Goal: Task Accomplishment & Management: Manage account settings

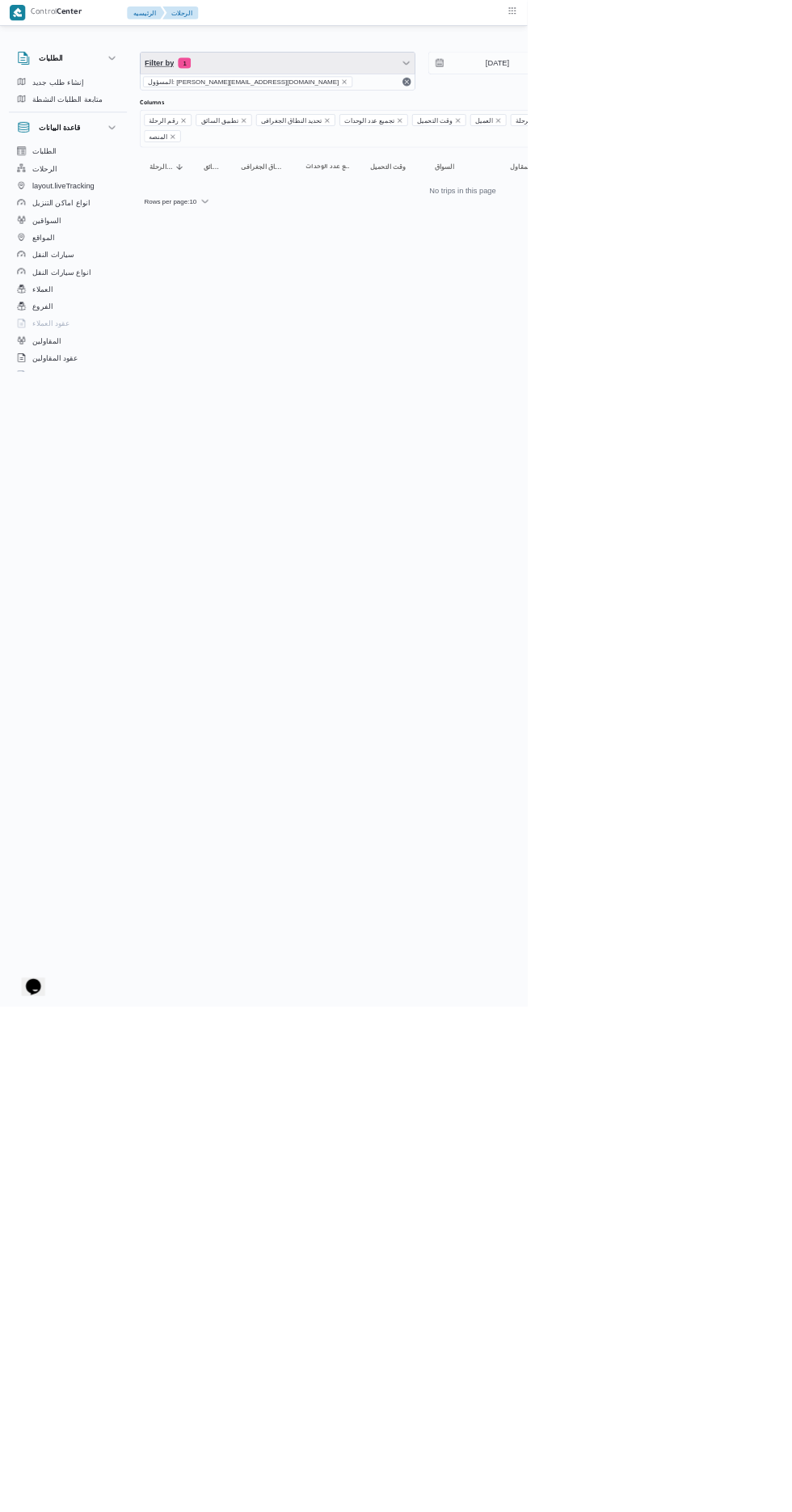
click at [383, 104] on span "Filter by 1" at bounding box center [416, 95] width 412 height 32
click at [513, 118] on icon "remove selected entity" at bounding box center [517, 123] width 10 height 10
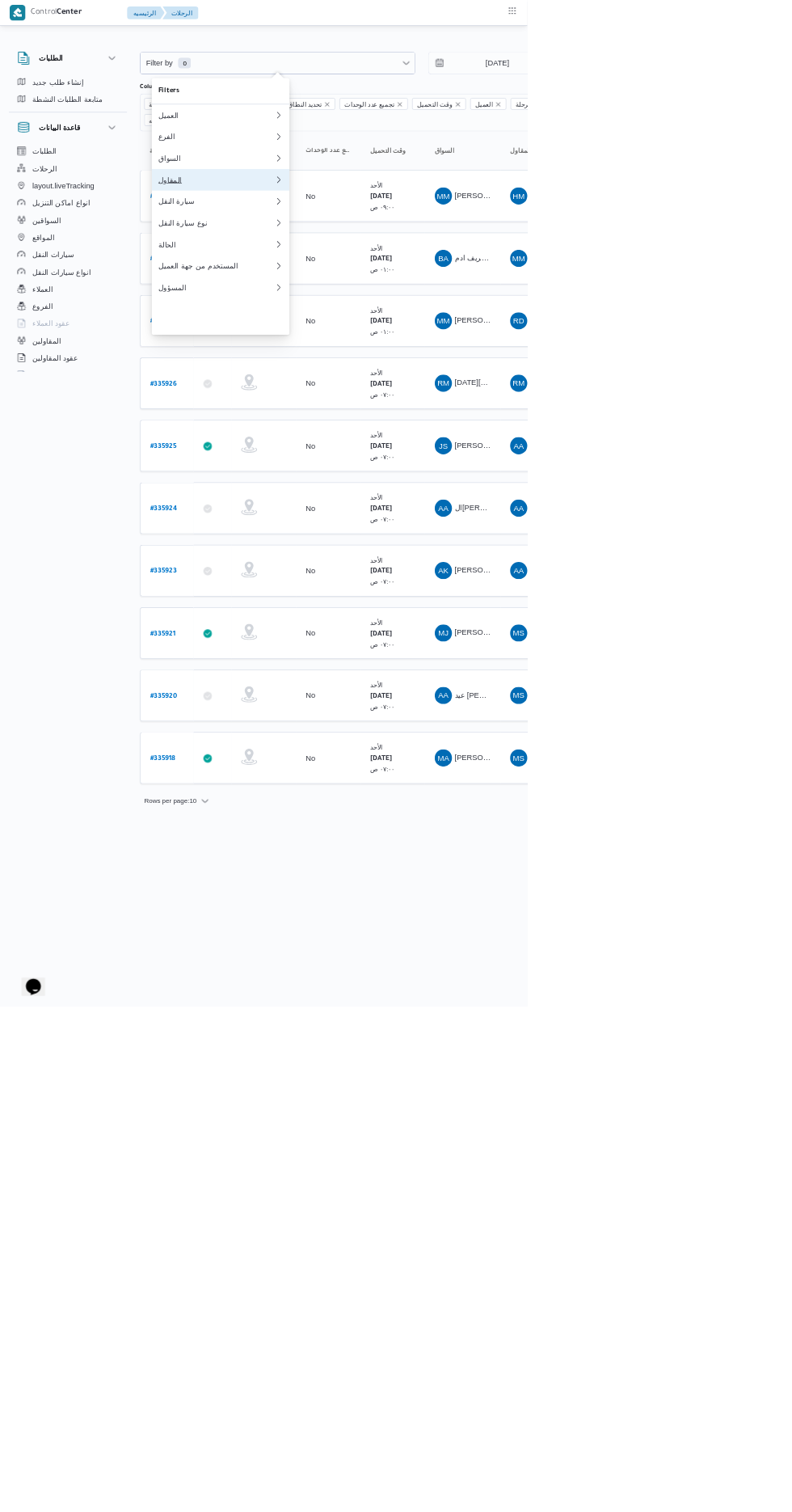
click at [333, 276] on div "المقاول" at bounding box center [325, 270] width 175 height 13
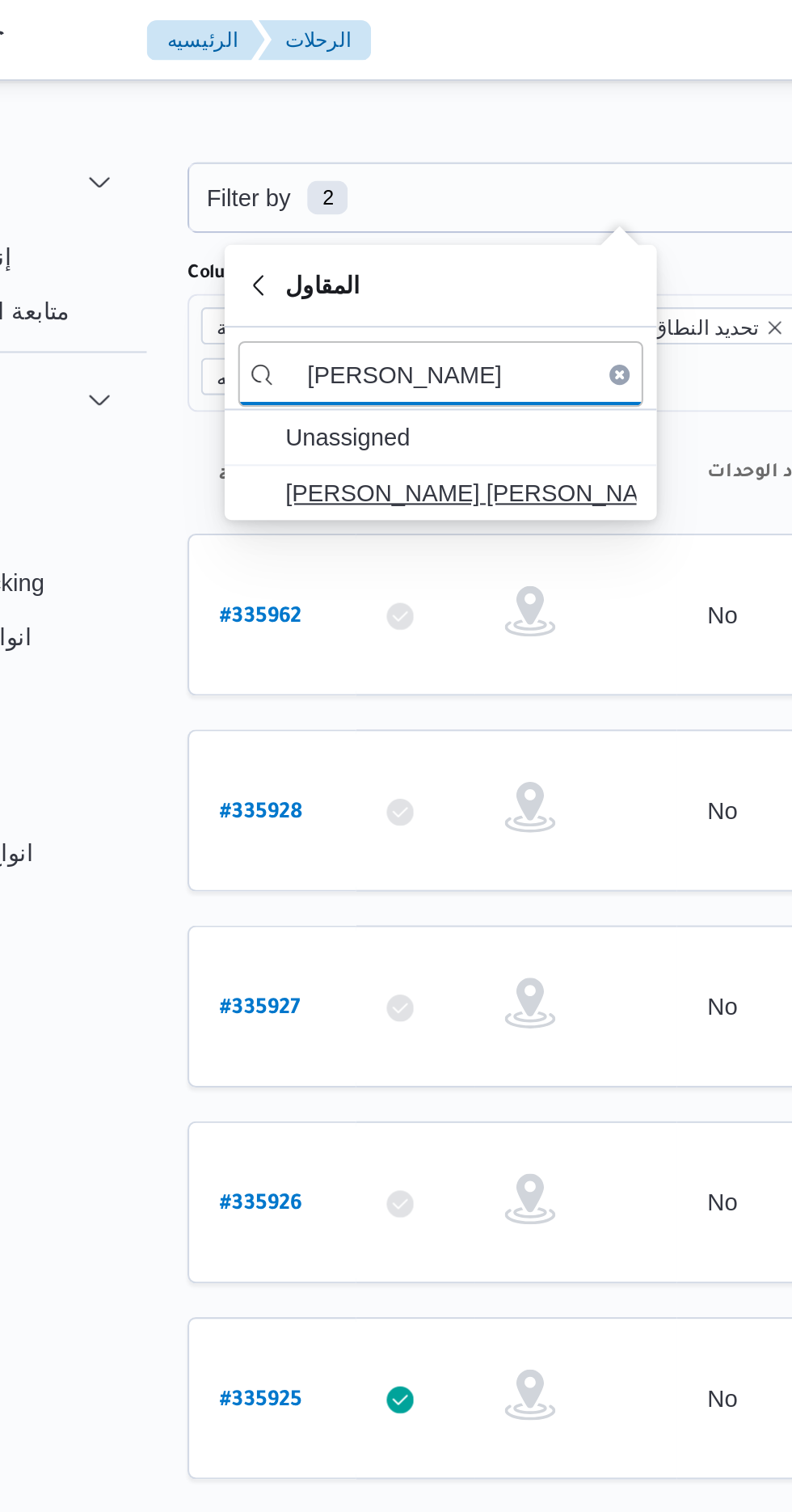
type input "خالد ممد"
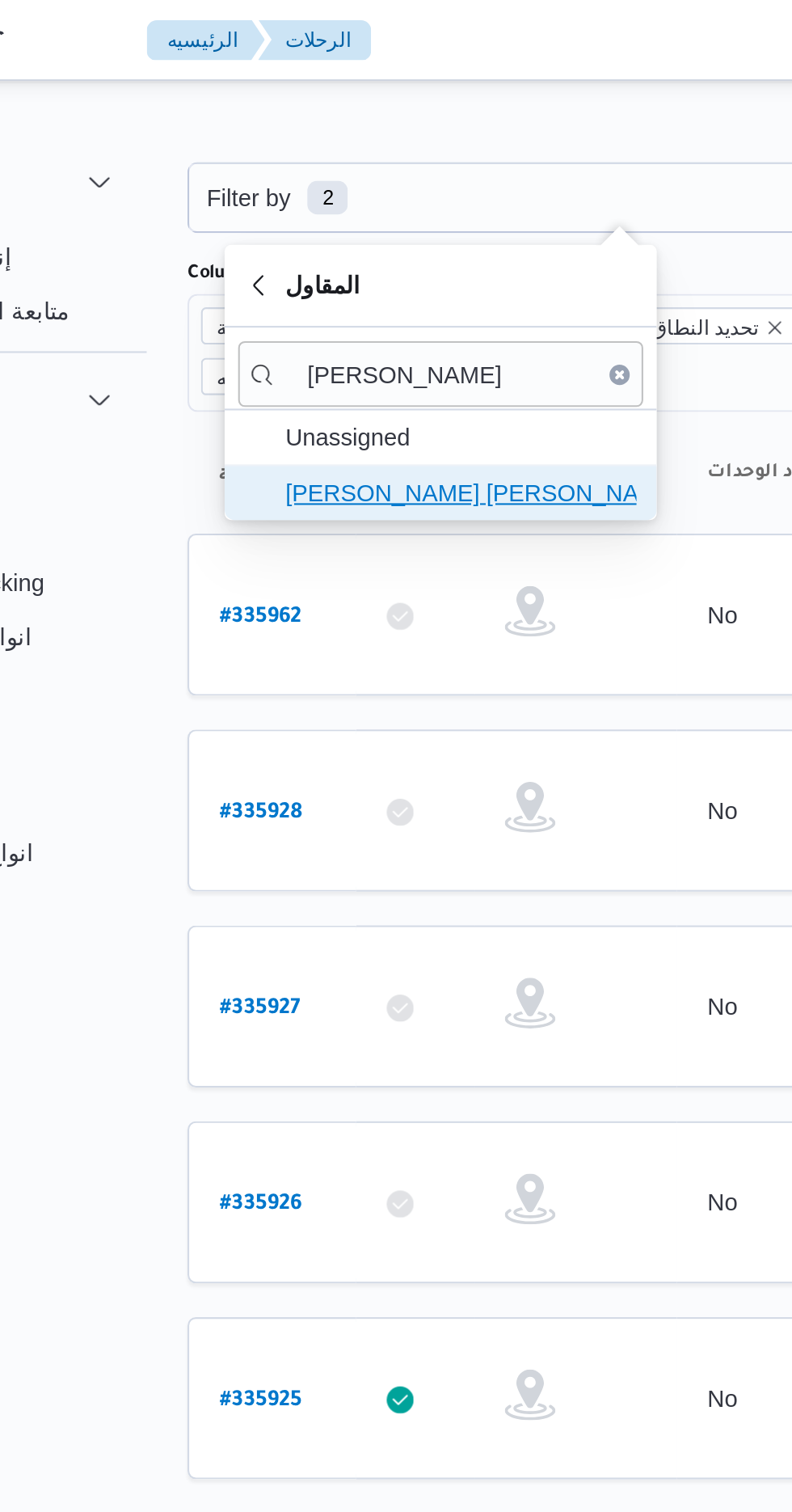
click at [364, 230] on span "[PERSON_NAME] [PERSON_NAME]" at bounding box center [341, 236] width 168 height 19
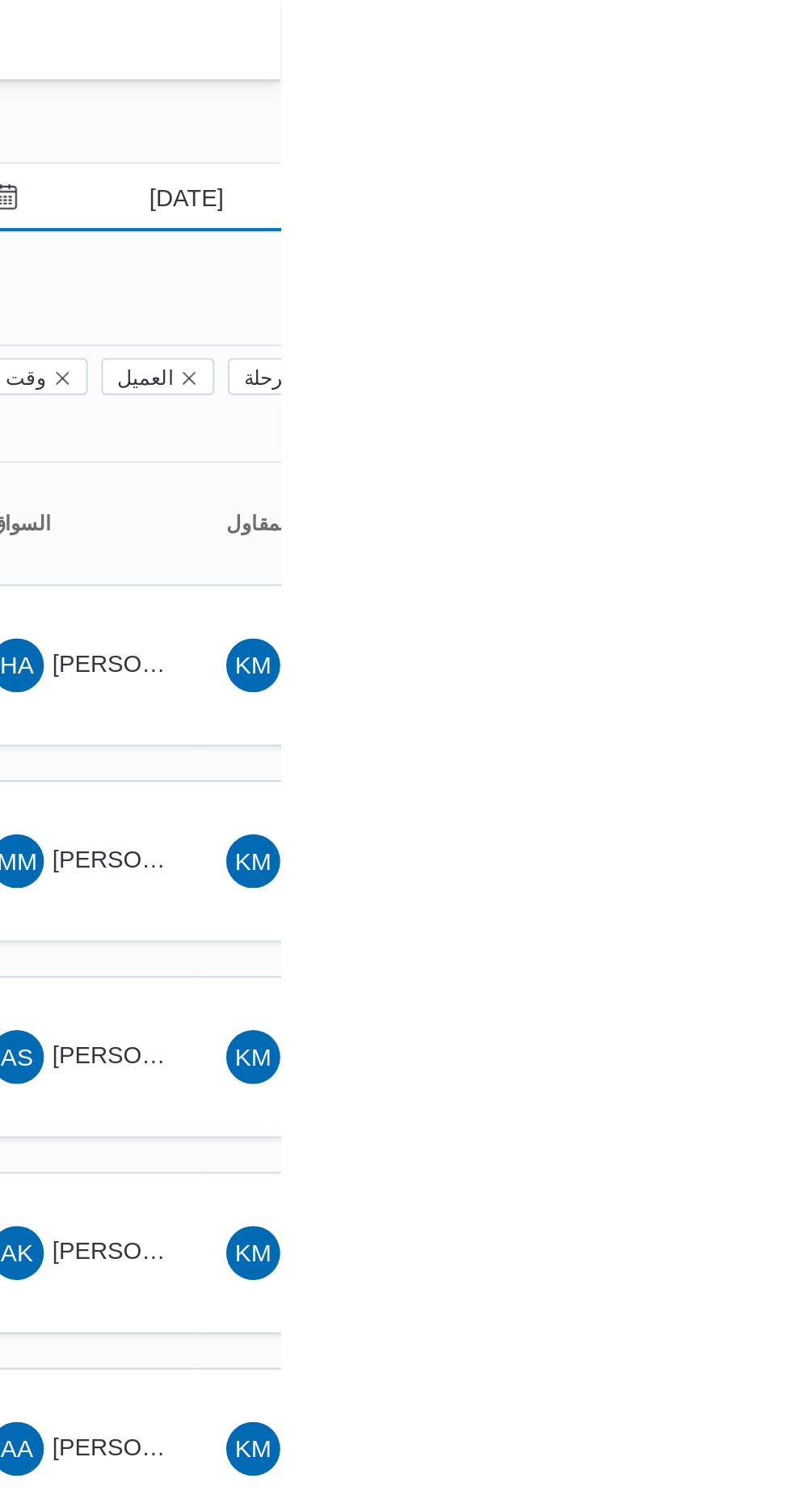
click at [750, 95] on input "[DATE]" at bounding box center [736, 95] width 183 height 32
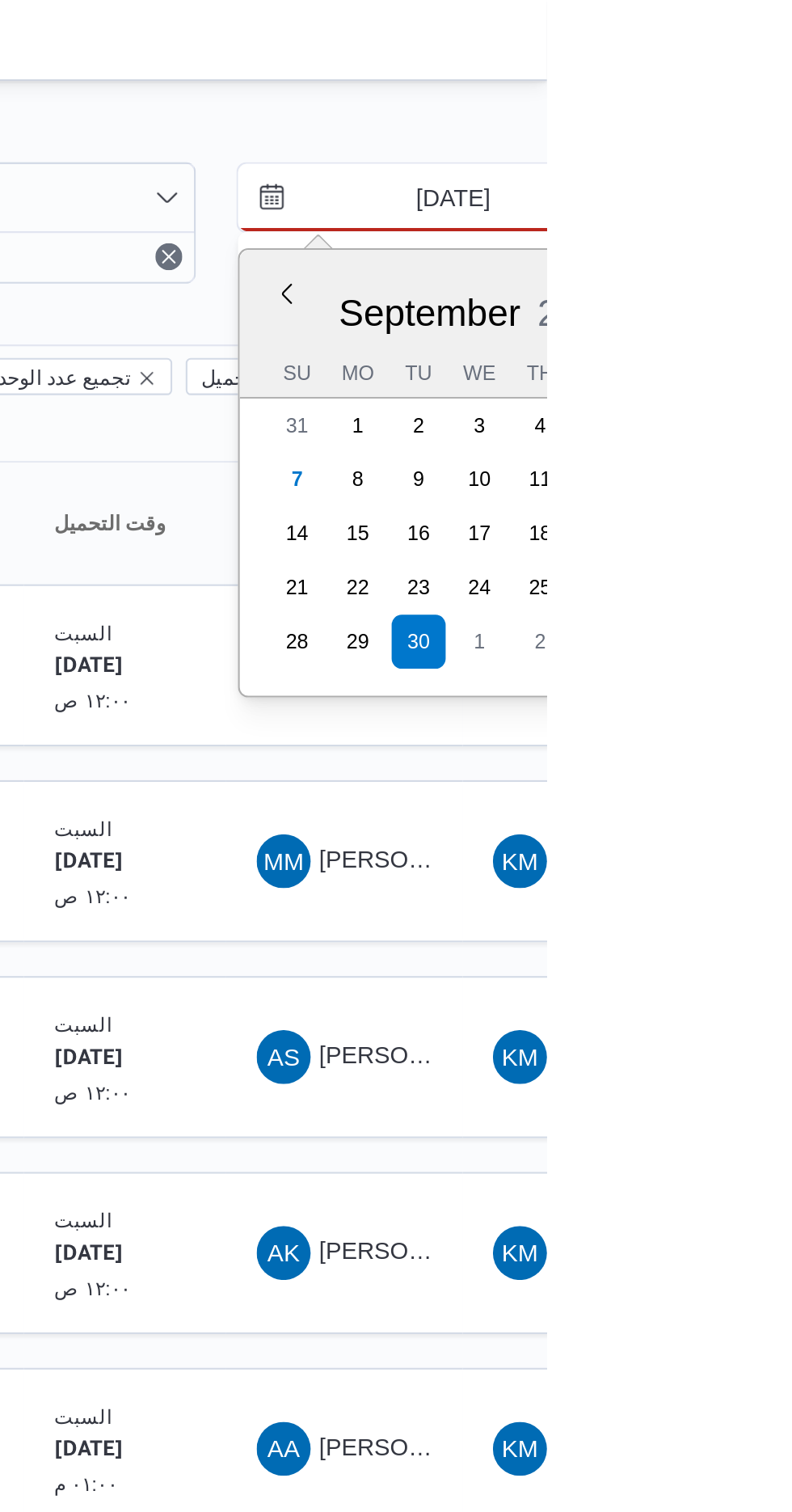
type input "[DATE]"
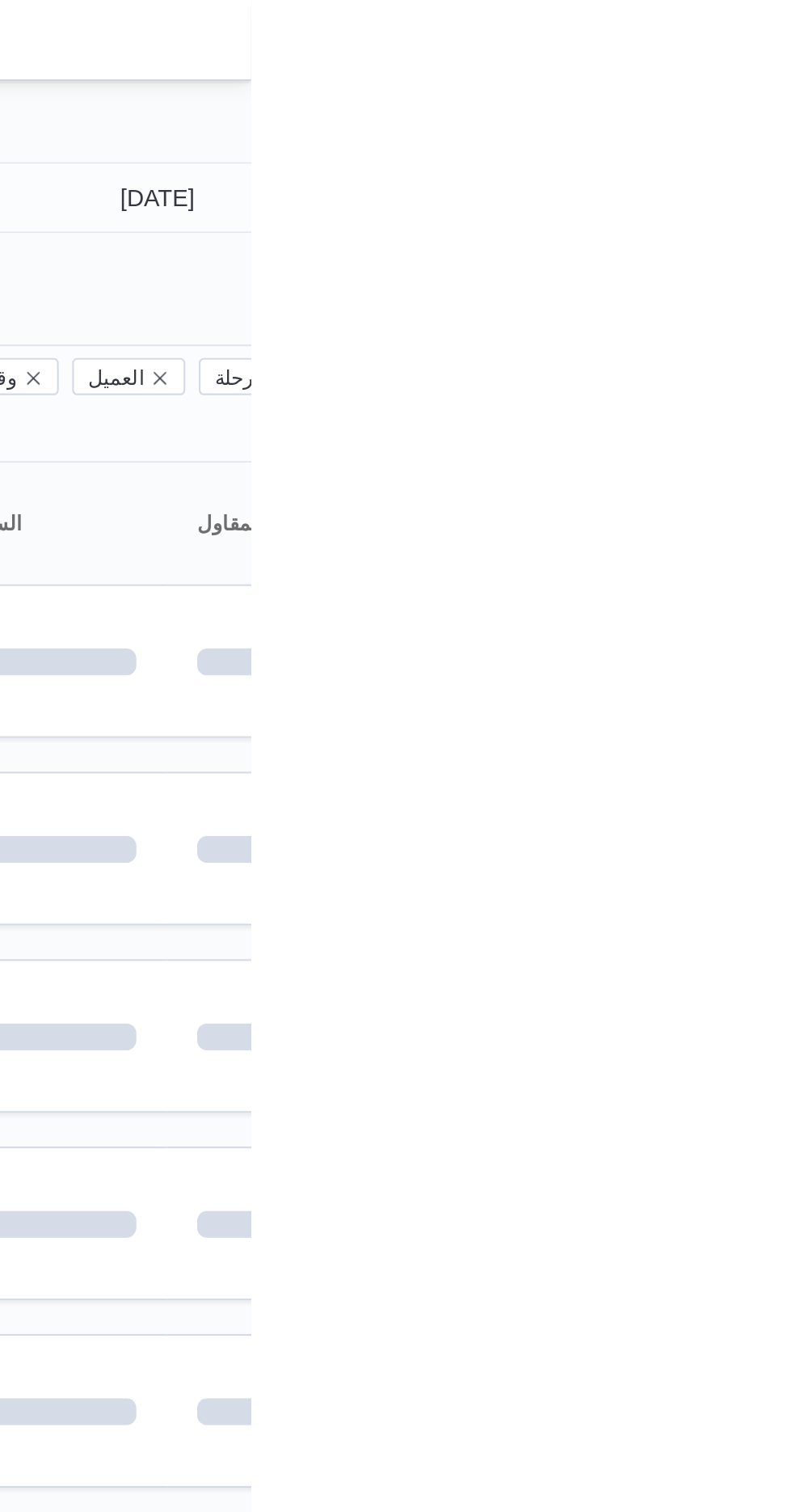
type input "[DATE]"
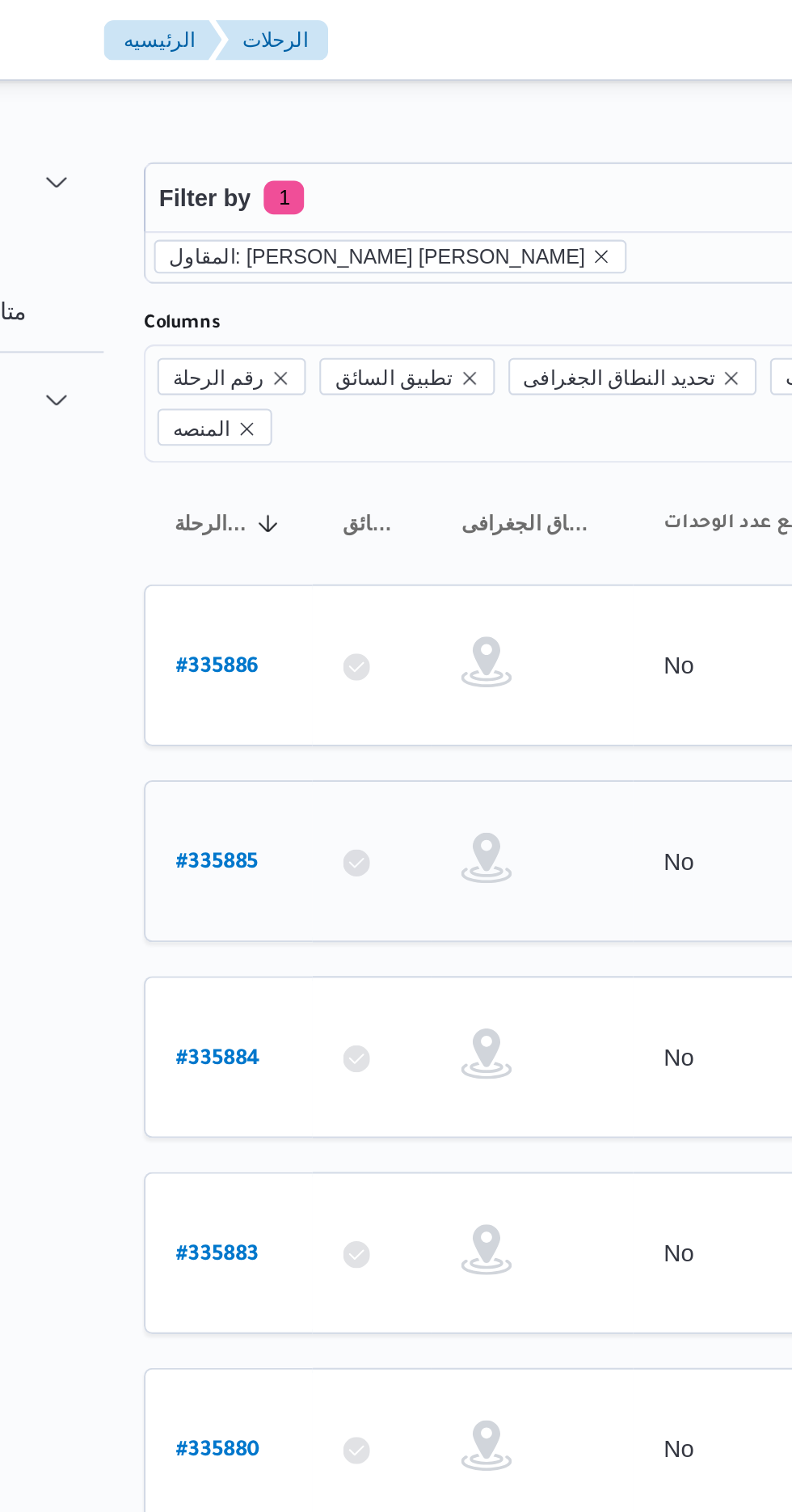
click at [241, 408] on b "# 335885" at bounding box center [245, 414] width 40 height 12
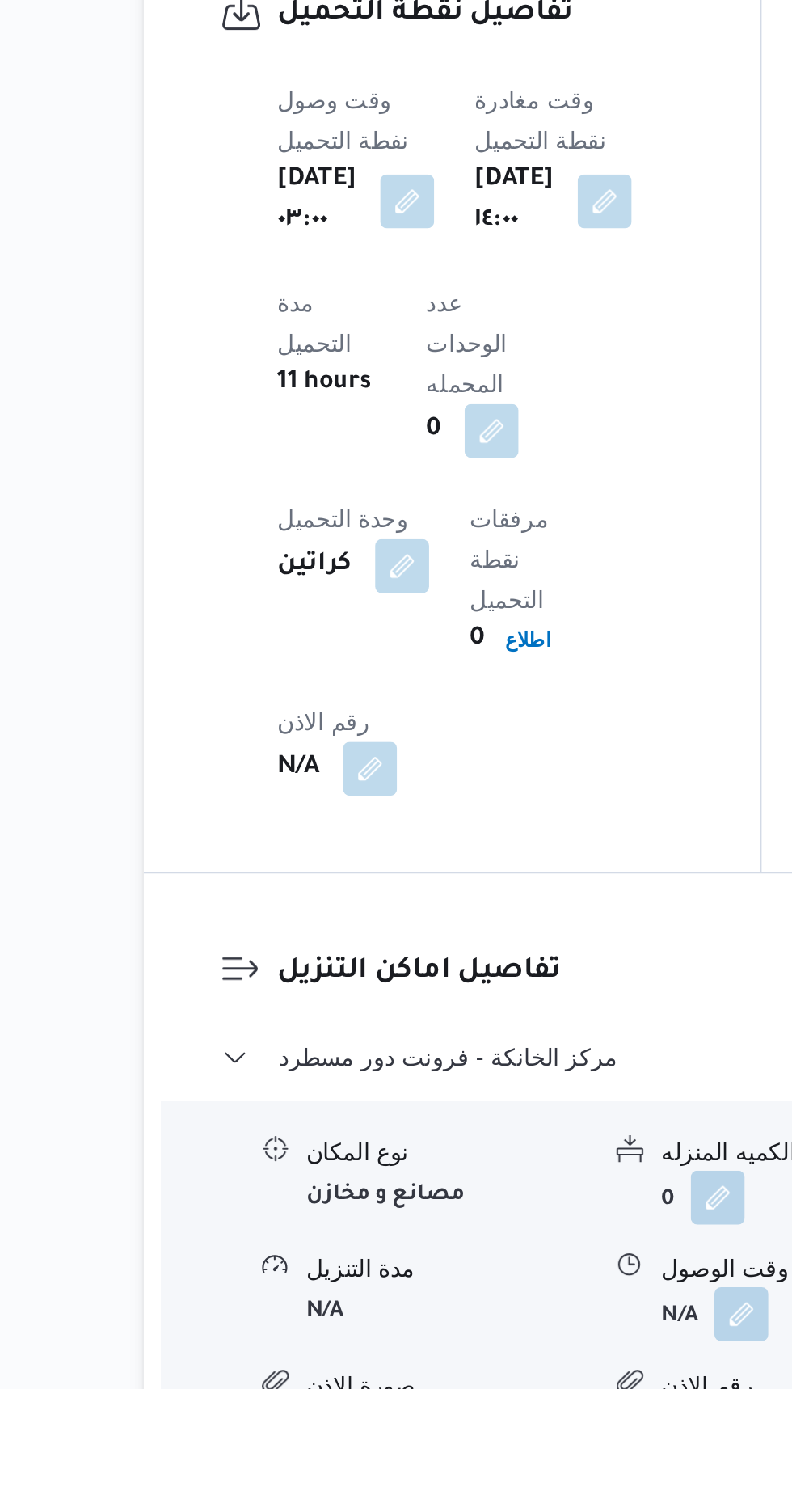
scroll to position [1028, 0]
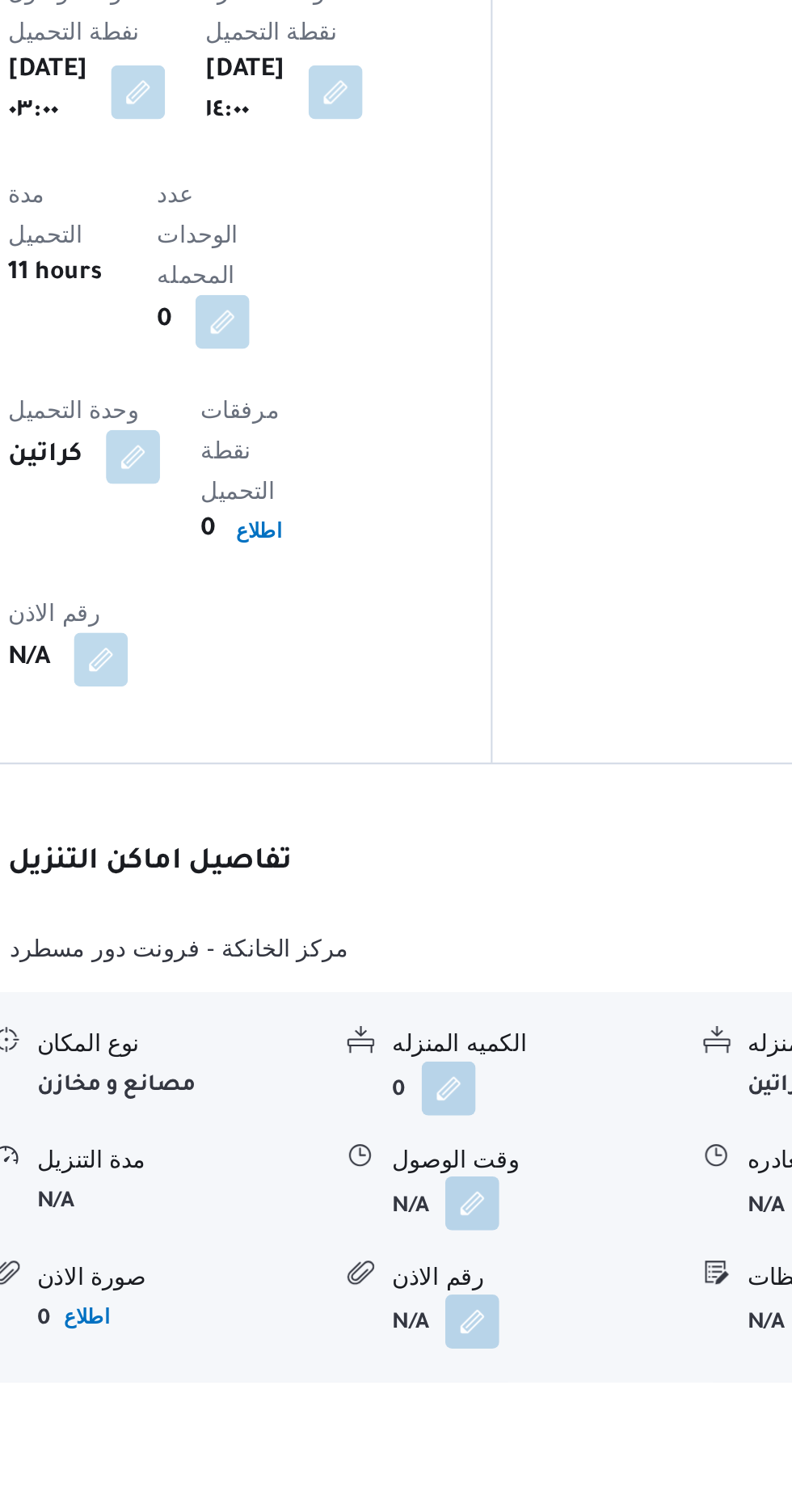
click at [495, 1410] on button "button" at bounding box center [496, 1422] width 26 height 26
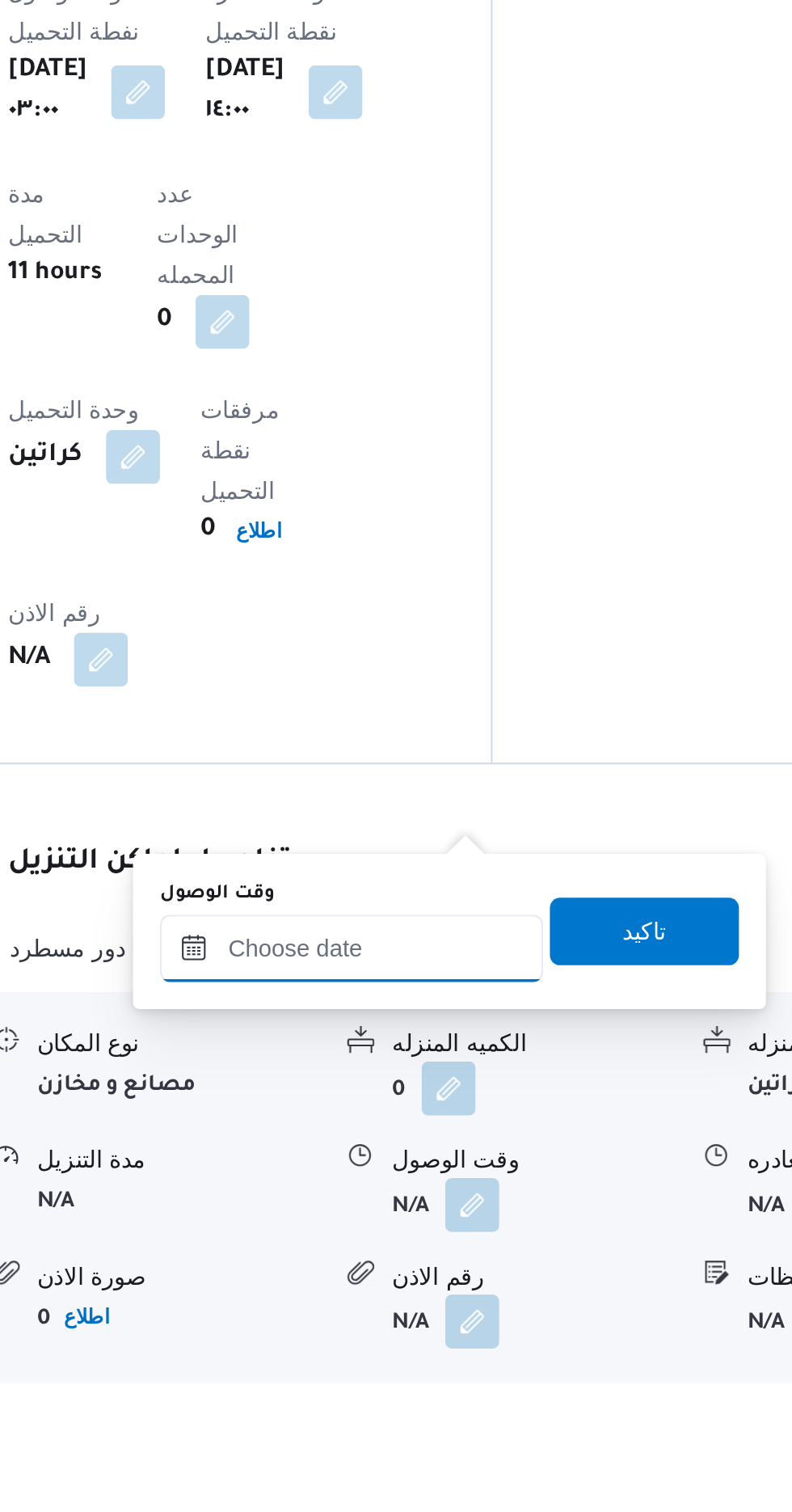
click at [463, 1295] on input "وقت الوصول" at bounding box center [438, 1301] width 183 height 32
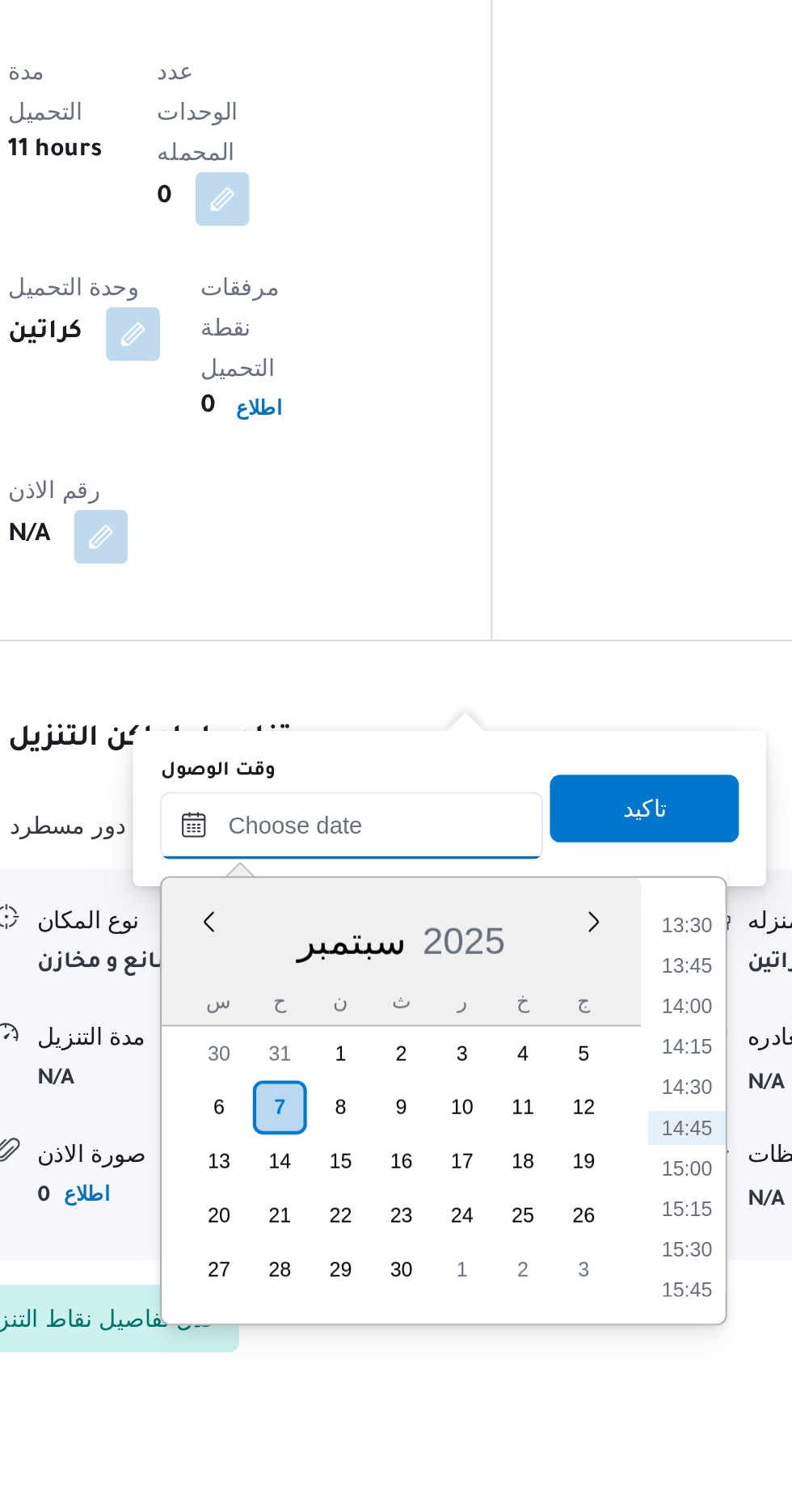
scroll to position [1099, 0]
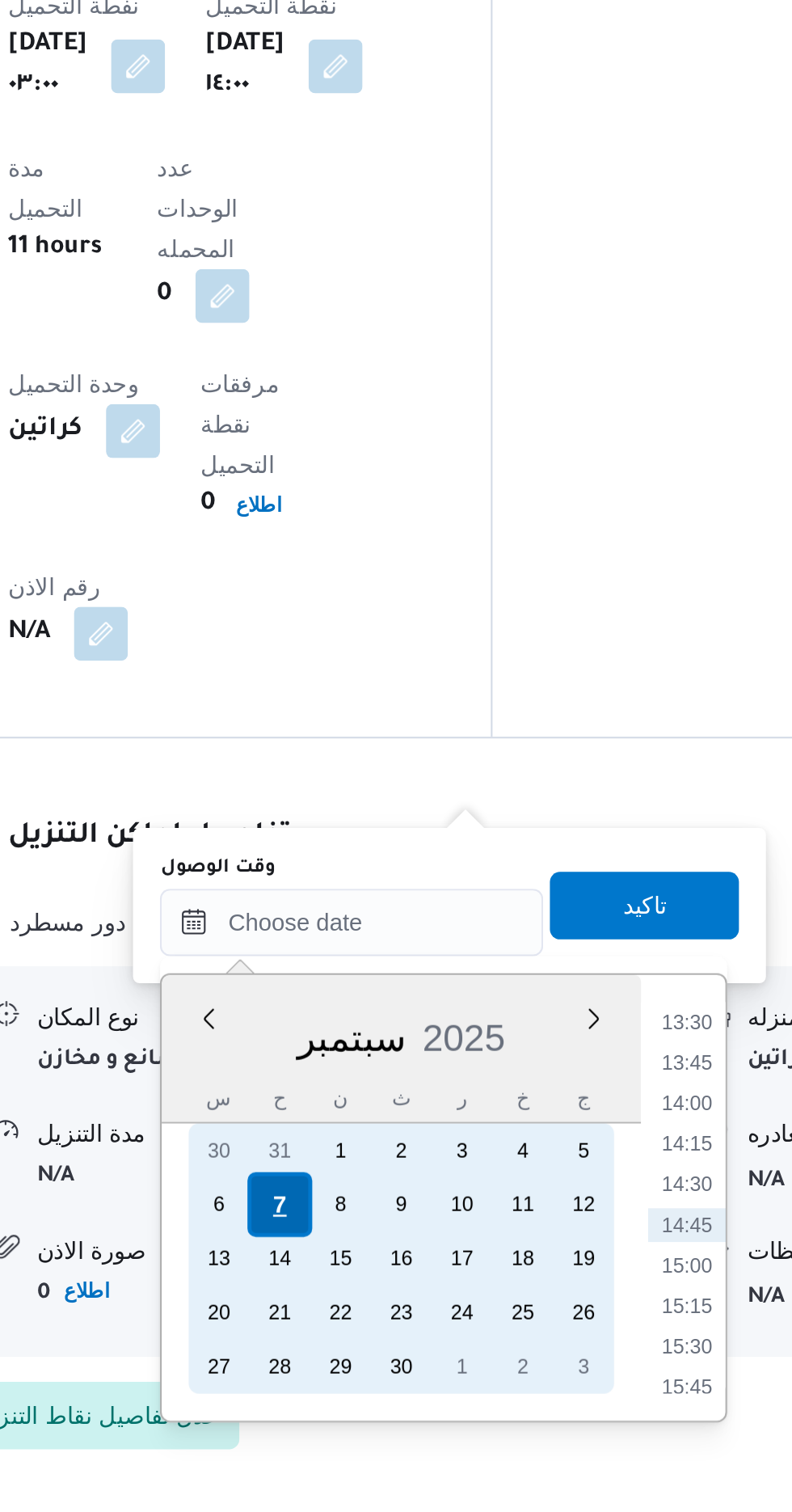
click at [404, 1362] on div "7" at bounding box center [404, 1364] width 31 height 31
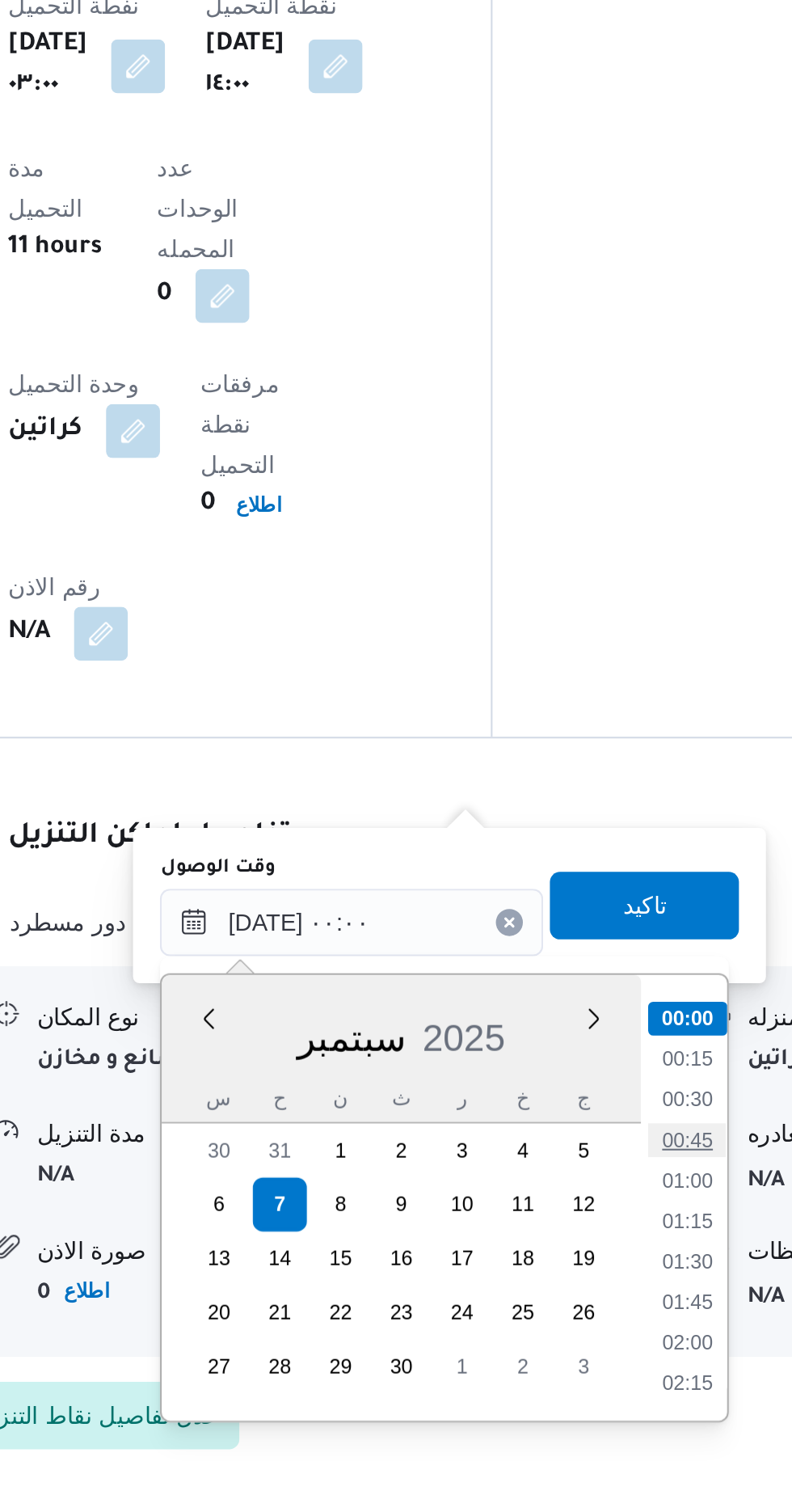
click at [595, 1335] on li "00:45" at bounding box center [600, 1333] width 37 height 16
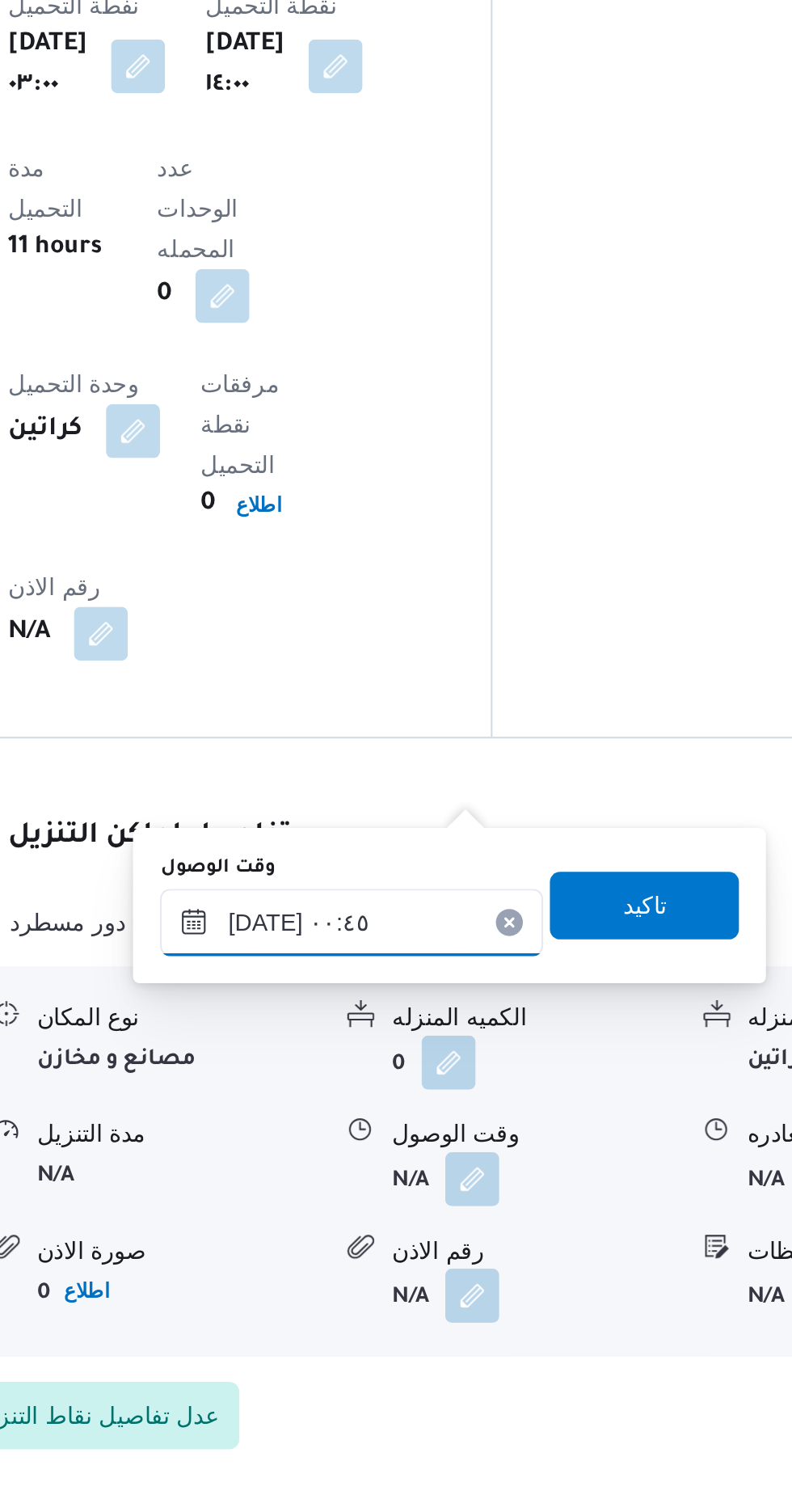
scroll to position [1099, 0]
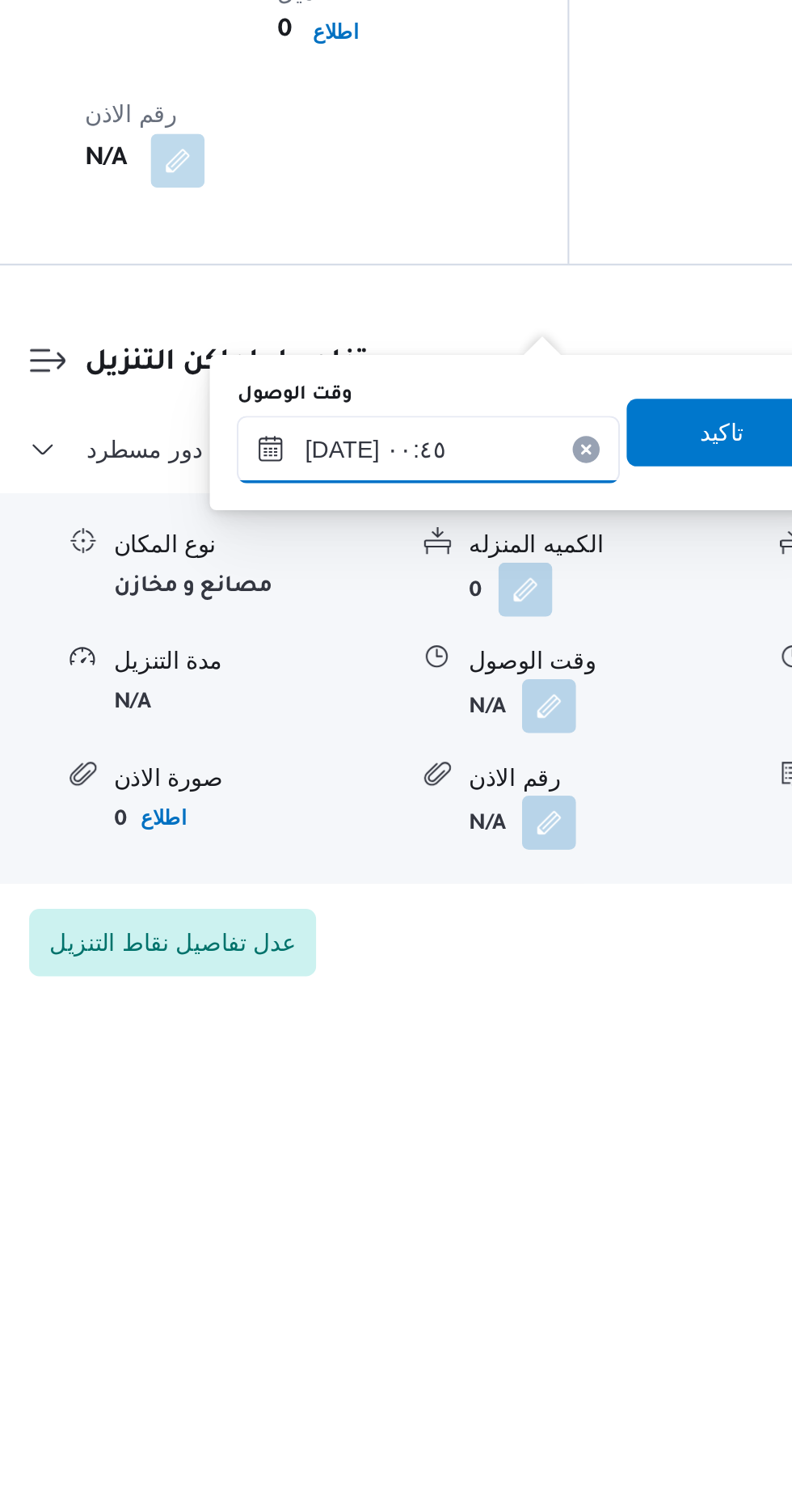
click at [470, 1223] on input "٠٧/٠٩/٢٠٢٥ ٠٠:٤٥" at bounding box center [438, 1229] width 183 height 32
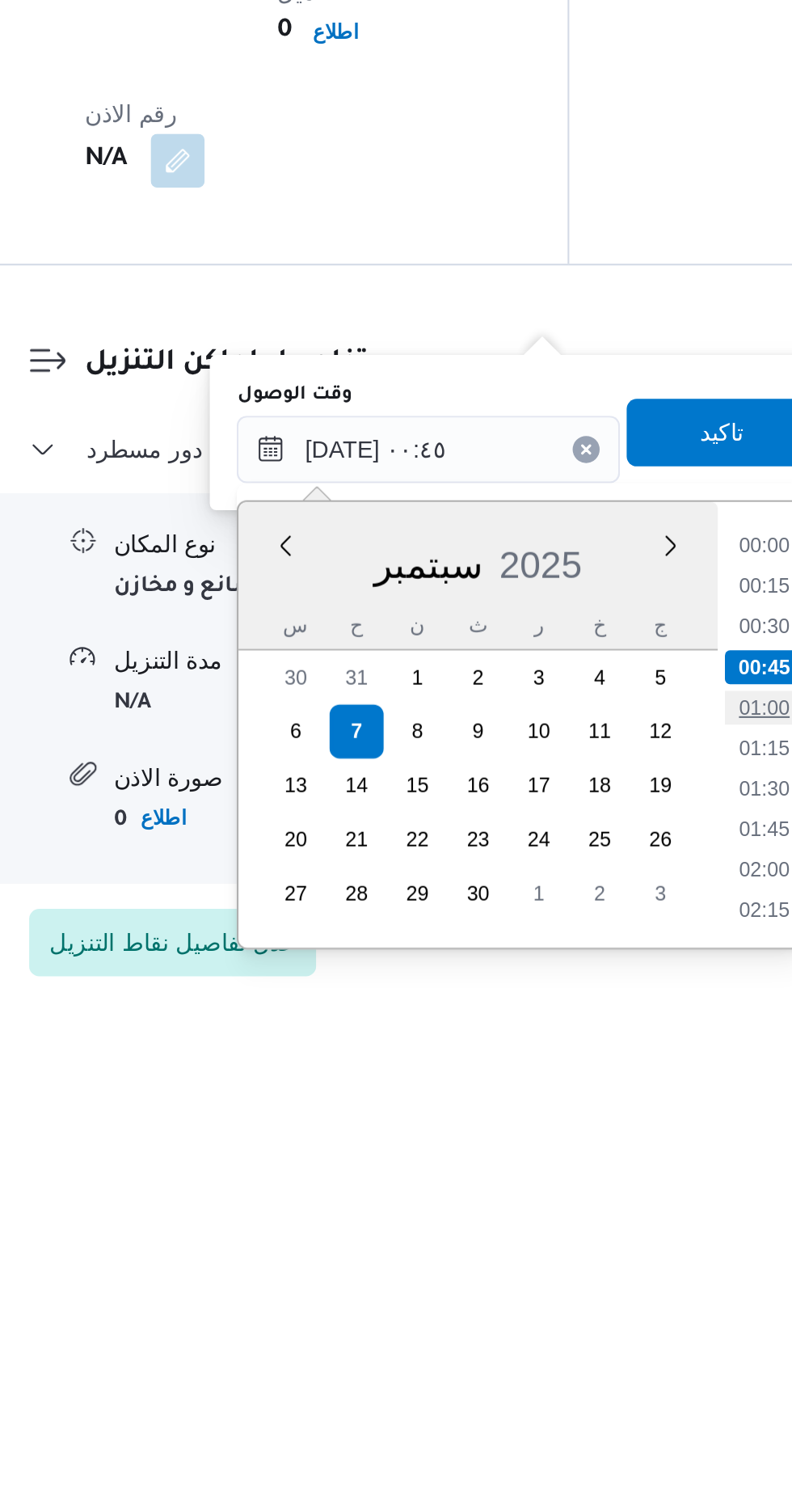
click at [596, 1351] on li "01:00" at bounding box center [600, 1353] width 37 height 16
type input "[DATE] ٠١:٠٠"
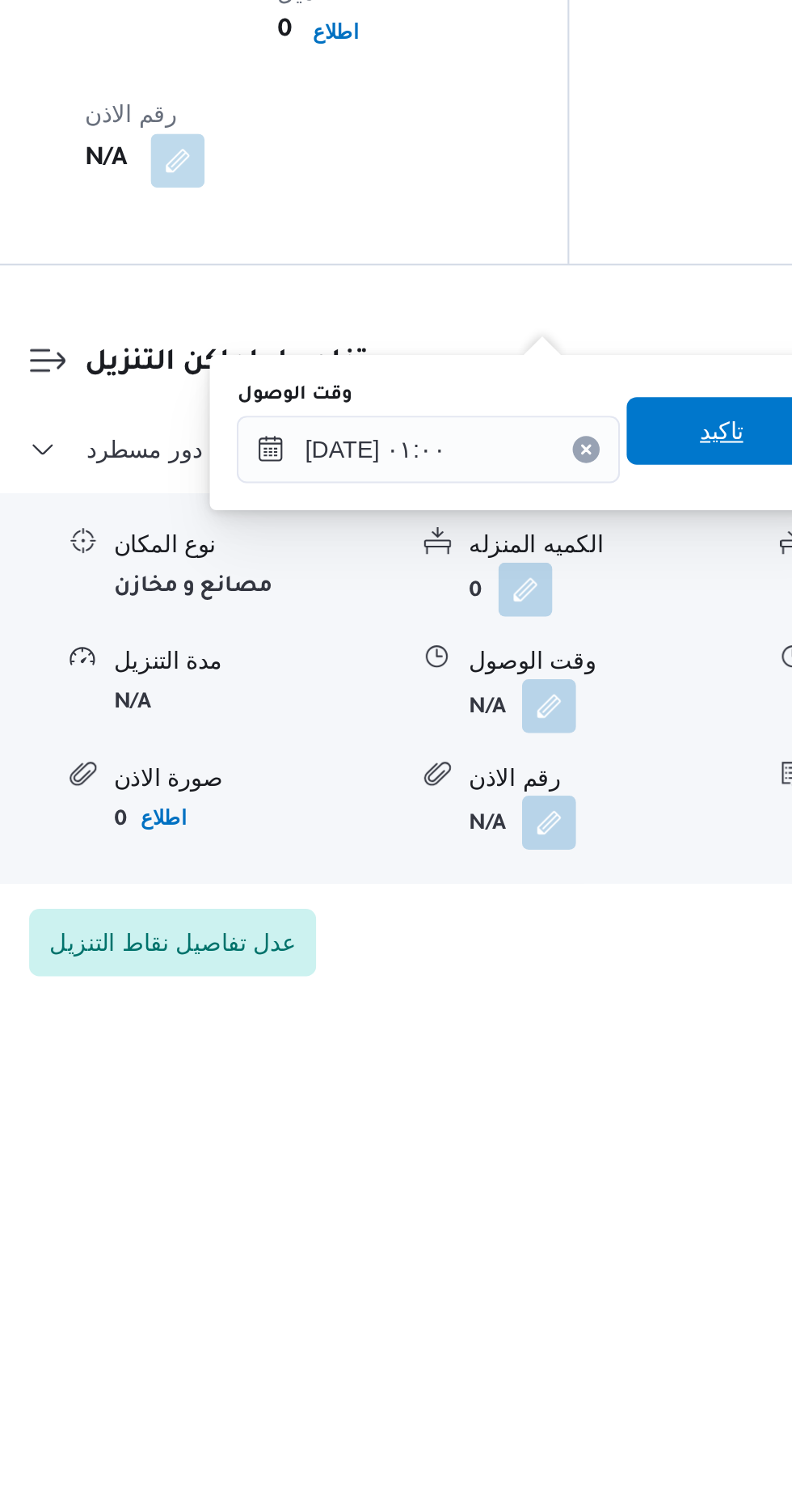
click at [574, 1227] on span "تاكيد" at bounding box center [578, 1220] width 90 height 32
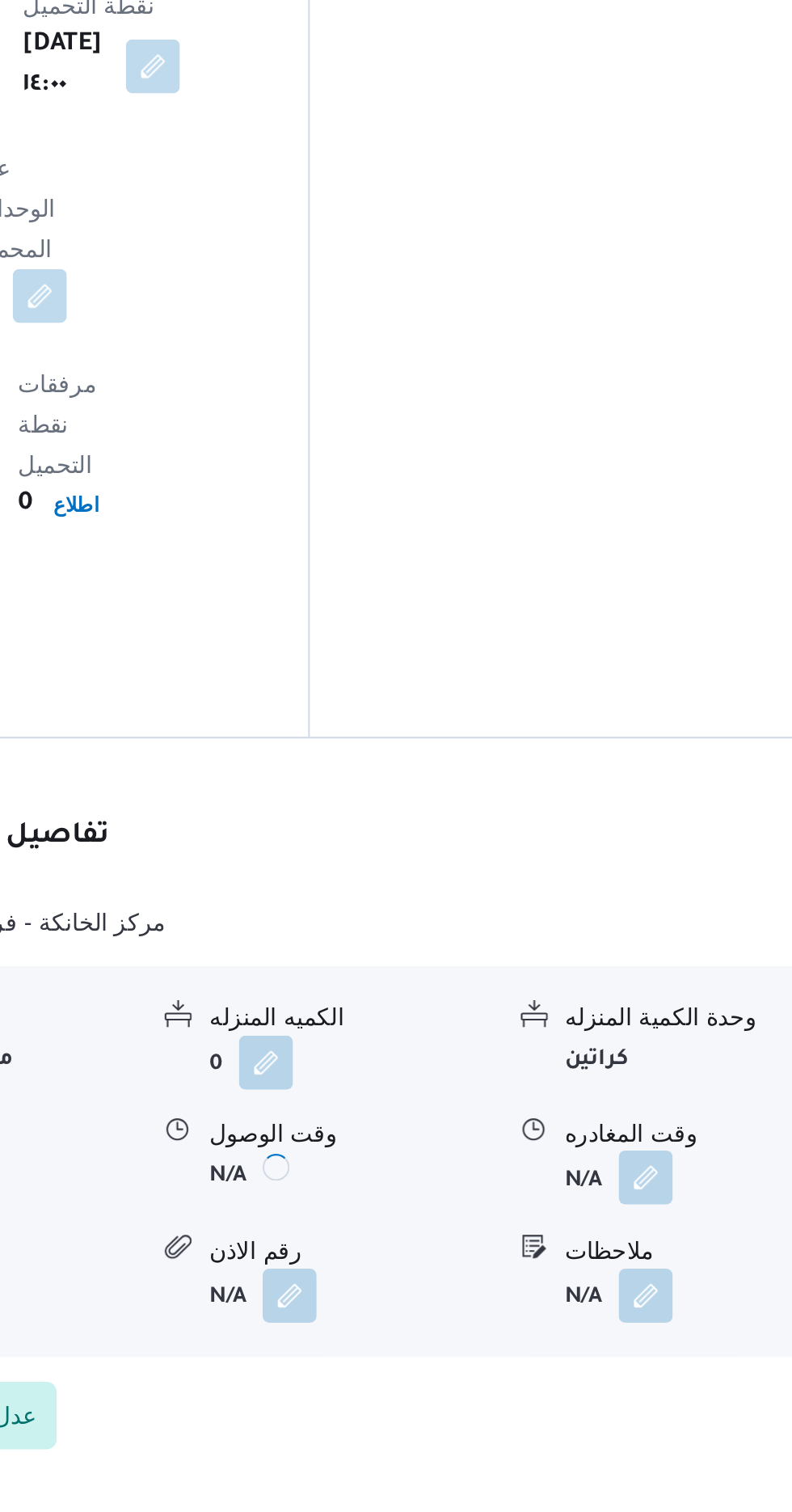
click at [658, 1339] on button "button" at bounding box center [667, 1351] width 26 height 26
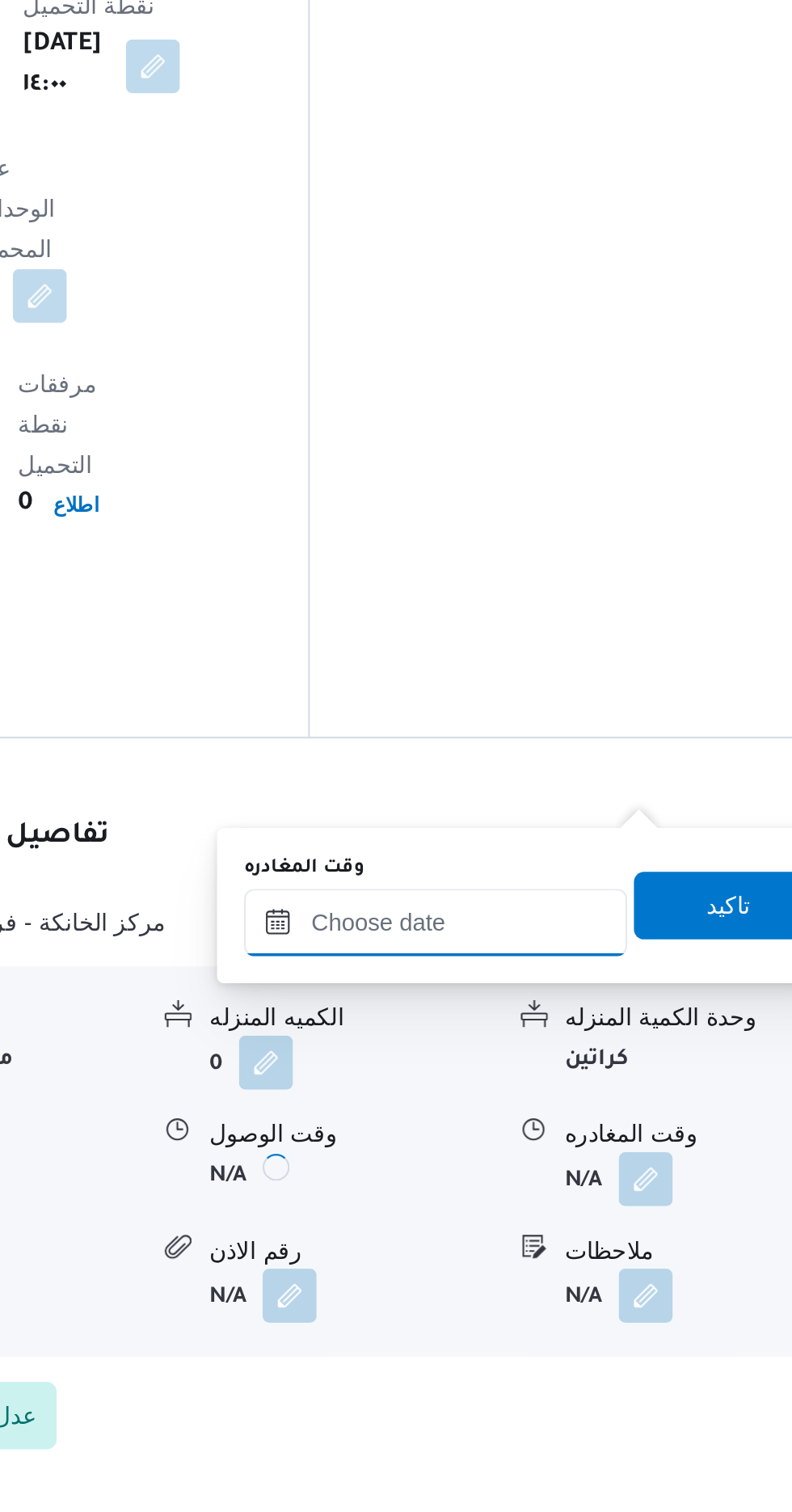
click at [600, 1225] on input "وقت المغادره" at bounding box center [566, 1229] width 183 height 32
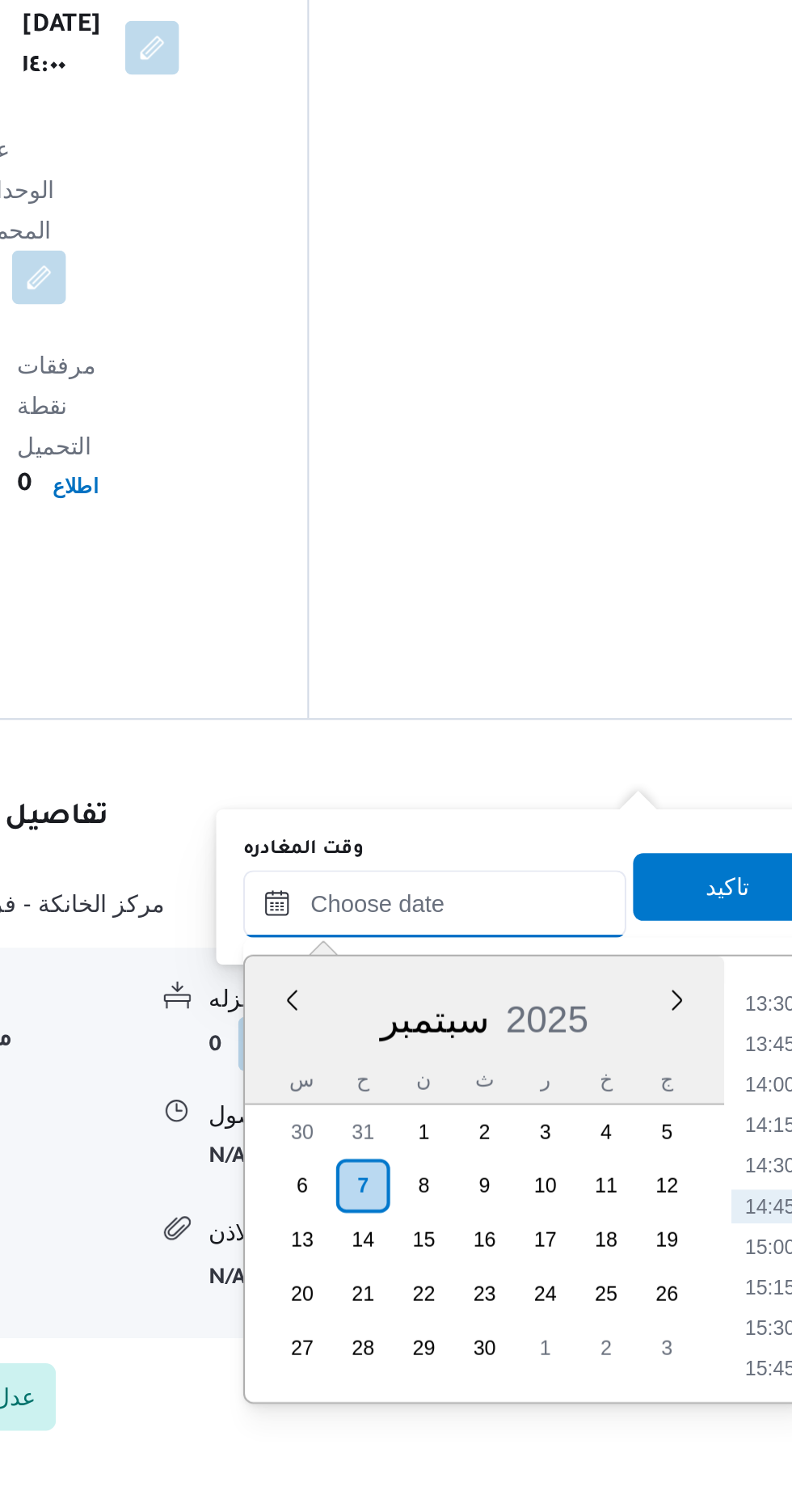
scroll to position [1098, 0]
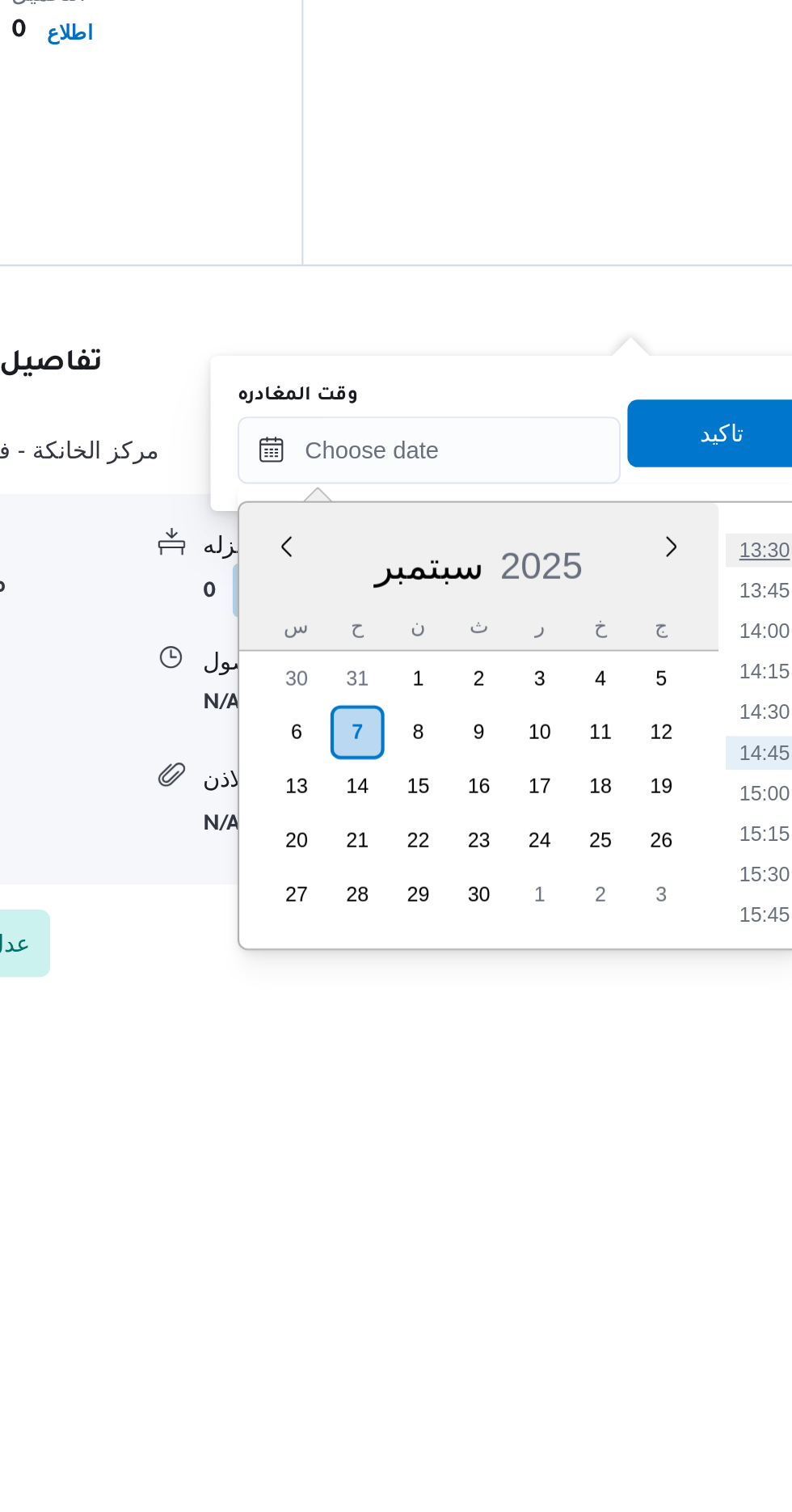
click at [731, 1271] on li "13:30" at bounding box center [726, 1277] width 37 height 16
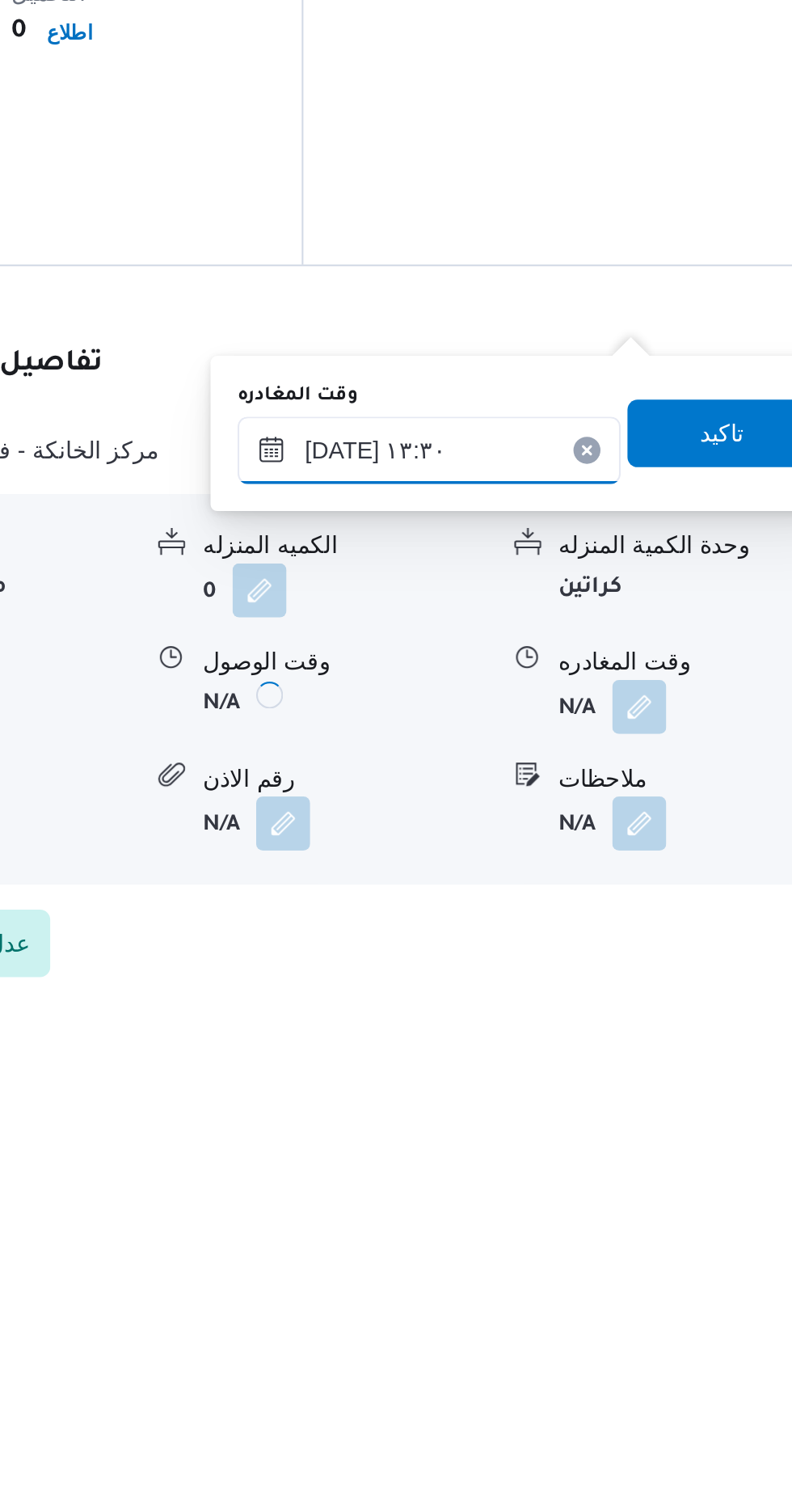
click at [569, 1223] on input "[DATE] ١٣:٣٠" at bounding box center [566, 1230] width 183 height 32
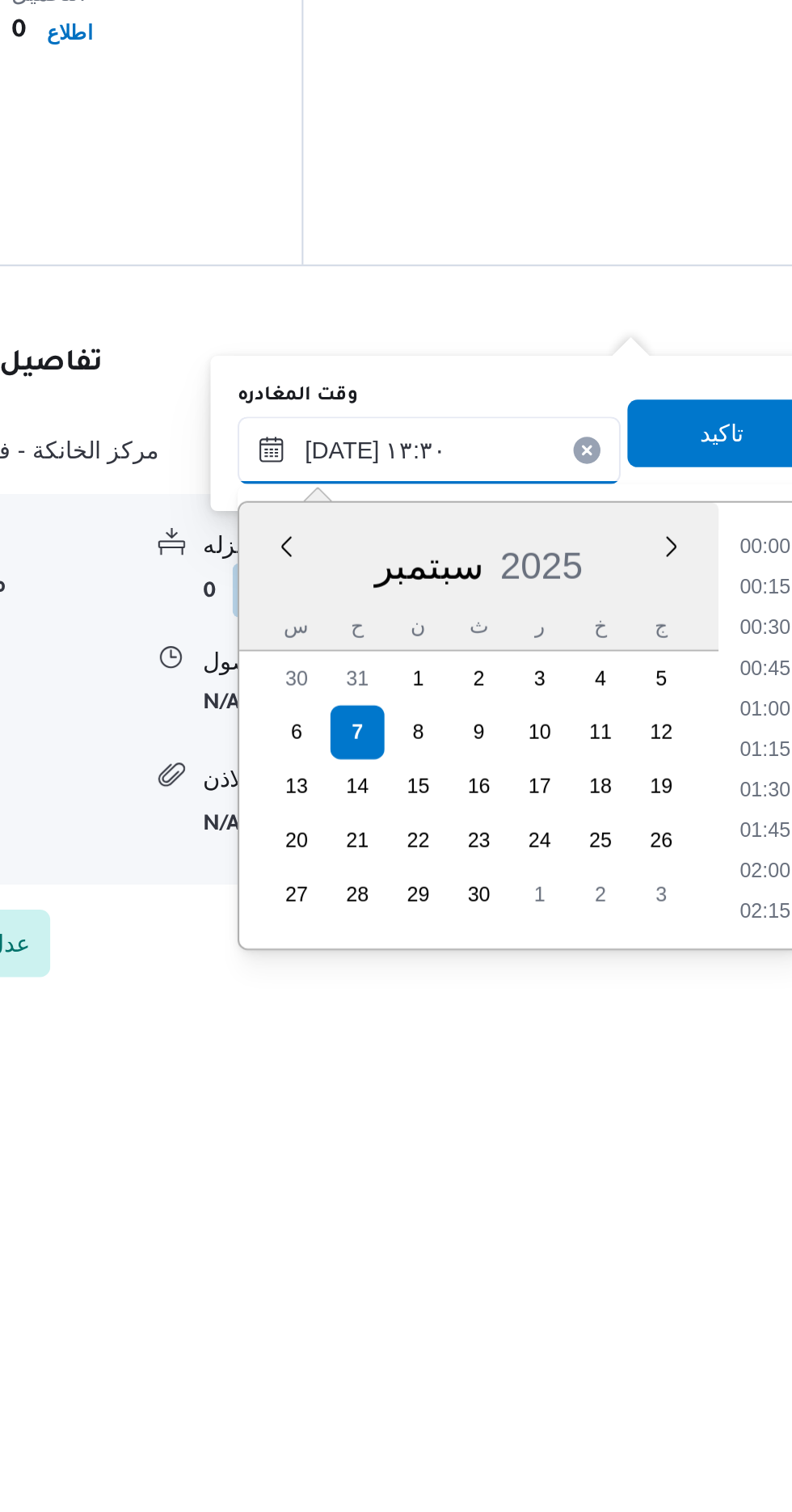
scroll to position [949, 0]
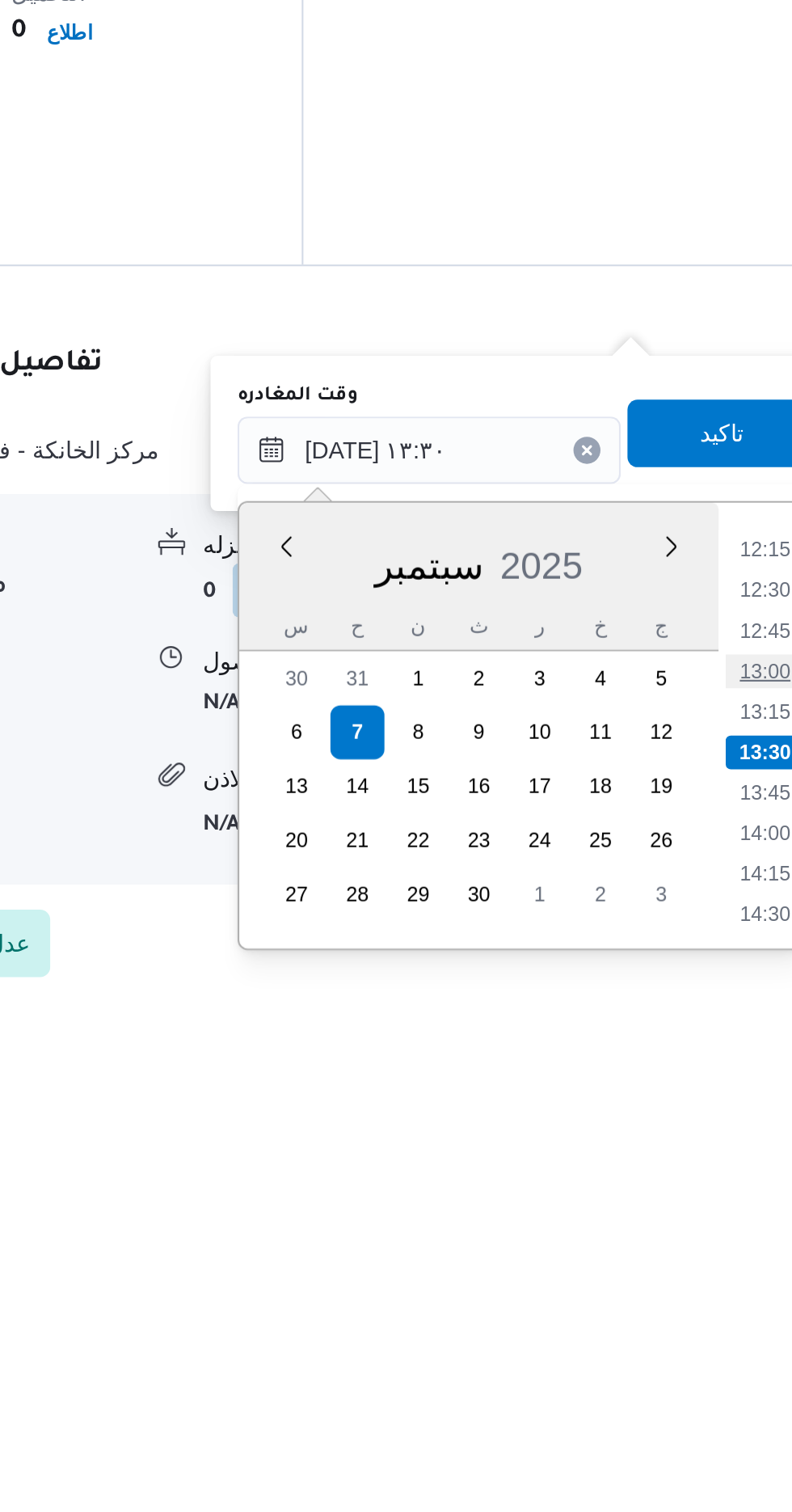
click at [726, 1329] on li "13:00" at bounding box center [726, 1335] width 37 height 16
type input "[DATE] ١٣:٠٠"
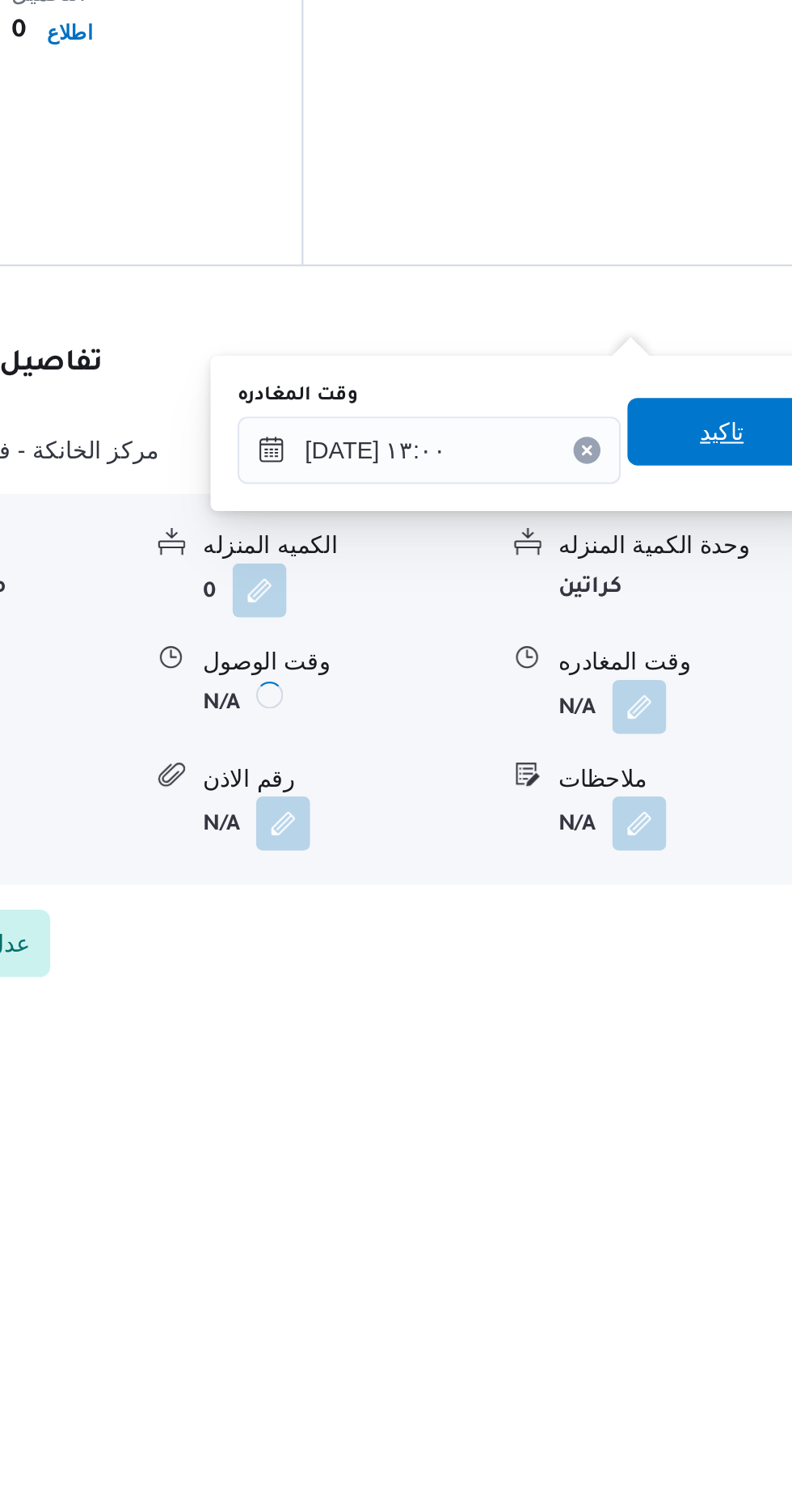
click at [705, 1219] on span "تاكيد" at bounding box center [706, 1221] width 90 height 32
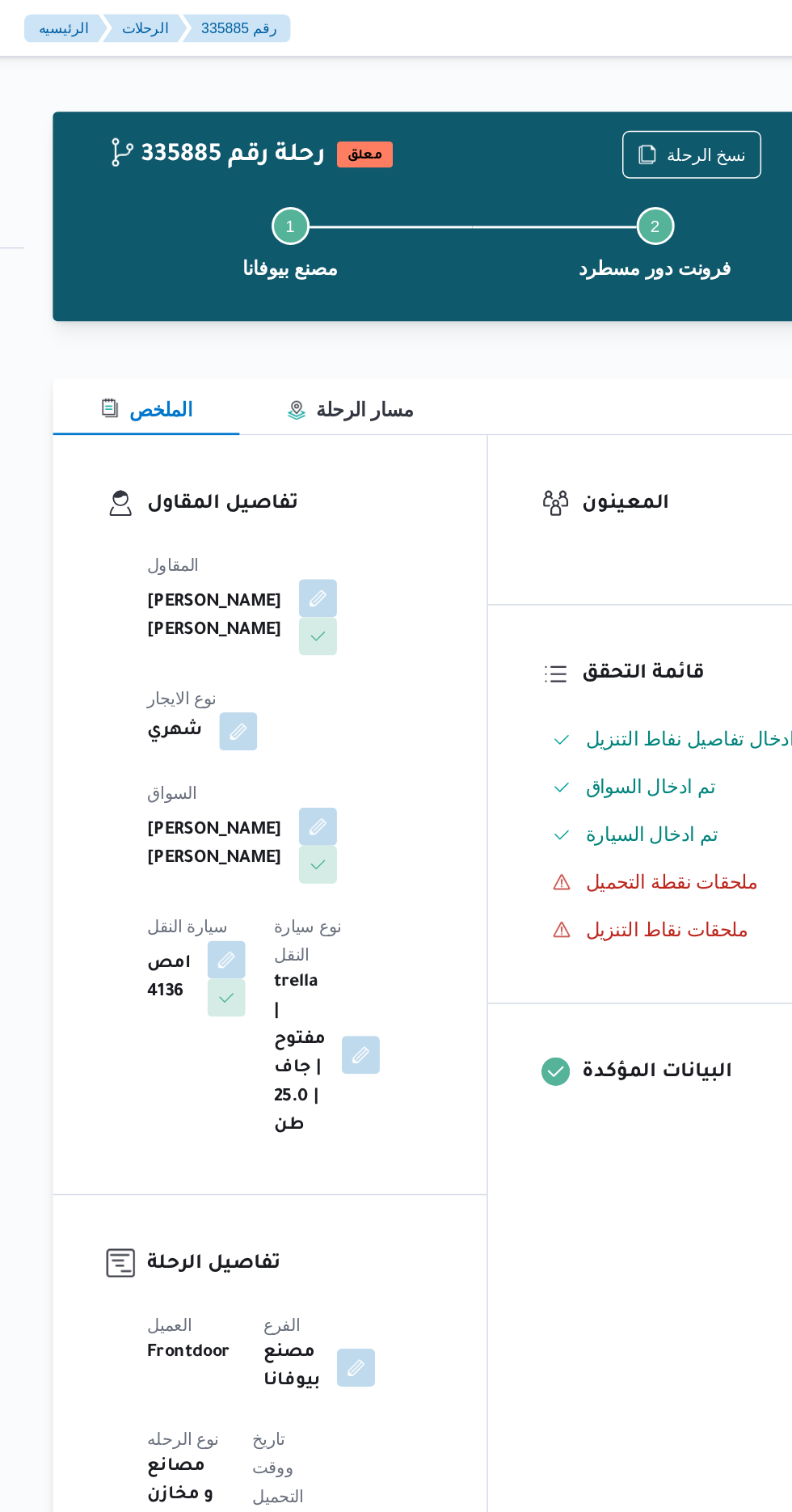
scroll to position [0, 0]
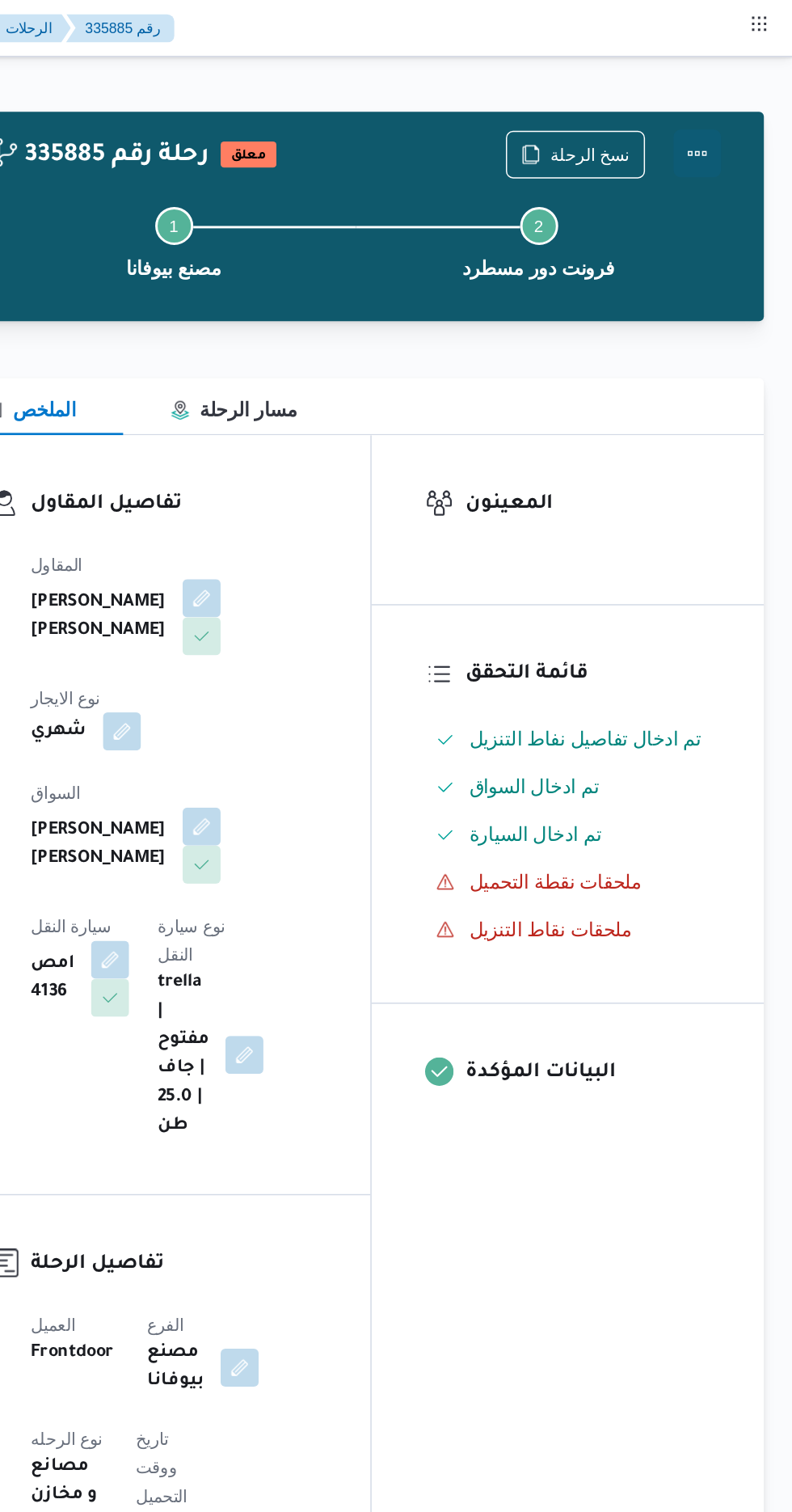
click at [722, 98] on button "Actions" at bounding box center [727, 104] width 32 height 32
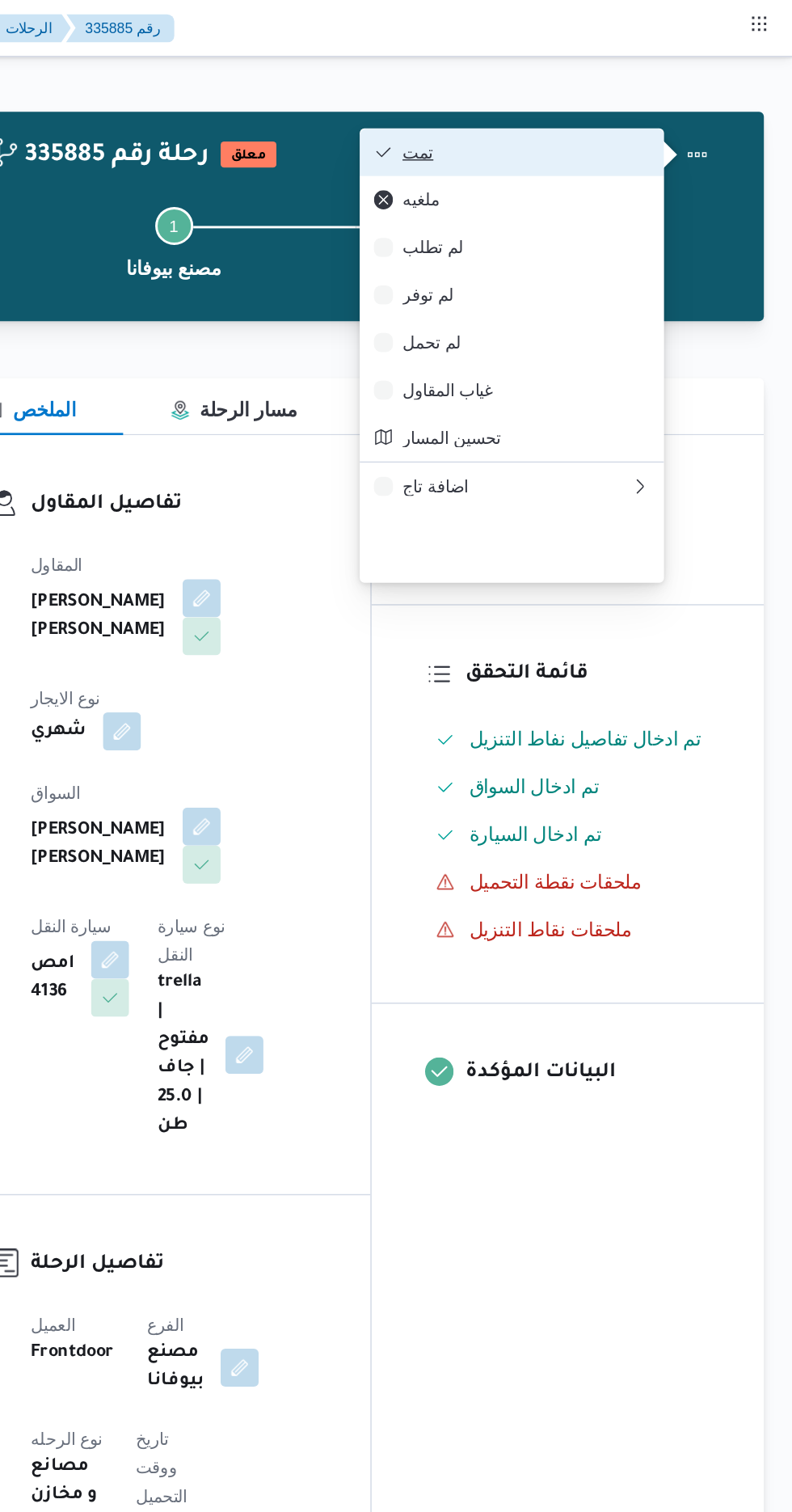
click at [533, 100] on span "تمت" at bounding box center [610, 104] width 168 height 13
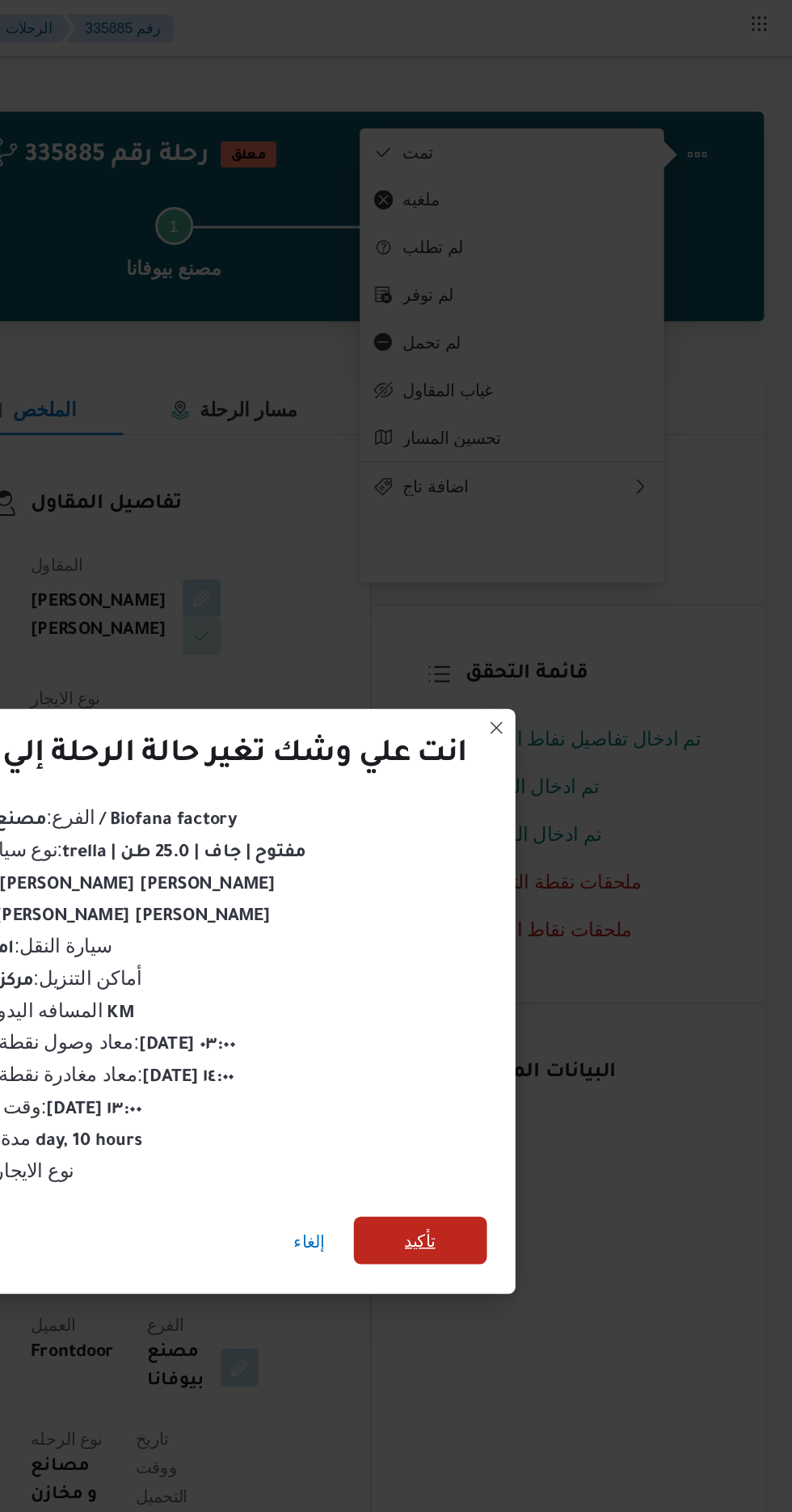
click at [539, 839] on span "تأكيد" at bounding box center [538, 843] width 21 height 19
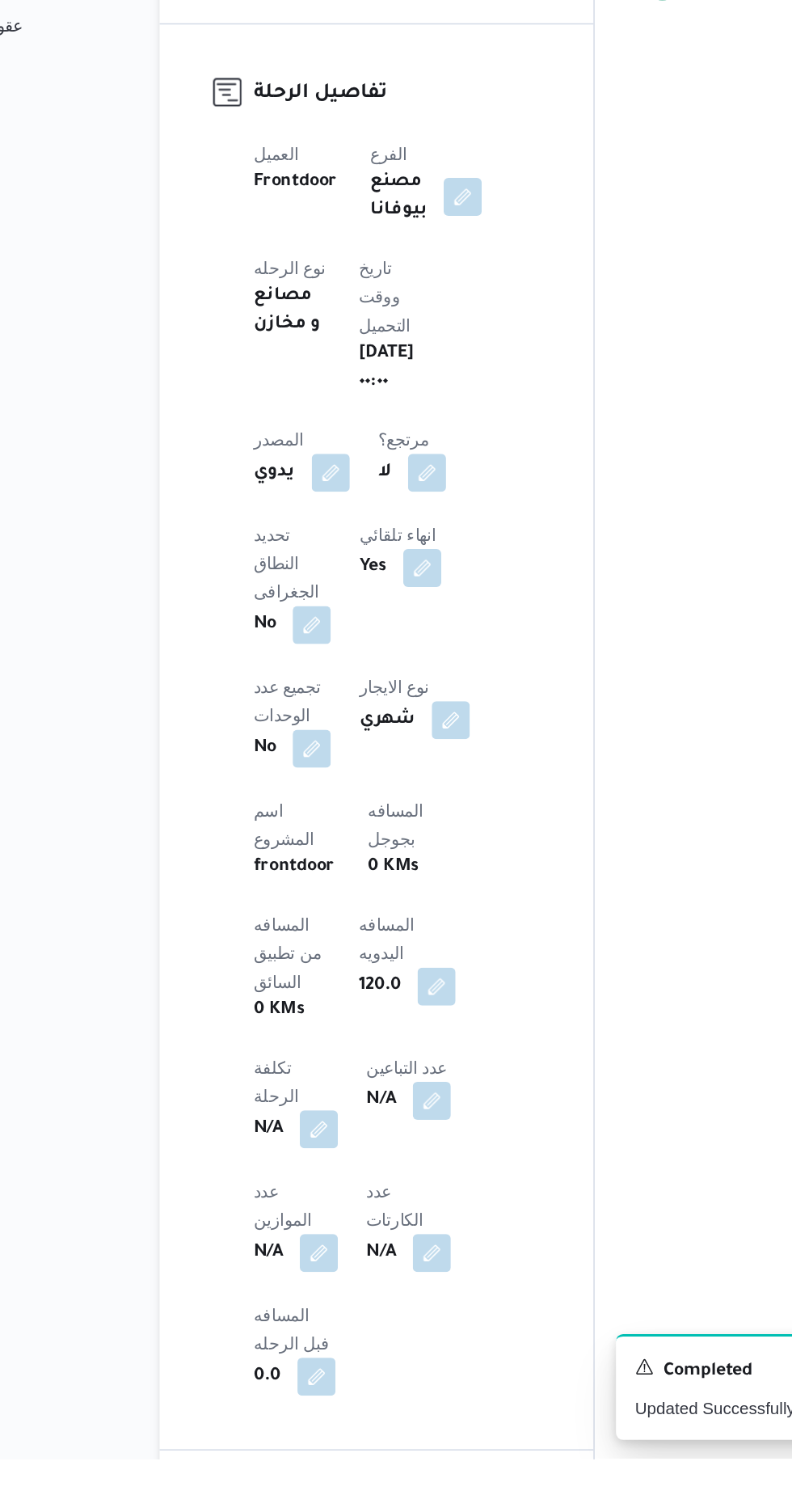
scroll to position [275, 0]
click at [386, 1177] on button "button" at bounding box center [398, 1189] width 26 height 26
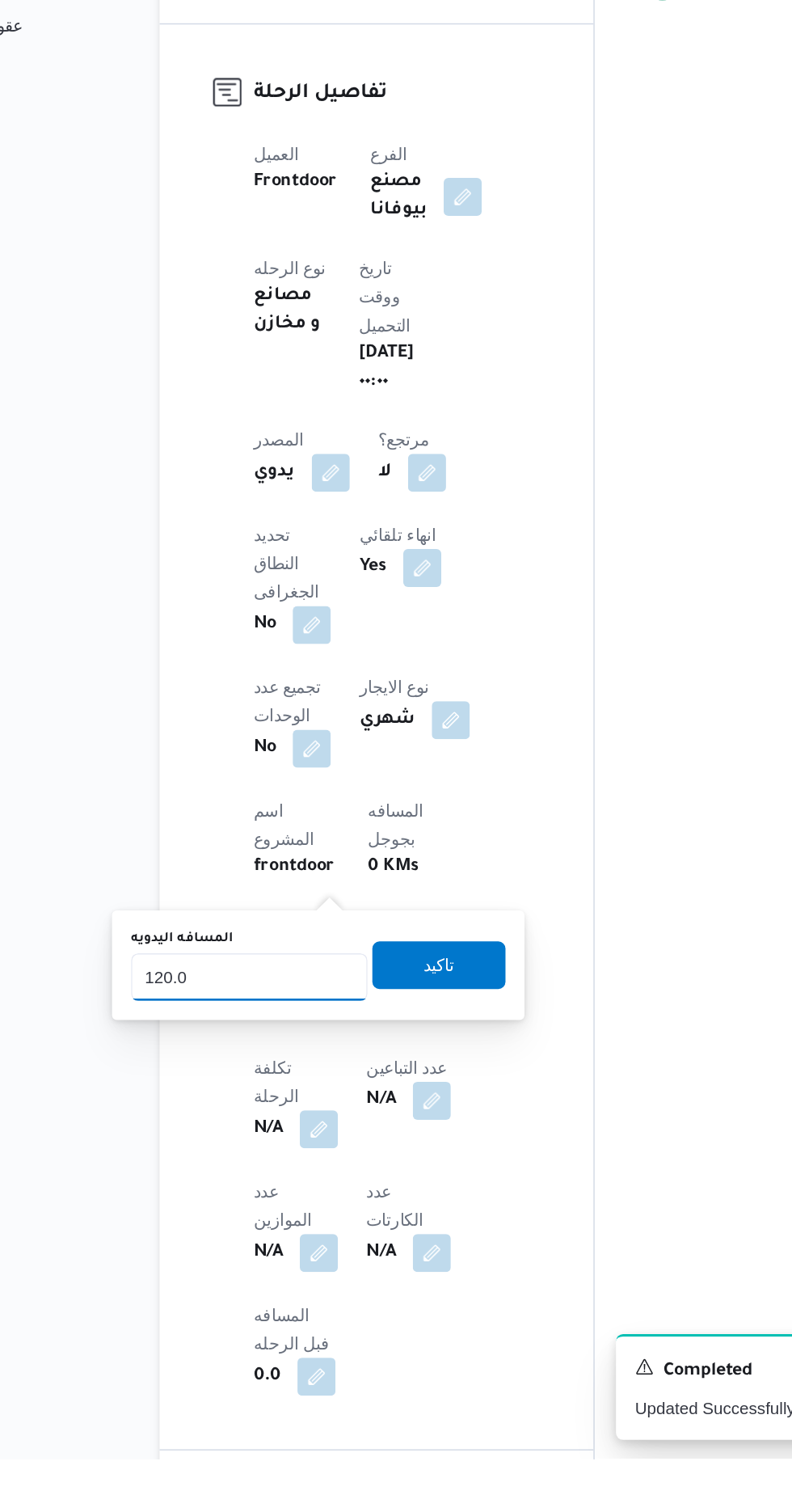
click at [276, 1181] on input "120.0" at bounding box center [271, 1184] width 161 height 32
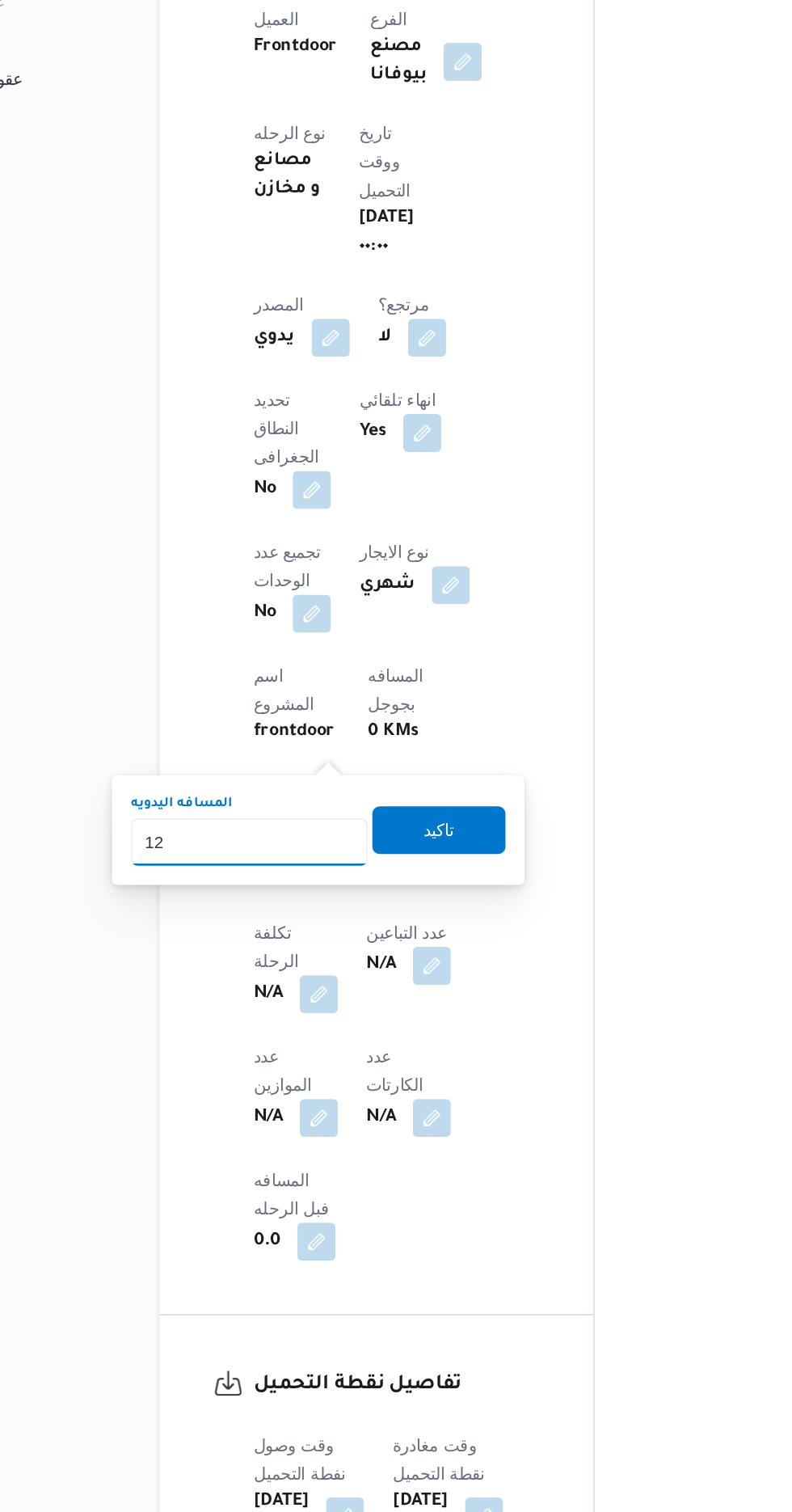
type input "1"
type input "240"
click at [373, 1039] on span "تاكيد" at bounding box center [400, 1048] width 90 height 32
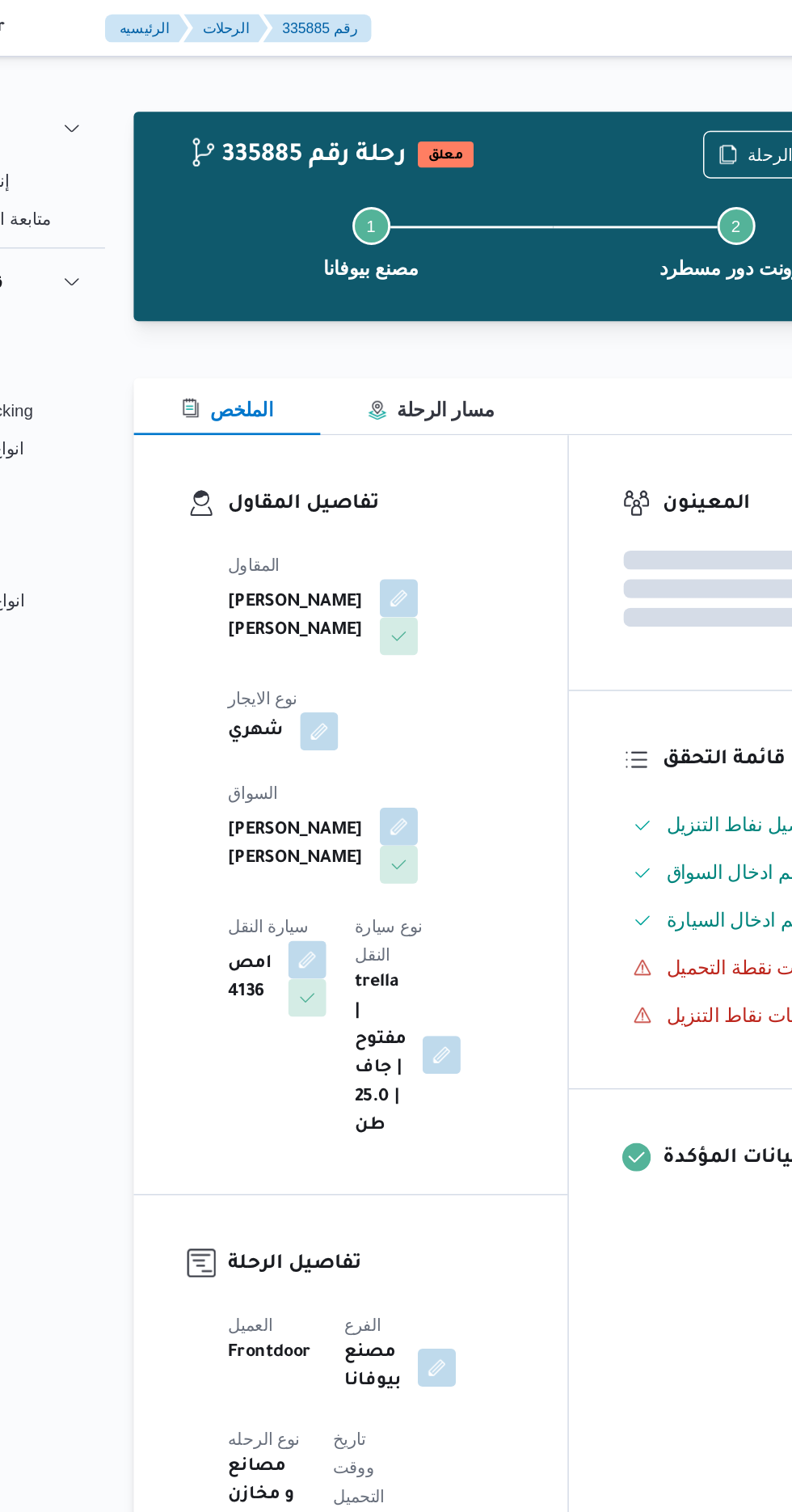
scroll to position [0, 0]
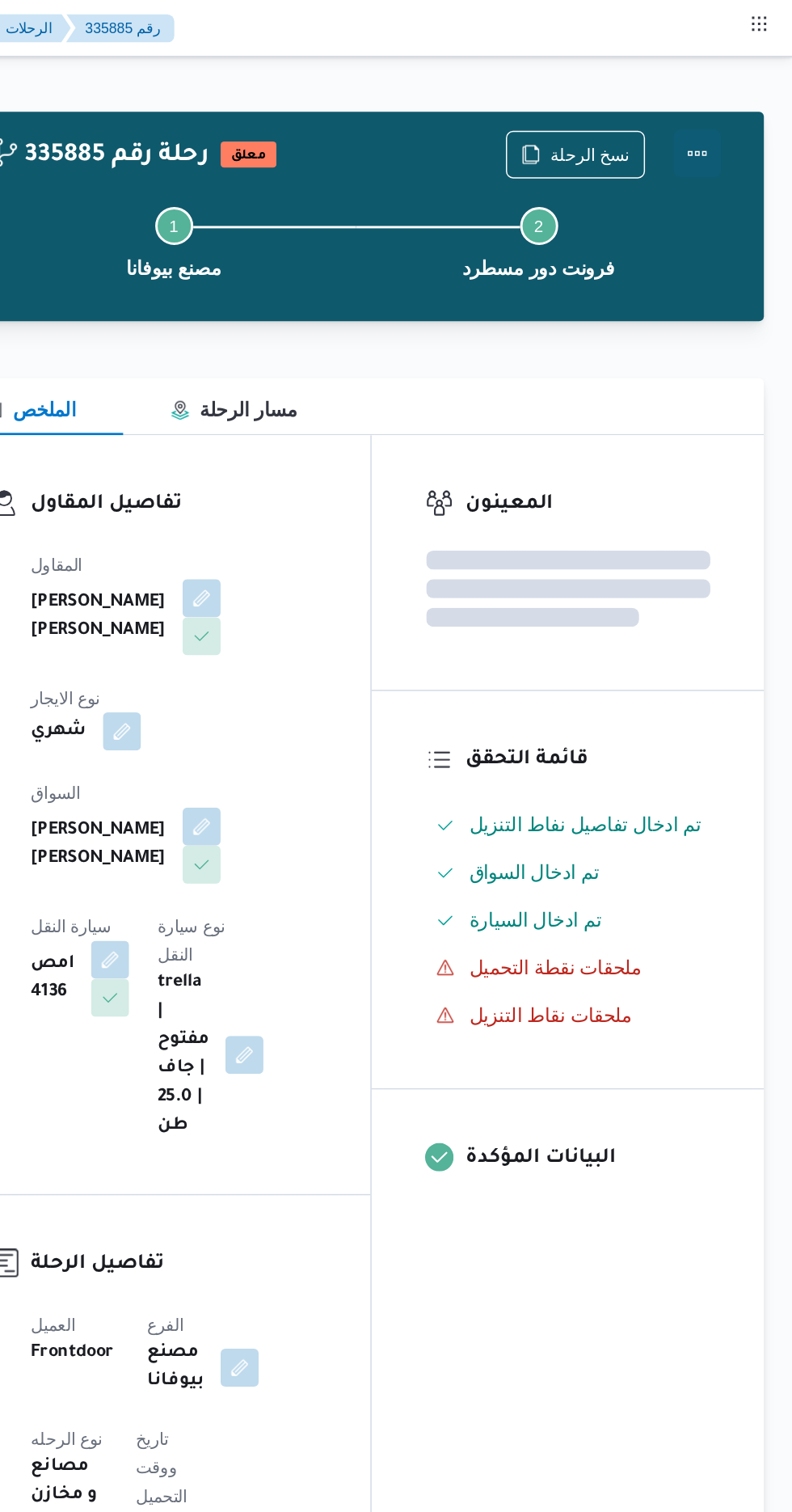
click at [736, 100] on button "Actions" at bounding box center [727, 104] width 32 height 32
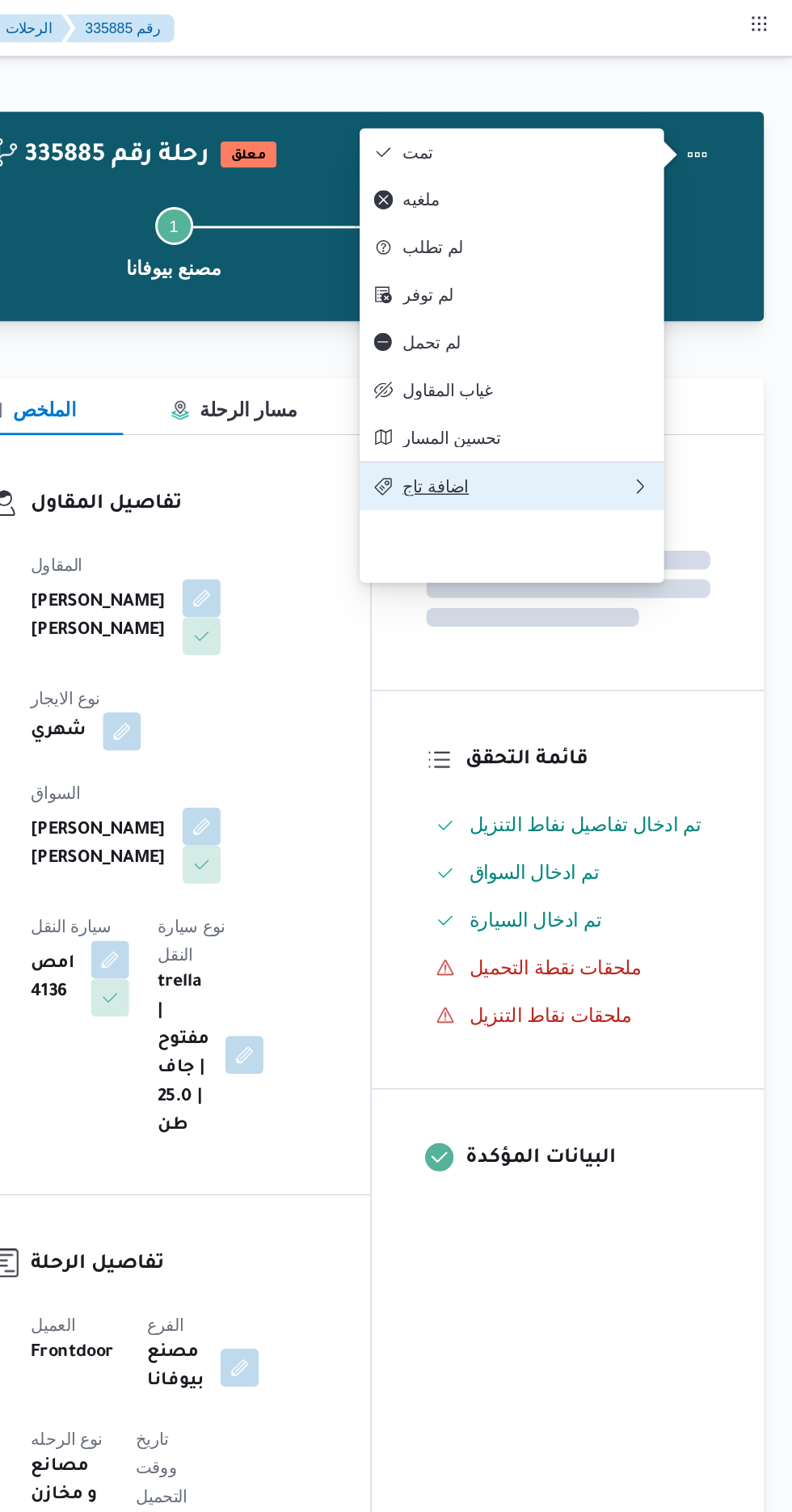
click at [557, 337] on span "اضافة تاج" at bounding box center [604, 331] width 155 height 13
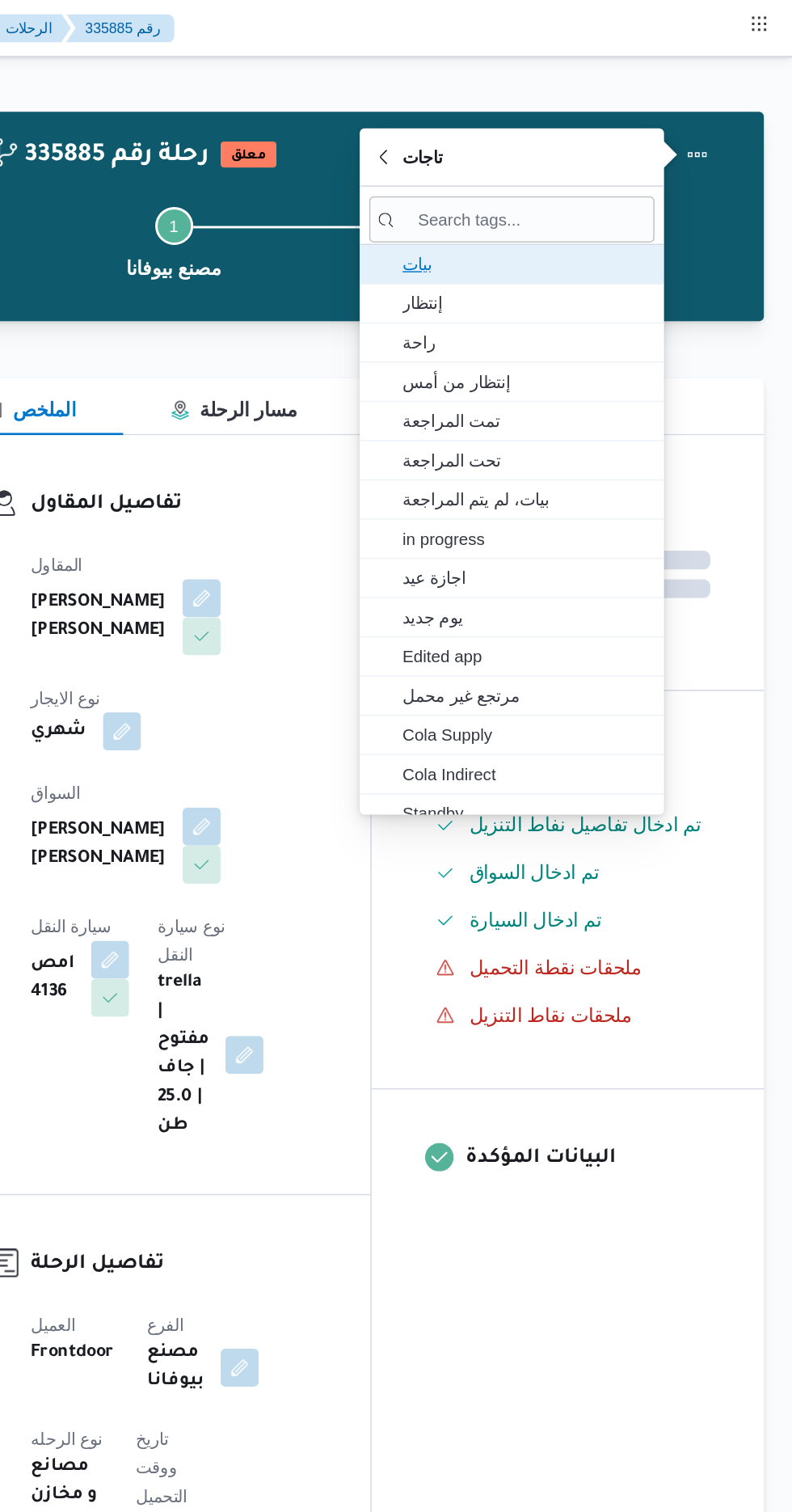
click at [549, 179] on span "بيات" at bounding box center [610, 179] width 168 height 19
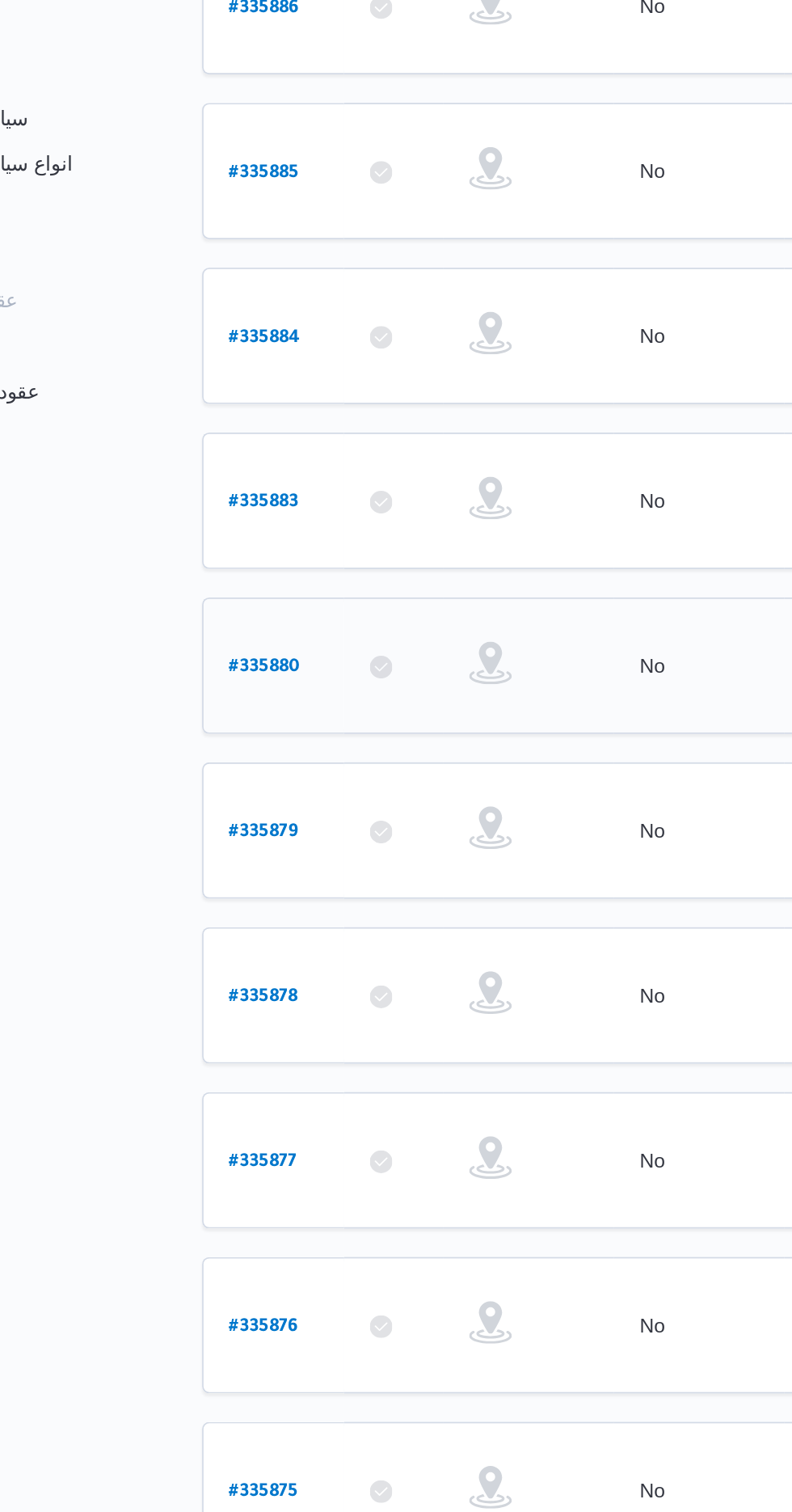
click at [244, 683] on link "# 335880" at bounding box center [245, 694] width 41 height 22
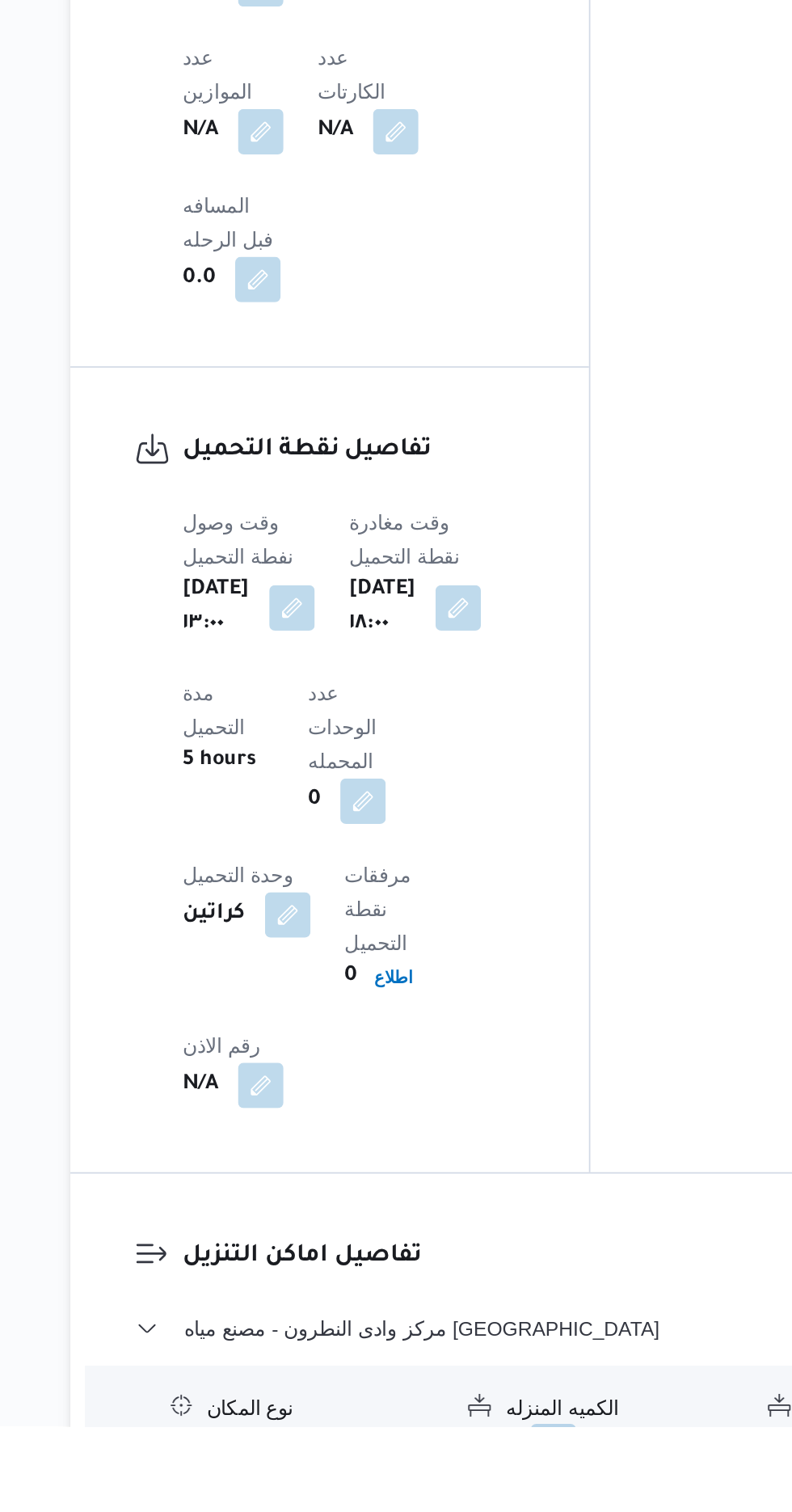
scroll to position [896, 0]
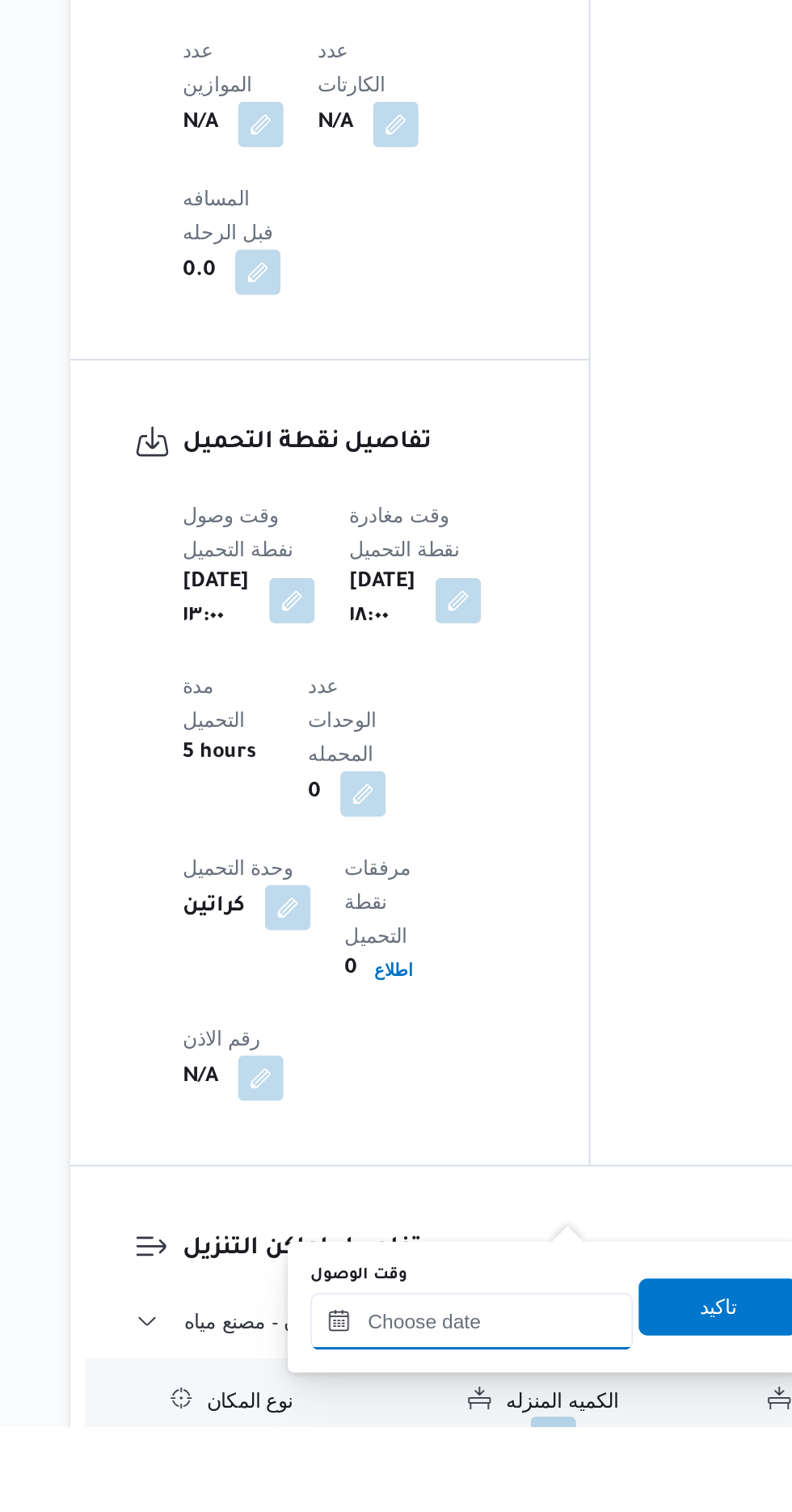
click at [417, 1451] on input "وقت الوصول" at bounding box center [438, 1451] width 183 height 32
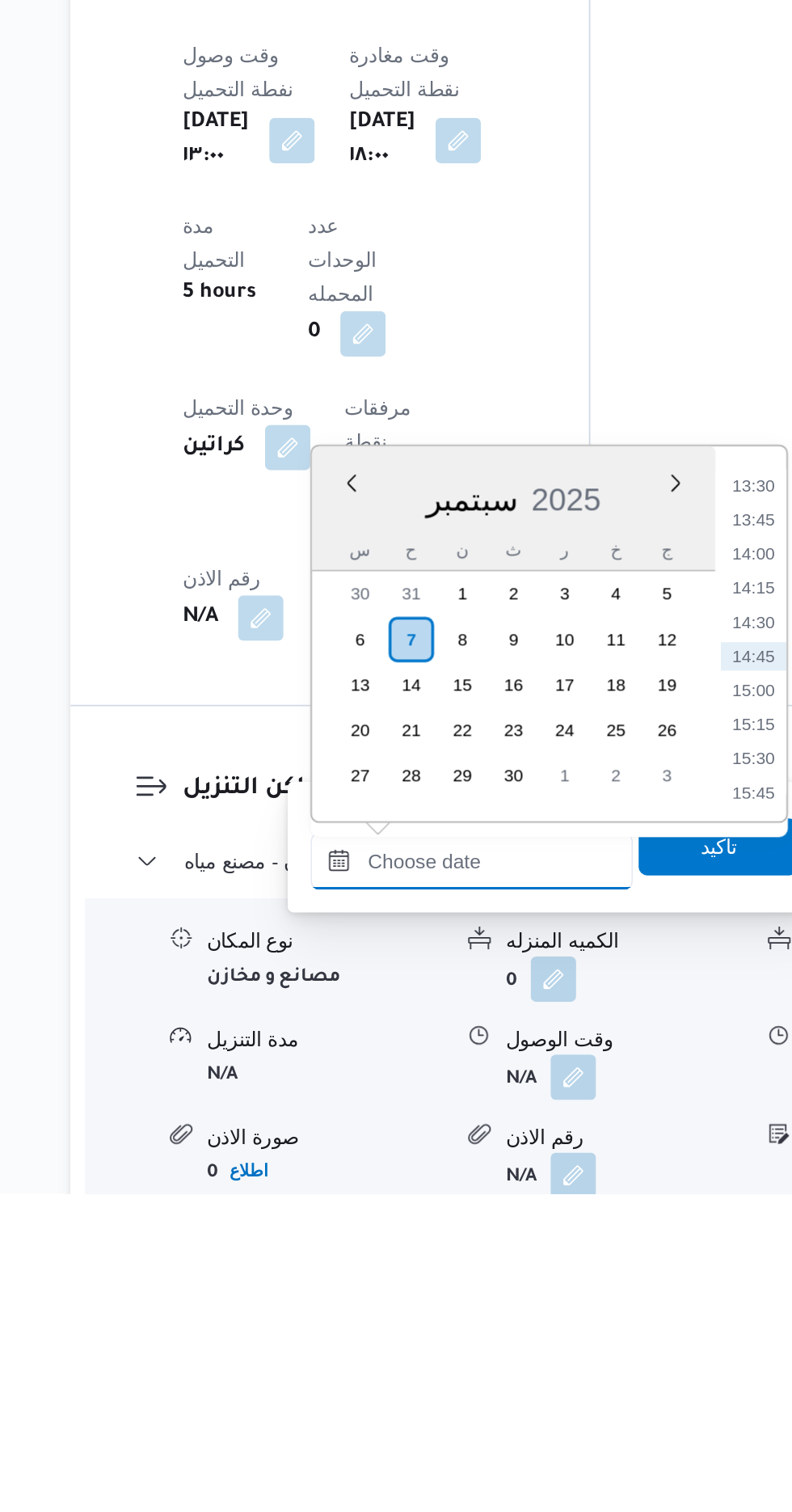
scroll to position [1025, 0]
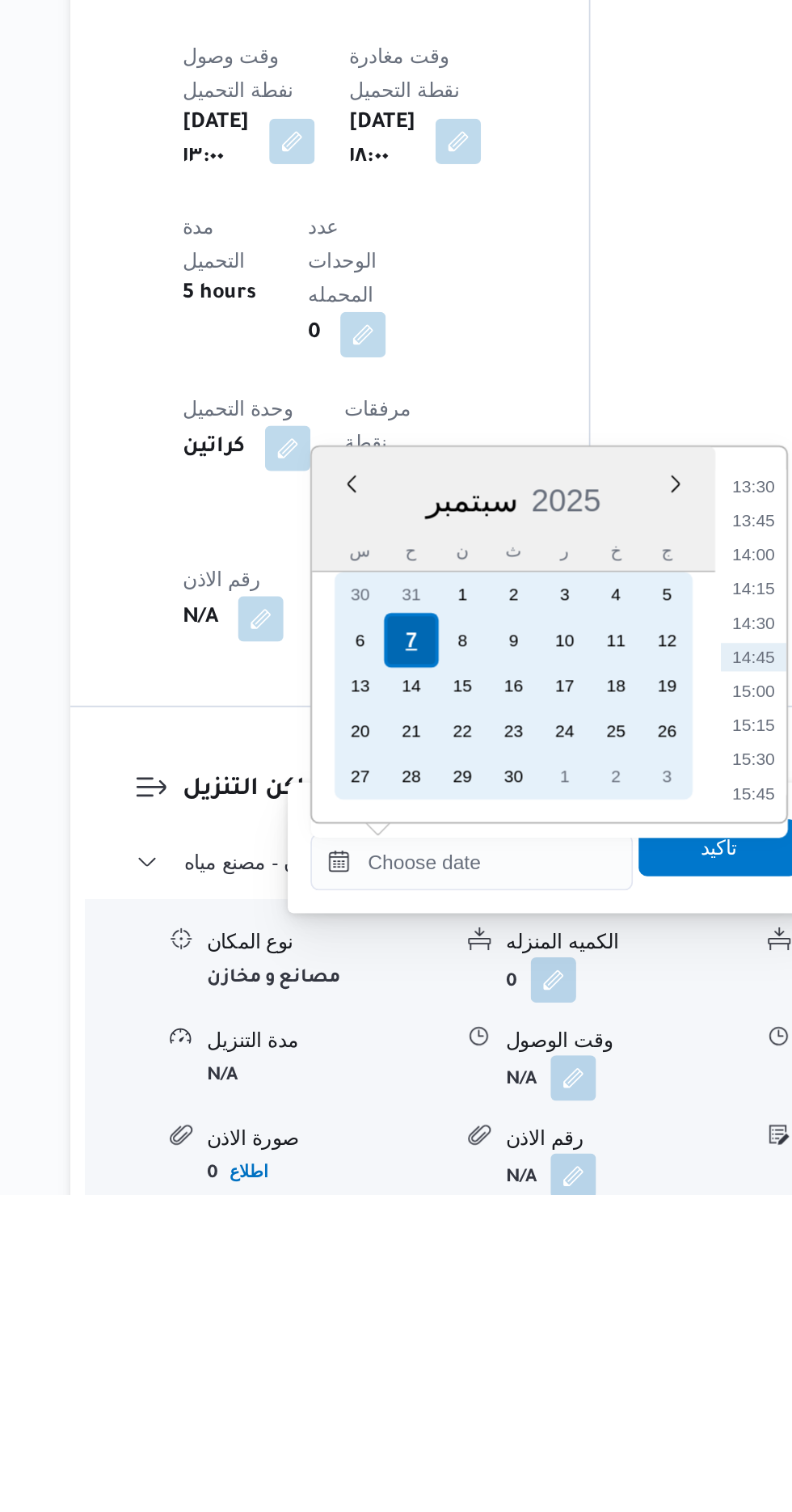
click at [404, 1195] on div "7" at bounding box center [404, 1196] width 31 height 31
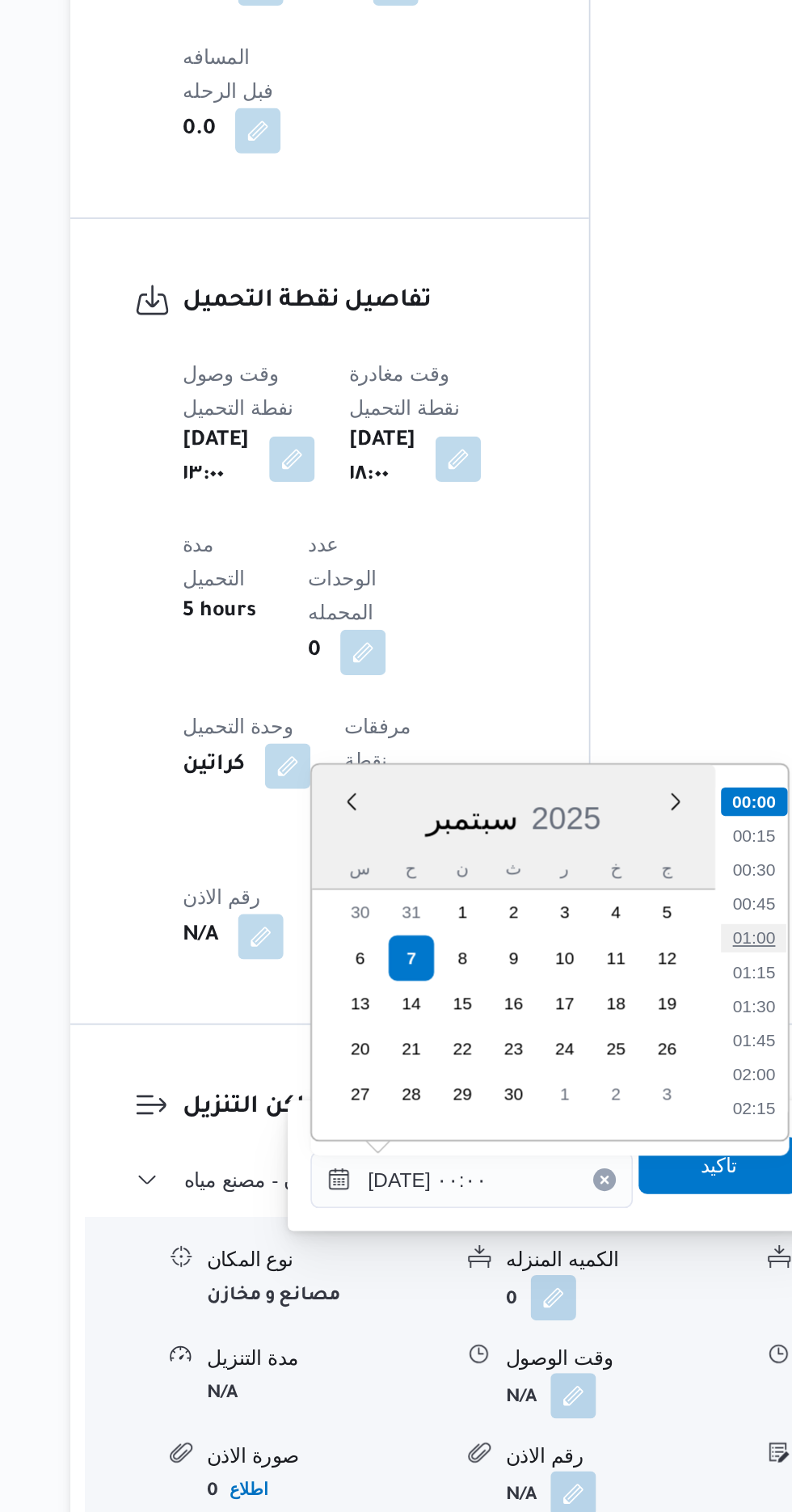
click at [610, 1180] on li "01:00" at bounding box center [600, 1184] width 37 height 16
type input "[DATE] ٠١:٠٠"
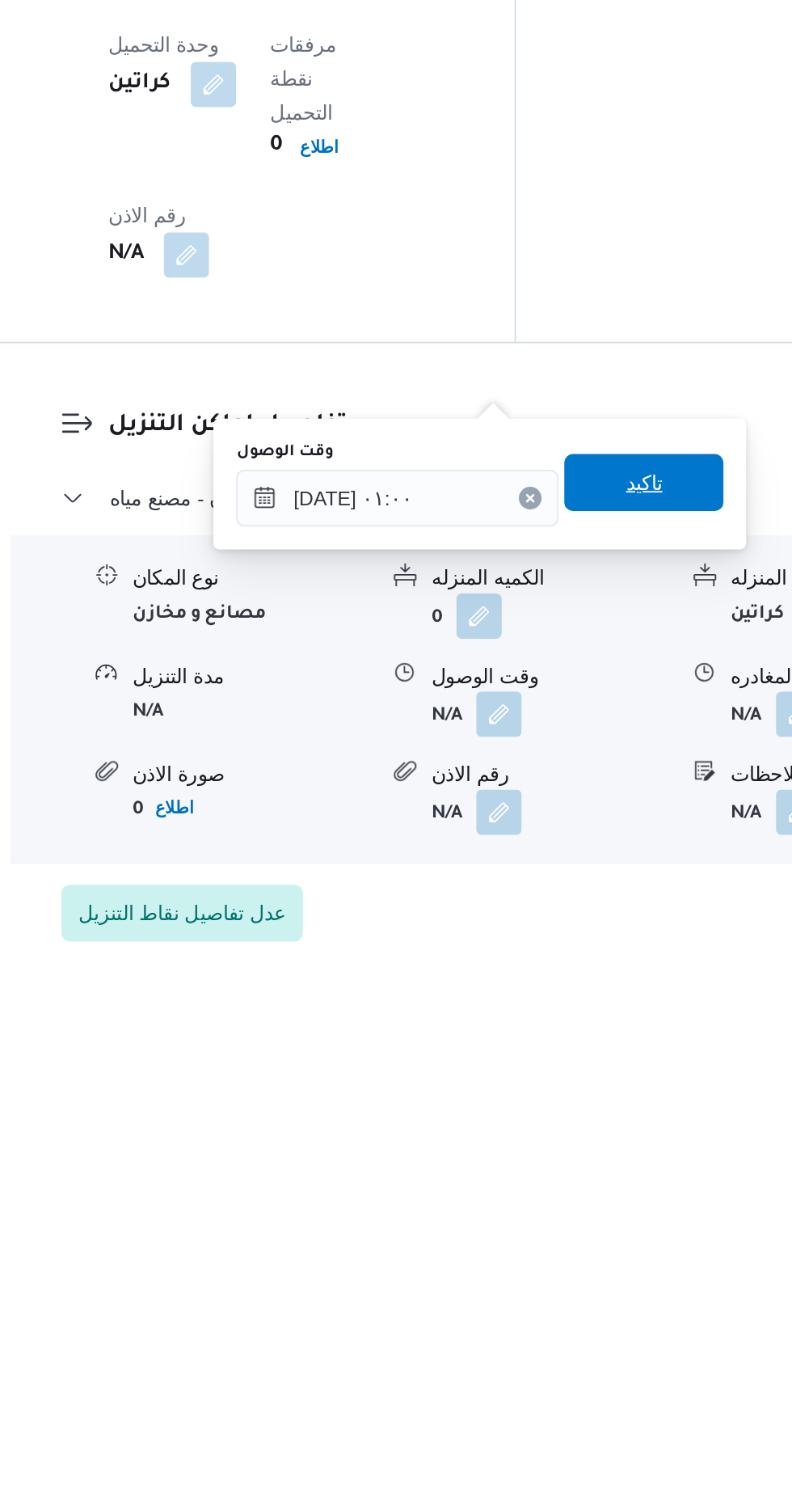
click at [590, 1223] on span "تاكيد" at bounding box center [578, 1220] width 21 height 19
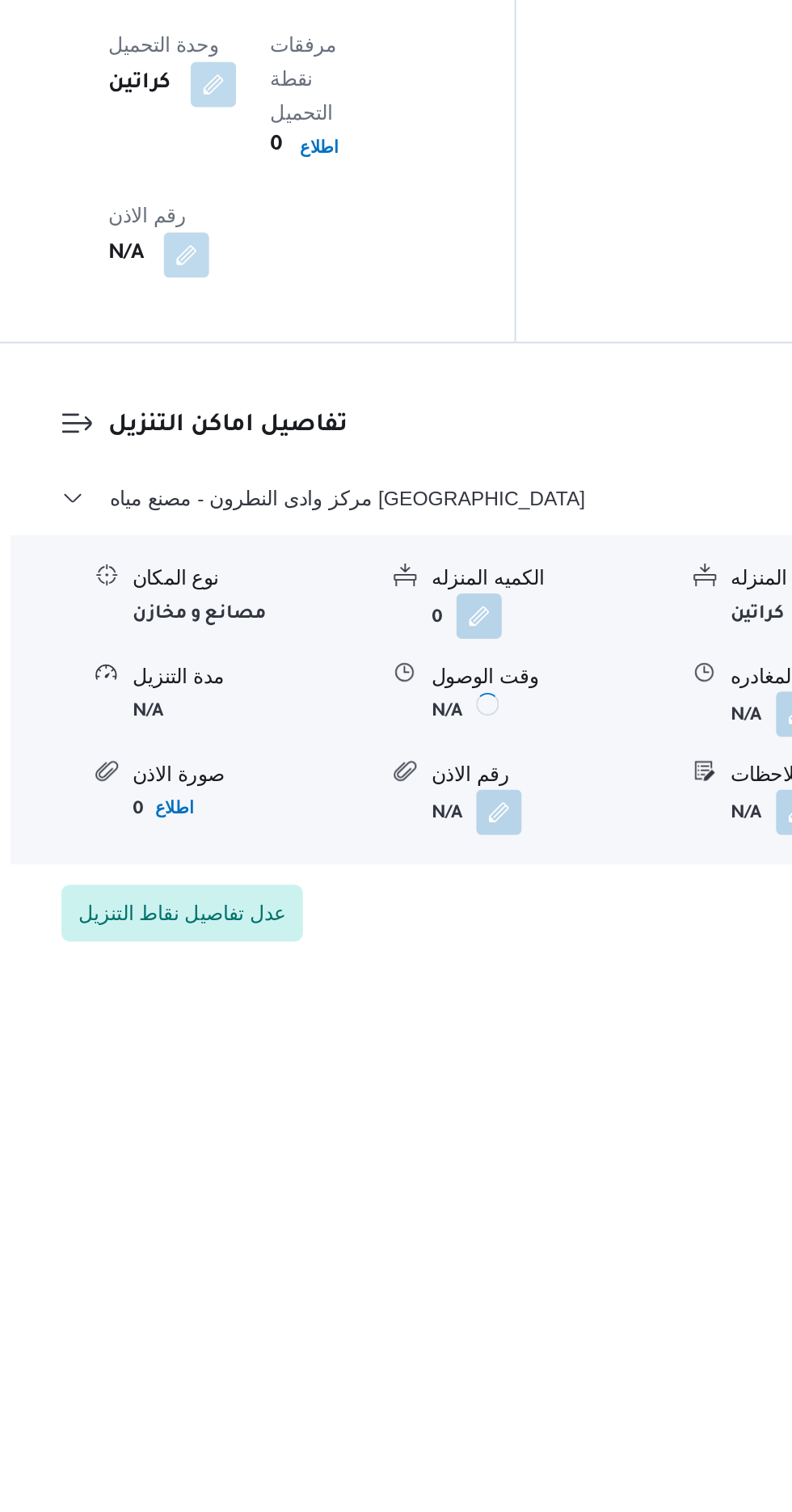
scroll to position [1118, 0]
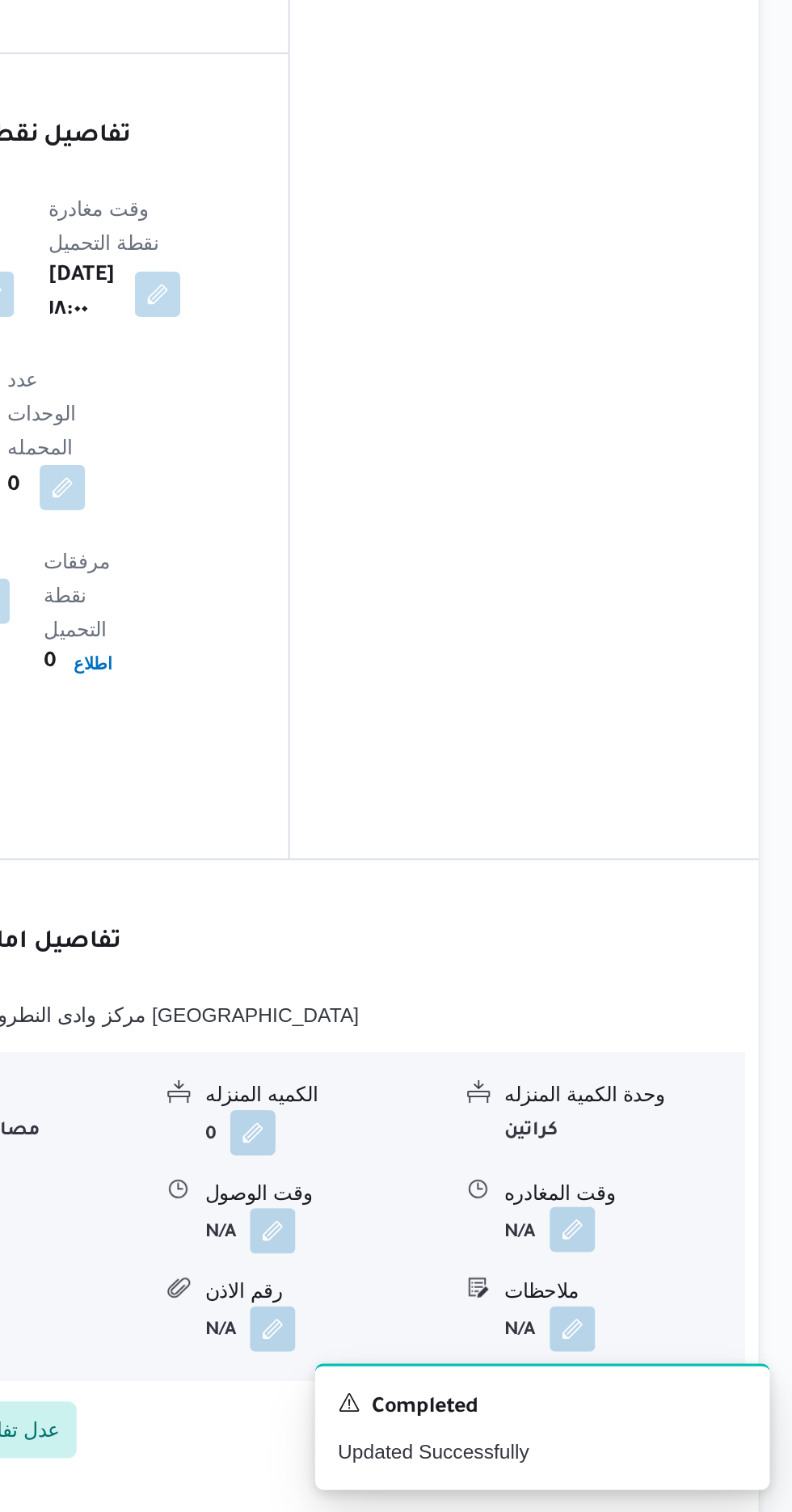
click at [673, 1338] on button "button" at bounding box center [667, 1350] width 26 height 26
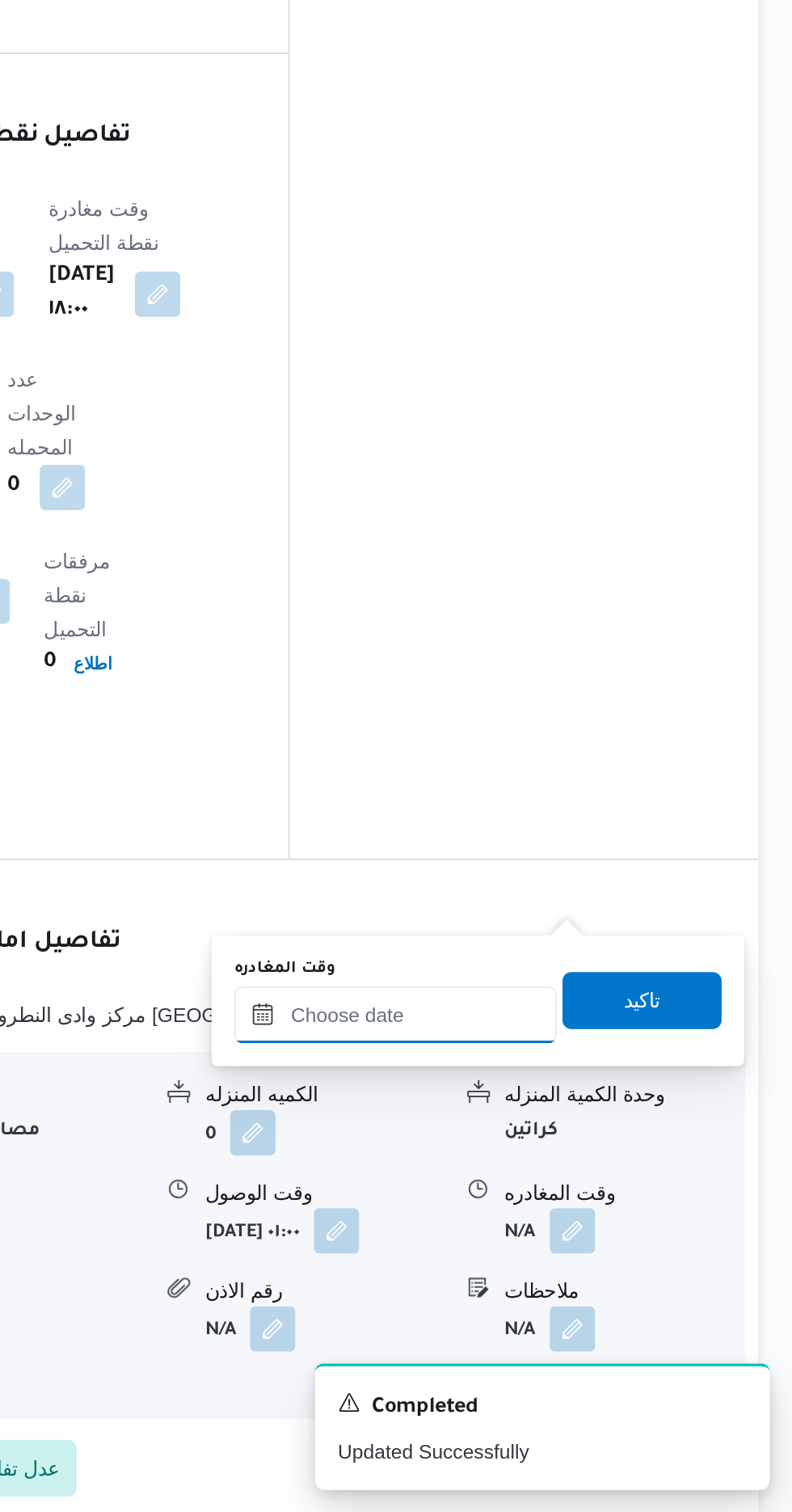
click at [612, 1227] on input "وقت المغادره" at bounding box center [566, 1228] width 183 height 32
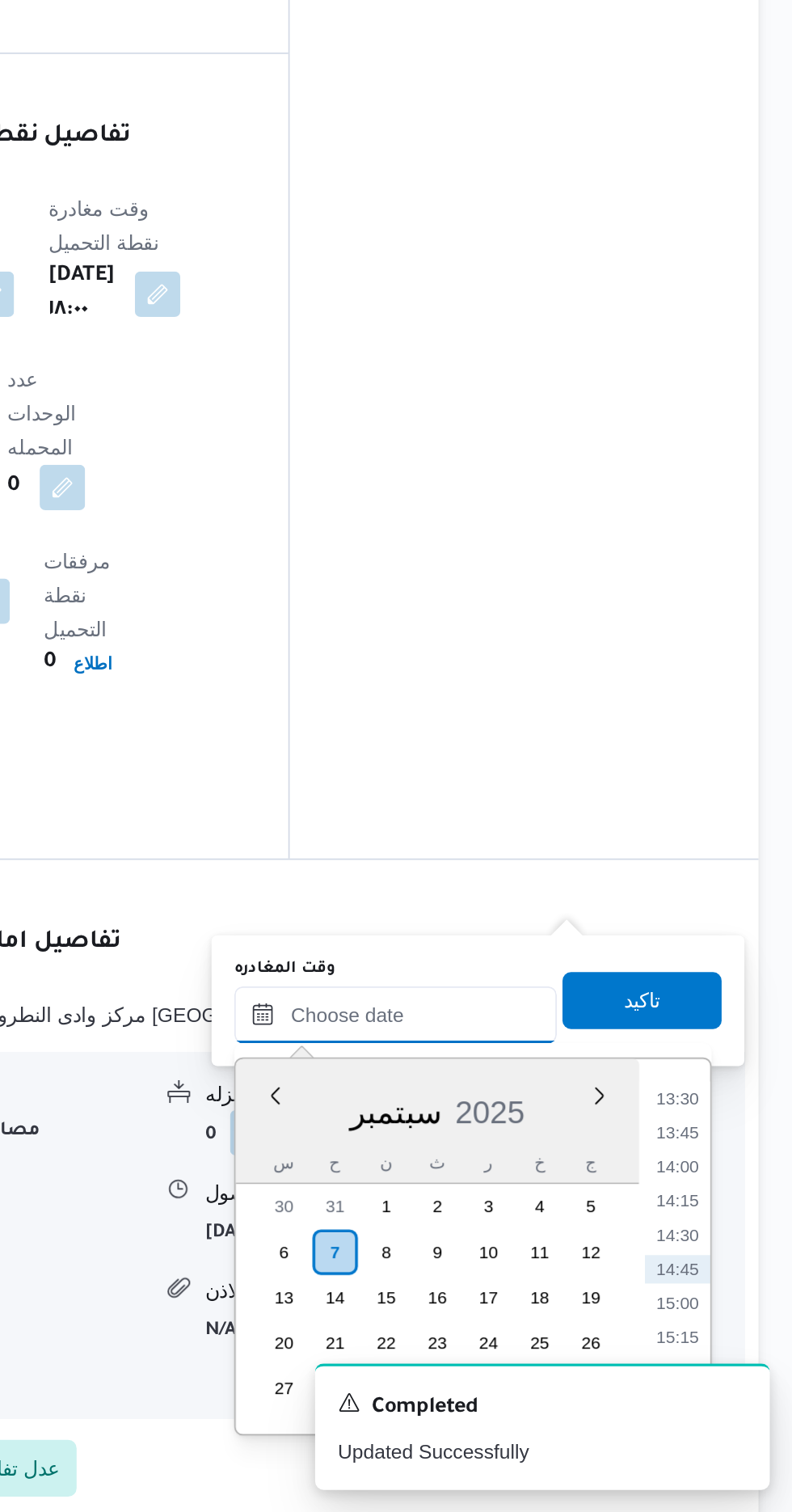
scroll to position [1119, 0]
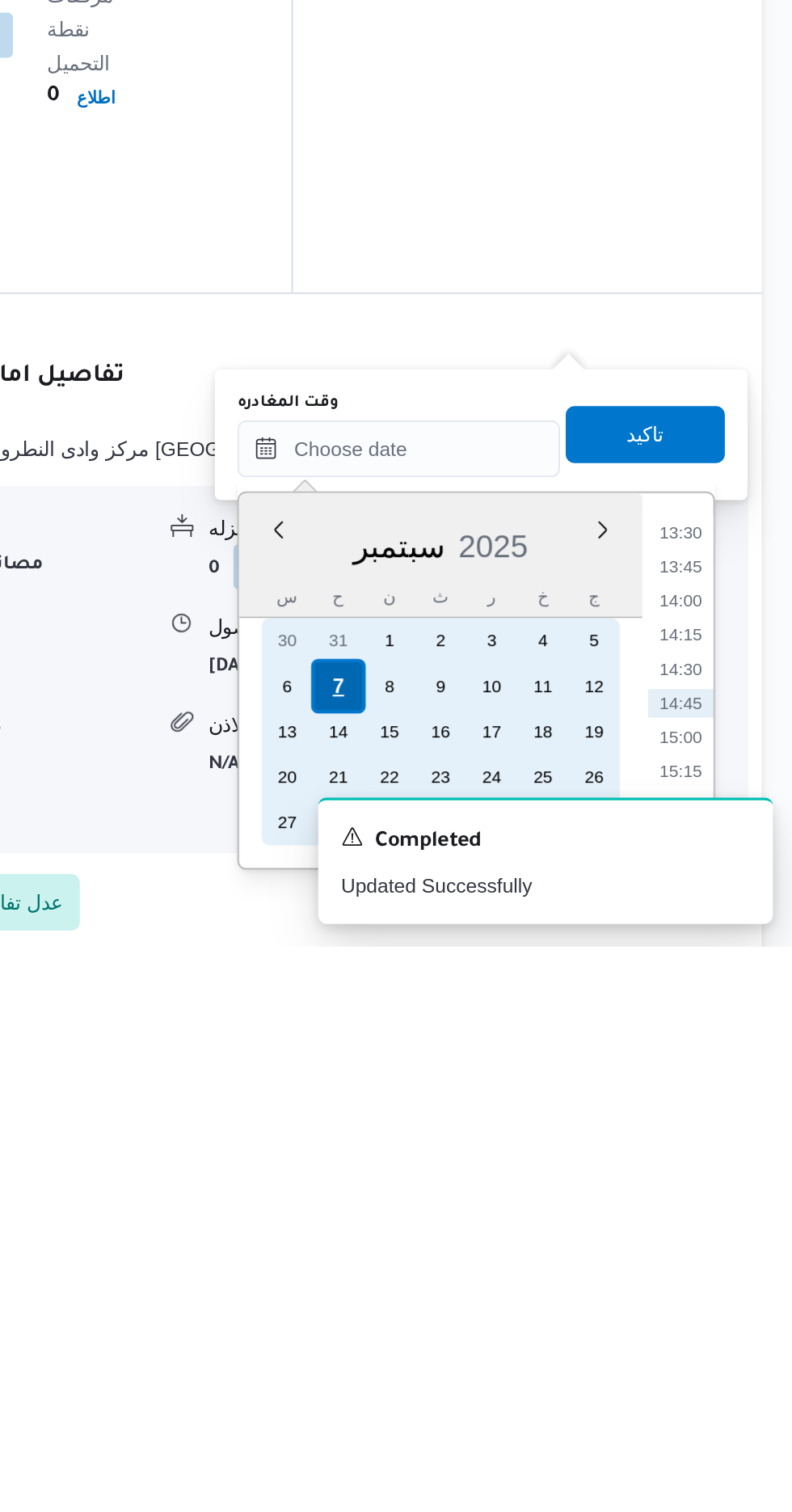
click at [531, 1361] on div "7" at bounding box center [532, 1364] width 31 height 31
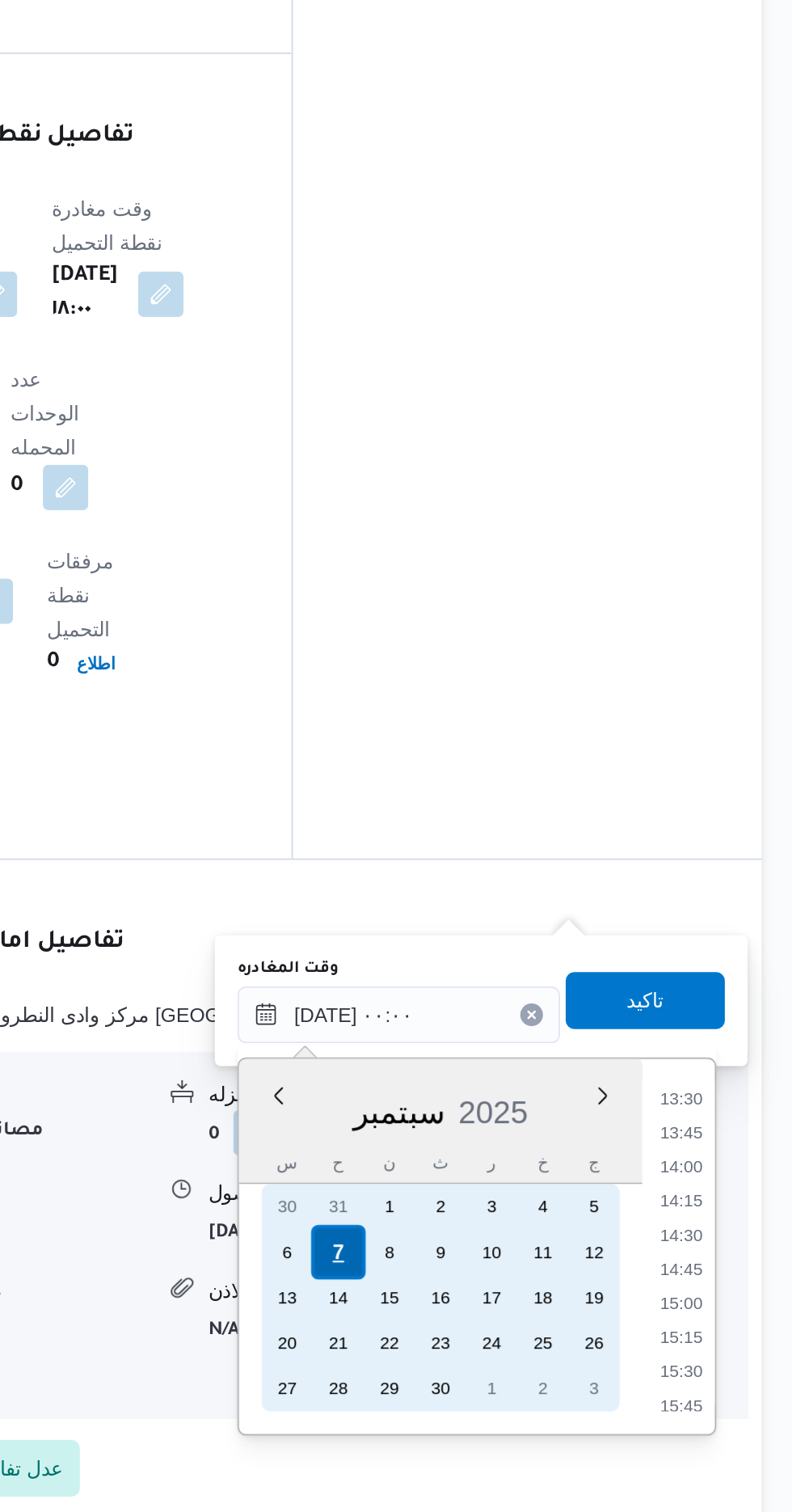
scroll to position [0, 0]
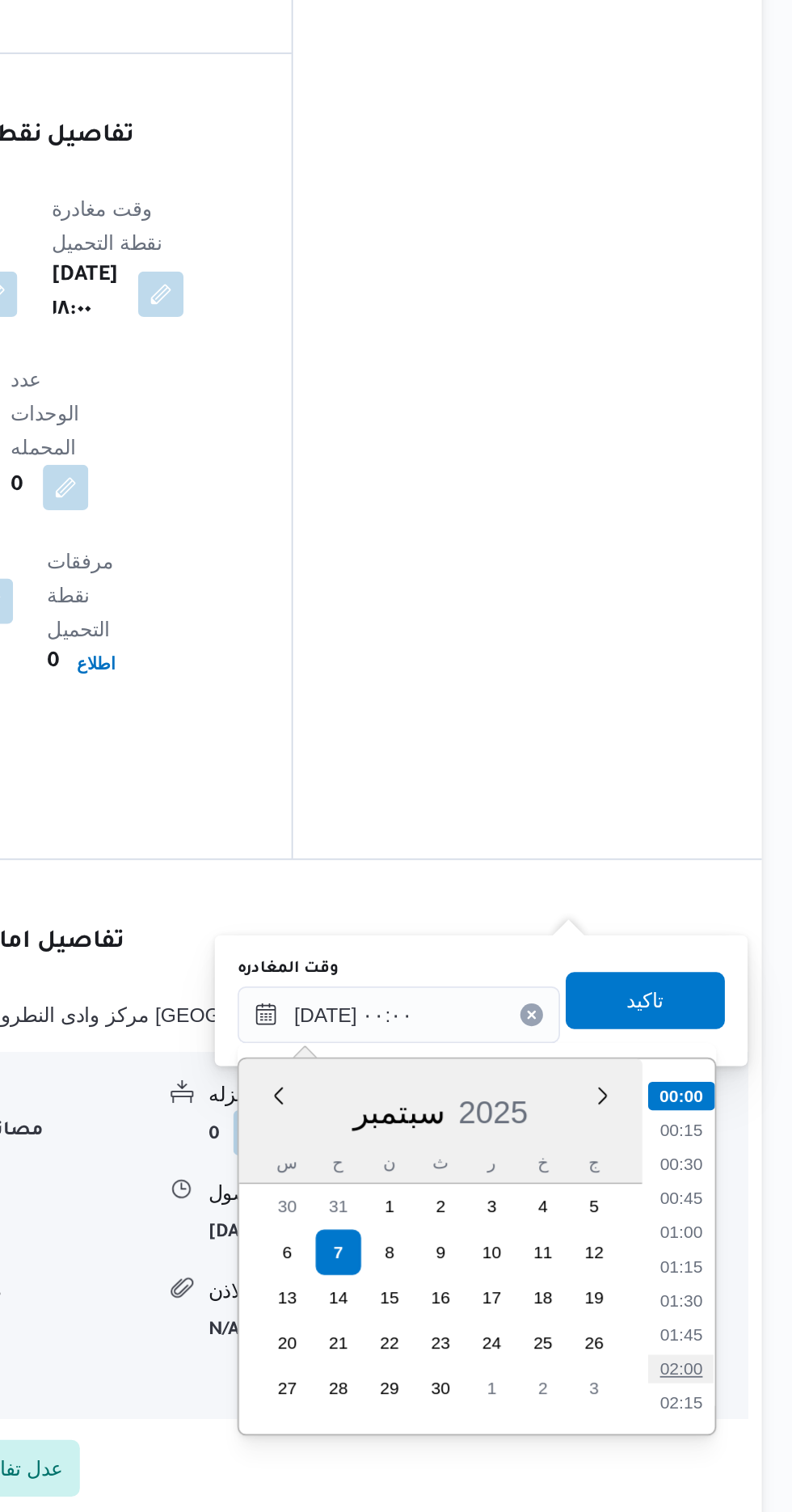
click at [727, 1425] on li "02:00" at bounding box center [726, 1429] width 37 height 16
type input "[DATE] ٠٢:٠٠"
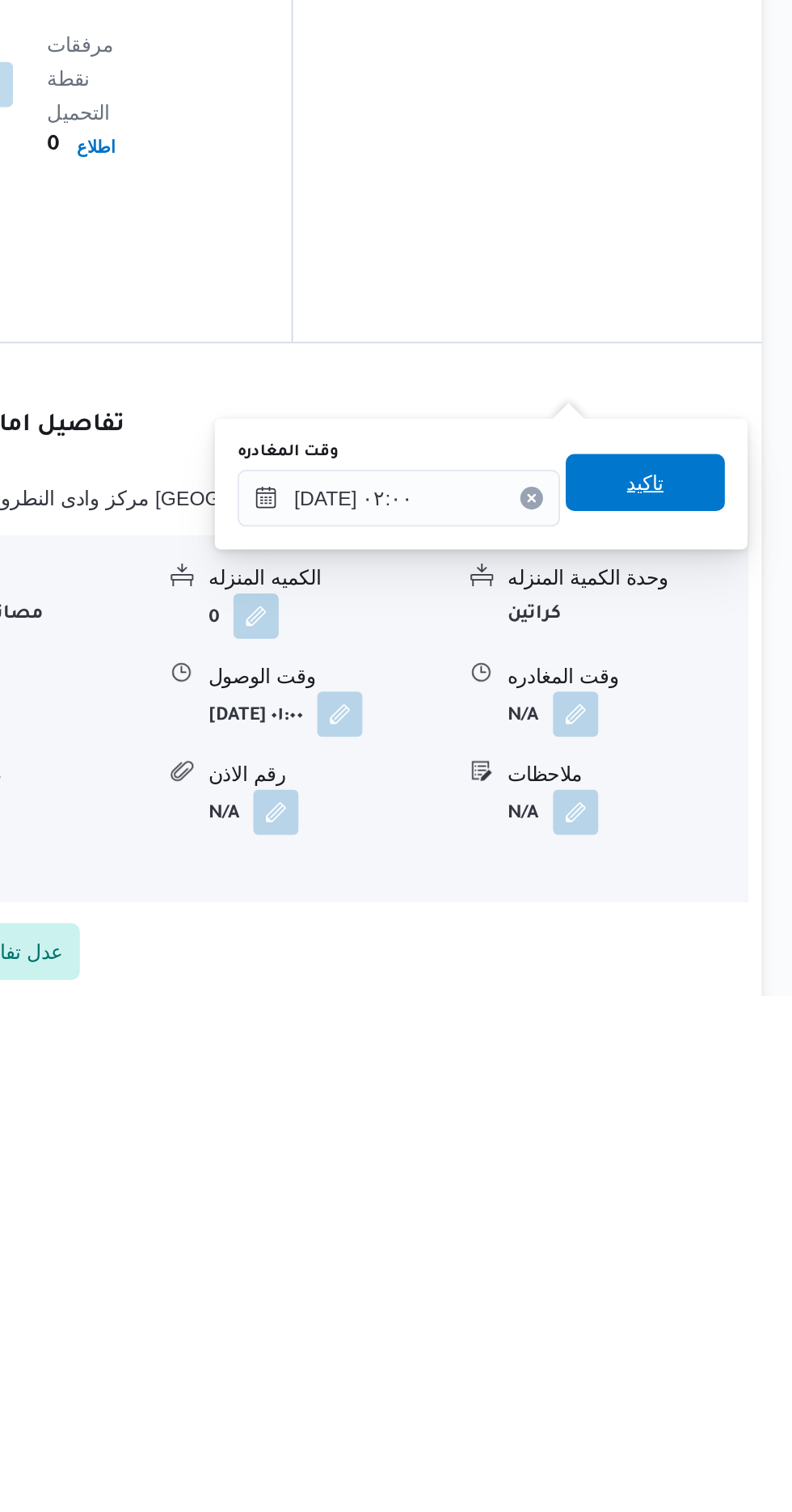
click at [717, 1223] on span "تاكيد" at bounding box center [706, 1219] width 21 height 19
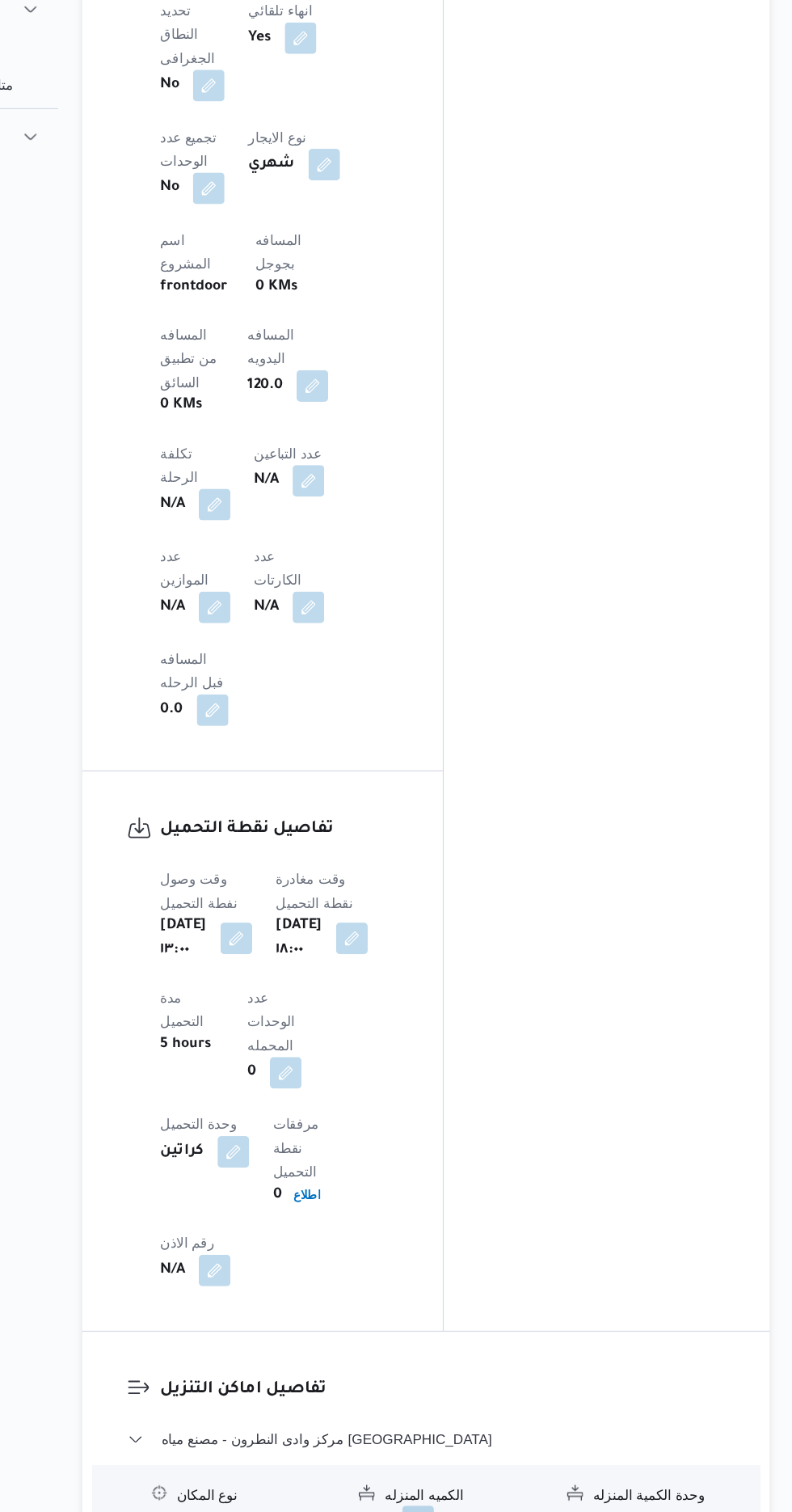
scroll to position [1091, 0]
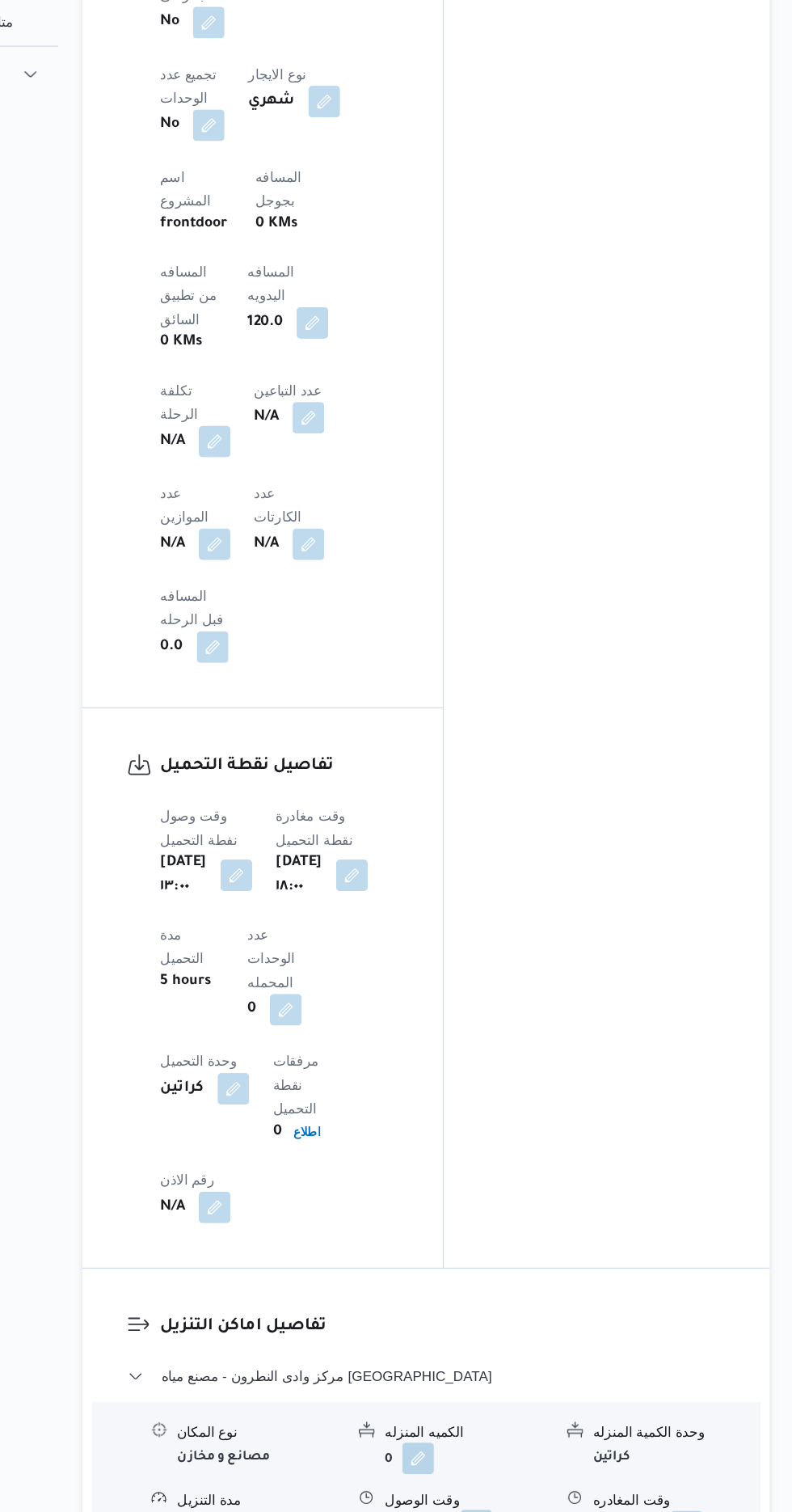
click at [520, 1366] on button "button" at bounding box center [532, 1378] width 26 height 26
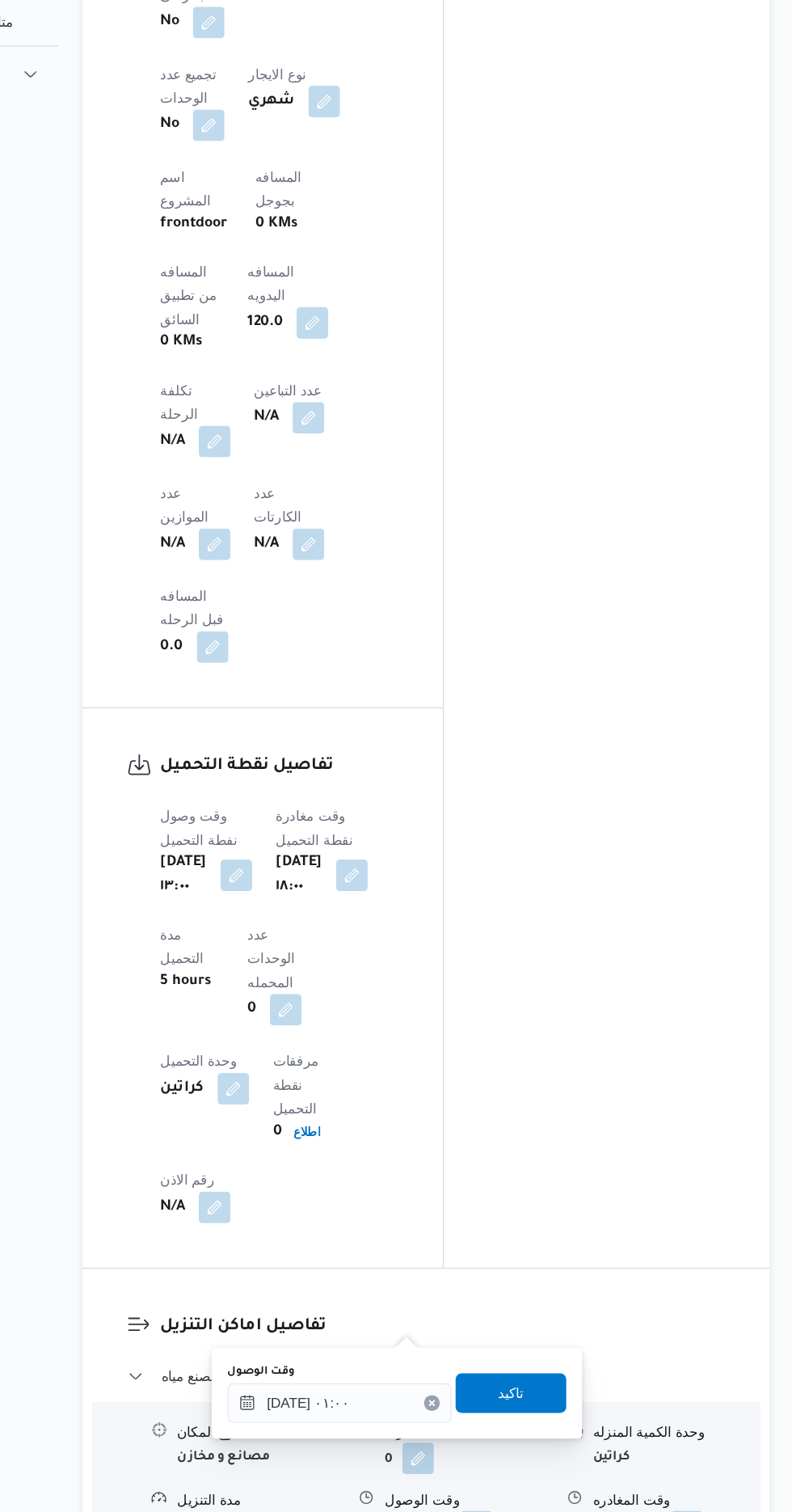
click at [418, 1296] on div "You are in a dialog. To close this dialog, hit escape. وقت الوصول [DATE] ٠١:٠٠ …" at bounding box center [468, 1271] width 304 height 75
click at [413, 1286] on input "[DATE] ٠١:٠٠" at bounding box center [420, 1278] width 183 height 32
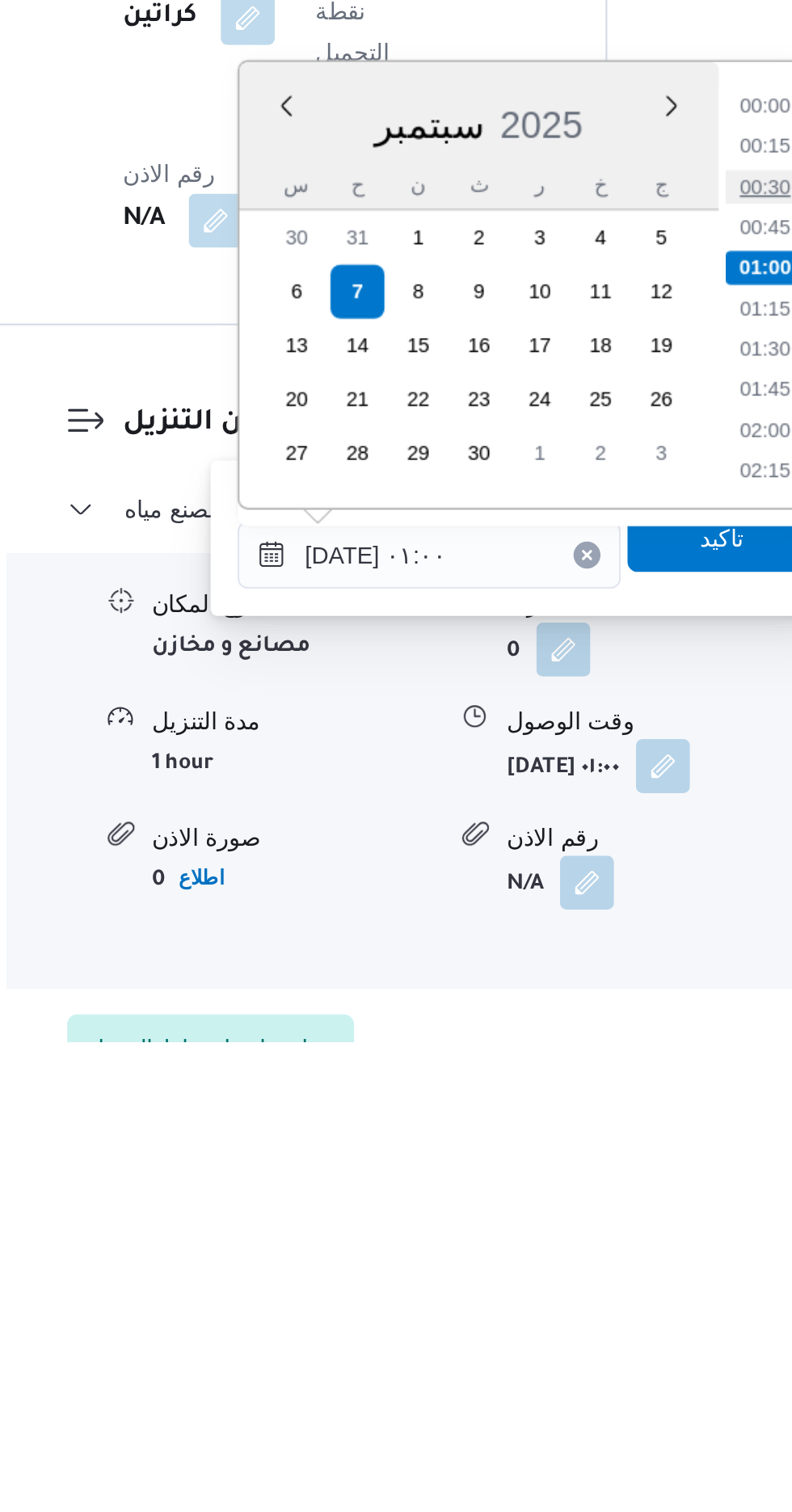
click at [587, 1099] on li "00:30" at bounding box center [581, 1102] width 37 height 16
type input "[DATE] ٠٠:٣٠"
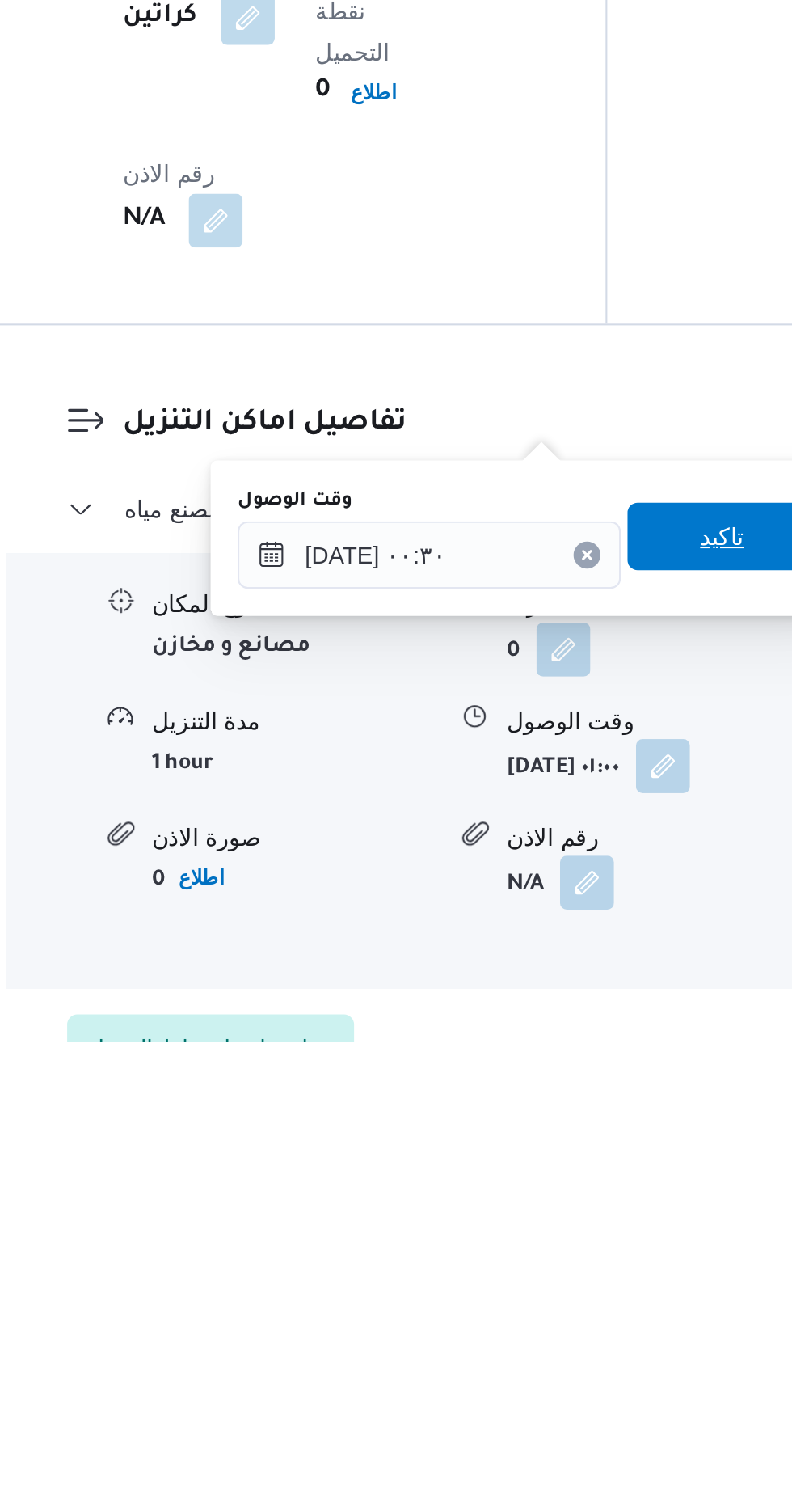
click at [556, 1268] on span "تاكيد" at bounding box center [561, 1270] width 90 height 32
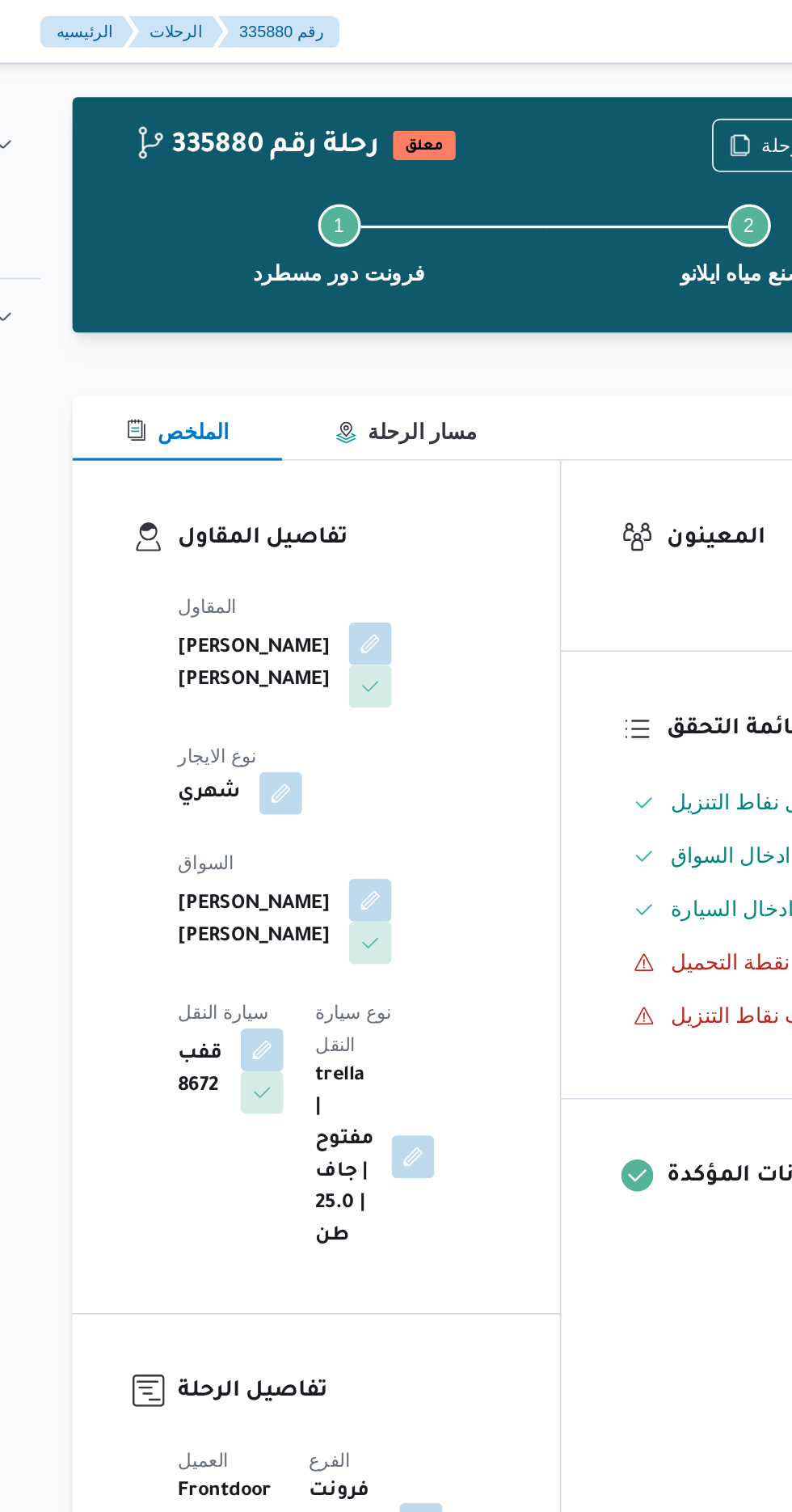
scroll to position [0, 0]
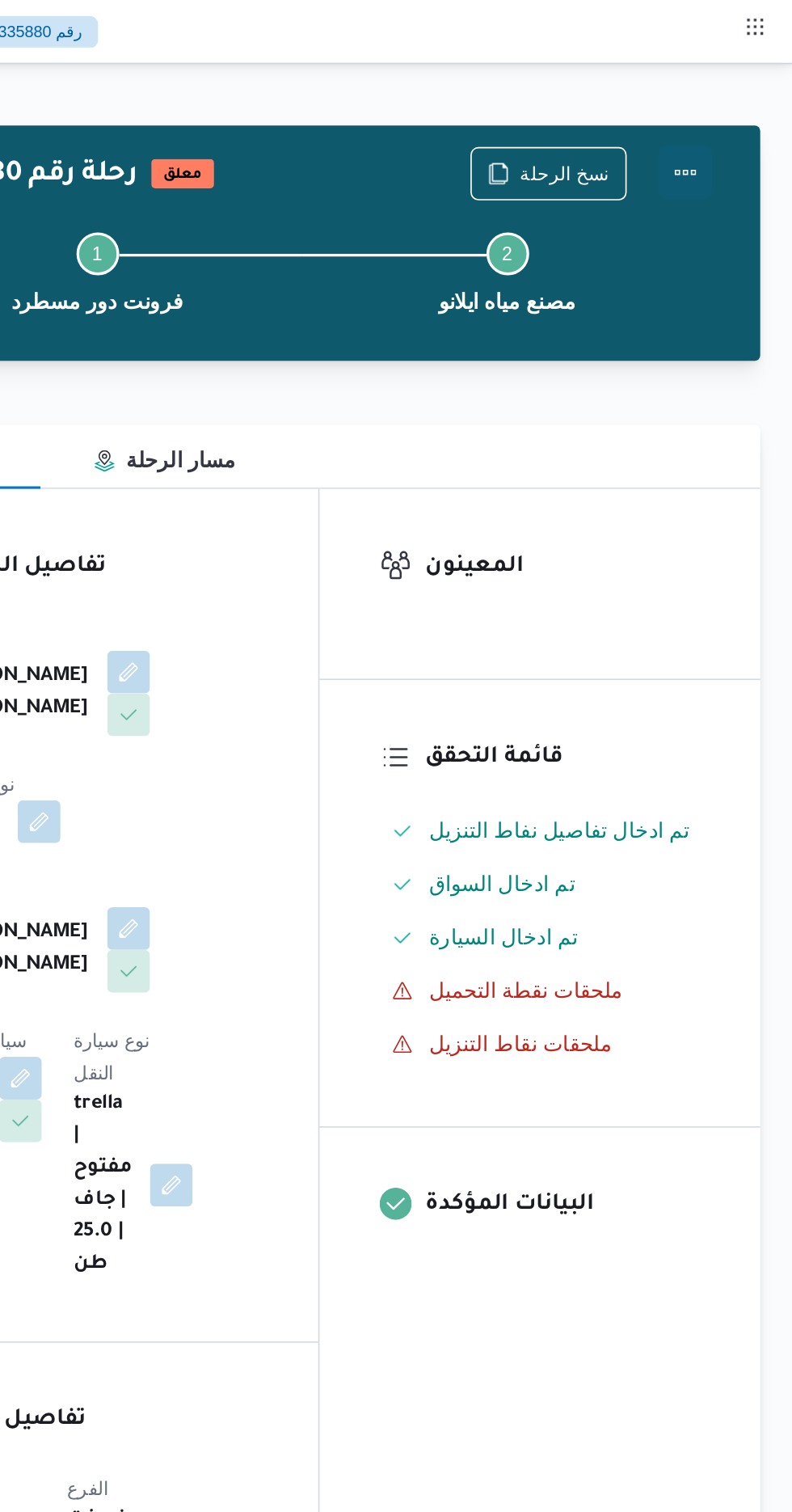
click at [737, 105] on button "Actions" at bounding box center [727, 104] width 32 height 32
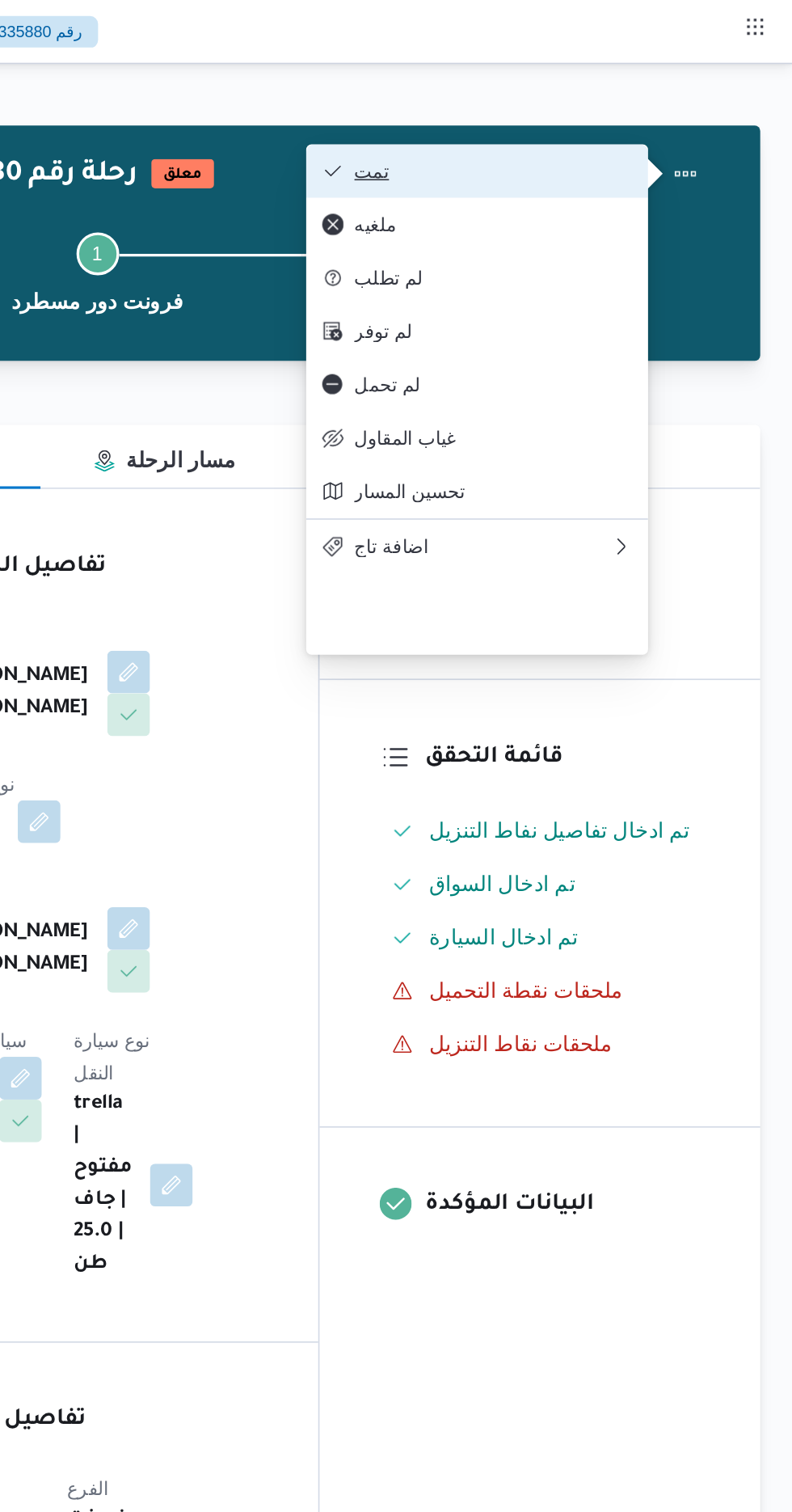
click at [686, 109] on span "تمت" at bounding box center [610, 104] width 168 height 13
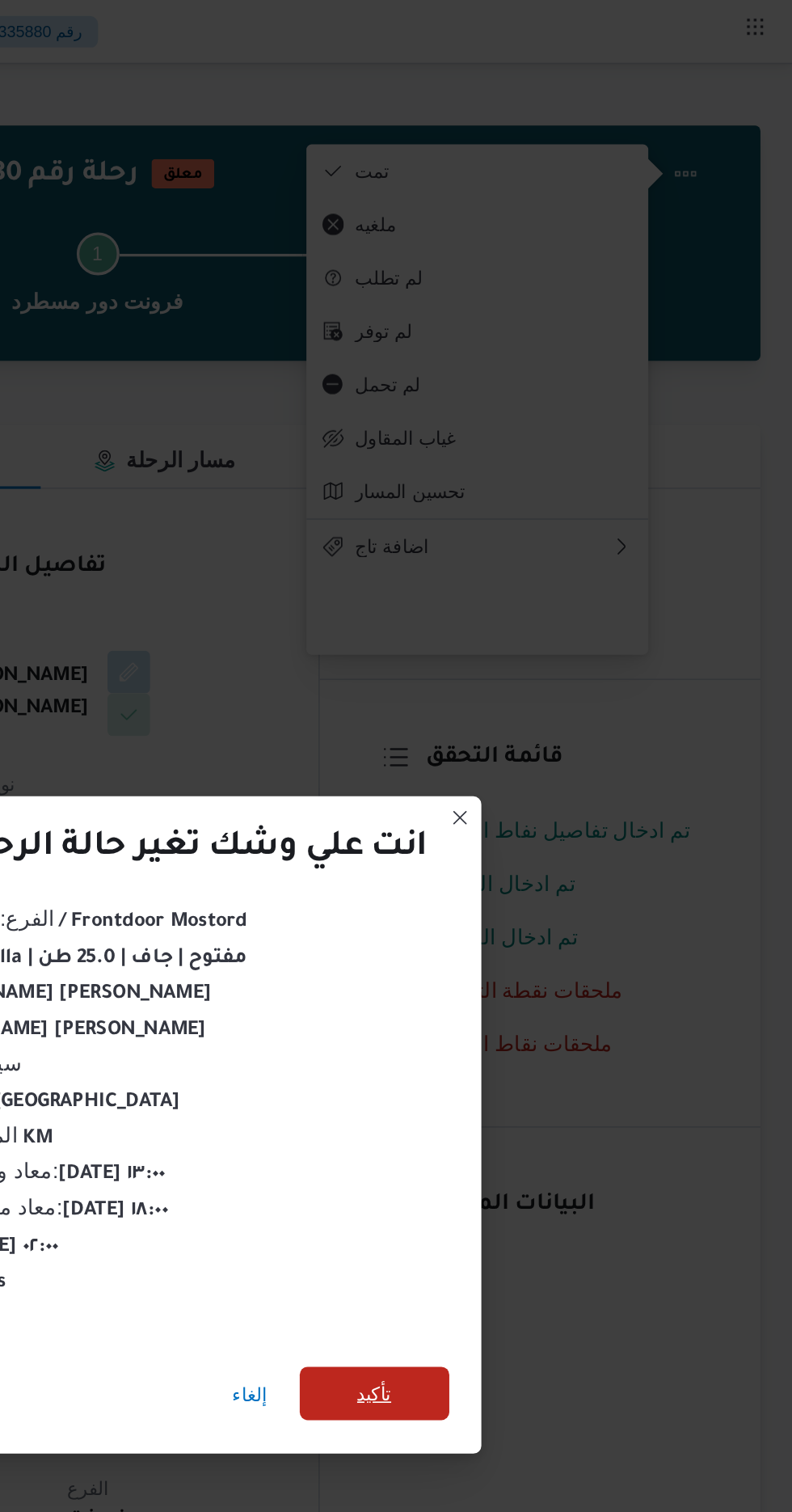
click at [537, 827] on span "تأكيد" at bounding box center [539, 843] width 90 height 32
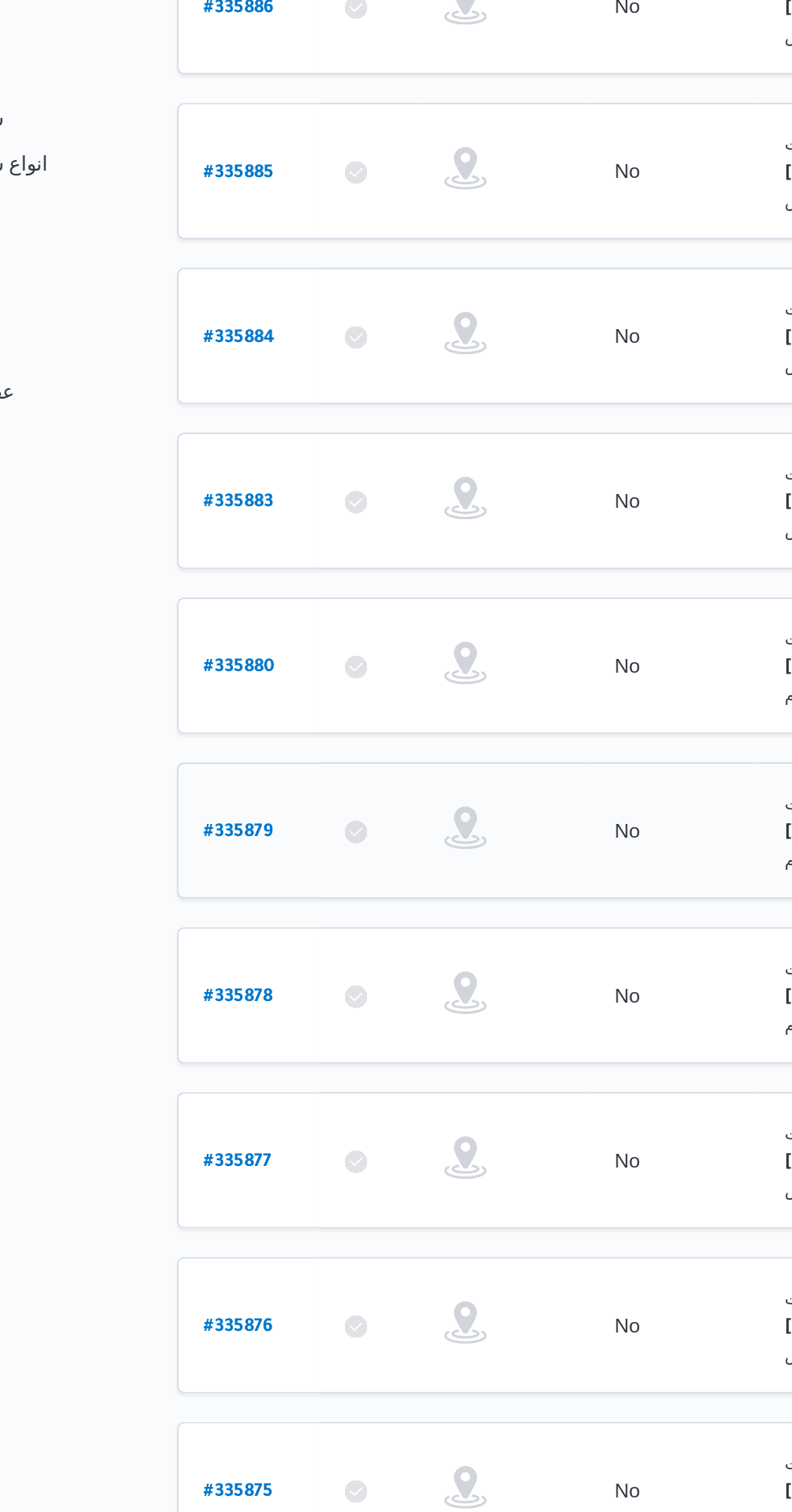
click at [245, 783] on b "# 335879" at bounding box center [245, 789] width 39 height 12
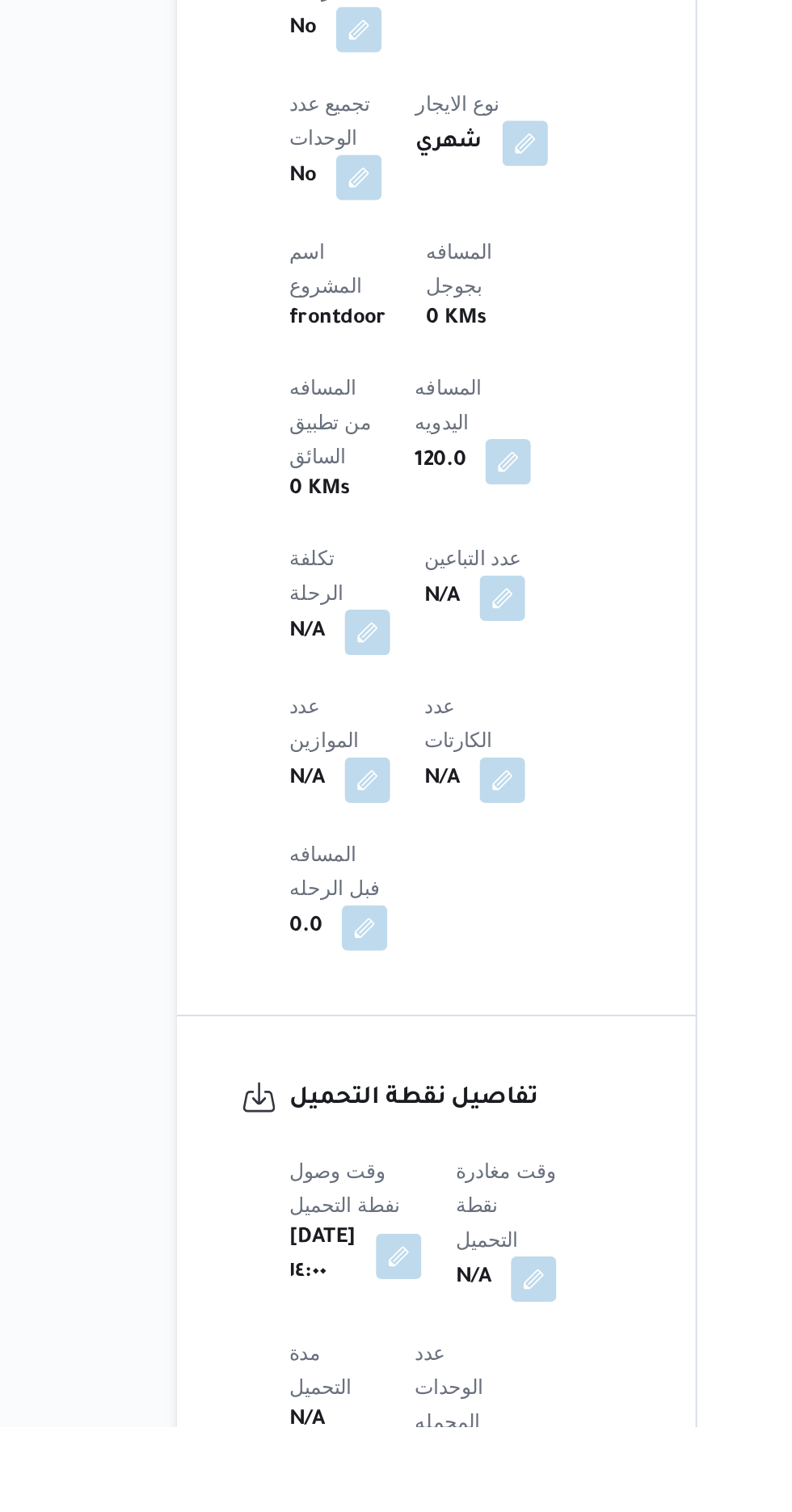
scroll to position [523, 0]
click at [425, 1415] on button "button" at bounding box center [412, 1427] width 26 height 26
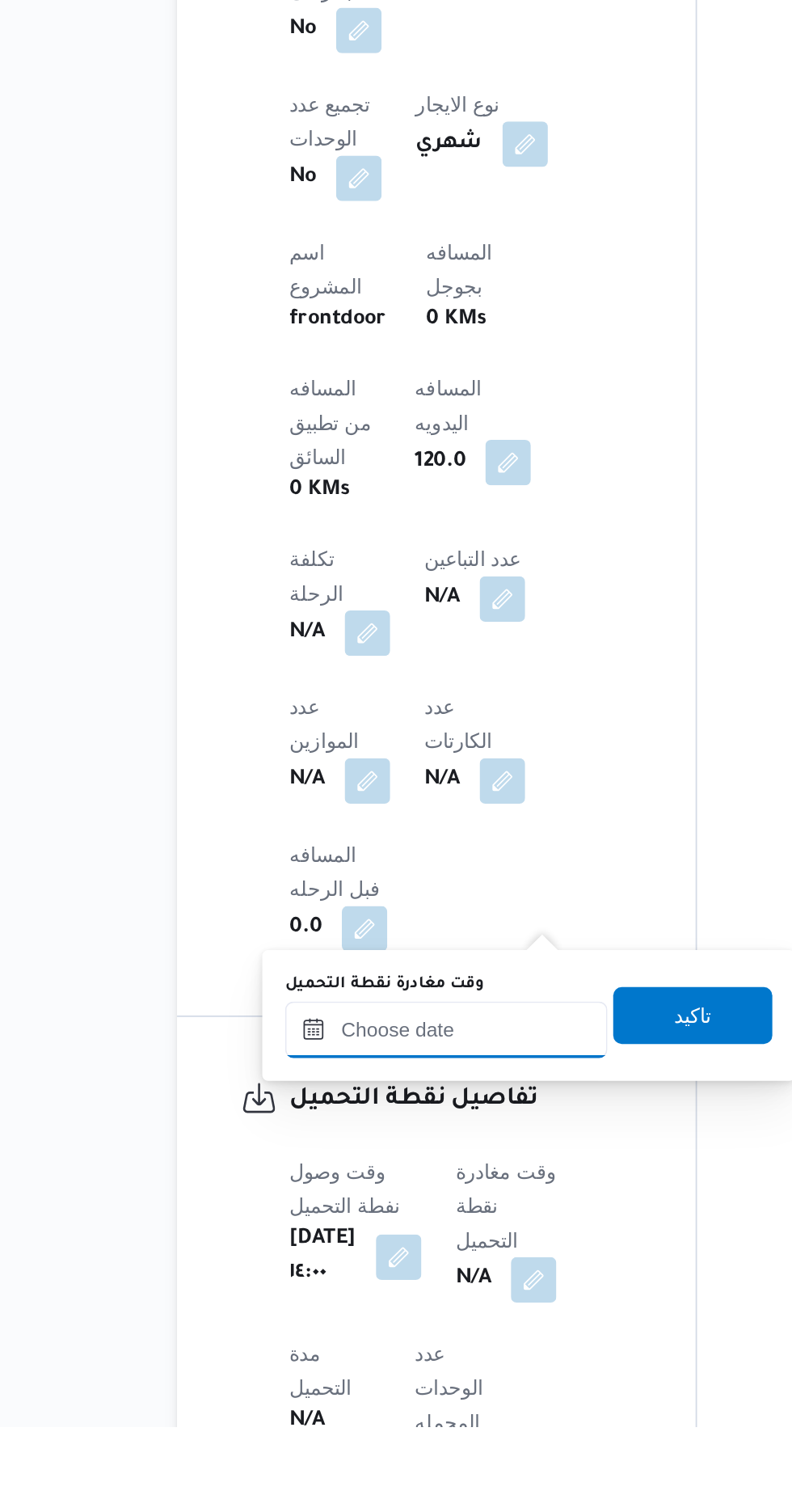
click at [386, 1300] on input "وقت مغادرة نقطة التحميل" at bounding box center [362, 1286] width 183 height 32
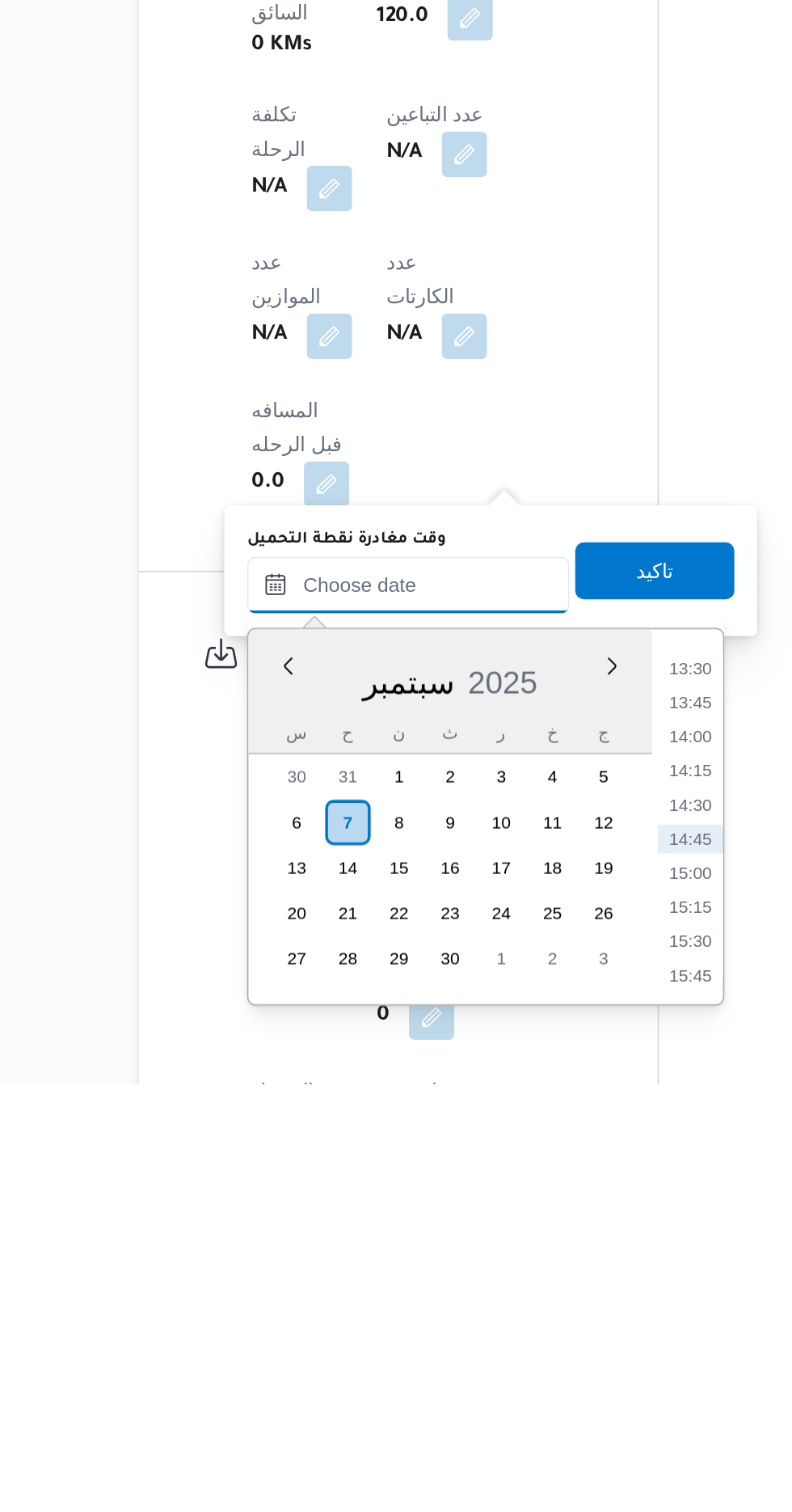
scroll to position [581, 0]
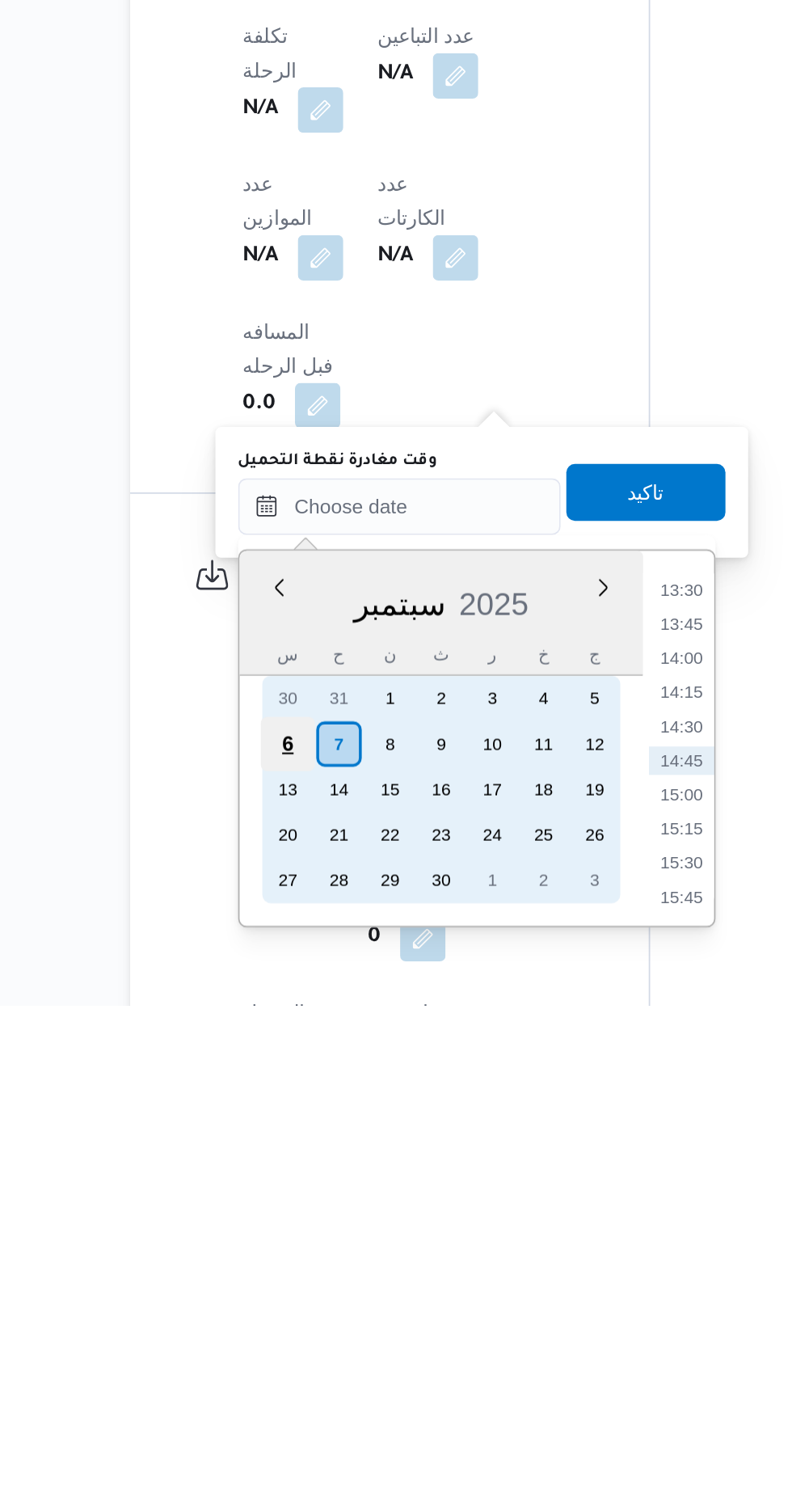
click at [299, 1360] on div "6" at bounding box center [299, 1363] width 31 height 31
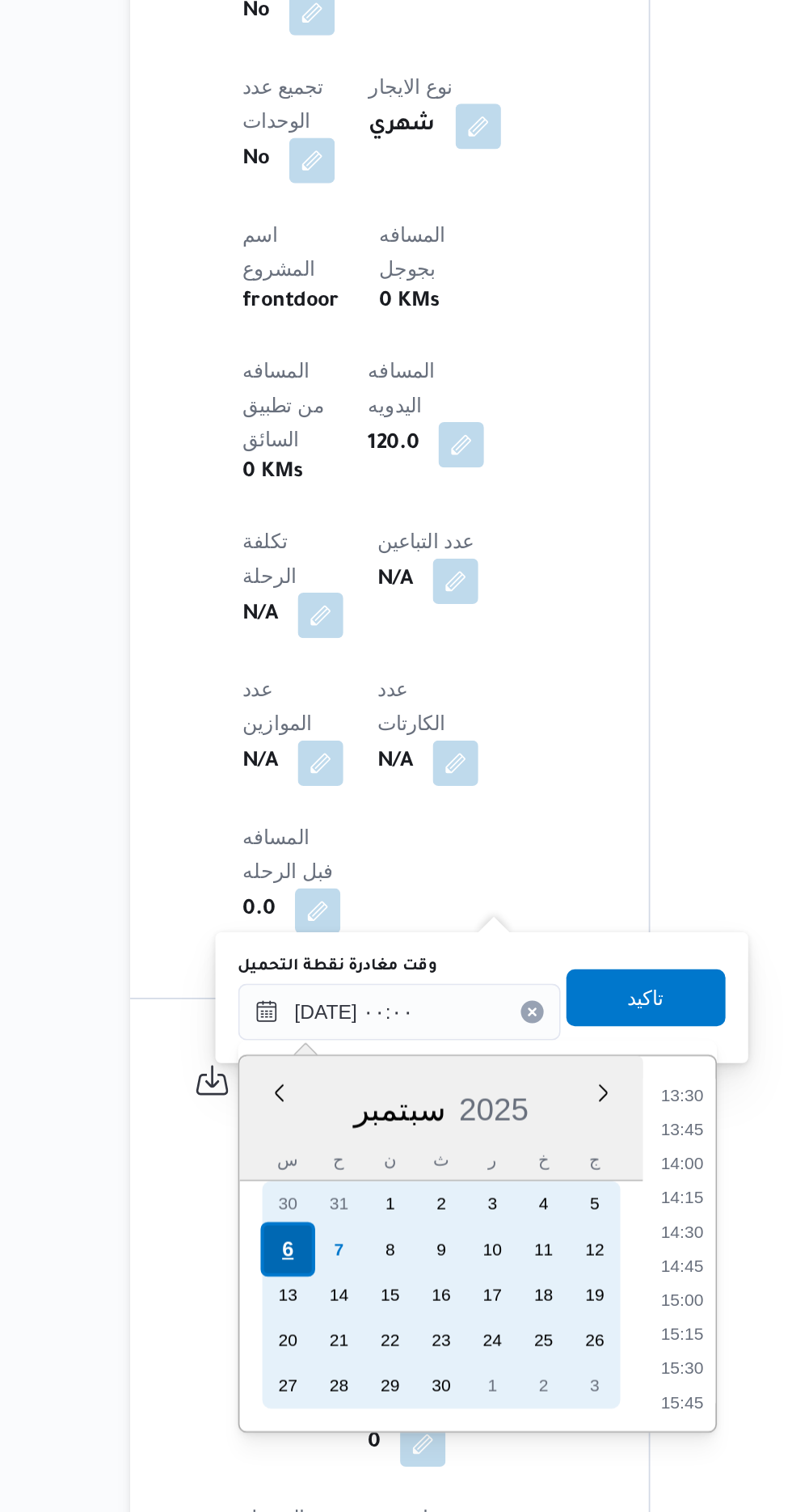
scroll to position [0, 0]
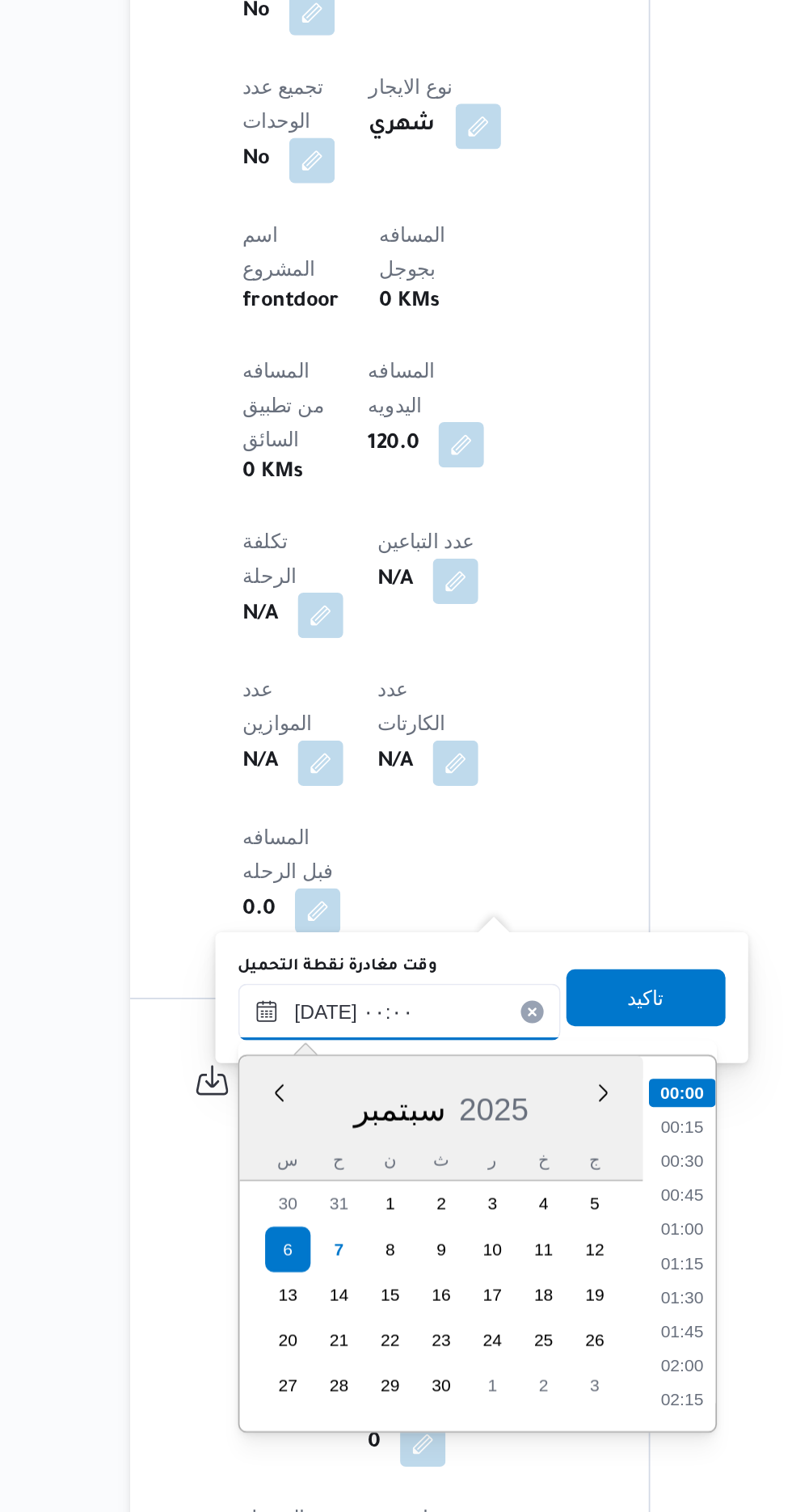
click at [281, 1233] on input "[DATE] ٠٠:٠٠" at bounding box center [362, 1227] width 183 height 32
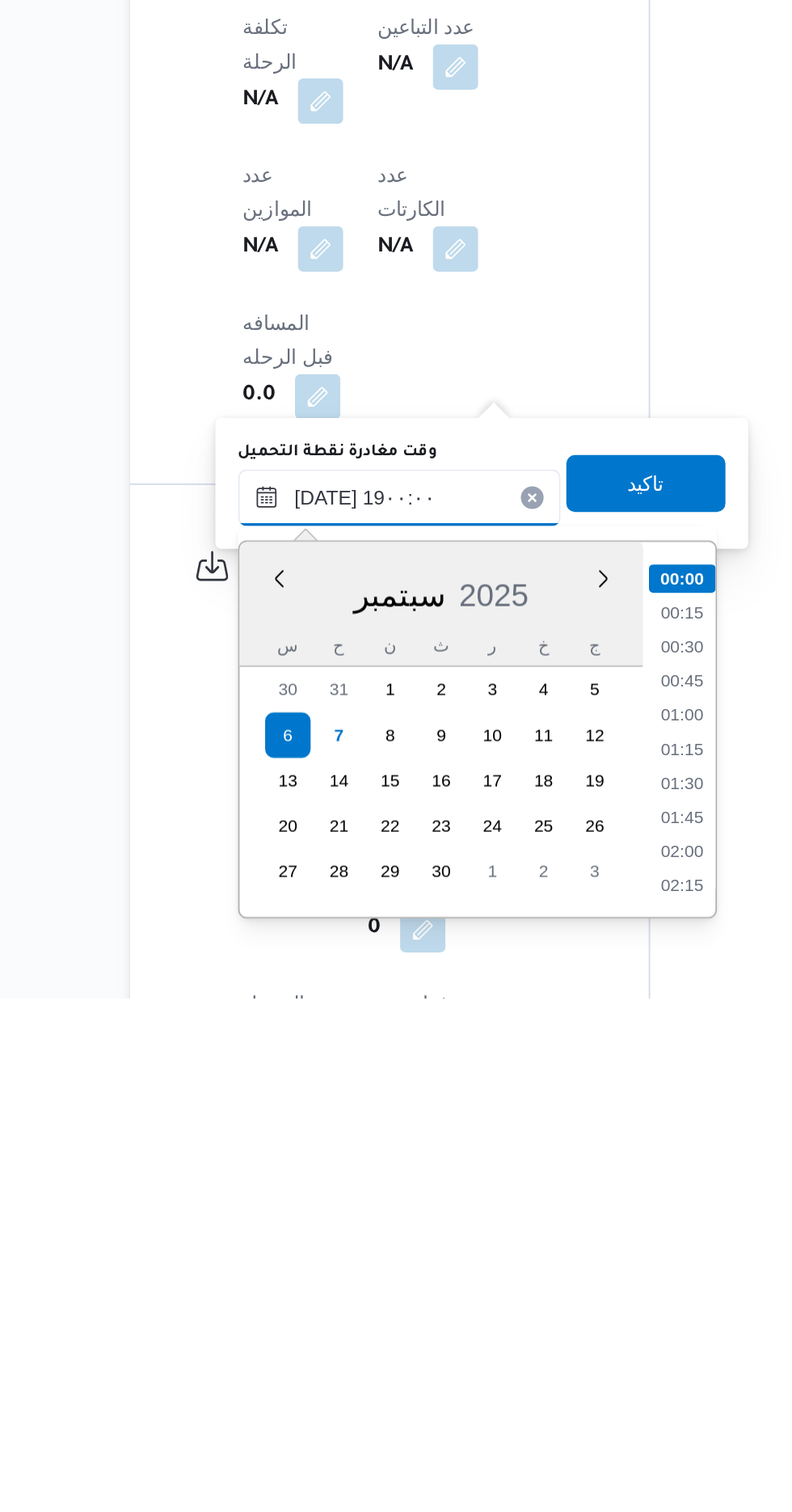
scroll to position [1305, 0]
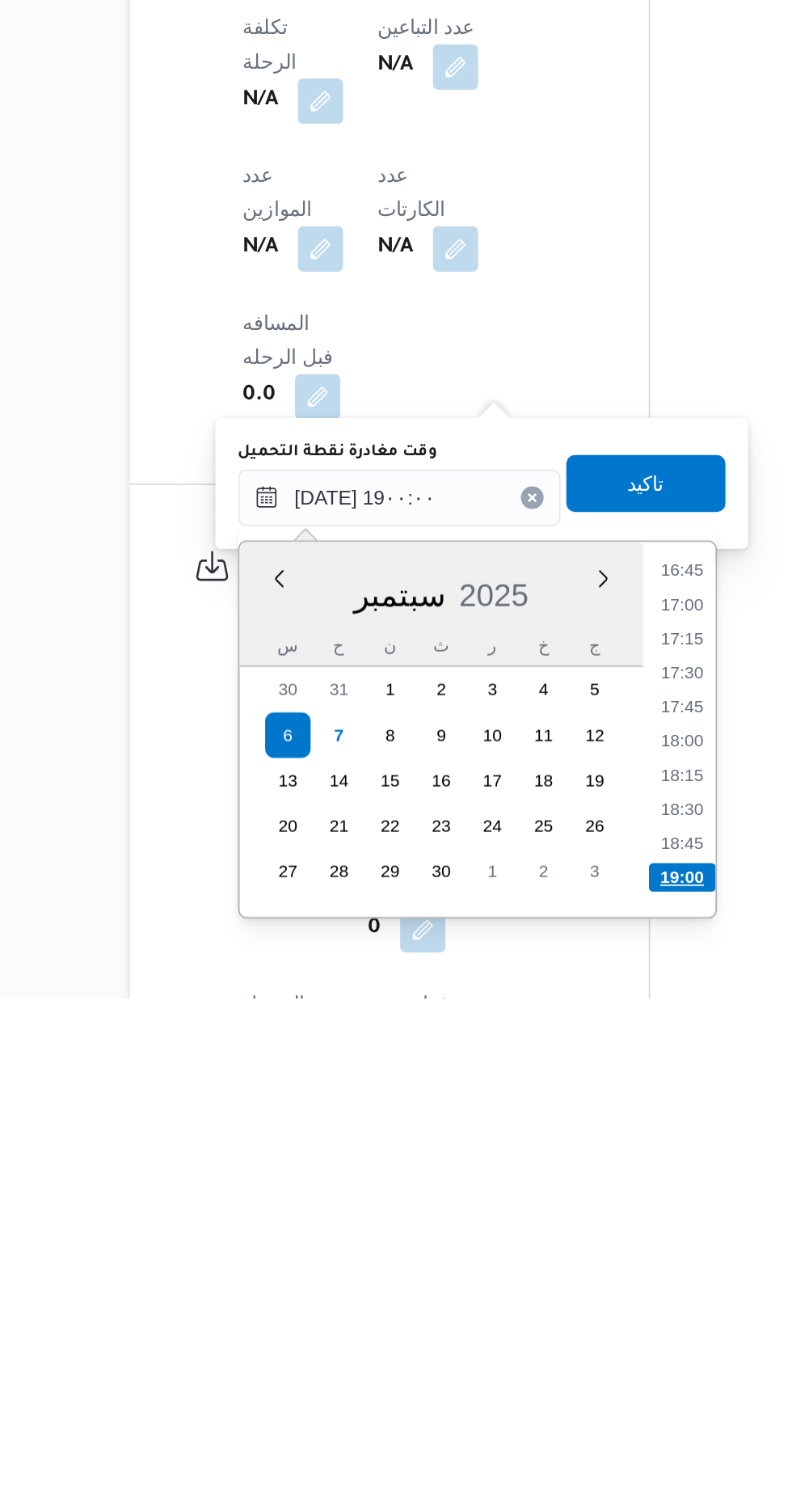
click at [520, 1437] on li "19:00" at bounding box center [524, 1442] width 38 height 16
type input "[DATE] ١٩:٠٠"
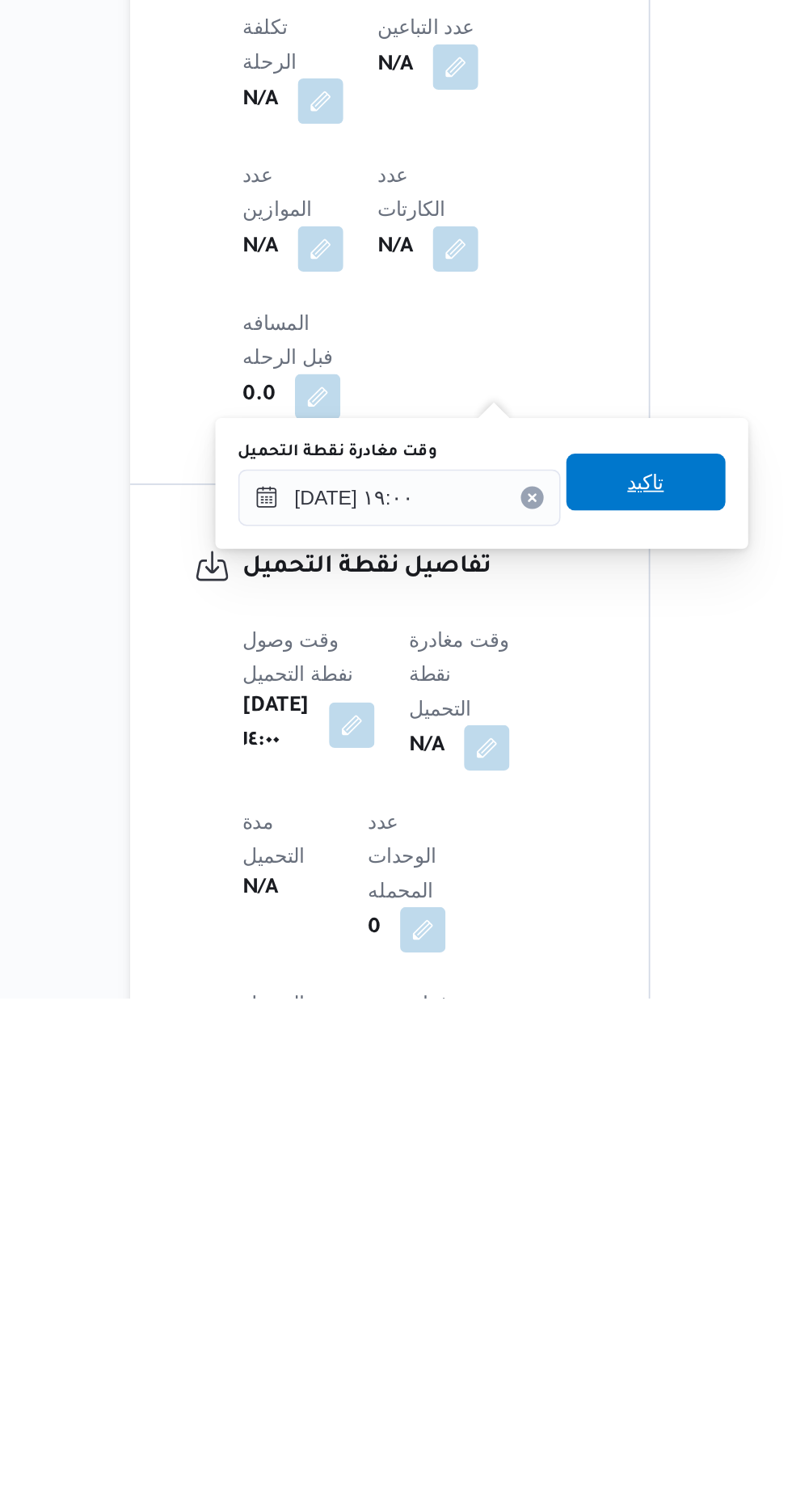
click at [514, 1218] on span "تاكيد" at bounding box center [503, 1218] width 21 height 19
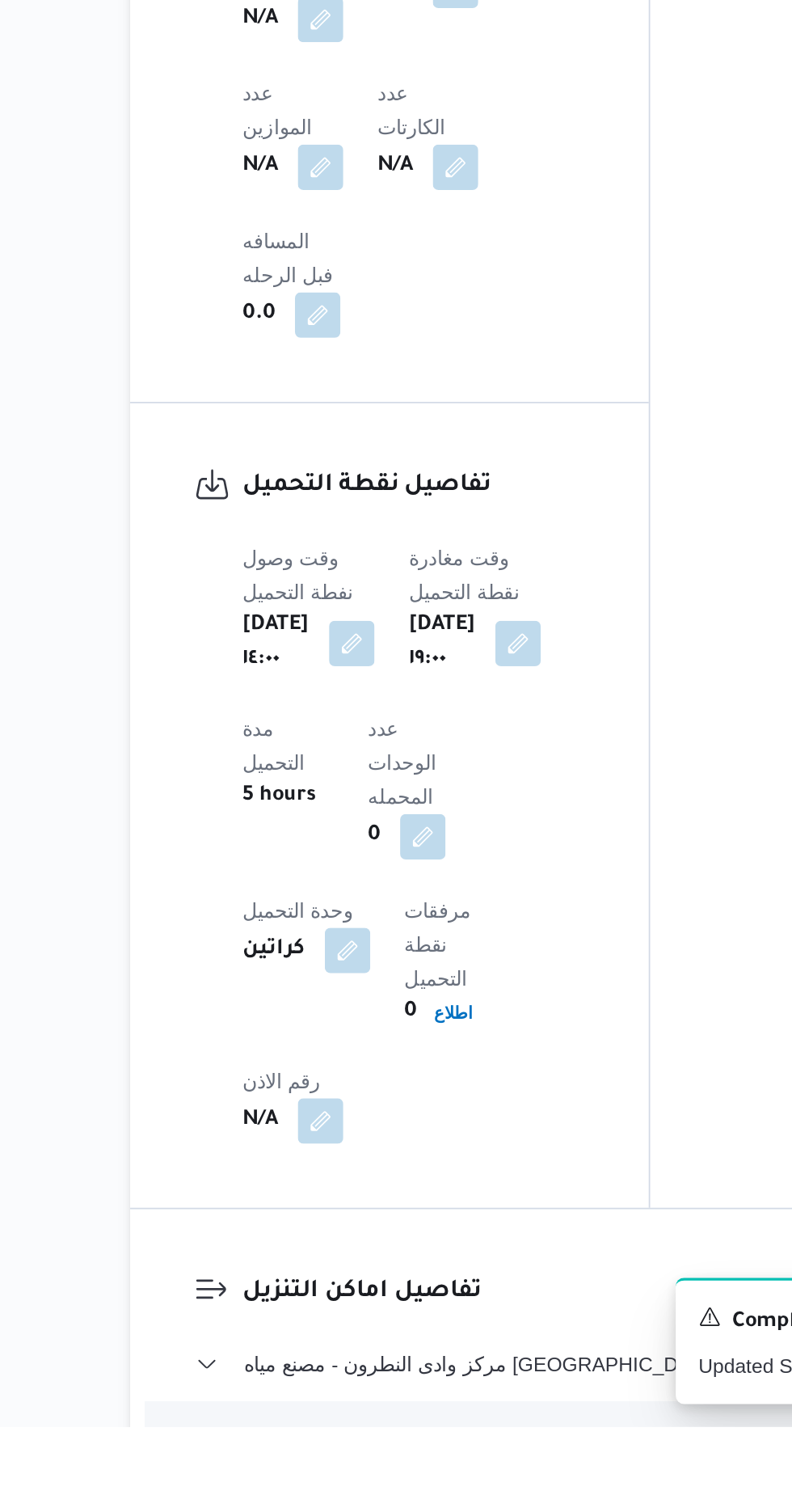
scroll to position [907, 0]
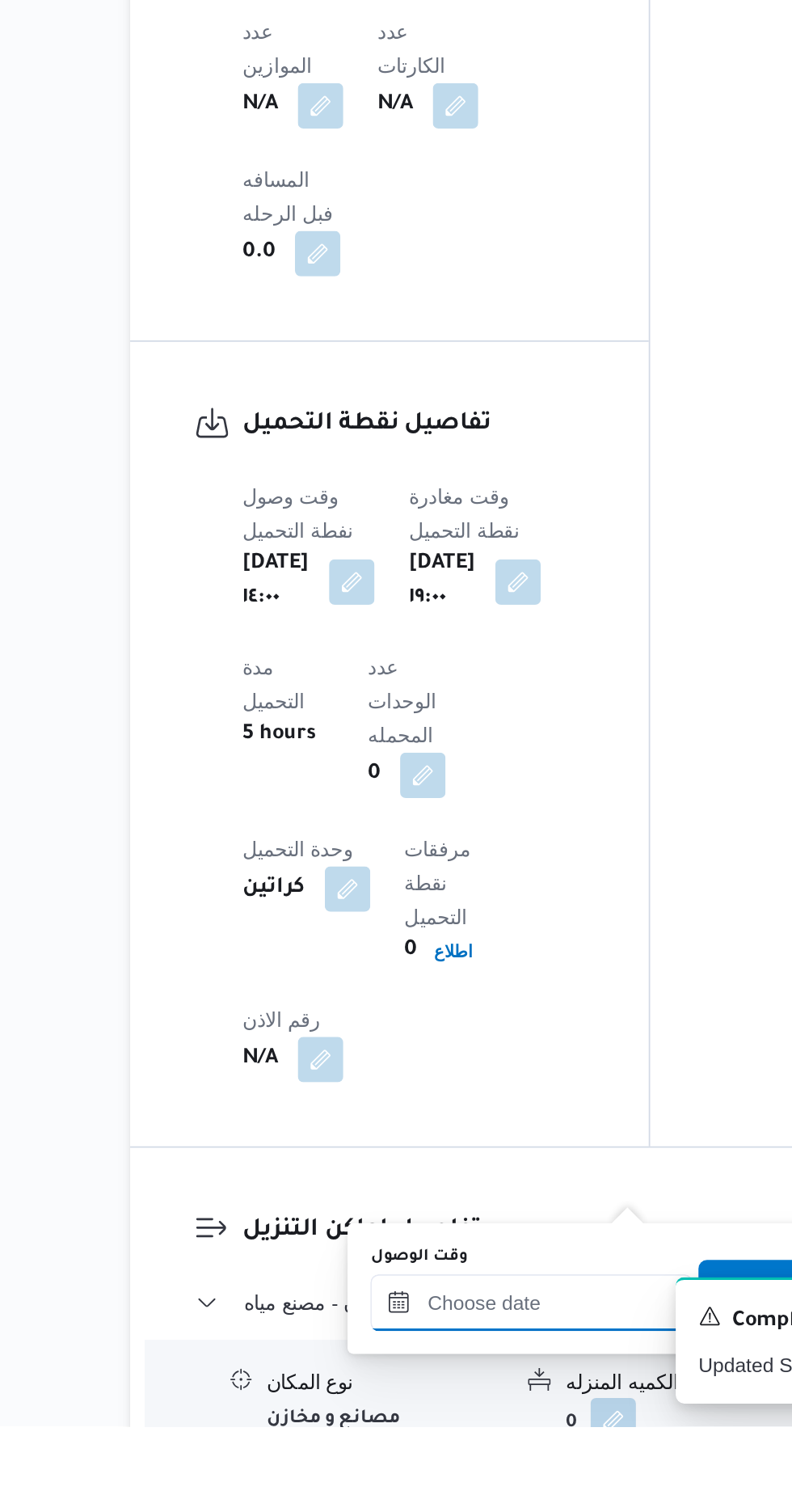
click at [449, 1426] on div at bounding box center [438, 1441] width 183 height 32
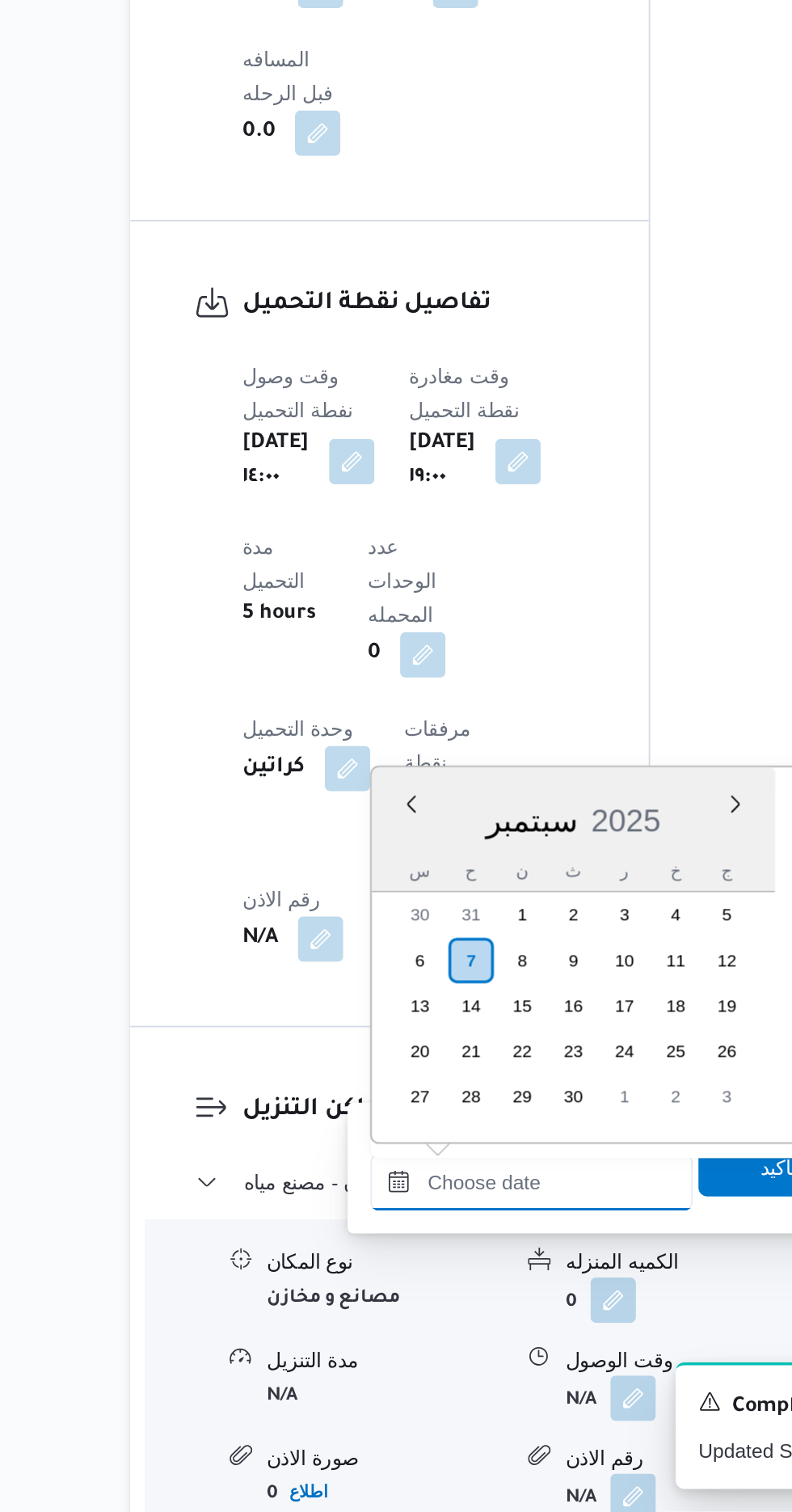
scroll to position [0, 0]
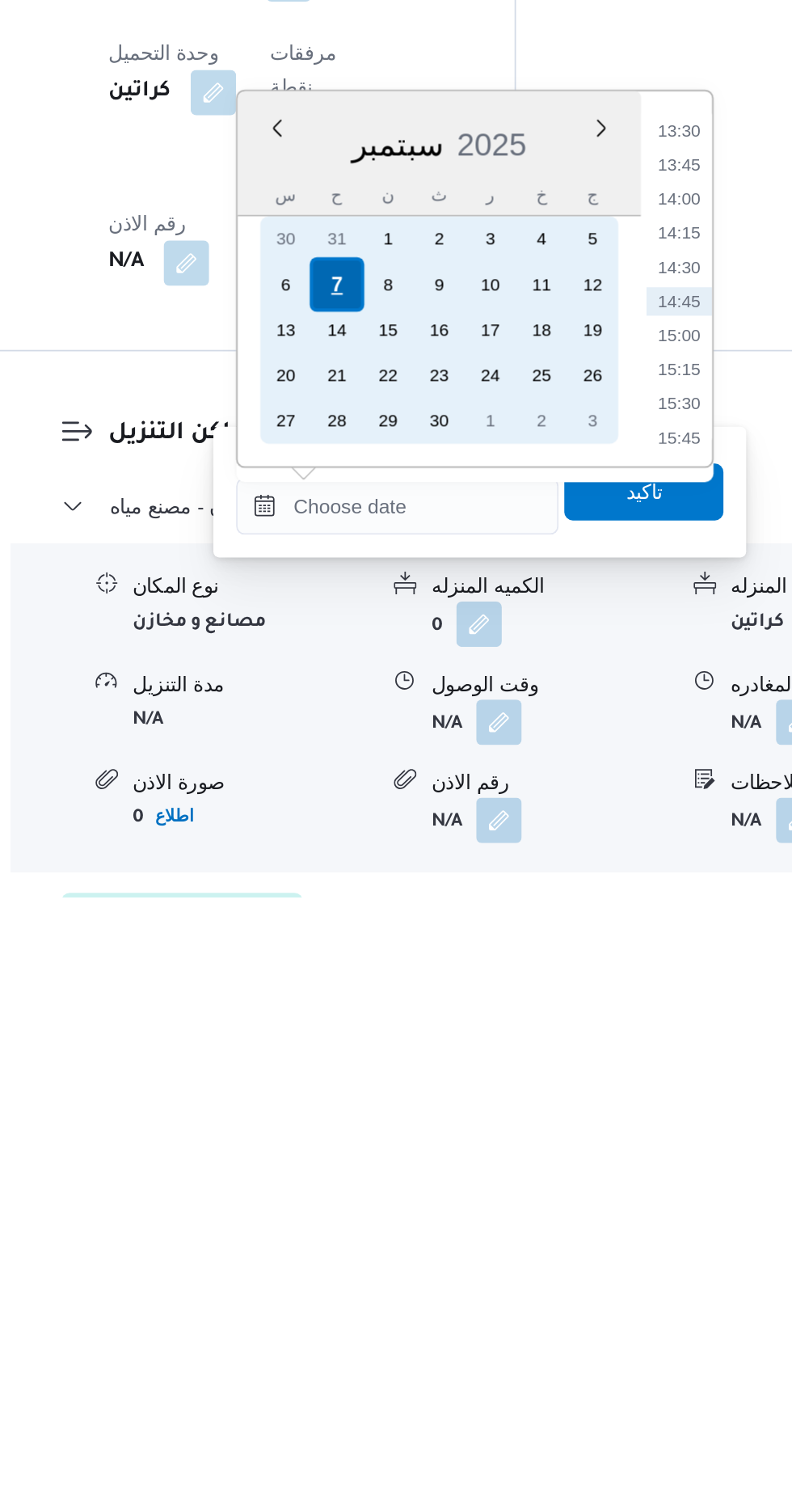
click at [402, 1160] on div "7" at bounding box center [404, 1163] width 31 height 31
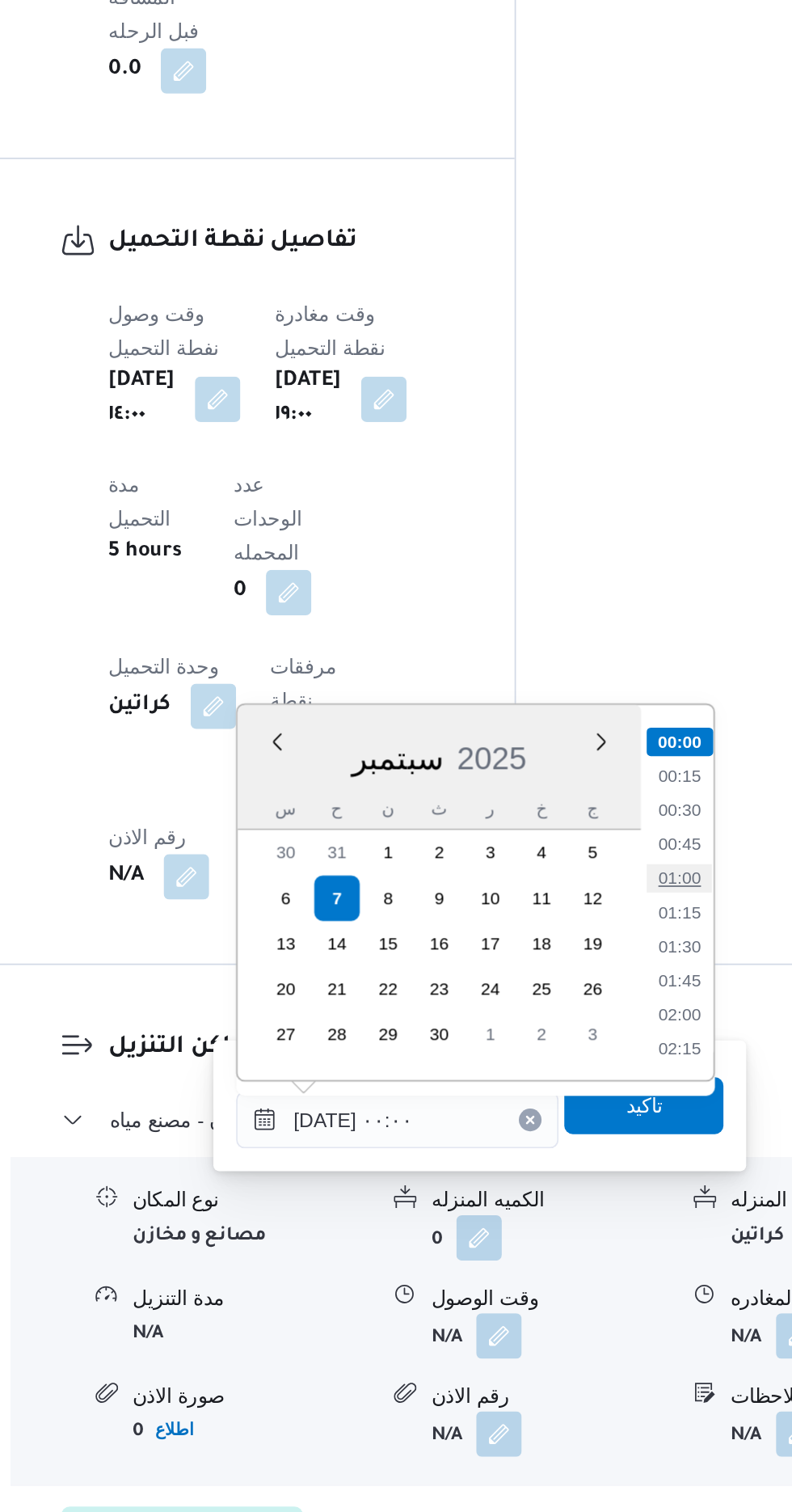
click at [598, 1147] on li "01:00" at bounding box center [600, 1150] width 37 height 16
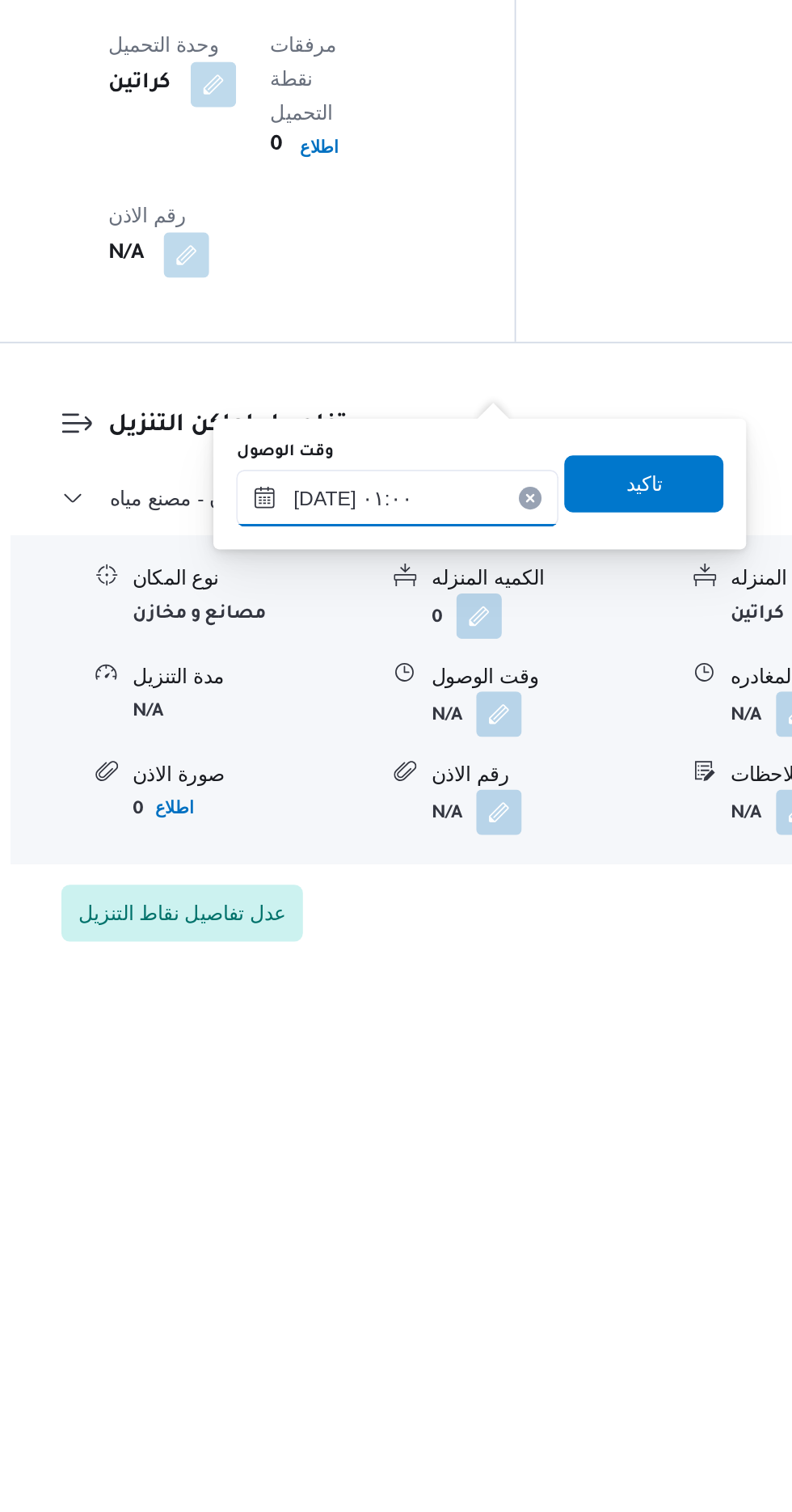
click at [463, 1224] on input "[DATE] ٠١:٠٠" at bounding box center [438, 1229] width 183 height 32
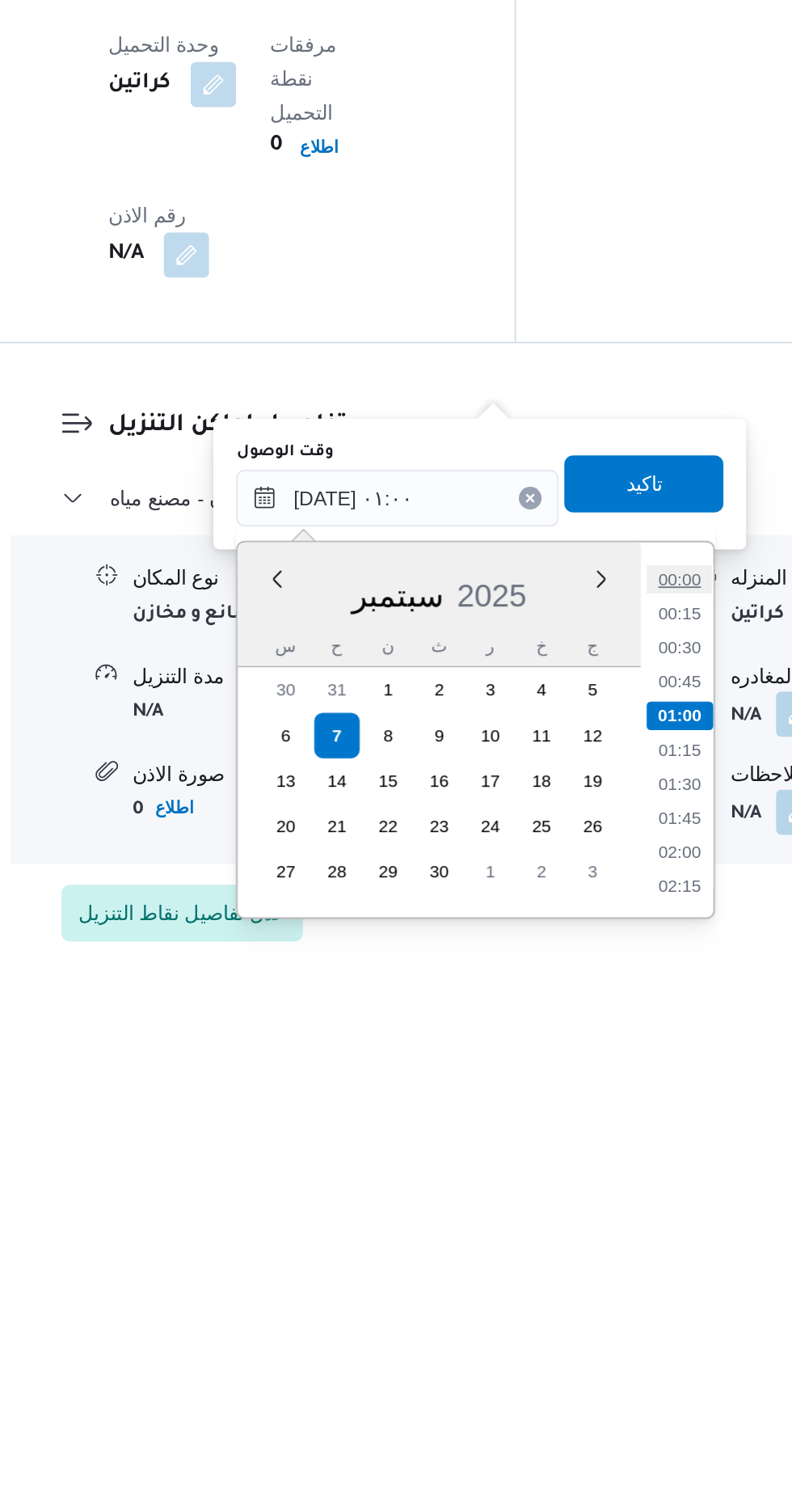
click at [603, 1281] on li "00:00" at bounding box center [600, 1275] width 37 height 16
type input "[DATE] ٠٠:٠٠"
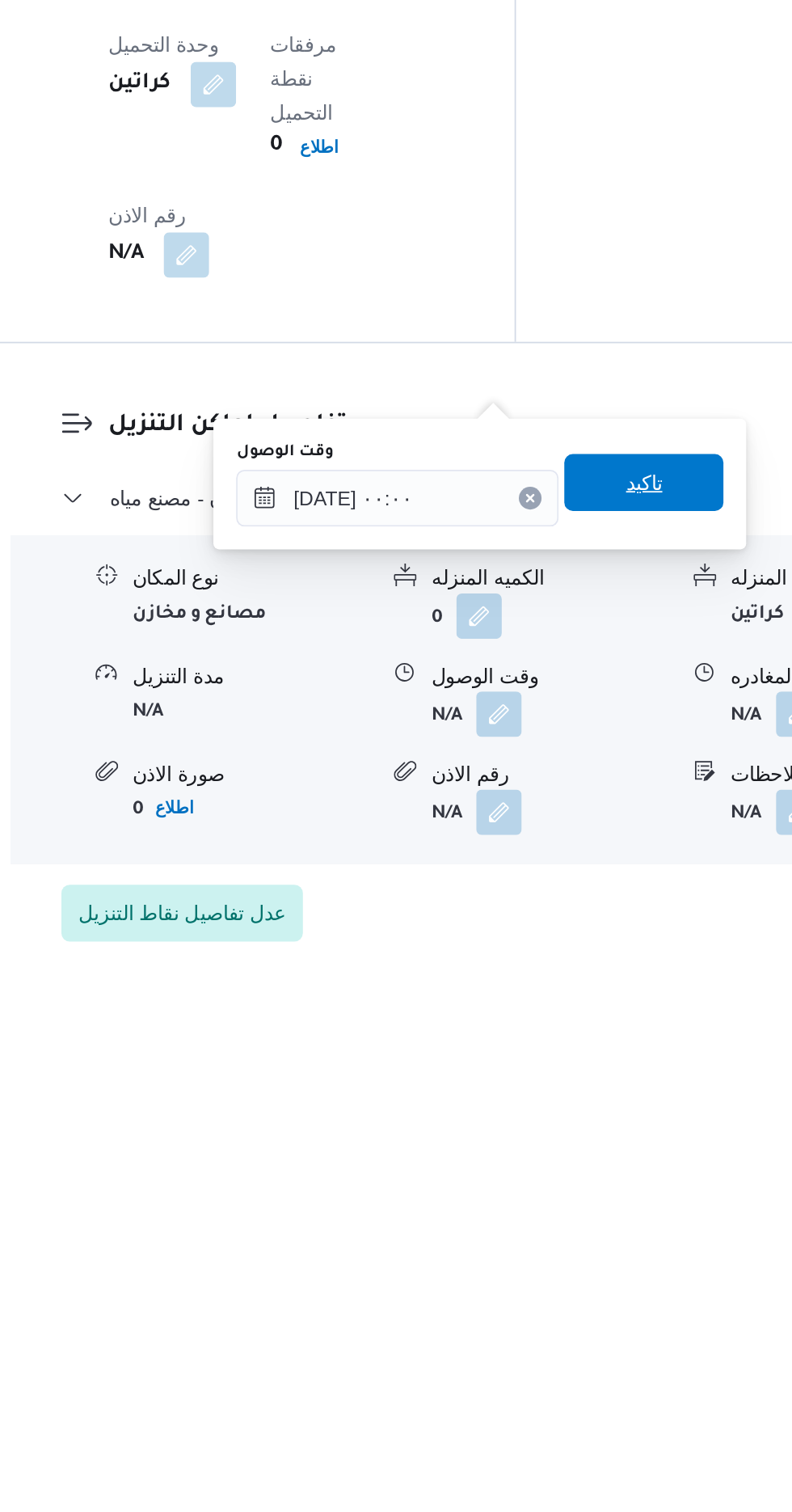
click at [590, 1217] on span "تاكيد" at bounding box center [578, 1220] width 21 height 19
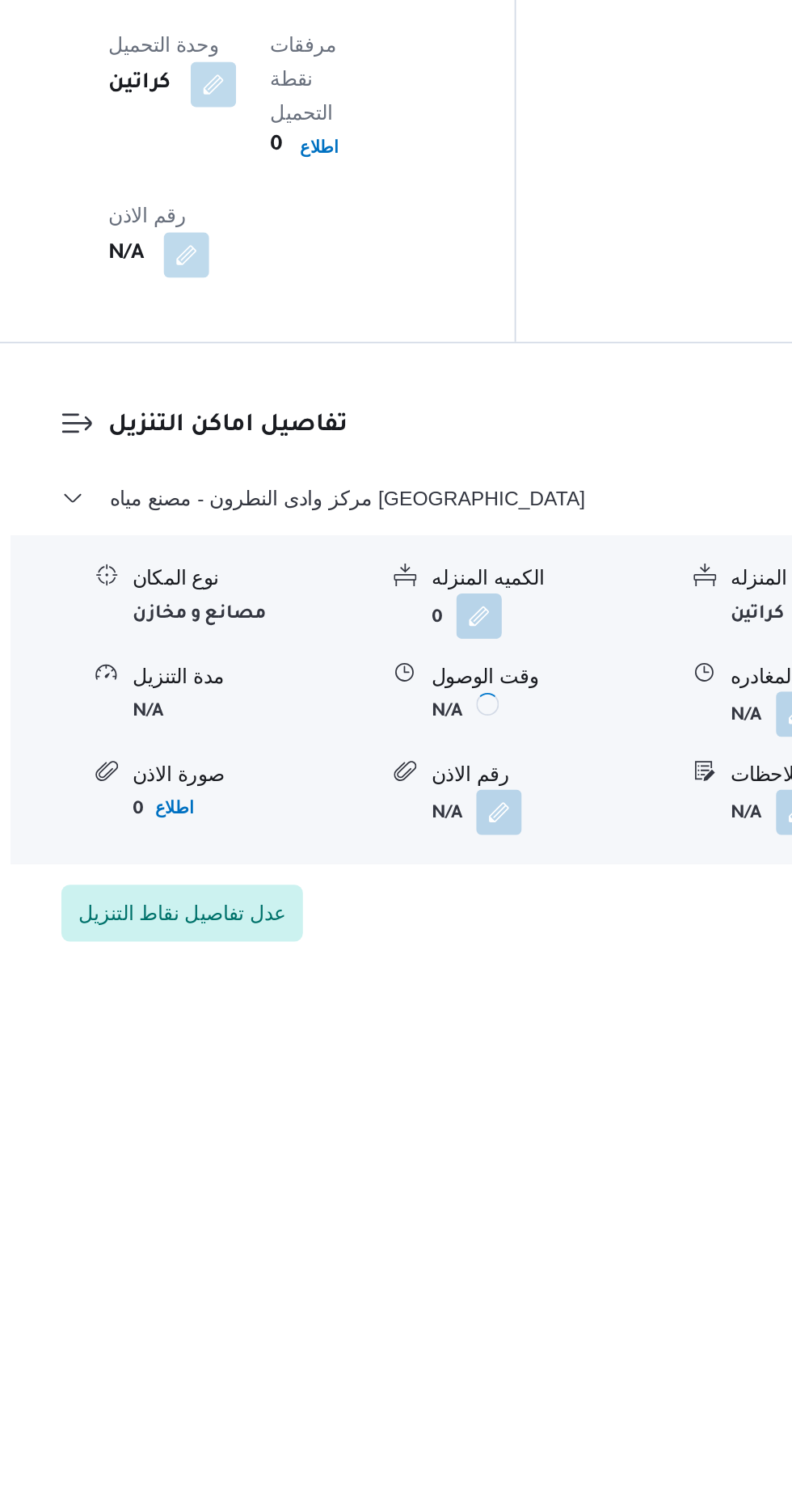
scroll to position [1118, 0]
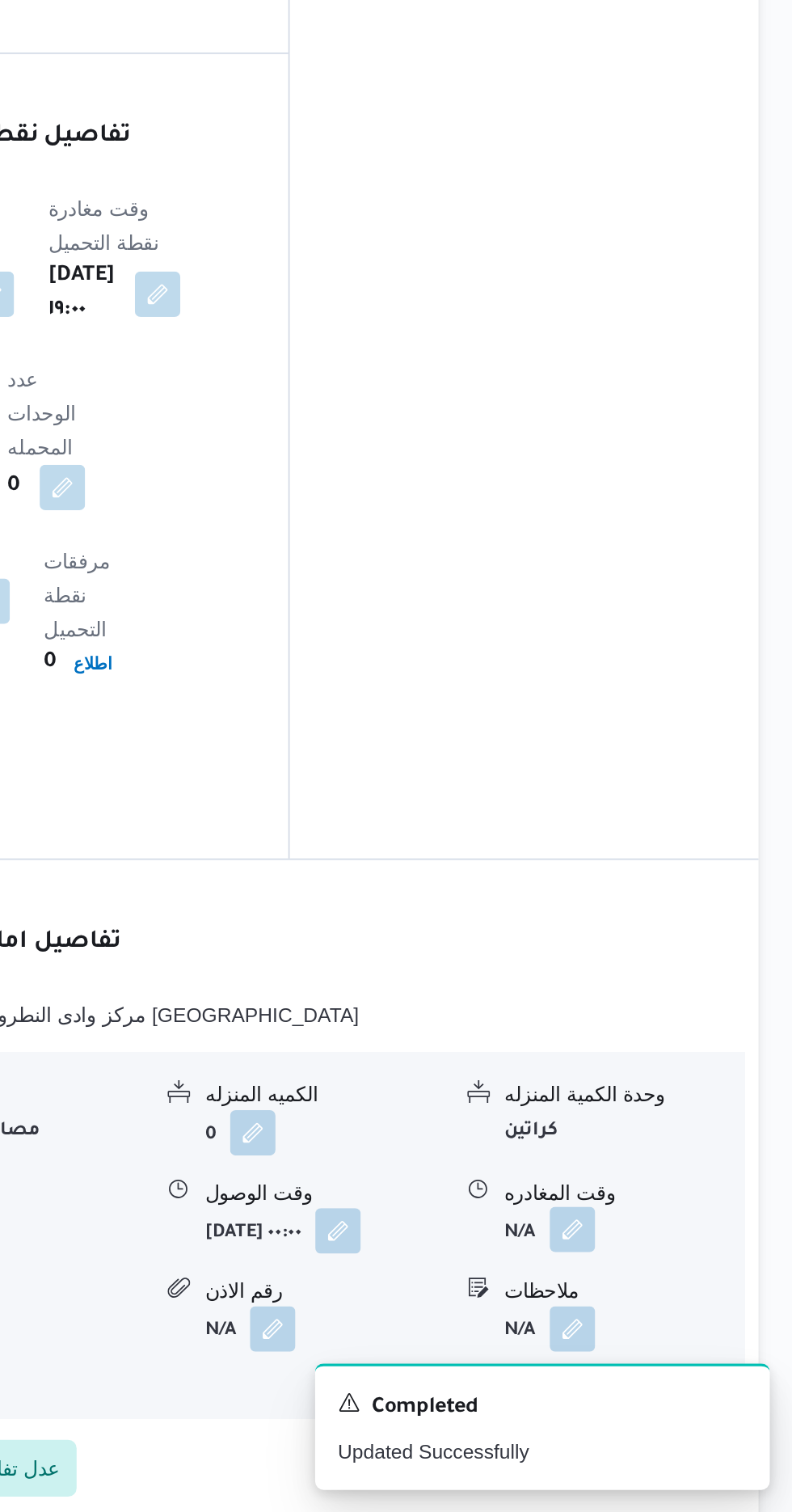
click at [669, 1338] on button "button" at bounding box center [667, 1350] width 26 height 26
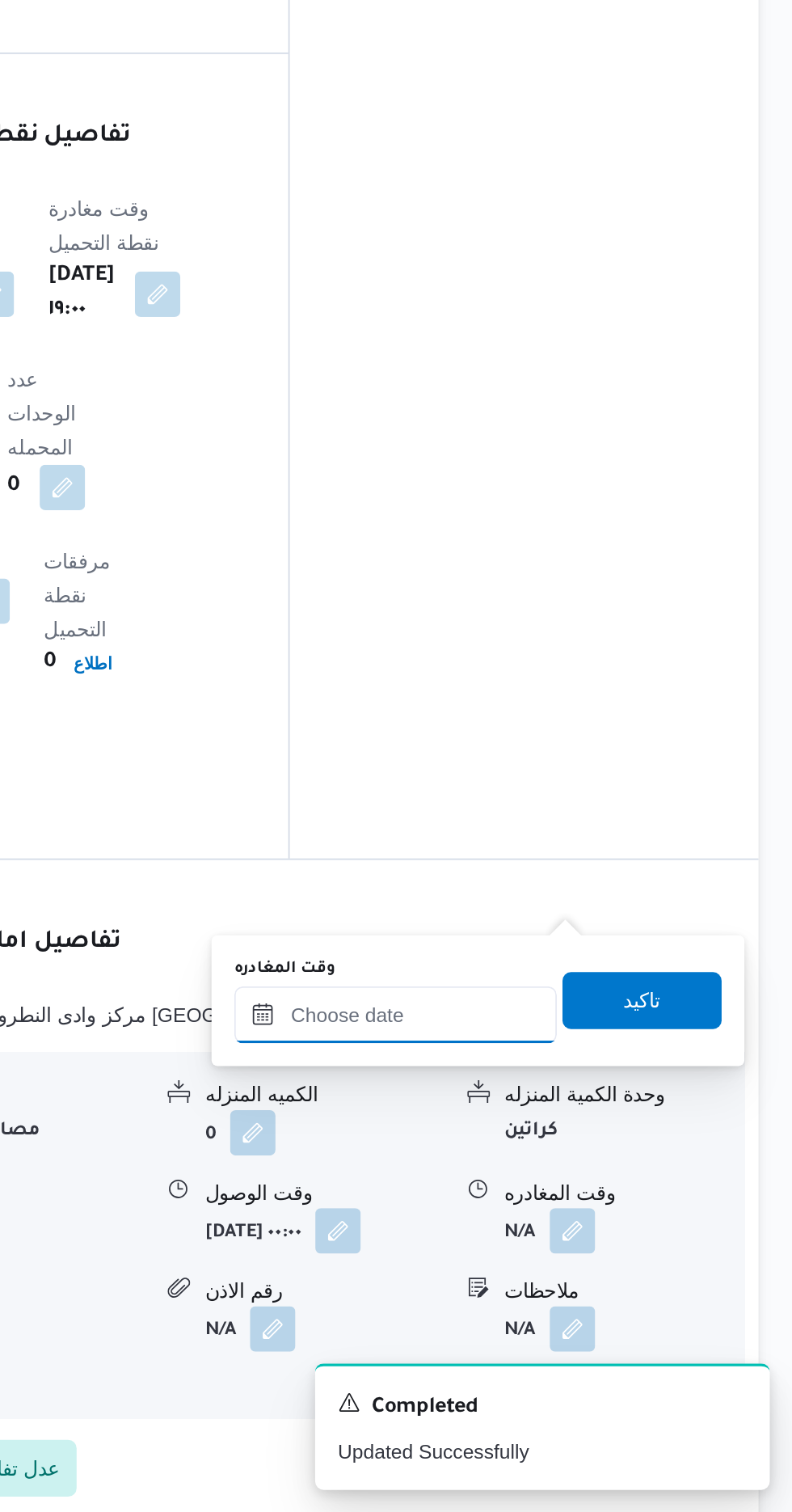
click at [597, 1224] on input "وقت المغادره" at bounding box center [566, 1228] width 183 height 32
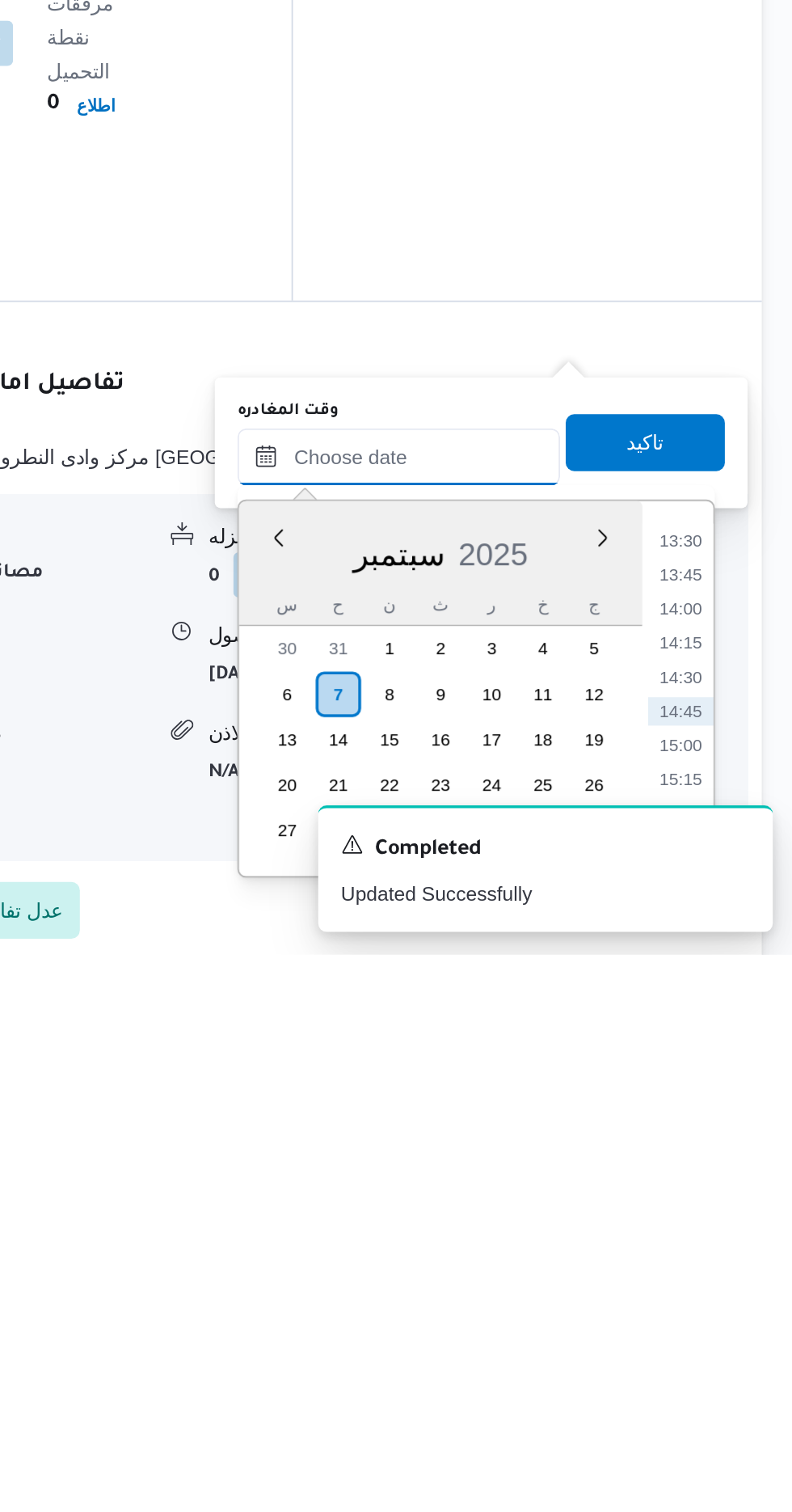
scroll to position [1119, 0]
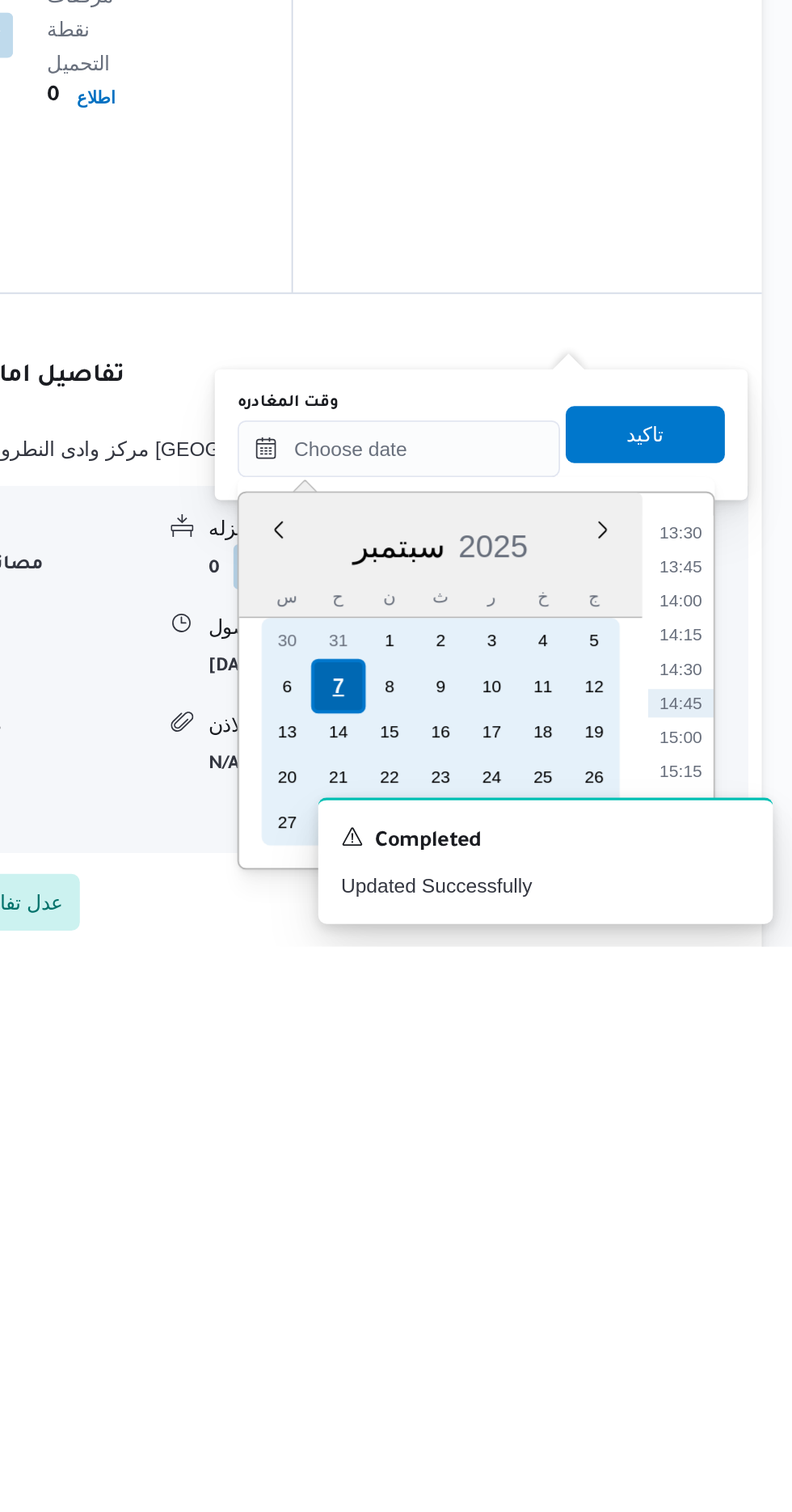
click at [531, 1362] on div "7" at bounding box center [532, 1364] width 31 height 31
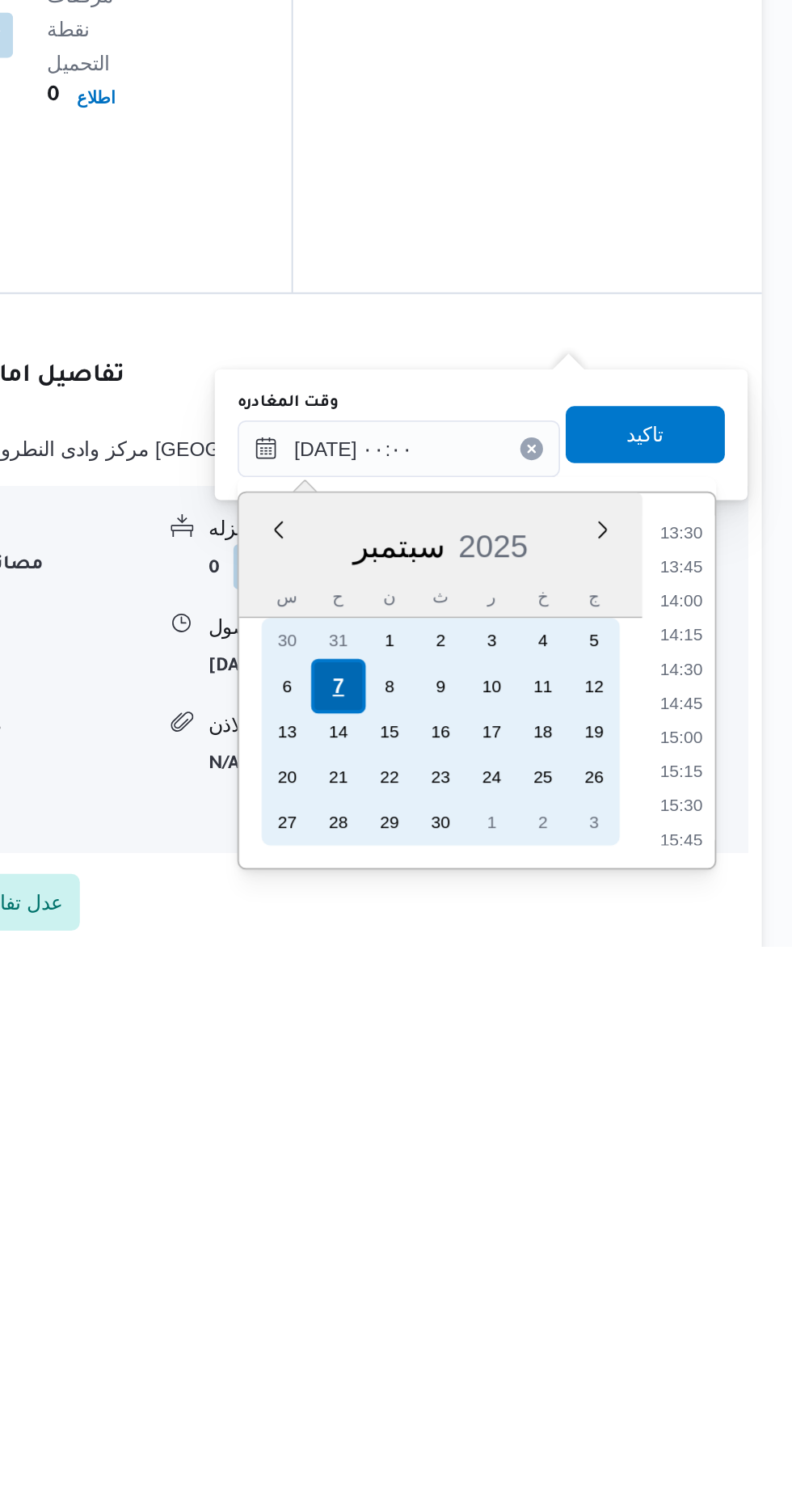
scroll to position [0, 0]
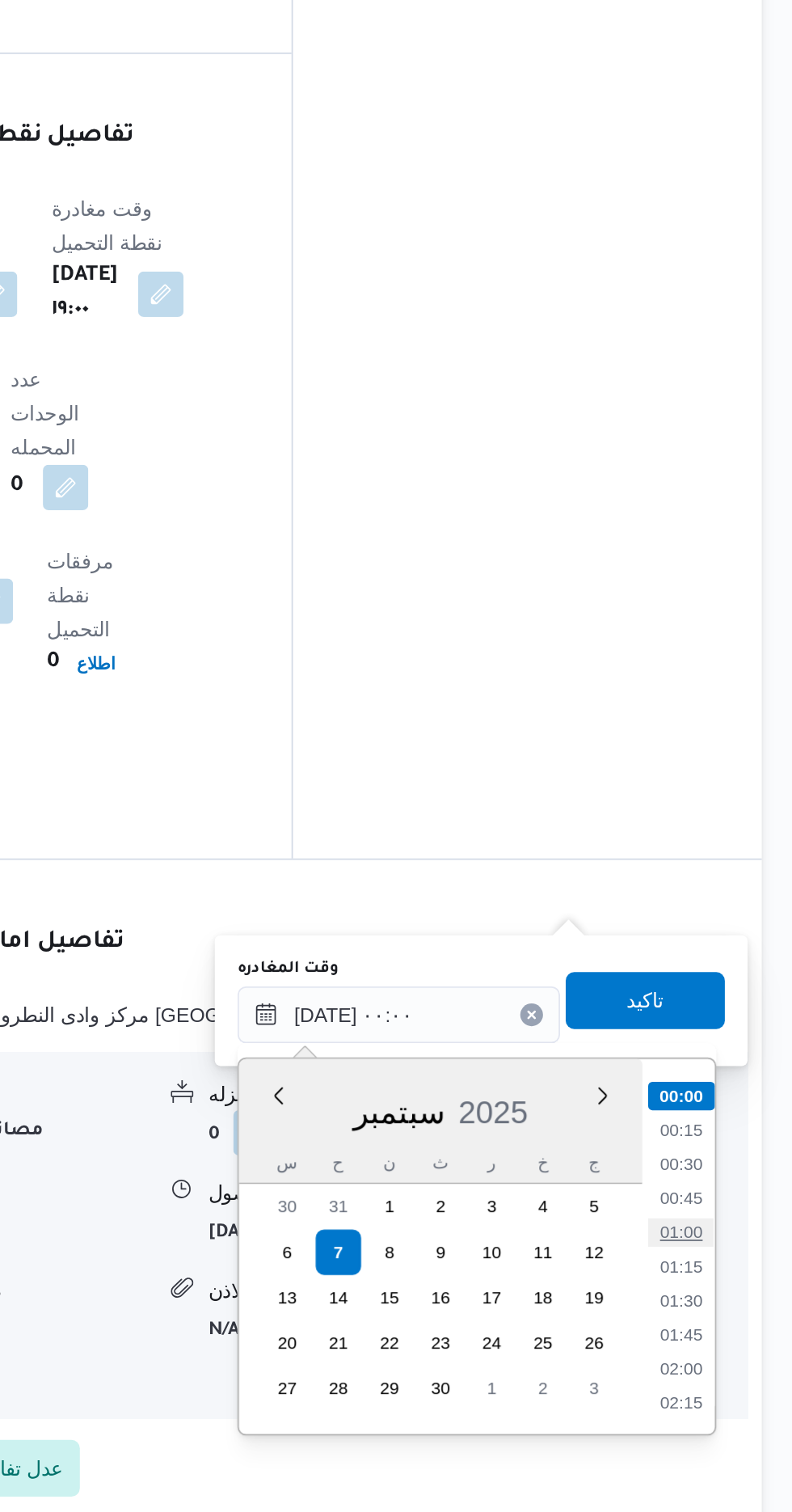
click at [727, 1349] on li "01:00" at bounding box center [726, 1352] width 37 height 16
type input "[DATE] ٠١:٠٠"
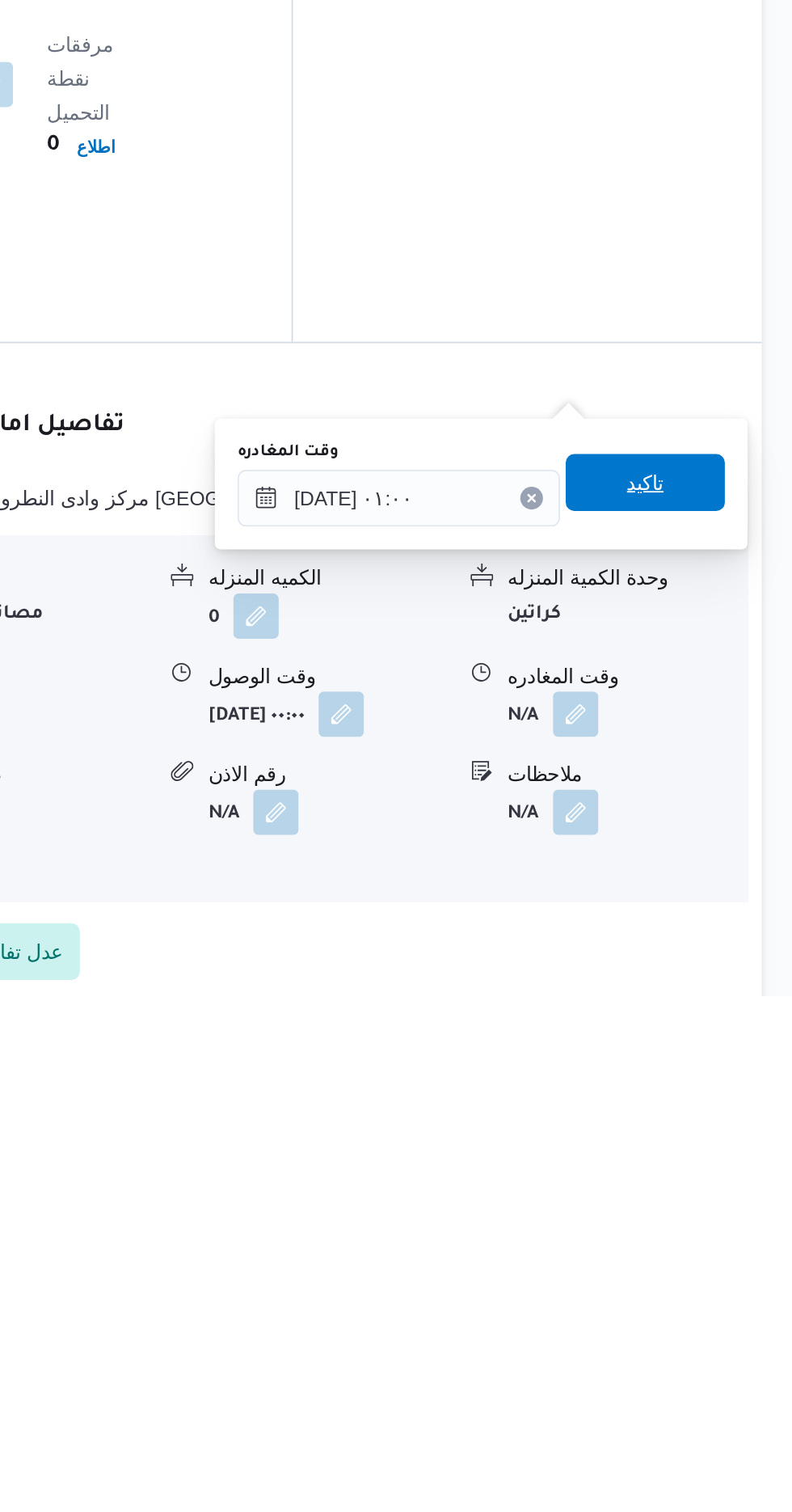
click at [717, 1218] on span "تاكيد" at bounding box center [706, 1219] width 21 height 19
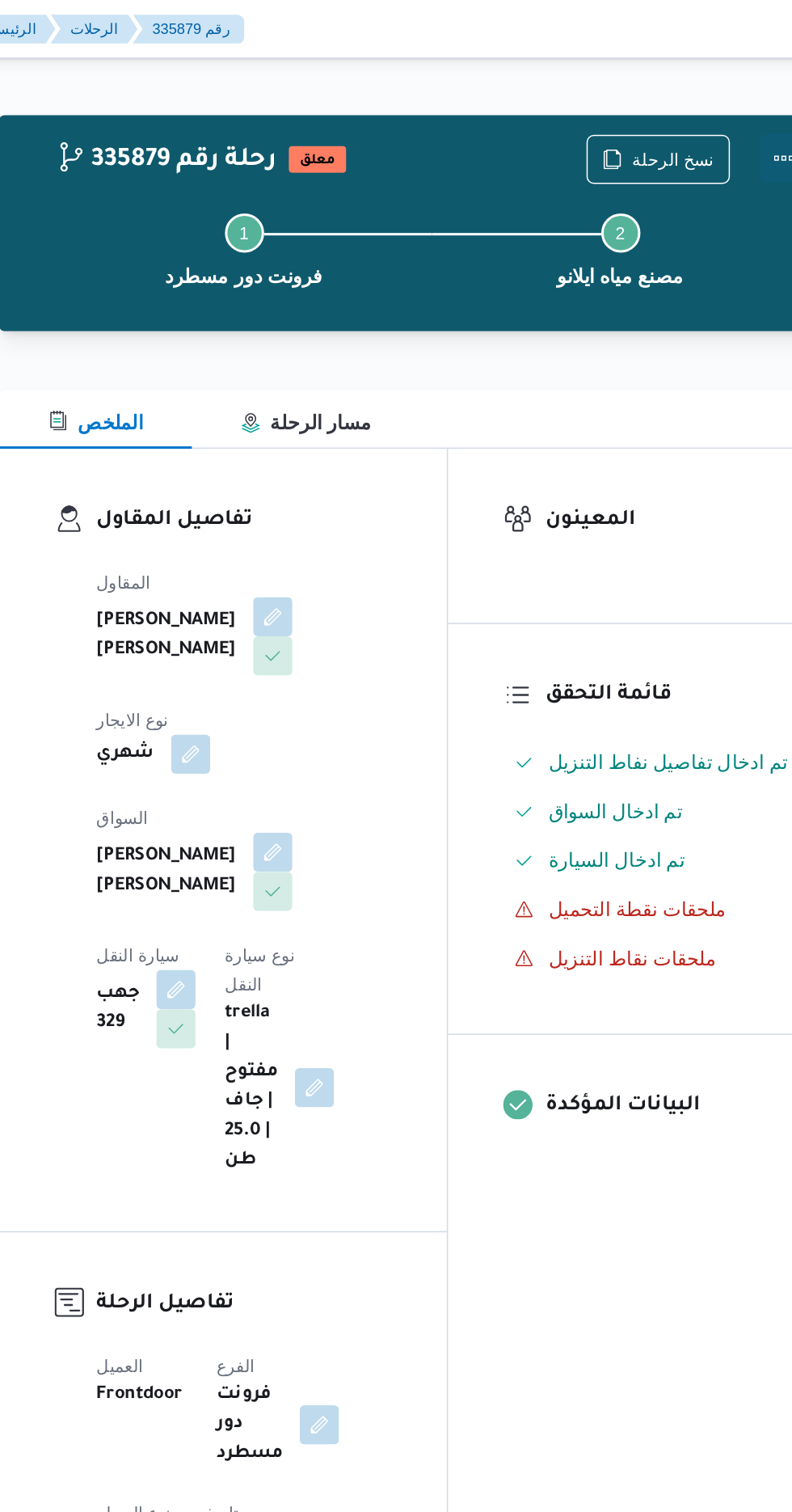
click at [724, 109] on button "Actions" at bounding box center [727, 104] width 32 height 32
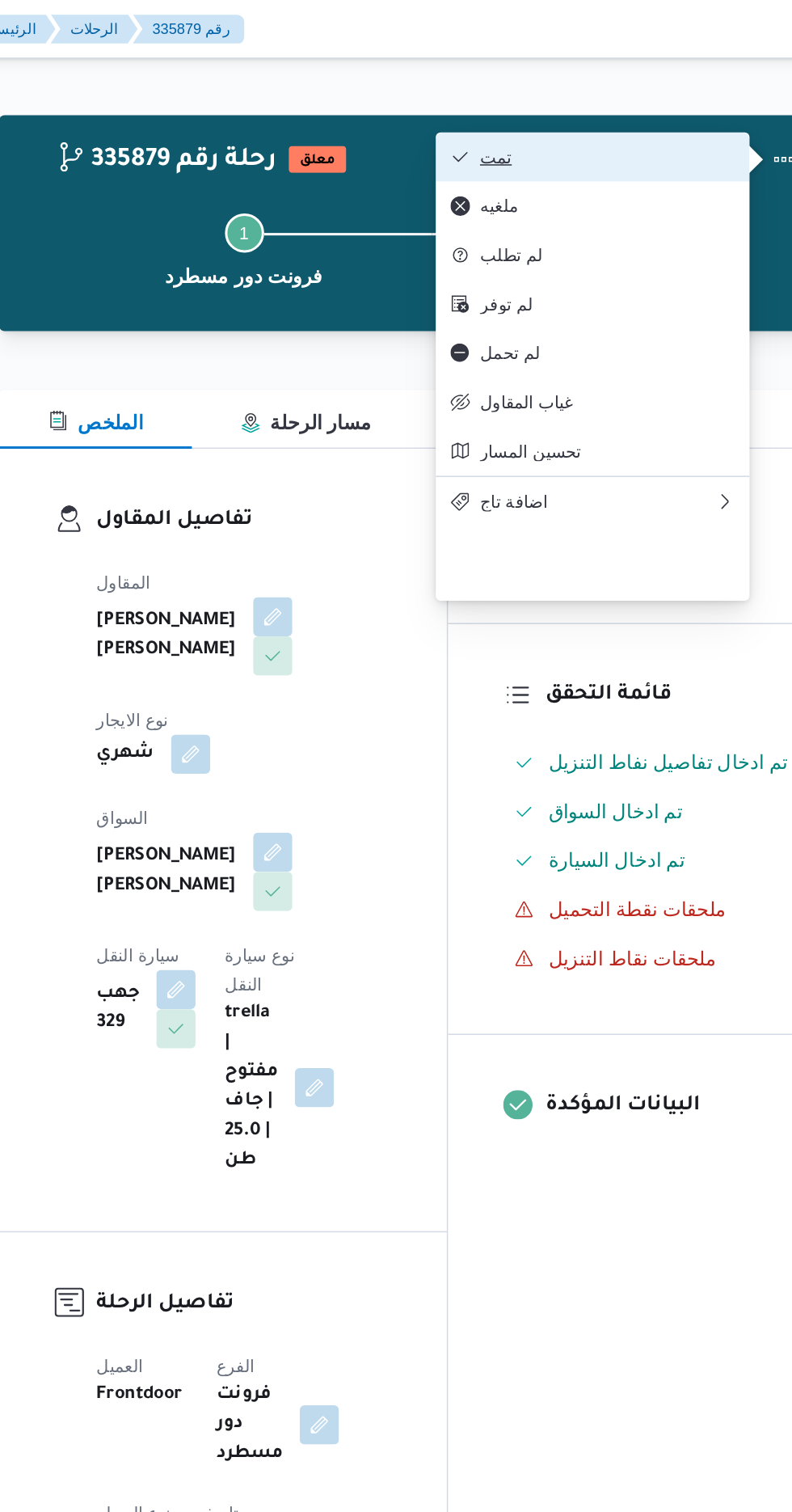
click at [646, 103] on span "تمت" at bounding box center [610, 104] width 168 height 13
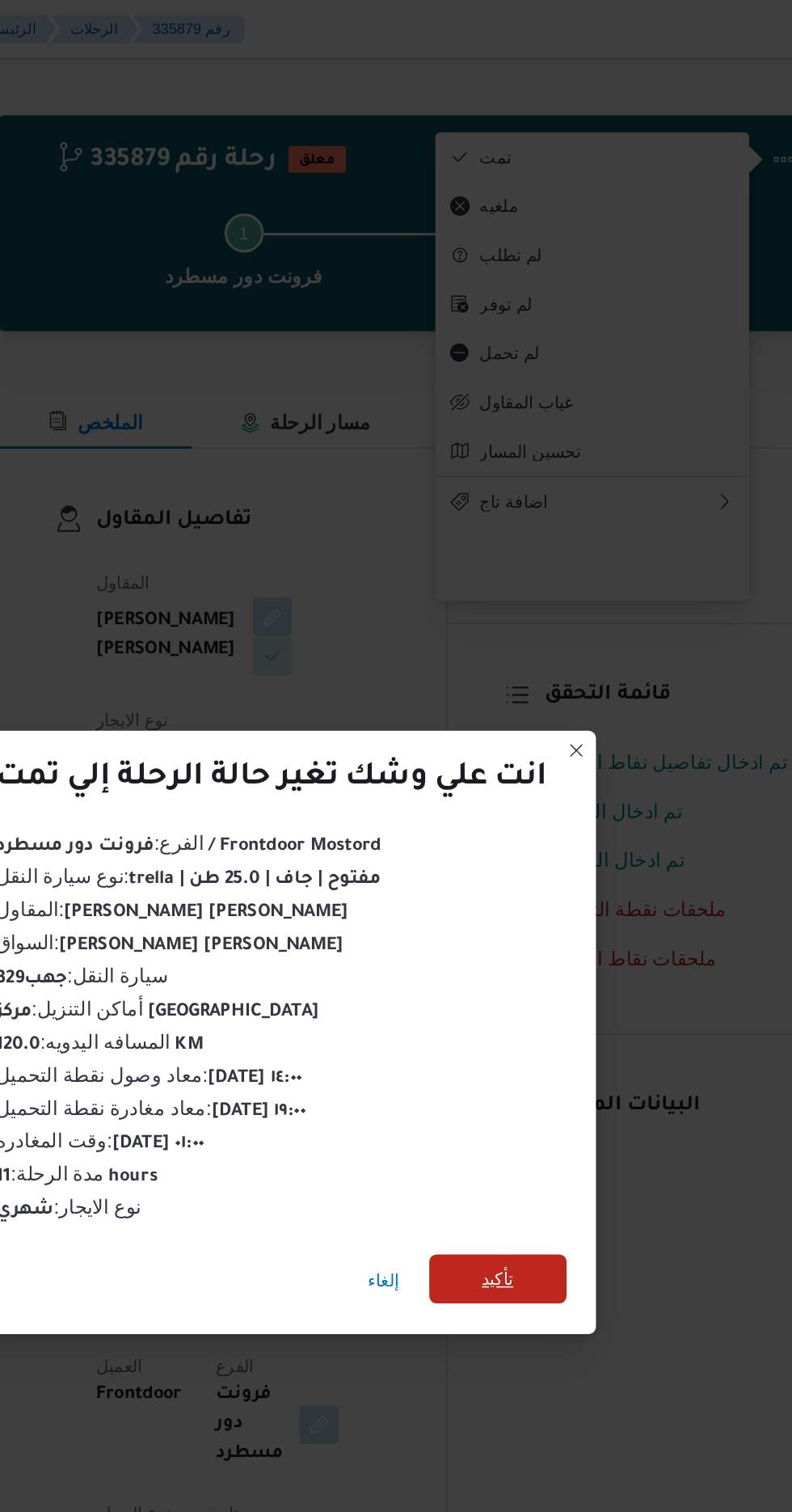
click at [544, 839] on span "تأكيد" at bounding box center [538, 843] width 21 height 19
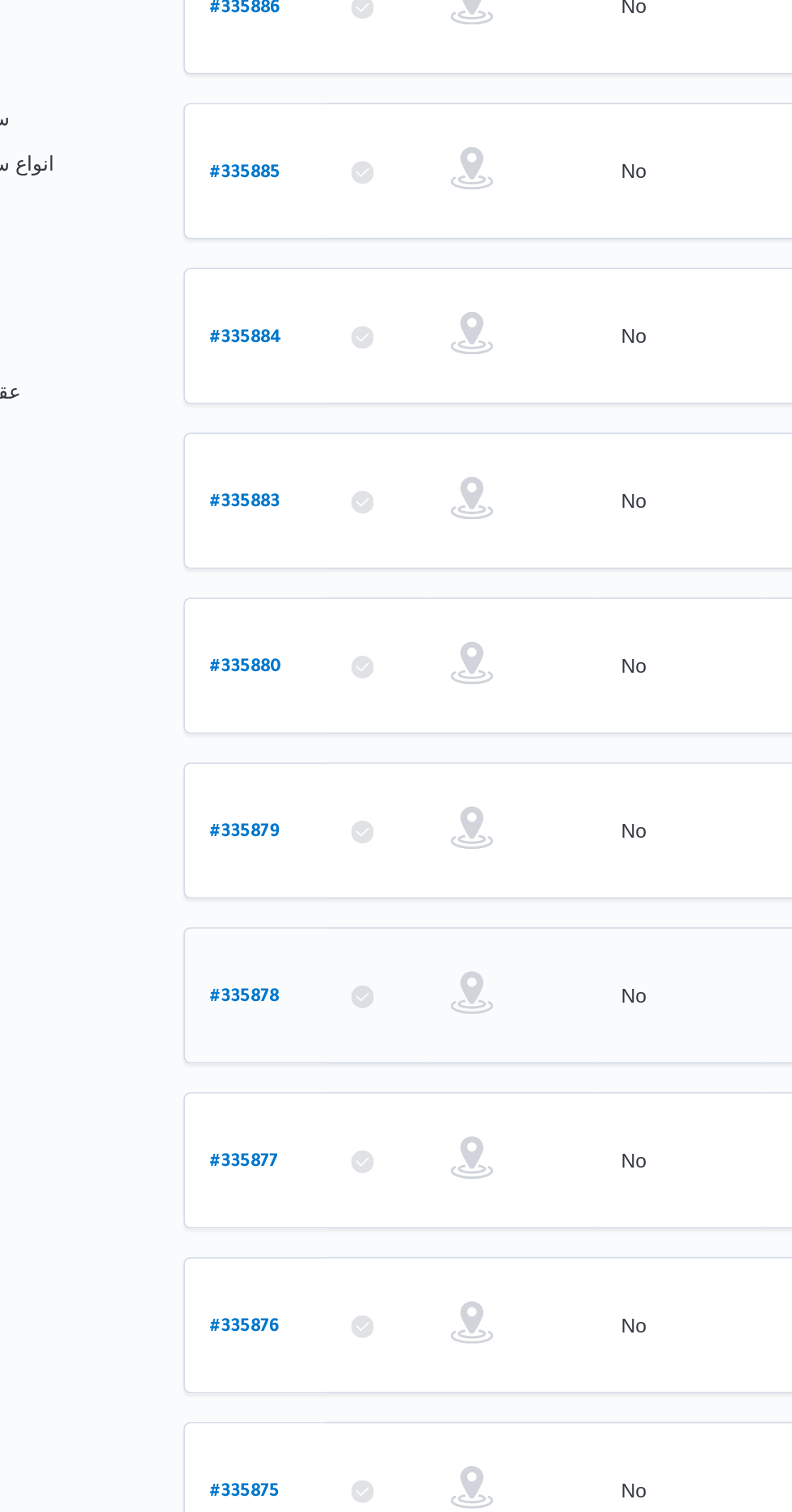
click at [236, 878] on b "# 335878" at bounding box center [245, 883] width 39 height 12
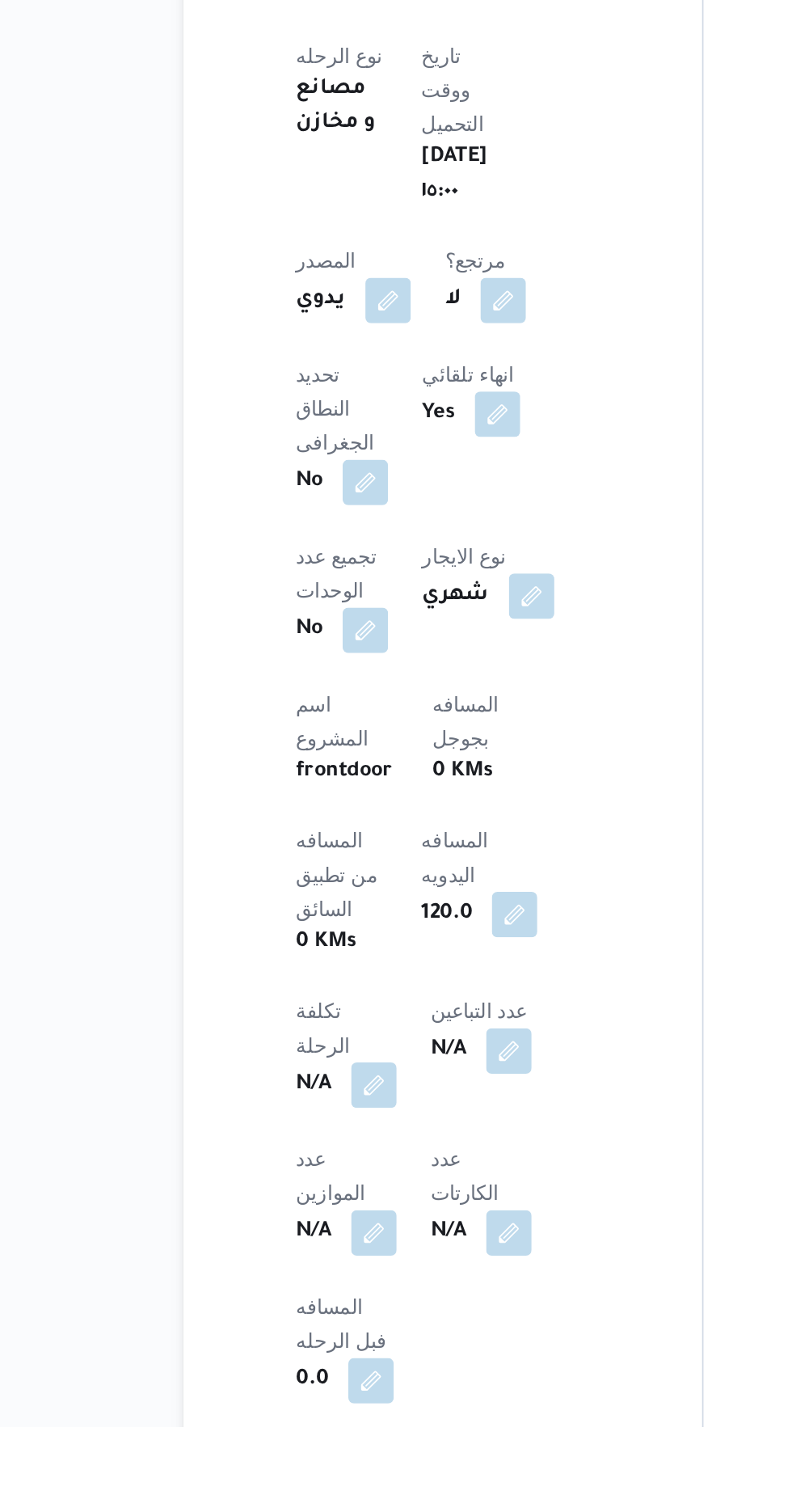
scroll to position [430, 0]
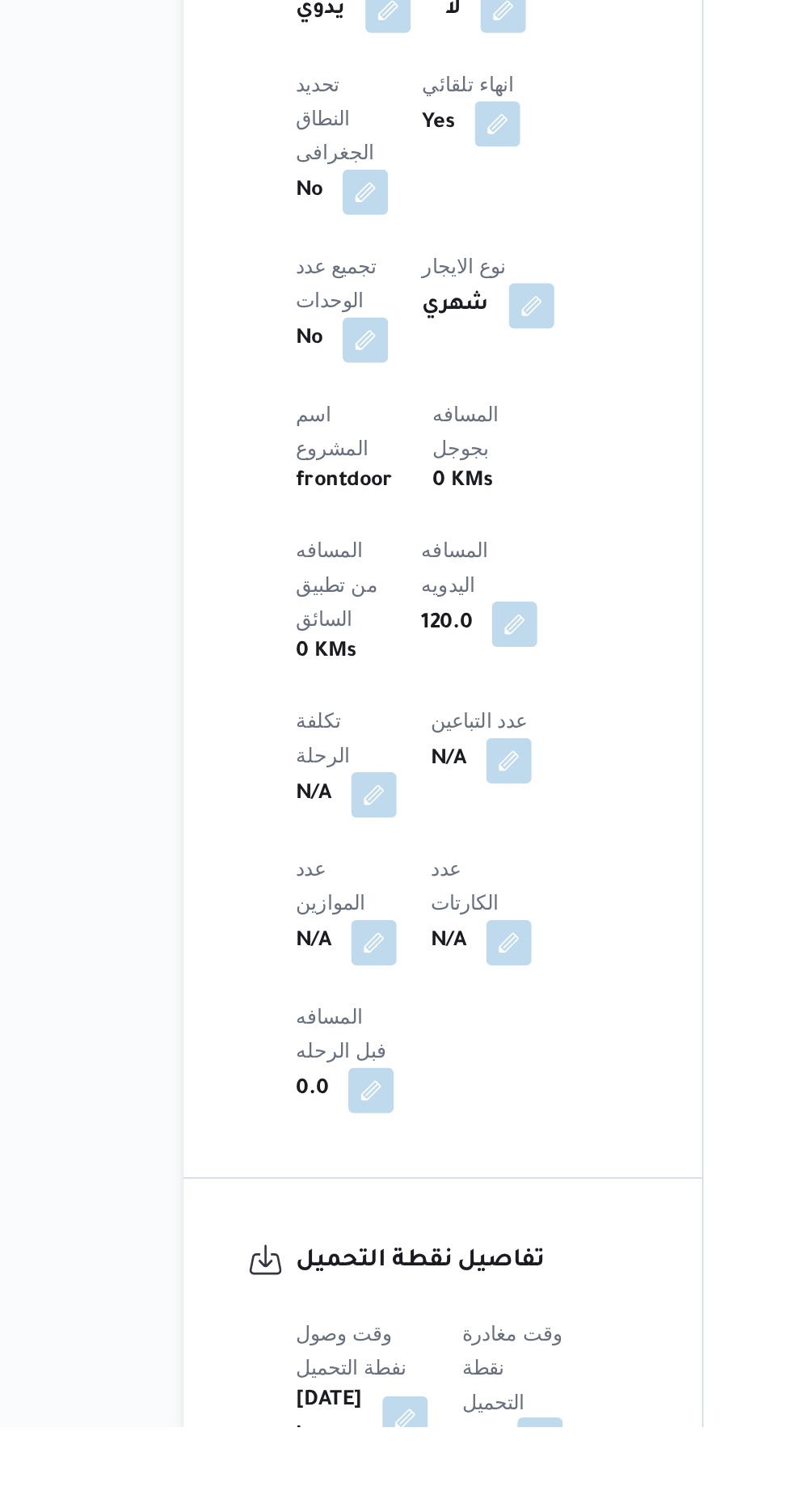
click at [418, 1507] on button "button" at bounding box center [412, 1519] width 26 height 26
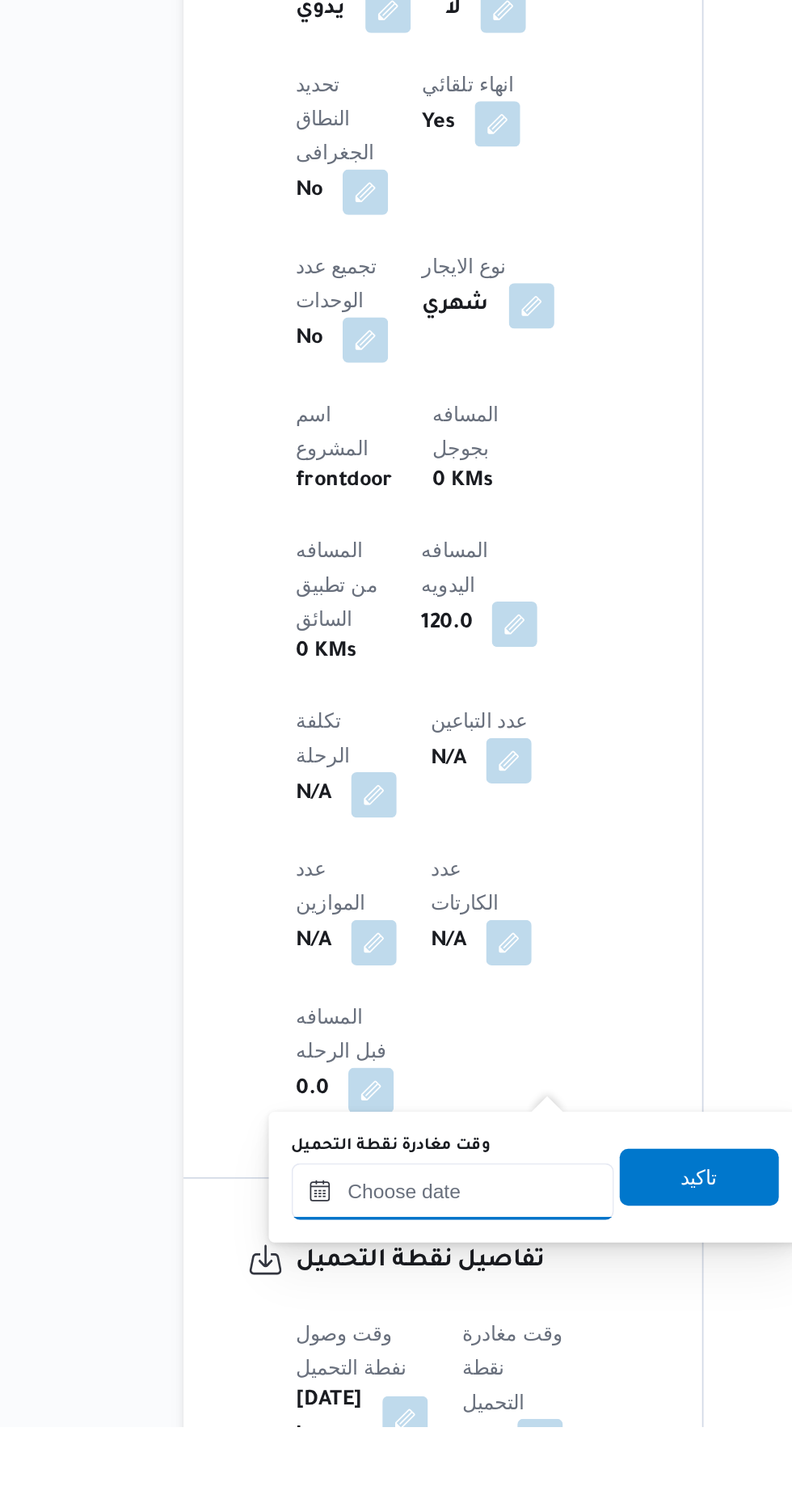
click at [377, 1382] on input "وقت مغادرة نقطة التحميل" at bounding box center [362, 1378] width 183 height 32
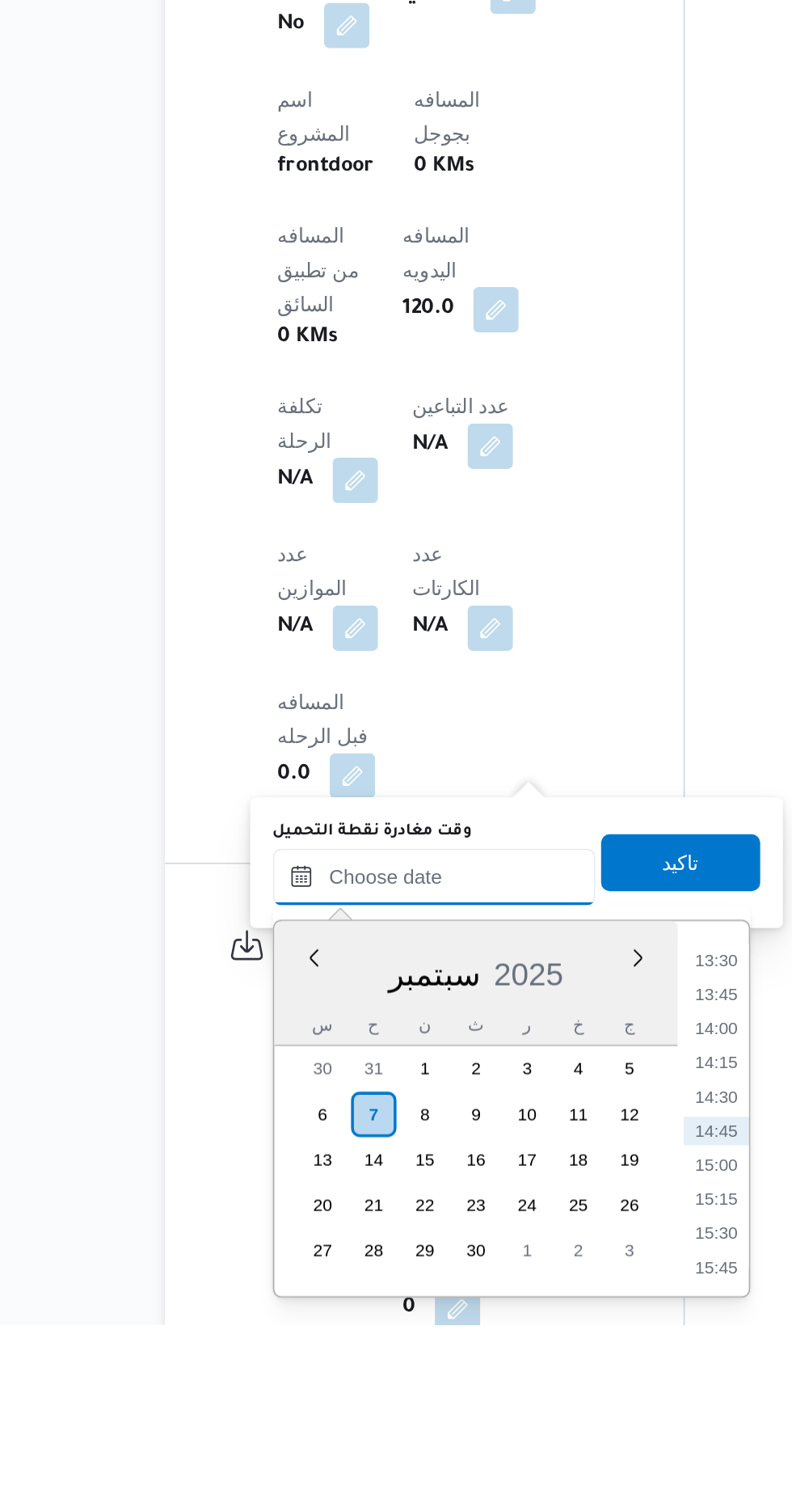
scroll to position [552, 0]
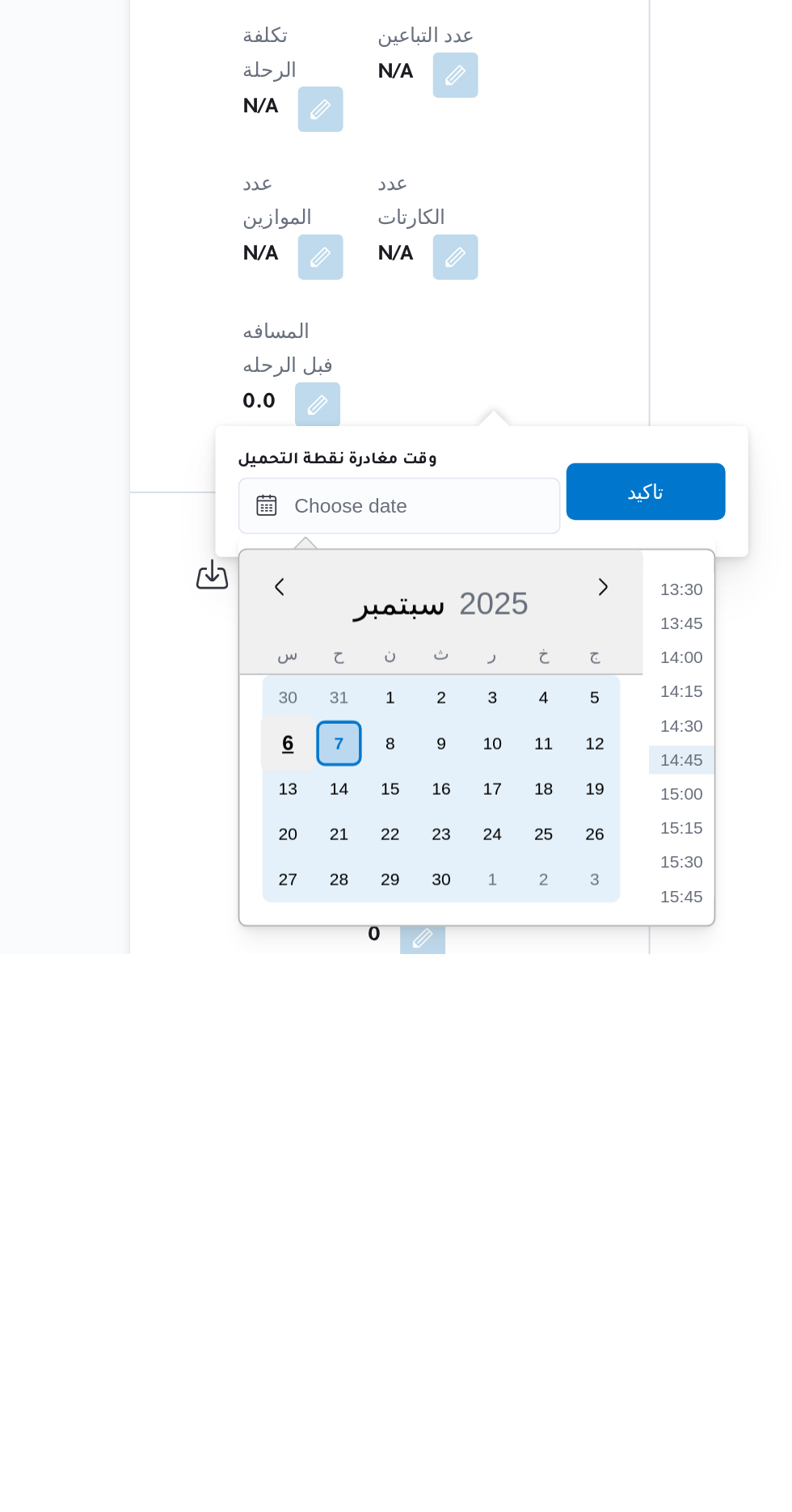
click at [299, 1390] on div "6" at bounding box center [299, 1392] width 31 height 31
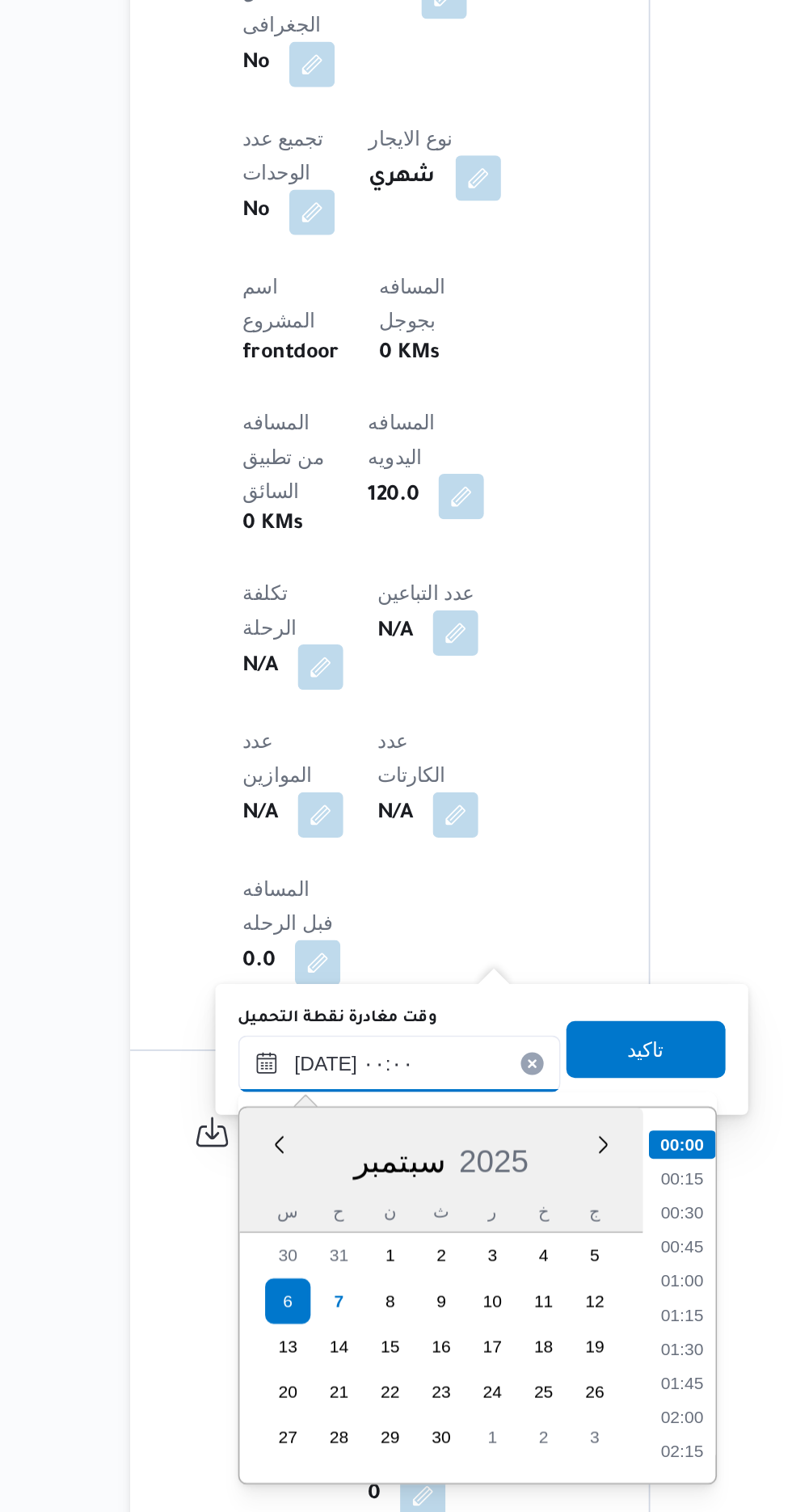
click at [279, 1252] on input "[DATE] ٠٠:٠٠" at bounding box center [362, 1256] width 183 height 32
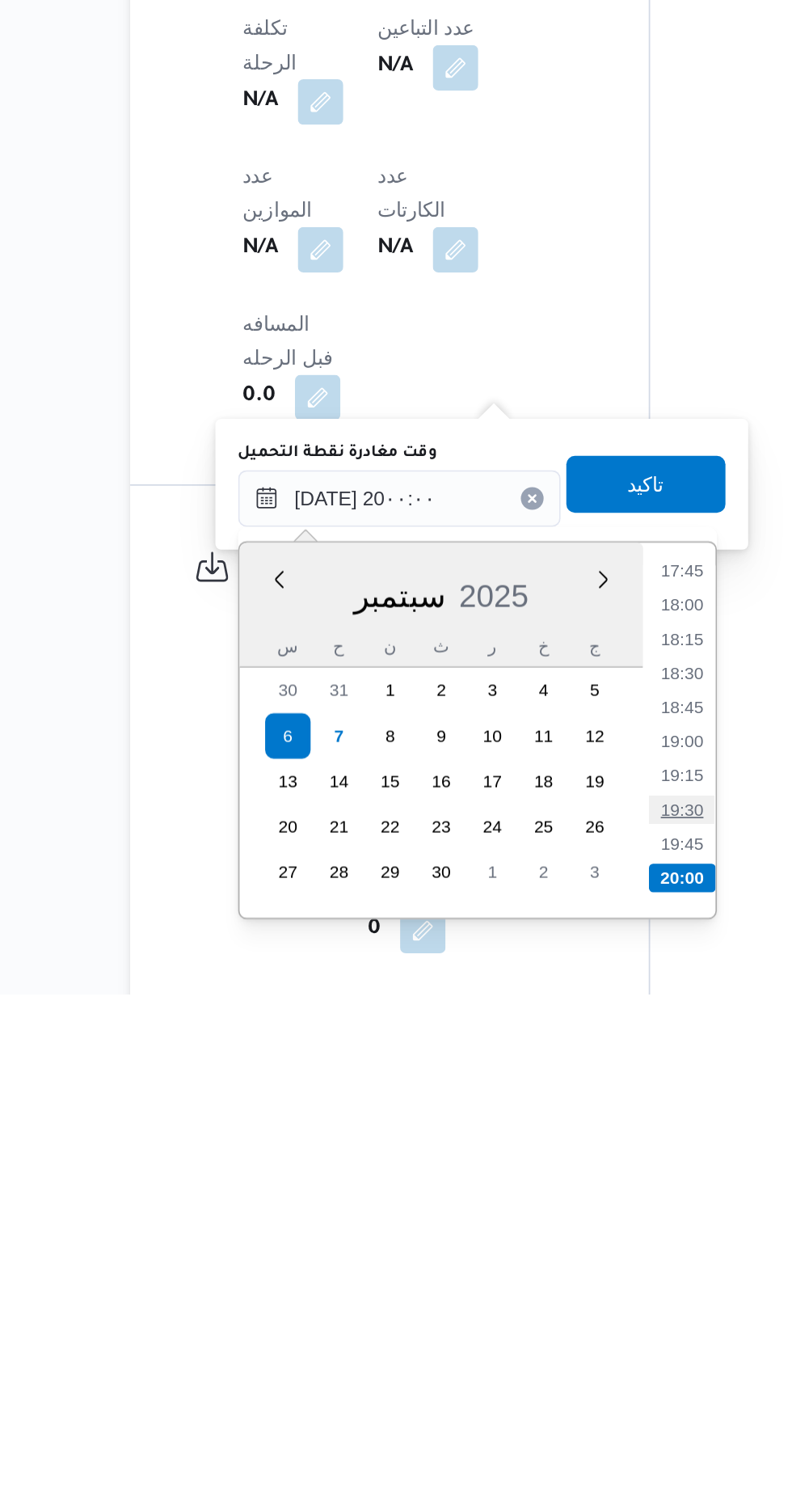
click at [522, 1401] on li "19:30" at bounding box center [523, 1406] width 37 height 16
type input "[DATE] ١٩:٣٠"
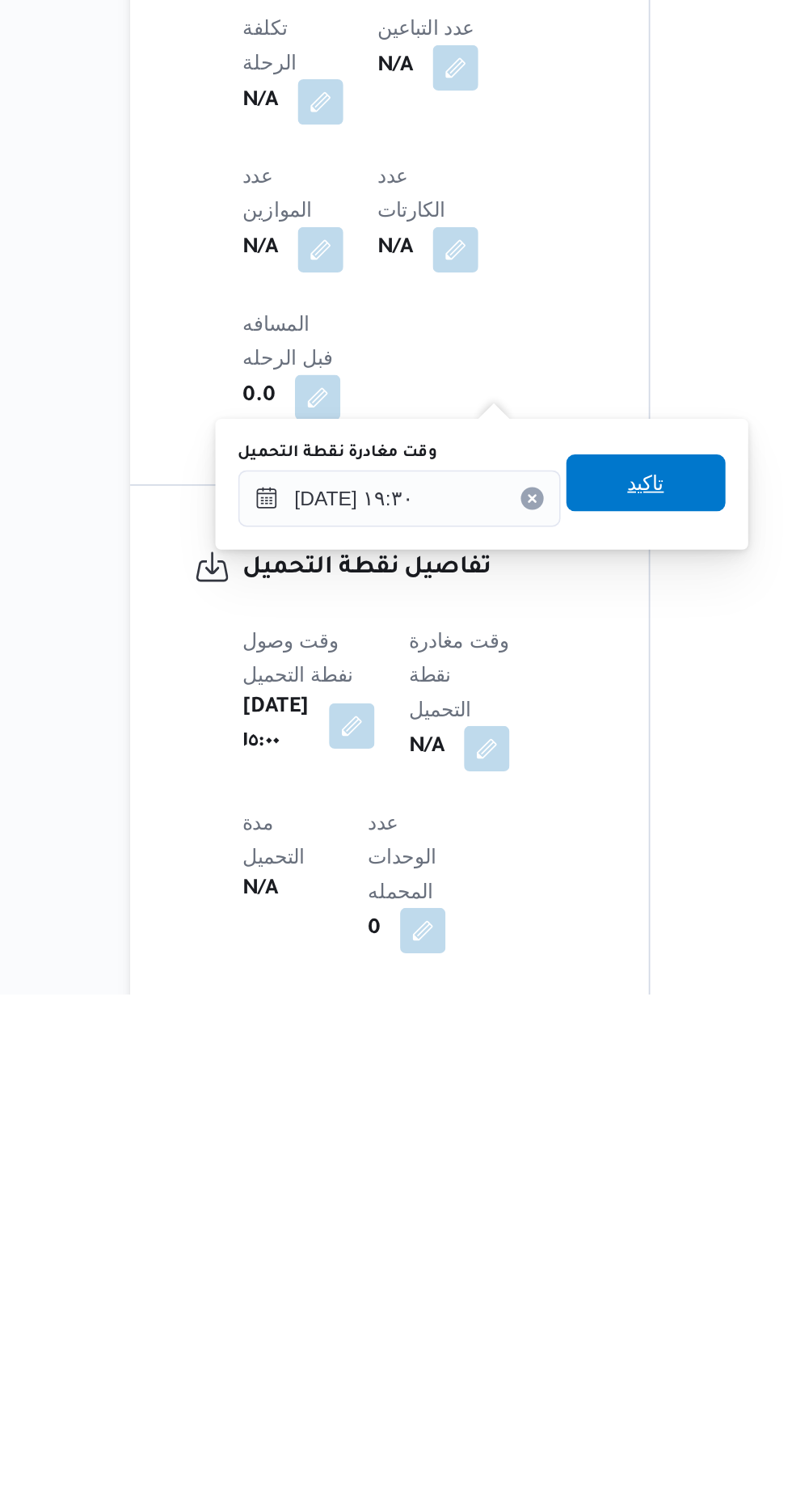
click at [514, 1228] on span "تاكيد" at bounding box center [503, 1220] width 21 height 19
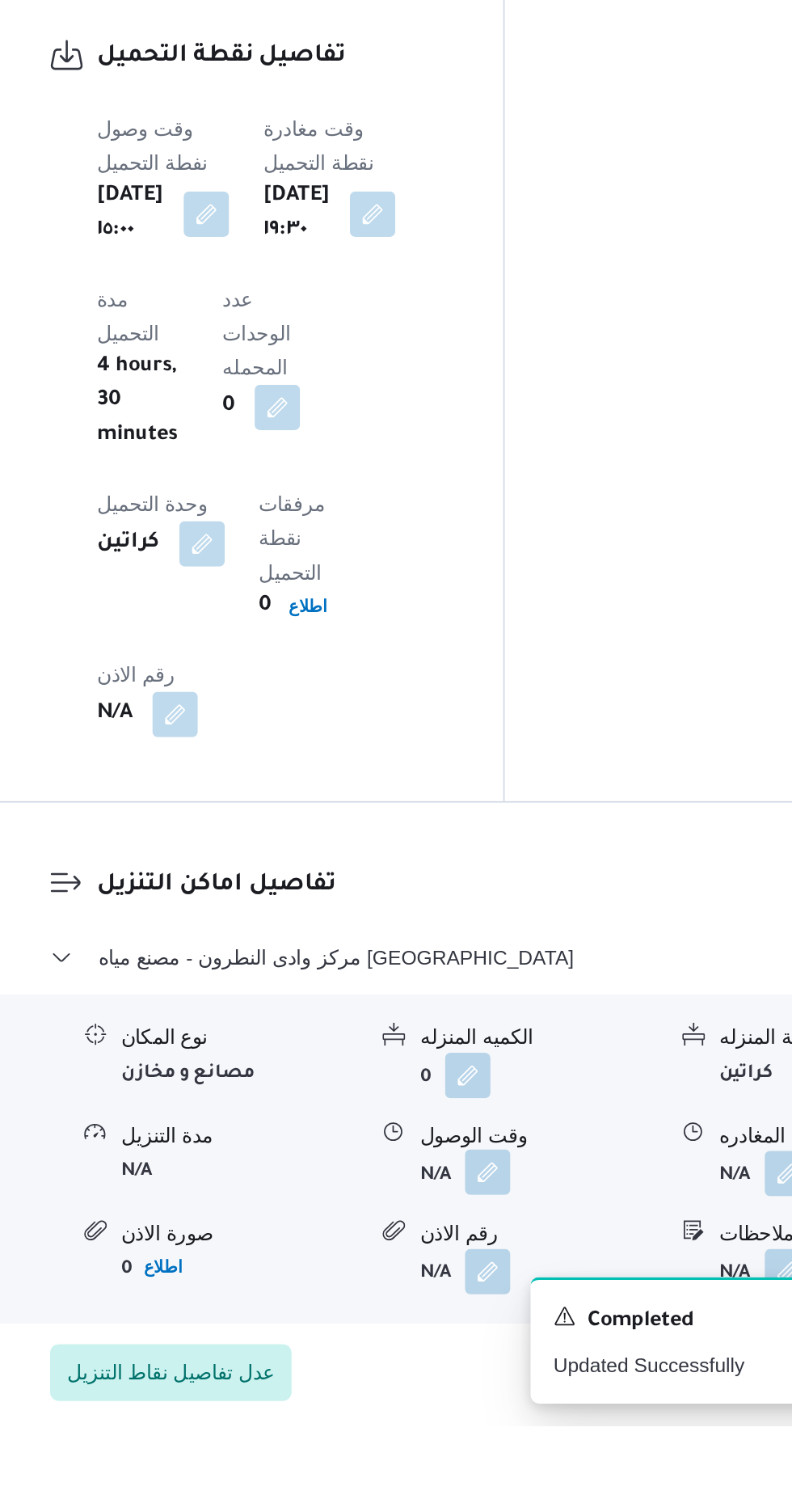
click at [495, 1354] on button "button" at bounding box center [496, 1367] width 26 height 26
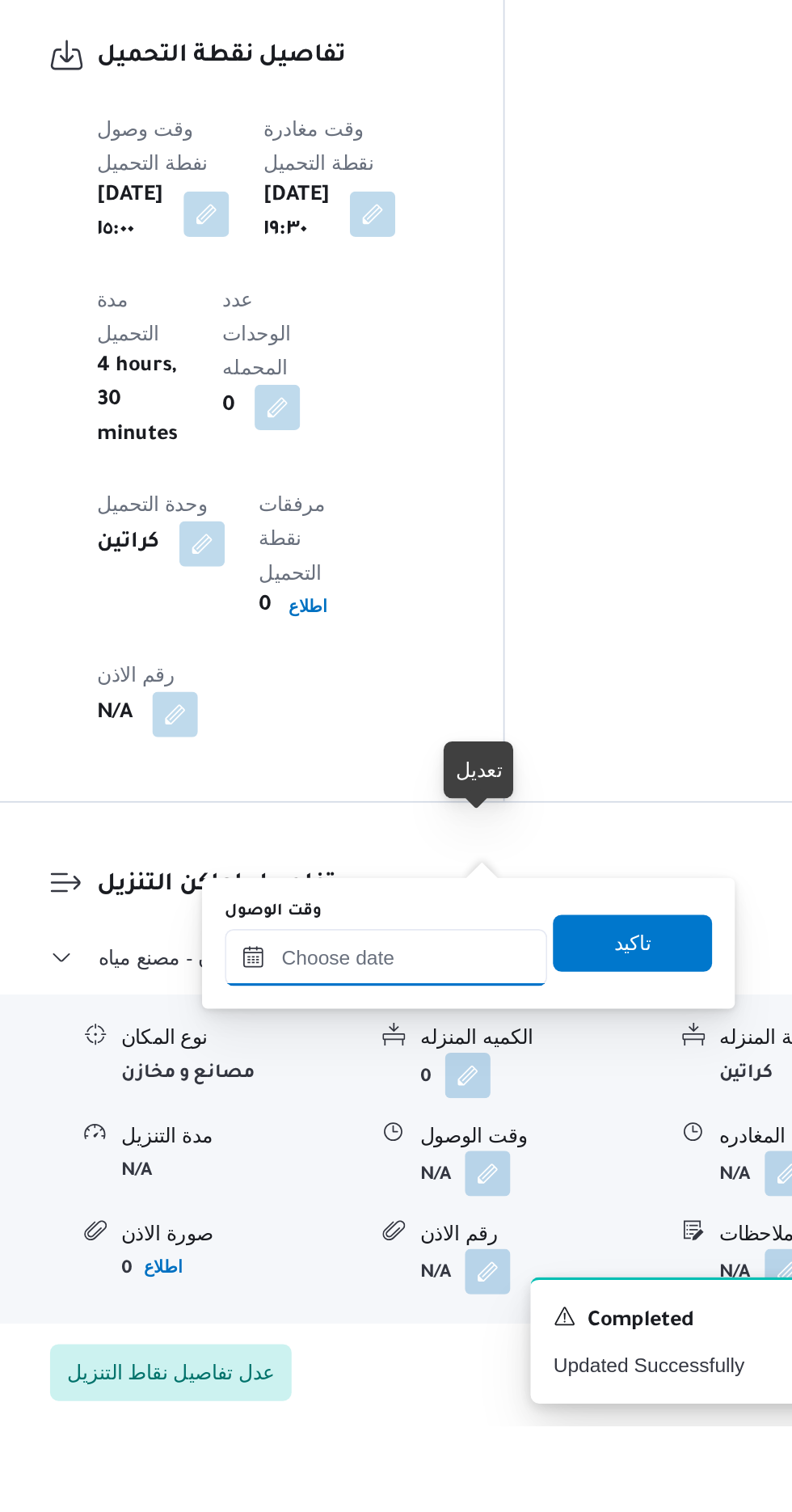
click at [479, 1242] on input "وقت الوصول" at bounding box center [438, 1245] width 183 height 32
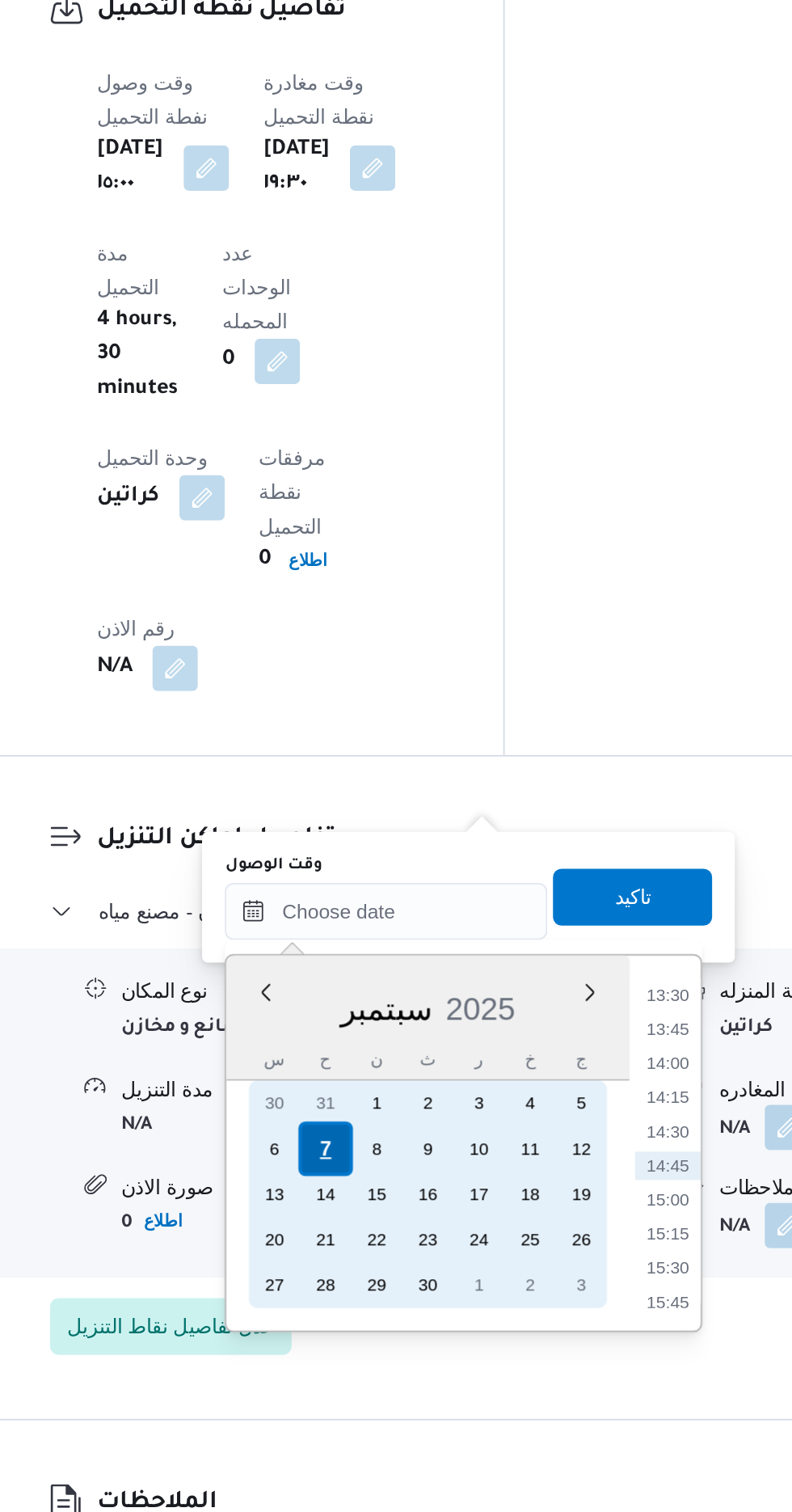
click at [404, 1302] on div "7" at bounding box center [404, 1305] width 31 height 31
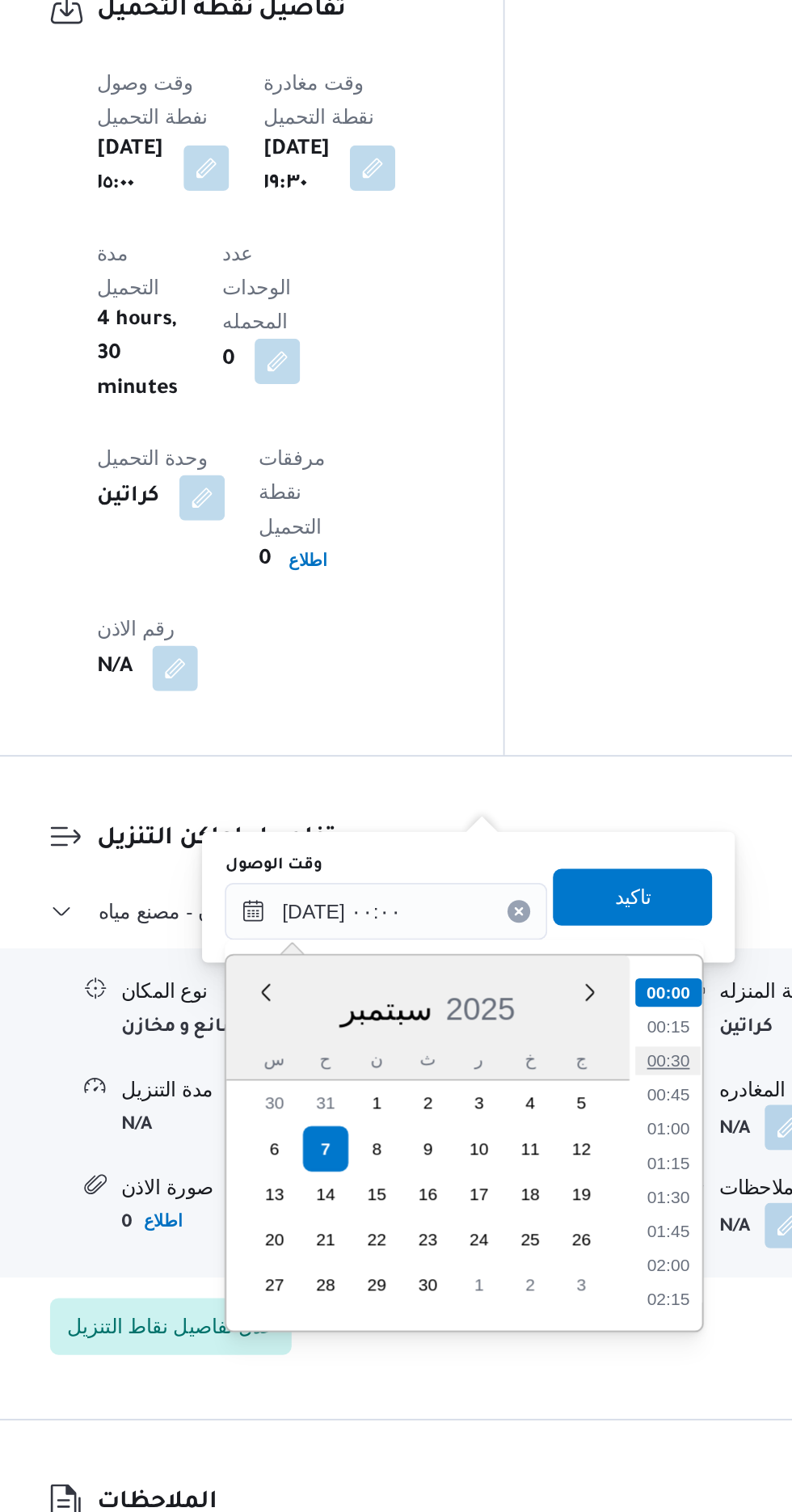
click at [597, 1253] on li "00:30" at bounding box center [600, 1254] width 37 height 16
type input "[DATE] ٠٠:٣٠"
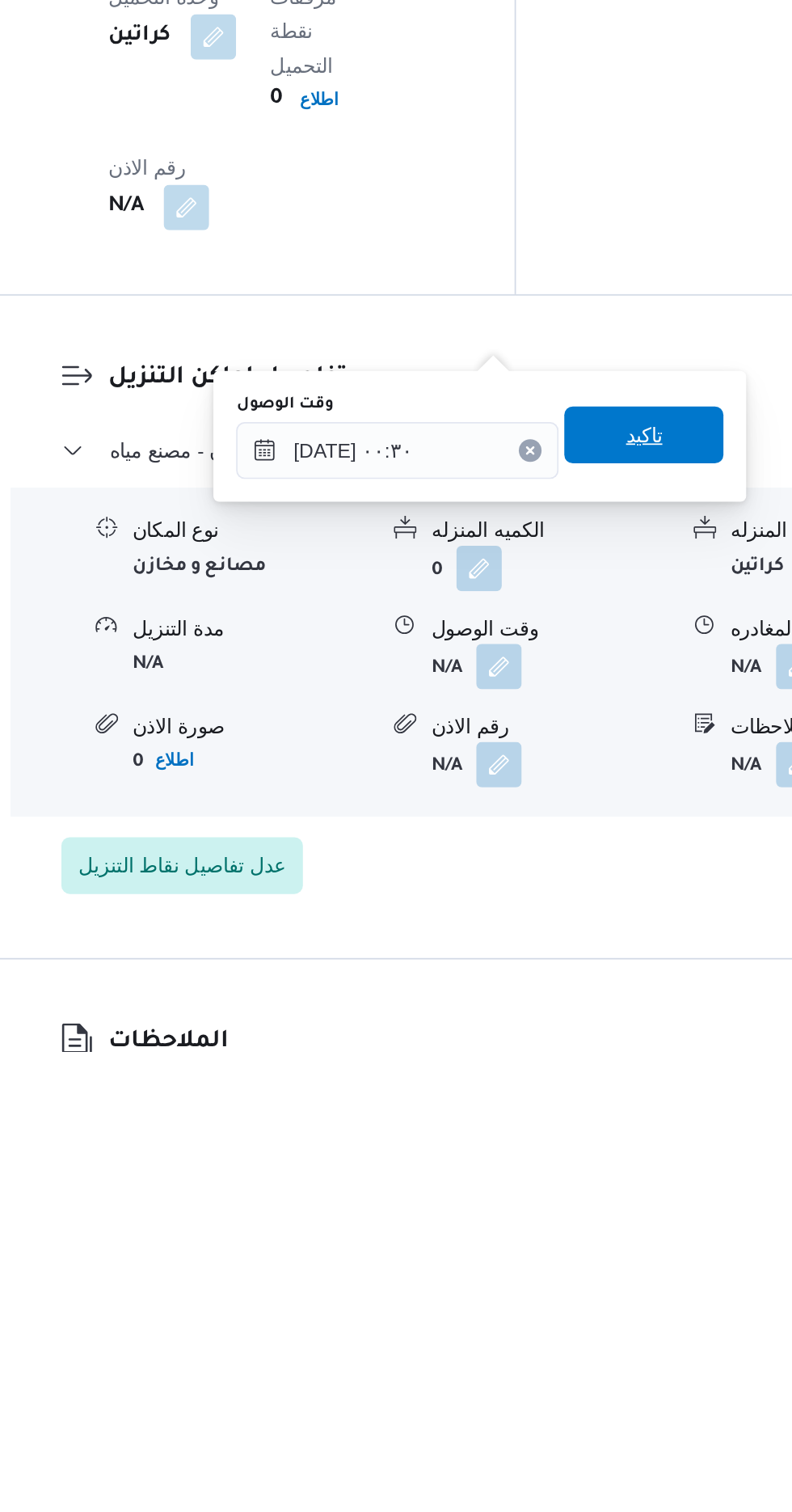
click at [590, 1163] on span "تاكيد" at bounding box center [578, 1160] width 21 height 19
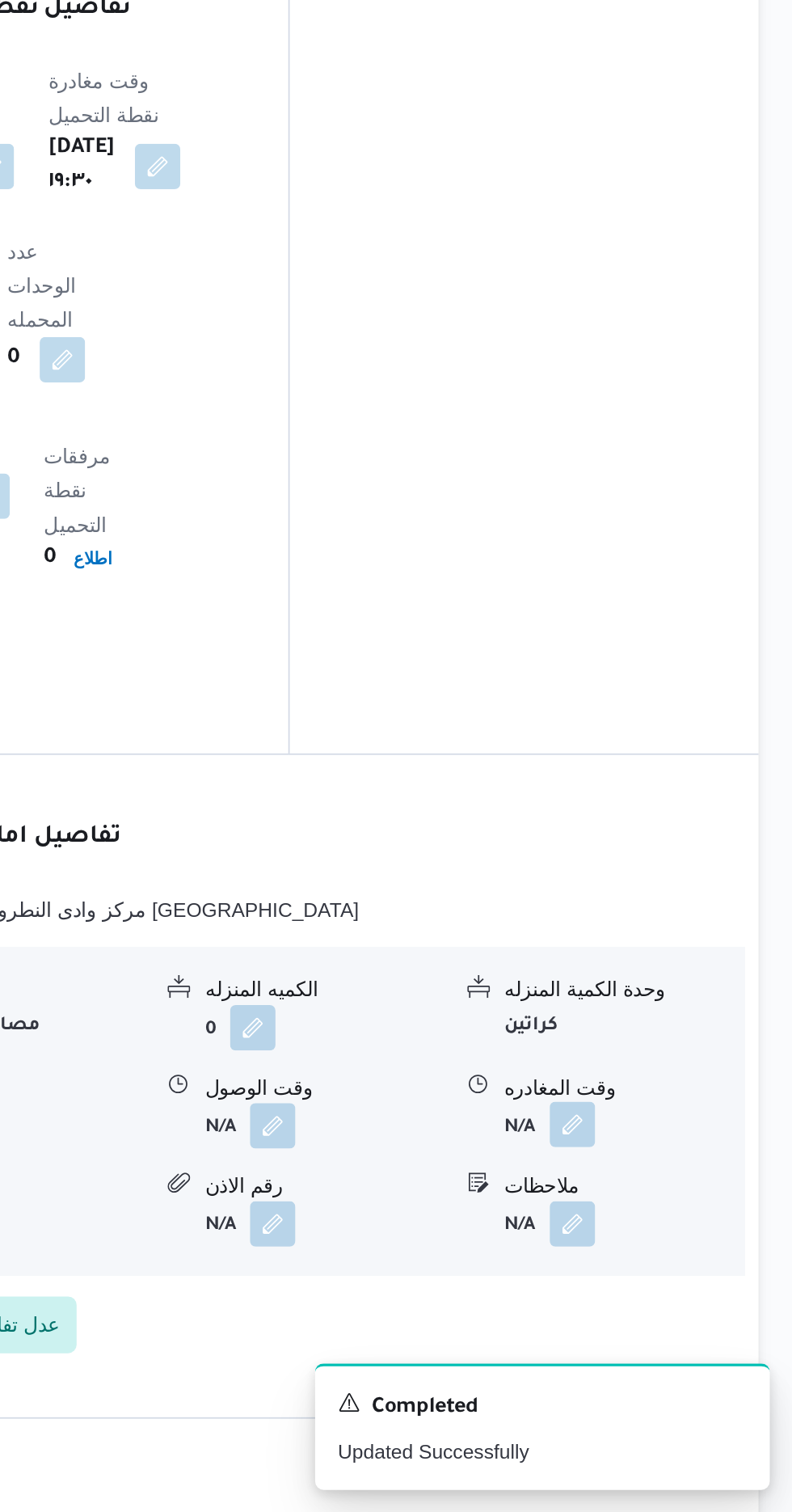
click at [672, 1278] on button "button" at bounding box center [667, 1291] width 26 height 26
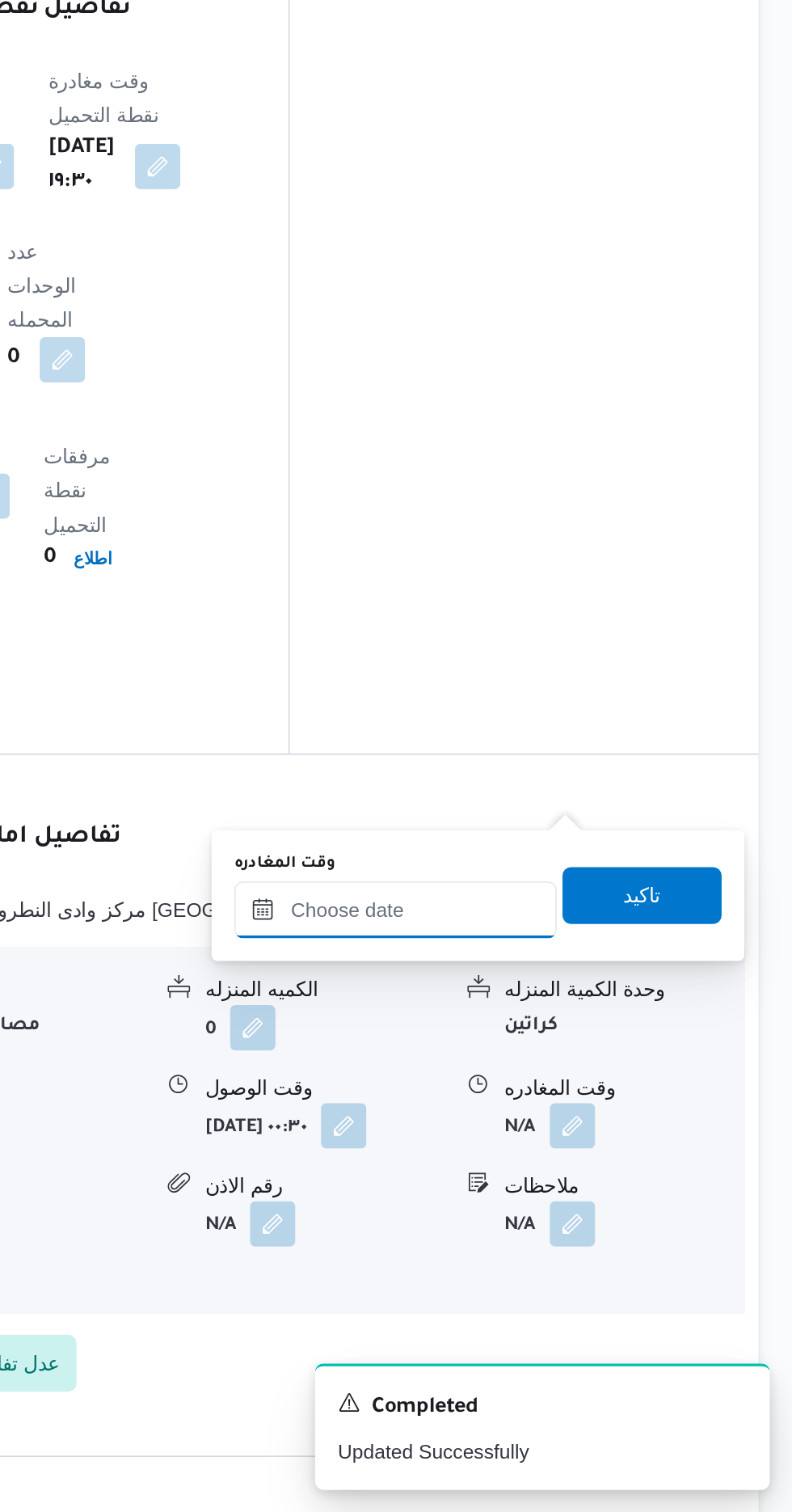
click at [599, 1164] on input "وقت المغادره" at bounding box center [566, 1169] width 183 height 32
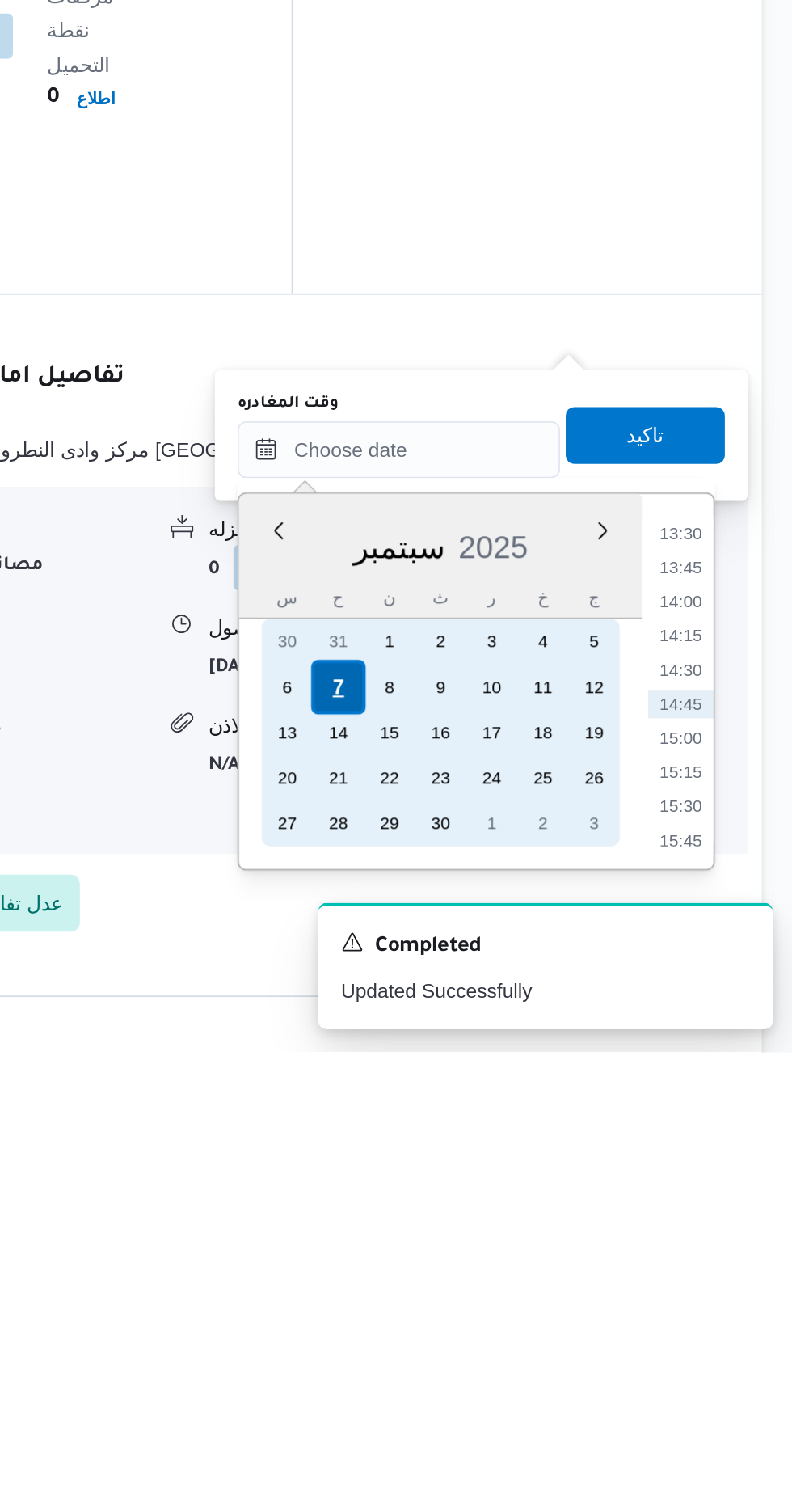
click at [529, 1301] on div "7" at bounding box center [532, 1304] width 31 height 31
type input "[DATE] ٠٠:٠٠"
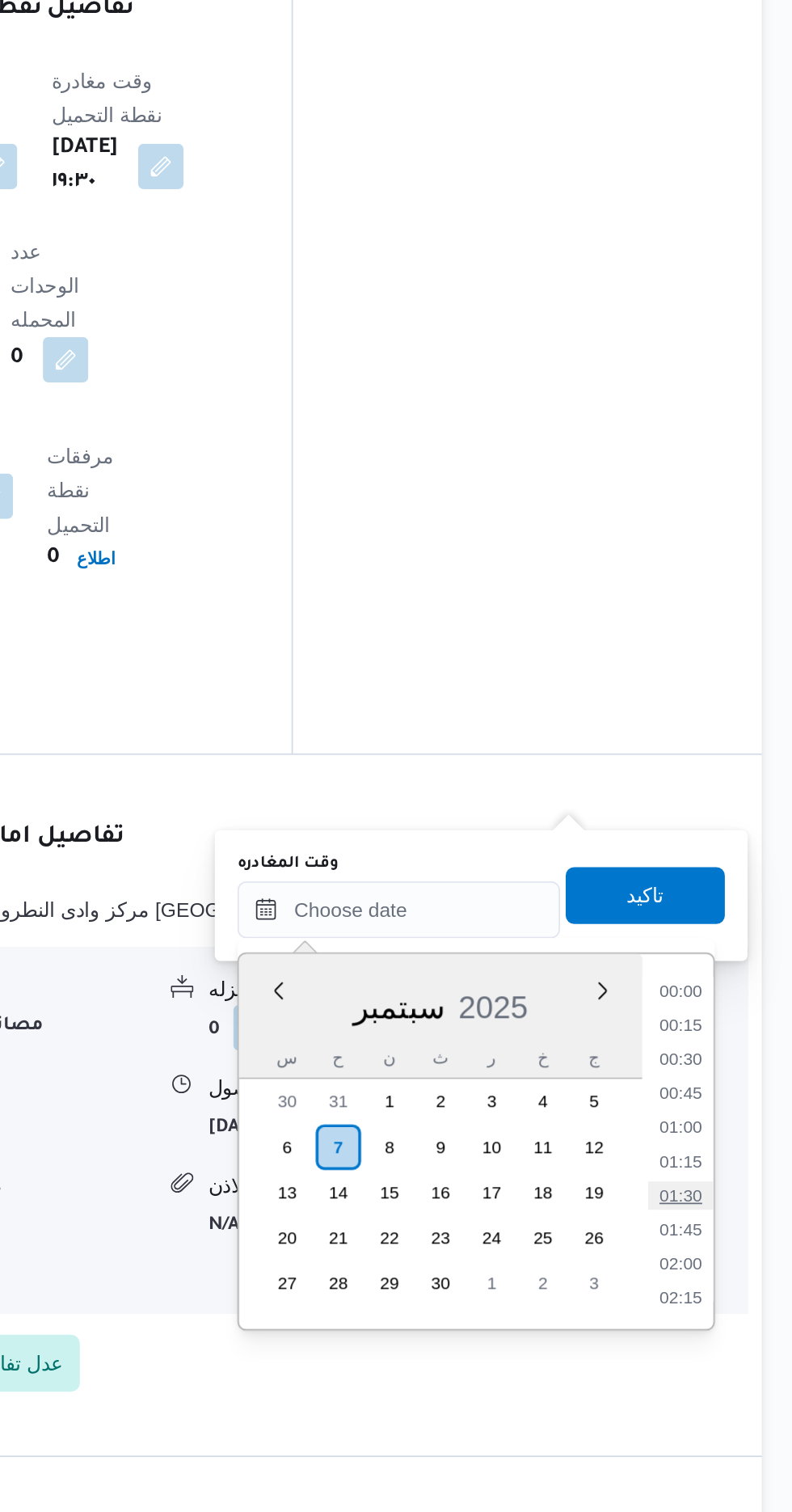
click at [725, 1330] on li "01:30" at bounding box center [726, 1331] width 37 height 16
type input "[DATE] ٠١:٣٠"
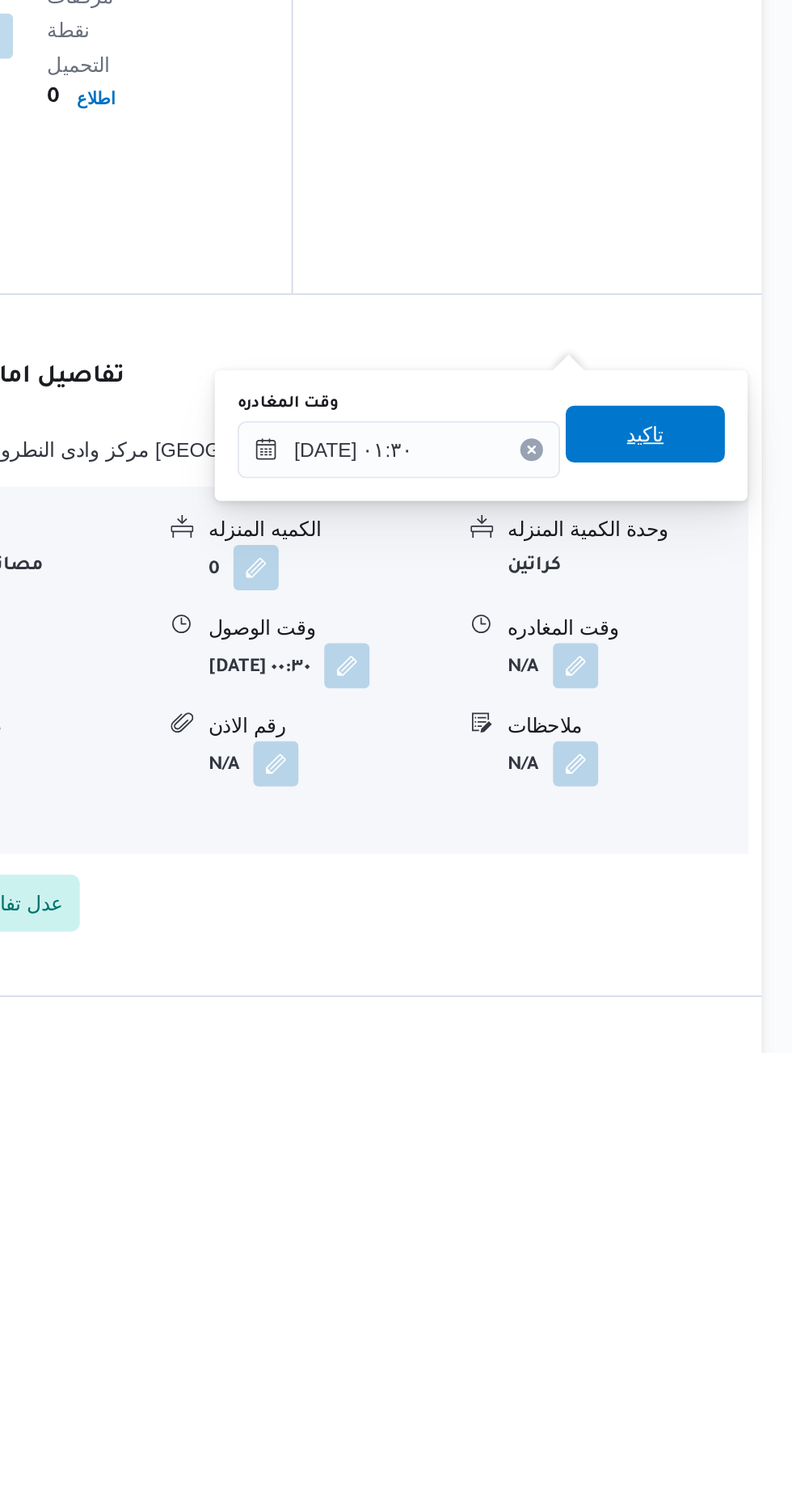
click at [717, 1167] on span "تاكيد" at bounding box center [706, 1160] width 21 height 19
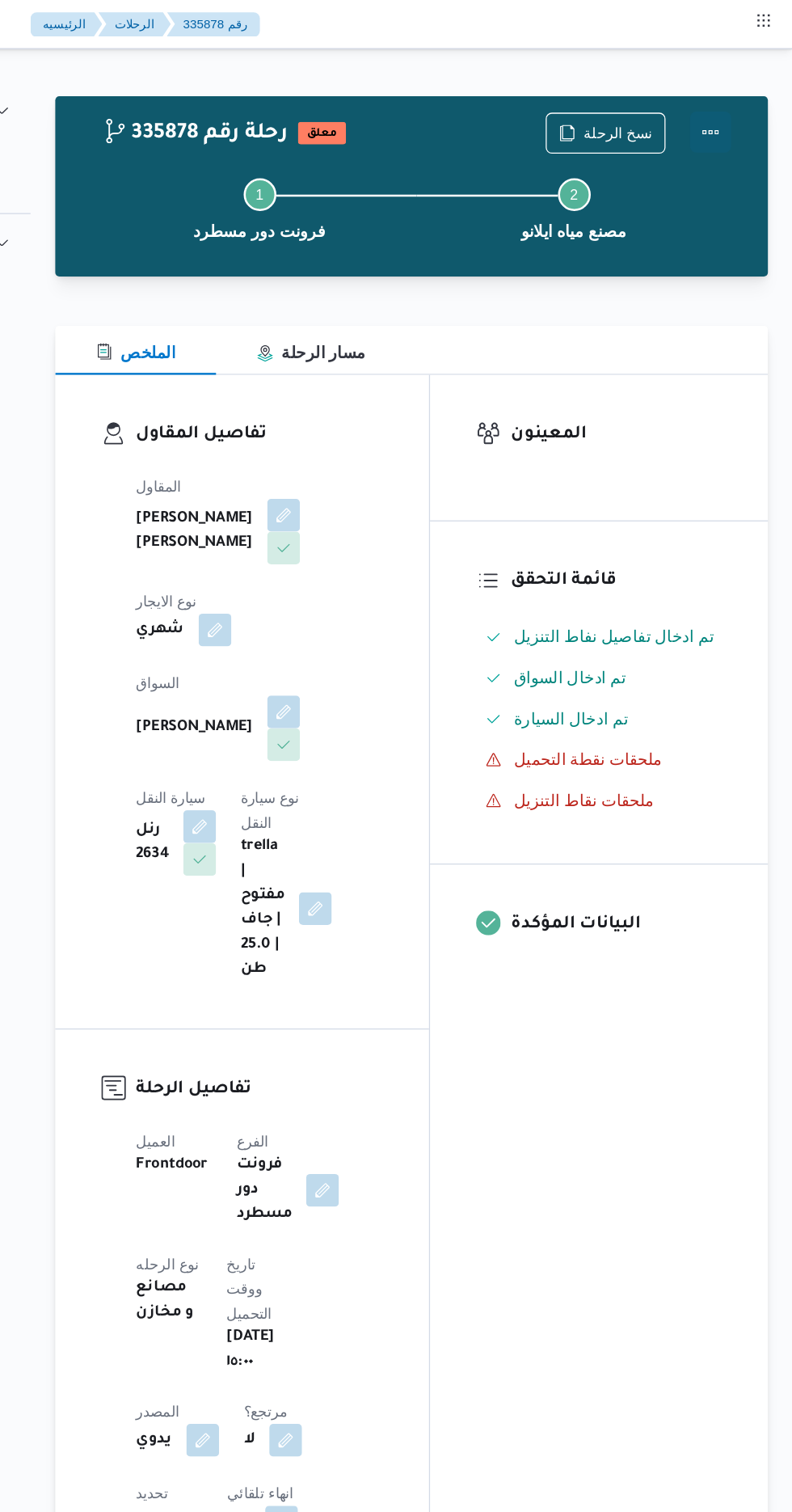
click at [740, 100] on button "Actions" at bounding box center [727, 104] width 32 height 32
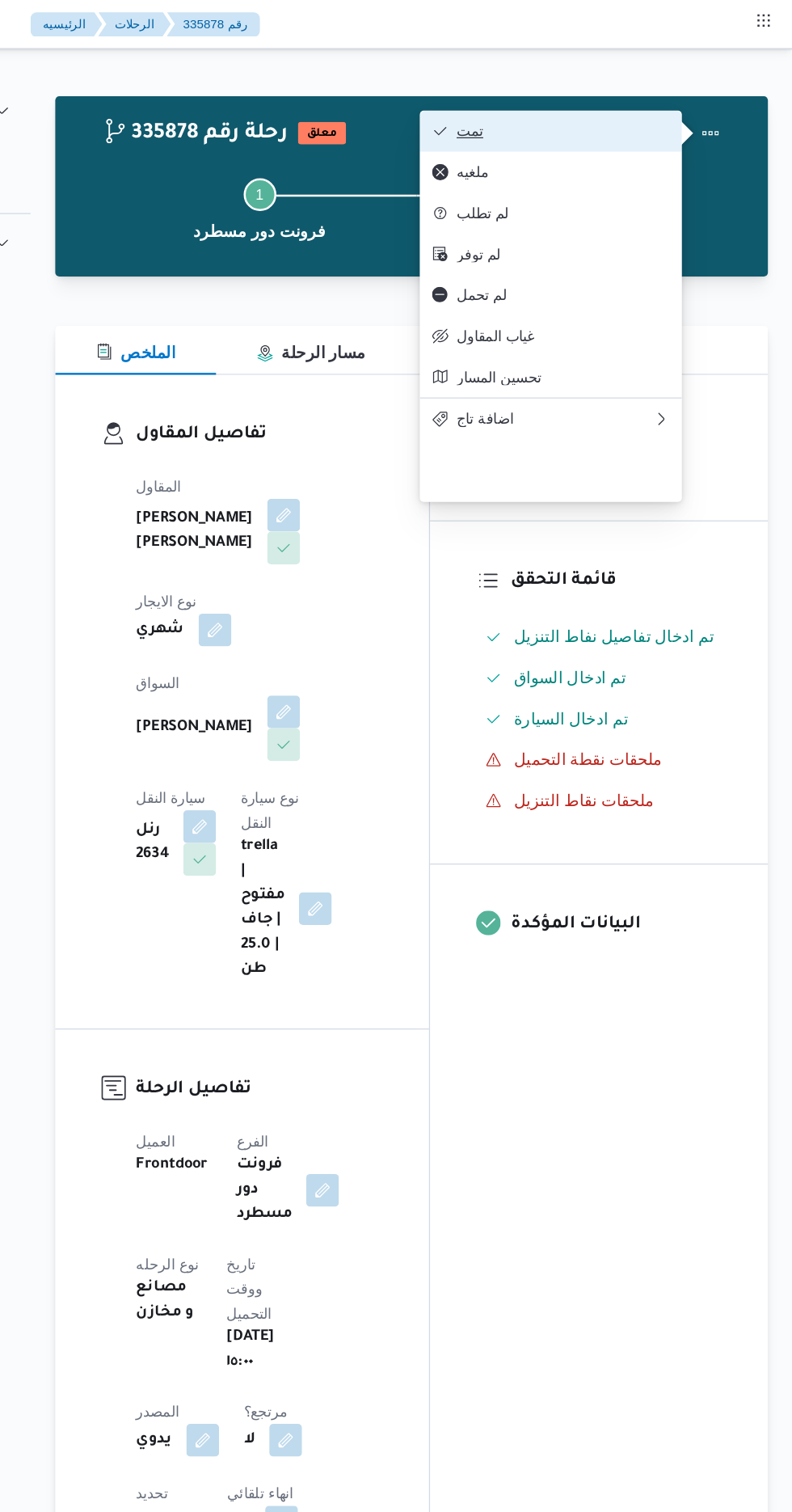
click at [671, 101] on span "تمت" at bounding box center [610, 104] width 168 height 13
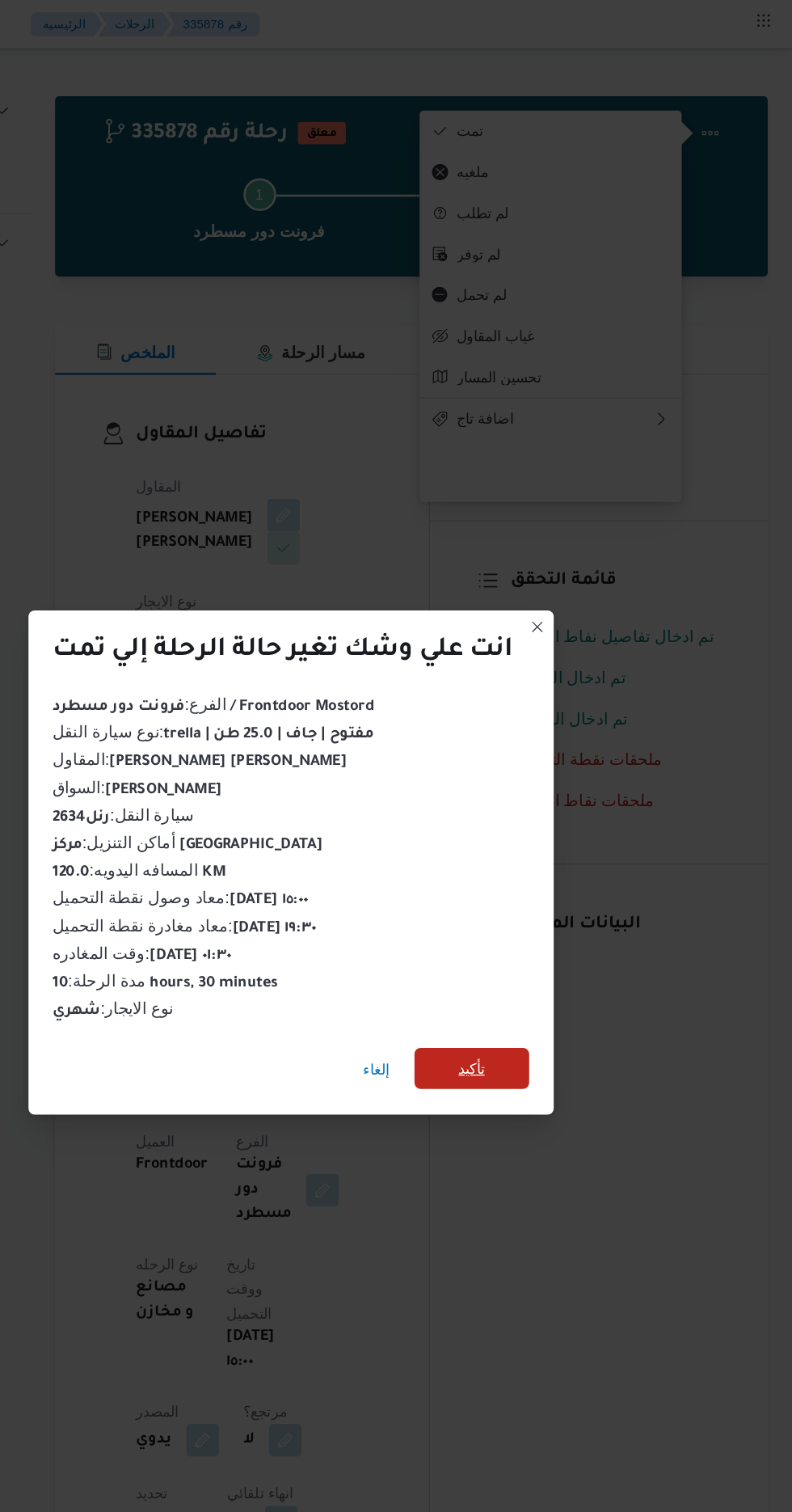
click at [548, 841] on span "تأكيد" at bounding box center [538, 843] width 21 height 19
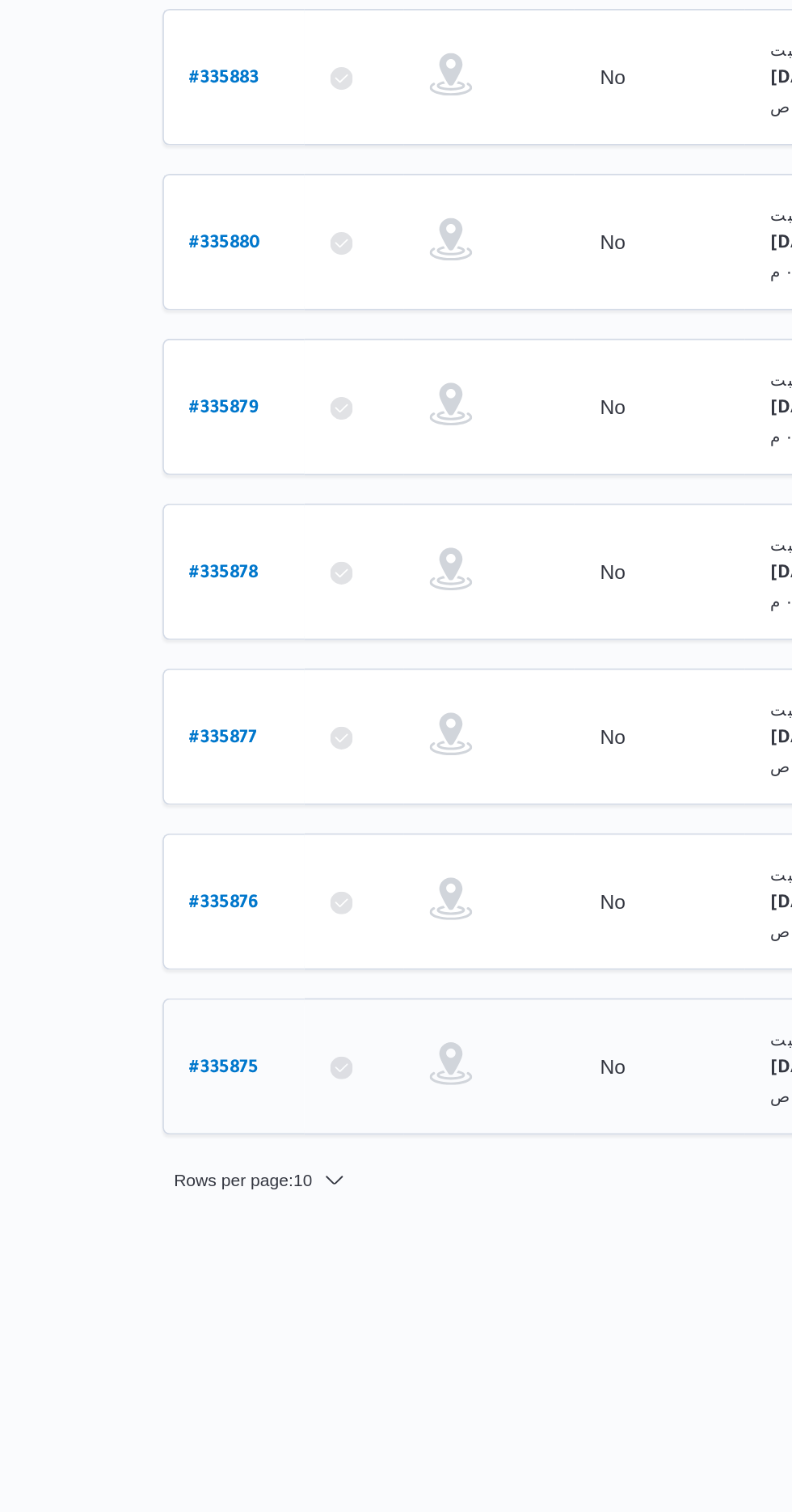
click at [227, 1159] on b "# 335875" at bounding box center [245, 1164] width 39 height 12
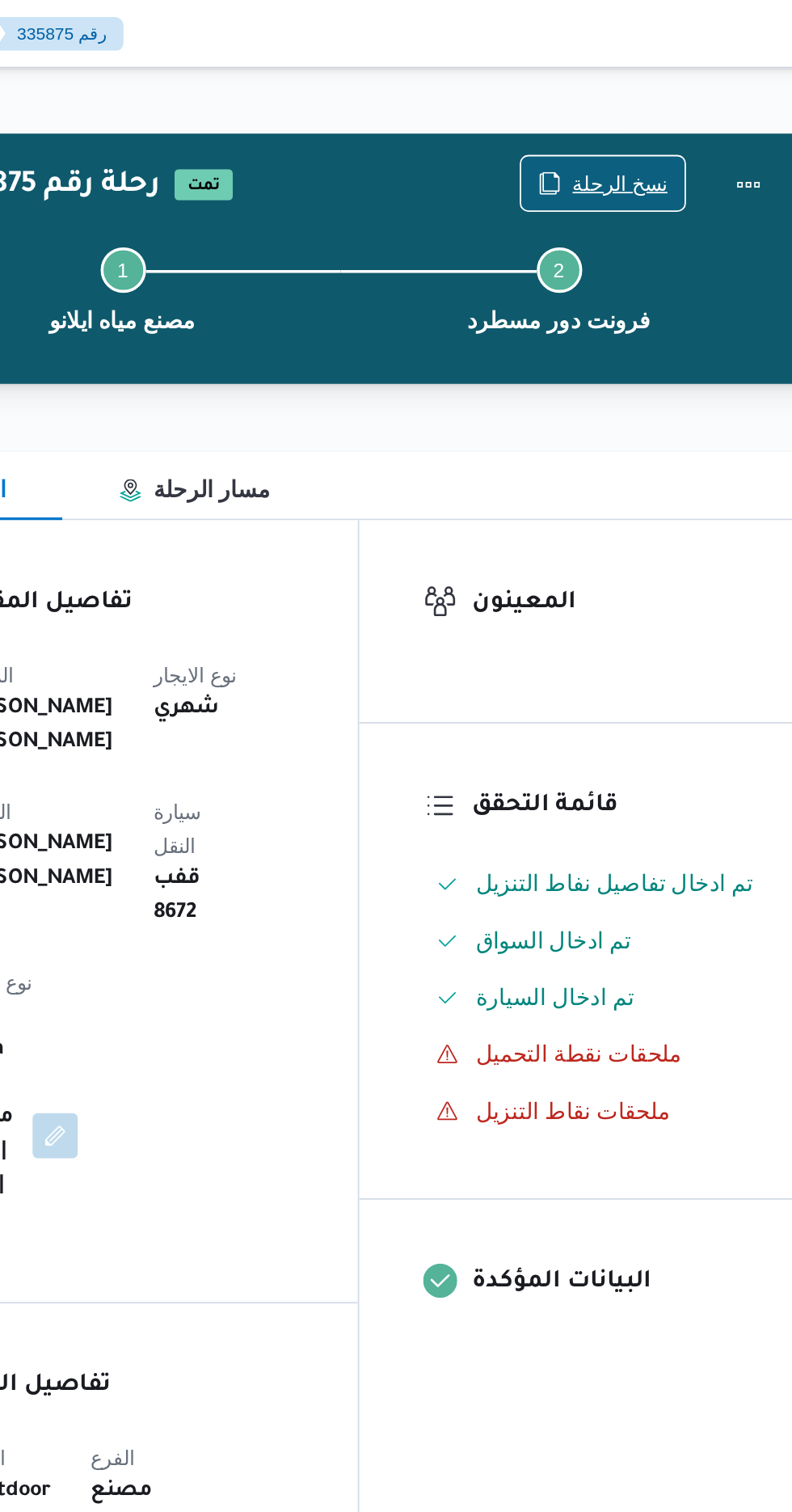
click at [654, 95] on span "نسخ الرحلة" at bounding box center [644, 104] width 93 height 31
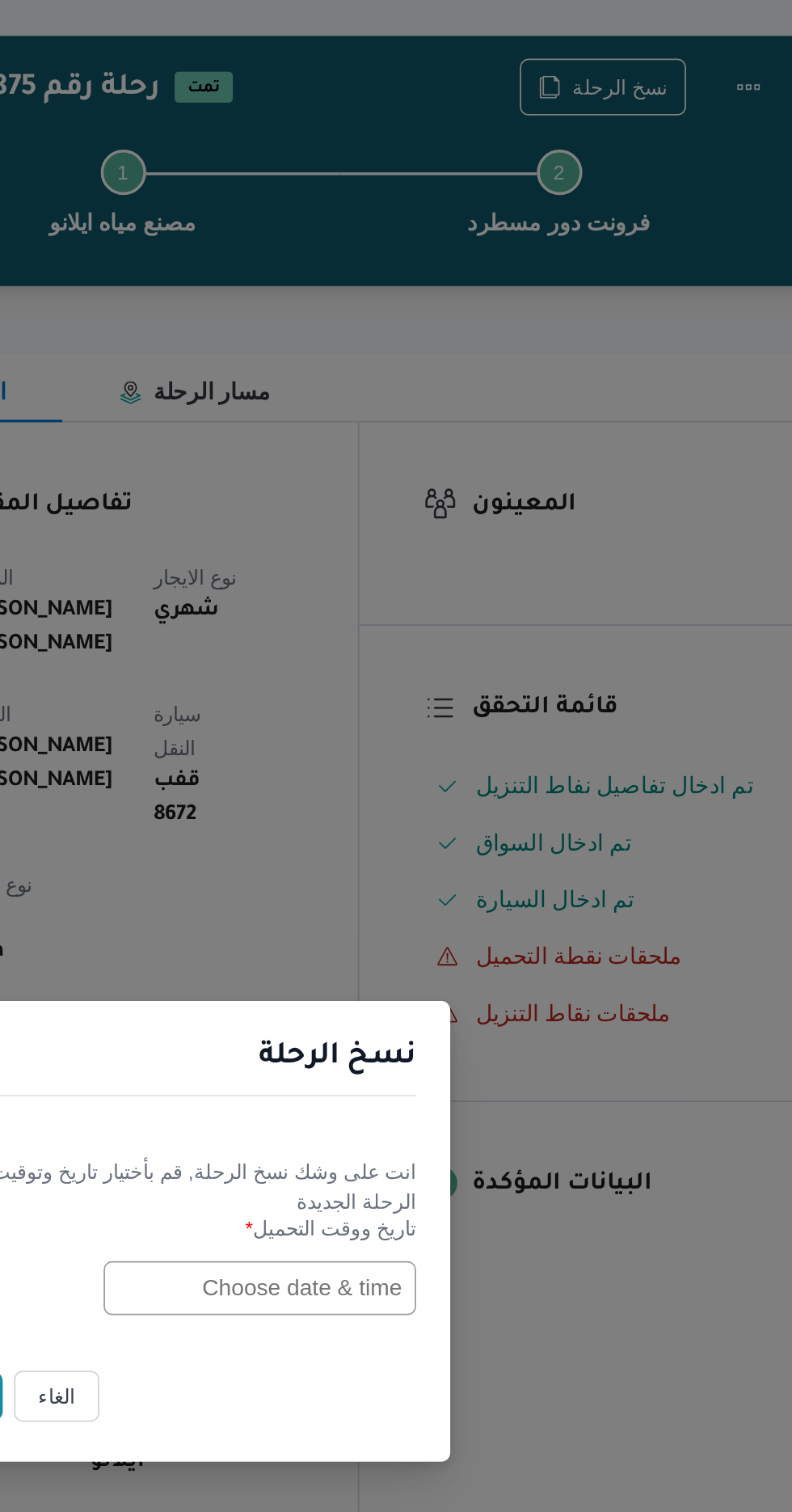
click at [443, 790] on input "text" at bounding box center [449, 788] width 177 height 31
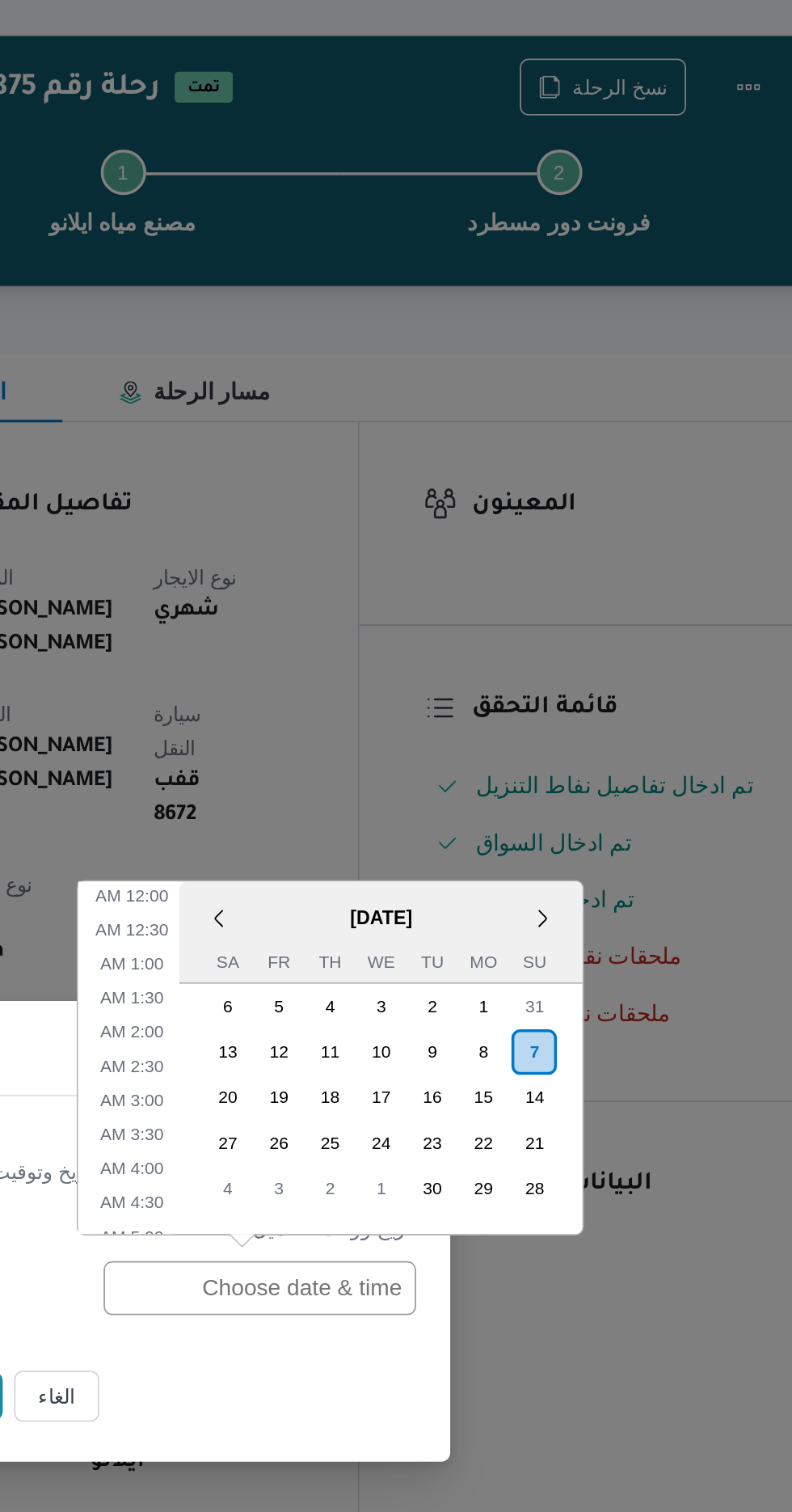
scroll to position [470, 0]
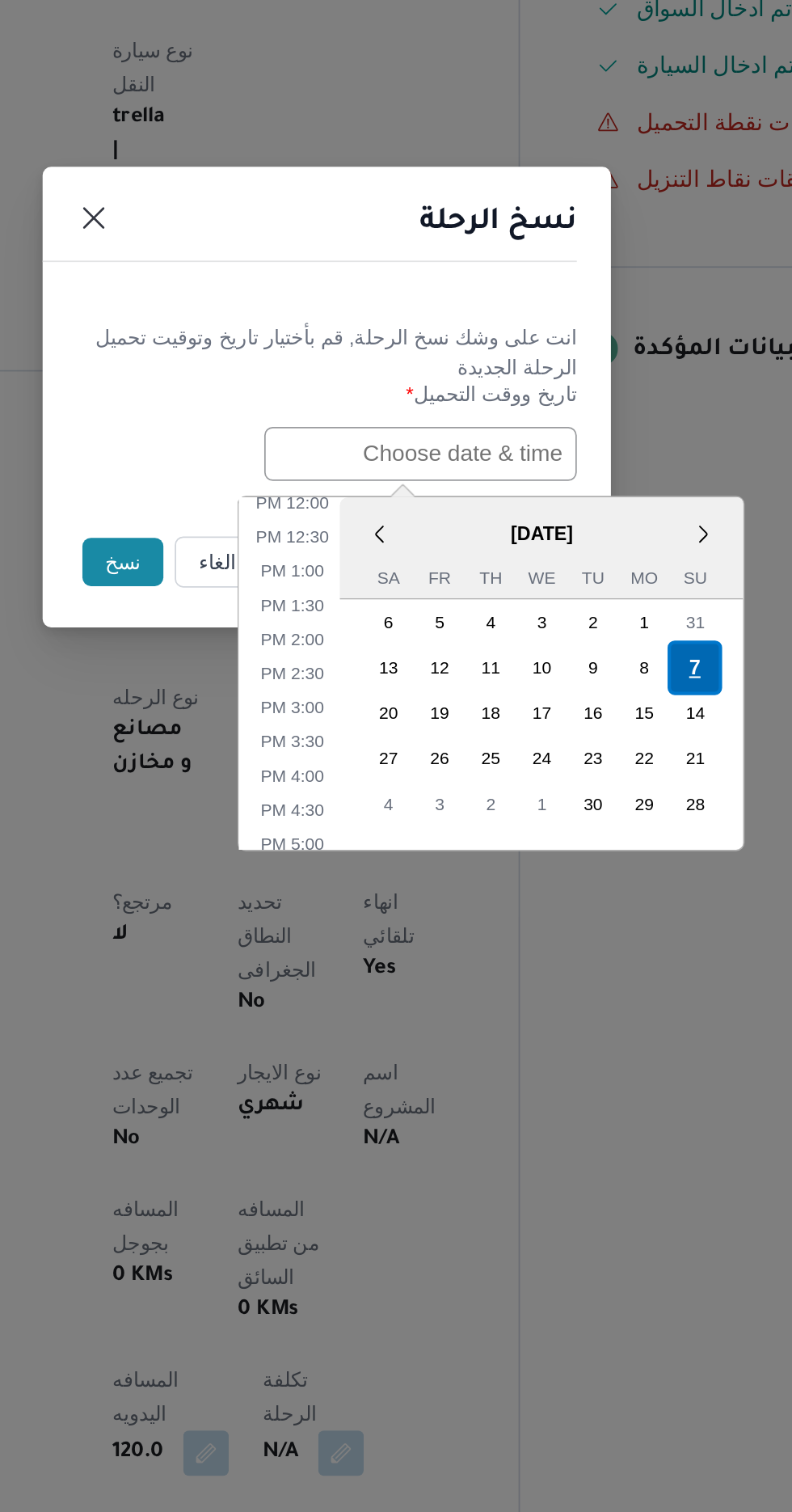
click at [605, 908] on div "7" at bounding box center [605, 909] width 31 height 31
type input "[DATE] 12:00AM"
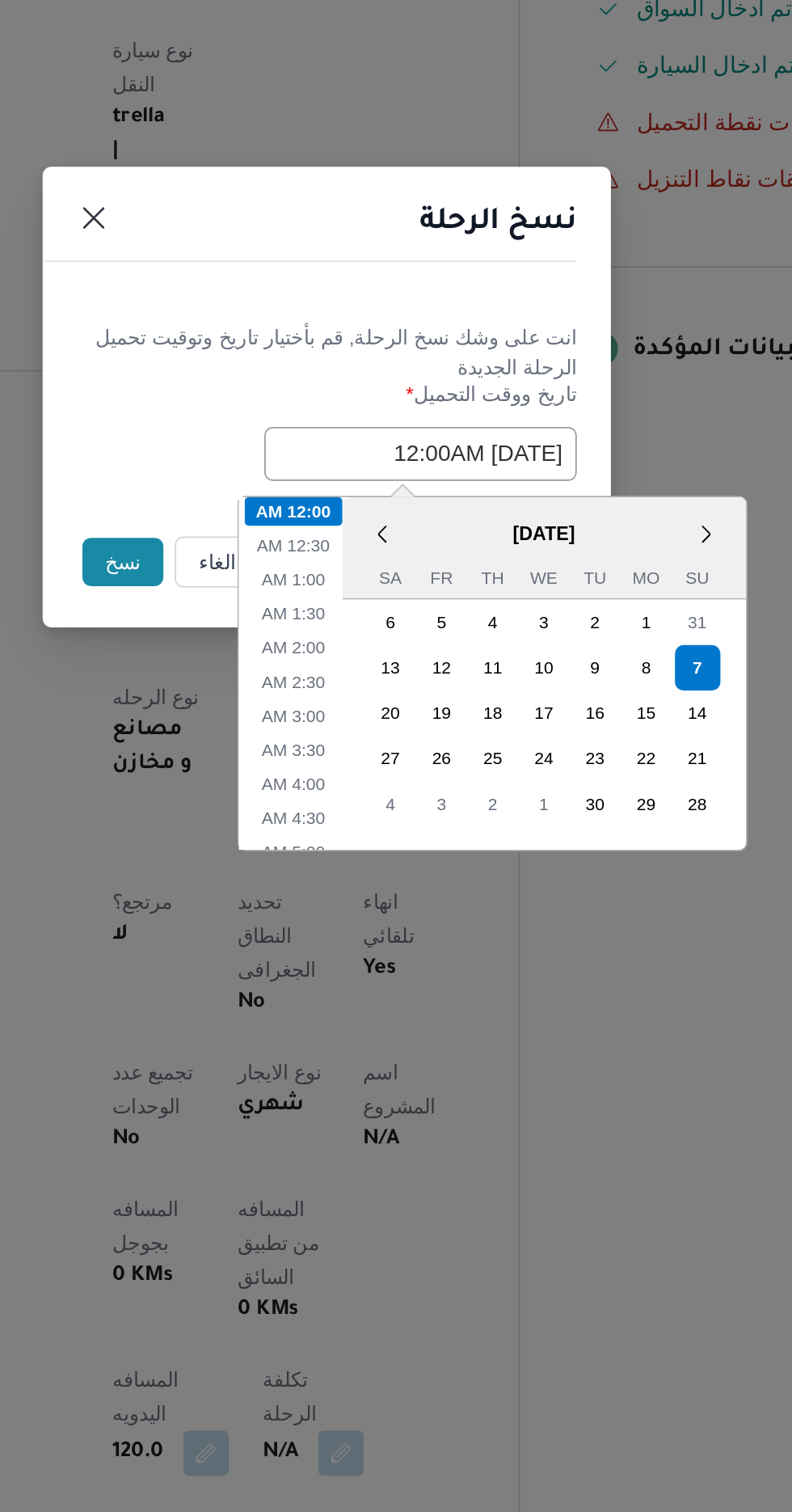
click at [276, 844] on button "نسخ" at bounding box center [280, 849] width 46 height 27
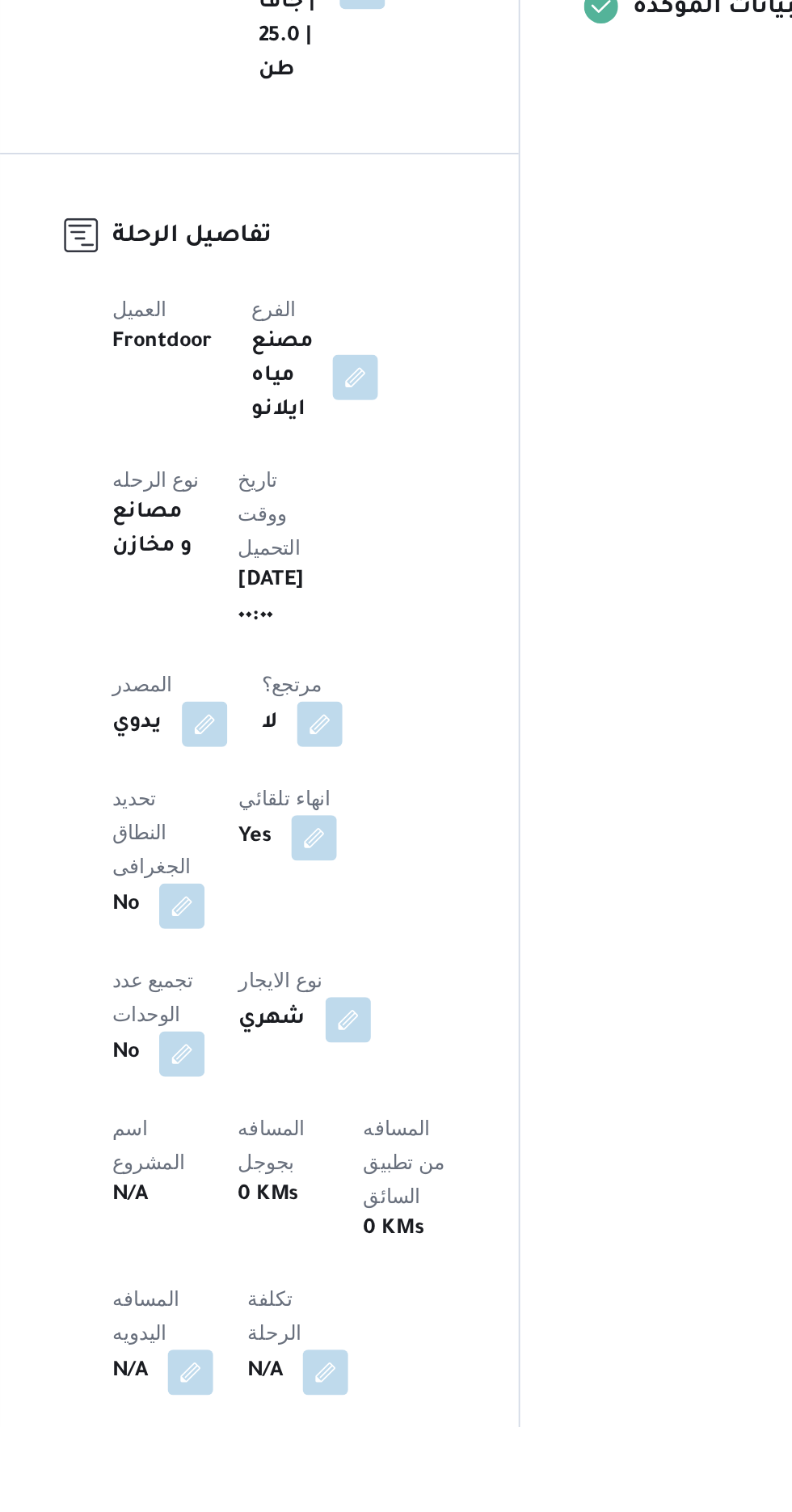
scroll to position [24, 0]
click at [318, 1467] on button "button" at bounding box center [318, 1480] width 26 height 26
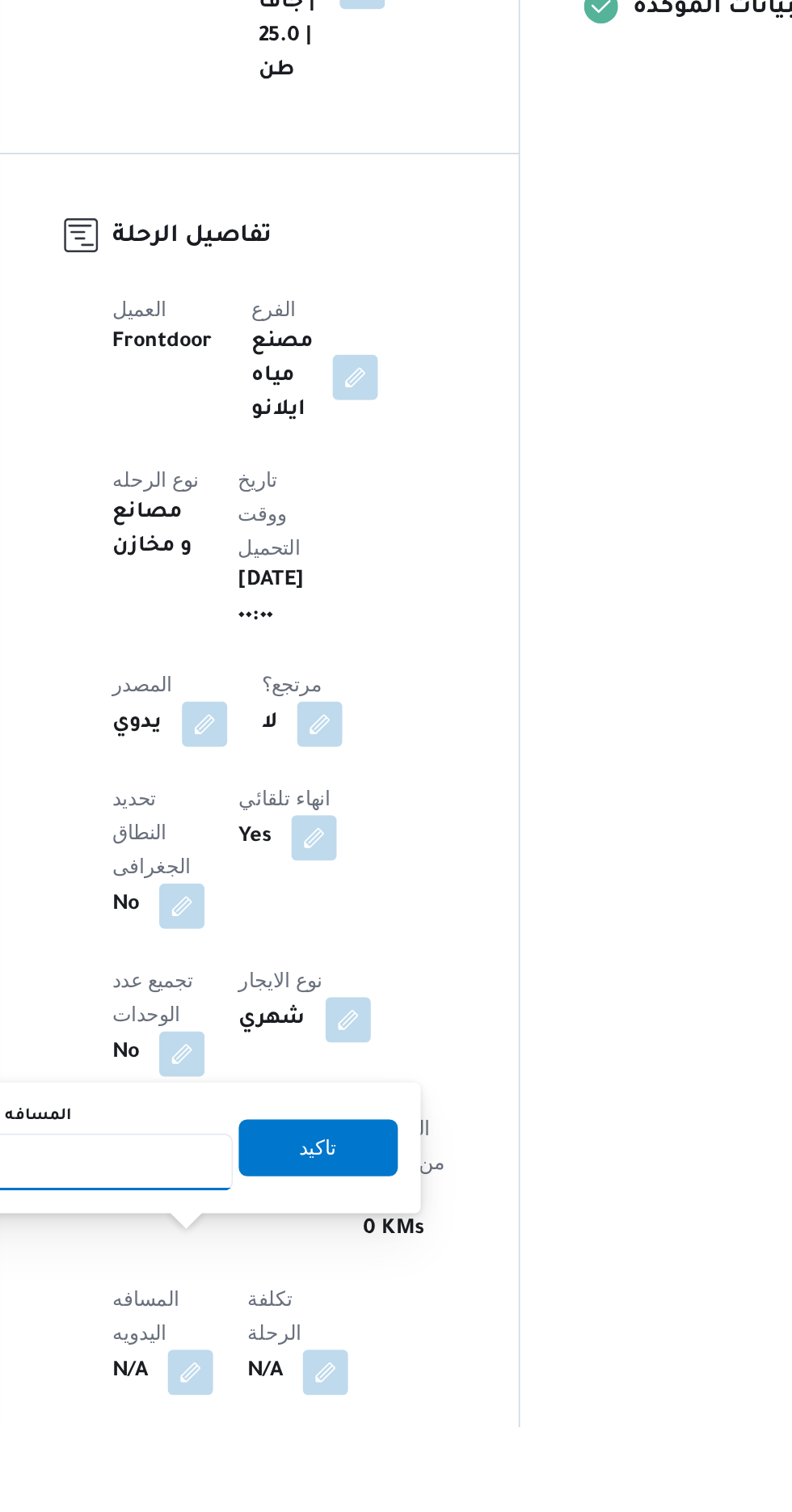
click at [272, 1361] on input "المسافه اليدويه" at bounding box center [262, 1361] width 161 height 32
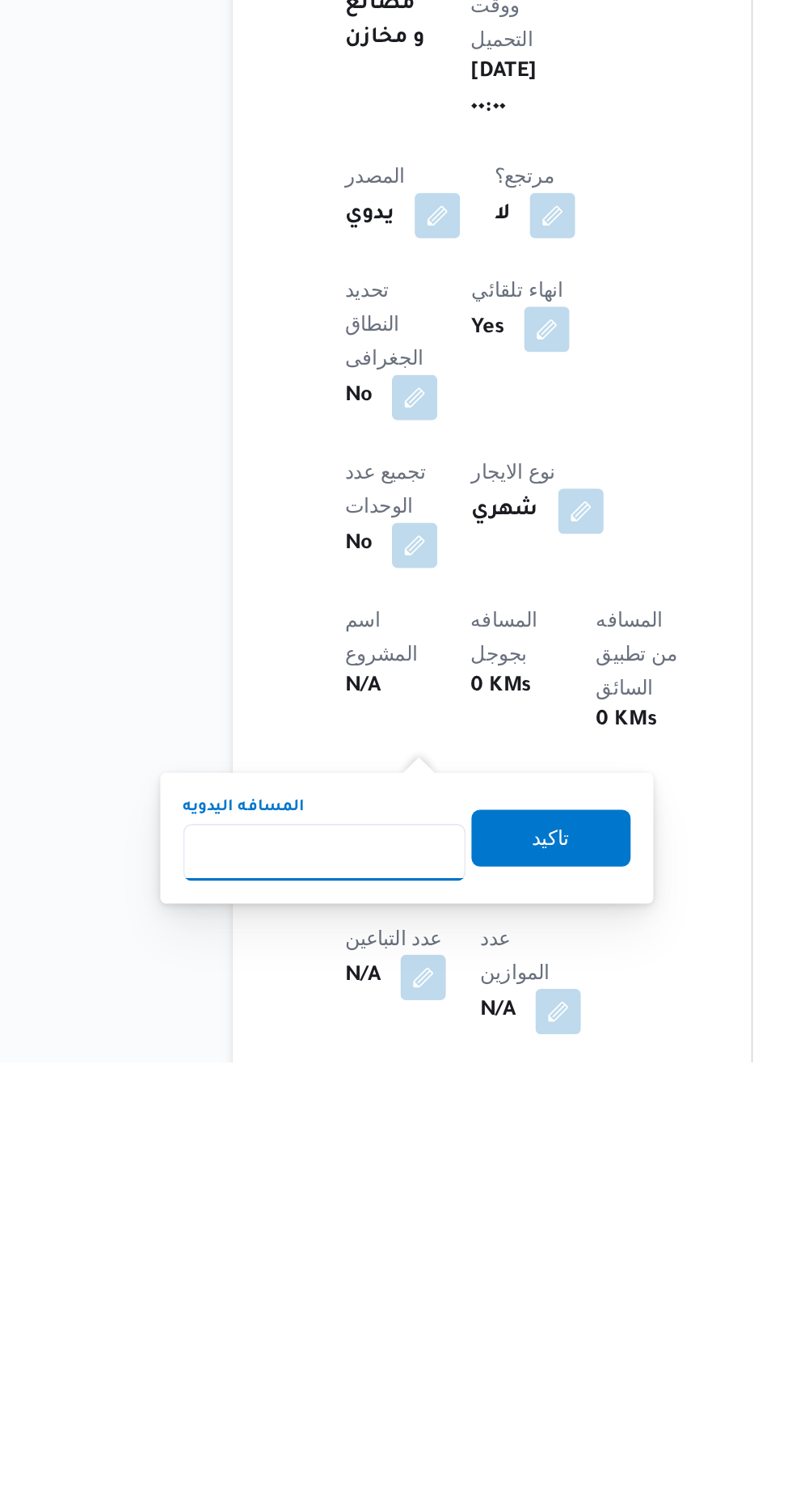
scroll to position [124, 0]
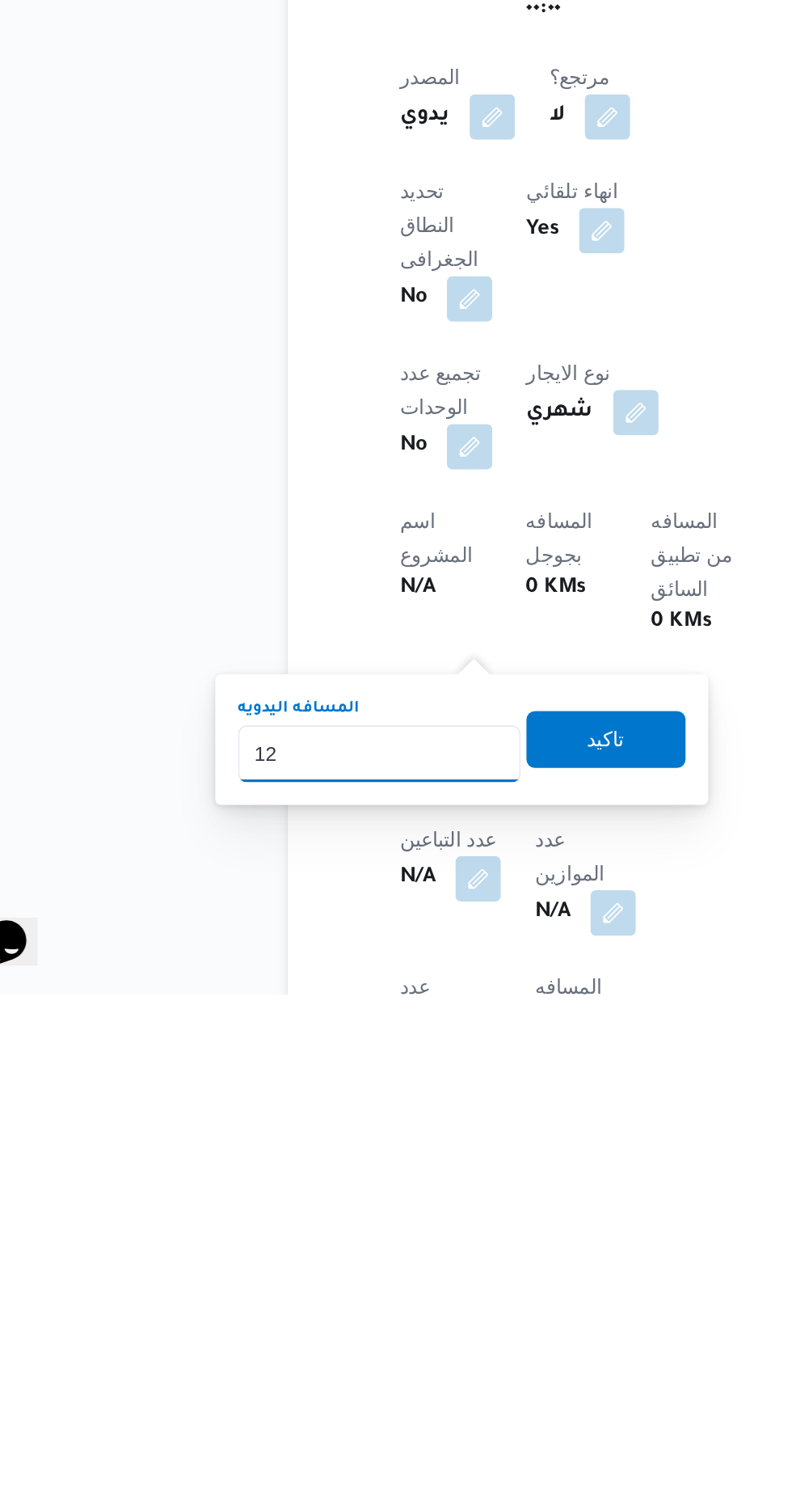
type input "120"
click at [401, 1364] on span "تاكيد" at bounding box center [391, 1366] width 21 height 19
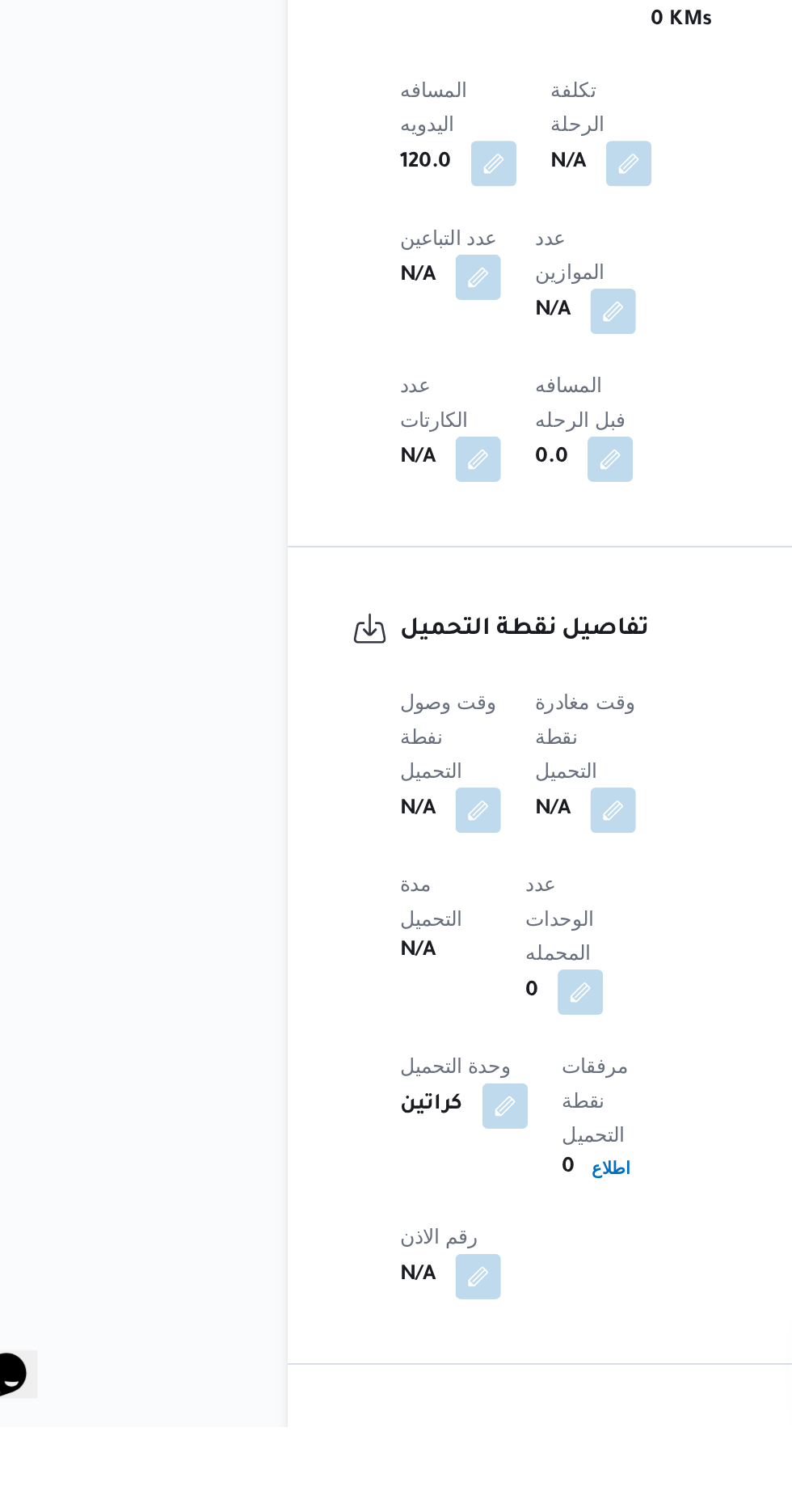
scroll to position [713, 0]
click at [325, 1146] on button "button" at bounding box center [318, 1159] width 26 height 26
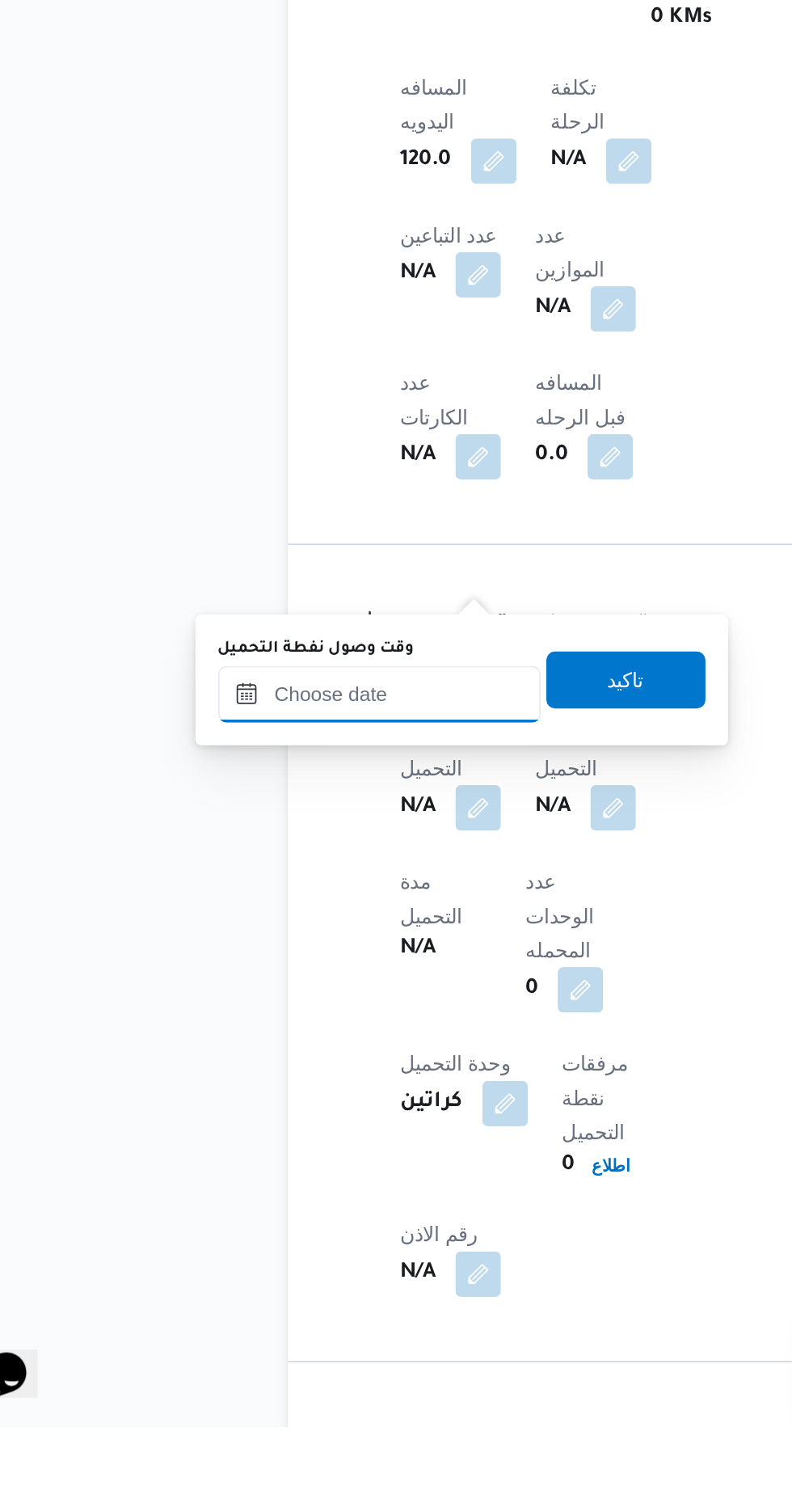
click at [300, 1093] on input "وقت وصول نفطة التحميل" at bounding box center [262, 1095] width 183 height 32
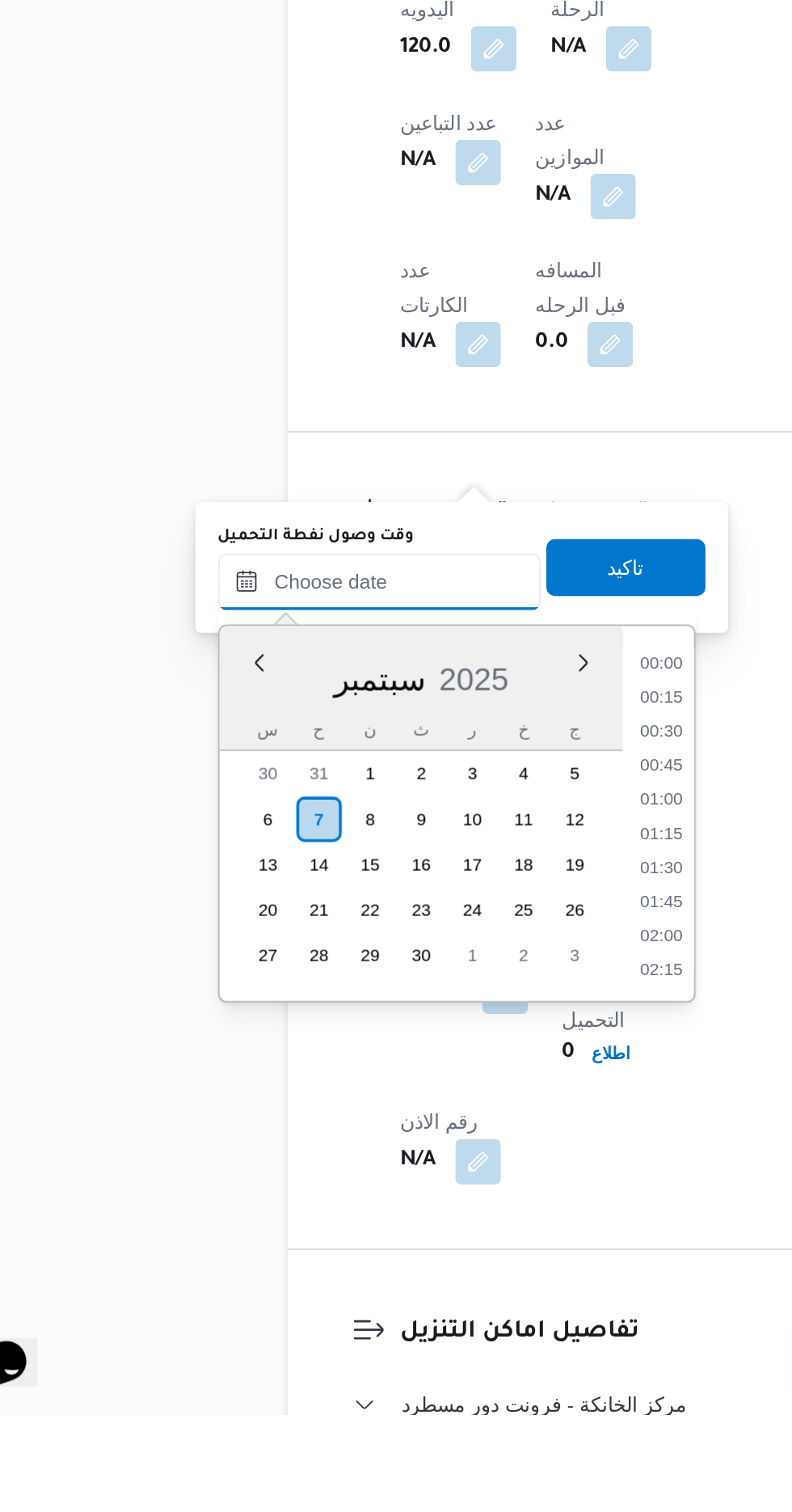
scroll to position [1046, 0]
click at [420, 1120] on li "14:00" at bounding box center [422, 1124] width 37 height 16
type input "[DATE] ١٤:٠٠"
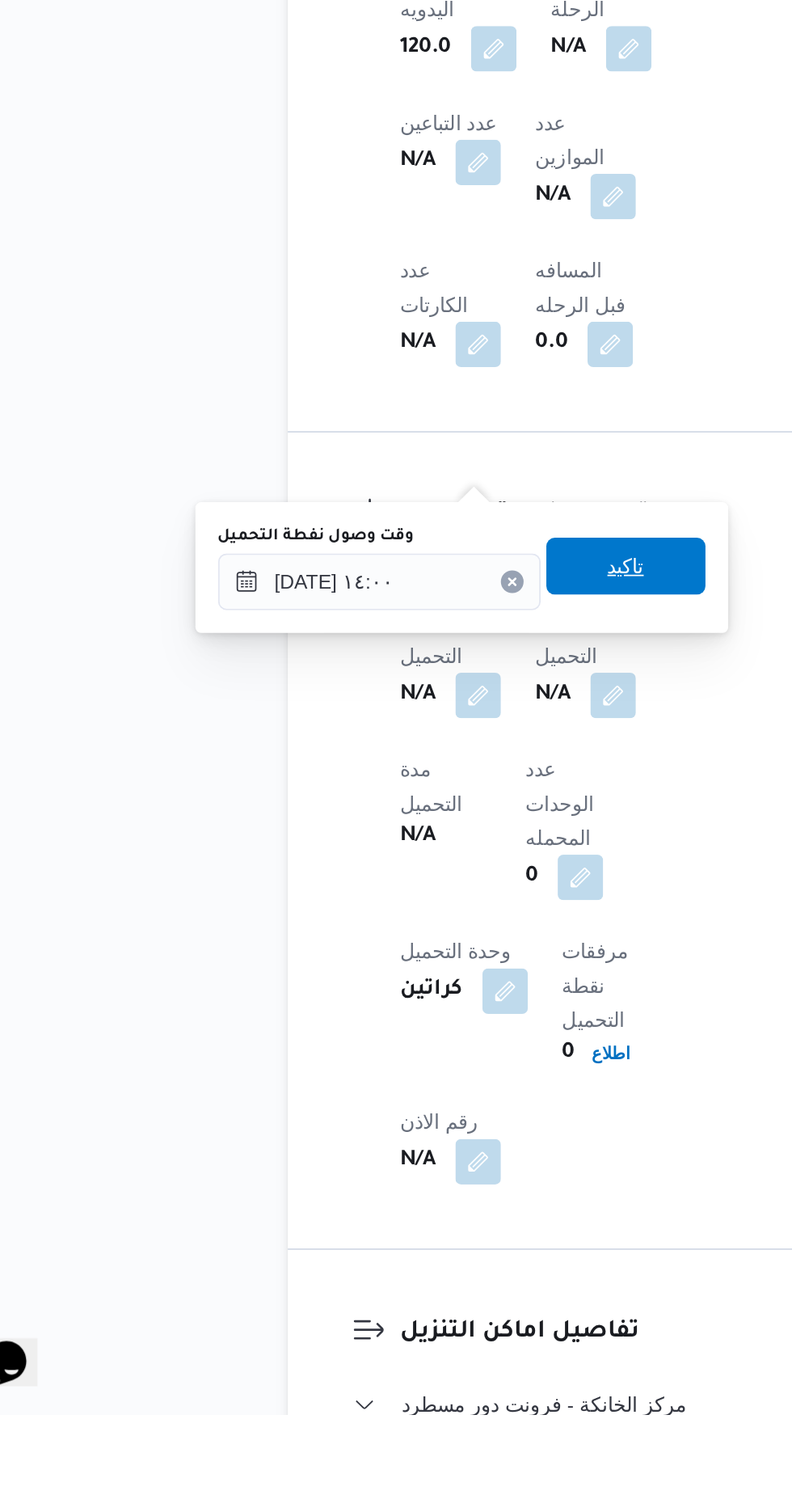
click at [413, 1031] on span "تاكيد" at bounding box center [402, 1028] width 21 height 19
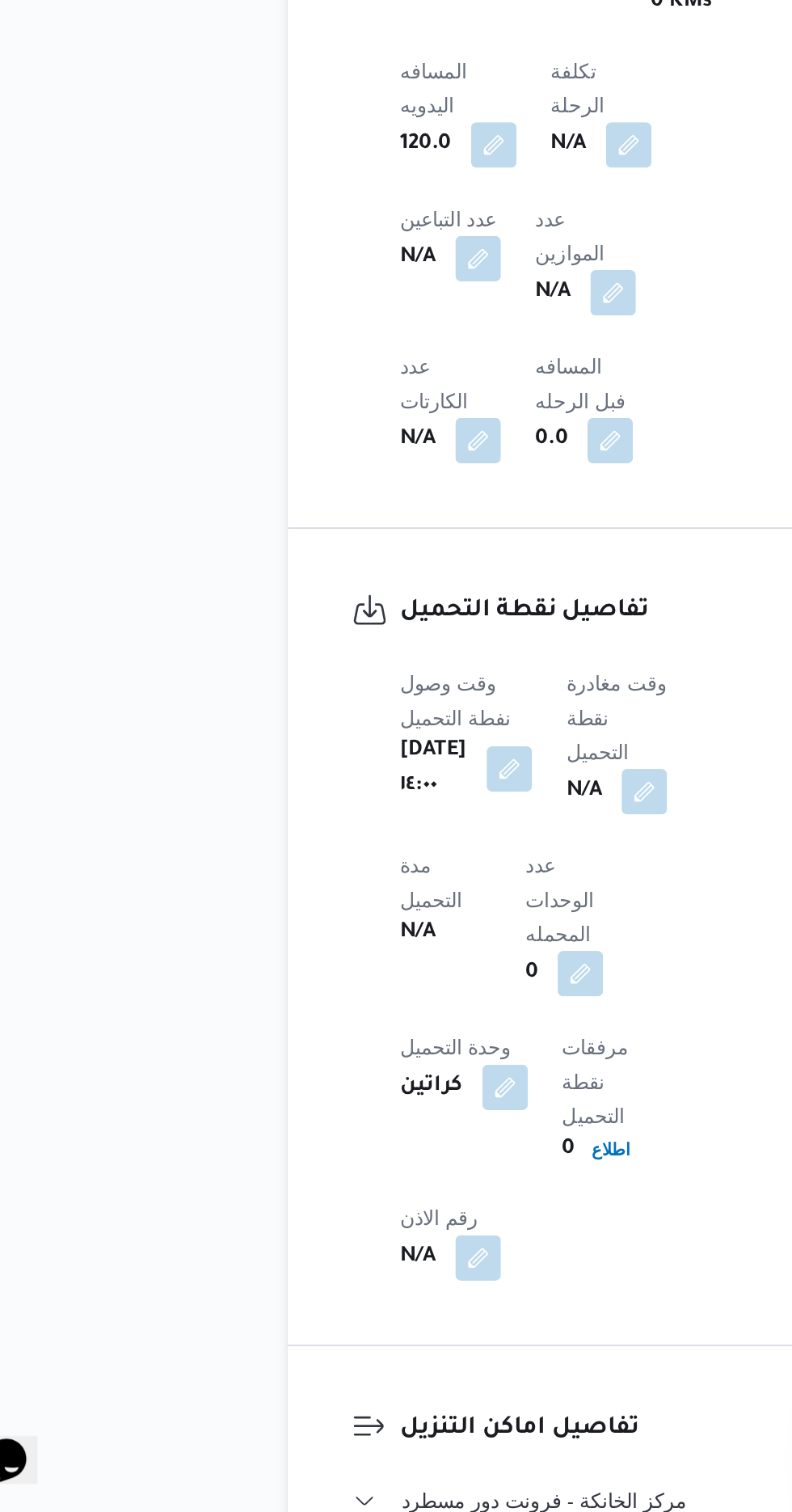
click at [389, 1092] on b "N/A" at bounding box center [378, 1101] width 20 height 19
click at [421, 1088] on button "button" at bounding box center [412, 1101] width 26 height 26
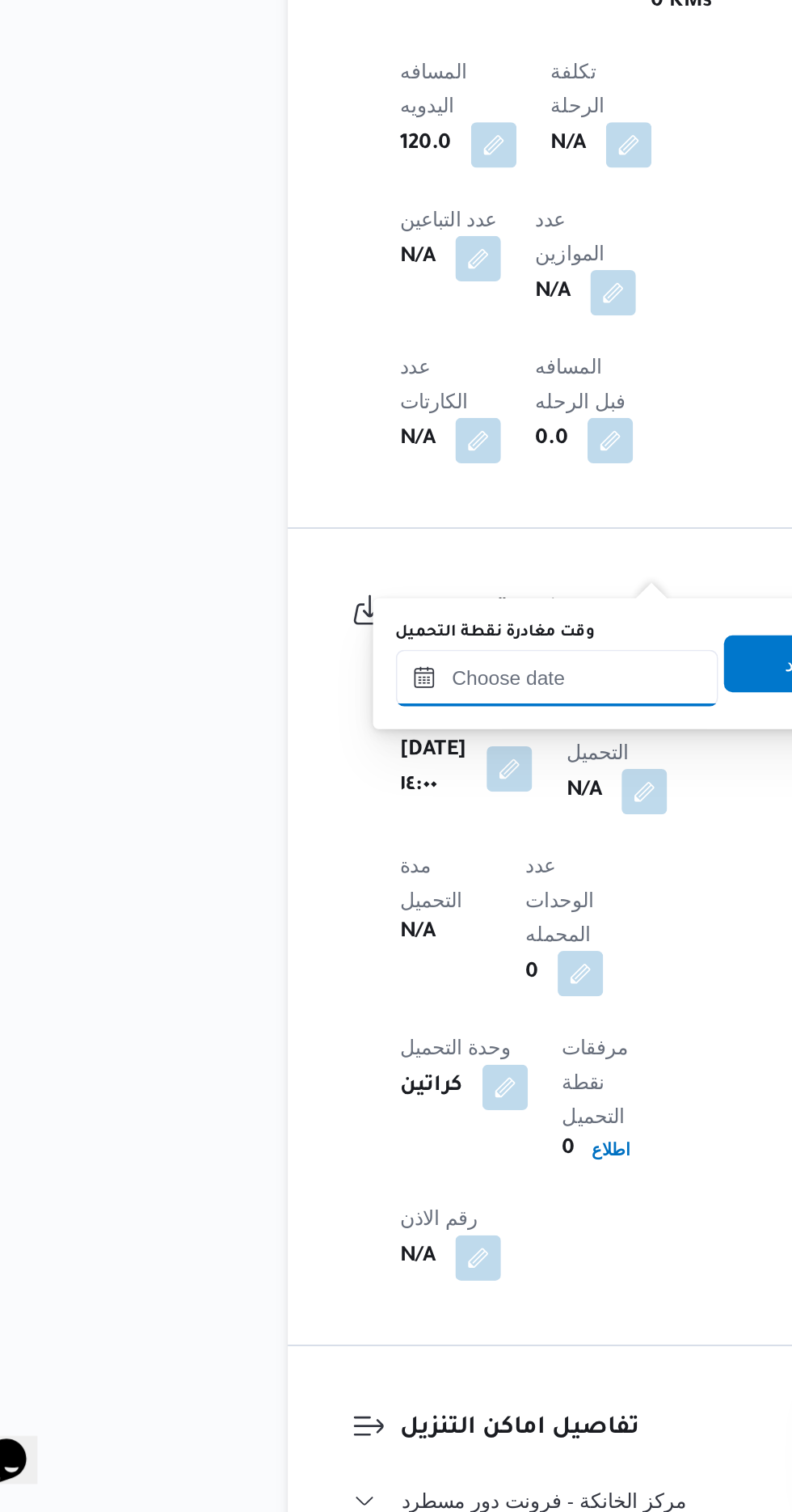
click at [367, 1036] on input "وقت مغادرة نقطة التحميل" at bounding box center [362, 1037] width 183 height 32
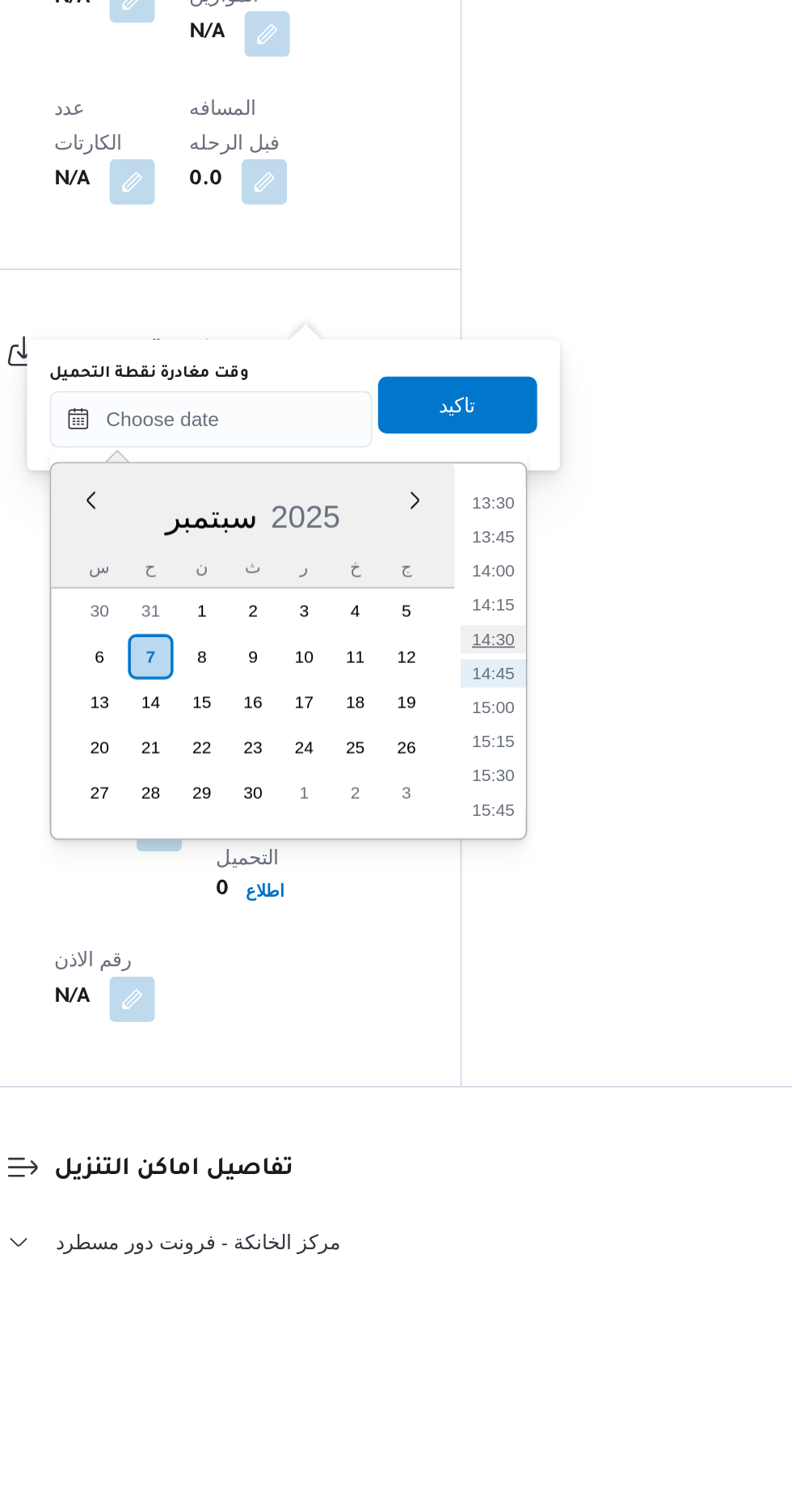
click at [525, 1163] on li "14:30" at bounding box center [523, 1162] width 37 height 16
type input "[DATE] ١٤:٣٠"
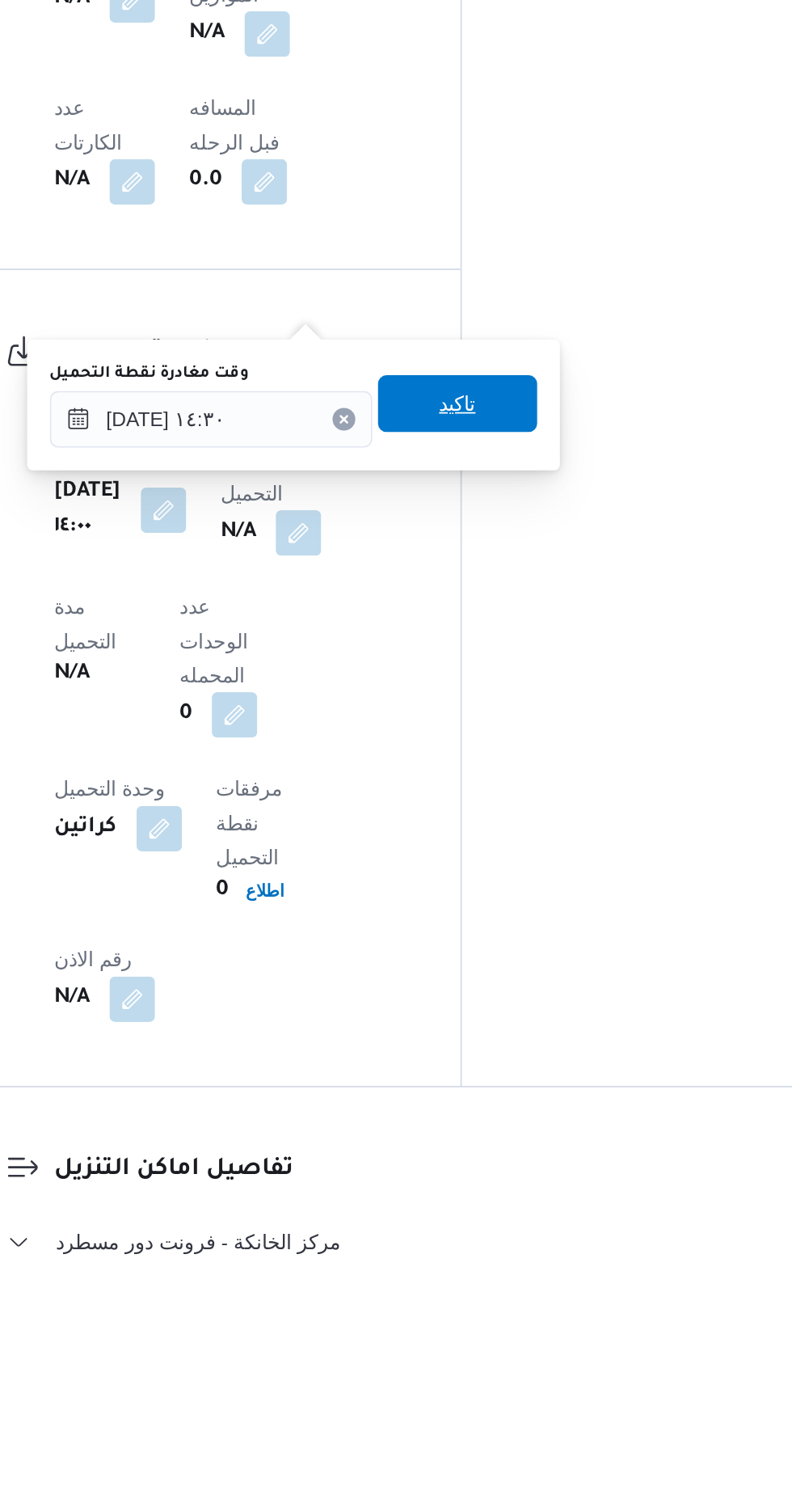
click at [514, 1025] on span "تاكيد" at bounding box center [503, 1028] width 21 height 19
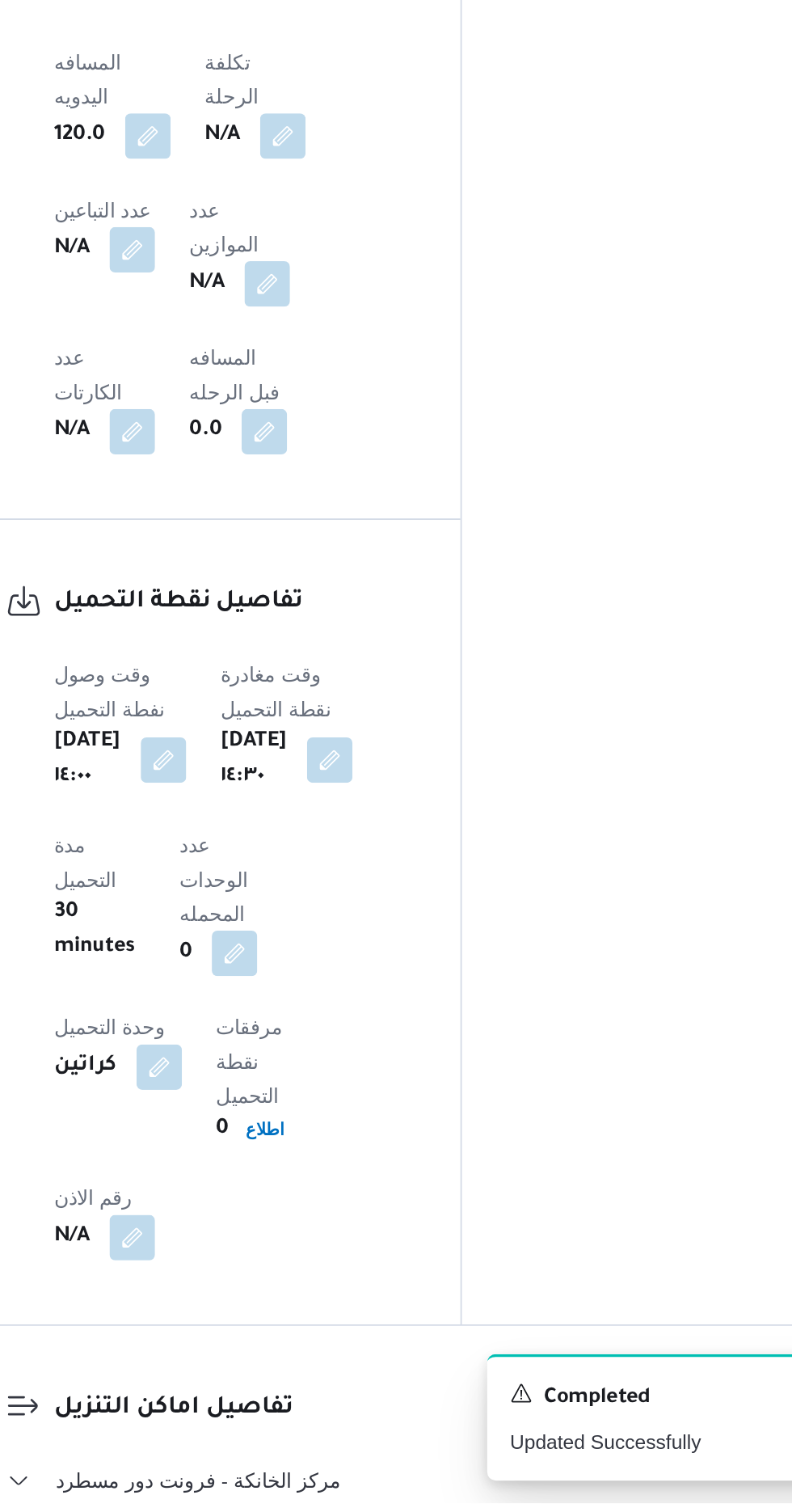
scroll to position [795, 0]
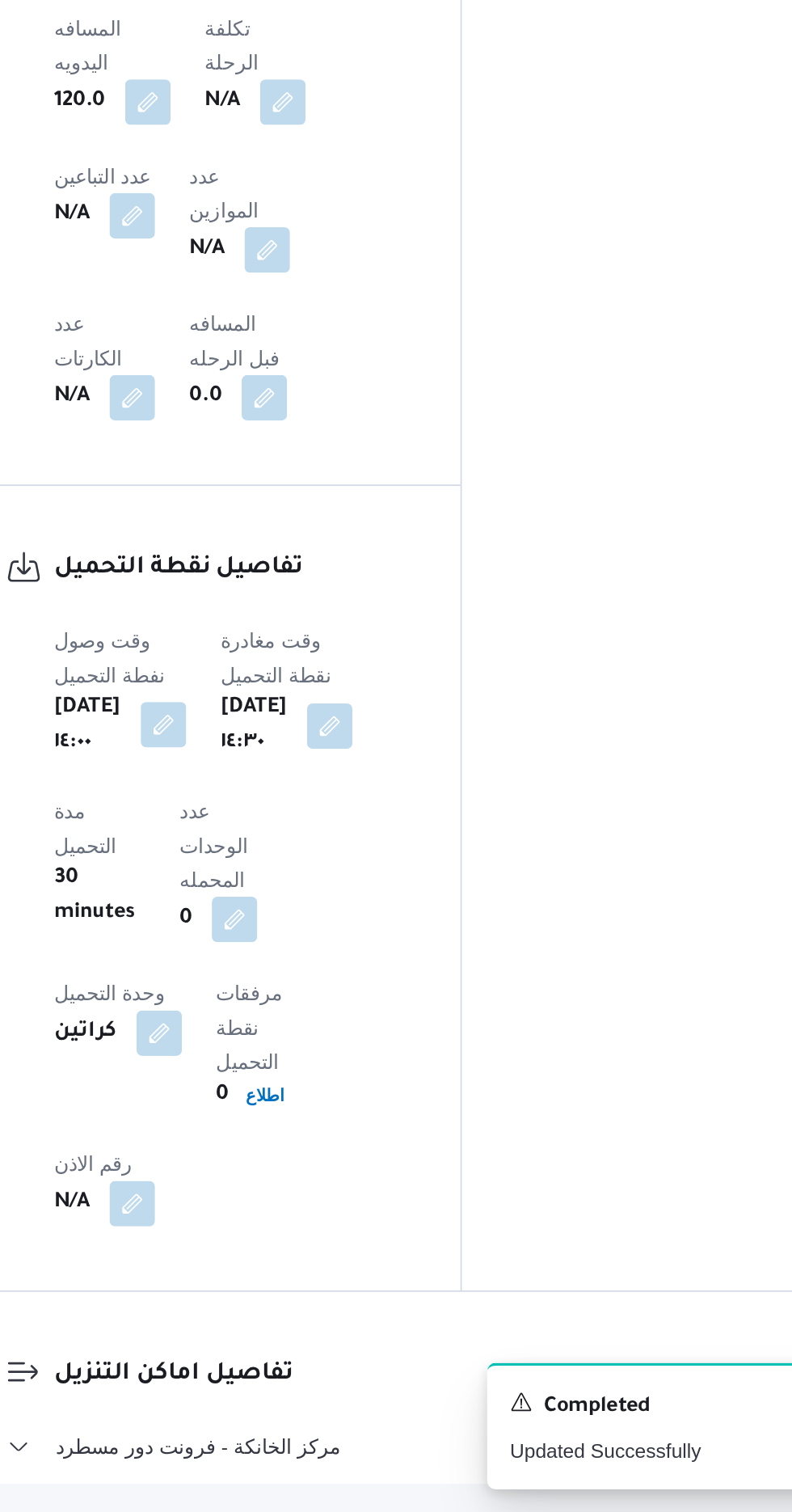
click at [339, 1051] on button "button" at bounding box center [336, 1063] width 26 height 26
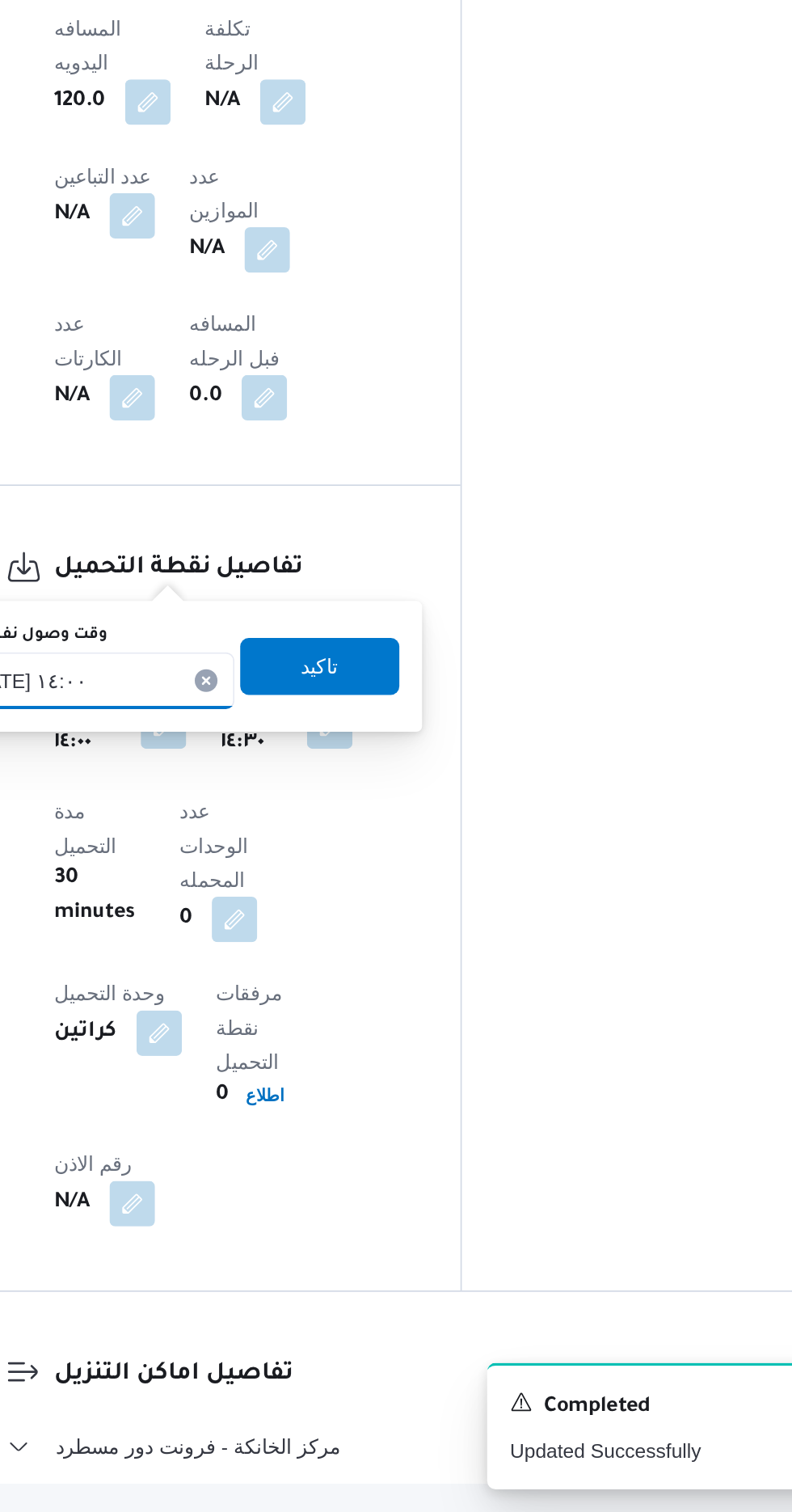
click at [332, 1035] on input "[DATE] ١٤:٠٠" at bounding box center [284, 1038] width 183 height 32
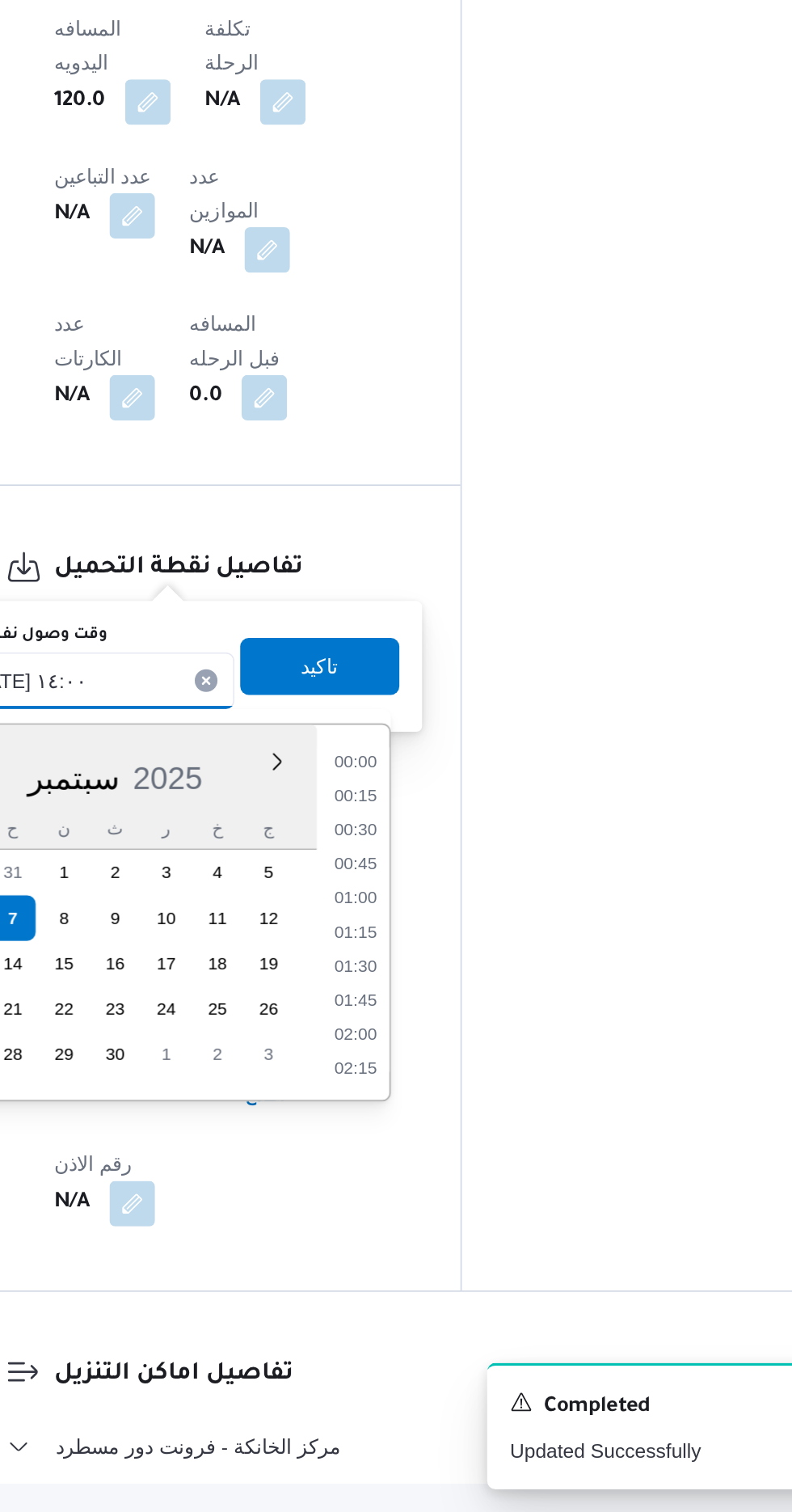
scroll to position [988, 0]
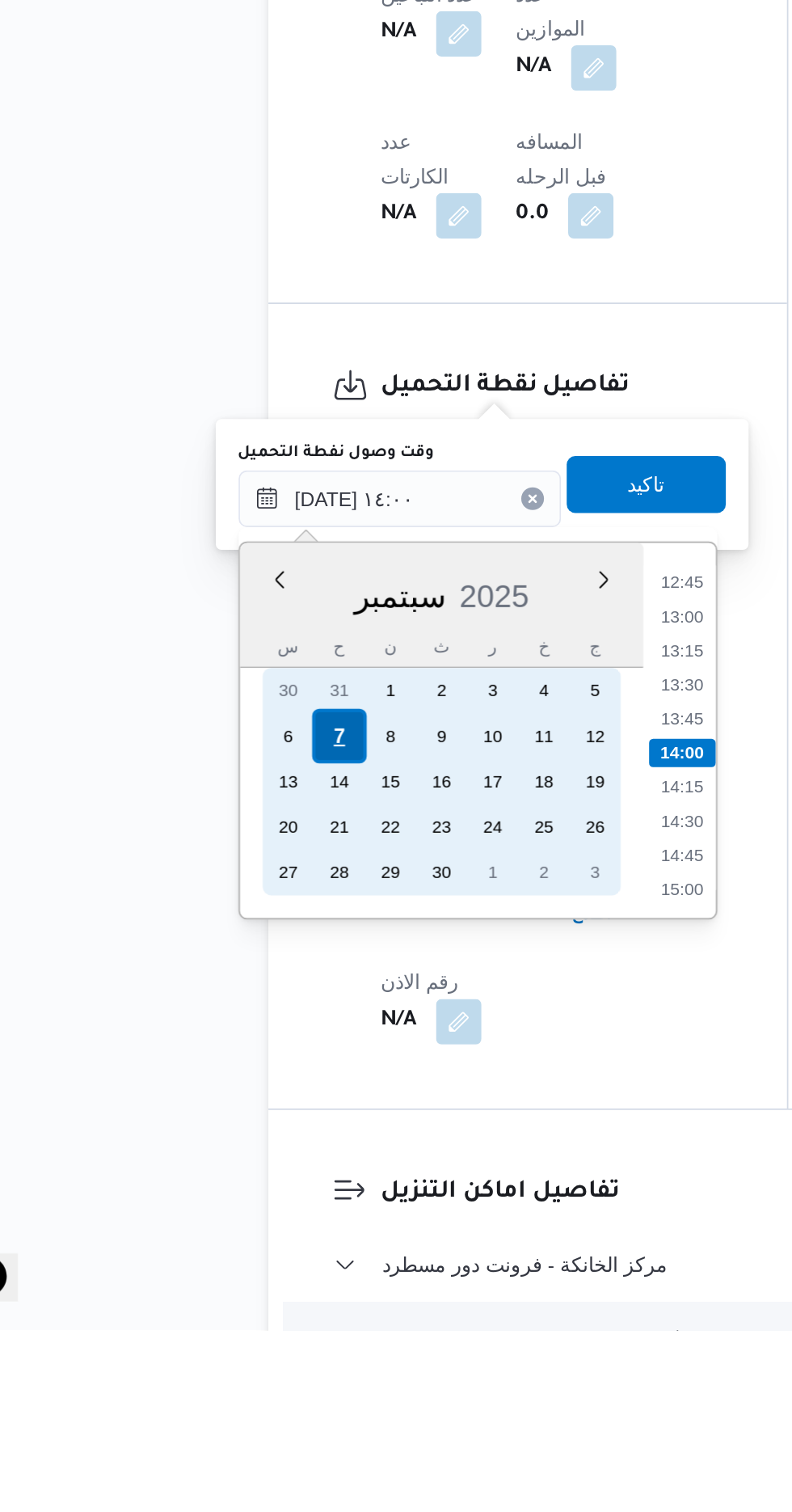
click at [250, 1171] on div "7" at bounding box center [250, 1174] width 31 height 31
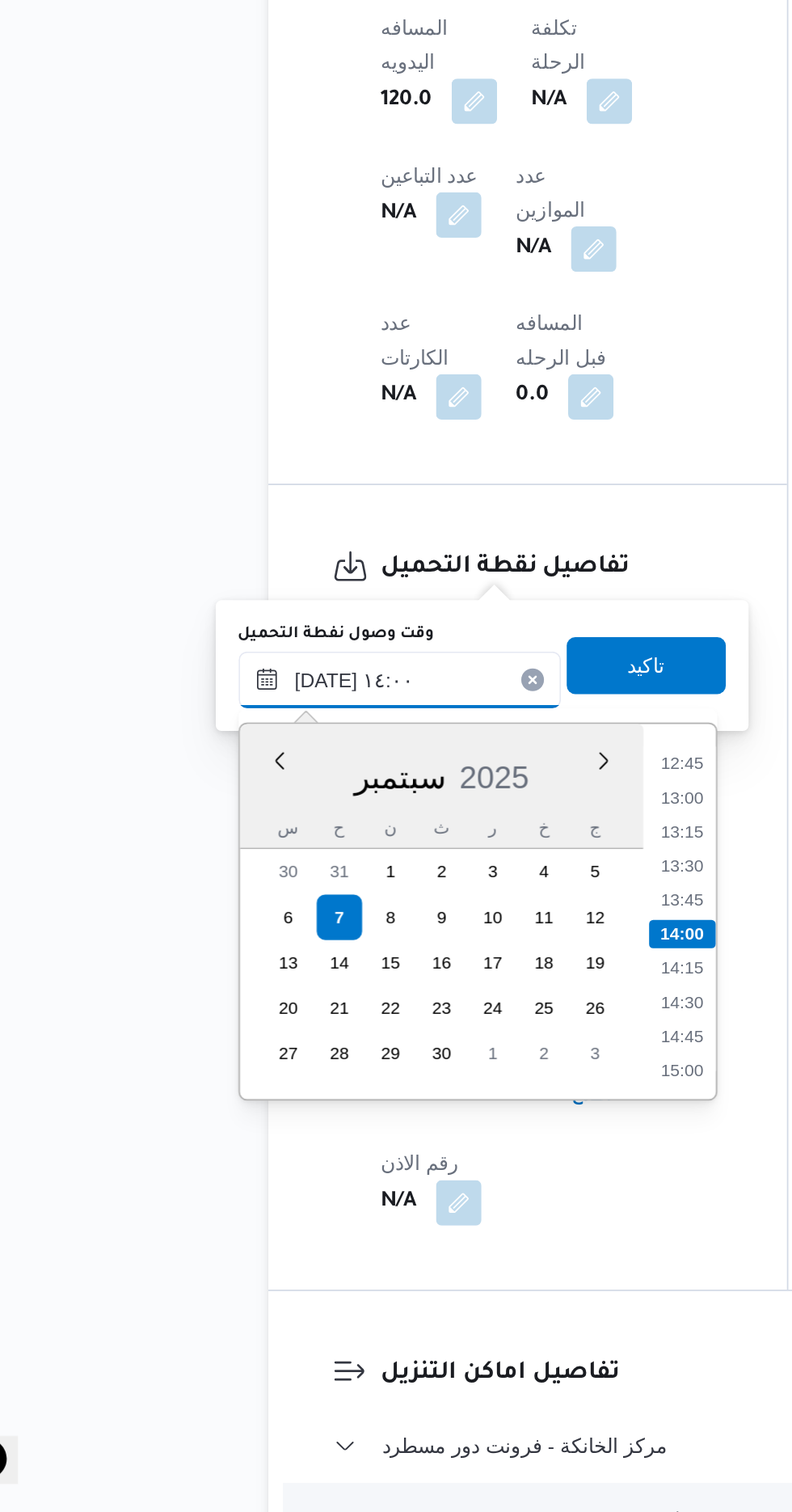
click at [201, 1042] on input "[DATE] ١٤:٠٠" at bounding box center [284, 1038] width 183 height 32
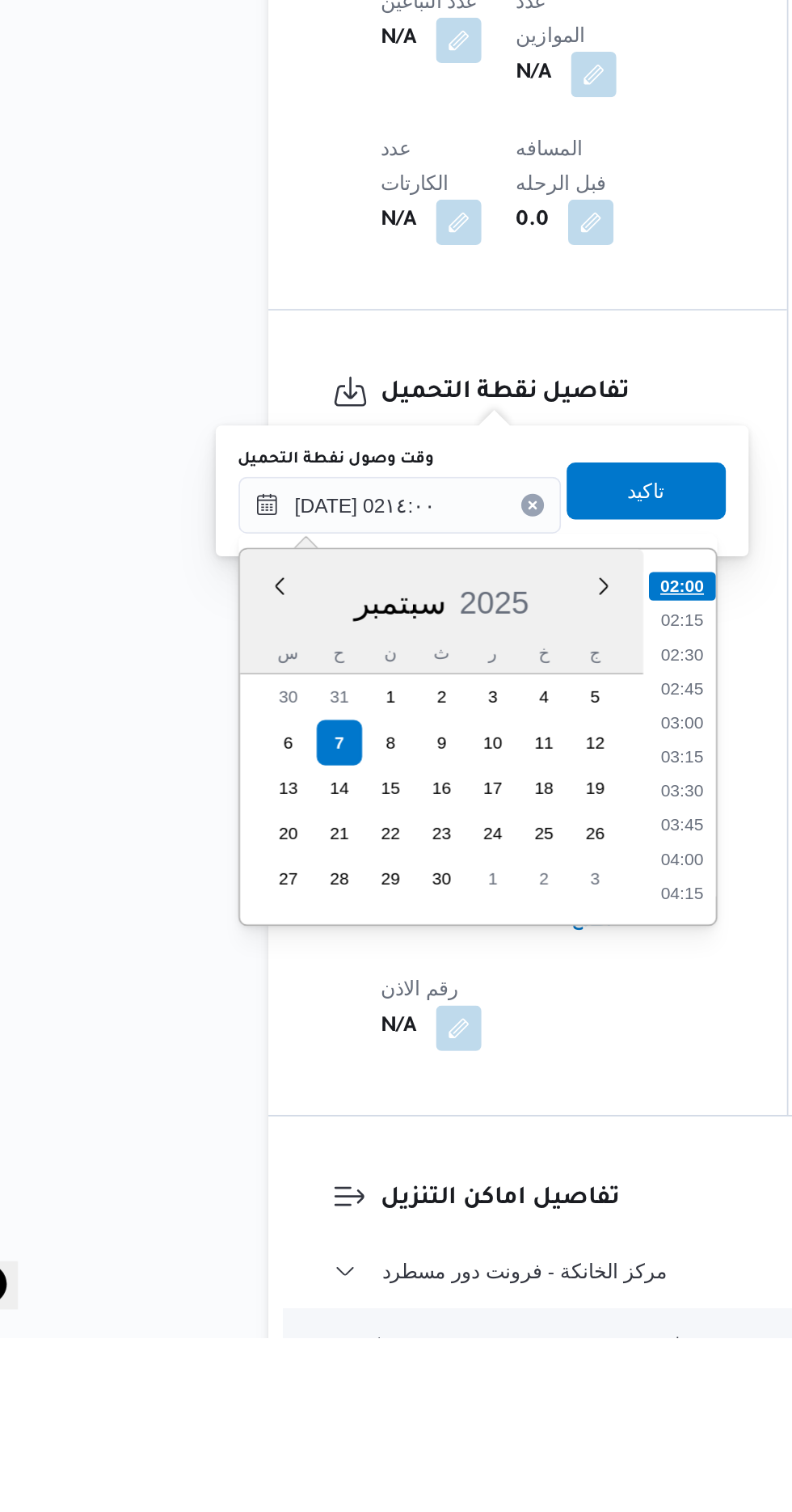
click at [446, 1081] on li "02:00" at bounding box center [446, 1083] width 38 height 16
type input "[DATE] ٠٢:٠٠"
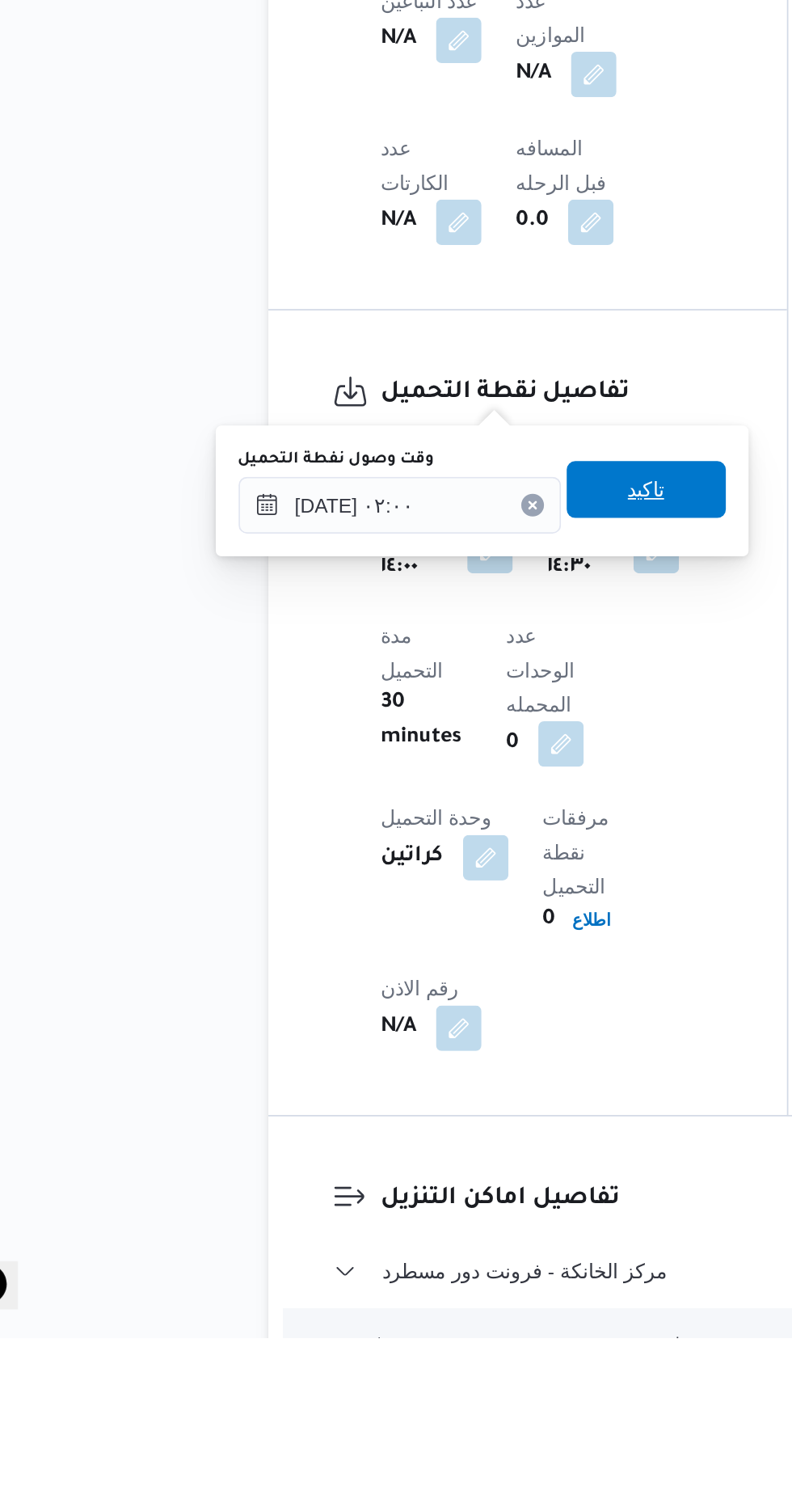
click at [456, 1039] on span "تاكيد" at bounding box center [425, 1028] width 90 height 32
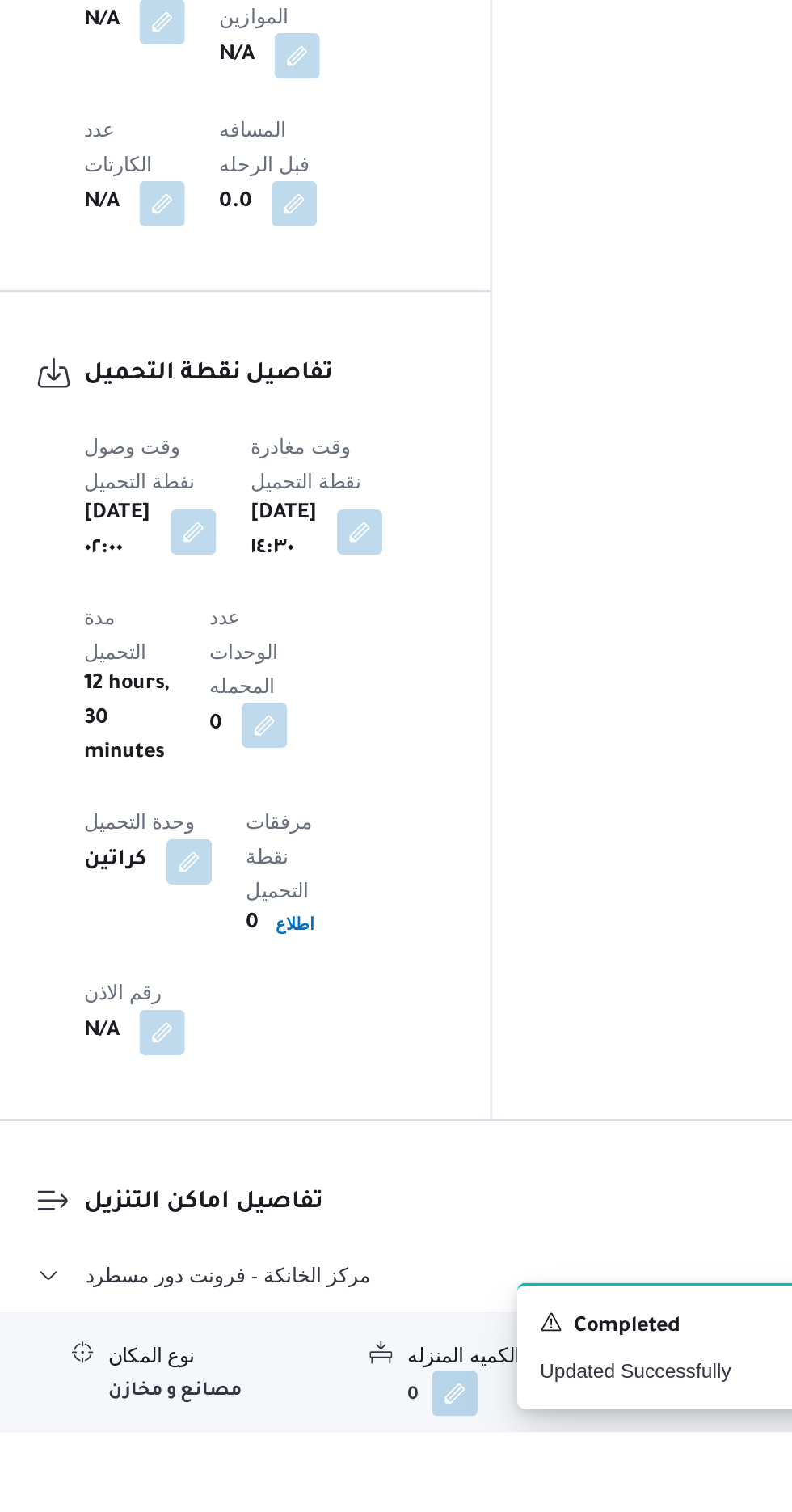
scroll to position [863, 0]
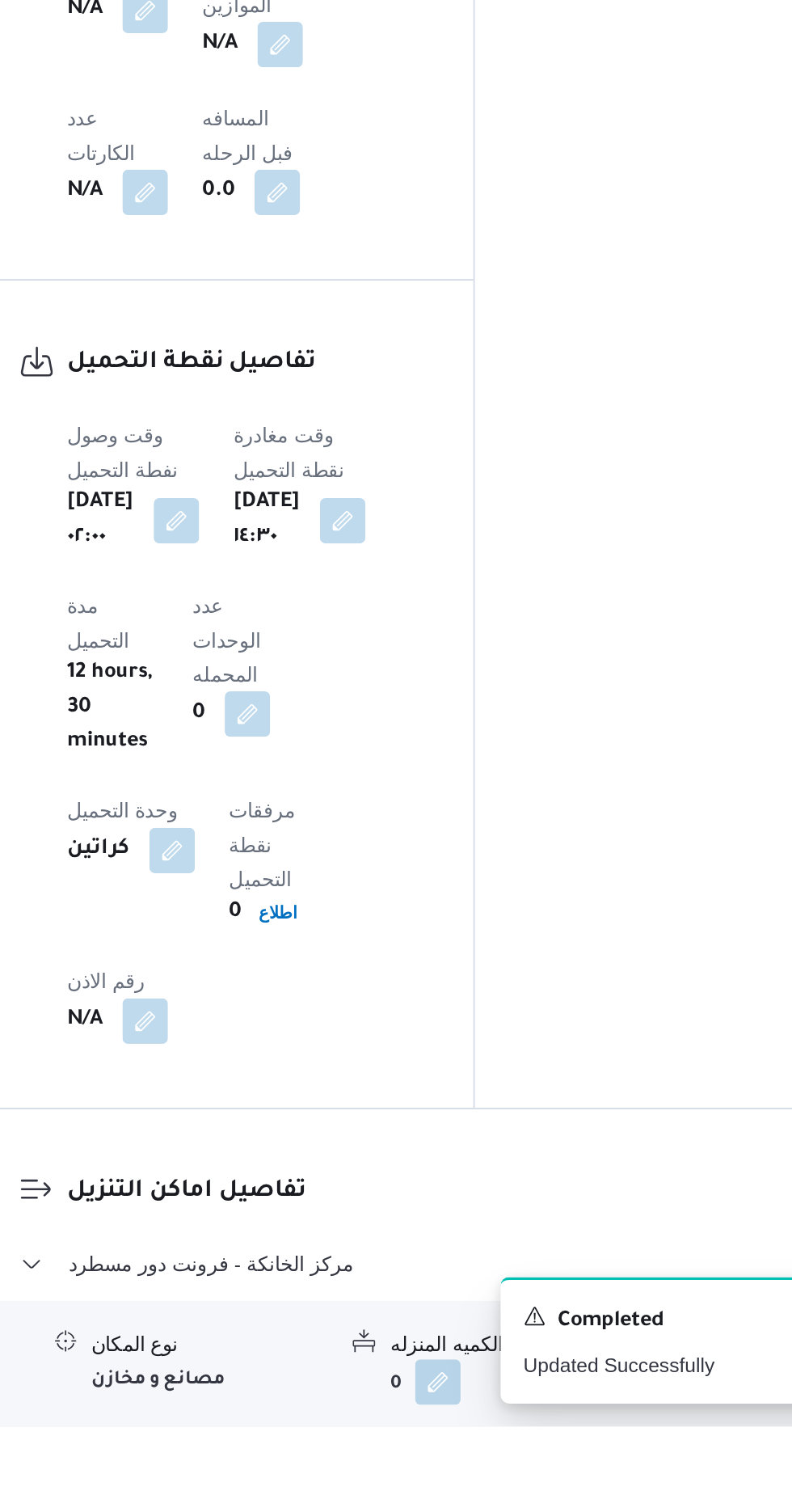
click at [498, 1511] on button "button" at bounding box center [496, 1541] width 26 height 26
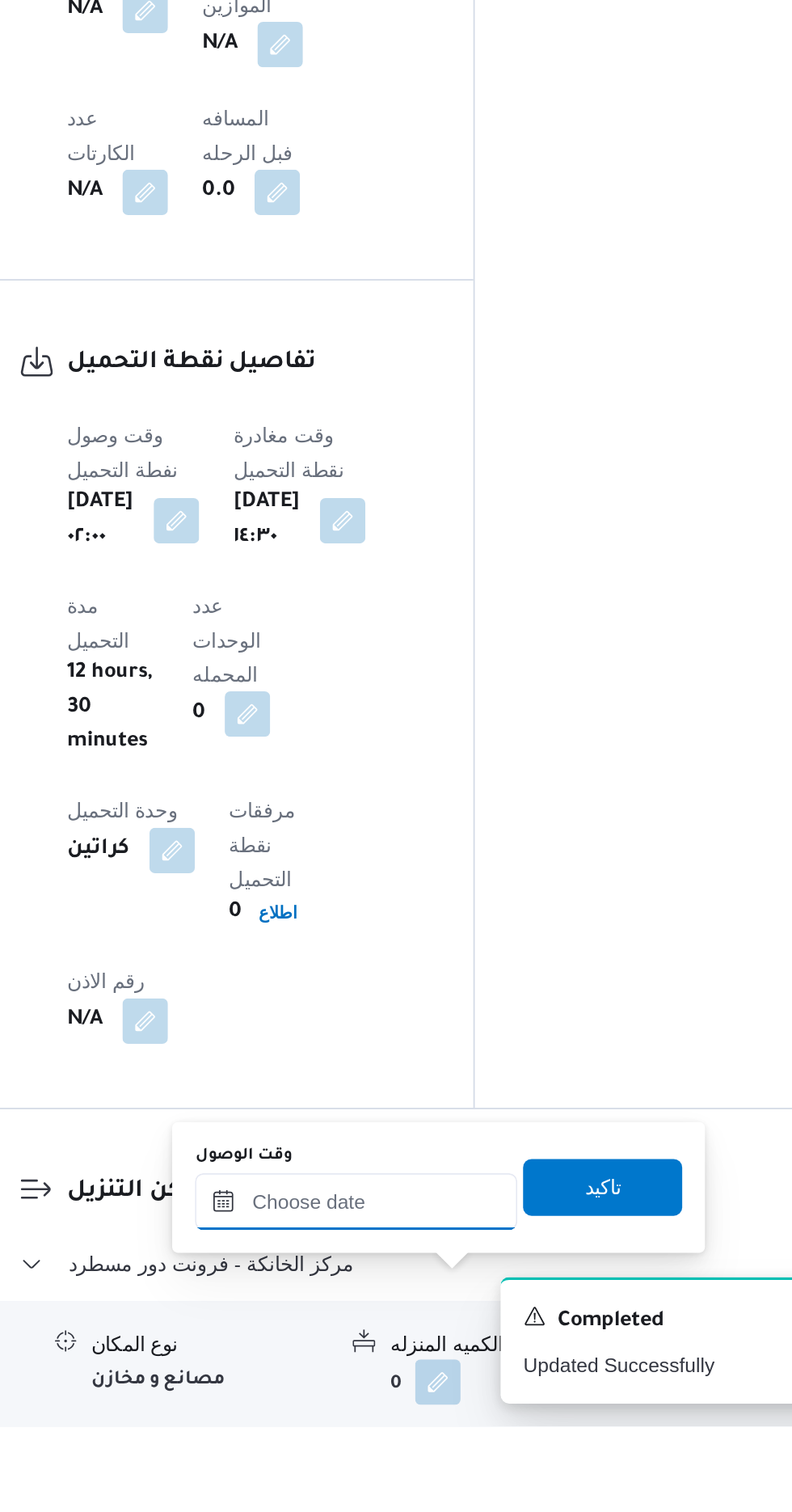
click at [479, 1384] on input "وقت الوصول" at bounding box center [438, 1383] width 183 height 32
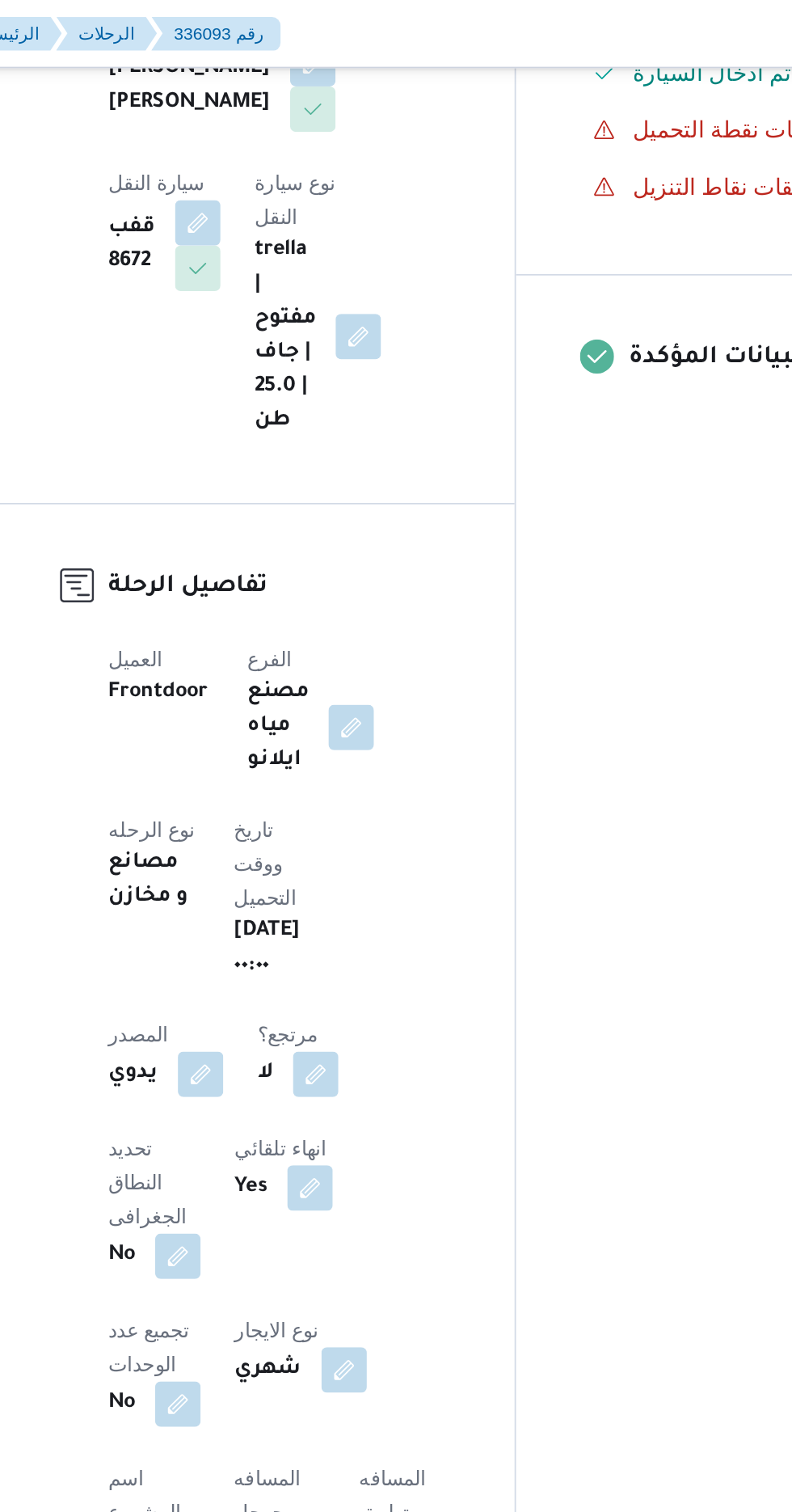
scroll to position [0, 0]
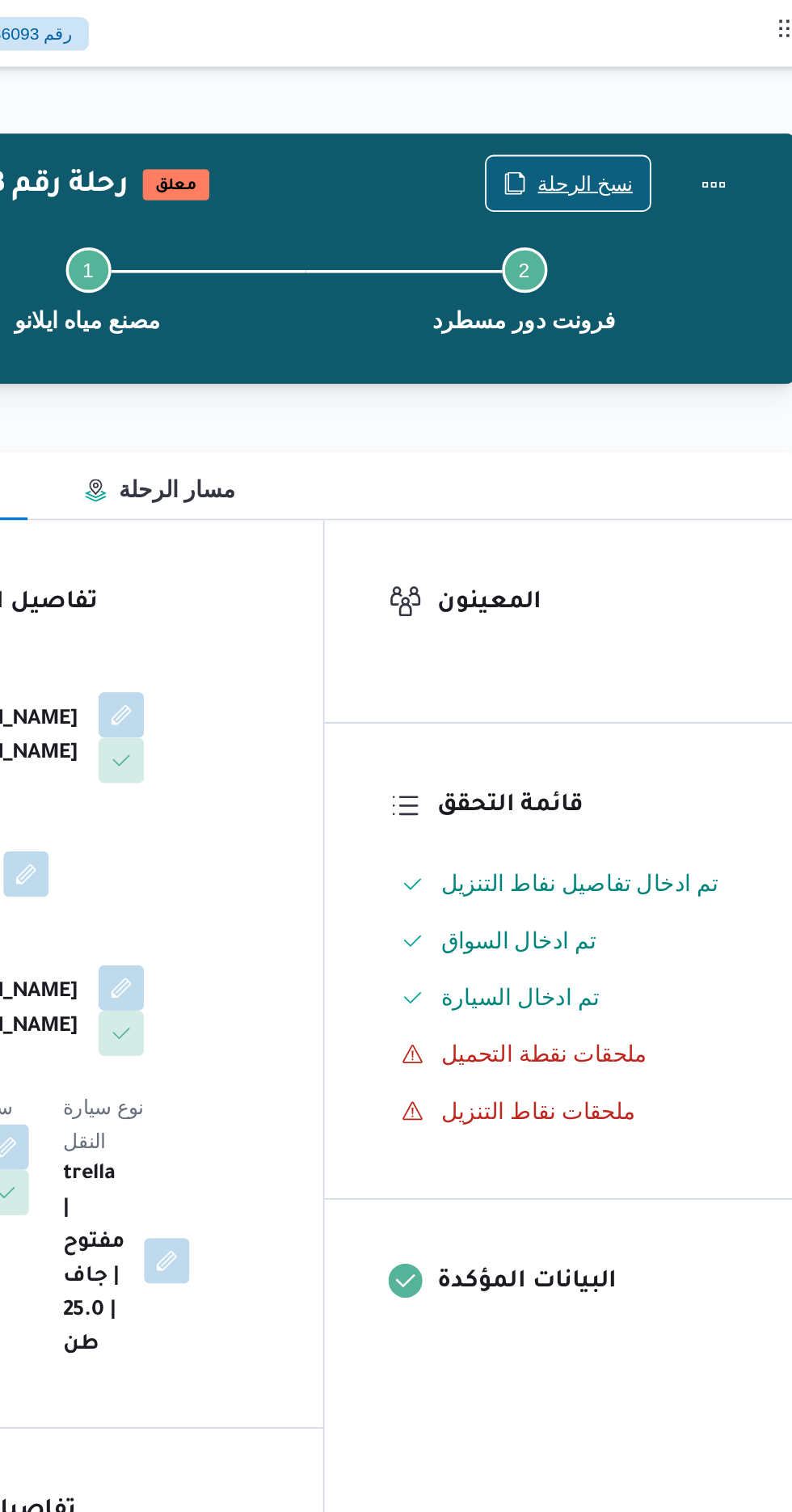
click at [653, 100] on span "نسخ الرحلة" at bounding box center [654, 104] width 54 height 19
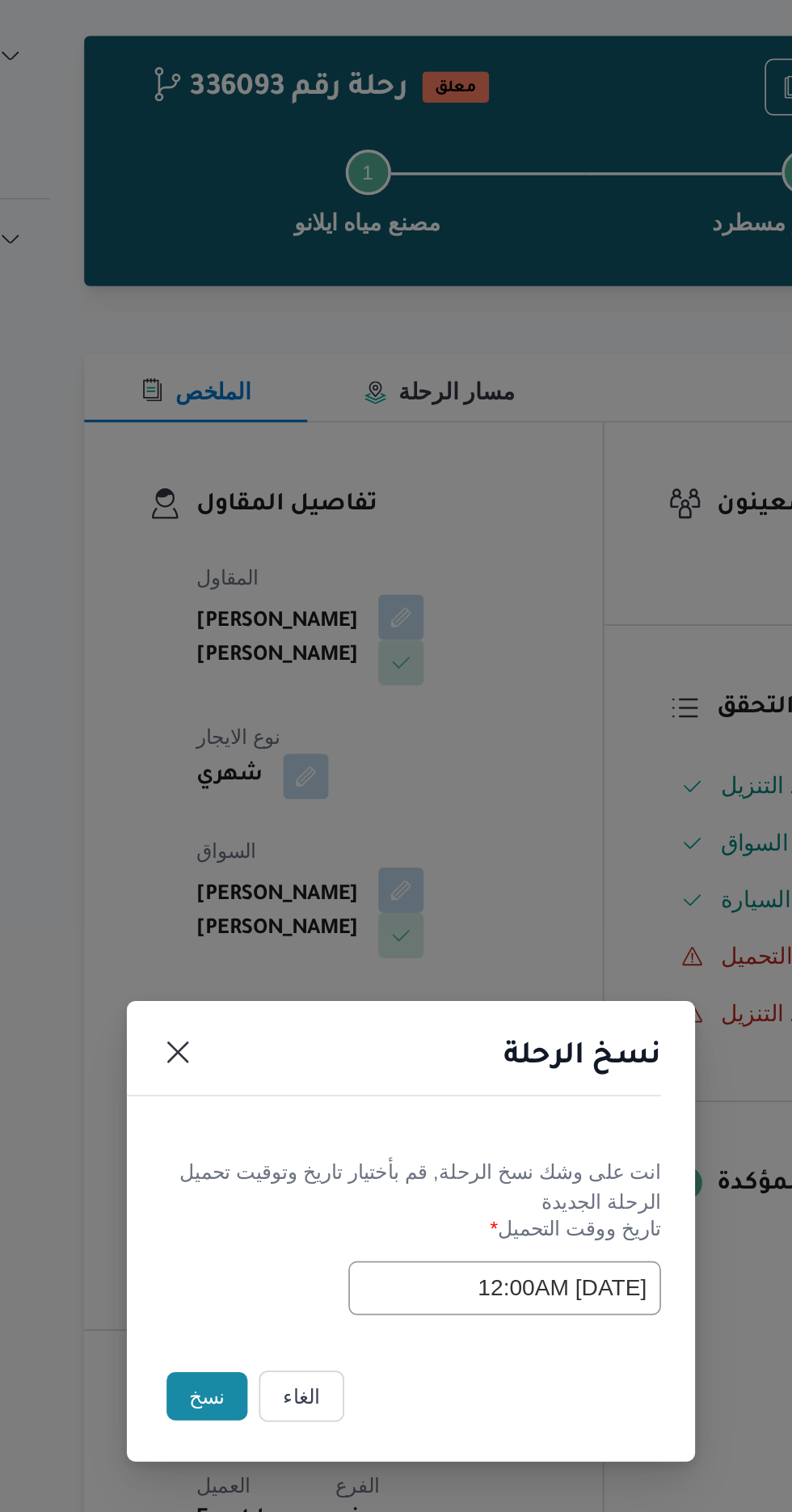
click at [271, 858] on button "نسخ" at bounding box center [280, 849] width 46 height 27
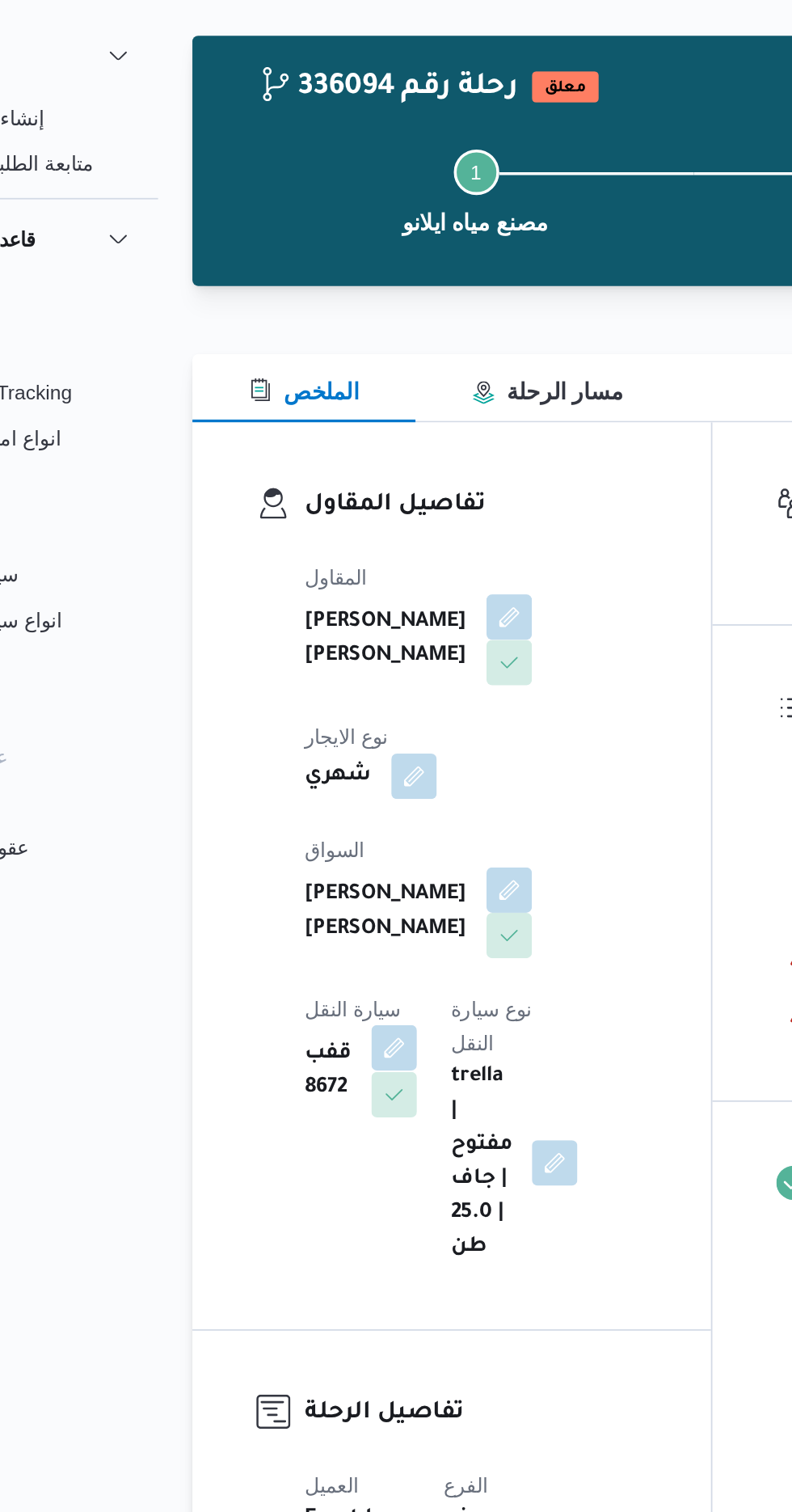
click at [338, 639] on button "button" at bounding box center [324, 651] width 26 height 26
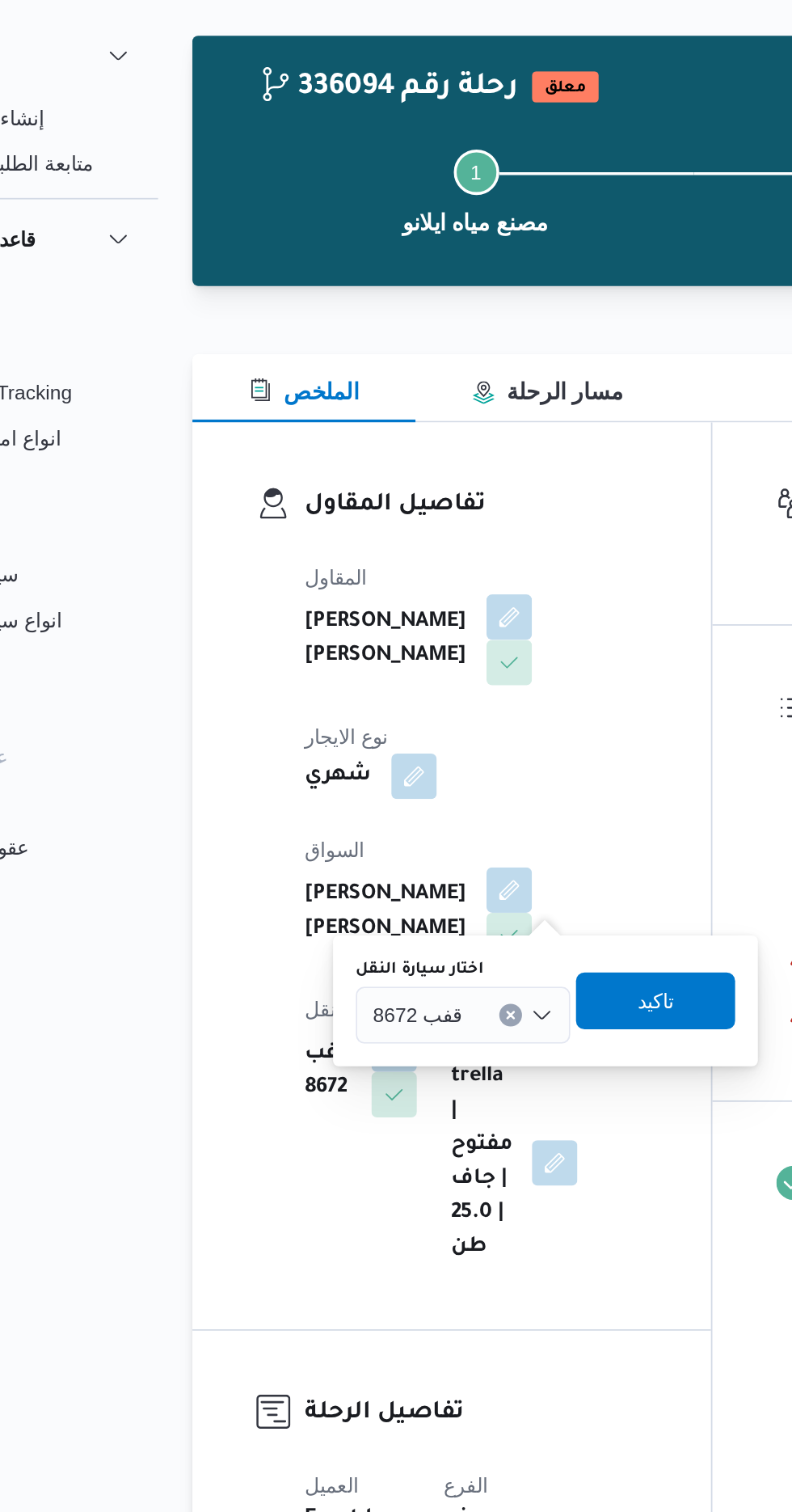
click at [353, 641] on div "قفب 8672" at bounding box center [364, 633] width 122 height 32
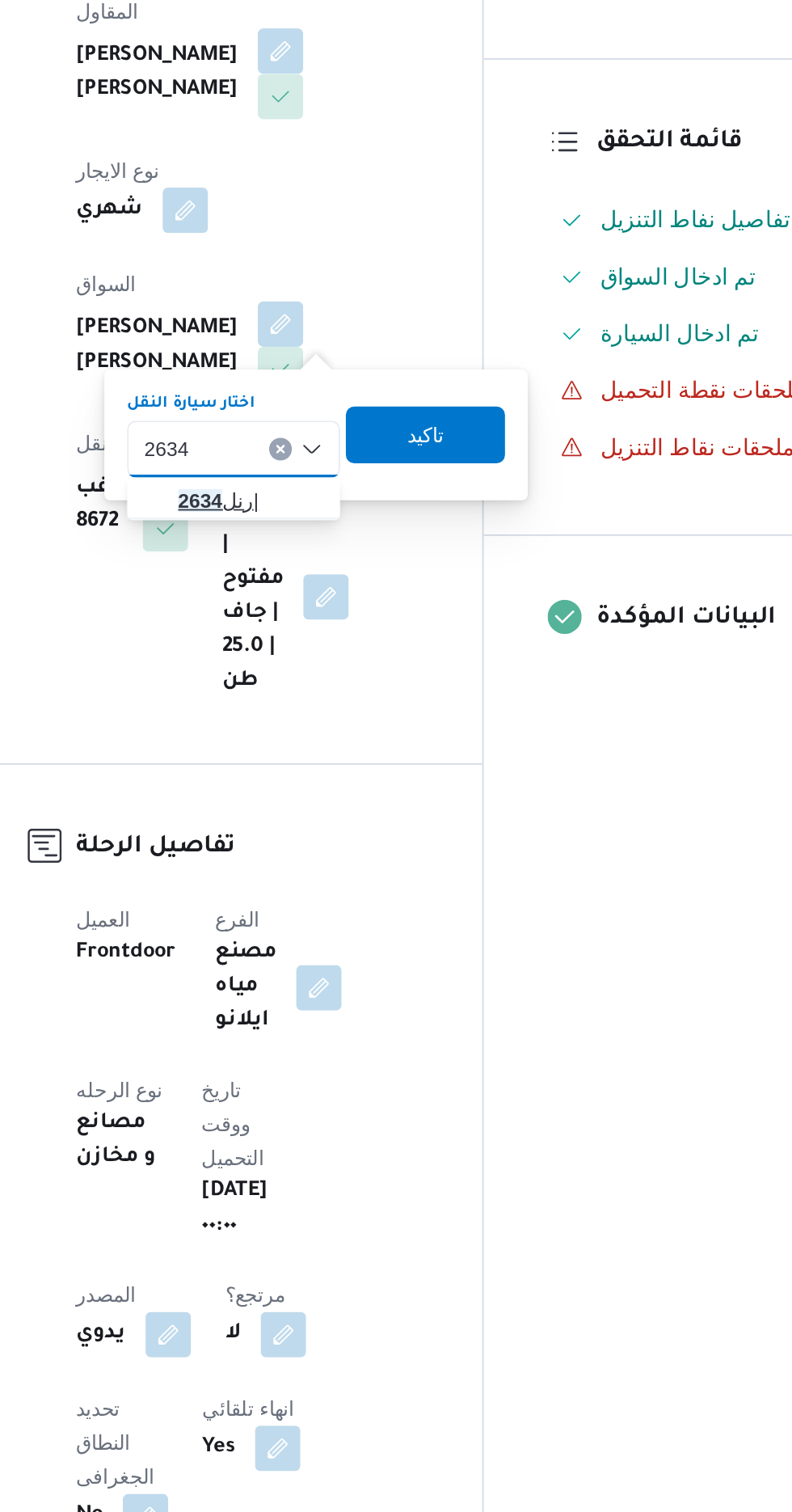
type input "2634"
click at [372, 659] on span "رنل 2634 |" at bounding box center [373, 662] width 82 height 19
click at [495, 620] on span "تاكيد" at bounding box center [473, 624] width 90 height 32
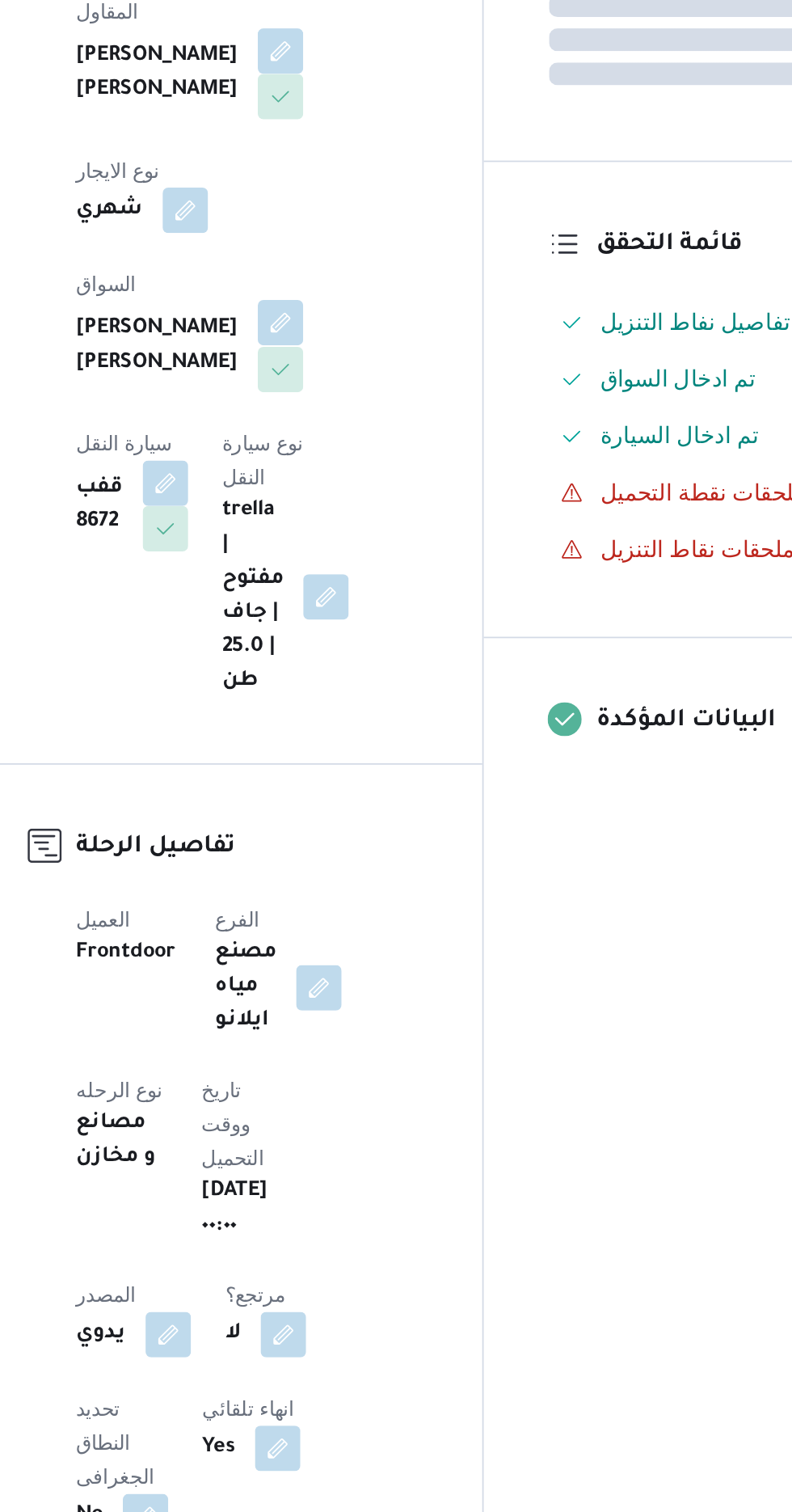
click at [377, 550] on button "button" at bounding box center [390, 561] width 26 height 26
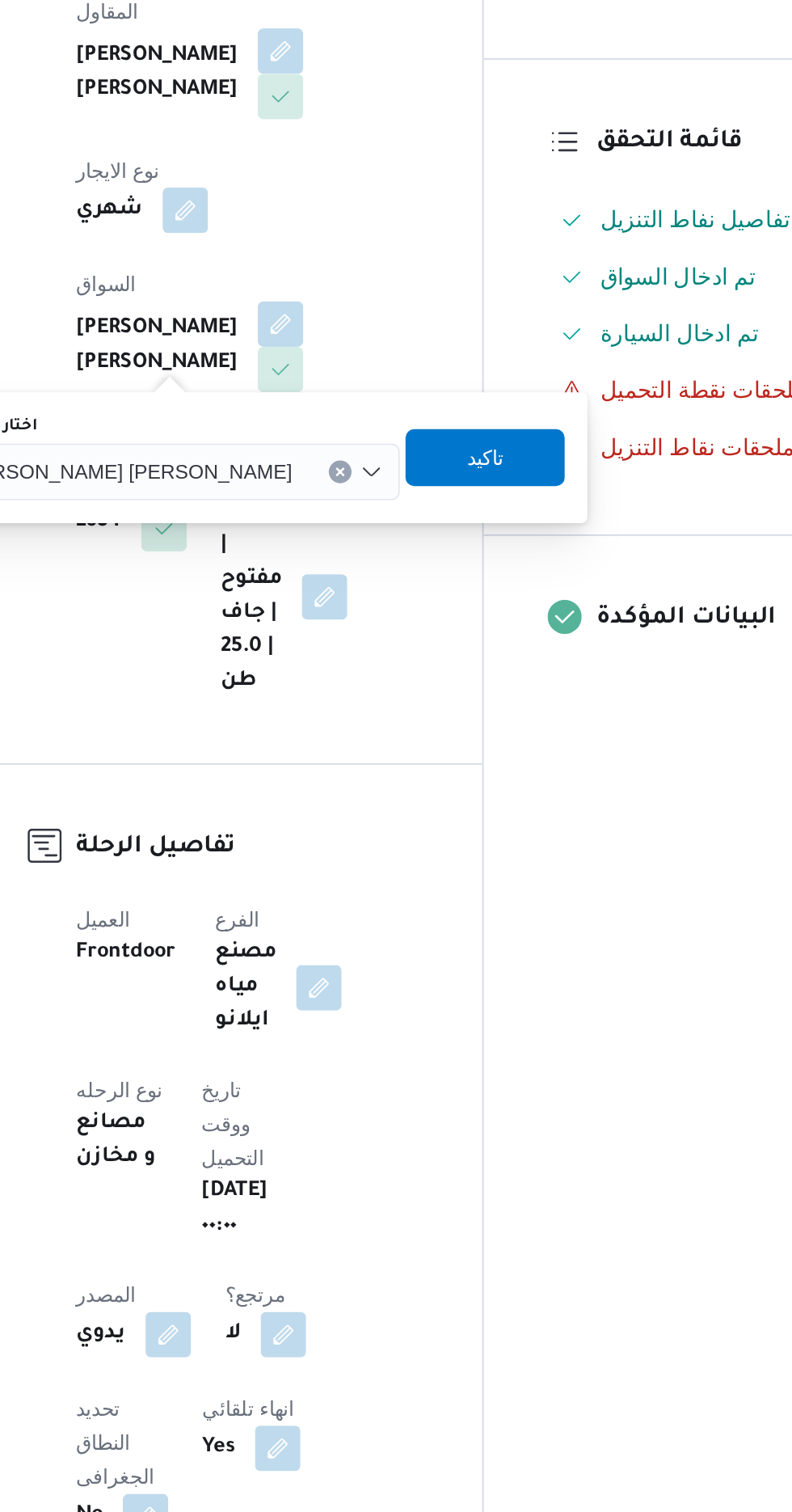
click at [294, 637] on span "[PERSON_NAME] [PERSON_NAME]" at bounding box center [302, 644] width 189 height 17
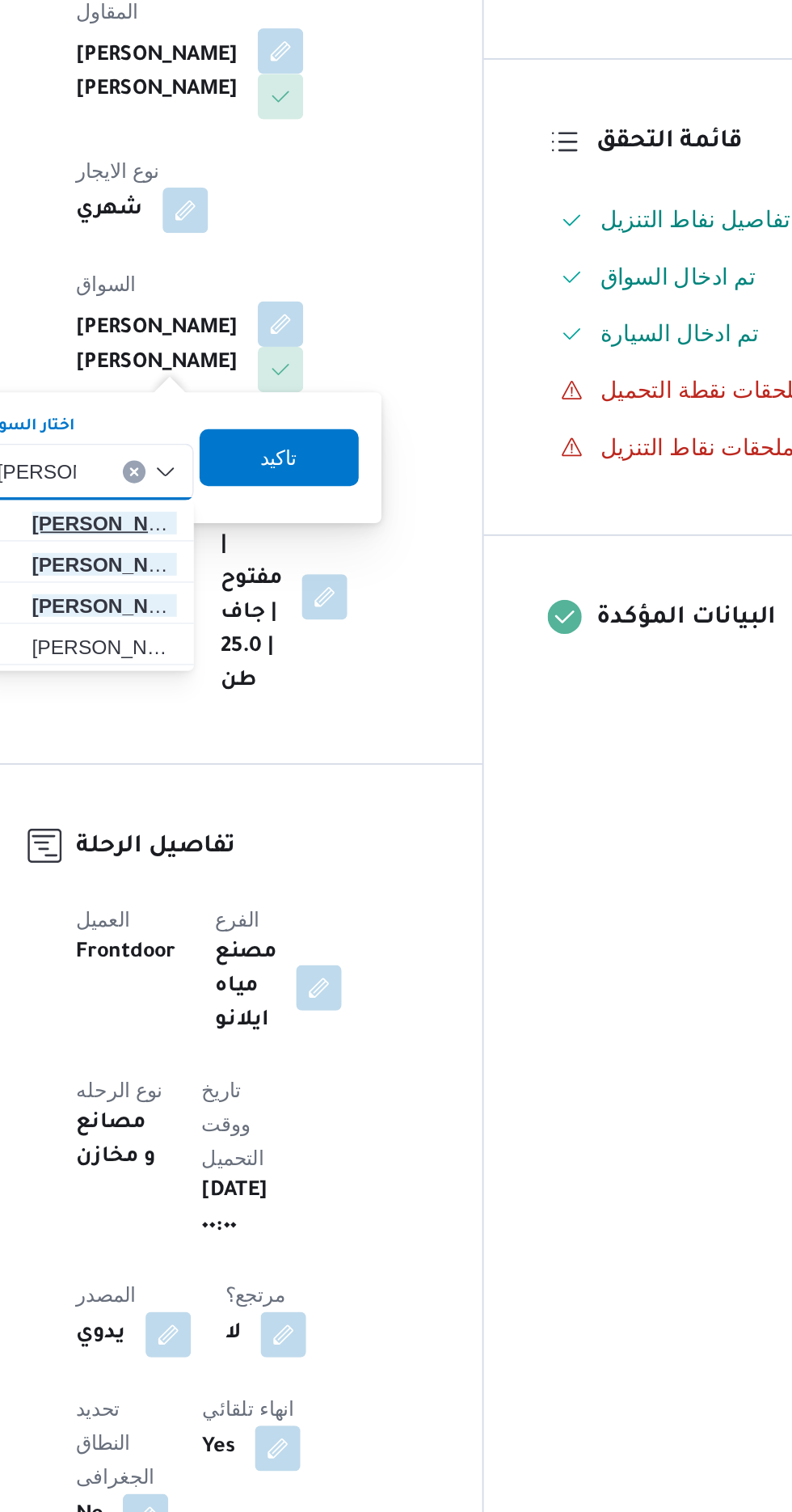
type input "[PERSON_NAME]"
click at [314, 673] on span "[PERSON_NAME] بدالله [PERSON_NAME]" at bounding box center [289, 674] width 82 height 19
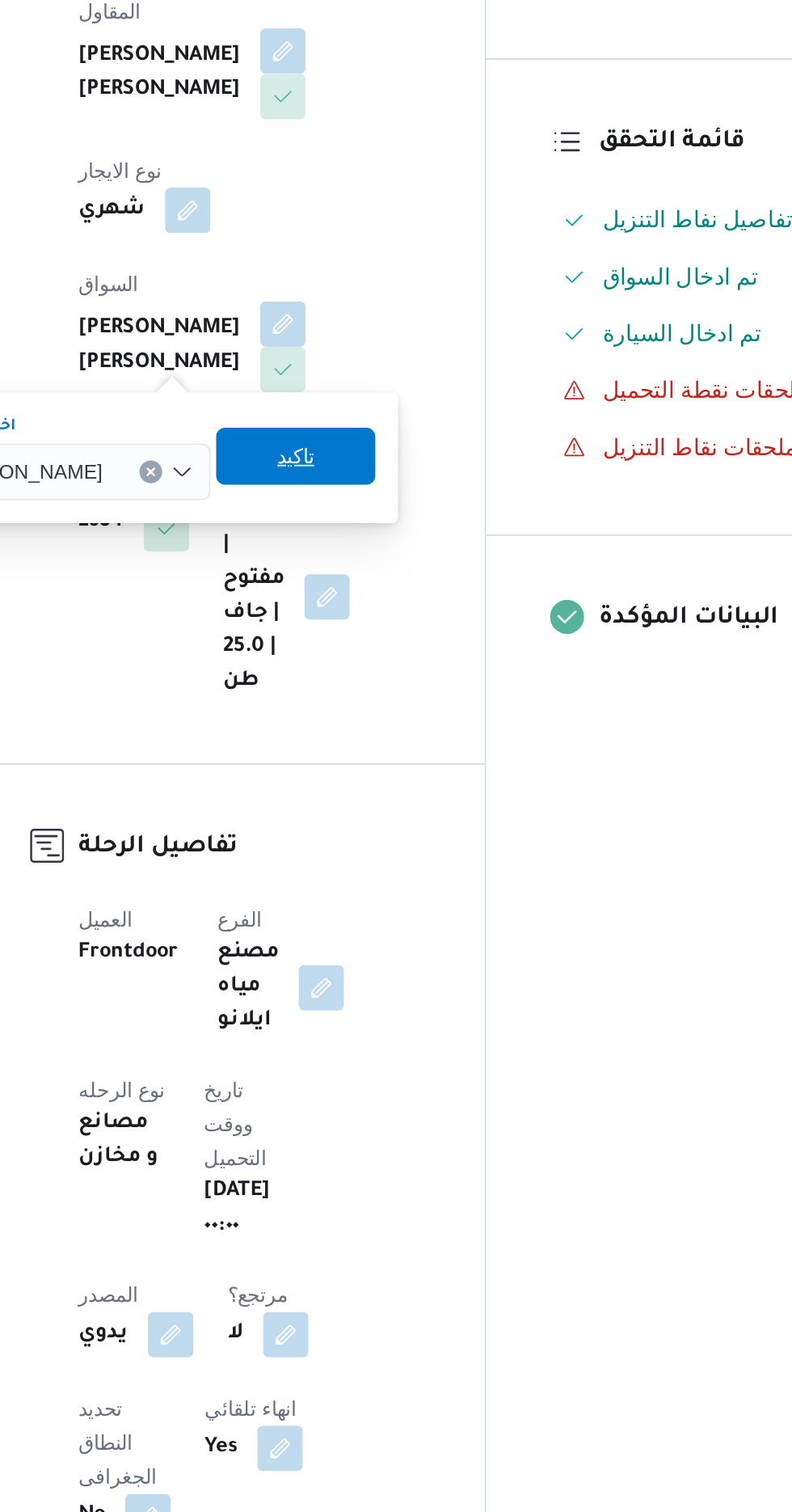
click at [408, 642] on span "تاكيد" at bounding box center [397, 636] width 21 height 19
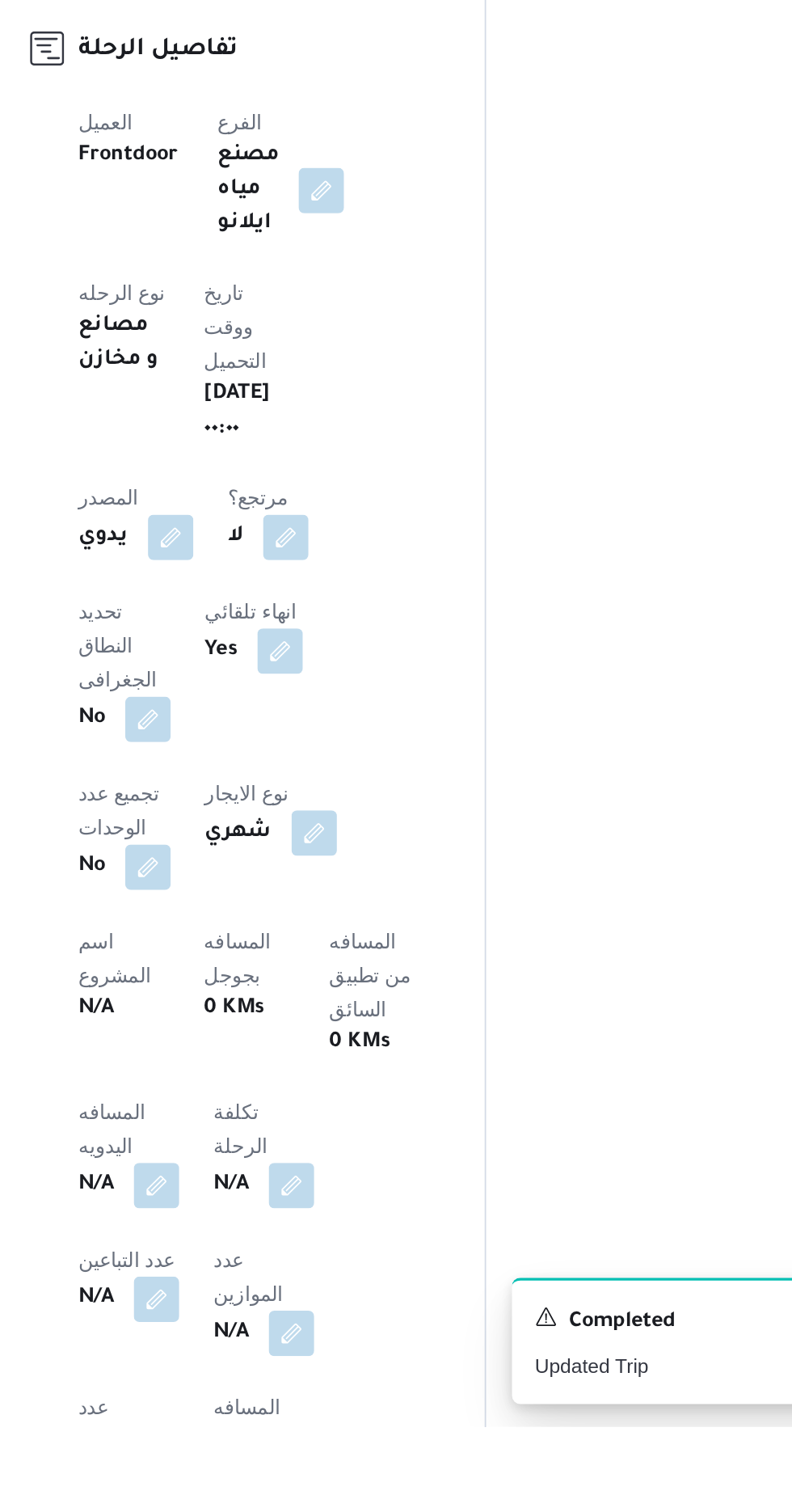
scroll to position [130, 0]
click at [314, 1361] on button "button" at bounding box center [318, 1373] width 26 height 26
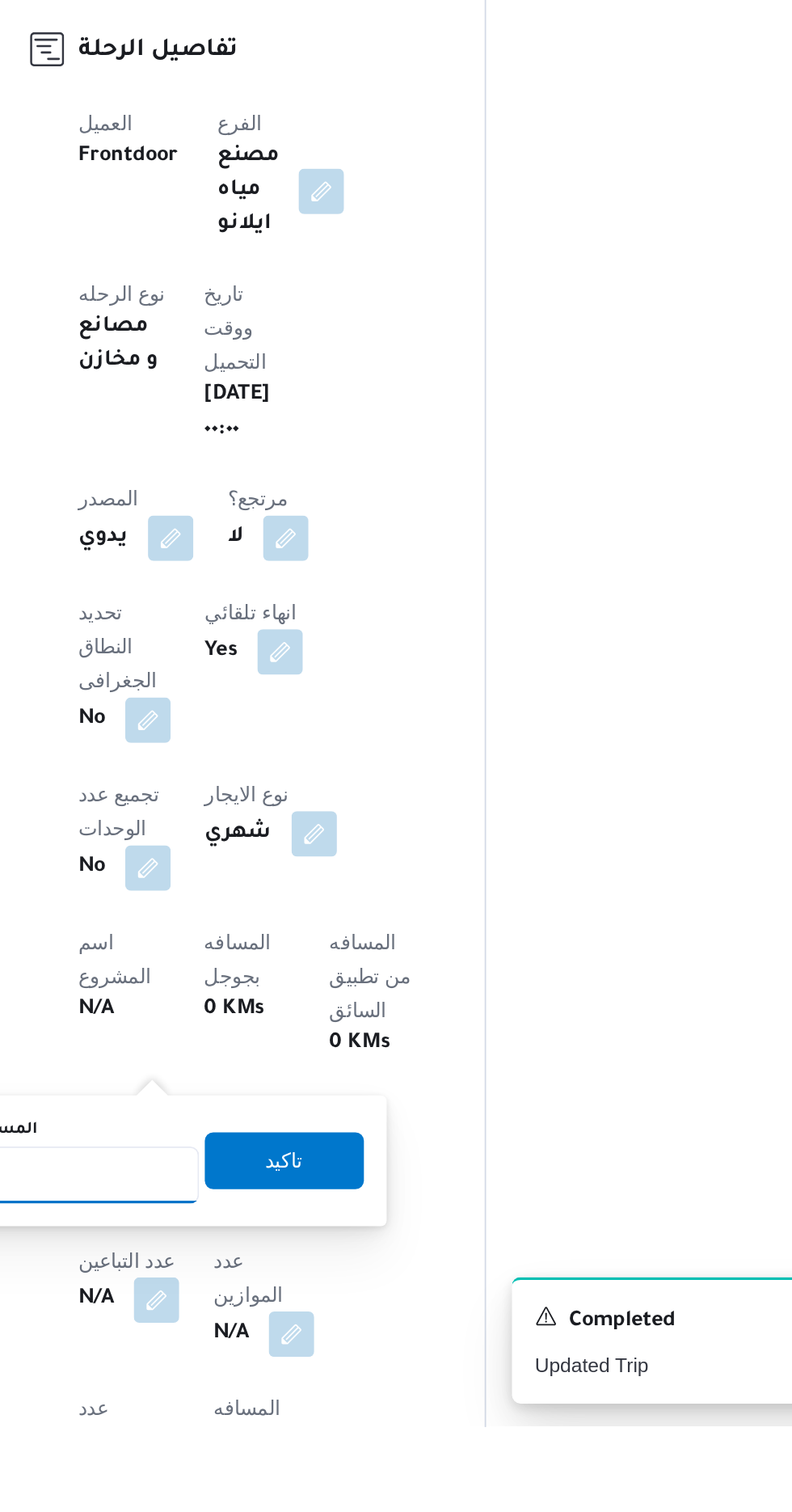
click at [287, 1361] on input "المسافه اليدويه" at bounding box center [262, 1369] width 161 height 32
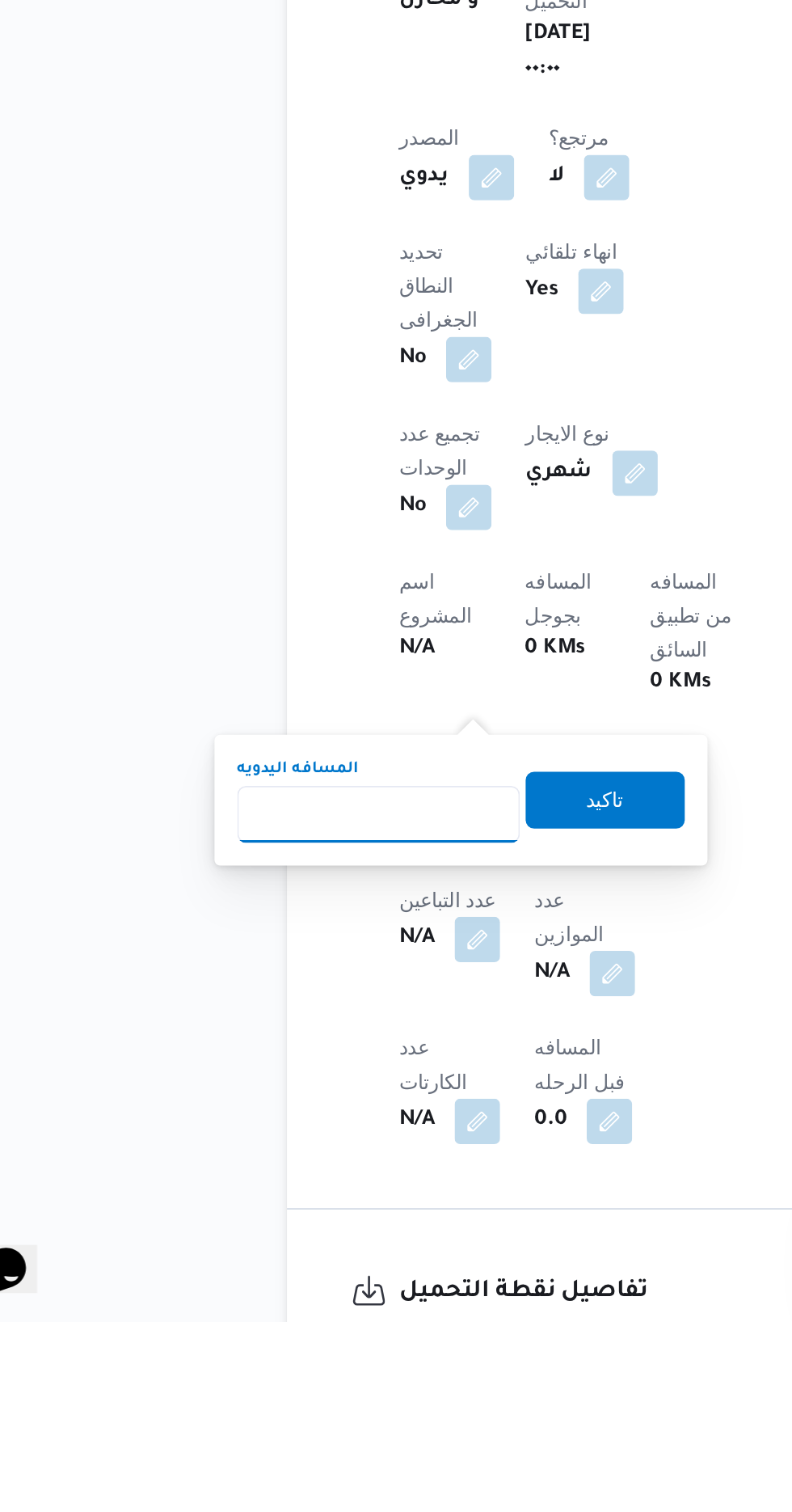
scroll to position [275, 0]
type input "240"
click at [401, 1209] on span "تاكيد" at bounding box center [391, 1213] width 21 height 19
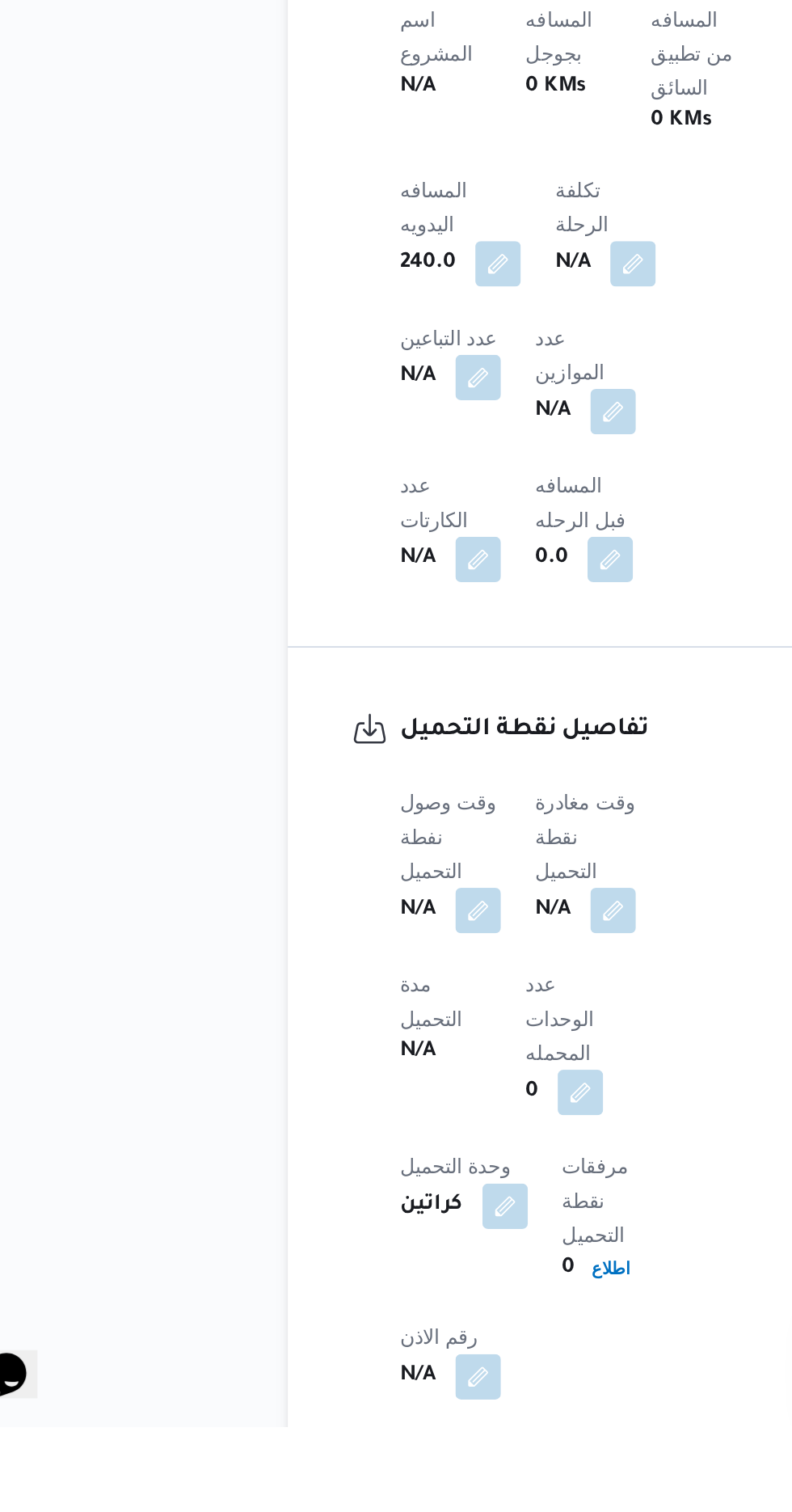
scroll to position [657, 0]
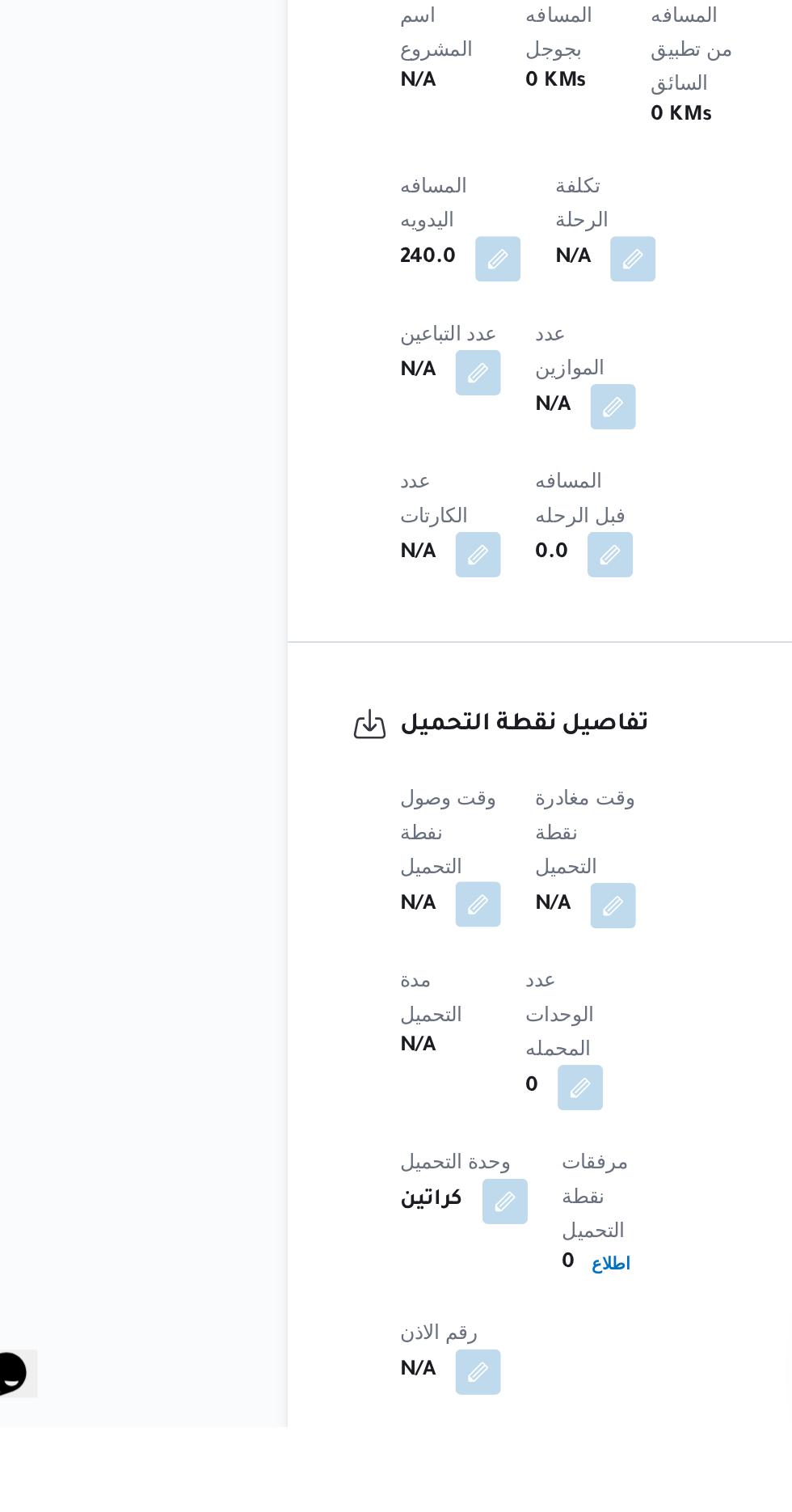
click at [328, 1202] on button "button" at bounding box center [318, 1214] width 26 height 26
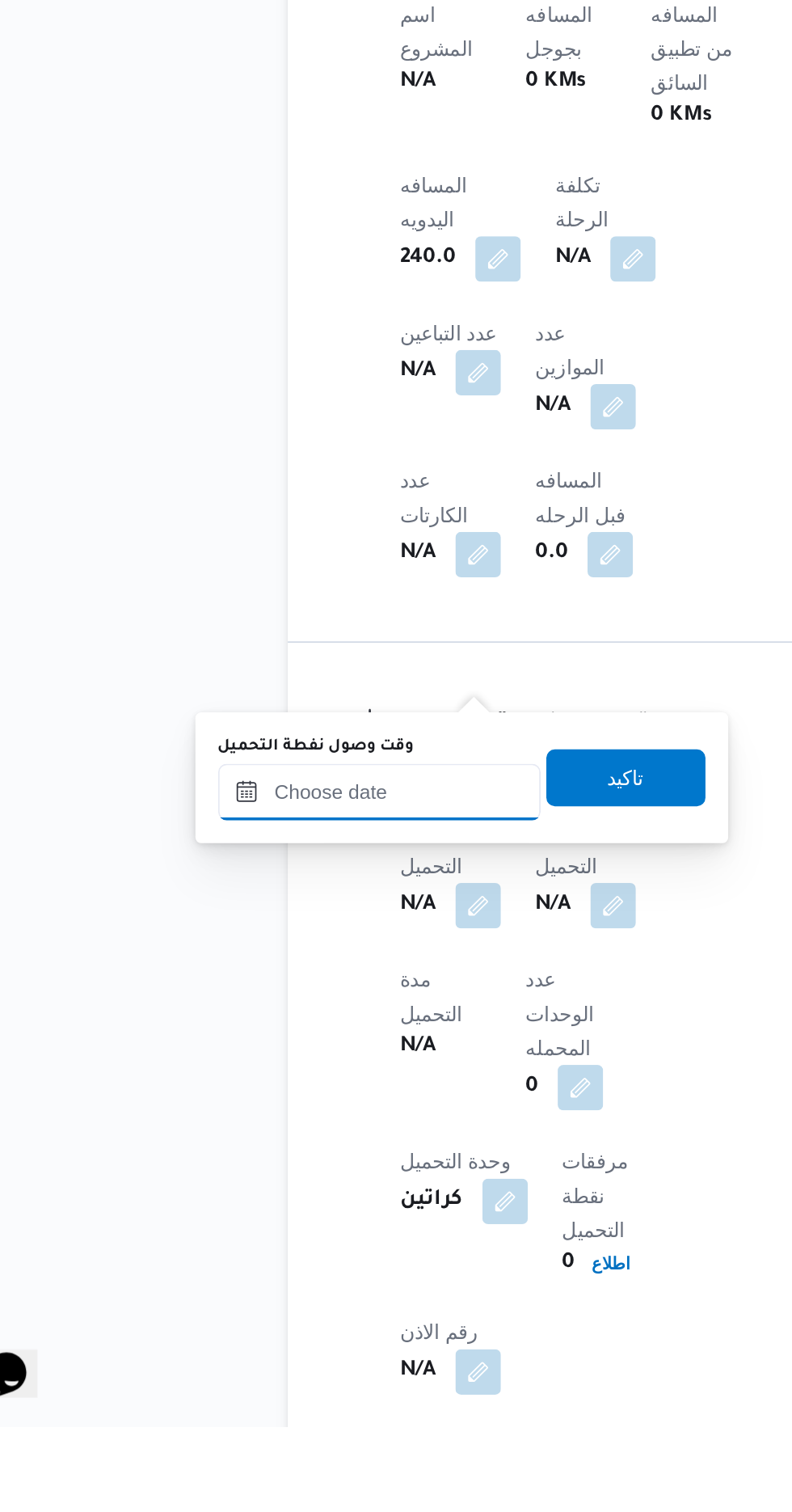
click at [315, 1149] on input "وقت وصول نفطة التحميل" at bounding box center [262, 1150] width 183 height 32
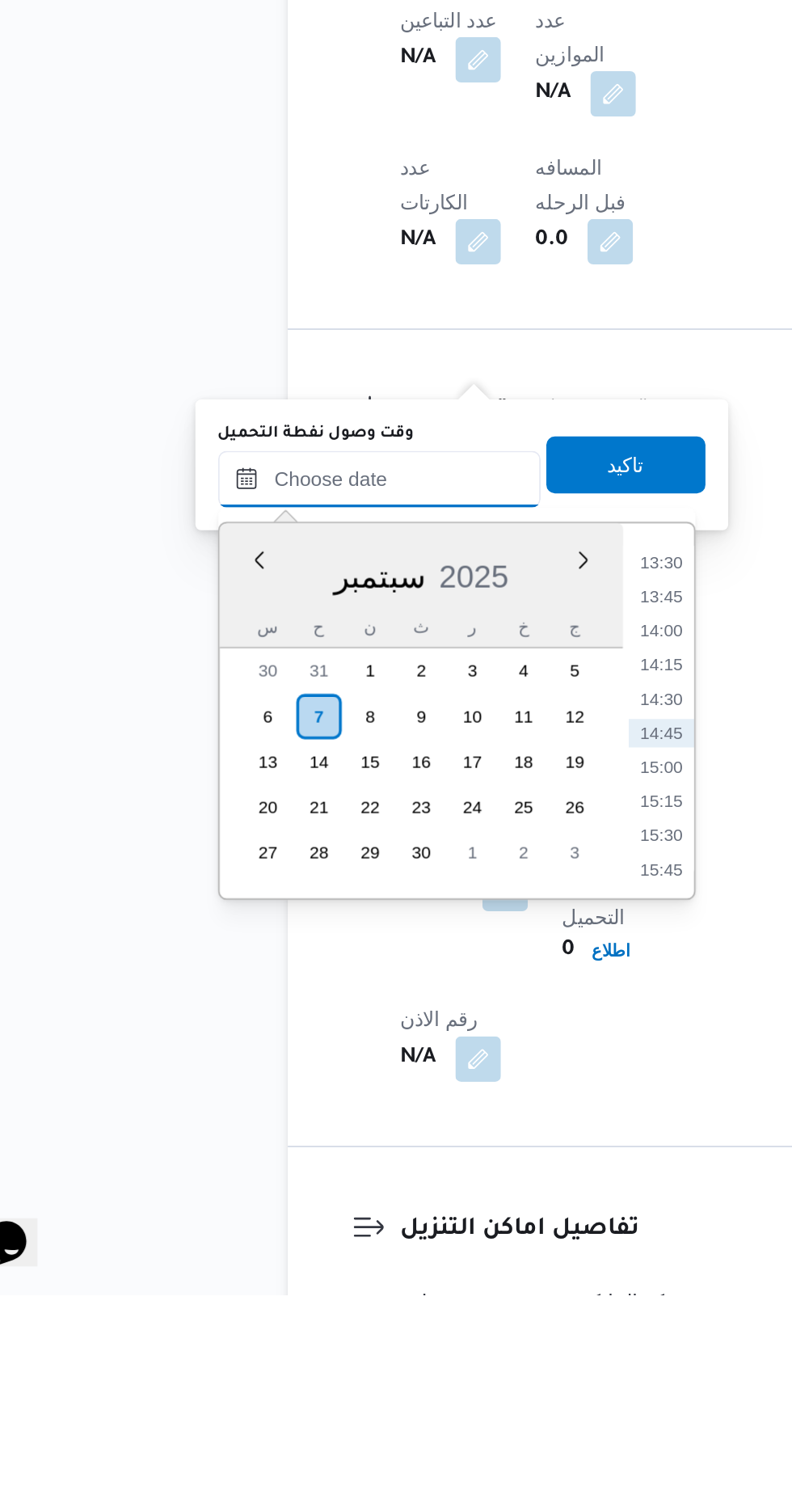
scroll to position [761, 0]
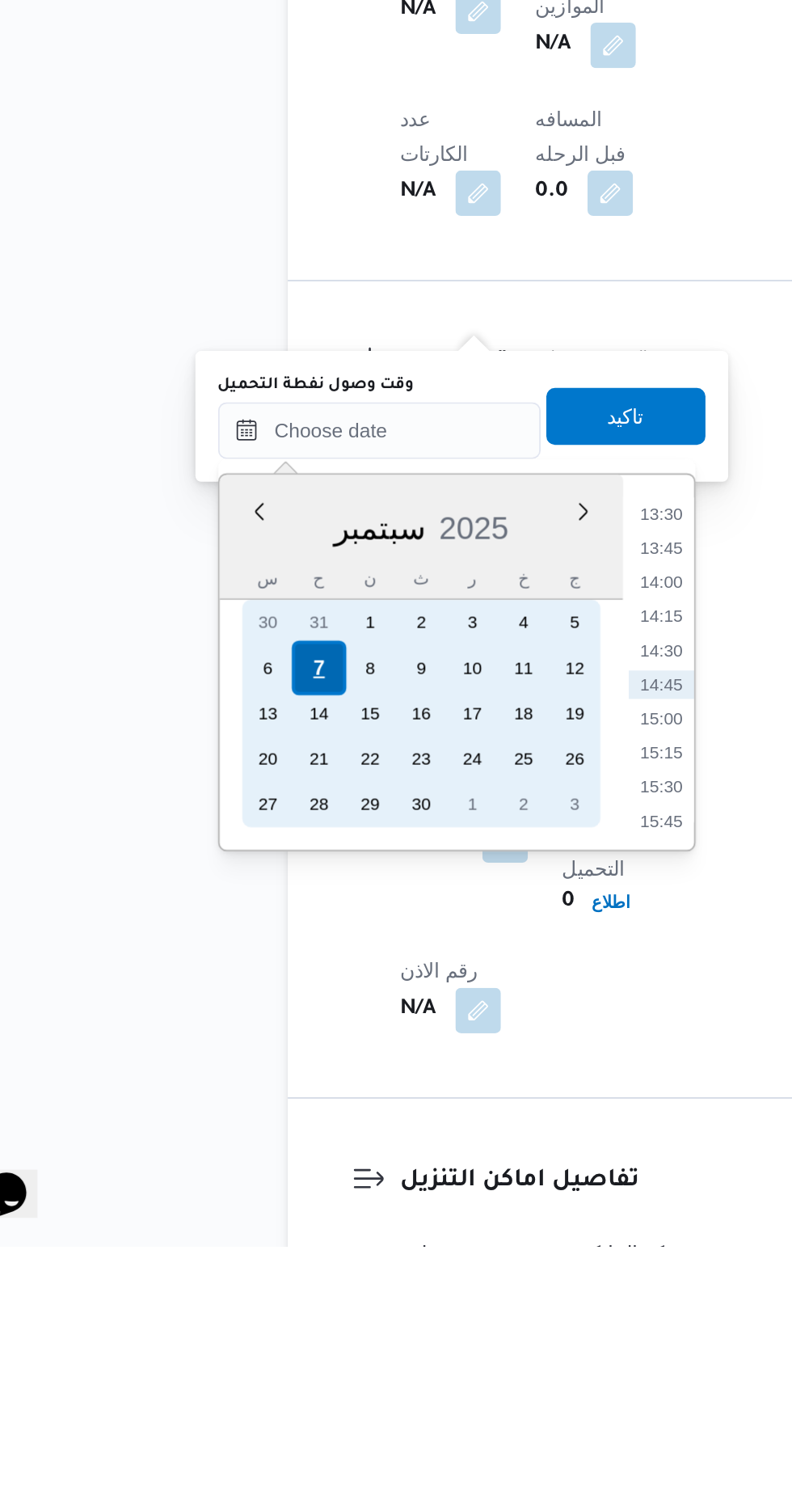
click at [227, 1181] on div "7" at bounding box center [226, 1182] width 31 height 31
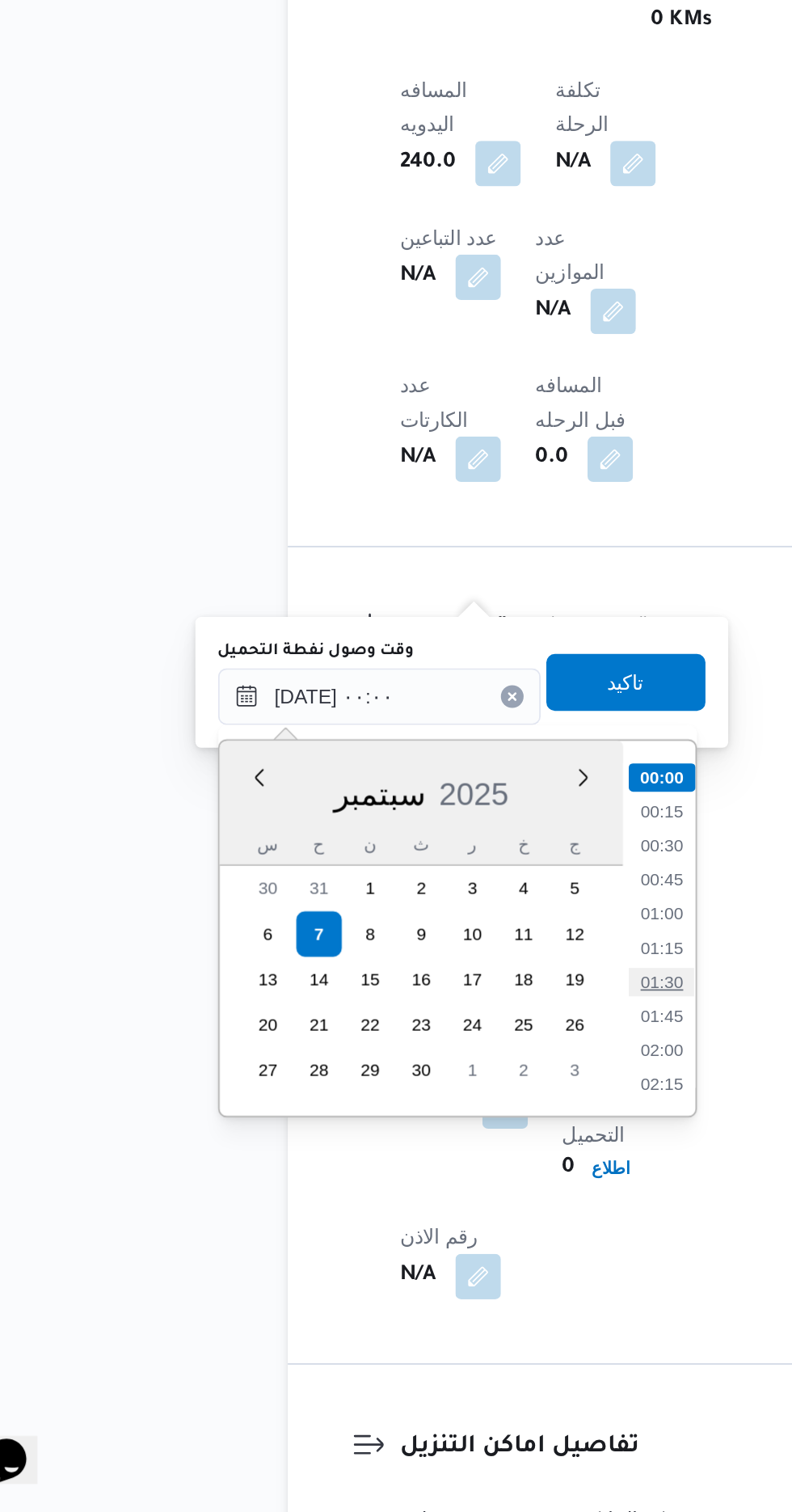
click at [427, 1216] on li "01:30" at bounding box center [422, 1209] width 37 height 16
type input "[DATE] ٠١:٣٠"
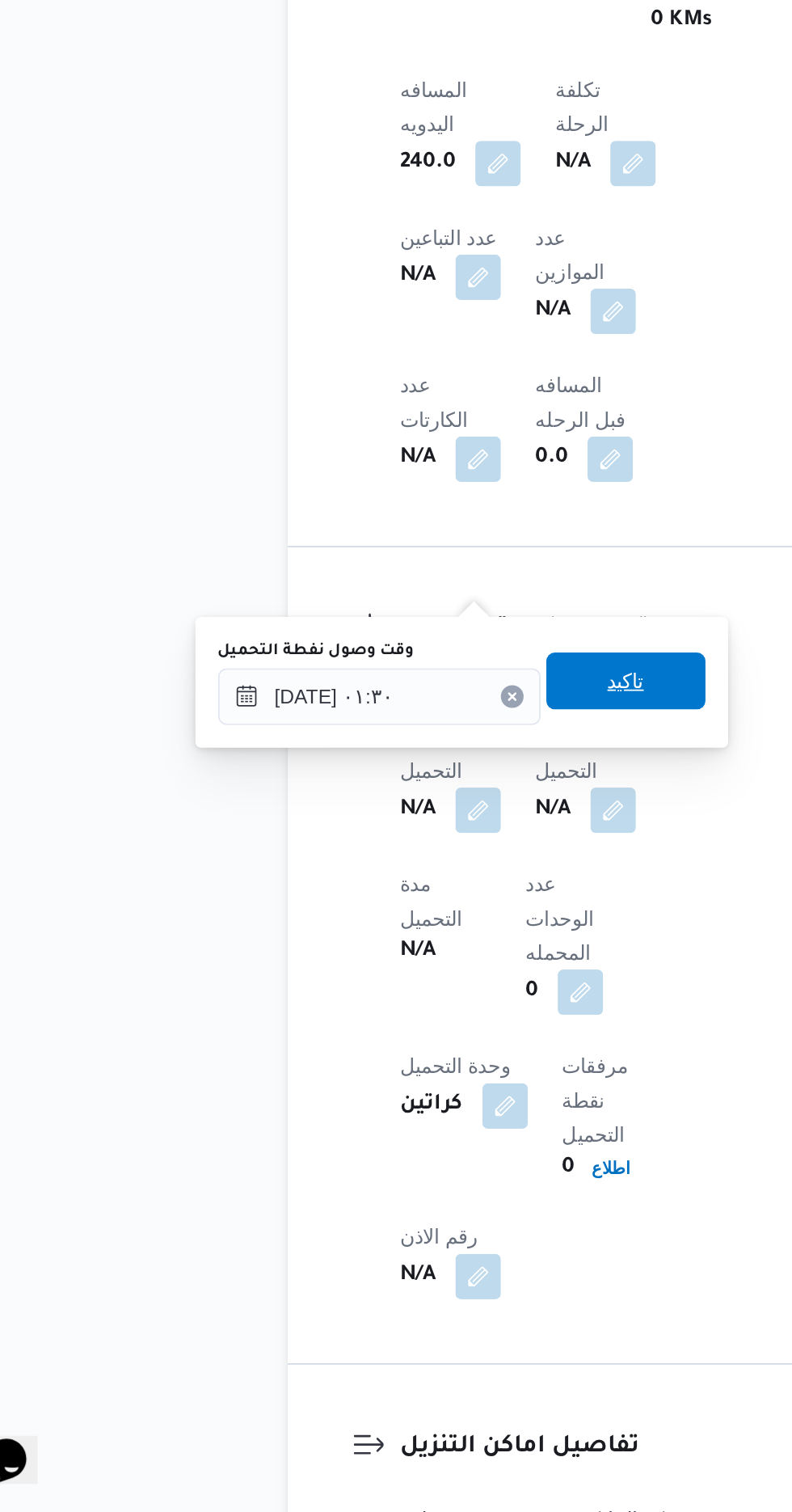
click at [433, 1033] on span "تاكيد" at bounding box center [402, 1038] width 90 height 32
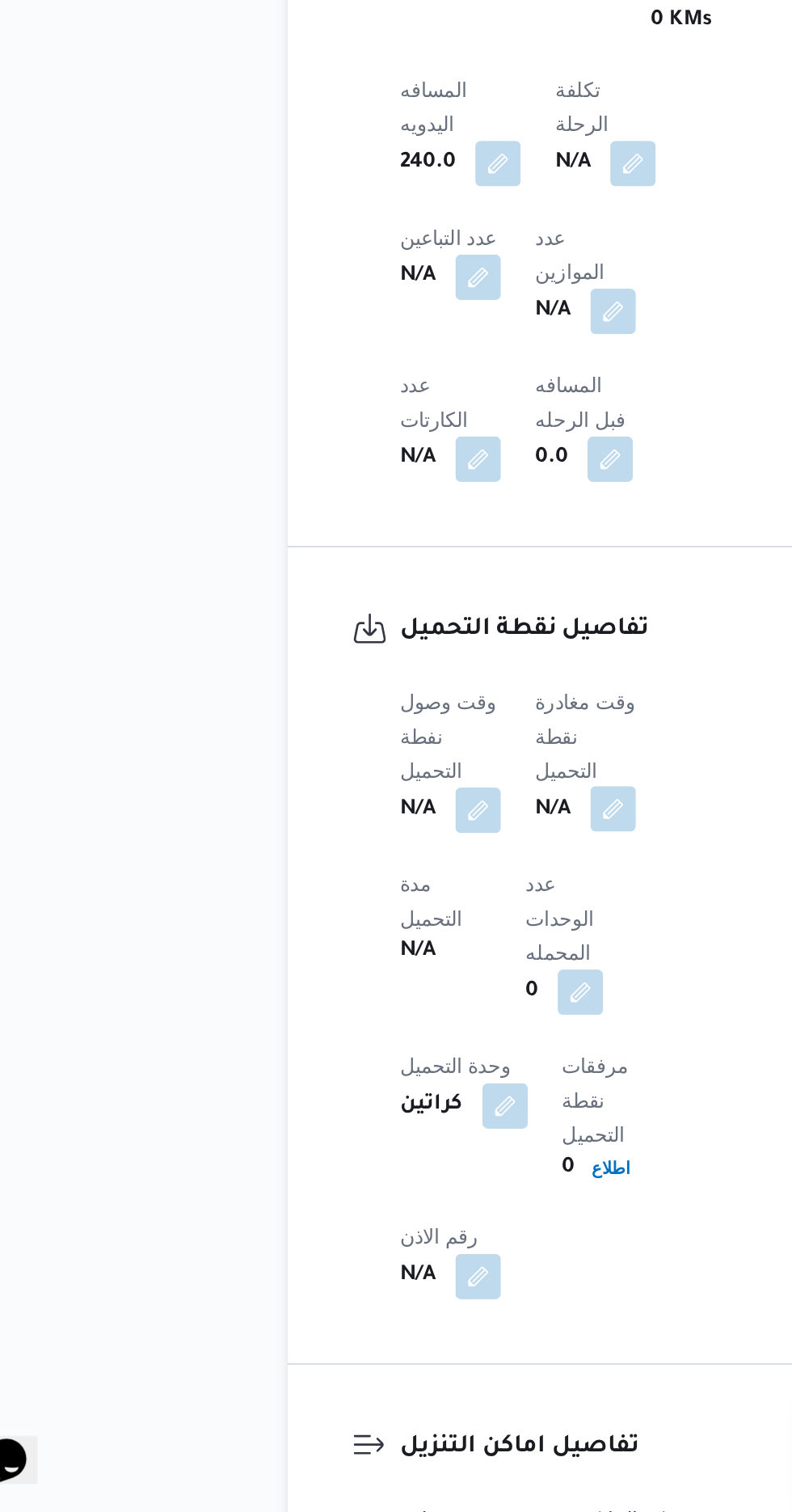
click at [402, 1099] on button "button" at bounding box center [395, 1111] width 26 height 26
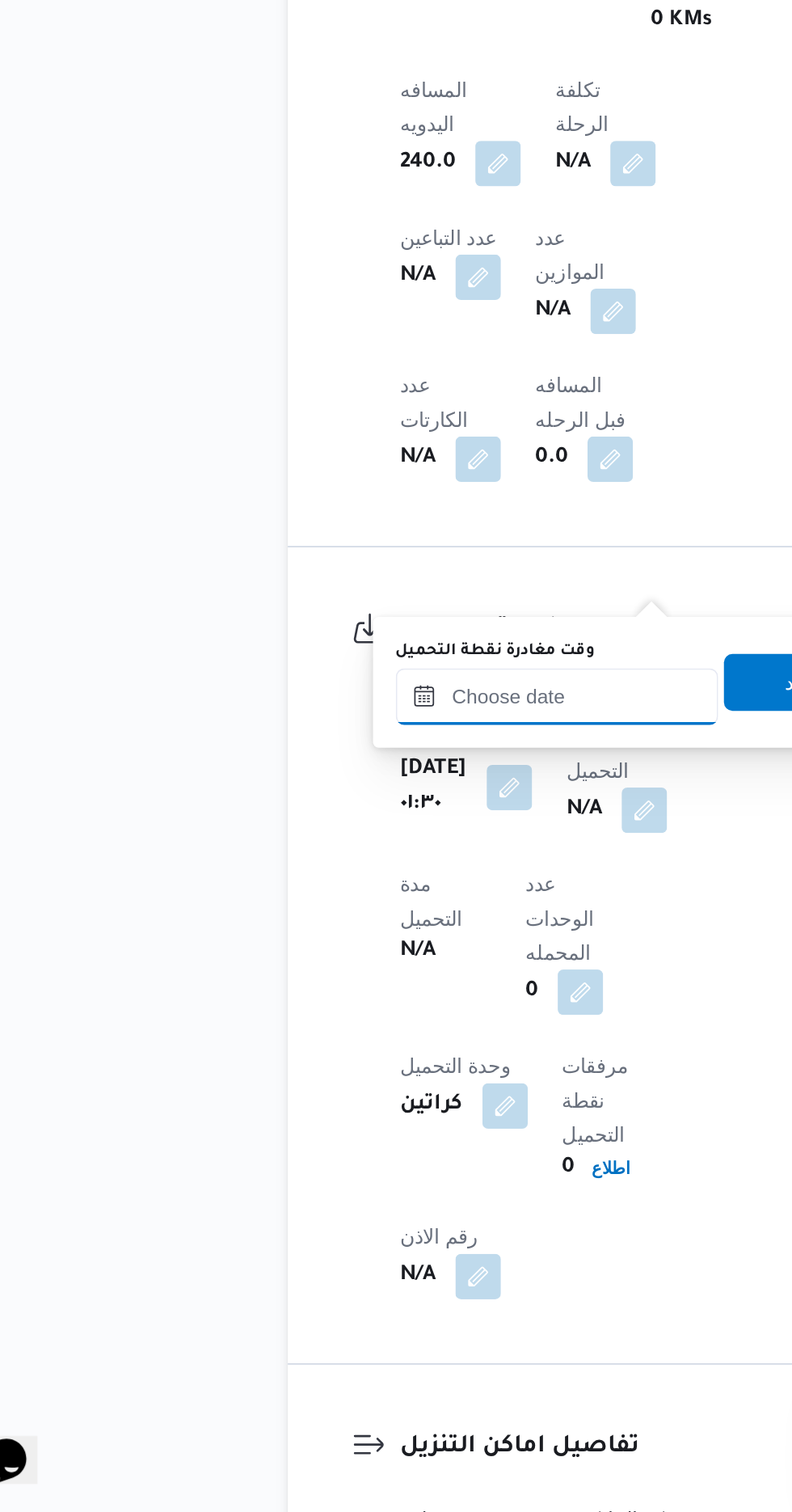
click at [375, 1041] on input "وقت مغادرة نقطة التحميل" at bounding box center [362, 1048] width 183 height 32
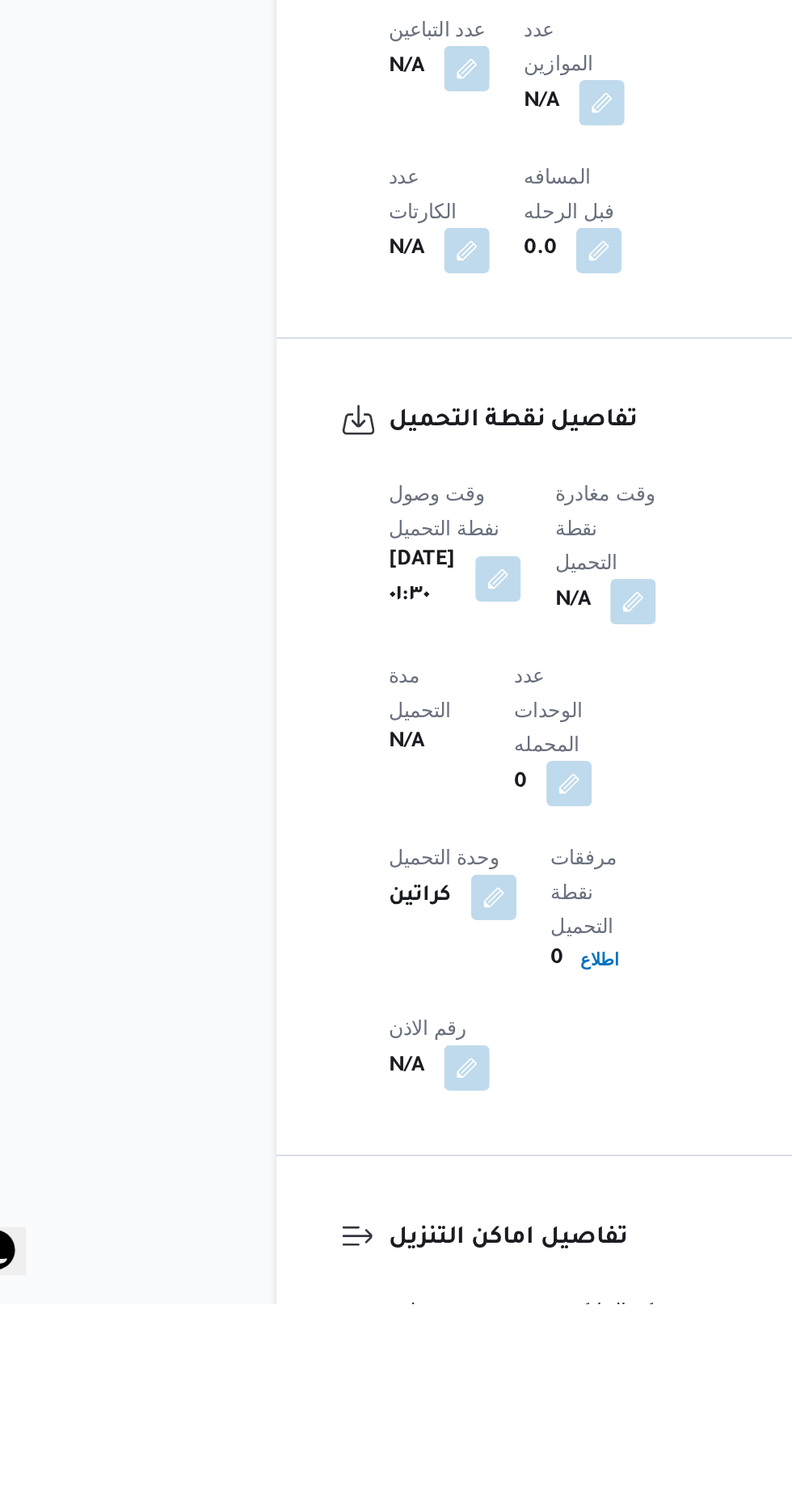
scroll to position [761, 0]
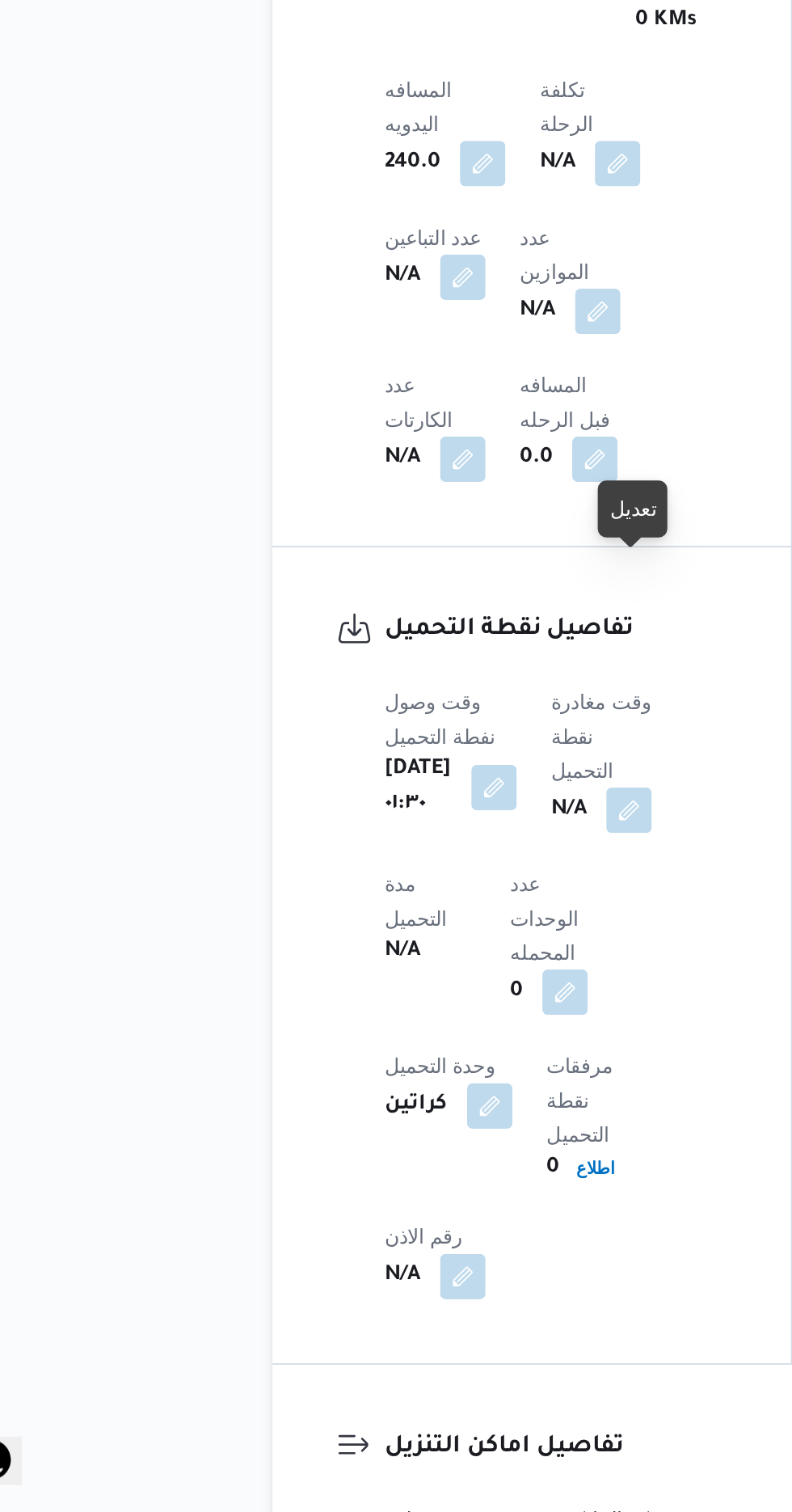
click at [416, 955] on div at bounding box center [414, 955] width 14 height 14
click at [426, 1098] on button "button" at bounding box center [412, 1111] width 26 height 26
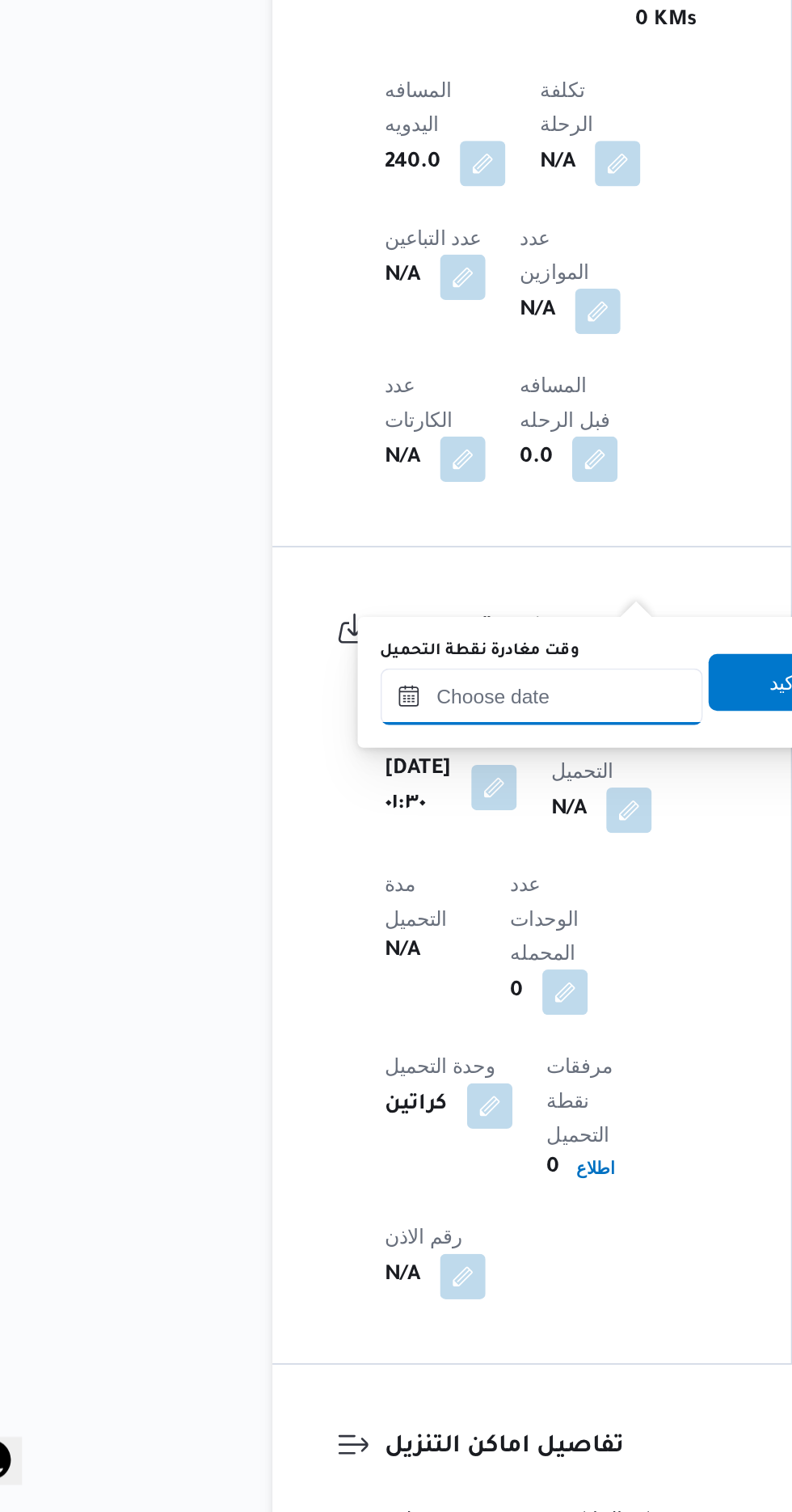
click at [385, 1051] on input "وقت مغادرة نقطة التحميل" at bounding box center [362, 1047] width 183 height 32
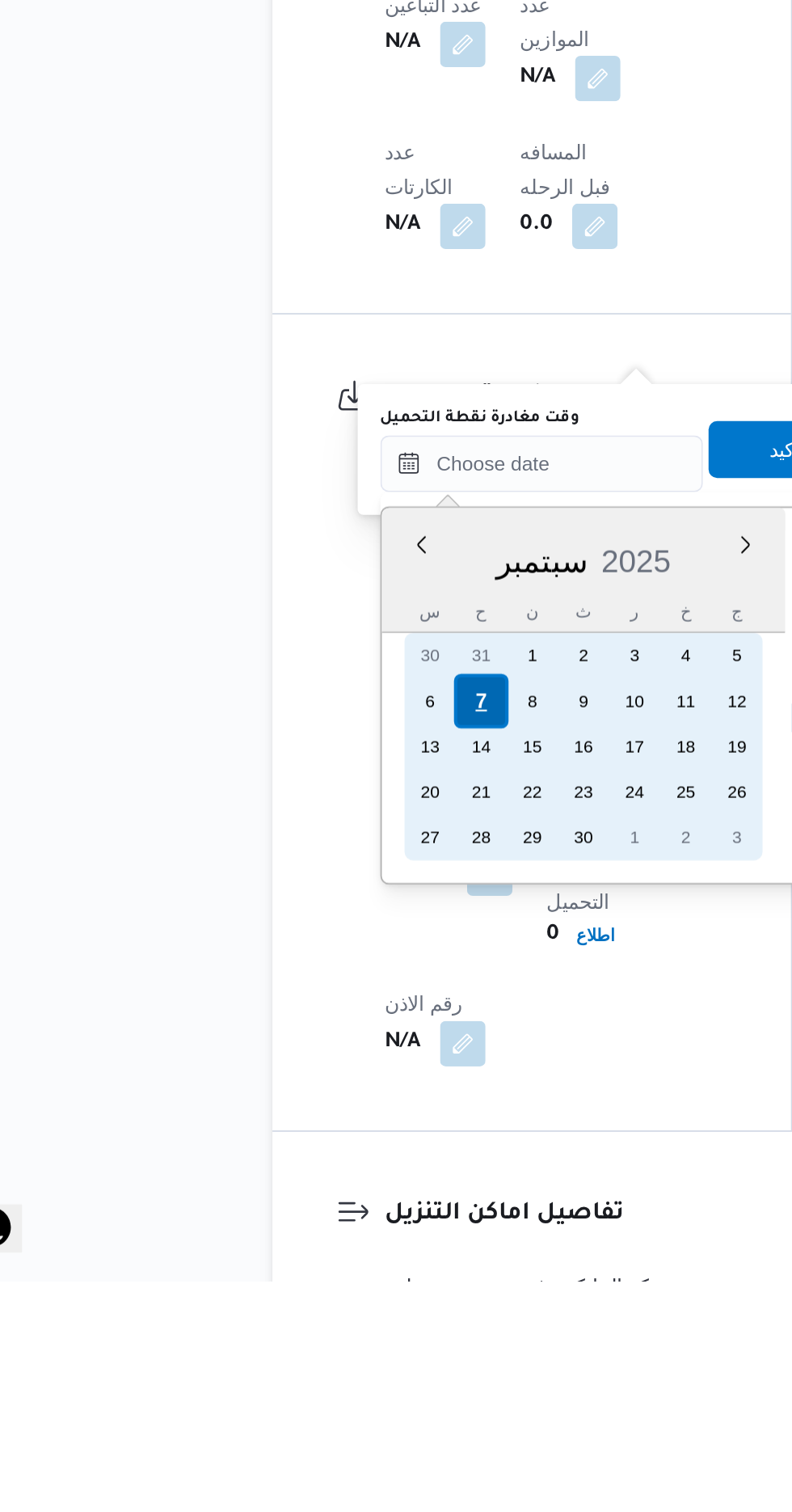
click at [327, 1183] on div "7" at bounding box center [328, 1181] width 31 height 31
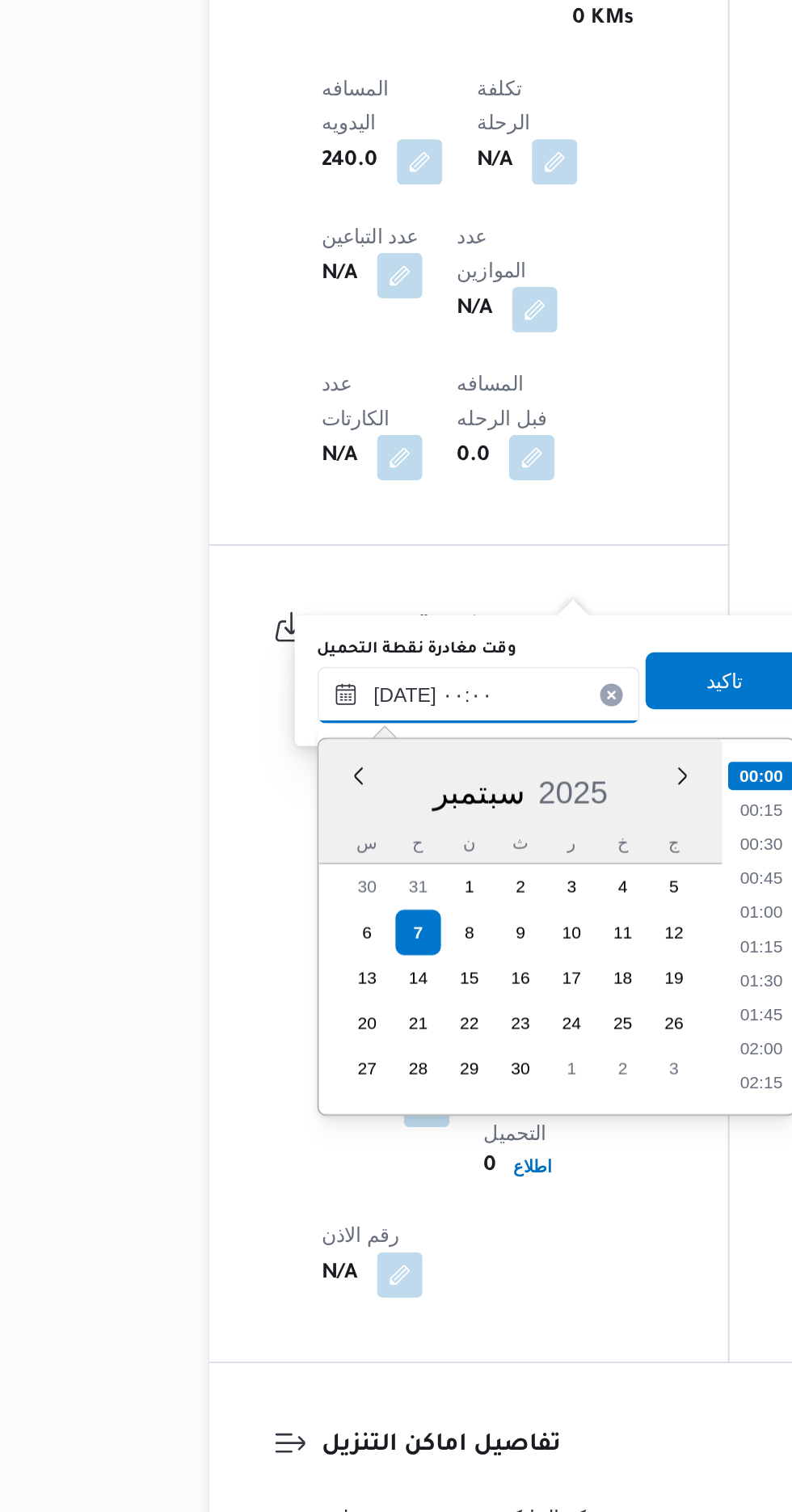
click at [290, 1053] on input "[DATE] ٠٠:٠٠" at bounding box center [362, 1047] width 183 height 32
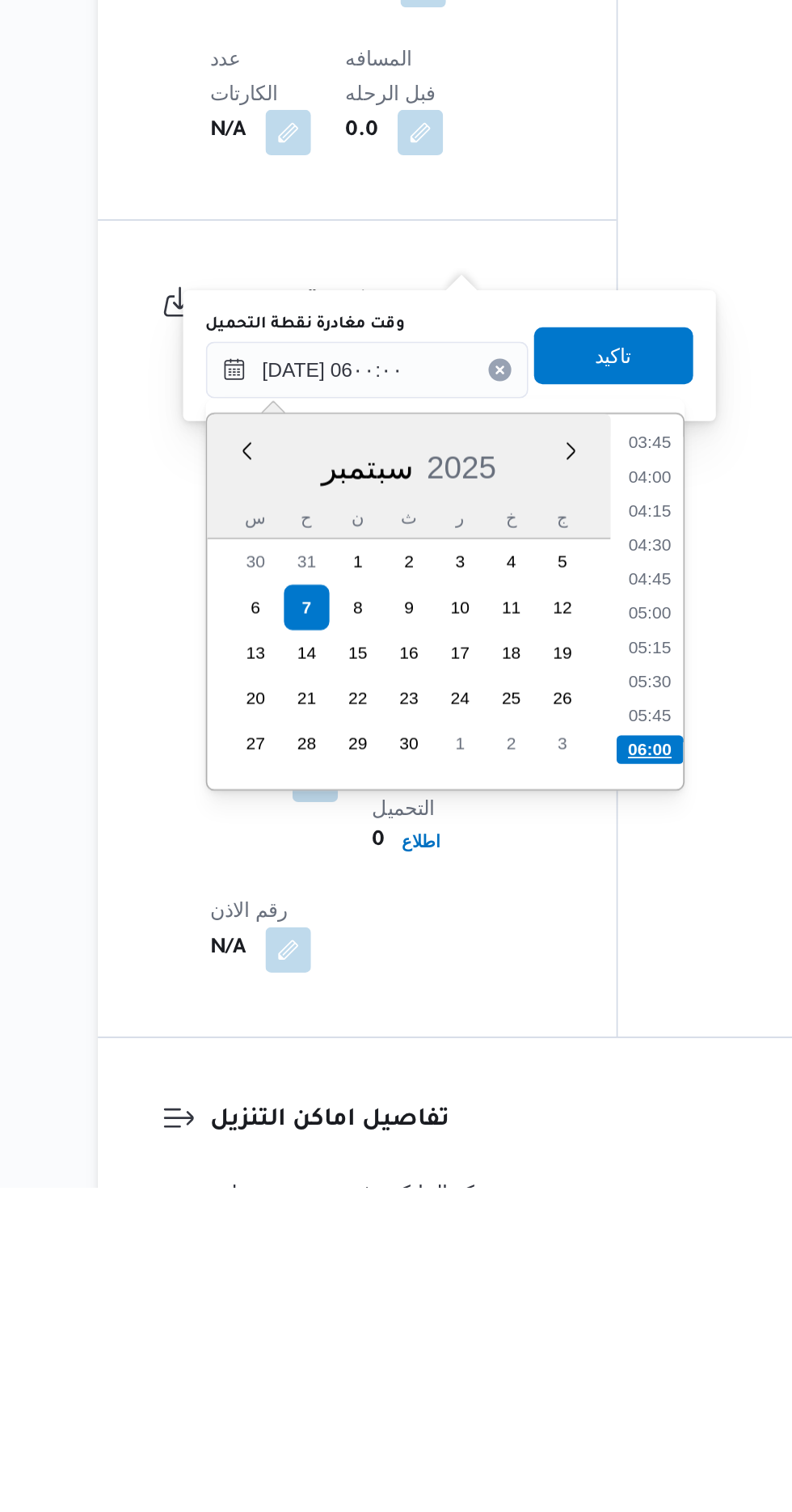
click at [521, 1258] on li "06:00" at bounding box center [524, 1262] width 38 height 16
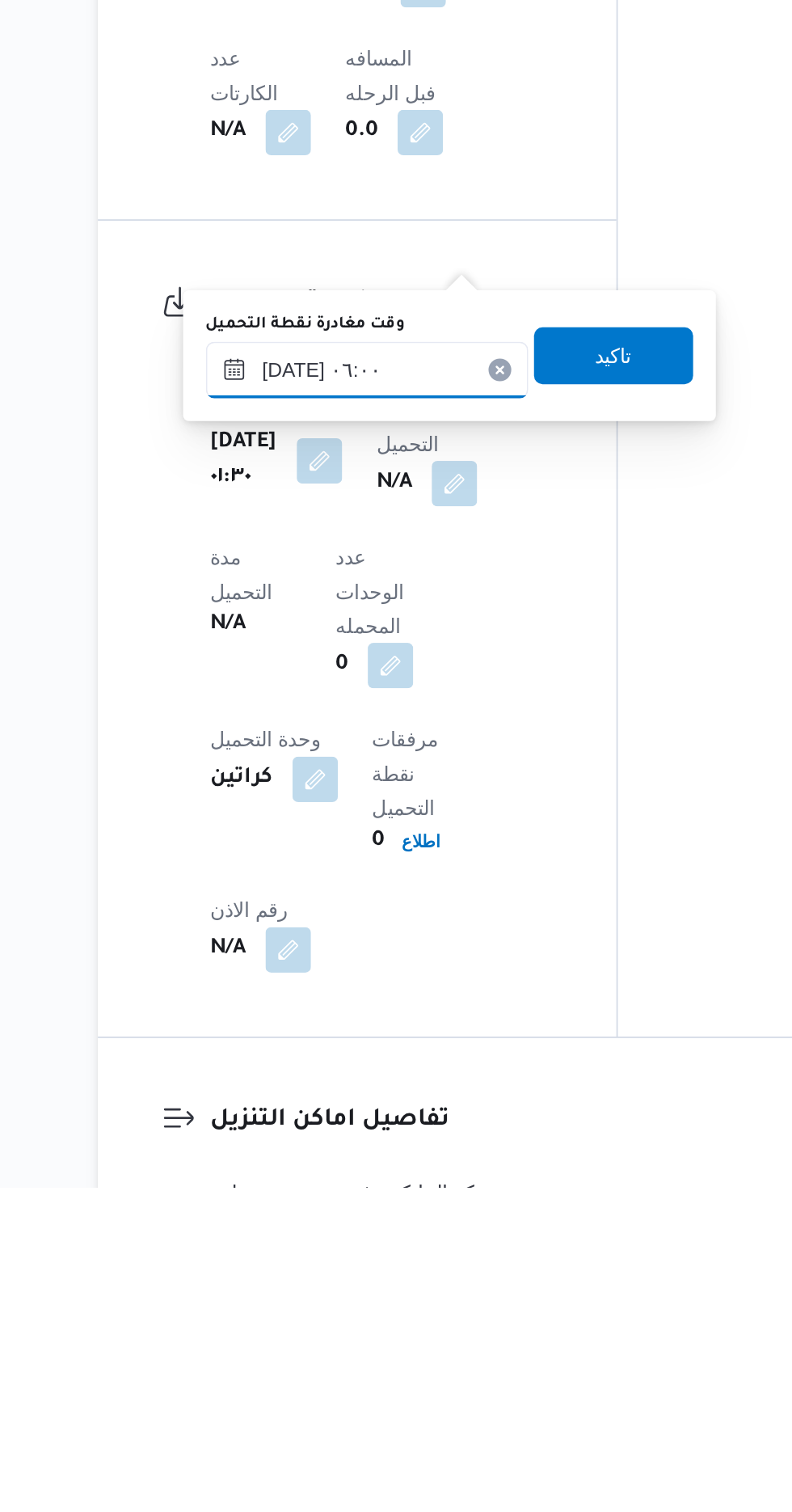
click at [415, 1048] on input "[DATE] ٠٦:٠٠" at bounding box center [362, 1047] width 183 height 32
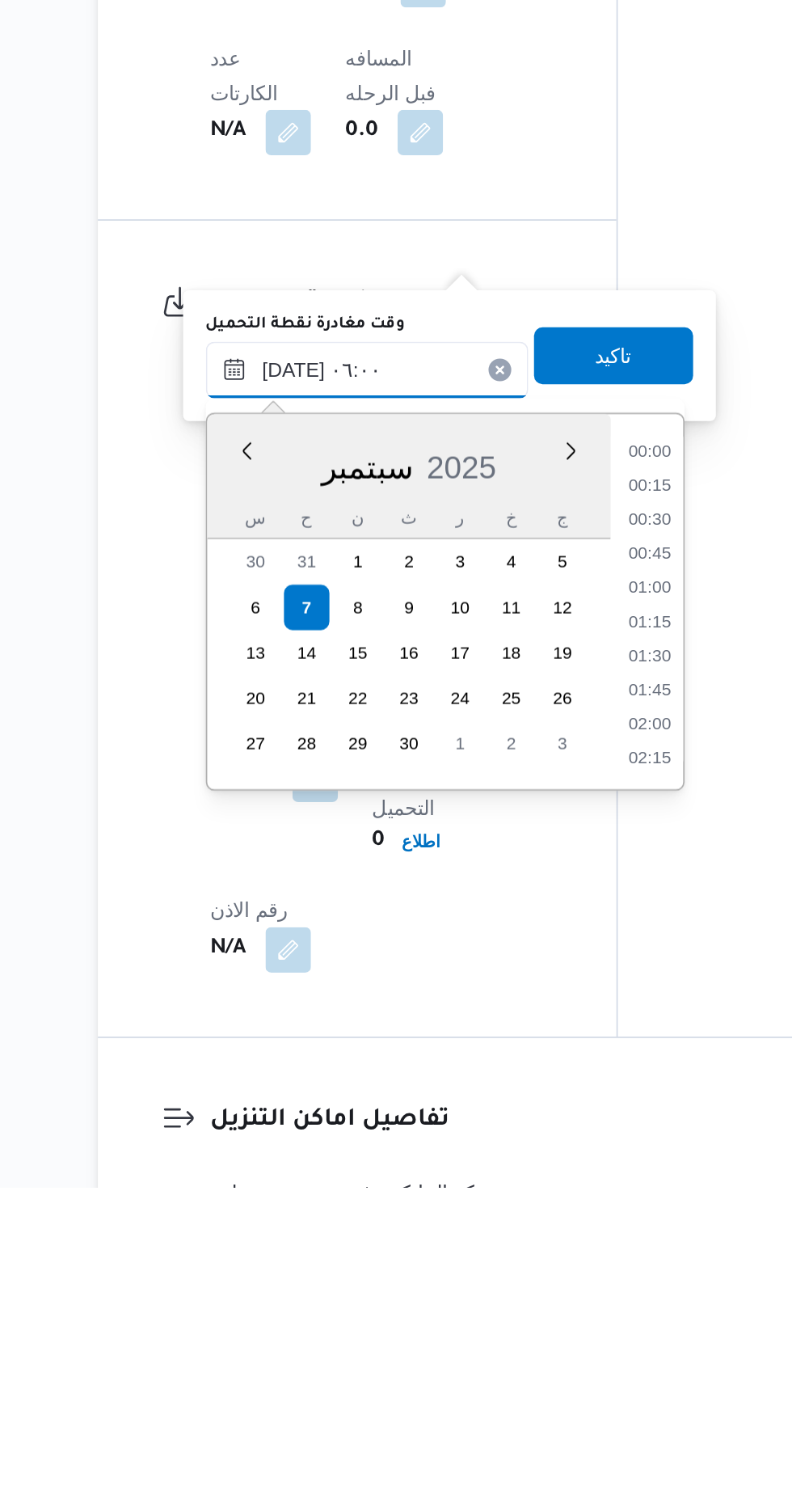
scroll to position [367, 0]
click at [519, 1116] on li "05:00" at bounding box center [523, 1113] width 37 height 16
type input "[DATE] ٠٥:٠٠"
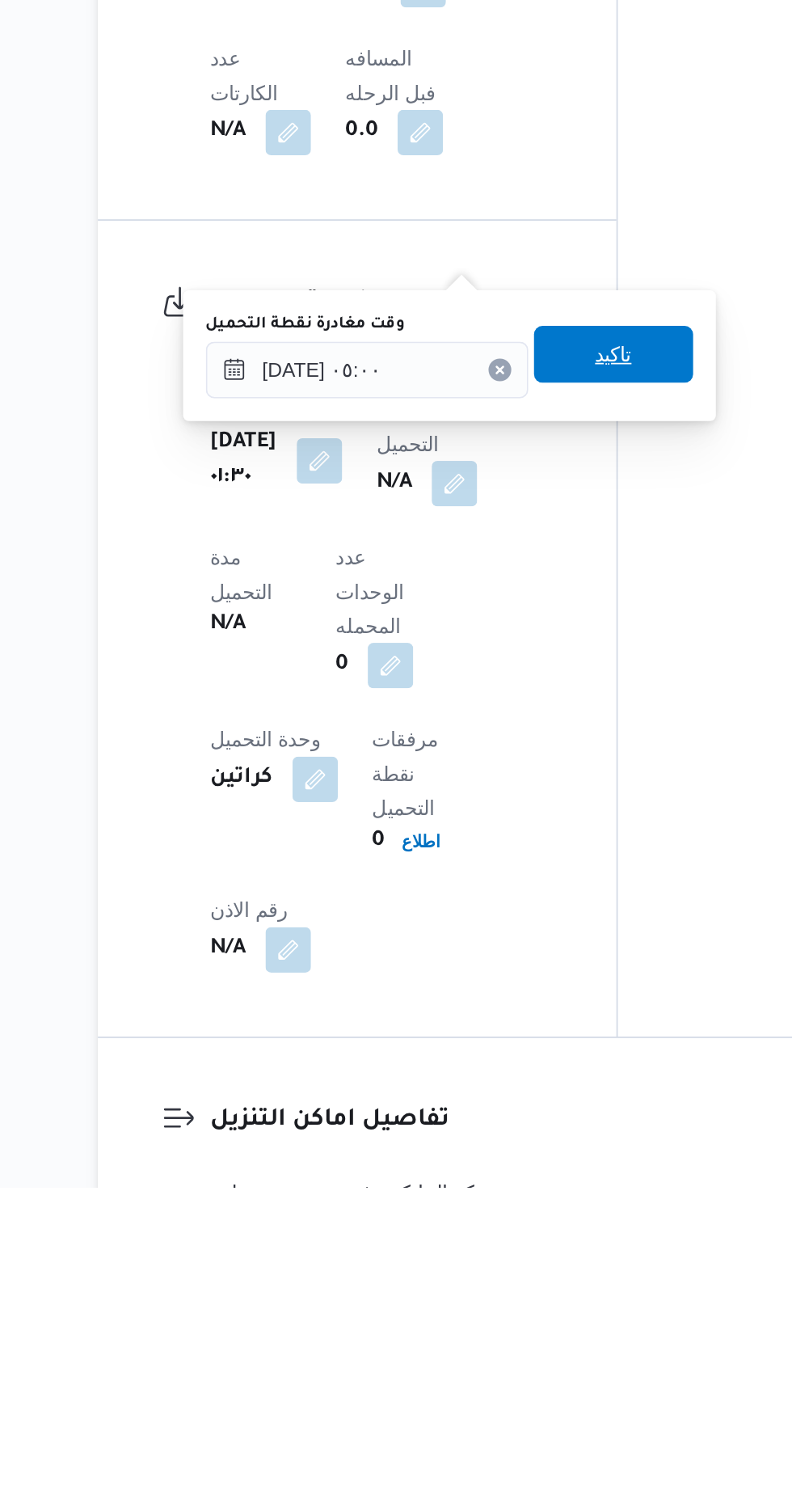
click at [514, 1031] on span "تاكيد" at bounding box center [503, 1038] width 21 height 19
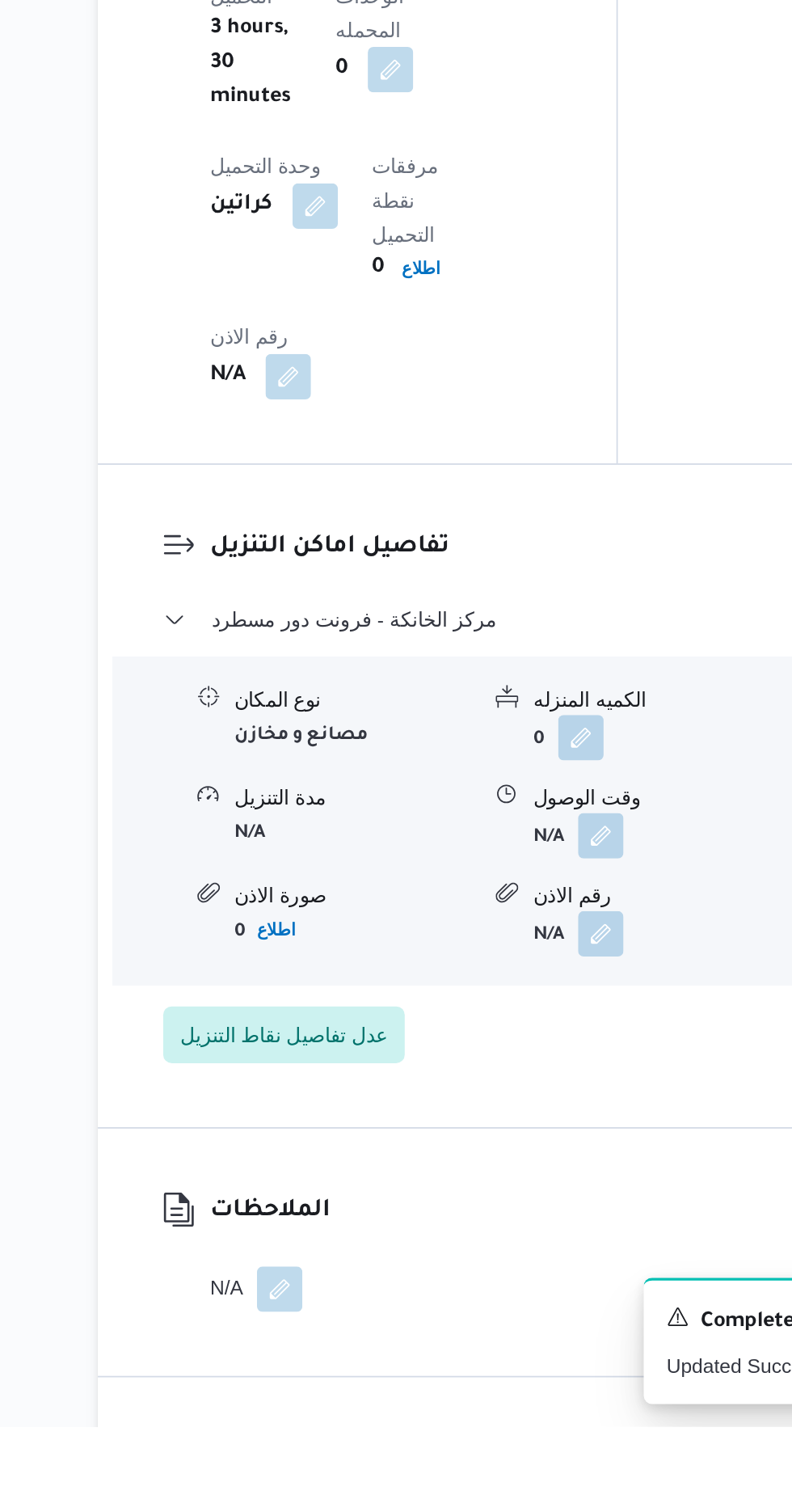
scroll to position [1234, 0]
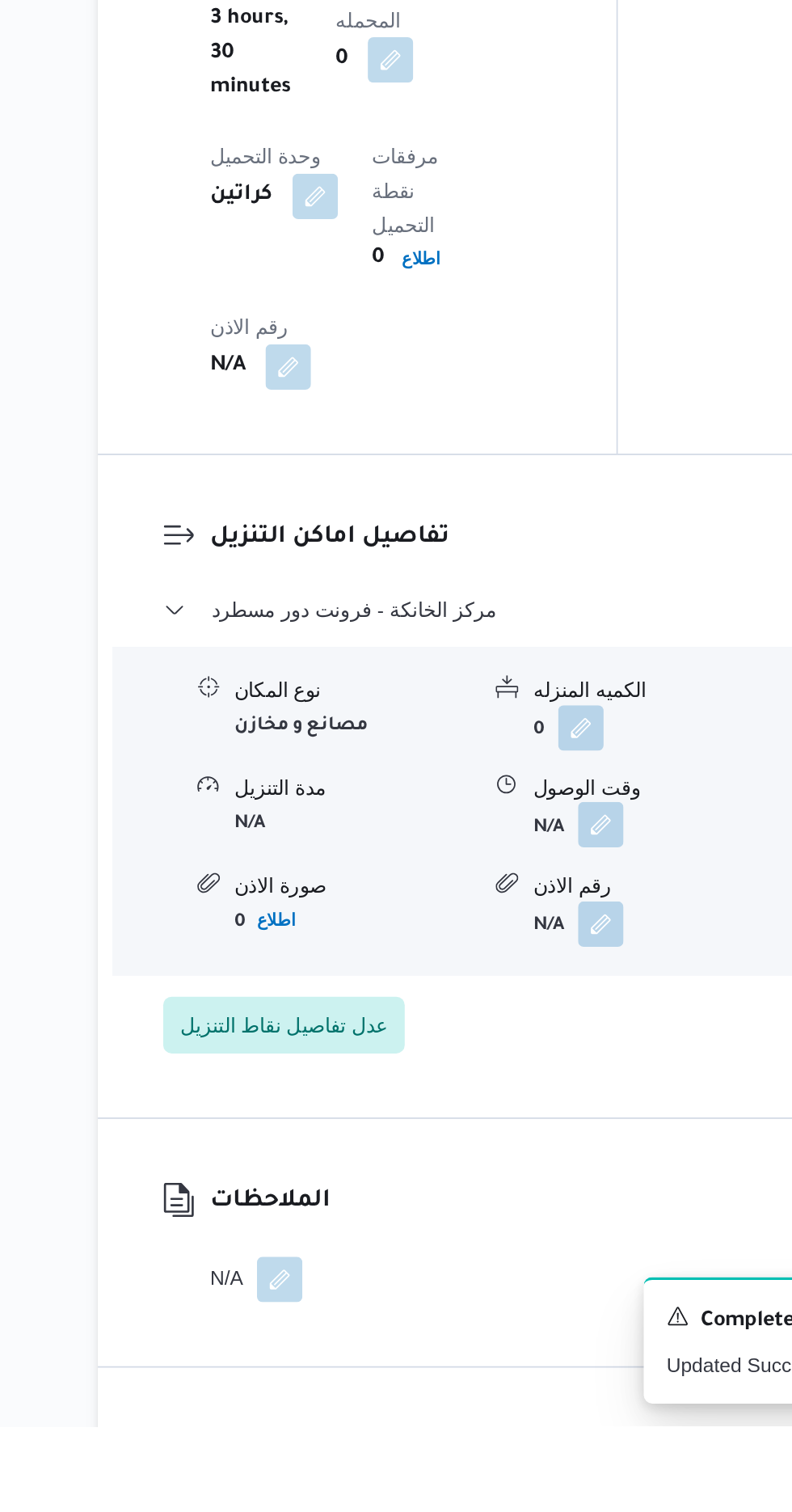
click at [506, 1157] on button "button" at bounding box center [496, 1169] width 26 height 26
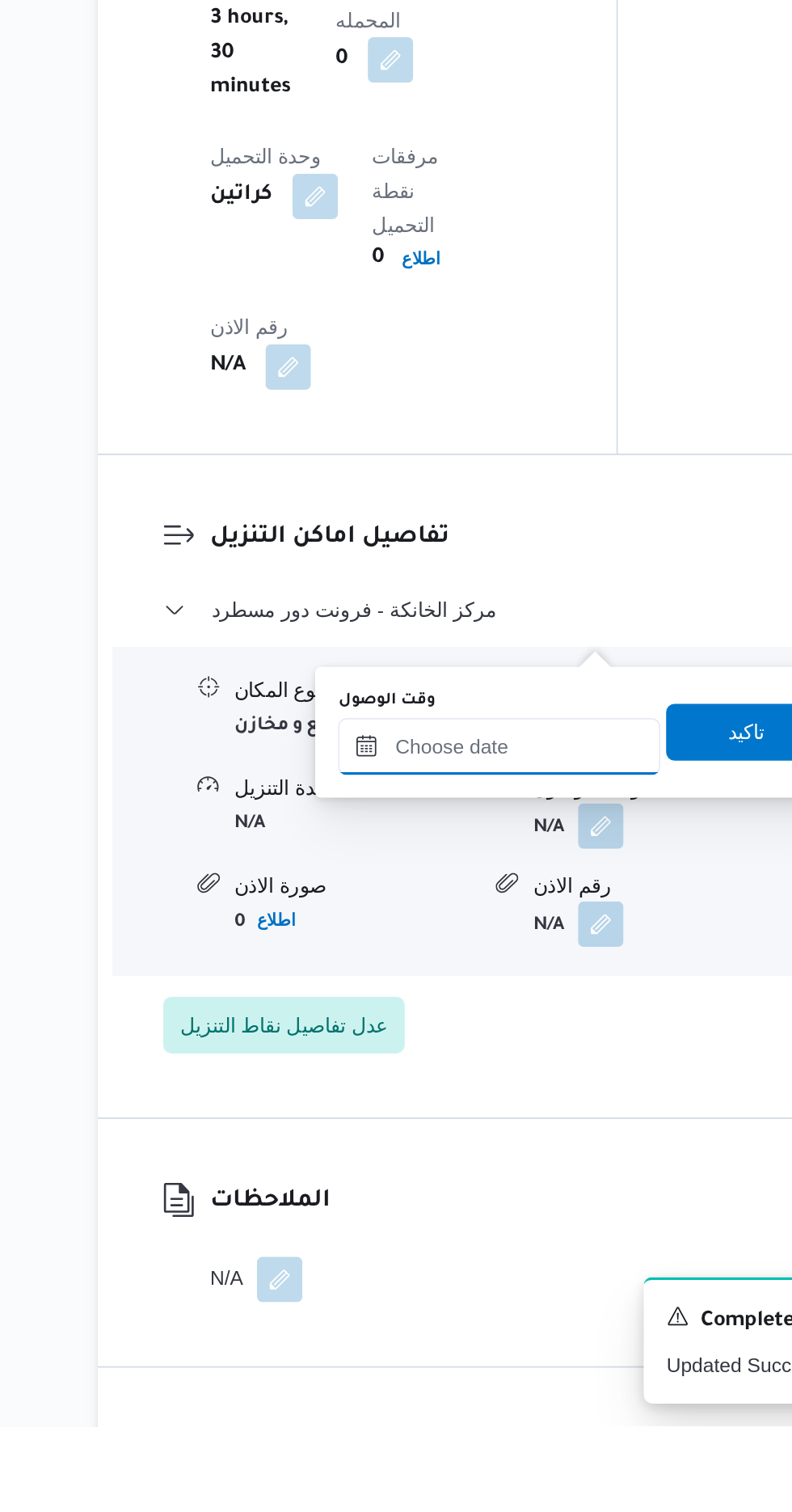
click at [467, 1123] on input "وقت الوصول" at bounding box center [438, 1125] width 183 height 32
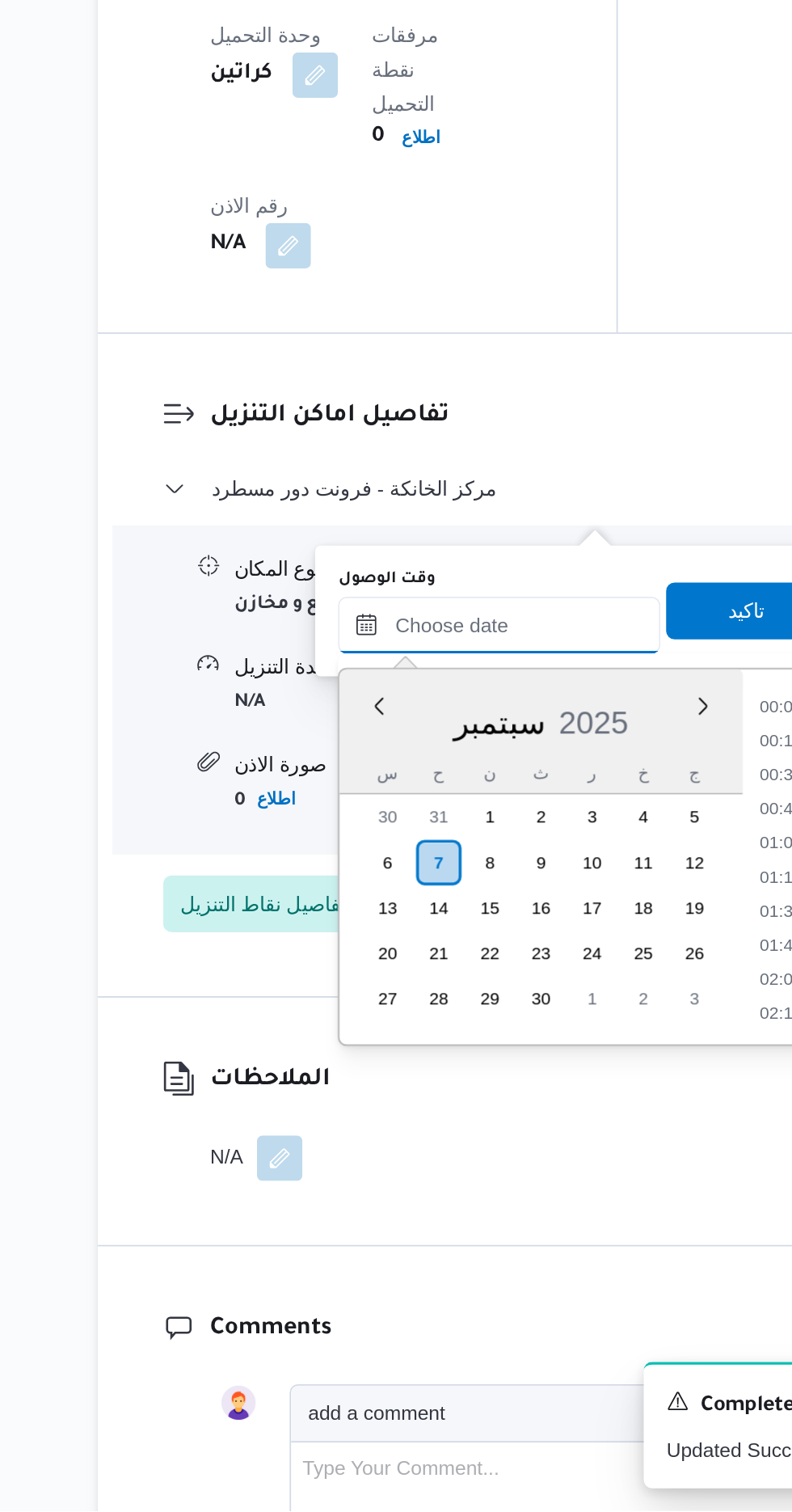
scroll to position [1046, 0]
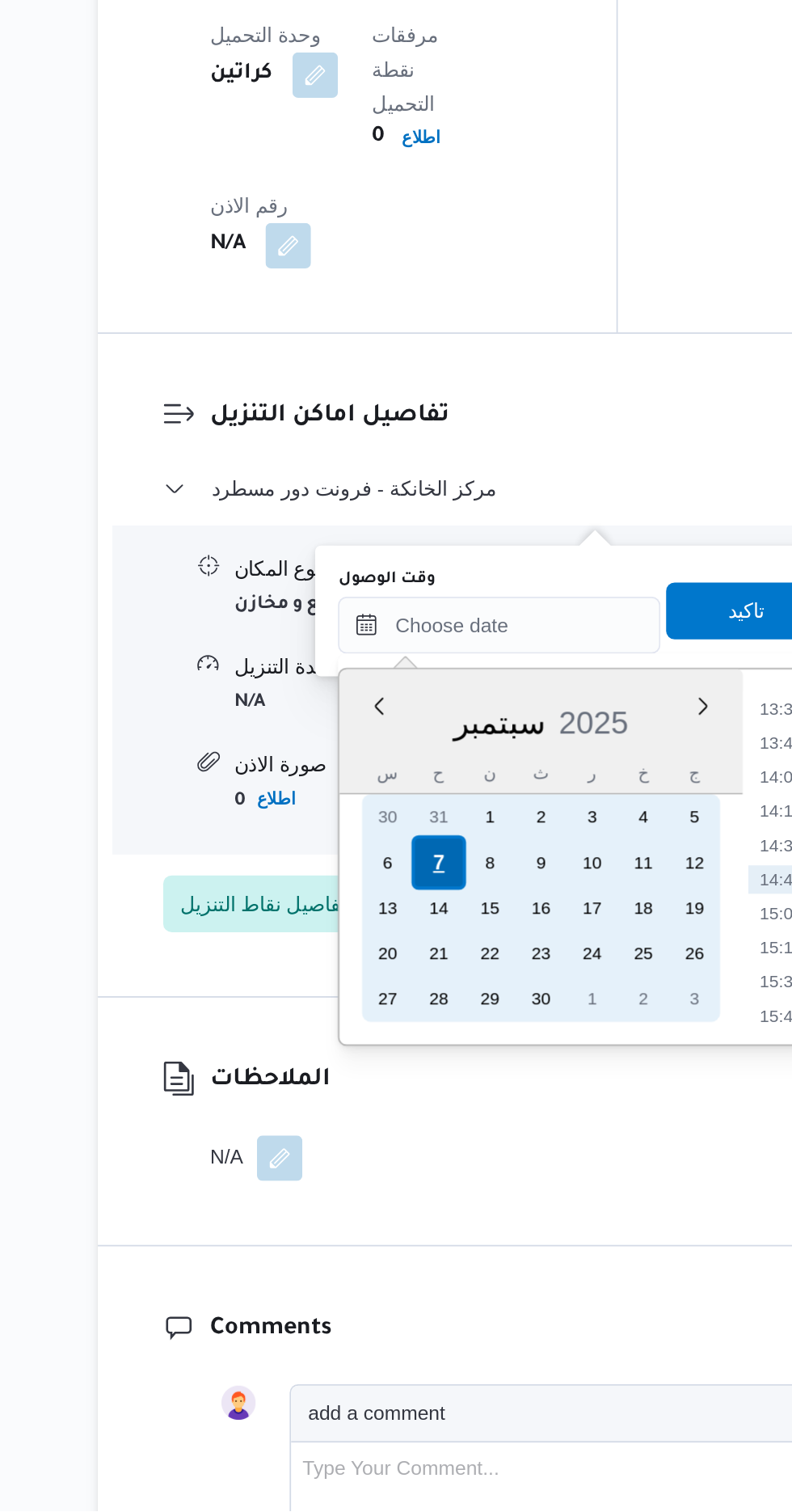
click at [404, 1142] on div "7" at bounding box center [404, 1143] width 31 height 31
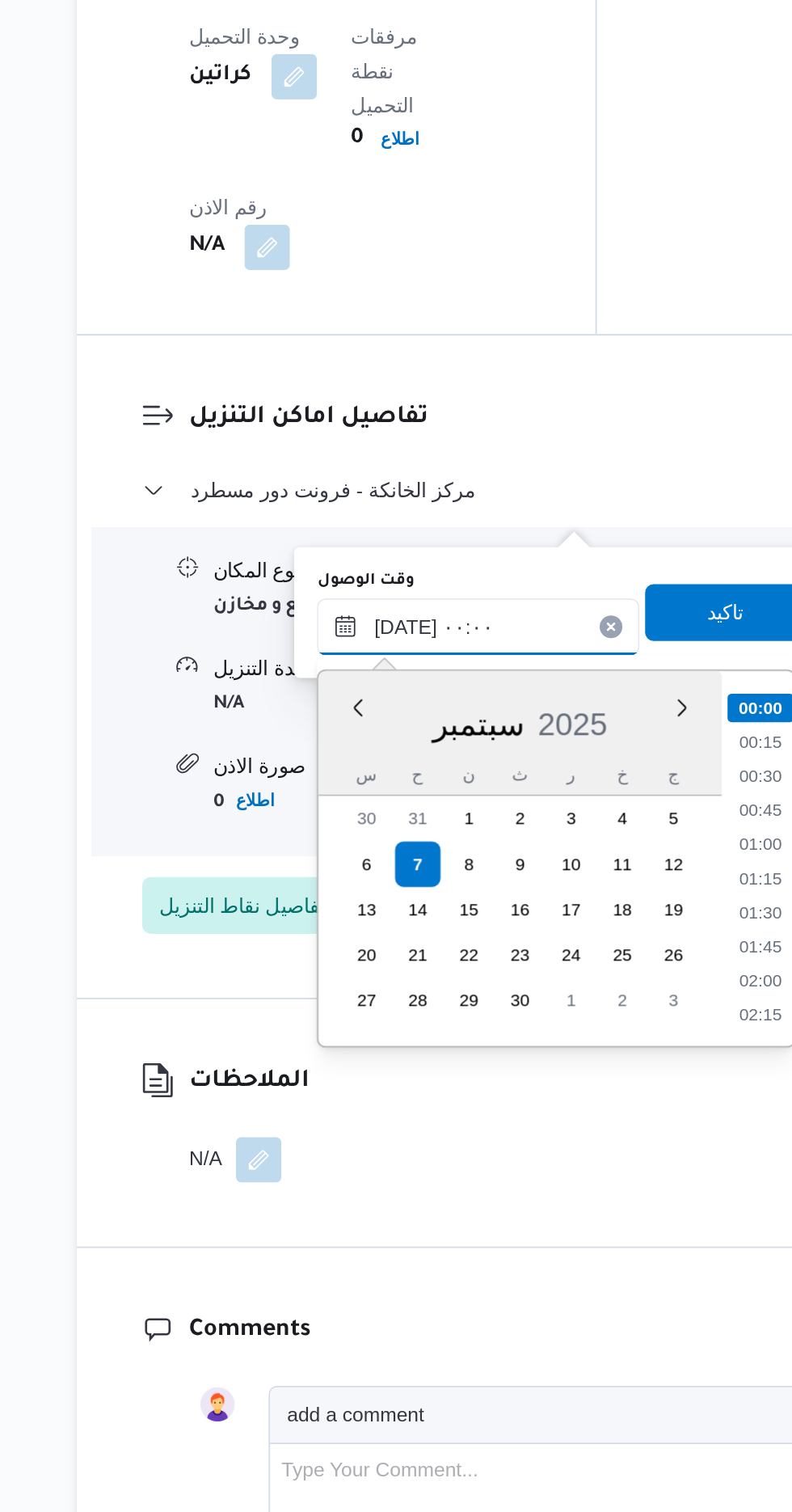
click at [367, 1014] on input "[DATE] ٠٠:٠٠" at bounding box center [438, 1008] width 183 height 32
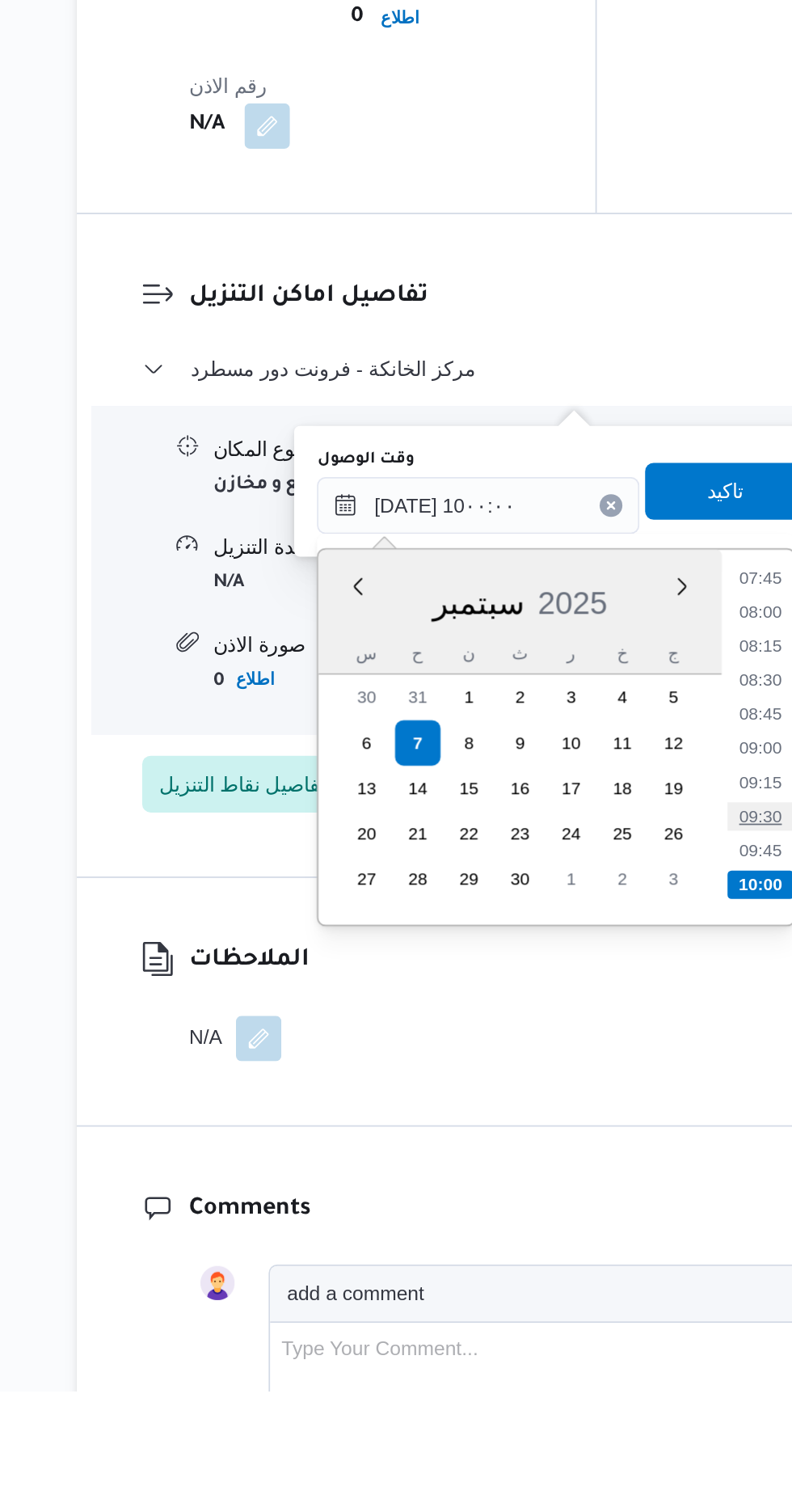
click at [605, 1186] on li "09:30" at bounding box center [600, 1184] width 37 height 16
type input "[DATE] ٠٩:٣٠"
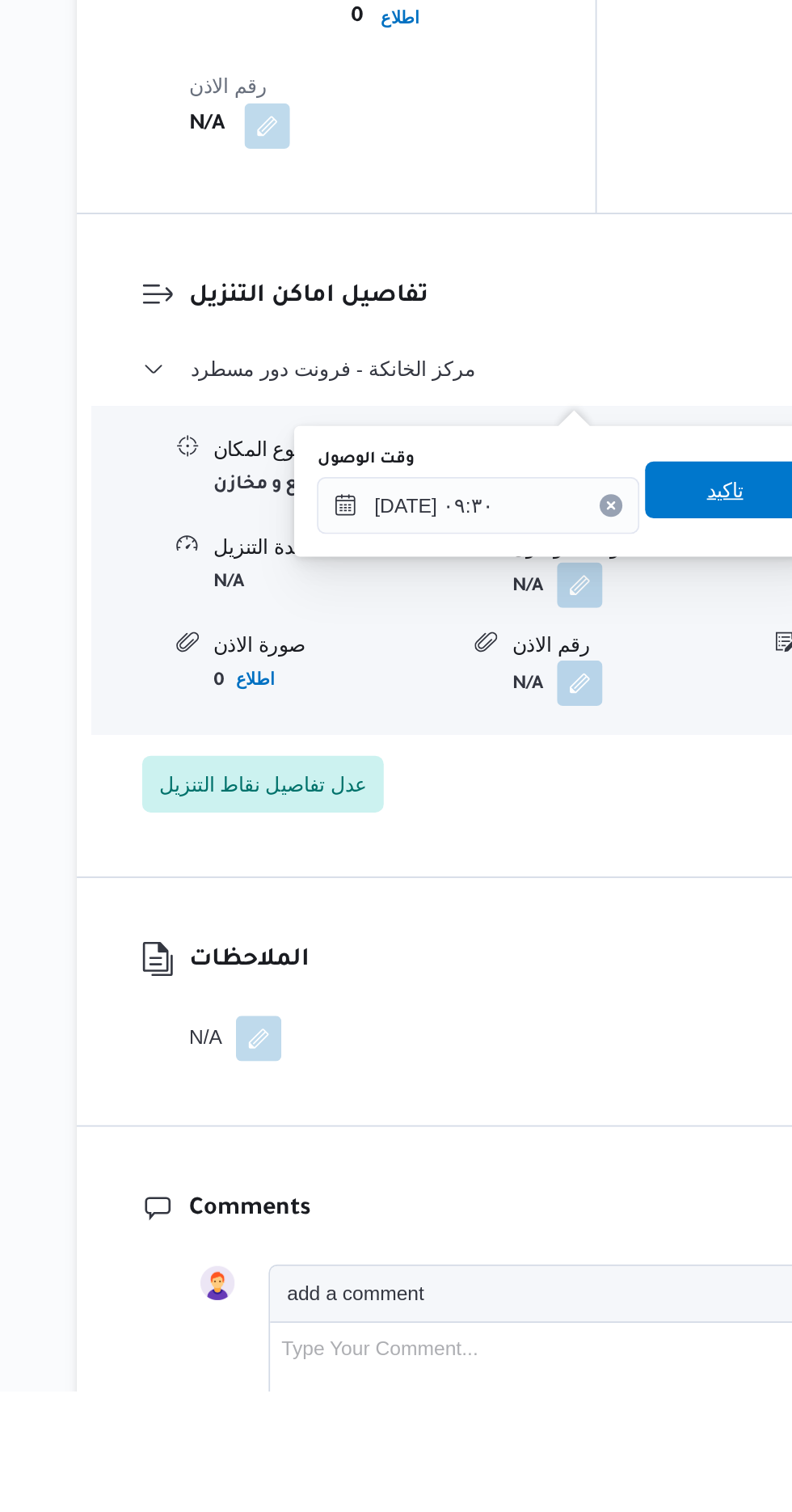
click at [584, 990] on span "تاكيد" at bounding box center [578, 999] width 21 height 19
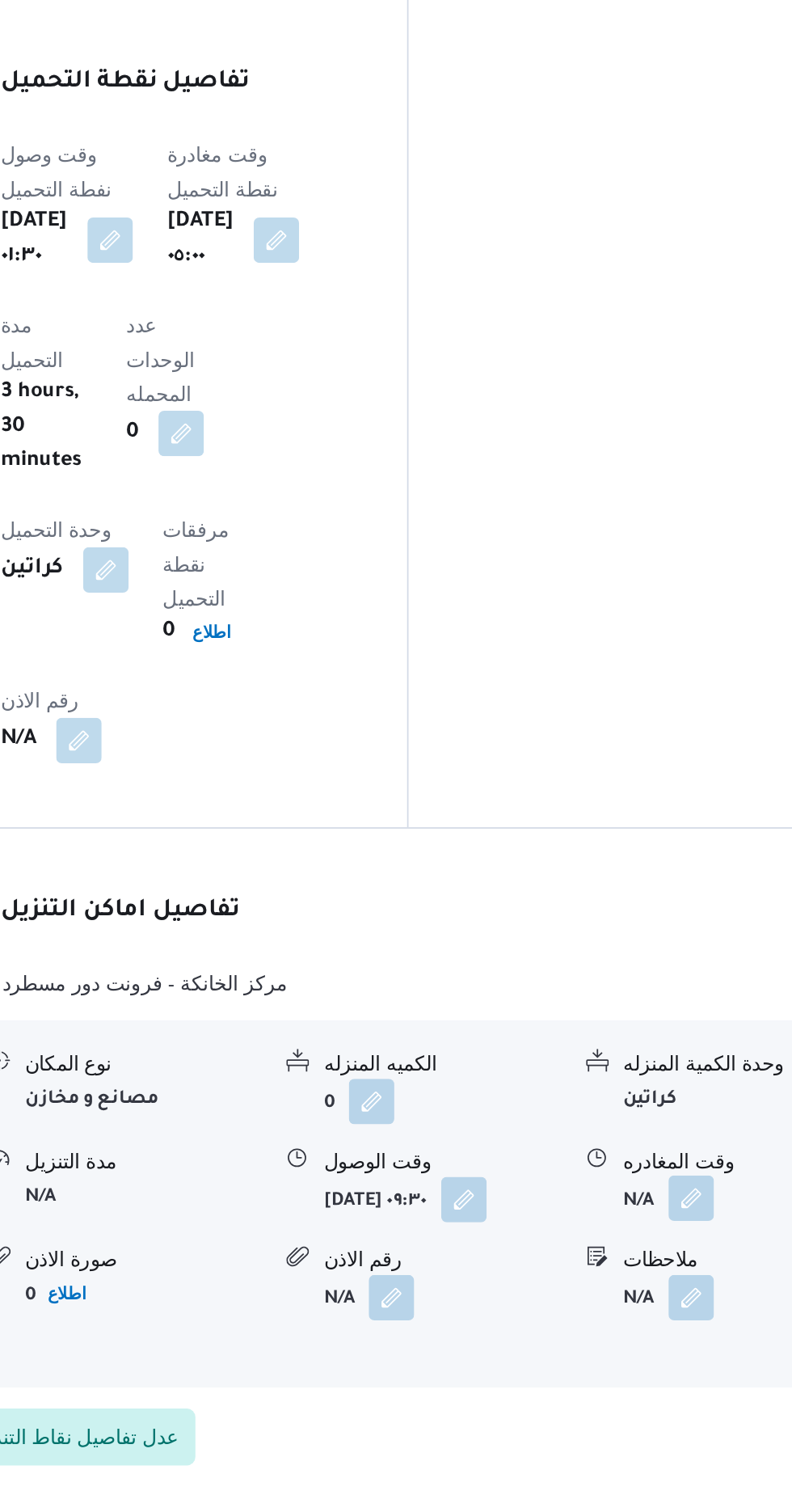
click at [677, 1039] on button "button" at bounding box center [667, 1052] width 26 height 26
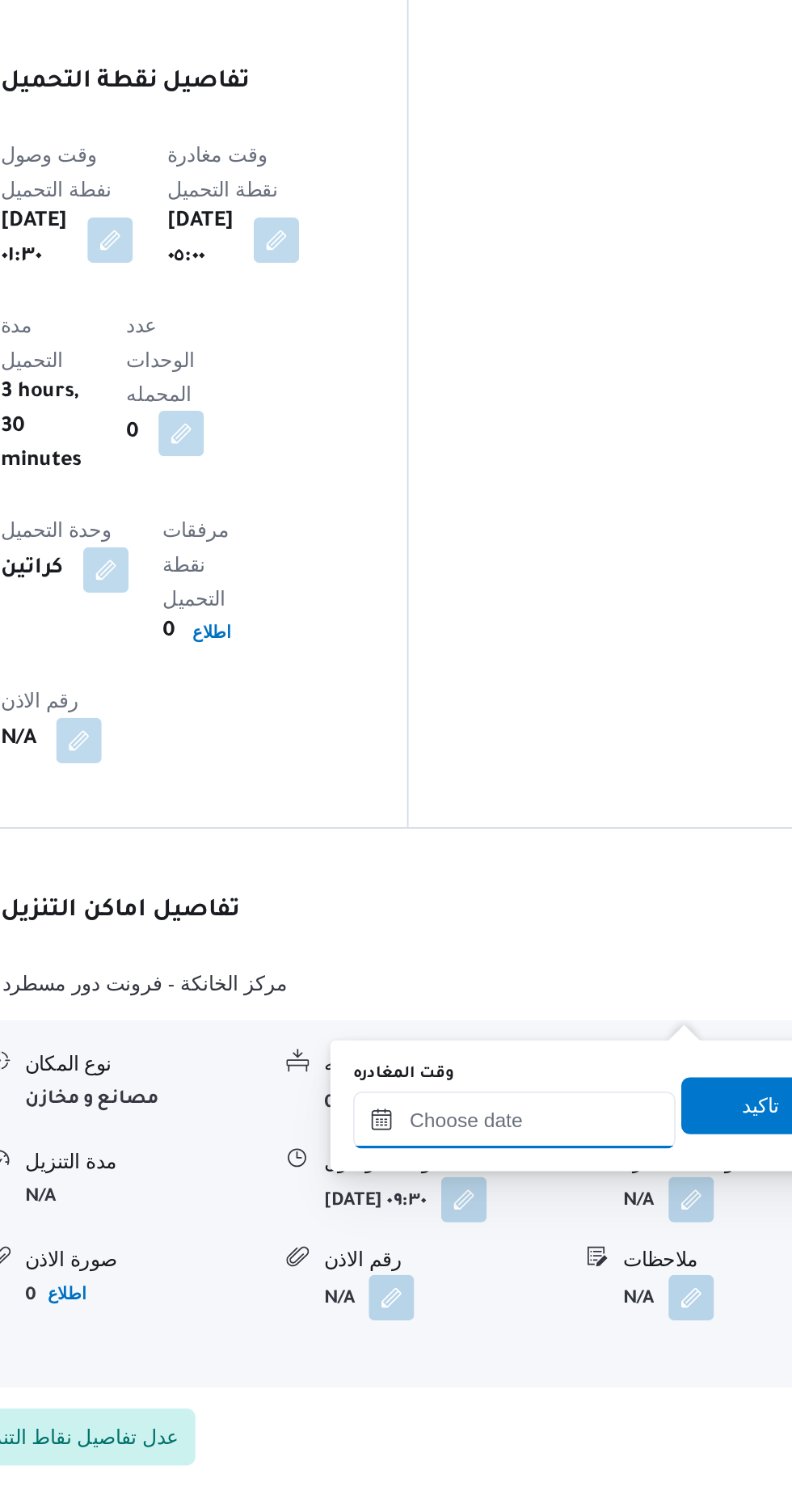
click at [597, 1004] on input "وقت المغادره" at bounding box center [566, 1008] width 183 height 32
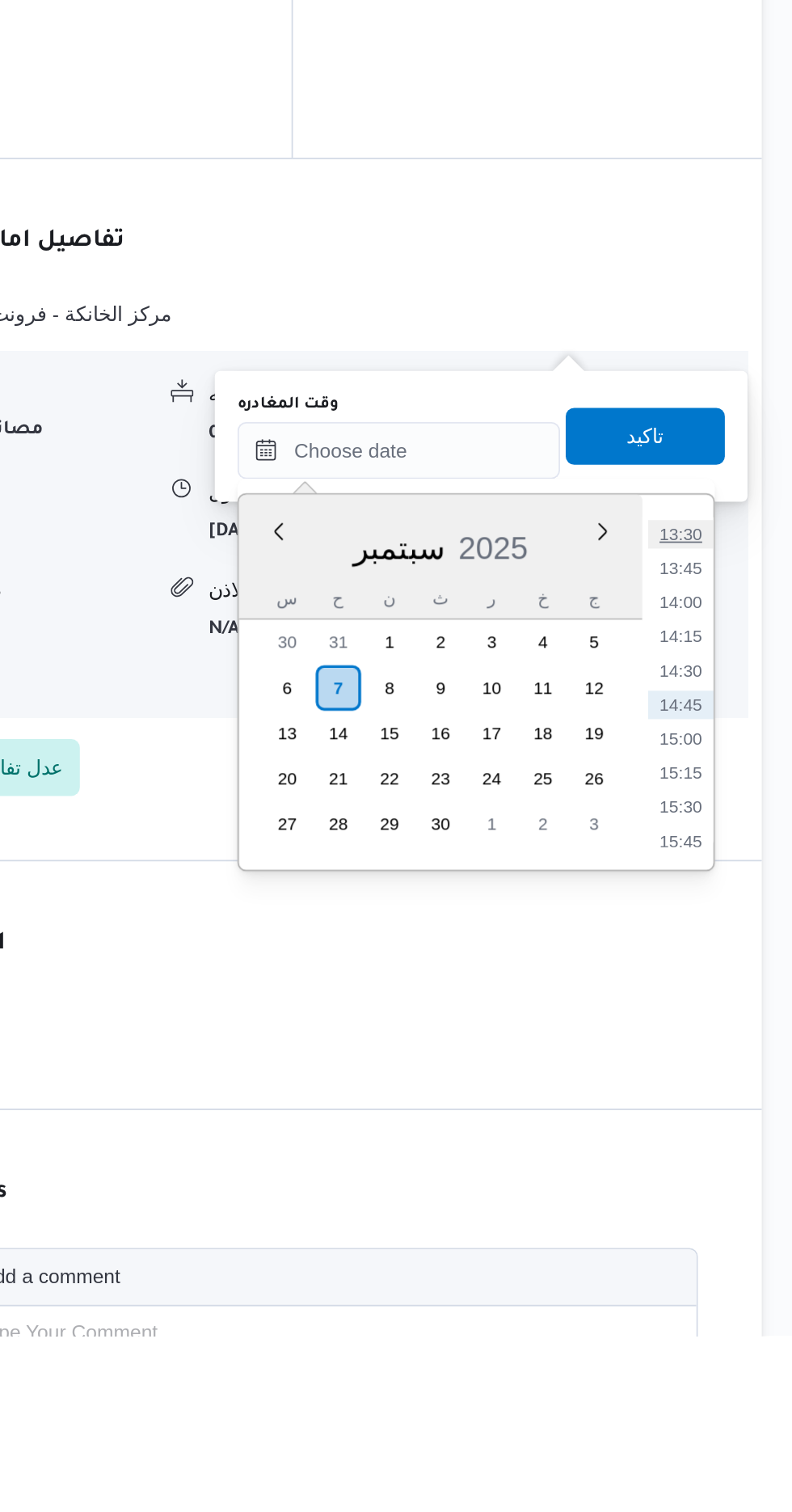
click at [723, 1059] on li "13:30" at bounding box center [726, 1055] width 37 height 16
type input "[DATE] ١٣:٣٠"
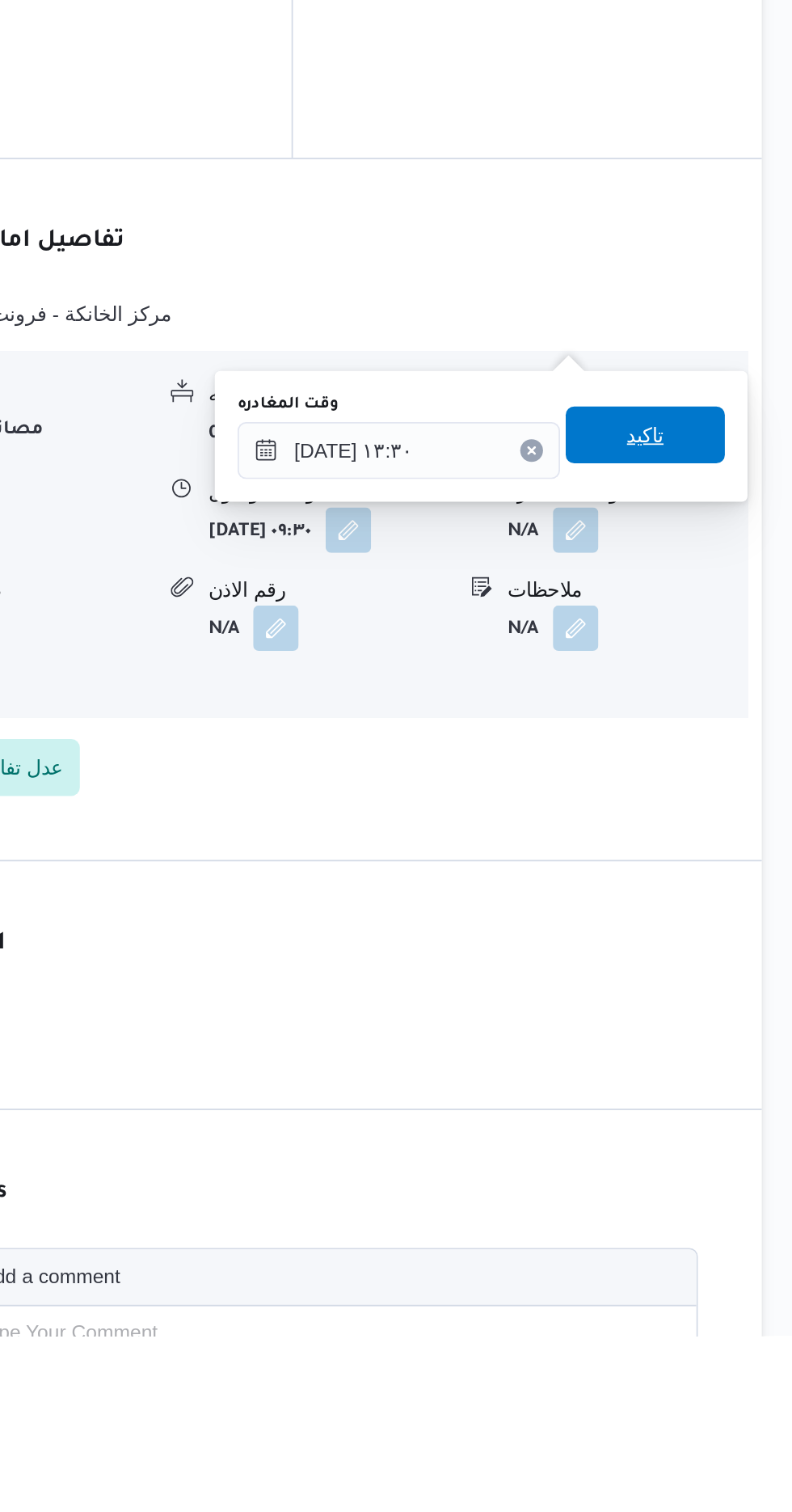
click at [726, 1012] on span "تاكيد" at bounding box center [706, 999] width 90 height 32
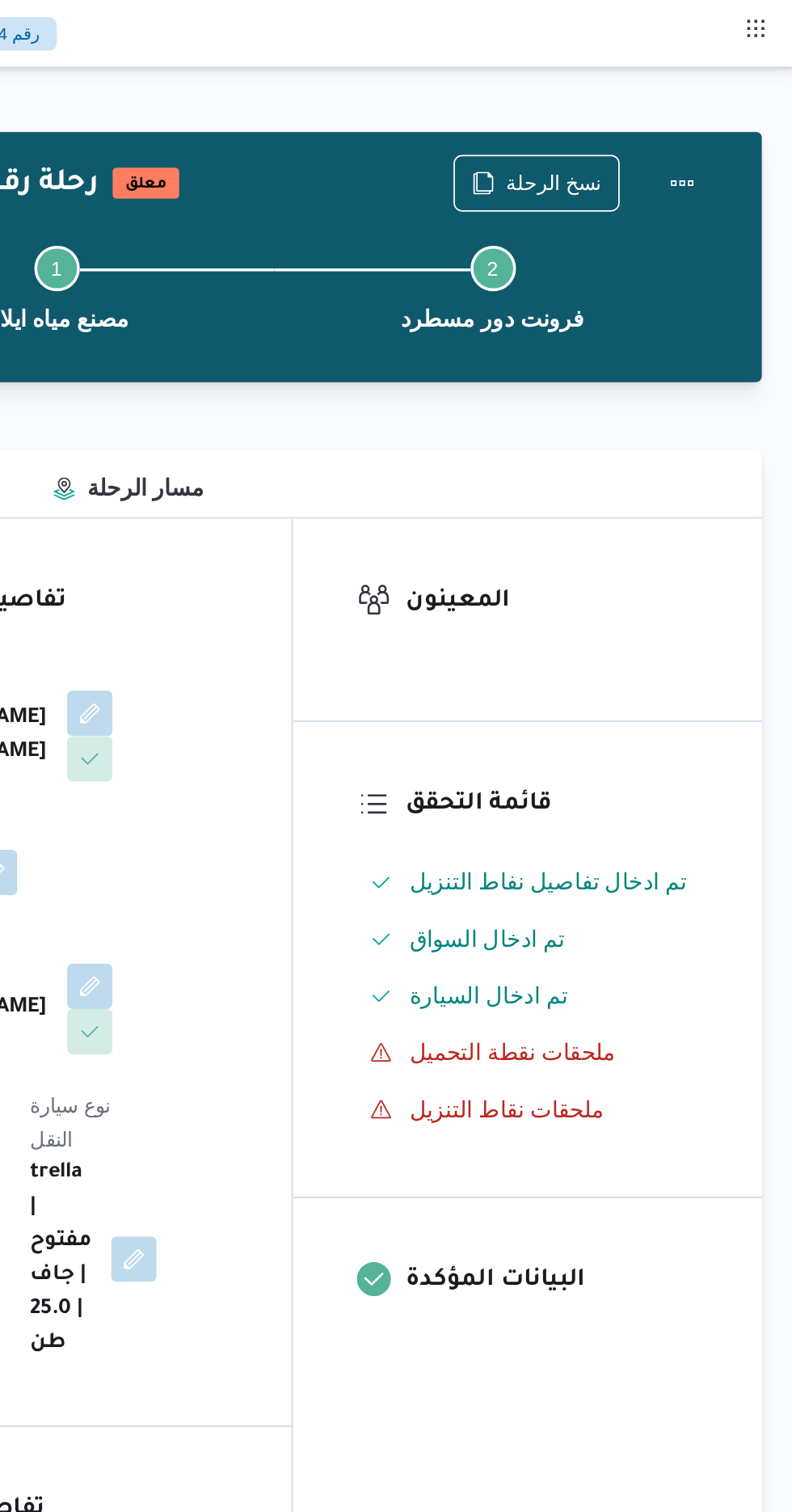
scroll to position [0, 0]
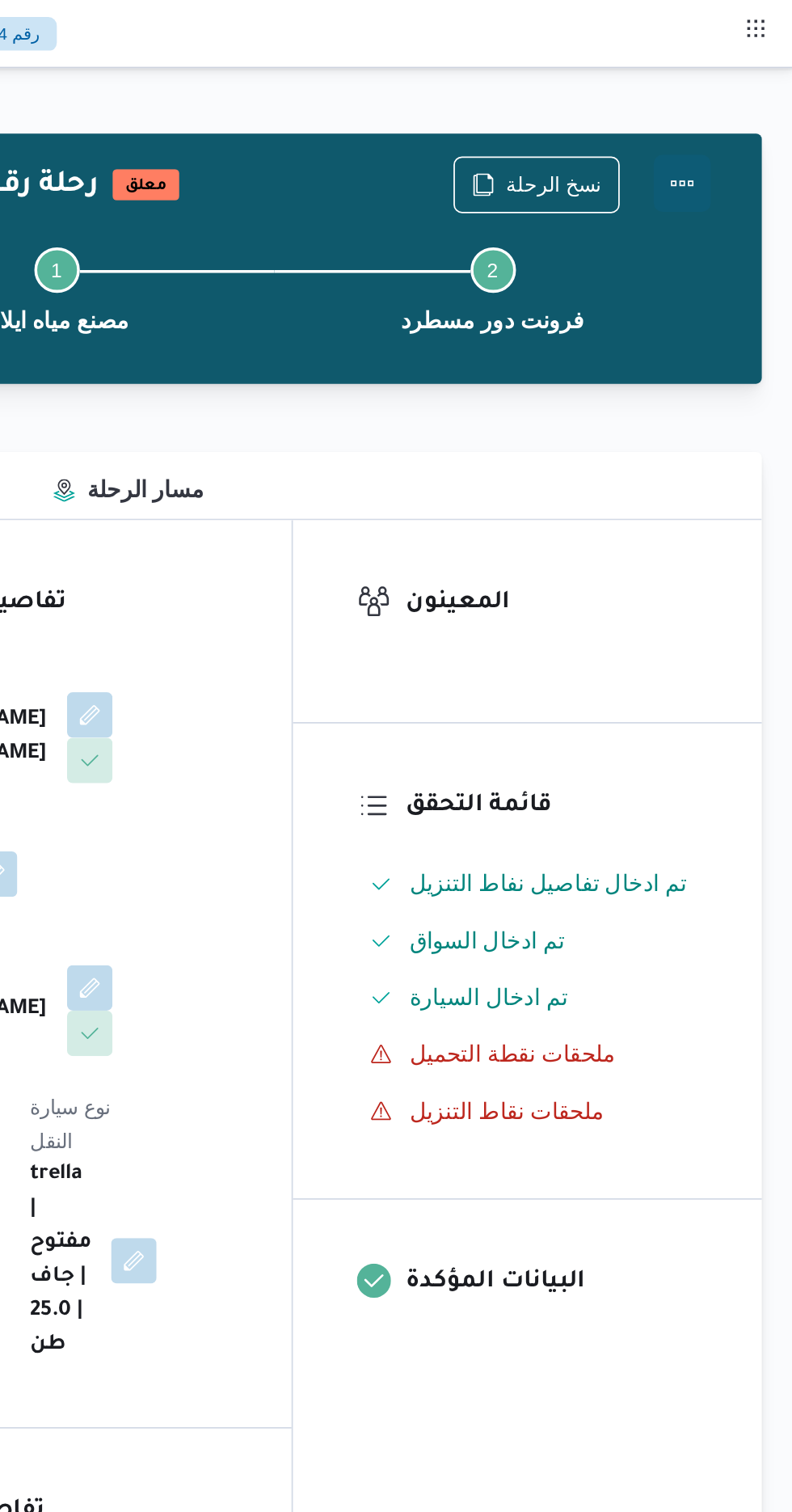
click at [724, 103] on button "Actions" at bounding box center [727, 104] width 32 height 32
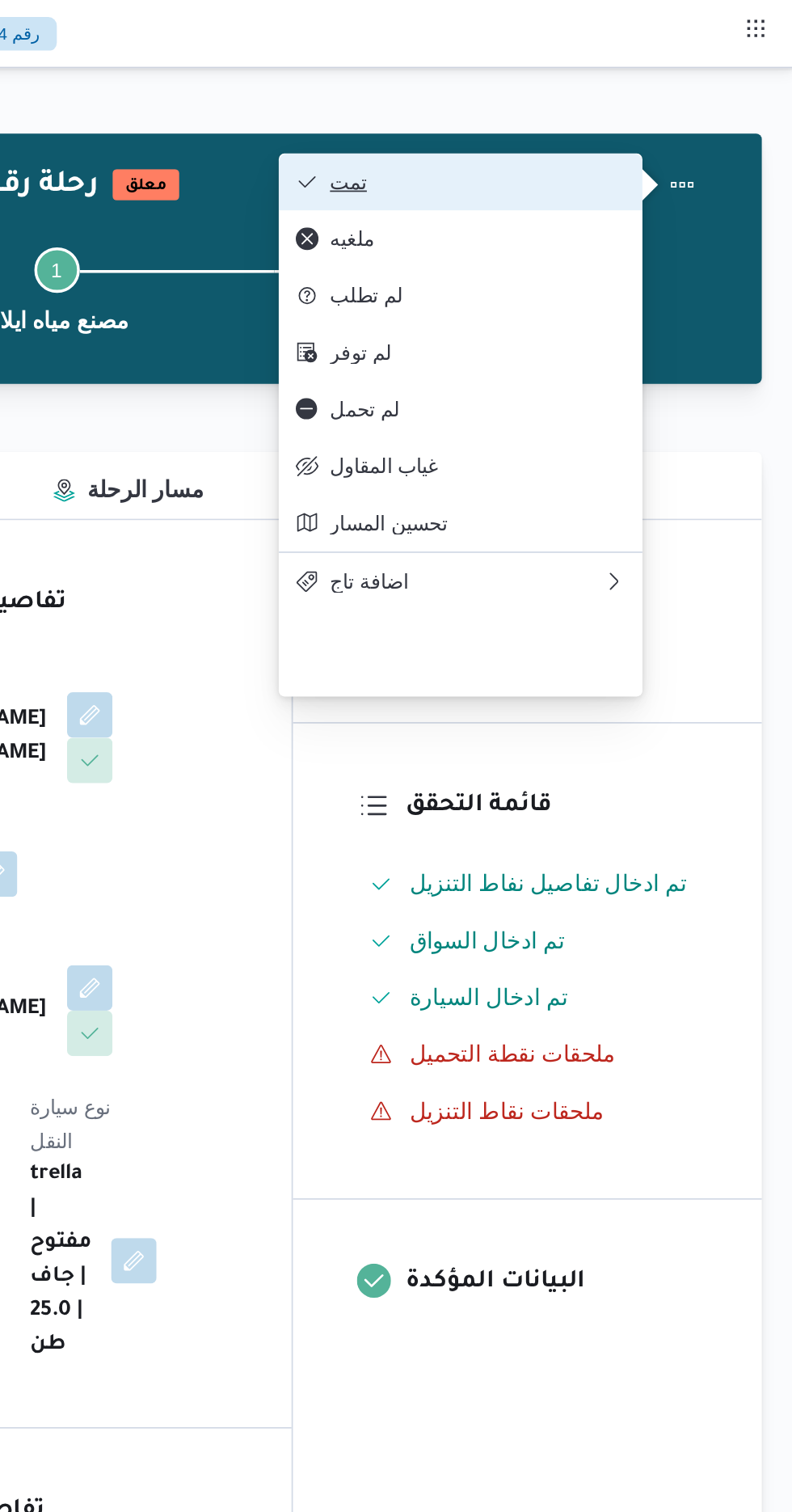
click at [678, 101] on span "تمت" at bounding box center [610, 104] width 168 height 13
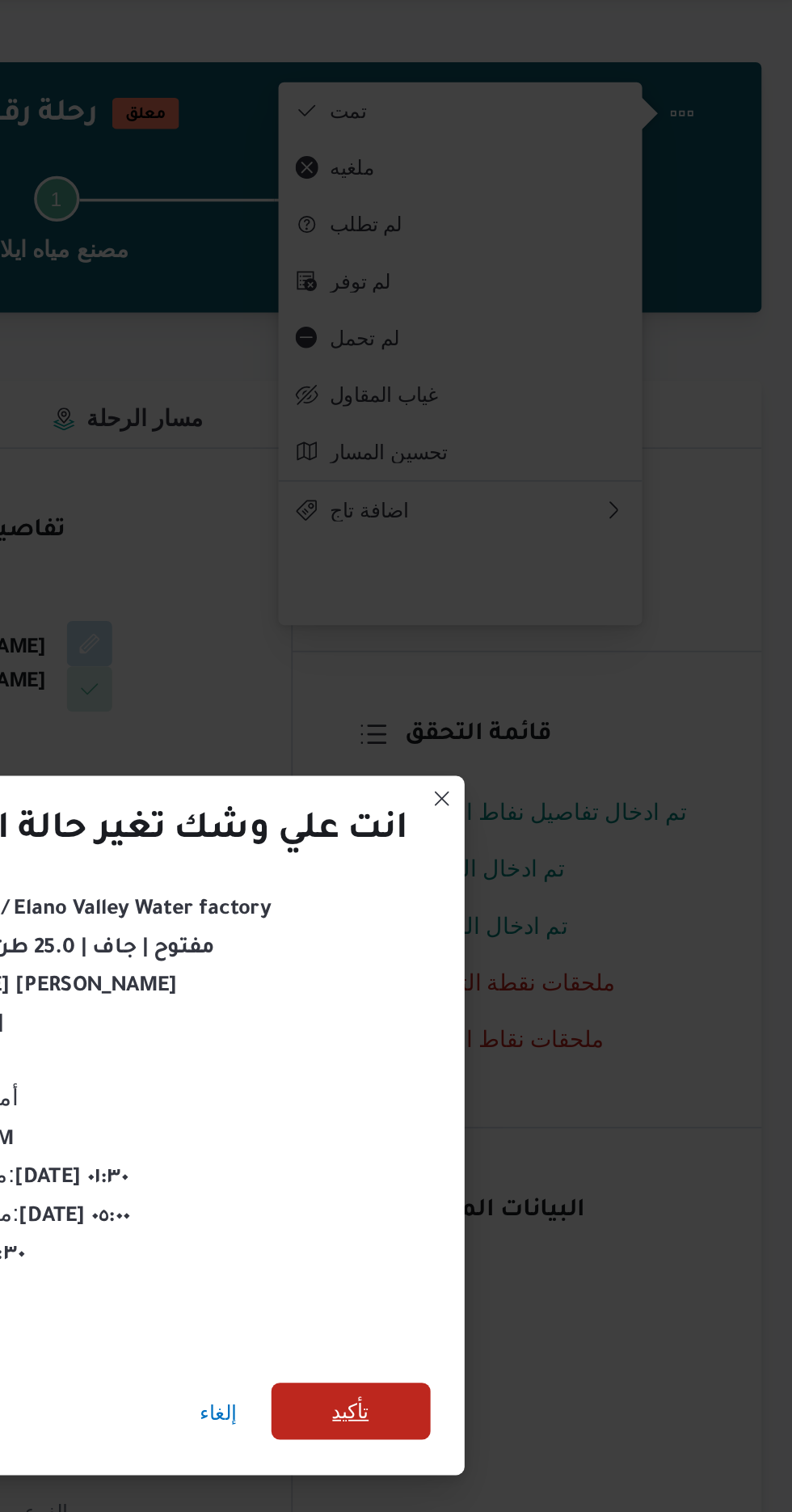
click at [541, 834] on span "تأكيد" at bounding box center [538, 843] width 21 height 19
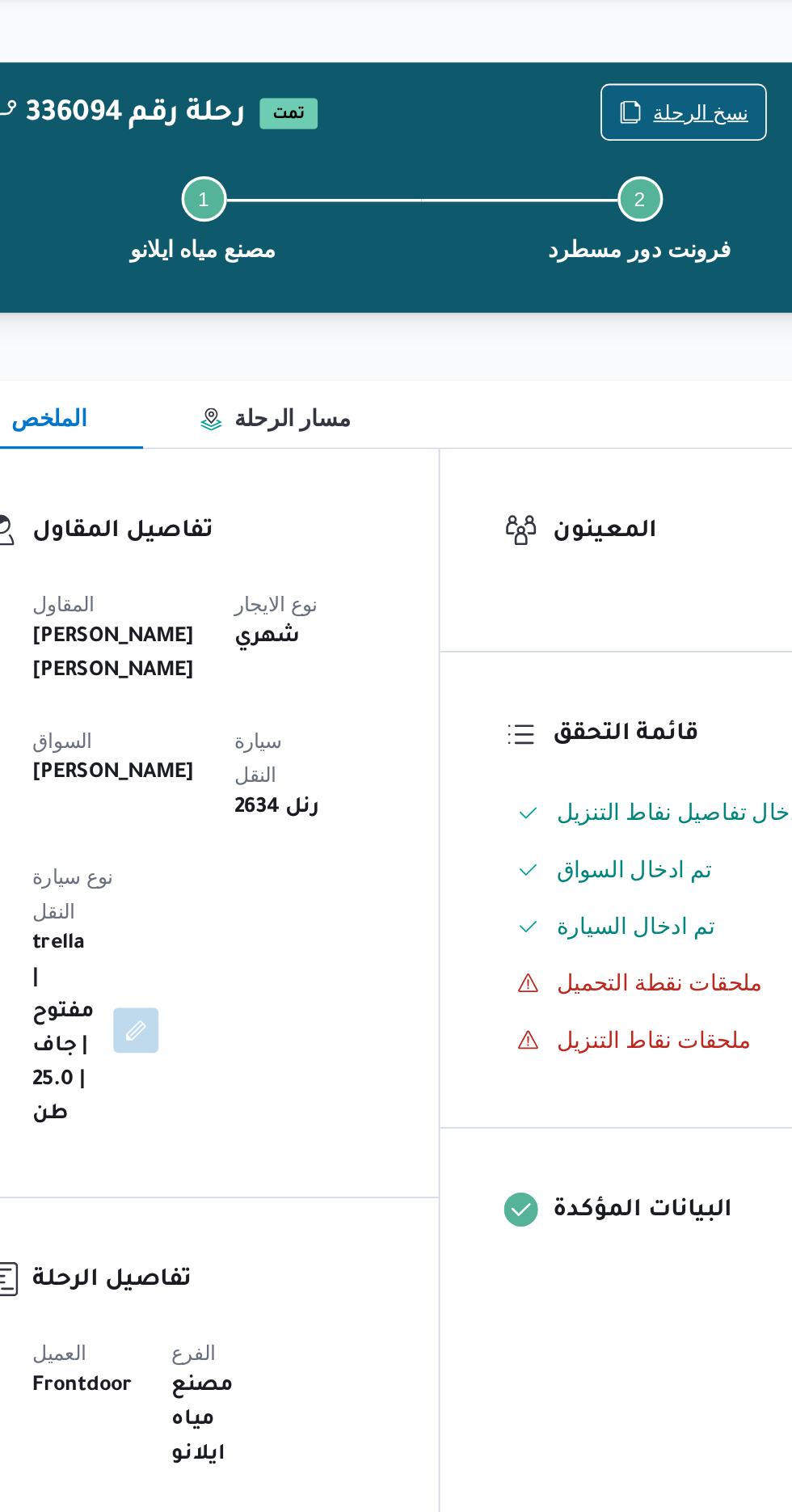
click at [639, 95] on span "نسخ الرحلة" at bounding box center [644, 104] width 93 height 31
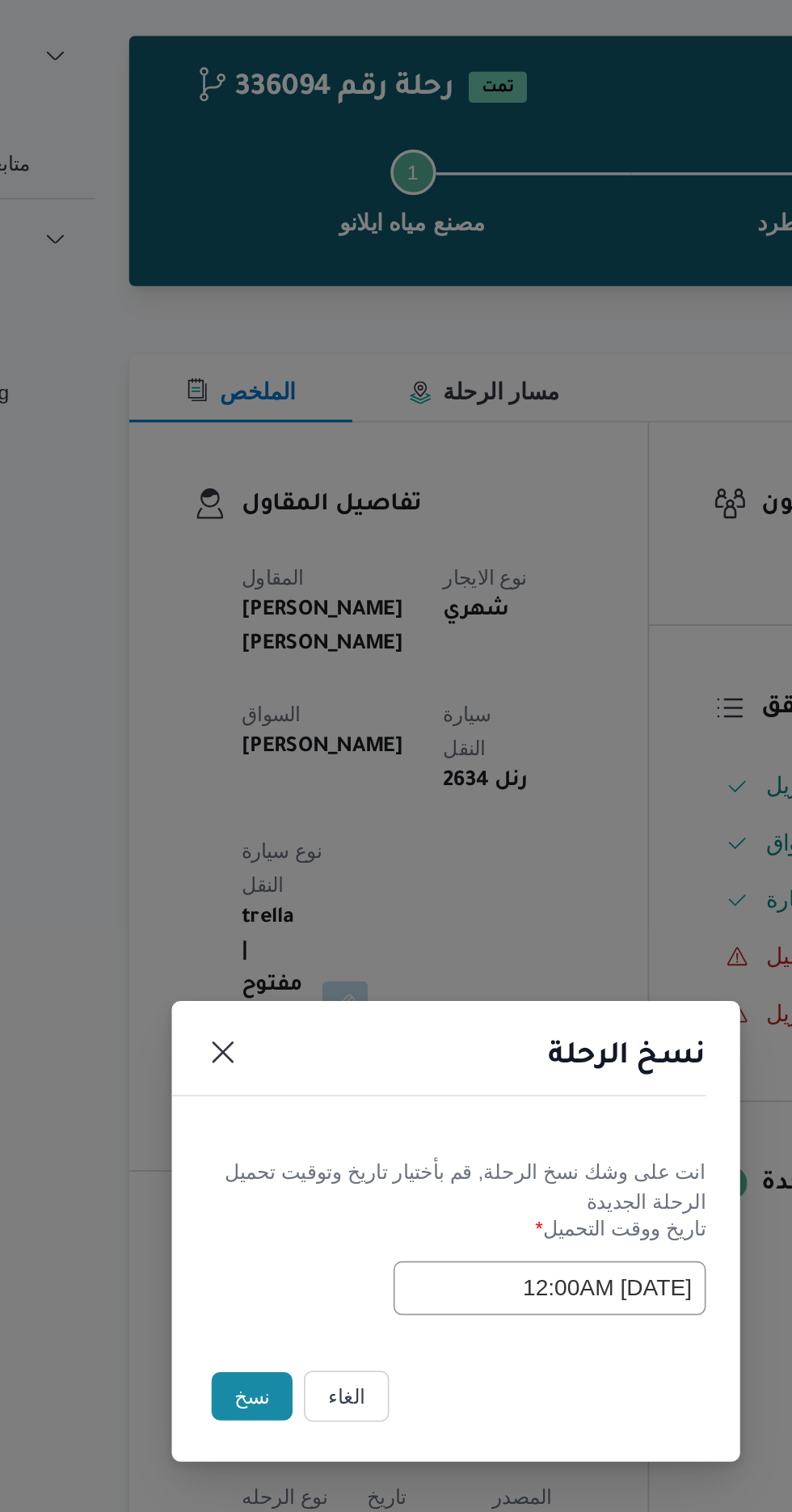
click at [257, 843] on button "نسخ" at bounding box center [280, 849] width 46 height 27
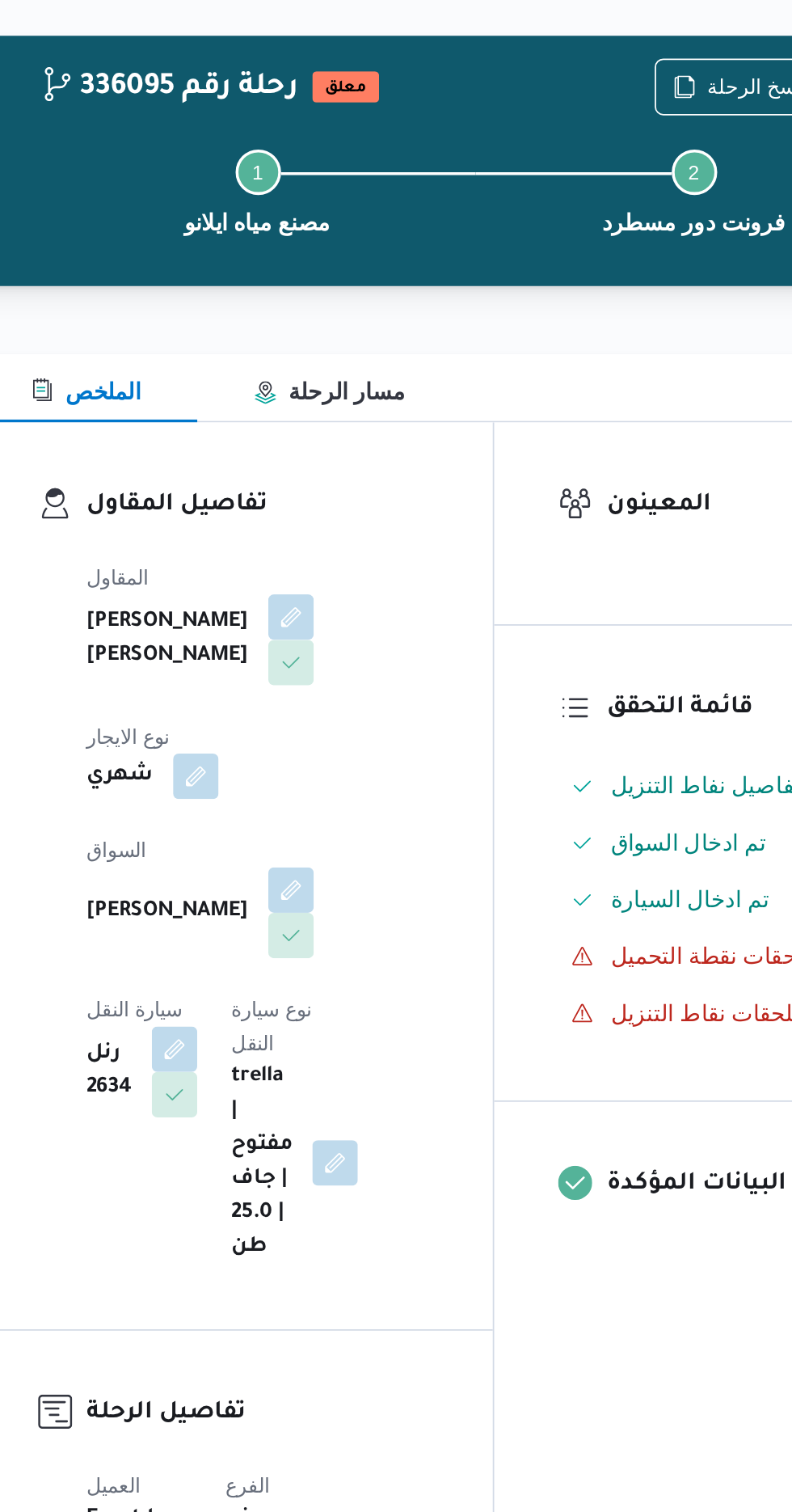
click at [337, 620] on dt "سيارة النقل" at bounding box center [305, 630] width 63 height 19
click at [337, 639] on button "button" at bounding box center [323, 651] width 26 height 26
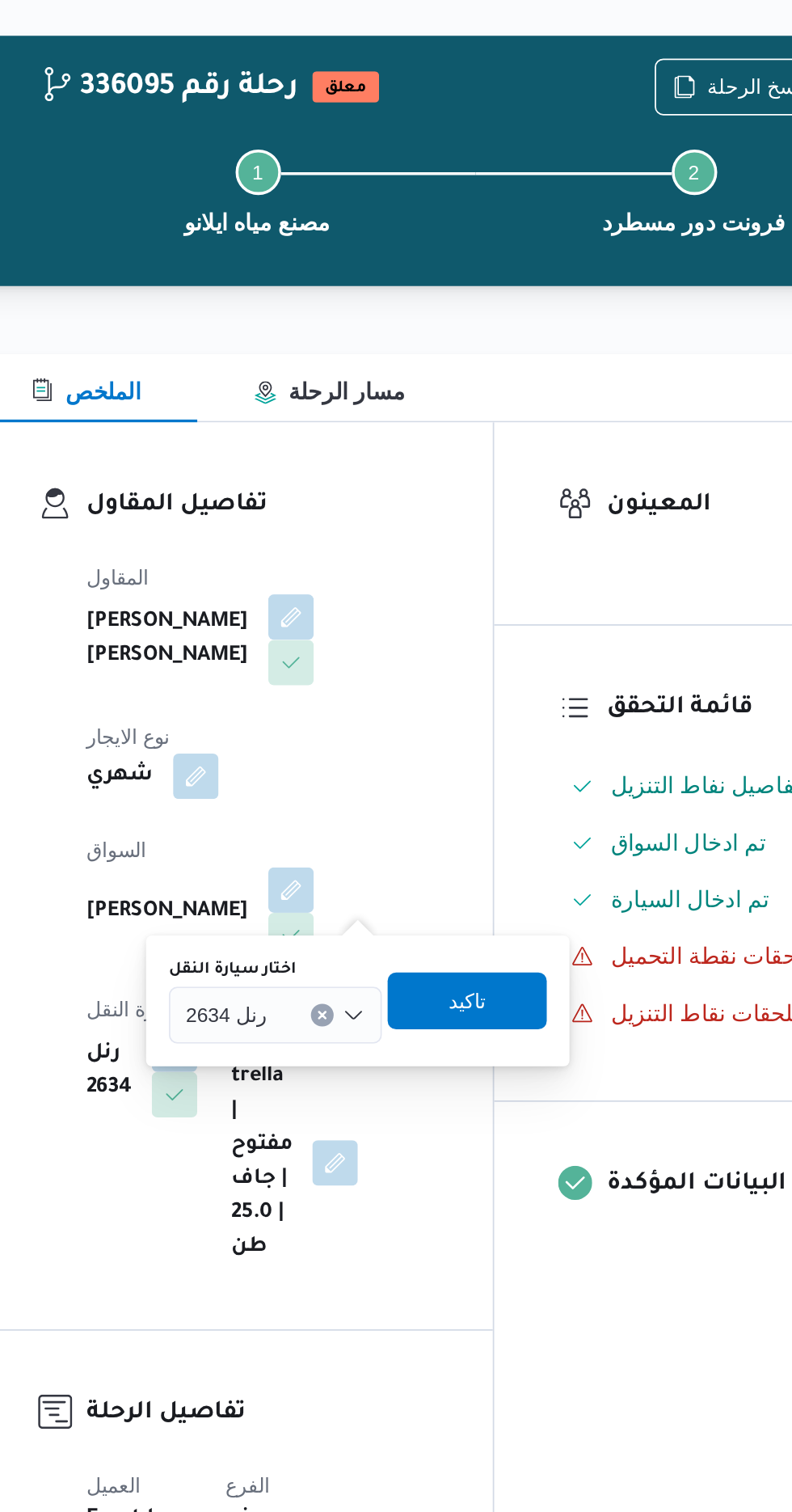
click at [385, 610] on label "اختار سيارة النقل" at bounding box center [357, 607] width 73 height 13
click at [385, 623] on input "اختار سيارة النقل" at bounding box center [384, 632] width 2 height 19
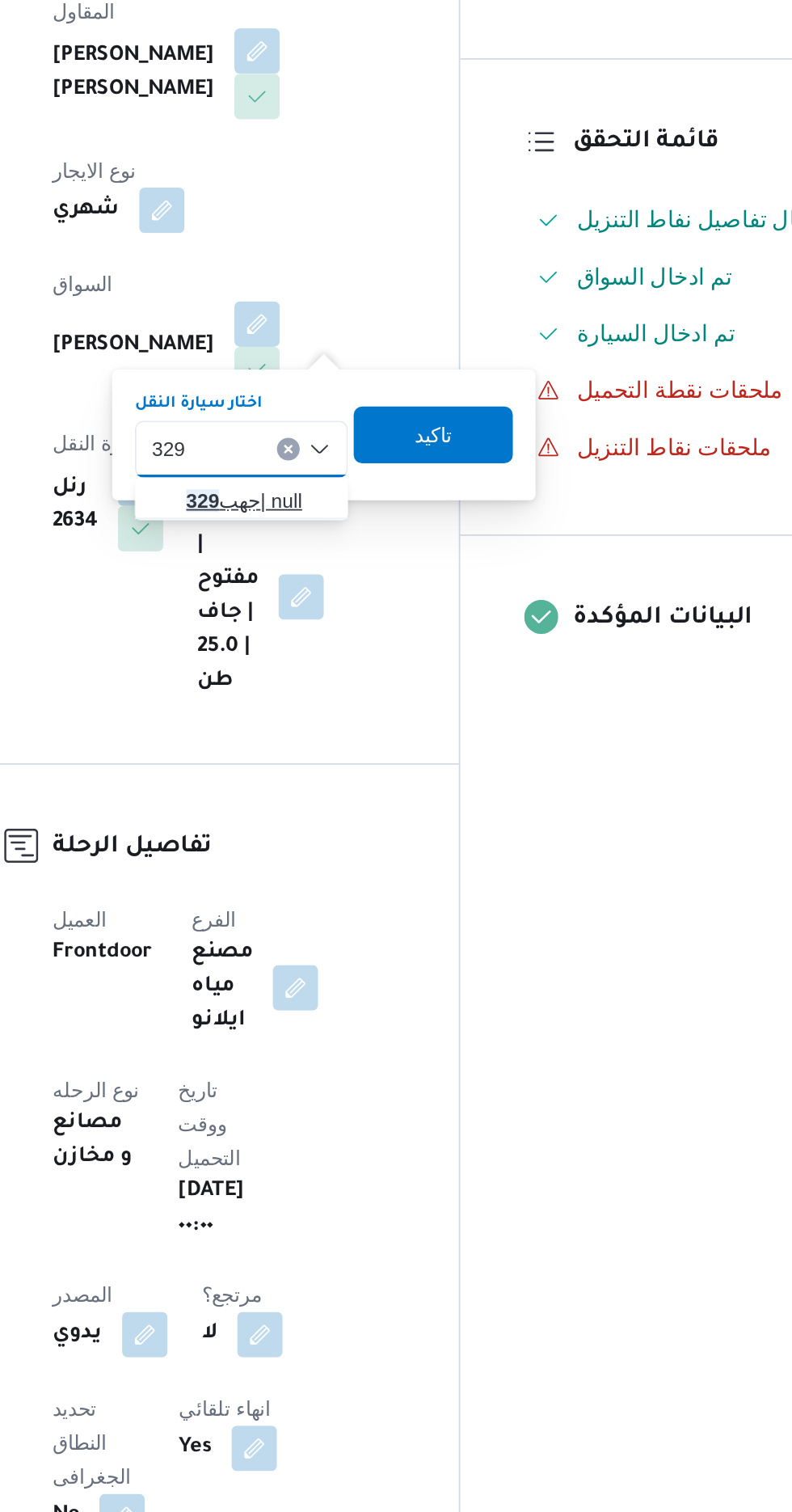
type input "329"
click at [389, 668] on span "جهب 329 | null" at bounding box center [391, 662] width 82 height 19
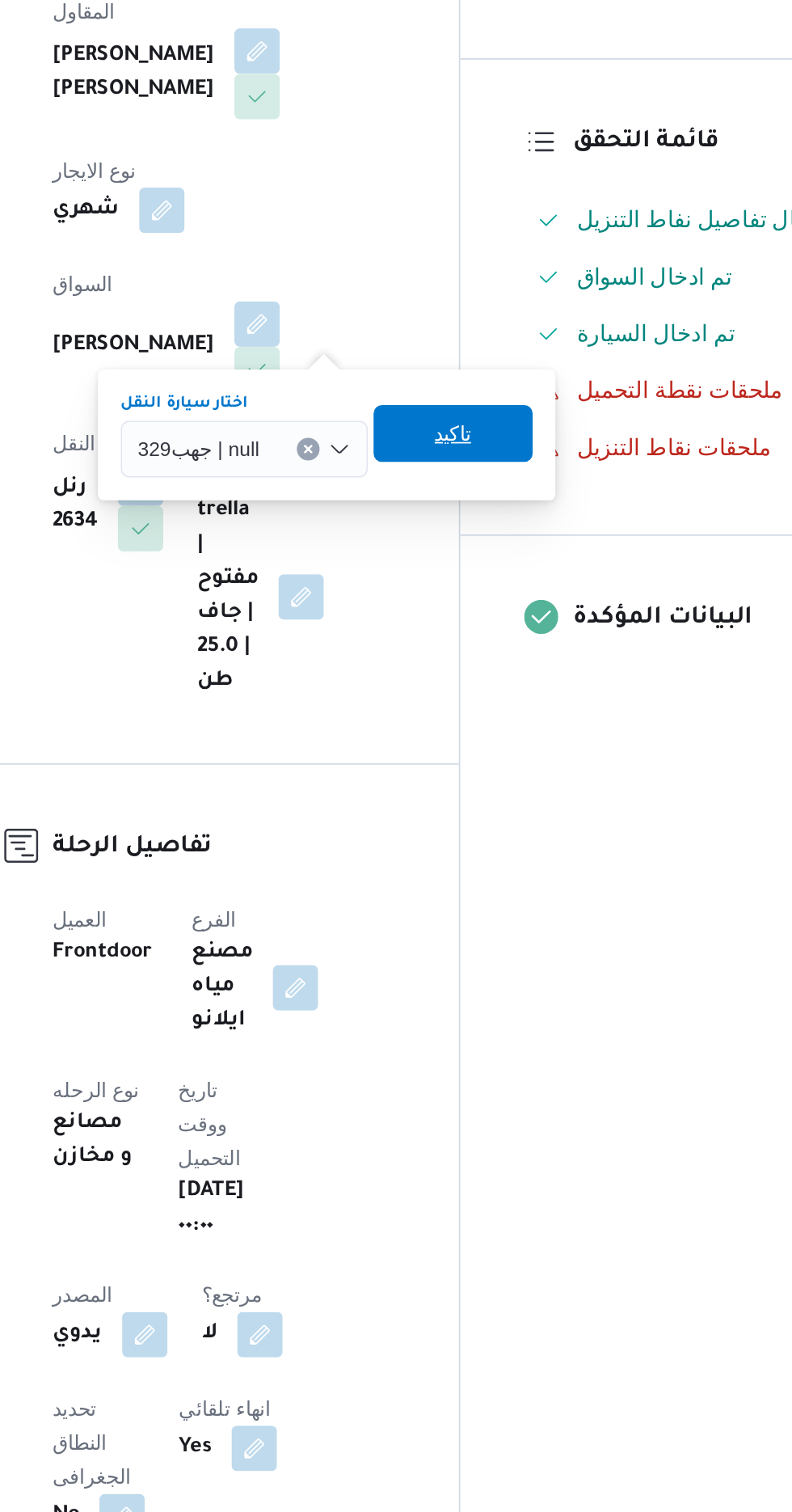
click at [509, 623] on span "تاكيد" at bounding box center [502, 624] width 90 height 32
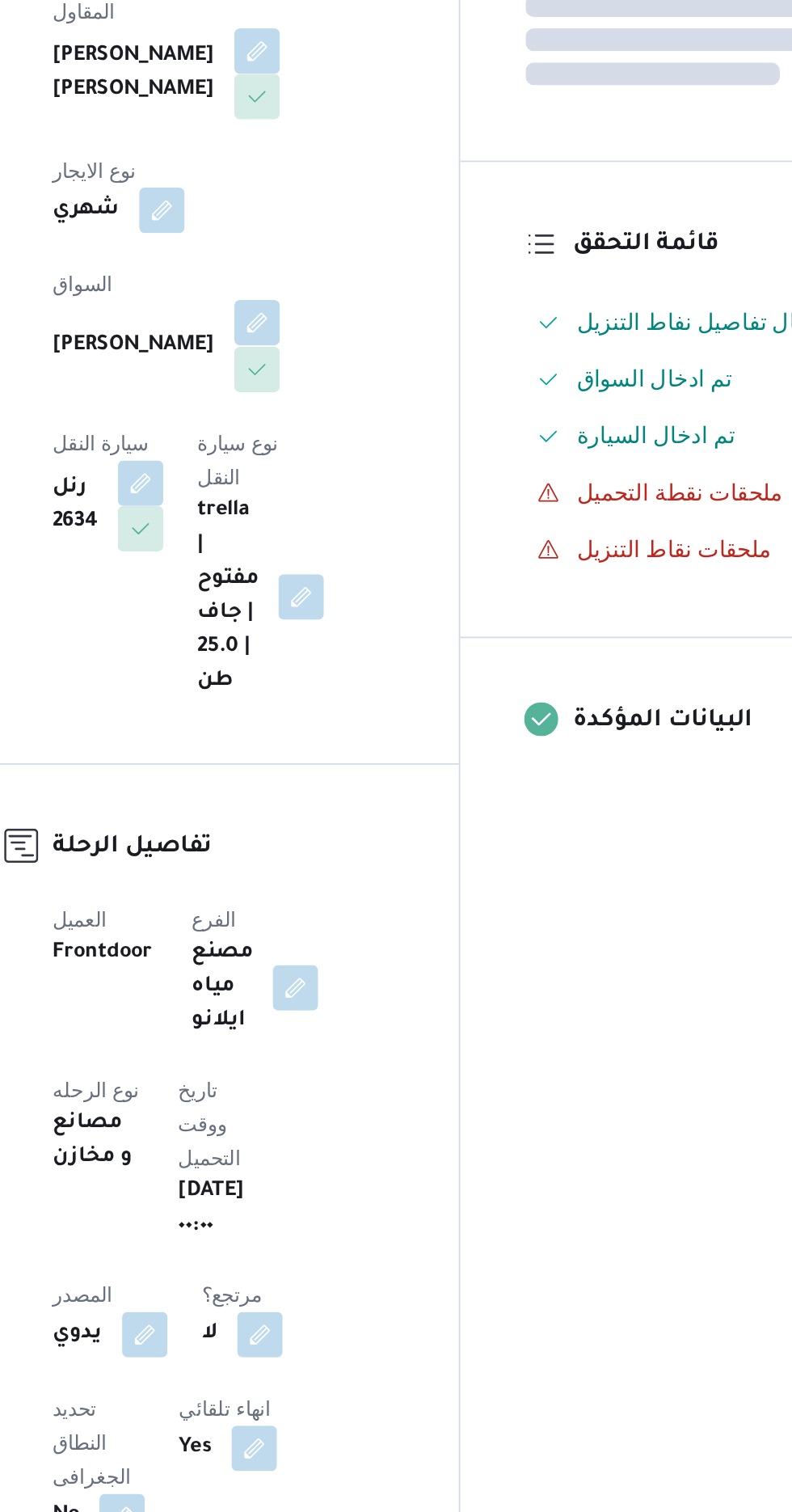
click at [377, 552] on button "button" at bounding box center [390, 561] width 26 height 26
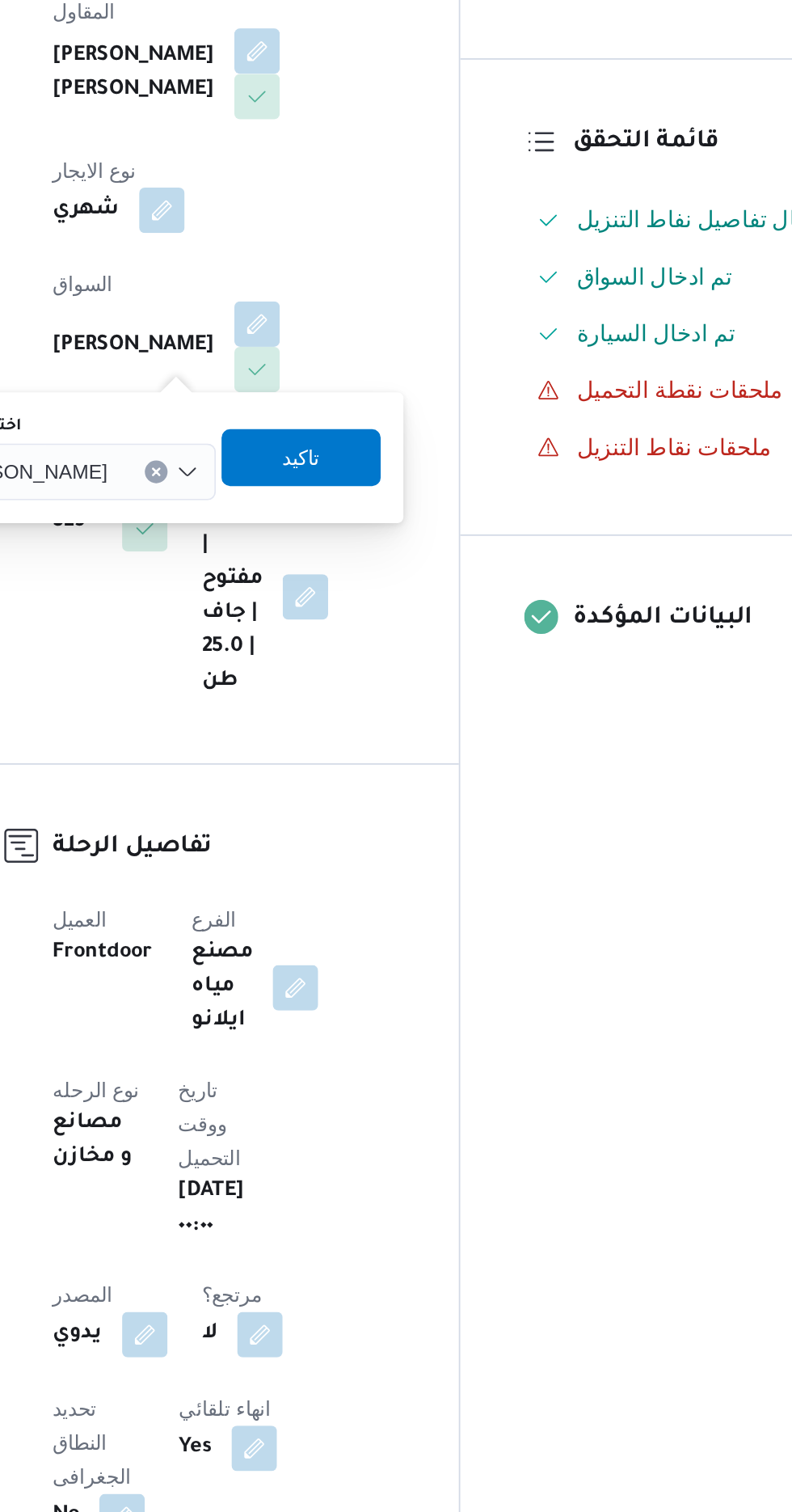
click at [305, 638] on span "[PERSON_NAME]" at bounding box center [259, 644] width 93 height 17
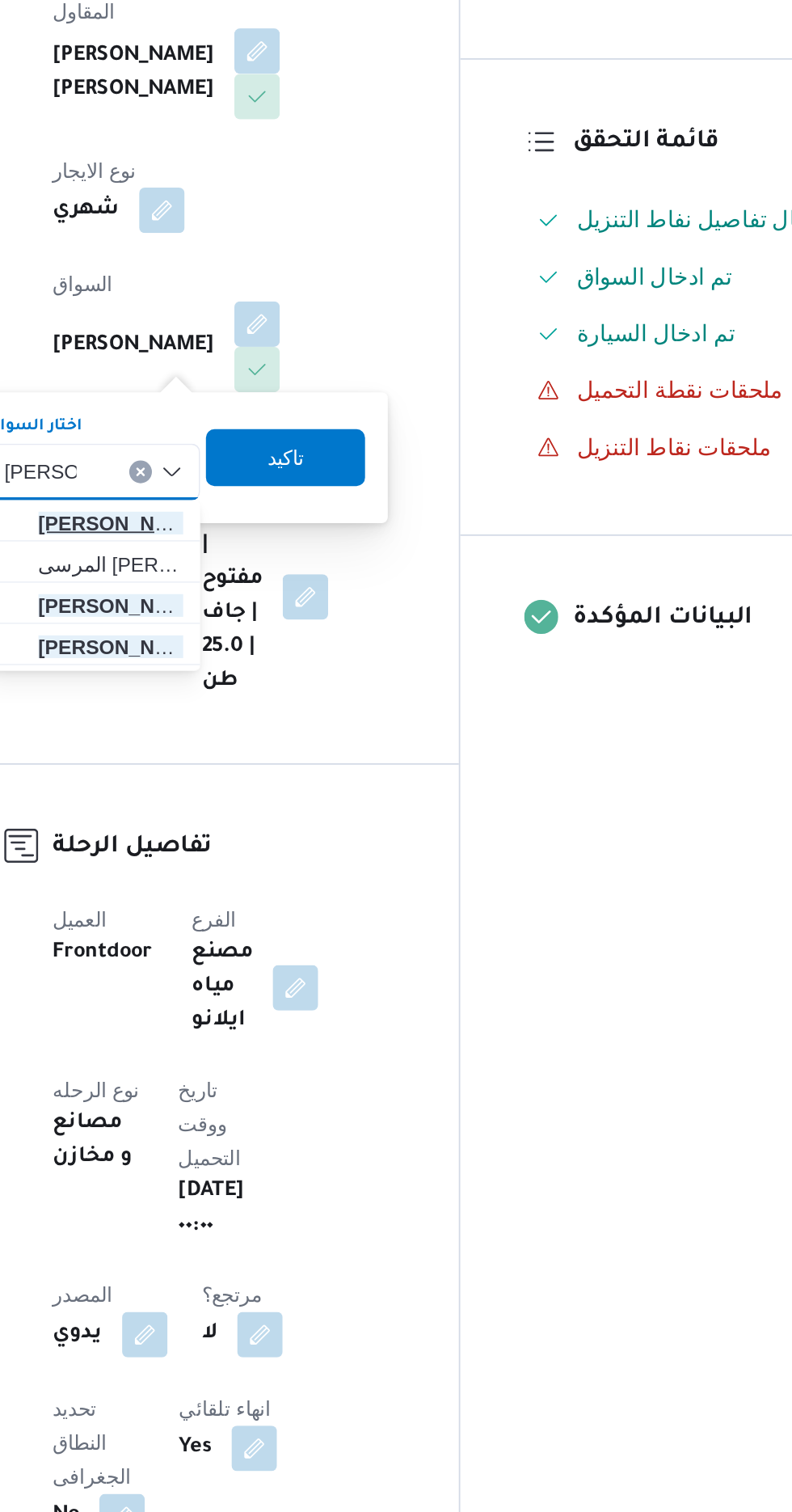
type input "[PERSON_NAME]"
click at [324, 673] on span "[PERSON_NAME] [PERSON_NAME]" at bounding box center [307, 674] width 82 height 19
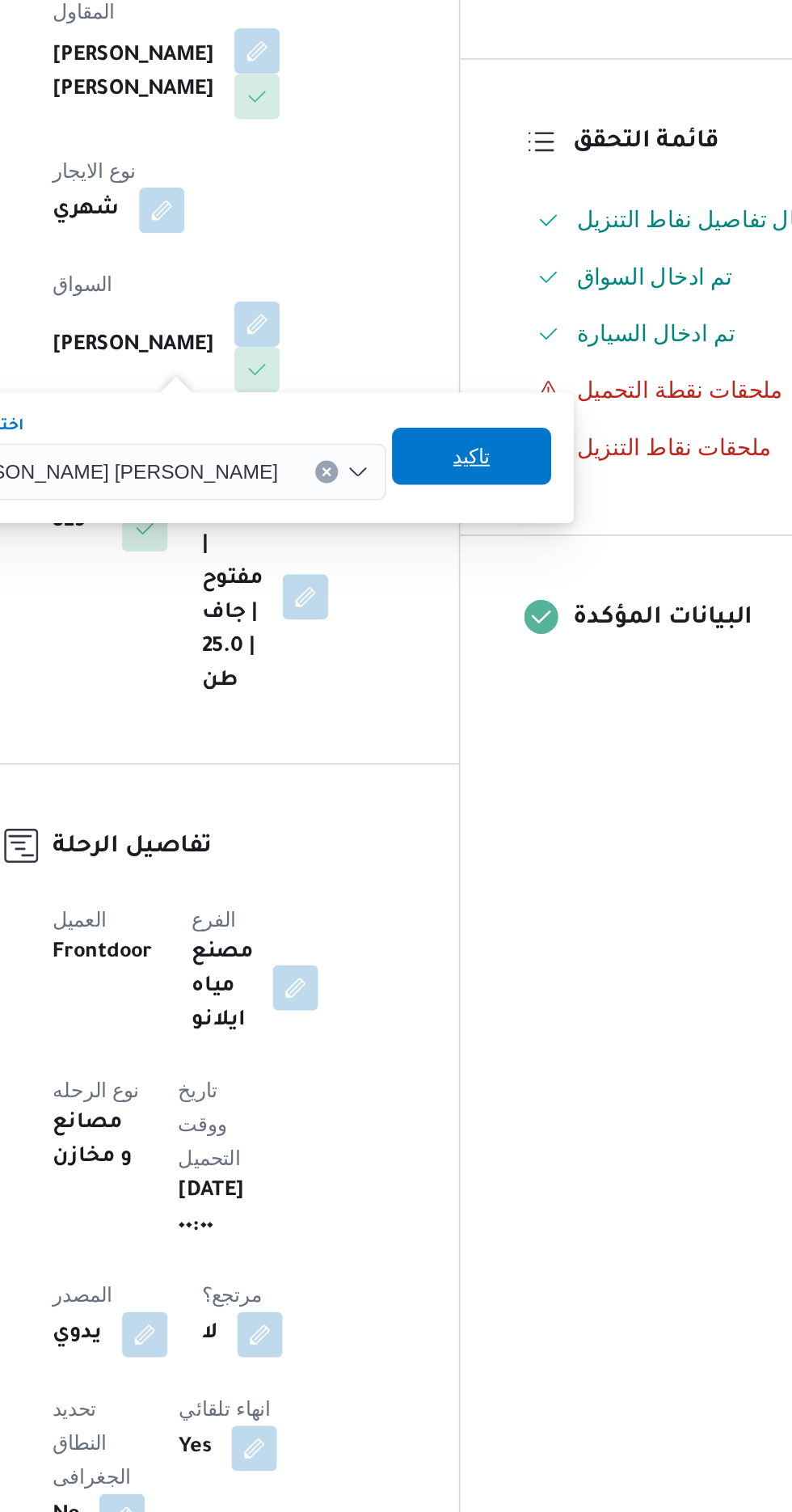
click at [502, 642] on span "تاكيد" at bounding box center [512, 636] width 21 height 19
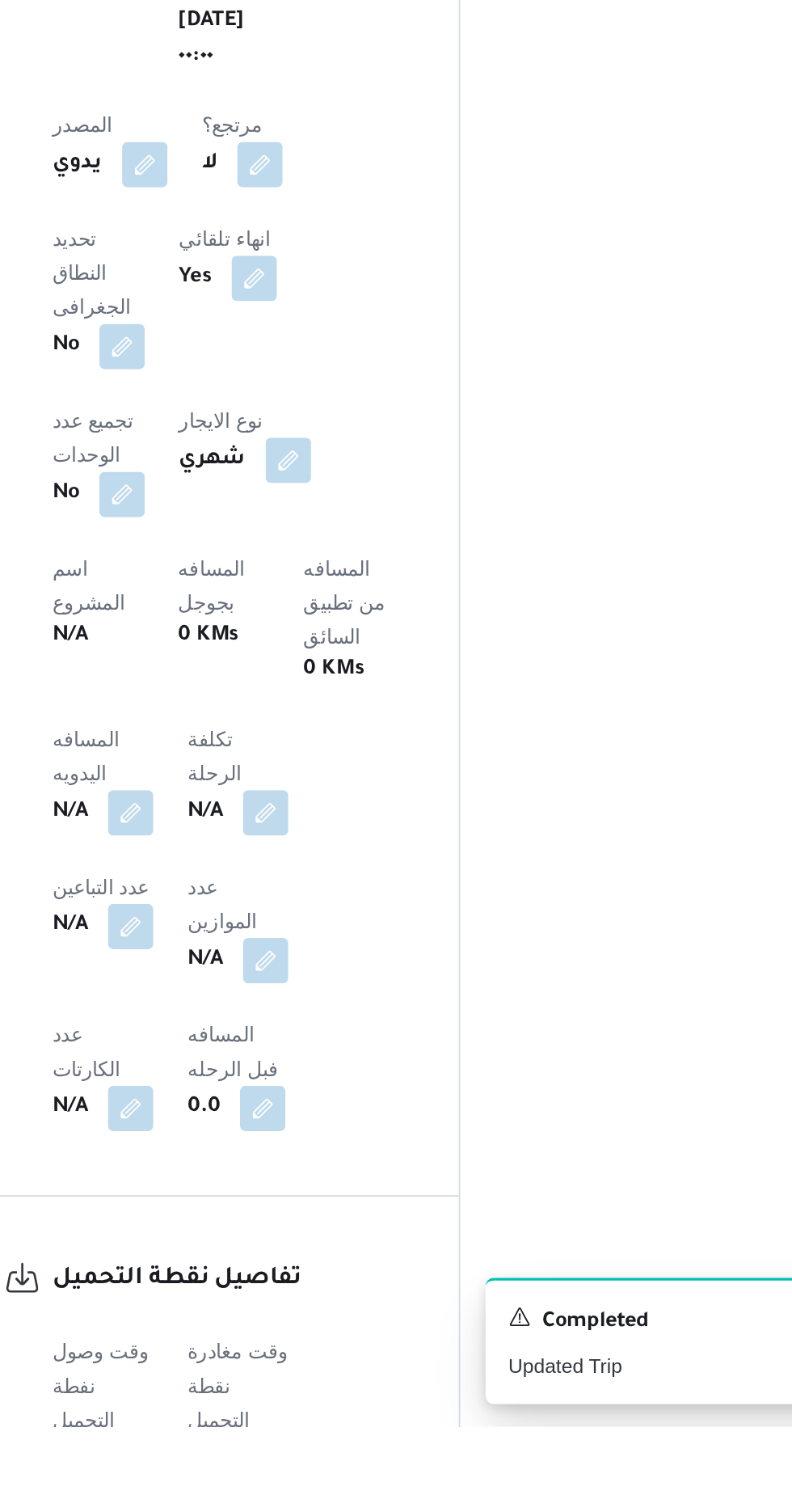
scroll to position [343, 0]
click at [322, 1148] on button "button" at bounding box center [318, 1160] width 26 height 26
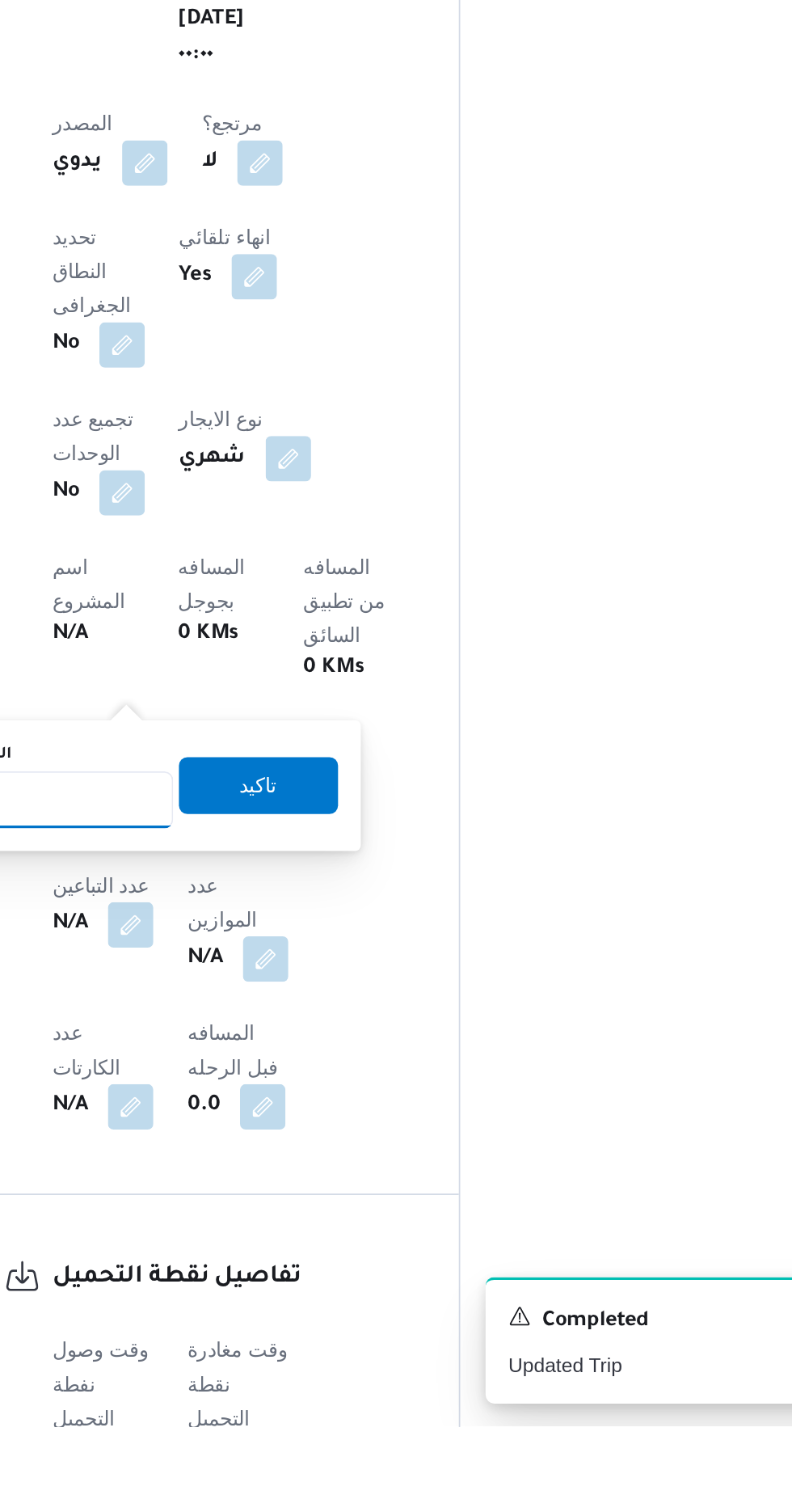
click at [306, 1153] on input "المسافه اليدويه" at bounding box center [262, 1155] width 161 height 32
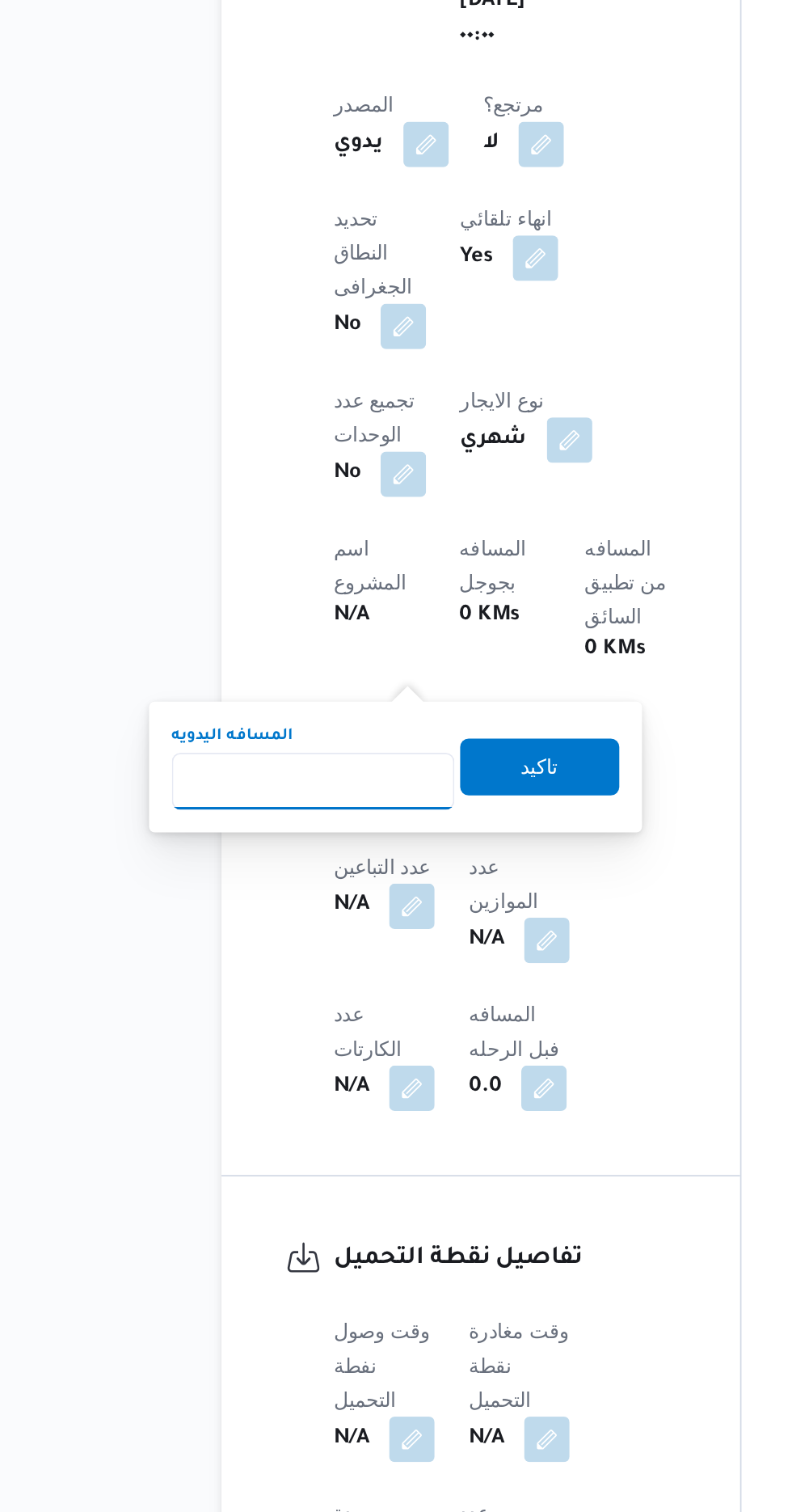
scroll to position [481, 0]
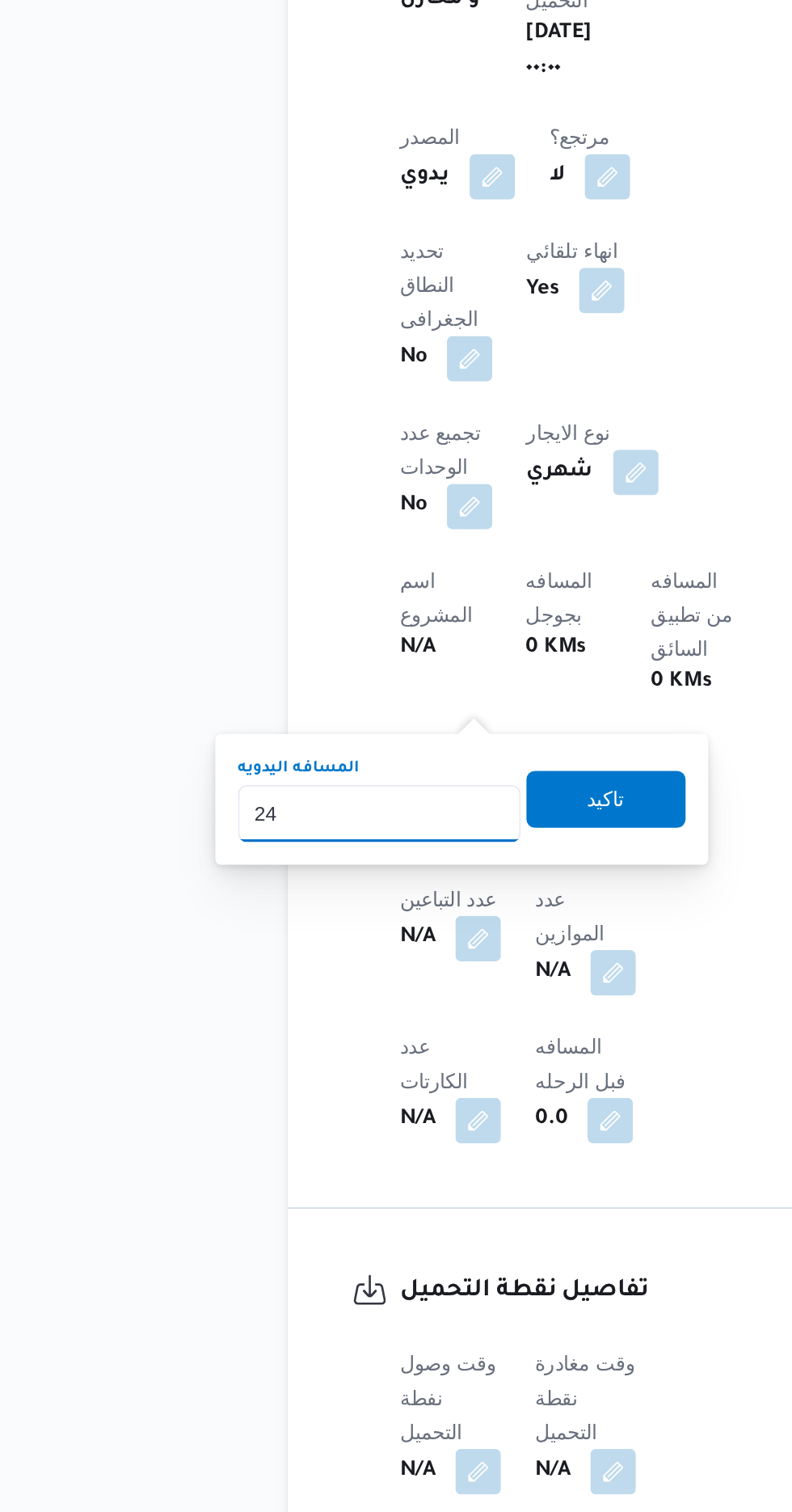
type input "240"
click at [391, 1023] on span "تاكيد" at bounding box center [391, 1009] width 90 height 32
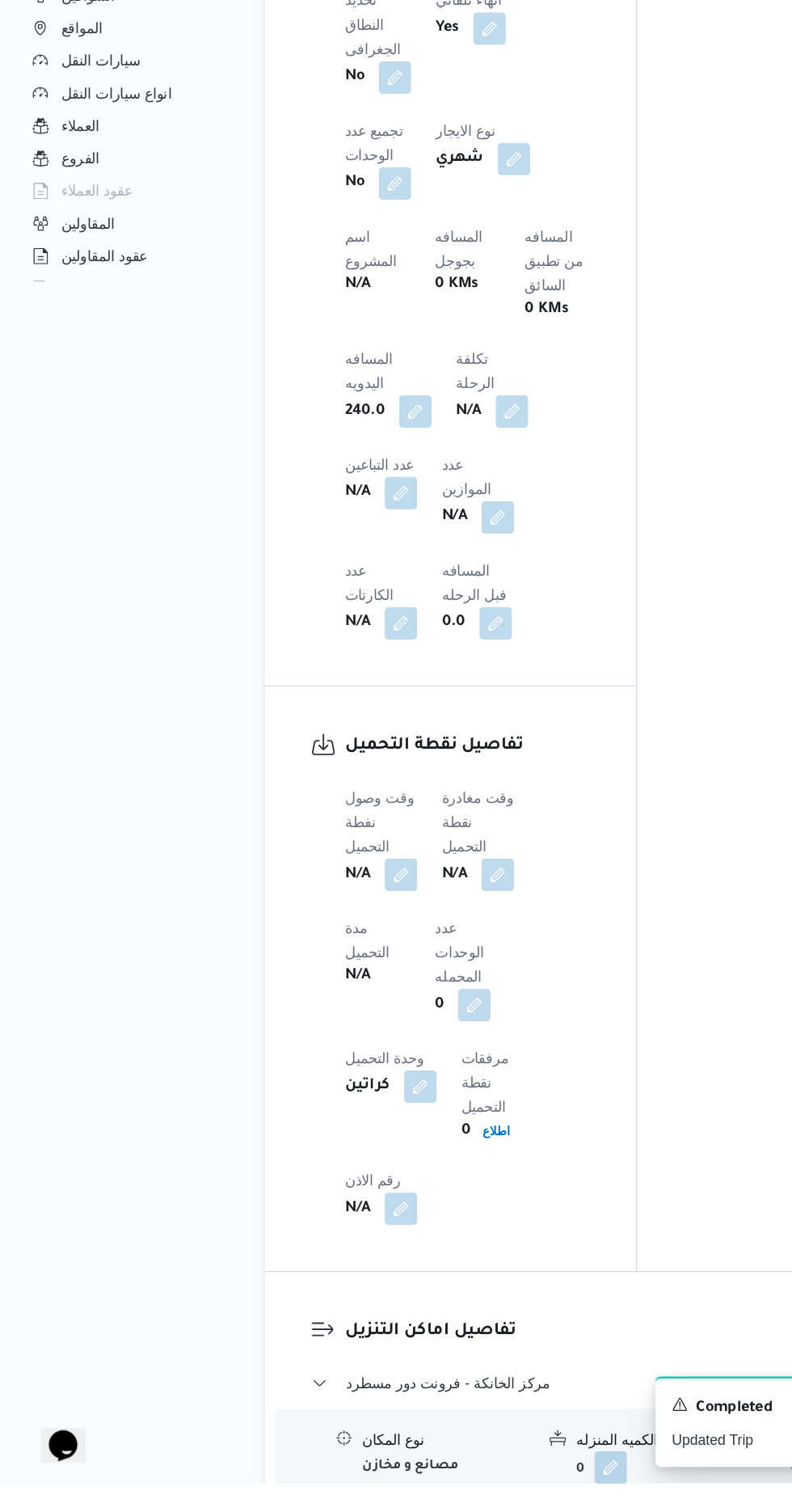
scroll to position [844, 0]
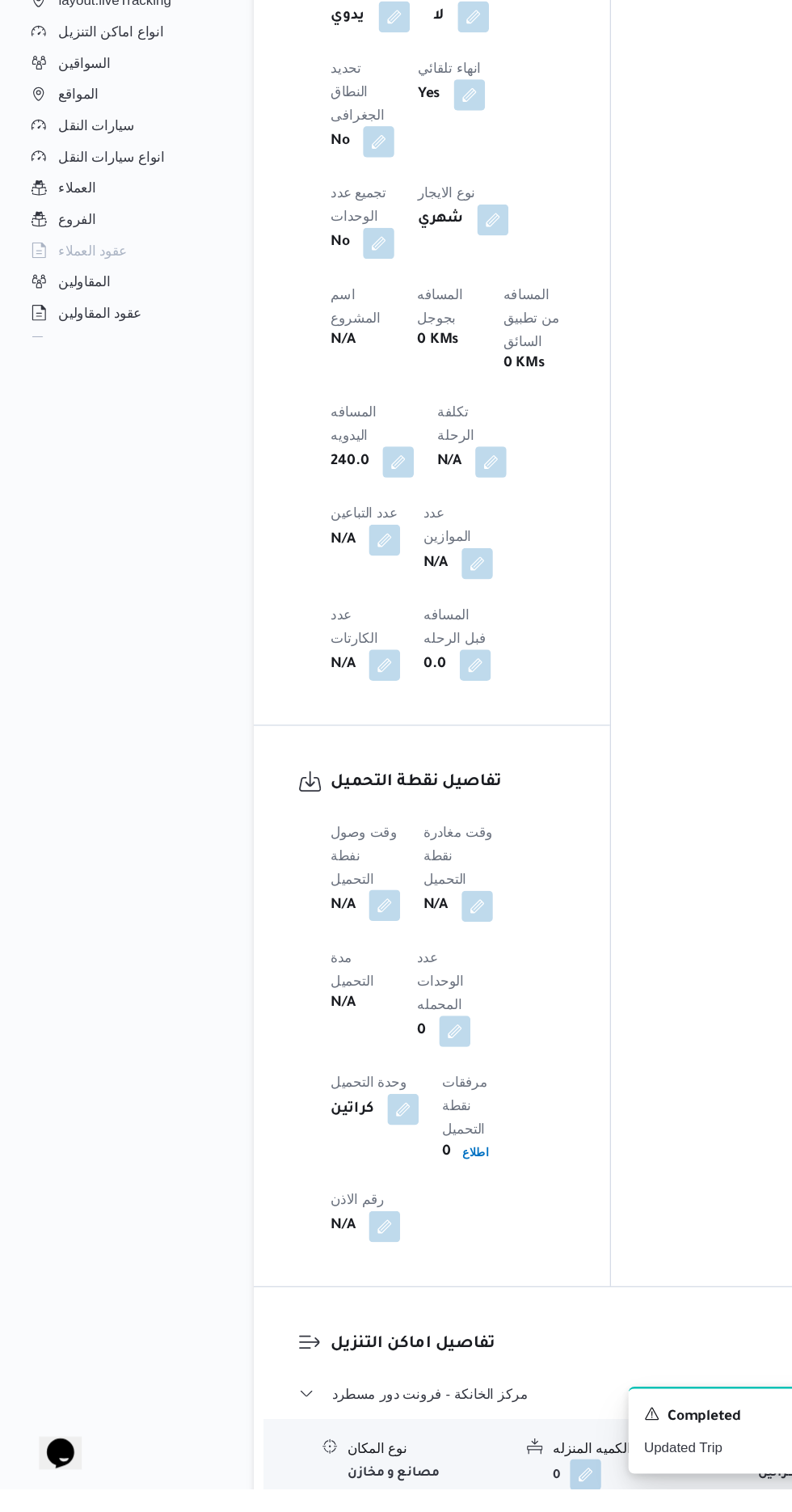
click at [318, 1015] on button "button" at bounding box center [318, 1028] width 26 height 26
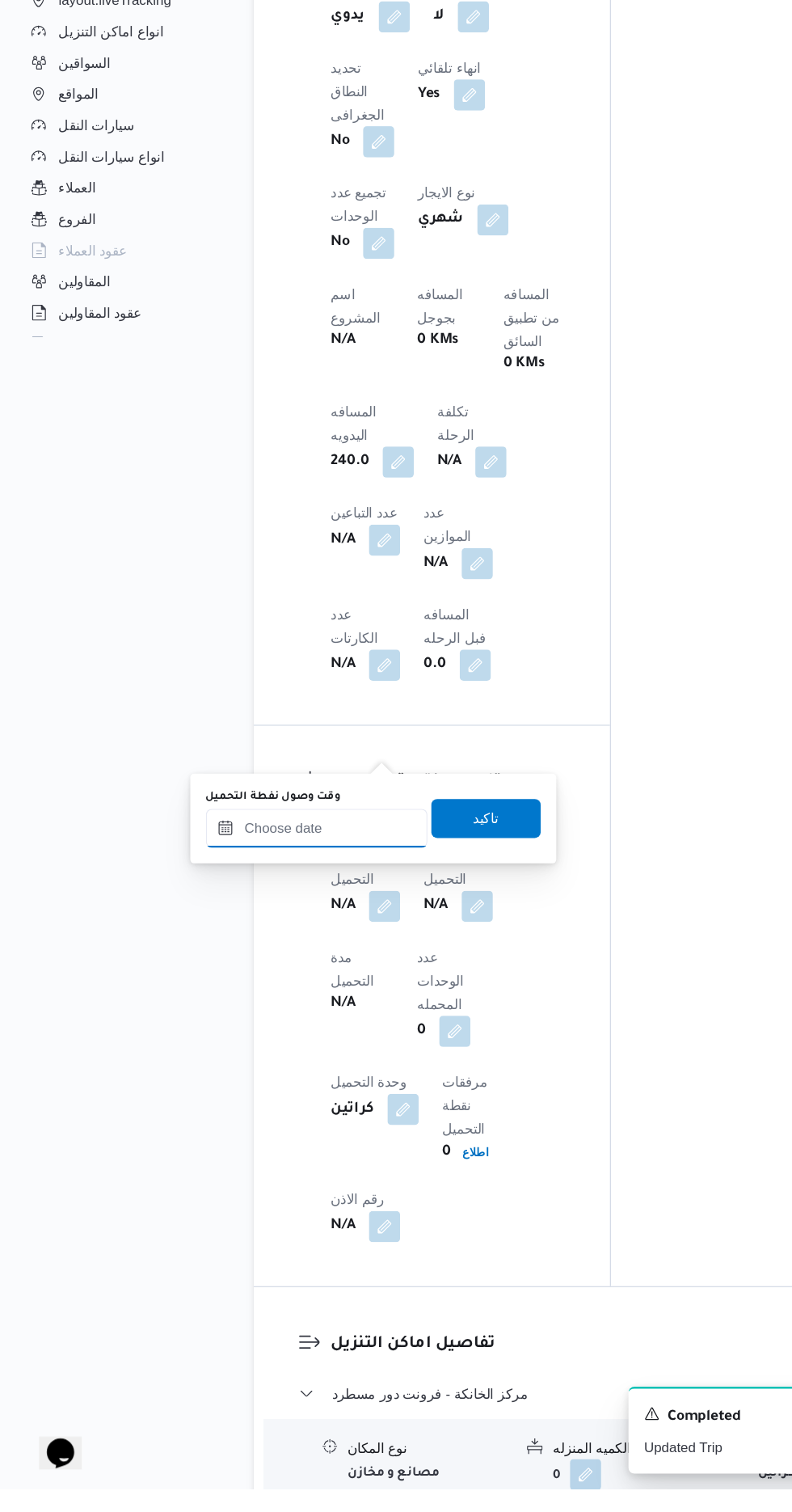
click at [301, 960] on input "وقت وصول نفطة التحميل" at bounding box center [262, 964] width 183 height 32
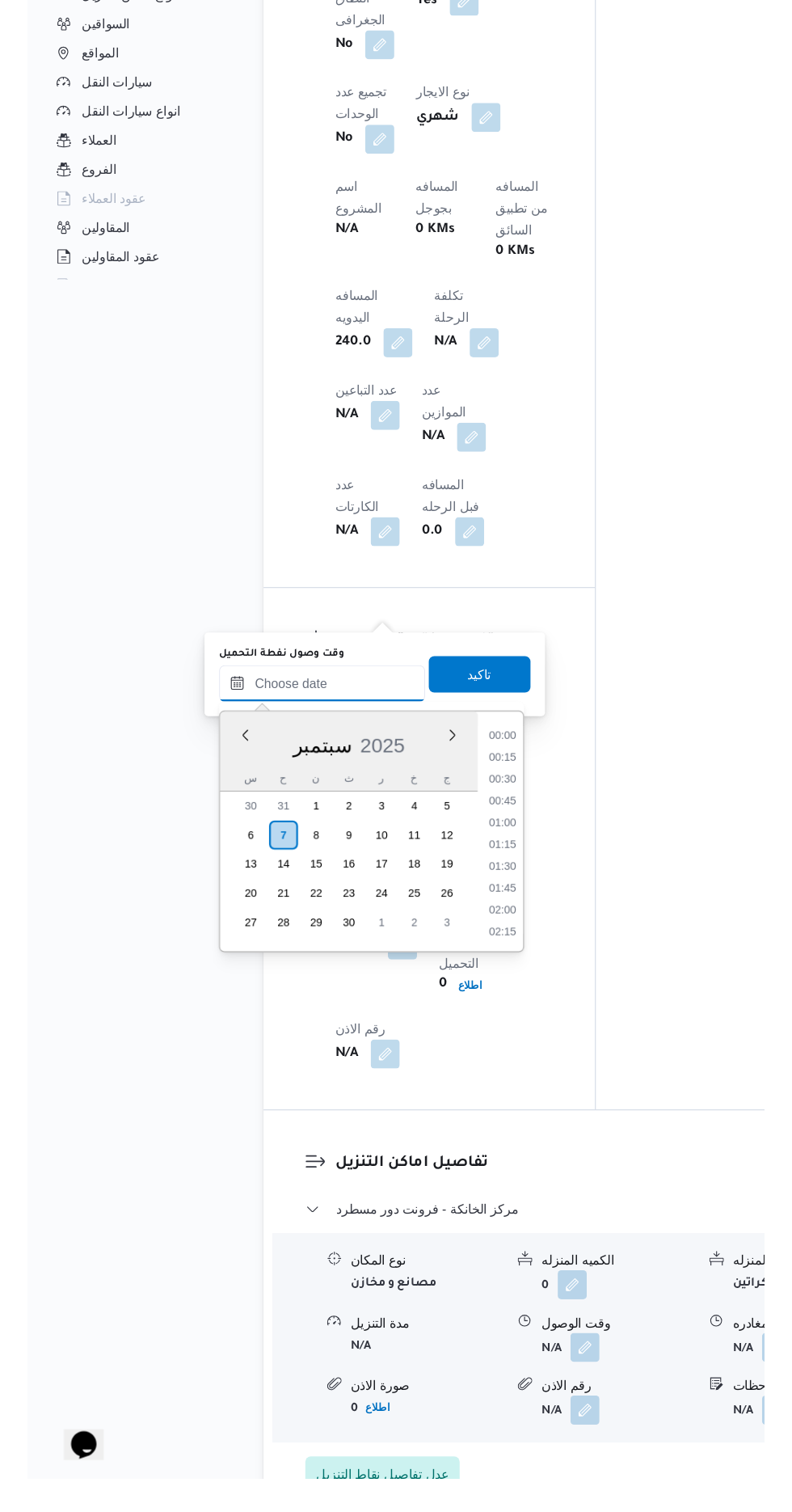
scroll to position [891, 0]
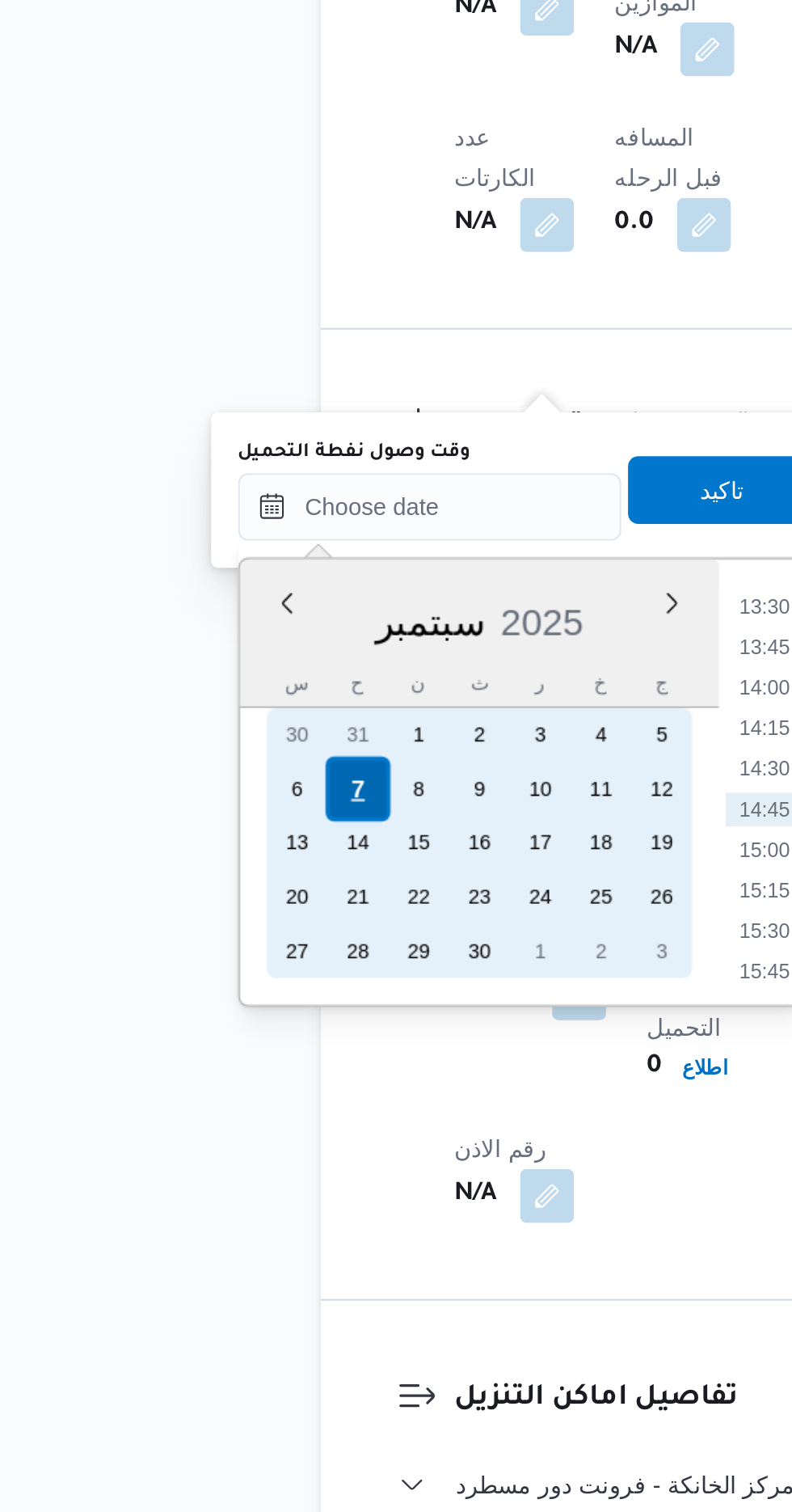
click at [228, 1050] on div "7" at bounding box center [226, 1053] width 31 height 31
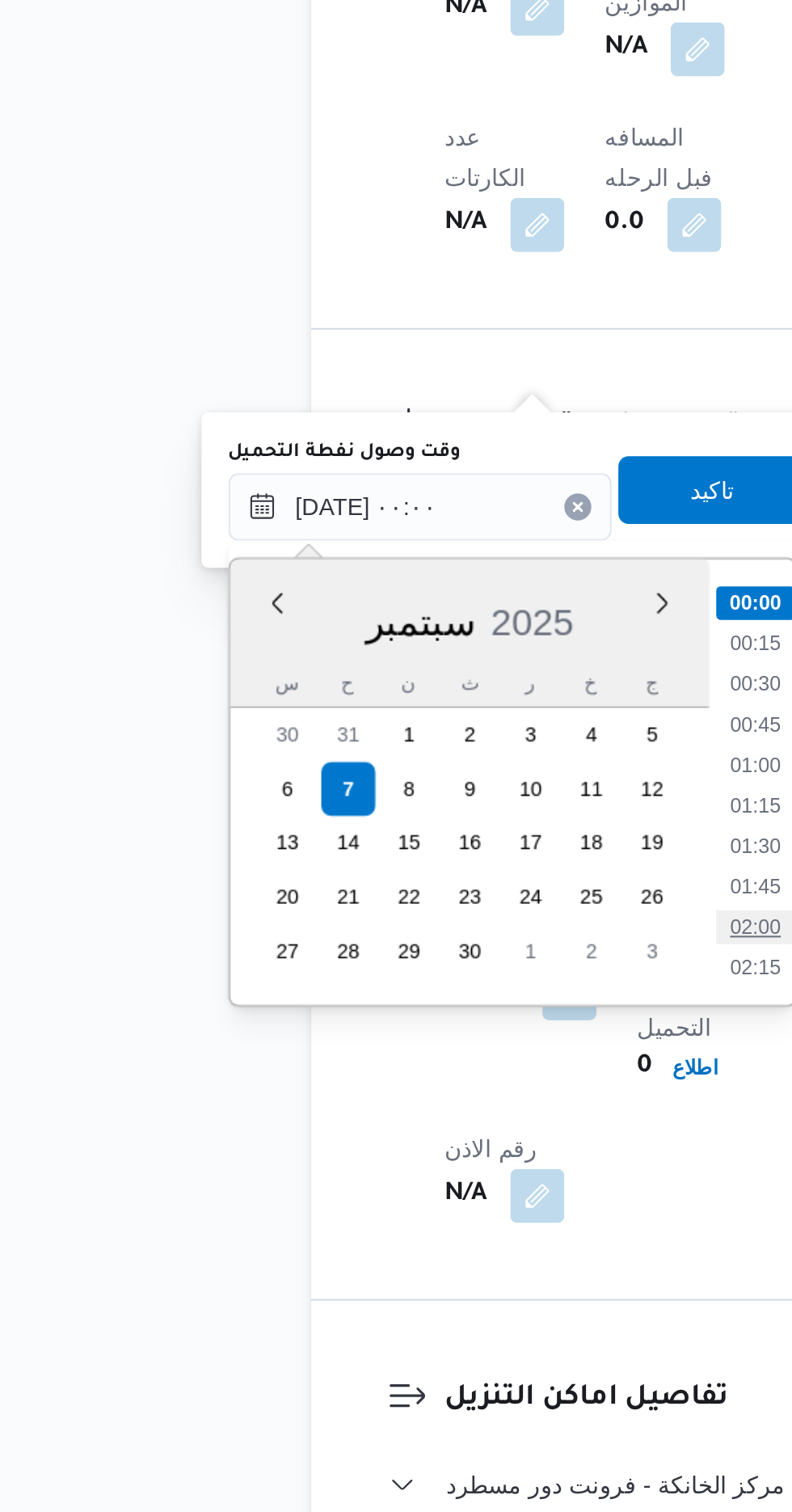
click at [431, 1114] on li "02:00" at bounding box center [422, 1118] width 37 height 16
type input "[DATE] ٠٢:٠٠"
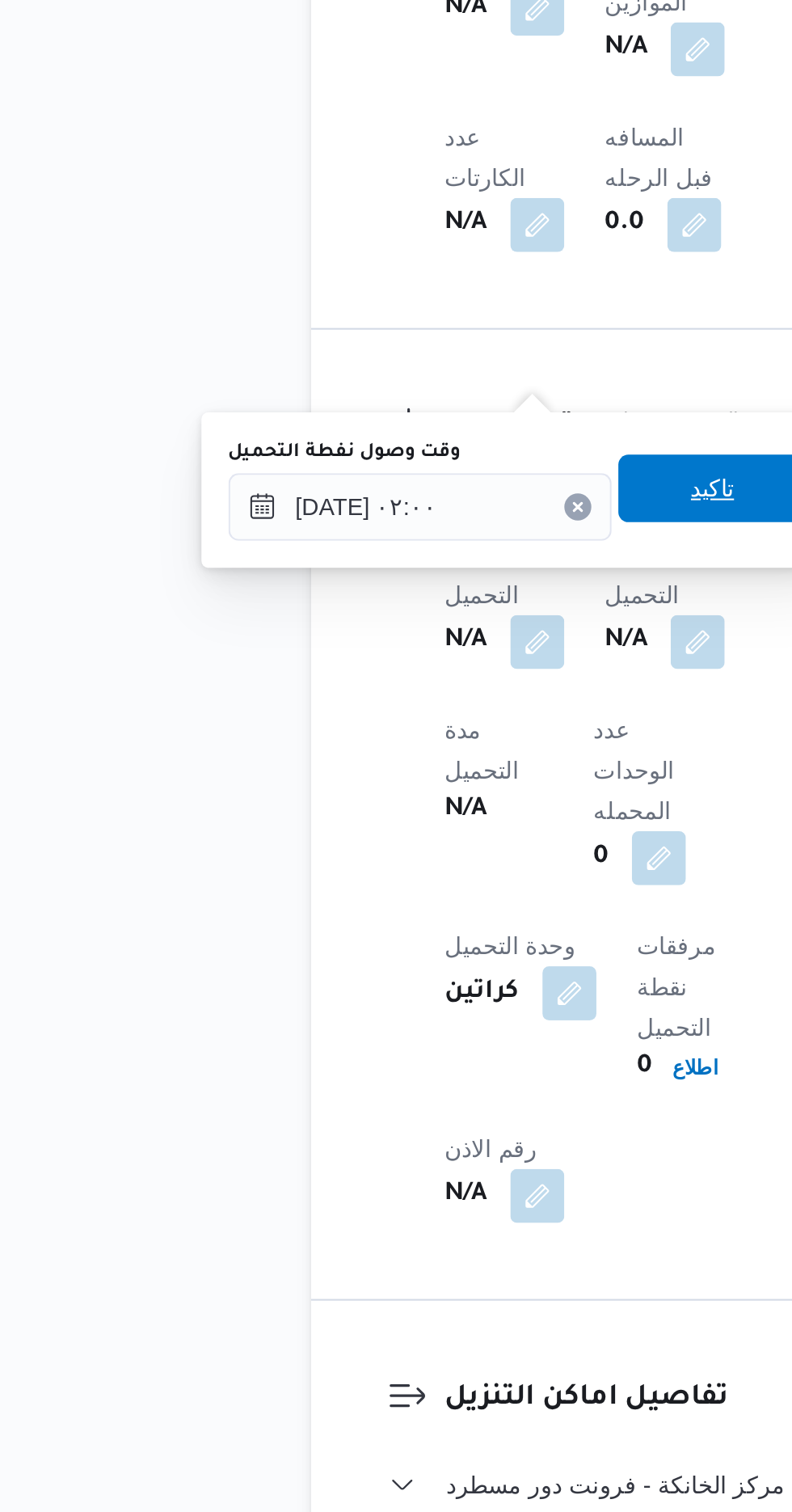
click at [406, 912] on span "تاكيد" at bounding box center [402, 908] width 90 height 32
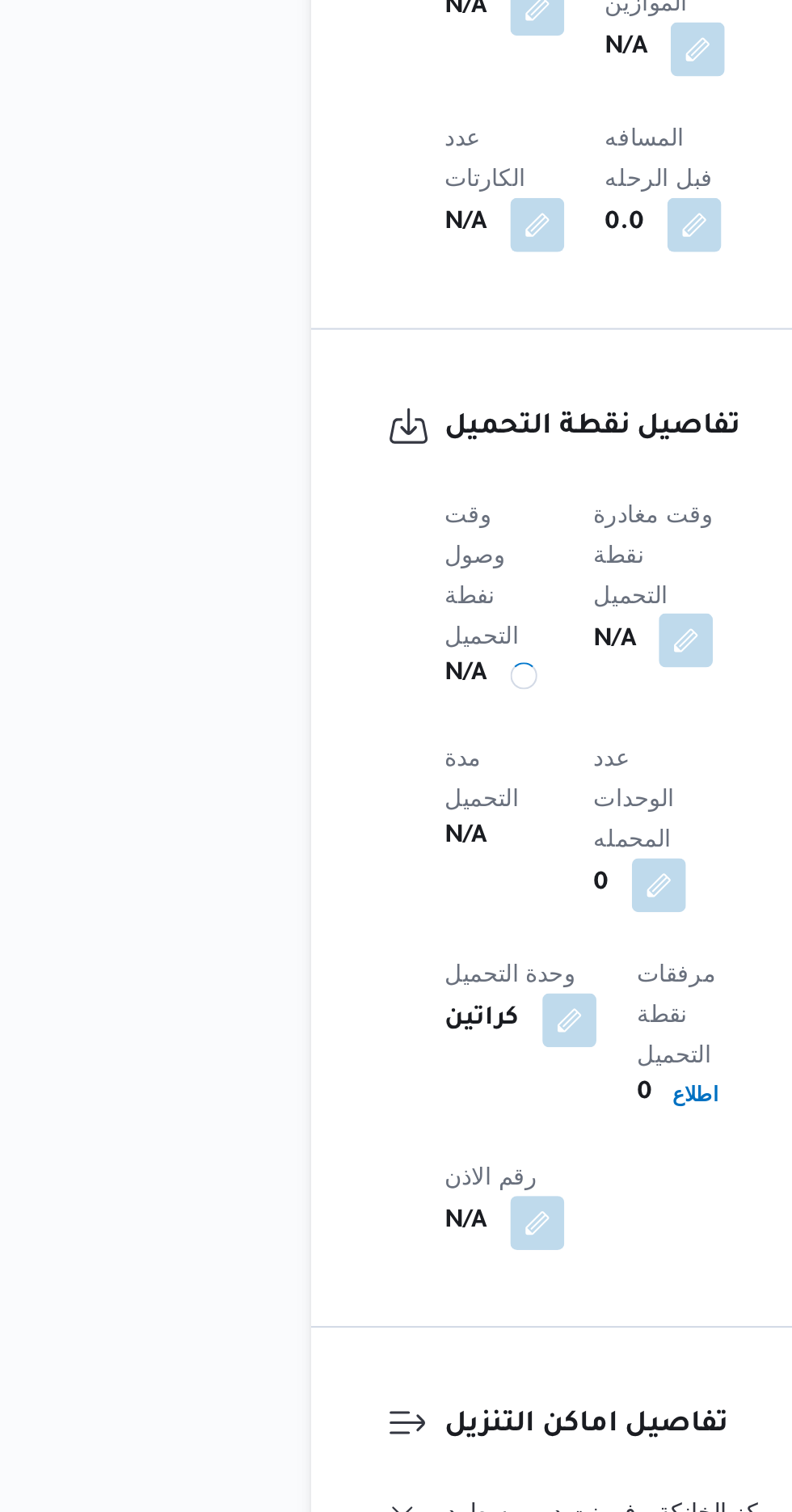
click at [398, 969] on button "button" at bounding box center [389, 981] width 26 height 26
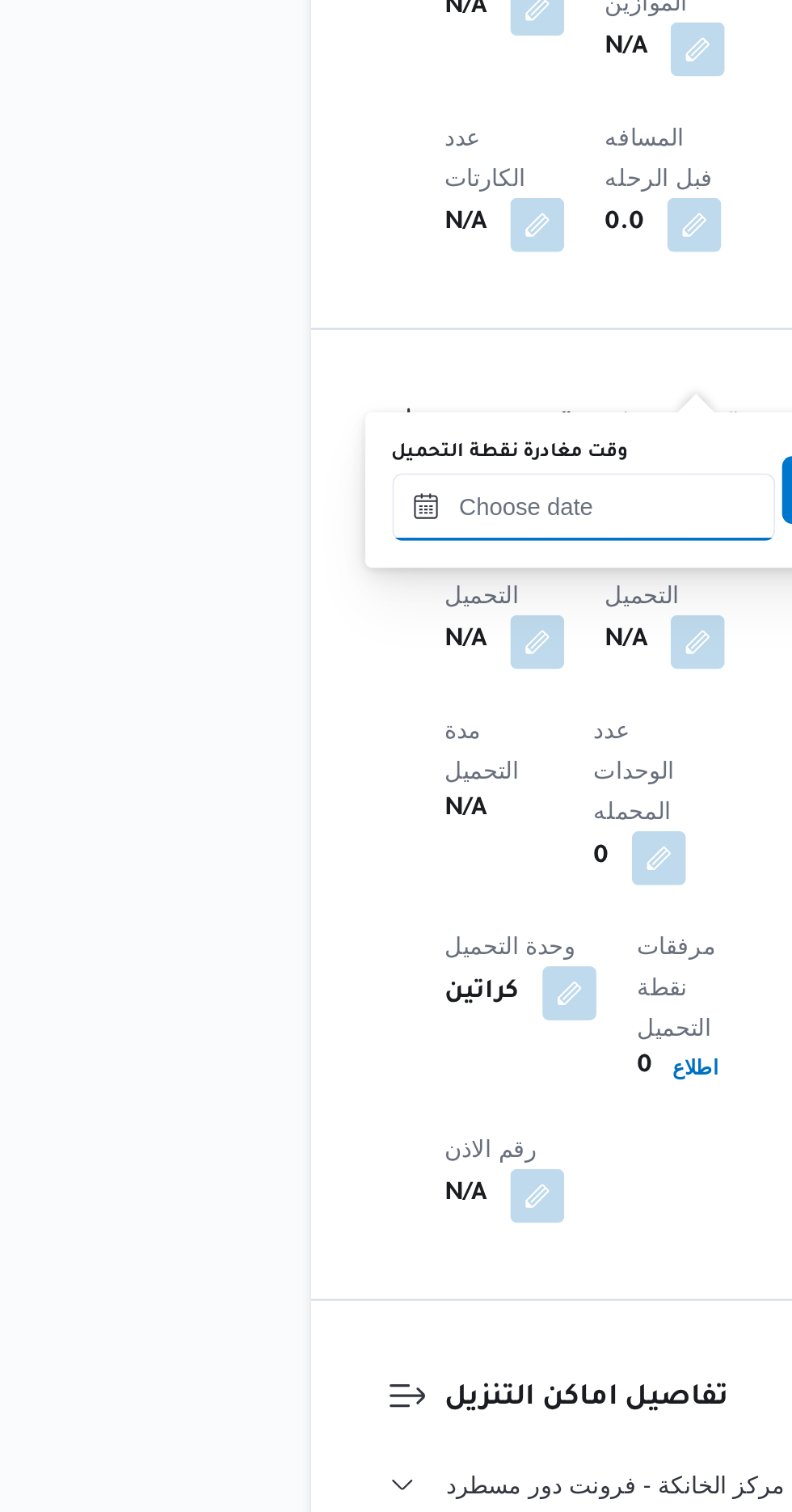
click at [358, 920] on input "وقت مغادرة نقطة التحميل" at bounding box center [340, 917] width 183 height 32
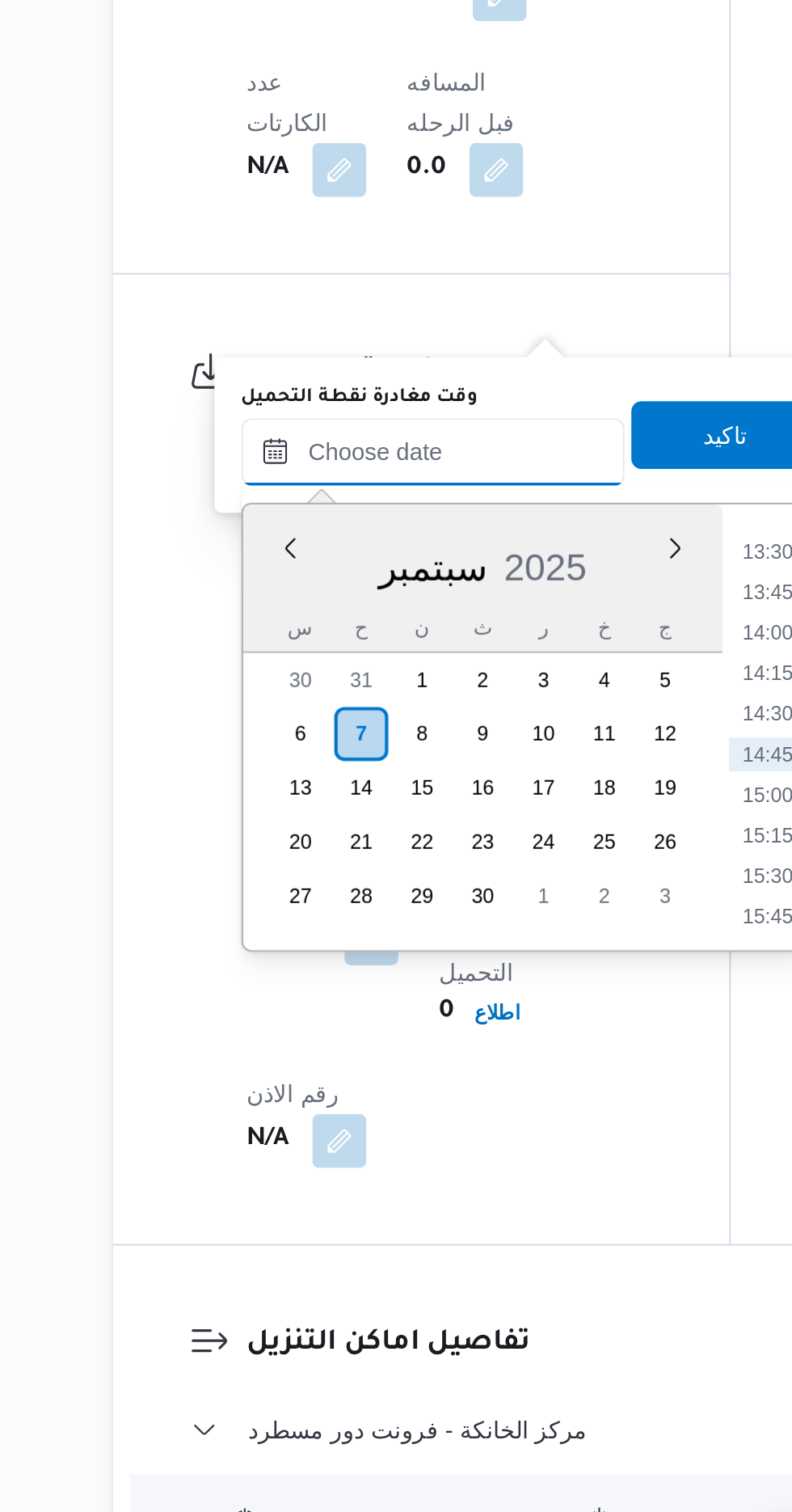
scroll to position [891, 0]
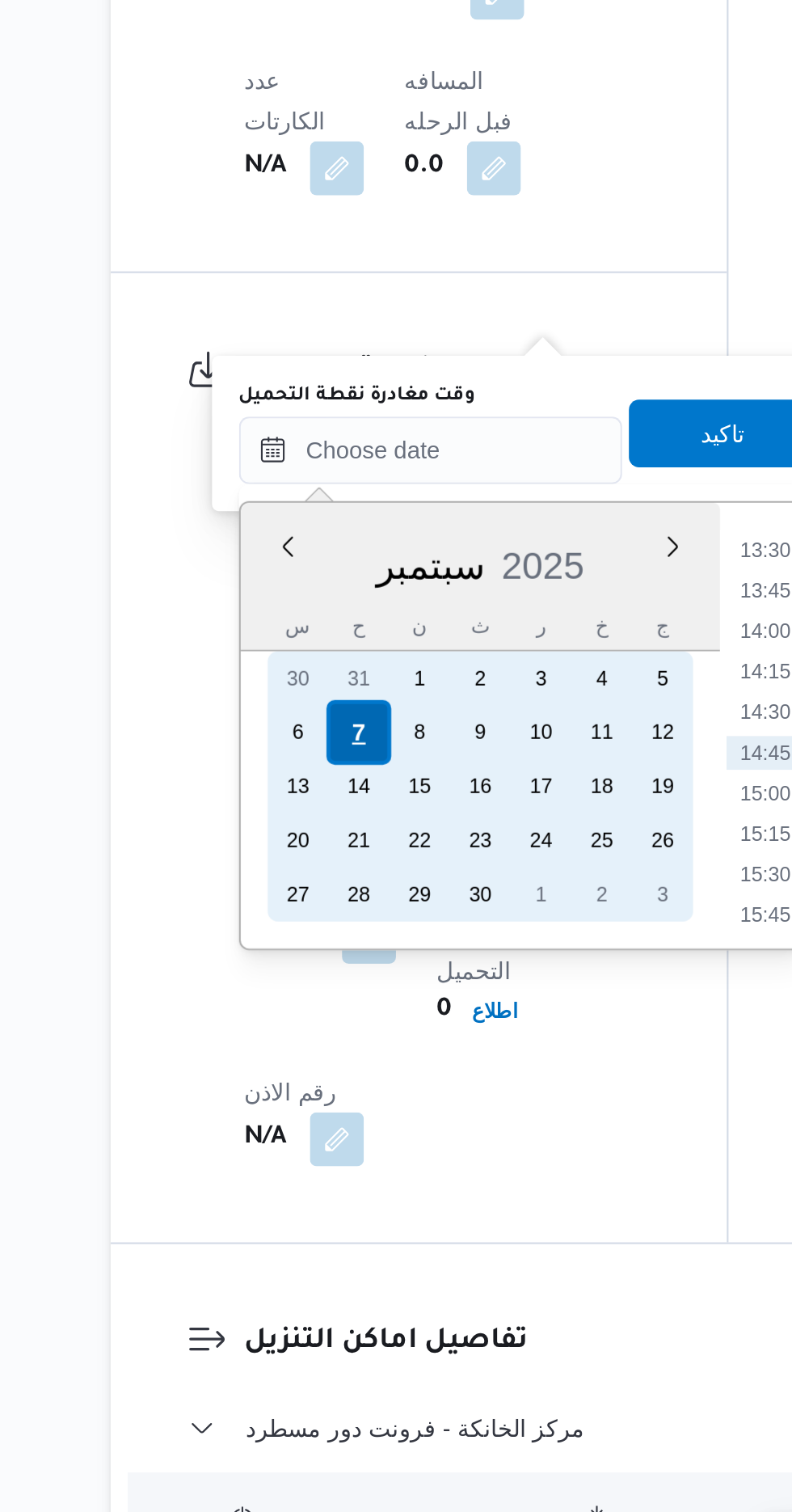
click at [330, 1053] on div "7" at bounding box center [328, 1053] width 31 height 31
type input "[DATE] ٠٠:٠٠"
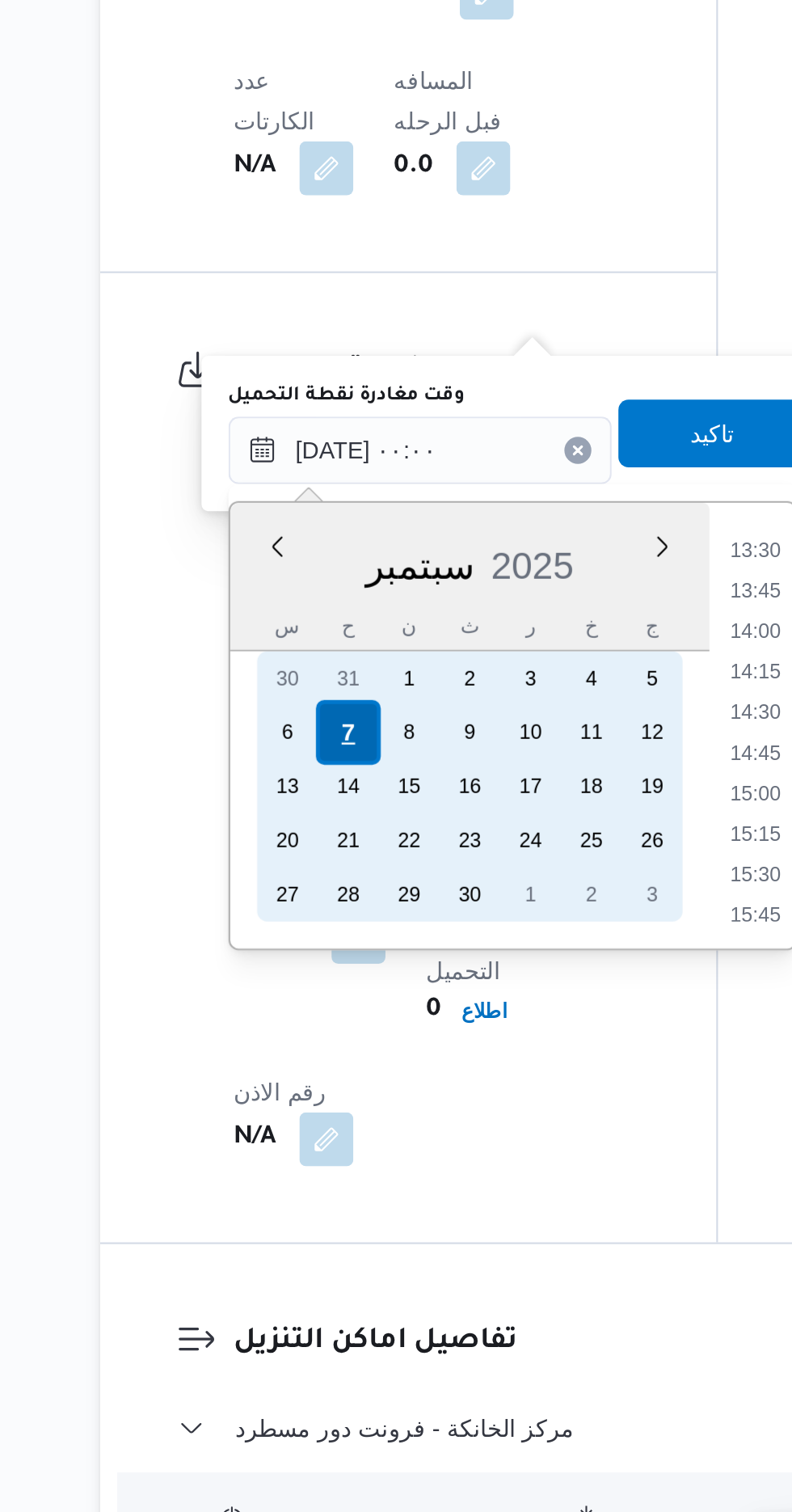
scroll to position [0, 0]
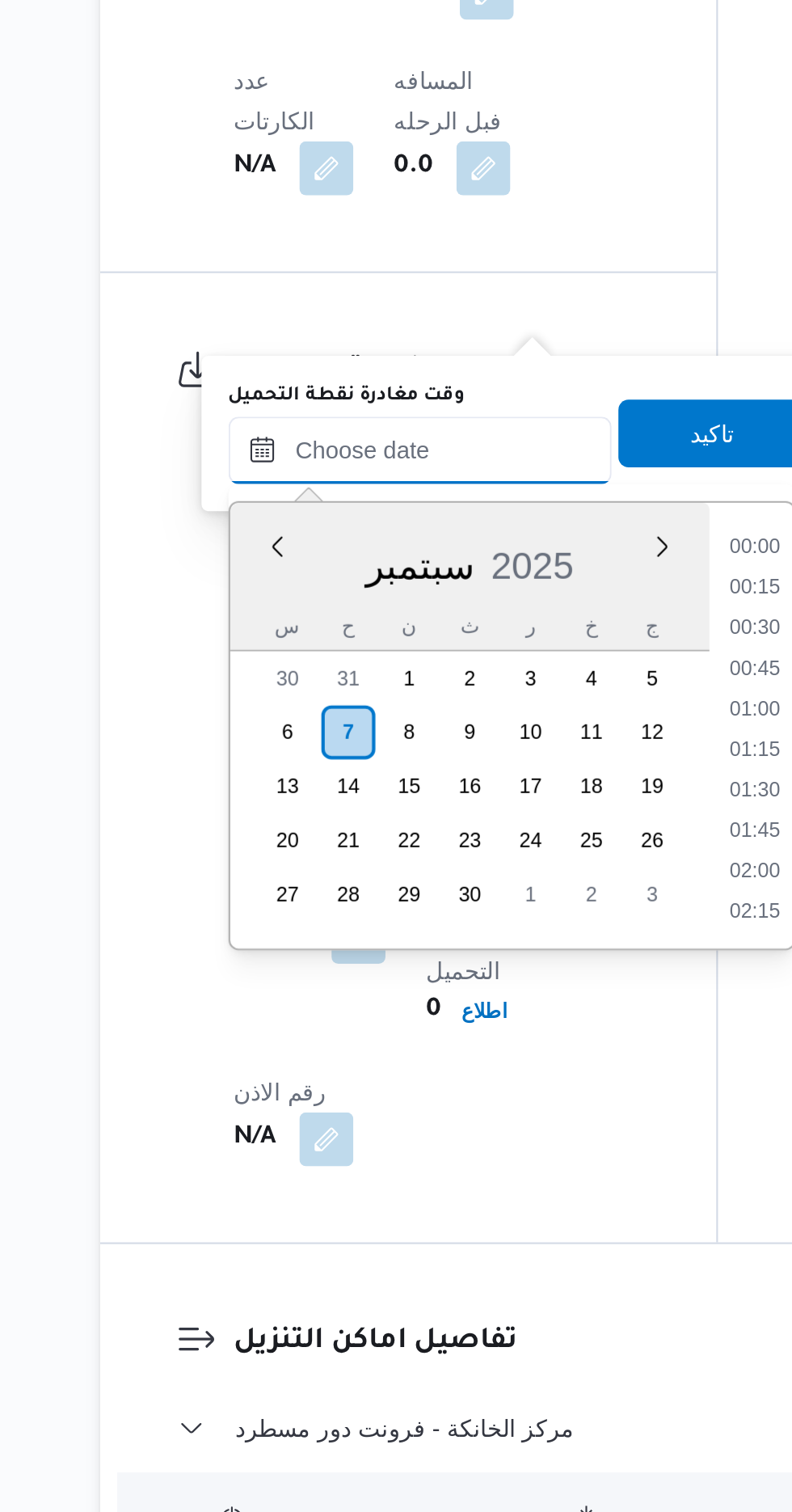
click at [292, 917] on input "وقت مغادرة نقطة التحميل" at bounding box center [362, 917] width 183 height 32
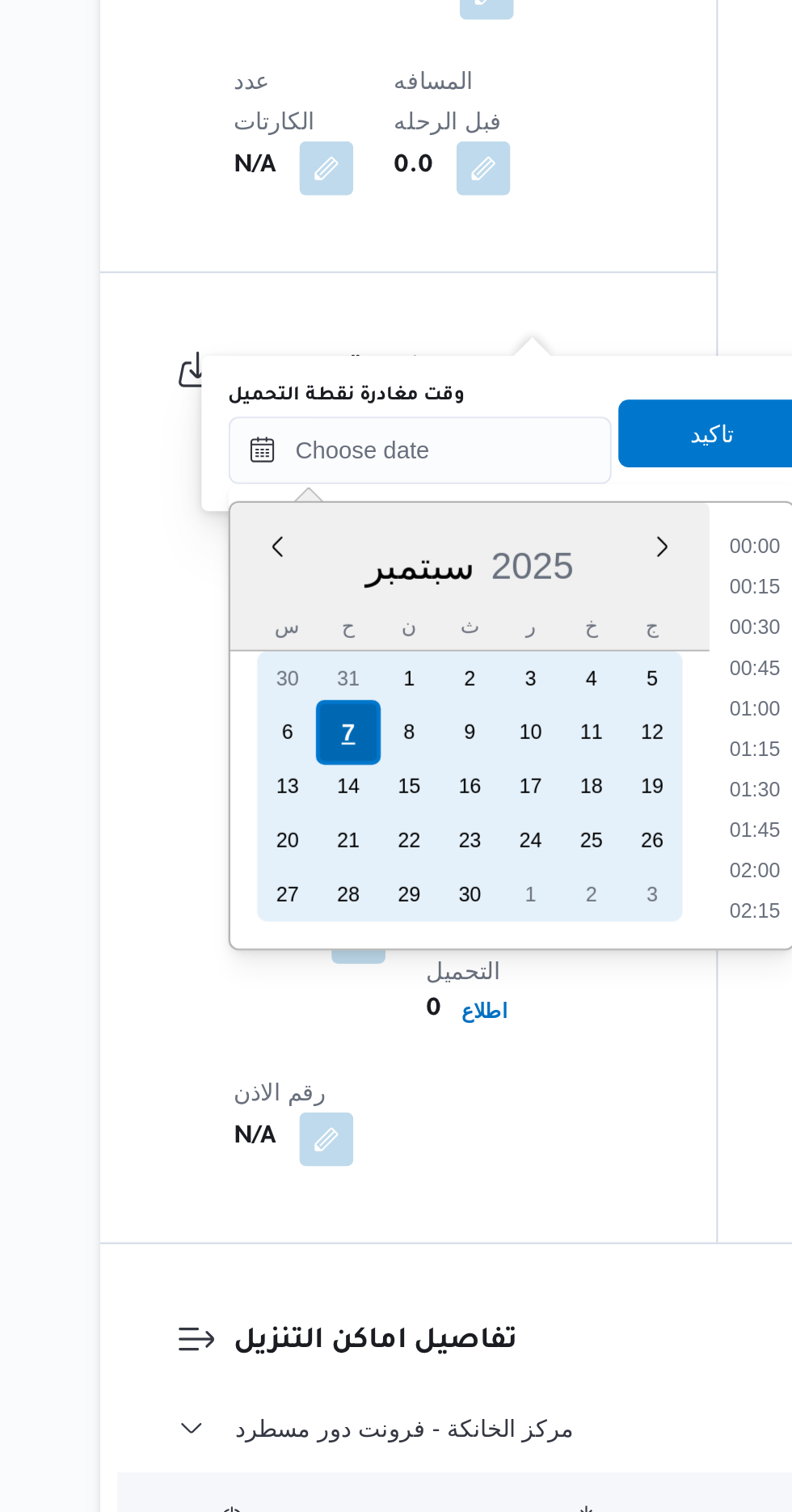
click at [328, 1056] on div "7" at bounding box center [328, 1053] width 31 height 31
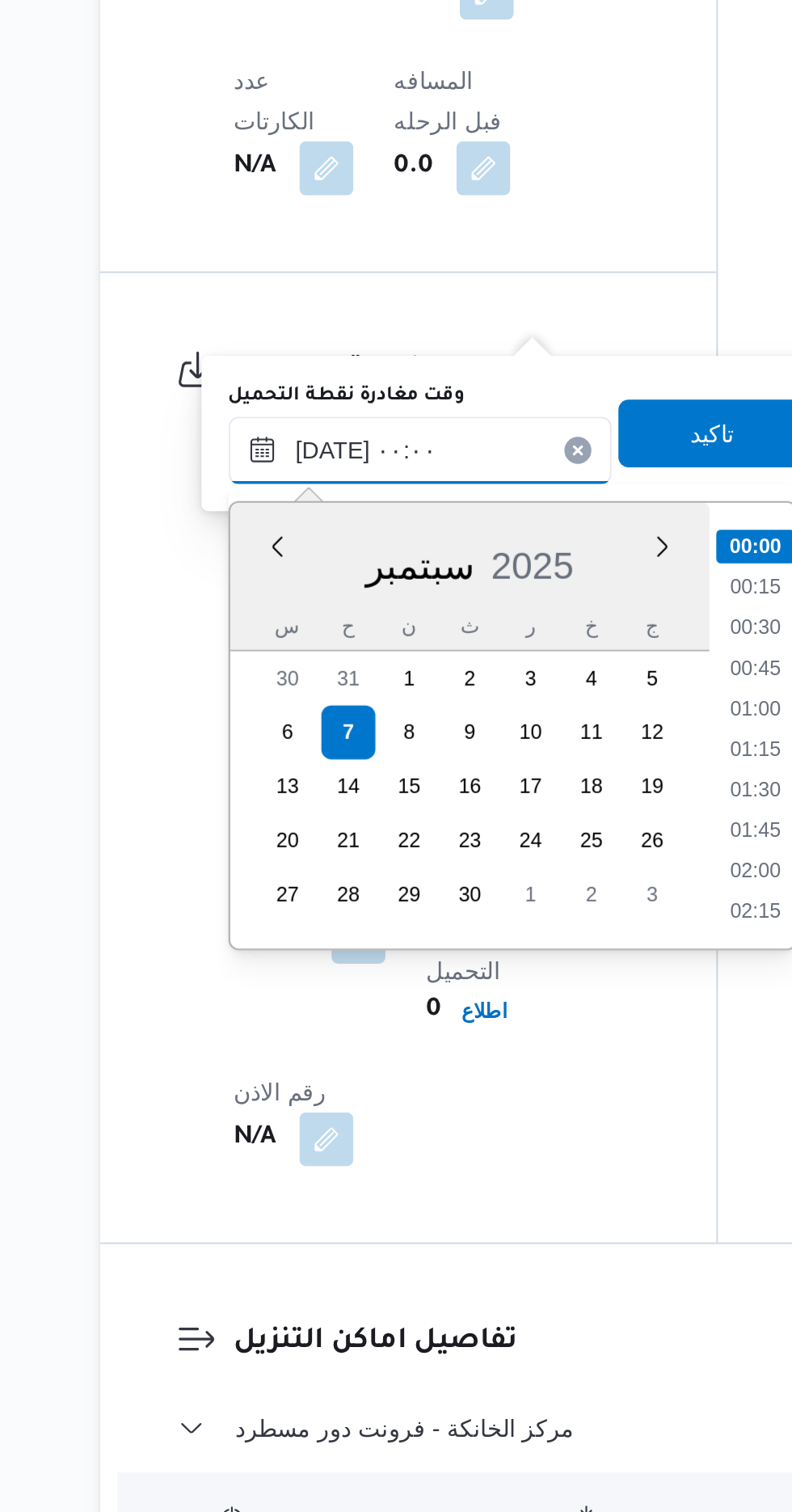
click at [292, 920] on input "[DATE] ٠٠:٠٠" at bounding box center [362, 917] width 183 height 32
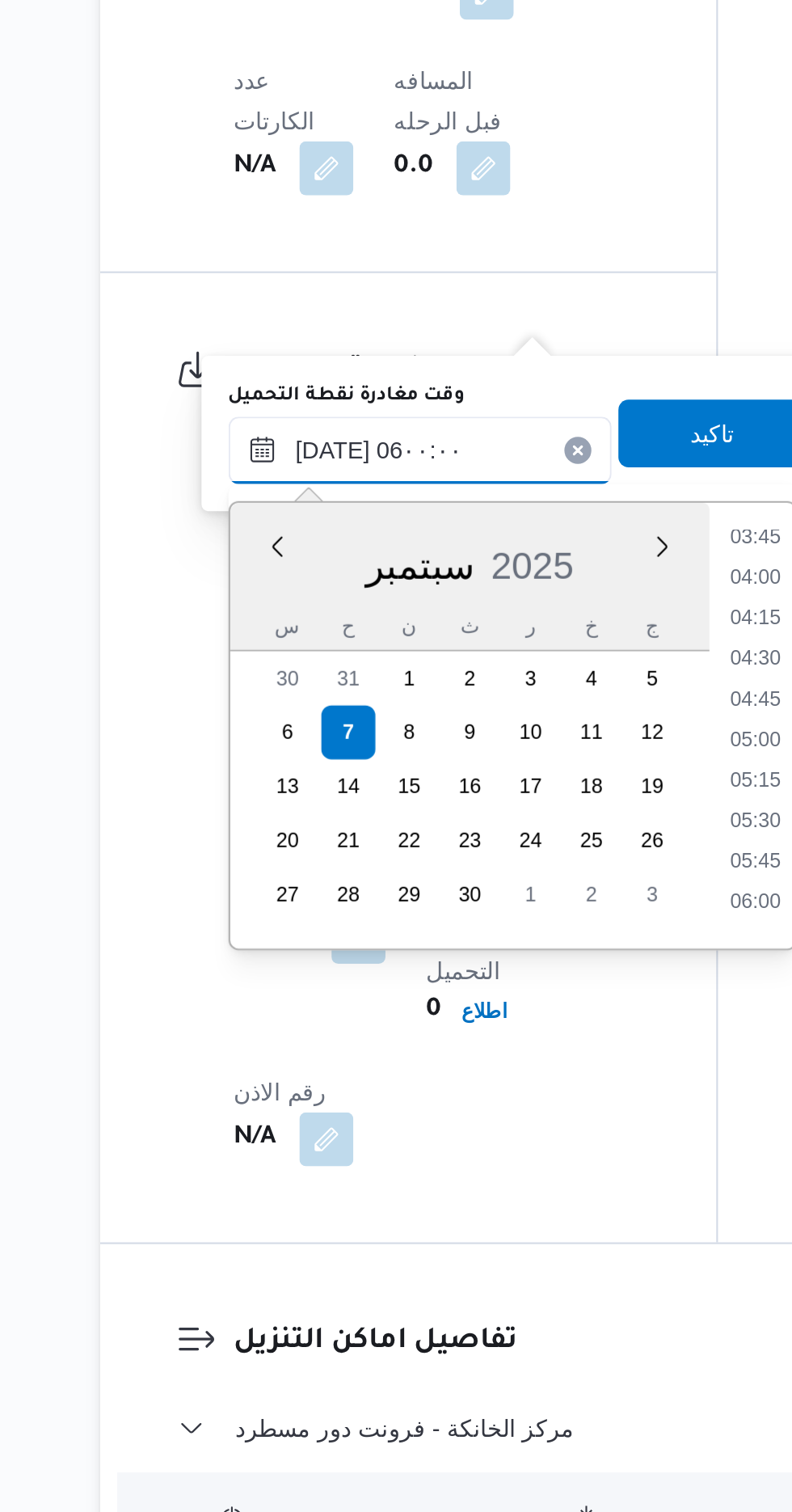
scroll to position [891, 0]
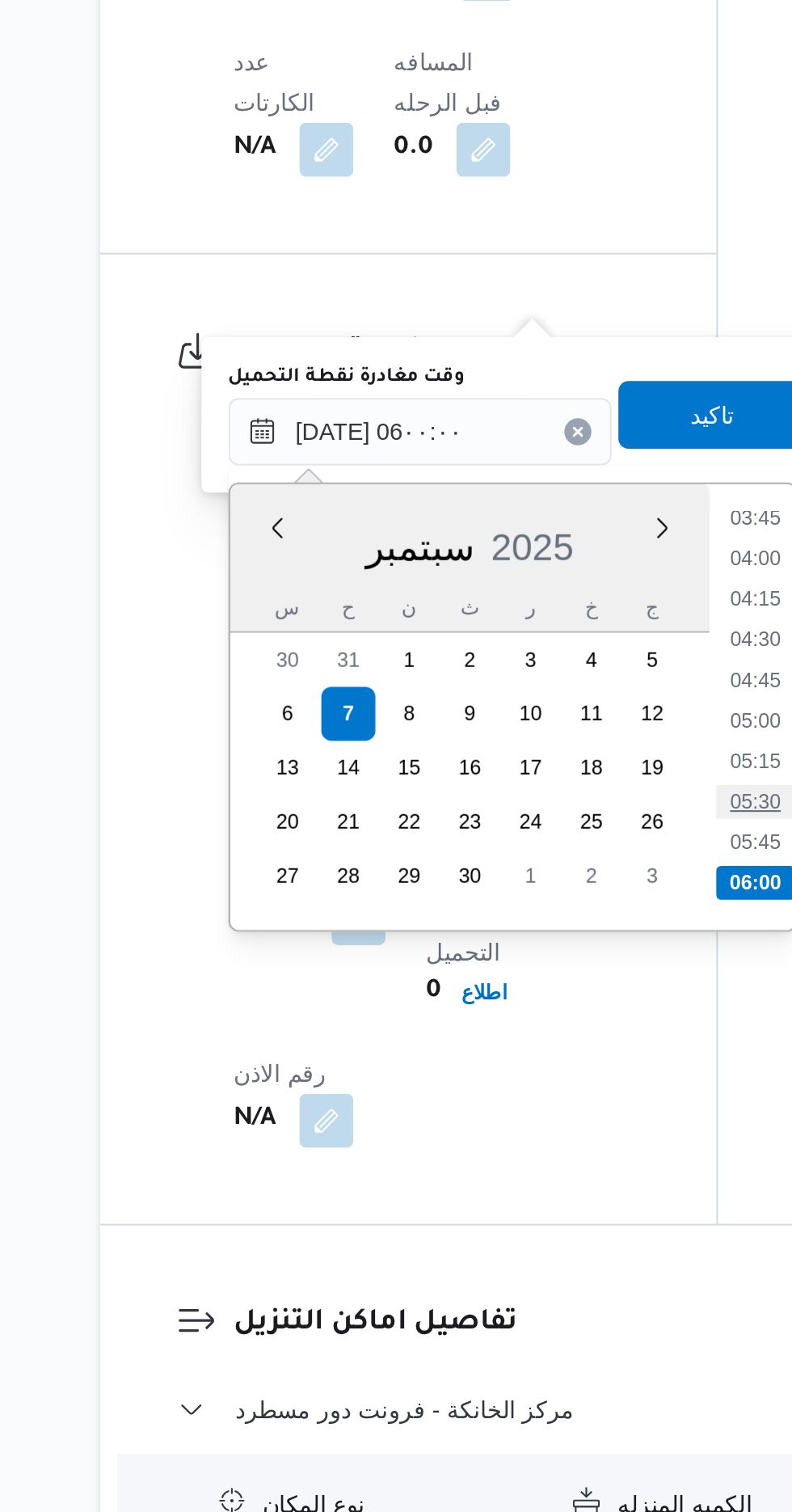
click at [529, 1089] on li "05:30" at bounding box center [523, 1094] width 37 height 16
type input "[DATE] ٠٥:٣٠"
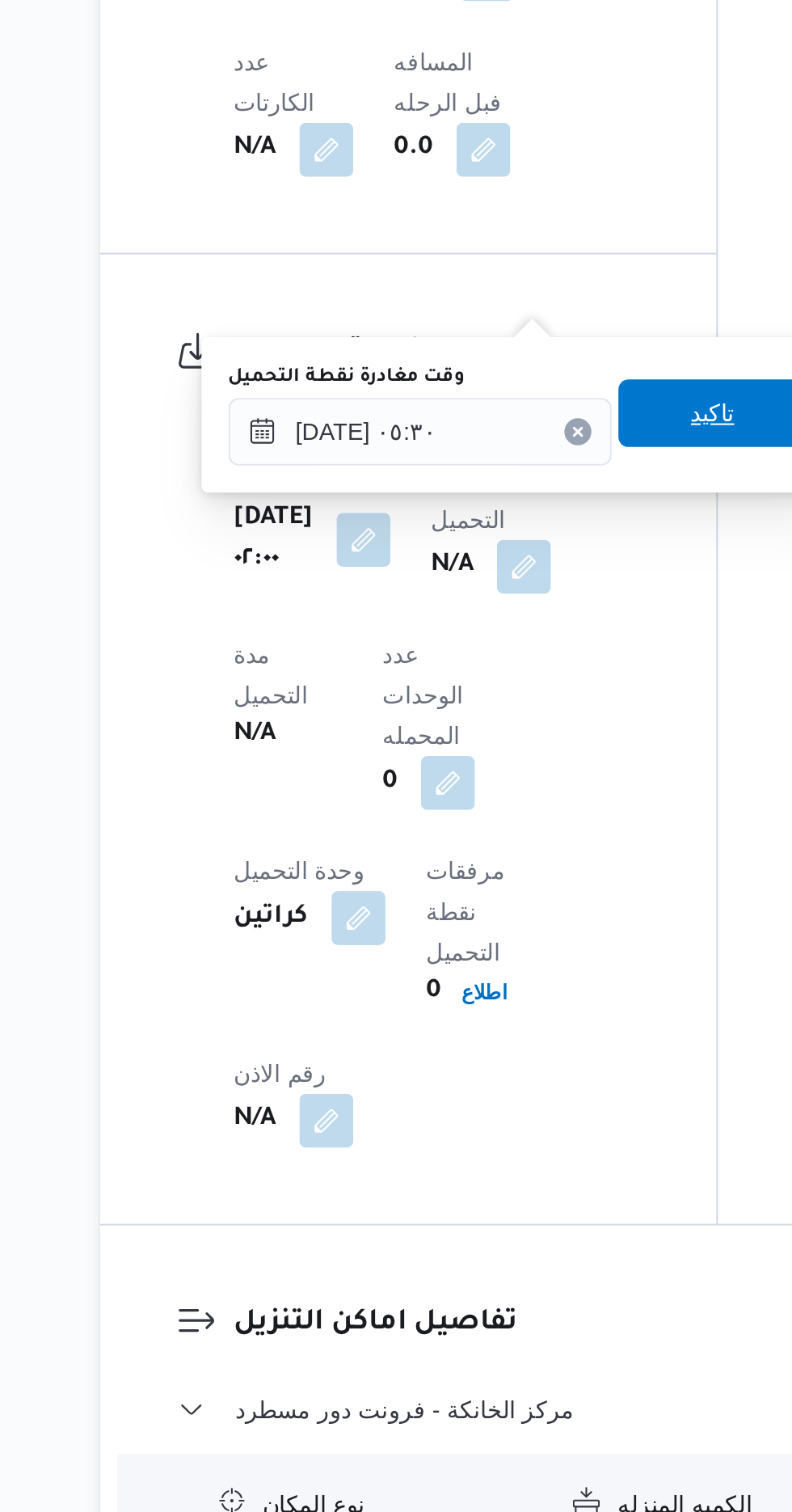
click at [508, 907] on span "تاكيد" at bounding box center [503, 908] width 21 height 19
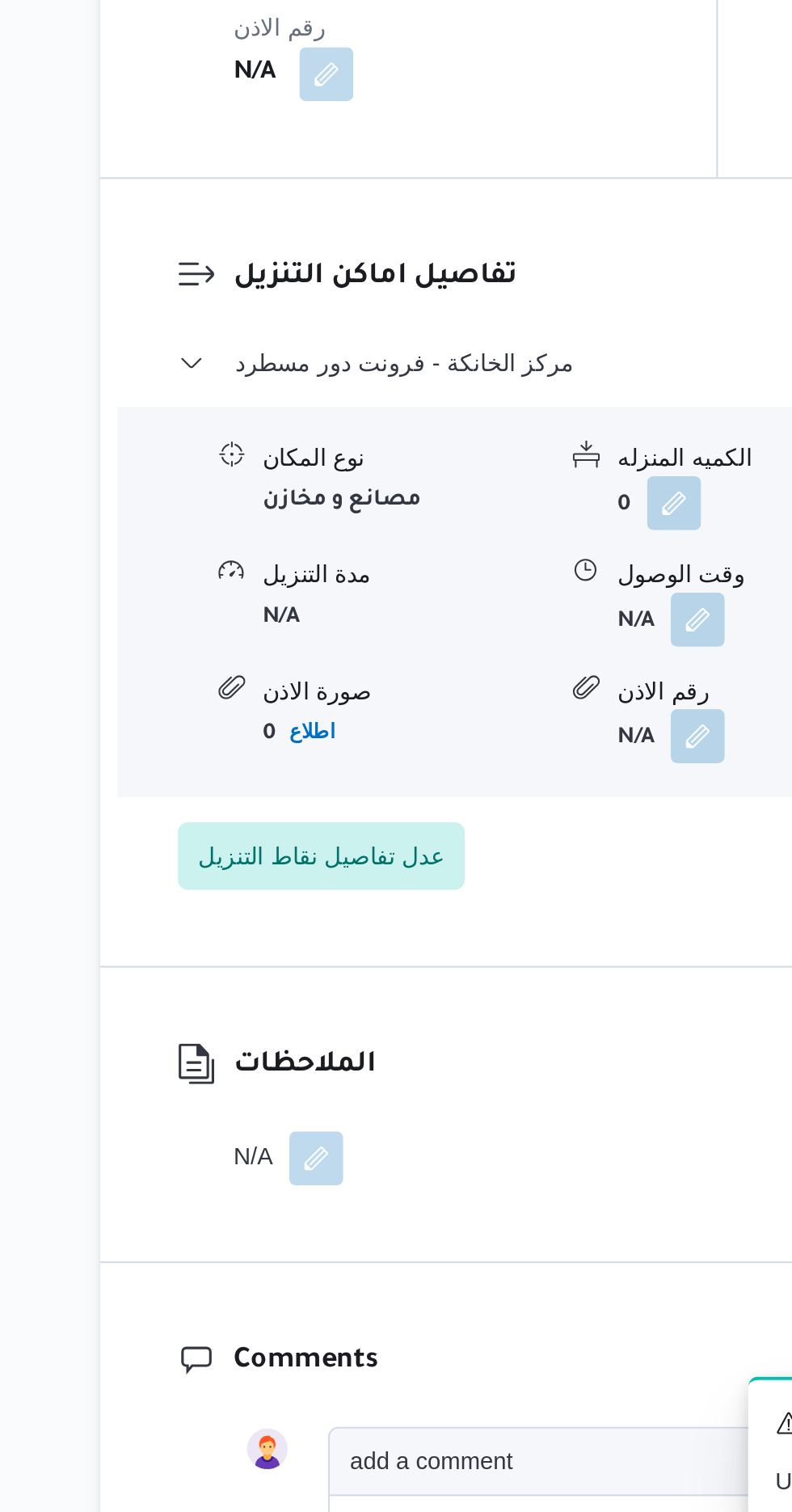
scroll to position [1354, 0]
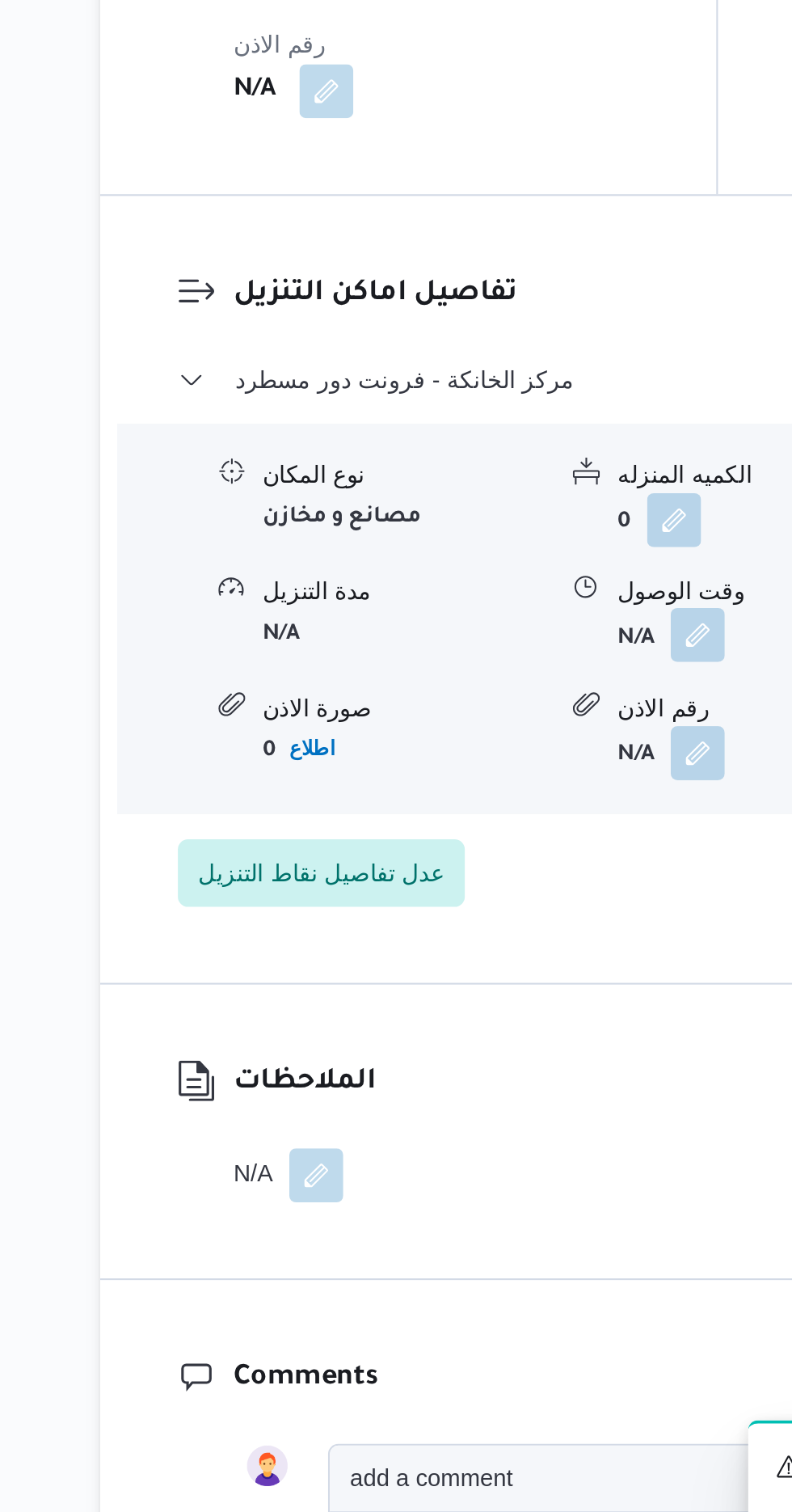
click at [498, 1038] on button "button" at bounding box center [496, 1050] width 26 height 26
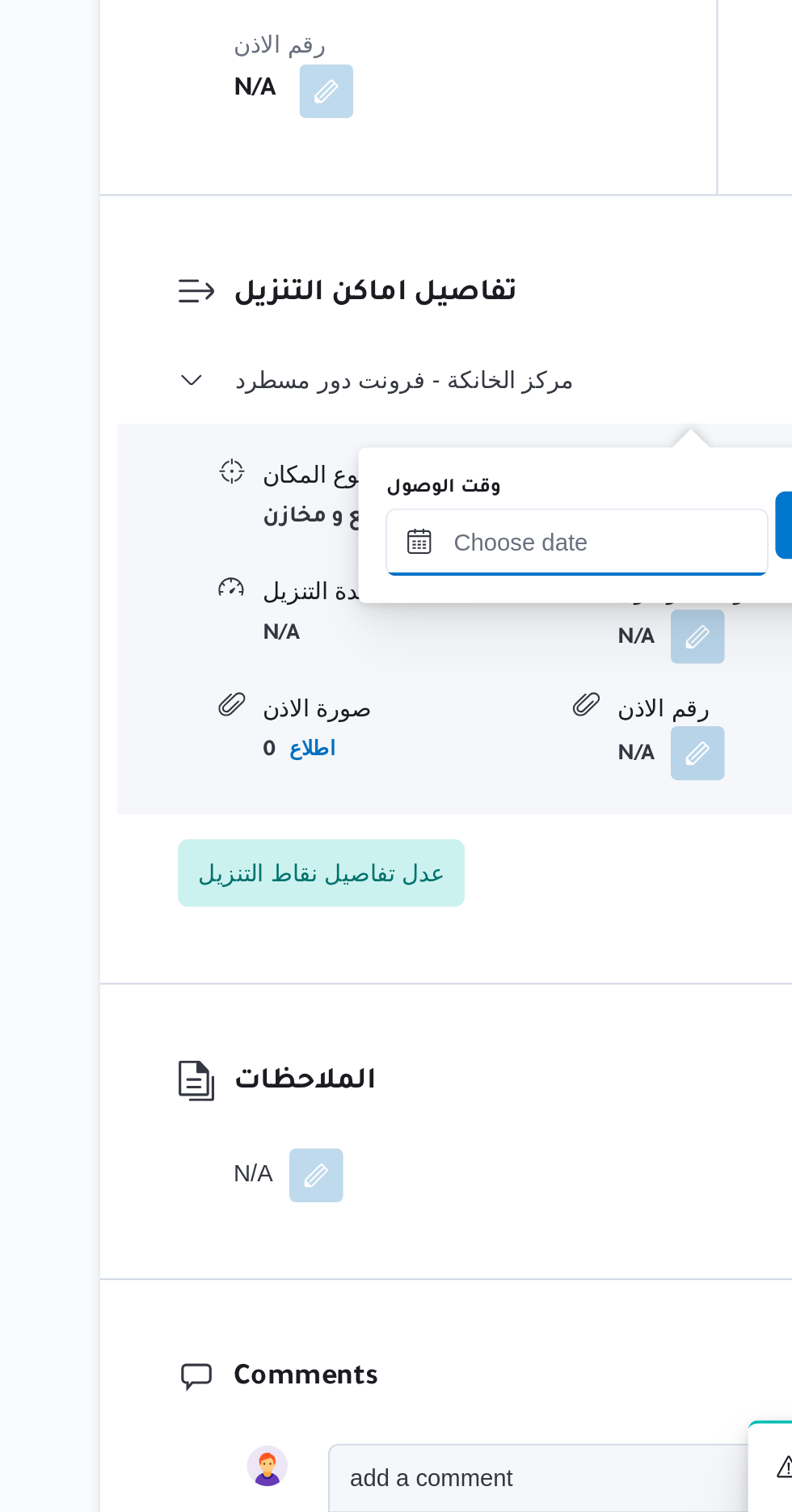
click at [453, 1005] on input "وقت الوصول" at bounding box center [438, 1006] width 183 height 32
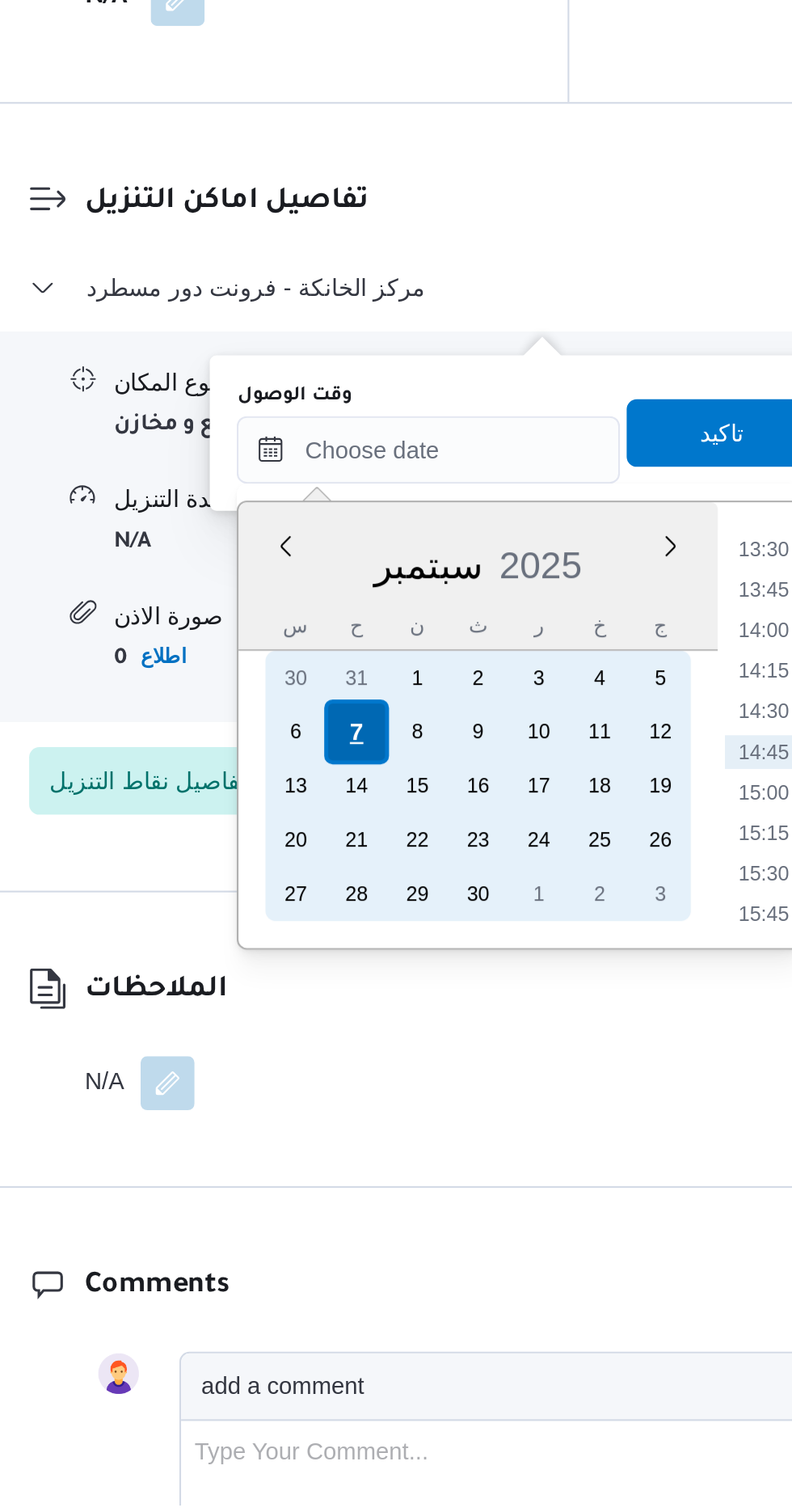
click at [401, 1135] on div "7" at bounding box center [404, 1141] width 31 height 31
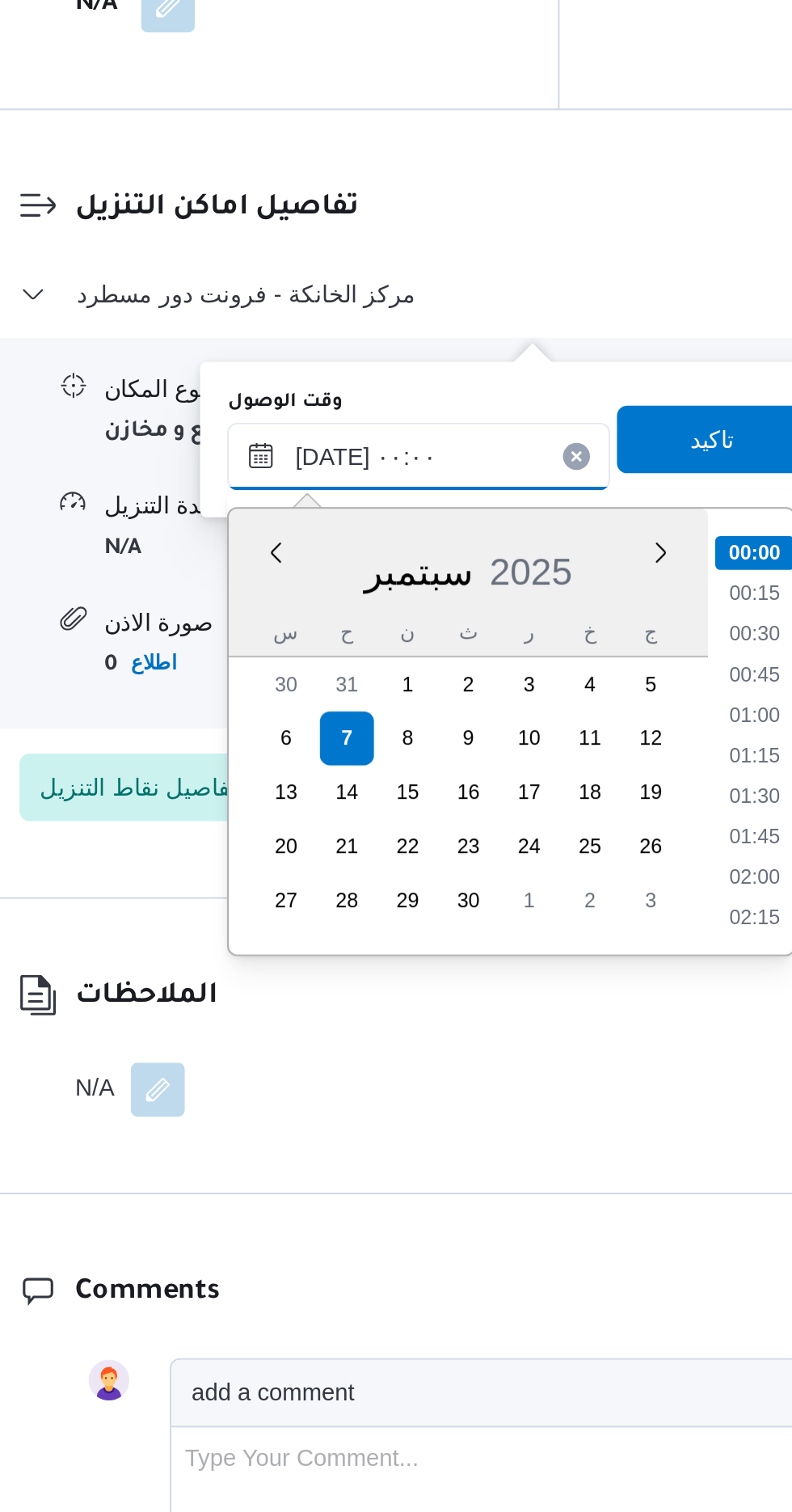
click at [366, 1003] on input "[DATE] ٠٠:٠٠" at bounding box center [438, 1006] width 183 height 32
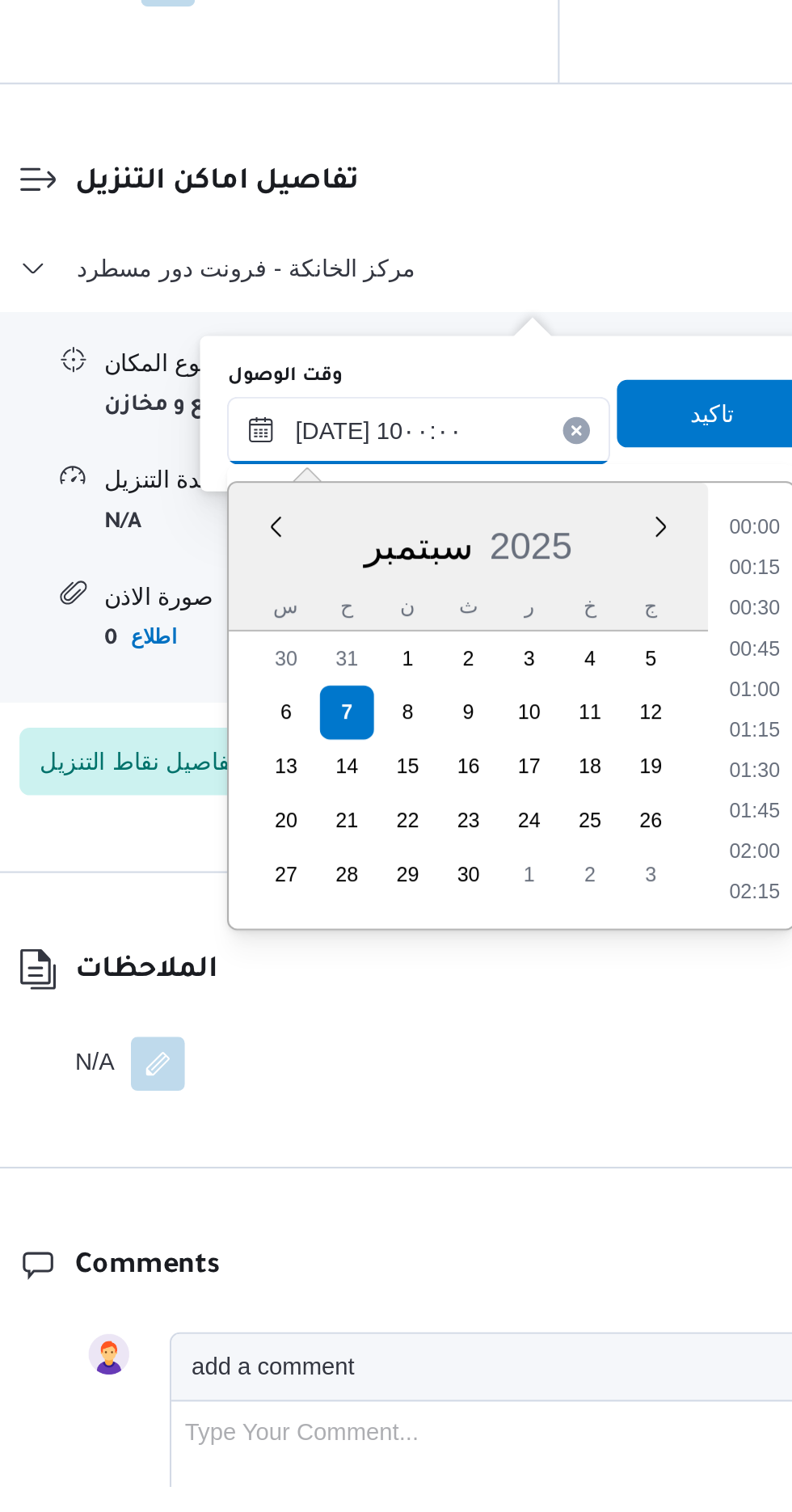
scroll to position [606, 0]
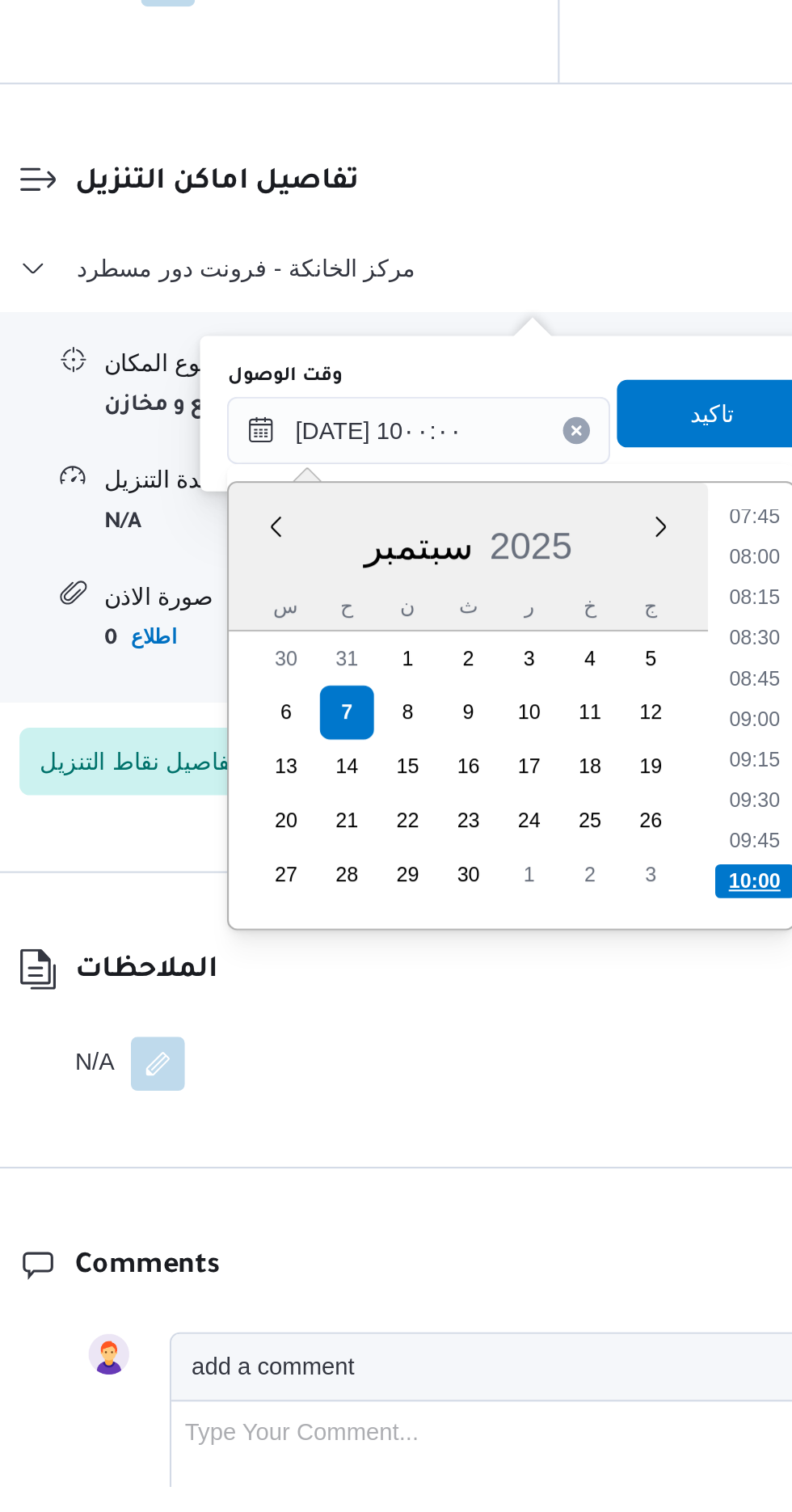
click at [593, 1221] on li "10:00" at bounding box center [600, 1222] width 38 height 16
type input "[DATE] ١٠:٠٠"
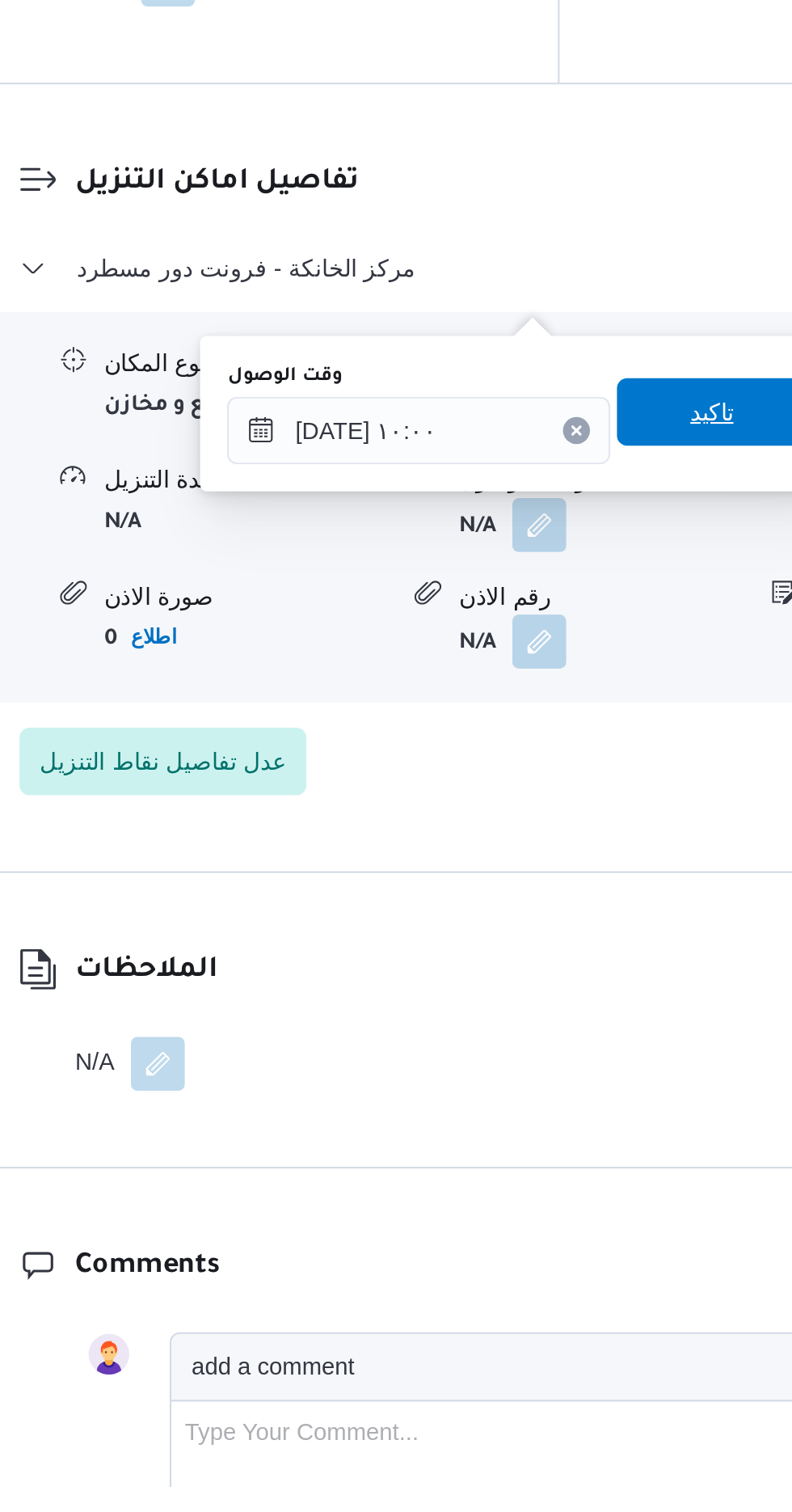
click at [587, 994] on span "تاكيد" at bounding box center [578, 997] width 21 height 19
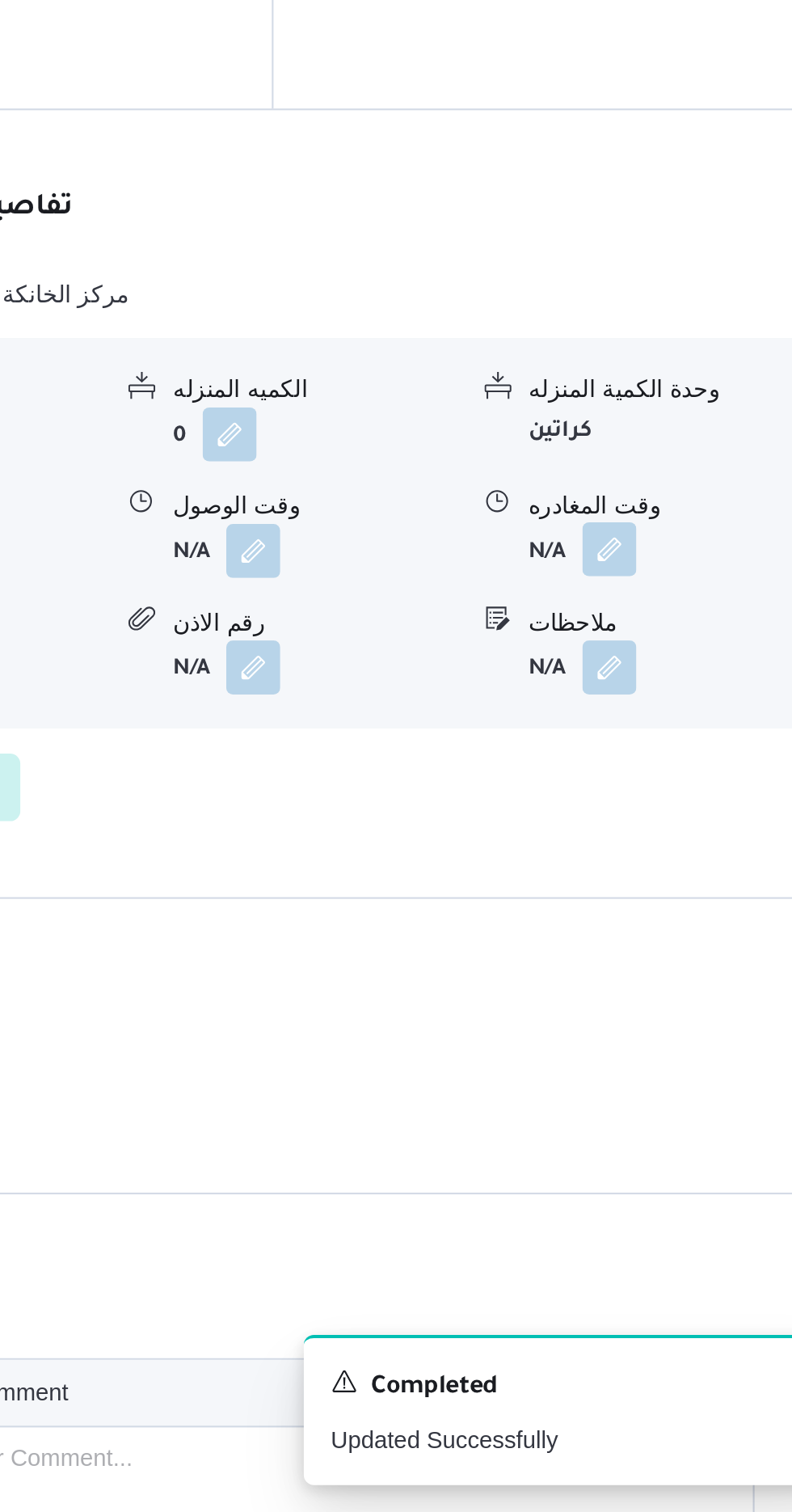
click at [678, 1038] on button "button" at bounding box center [667, 1050] width 26 height 26
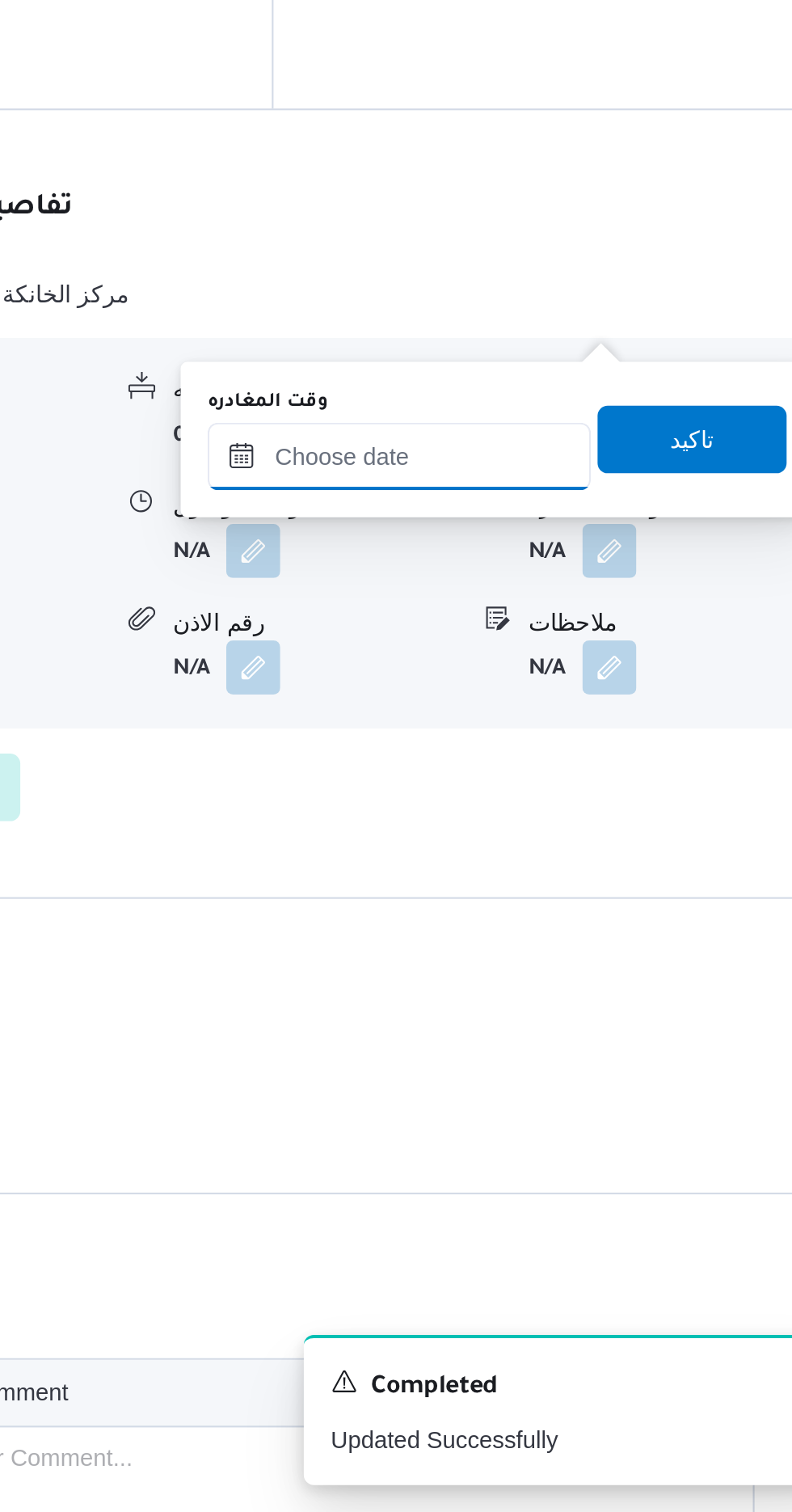
click at [614, 1002] on input "وقت المغادره" at bounding box center [566, 1006] width 183 height 32
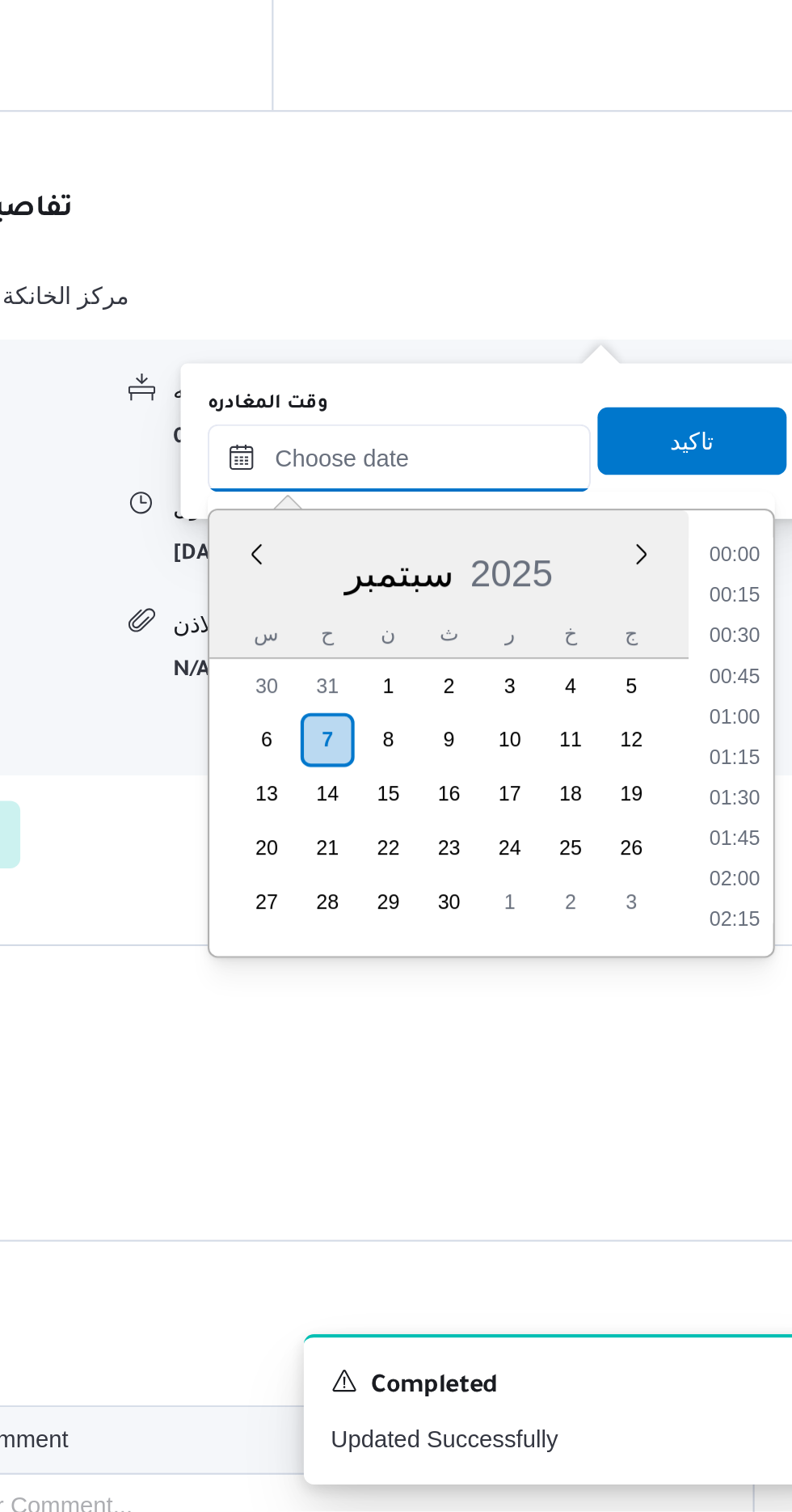
scroll to position [1046, 0]
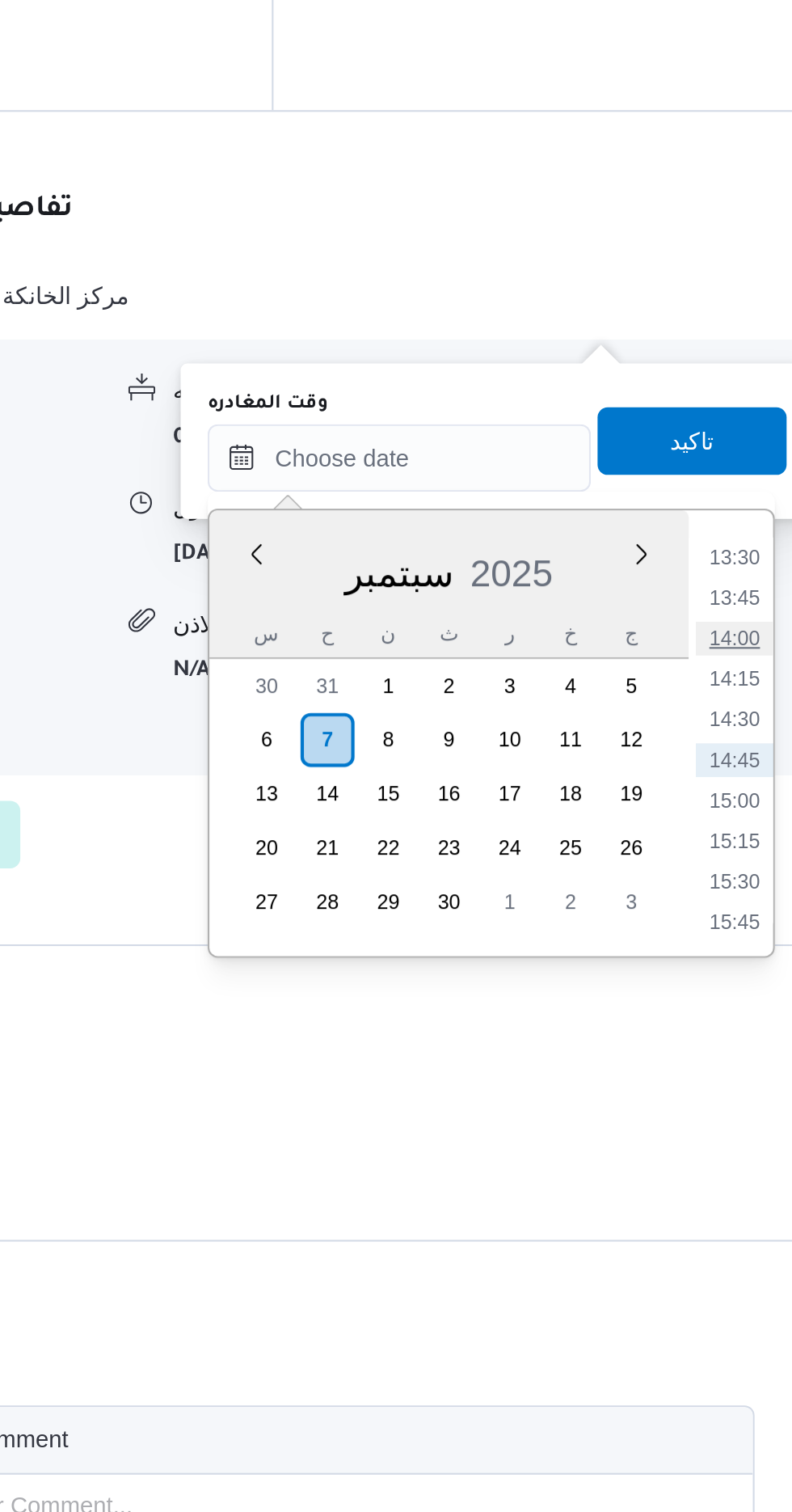
click at [724, 1091] on li "14:00" at bounding box center [726, 1093] width 37 height 16
type input "[DATE] ١٤:٠٠"
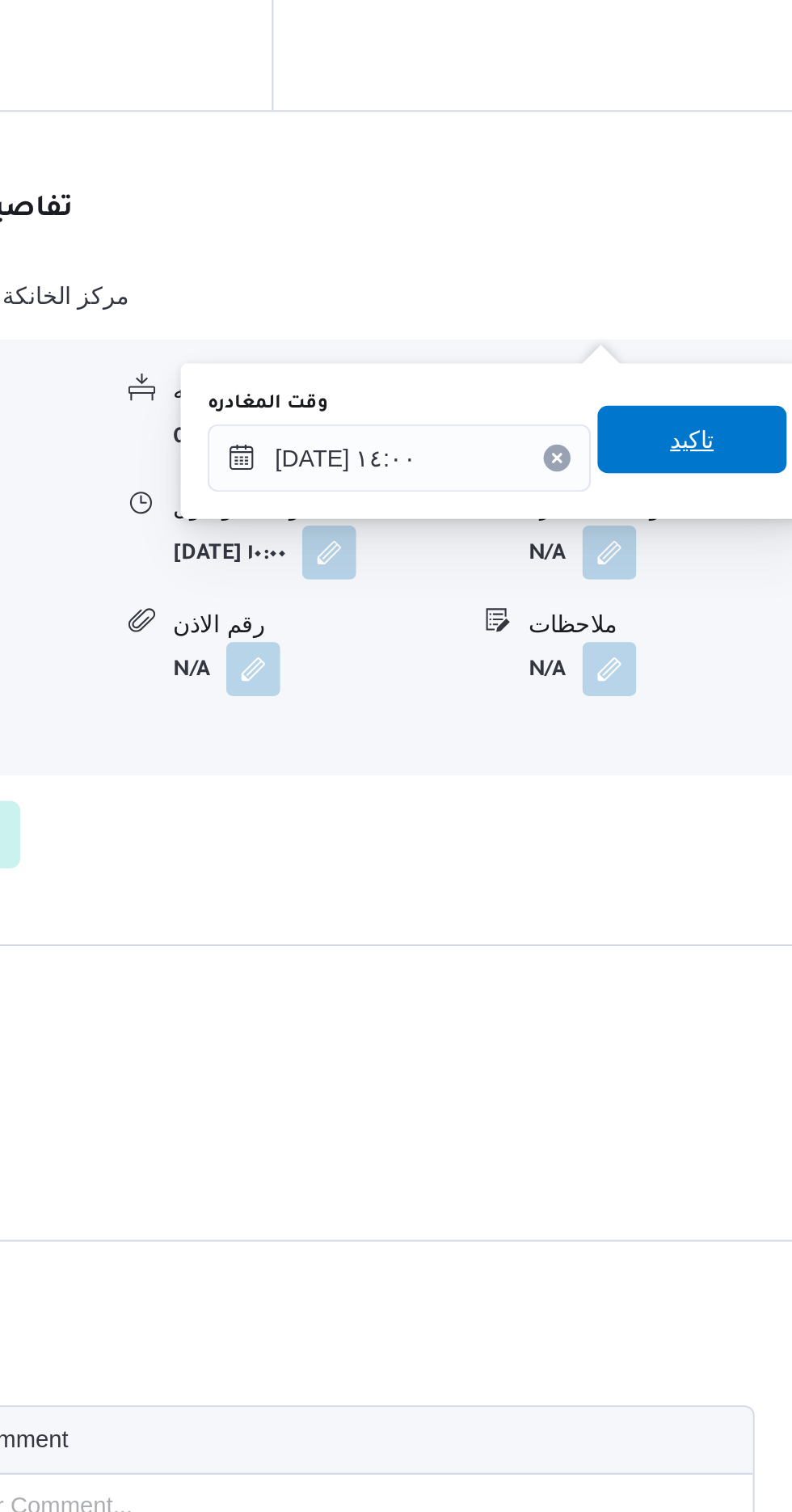
click at [714, 1000] on span "تاكيد" at bounding box center [706, 998] width 21 height 19
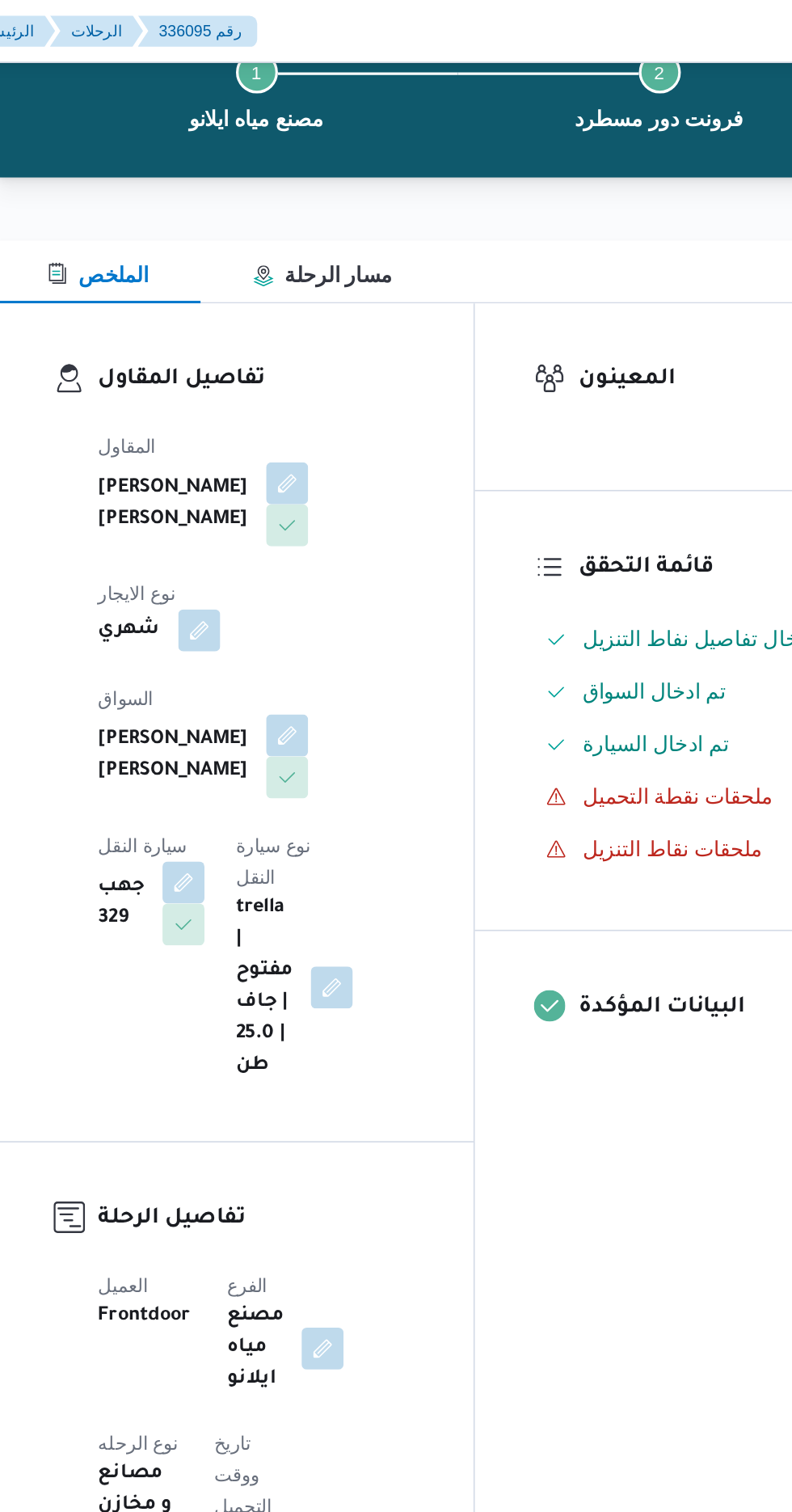
scroll to position [0, 0]
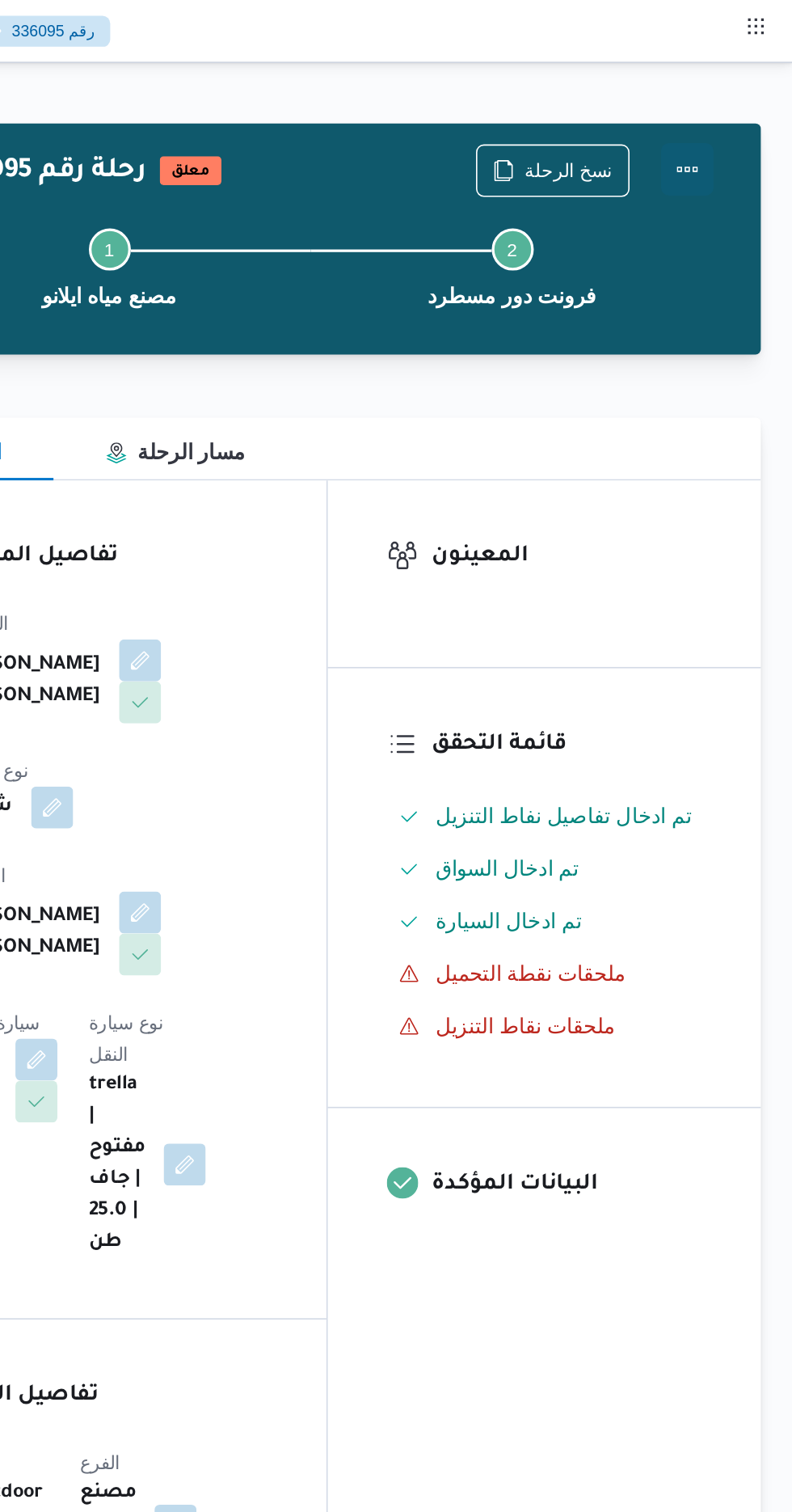
click at [739, 107] on button "Actions" at bounding box center [727, 104] width 32 height 32
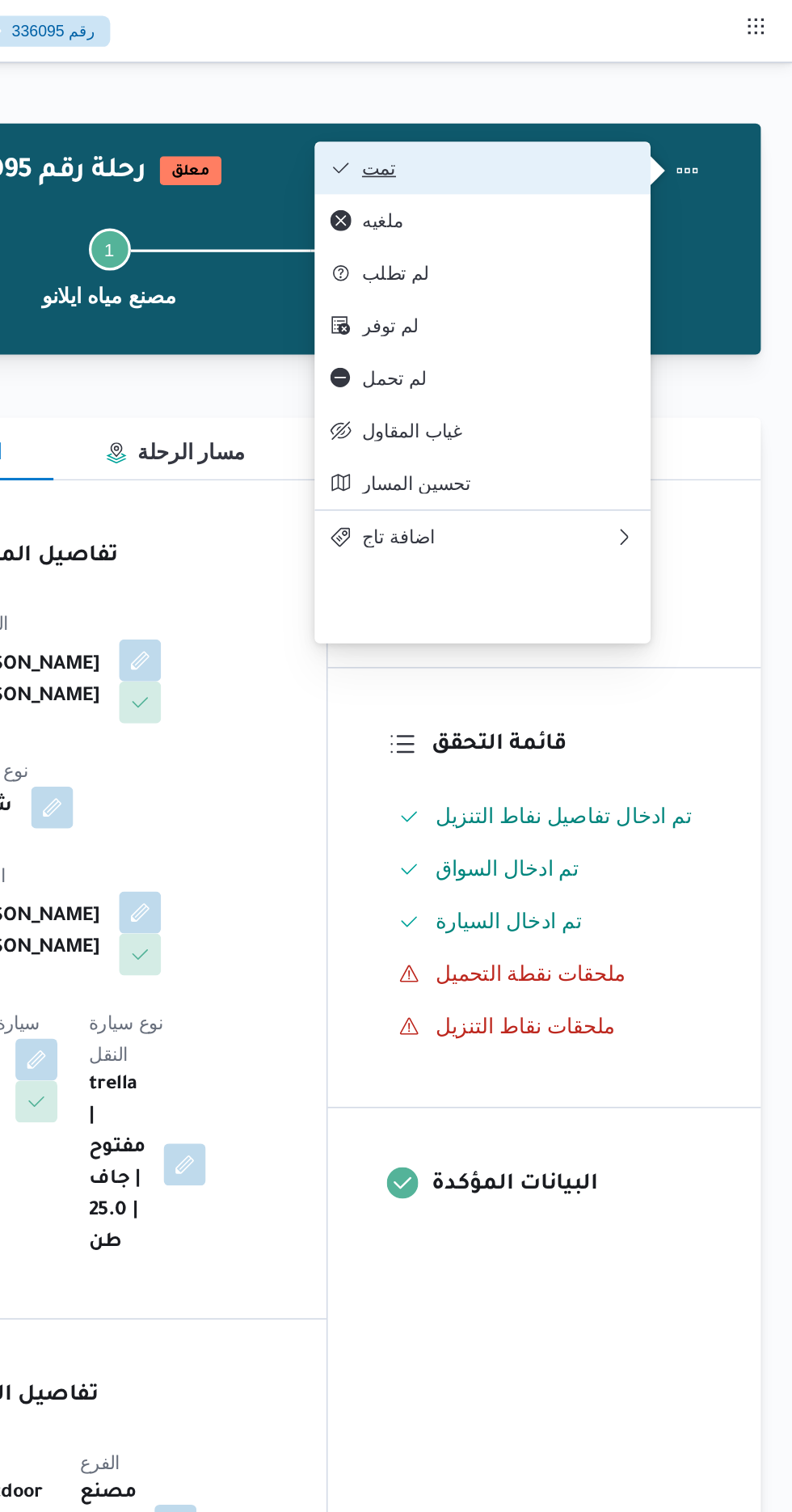
click at [678, 105] on span "تمت" at bounding box center [610, 104] width 168 height 13
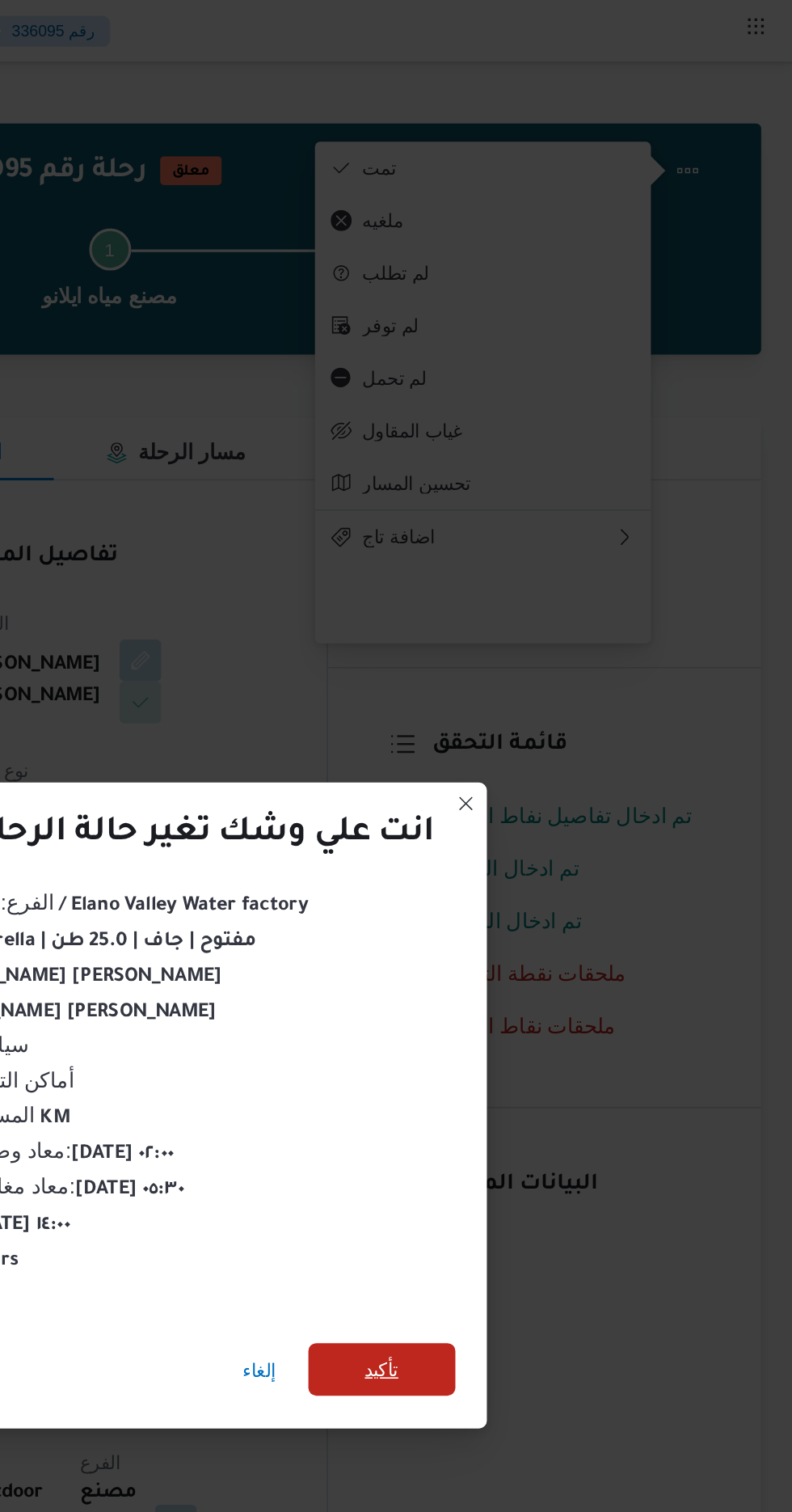
click at [545, 844] on span "تأكيد" at bounding box center [538, 843] width 21 height 19
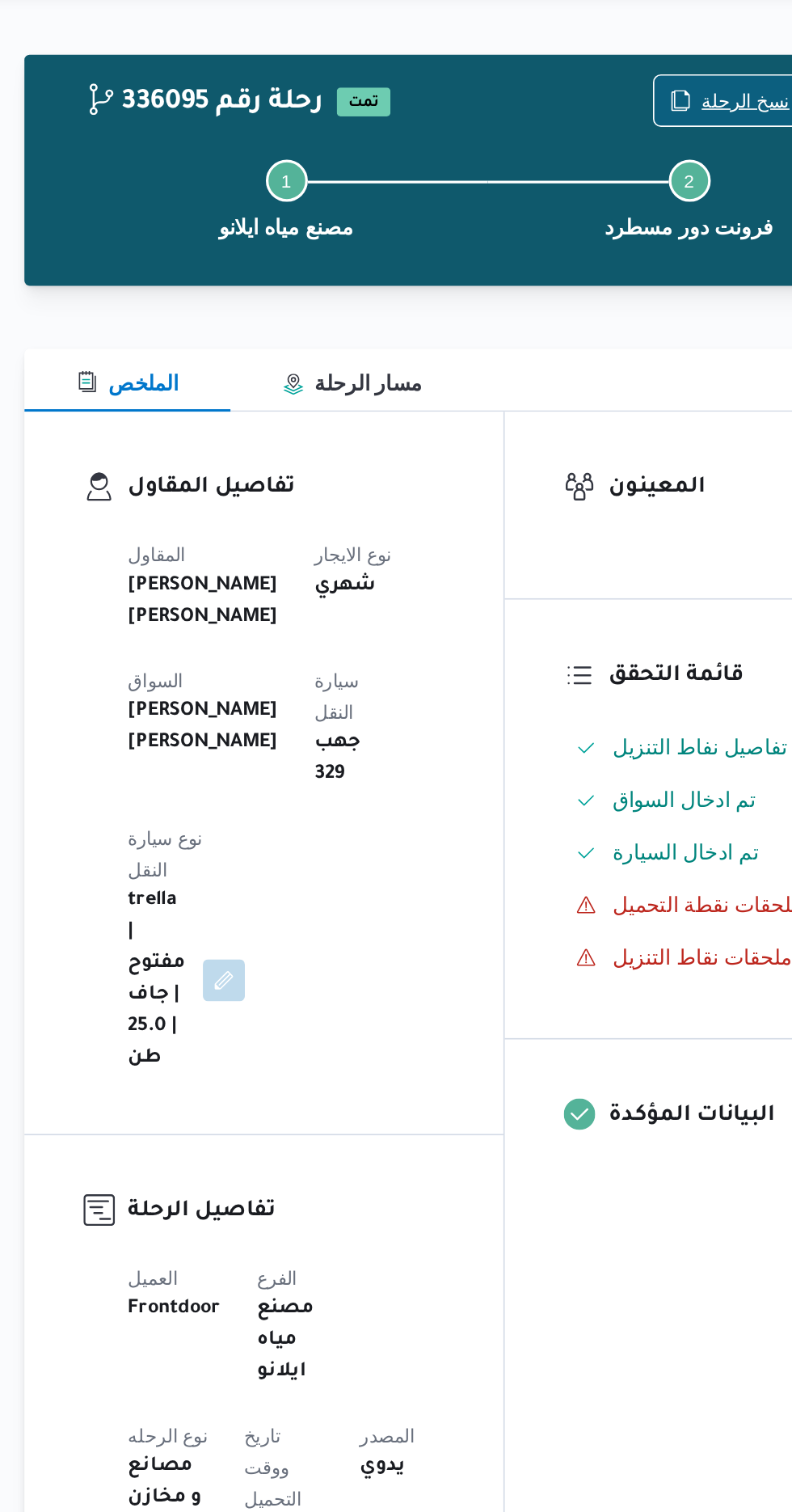
click at [631, 105] on span "نسخ الرحلة" at bounding box center [644, 104] width 93 height 31
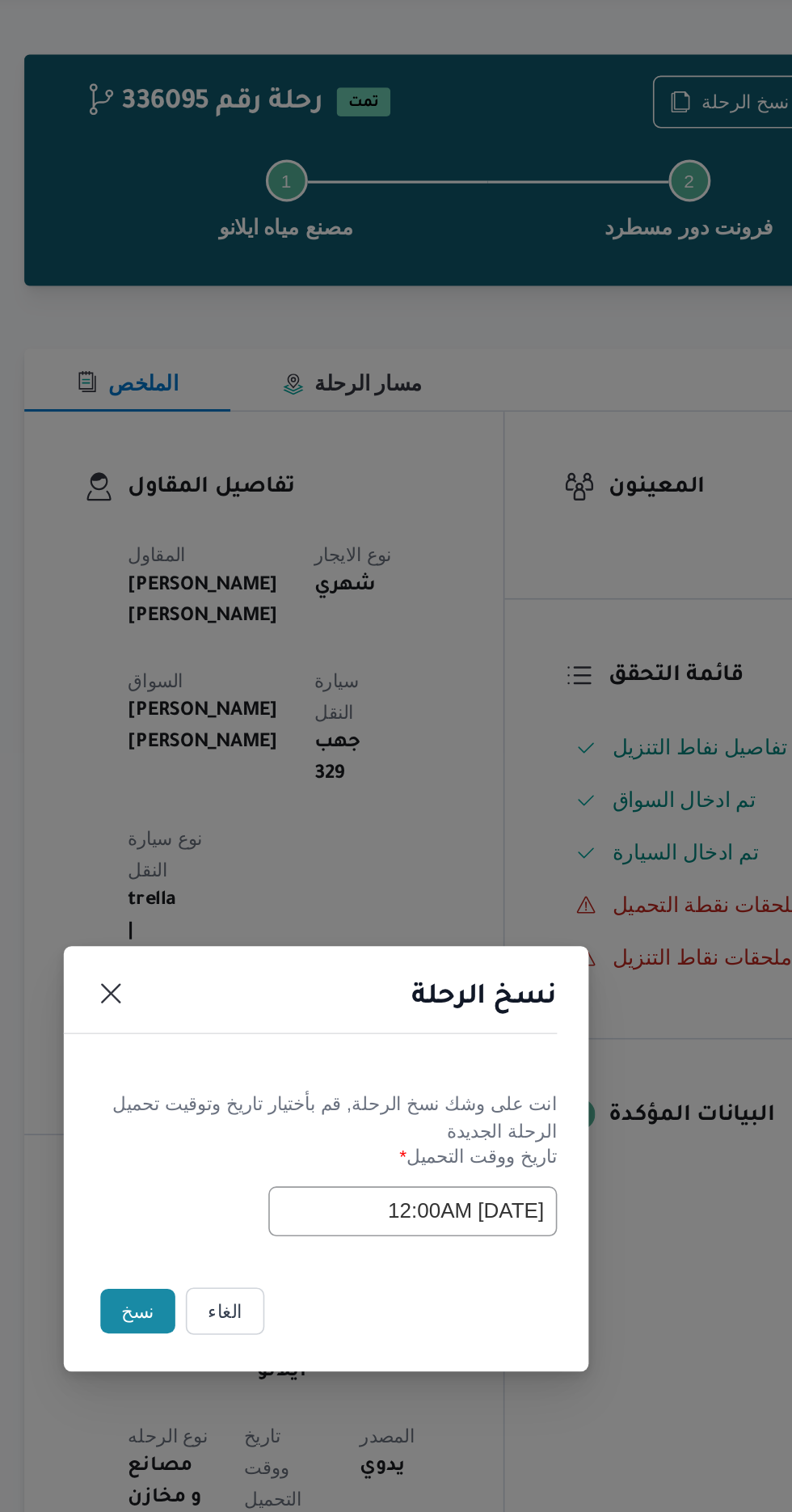
click at [406, 804] on input "[DATE] 12:00AM" at bounding box center [449, 788] width 177 height 31
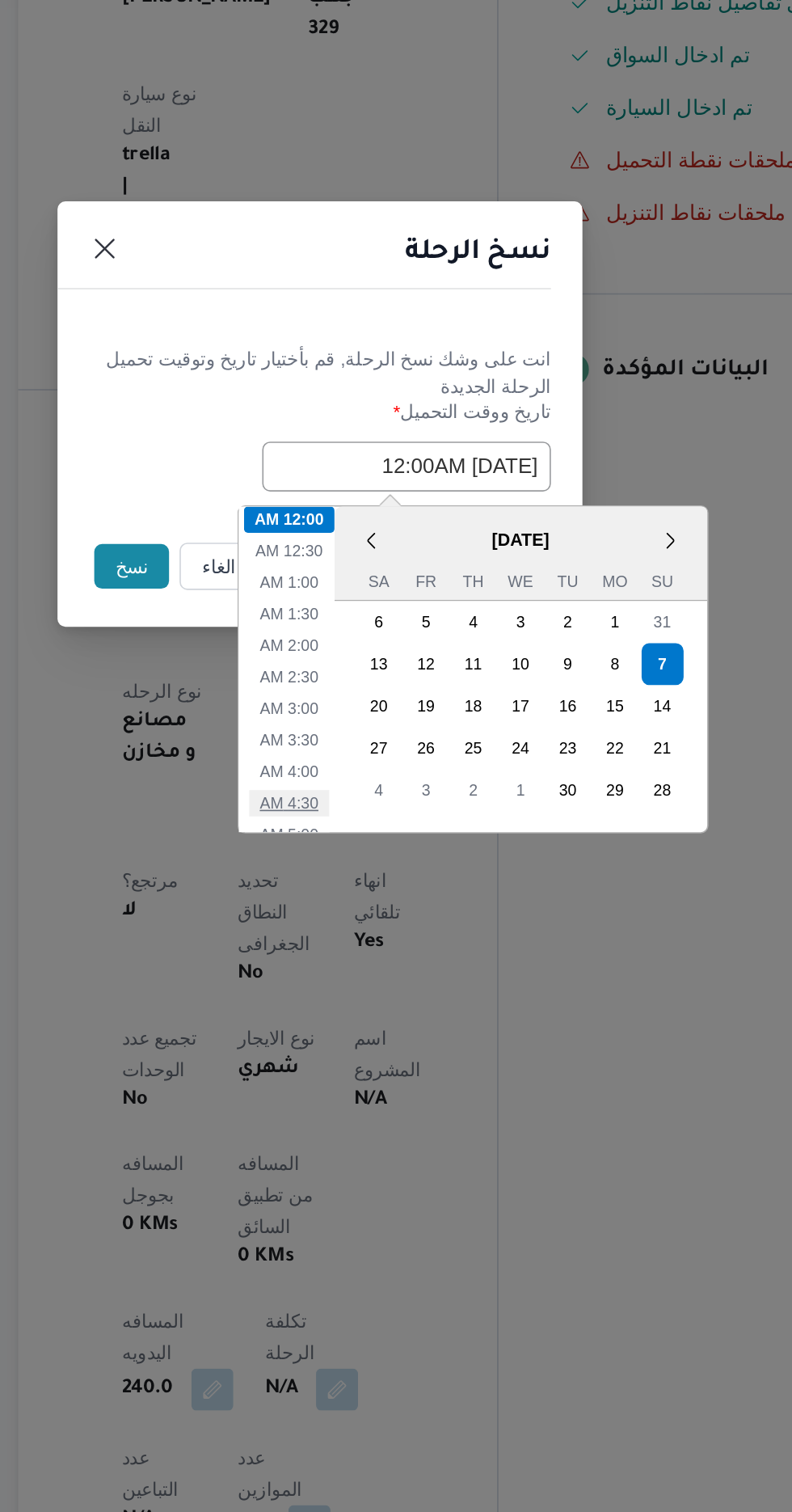
click at [373, 992] on li "4:30 AM" at bounding box center [377, 994] width 49 height 16
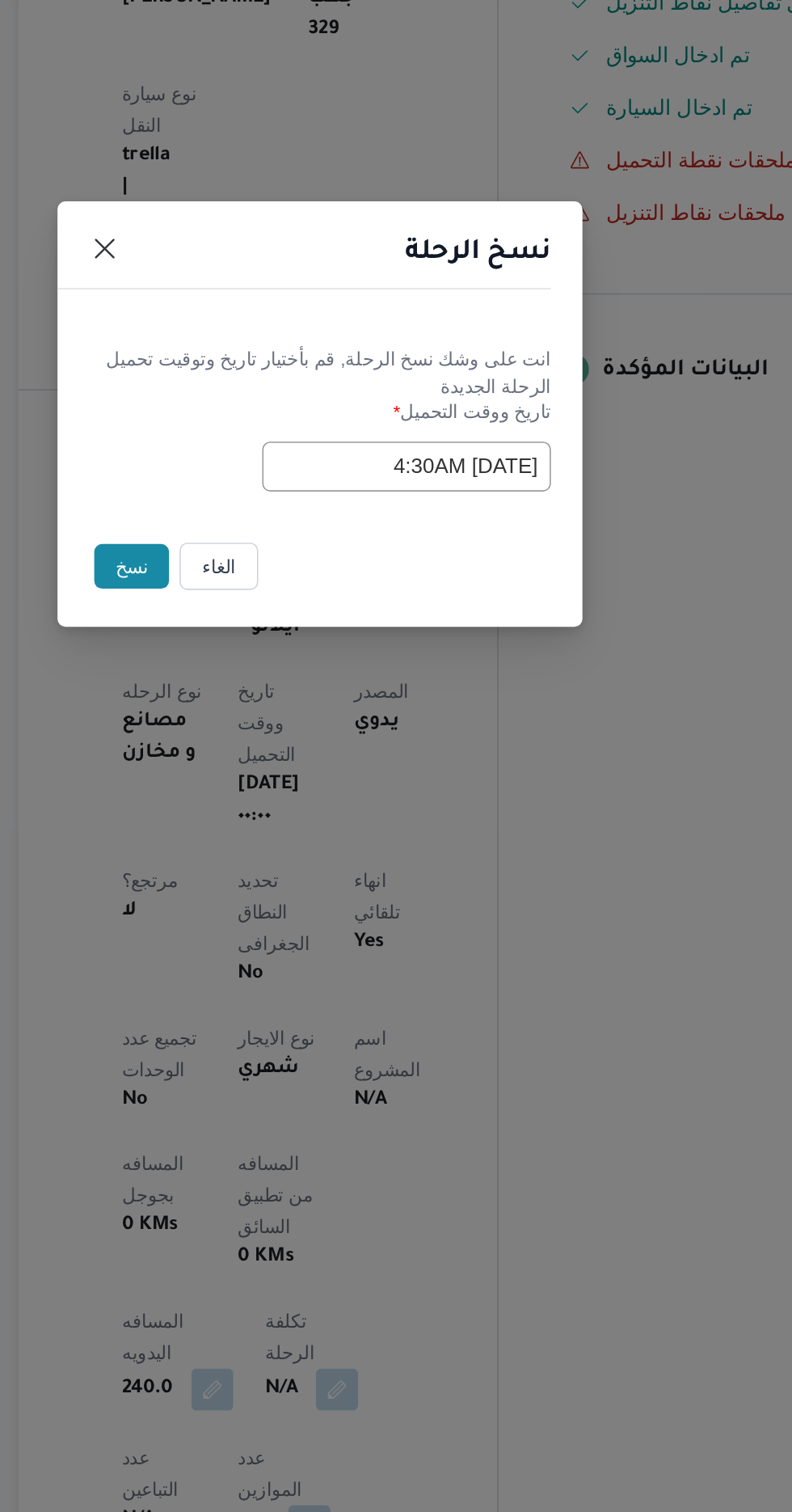
click at [469, 782] on input "[DATE] 4:30AM" at bounding box center [449, 788] width 177 height 31
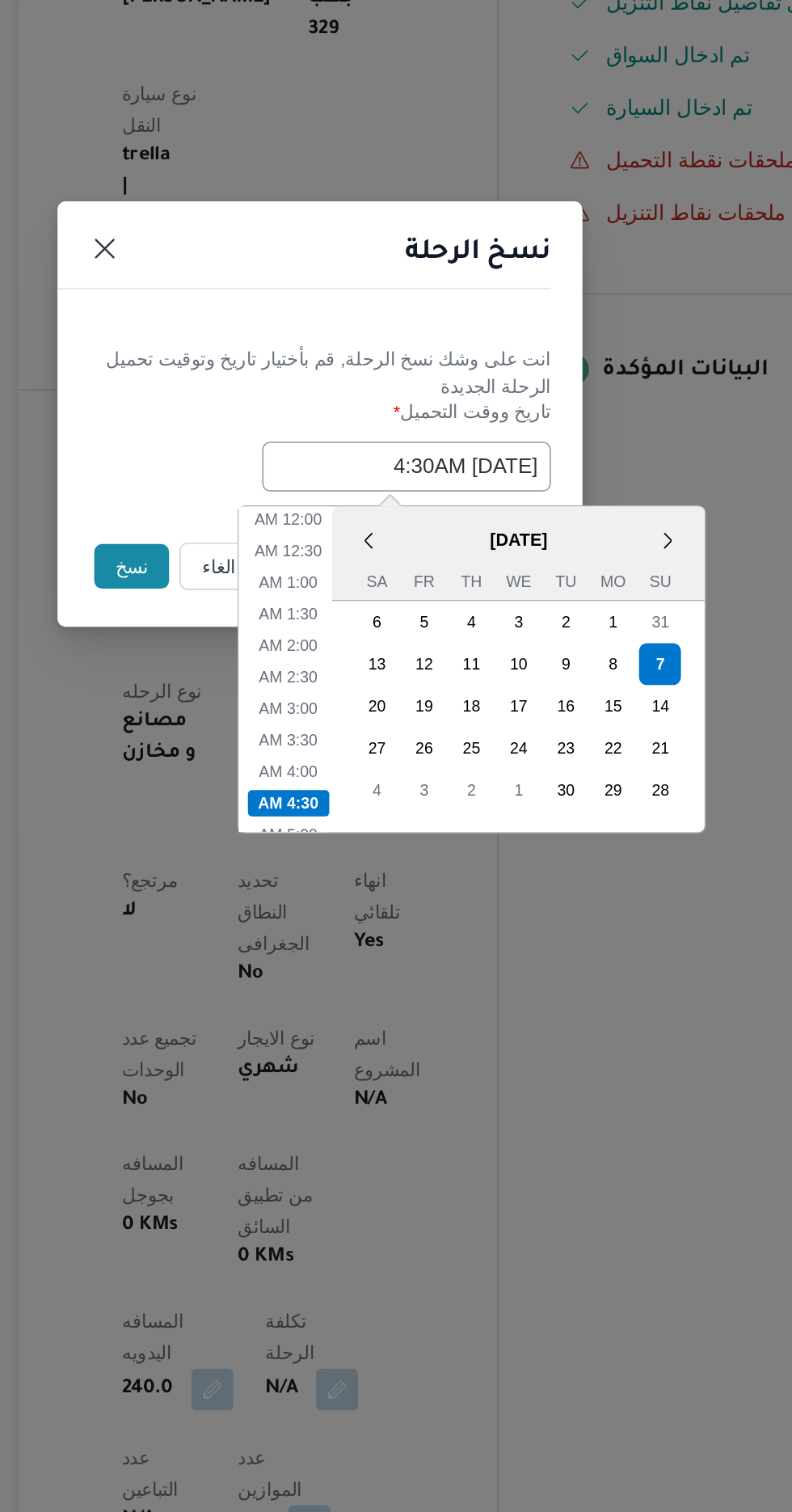
scroll to position [82, 0]
click at [372, 984] on li "6:30 AM" at bounding box center [376, 989] width 49 height 16
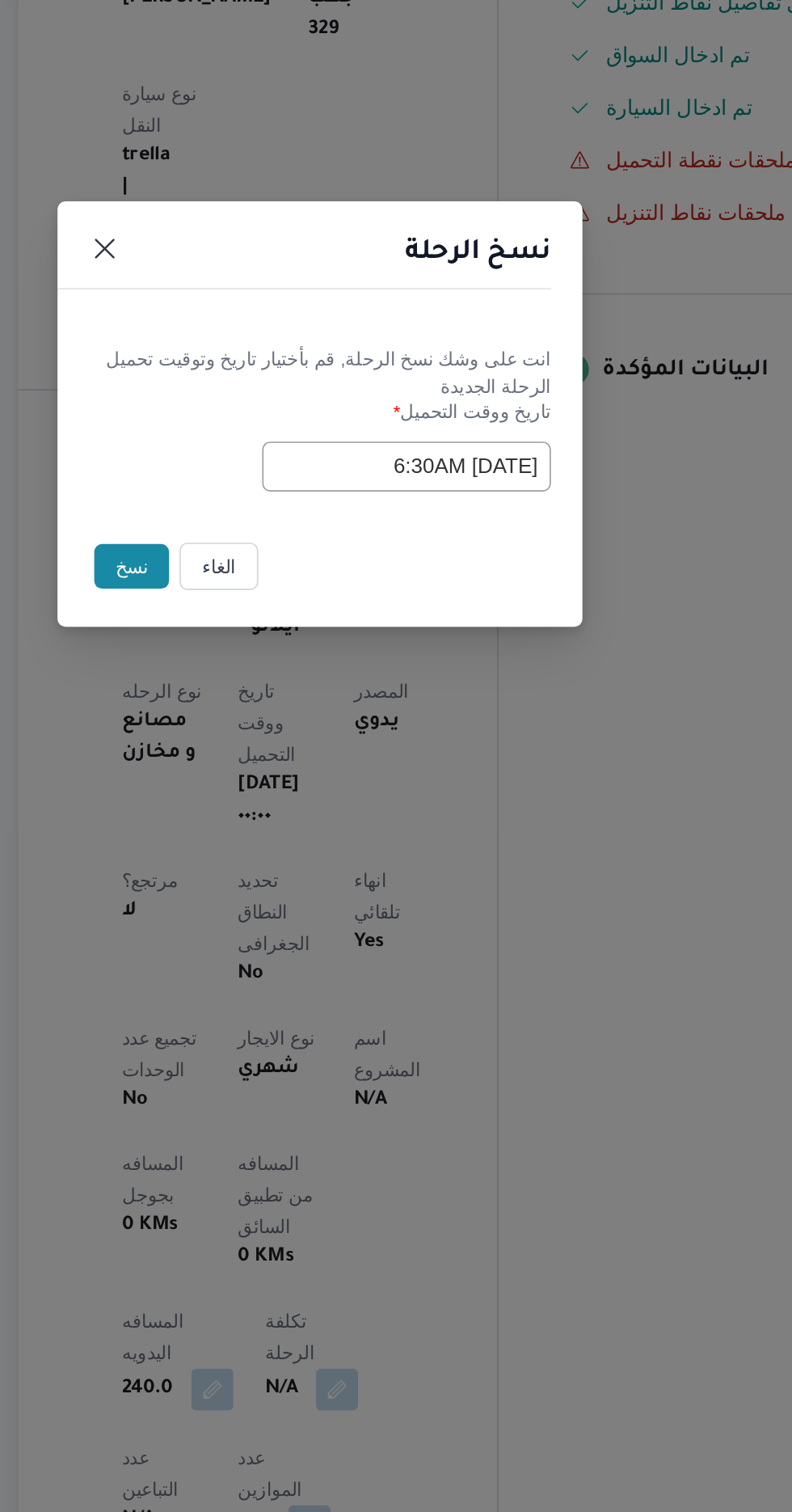
click at [485, 784] on input "[DATE] 6:30AM" at bounding box center [449, 788] width 177 height 31
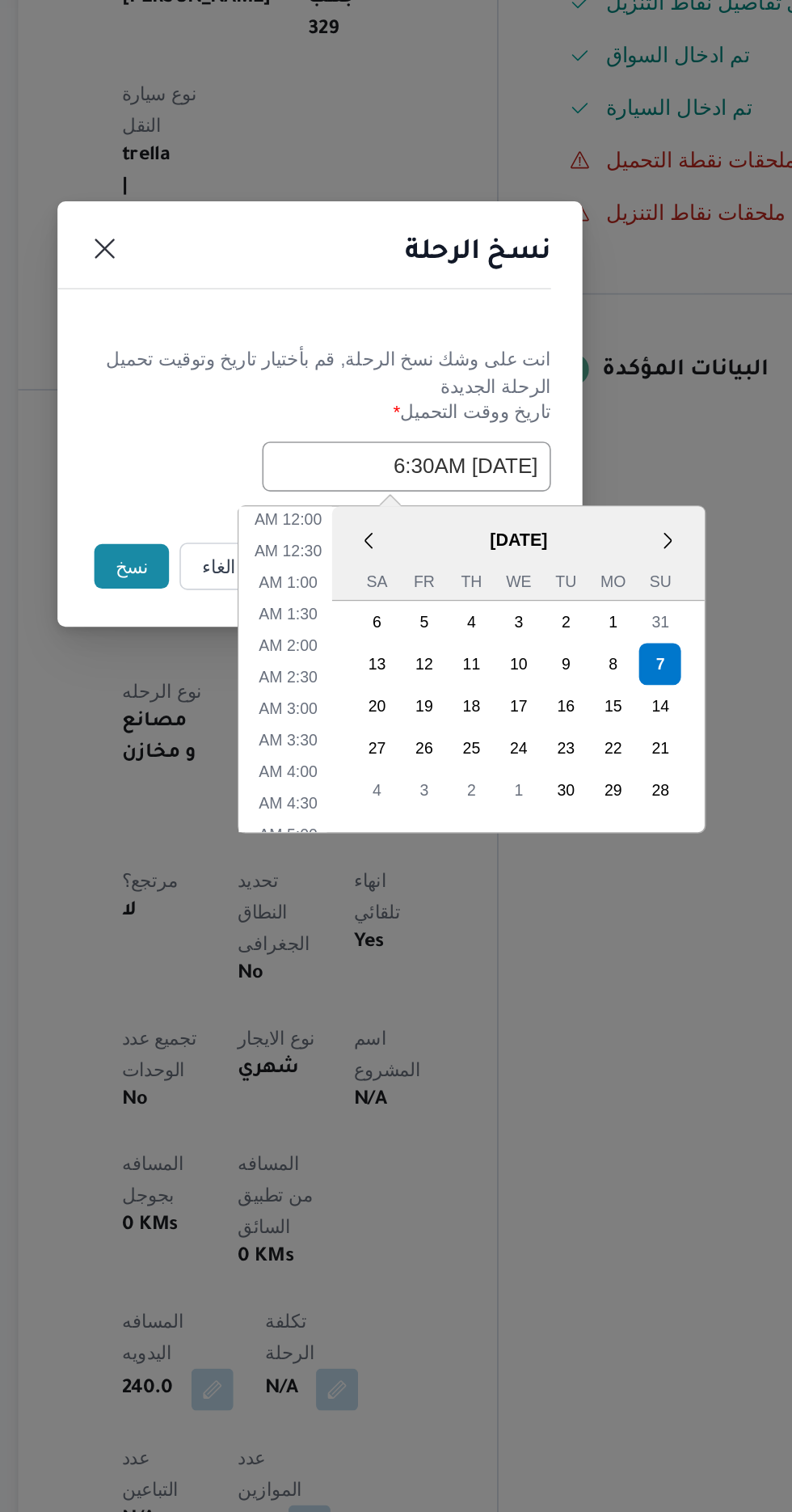
scroll to position [160, 0]
click at [371, 987] on li "8:30 AM" at bounding box center [376, 989] width 49 height 16
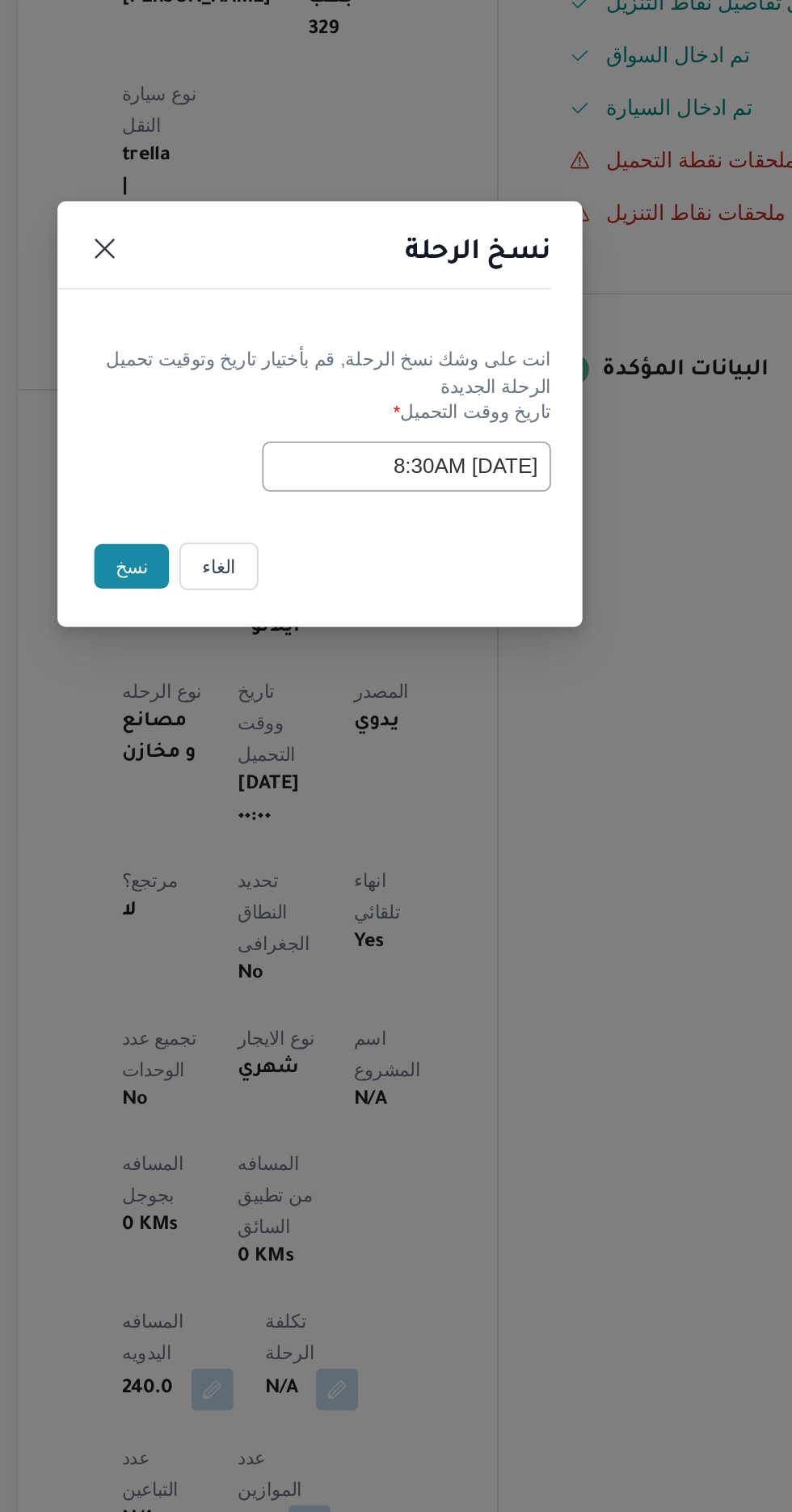
click at [487, 781] on input "[DATE] 8:30AM" at bounding box center [449, 788] width 177 height 31
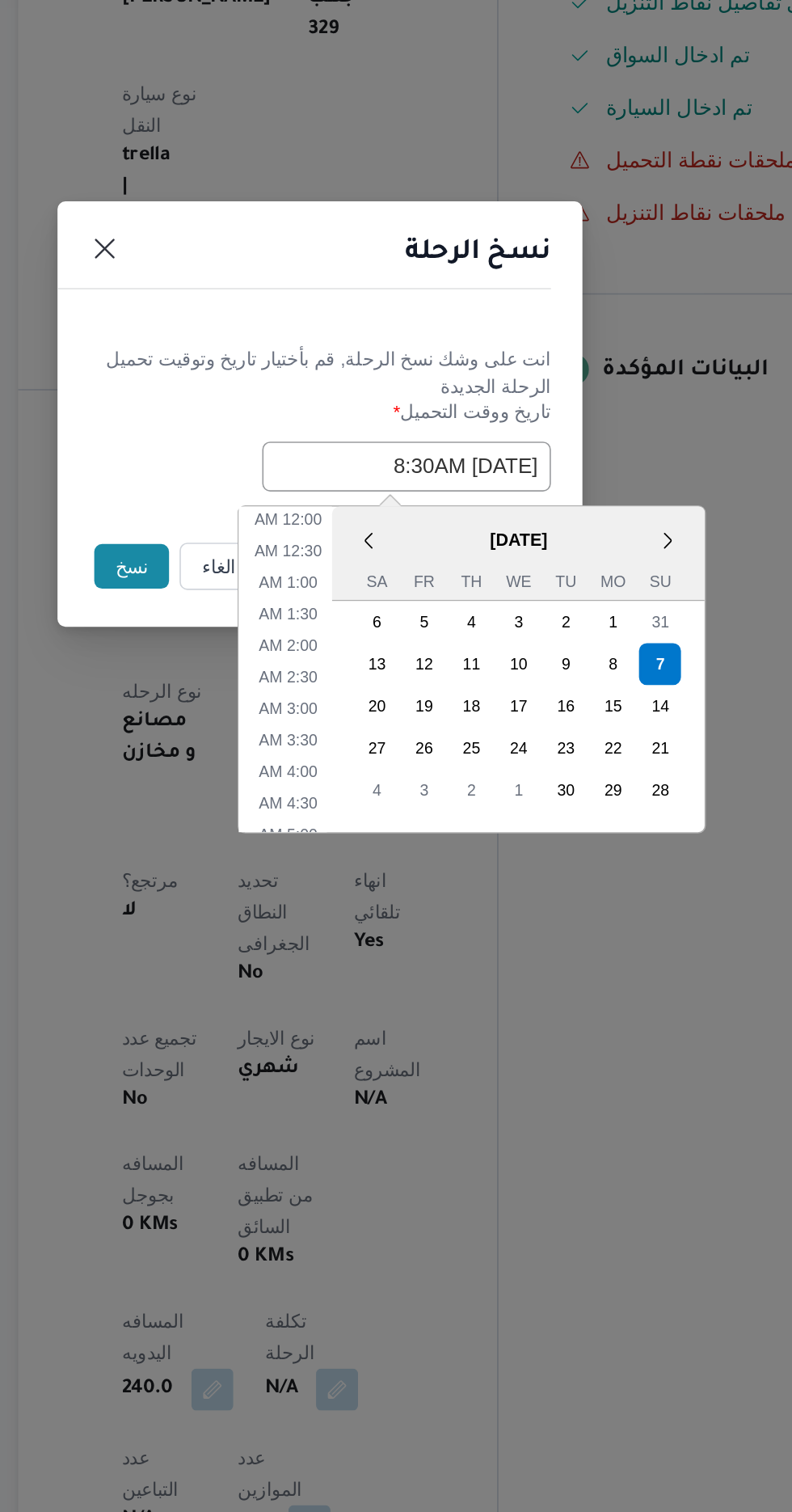
scroll to position [238, 0]
click at [378, 987] on li "10:30 AM" at bounding box center [376, 989] width 54 height 16
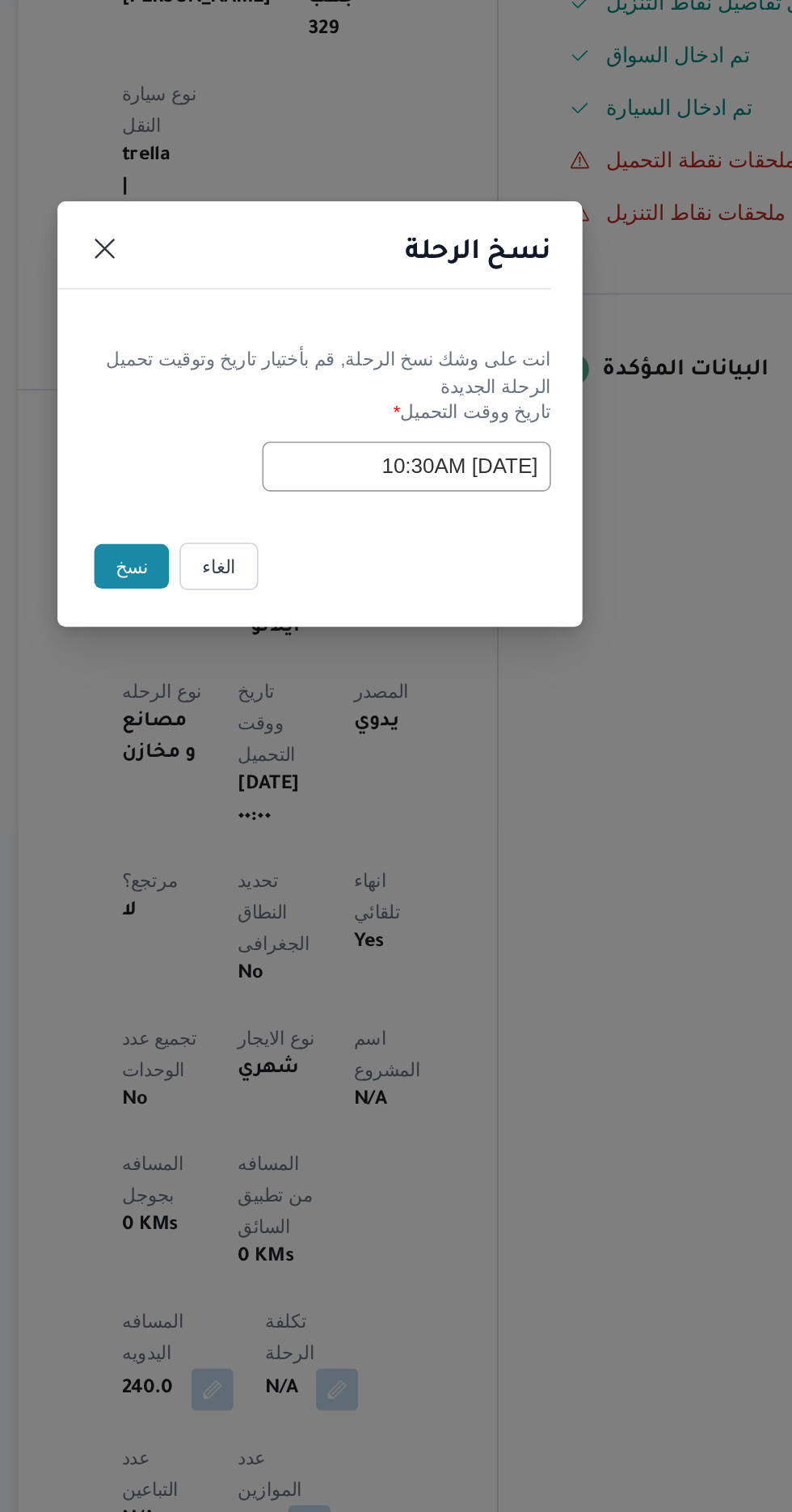
click at [474, 779] on input "[DATE] 10:30AM" at bounding box center [449, 788] width 177 height 31
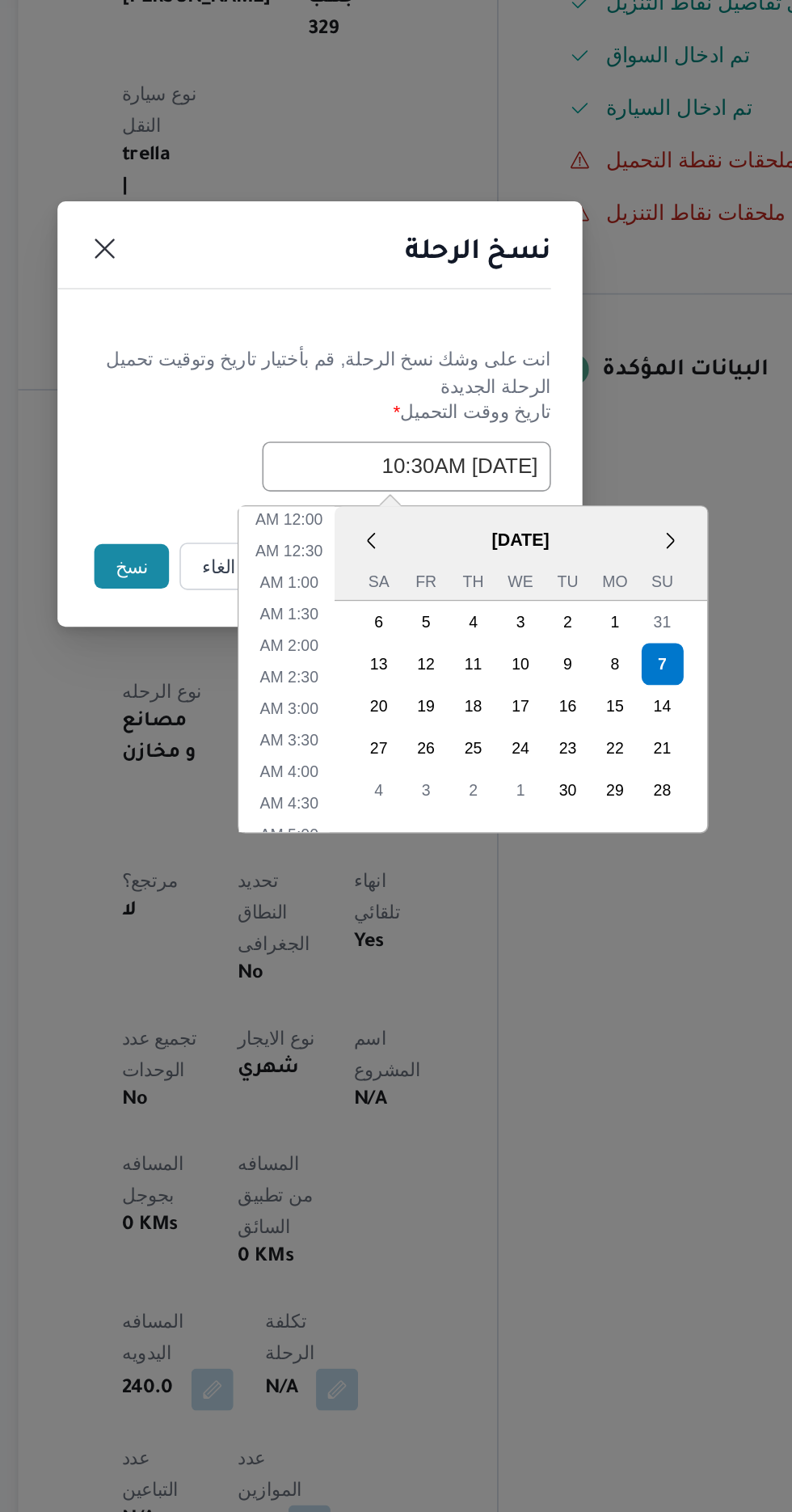
scroll to position [315, 0]
click at [370, 963] on li "12:00 PM" at bounding box center [377, 970] width 54 height 16
type input "[DATE] 12:00PM"
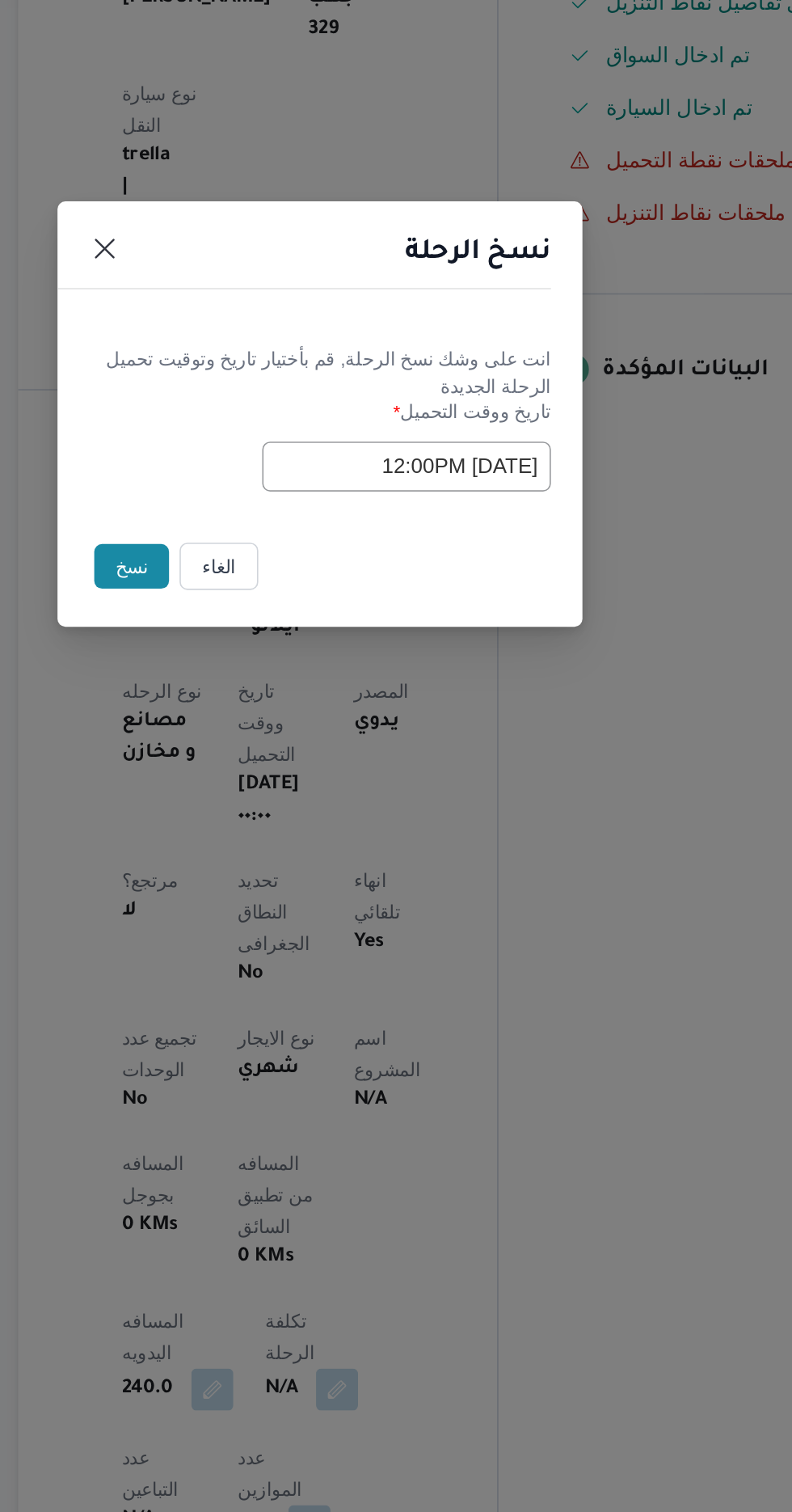
click at [262, 846] on button "نسخ" at bounding box center [280, 849] width 46 height 27
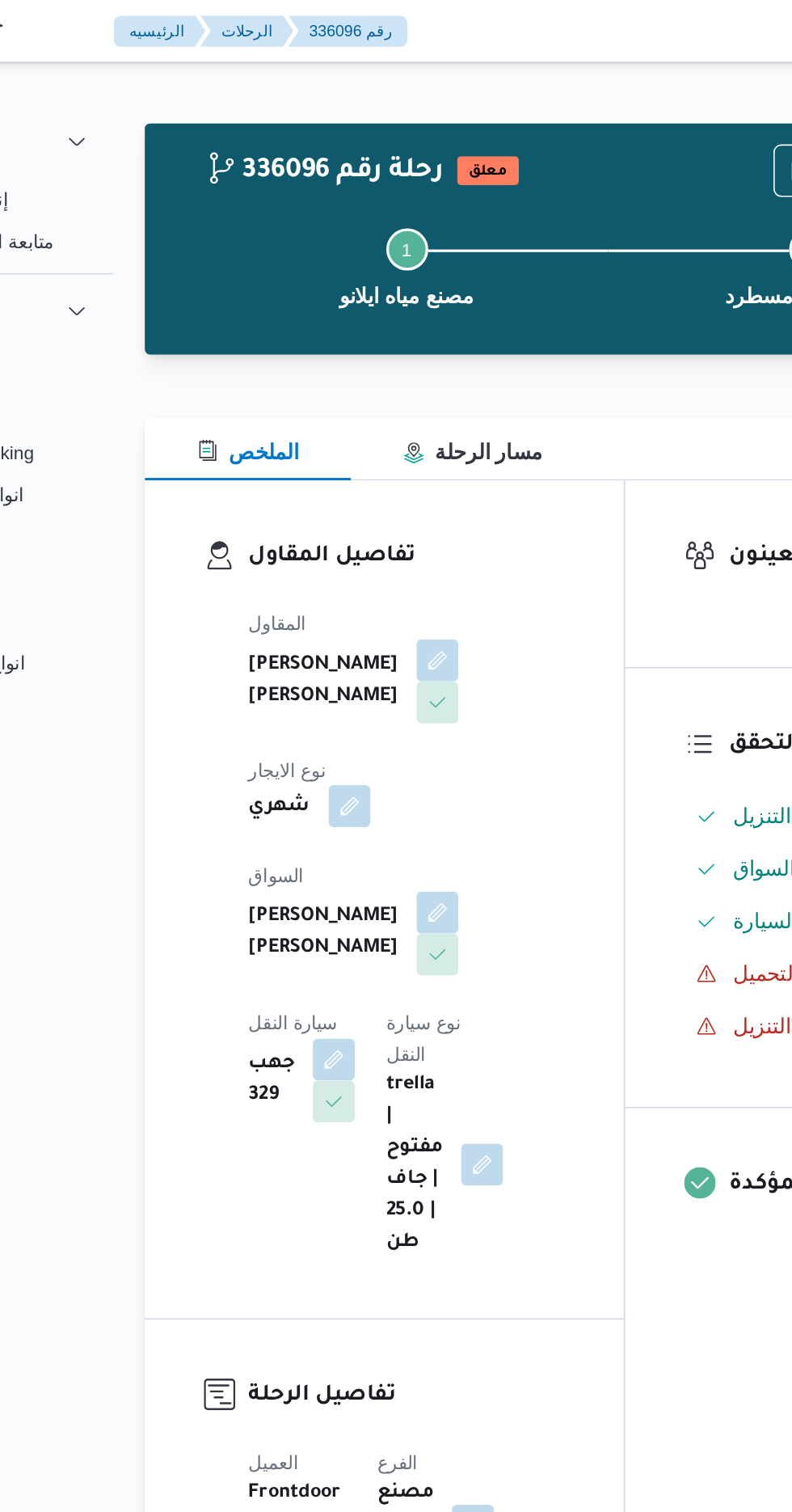
click at [349, 484] on button "button" at bounding box center [336, 496] width 26 height 26
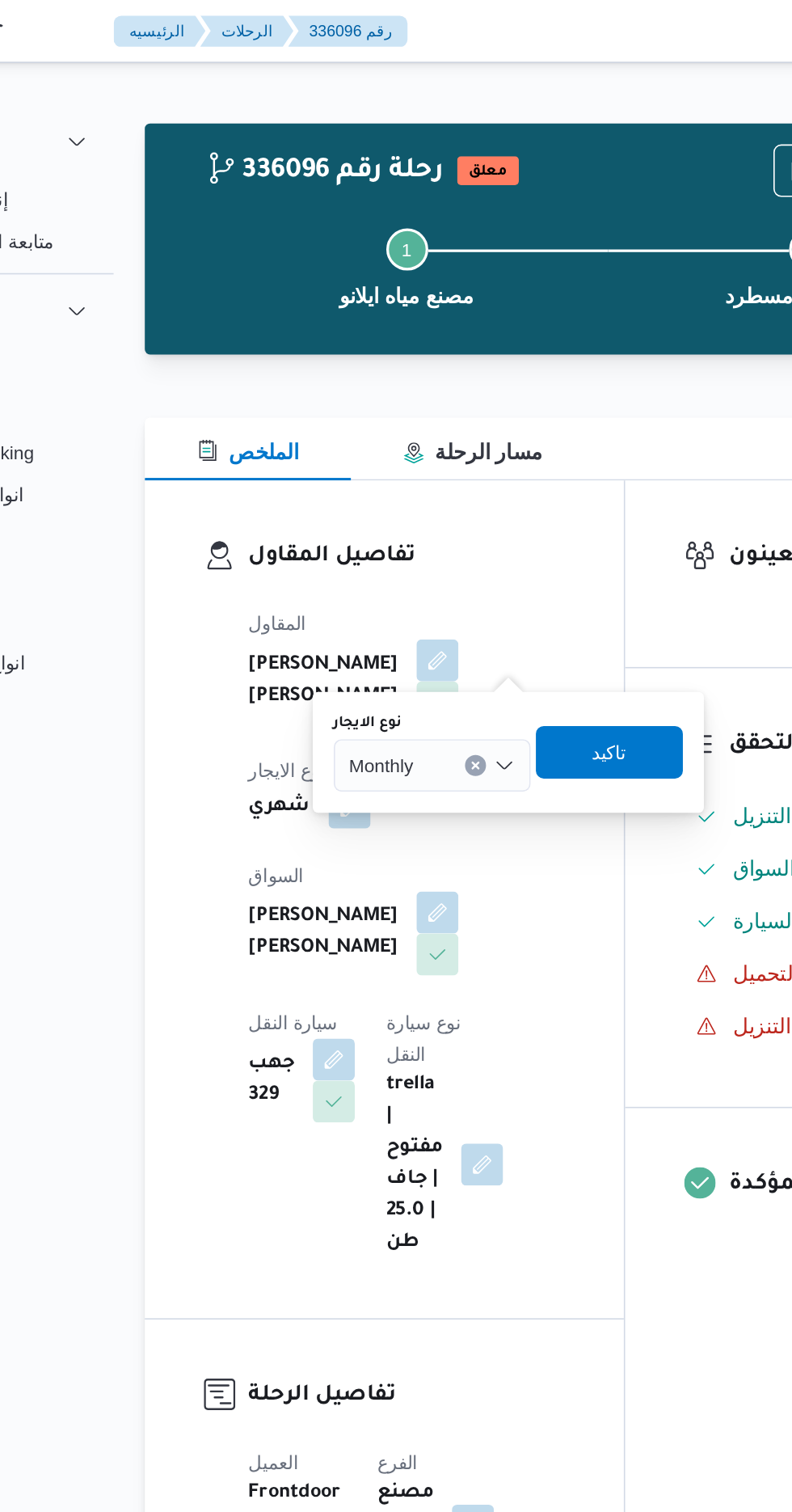
click at [383, 474] on input "نوع الايجار" at bounding box center [383, 471] width 2 height 19
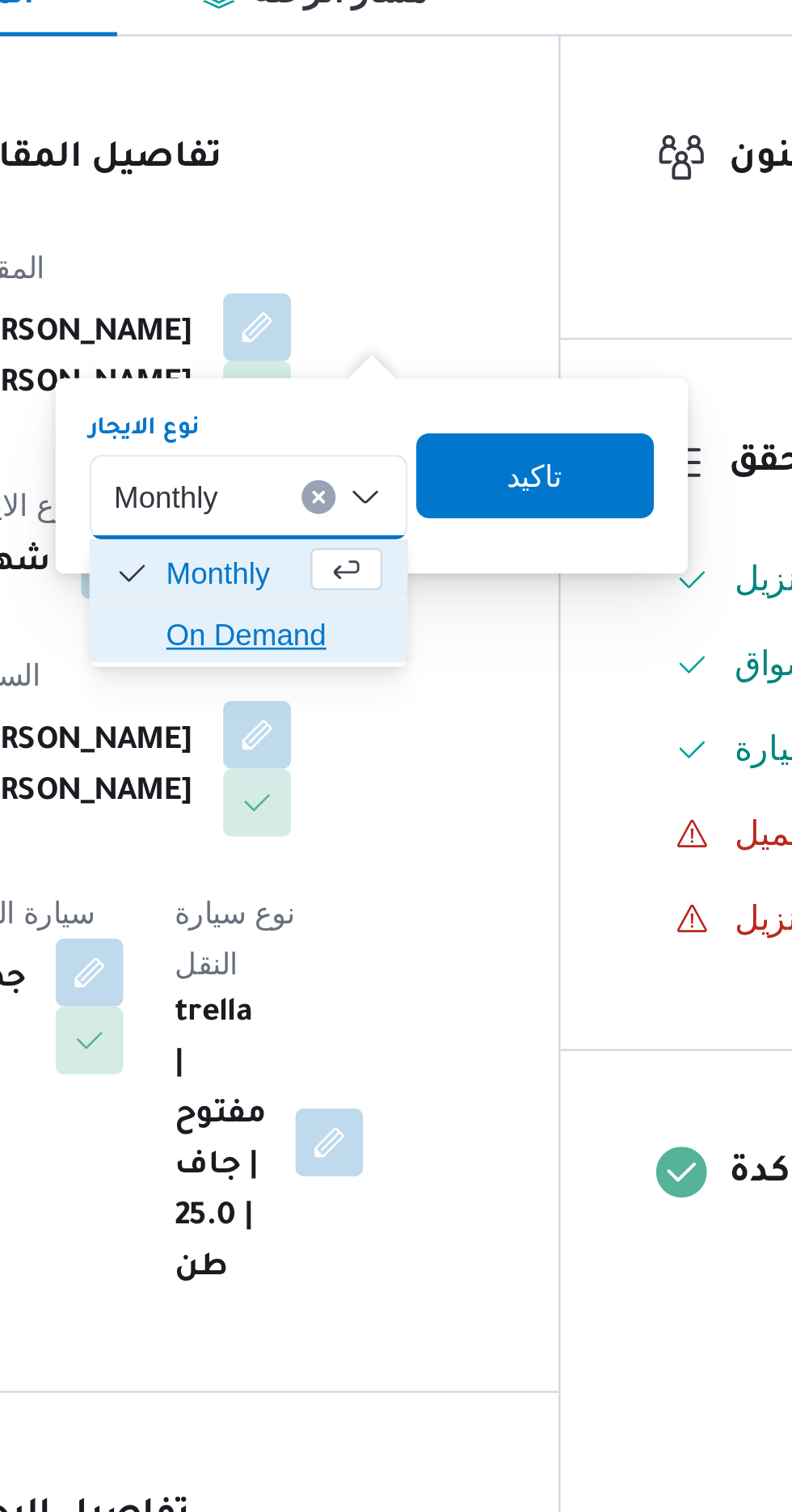
click at [398, 523] on span "On Demand" at bounding box center [396, 523] width 82 height 19
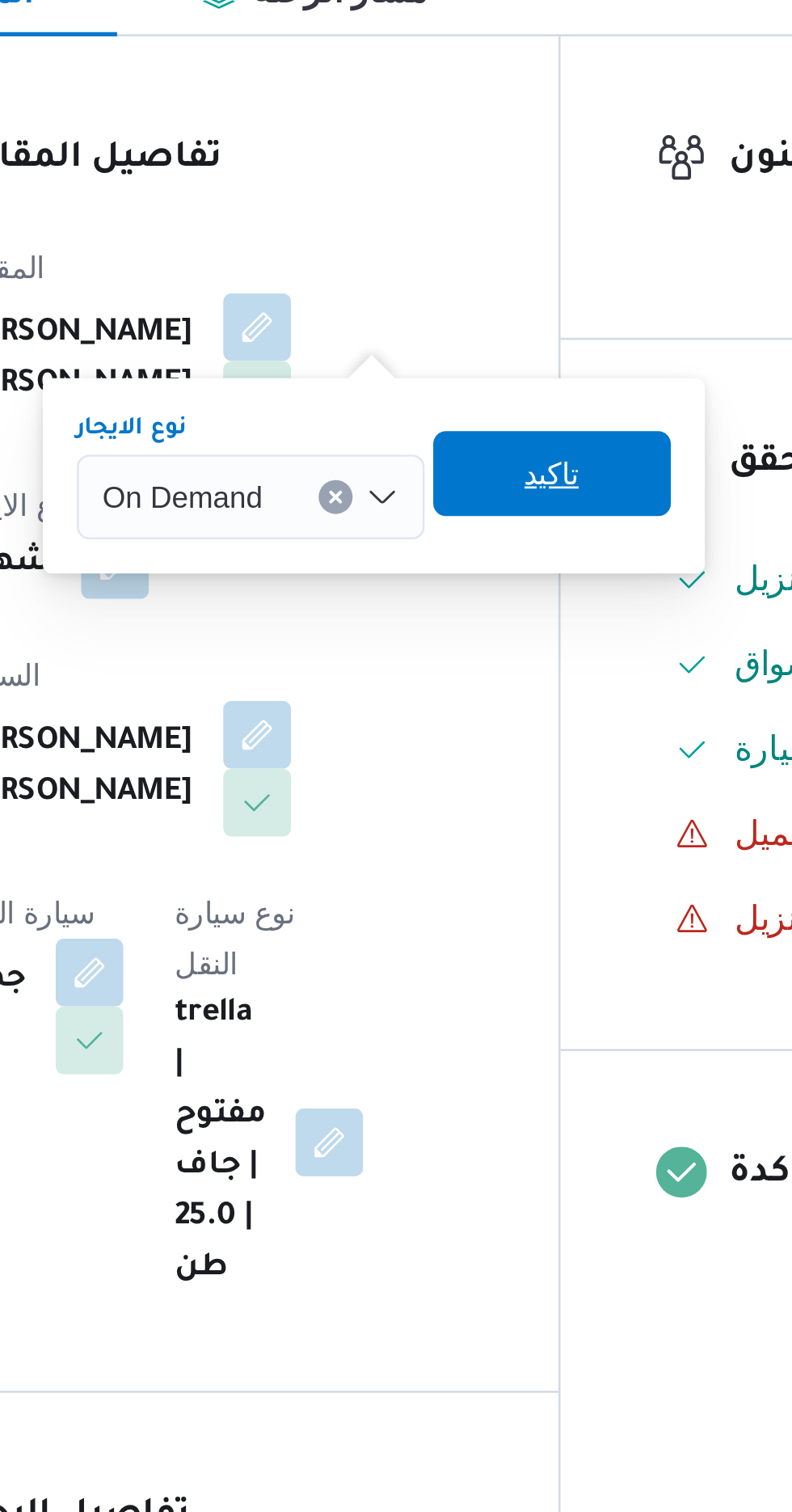
click at [511, 462] on span "تاكيد" at bounding box center [503, 462] width 90 height 32
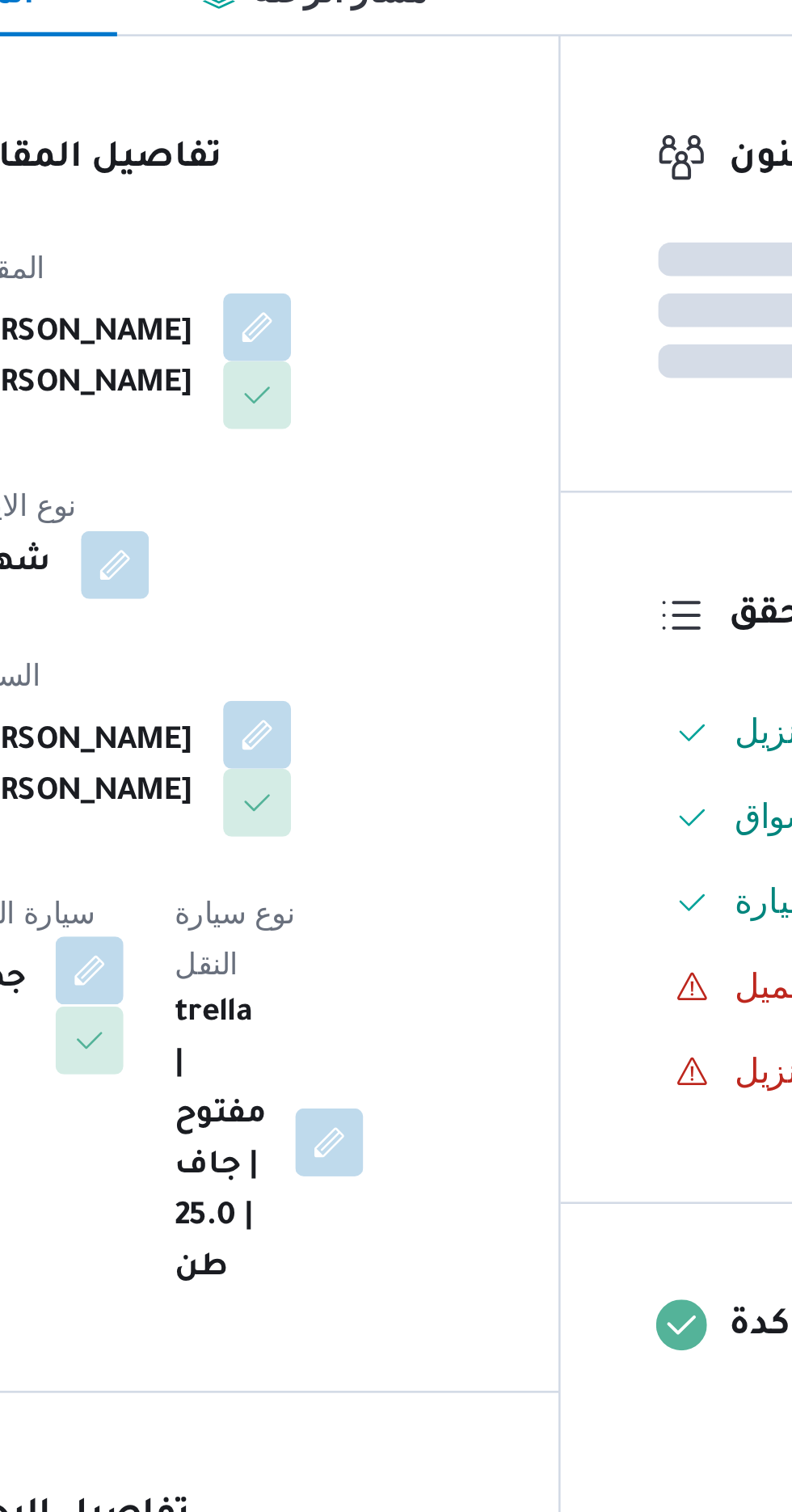
click at [339, 639] on button "button" at bounding box center [326, 651] width 26 height 26
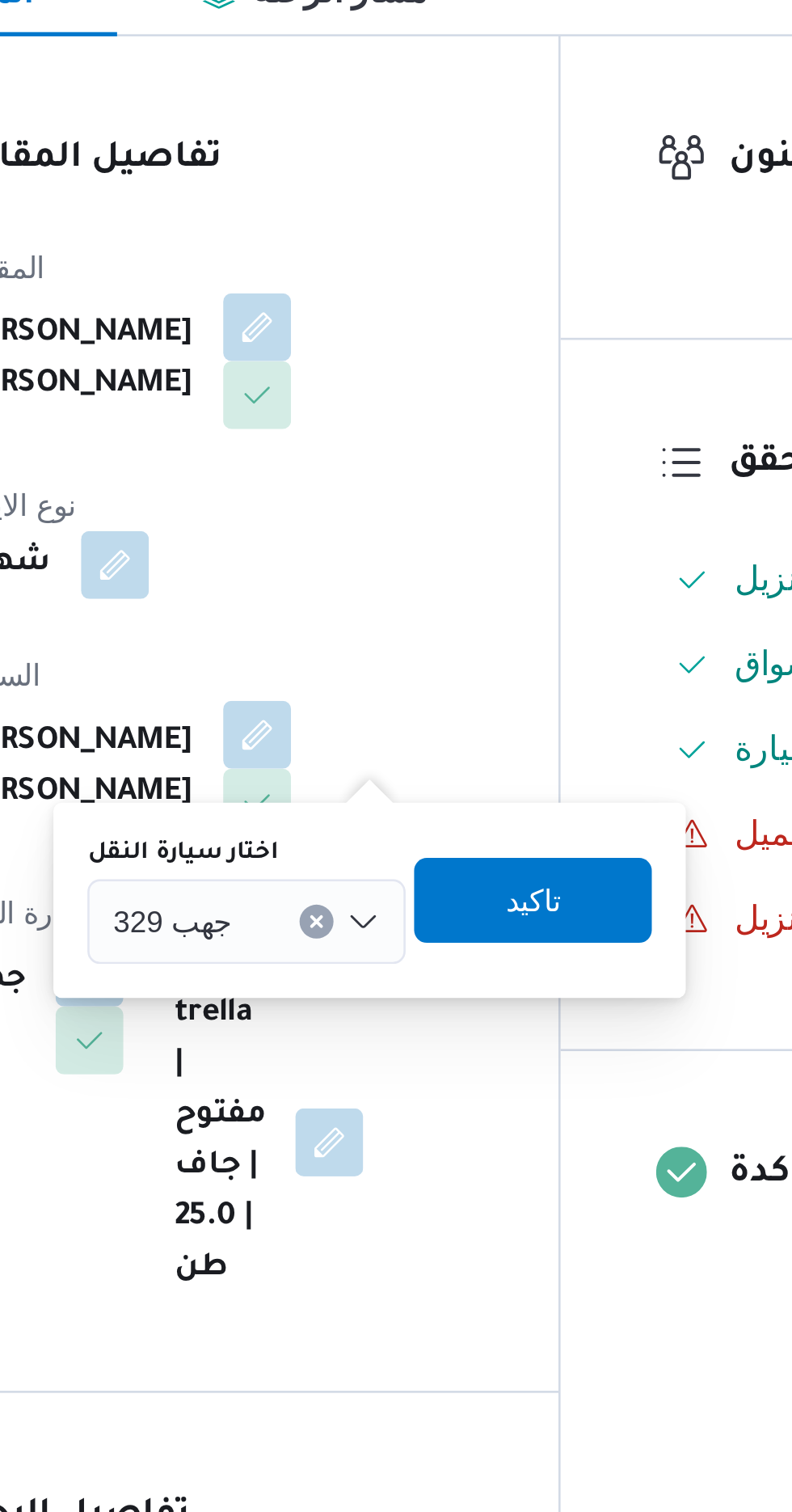
click at [398, 632] on div "جهب 329" at bounding box center [386, 633] width 121 height 32
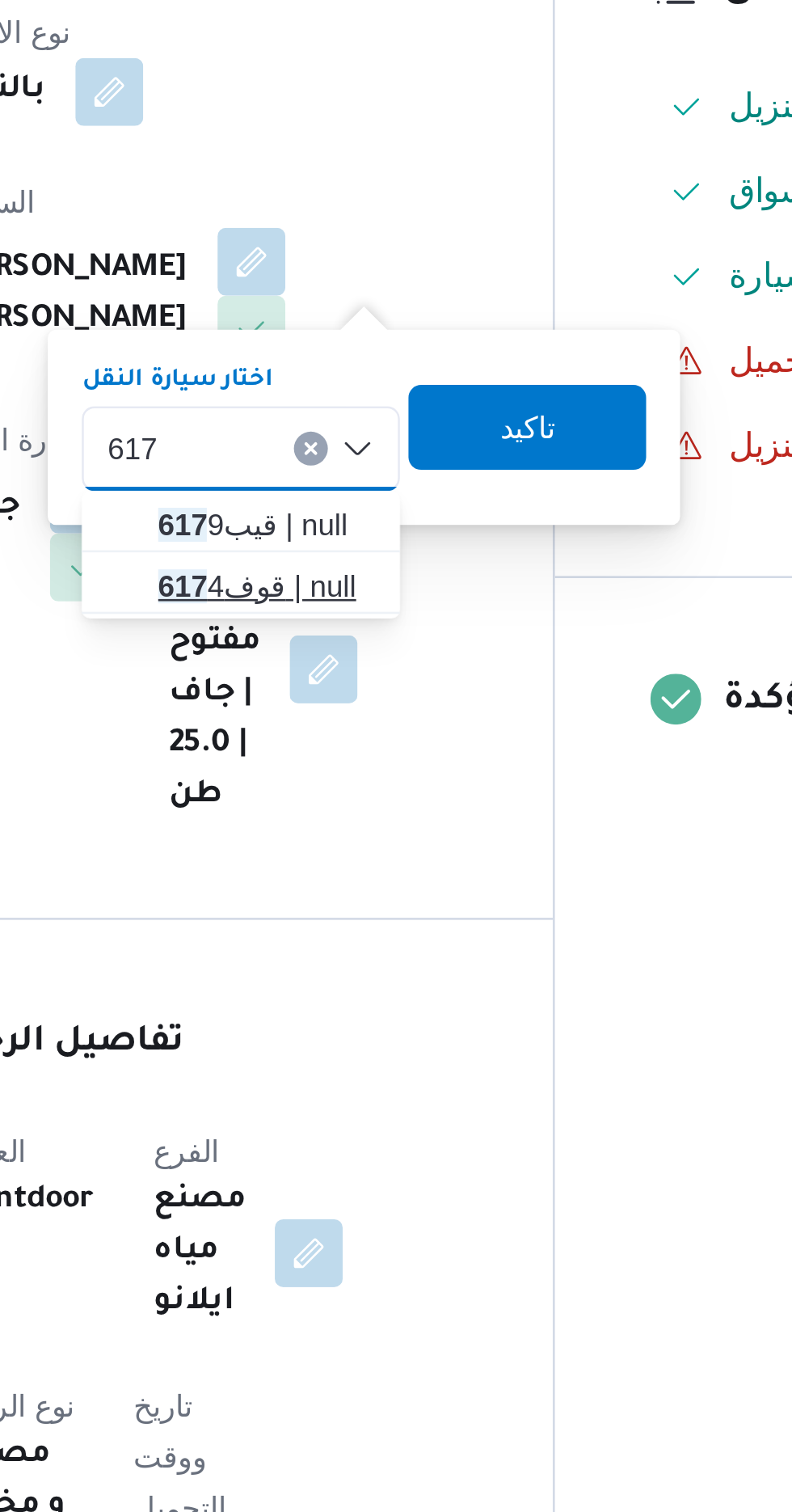
type input "617"
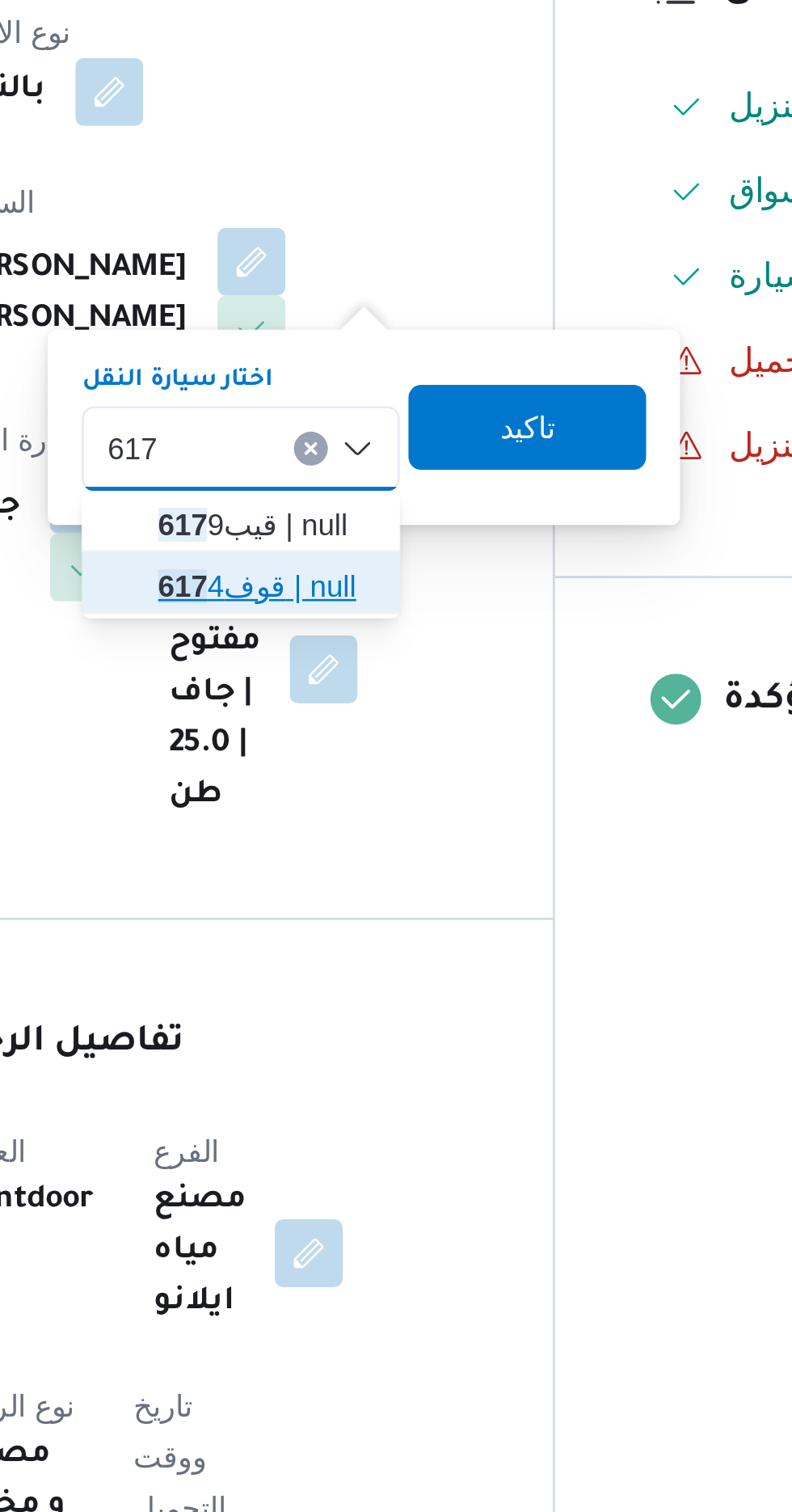
click at [399, 681] on span "قوف 617 4 | null" at bounding box center [396, 685] width 82 height 19
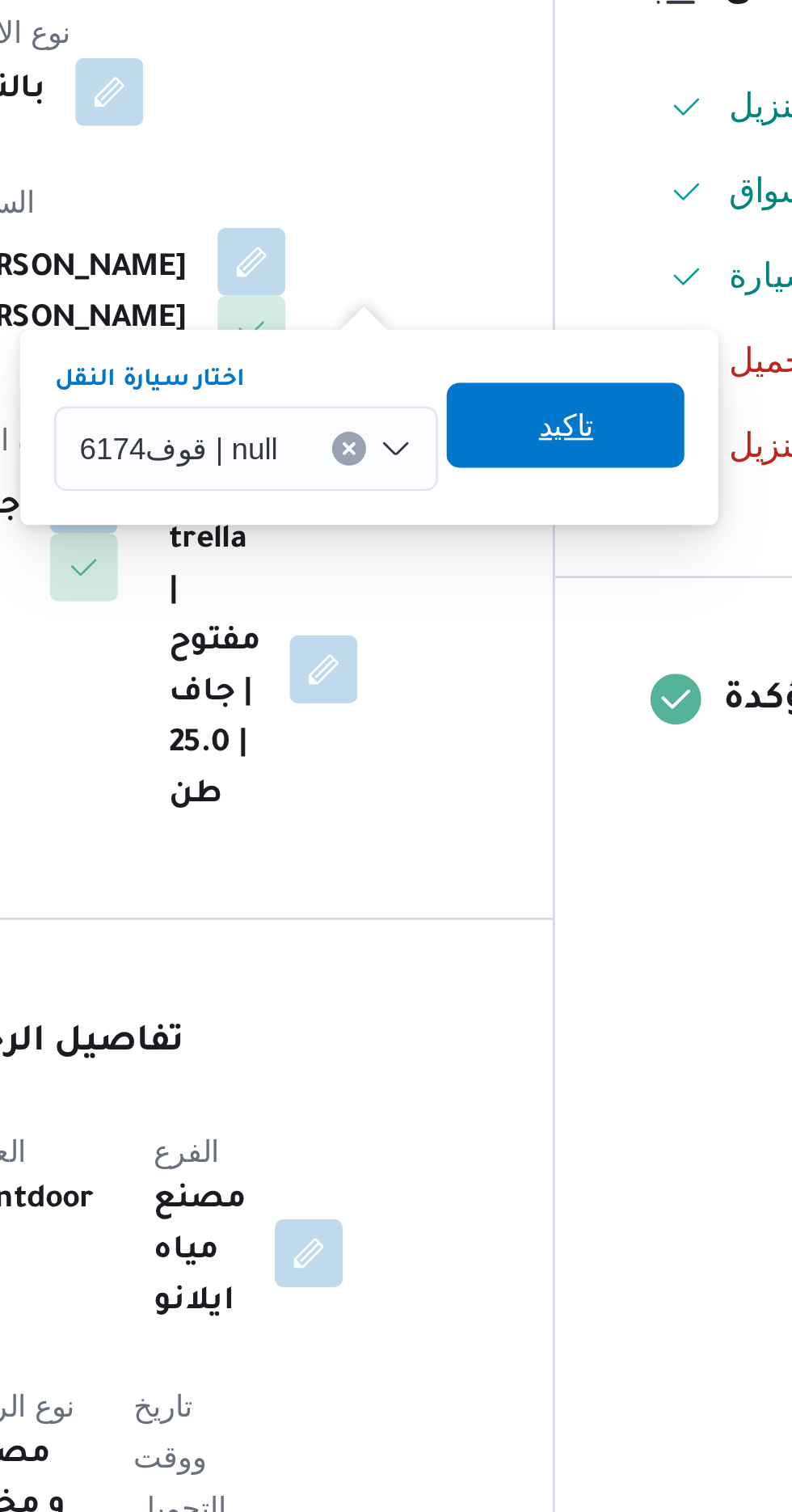
click at [513, 625] on span "تاكيد" at bounding box center [509, 624] width 21 height 19
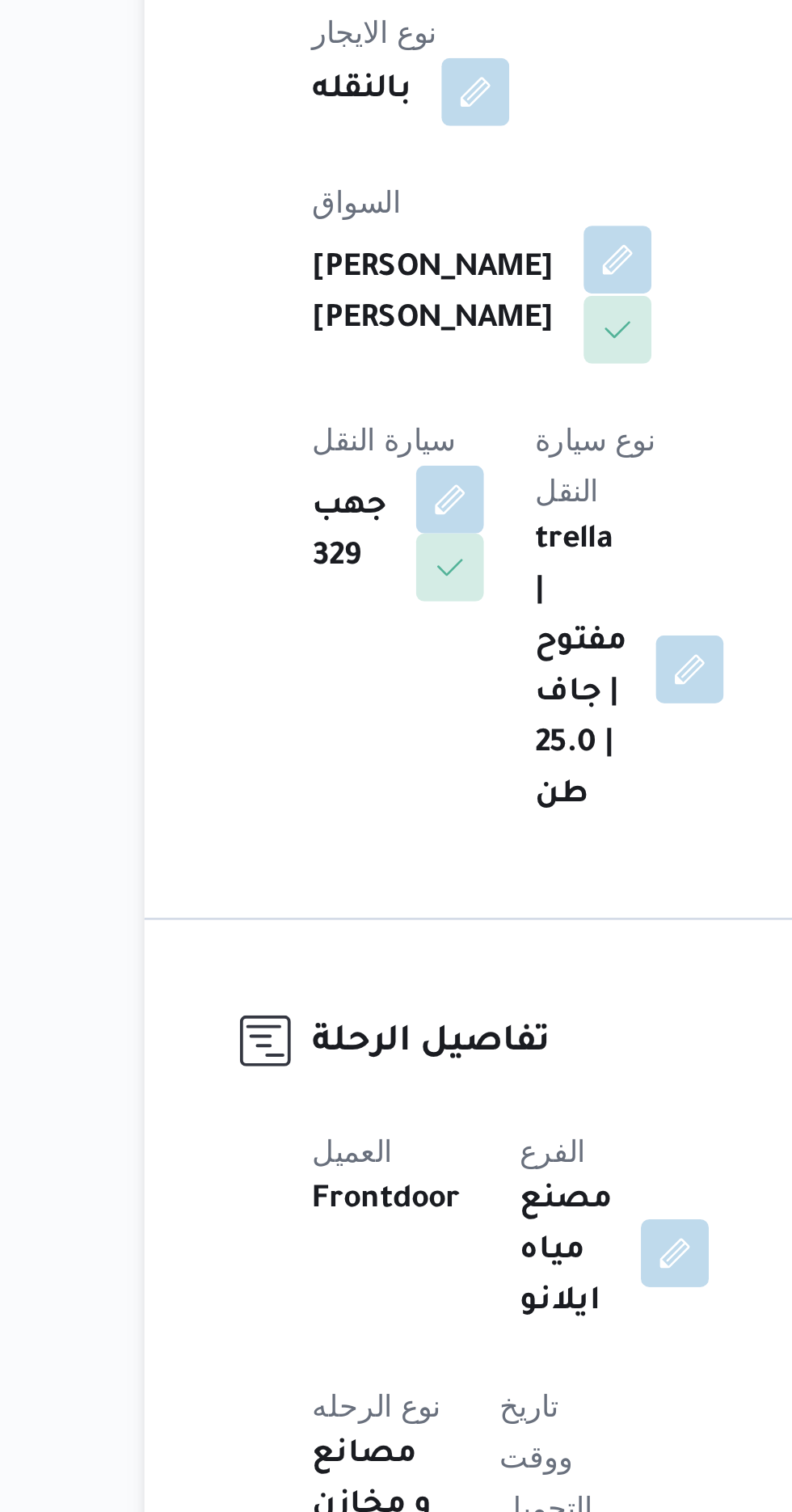
click at [377, 552] on button "button" at bounding box center [390, 561] width 26 height 26
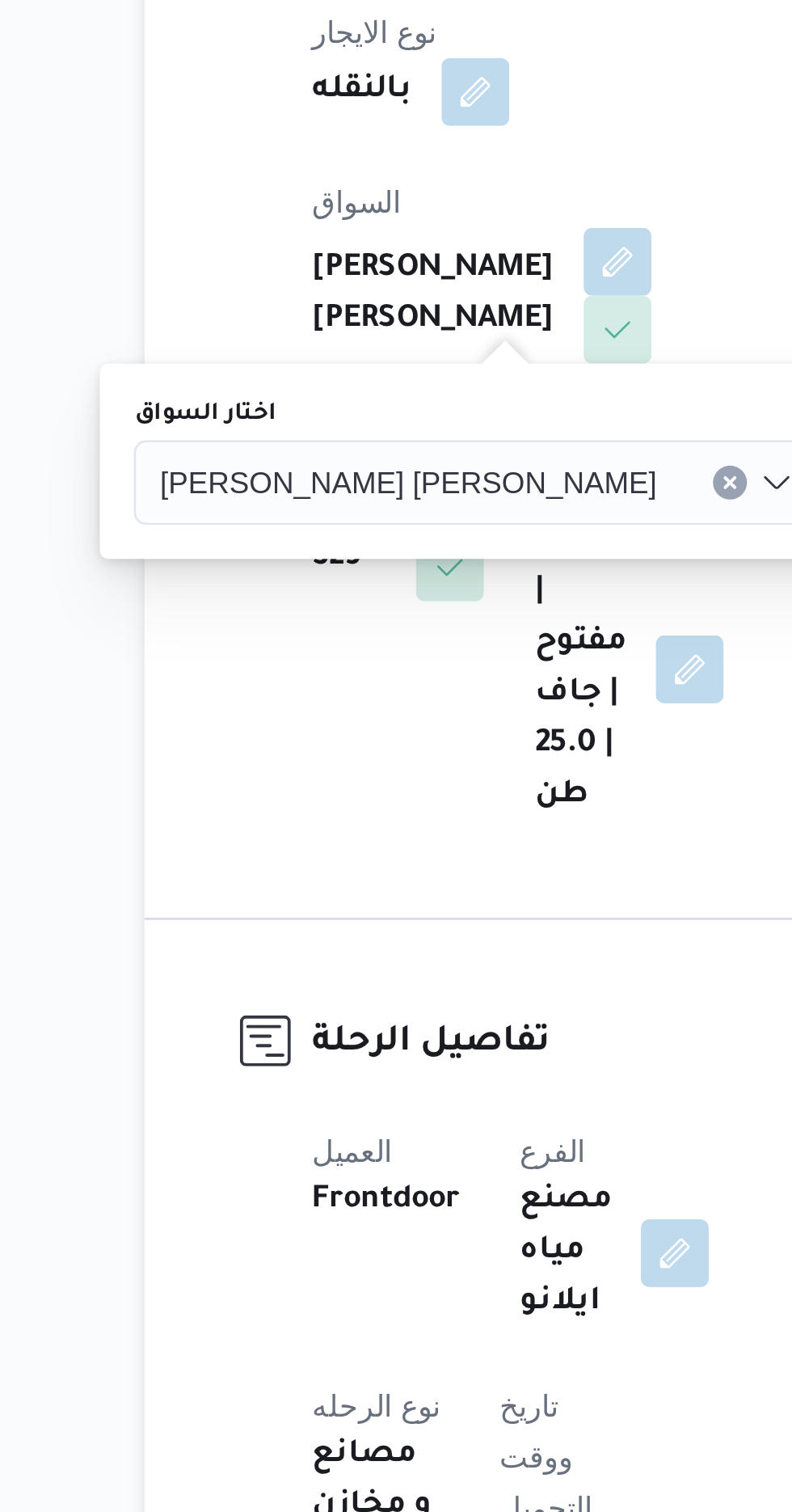
click at [293, 630] on div "[PERSON_NAME] [PERSON_NAME]" at bounding box center [337, 645] width 260 height 32
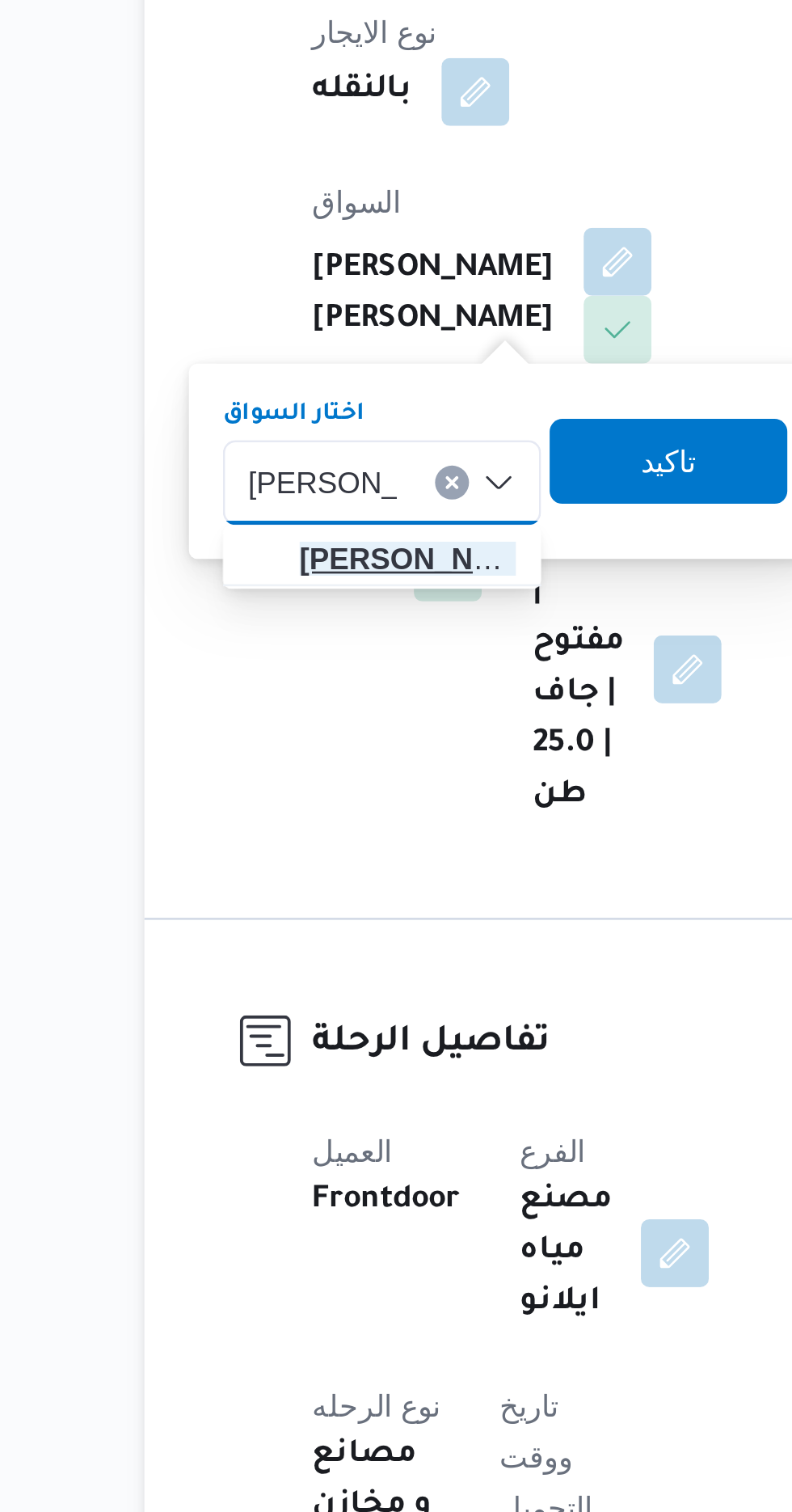
type input "[PERSON_NAME]"
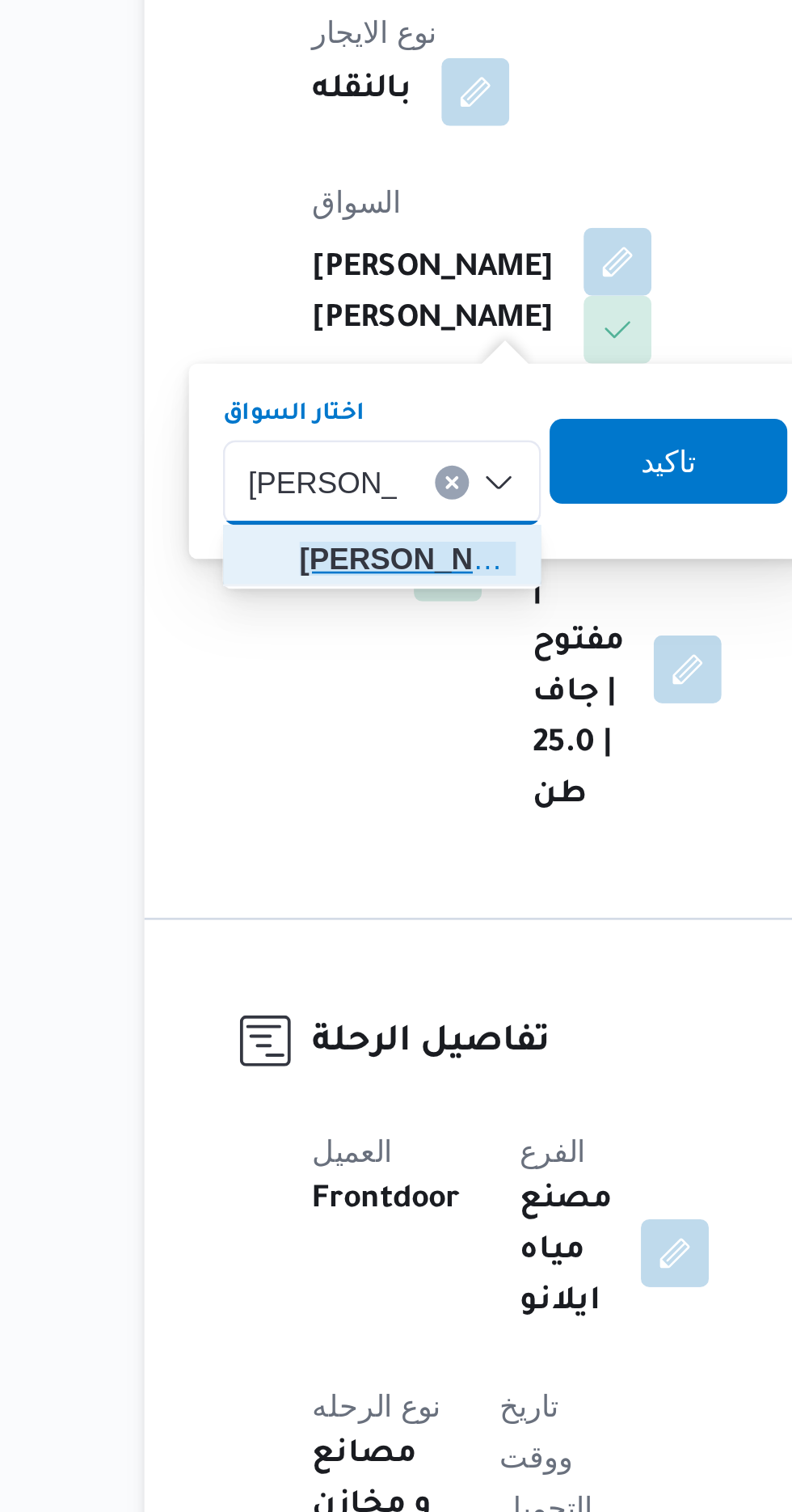
click at [325, 675] on span "[PERSON_NAME] د [PERSON_NAME]" at bounding box center [310, 674] width 82 height 19
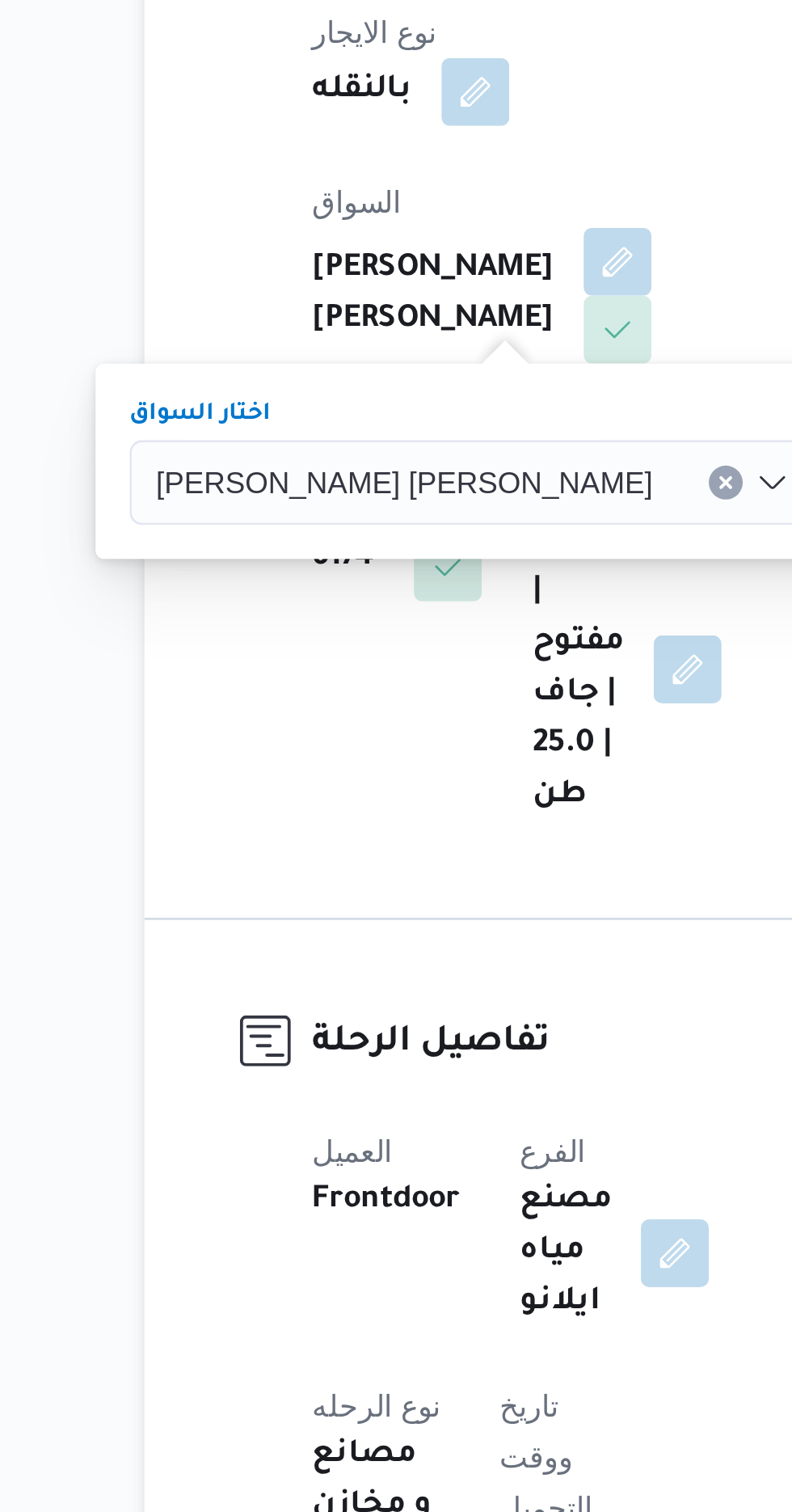
click at [469, 641] on span "تاكيد" at bounding box center [513, 637] width 90 height 32
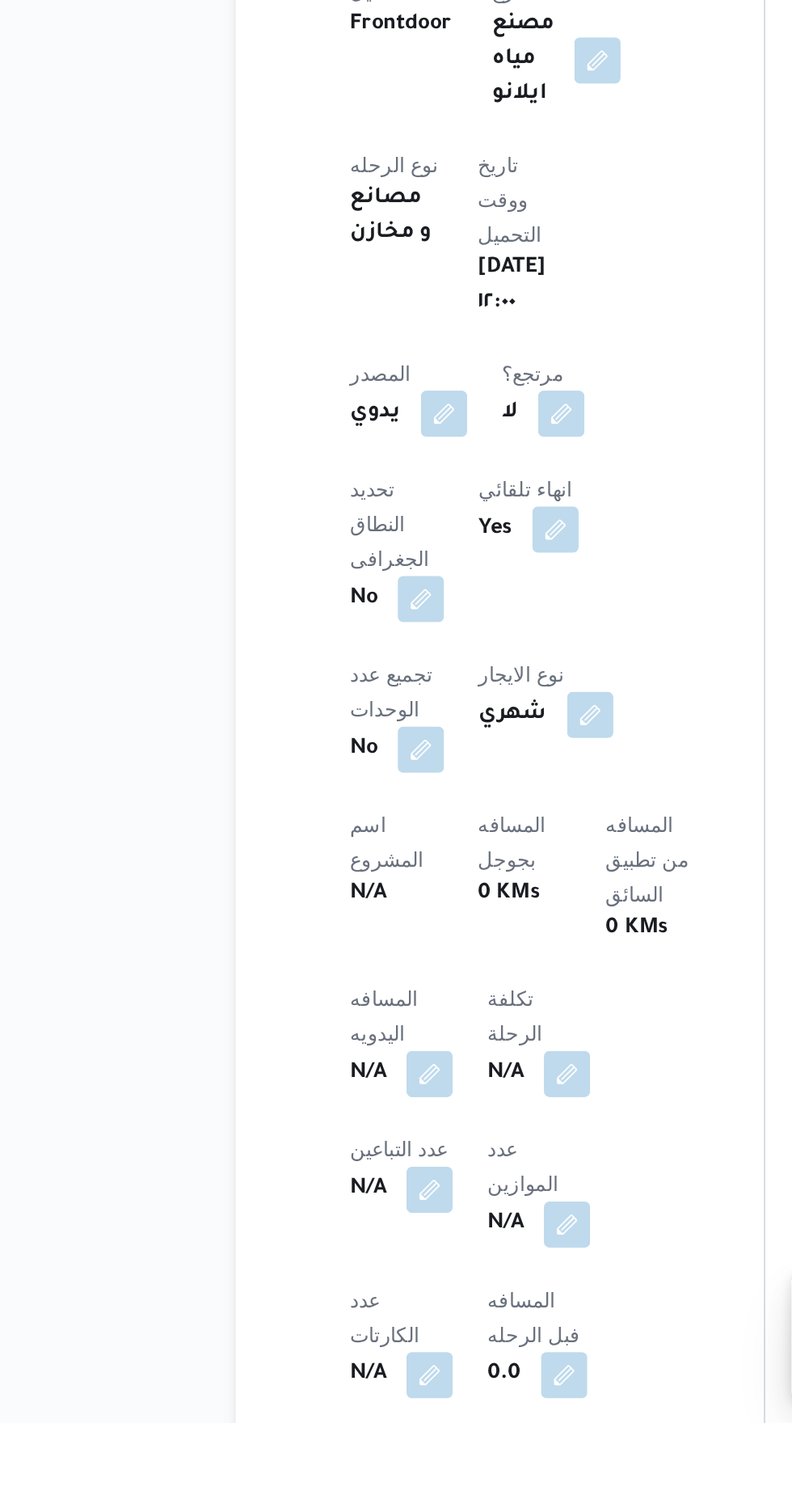
scroll to position [208, 0]
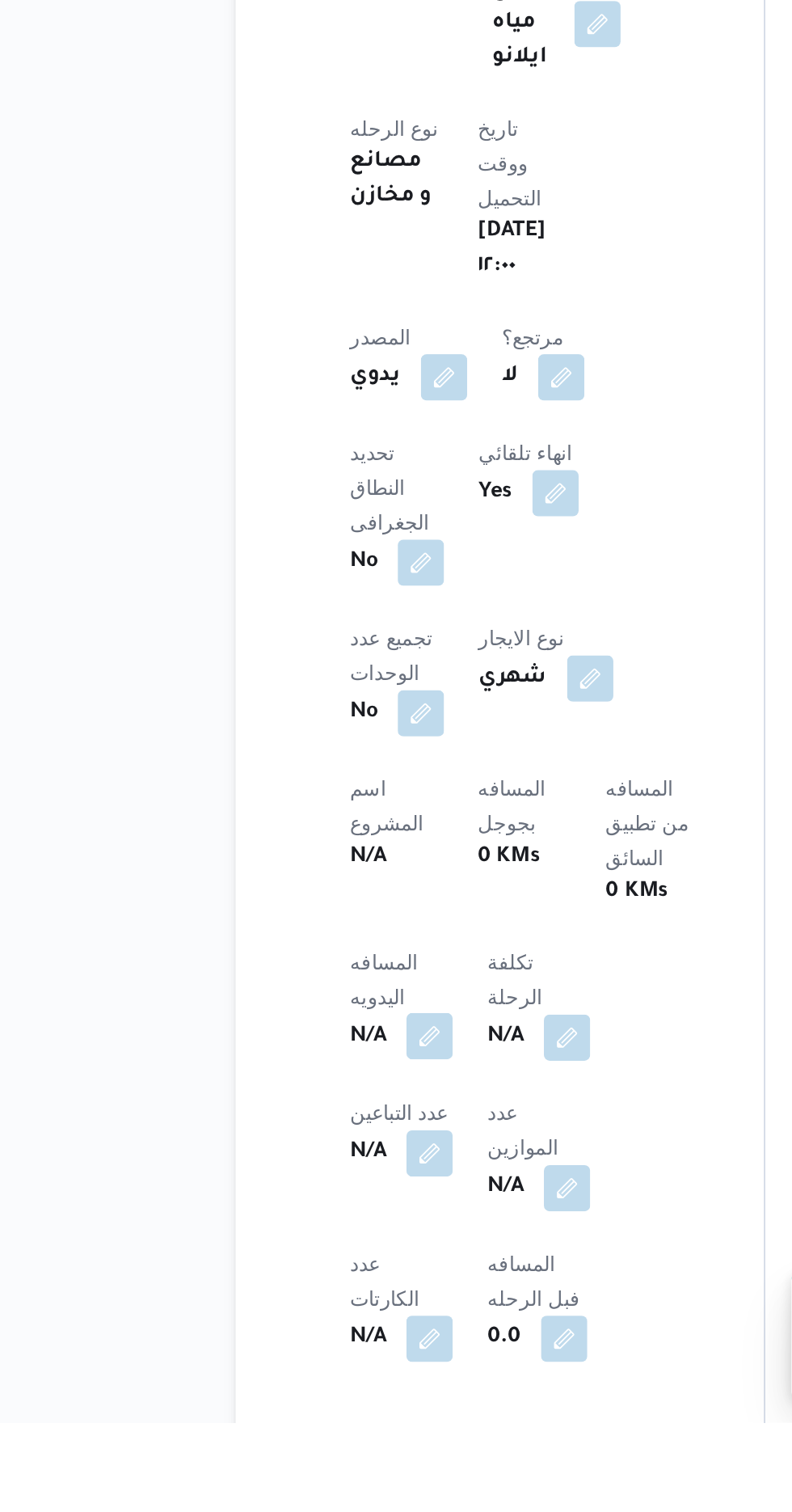
click at [328, 1283] on button "button" at bounding box center [318, 1296] width 26 height 26
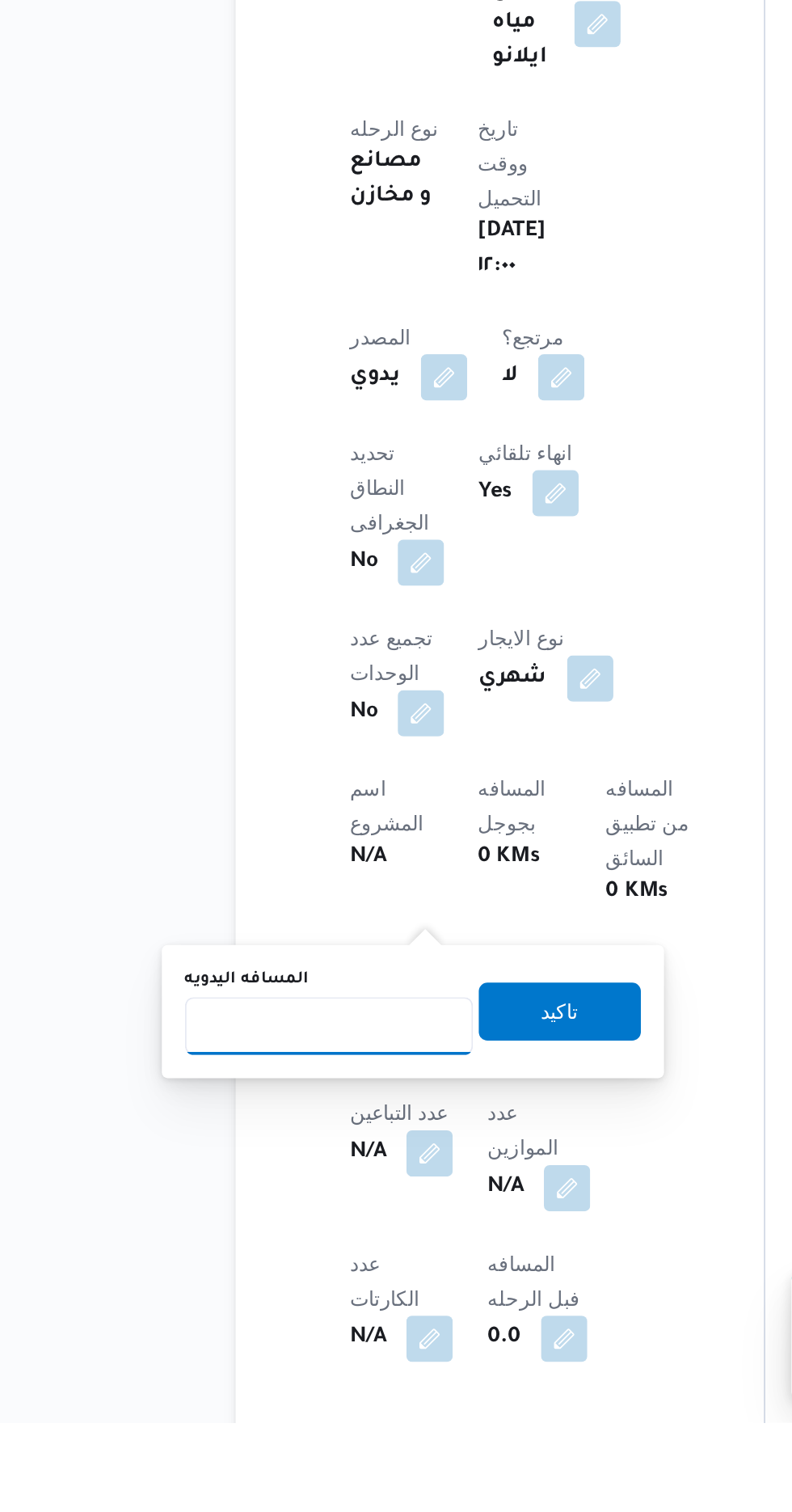
click at [307, 1293] on input "المسافه اليدويه" at bounding box center [262, 1290] width 161 height 32
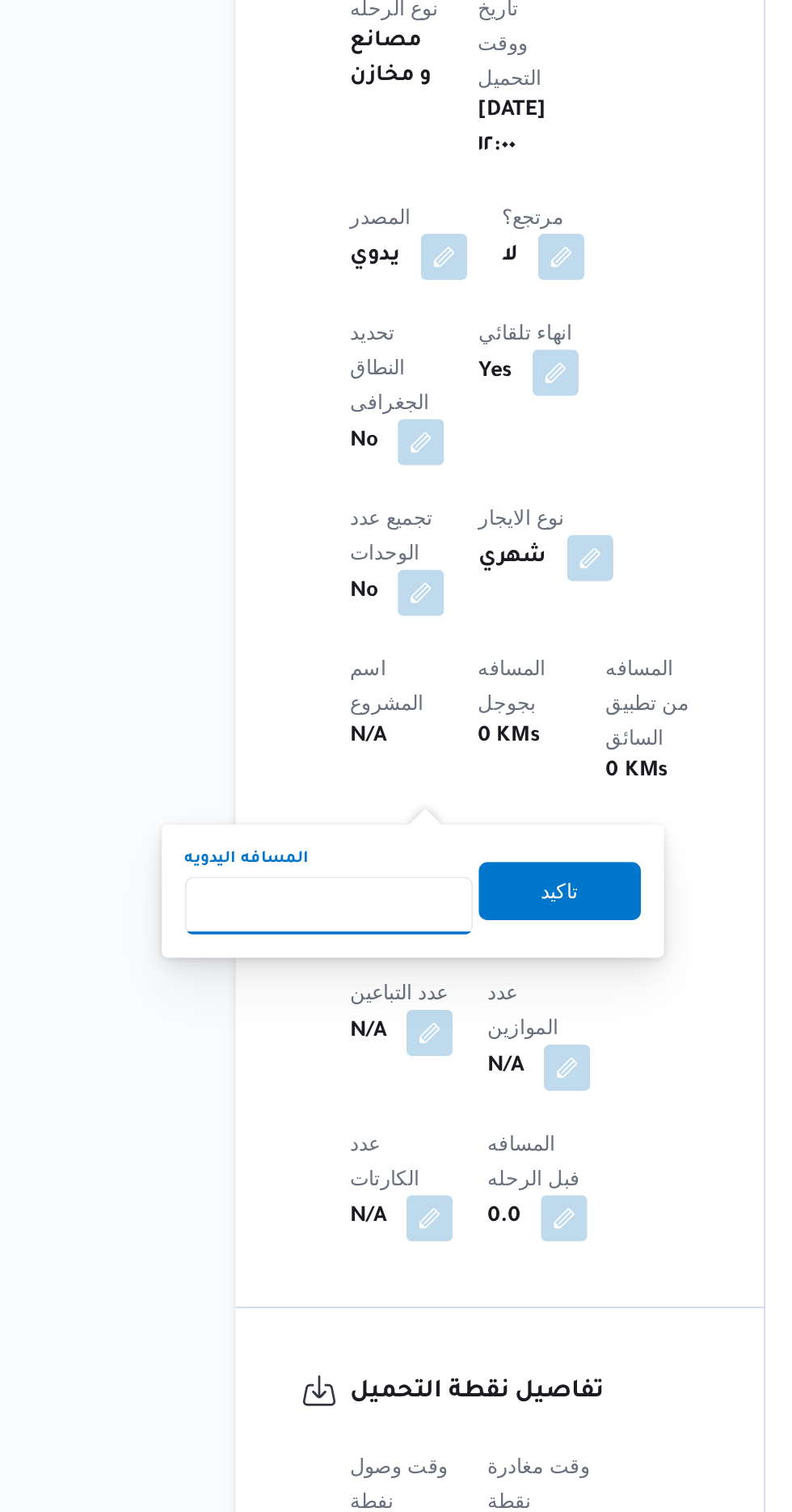
scroll to position [326, 0]
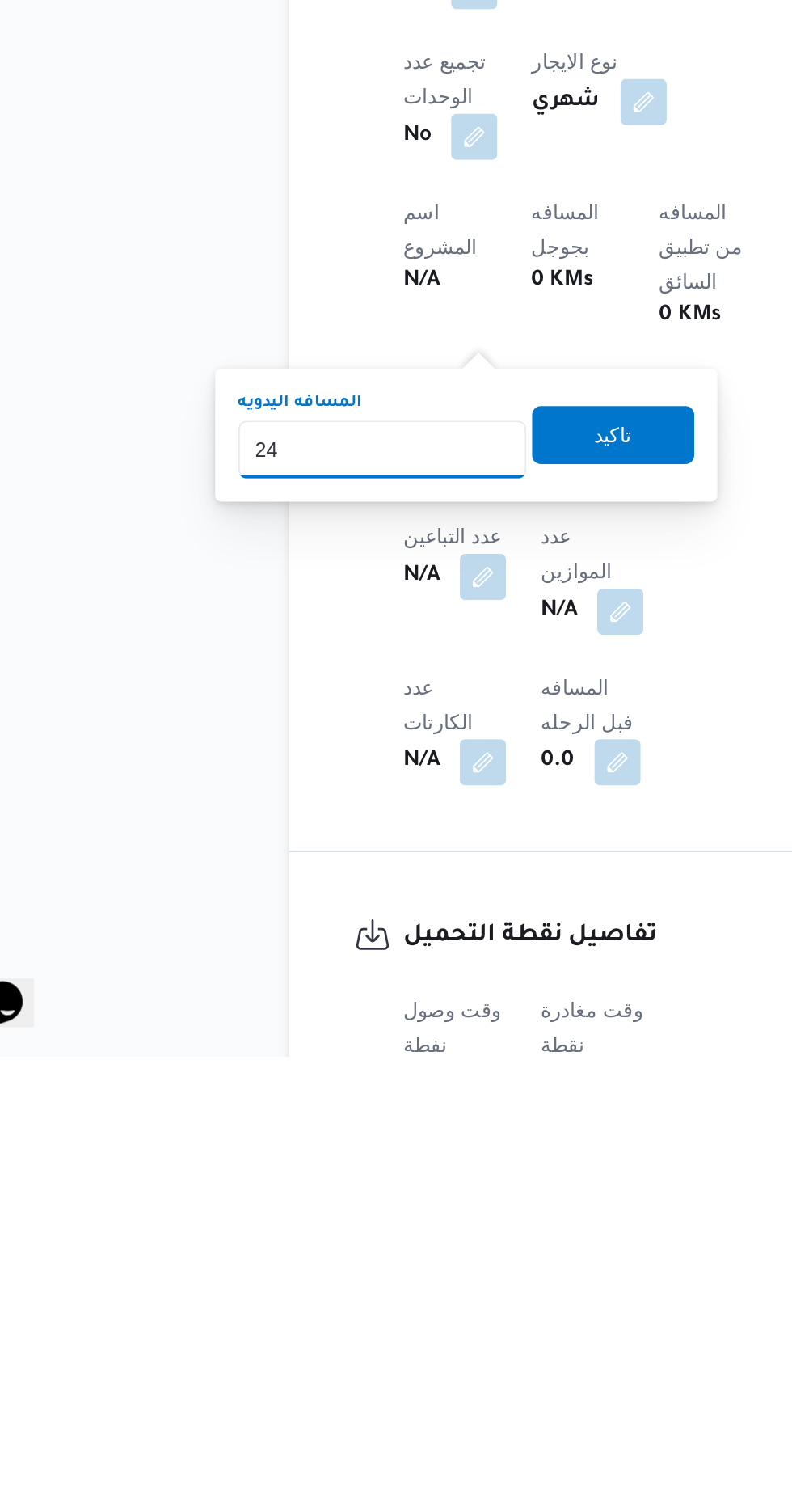
type input "240"
click at [424, 1151] on span "تاكيد" at bounding box center [391, 1164] width 90 height 32
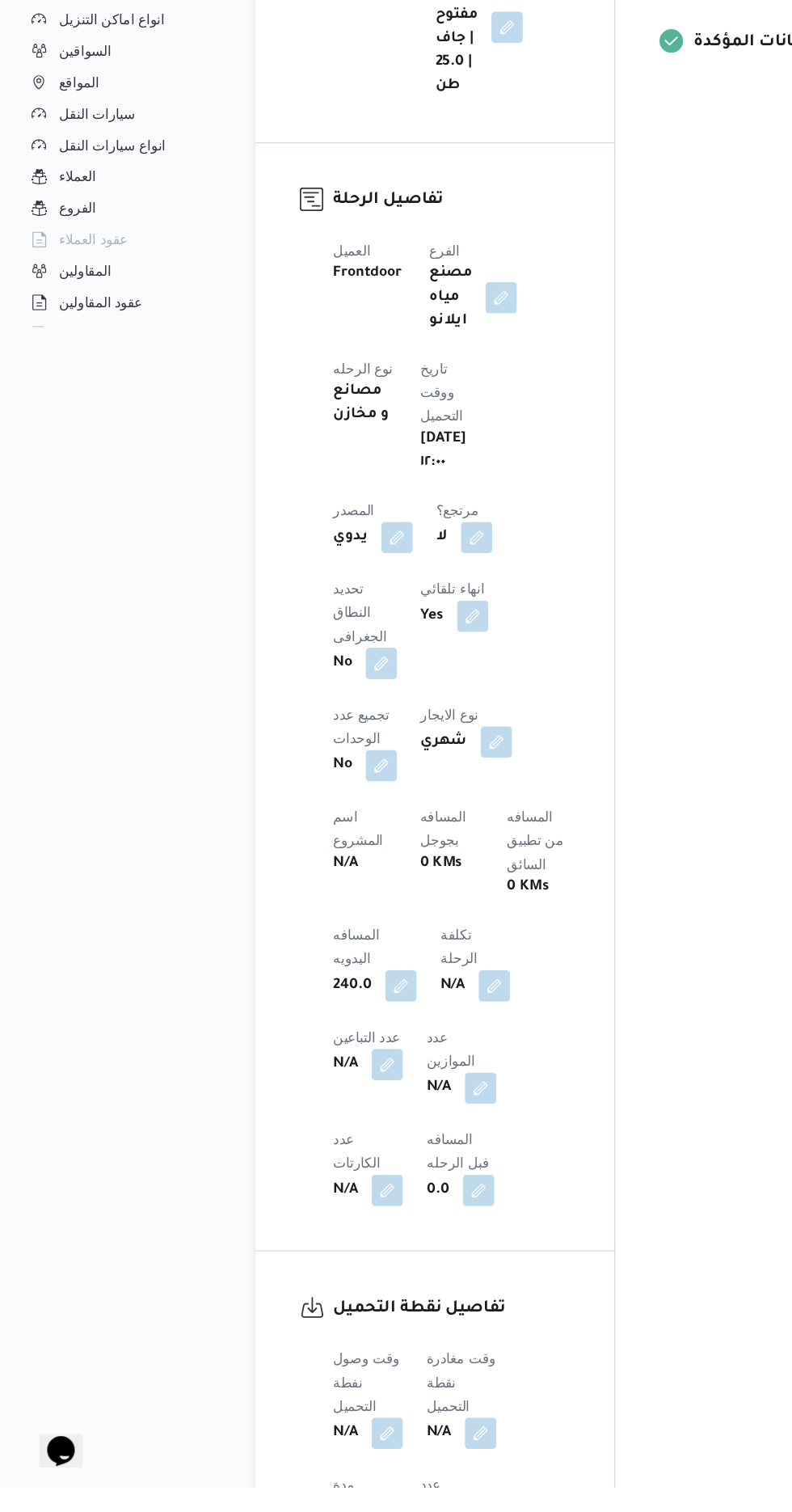
scroll to position [407, 0]
click at [332, 1084] on button "button" at bounding box center [329, 1096] width 26 height 26
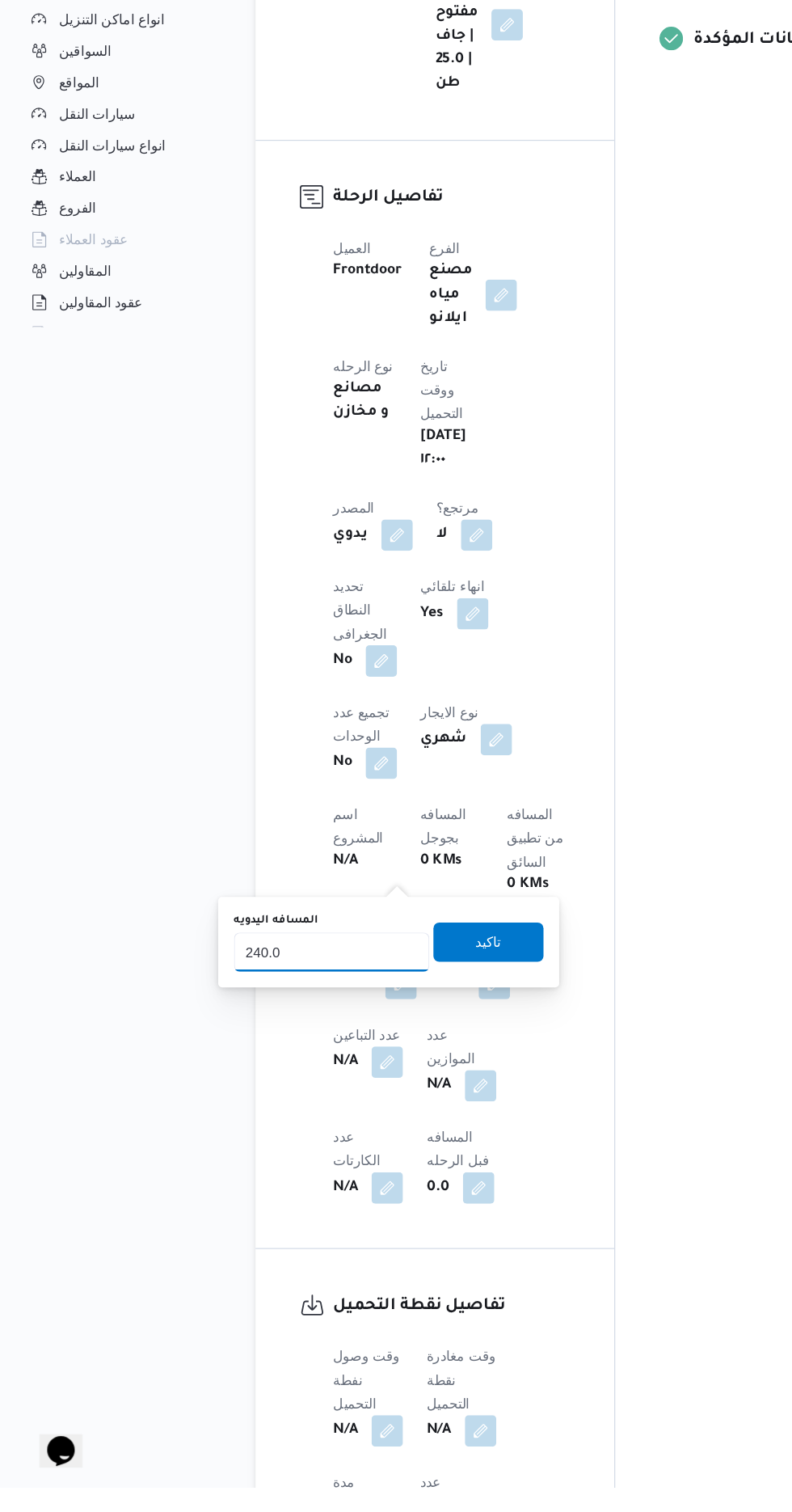
click at [313, 1066] on input "240.0" at bounding box center [273, 1072] width 161 height 32
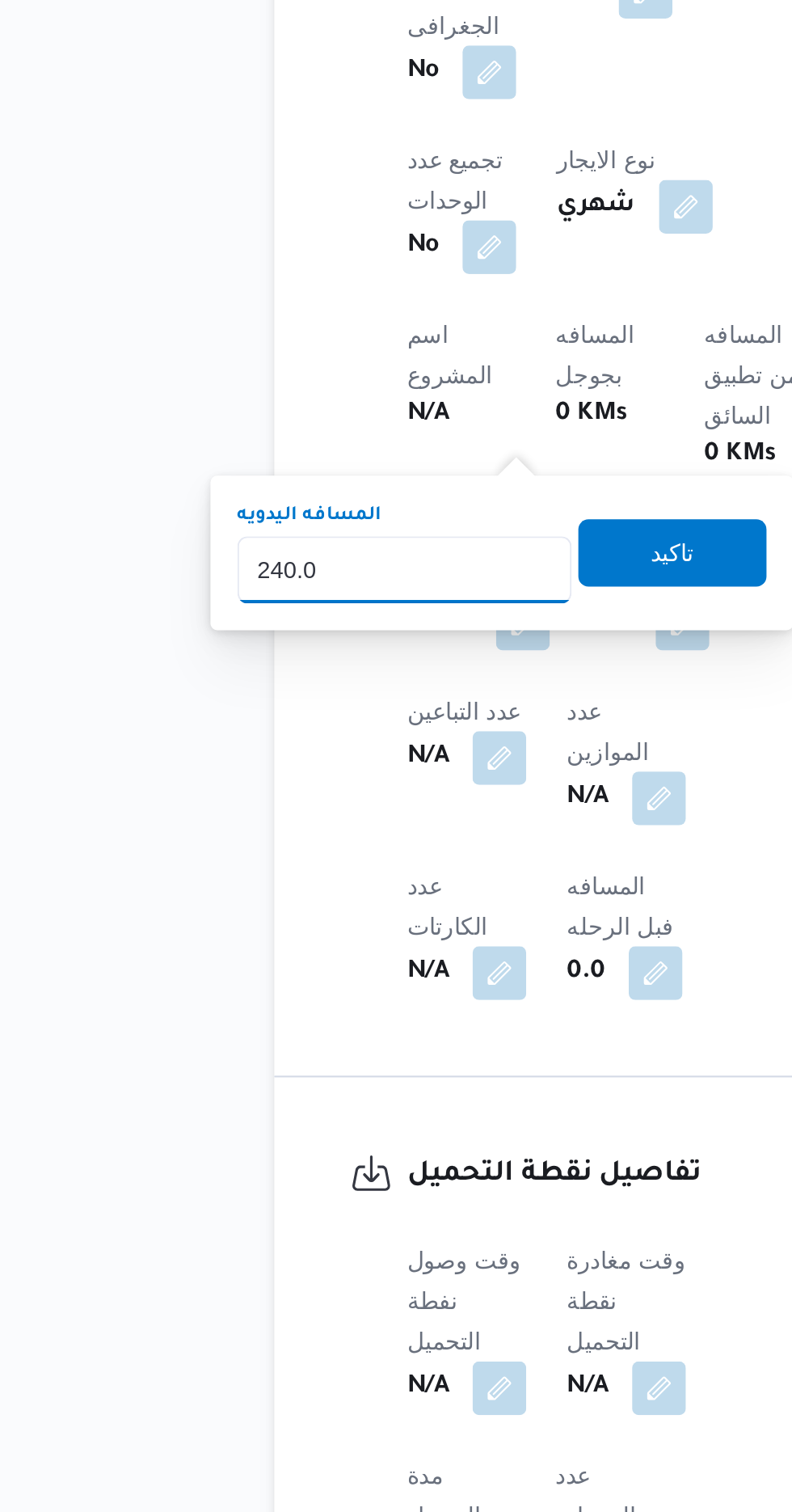
scroll to position [537, 0]
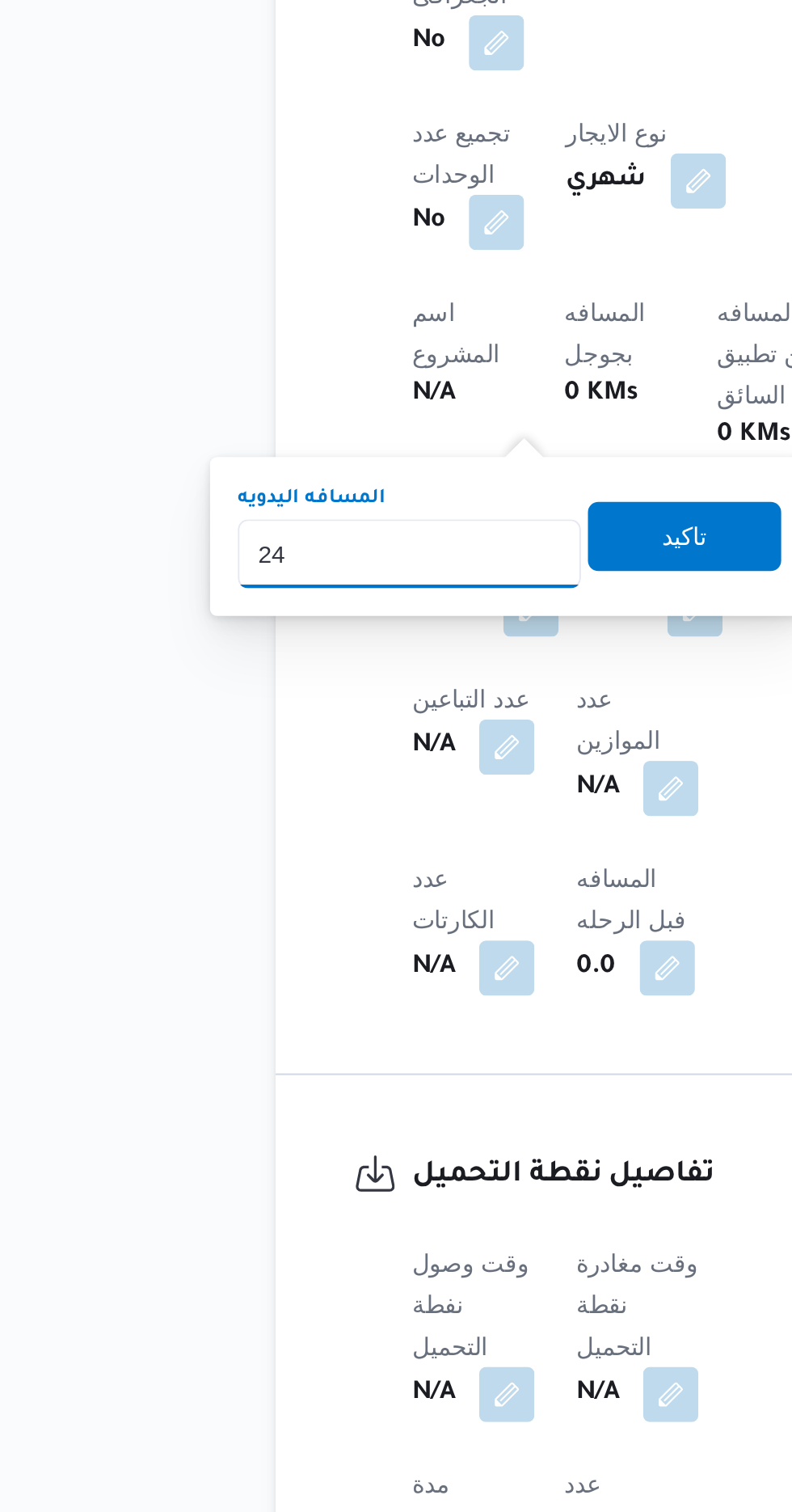
type input "2"
type input "120"
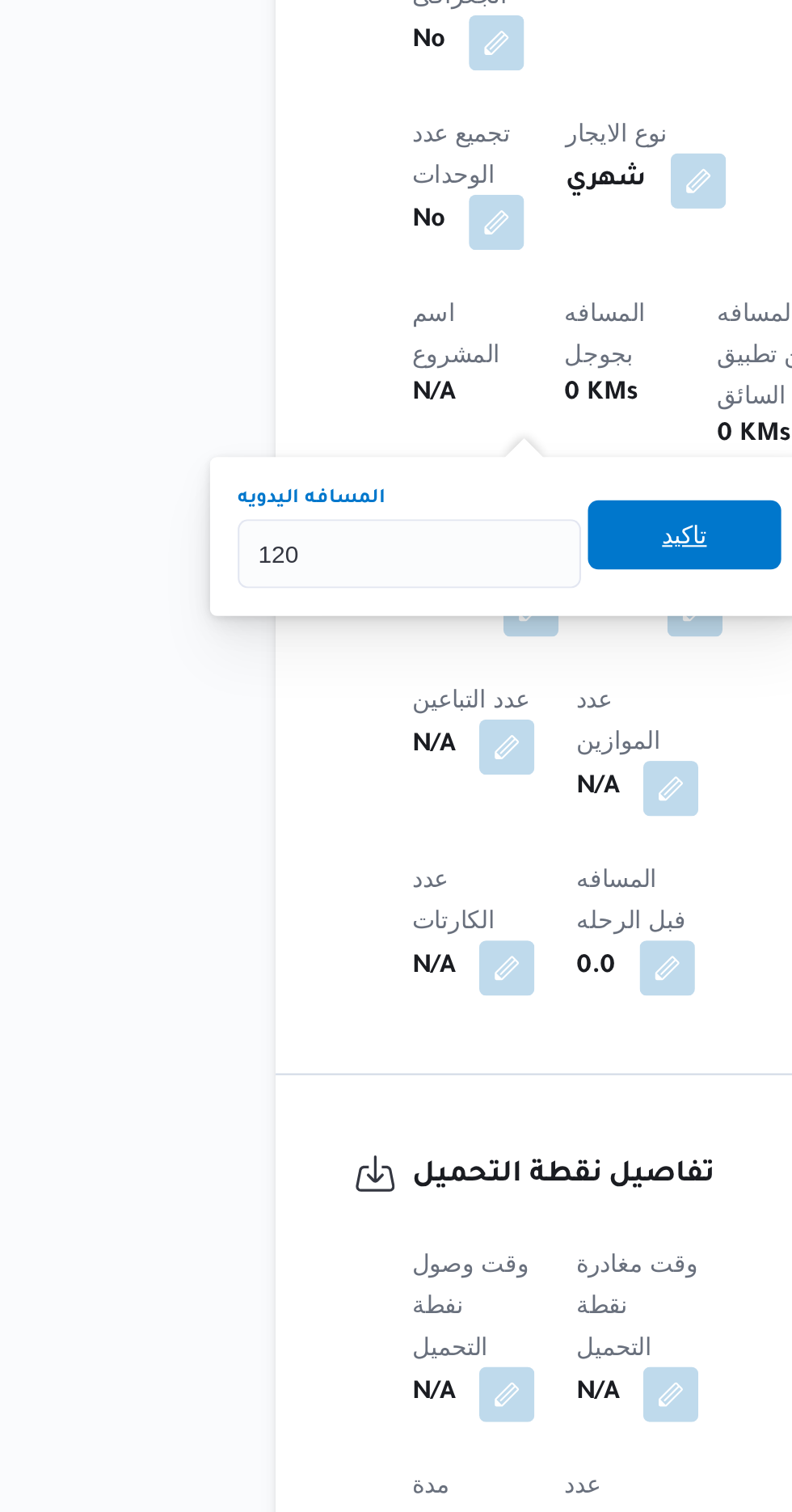
click at [412, 933] on span "تاكيد" at bounding box center [401, 932] width 21 height 19
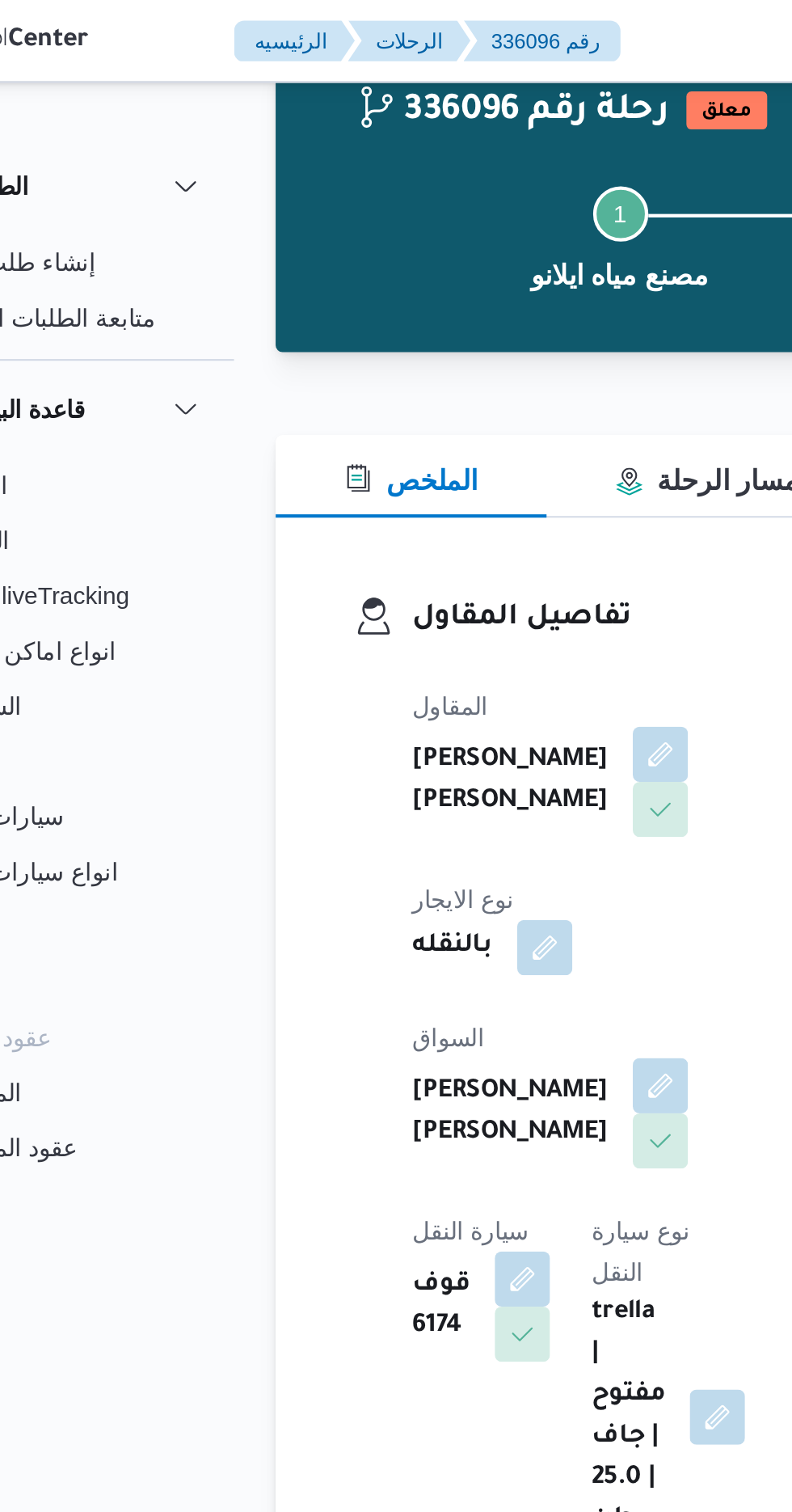
scroll to position [0, 0]
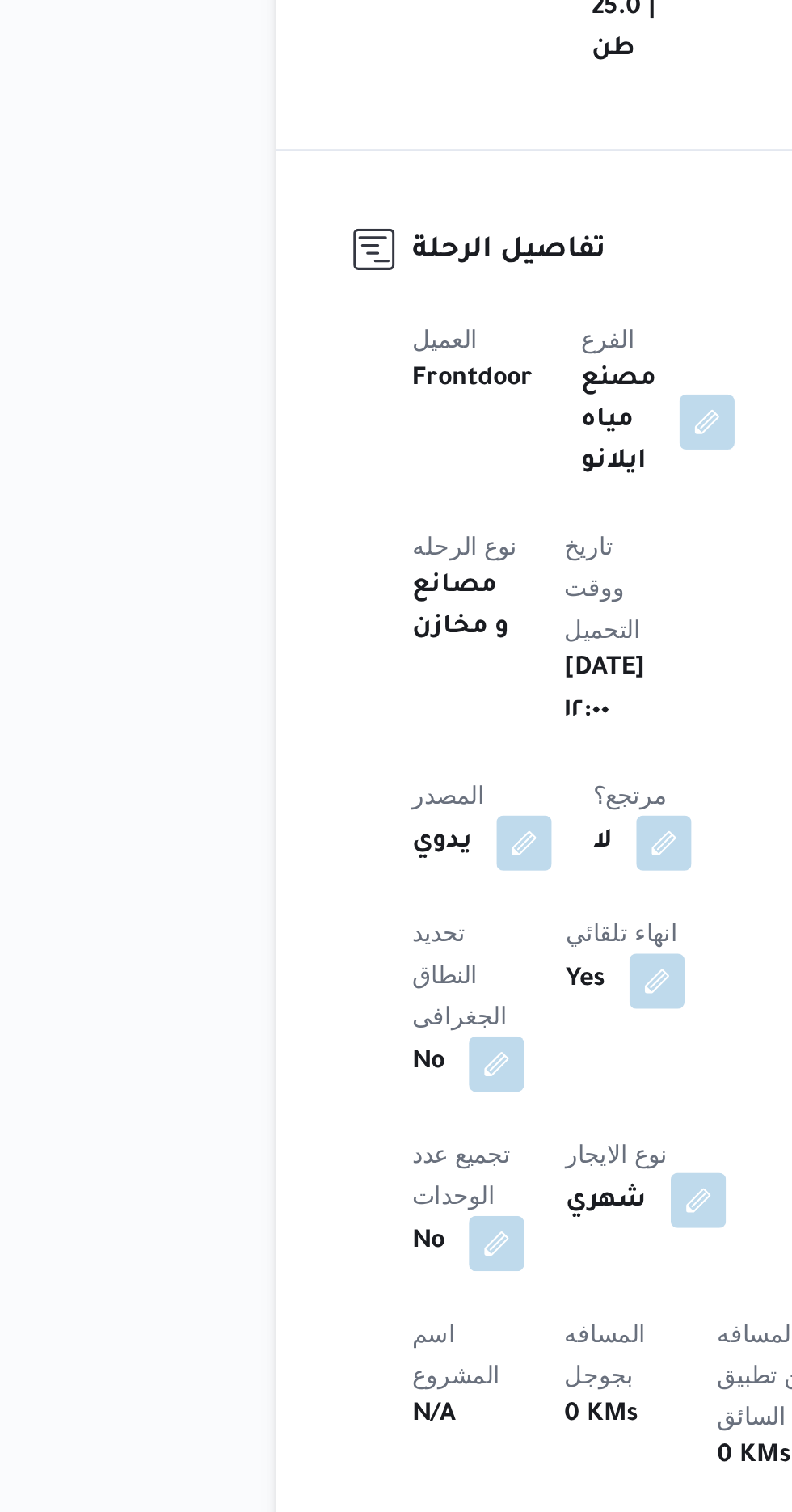
click at [396, 1291] on button "button" at bounding box center [408, 1304] width 26 height 26
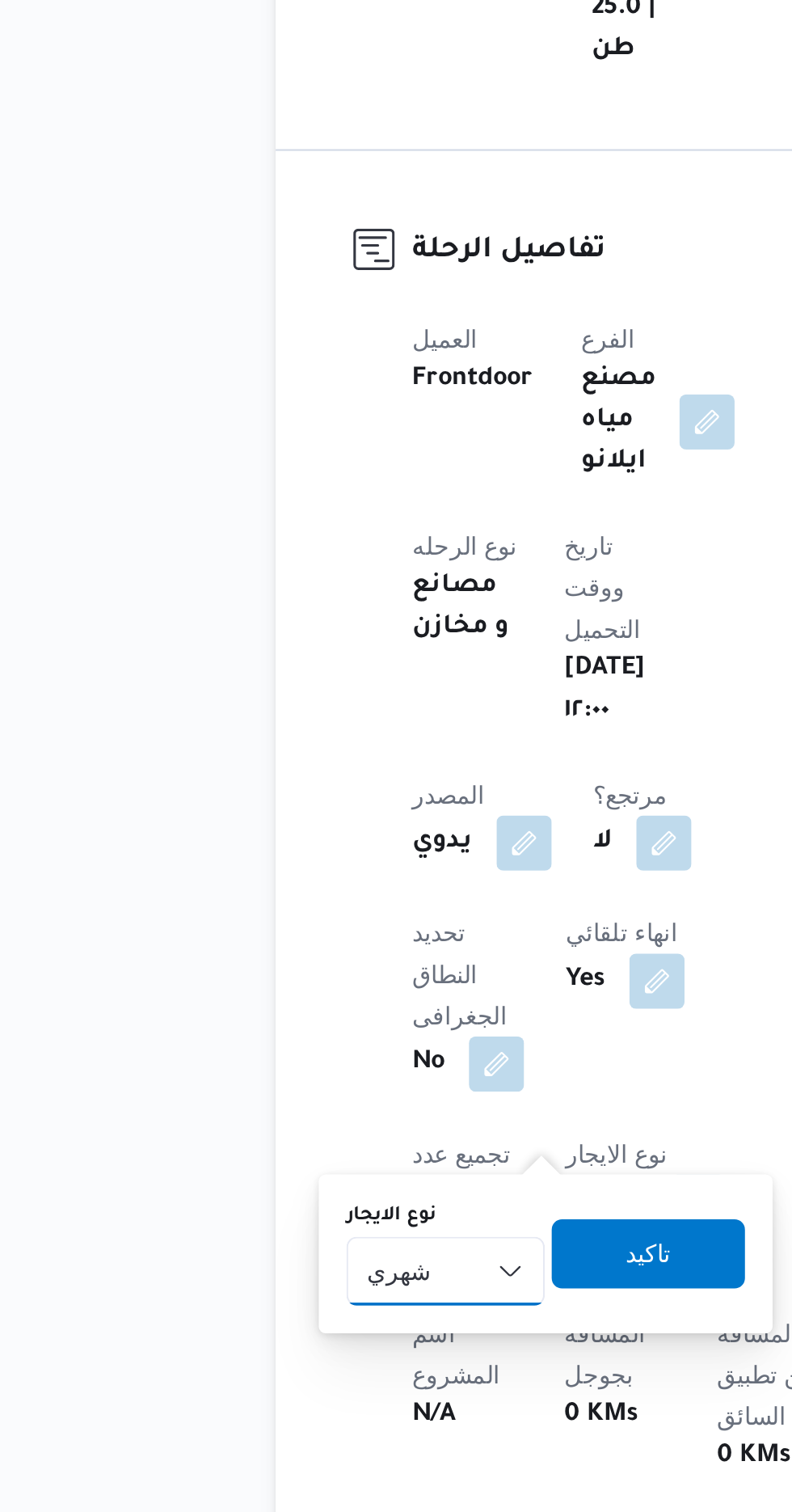
click at [306, 1321] on select "شهري بالنقله إيجار يومي" at bounding box center [289, 1337] width 93 height 32
select select "on_demand"
click at [243, 1321] on select "شهري بالنقله إيجار يومي" at bounding box center [289, 1337] width 93 height 32
click at [389, 1330] on span "تاكيد" at bounding box center [384, 1328] width 21 height 19
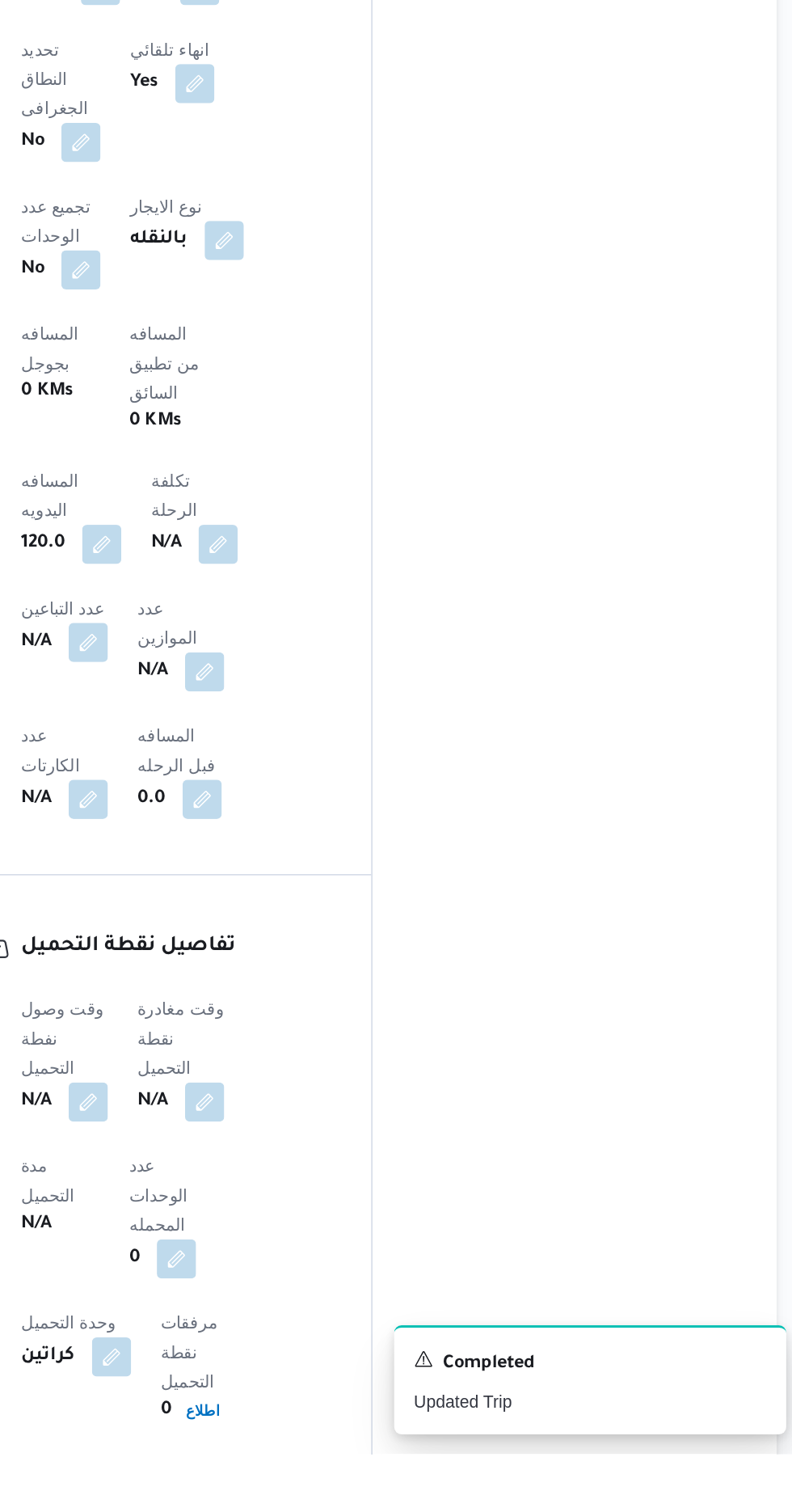
scroll to position [596, 0]
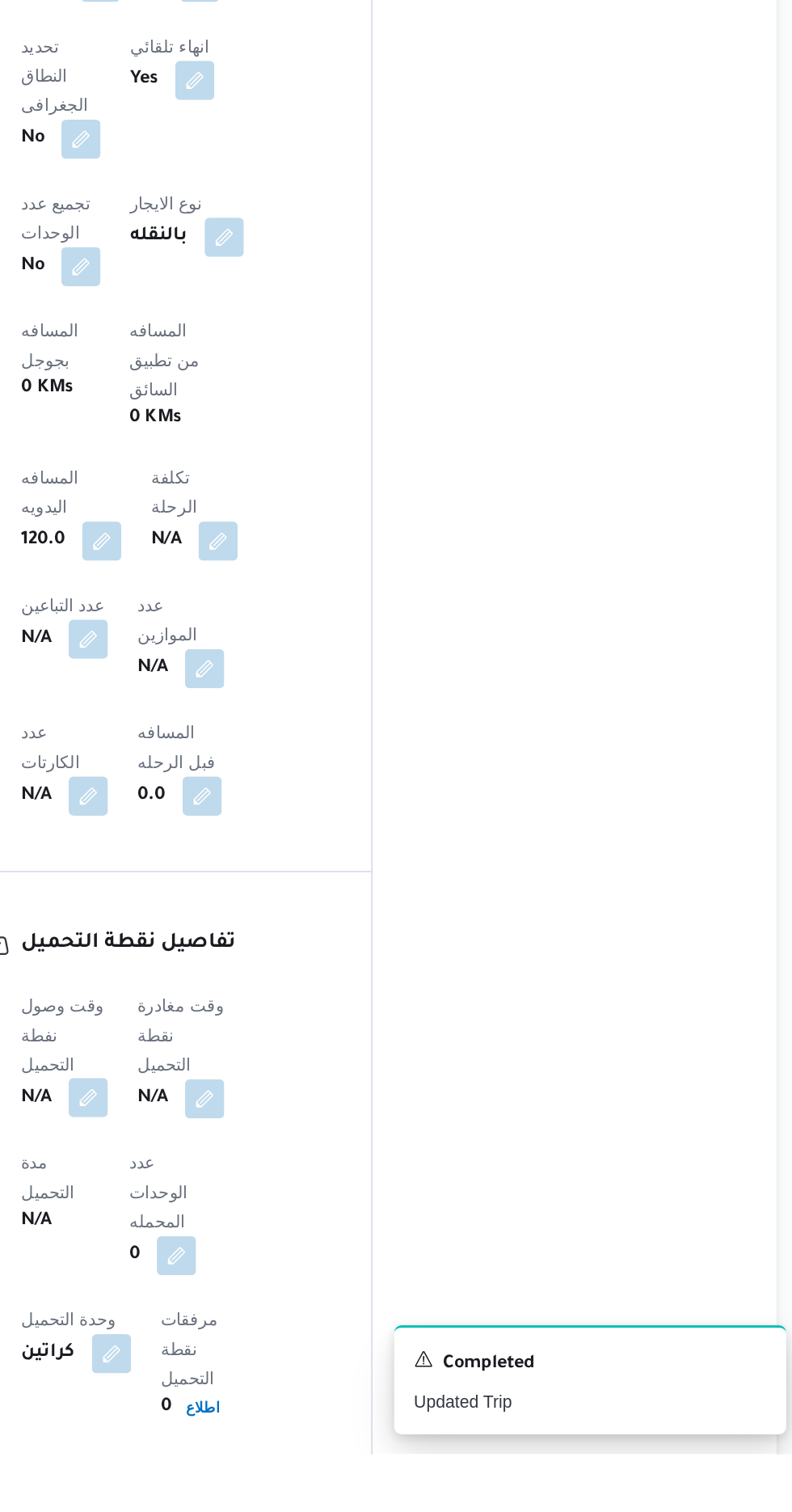
click at [317, 1263] on button "button" at bounding box center [318, 1276] width 26 height 26
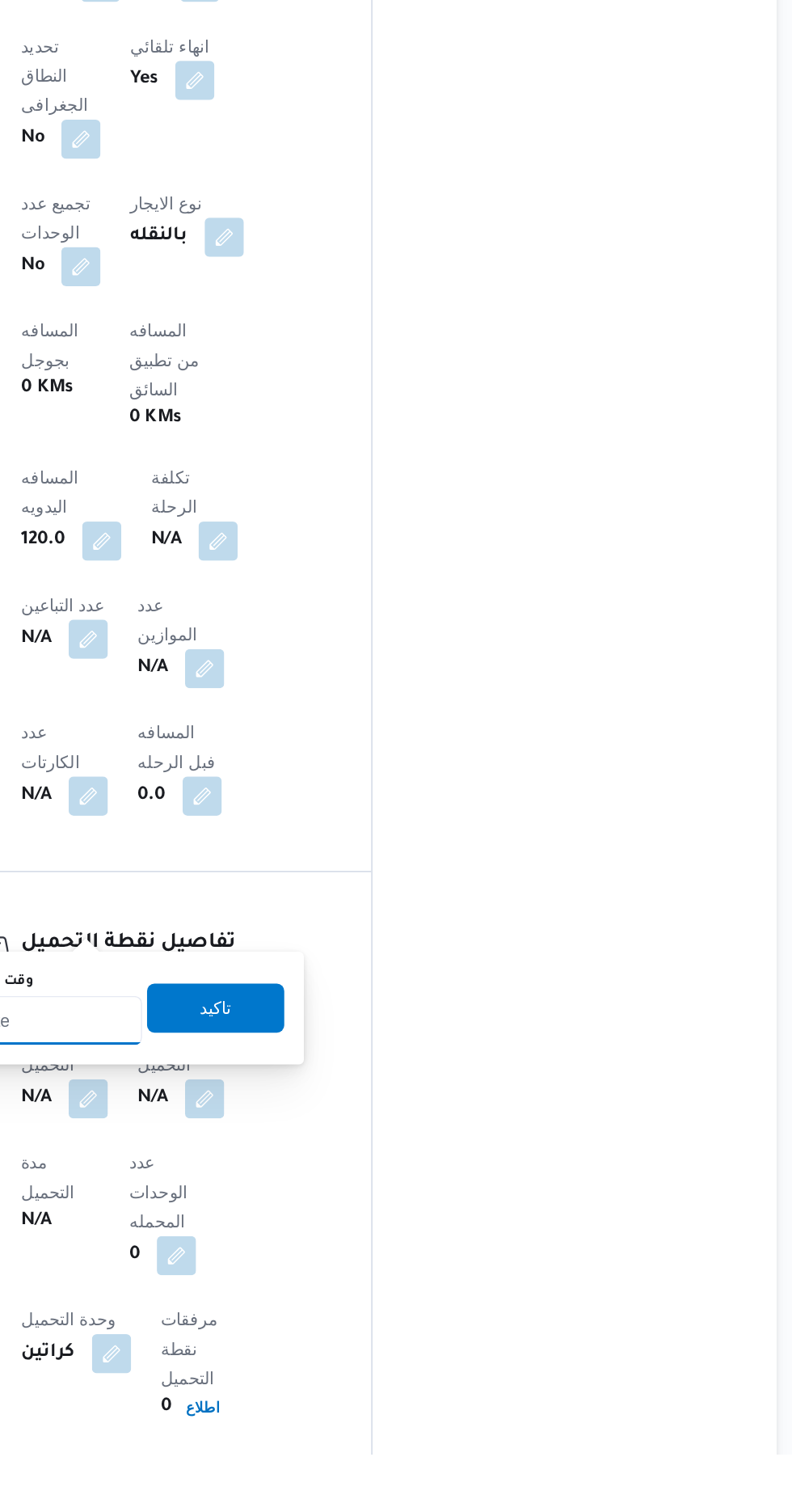
click at [309, 1224] on input "وقت وصول نفطة التحميل" at bounding box center [262, 1225] width 183 height 32
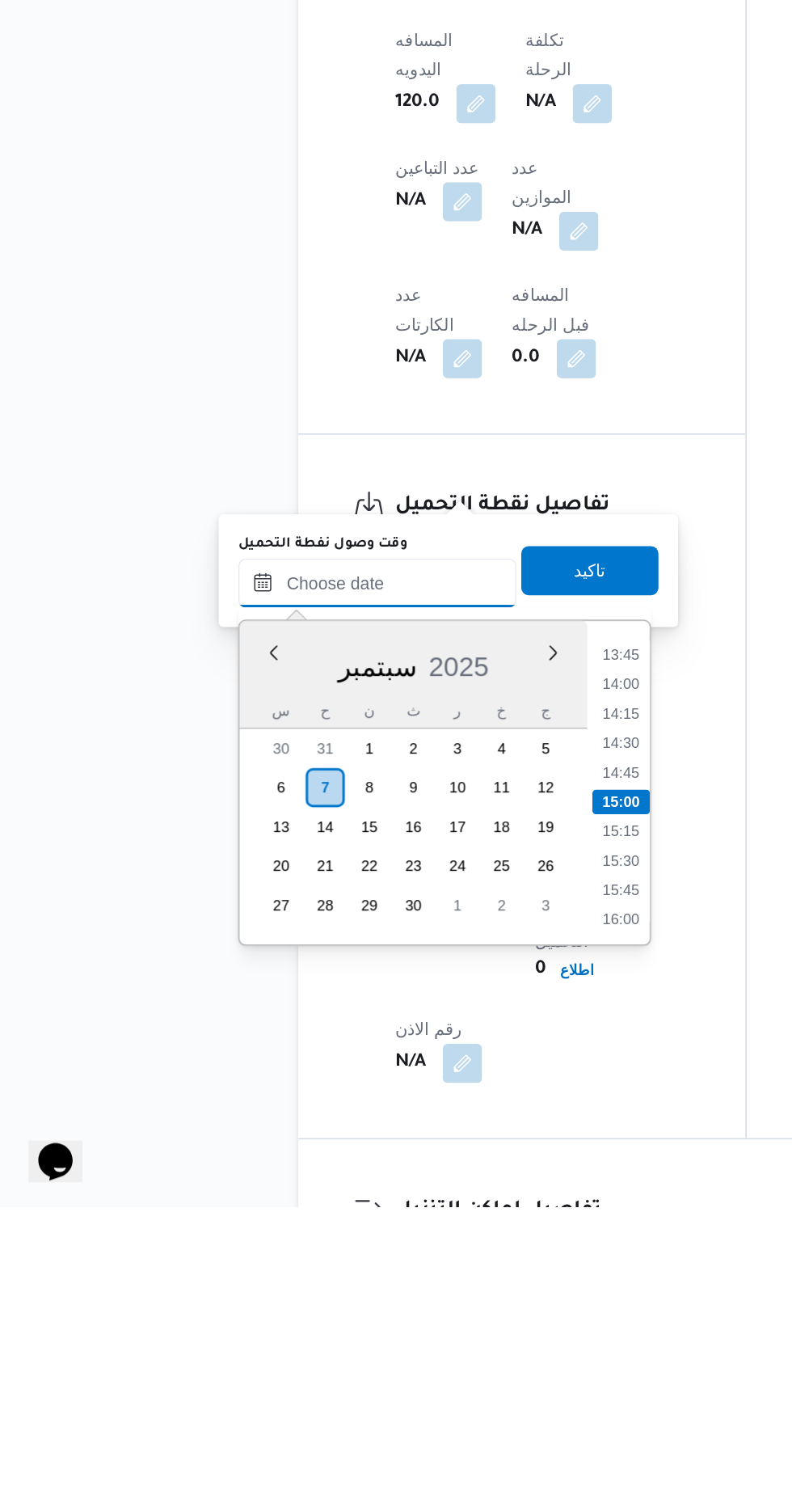
scroll to position [721, 0]
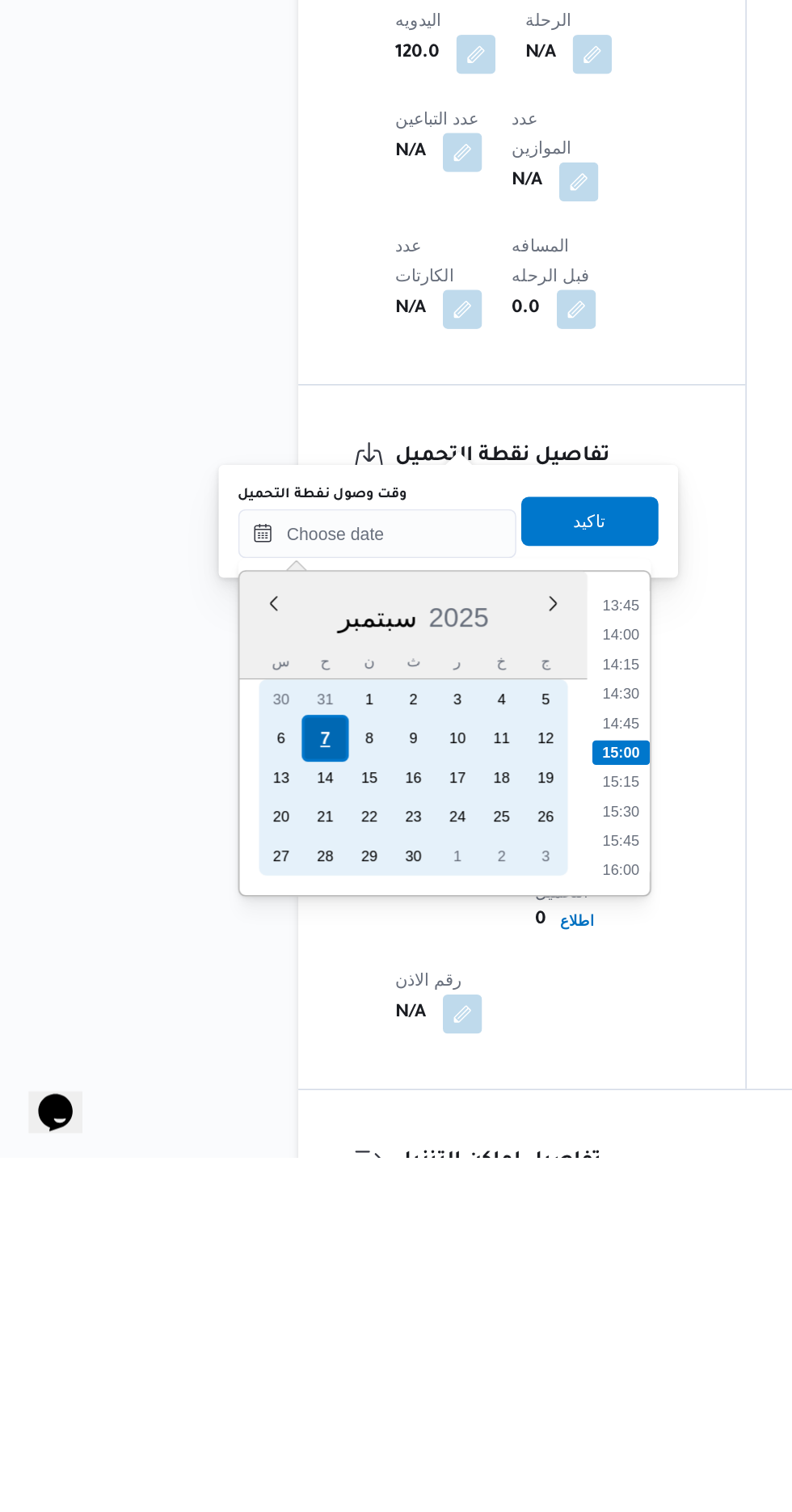
click at [227, 1232] on div "7" at bounding box center [226, 1235] width 31 height 31
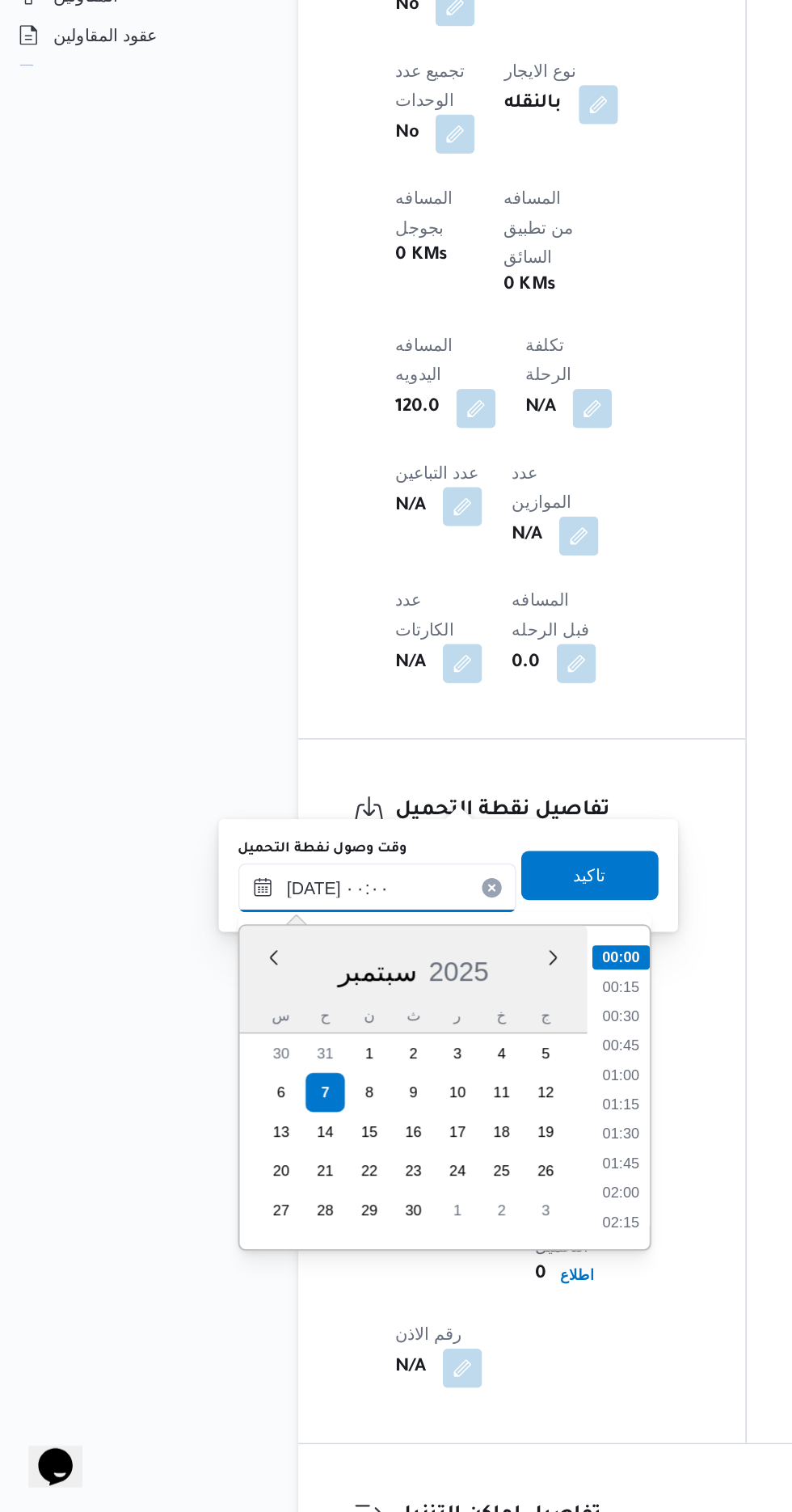
click at [174, 1102] on input "[DATE] ٠٠:٠٠" at bounding box center [262, 1100] width 183 height 32
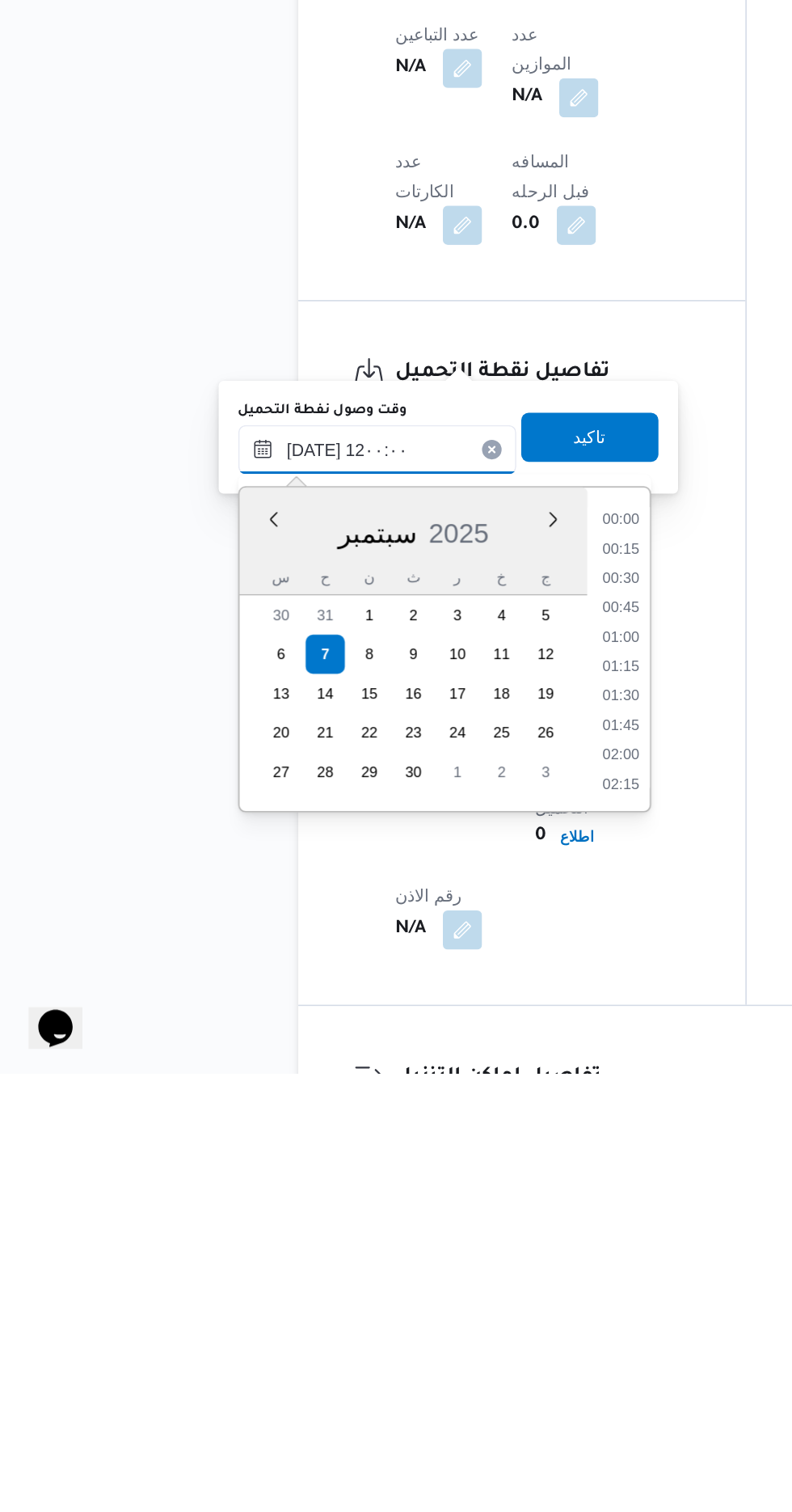
scroll to position [761, 0]
click at [415, 1308] on li "12:00" at bounding box center [423, 1315] width 38 height 16
type input "[DATE] ١٢:٠٠"
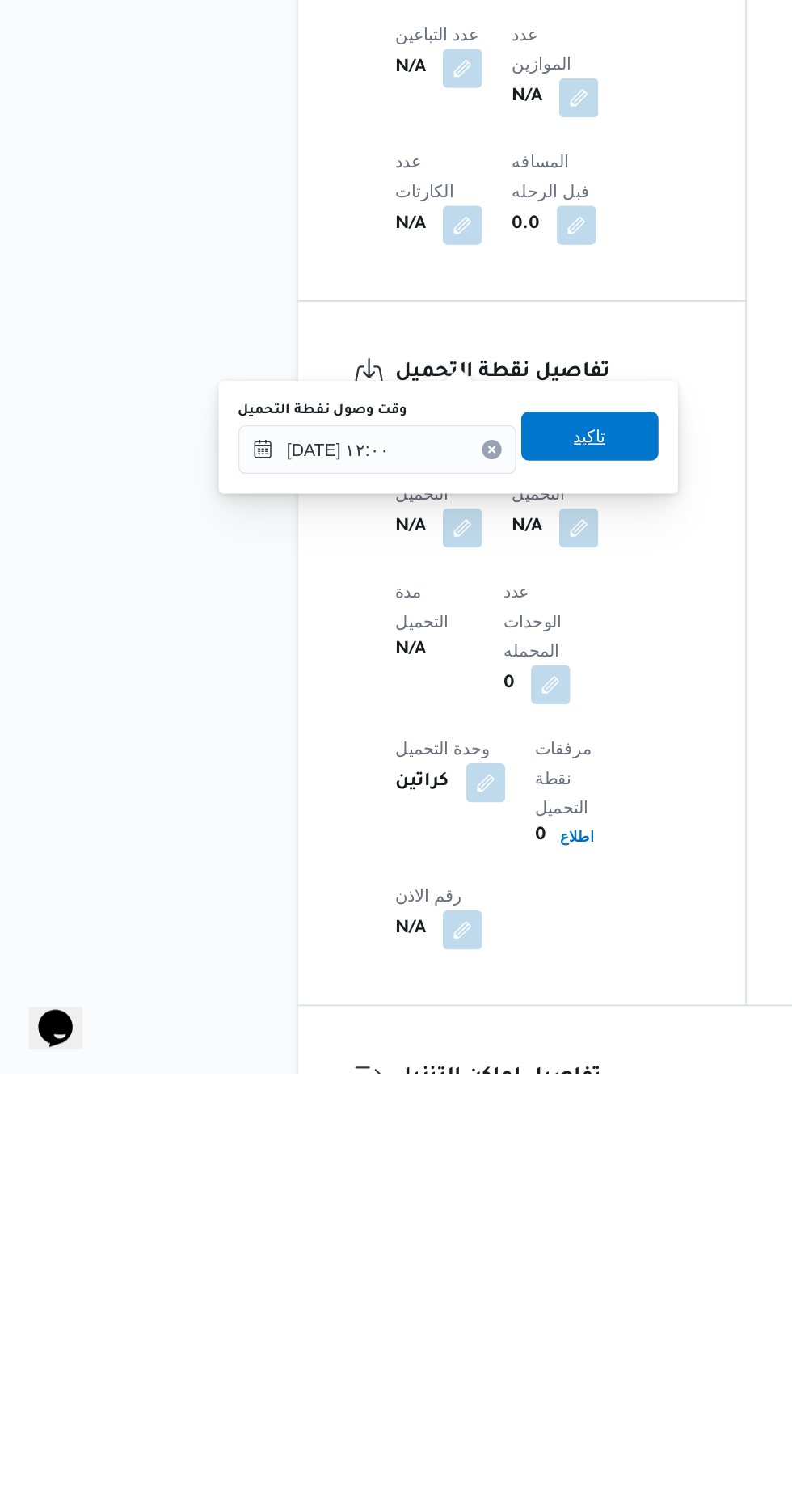
click at [435, 1101] on span "تاكيد" at bounding box center [402, 1091] width 90 height 32
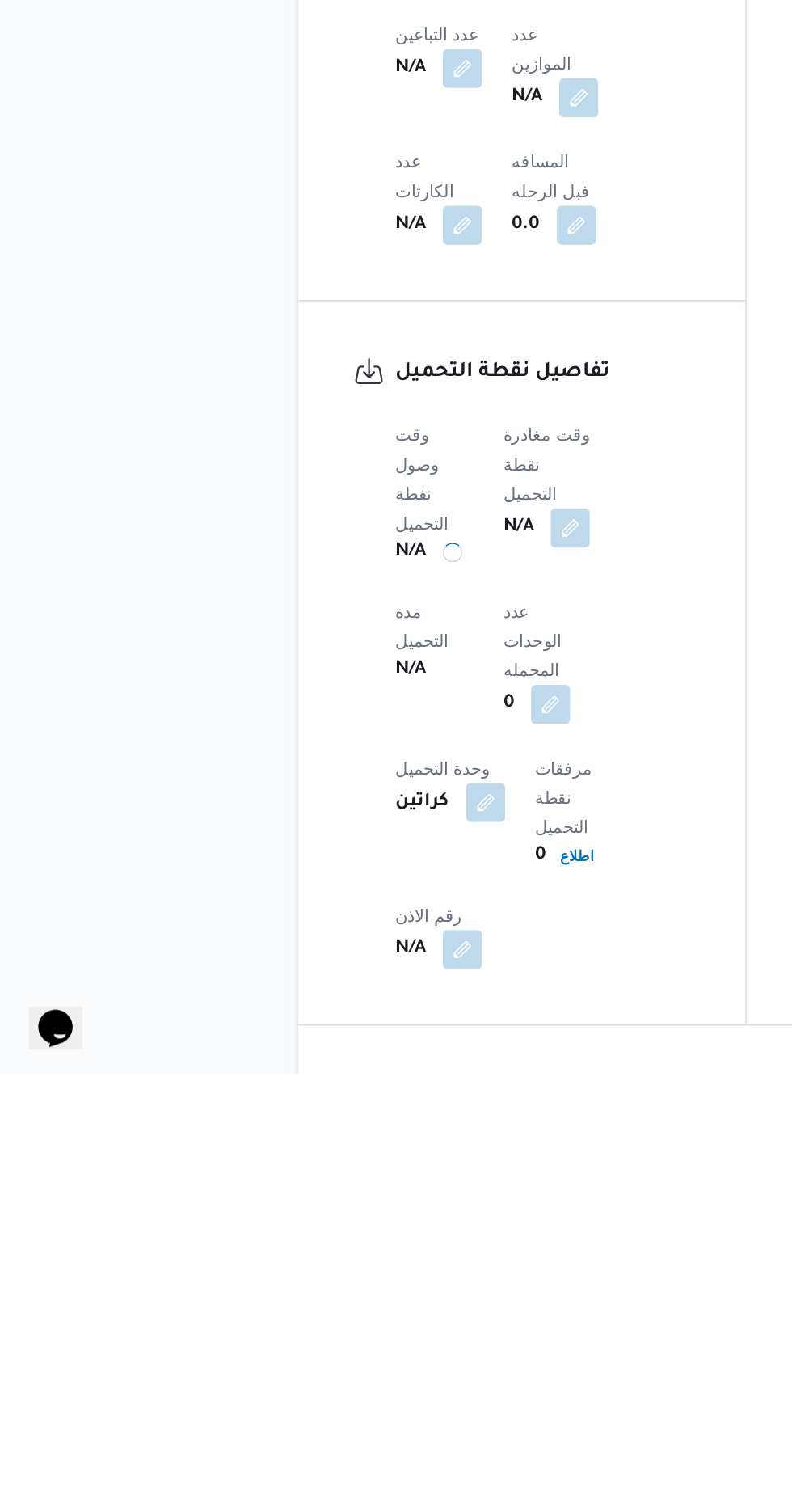
scroll to position [721, 0]
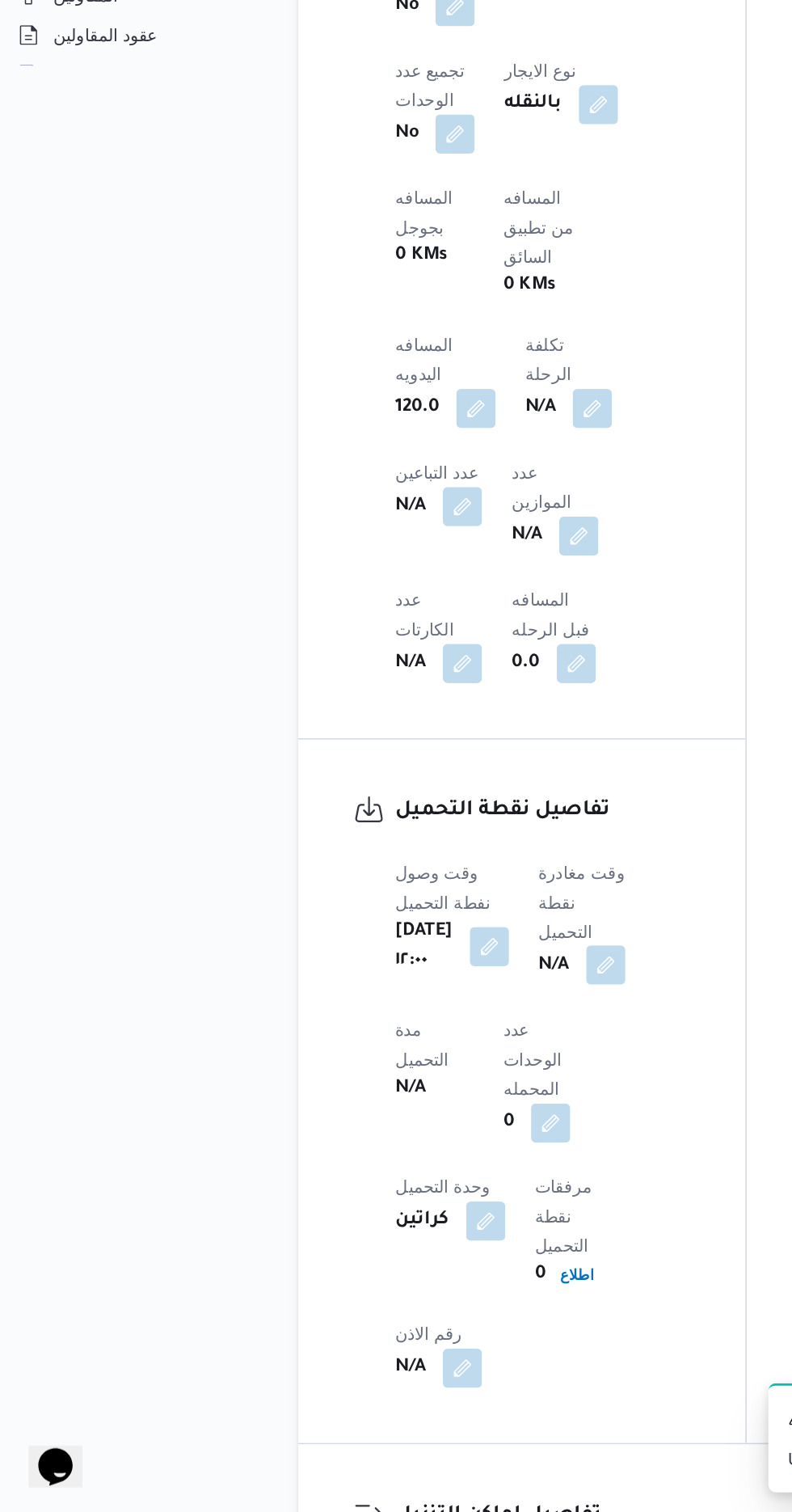
click at [426, 1138] on button "button" at bounding box center [412, 1150] width 26 height 26
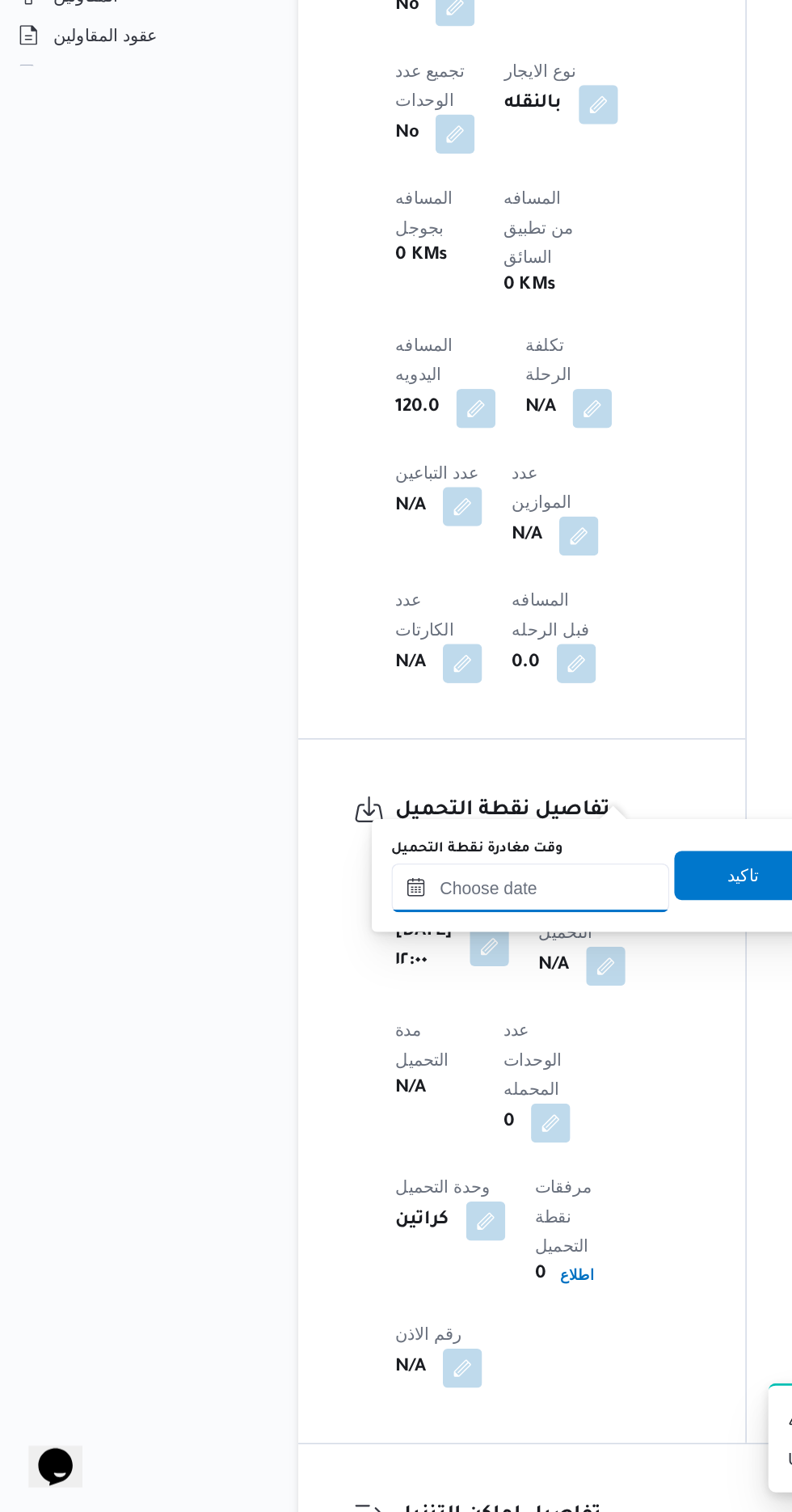
click at [386, 1100] on input "وقت مغادرة نقطة التحميل" at bounding box center [362, 1100] width 183 height 32
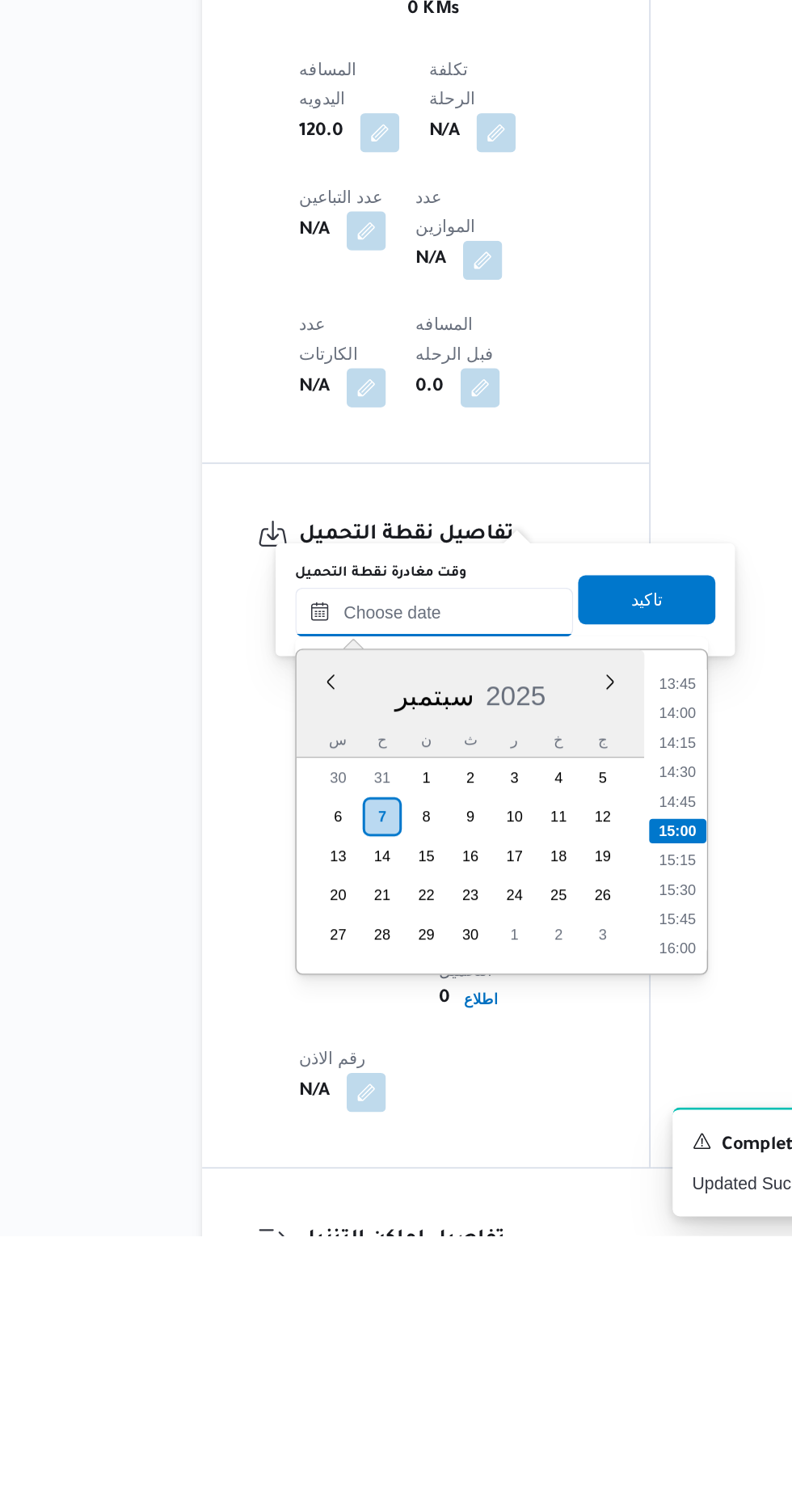
scroll to position [720, 0]
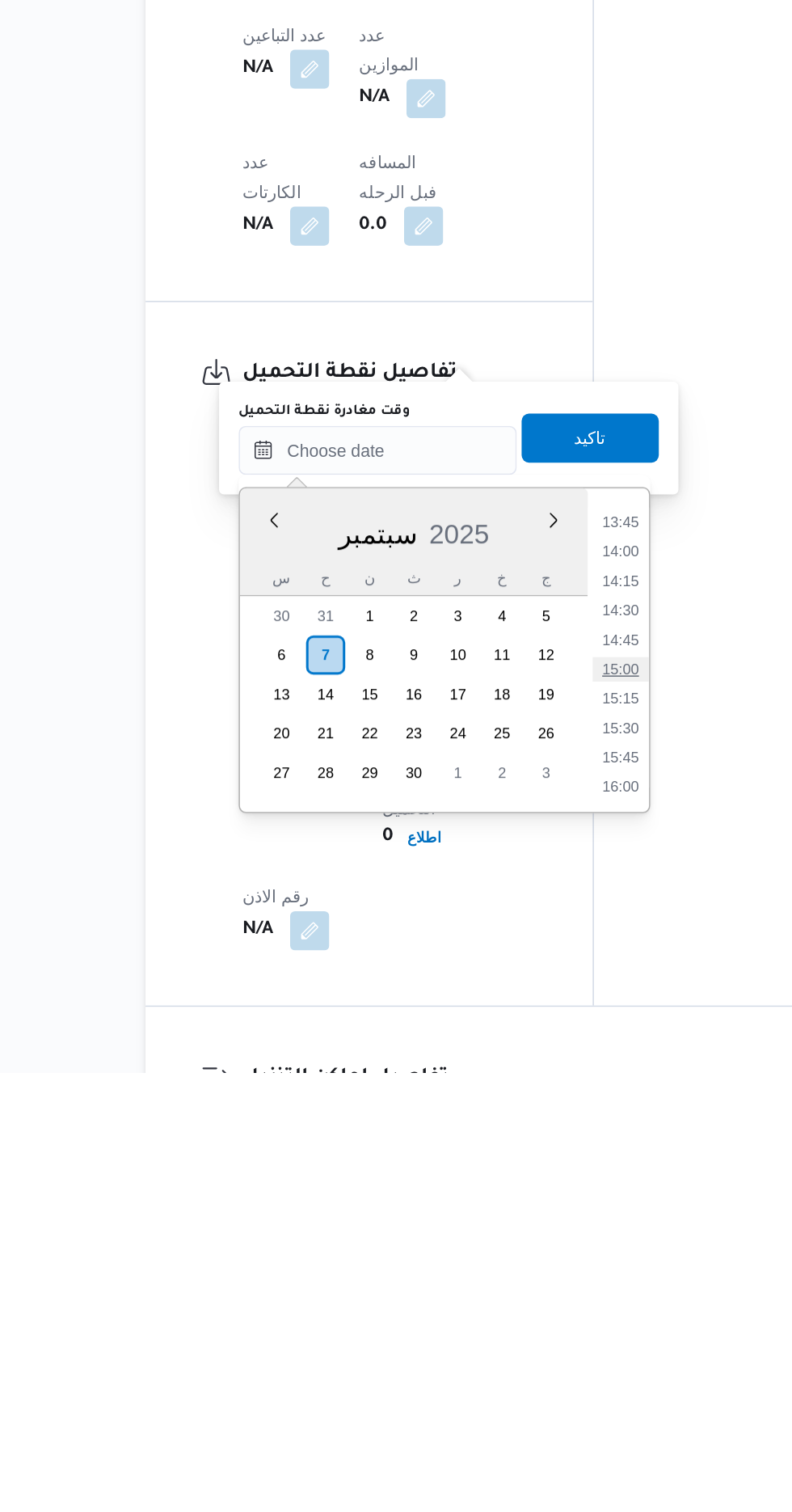
click at [523, 1241] on li "15:00" at bounding box center [523, 1245] width 37 height 16
type input "[DATE] ١٥:٠٠"
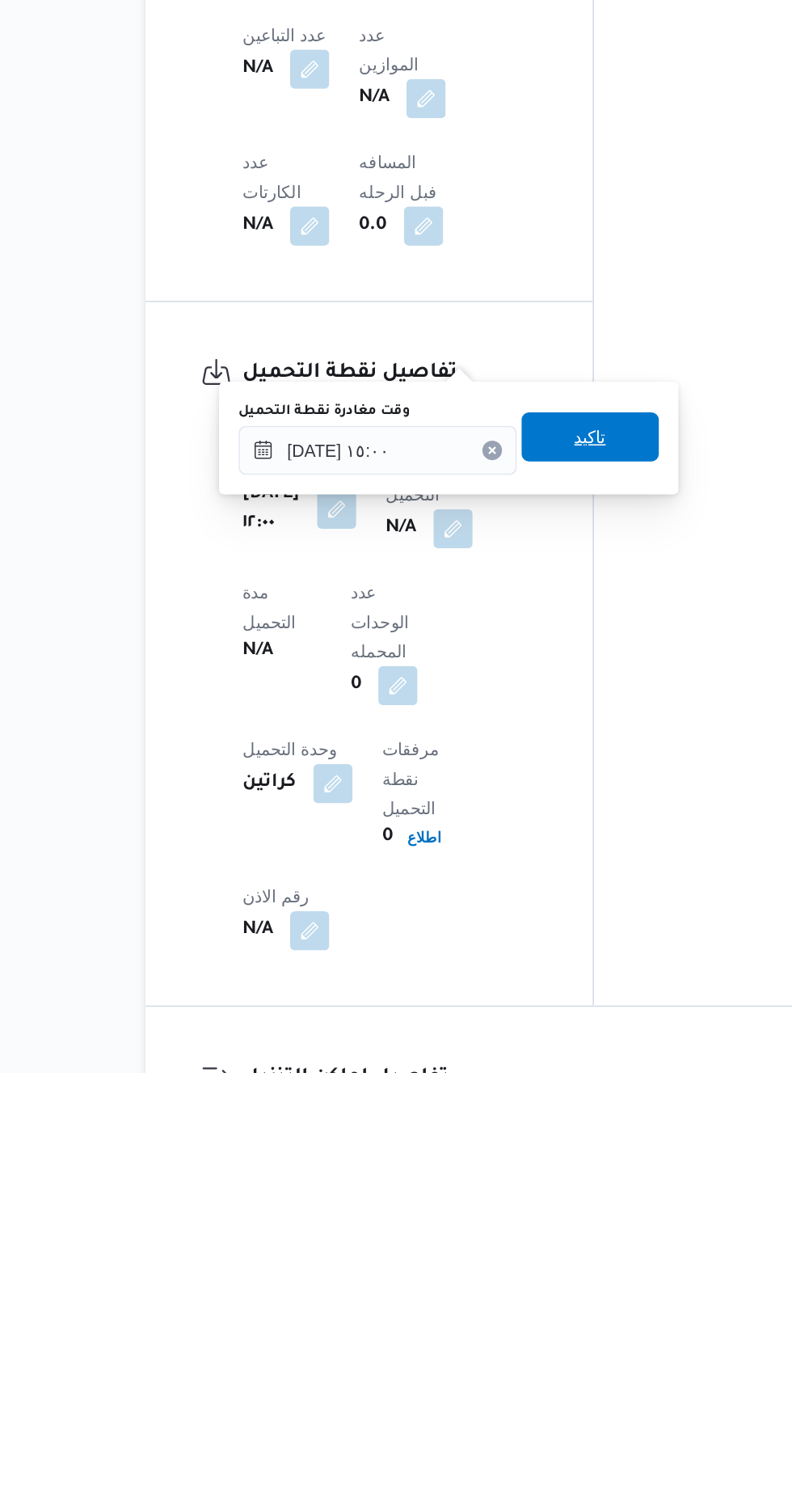
click at [533, 1087] on span "تاكيد" at bounding box center [503, 1091] width 90 height 32
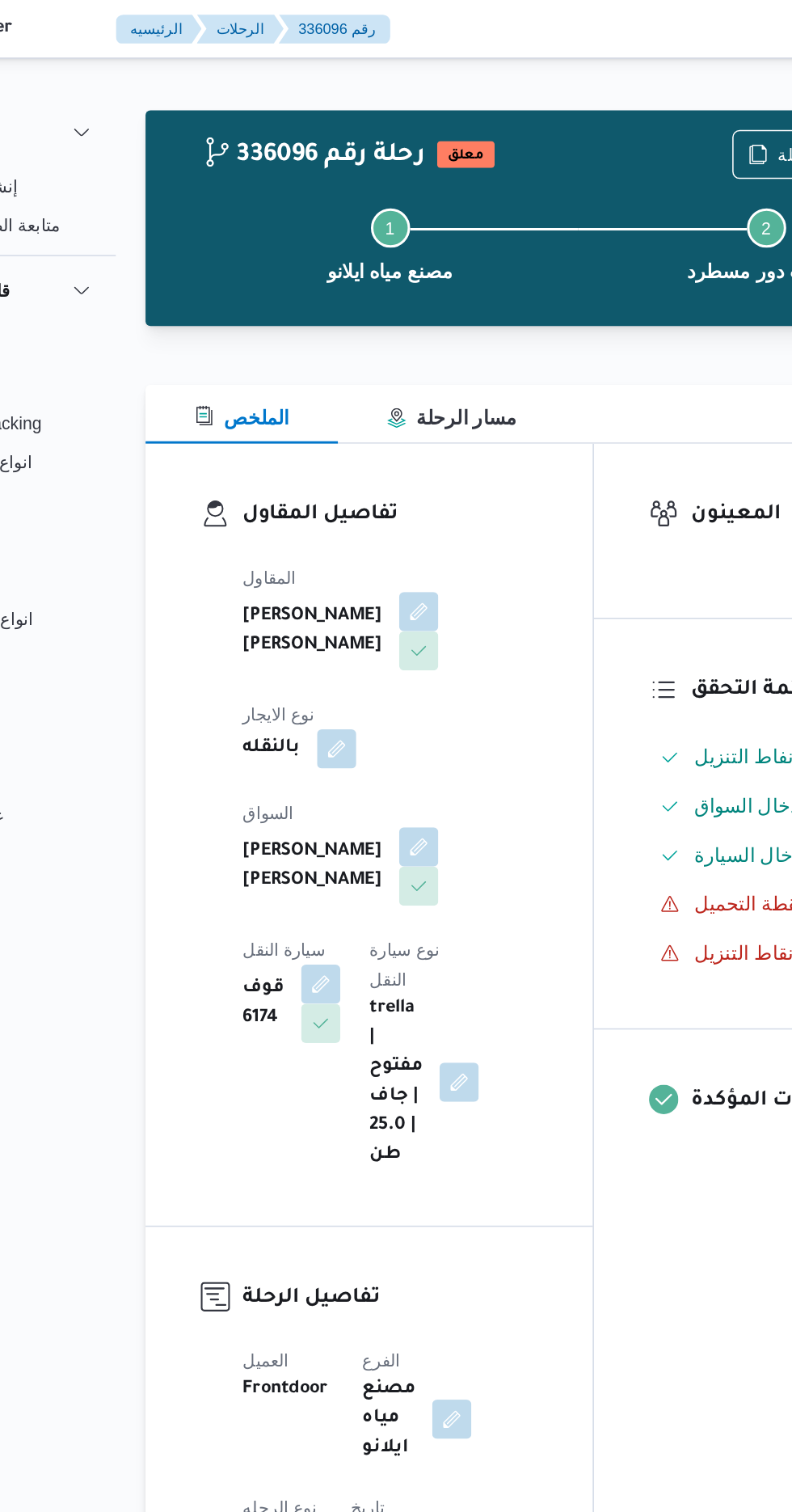
scroll to position [0, 0]
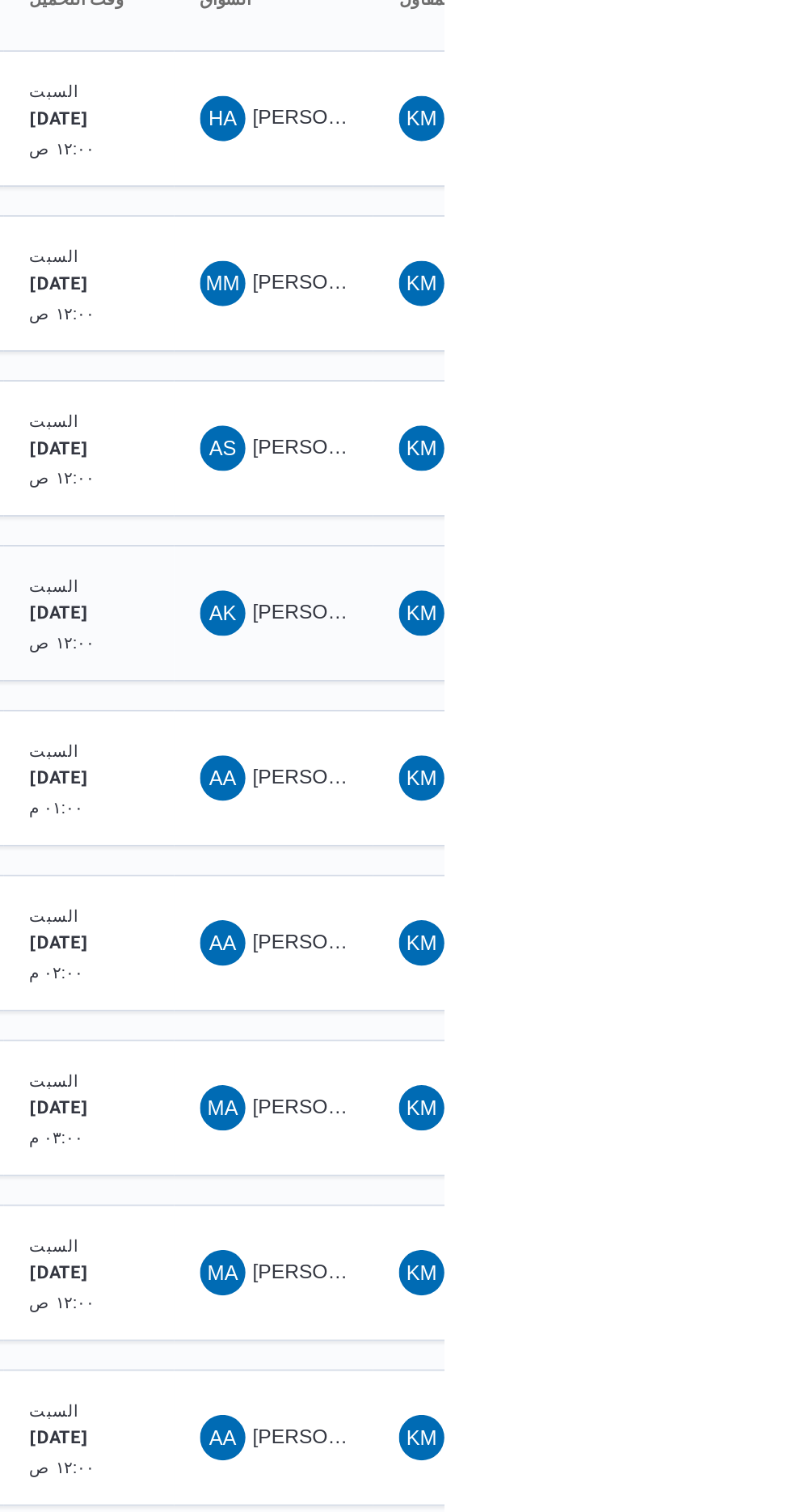
click at [718, 592] on span "[PERSON_NAME] [PERSON_NAME]" at bounding box center [778, 599] width 189 height 13
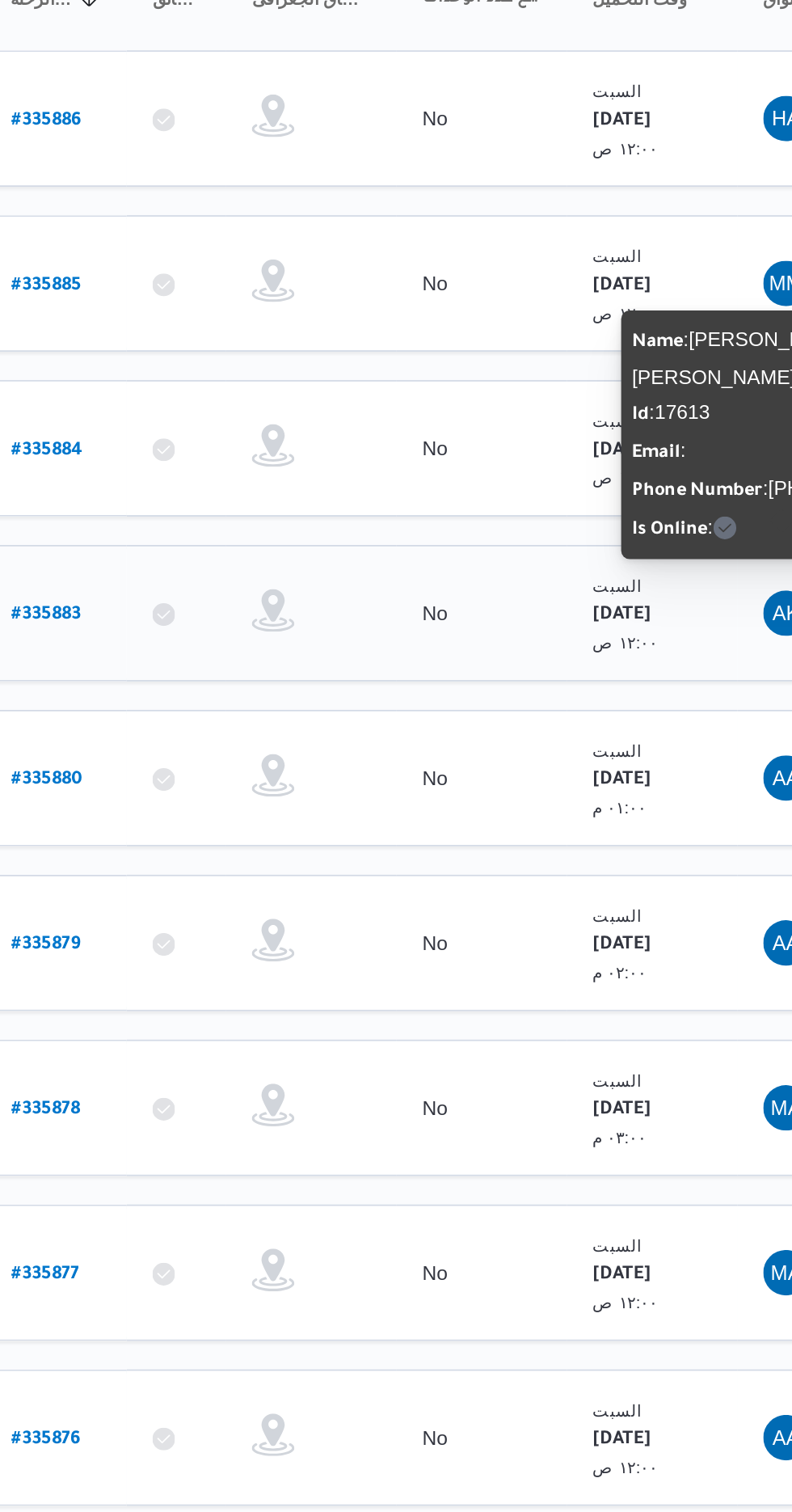
click at [256, 590] on link "# 335883" at bounding box center [245, 600] width 40 height 22
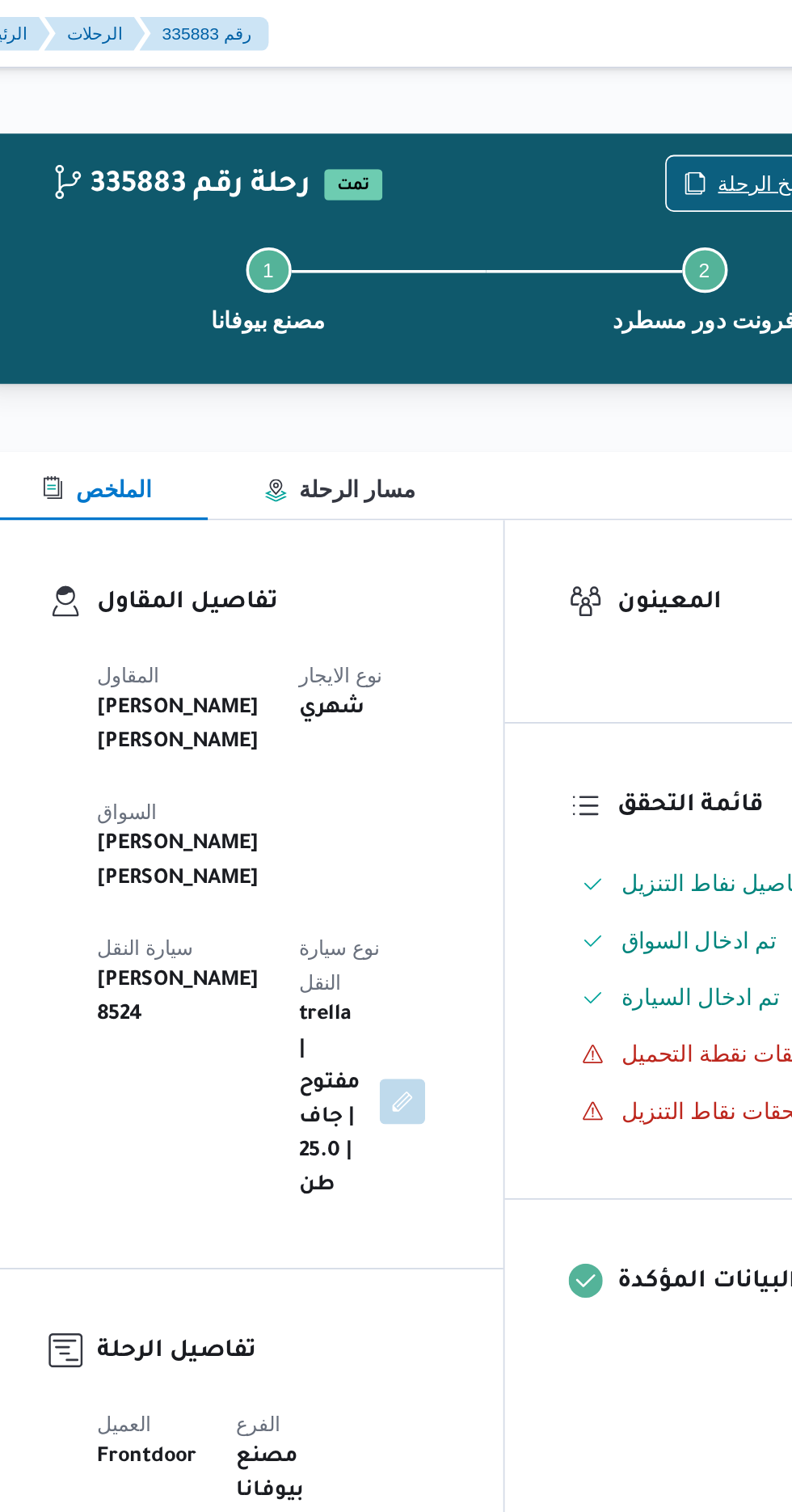
click at [630, 101] on span "نسخ الرحلة" at bounding box center [644, 104] width 93 height 31
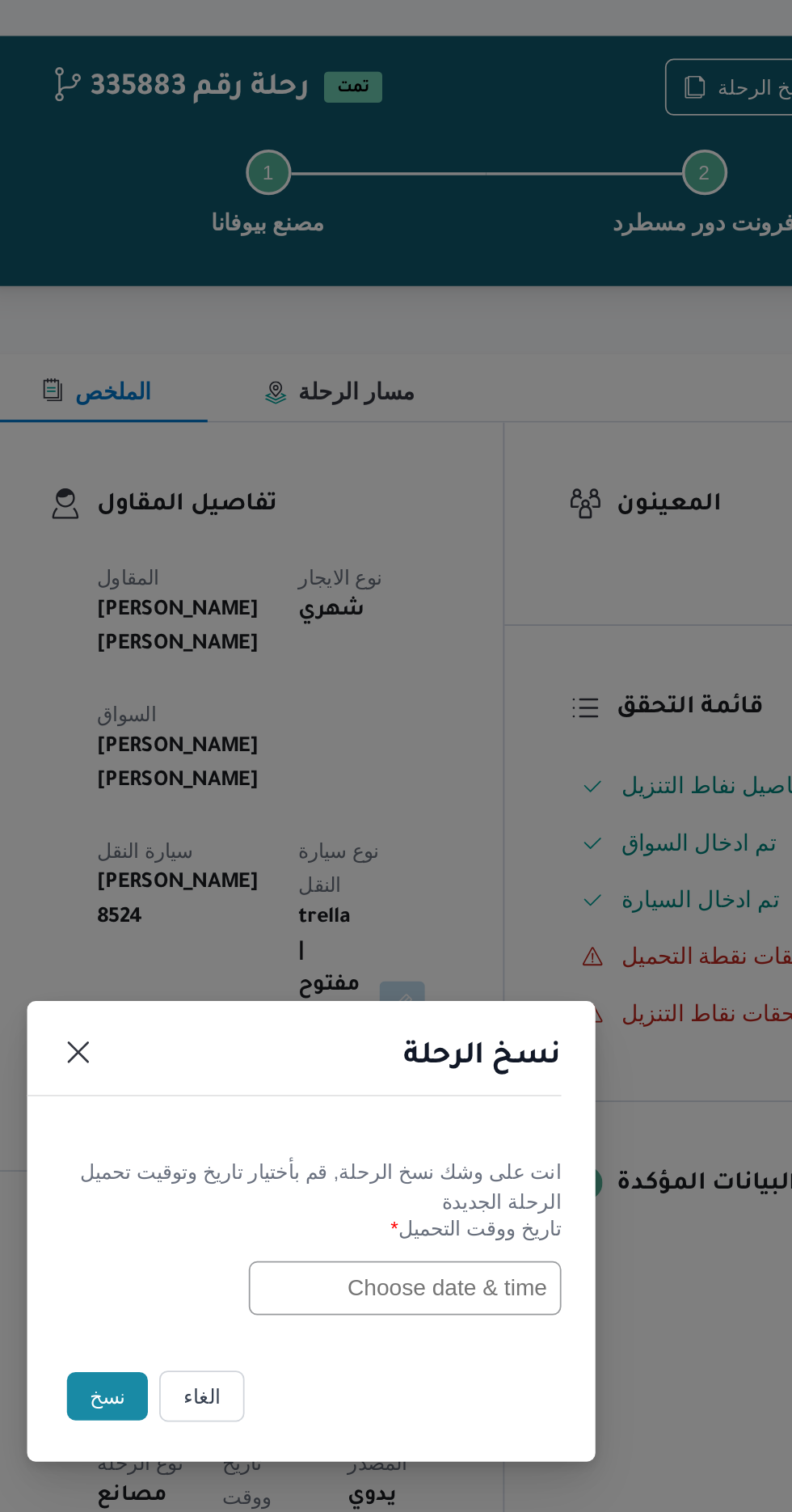
click at [407, 790] on input "text" at bounding box center [449, 788] width 177 height 31
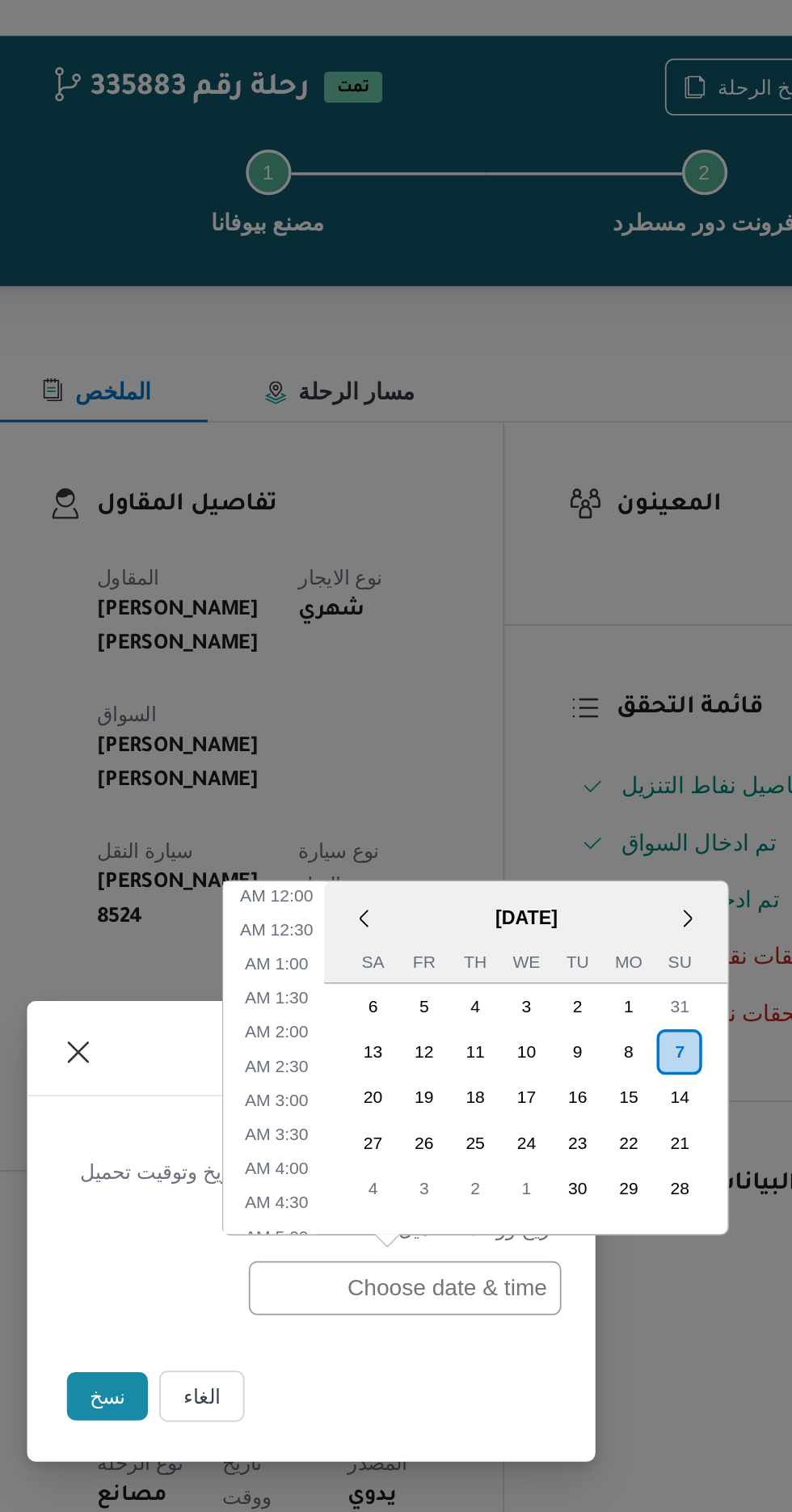
scroll to position [490, 0]
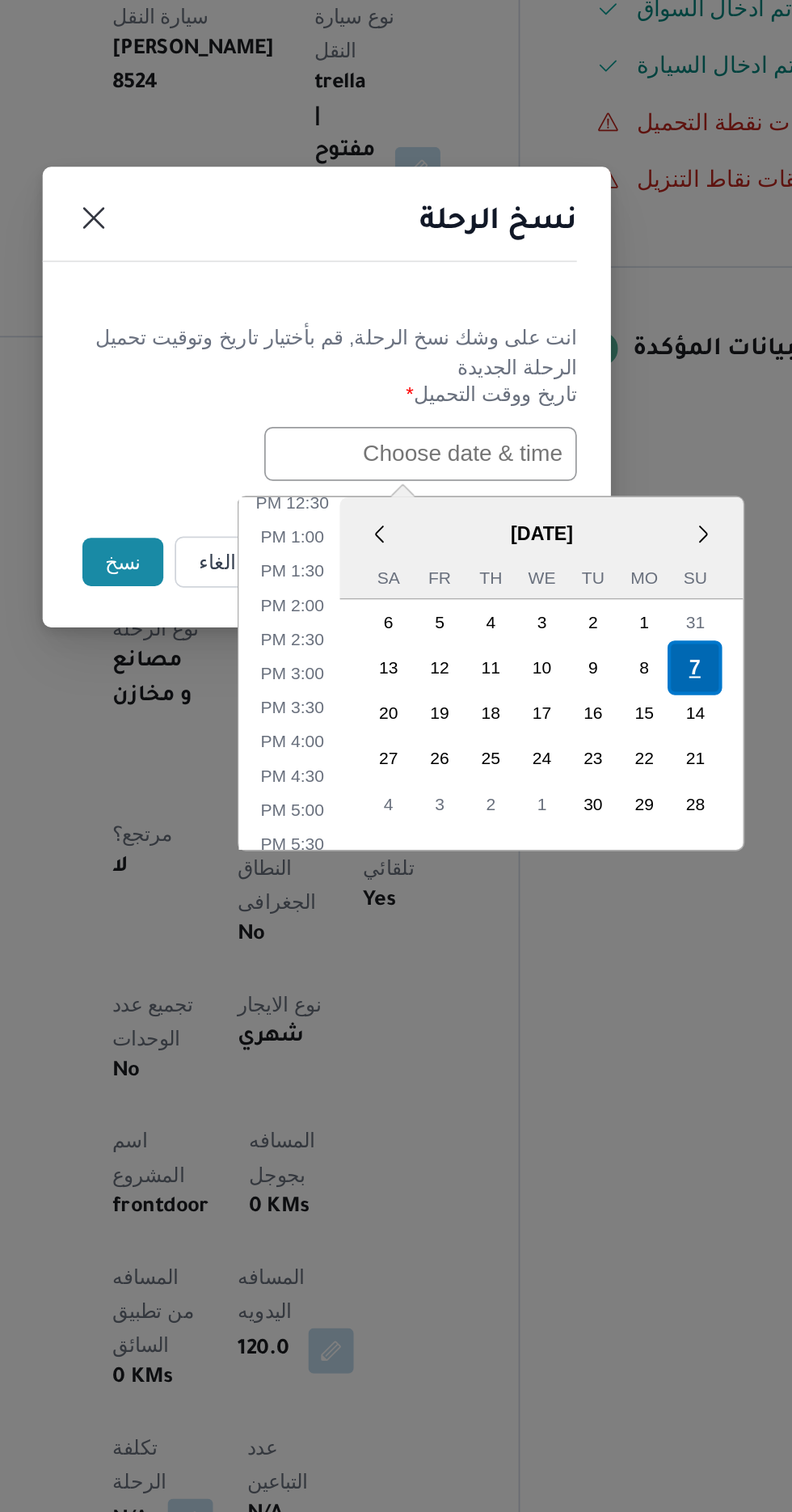
click at [605, 906] on div "7" at bounding box center [605, 909] width 31 height 31
type input "[DATE] 12:00AM"
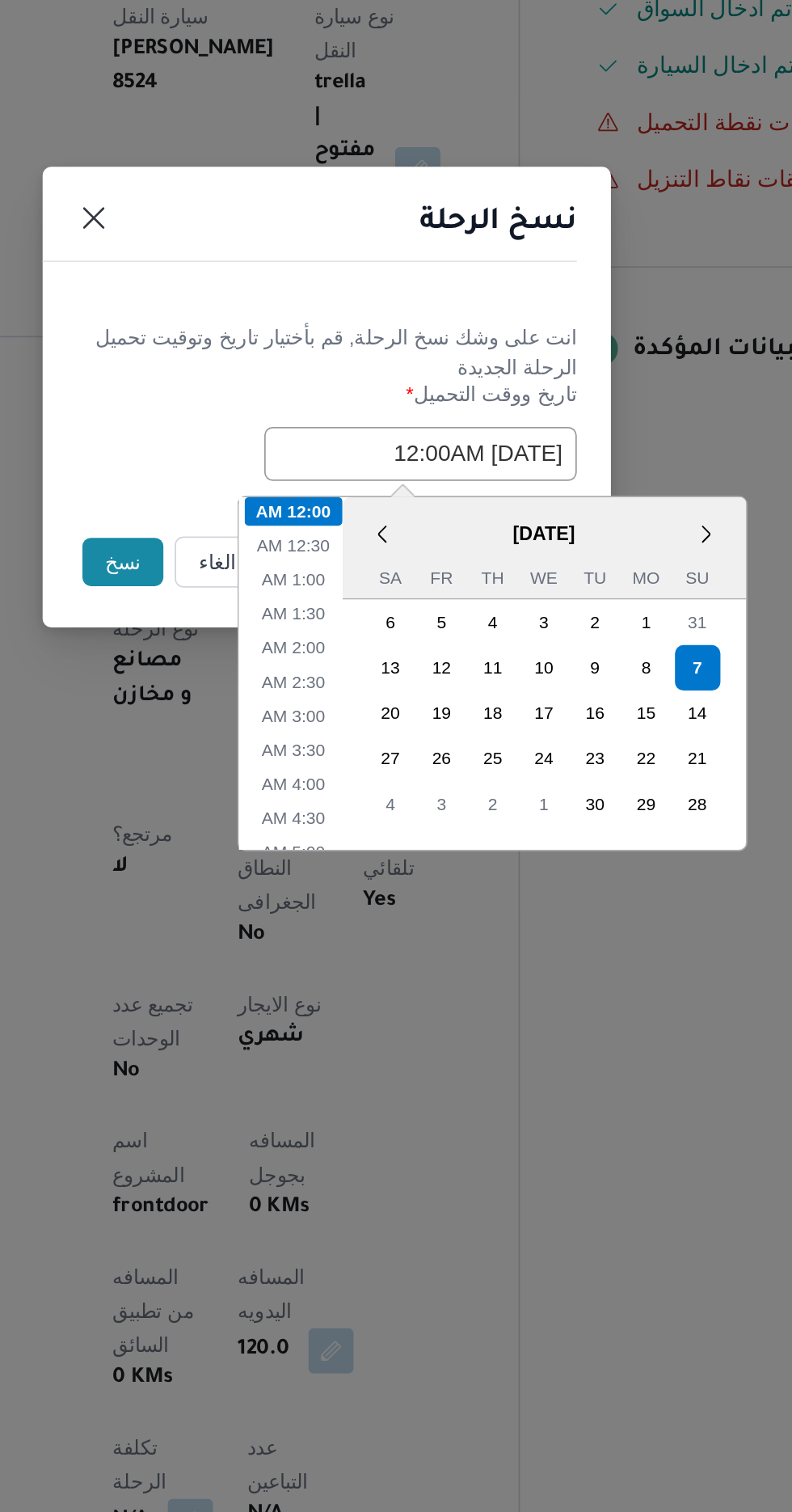
click at [267, 848] on button "نسخ" at bounding box center [280, 849] width 46 height 27
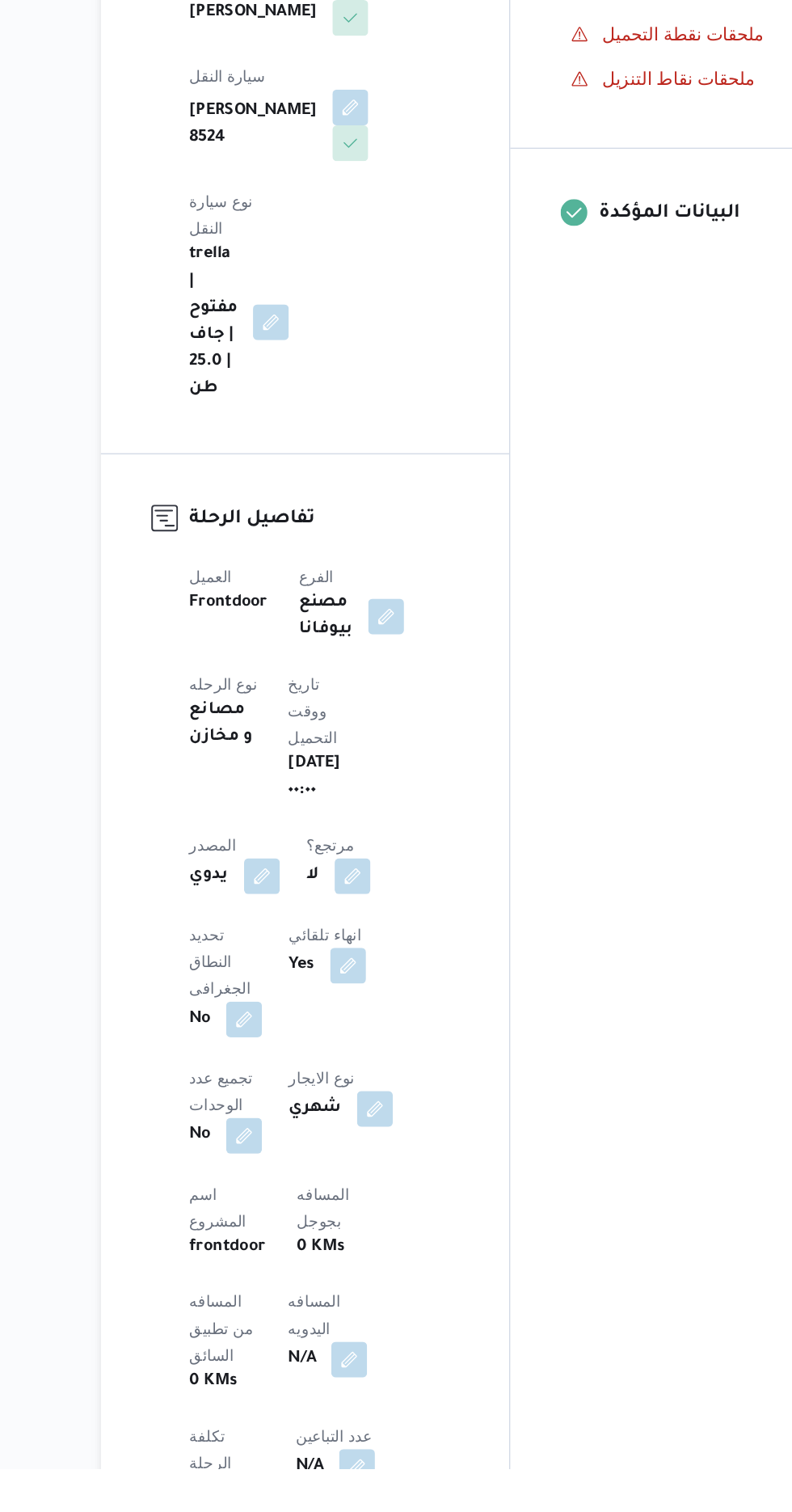
scroll to position [193, 0]
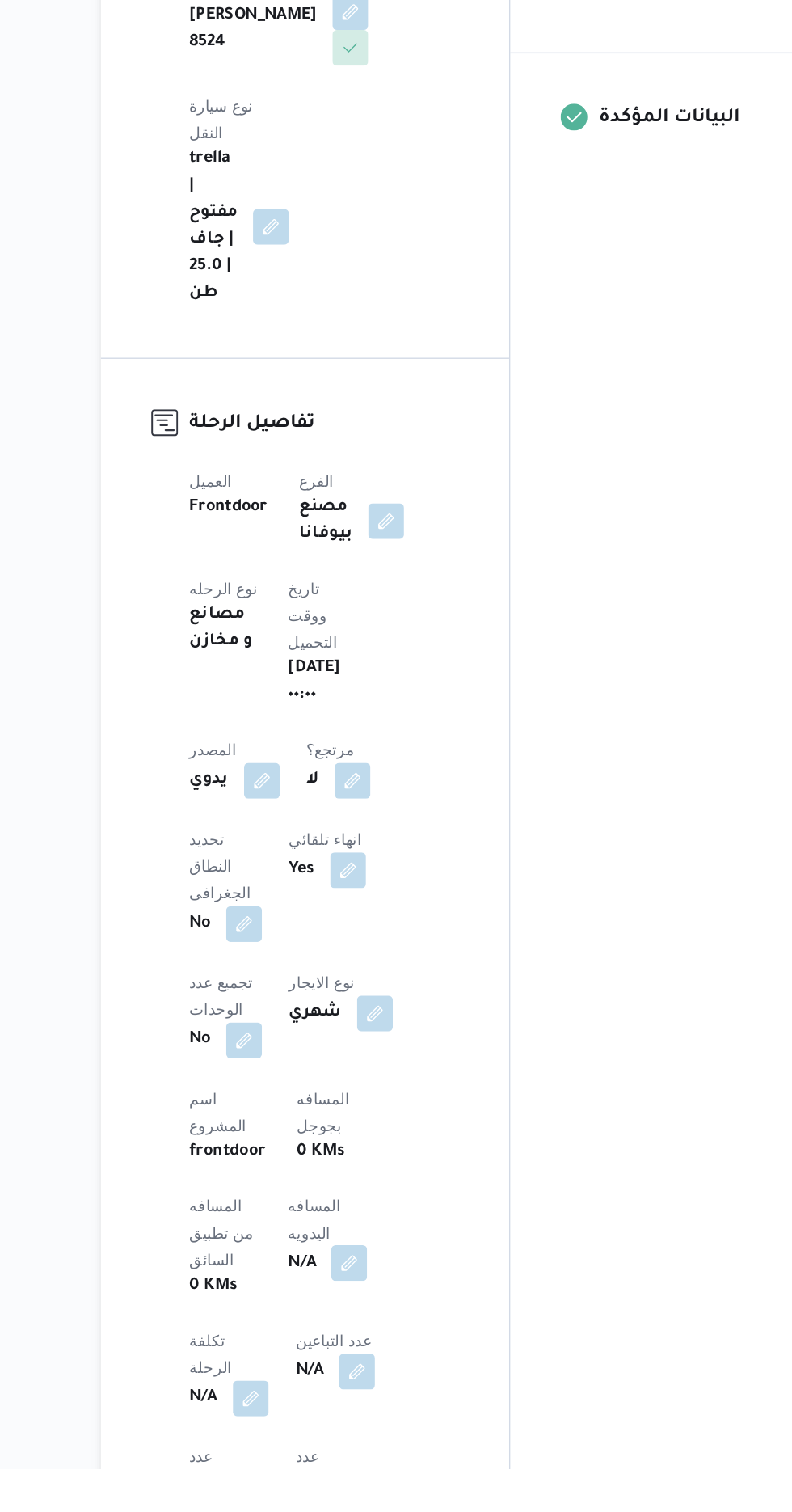
click at [377, 1350] on button "button" at bounding box center [389, 1363] width 26 height 26
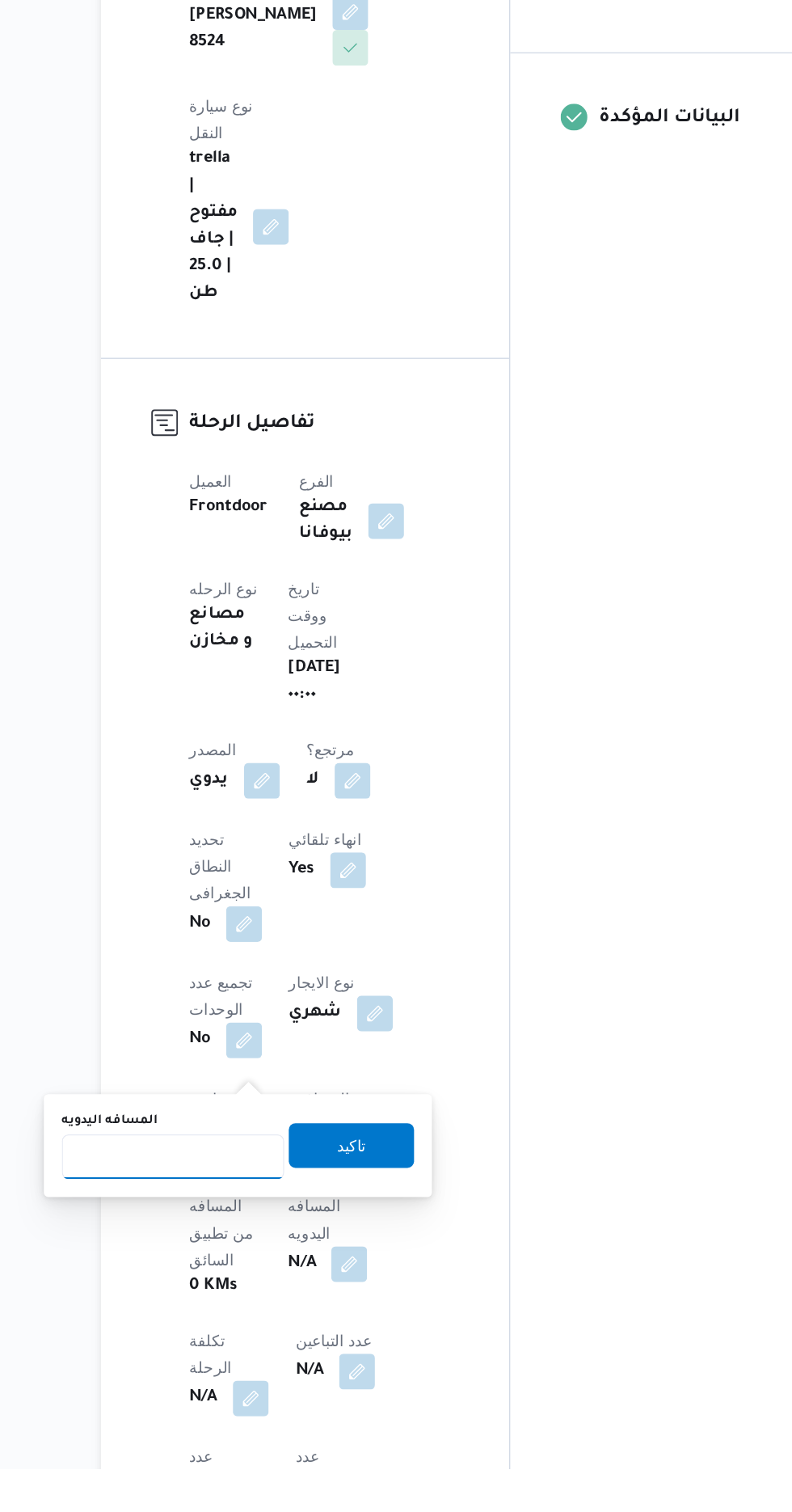
click at [264, 1285] on input "المسافه اليدويه" at bounding box center [262, 1286] width 161 height 32
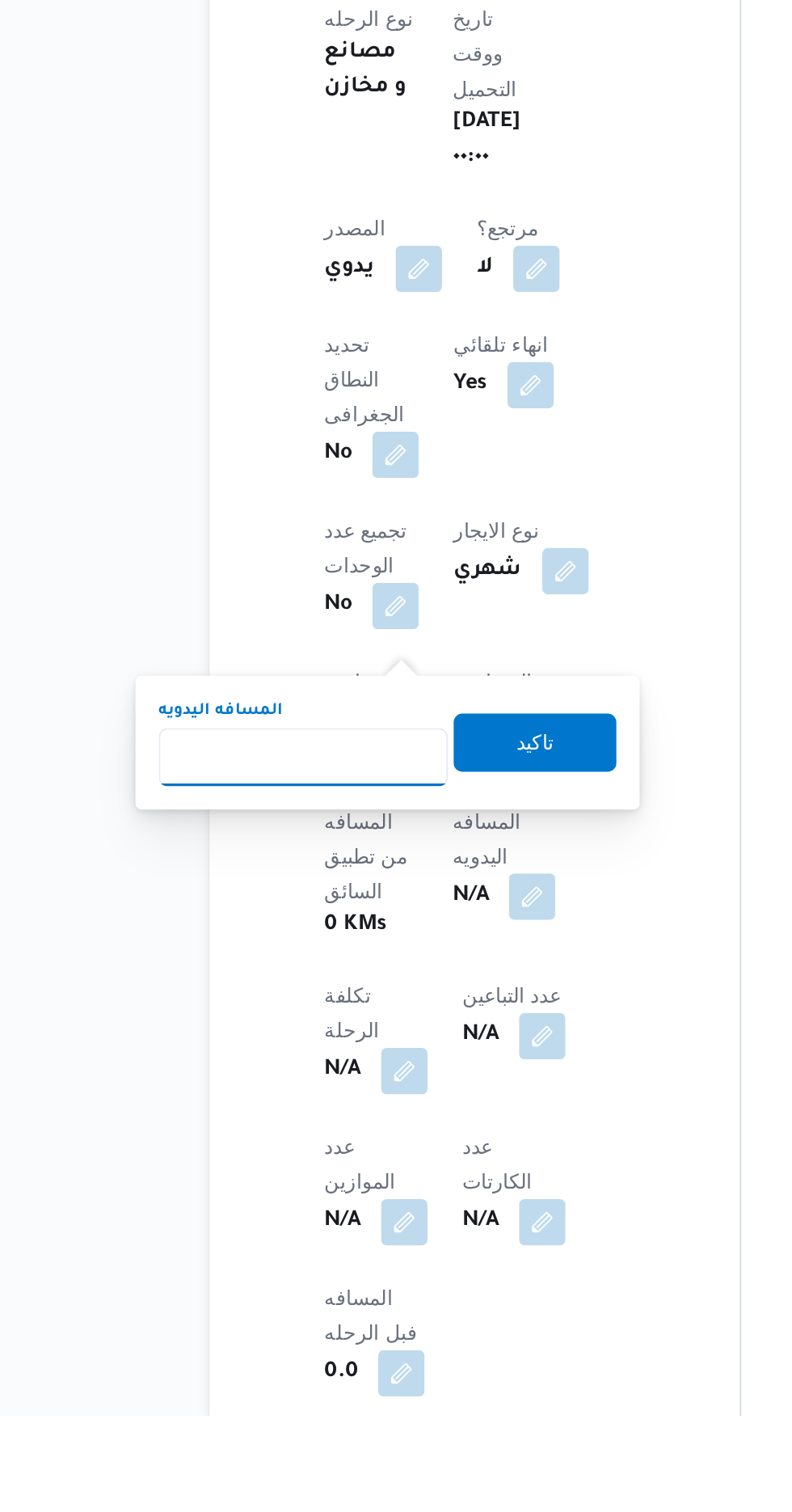
scroll to position [334, 0]
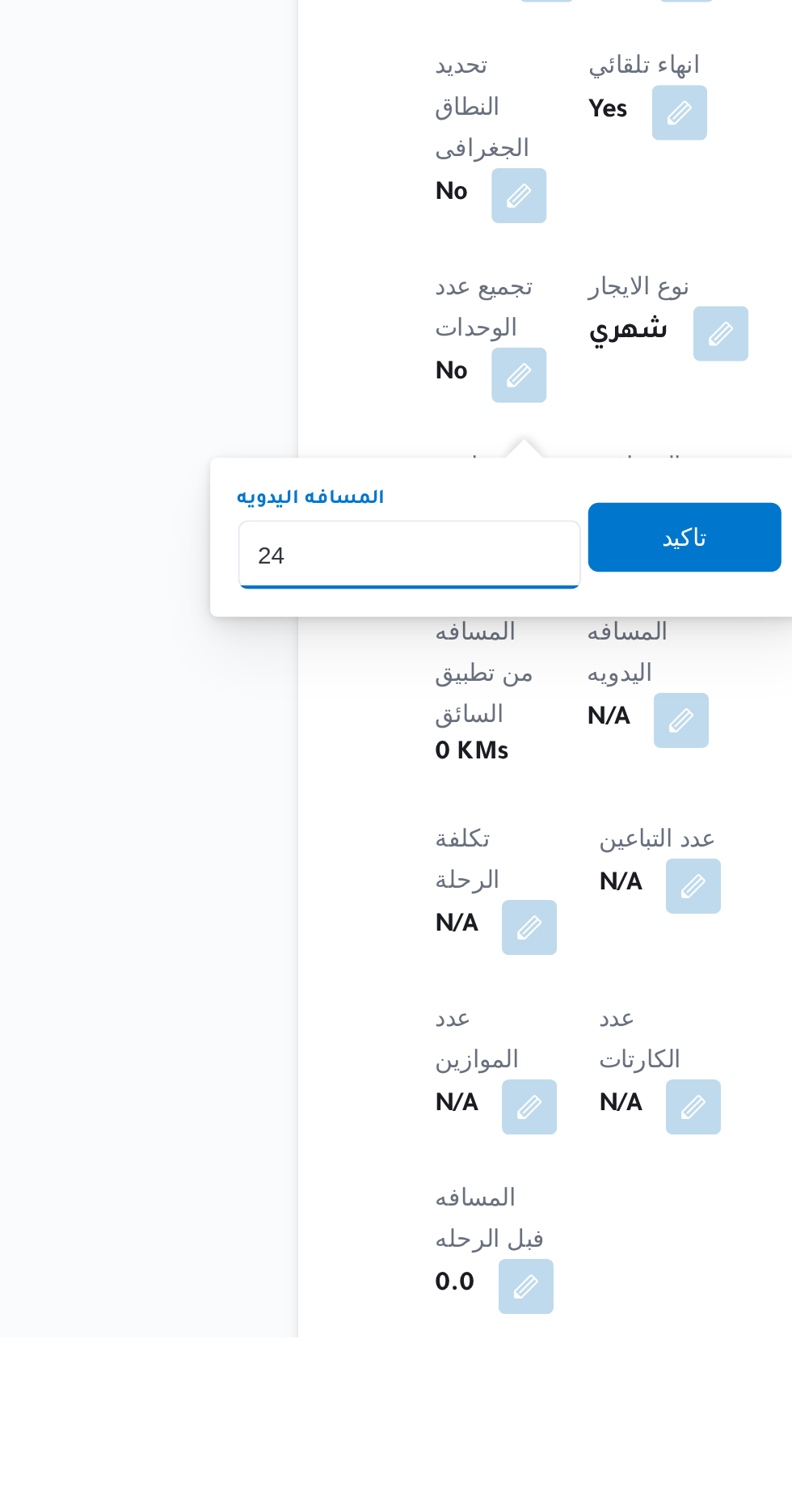
type input "240"
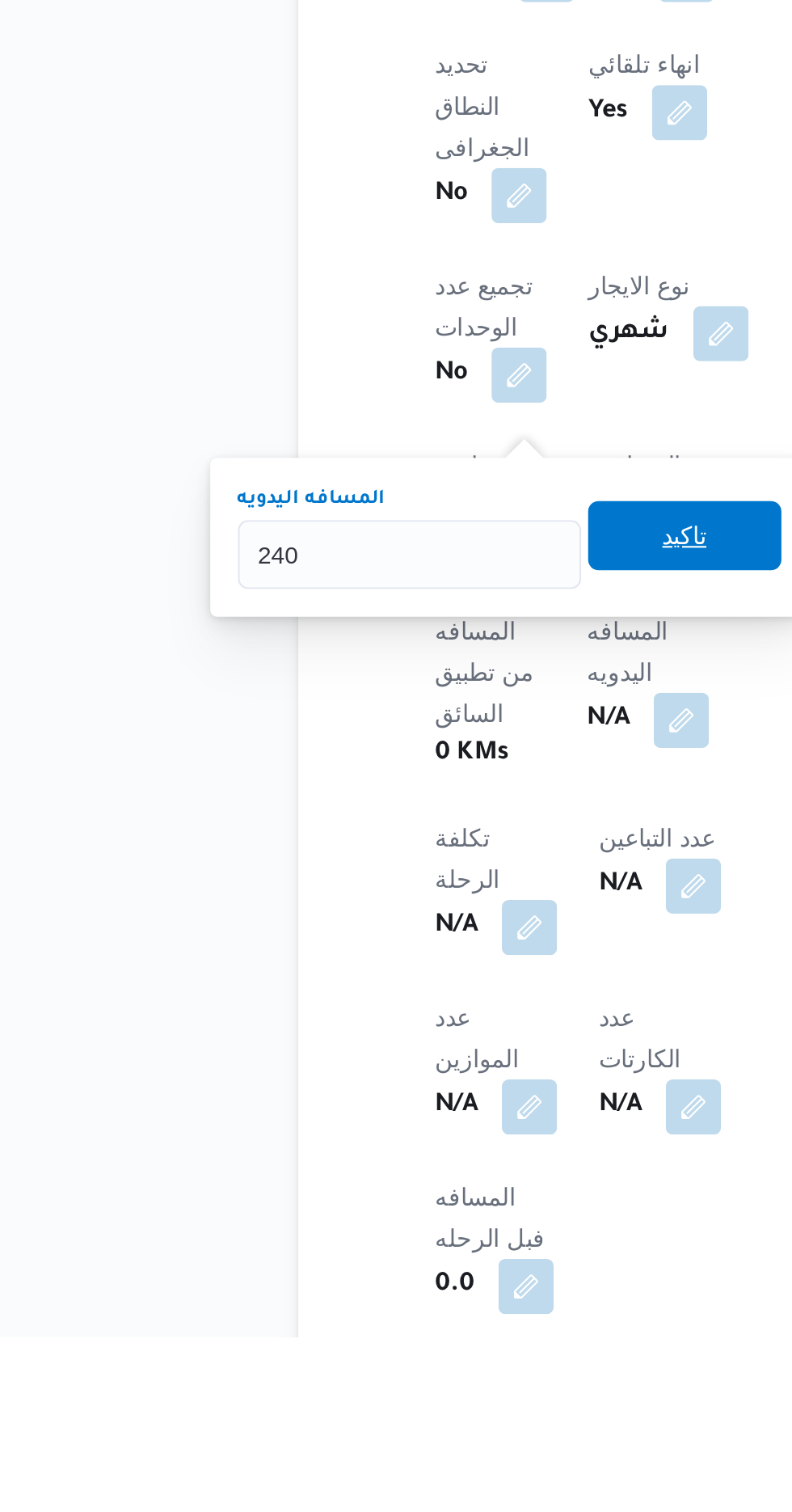
click at [399, 1130] on span "تاكيد" at bounding box center [391, 1136] width 21 height 19
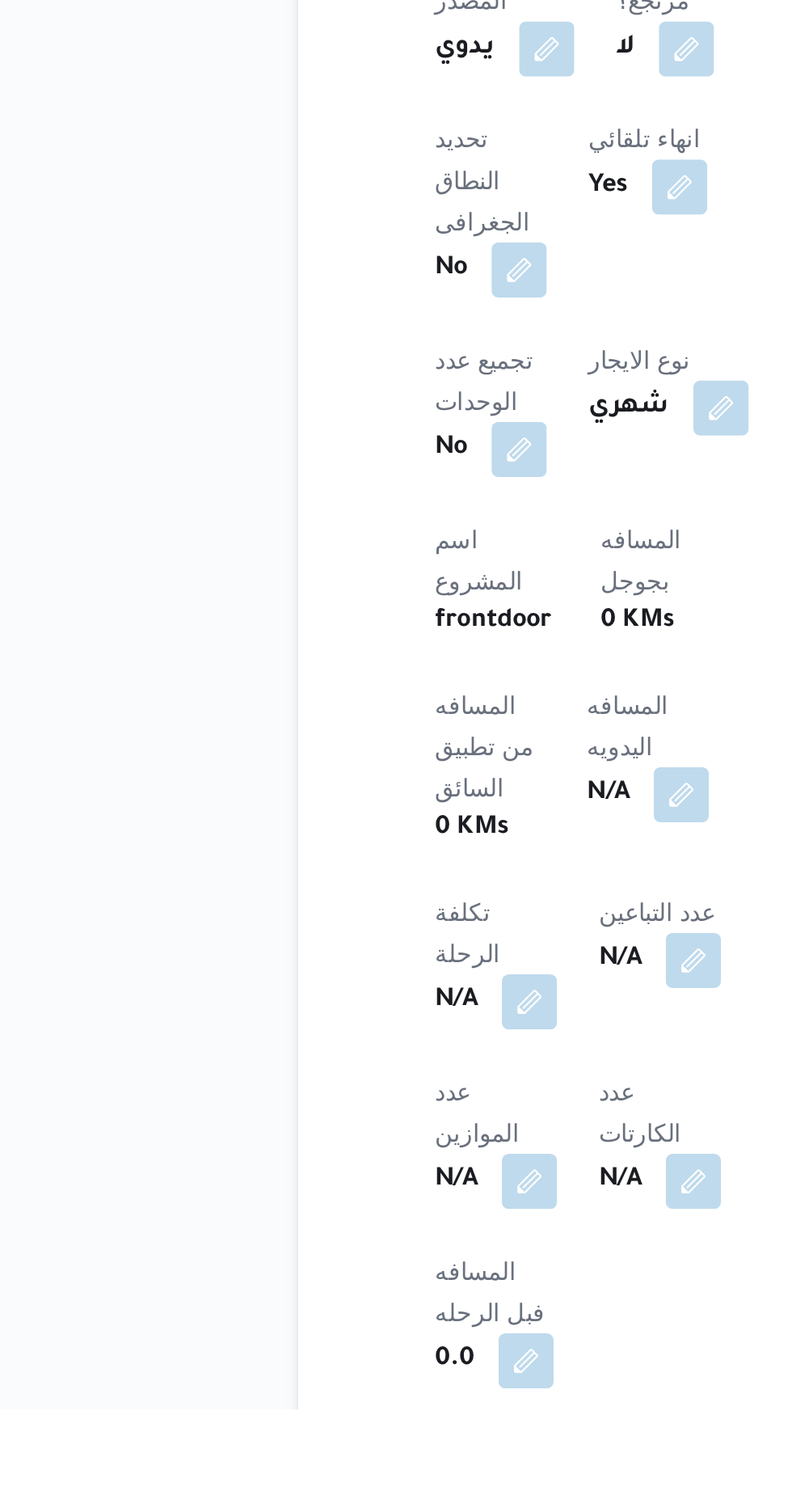
scroll to position [411, 0]
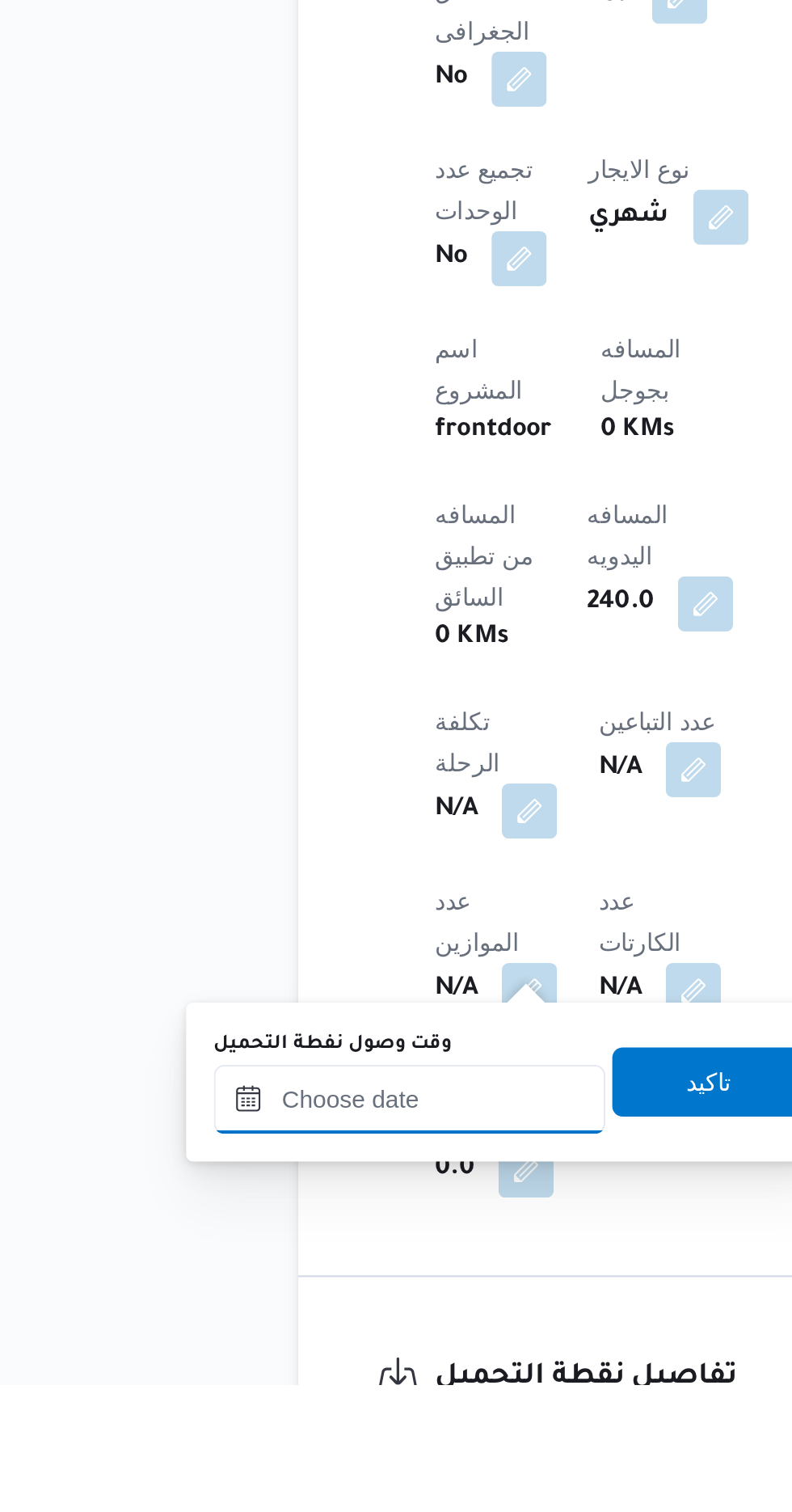
click at [296, 1375] on input "وقت وصول نفطة التحميل" at bounding box center [262, 1378] width 183 height 32
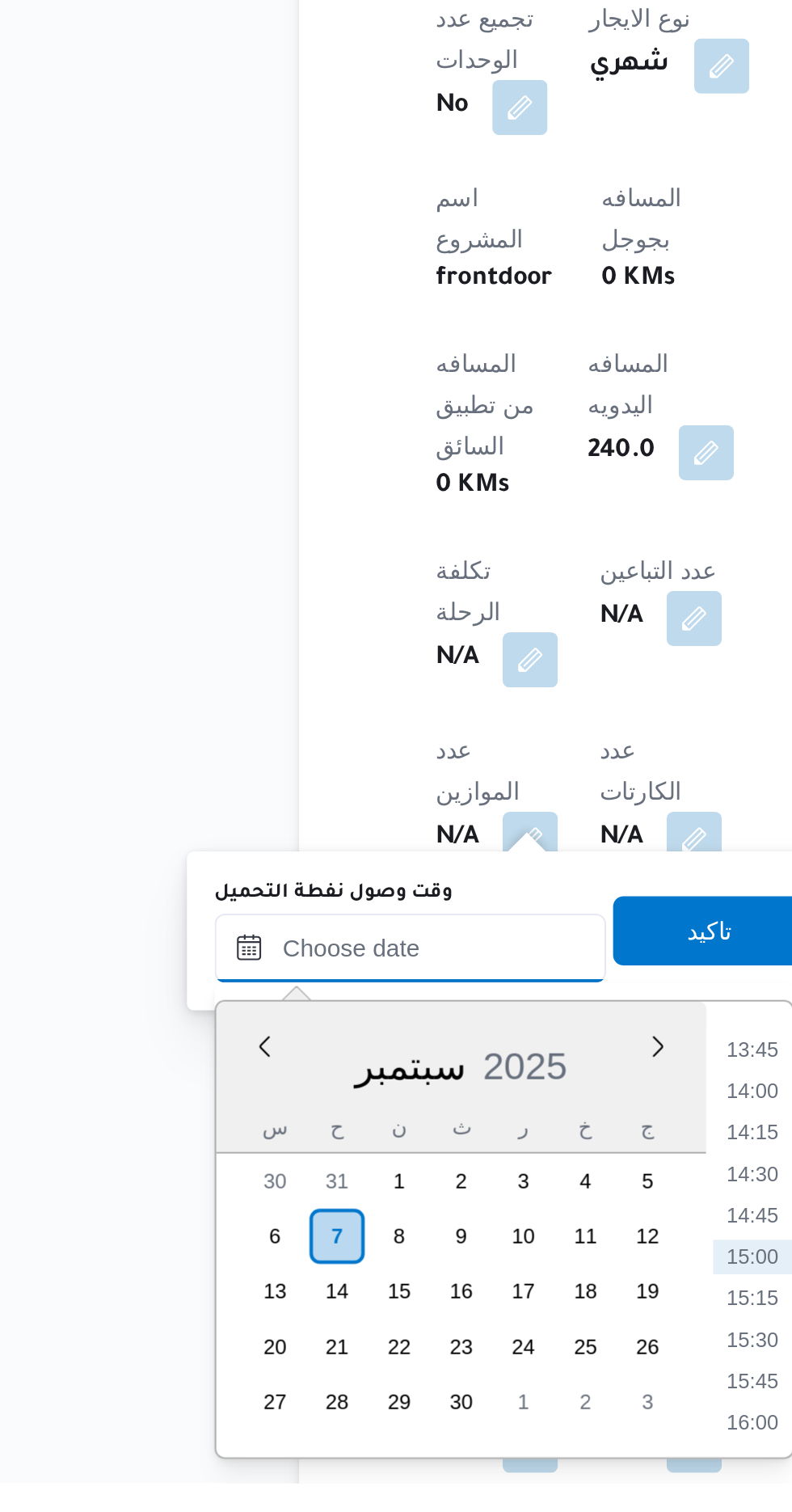
scroll to position [527, 0]
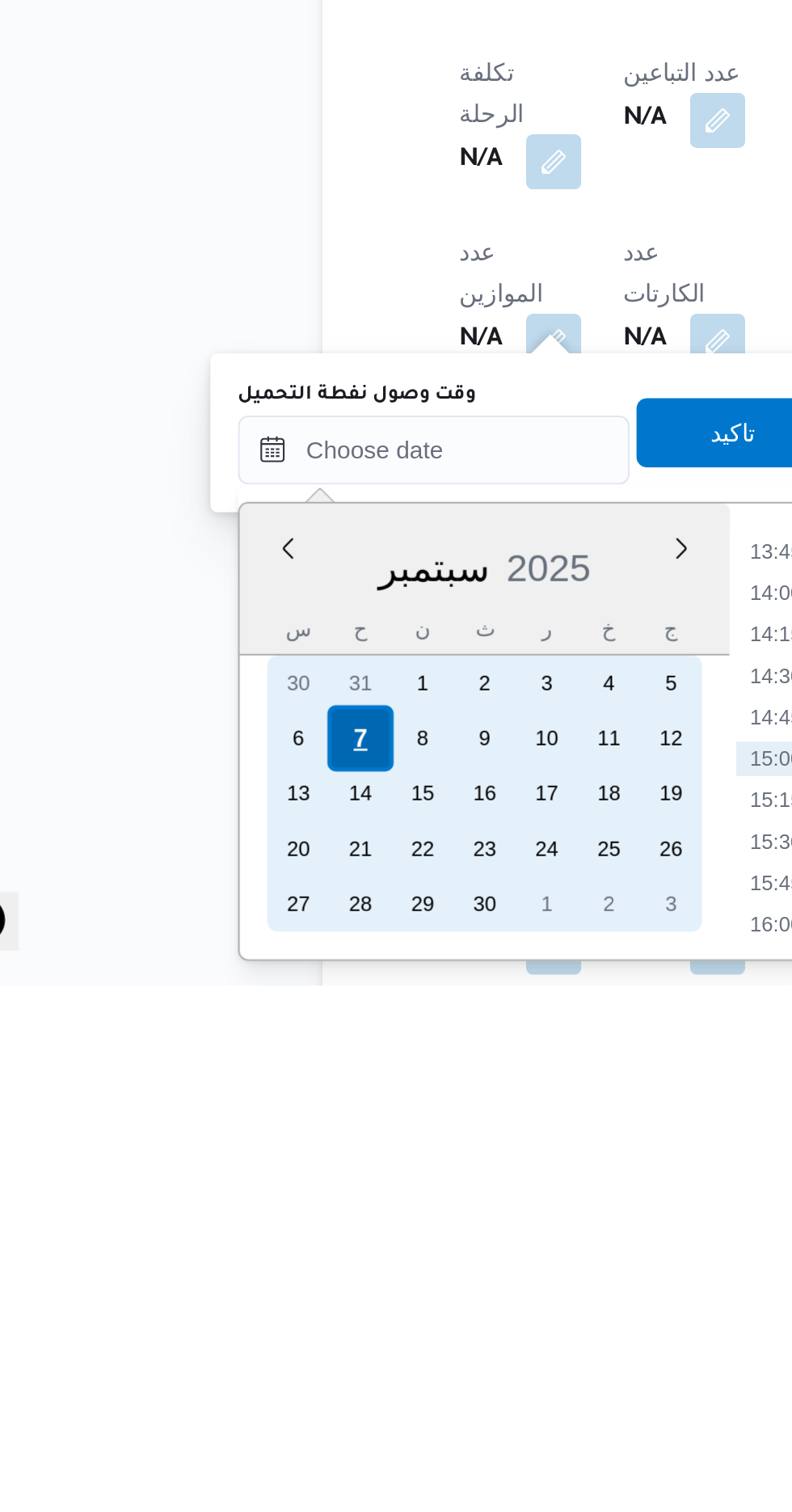
click at [228, 1393] on div "7" at bounding box center [226, 1396] width 31 height 31
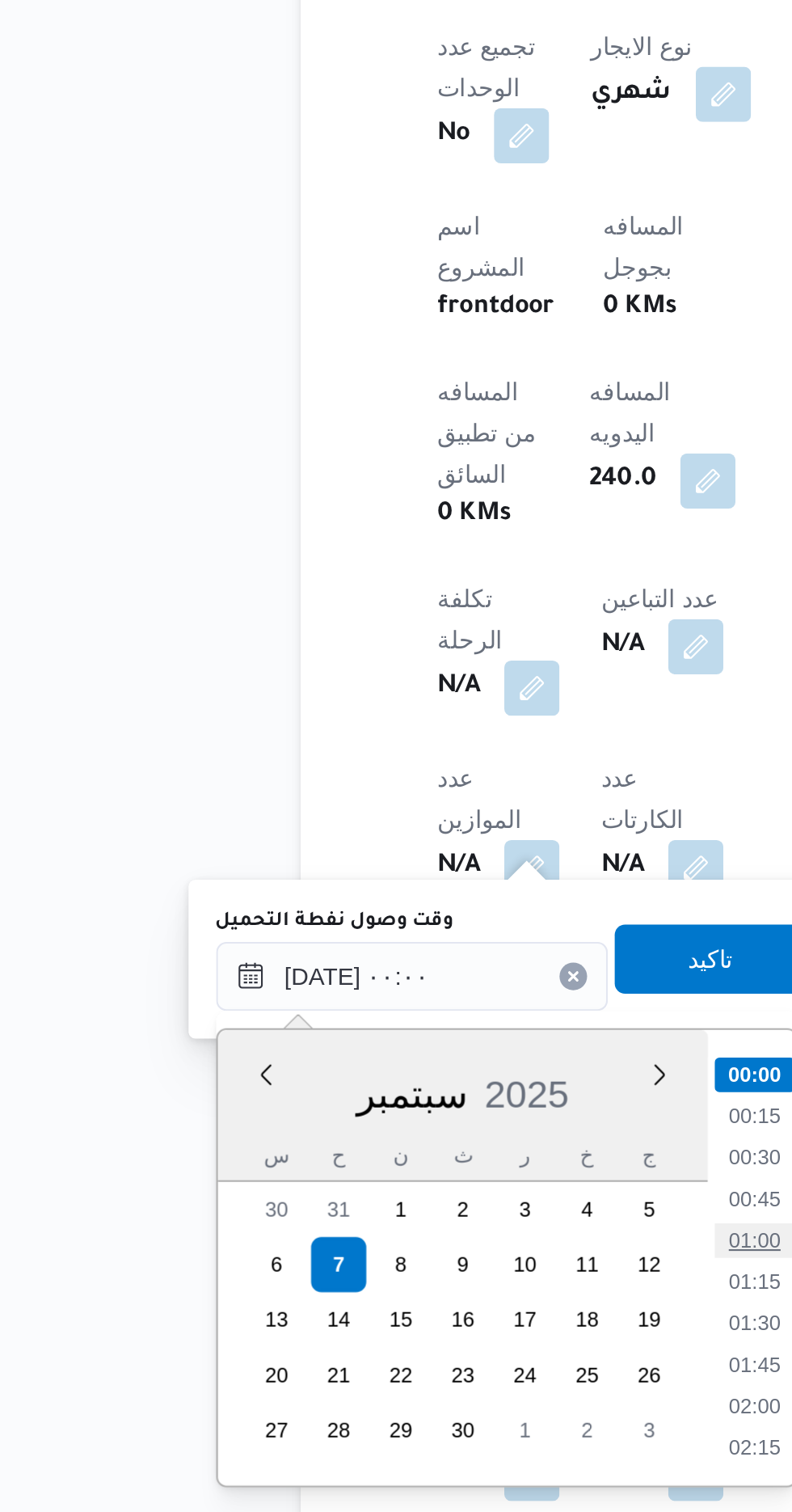
click at [432, 1382] on li "01:00" at bounding box center [422, 1384] width 37 height 16
type input "[DATE] ٠١:٠٠"
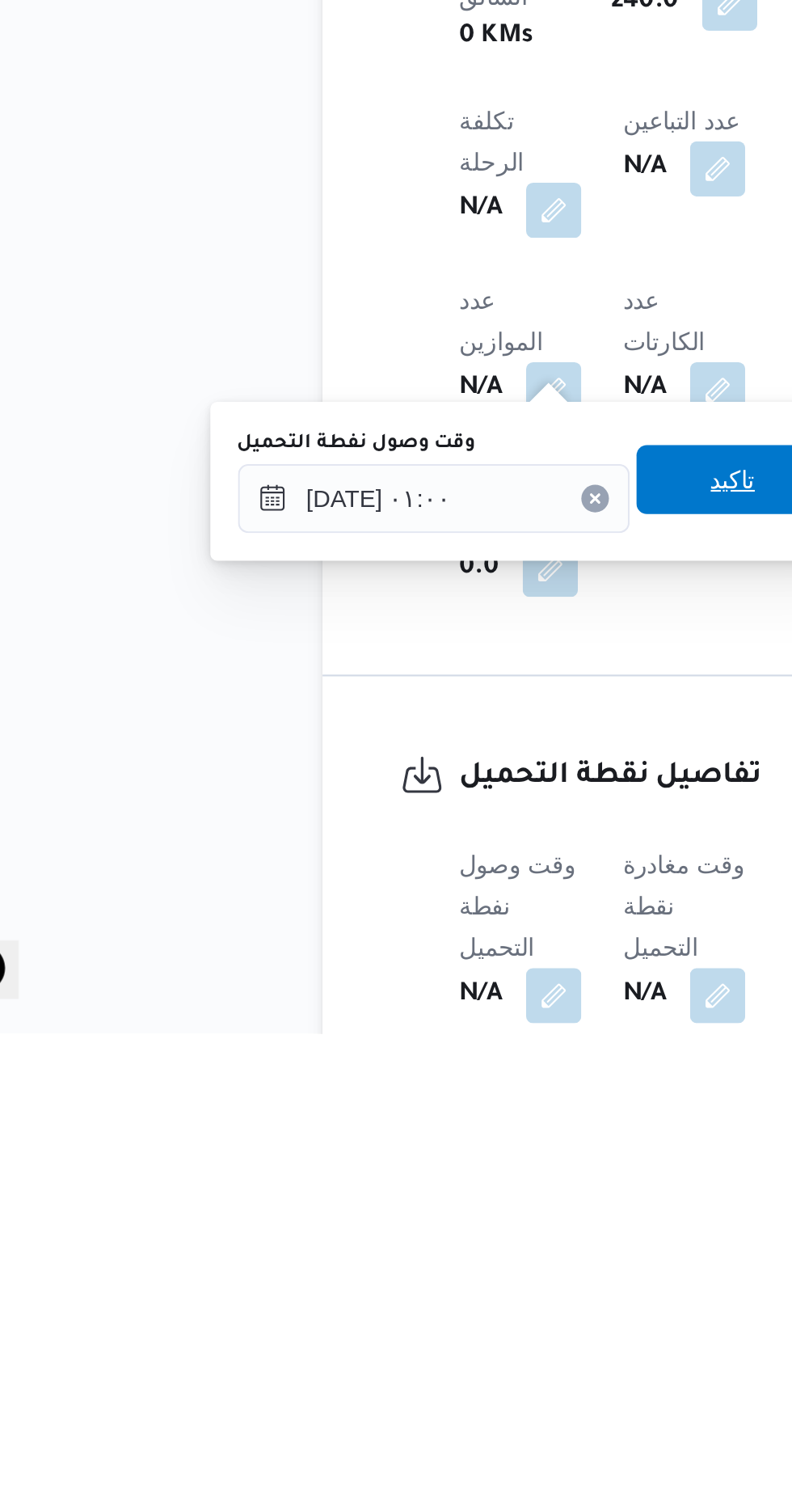
click at [400, 1262] on span "تاكيد" at bounding box center [402, 1252] width 90 height 32
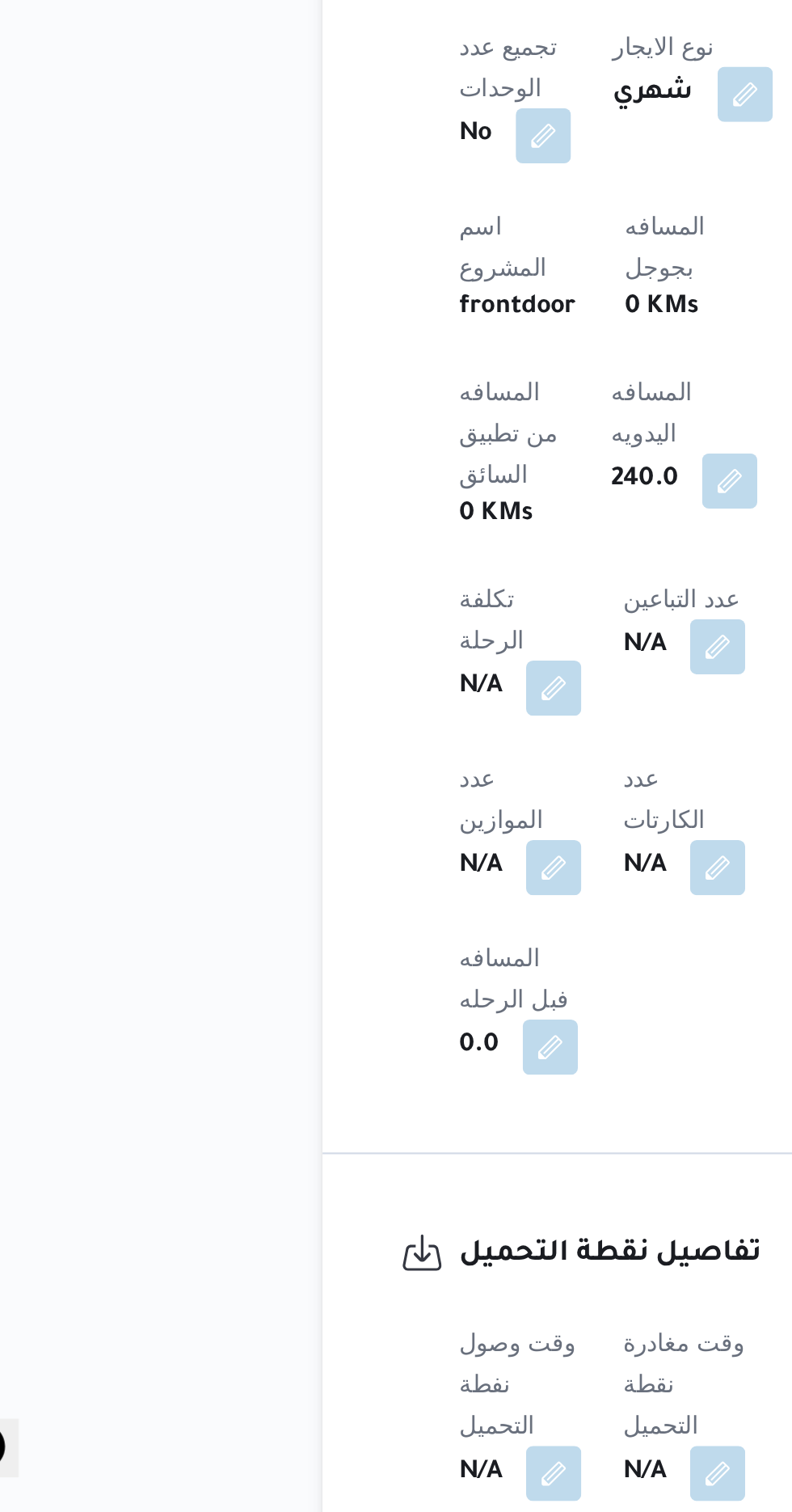
click at [400, 1481] on span at bounding box center [391, 1494] width 34 height 26
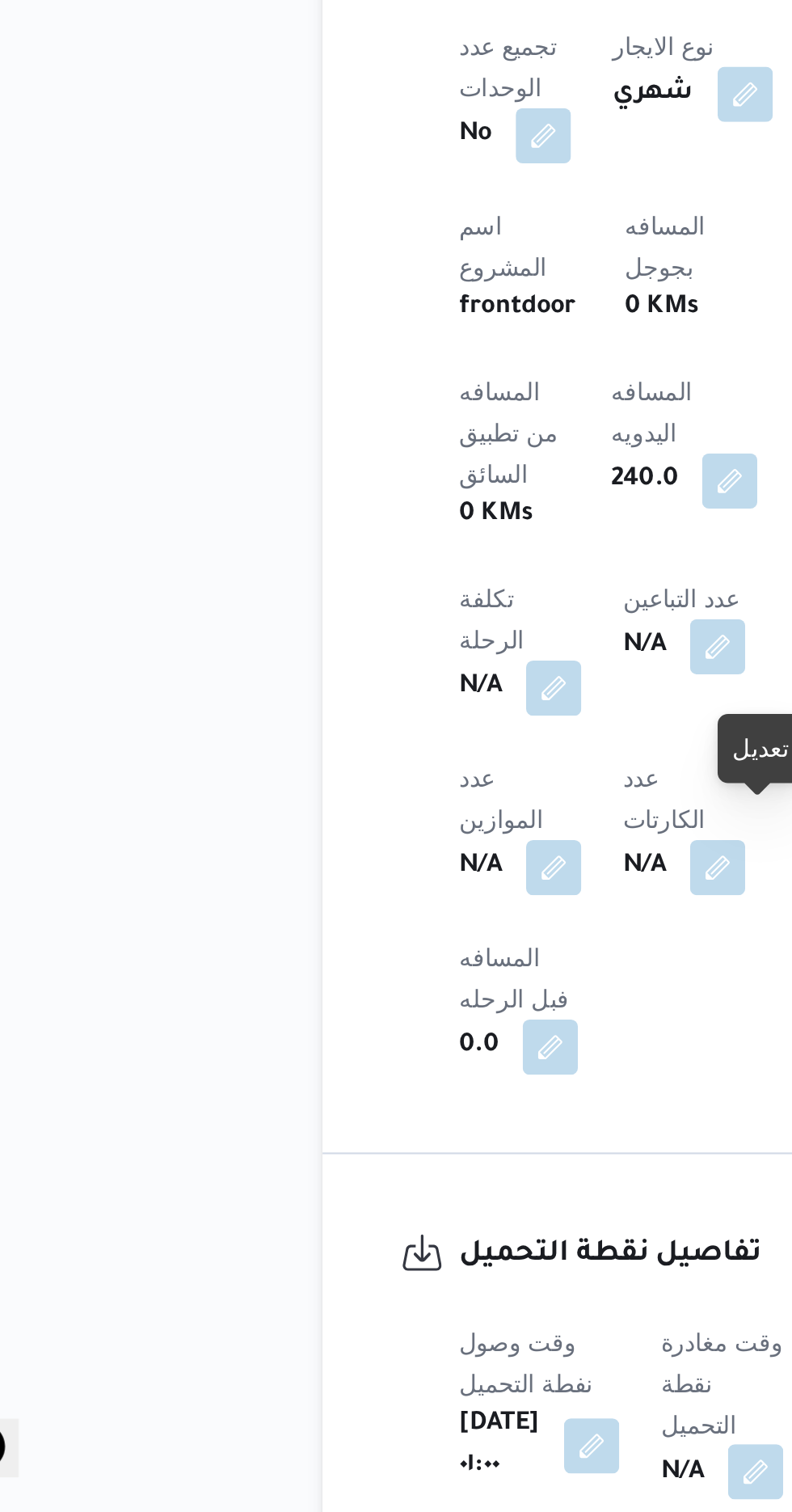
click at [420, 1480] on button "button" at bounding box center [412, 1493] width 26 height 26
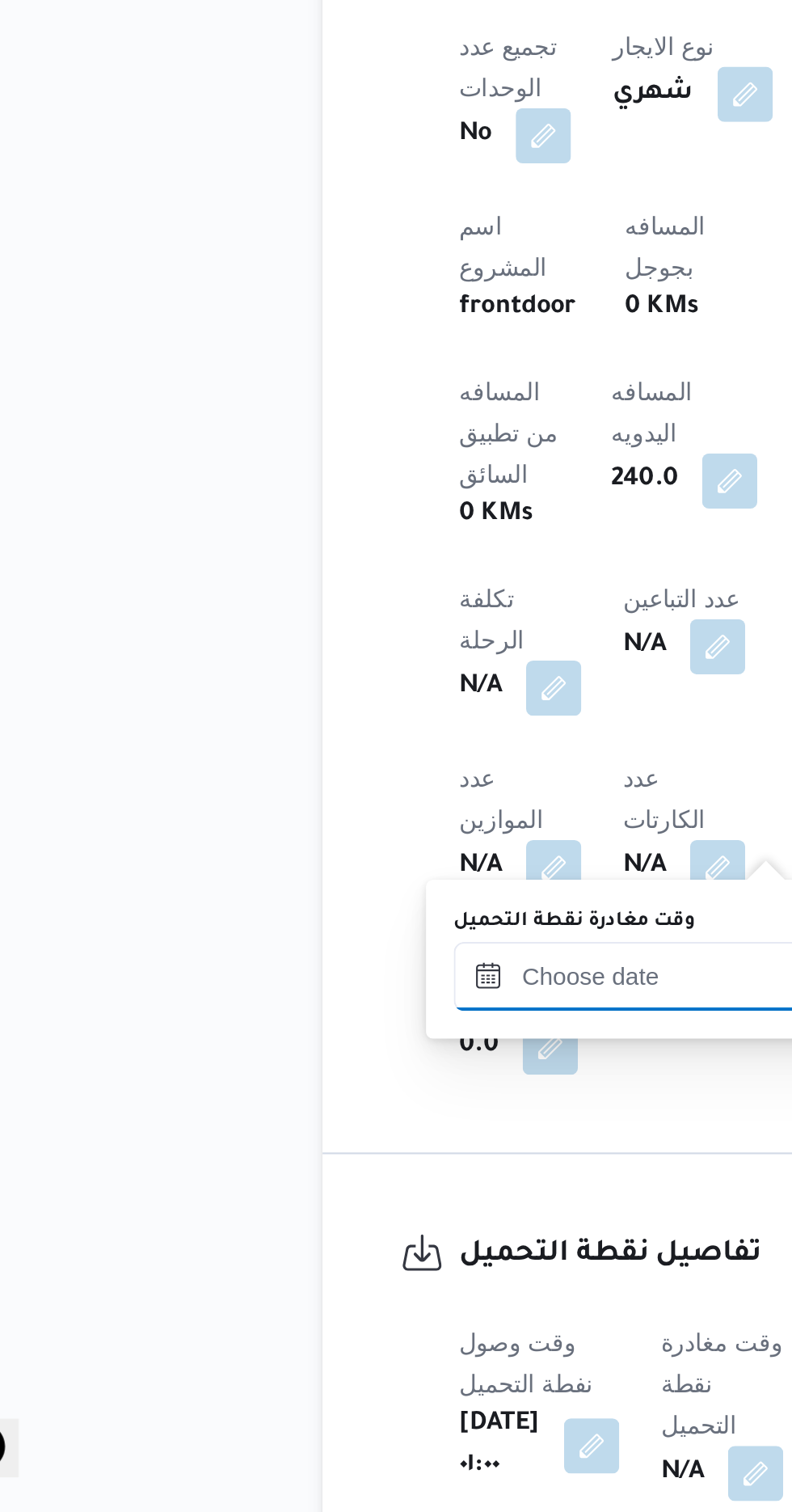
click at [352, 1257] on input "وقت مغادرة نقطة التحميل" at bounding box center [362, 1261] width 183 height 32
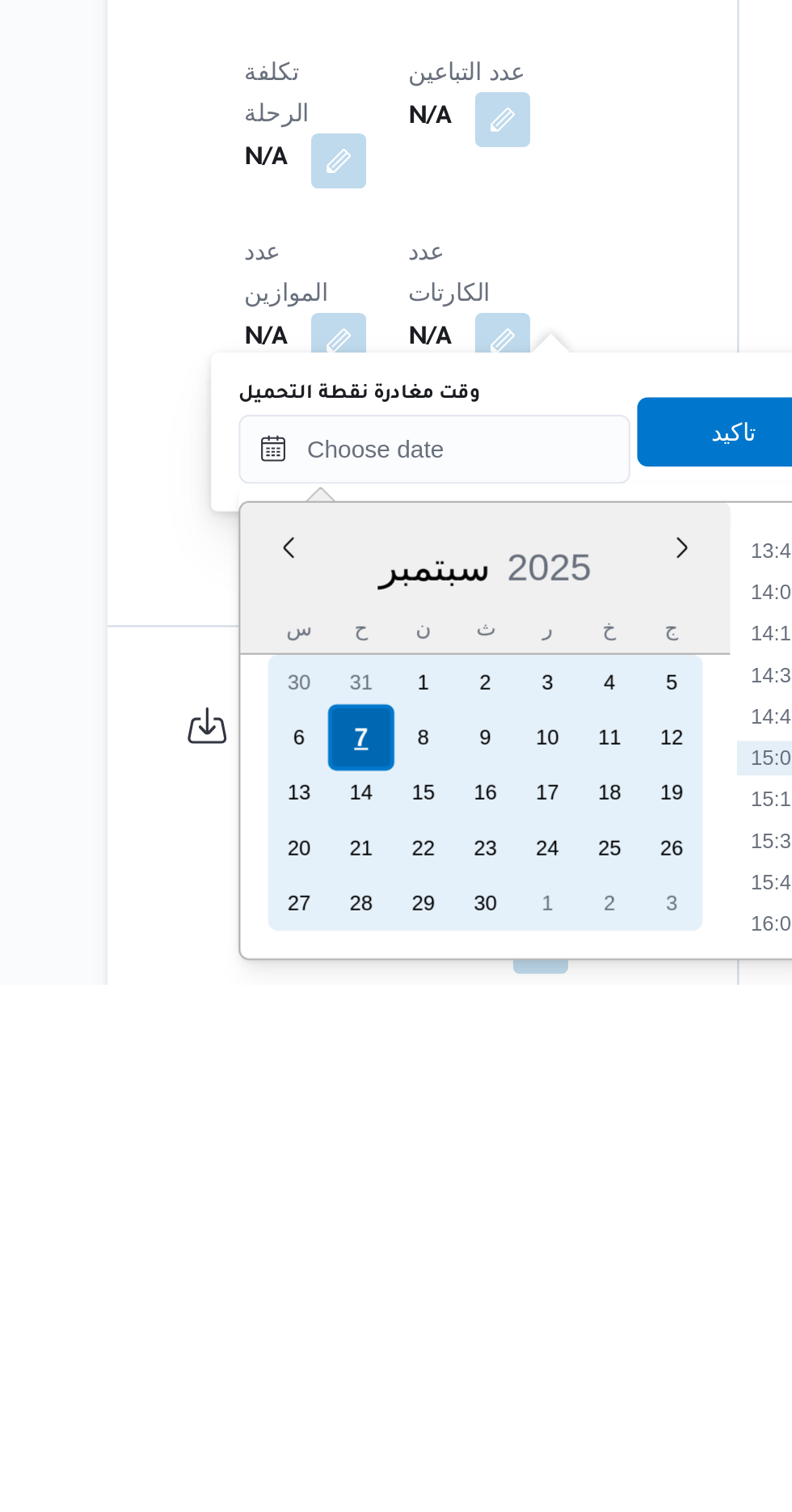
click at [328, 1394] on div "7" at bounding box center [328, 1396] width 31 height 31
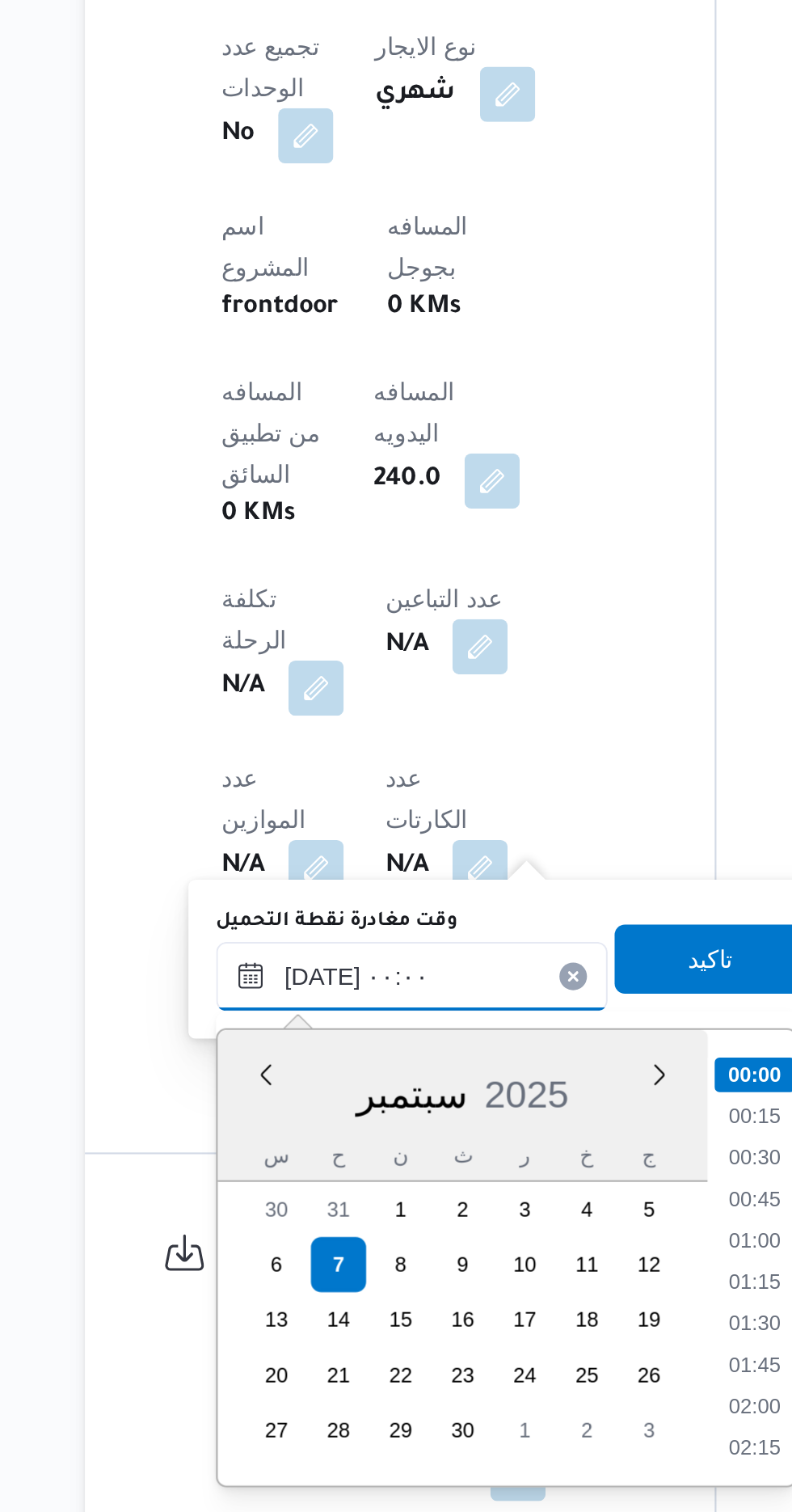
click at [281, 1269] on input "[DATE] ٠٠:٠٠" at bounding box center [362, 1261] width 183 height 32
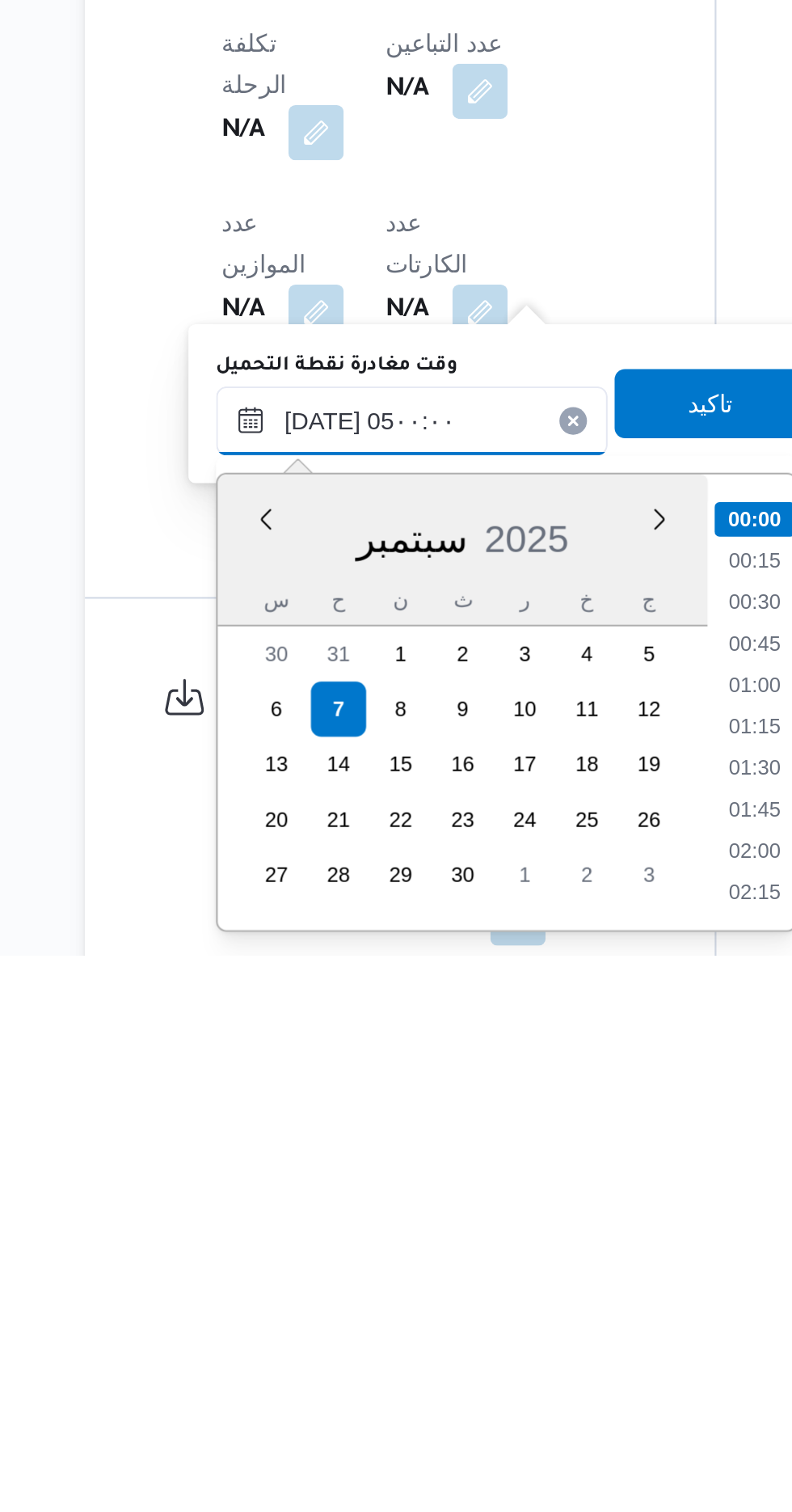
scroll to position [218, 0]
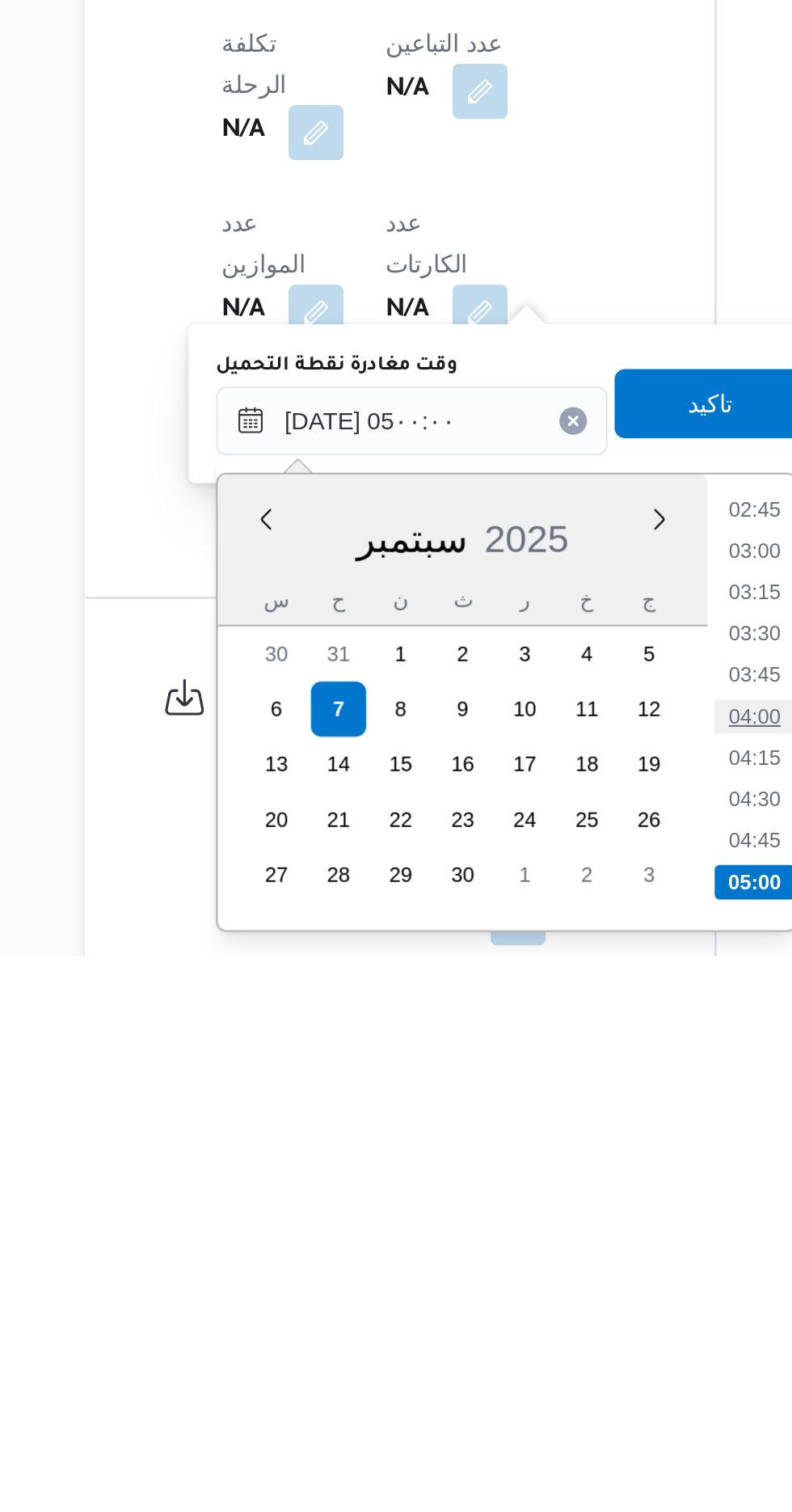
click at [523, 1395] on li "04:00" at bounding box center [523, 1398] width 37 height 16
type input "[DATE] ٠٤:٠٠"
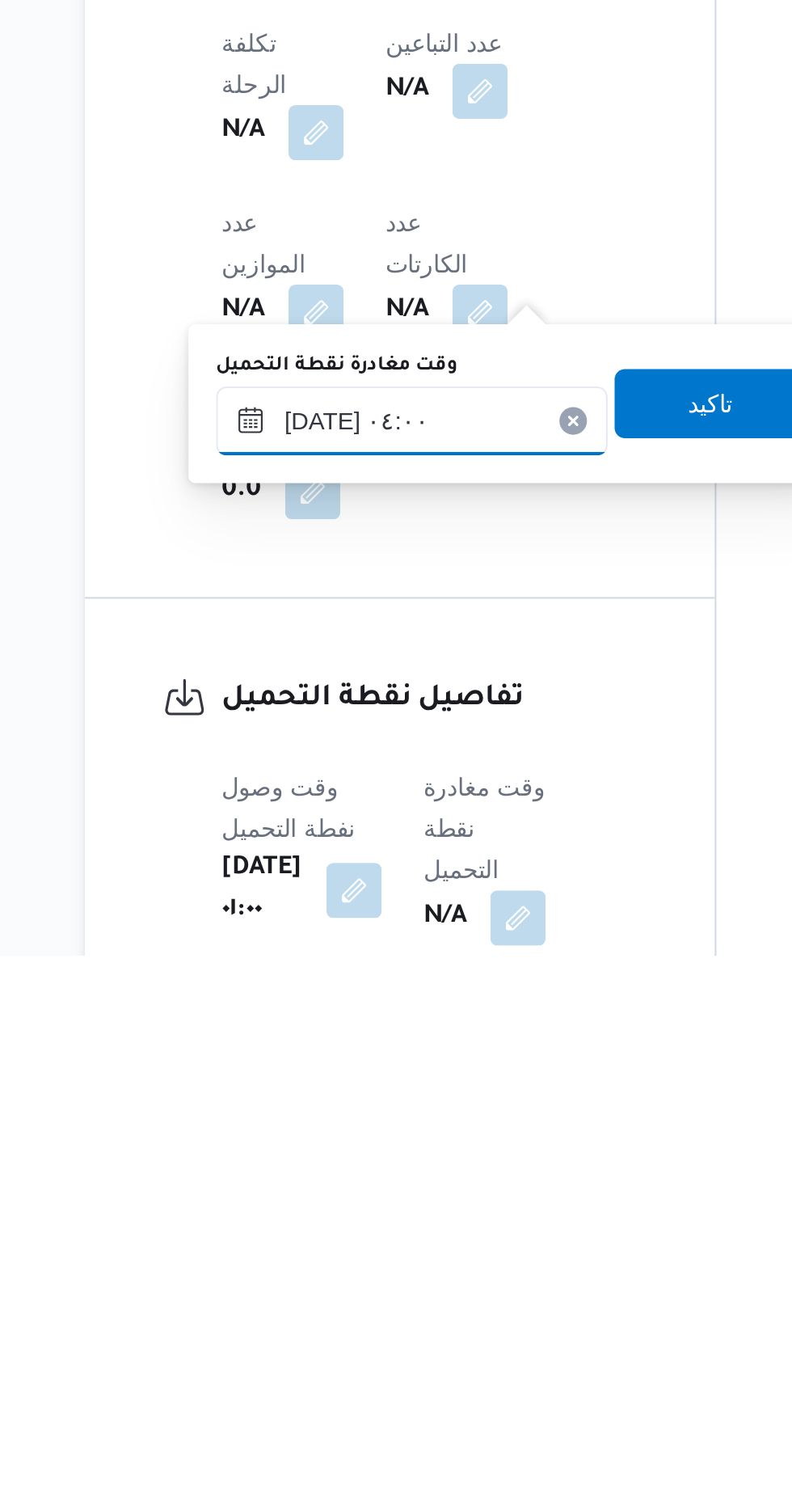
scroll to position [527, 0]
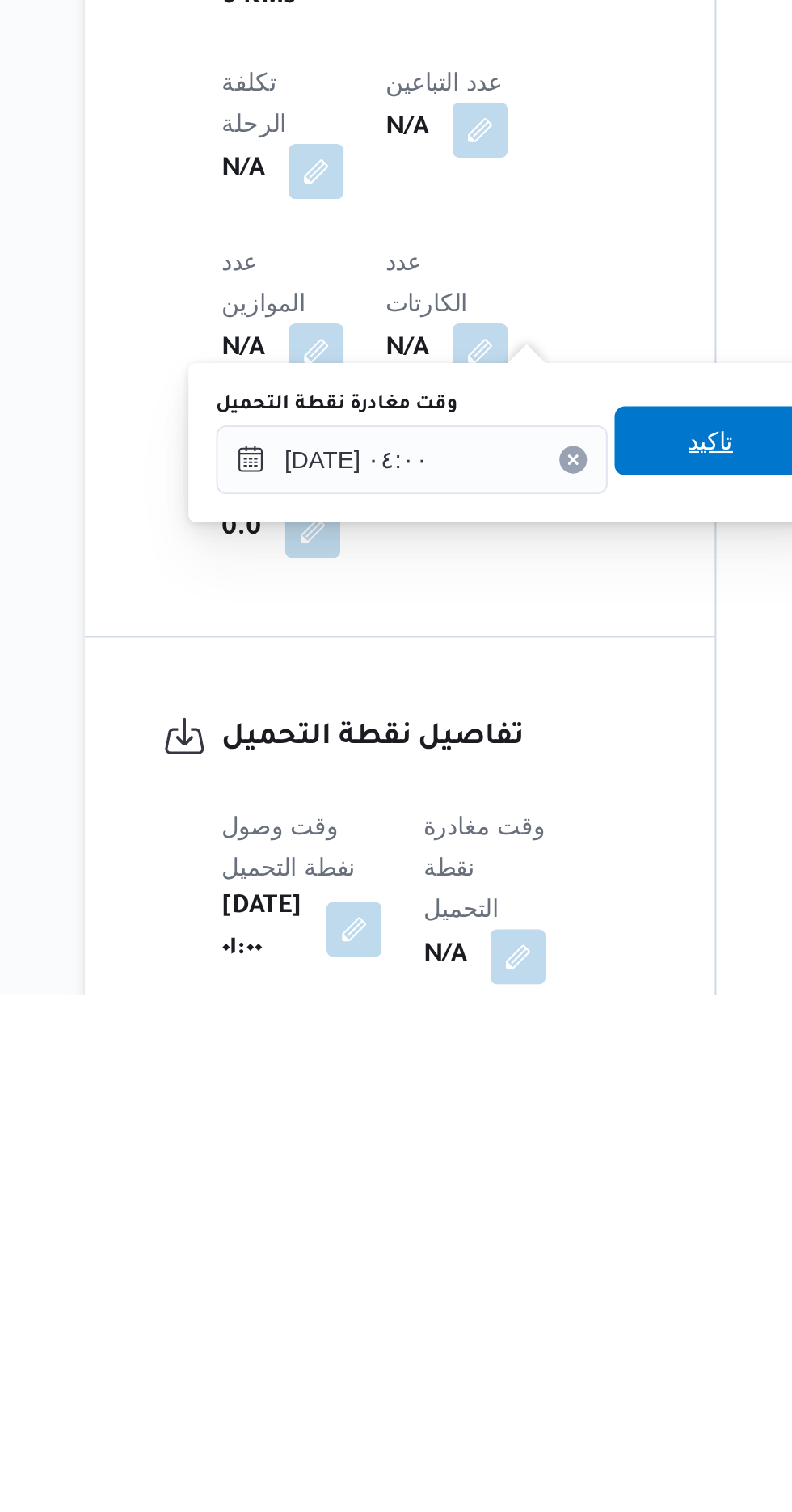
click at [503, 1252] on span "تاكيد" at bounding box center [503, 1252] width 90 height 32
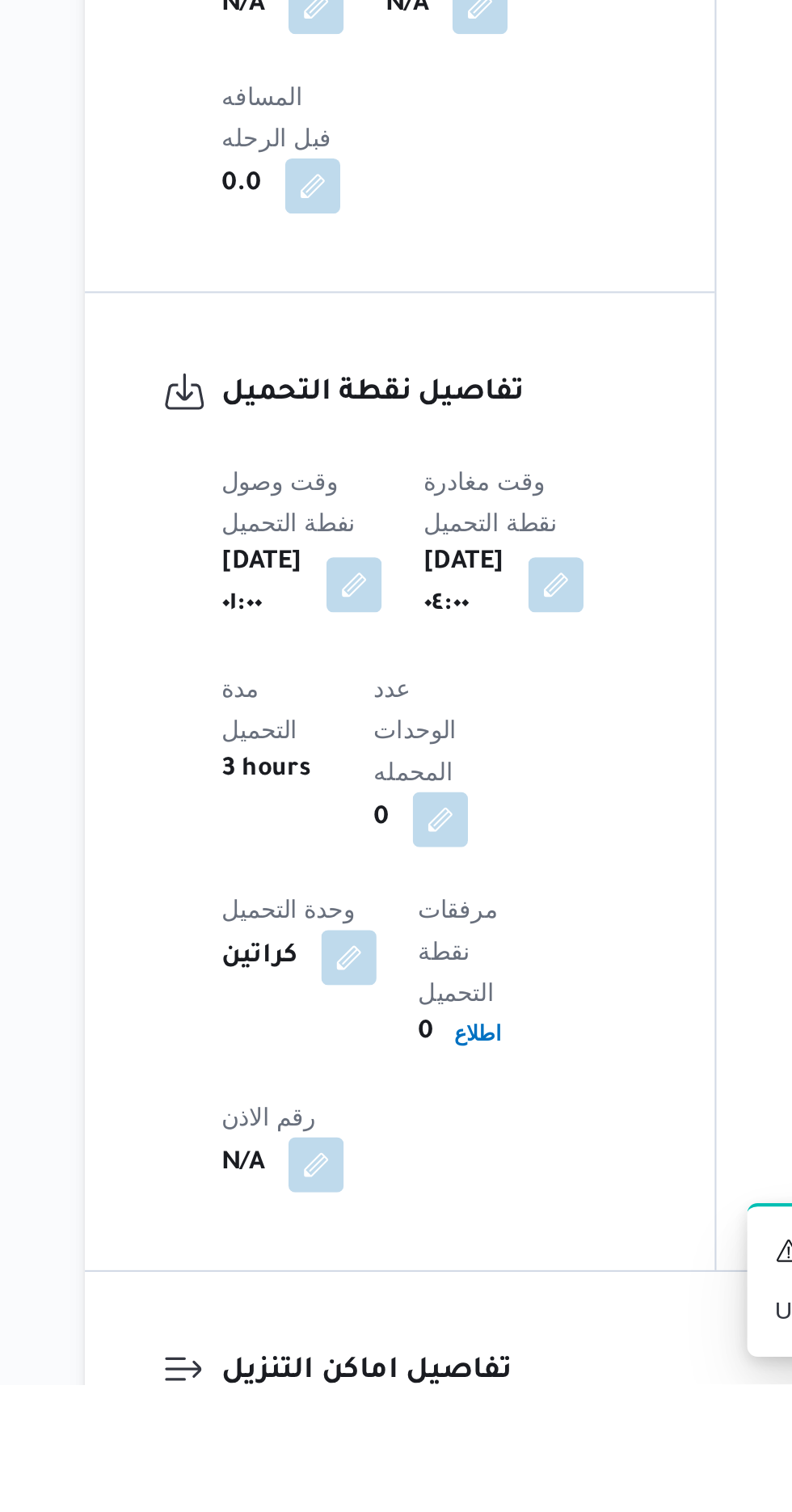
scroll to position [888, 0]
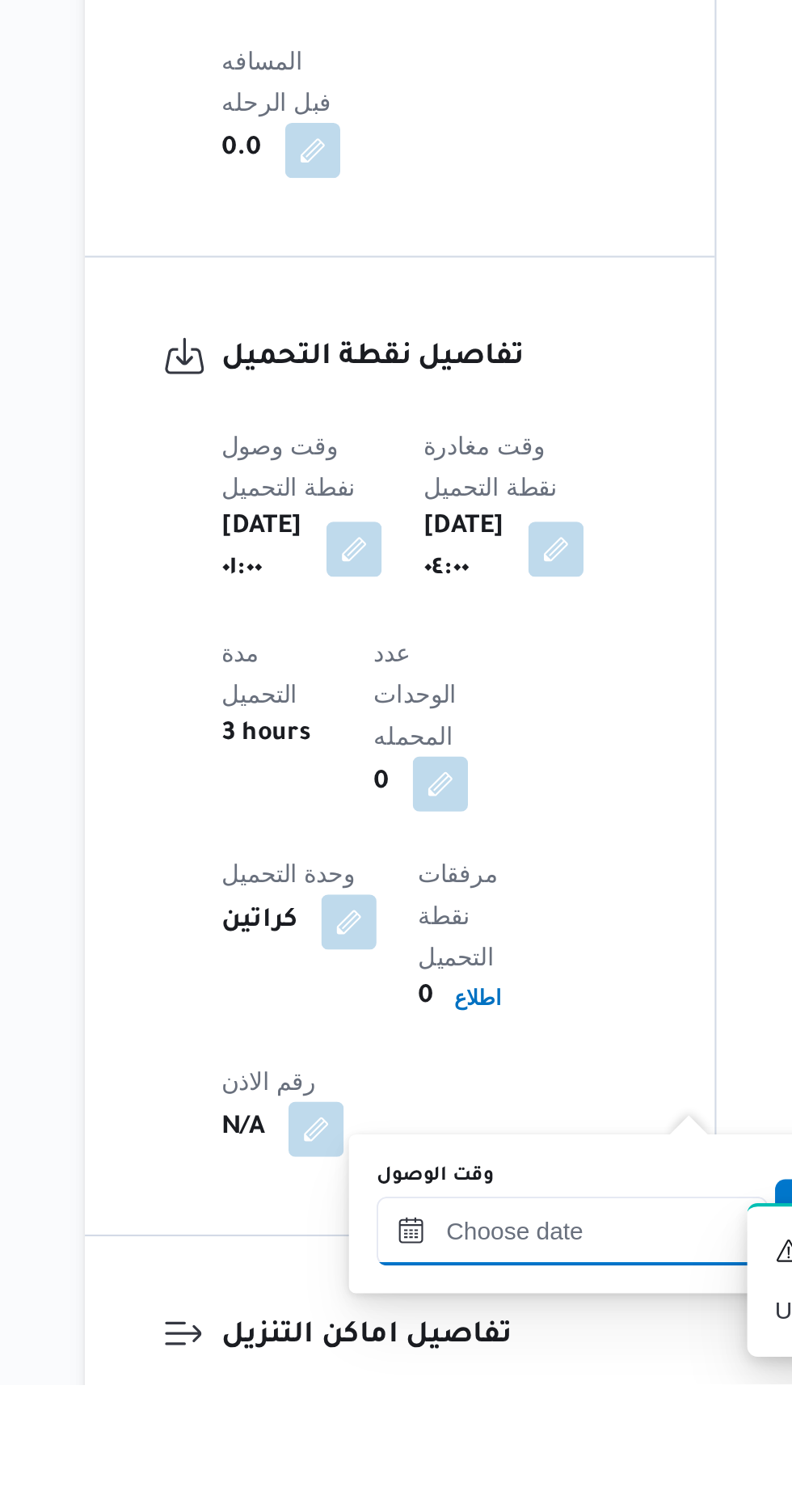
click at [443, 1427] on div at bounding box center [438, 1439] width 183 height 32
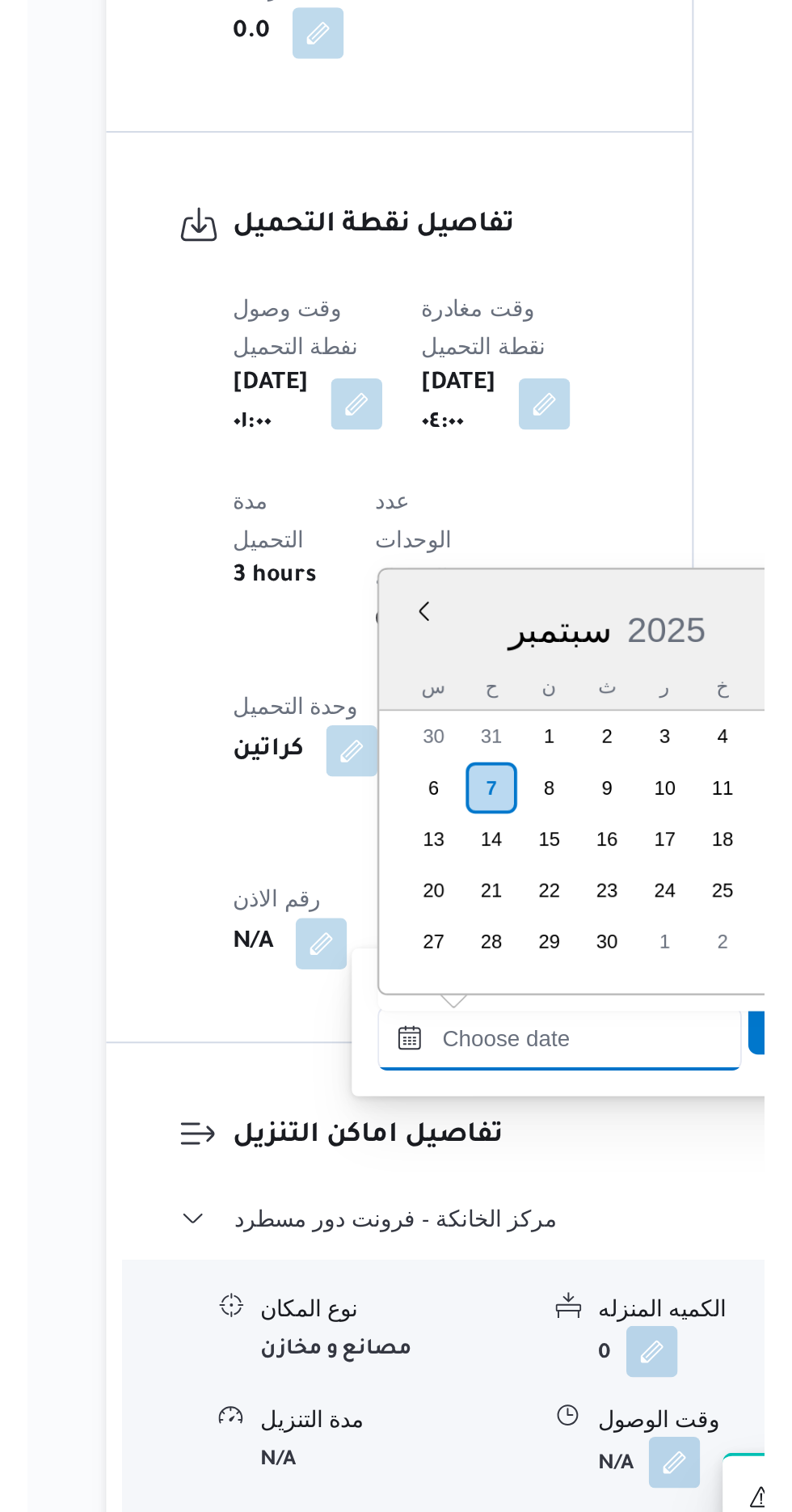
scroll to position [1005, 0]
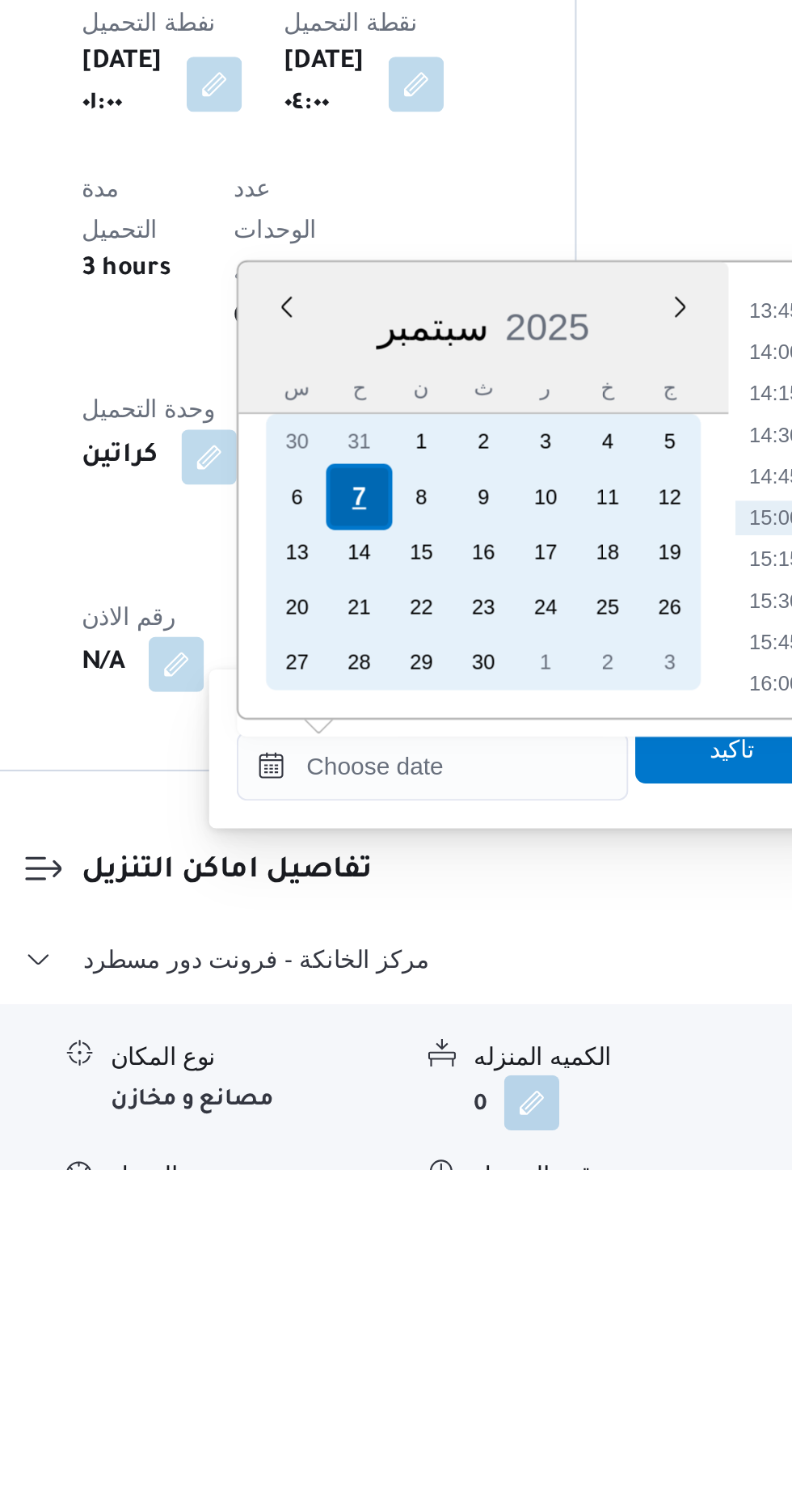
click at [404, 1192] on div "7" at bounding box center [404, 1196] width 31 height 31
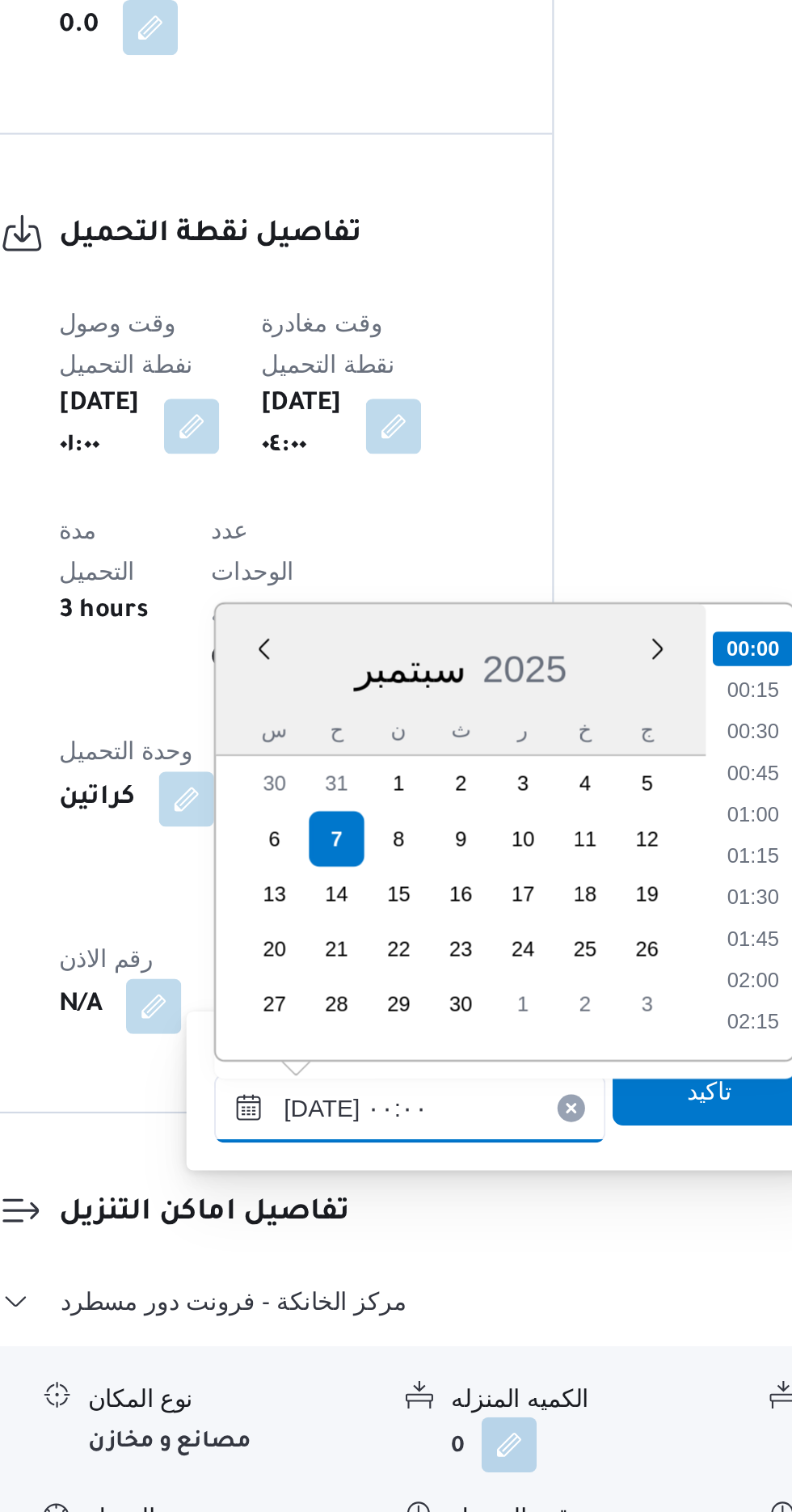
click at [360, 1326] on input "[DATE] ٠٠:٠٠" at bounding box center [438, 1322] width 183 height 32
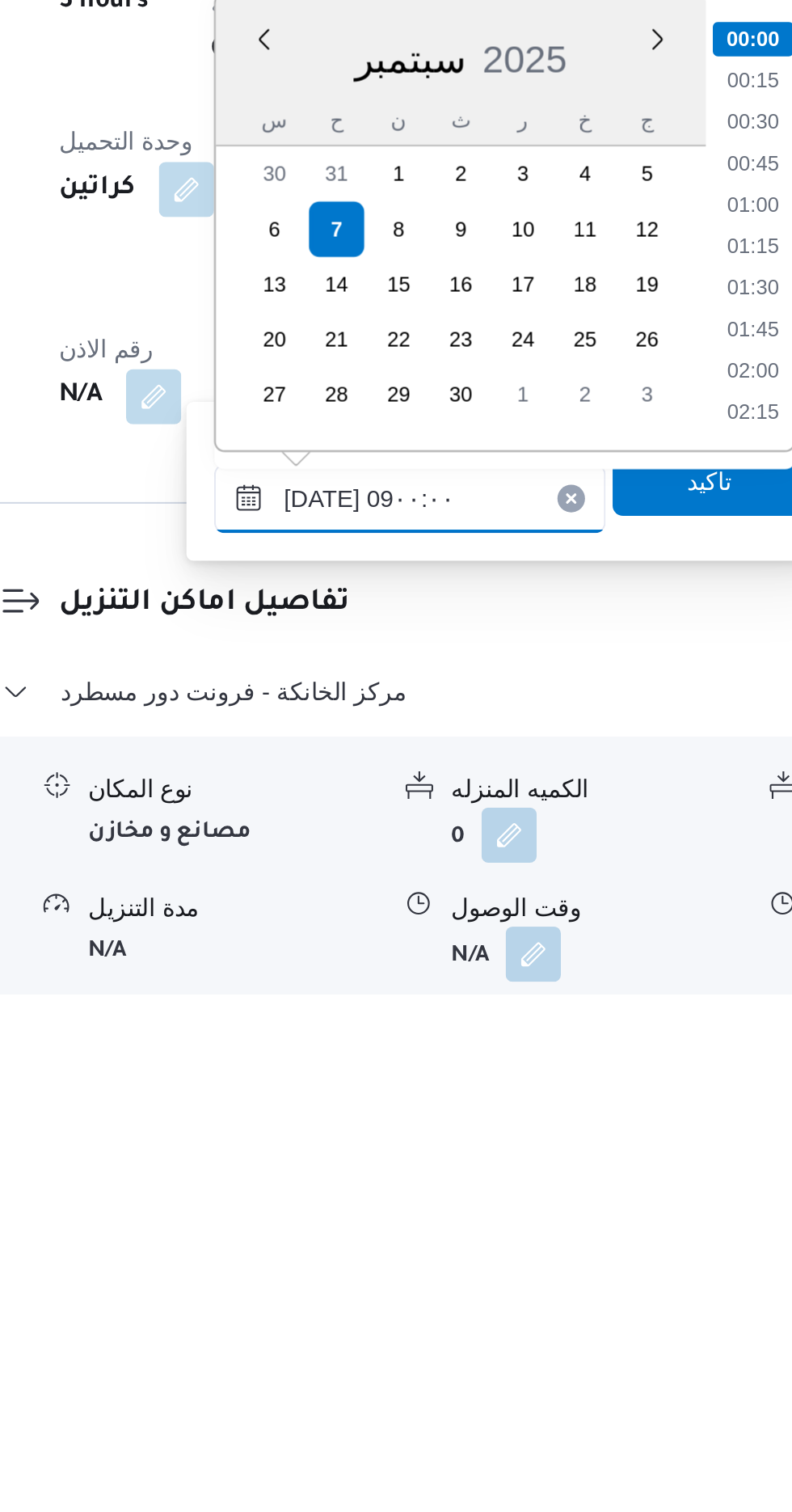
scroll to position [528, 0]
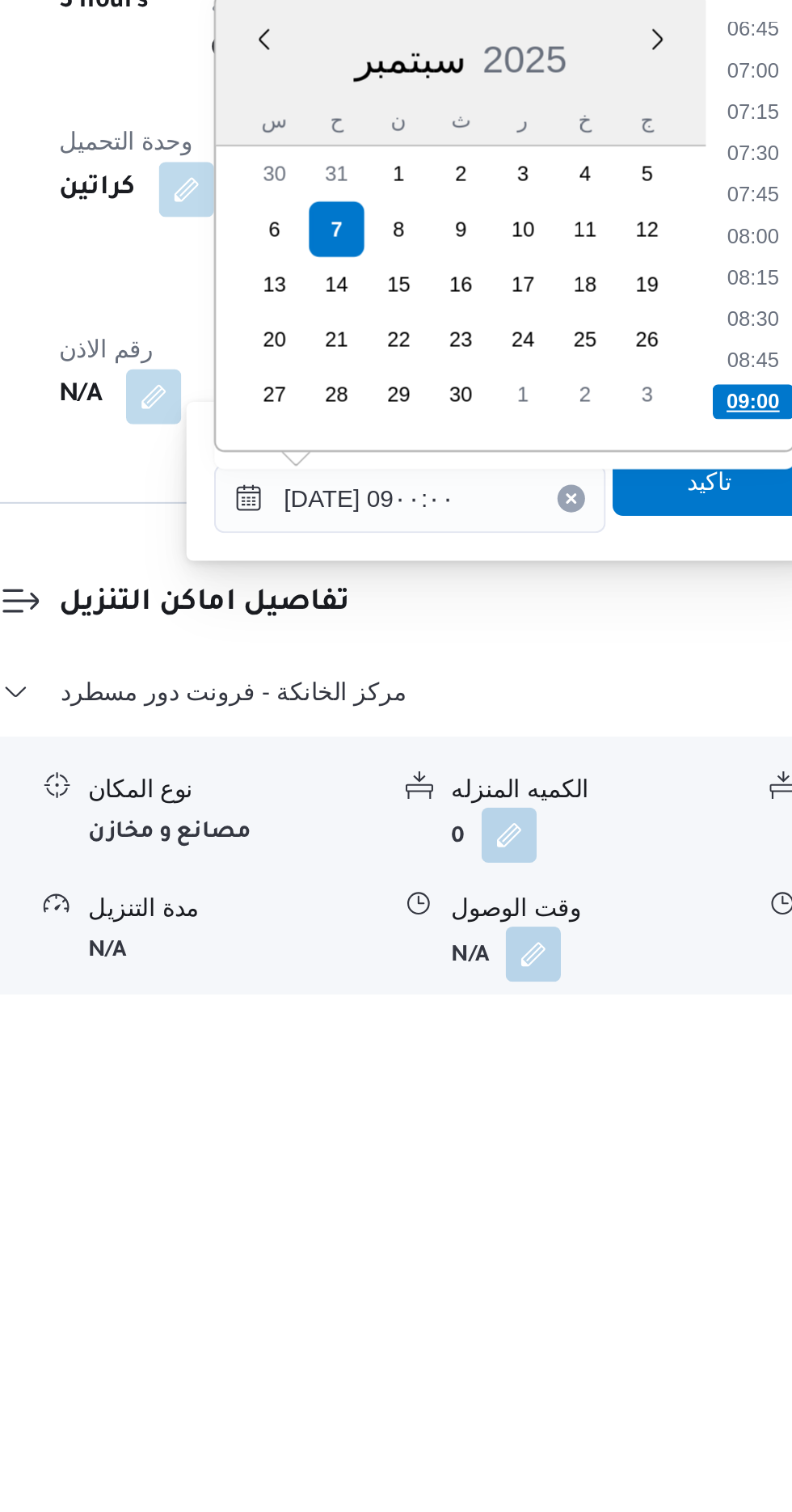
click at [598, 1228] on li "09:00" at bounding box center [600, 1234] width 38 height 16
type input "[DATE] ٠٩:٠٠"
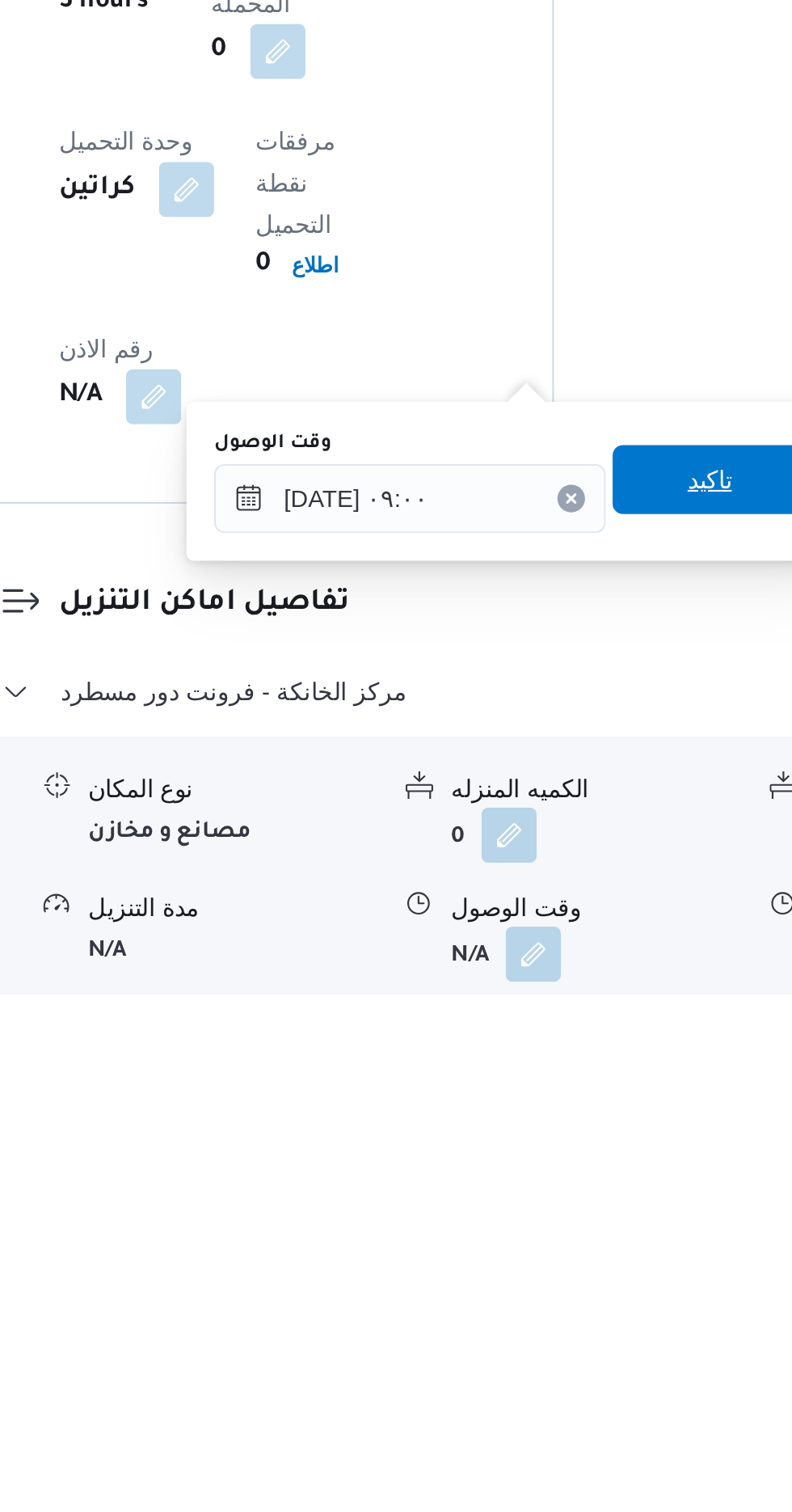
click at [580, 1271] on span "تاكيد" at bounding box center [578, 1271] width 90 height 32
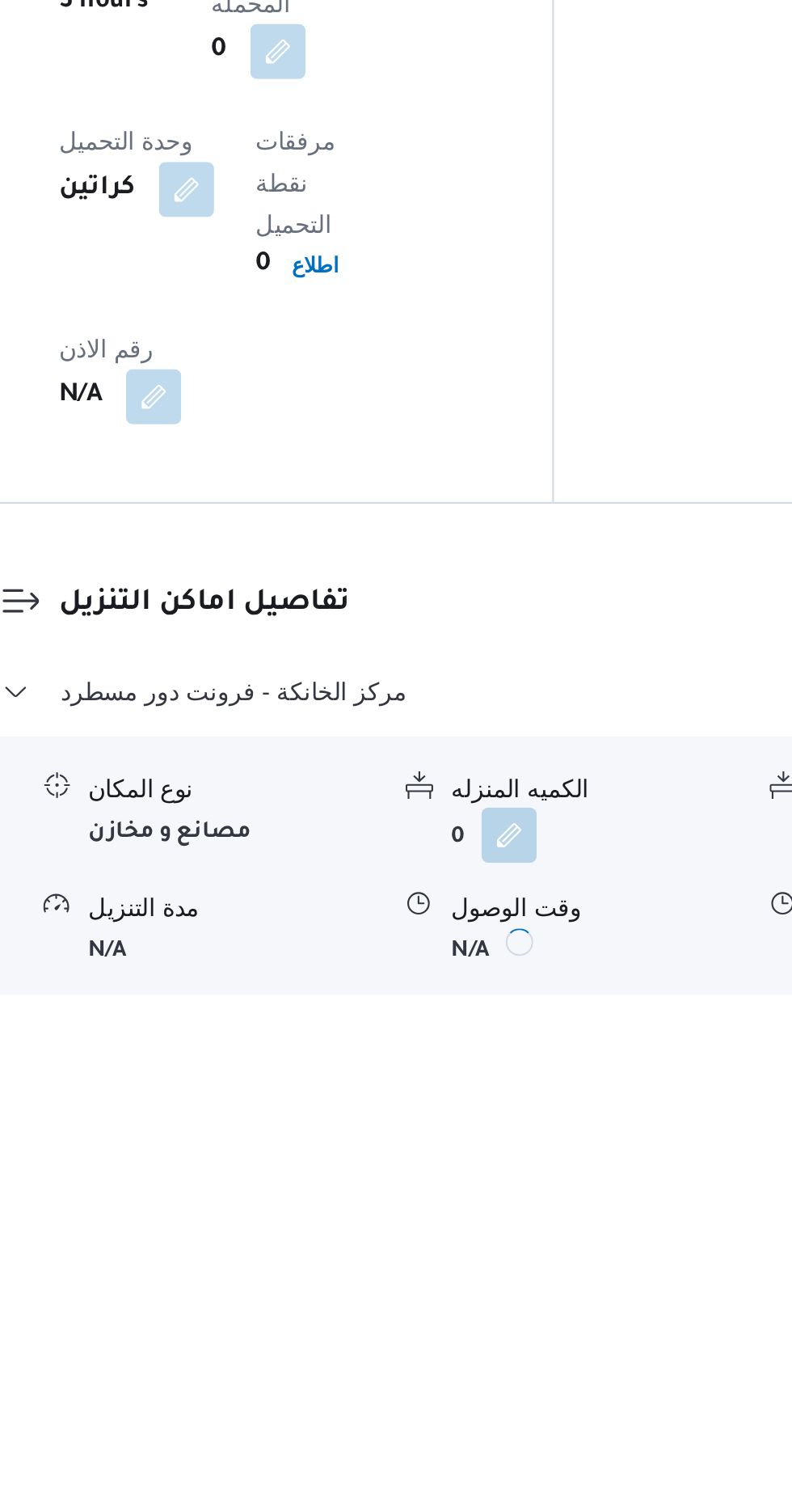
scroll to position [1048, 0]
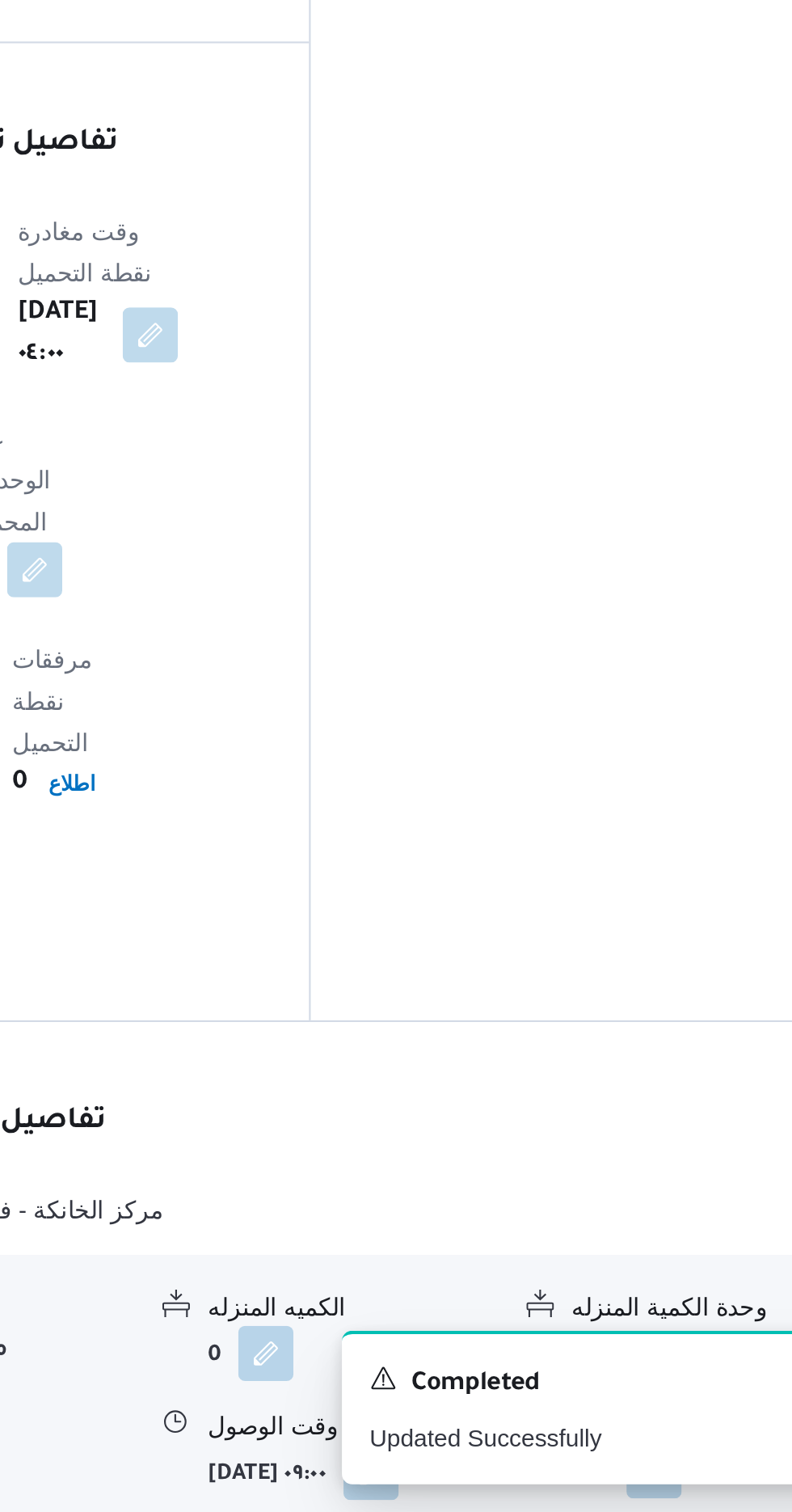
click at [663, 1480] on button "button" at bounding box center [667, 1492] width 26 height 26
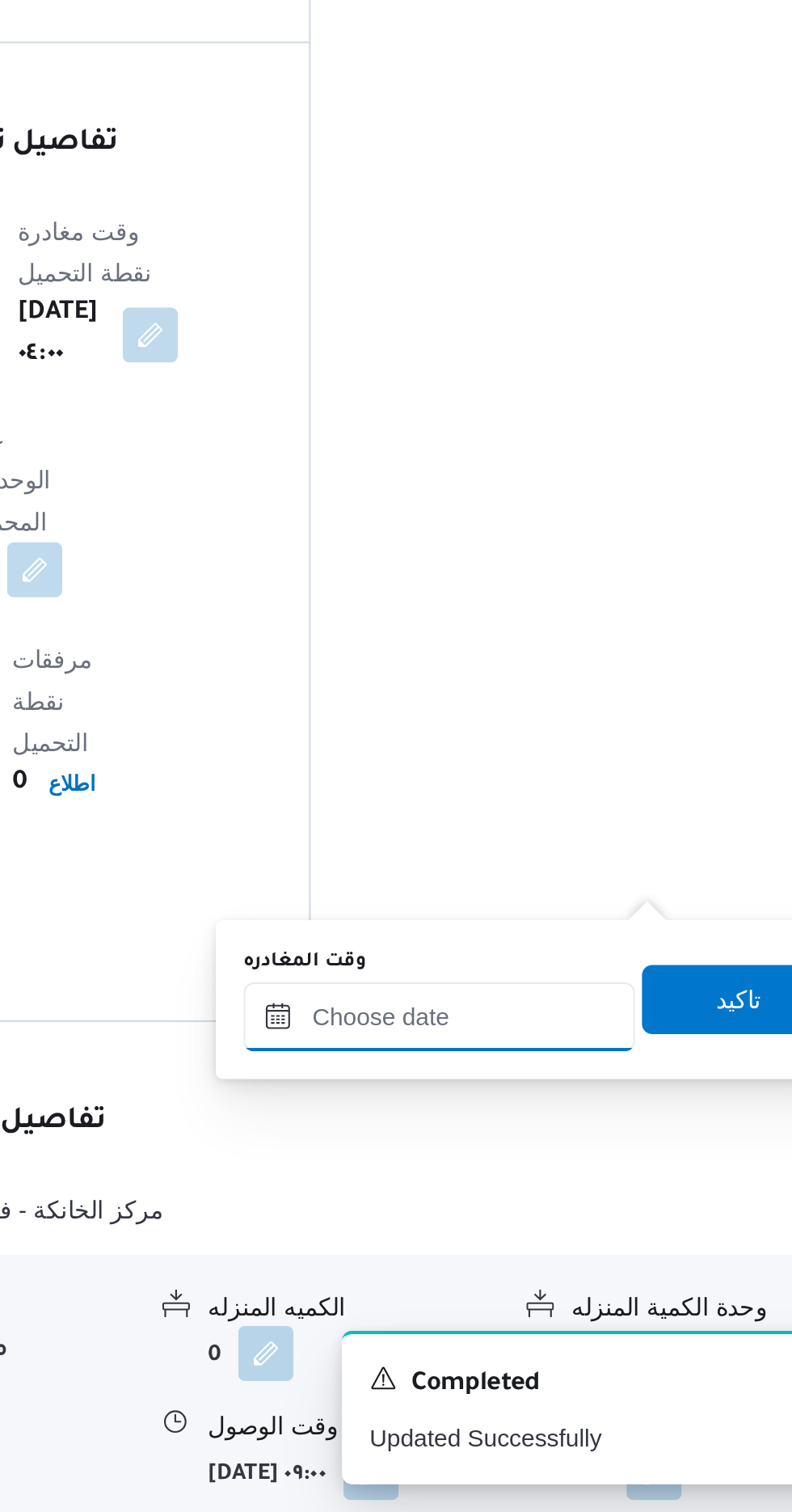
click at [602, 1273] on input "وقت المغادره" at bounding box center [566, 1279] width 183 height 32
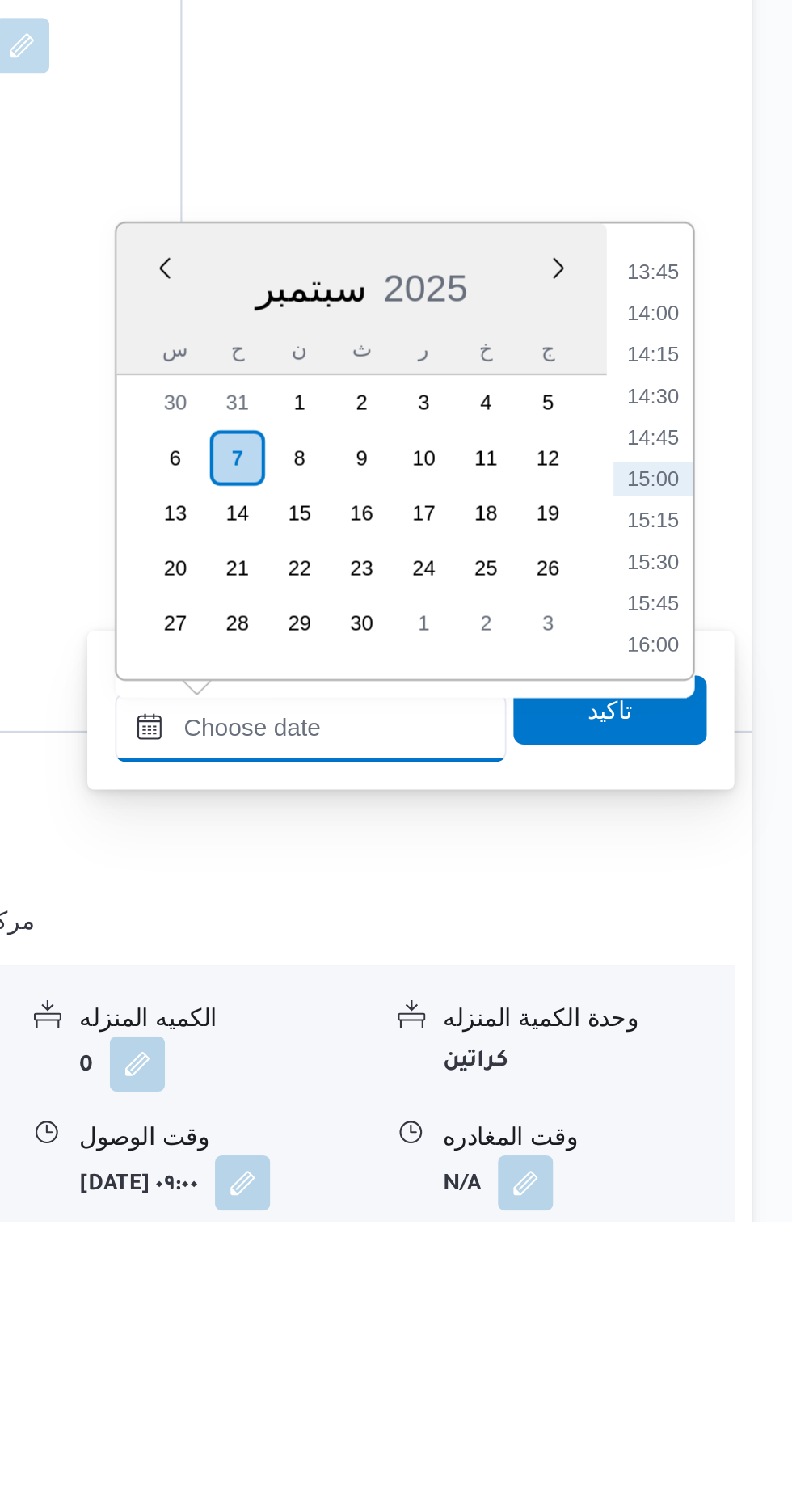
scroll to position [1045, 0]
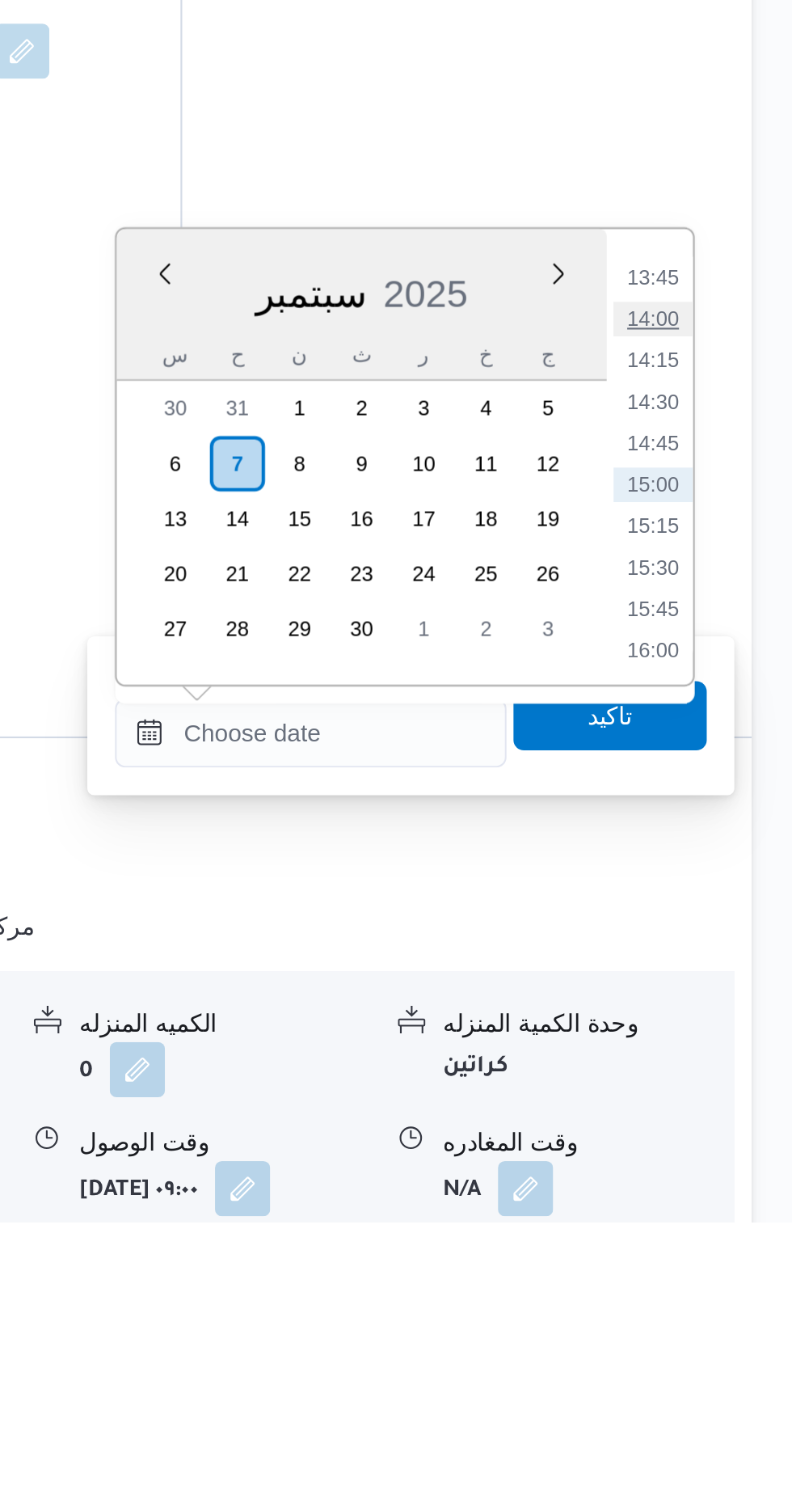
click at [725, 1087] on li "14:00" at bounding box center [726, 1088] width 37 height 16
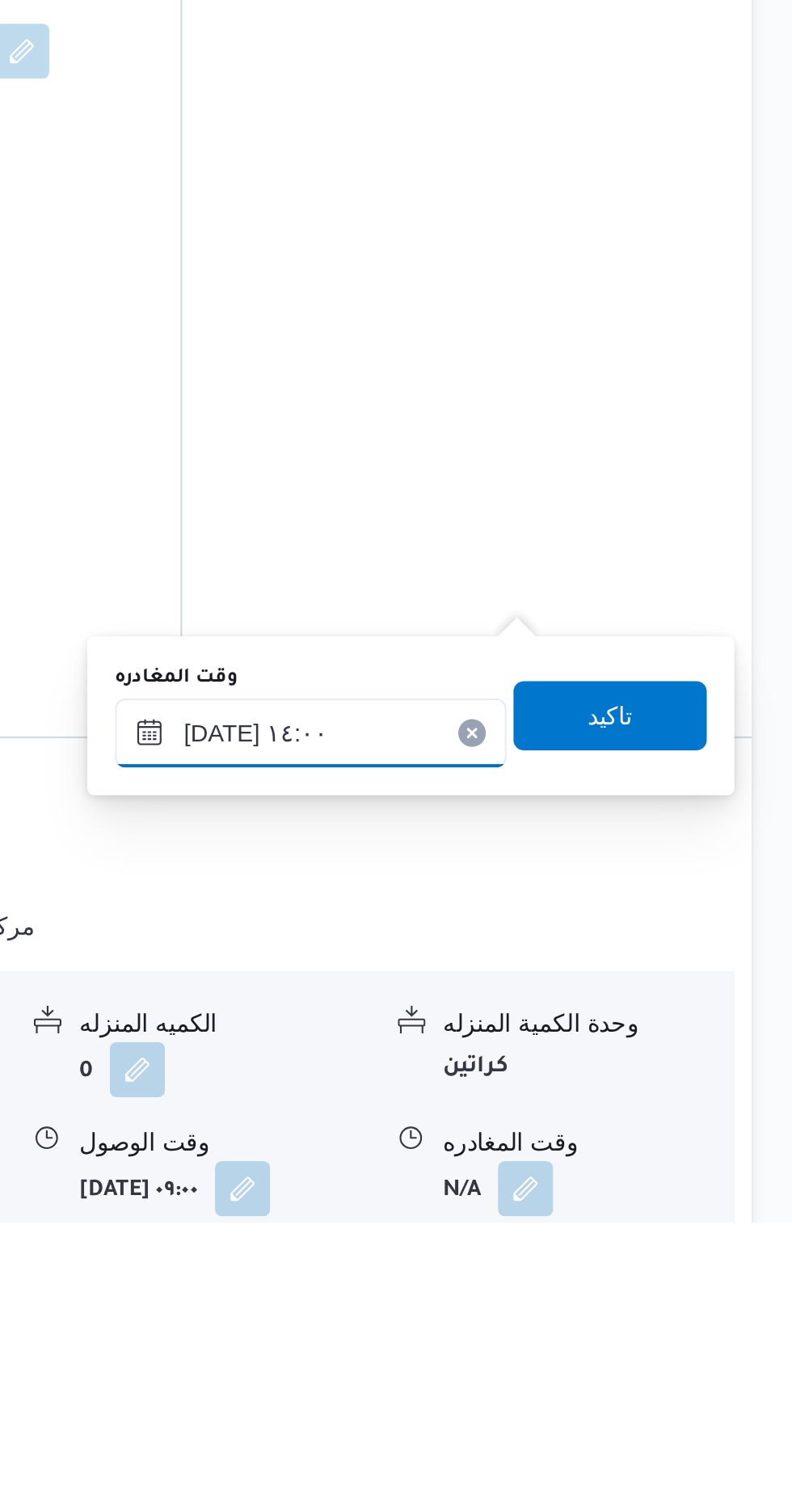
click at [608, 1272] on input "[DATE] ١٤:٠٠" at bounding box center [566, 1282] width 183 height 32
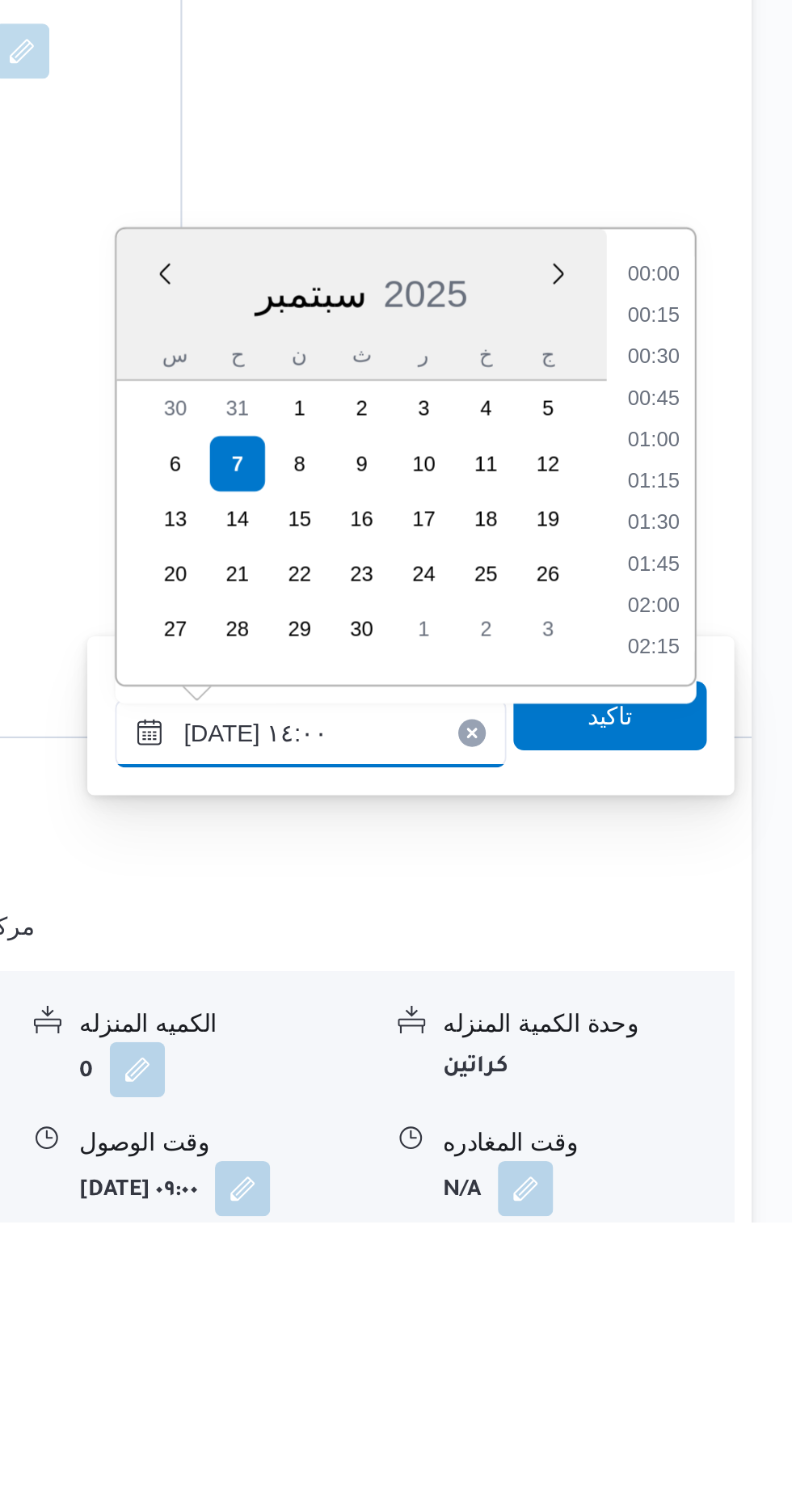
scroll to position [988, 0]
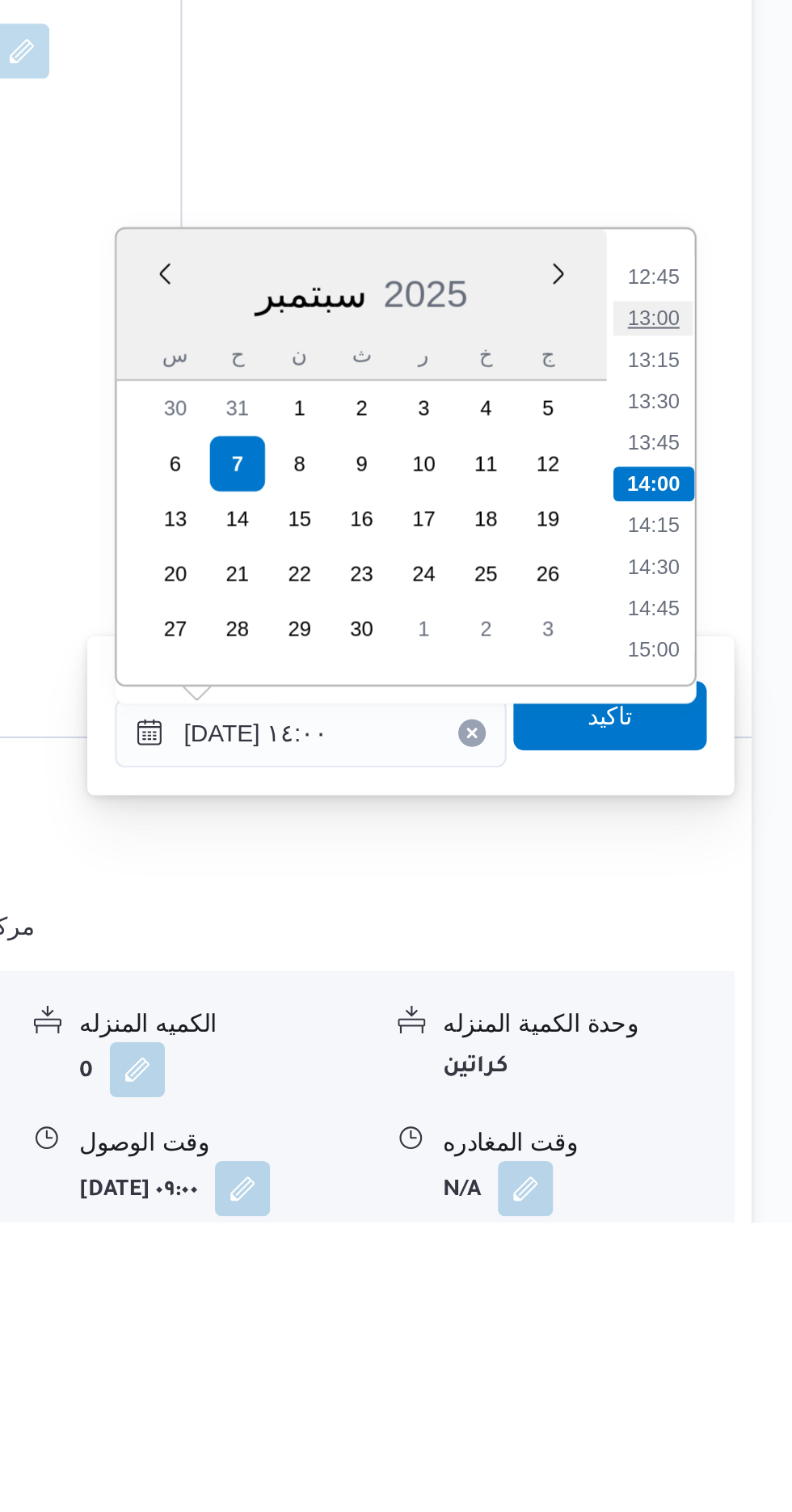
click at [726, 1087] on li "13:00" at bounding box center [726, 1088] width 37 height 16
type input "[DATE] ١٣:٠٠"
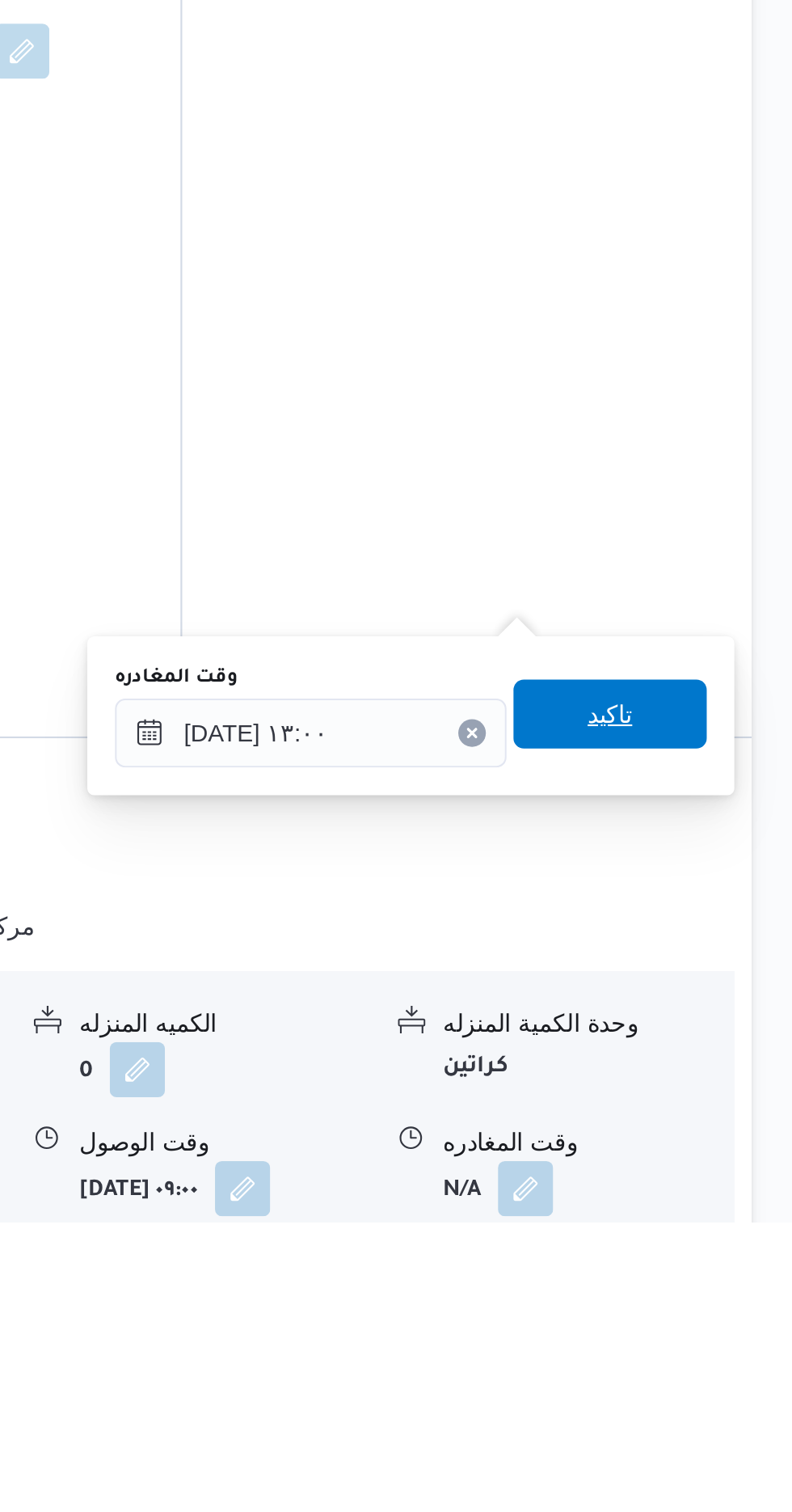
click at [717, 1272] on span "تاكيد" at bounding box center [706, 1273] width 21 height 19
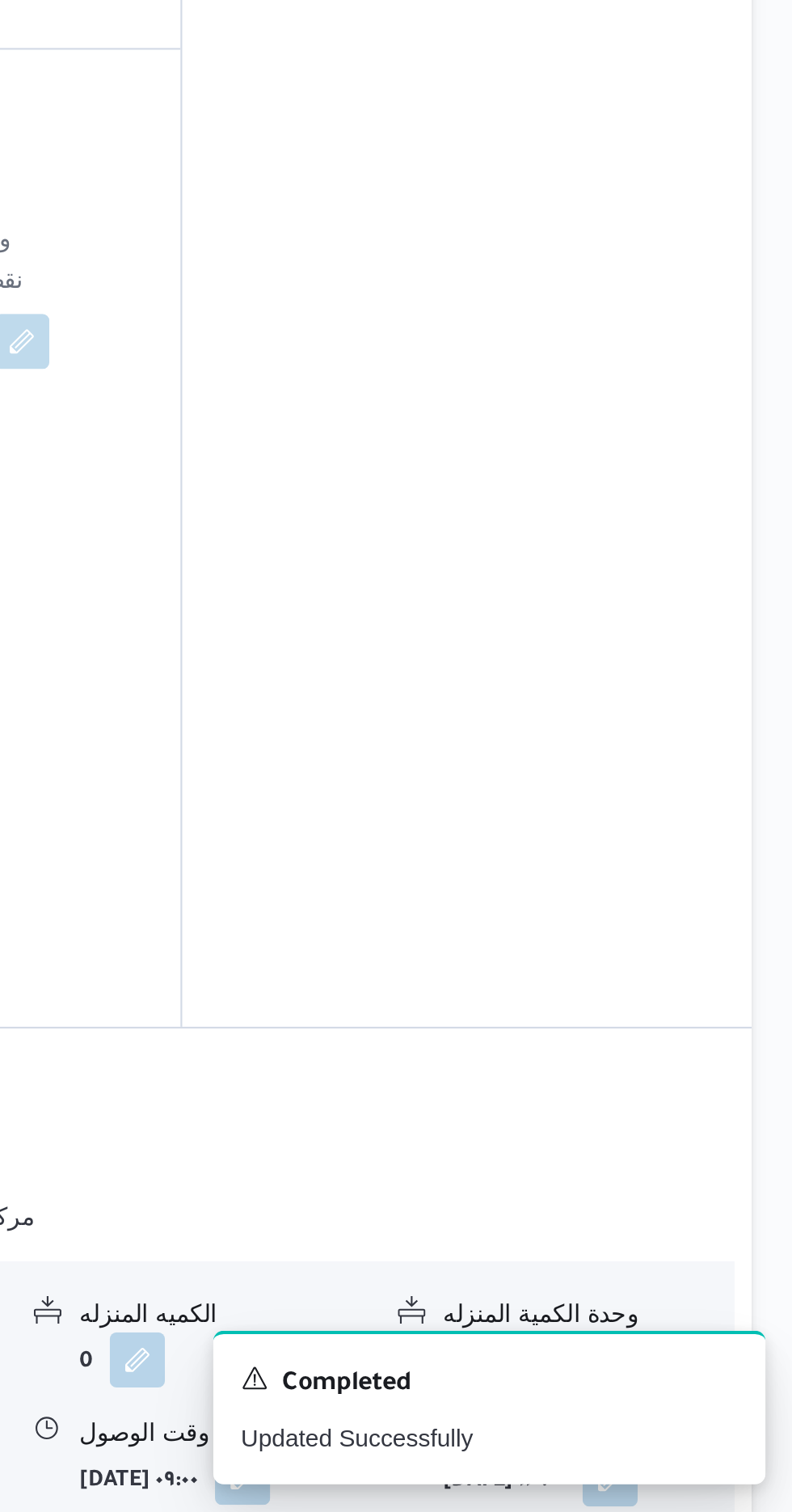
click at [522, 1483] on button "button" at bounding box center [534, 1495] width 26 height 26
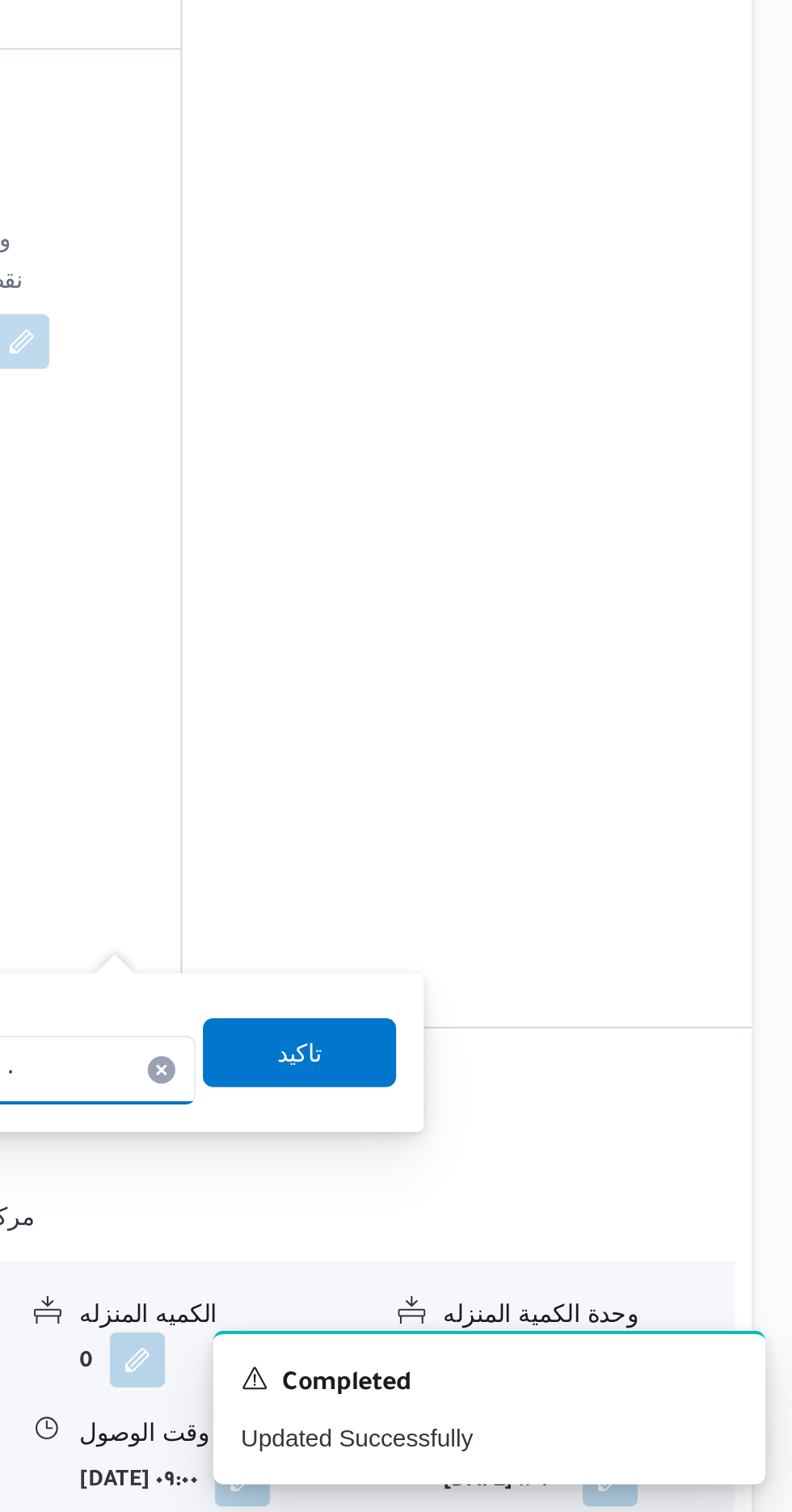
click at [469, 1289] on div "[DATE] ٠٩:٠٠" at bounding box center [420, 1305] width 183 height 32
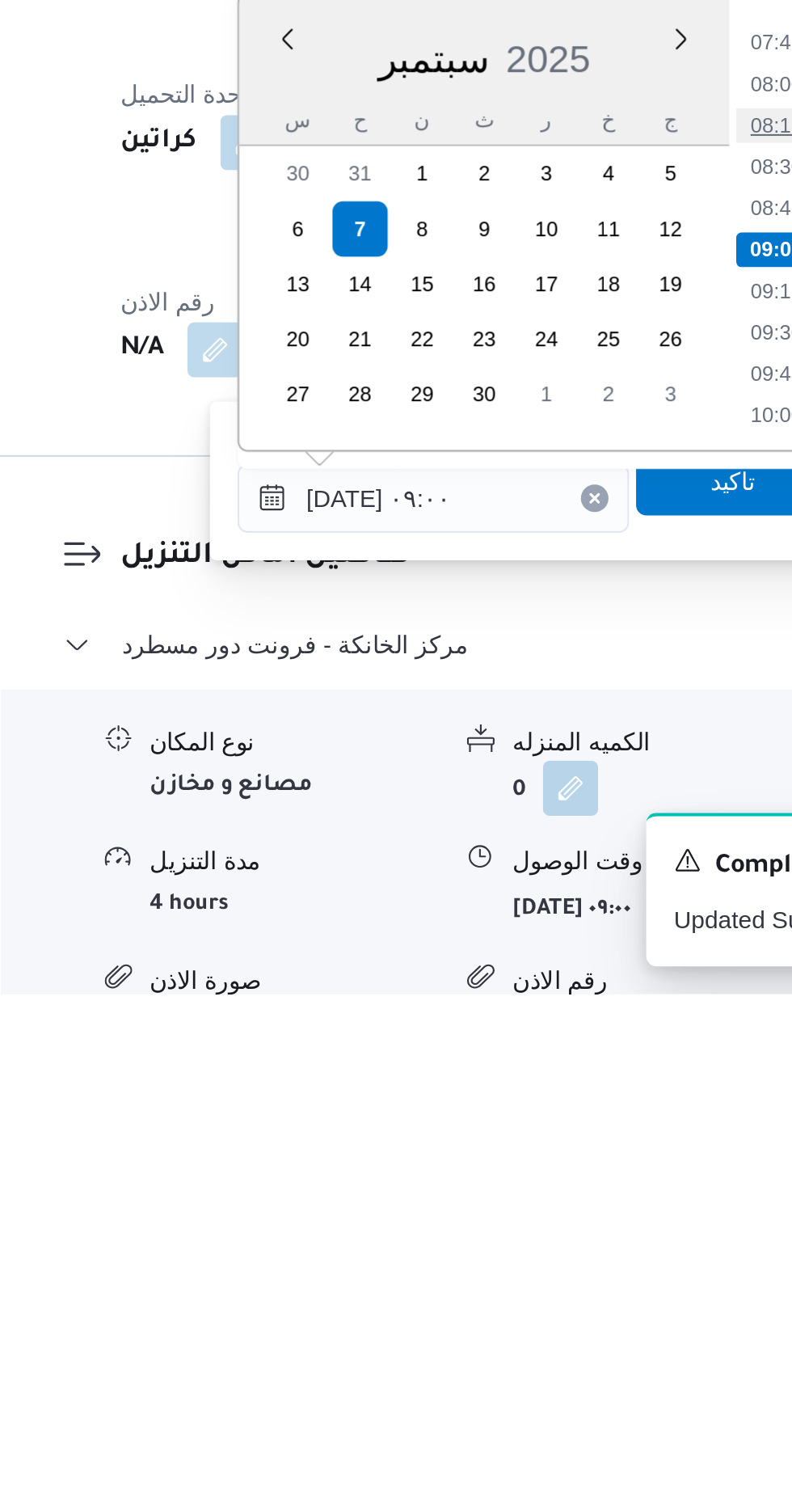
click at [577, 1101] on li "08:15" at bounding box center [581, 1105] width 37 height 16
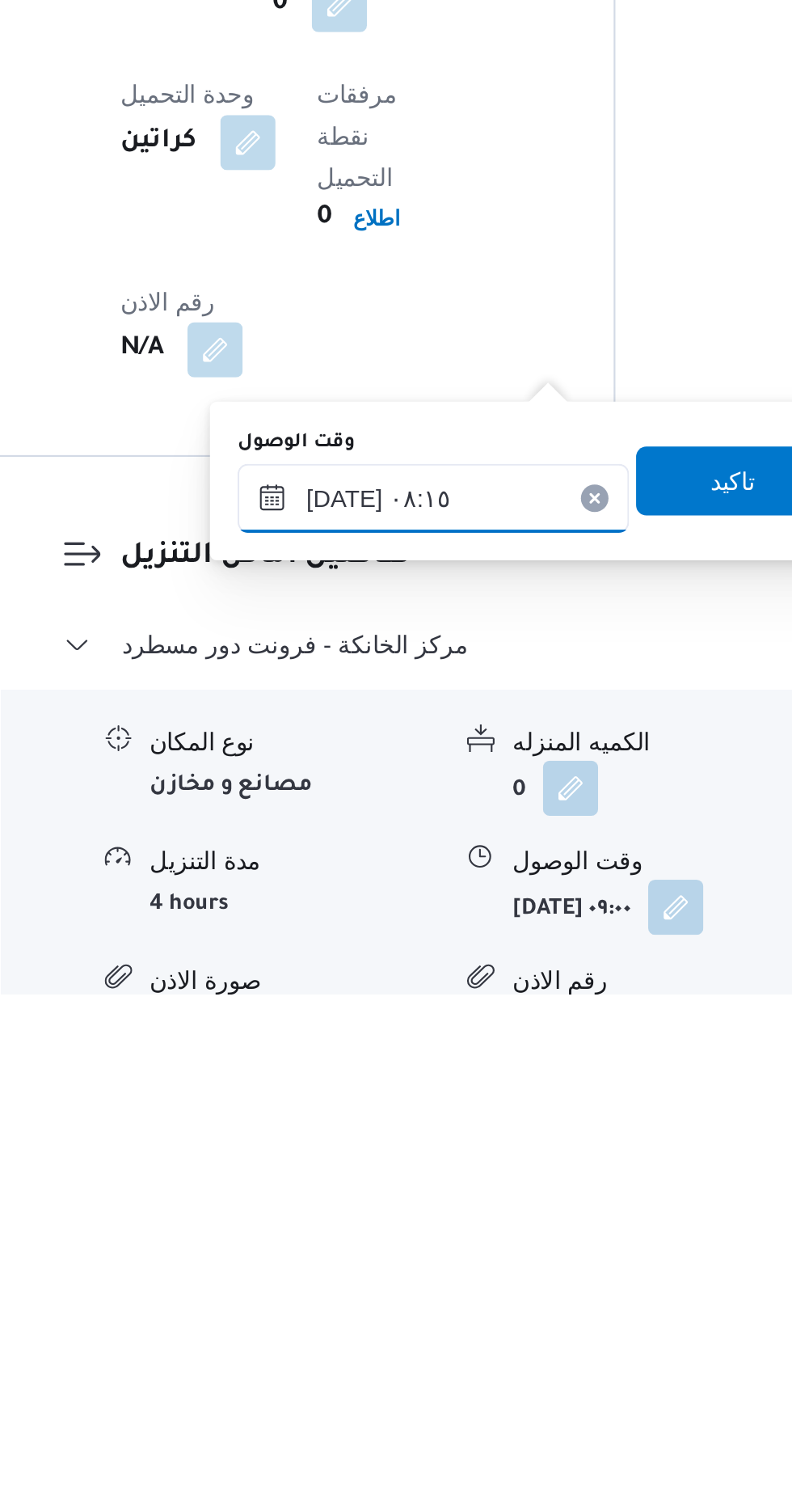
click at [447, 1275] on input "[DATE] ٠٨:١٥" at bounding box center [420, 1279] width 183 height 32
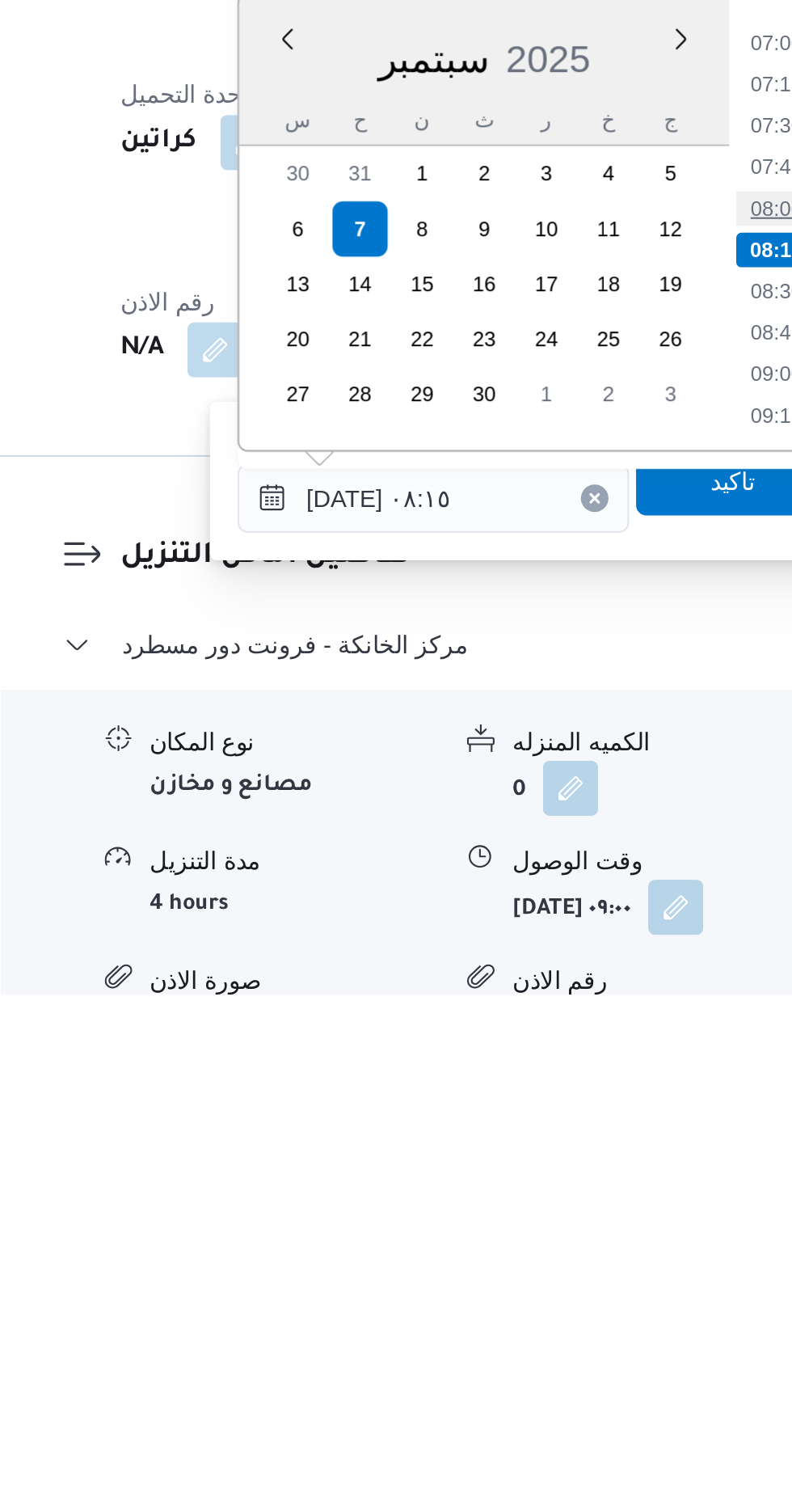
click at [580, 1140] on li "08:00" at bounding box center [581, 1143] width 37 height 16
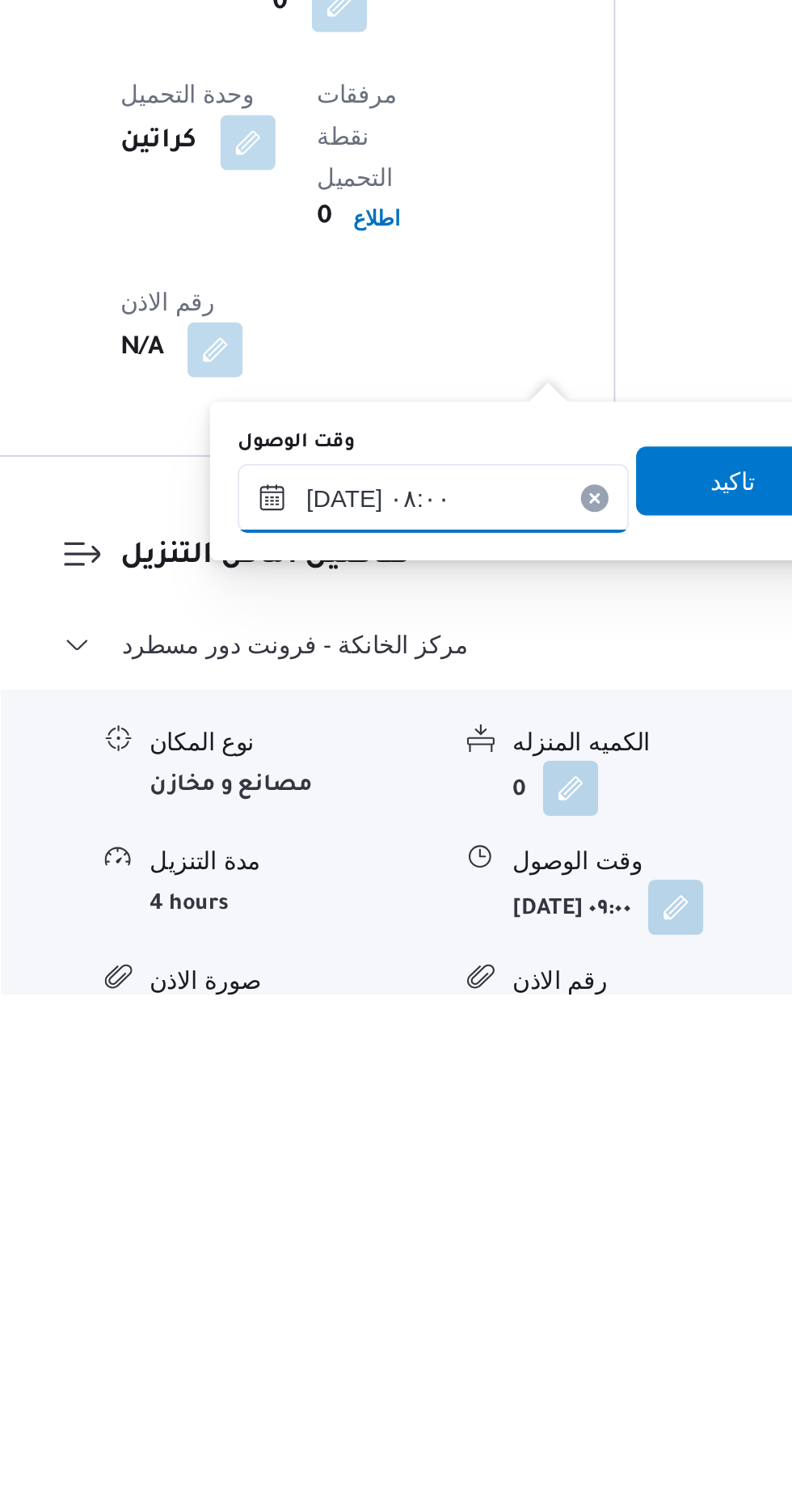
click at [449, 1281] on input "[DATE] ٠٨:٠٠" at bounding box center [420, 1279] width 183 height 32
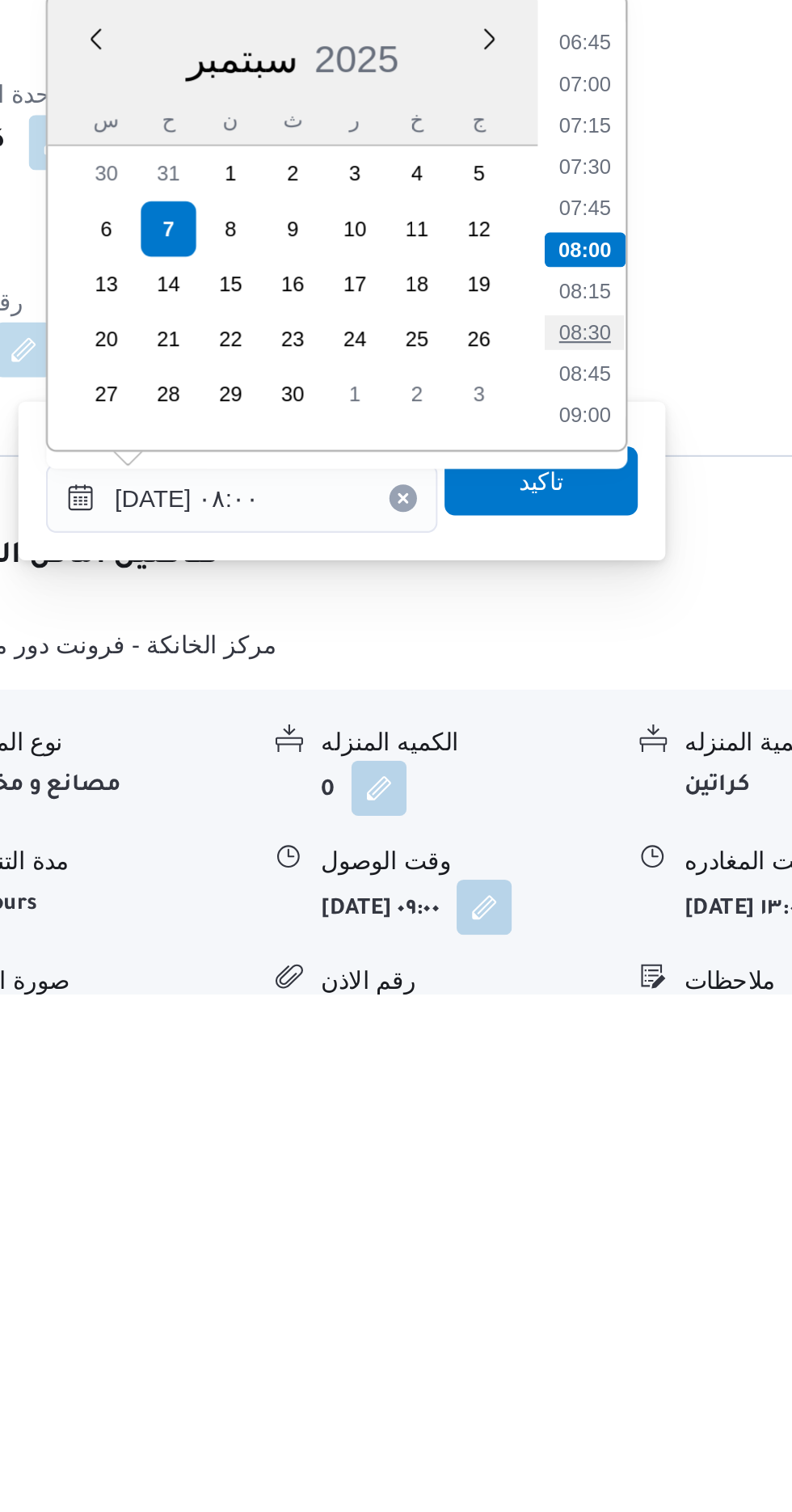
click at [585, 1197] on li "08:30" at bounding box center [581, 1202] width 37 height 16
type input "[DATE] ٠٨:٣٠"
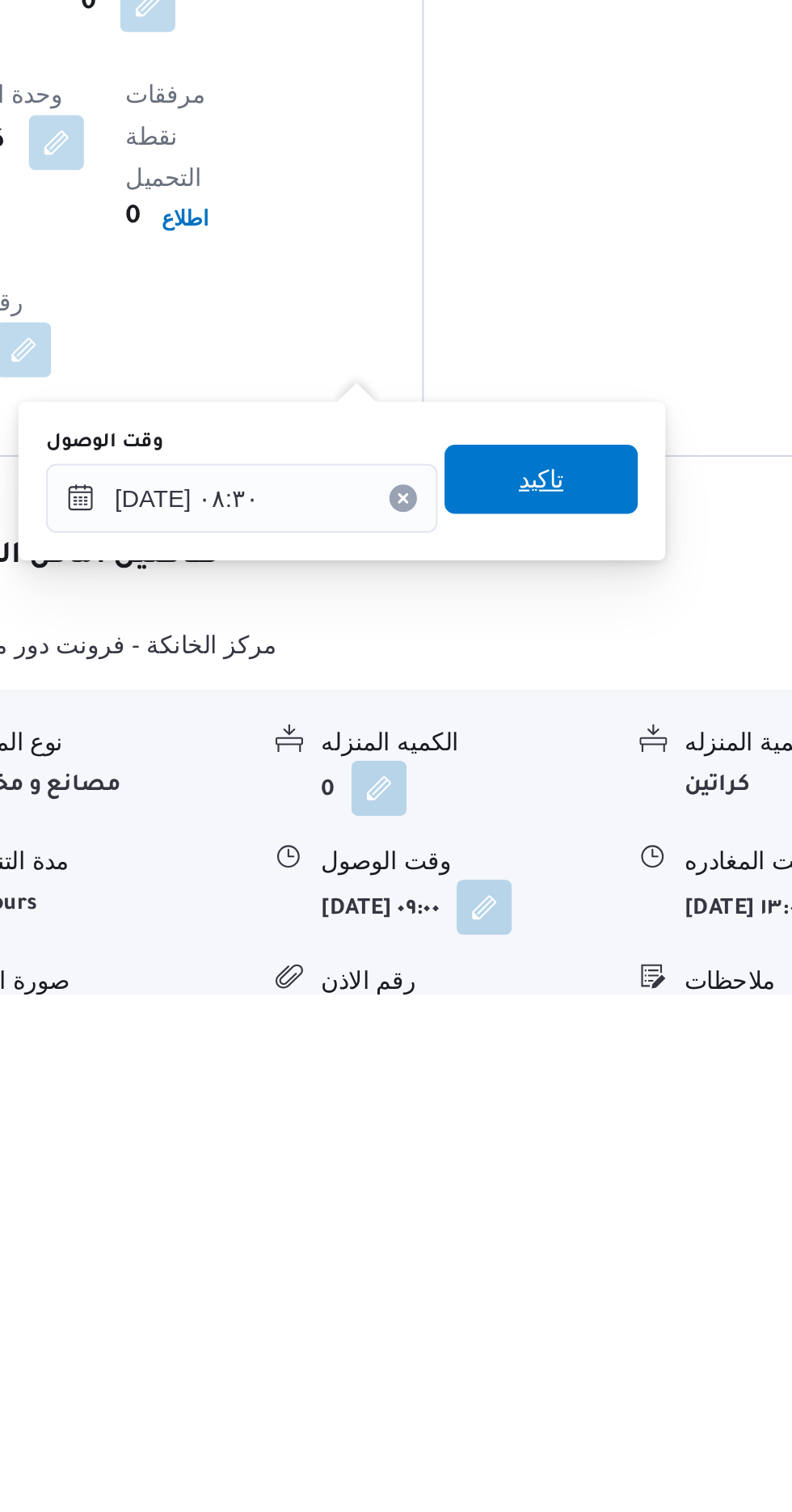
click at [571, 1269] on span "تاكيد" at bounding box center [561, 1270] width 21 height 19
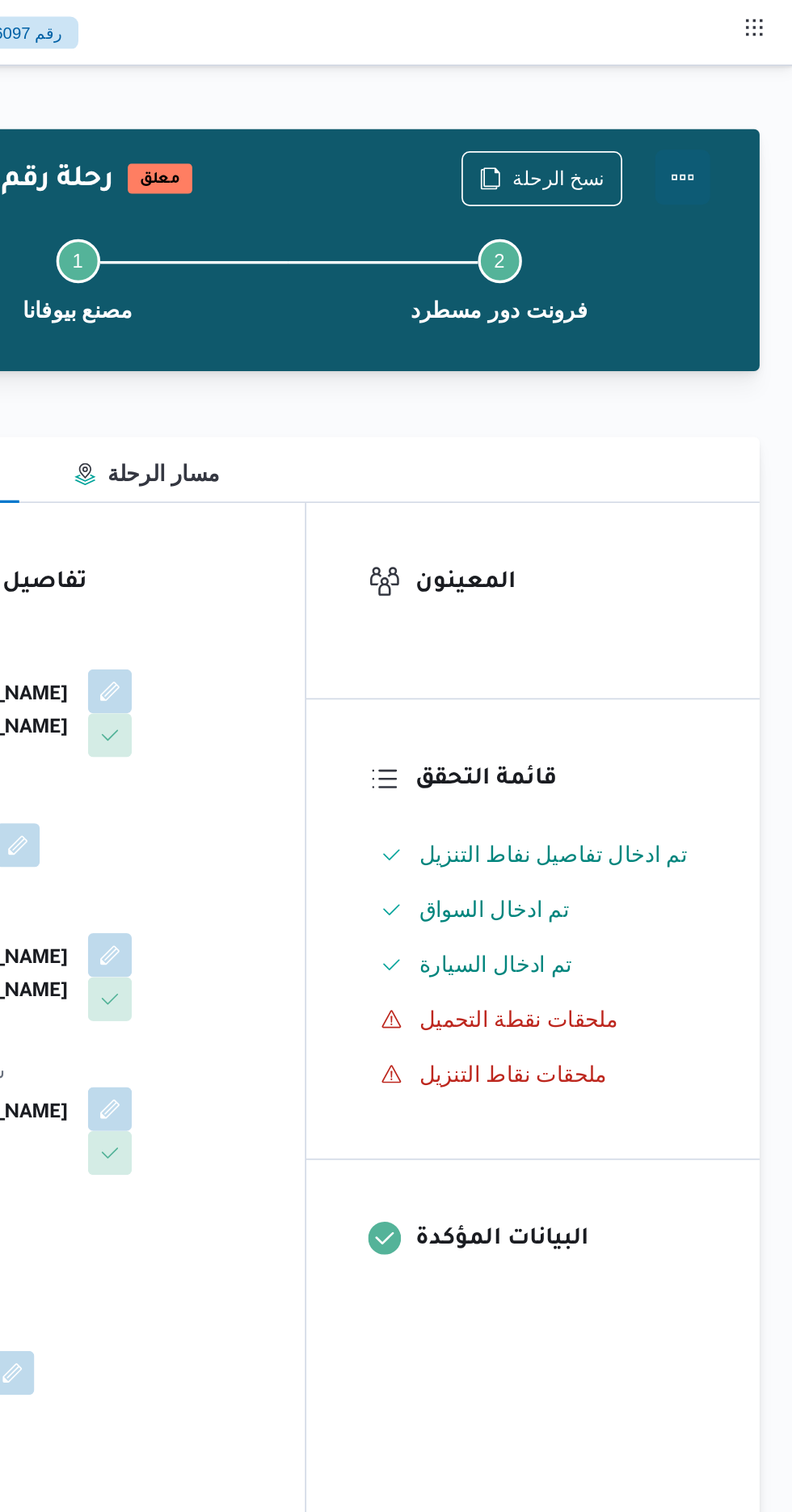
click at [735, 101] on button "Actions" at bounding box center [727, 104] width 32 height 32
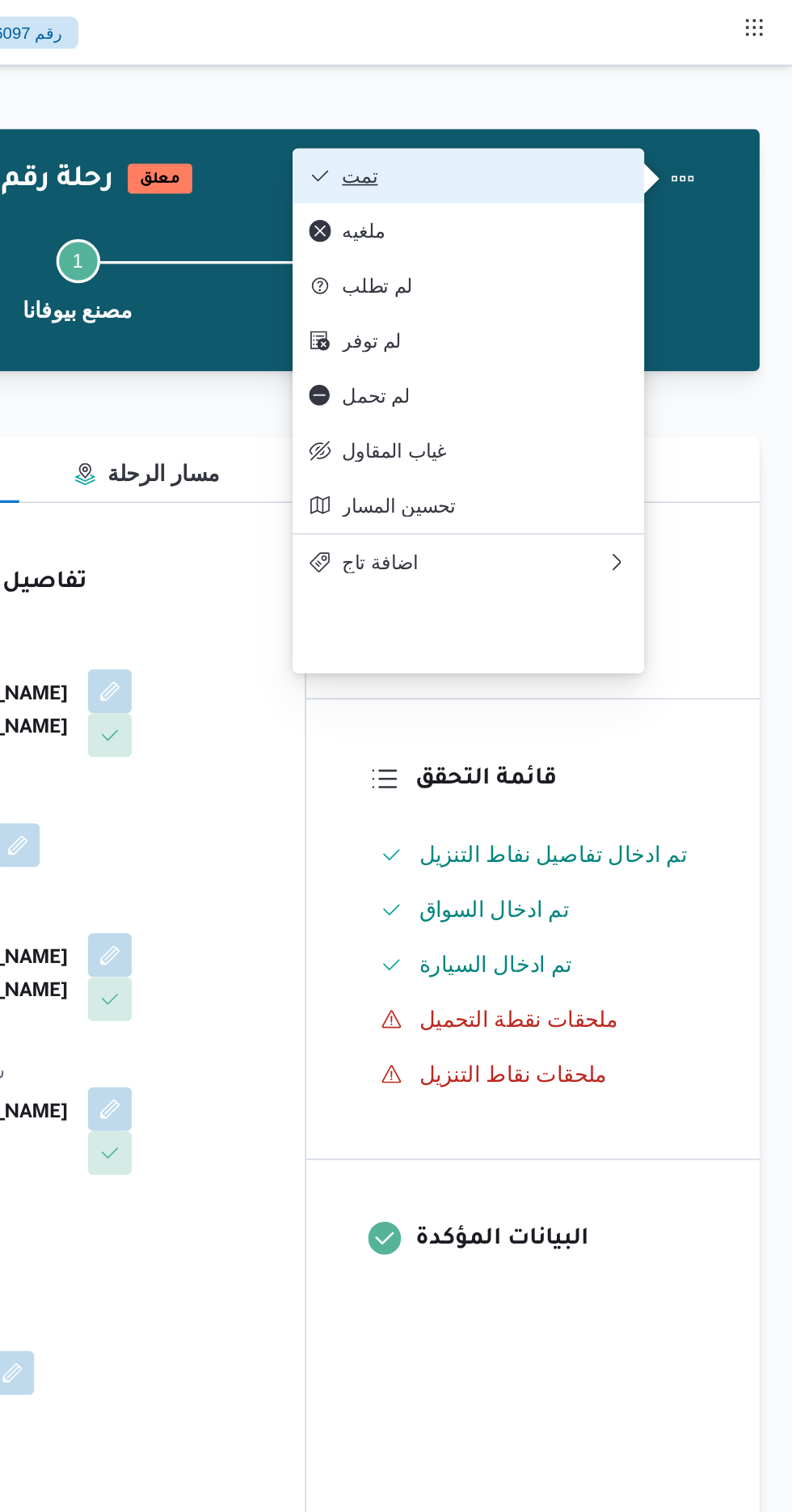
click at [683, 105] on span "تمت" at bounding box center [610, 104] width 168 height 13
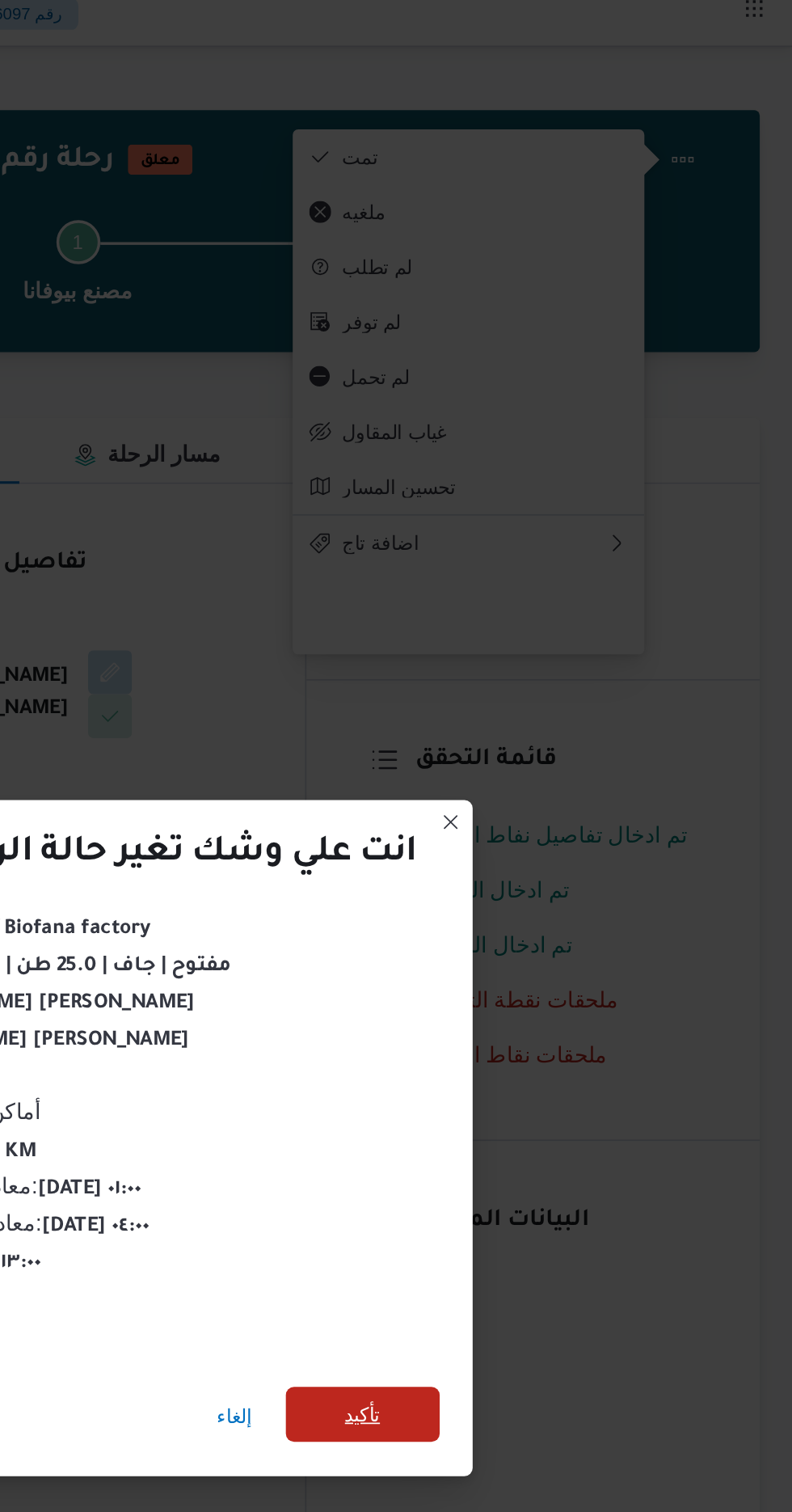
click at [548, 840] on span "تأكيد" at bounding box center [538, 843] width 21 height 19
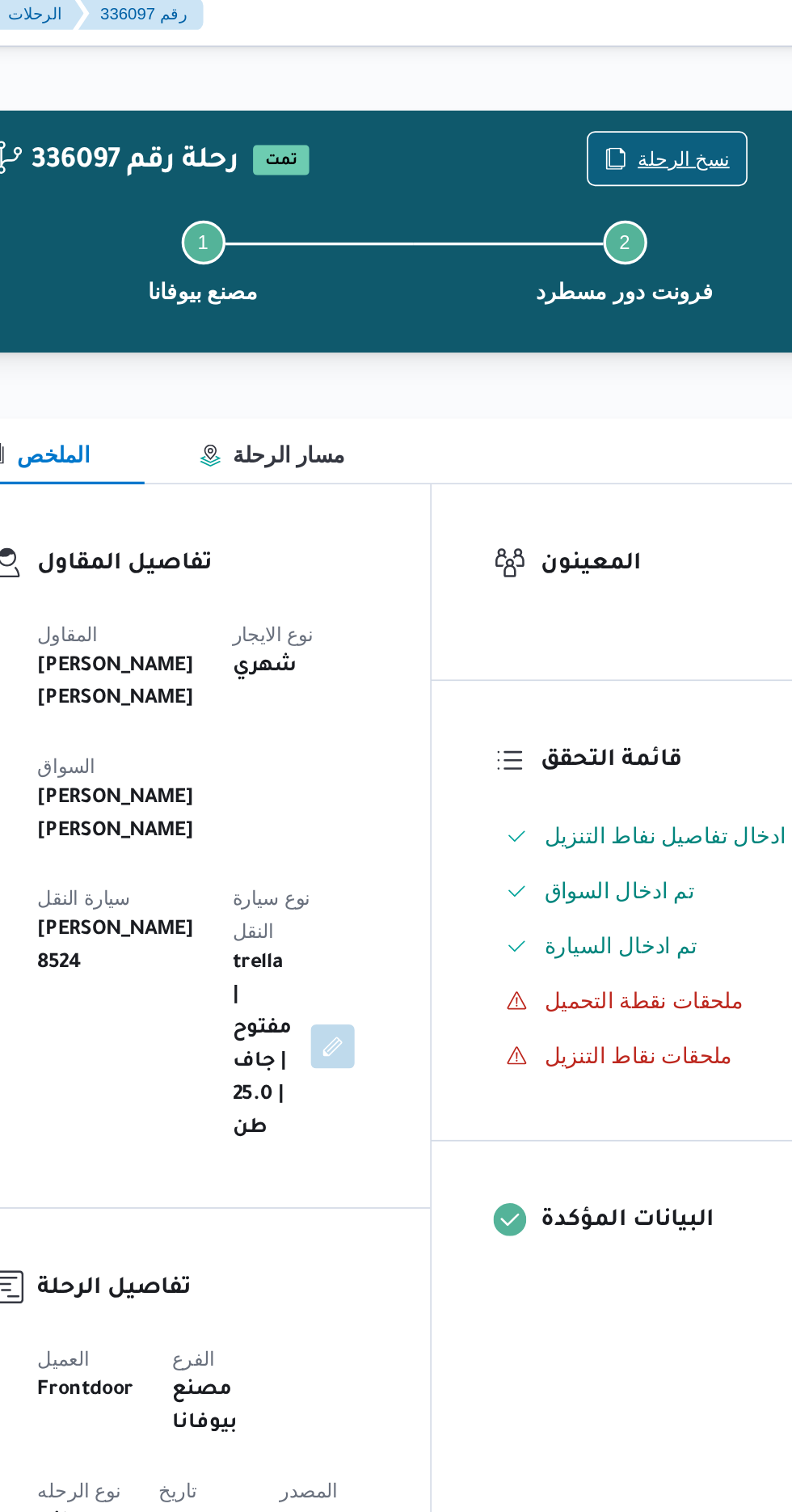
click at [655, 95] on span "نسخ الرحلة" at bounding box center [644, 104] width 93 height 31
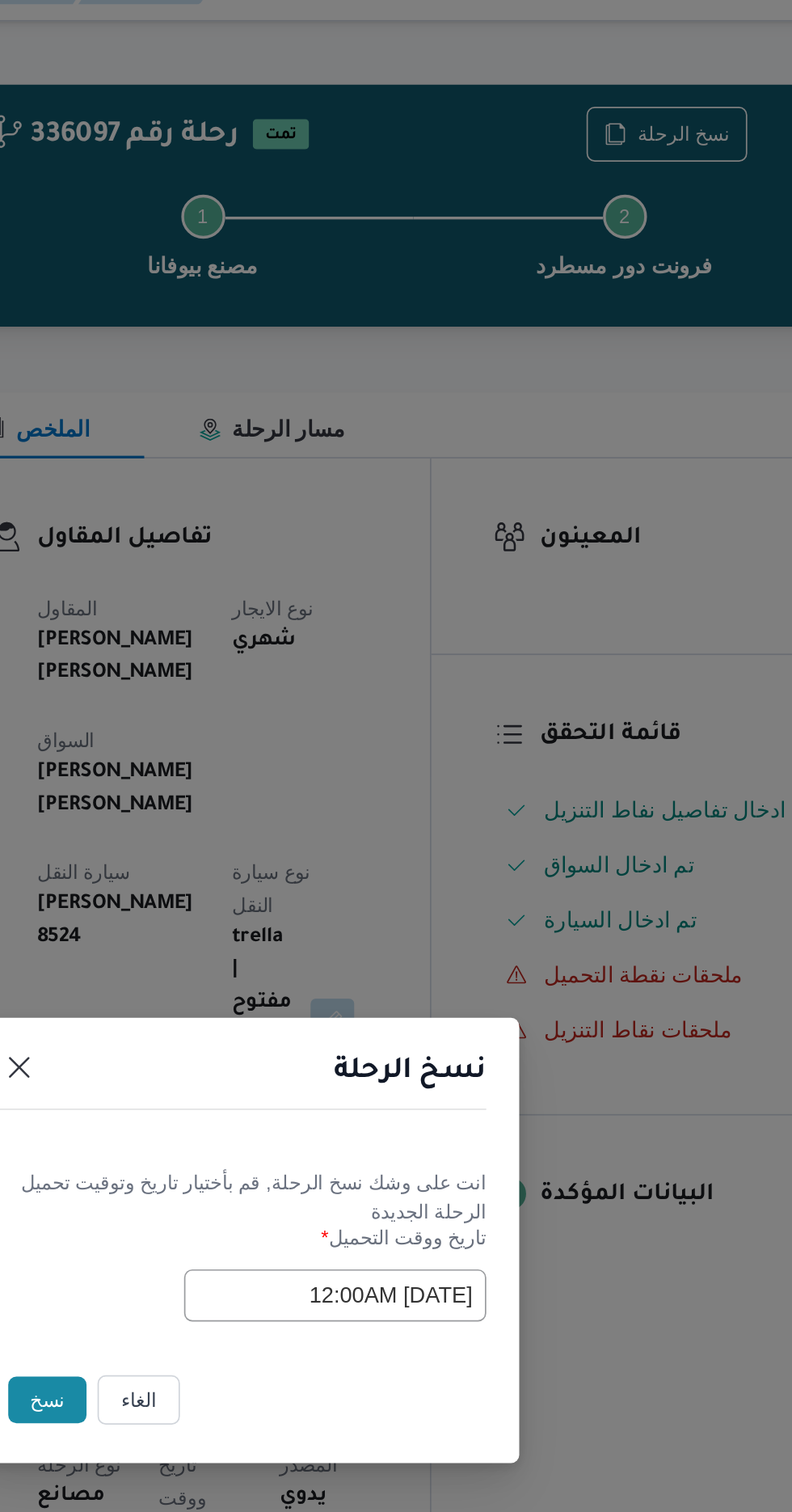
click at [286, 852] on button "نسخ" at bounding box center [280, 849] width 46 height 27
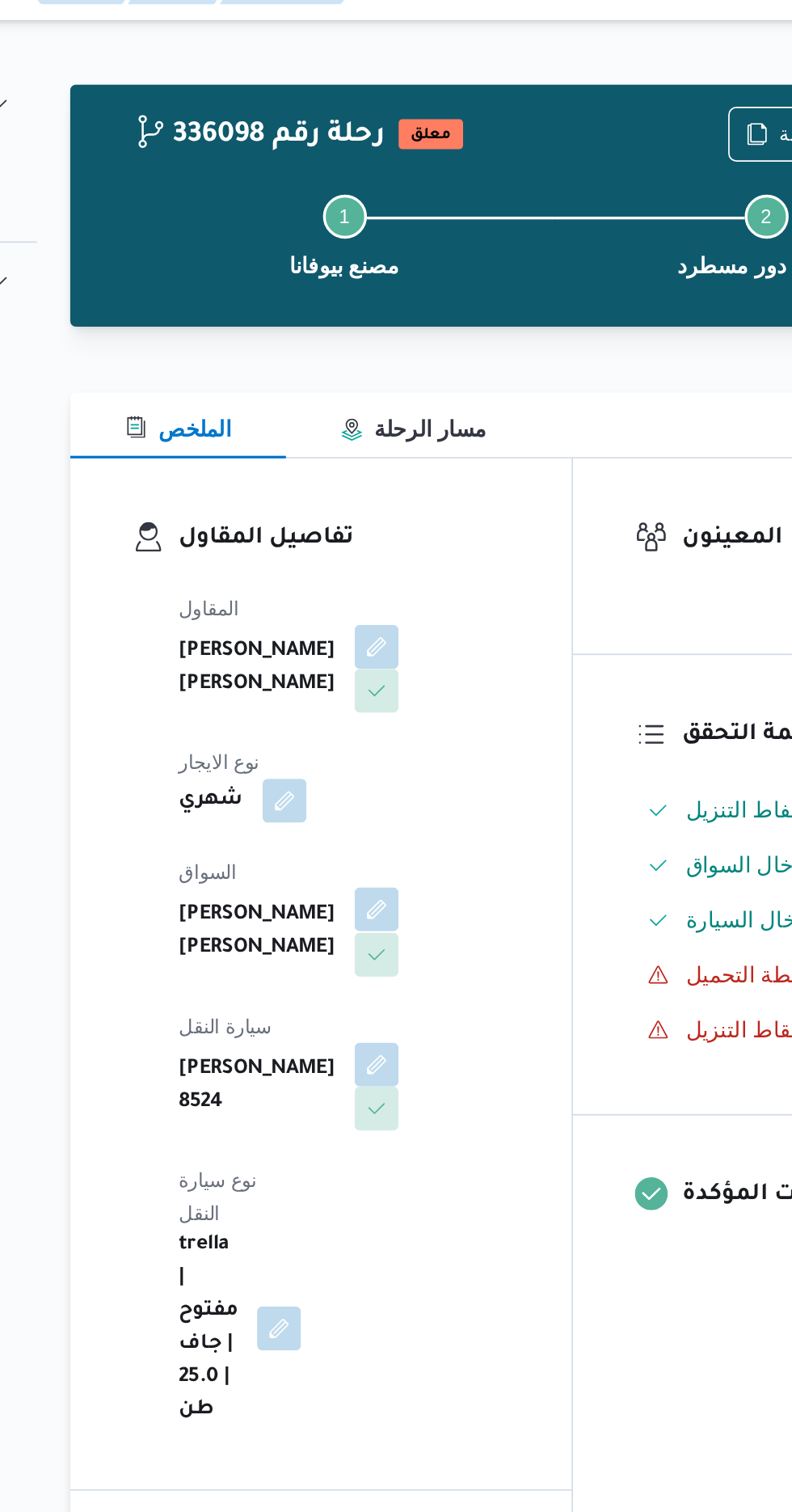
click at [377, 552] on button "button" at bounding box center [390, 561] width 26 height 26
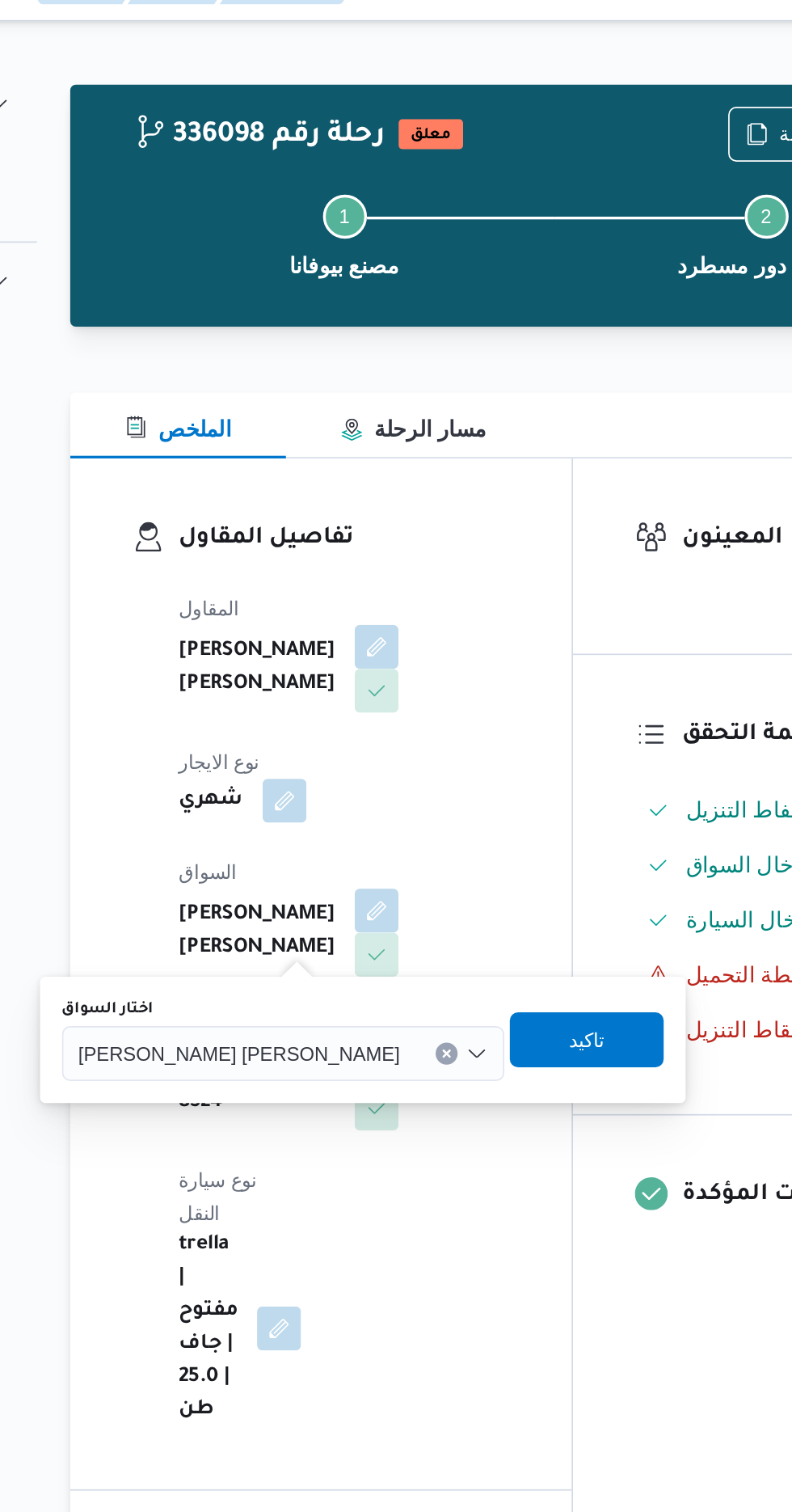
click at [296, 649] on span "[PERSON_NAME] [PERSON_NAME]" at bounding box center [309, 644] width 189 height 17
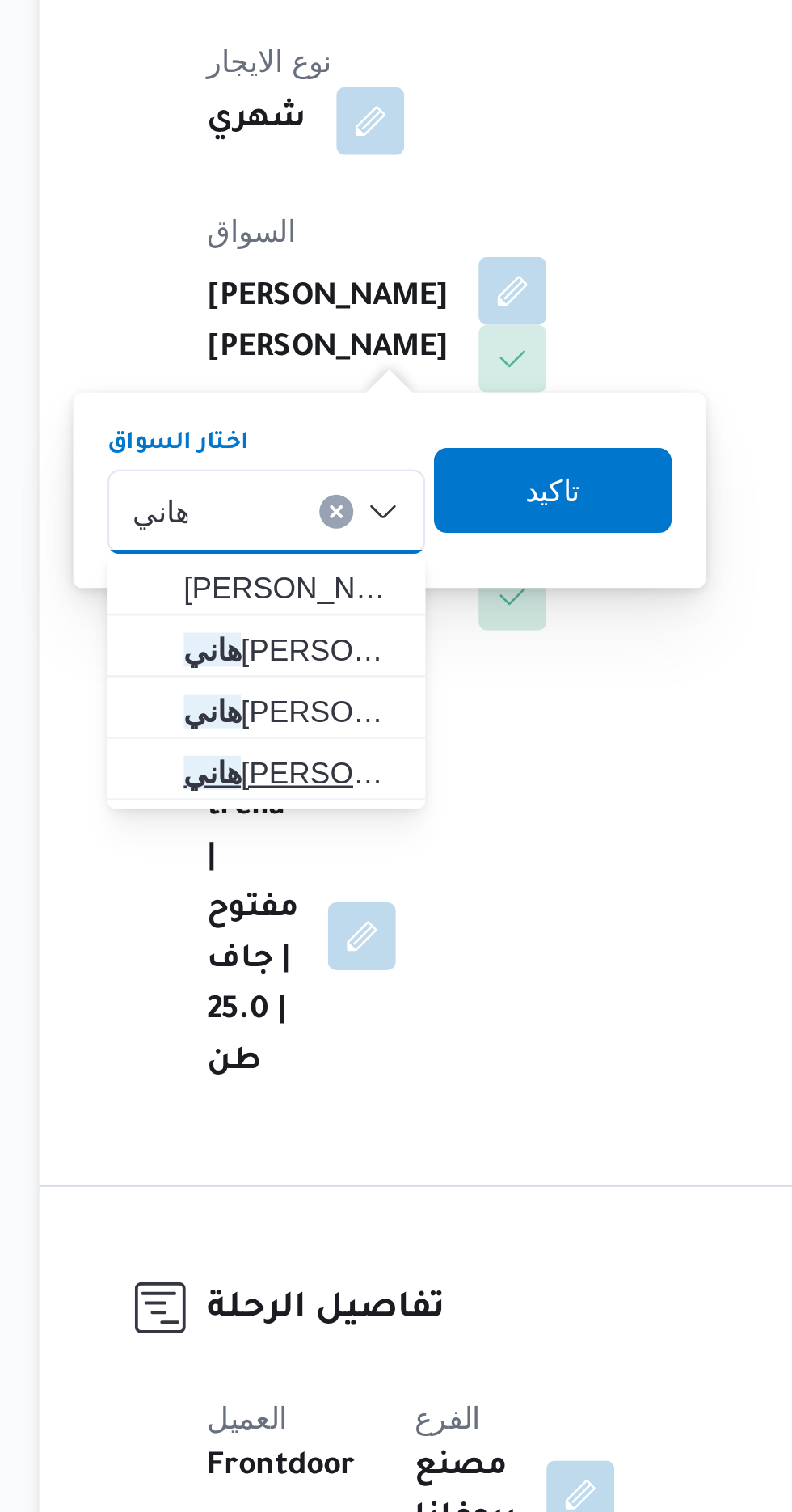
type input "هاني"
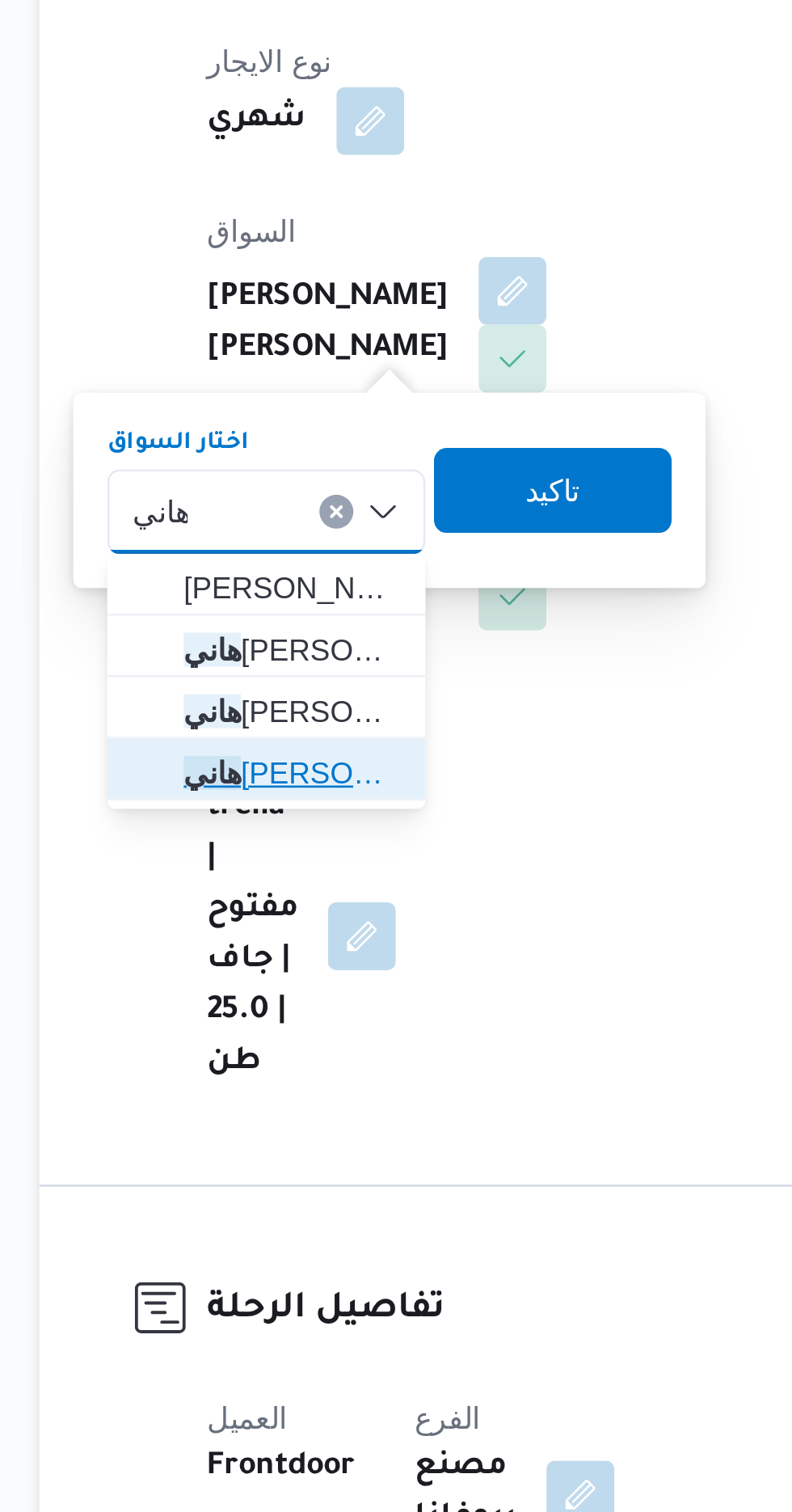
click at [324, 740] on span "[PERSON_NAME]" at bounding box center [306, 745] width 82 height 19
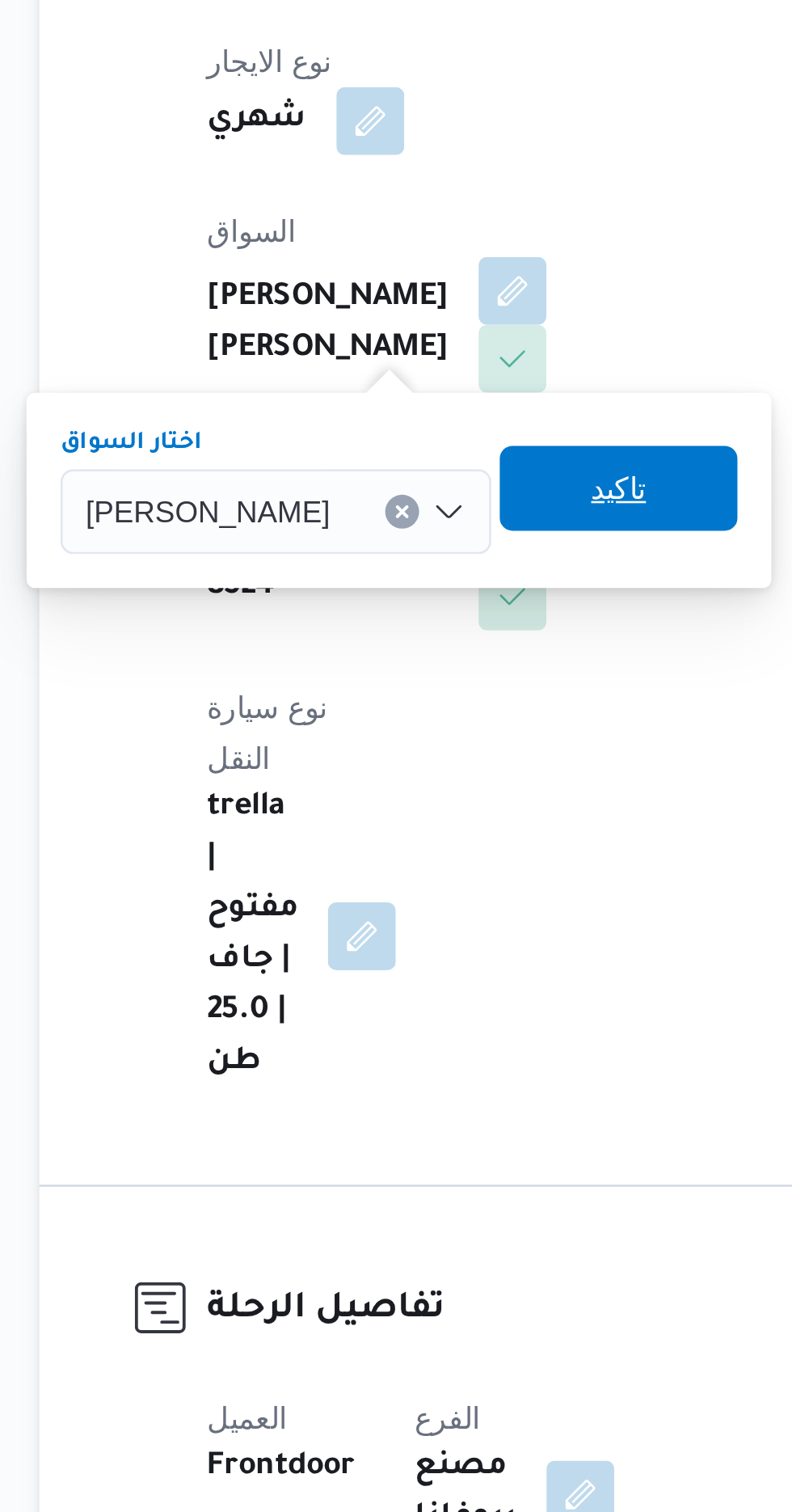
click at [434, 634] on span "تاكيد" at bounding box center [430, 637] width 90 height 32
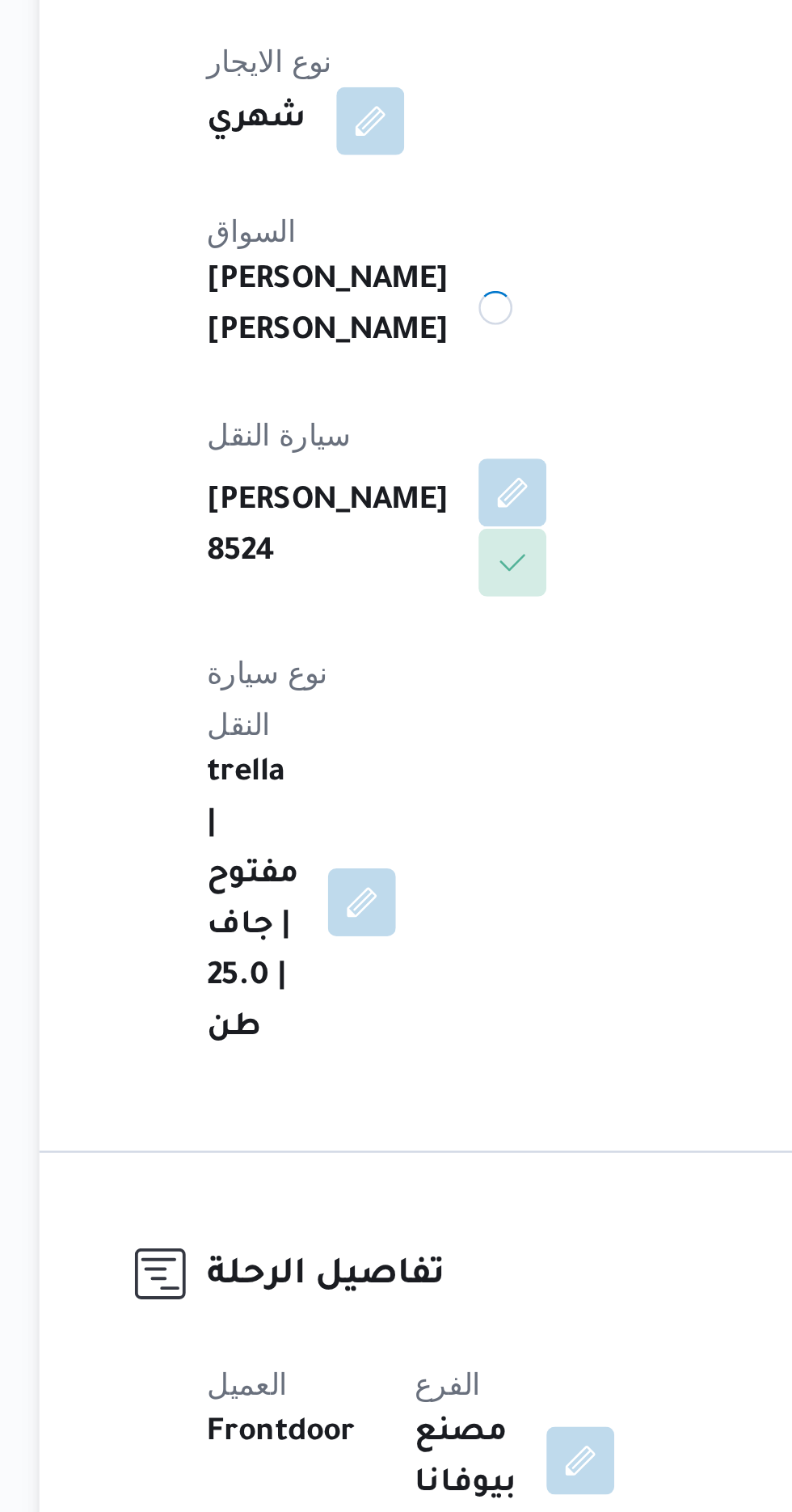
click at [403, 625] on button "button" at bounding box center [390, 638] width 26 height 26
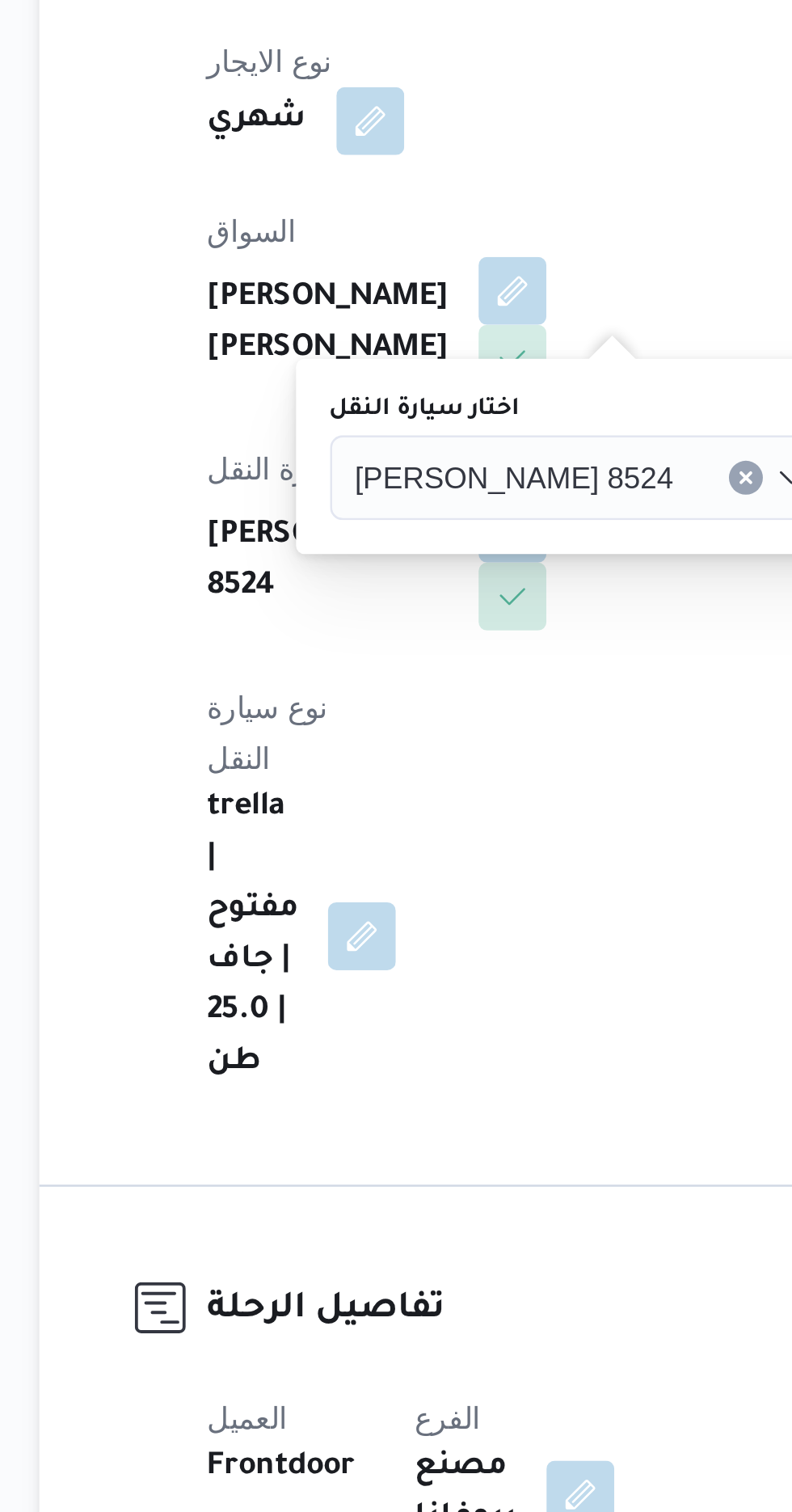
click at [459, 631] on input "اختار سيارة النقل" at bounding box center [459, 632] width 2 height 19
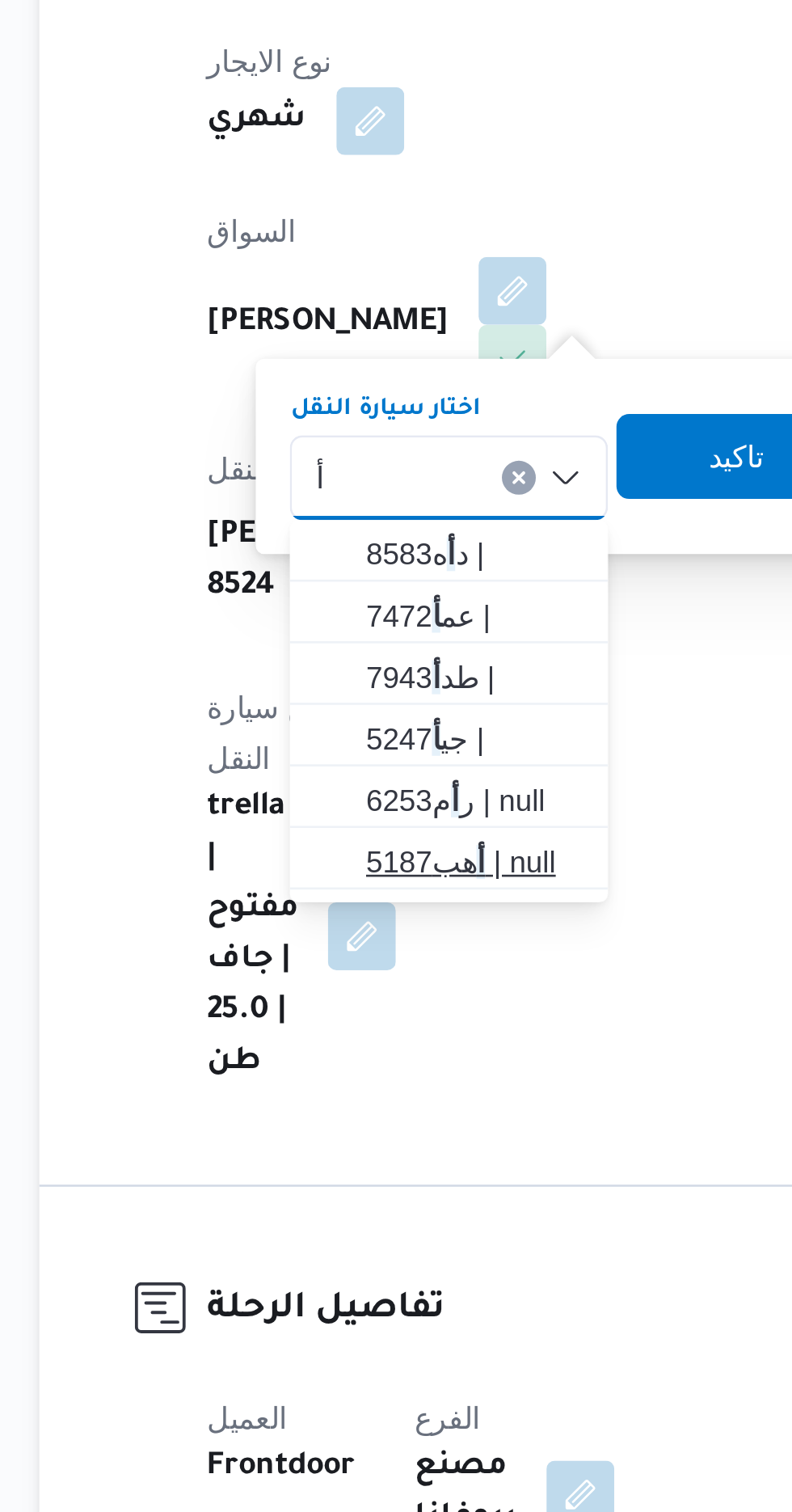
type input "أ"
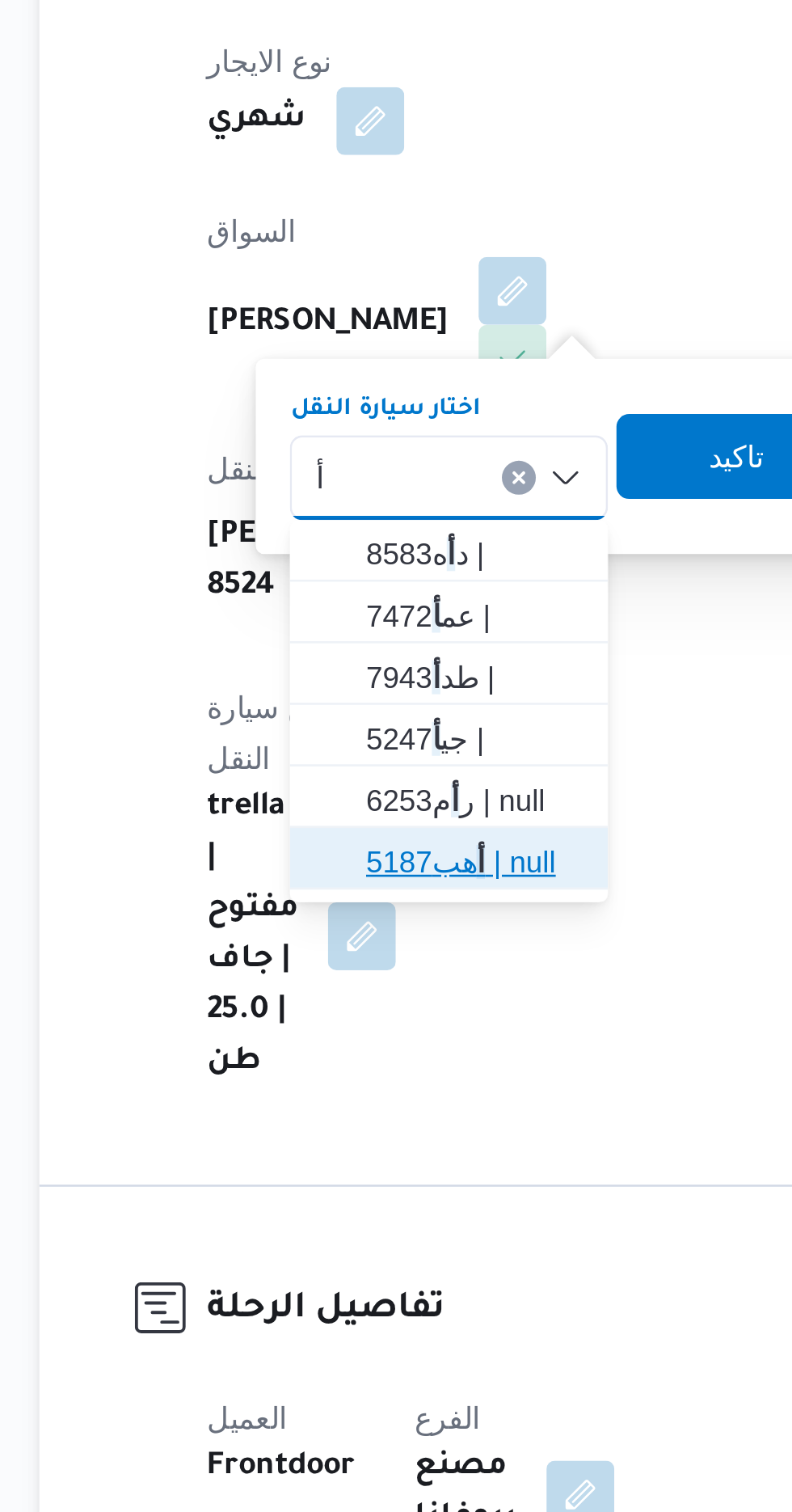
click at [382, 774] on span "أ هب5187 | null" at bounding box center [376, 779] width 82 height 19
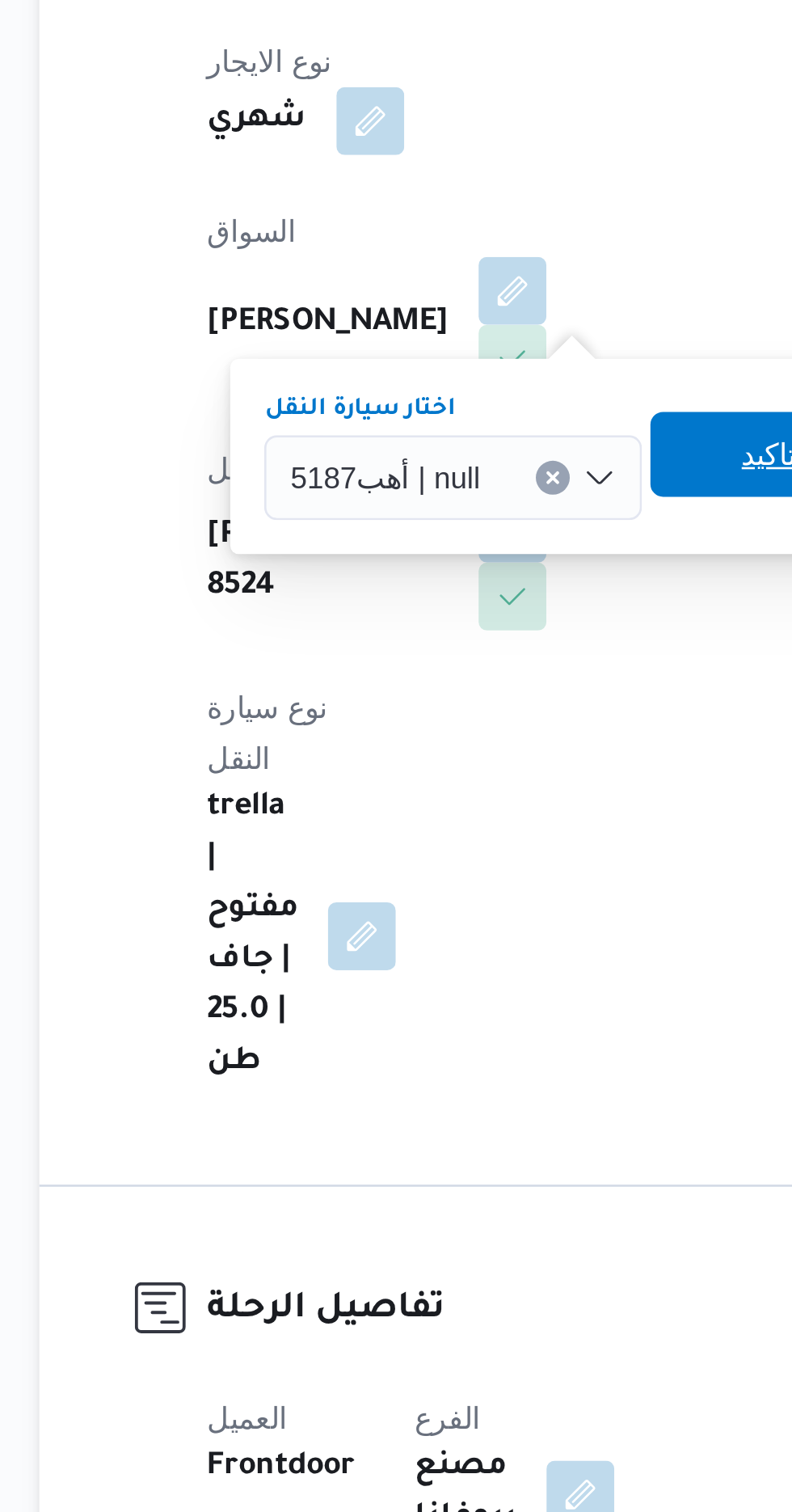
click at [469, 620] on span "تاكيد" at bounding box center [488, 624] width 90 height 32
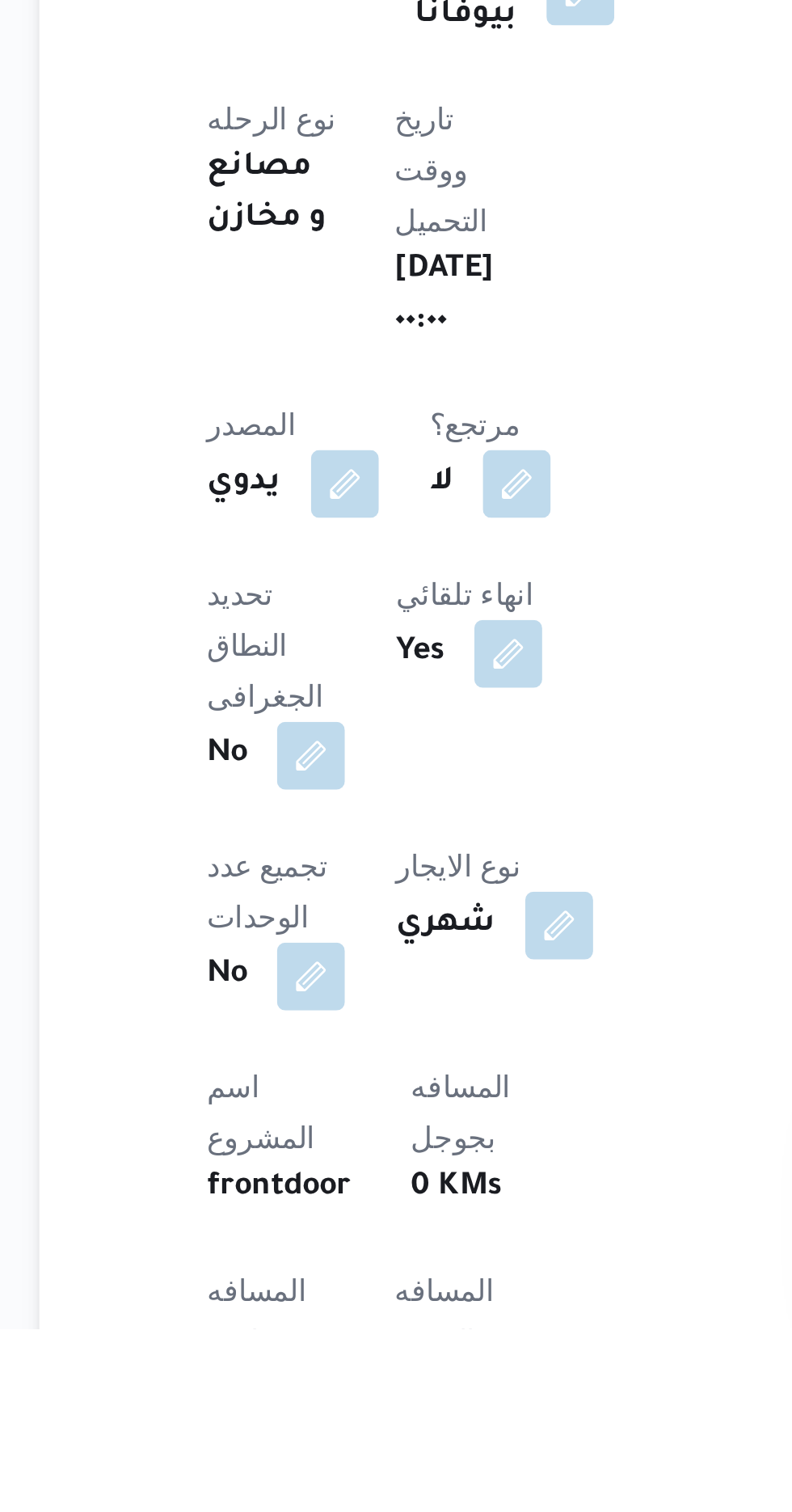
scroll to position [17, 0]
click at [377, 1511] on button "button" at bounding box center [389, 1538] width 26 height 26
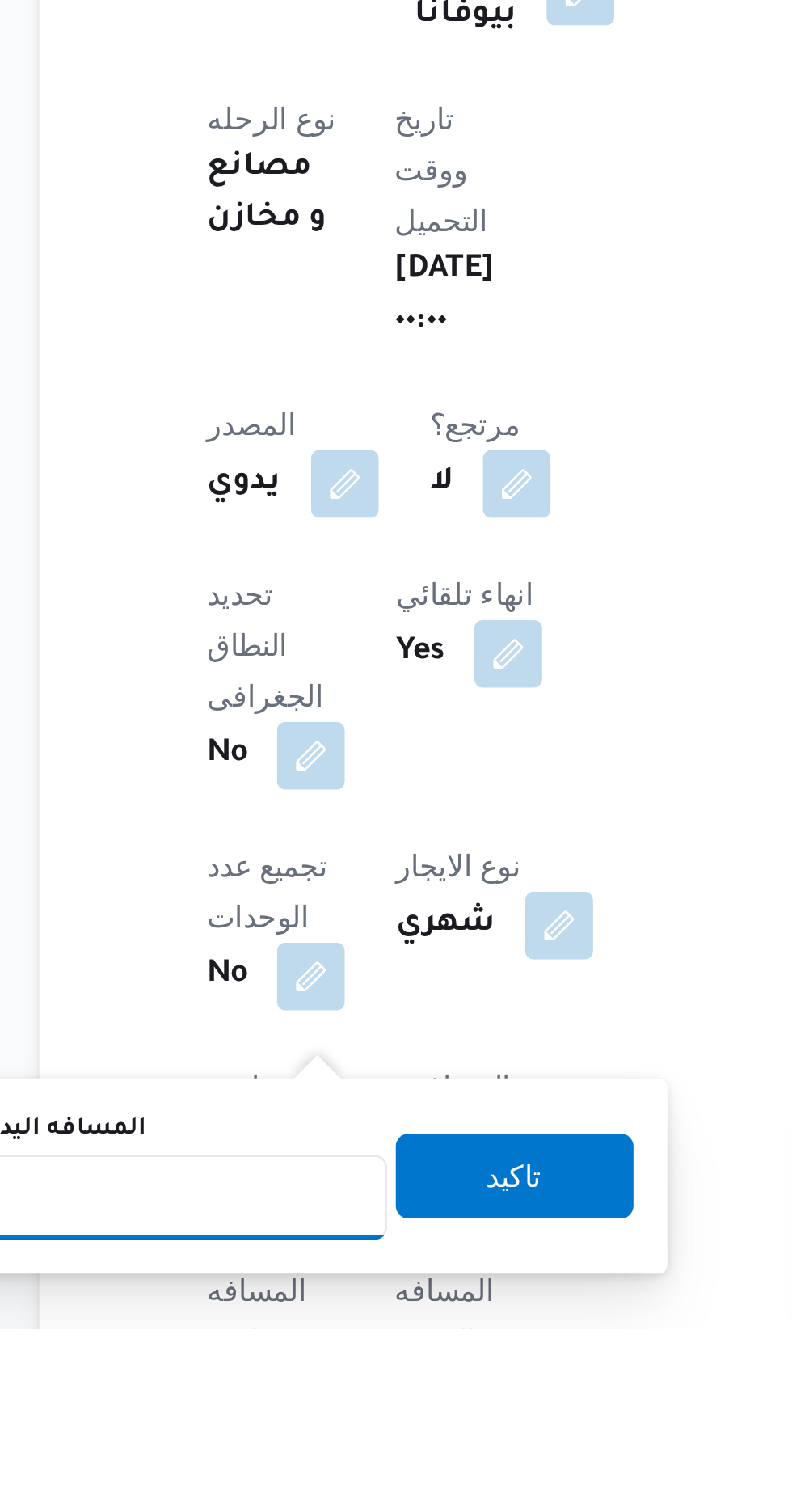
click at [293, 1446] on input "المسافه اليدويه" at bounding box center [262, 1461] width 161 height 32
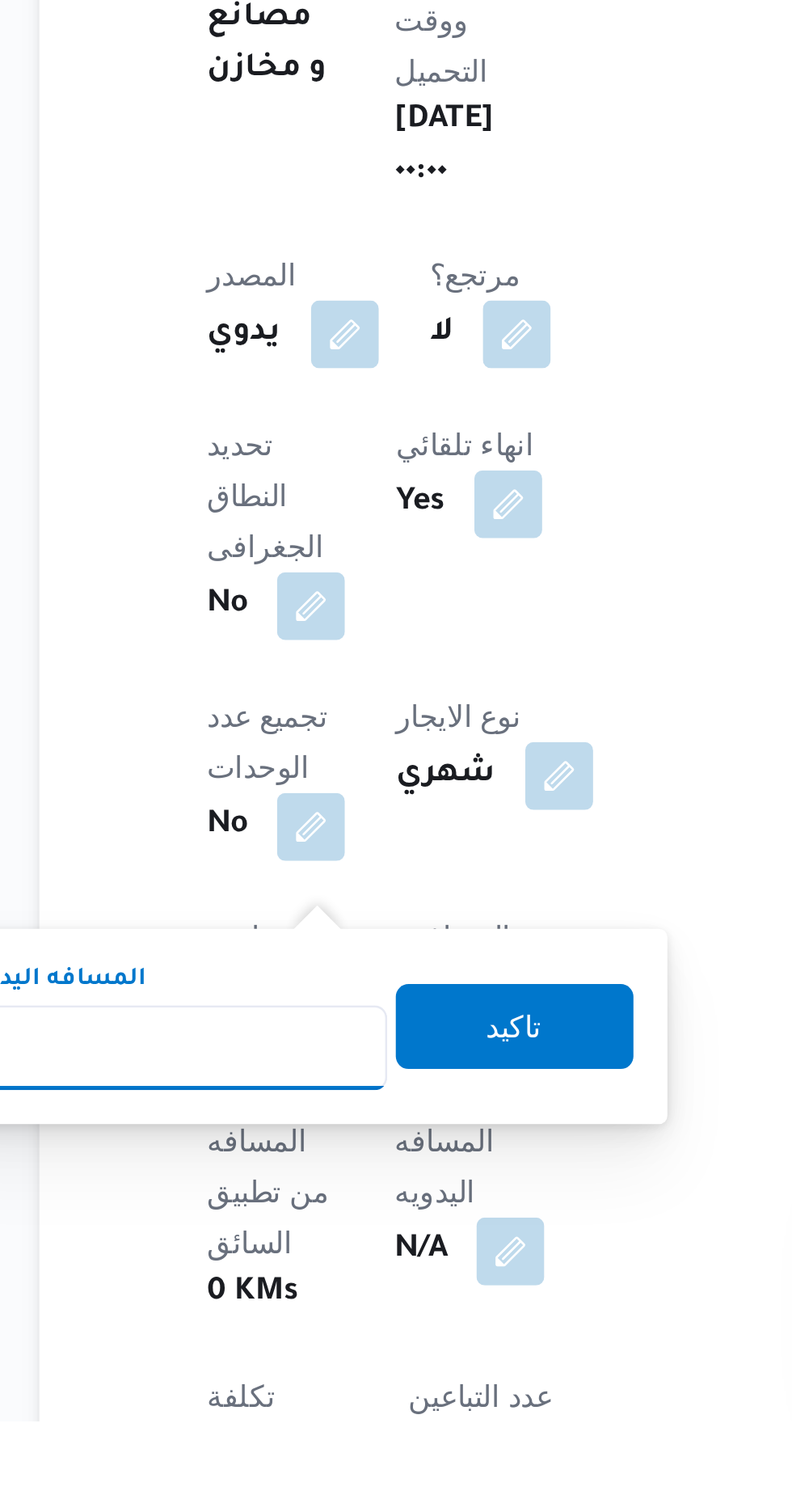
scroll to position [194, 0]
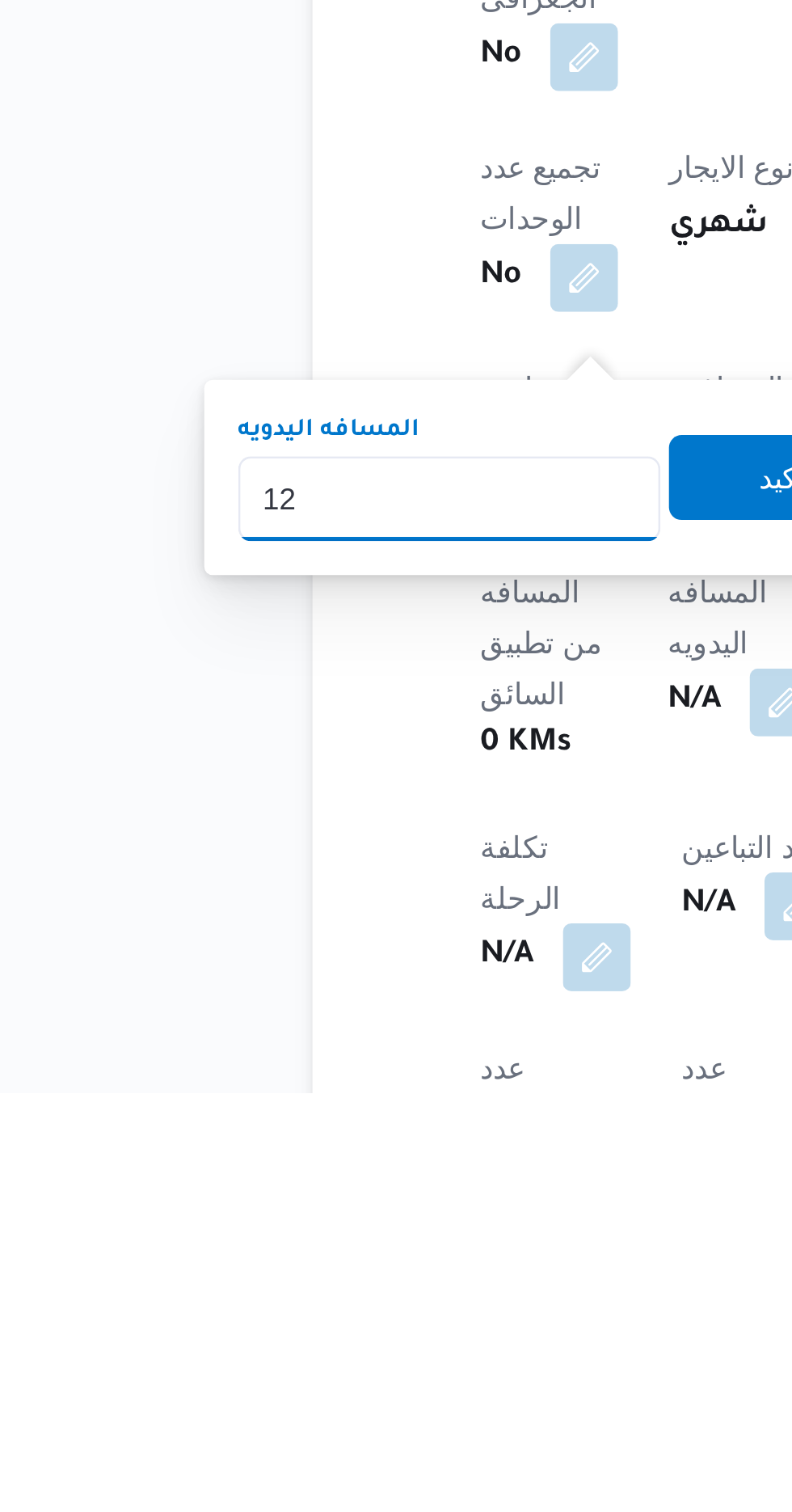
type input "120"
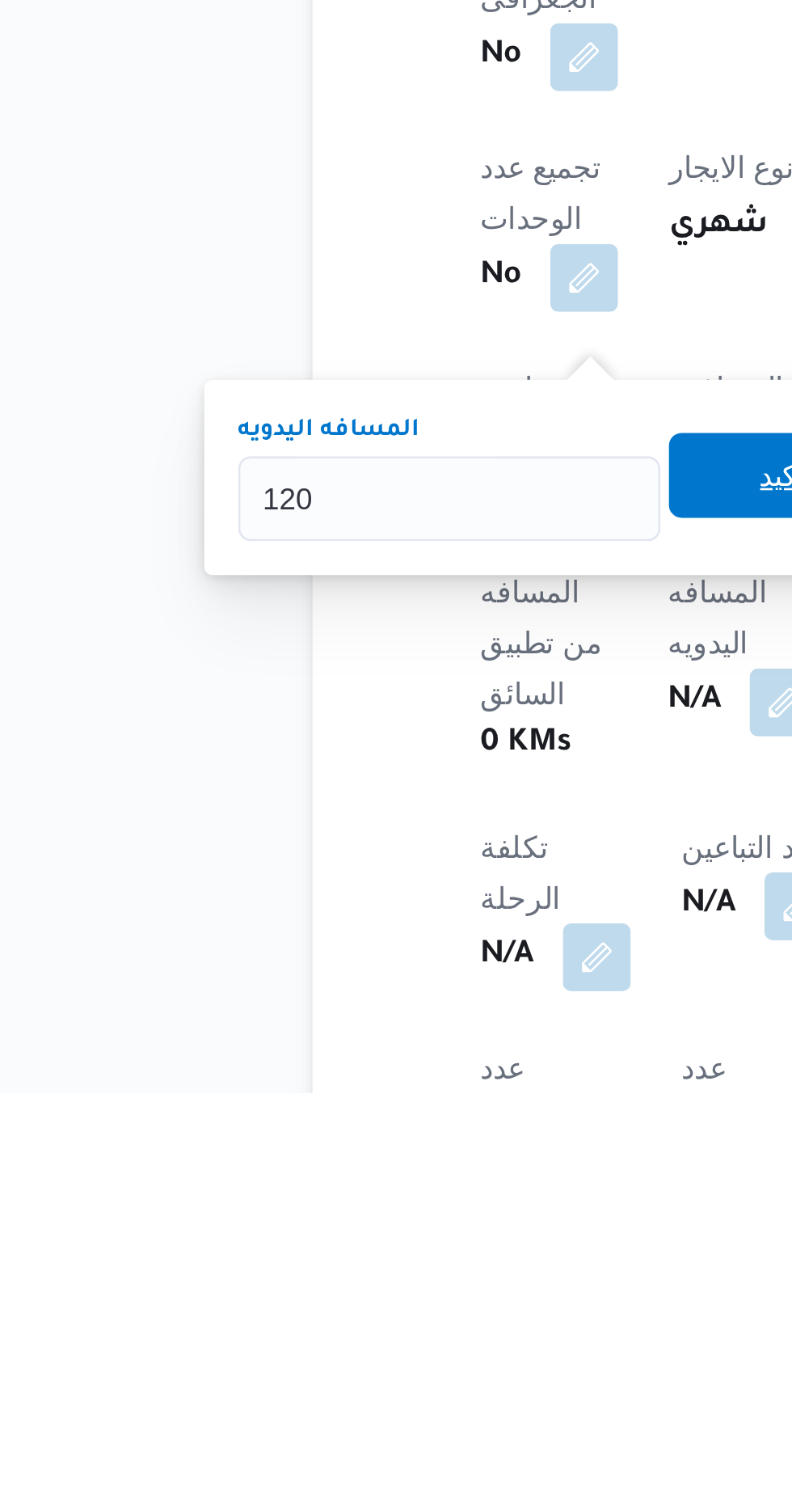
click at [375, 1279] on span "تاكيد" at bounding box center [391, 1276] width 90 height 32
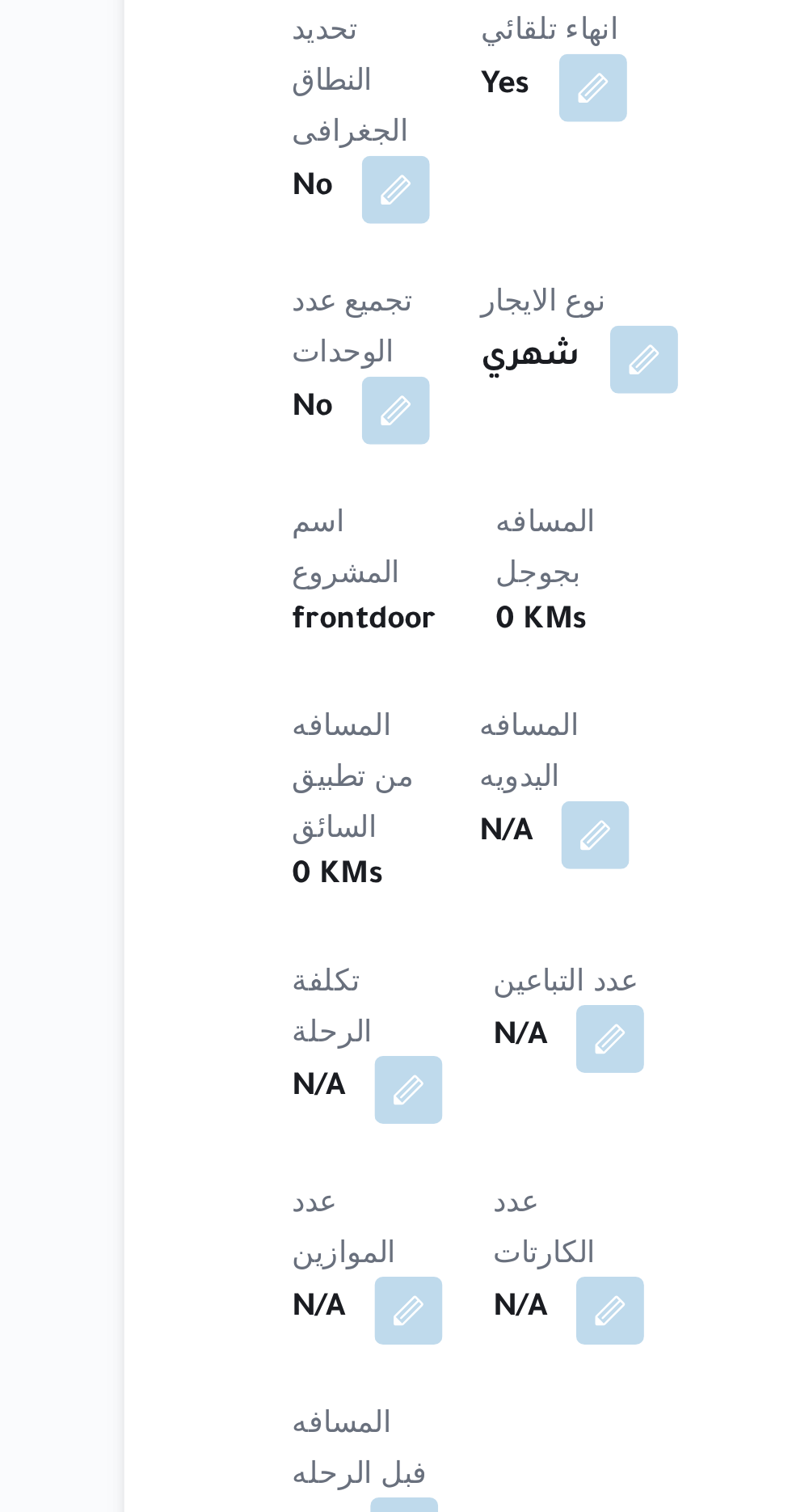
scroll to position [305, 0]
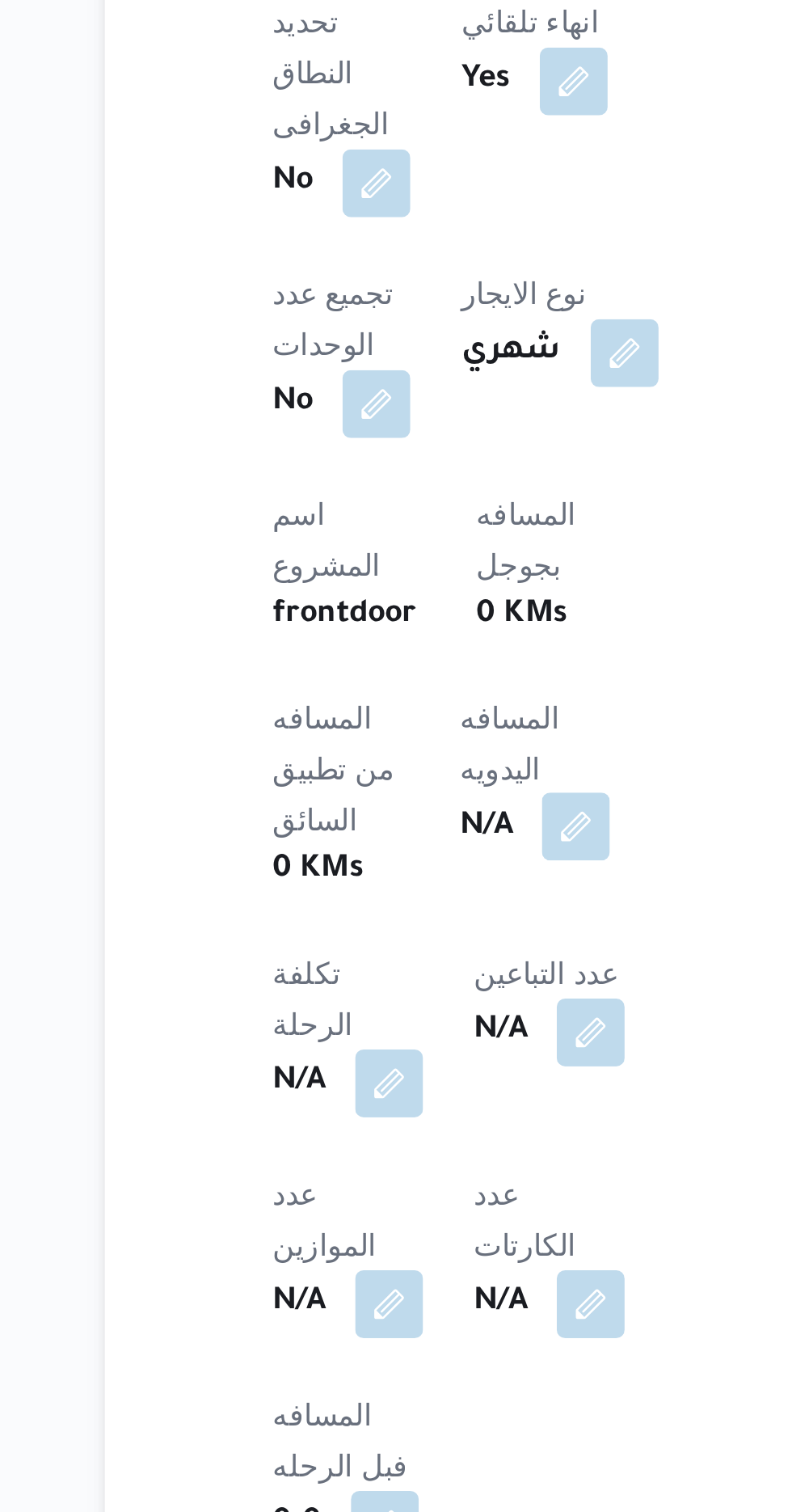
click at [377, 1237] on button "button" at bounding box center [389, 1250] width 26 height 26
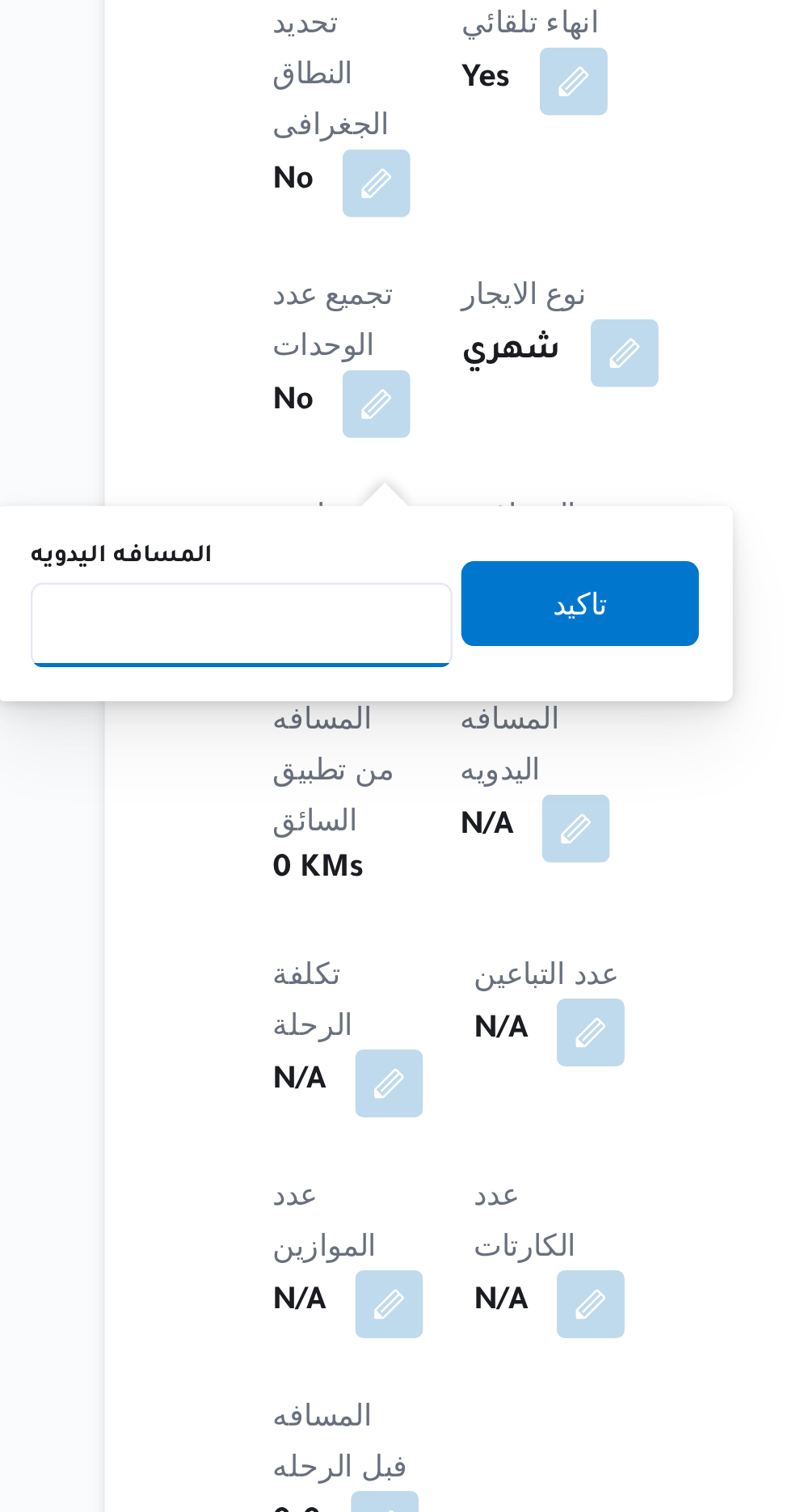
click at [289, 1171] on input "المسافه اليدويه" at bounding box center [262, 1174] width 161 height 32
type input "120"
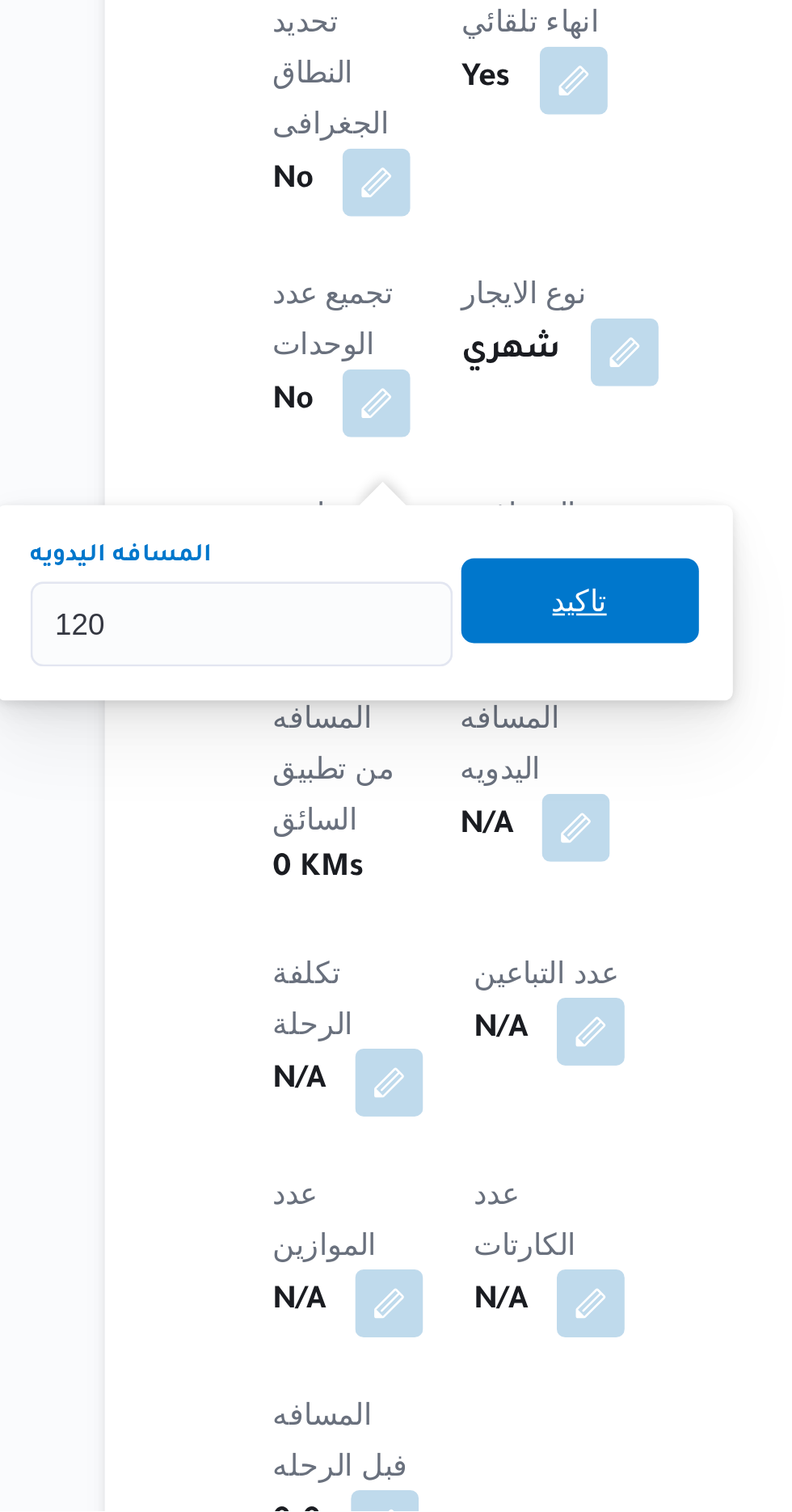
click at [401, 1164] on span "تاكيد" at bounding box center [391, 1164] width 21 height 19
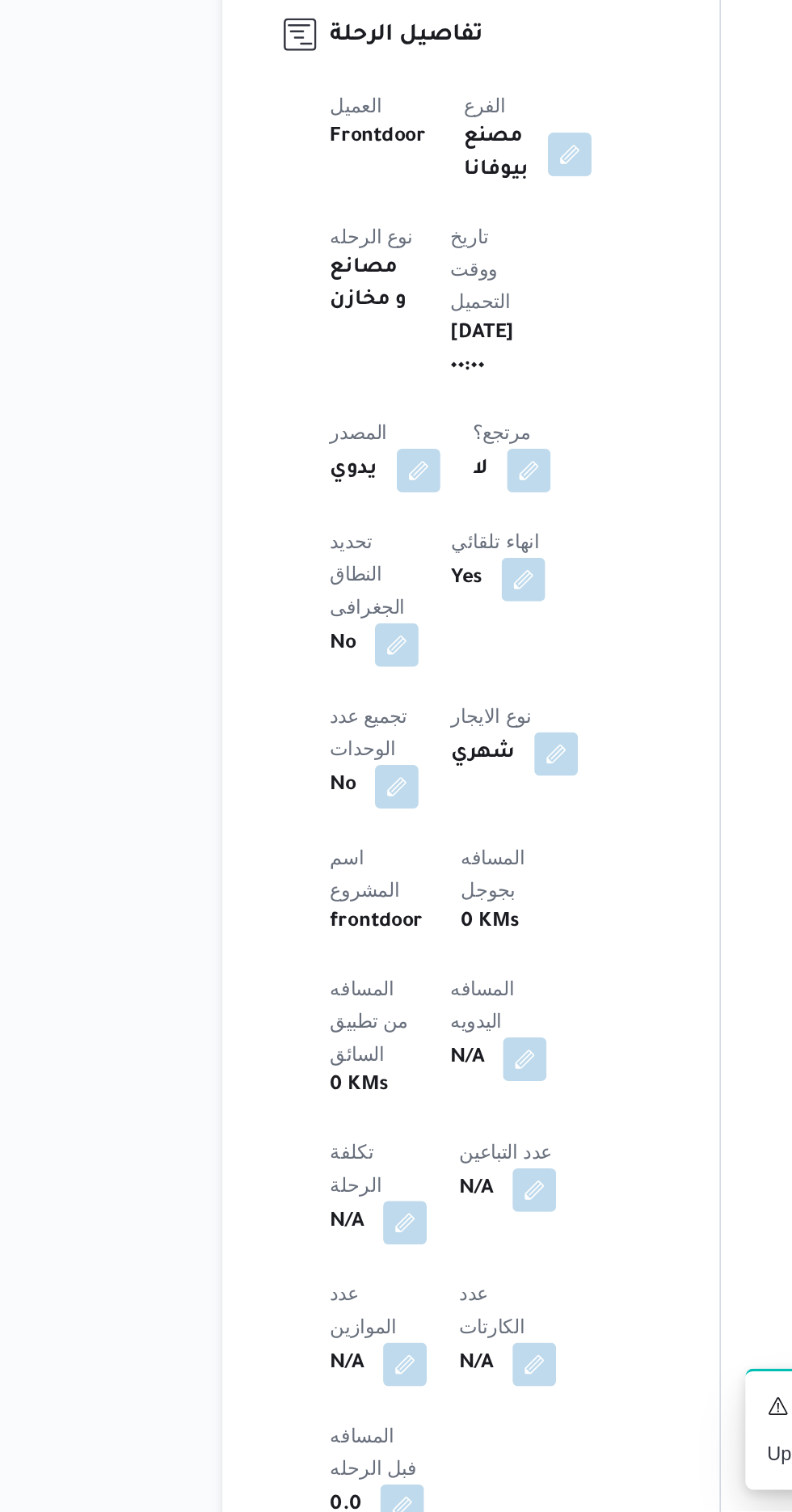
scroll to position [333, 0]
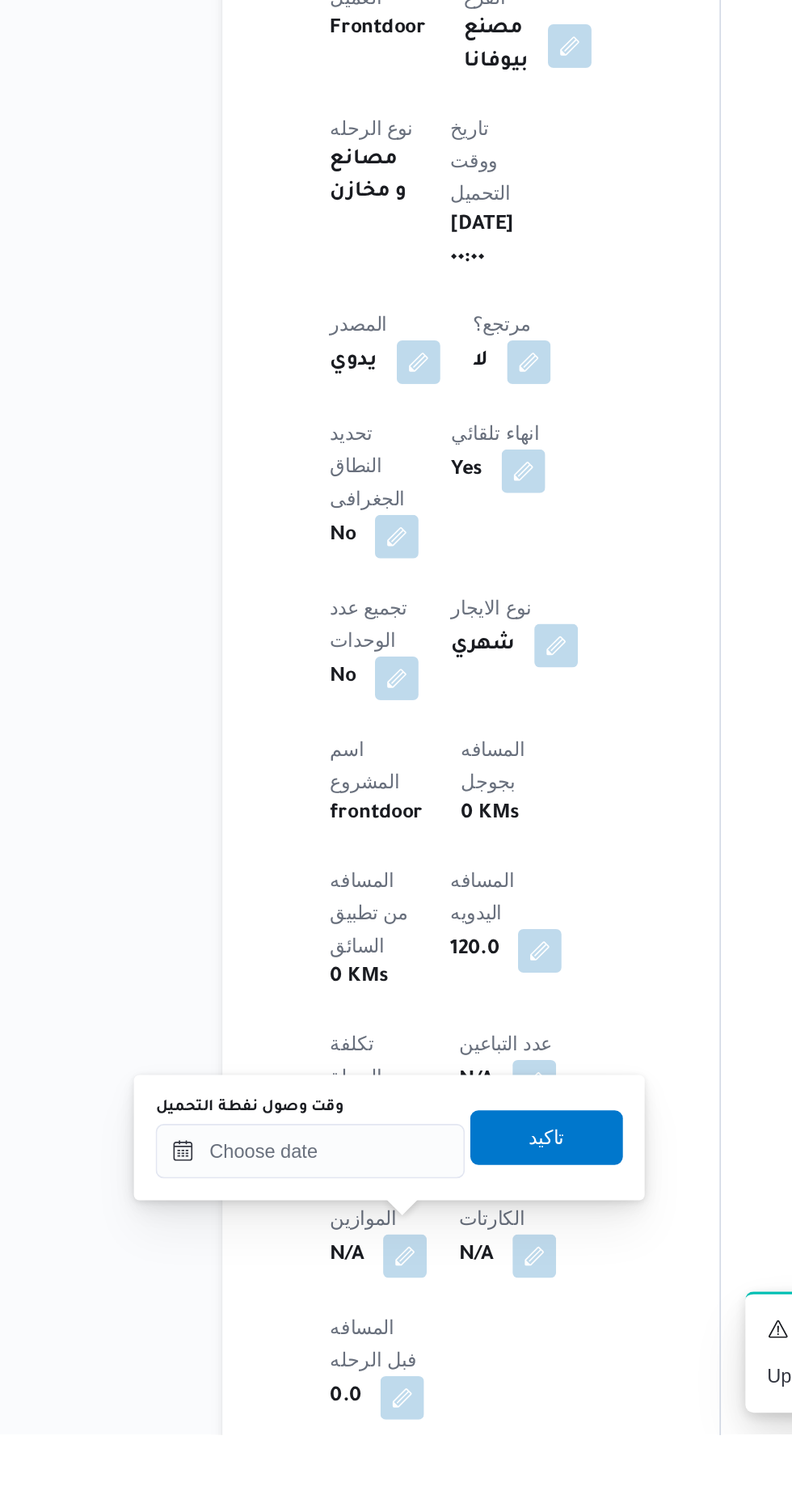
click at [226, 1366] on div "You are in a dialog. To close this dialog, hit escape. وقت وصول نفطة التحميل تا…" at bounding box center [309, 1335] width 304 height 75
click at [233, 1339] on input "وقت وصول نفطة التحميل" at bounding box center [262, 1343] width 183 height 32
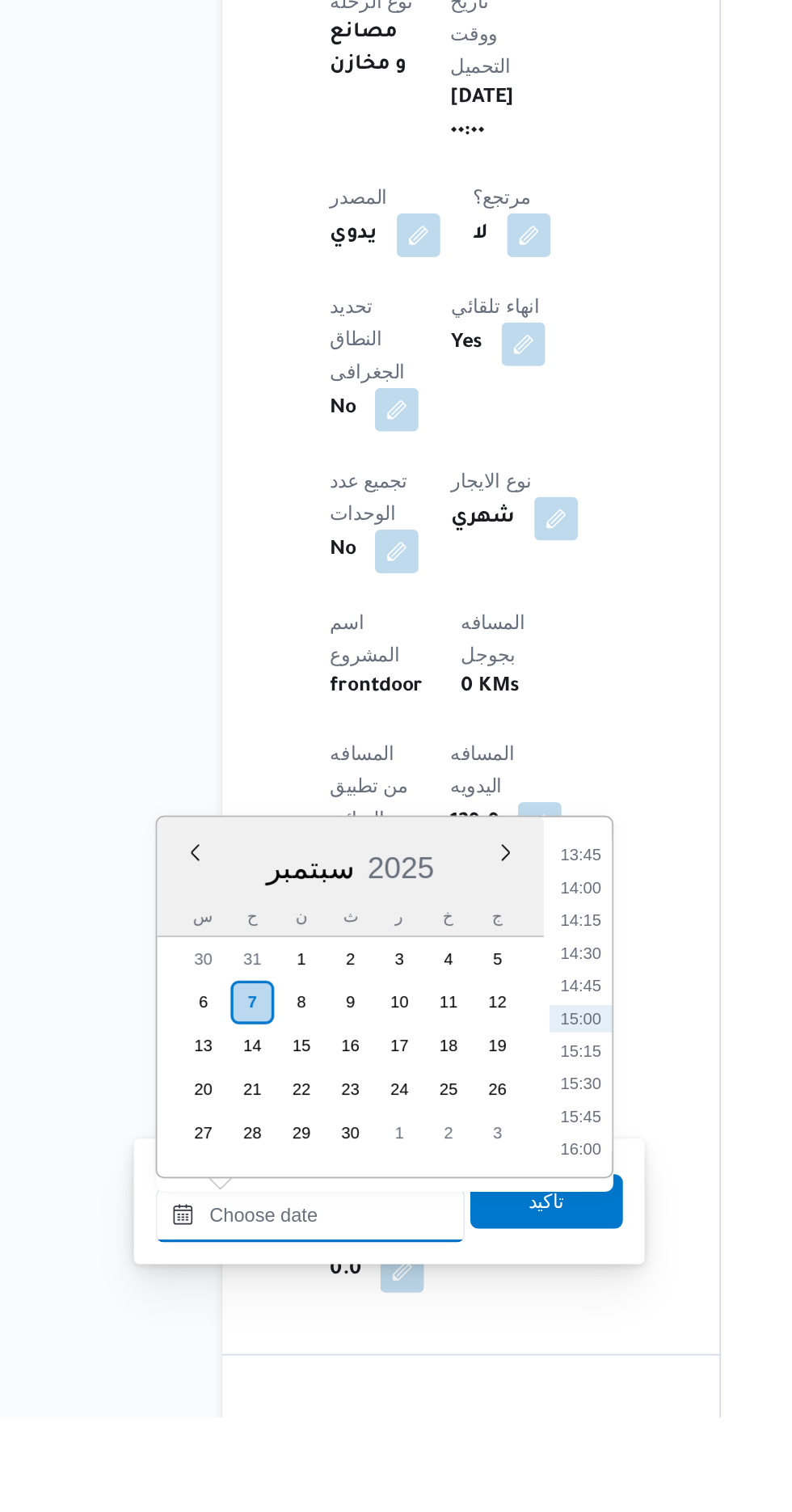
scroll to position [397, 0]
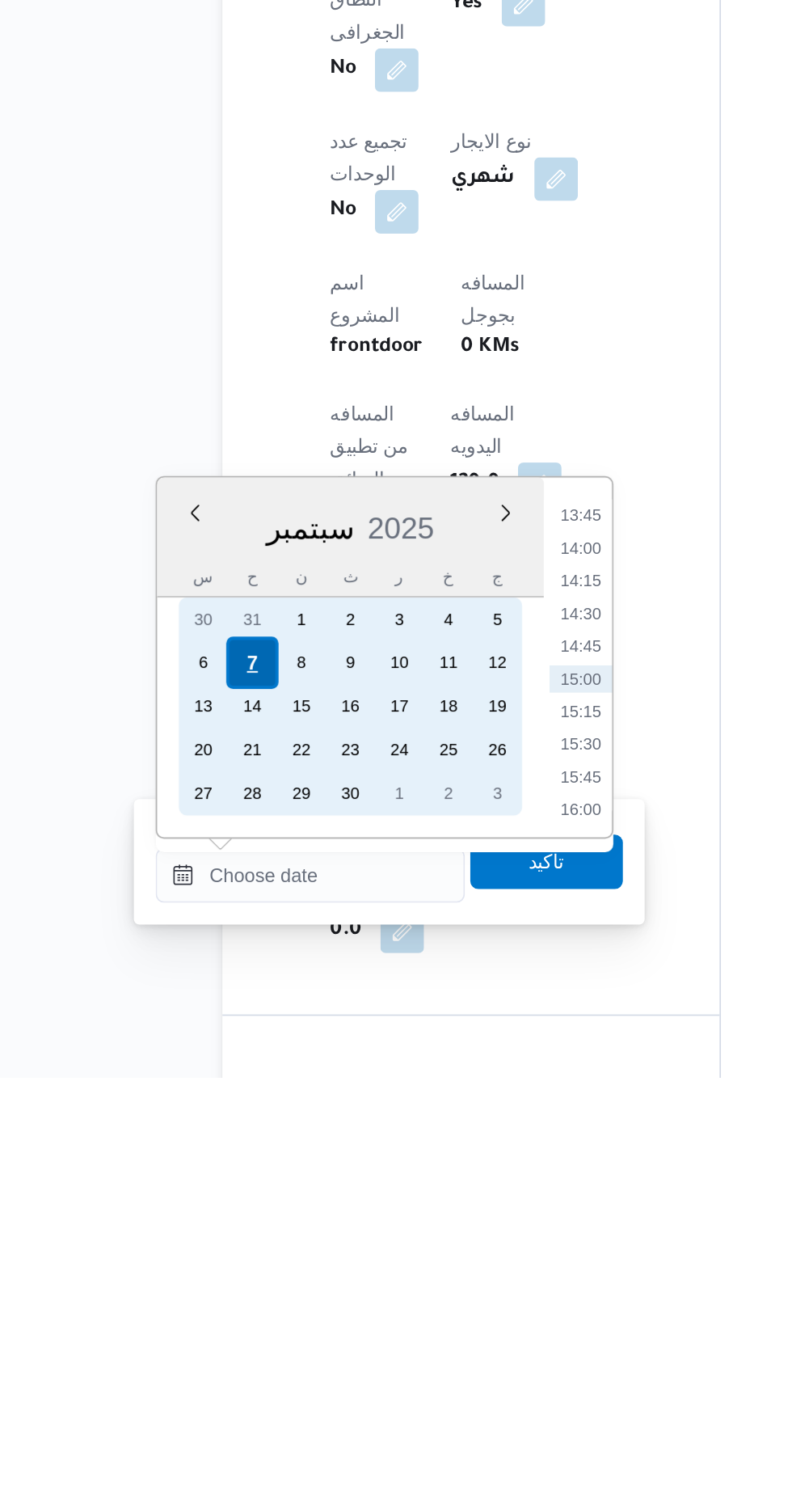
click at [226, 1262] on div "7" at bounding box center [226, 1266] width 31 height 31
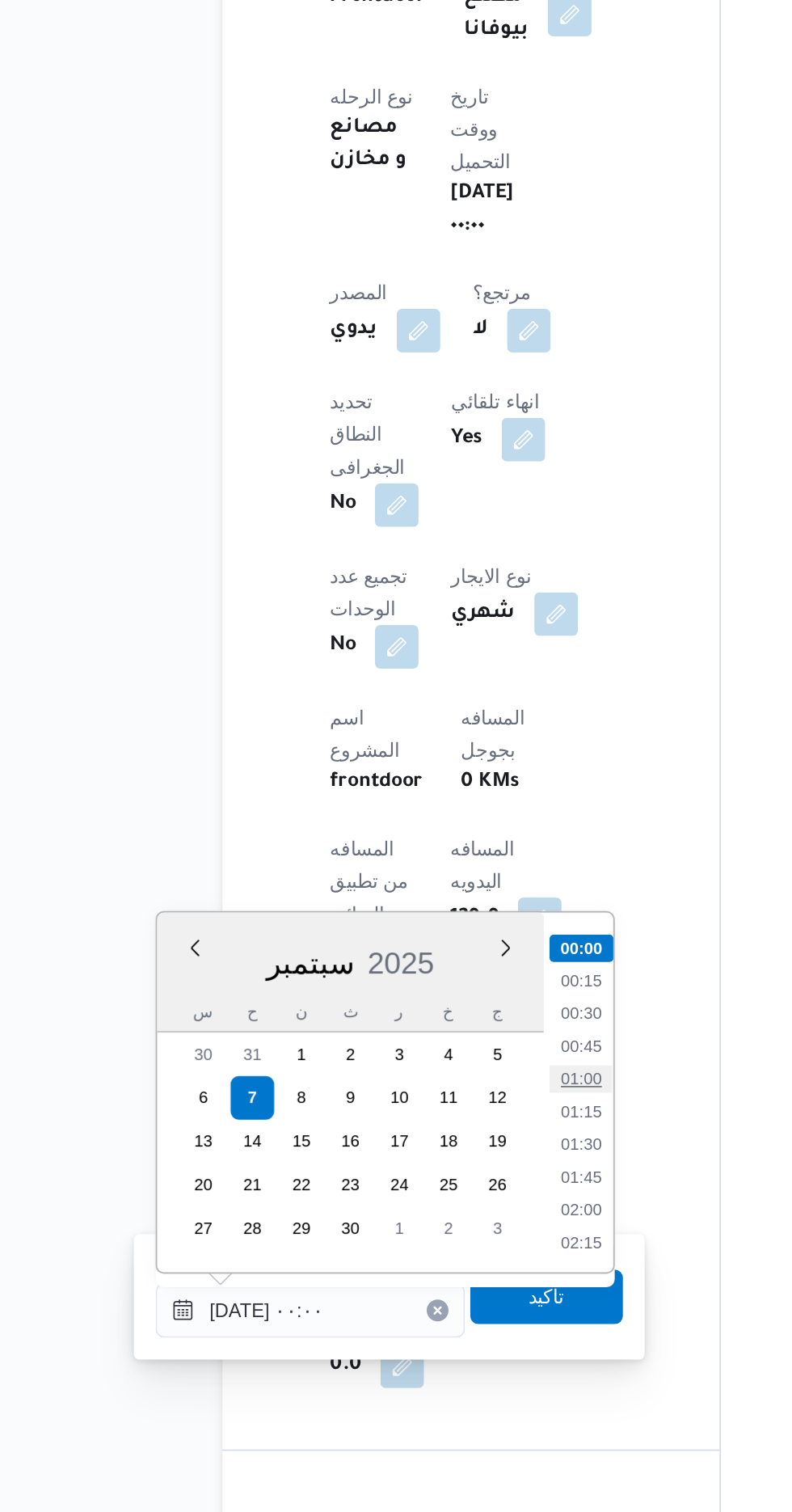
click at [415, 1257] on li "01:00" at bounding box center [422, 1254] width 37 height 16
type input "[DATE] ٠١:٠٠"
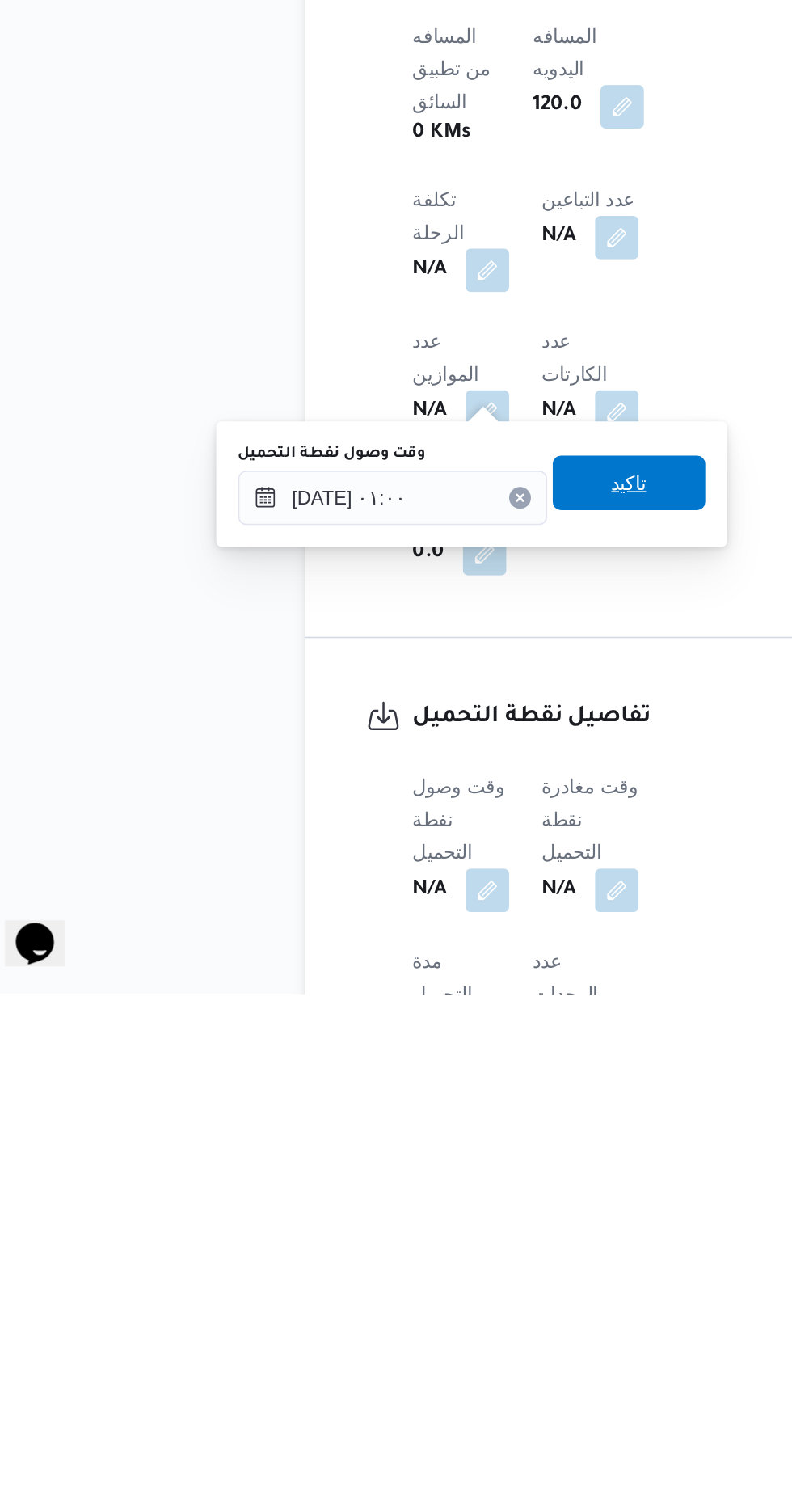
click at [413, 1213] on span "تاكيد" at bounding box center [402, 1208] width 21 height 19
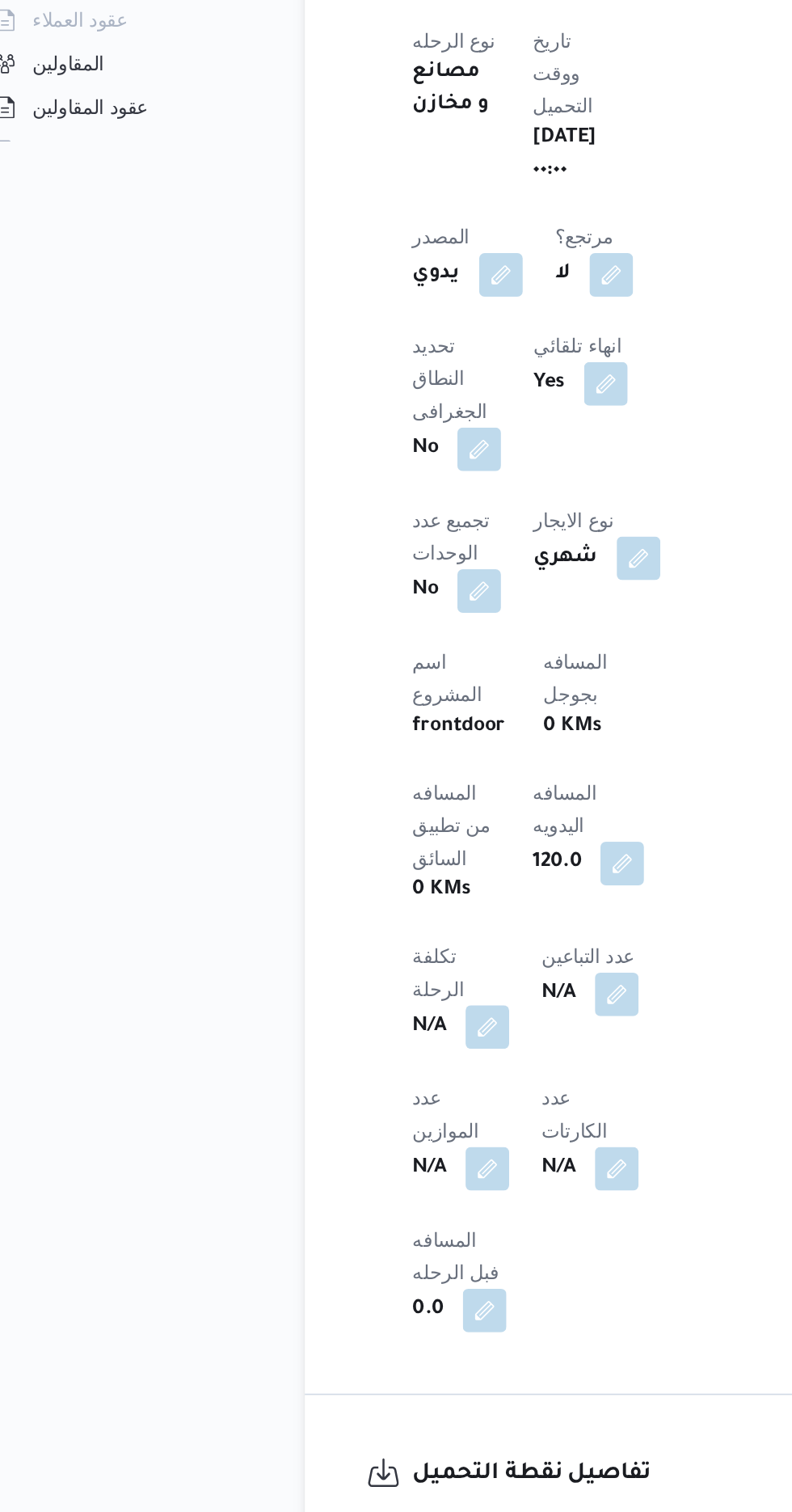
scroll to position [0, 0]
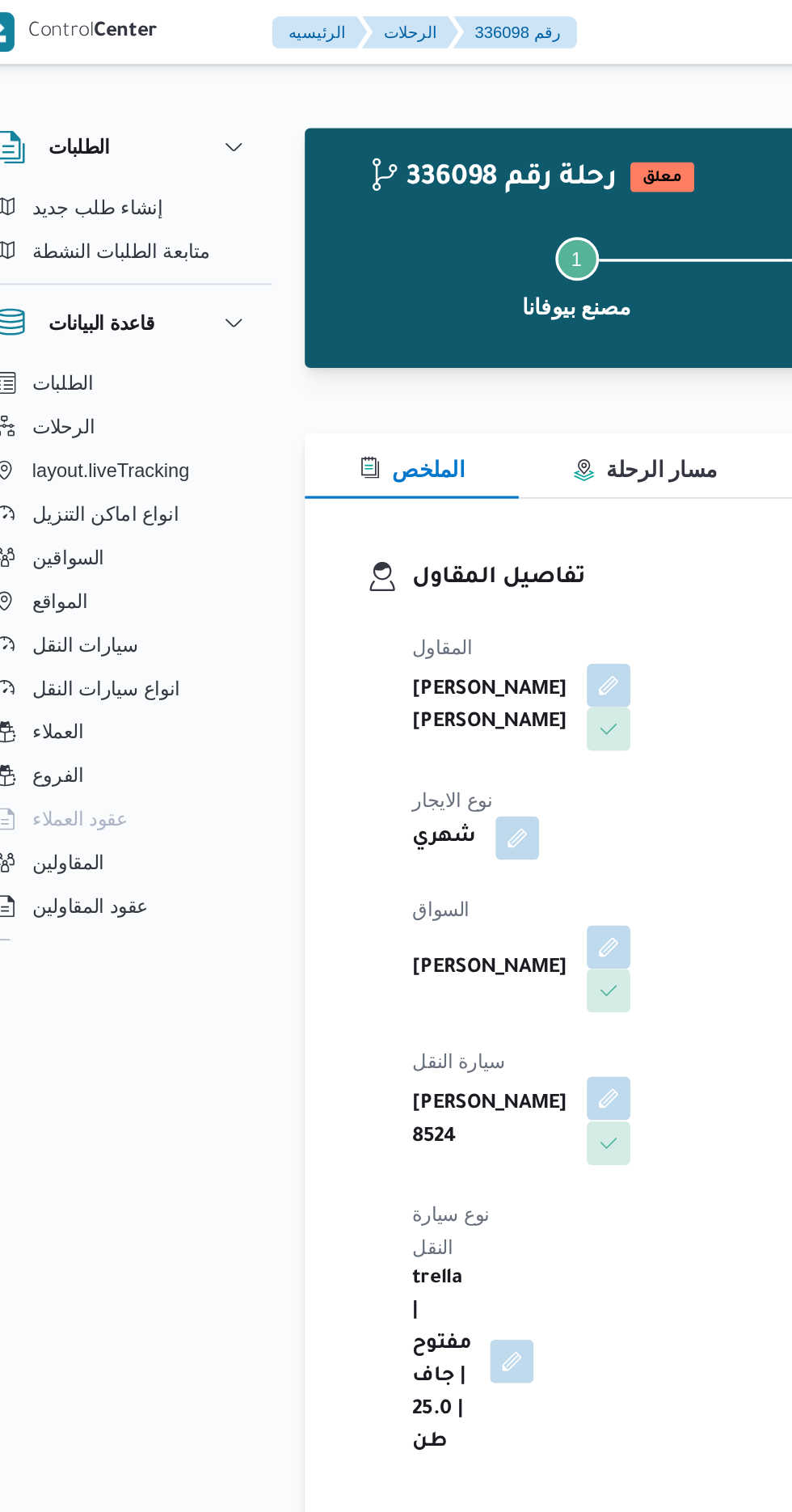
click at [403, 639] on button "button" at bounding box center [390, 651] width 26 height 26
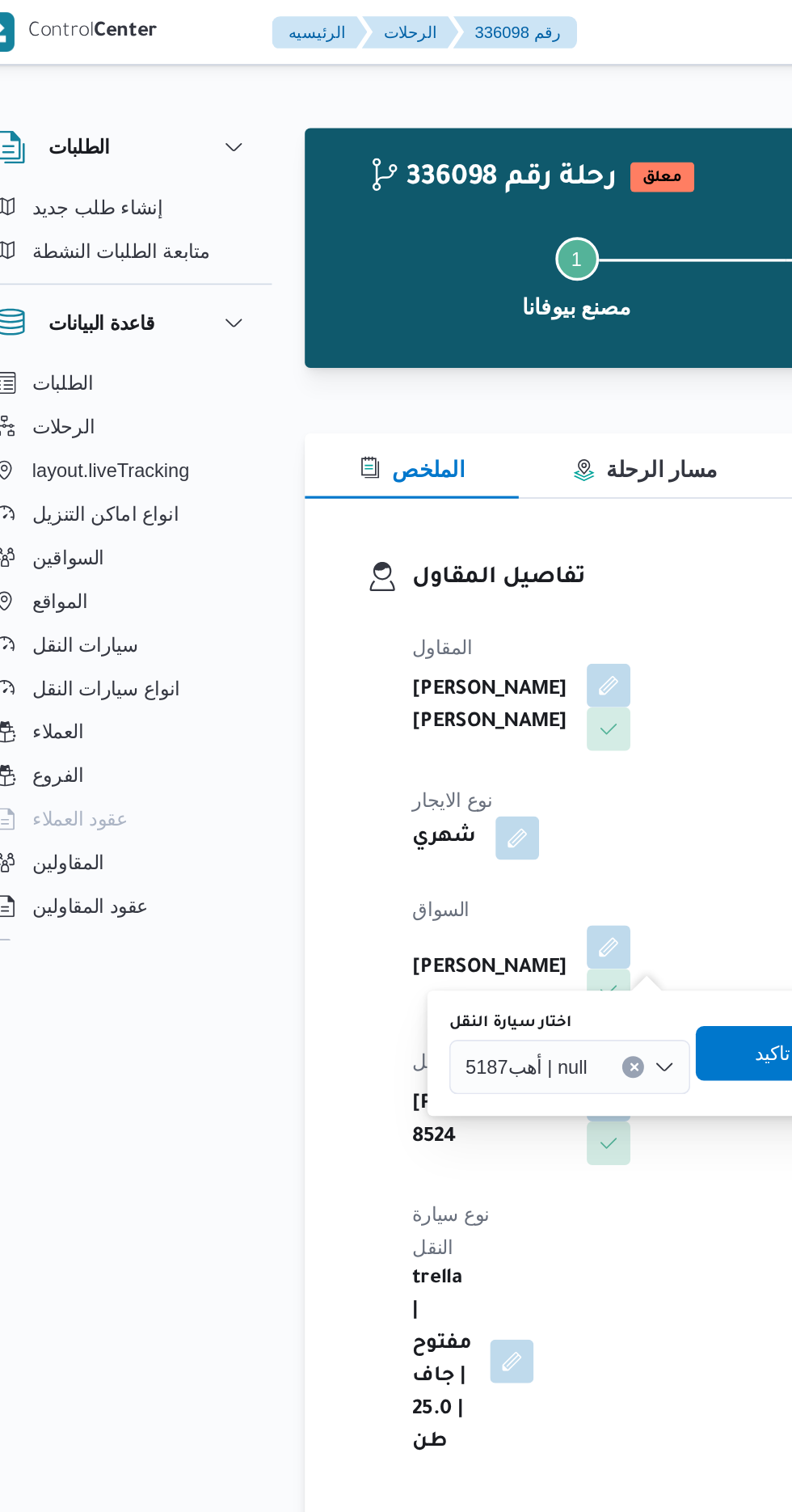
click at [364, 610] on label "اختار سيارة النقل" at bounding box center [333, 607] width 73 height 13
click at [385, 623] on input "اختار سيارة النقل" at bounding box center [386, 632] width 2 height 19
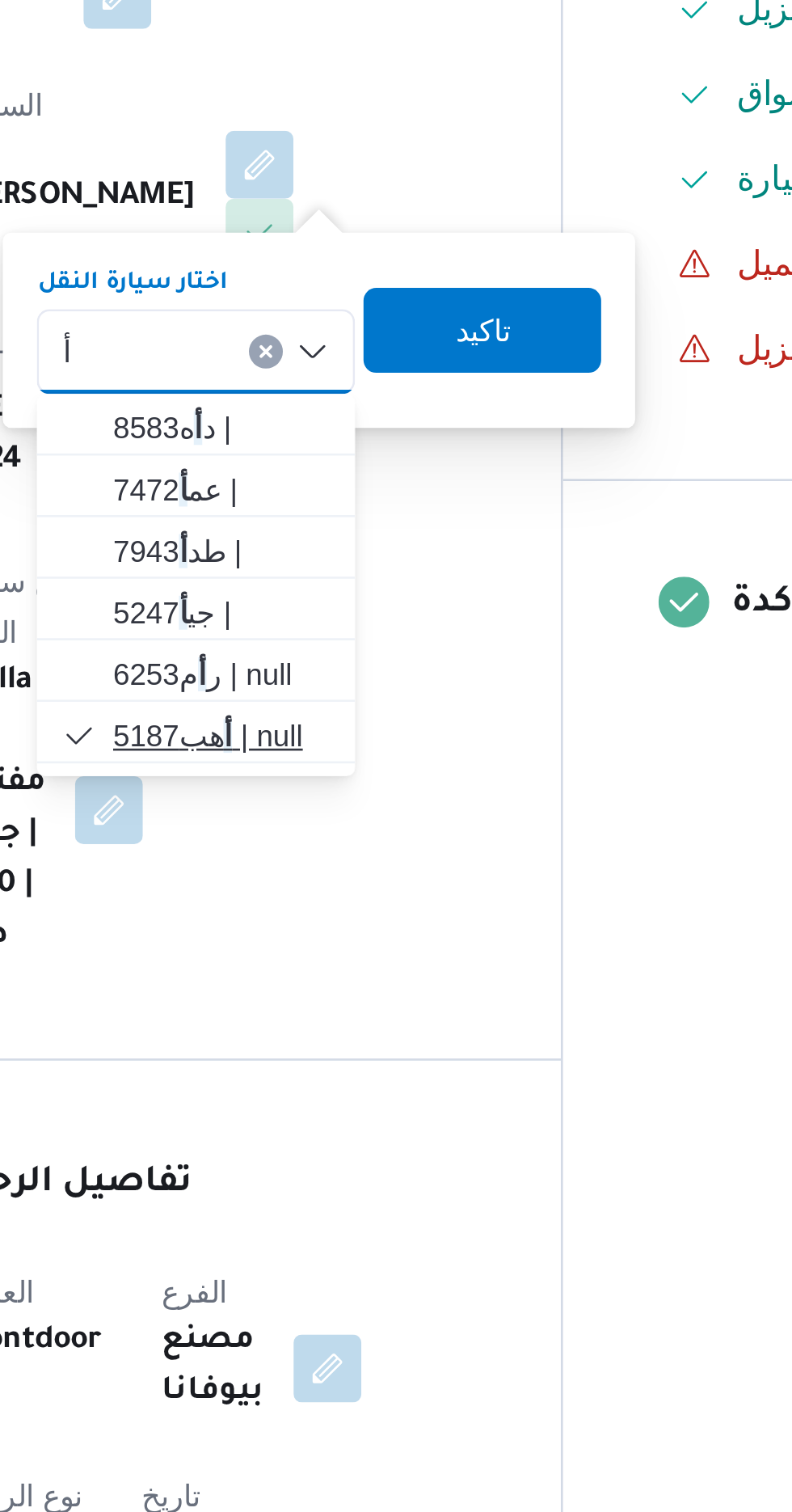
type input "أ"
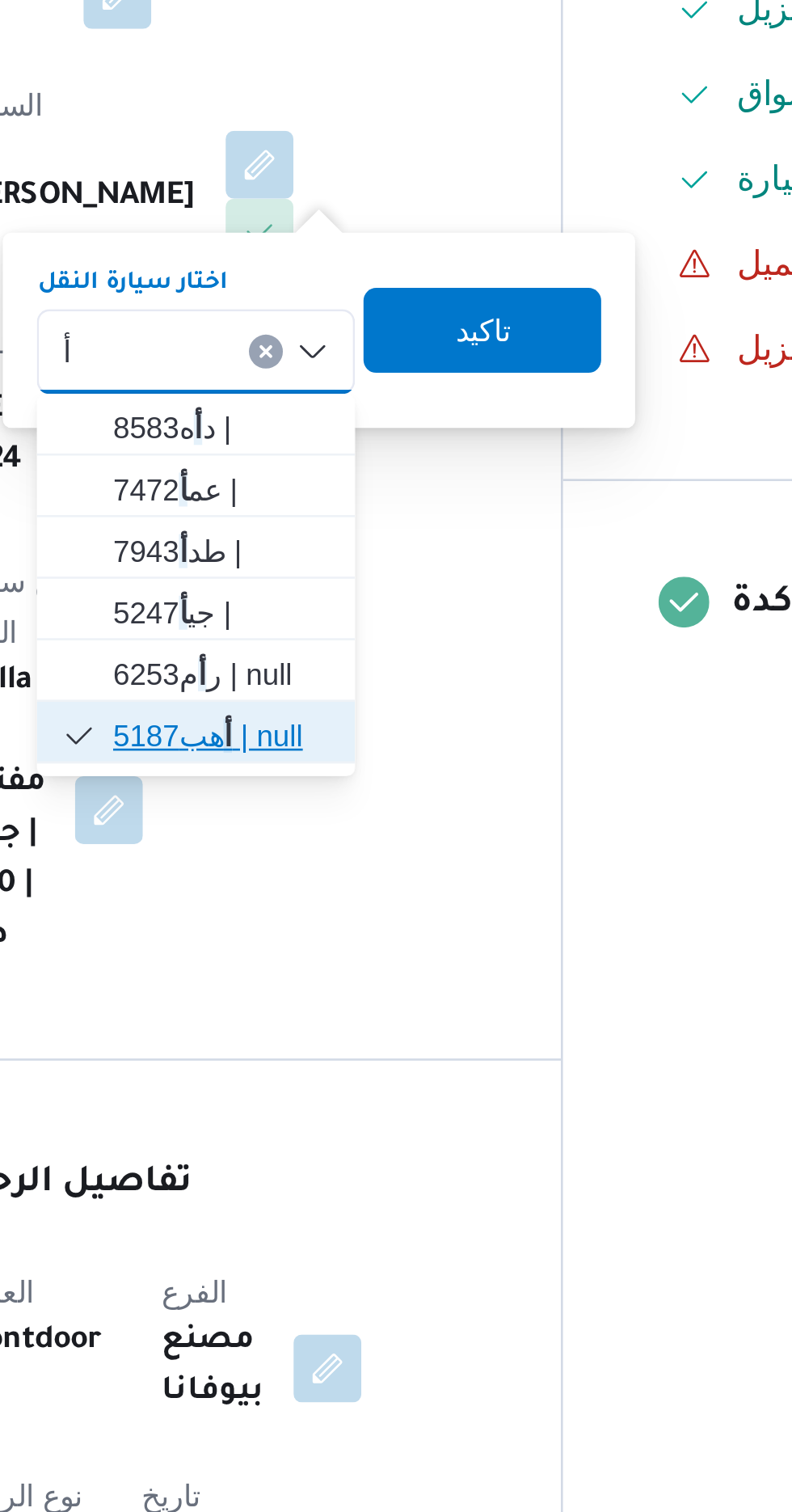
click at [351, 782] on span "أ هب5187 | null" at bounding box center [376, 779] width 82 height 19
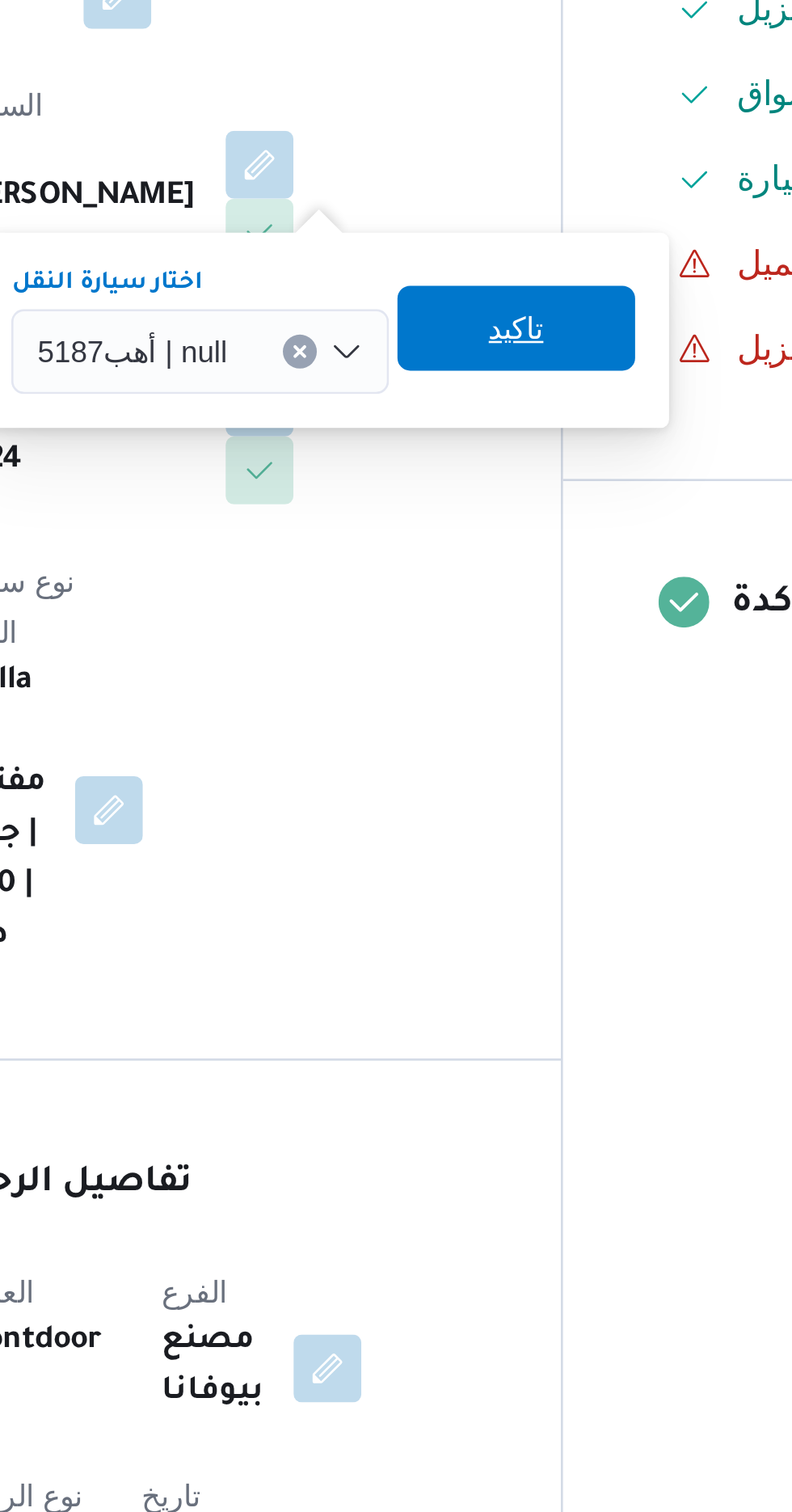
click at [488, 622] on span "تاكيد" at bounding box center [488, 624] width 21 height 19
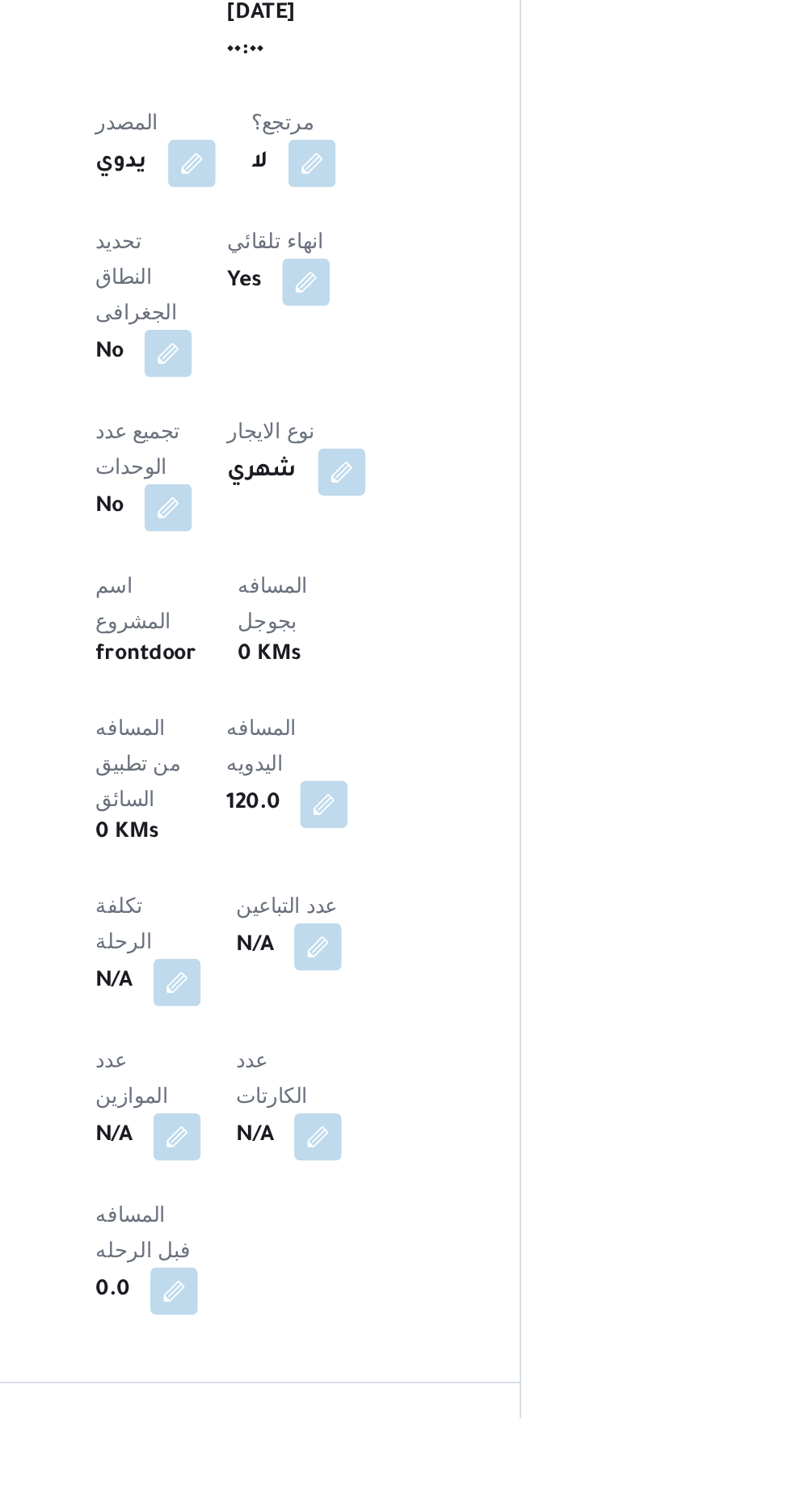
scroll to position [309, 0]
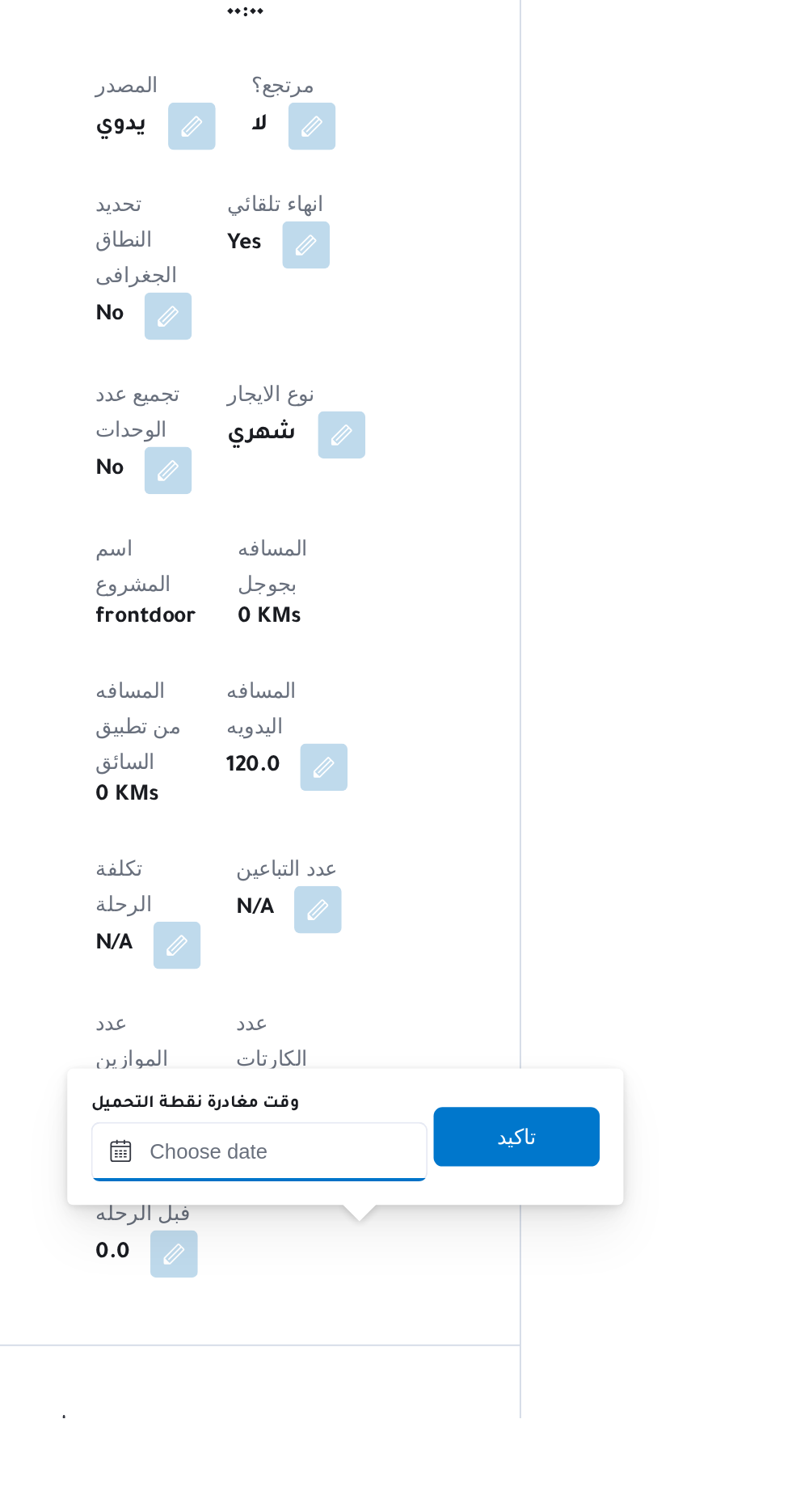
click at [350, 1361] on input "وقت مغادرة نقطة التحميل" at bounding box center [362, 1367] width 183 height 32
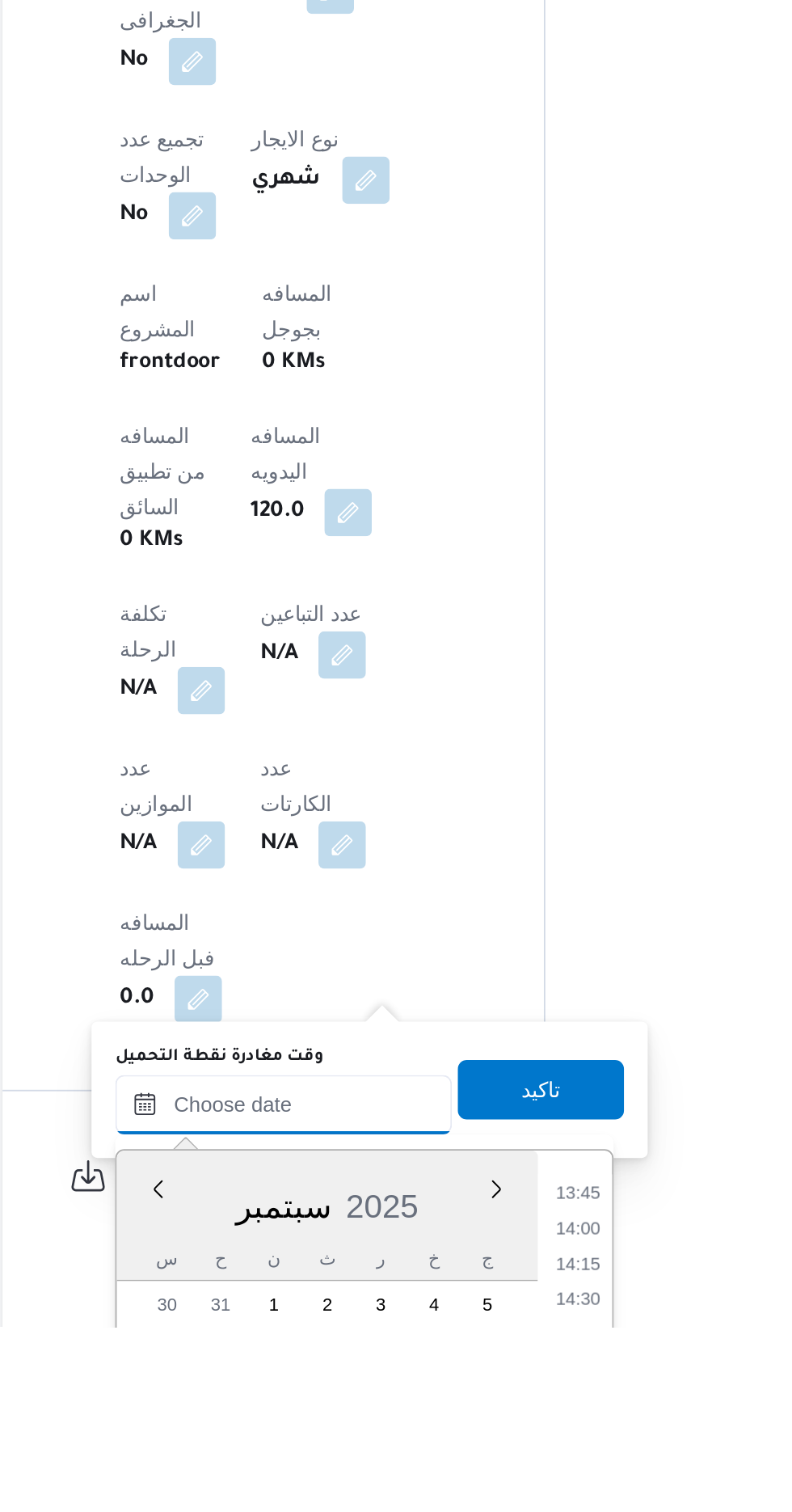
scroll to position [525, 0]
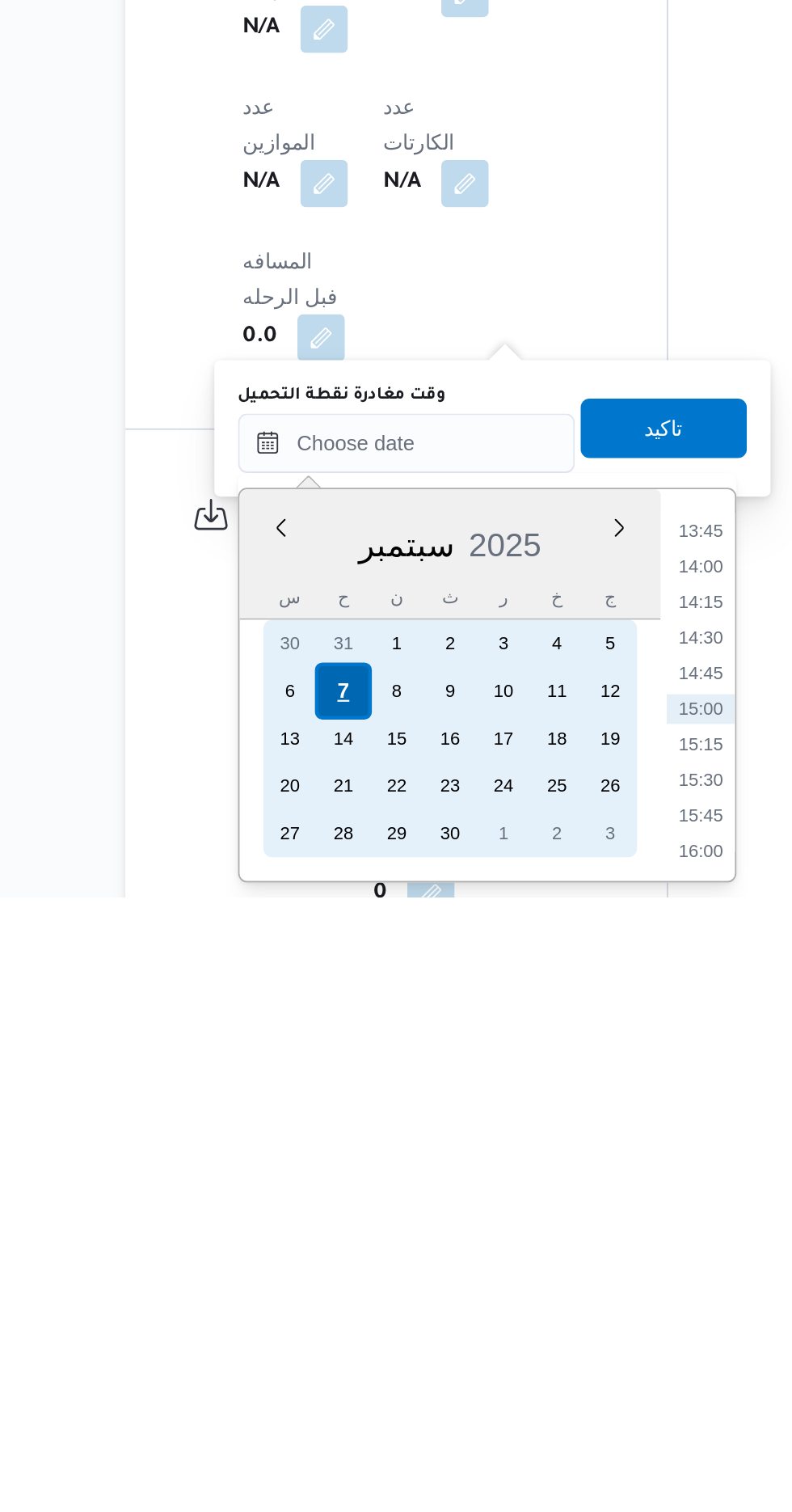
click at [328, 1394] on div "7" at bounding box center [328, 1399] width 31 height 31
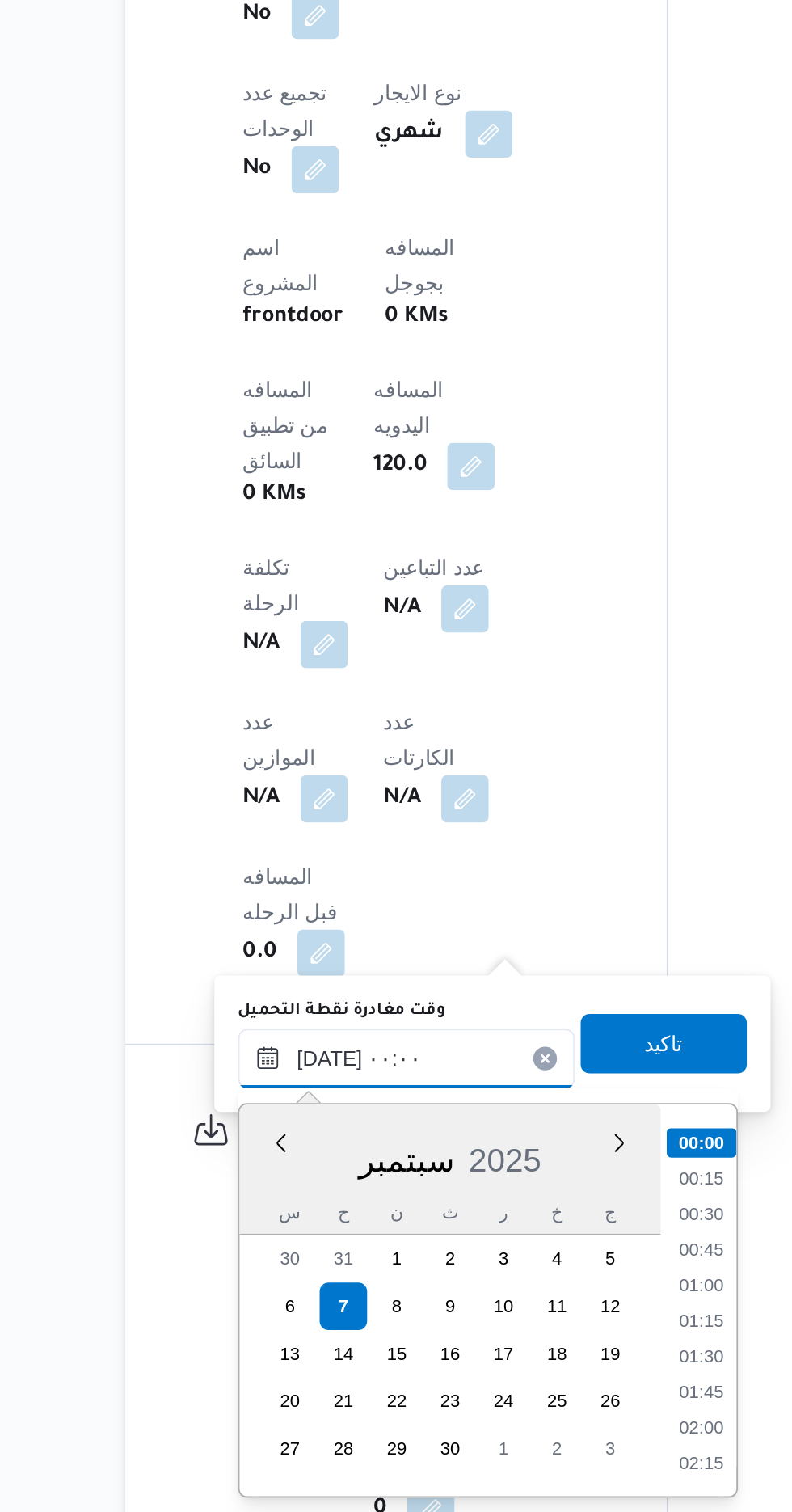
click at [274, 1268] on input "[DATE] ٠٠:٠٠" at bounding box center [362, 1264] width 183 height 32
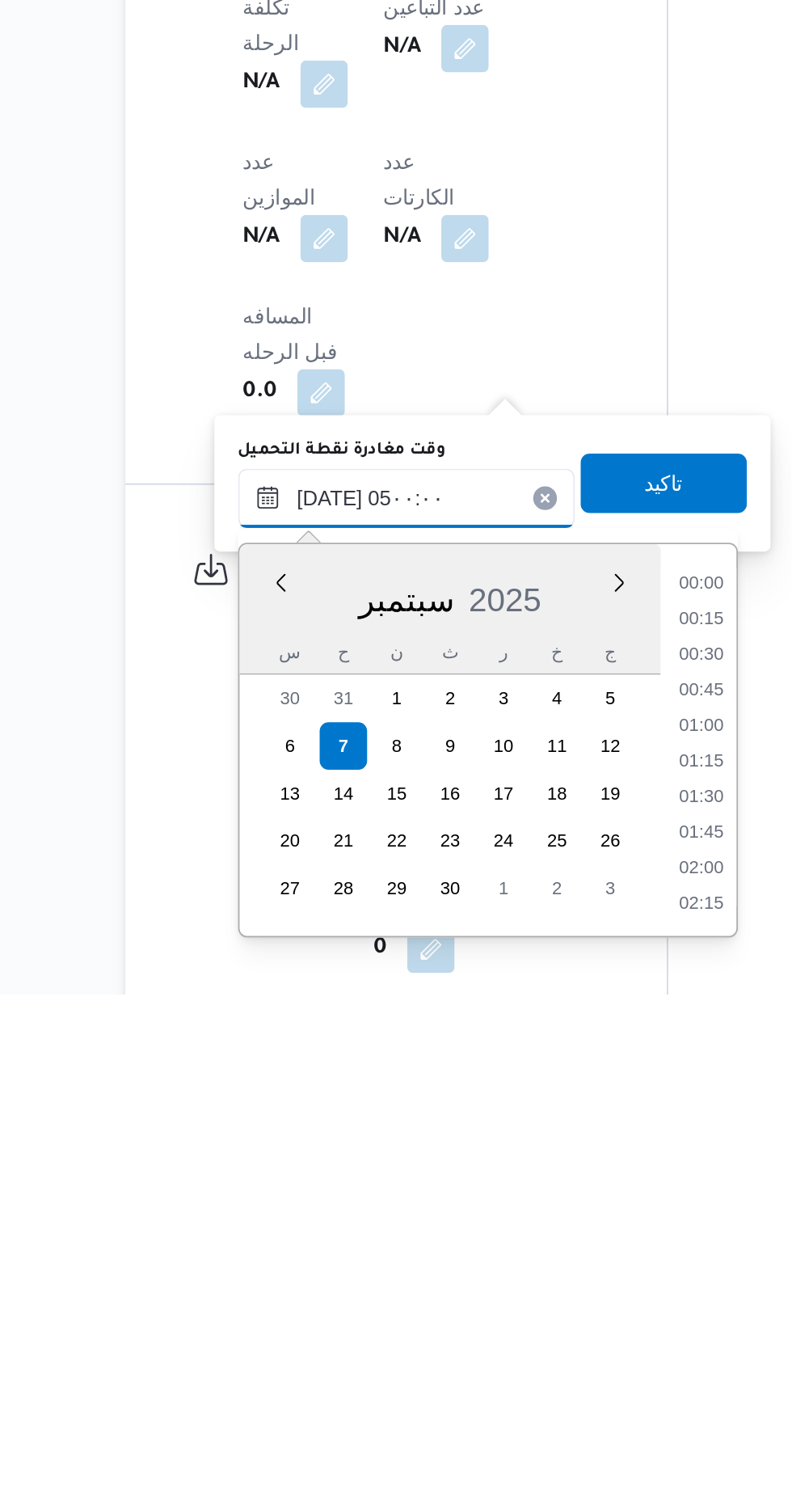
scroll to position [218, 0]
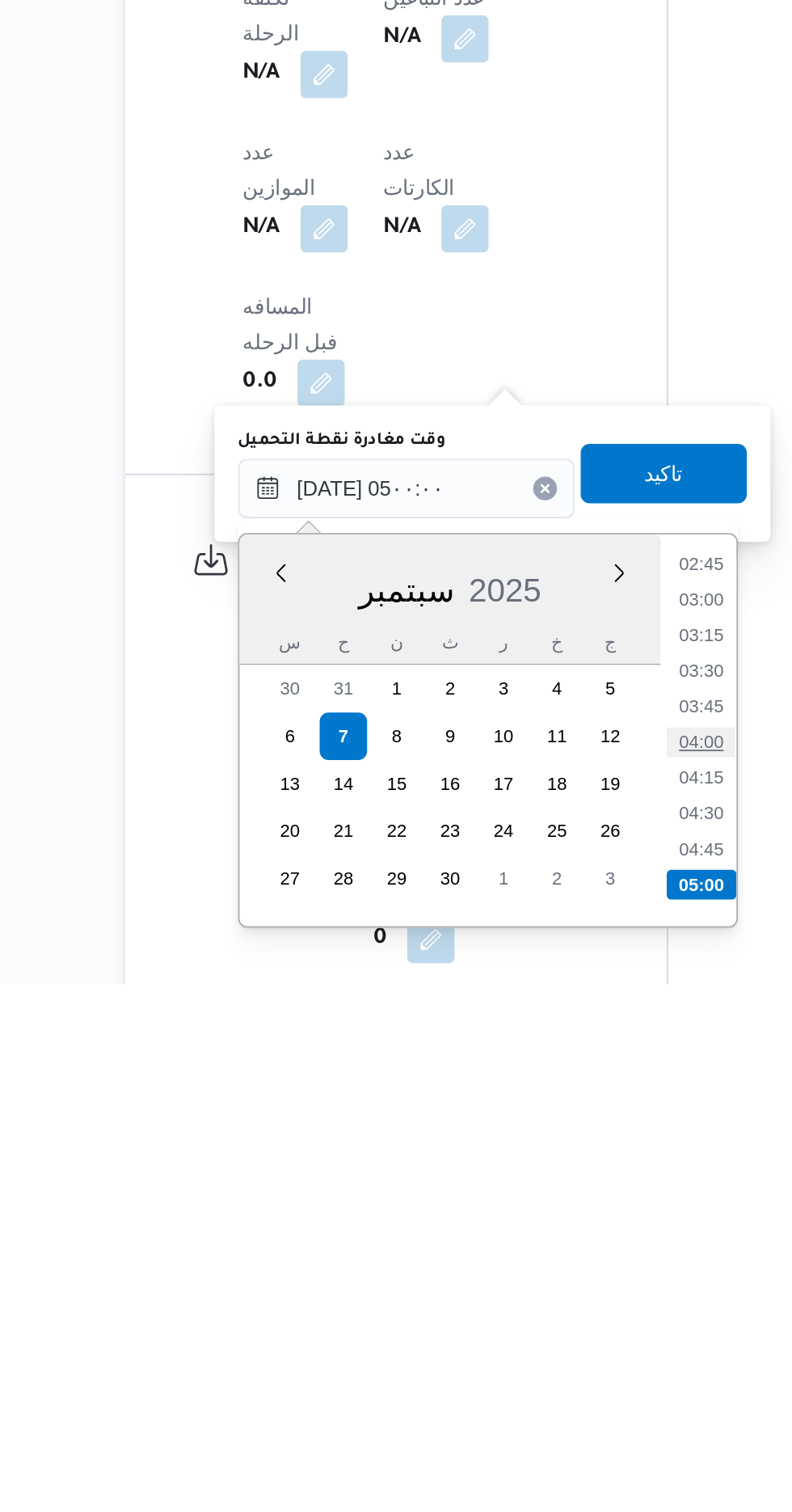
click at [526, 1376] on li "04:00" at bounding box center [523, 1379] width 37 height 16
type input "[DATE] ٠٤:٠٠"
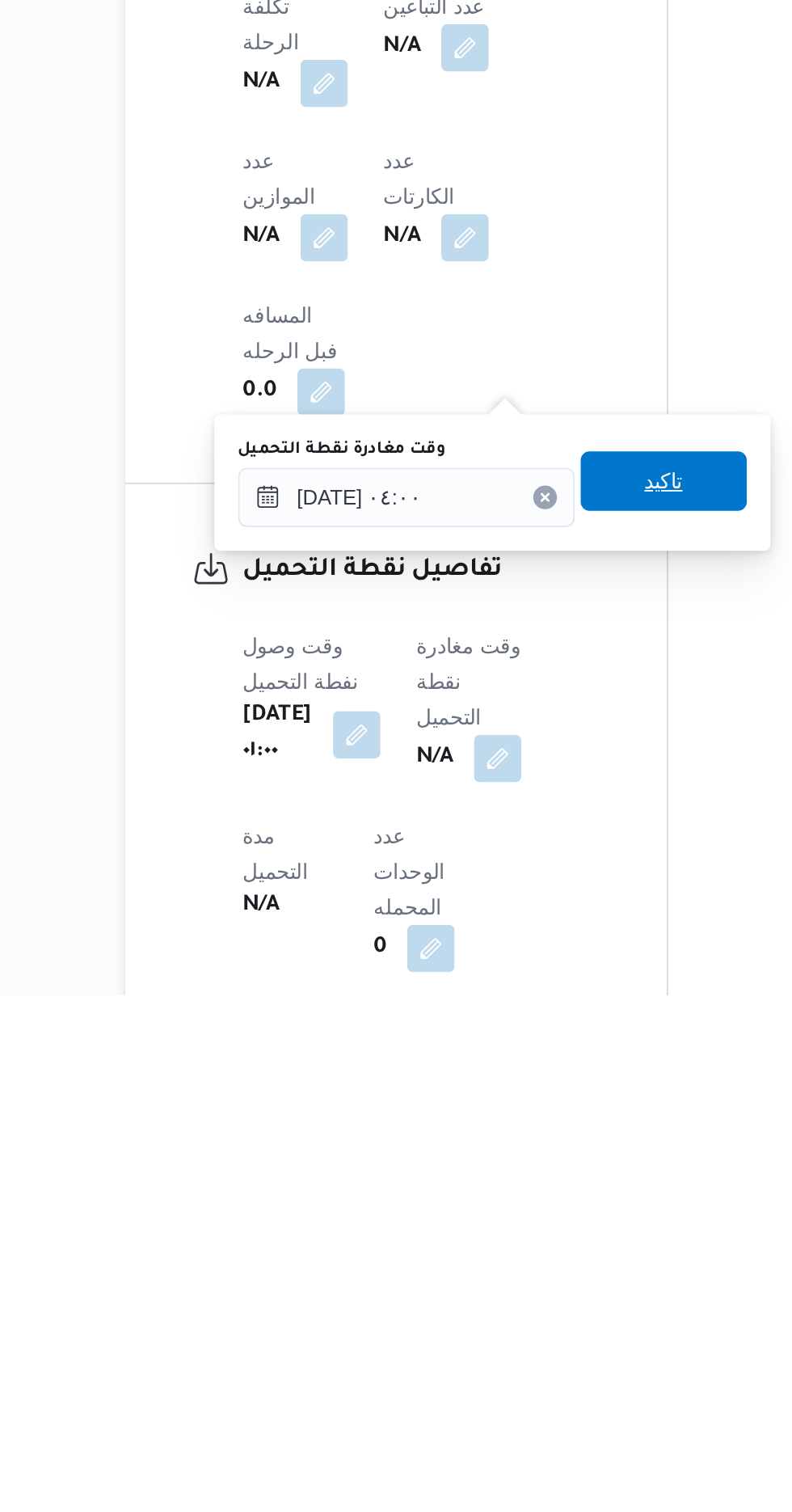
click at [514, 1229] on span "تاكيد" at bounding box center [503, 1232] width 21 height 19
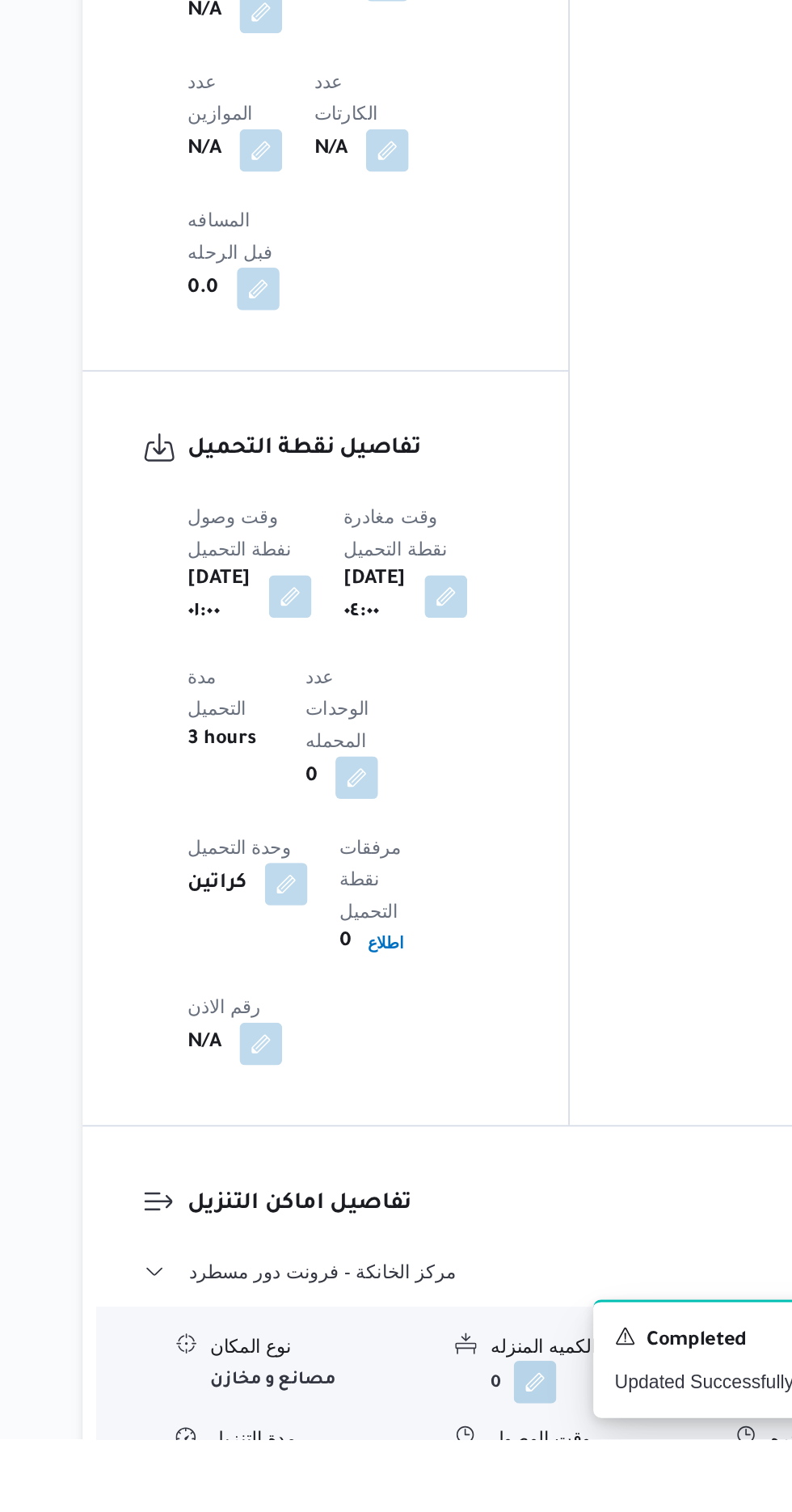
scroll to position [919, 0]
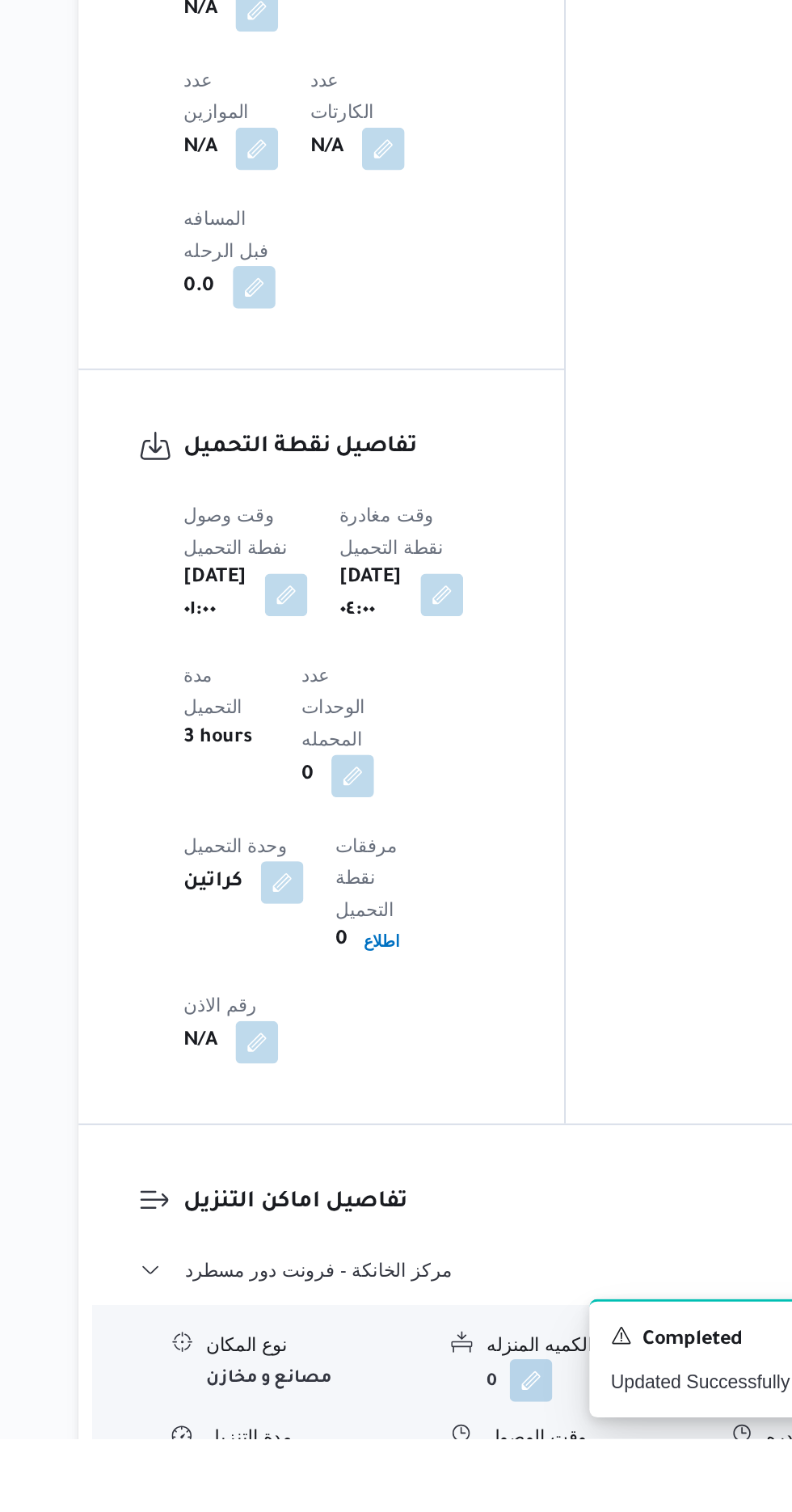
click at [508, 1511] on button "button" at bounding box center [496, 1530] width 26 height 26
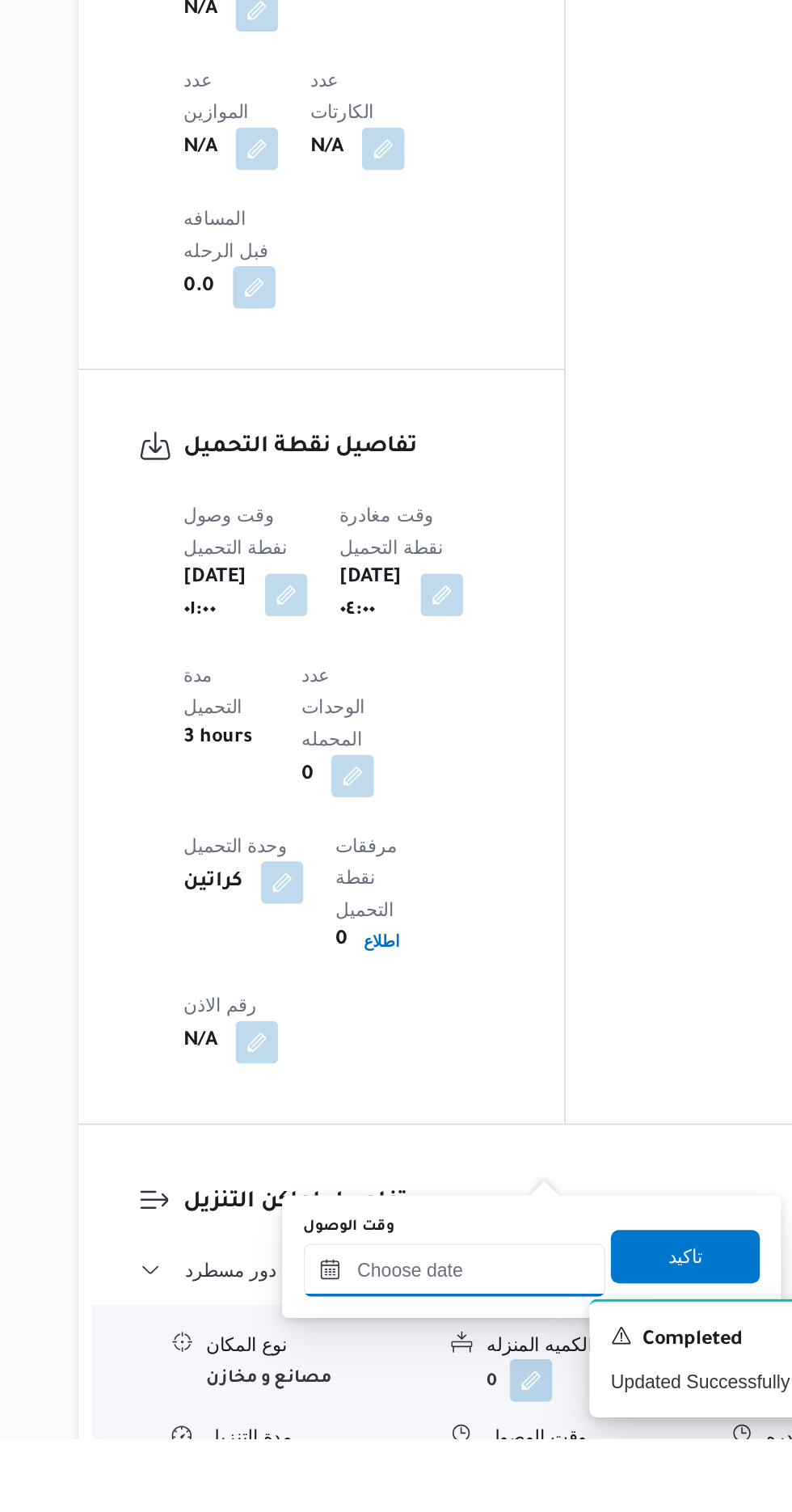
click at [476, 1407] on input "وقت الوصول" at bounding box center [438, 1408] width 183 height 32
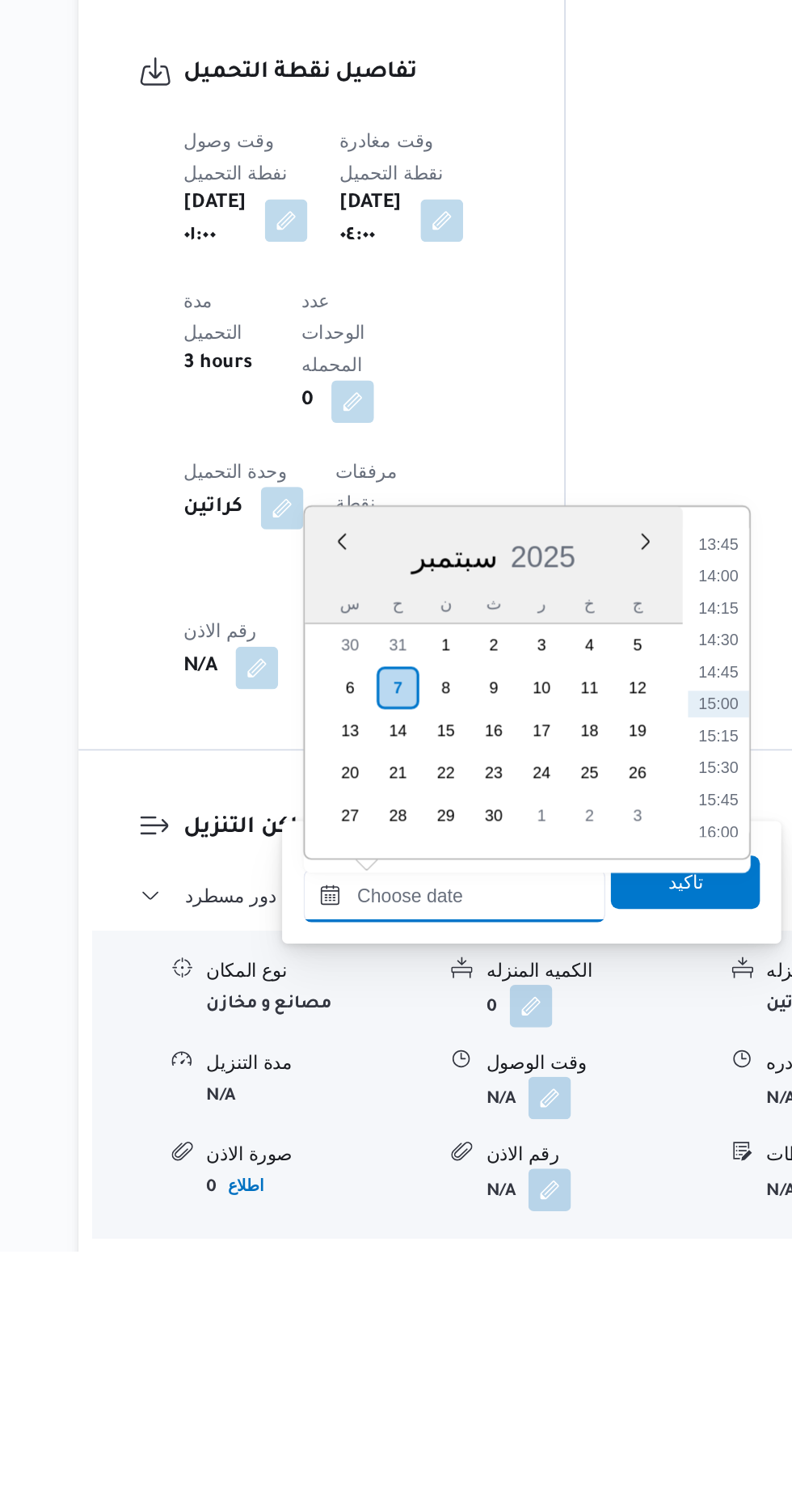
scroll to position [1033, 0]
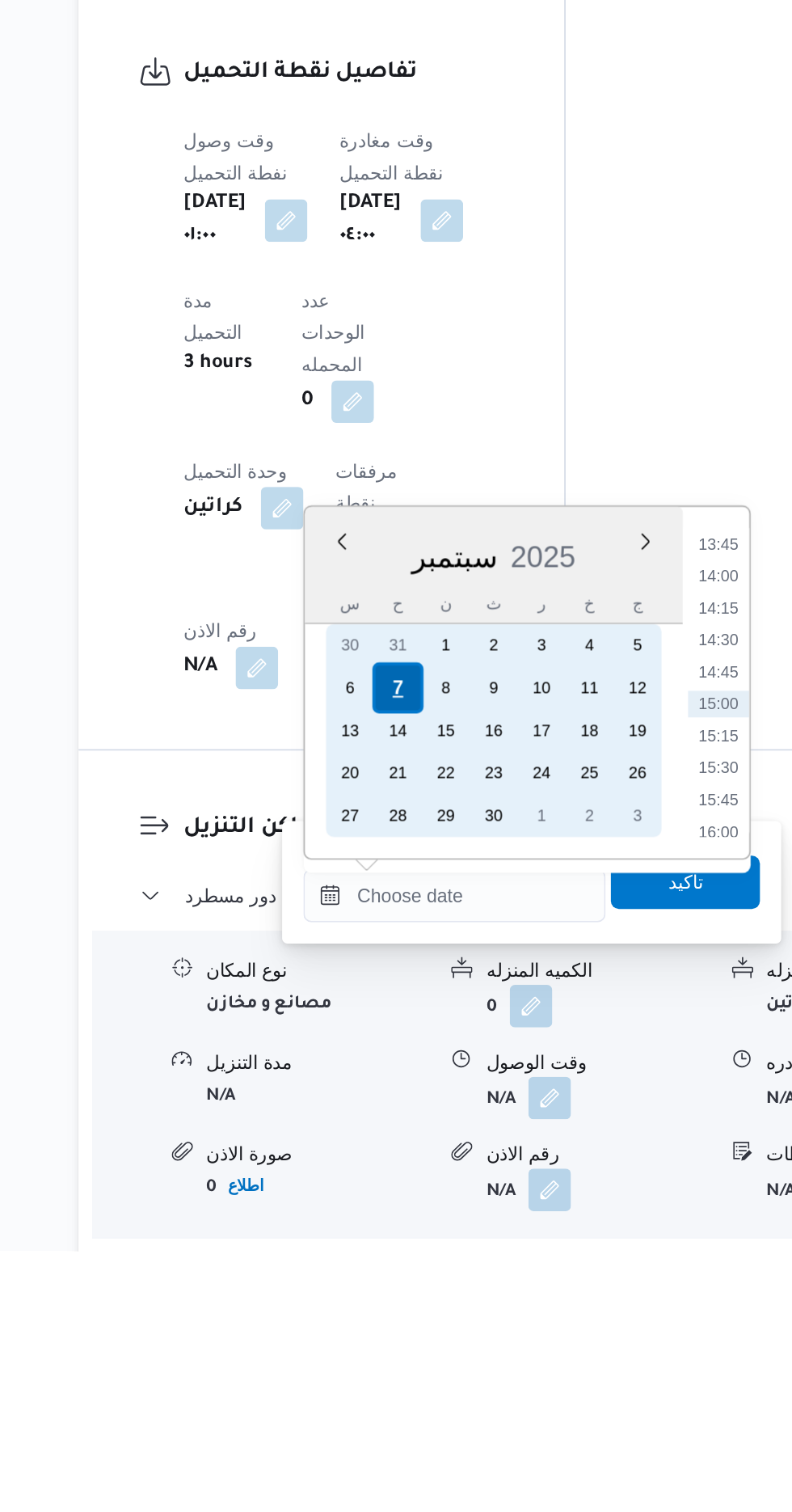
click at [404, 1168] on div "7" at bounding box center [404, 1169] width 31 height 31
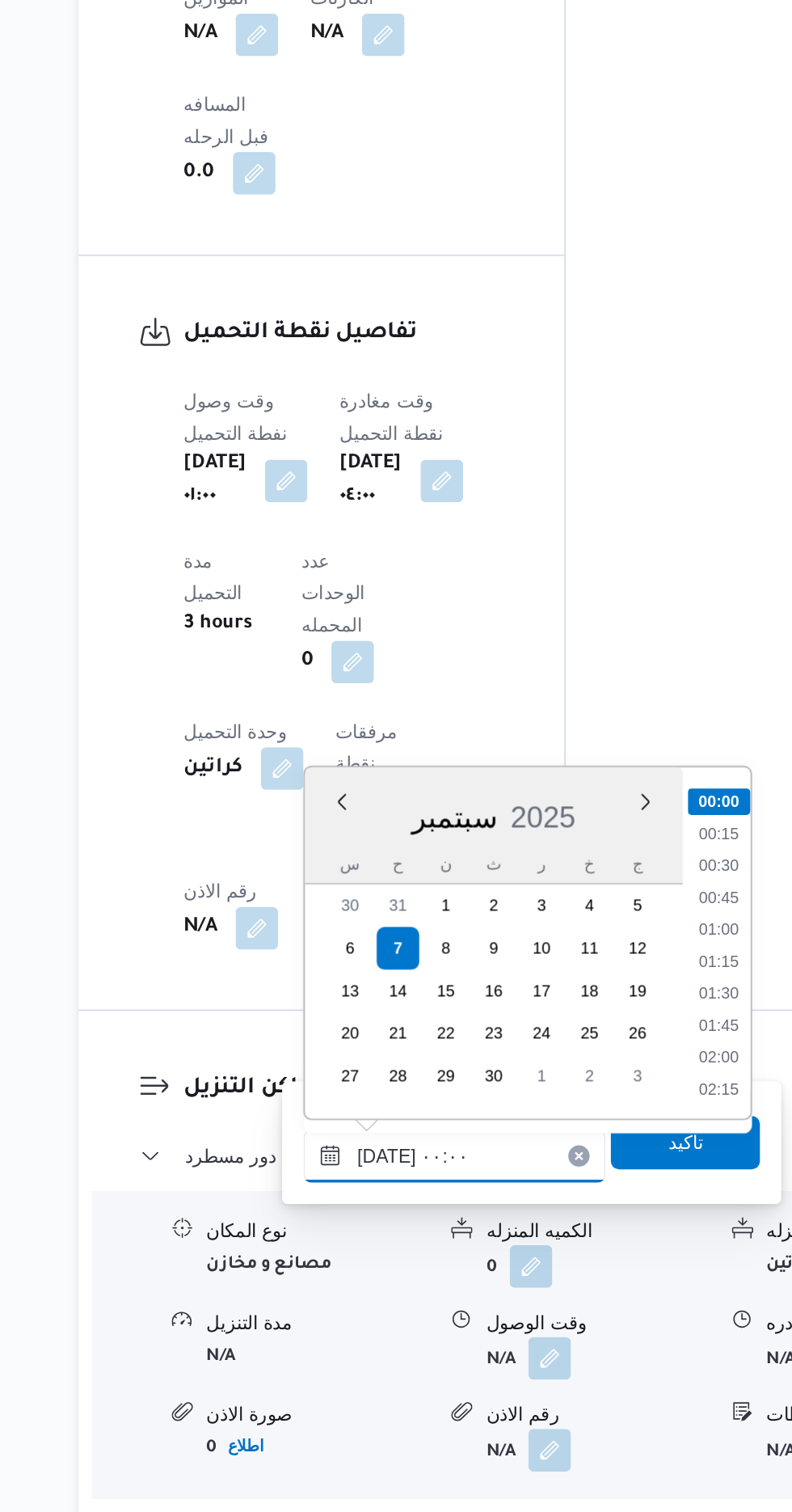
click at [351, 1294] on input "[DATE] ٠٠:٠٠" at bounding box center [438, 1296] width 183 height 32
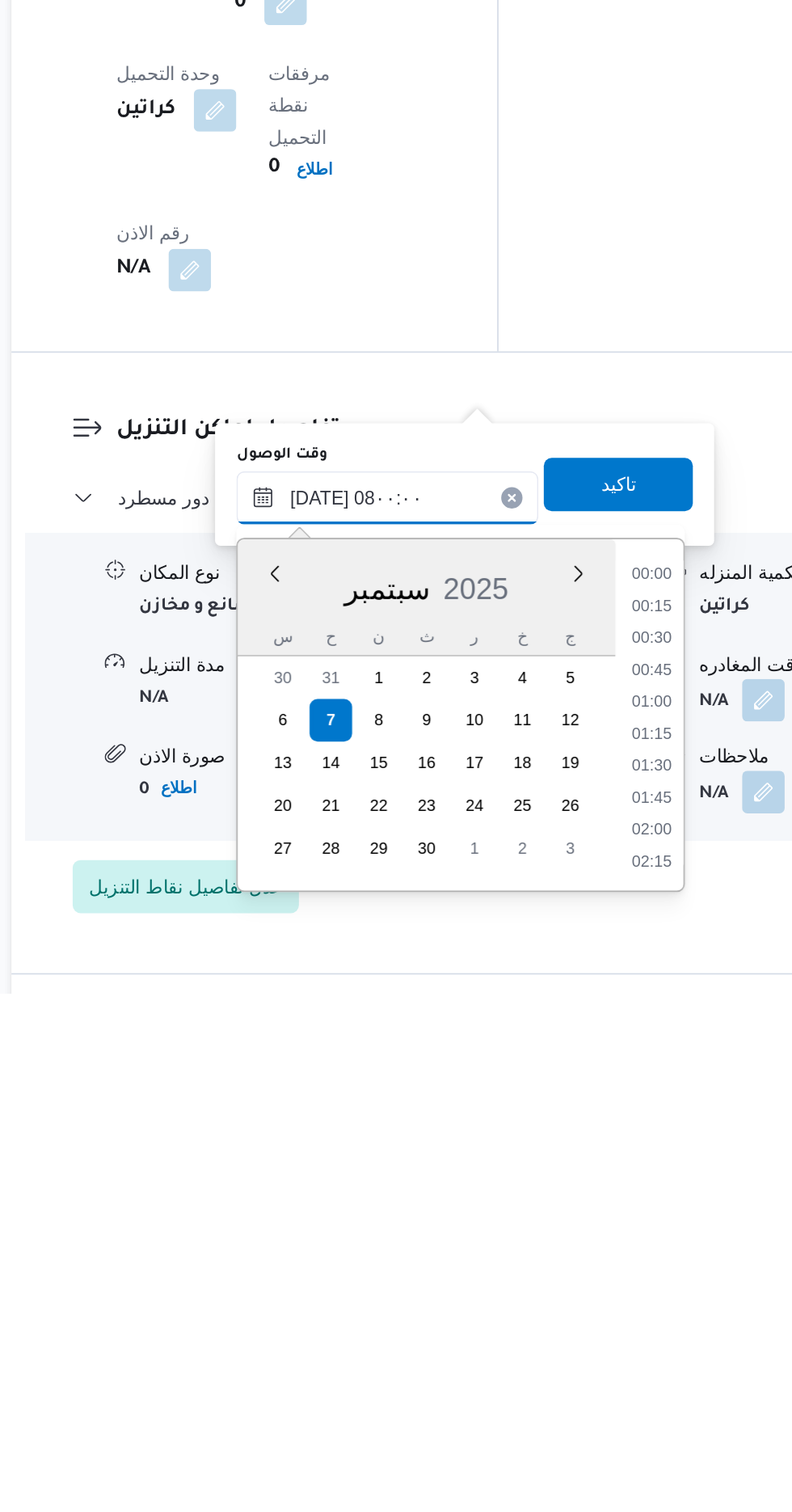
scroll to position [451, 0]
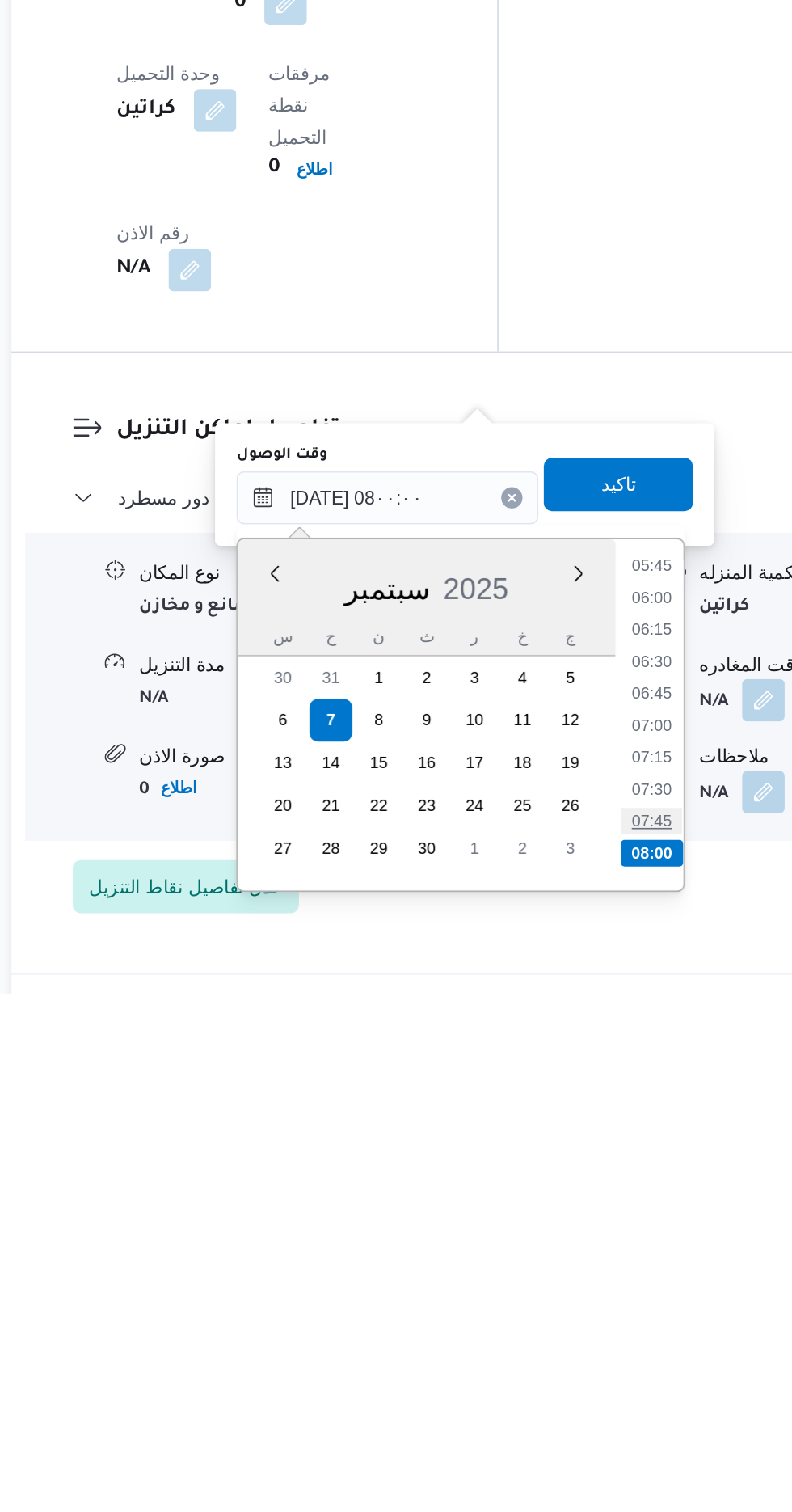
click at [603, 1408] on li "07:45" at bounding box center [600, 1407] width 37 height 16
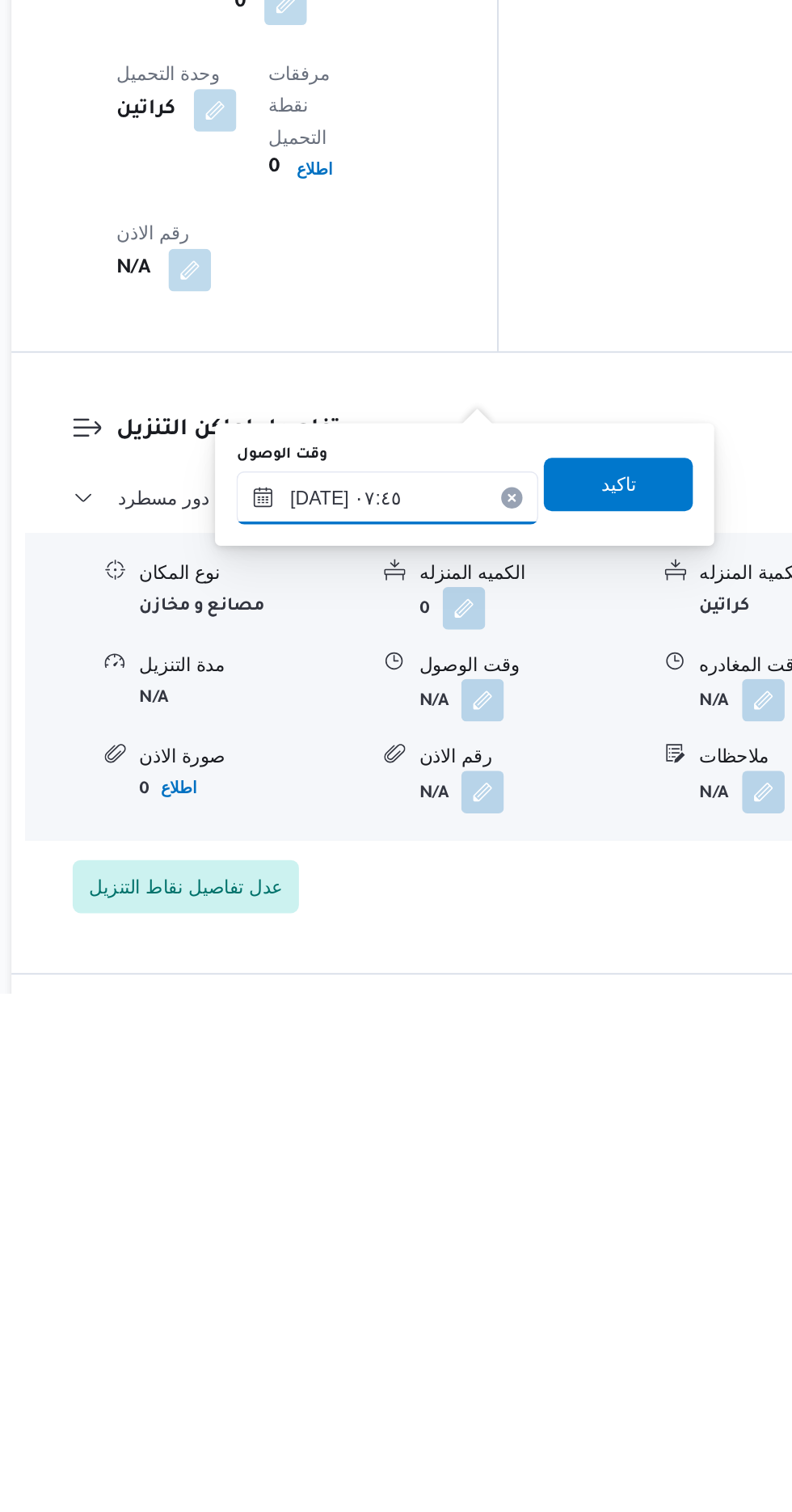
click at [483, 1197] on input "[DATE] ٠٧:٤٥" at bounding box center [438, 1211] width 183 height 32
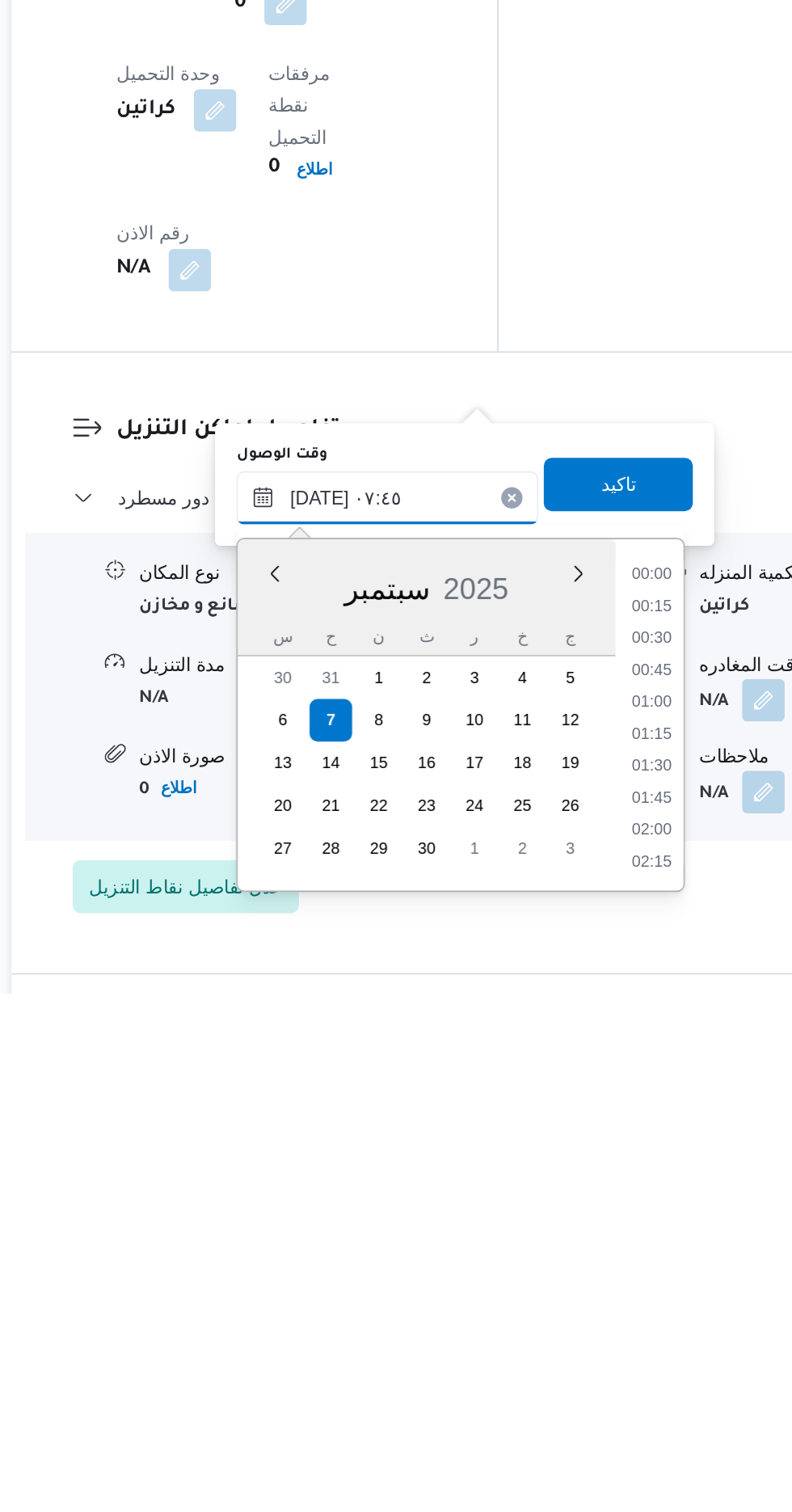
scroll to position [503, 0]
click at [605, 1407] on li "08:30" at bounding box center [600, 1413] width 37 height 16
type input "[DATE] ٠٨:٣٠"
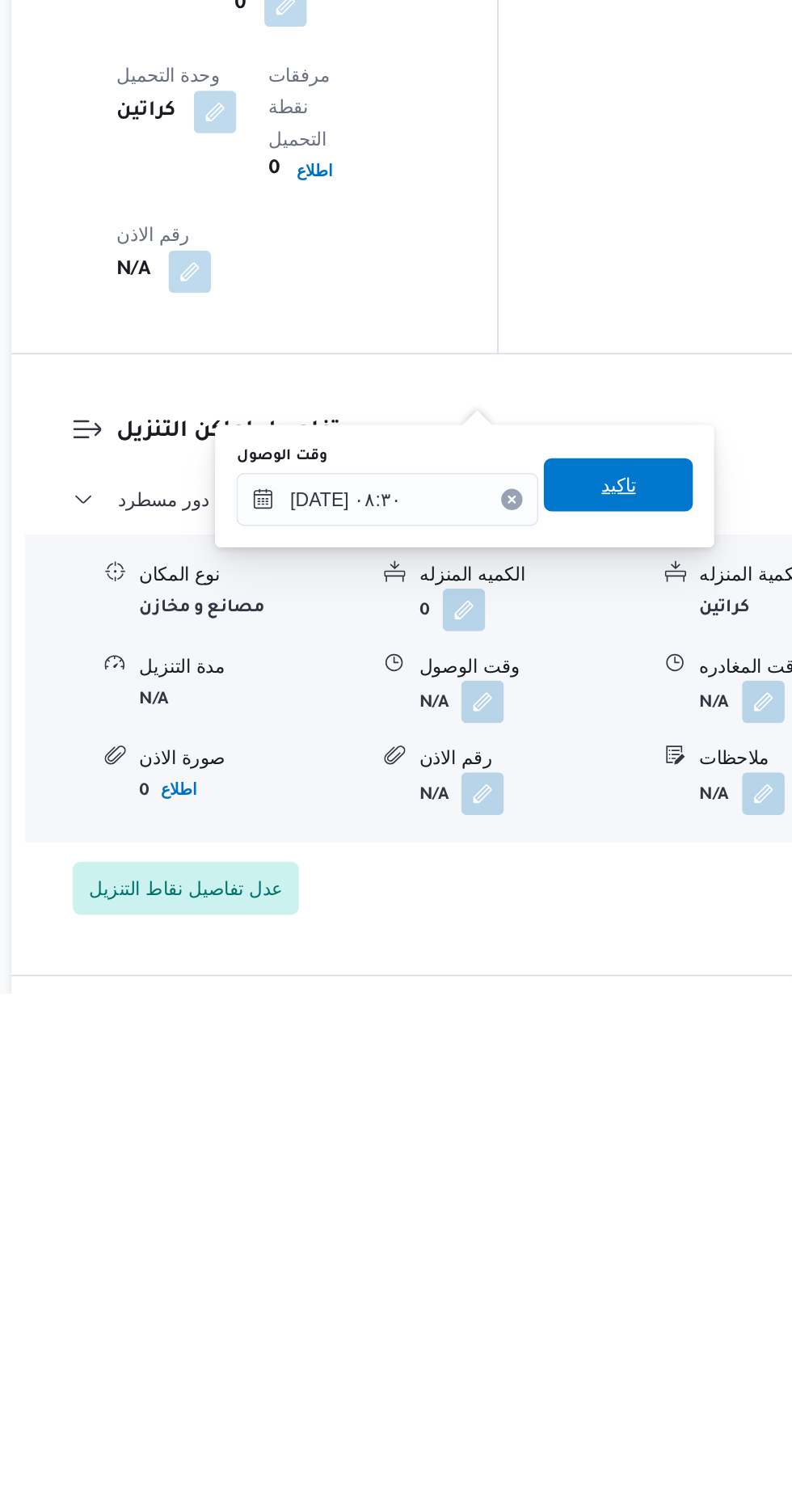
click at [590, 1205] on span "تاكيد" at bounding box center [578, 1203] width 21 height 19
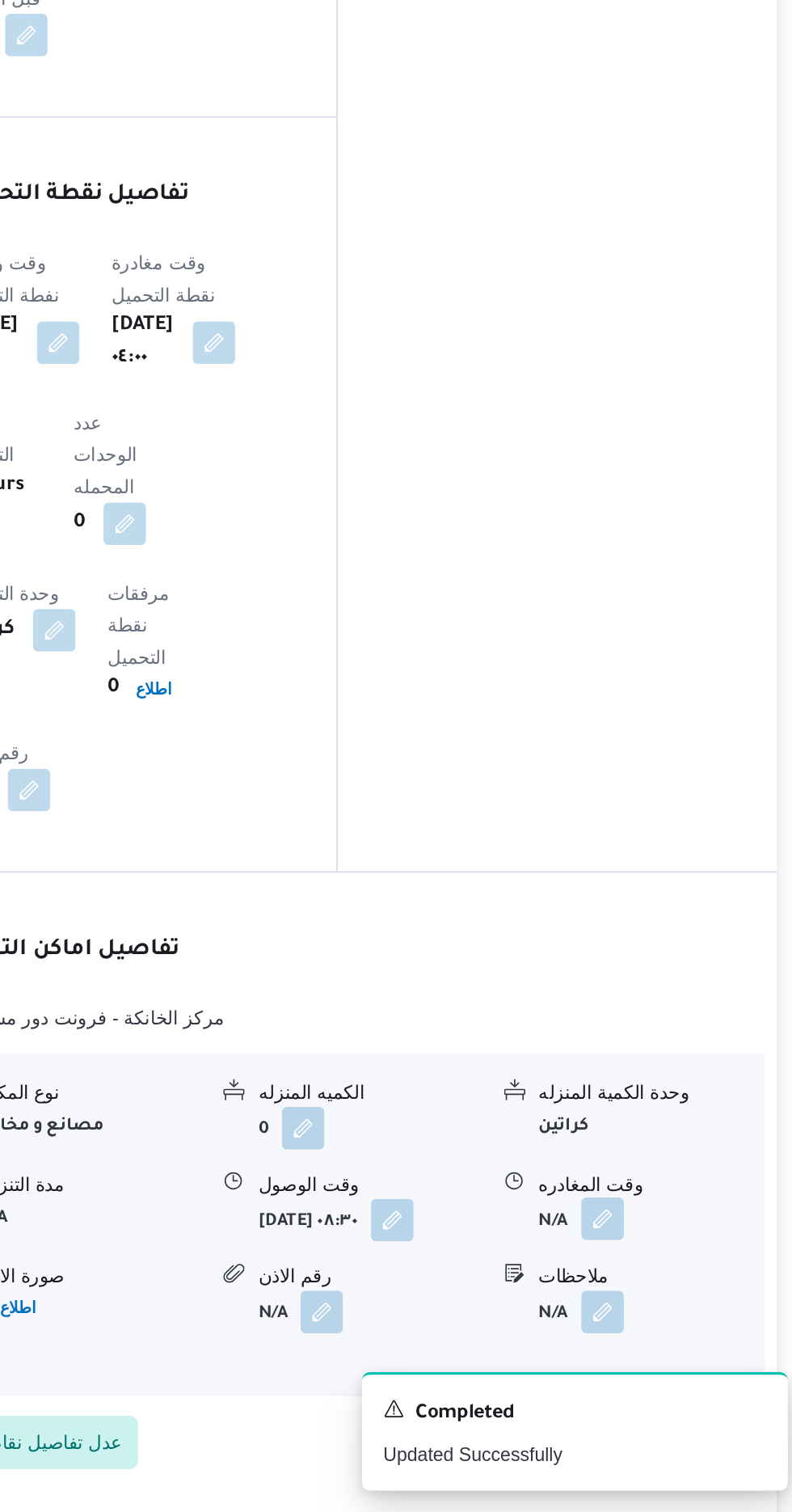
click at [655, 1321] on button "button" at bounding box center [667, 1334] width 26 height 26
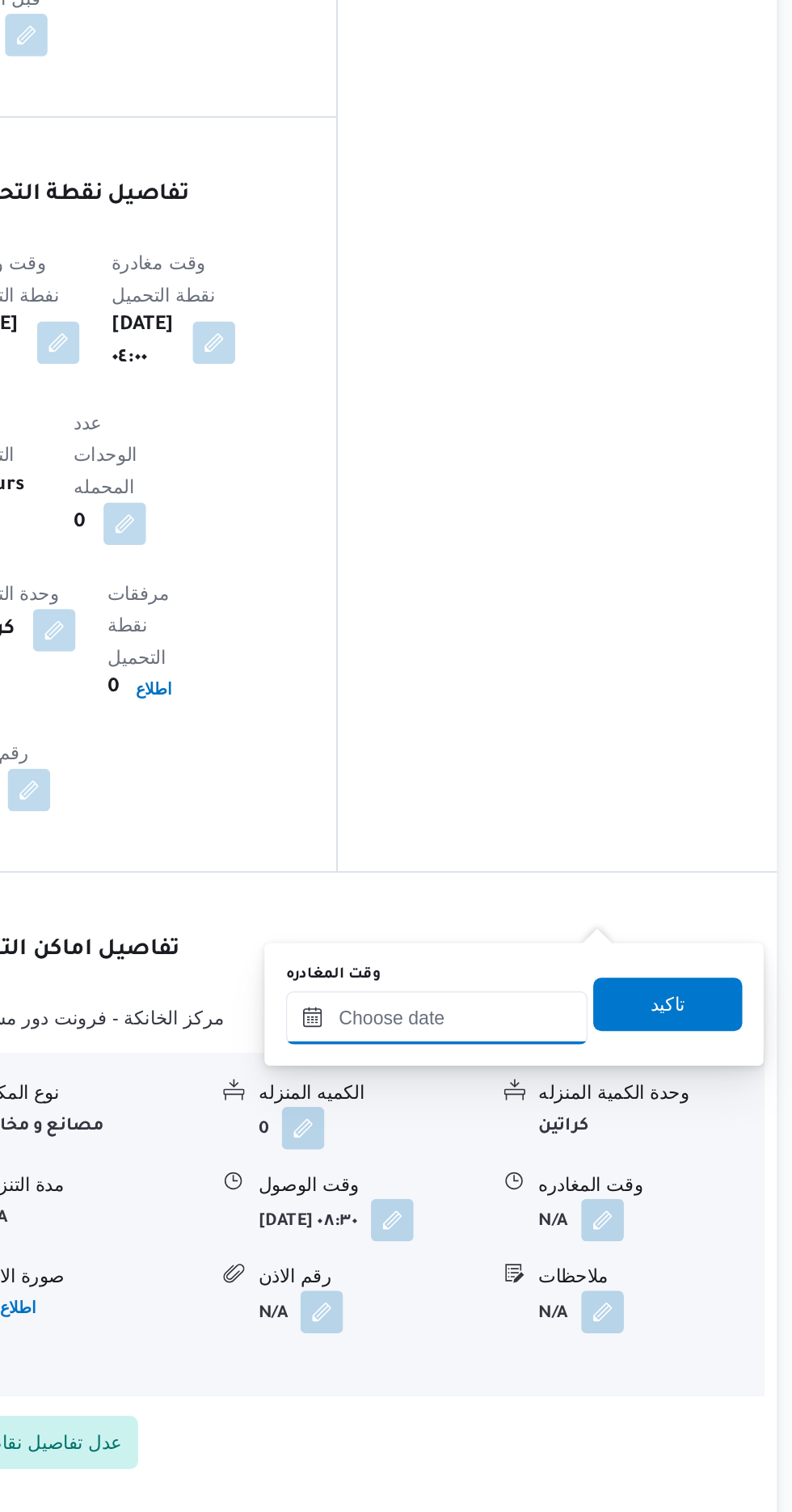
click at [564, 1213] on input "وقت المغادره" at bounding box center [566, 1212] width 183 height 32
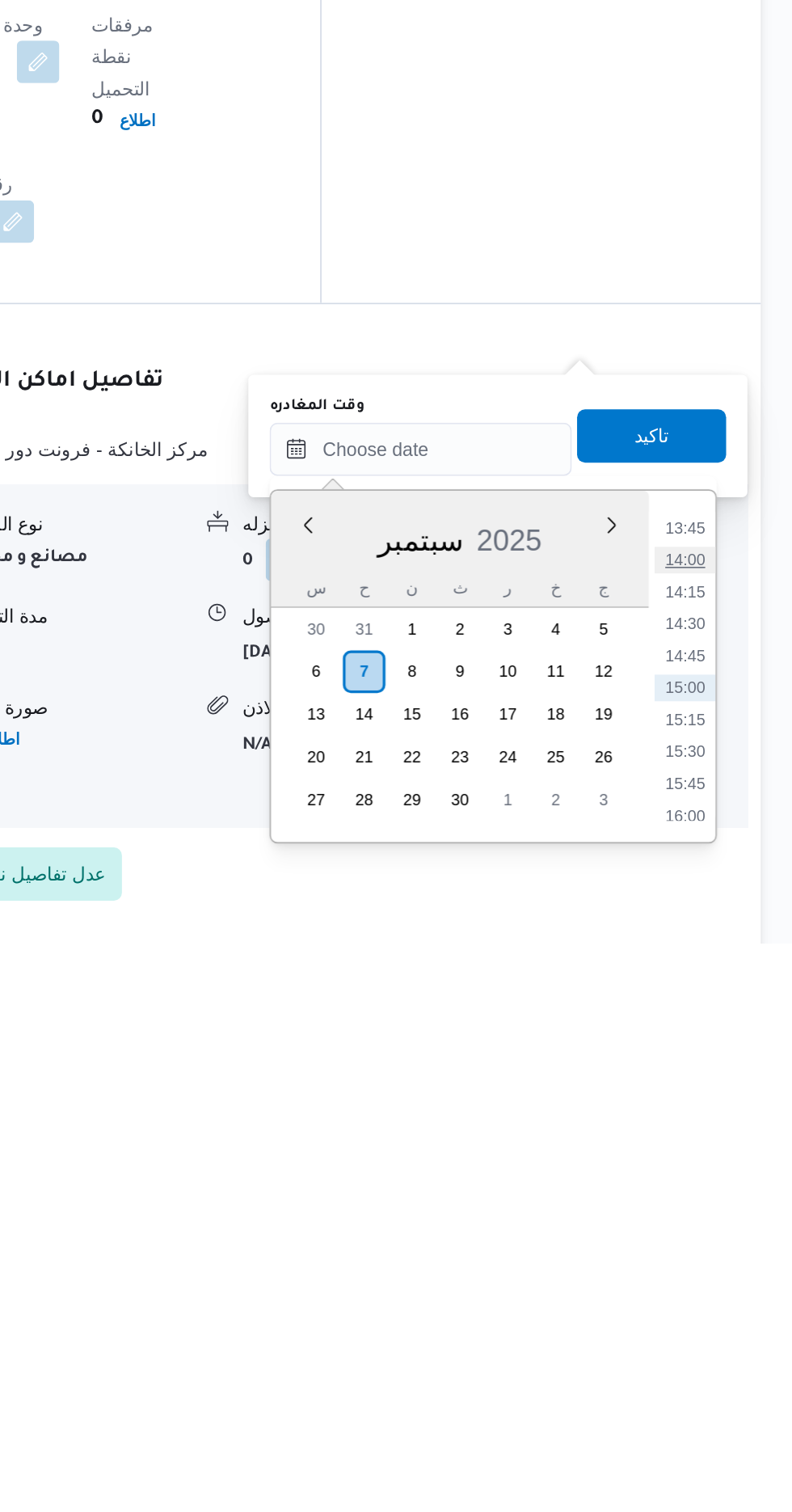
click at [722, 1271] on li "14:00" at bounding box center [726, 1278] width 37 height 16
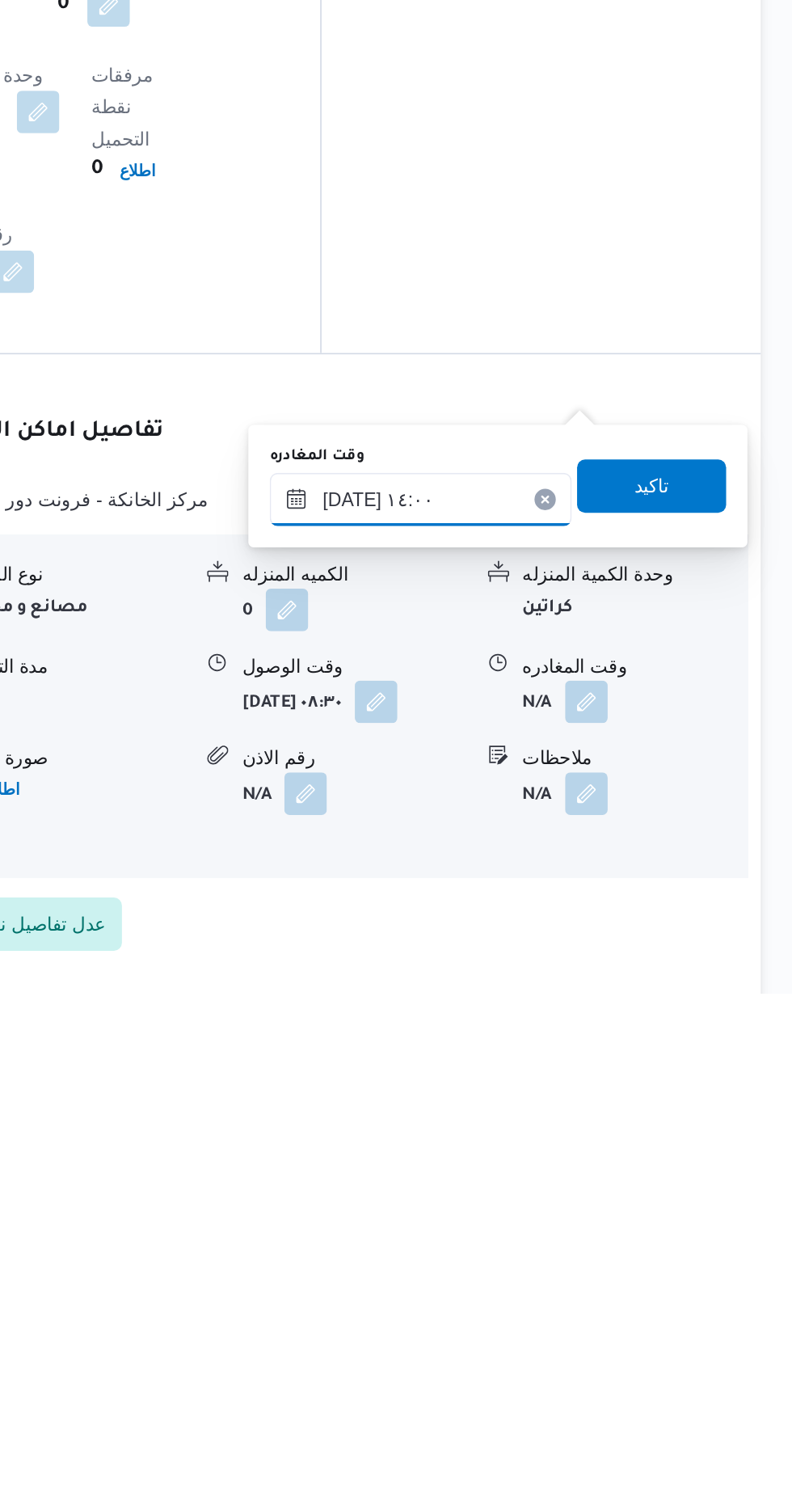
click at [605, 1202] on input "[DATE] ١٤:٠٠" at bounding box center [566, 1212] width 183 height 32
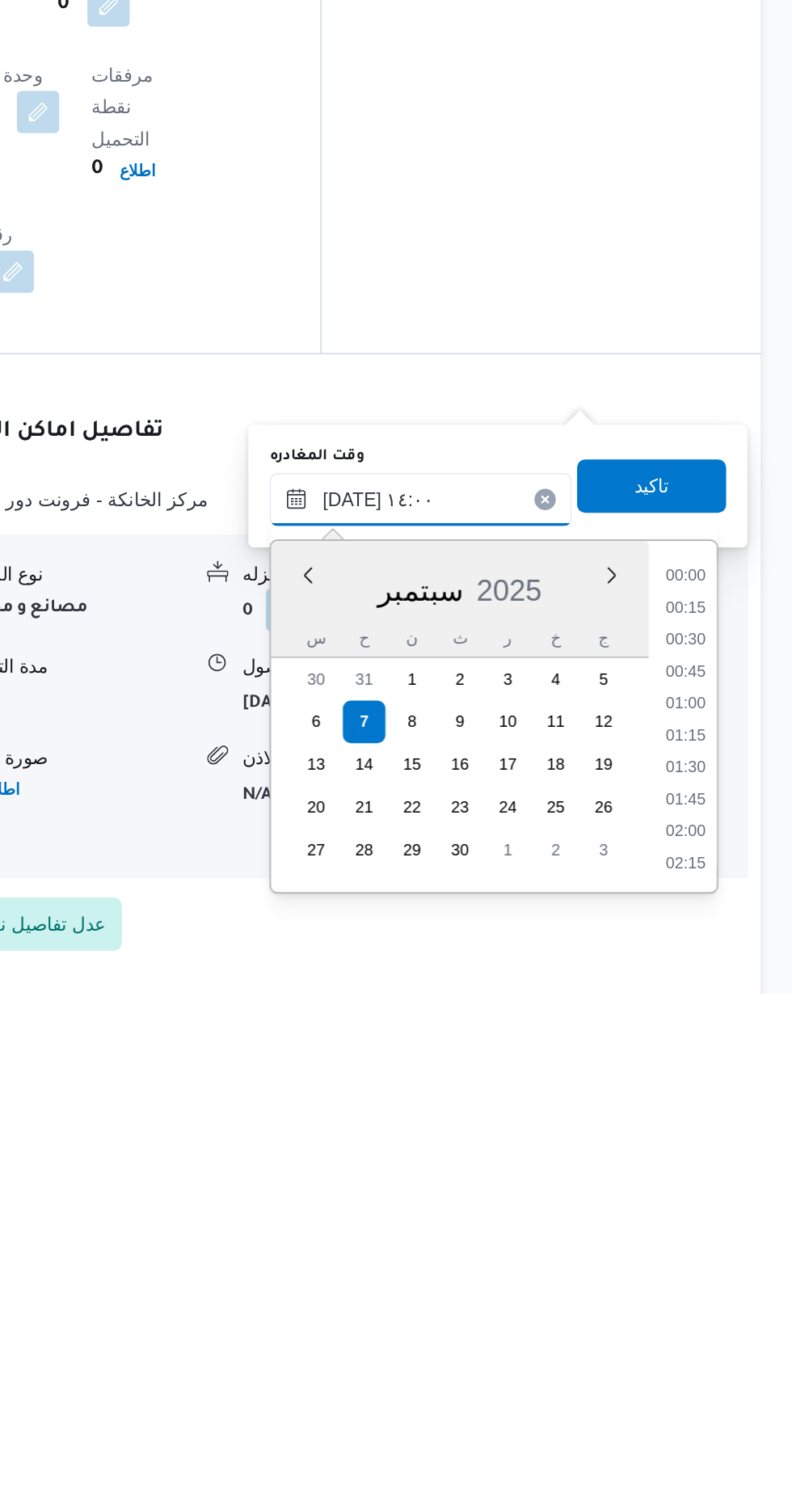
scroll to position [988, 0]
click at [725, 1275] on li "13:00" at bounding box center [726, 1278] width 37 height 16
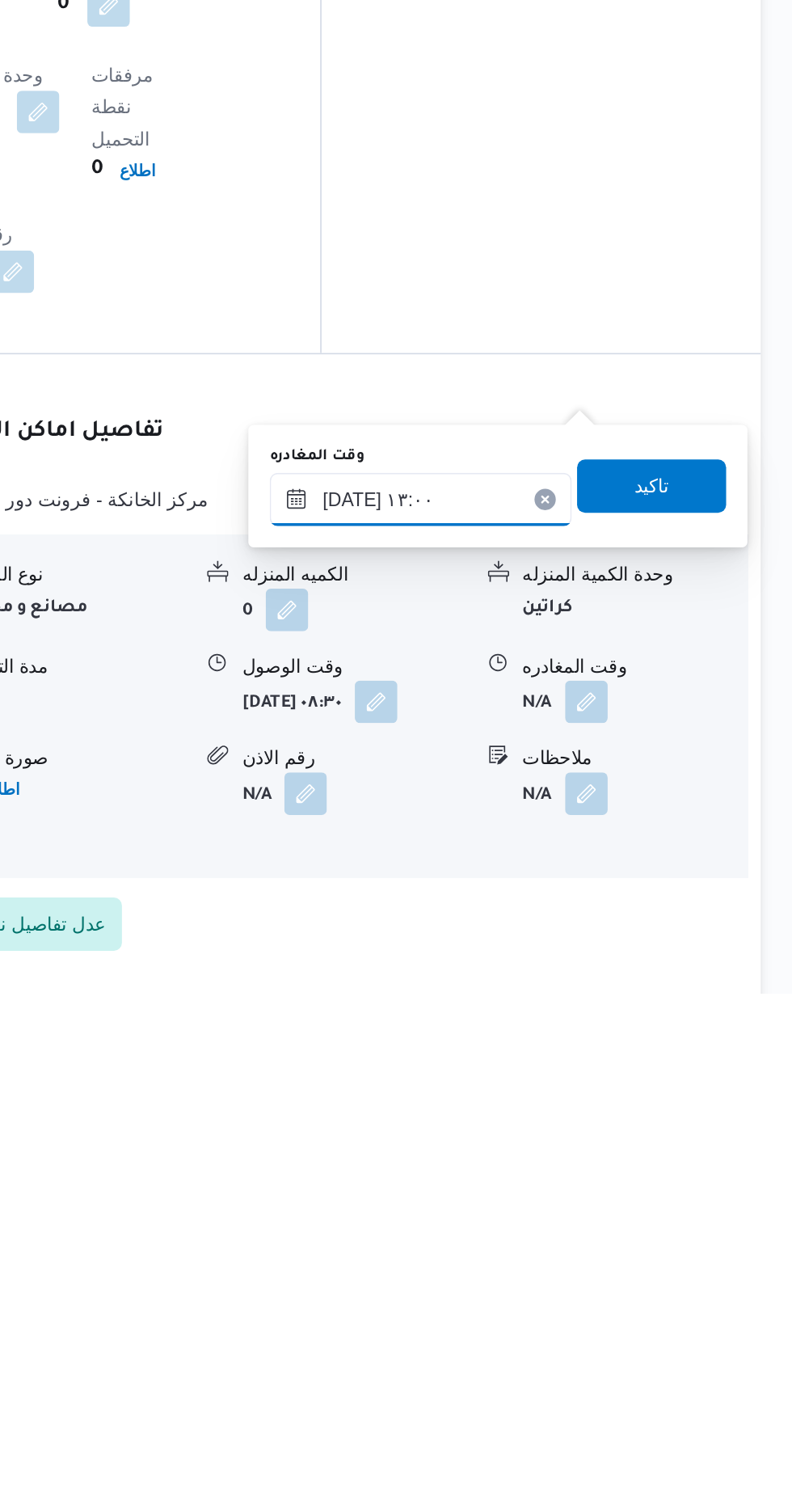
scroll to position [1116, 0]
click at [605, 1203] on input "[DATE] ١٣:٠٠" at bounding box center [566, 1213] width 183 height 32
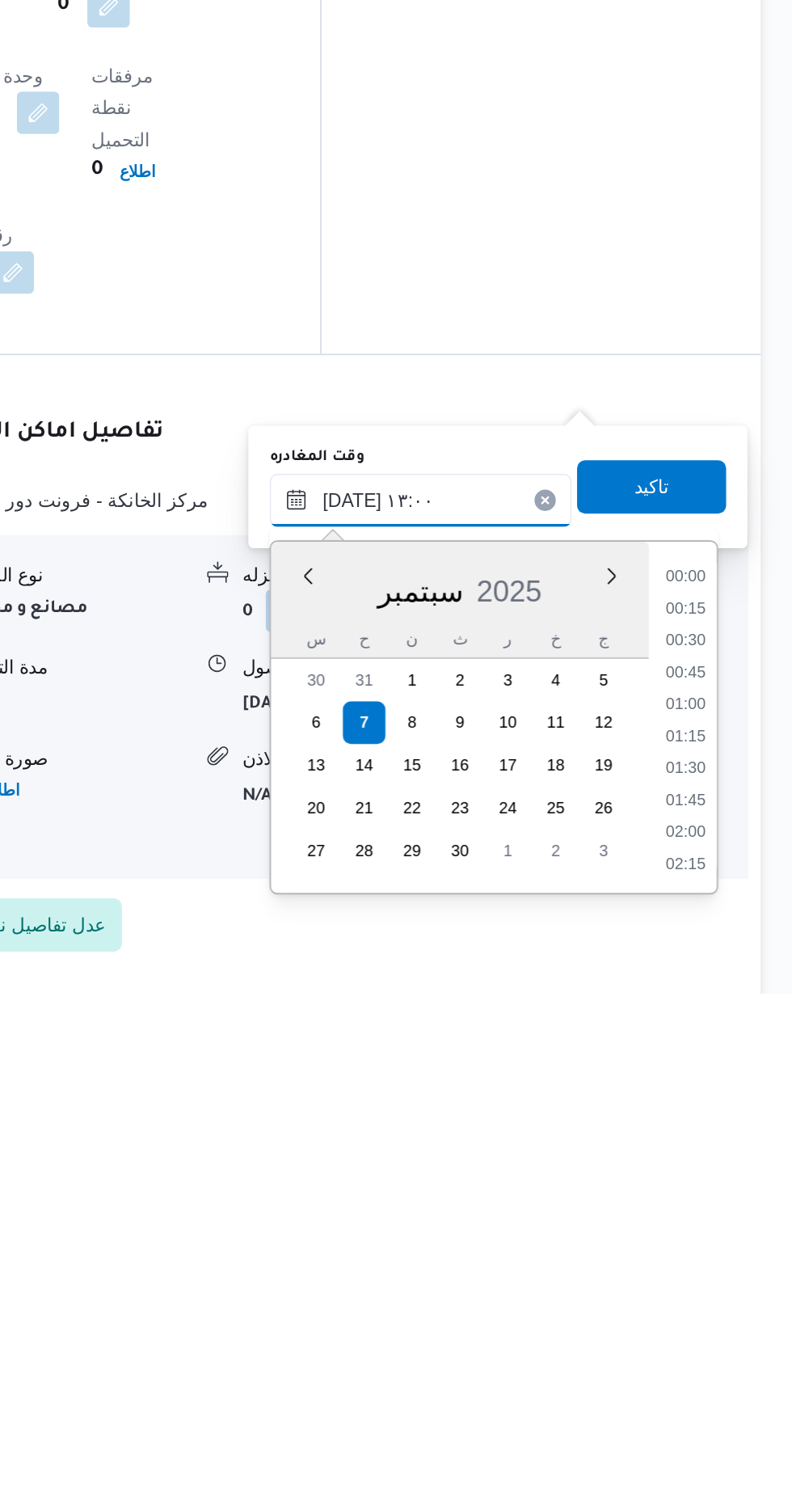
scroll to position [910, 0]
click at [721, 1277] on li "12:00" at bounding box center [726, 1279] width 37 height 16
type input "[DATE] ١٢:٠٠"
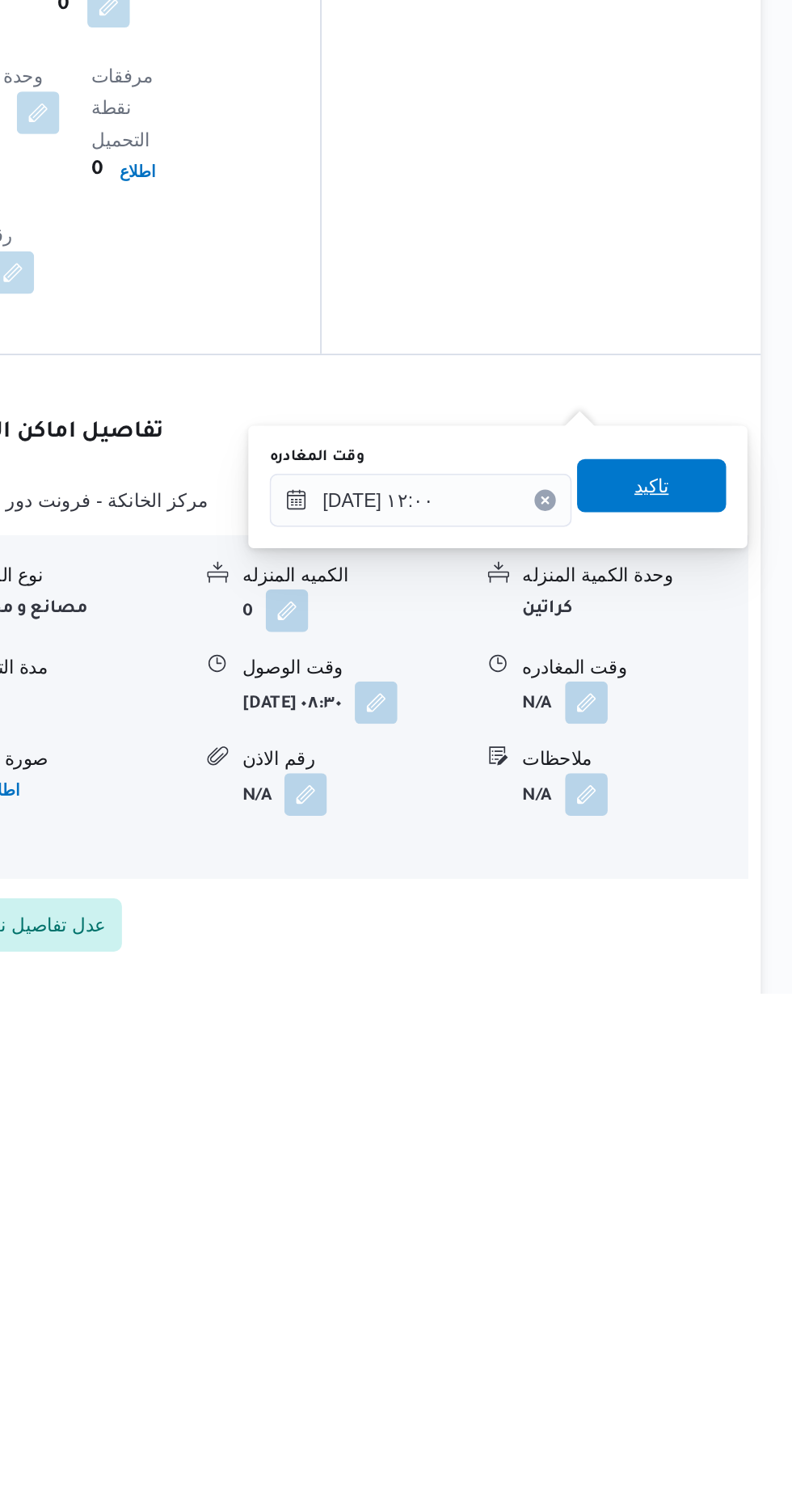
click at [717, 1206] on span "تاكيد" at bounding box center [706, 1203] width 21 height 19
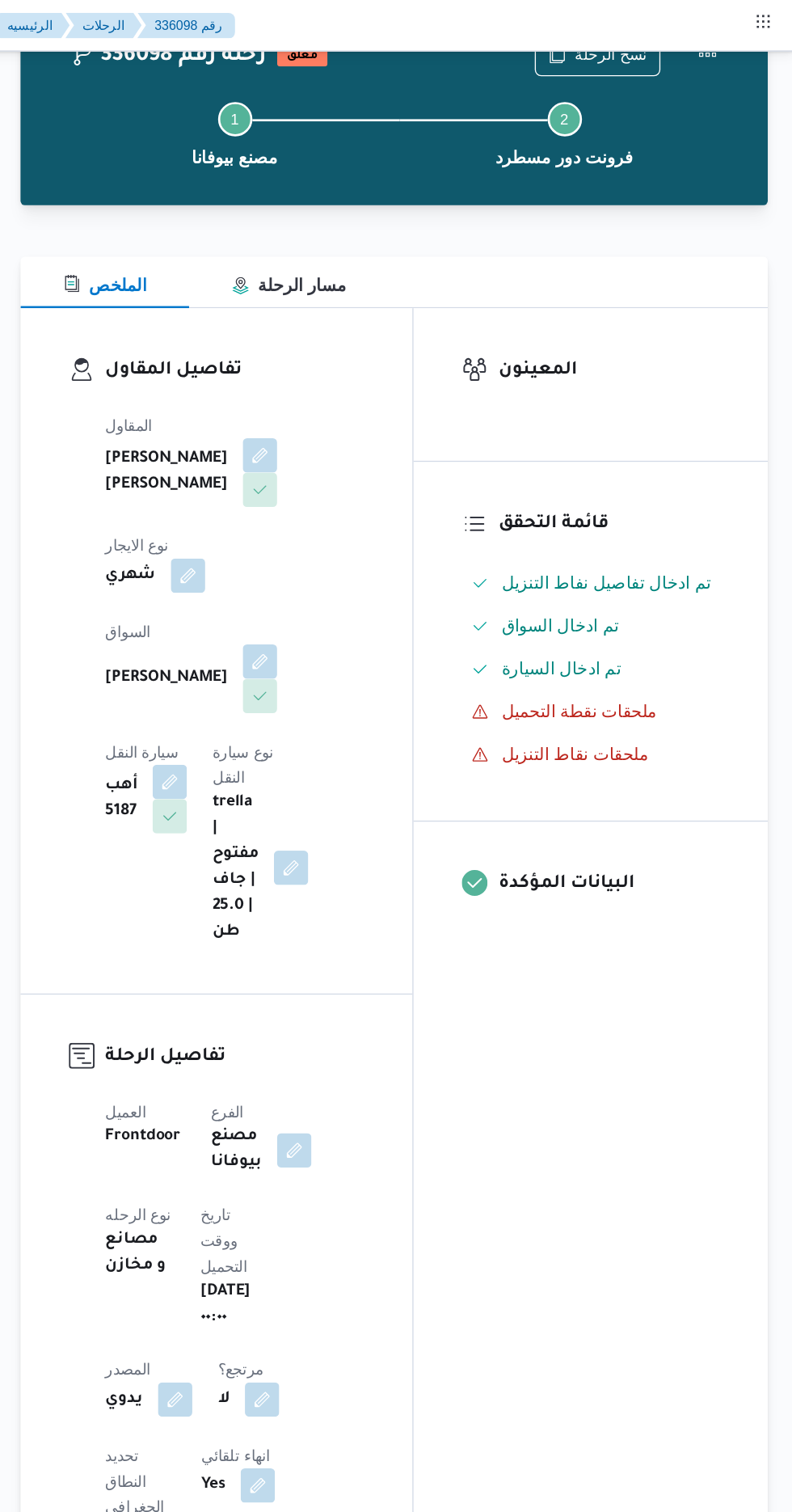
scroll to position [0, 0]
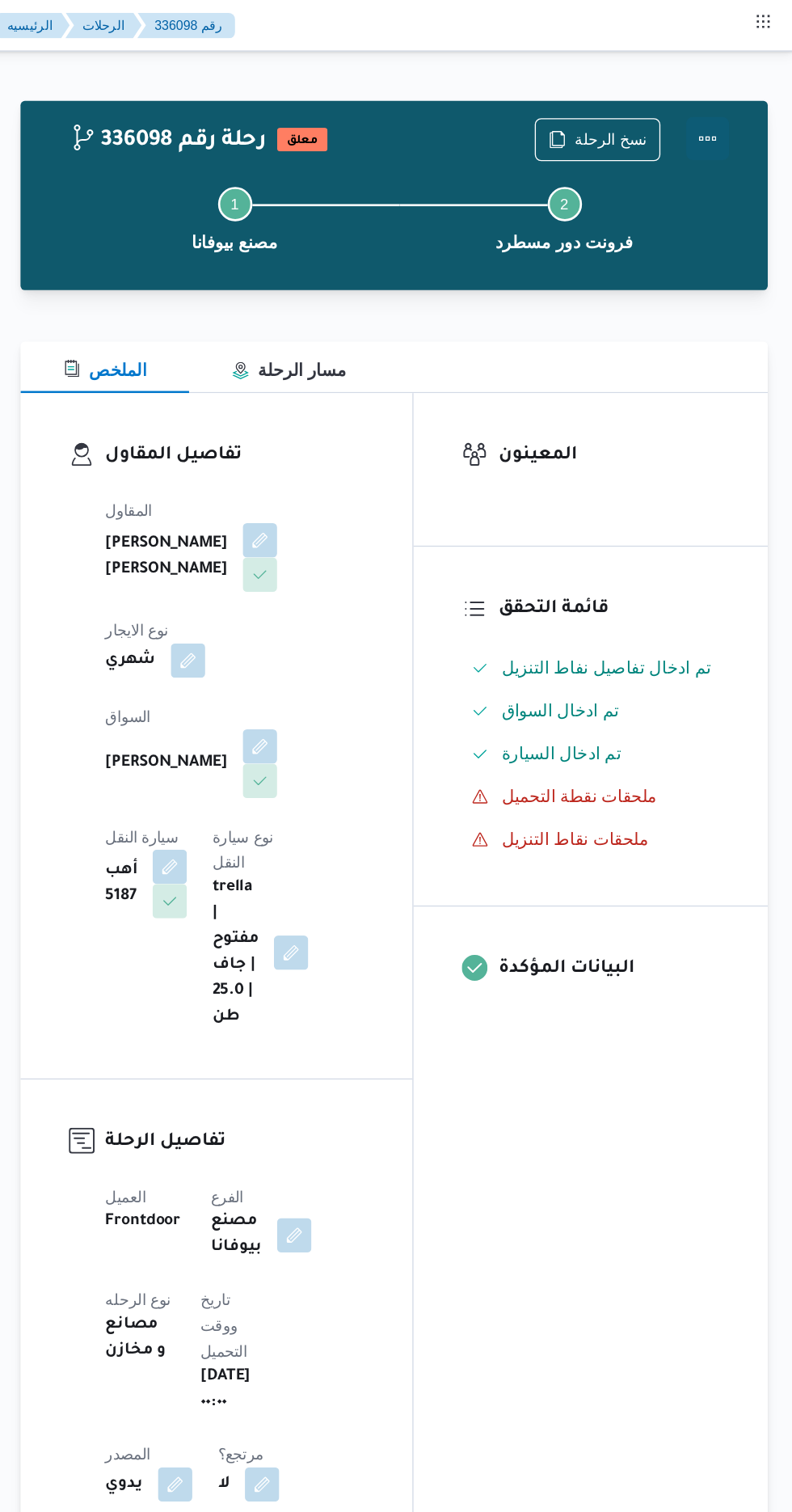
click at [733, 111] on button "Actions" at bounding box center [727, 104] width 32 height 32
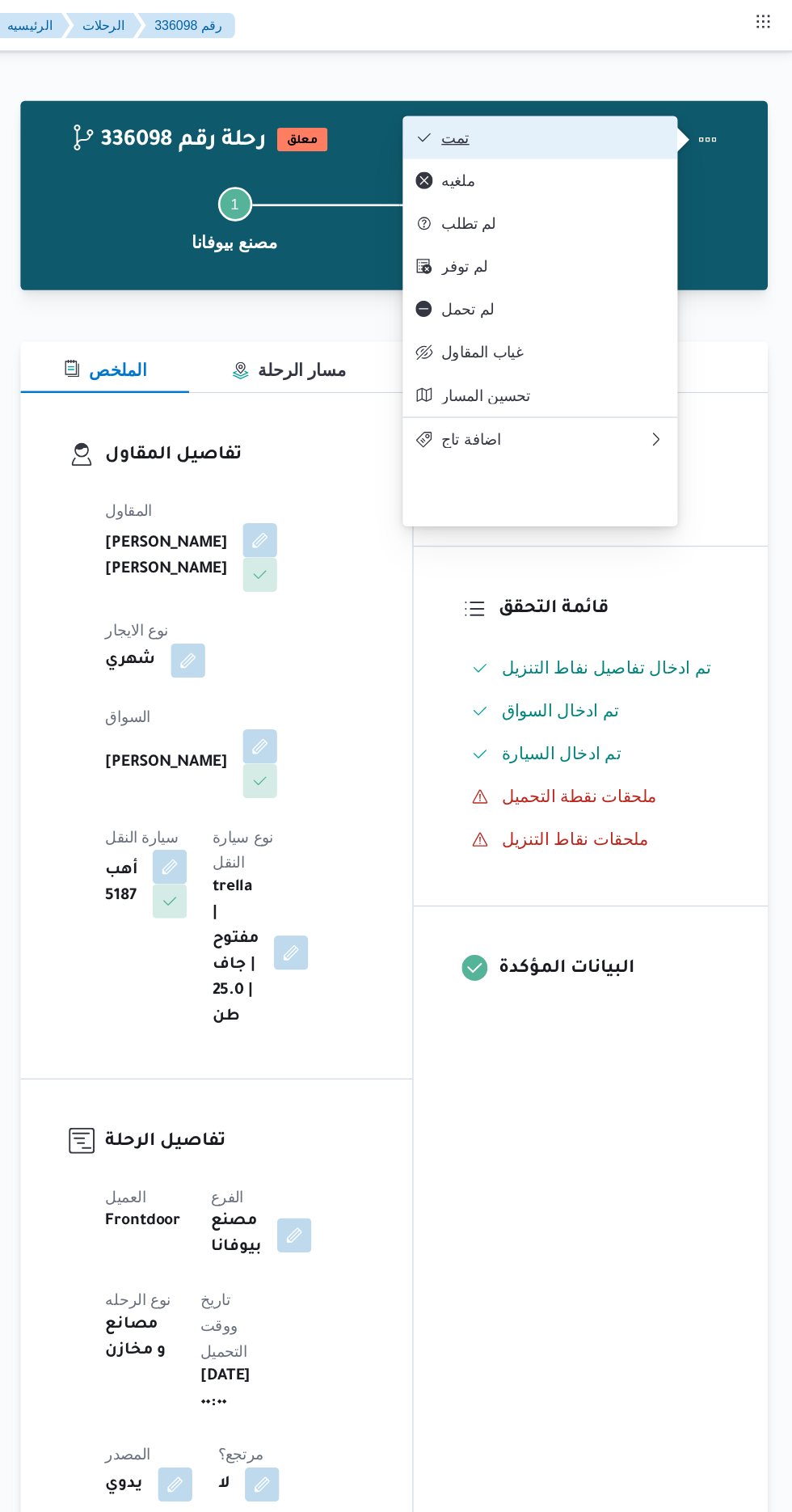
click at [659, 99] on span "تمت" at bounding box center [610, 104] width 168 height 13
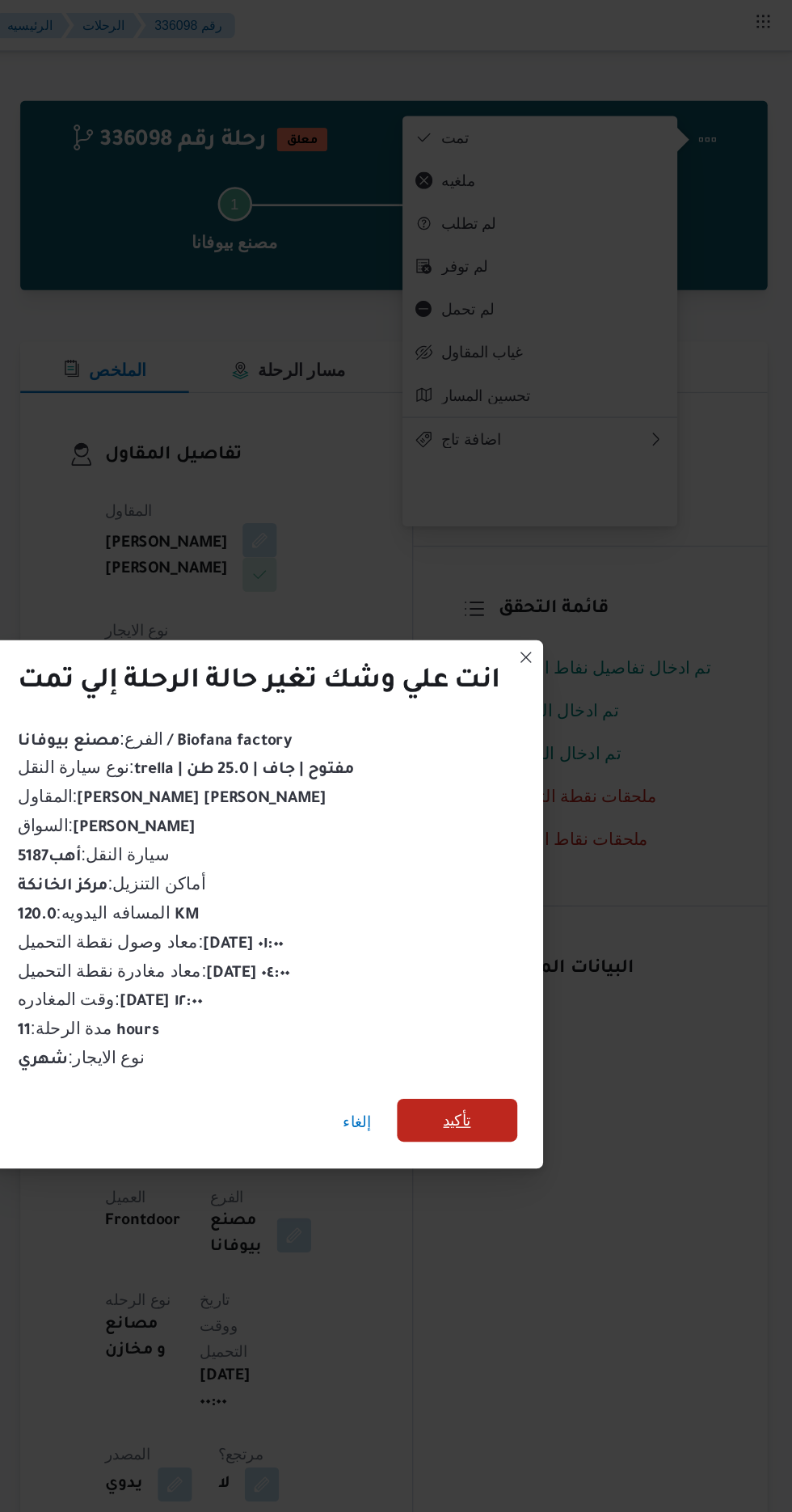
click at [549, 852] on span "تأكيد" at bounding box center [539, 843] width 90 height 32
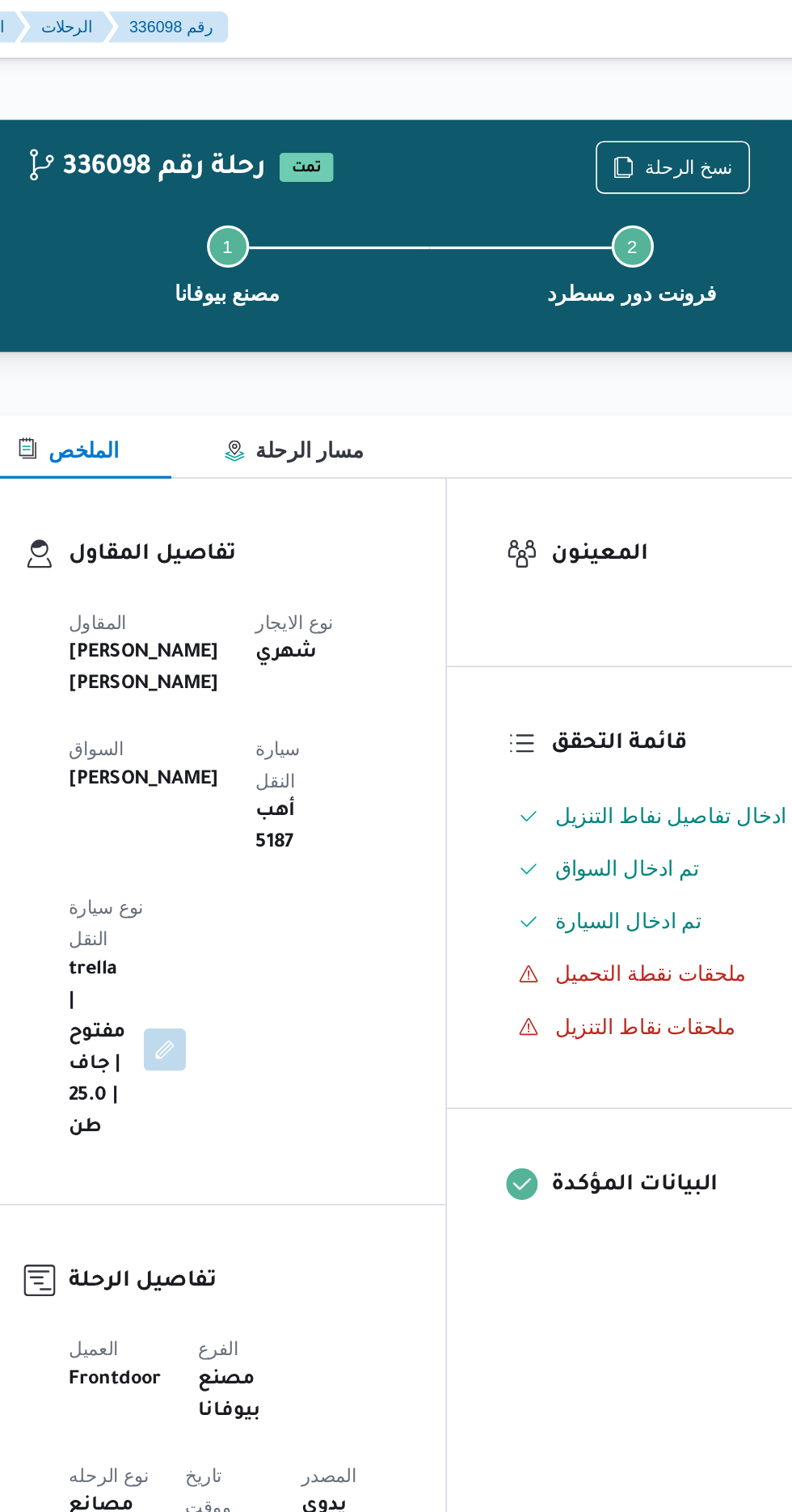
click at [640, 119] on div "Step 1 is incomplete 1 مصنع بيوفانا Step 2 is incomplete 2 فرونت دور مسطرد" at bounding box center [496, 163] width 516 height 104
click at [654, 105] on span "نسخ الرحلة" at bounding box center [654, 104] width 54 height 19
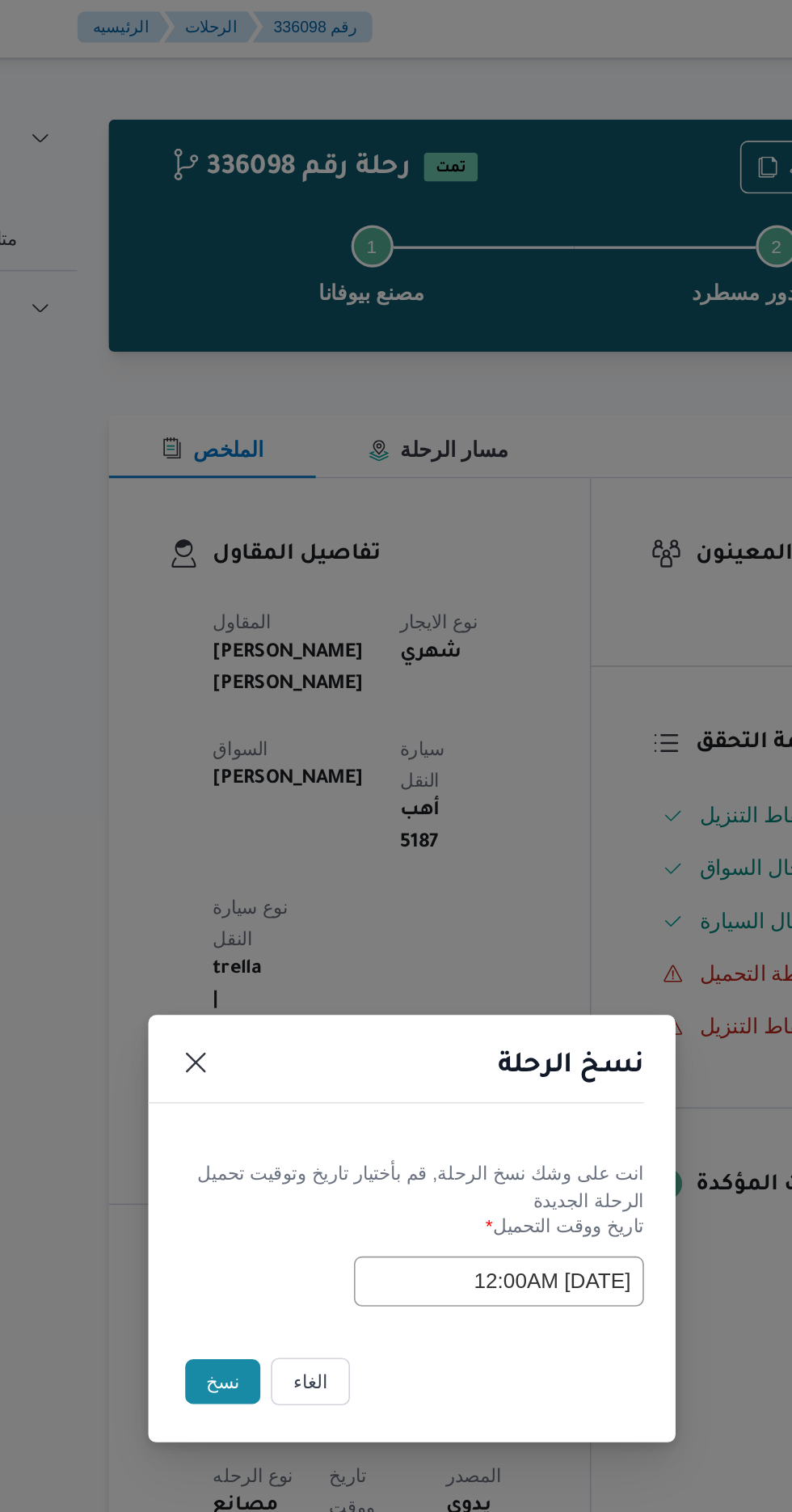
click at [275, 863] on button "نسخ" at bounding box center [280, 849] width 46 height 27
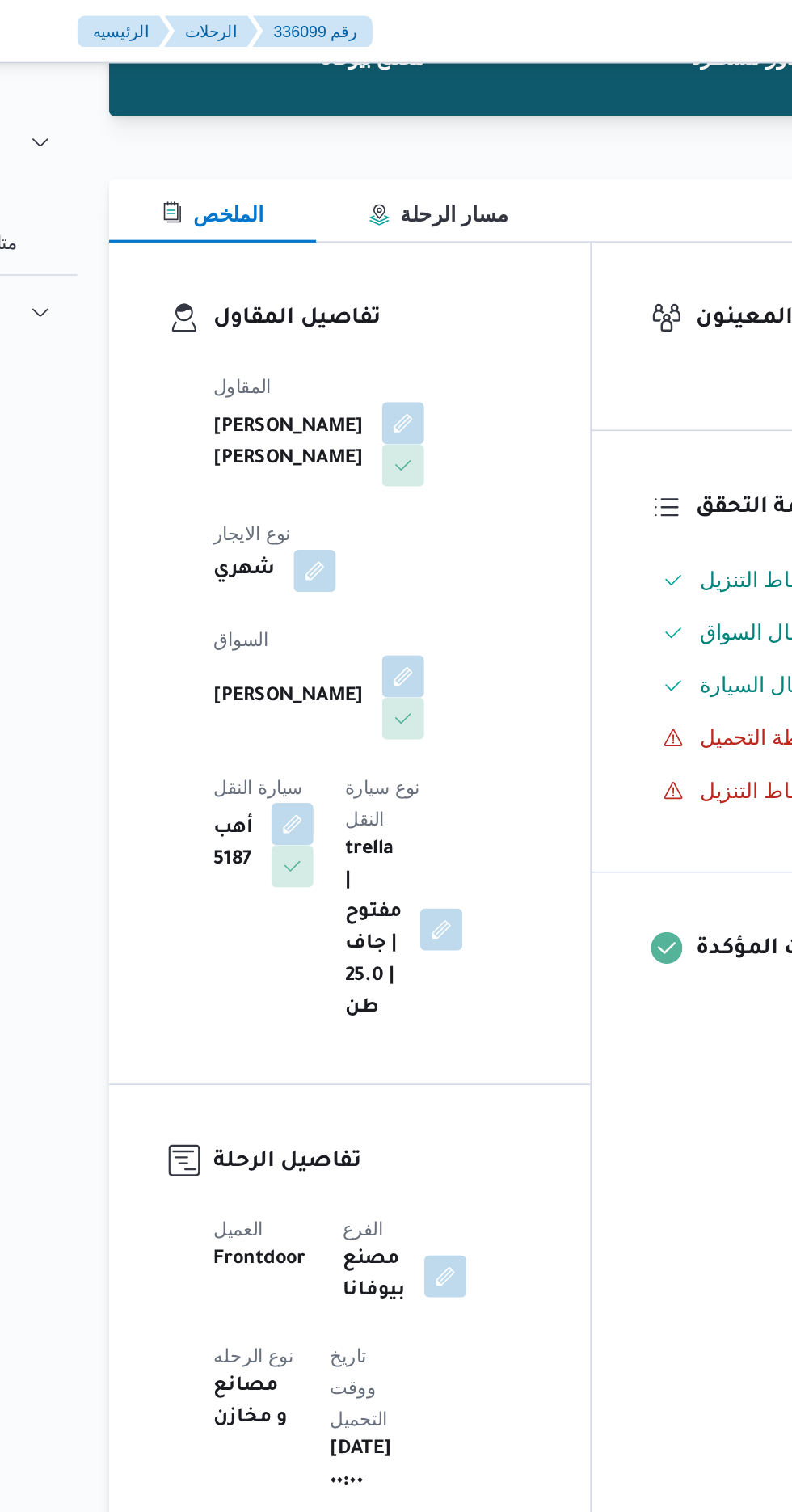
scroll to position [146, 0]
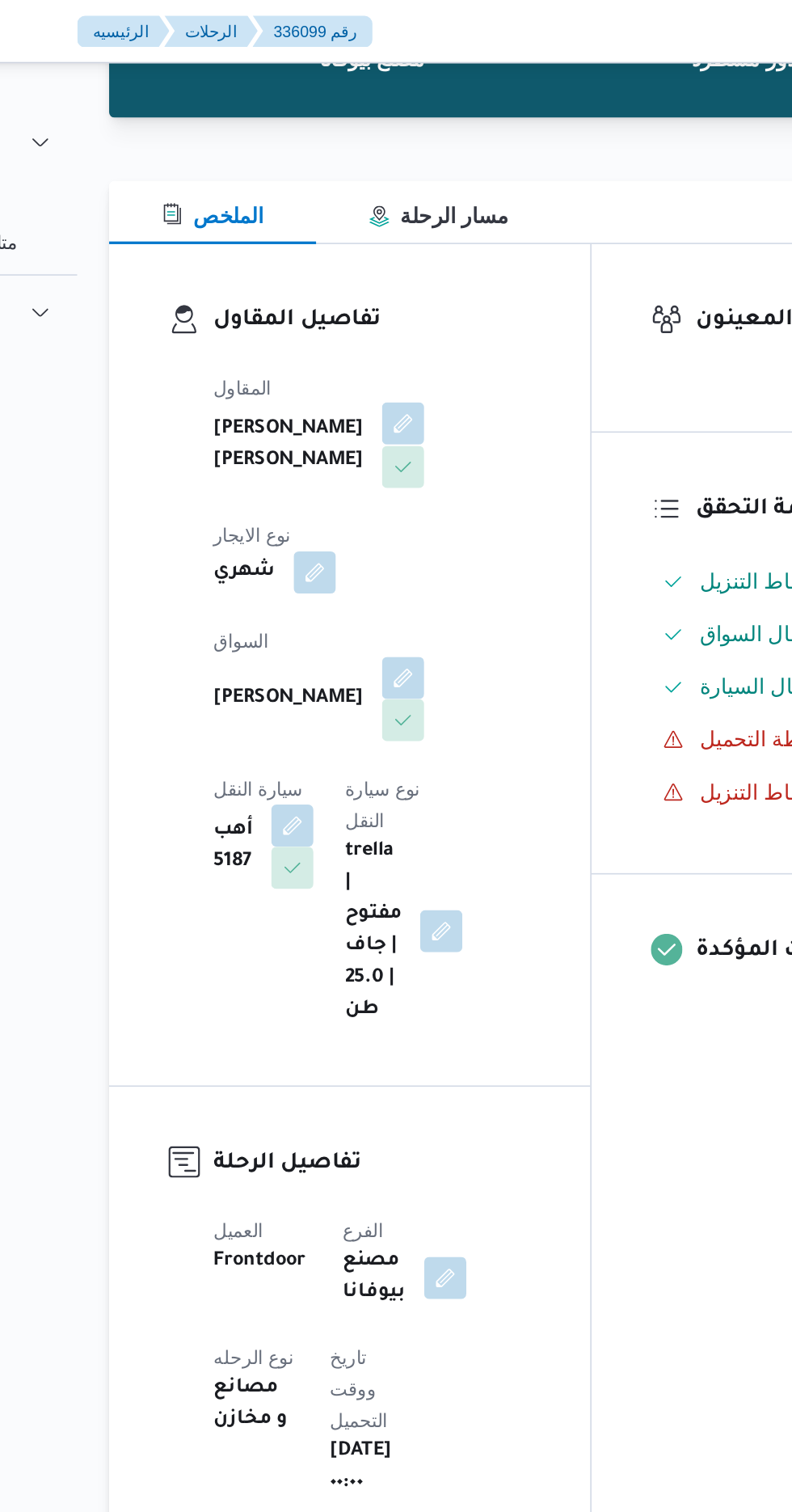
click at [377, 272] on button "button" at bounding box center [390, 259] width 26 height 26
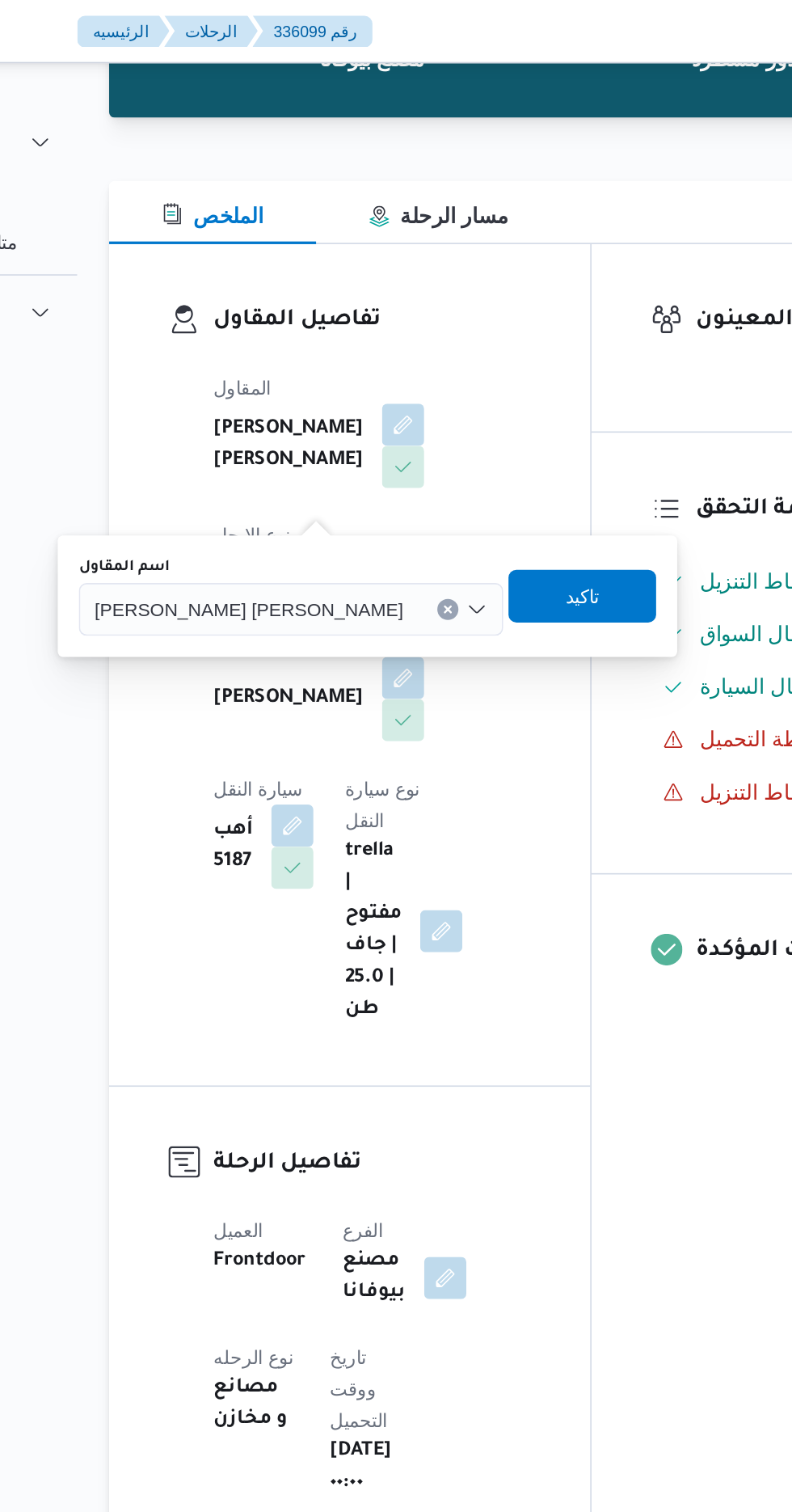
click at [293, 372] on span "[PERSON_NAME] [PERSON_NAME]" at bounding box center [296, 372] width 189 height 17
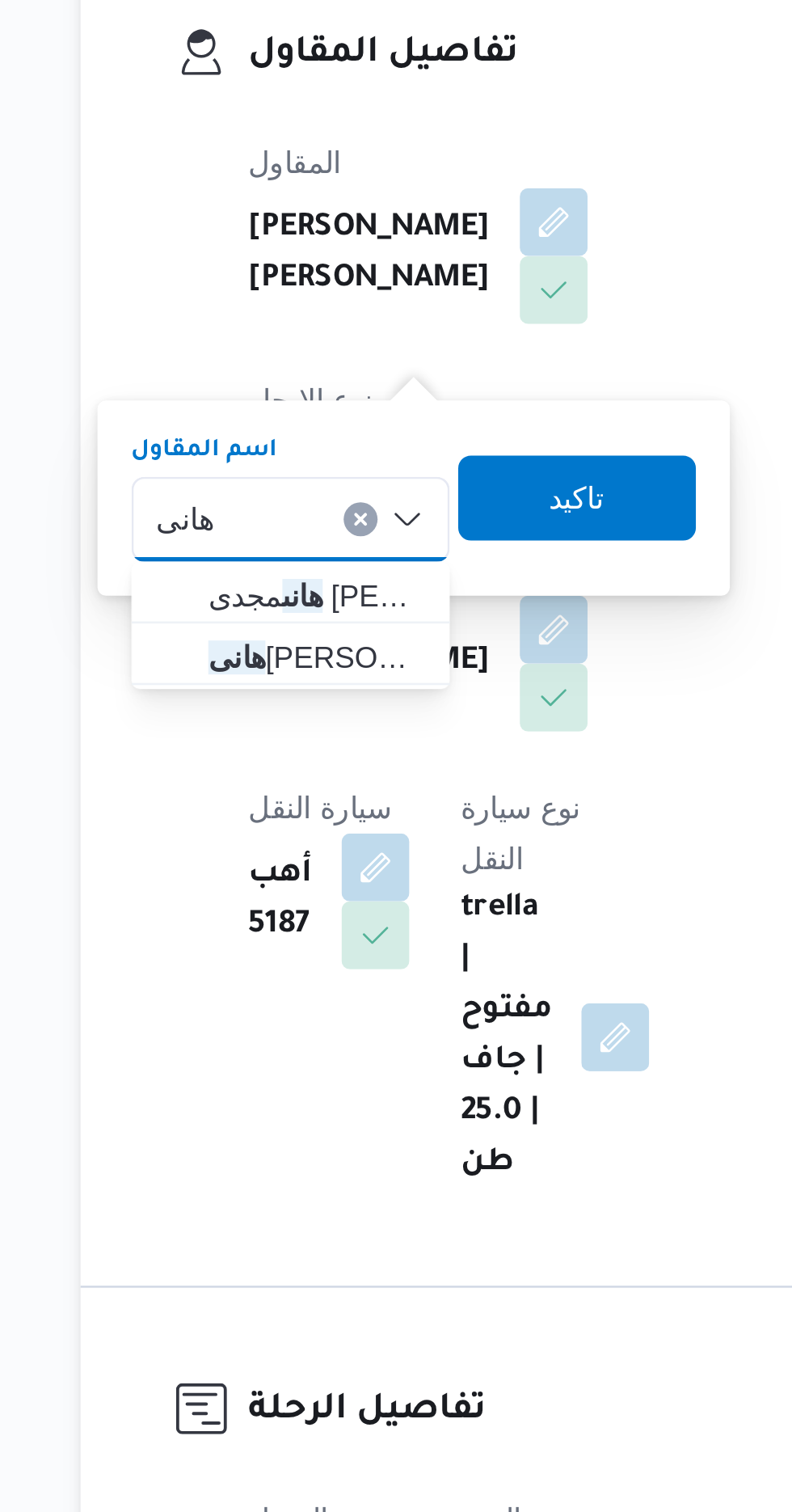
scroll to position [0, 0]
type input "هانى"
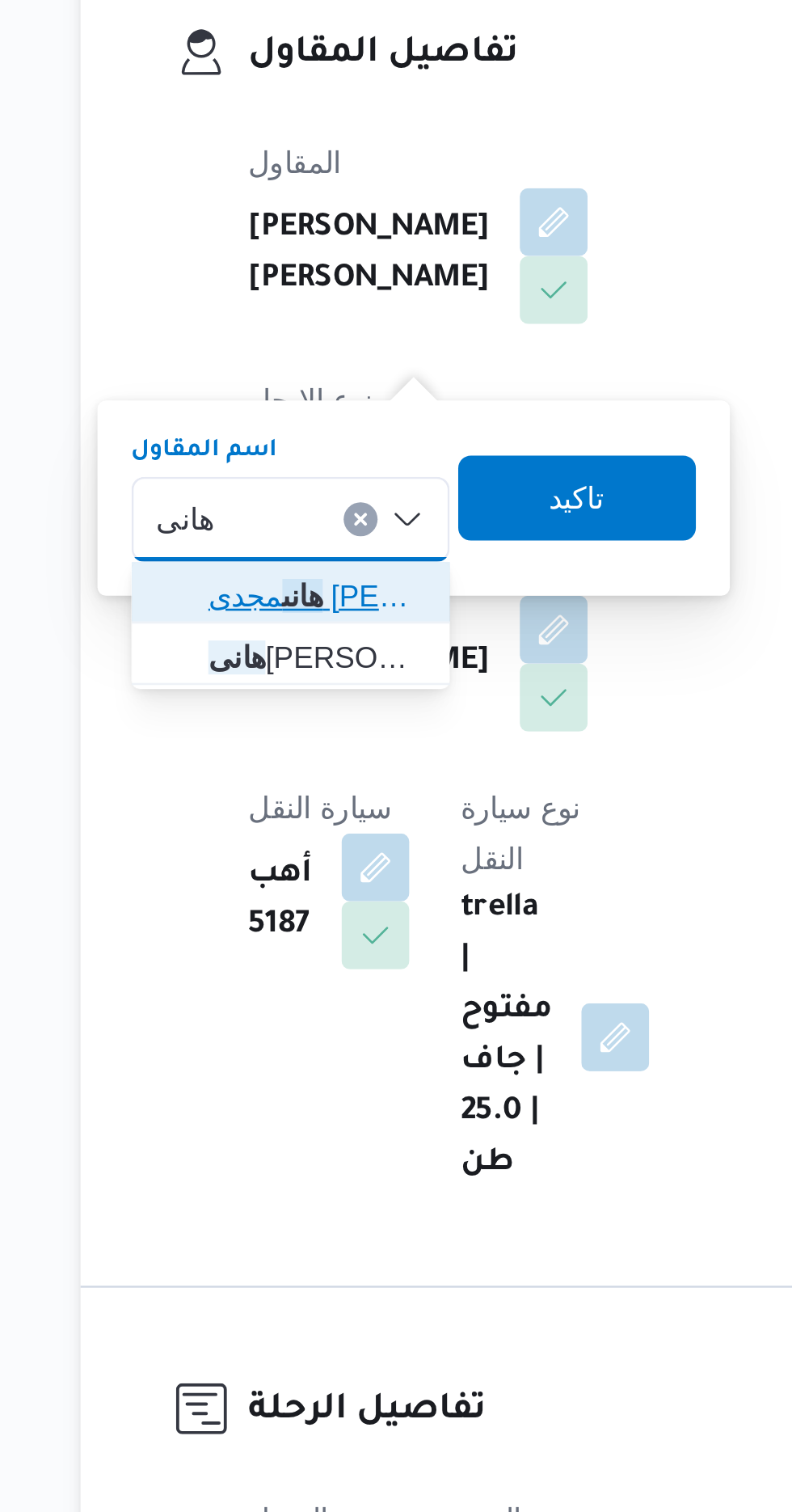
click at [313, 403] on span "[PERSON_NAME] [PERSON_NAME]" at bounding box center [299, 402] width 82 height 19
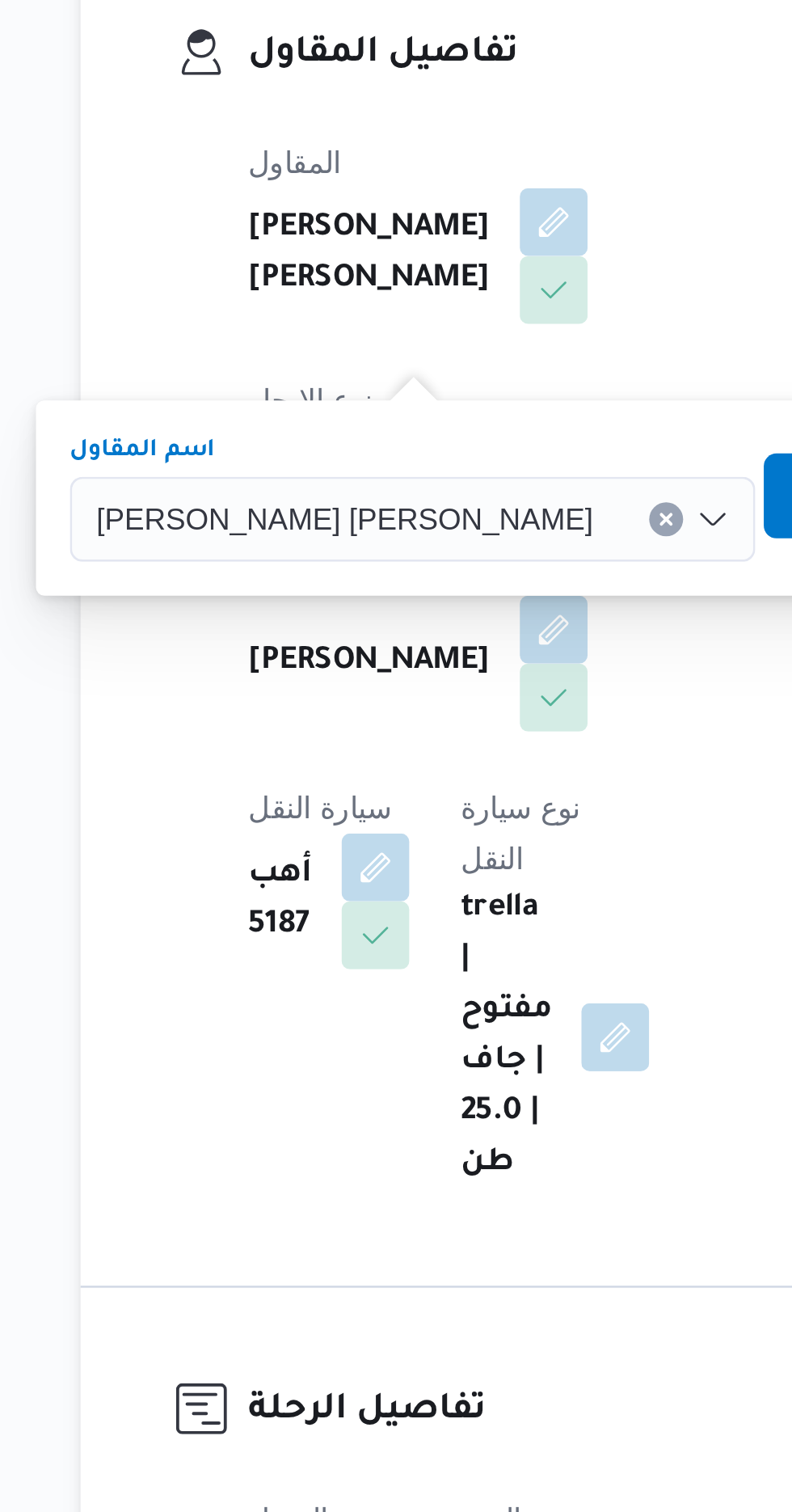
click at [505, 360] on span "تاكيد" at bounding box center [515, 364] width 21 height 19
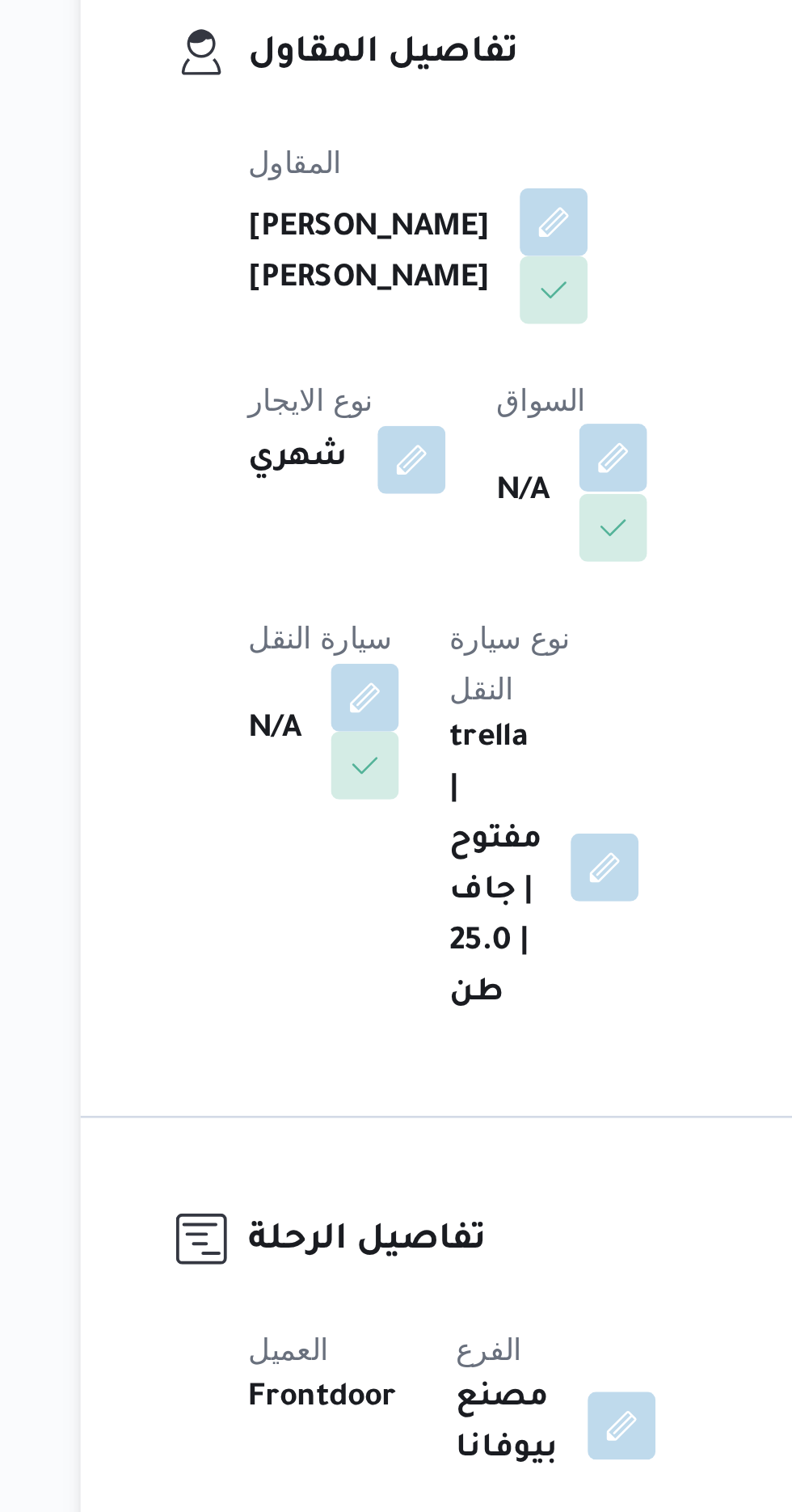
click at [400, 363] on button "button" at bounding box center [412, 349] width 26 height 26
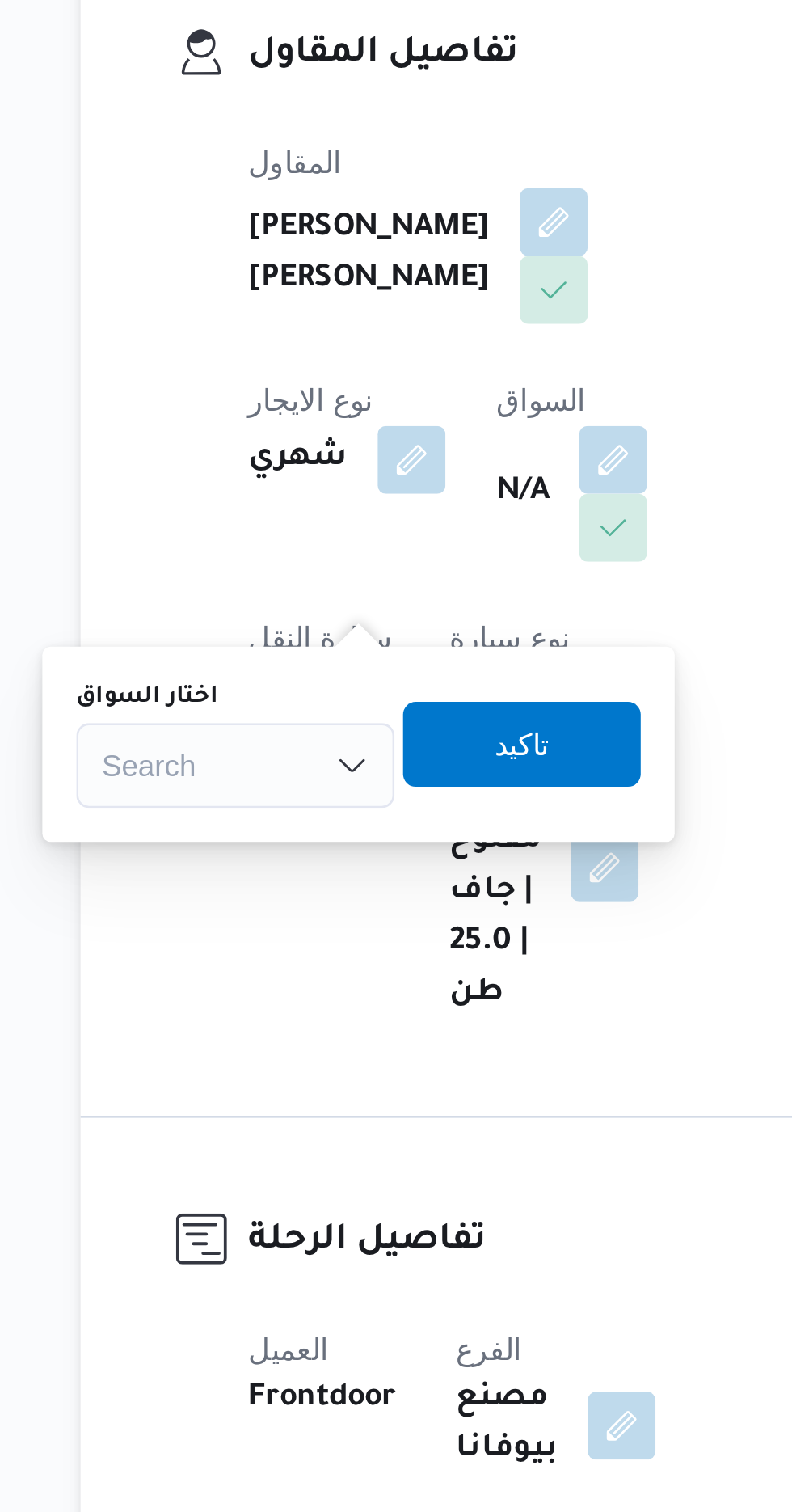
click at [296, 466] on div "Search" at bounding box center [269, 467] width 121 height 32
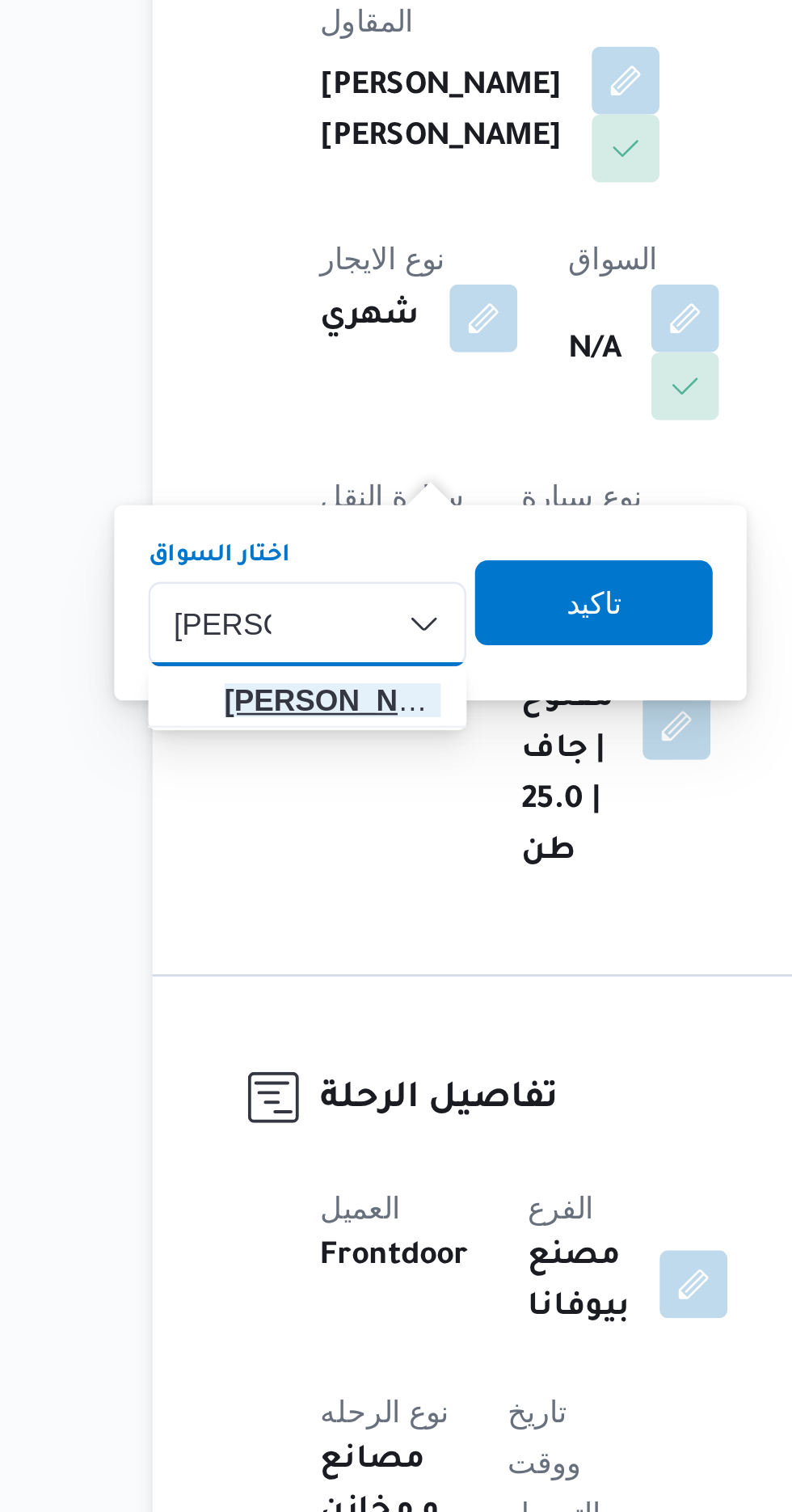
type input "[PERSON_NAME]"
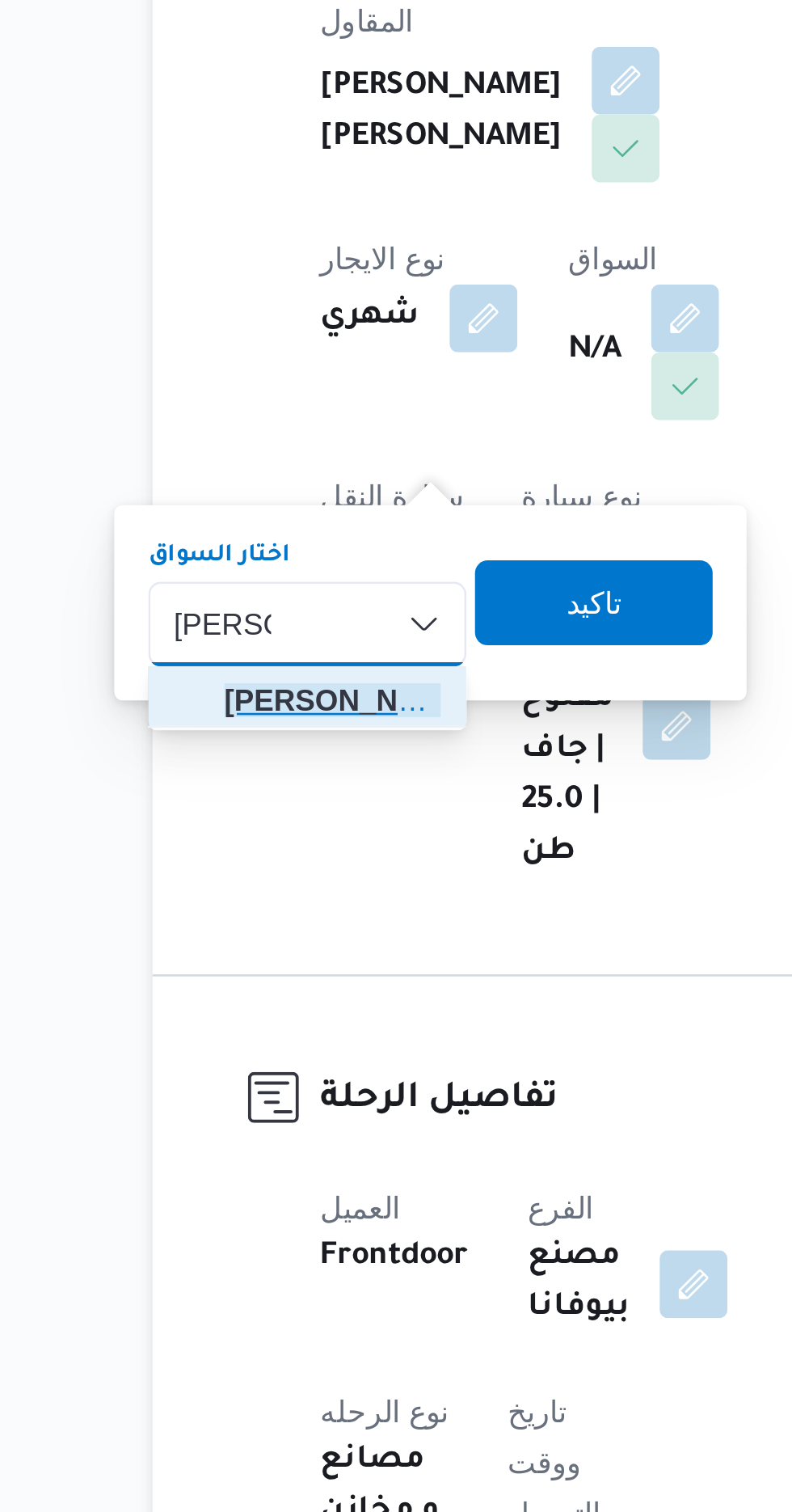
click at [280, 498] on span "[PERSON_NAME] اد [PERSON_NAME]" at bounding box center [279, 496] width 82 height 19
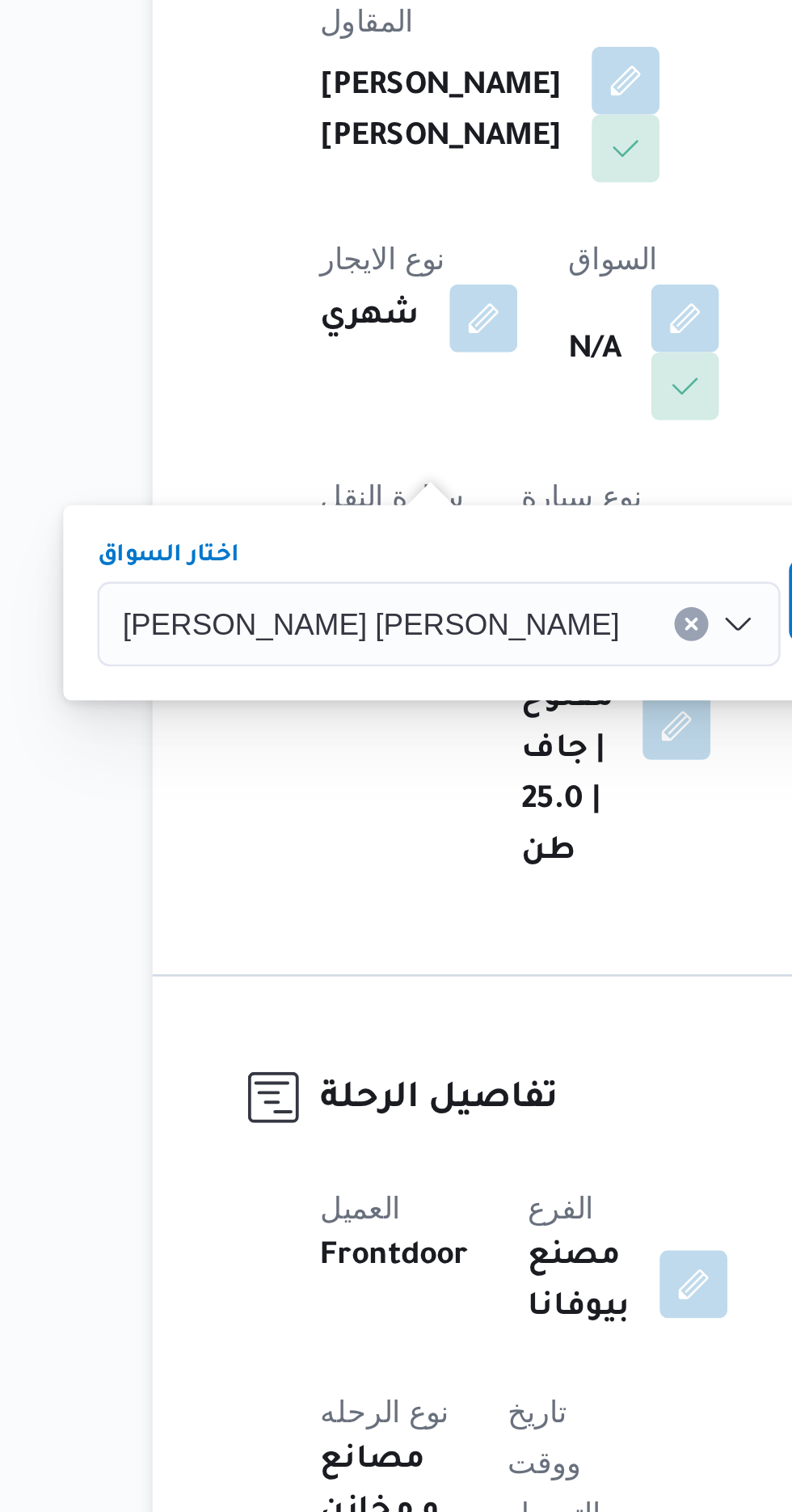
click at [488, 463] on span "تاكيد" at bounding box center [498, 458] width 21 height 19
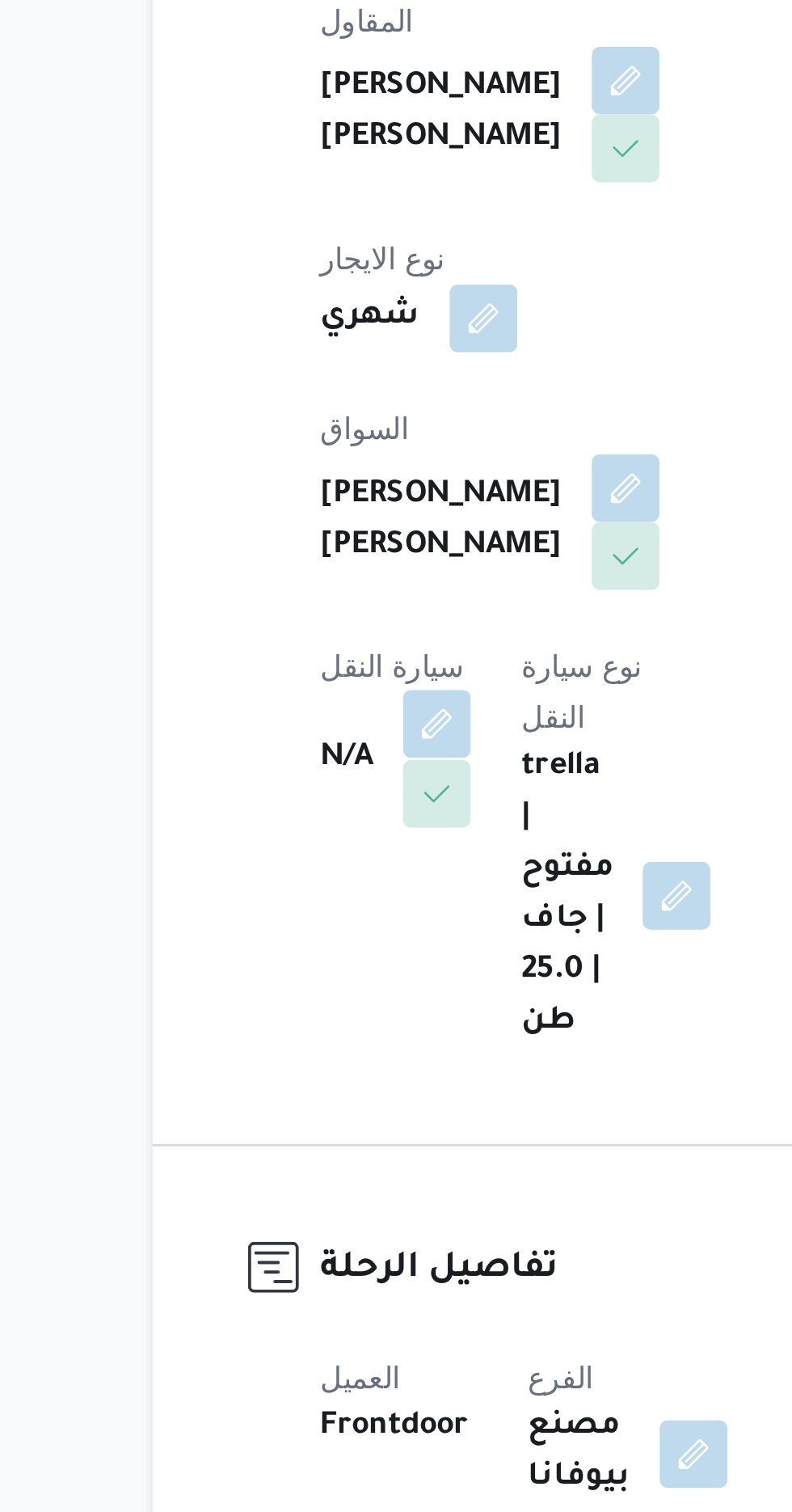
click at [332, 493] on button "button" at bounding box center [318, 505] width 26 height 26
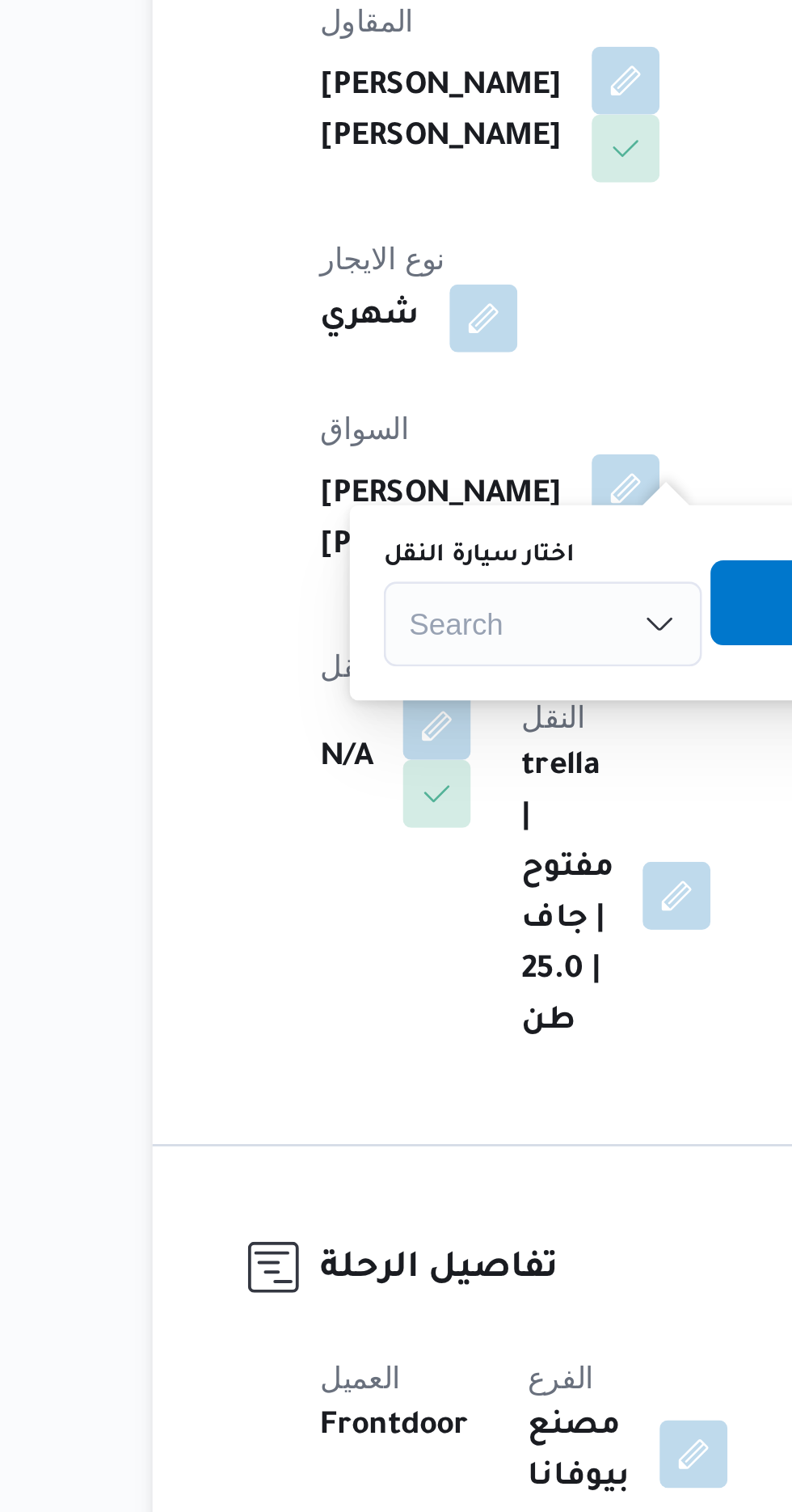
click at [350, 468] on div "Search" at bounding box center [359, 467] width 121 height 32
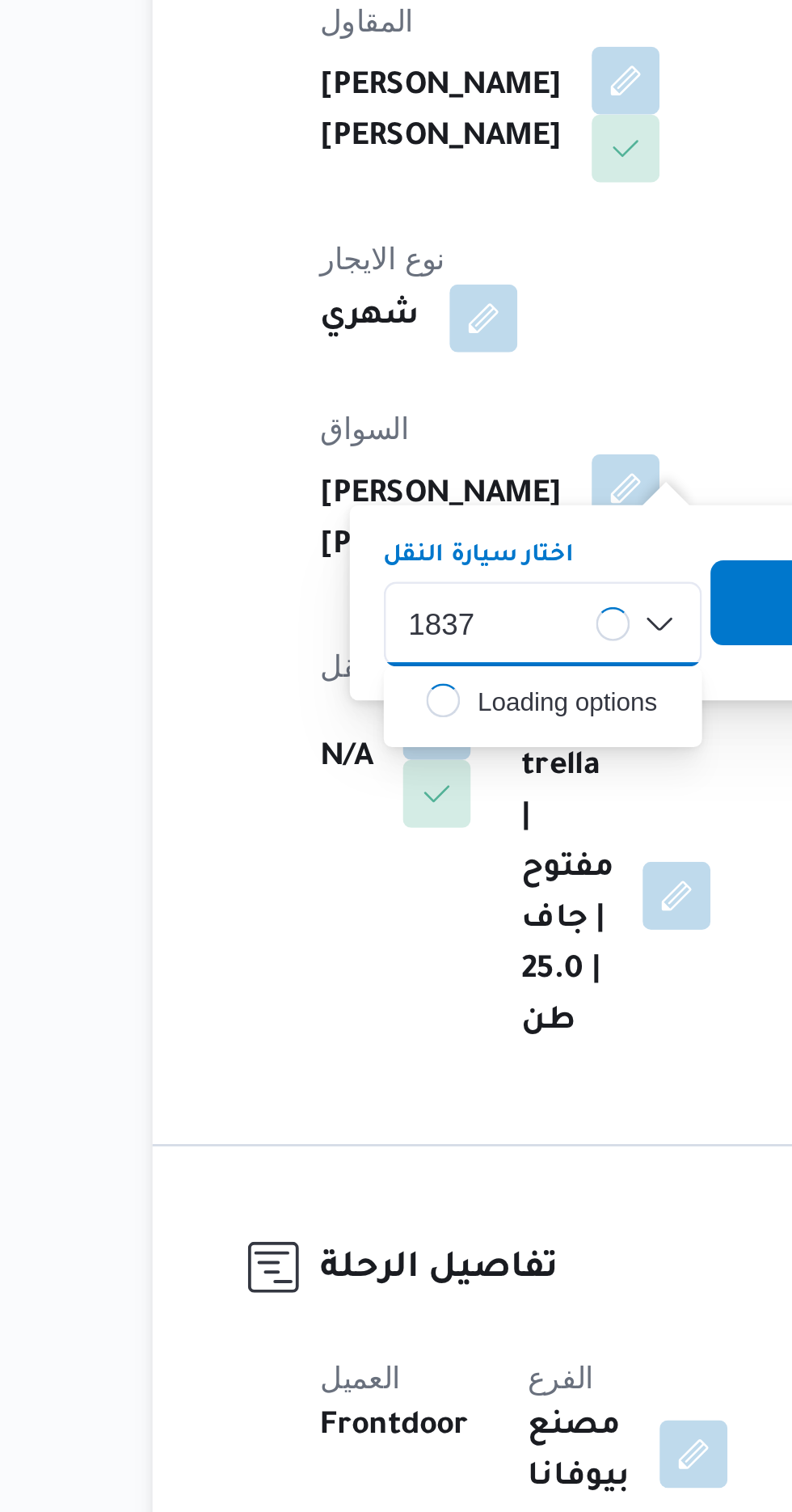
scroll to position [146, 0]
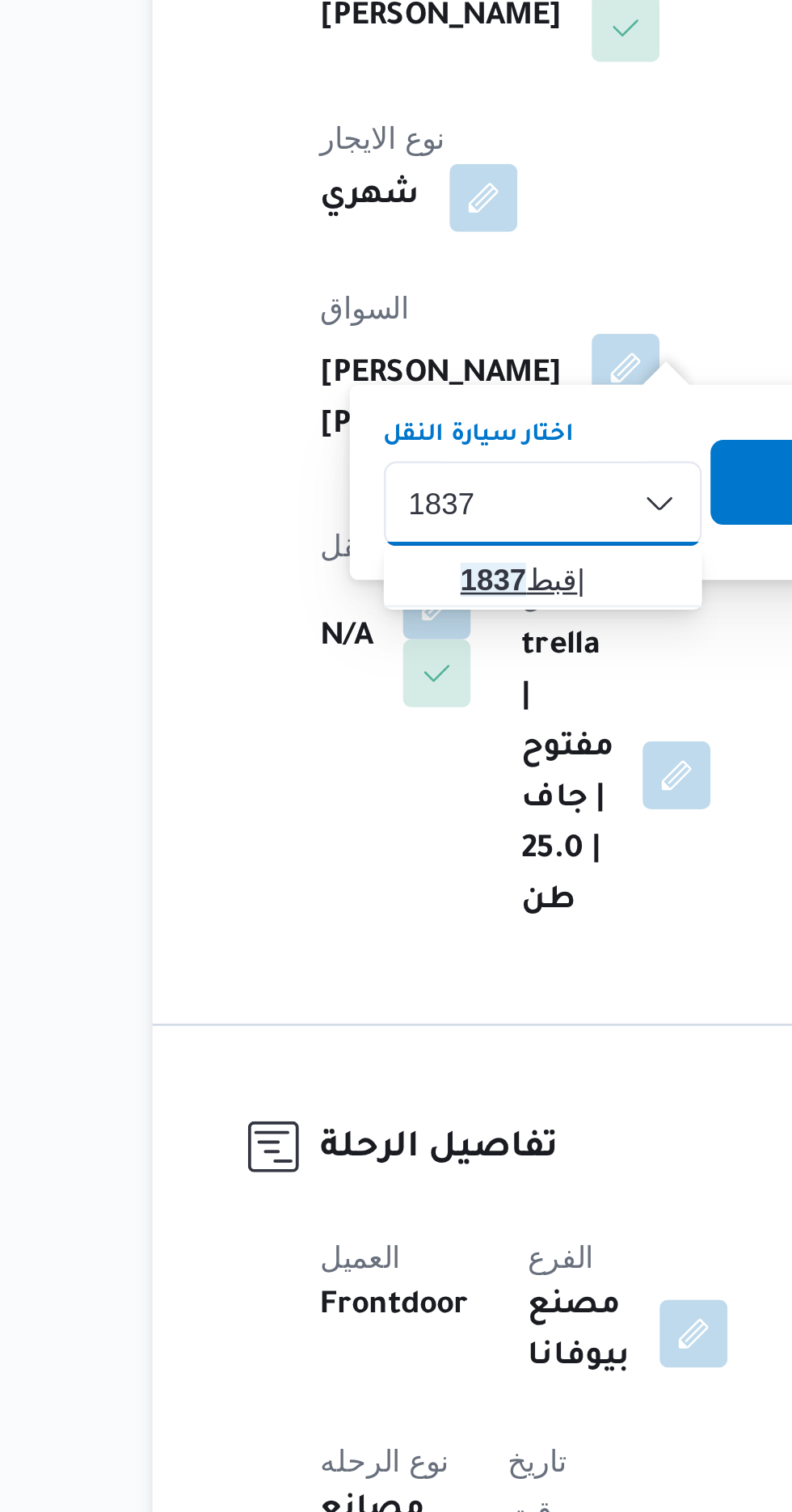
type input "1837"
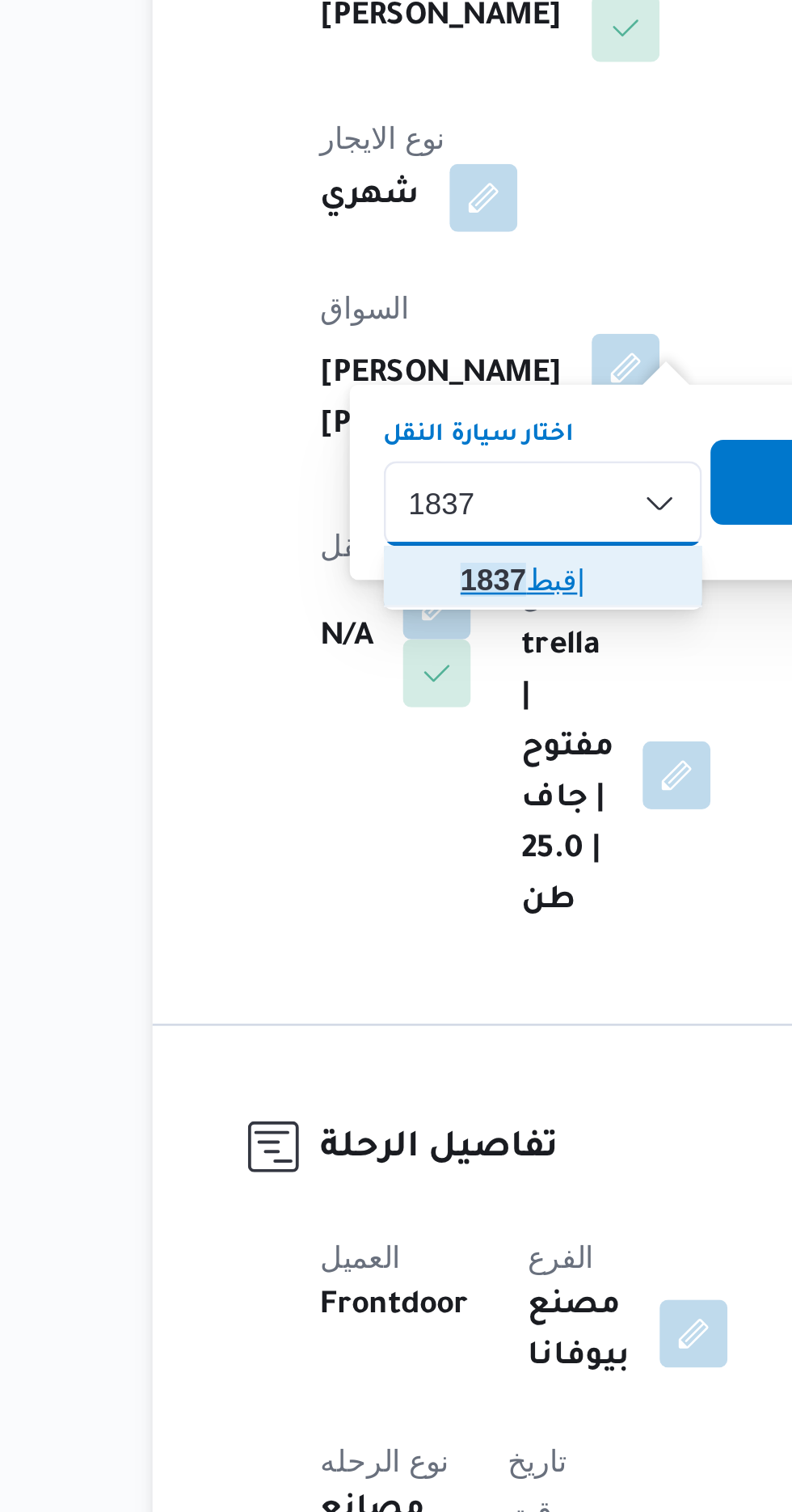
click at [361, 498] on span "قبط 1837 |" at bounding box center [368, 496] width 82 height 19
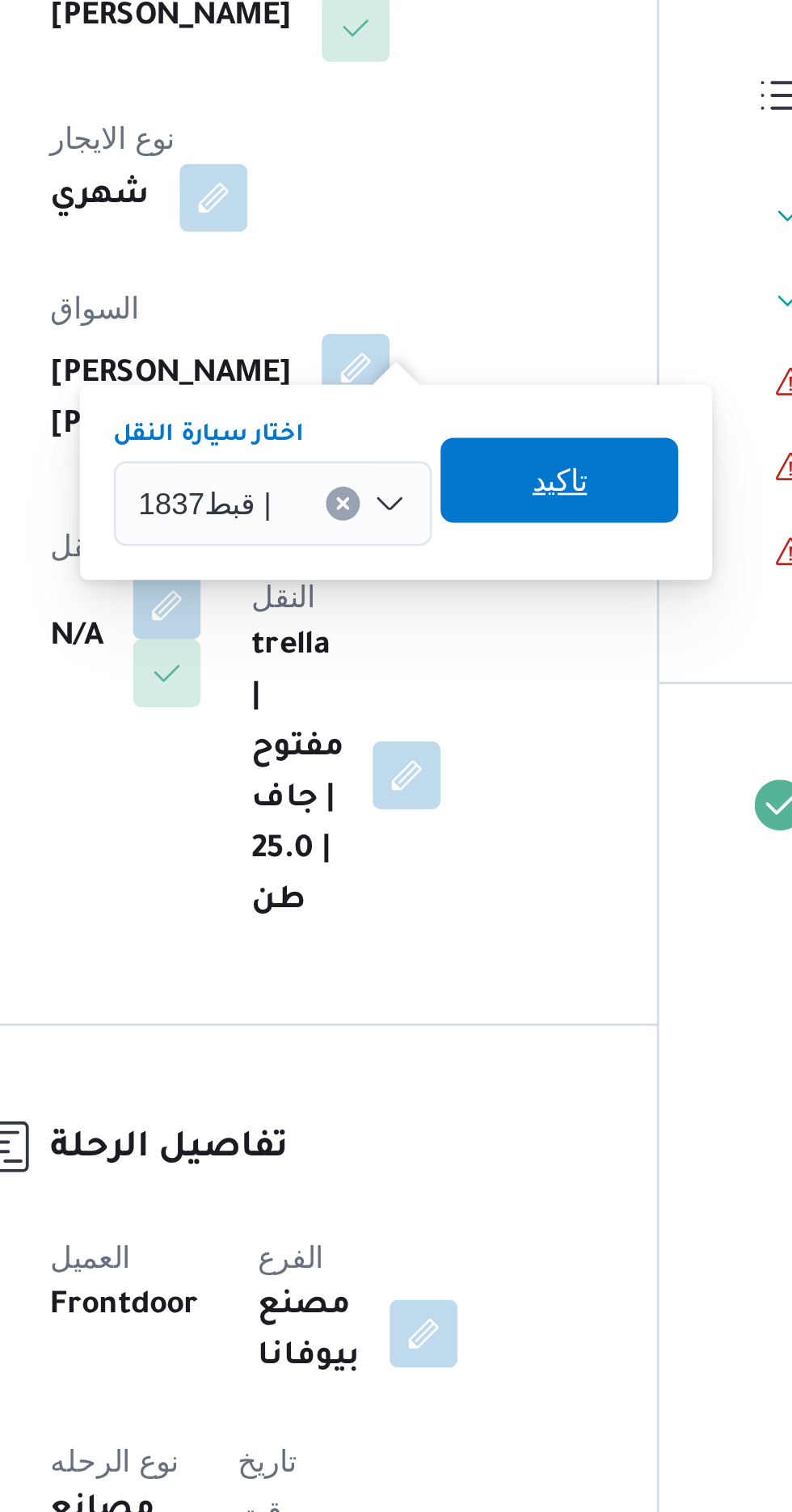
click at [477, 460] on span "تاكيد" at bounding box center [468, 458] width 21 height 19
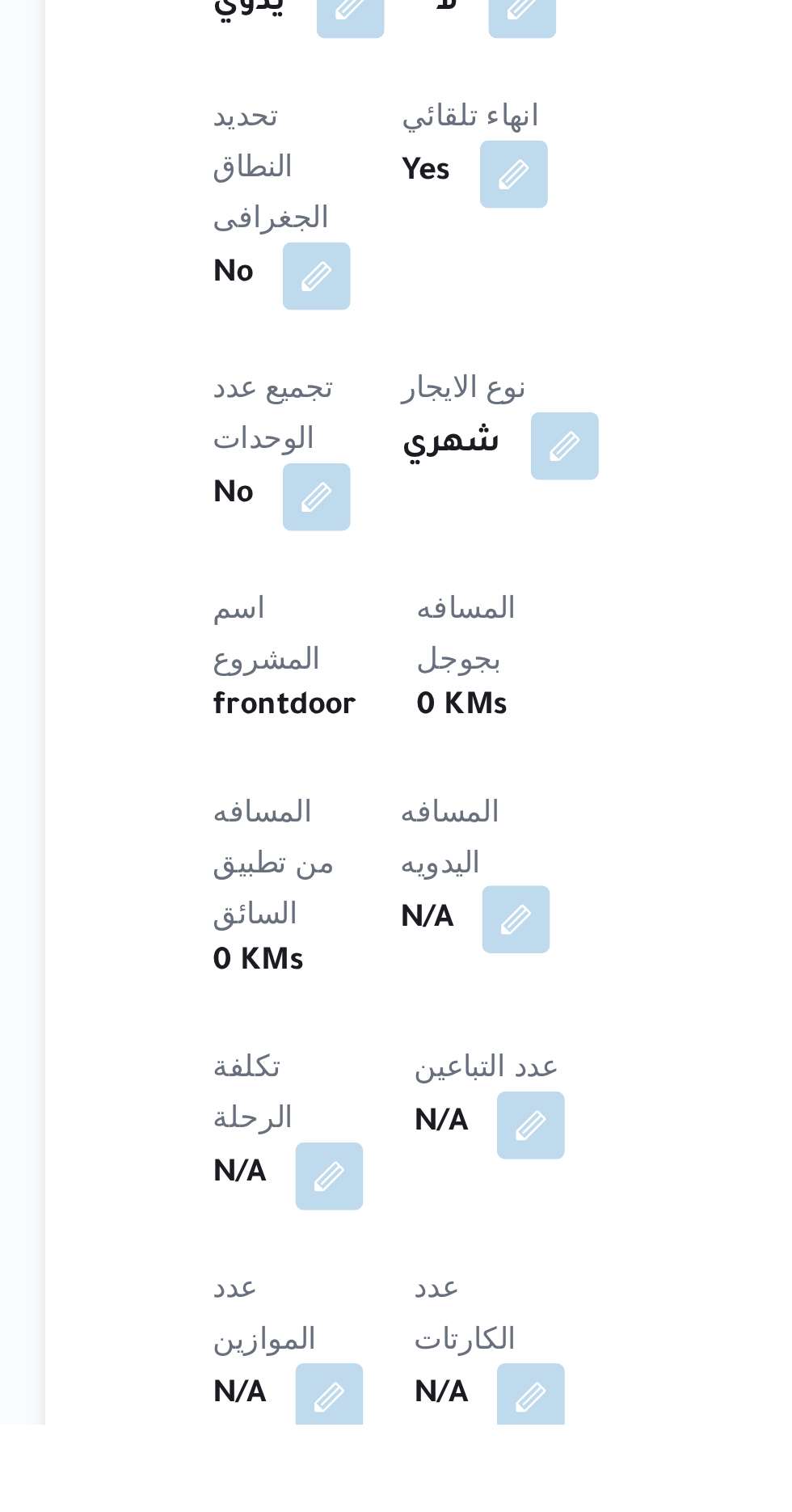
click at [377, 1306] on button "button" at bounding box center [389, 1319] width 26 height 26
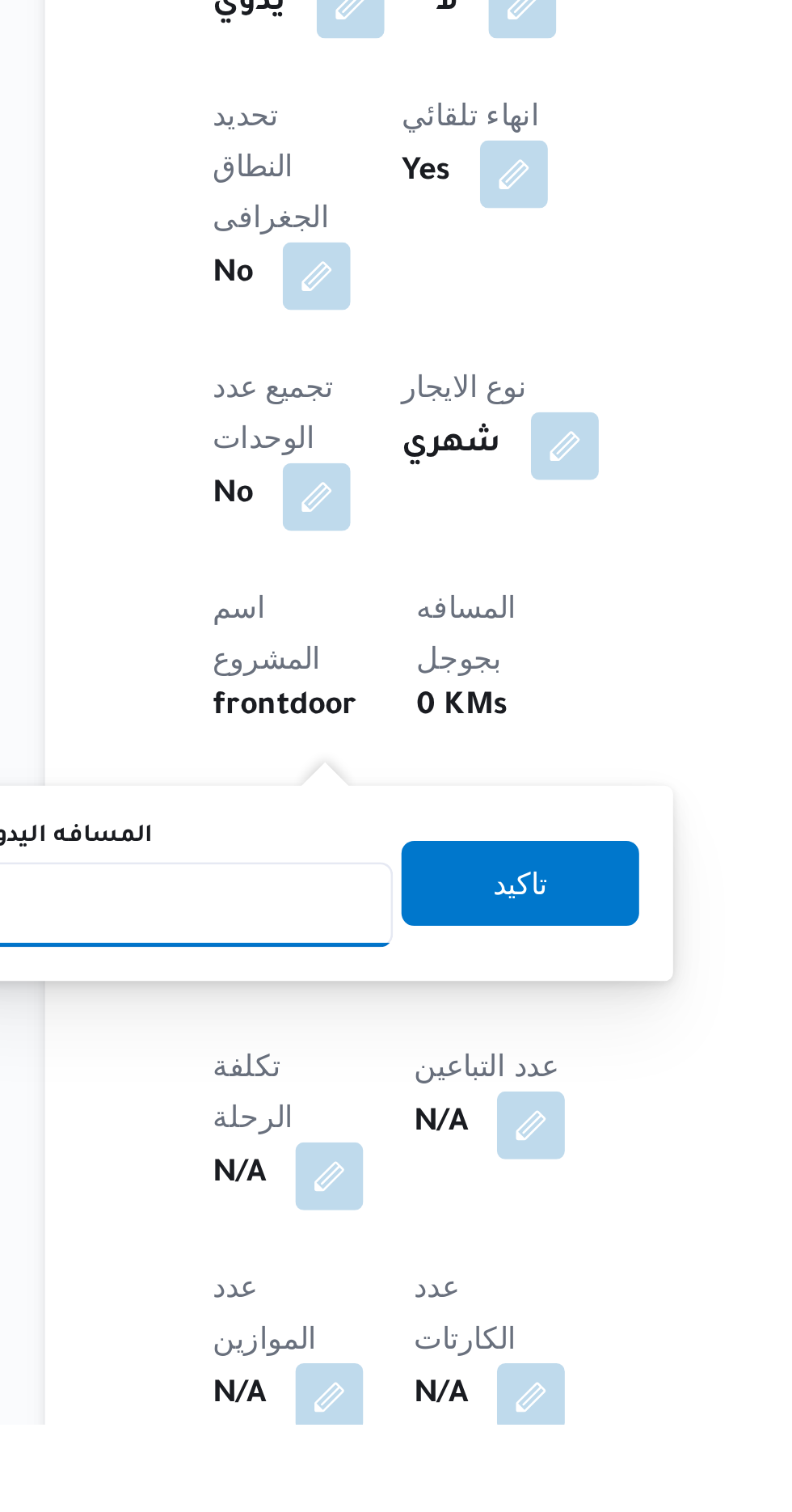
click at [291, 1308] on input "المسافه اليدويه" at bounding box center [262, 1313] width 161 height 32
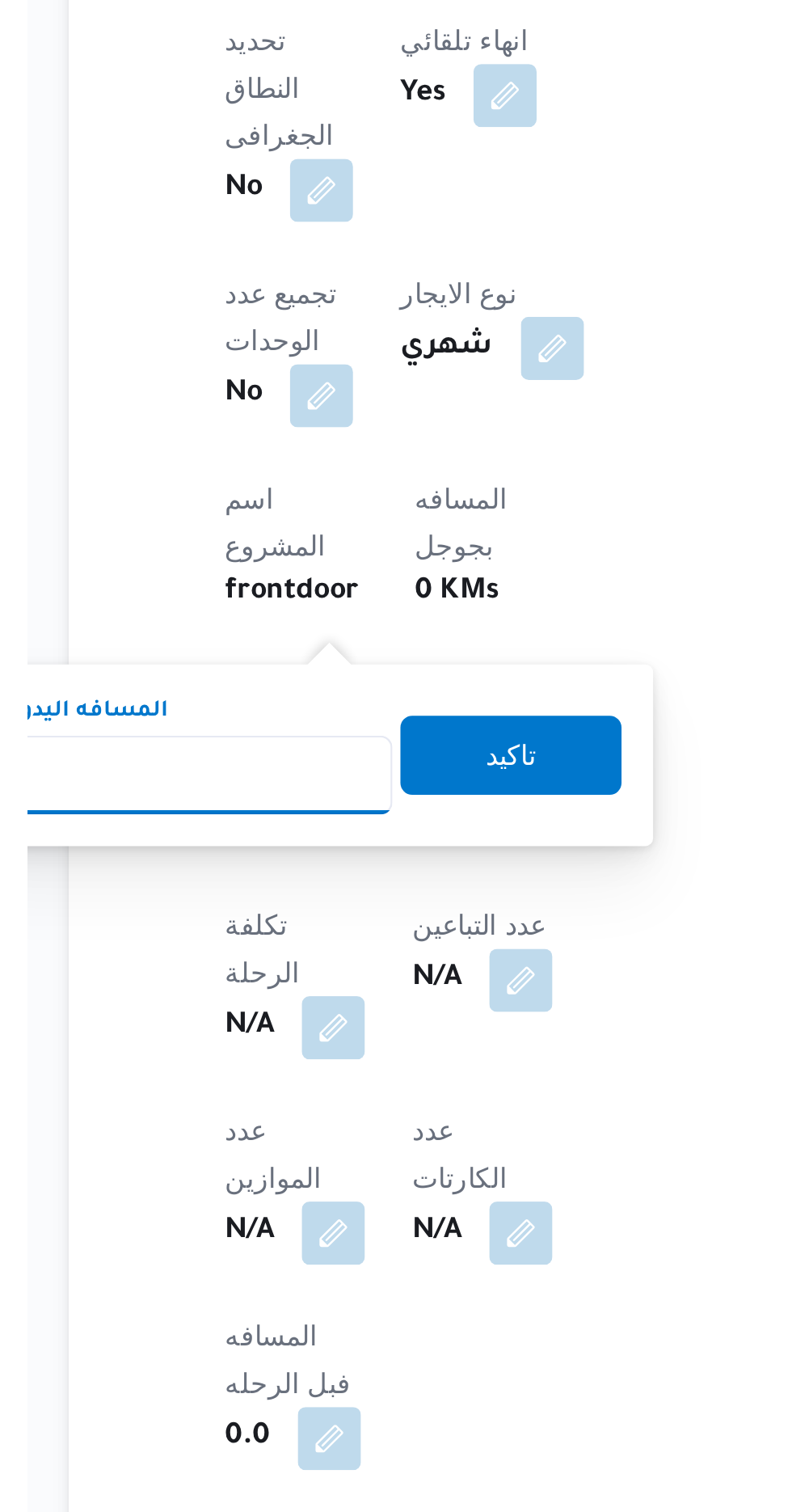
scroll to position [181, 0]
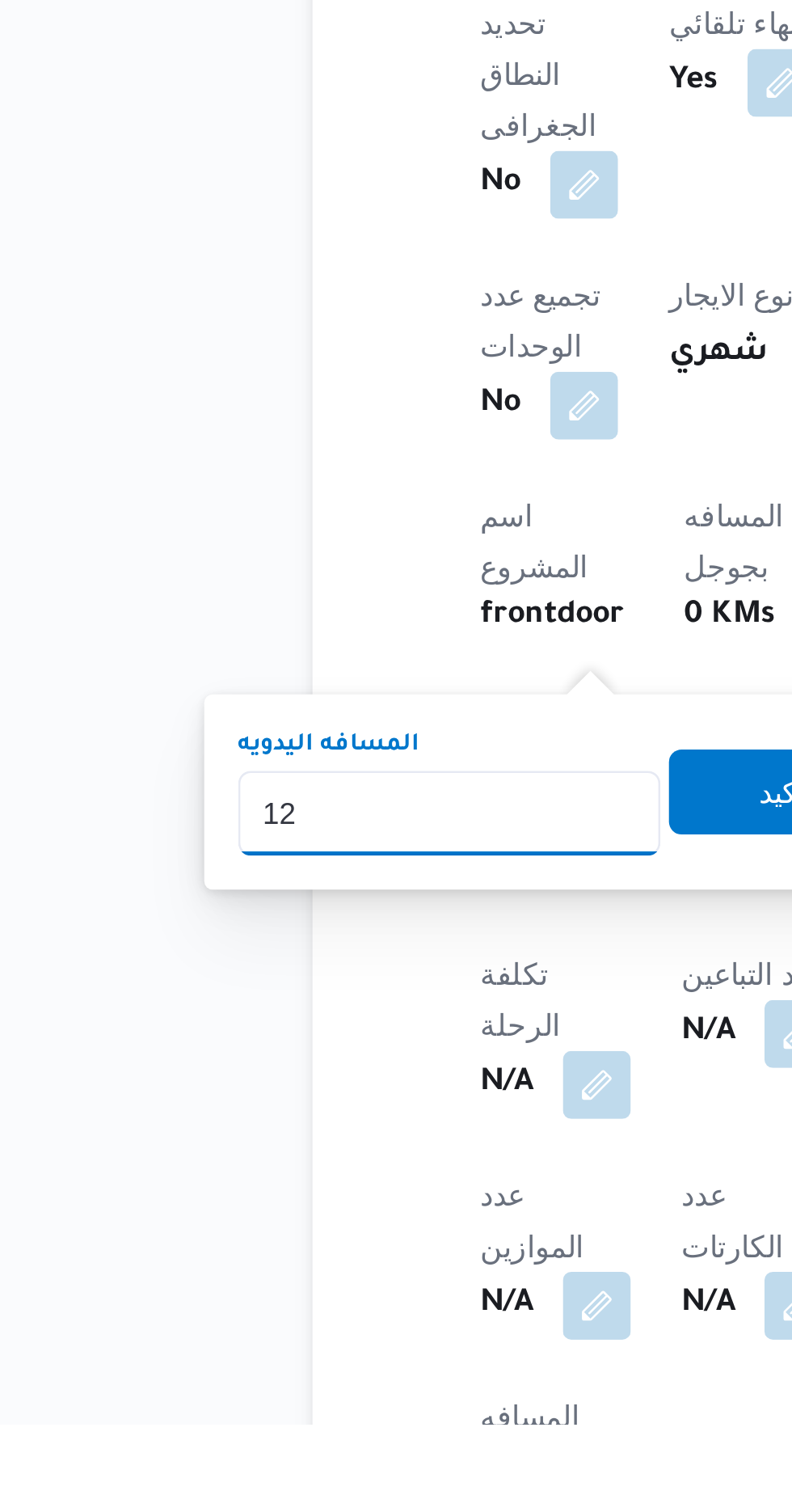
type input "120"
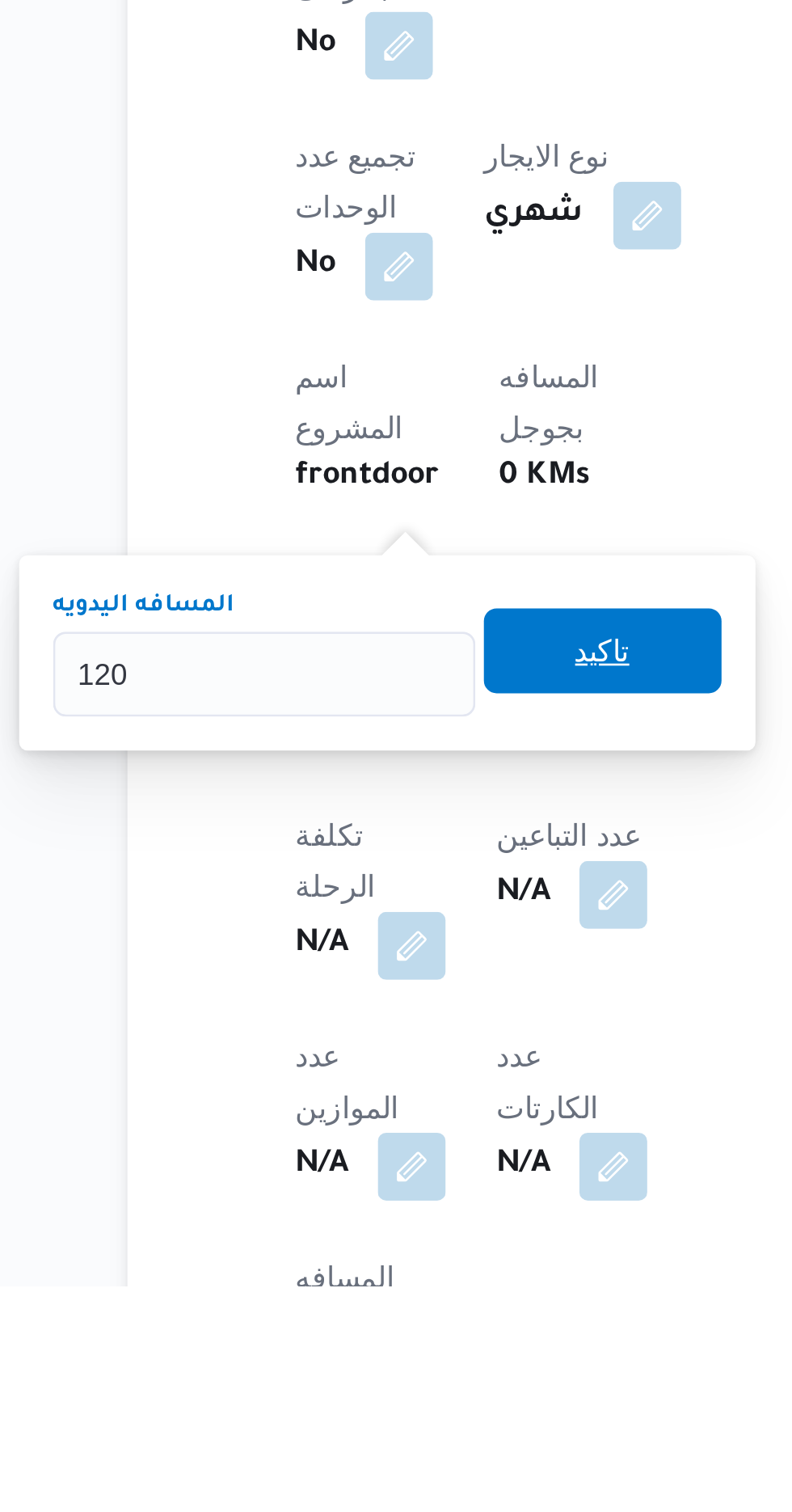
click at [386, 1266] on span "تاكيد" at bounding box center [391, 1270] width 90 height 32
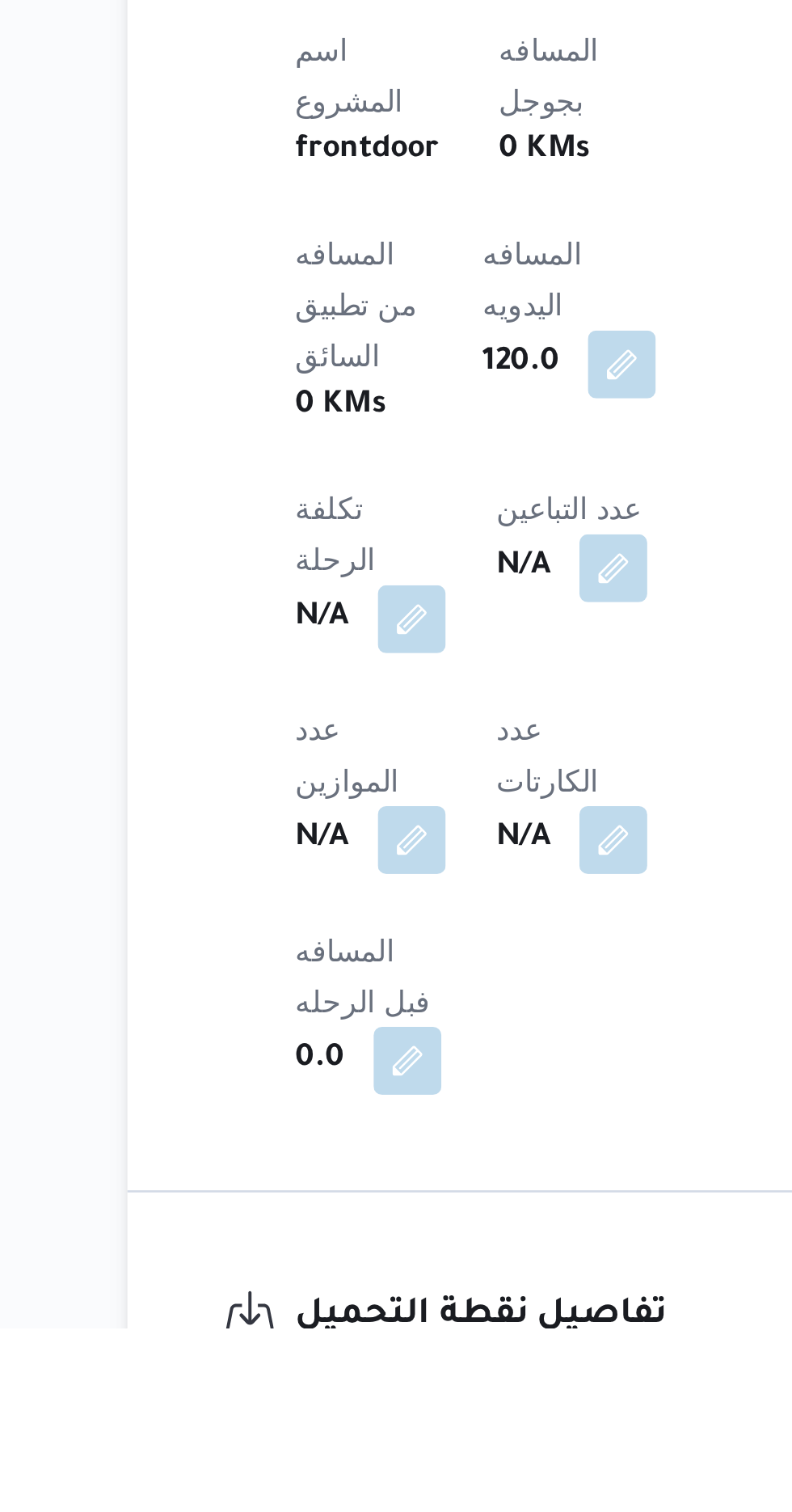
scroll to position [322, 0]
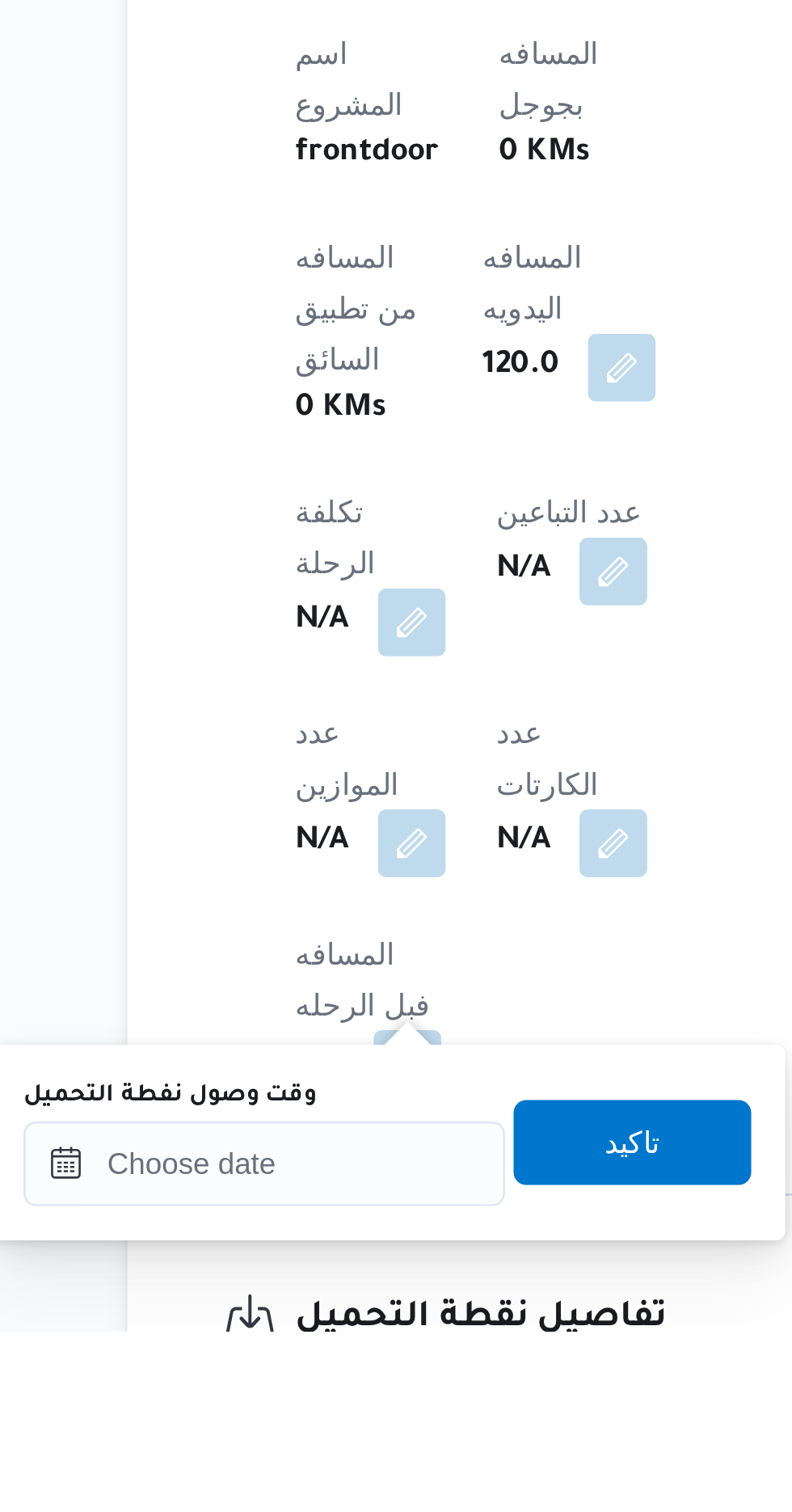
click at [274, 1427] on label "وقت وصول نفطة التحميل" at bounding box center [226, 1422] width 112 height 13
click at [274, 1432] on input "وقت وصول نفطة التحميل" at bounding box center [262, 1447] width 183 height 32
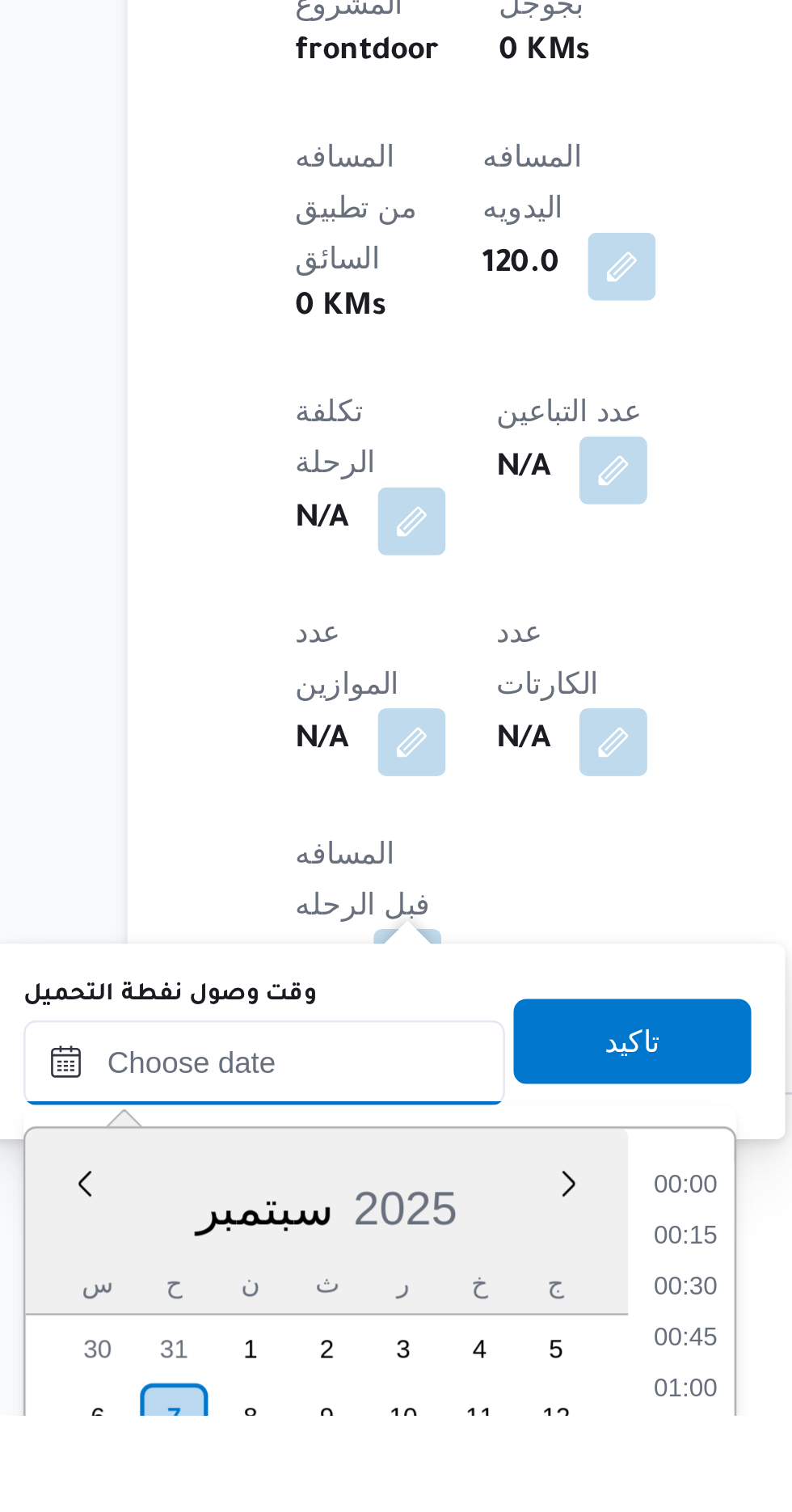
scroll to position [1066, 0]
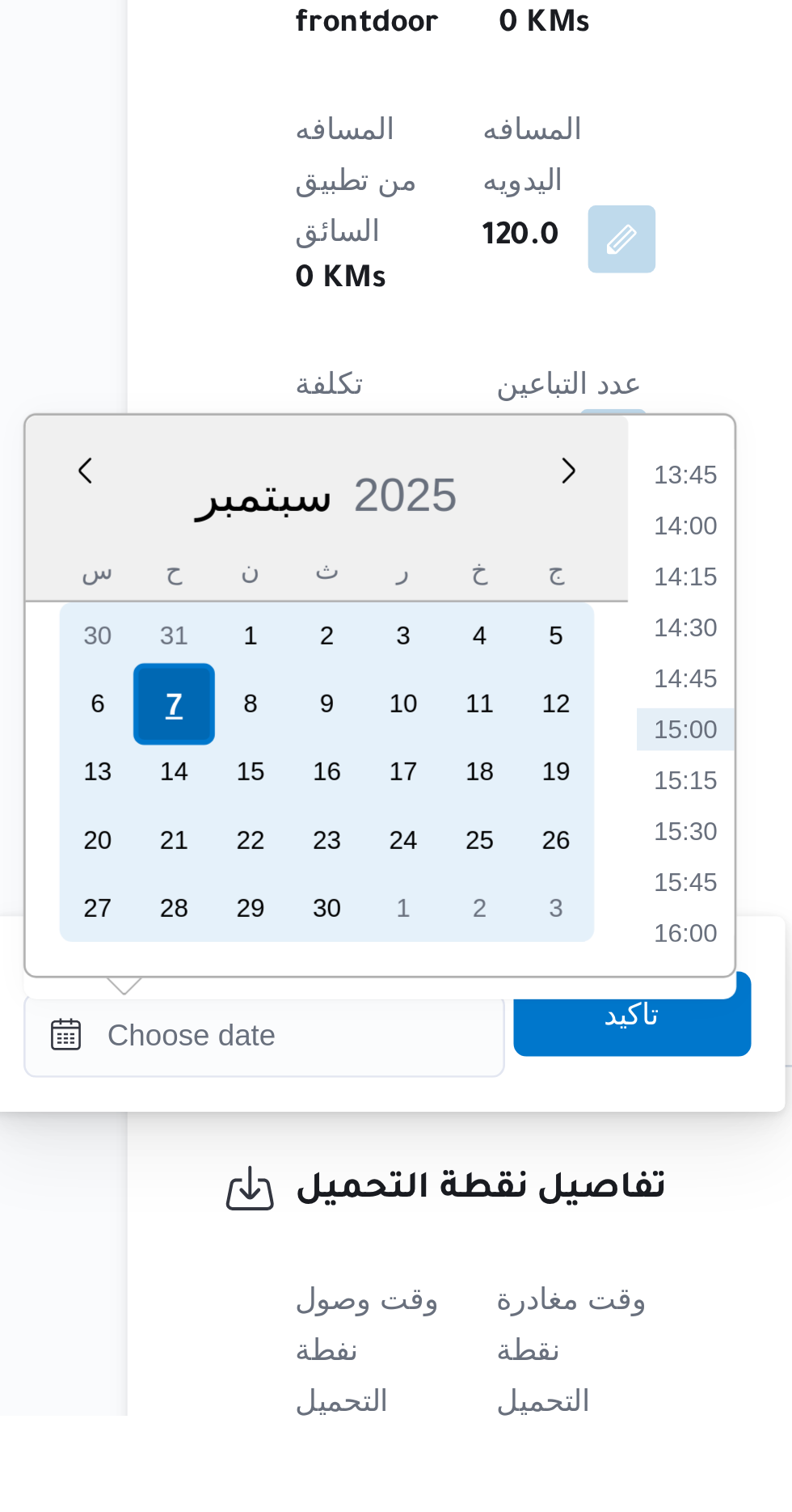
click at [230, 1239] on div "7" at bounding box center [226, 1241] width 31 height 31
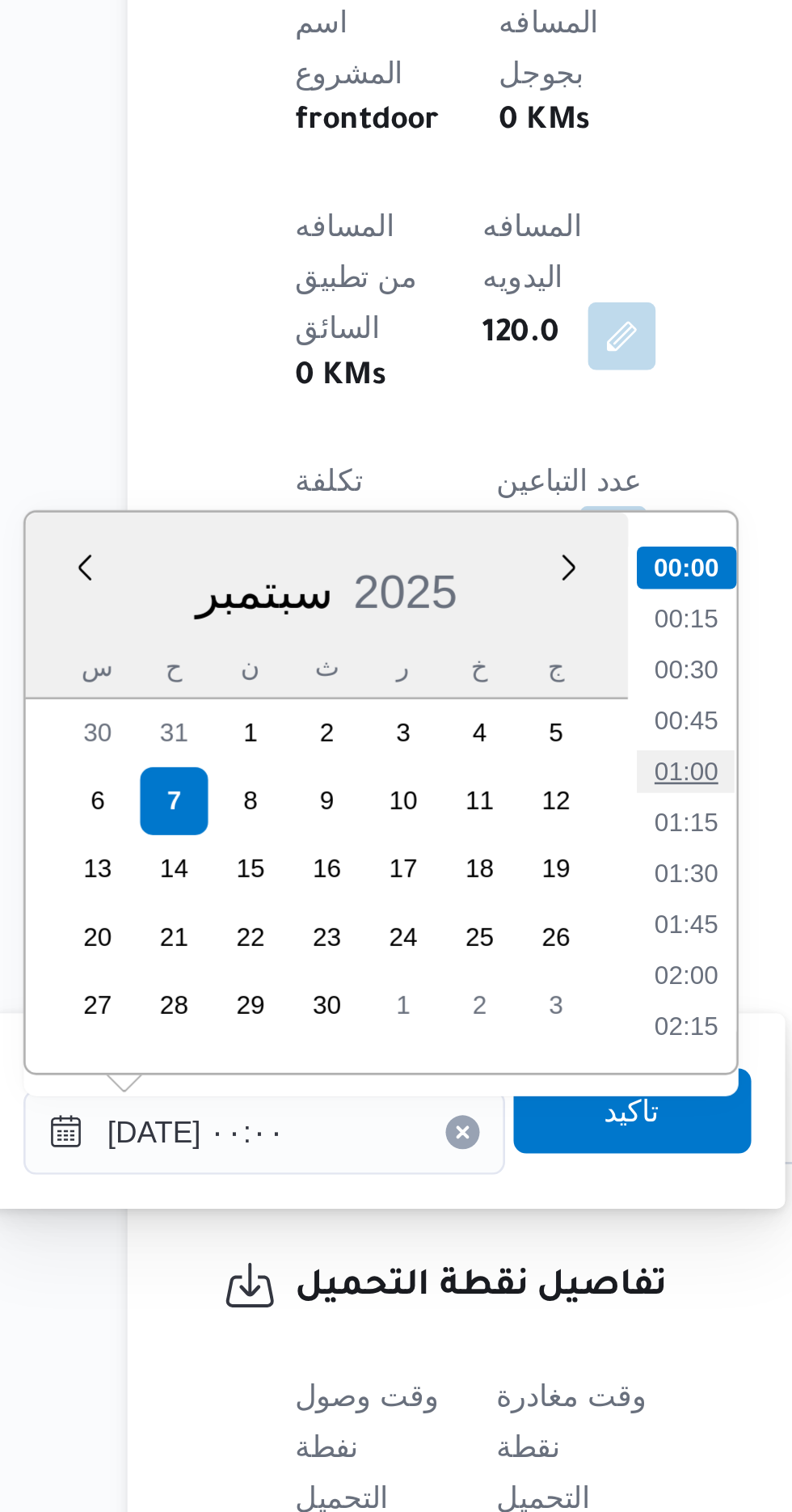
click at [417, 1225] on li "01:00" at bounding box center [422, 1229] width 37 height 16
type input "[DATE] ٠١:٠٠"
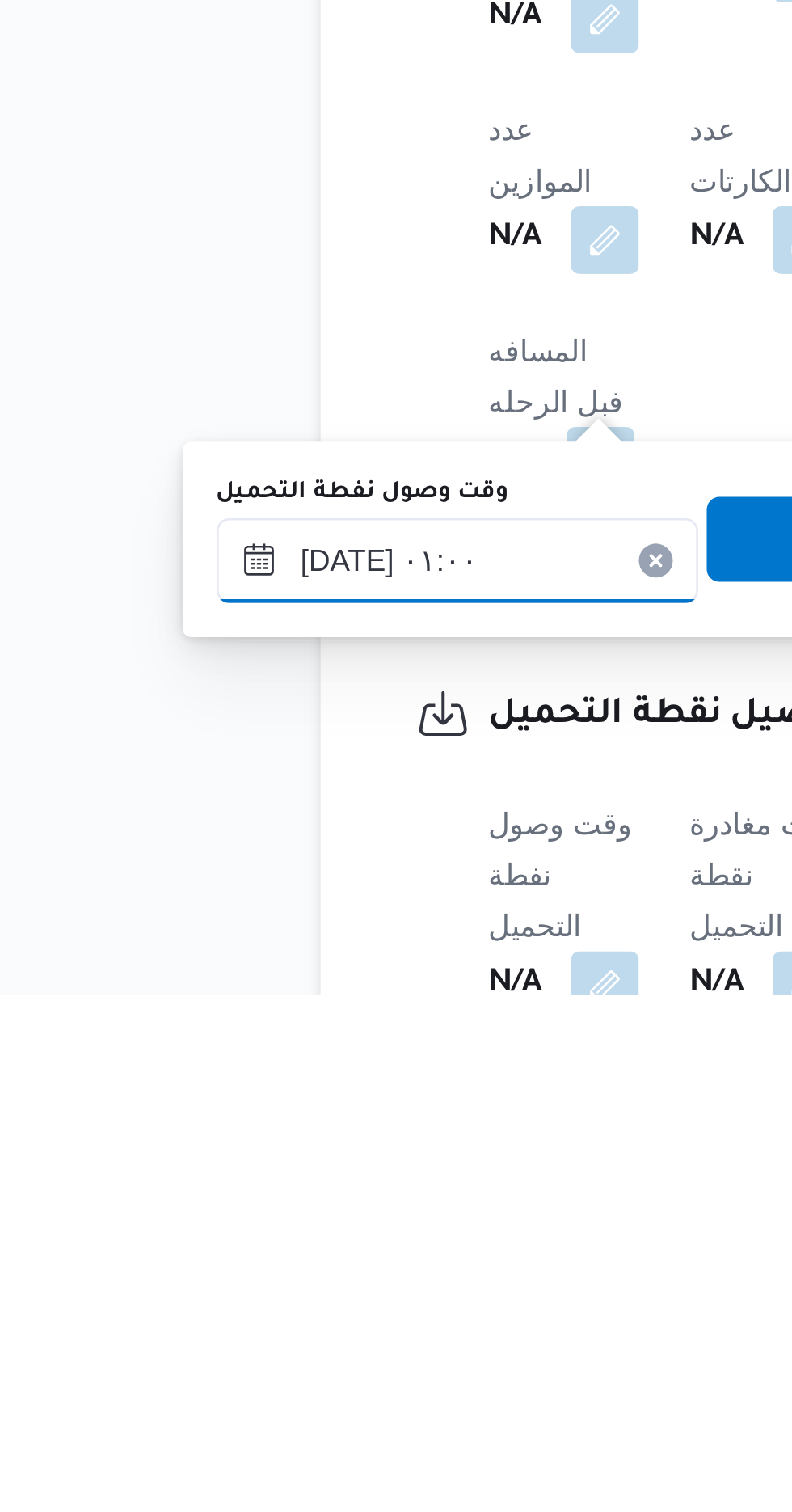
scroll to position [446, 0]
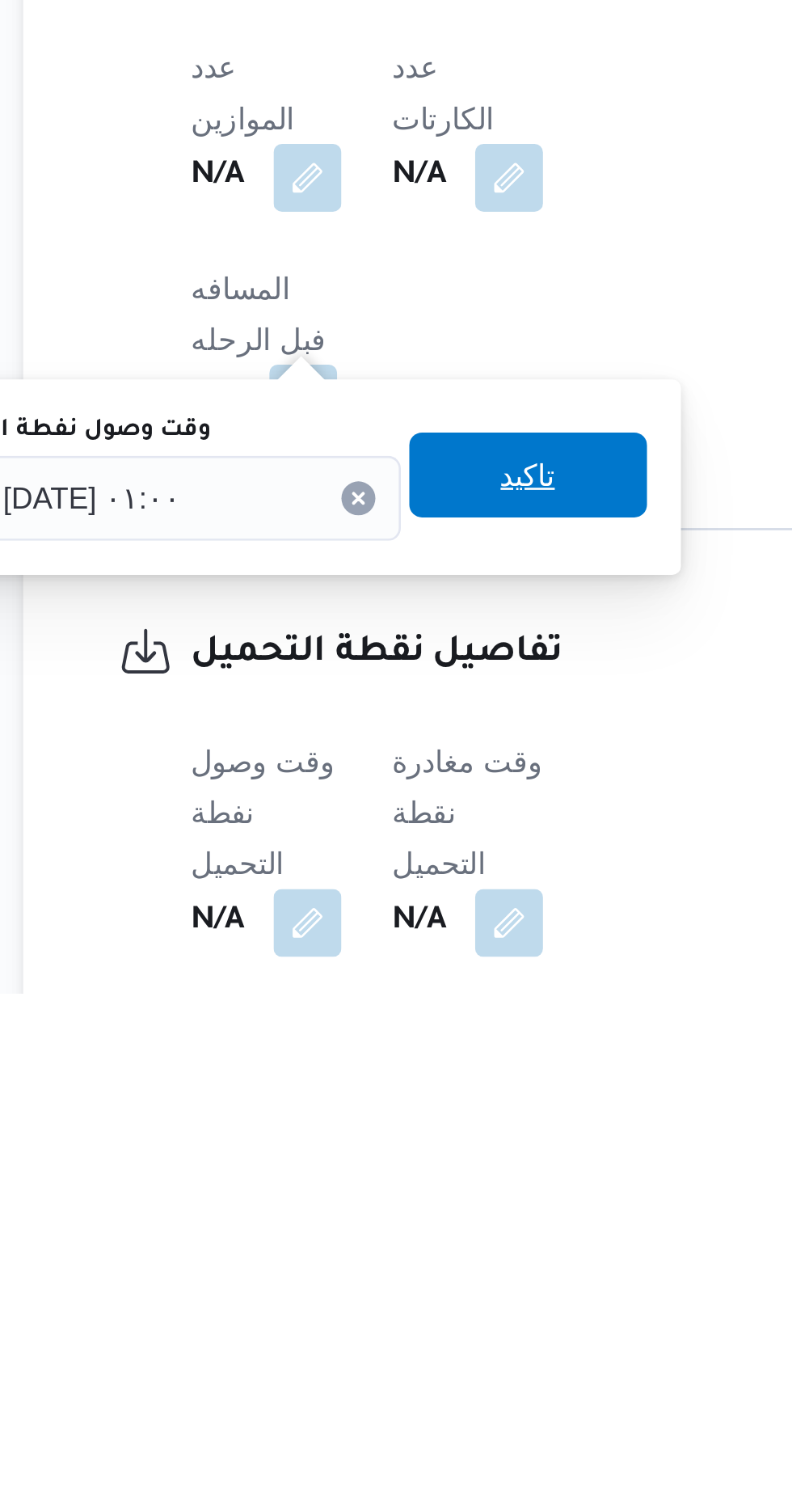
click at [411, 1325] on span "تاكيد" at bounding box center [402, 1314] width 90 height 32
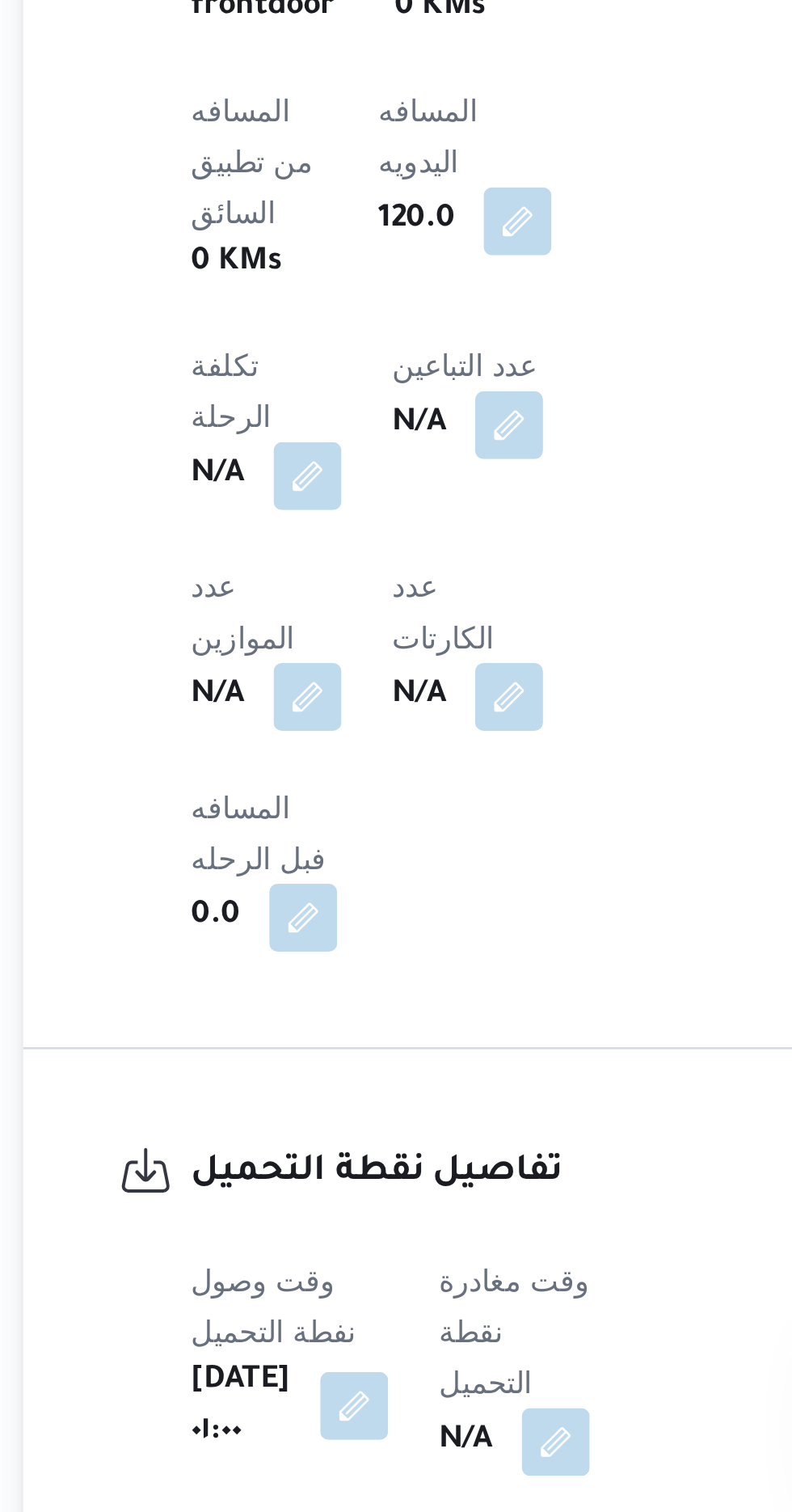
click at [334, 1458] on button "button" at bounding box center [336, 1471] width 26 height 26
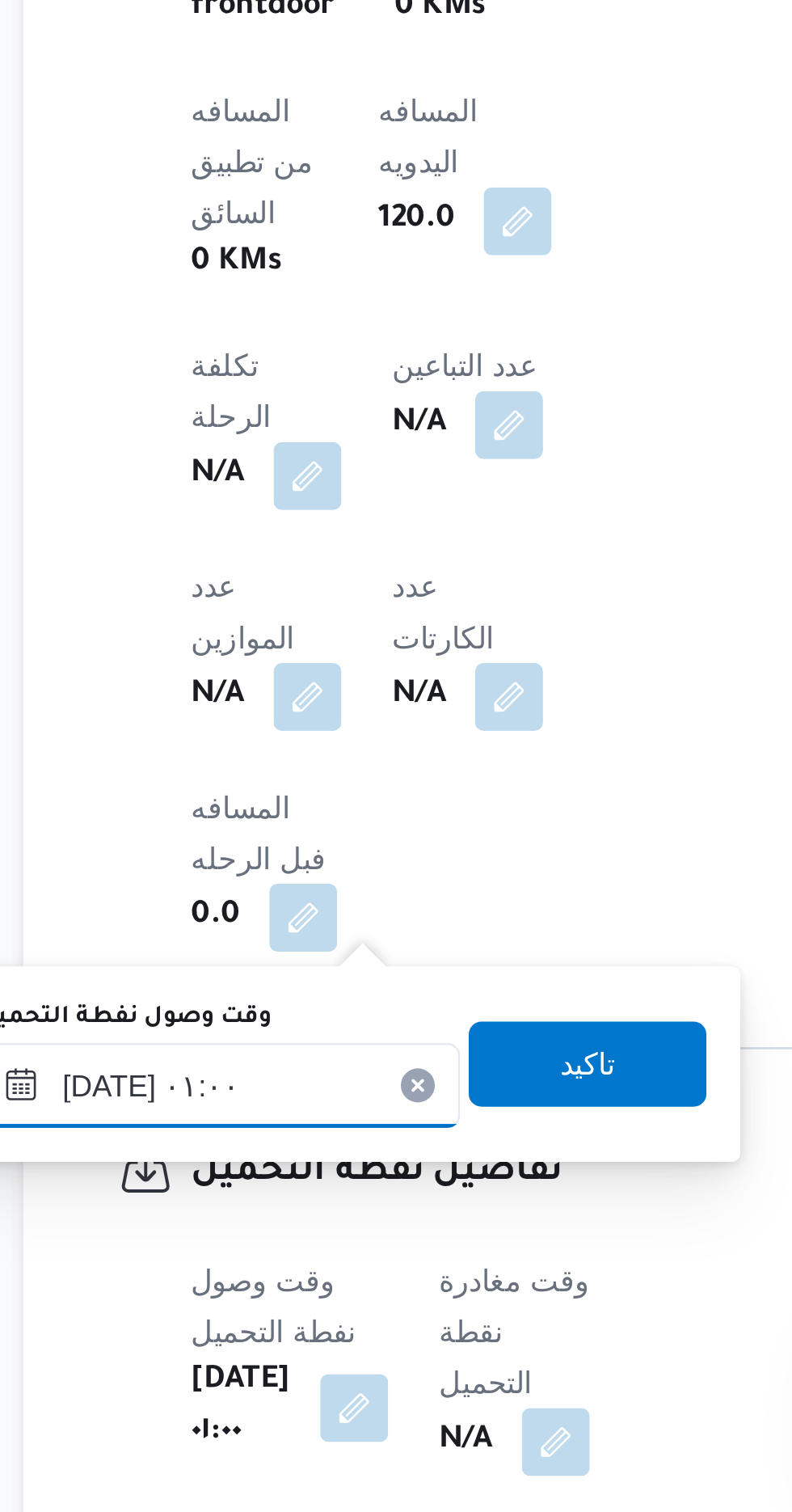
click at [304, 1350] on input "[DATE] ٠١:٠٠" at bounding box center [284, 1349] width 183 height 32
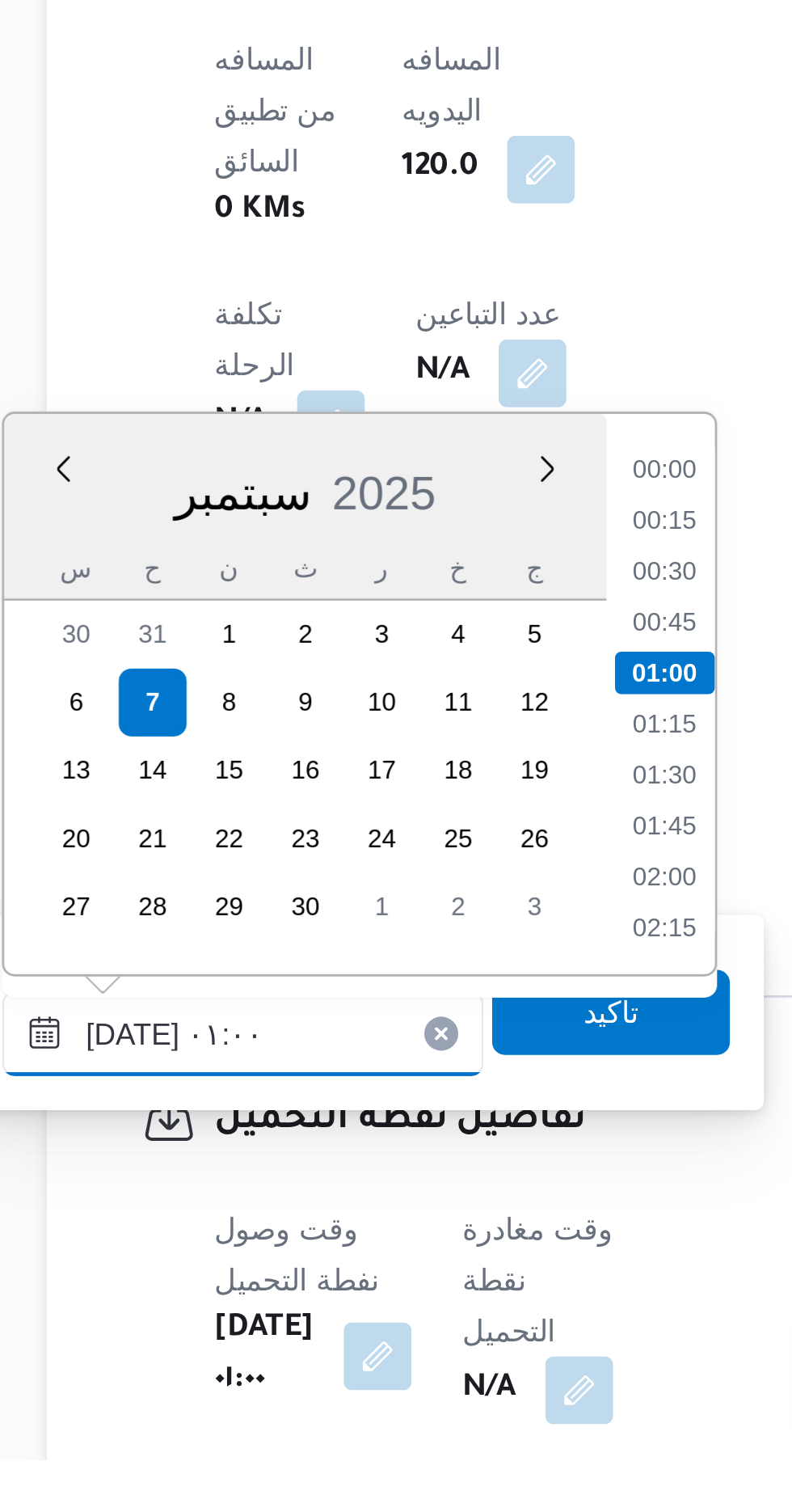
scroll to position [472, 0]
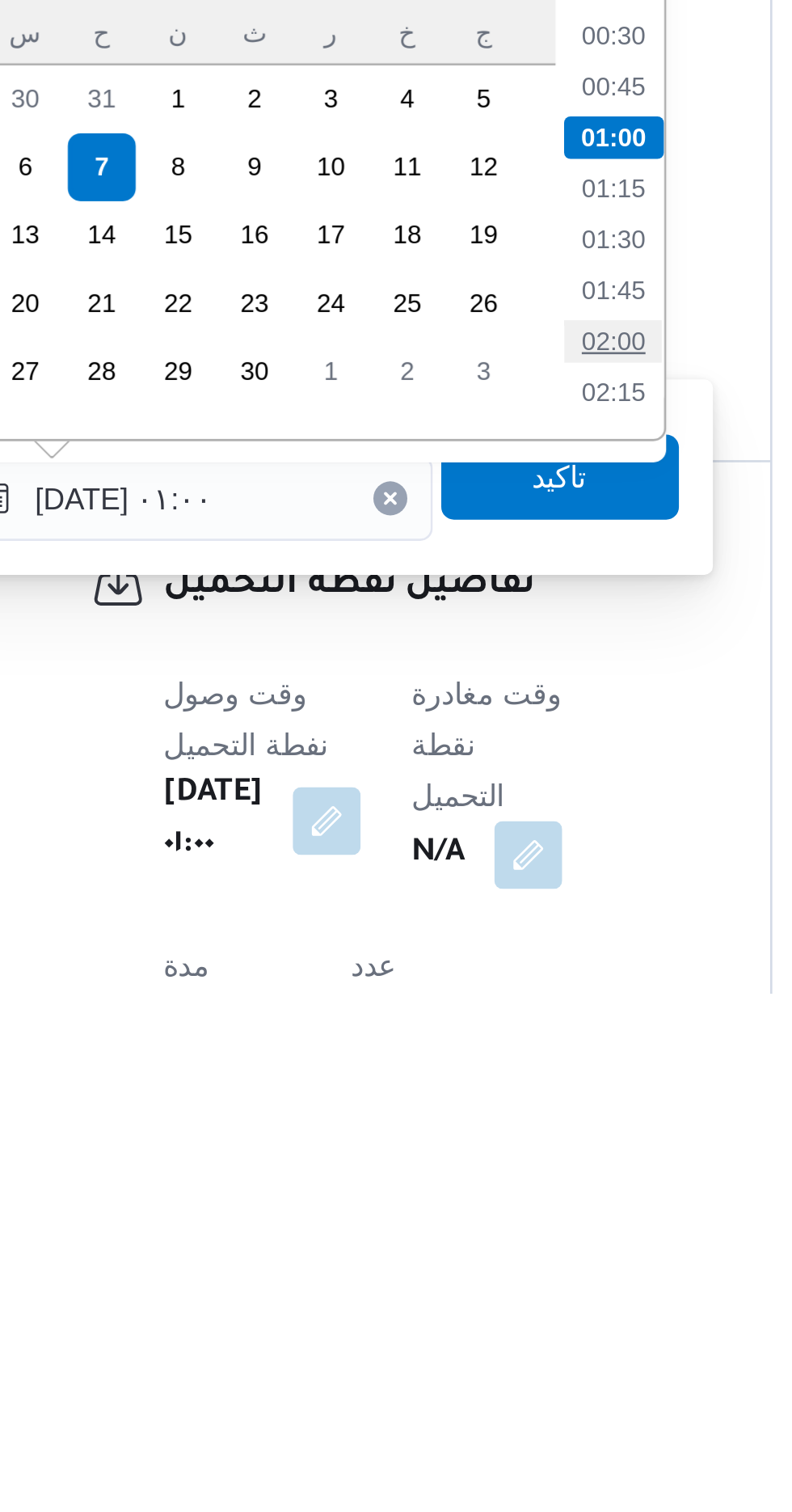
click at [442, 1263] on li "02:00" at bounding box center [445, 1263] width 37 height 16
type input "[DATE] ٠١:٠٠"
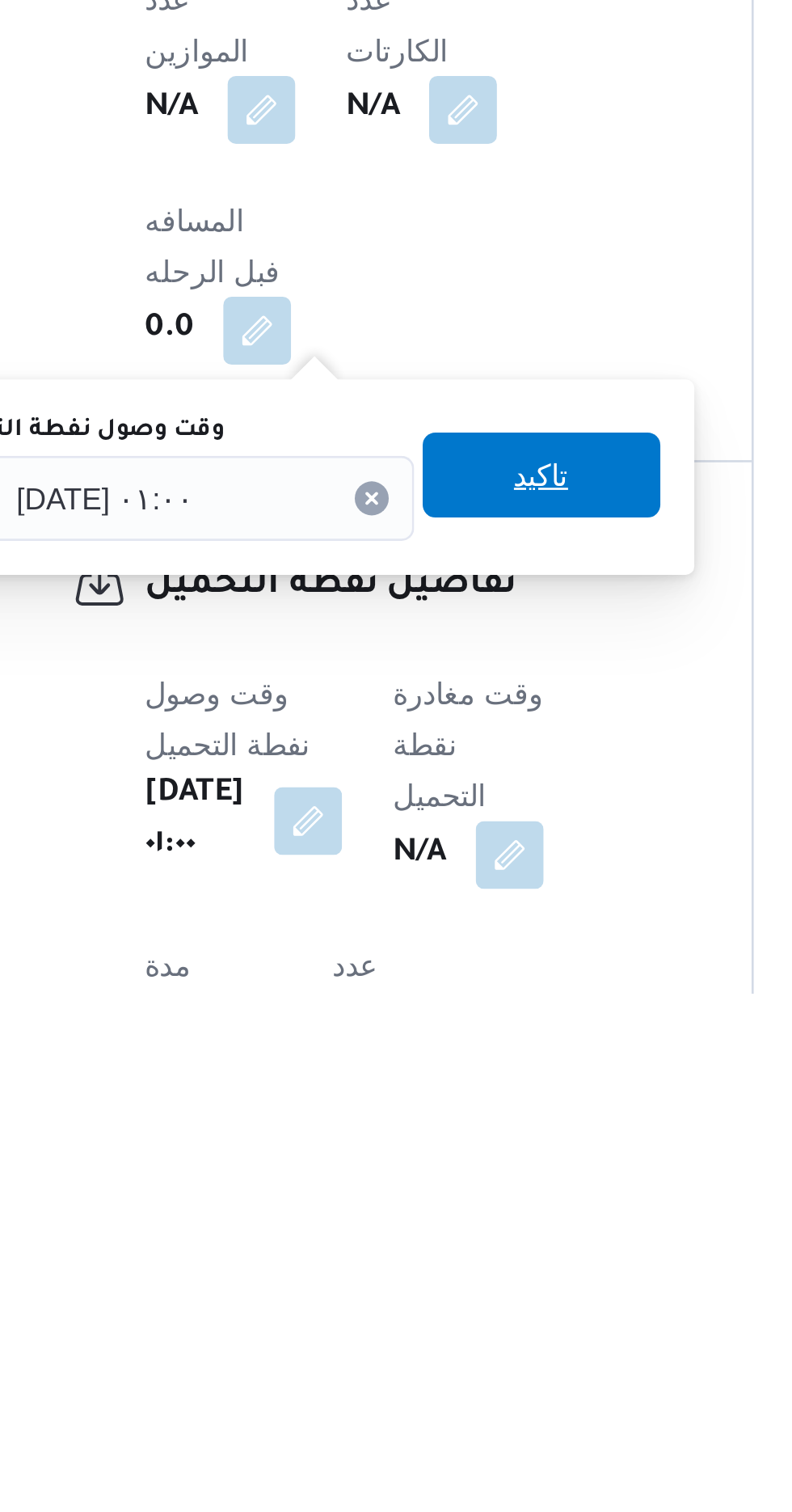
click at [435, 1316] on span "تاكيد" at bounding box center [425, 1314] width 21 height 19
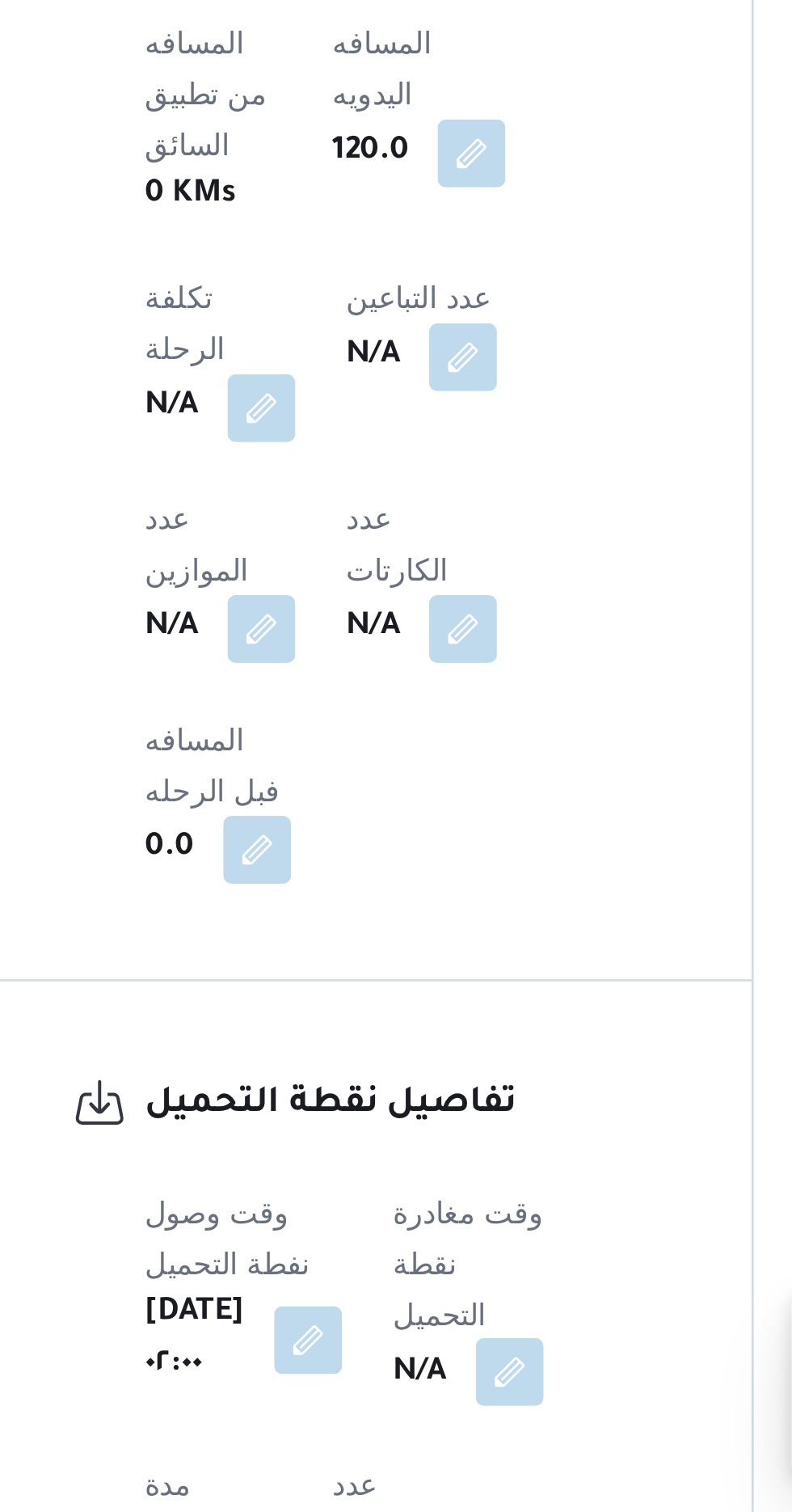
click at [415, 1446] on button "button" at bounding box center [412, 1458] width 26 height 26
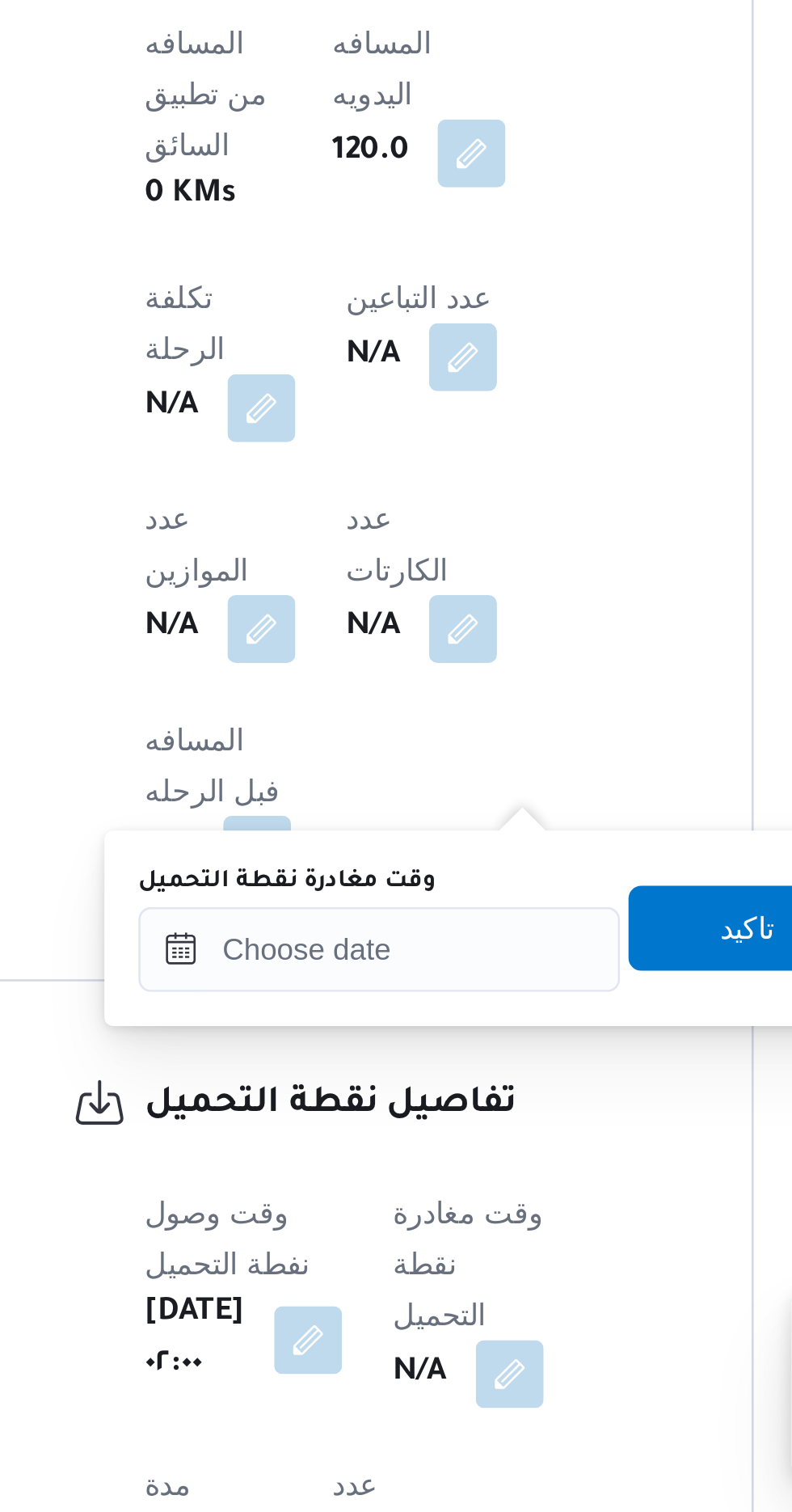
click at [353, 1276] on label "وقت مغادرة نقطة التحميل" at bounding box center [328, 1271] width 113 height 13
click at [353, 1281] on input "وقت مغادرة نقطة التحميل" at bounding box center [362, 1297] width 183 height 32
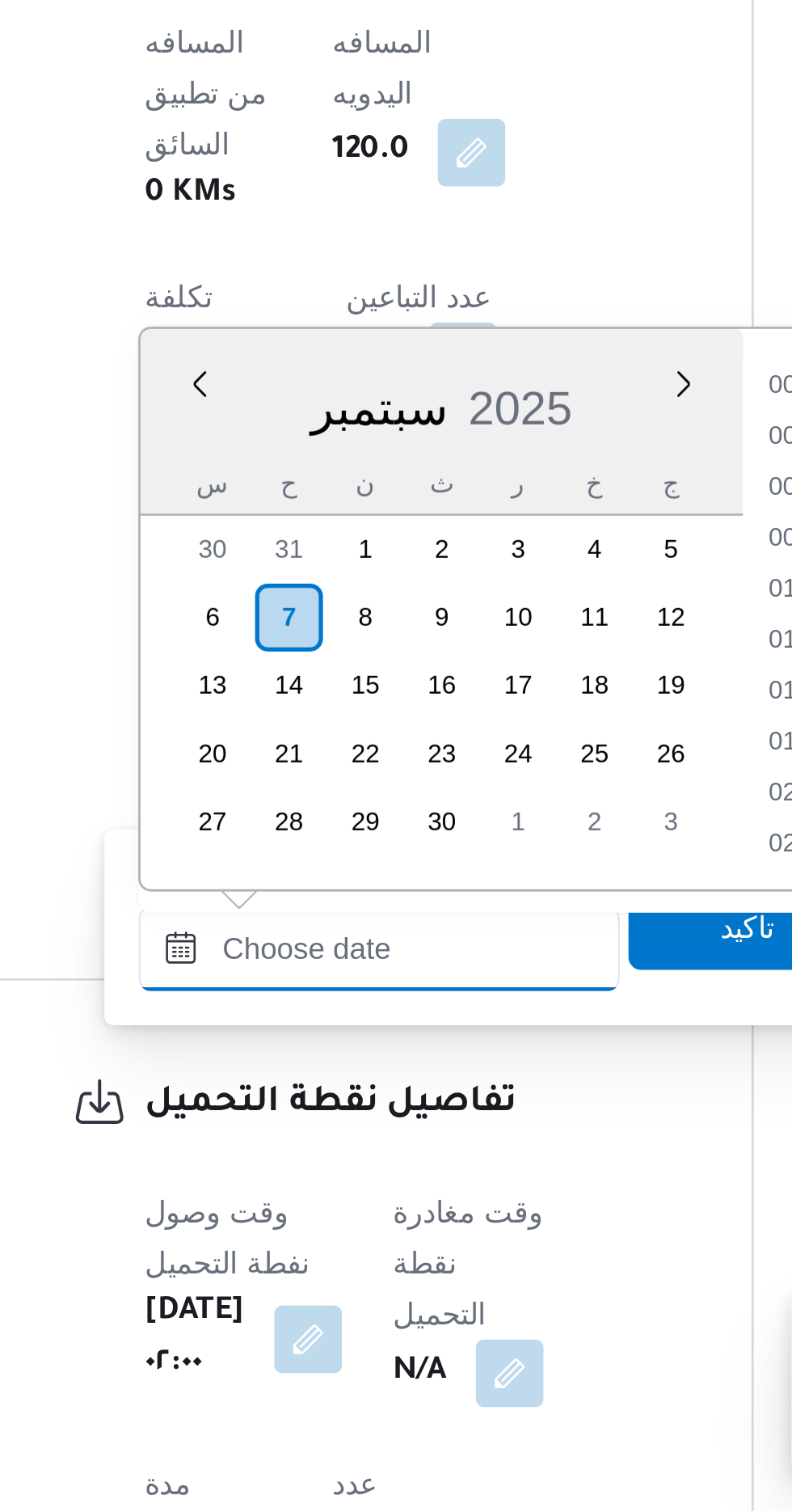
scroll to position [1066, 0]
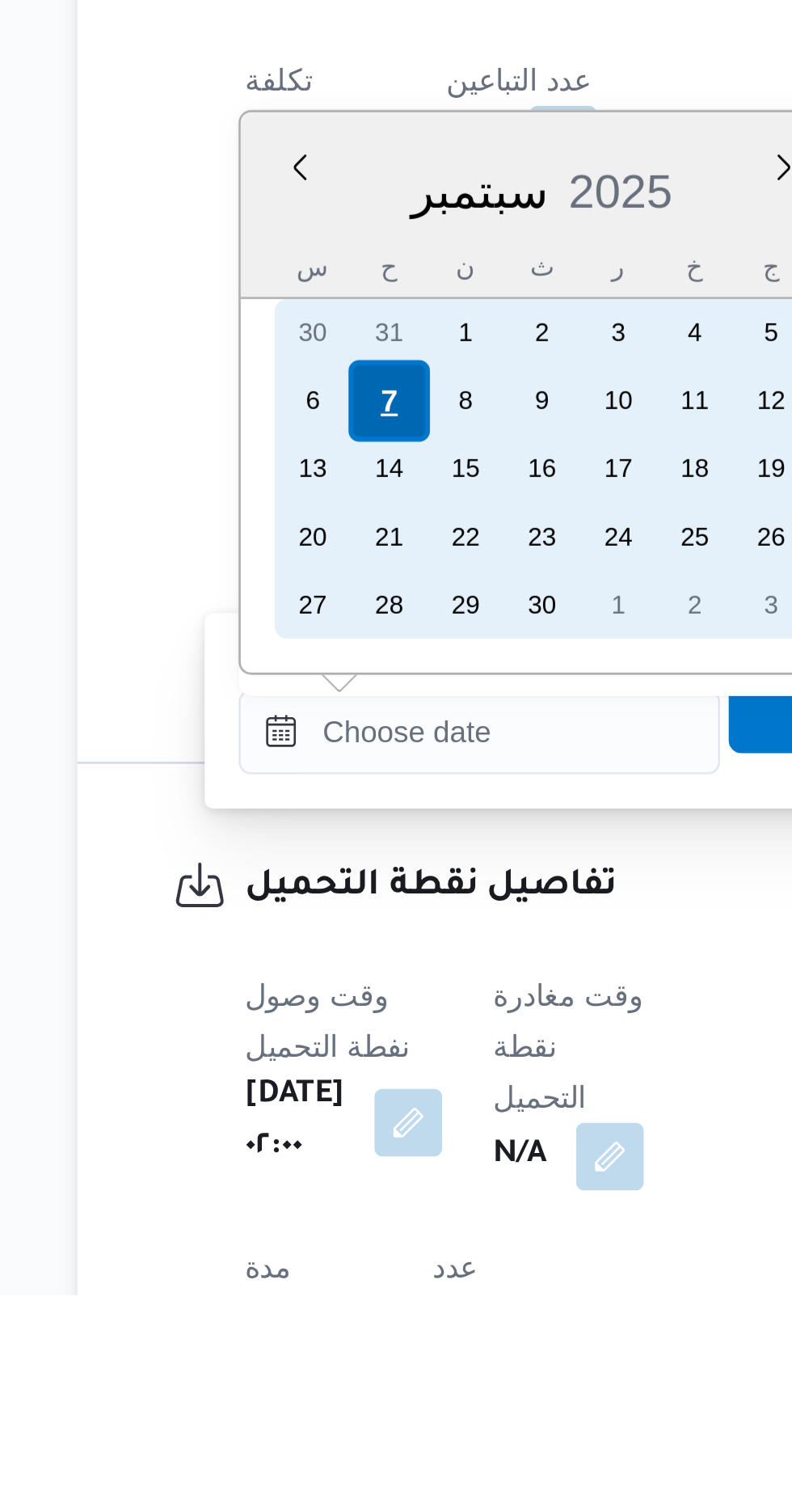
click at [318, 1173] on div "7" at bounding box center [328, 1171] width 31 height 31
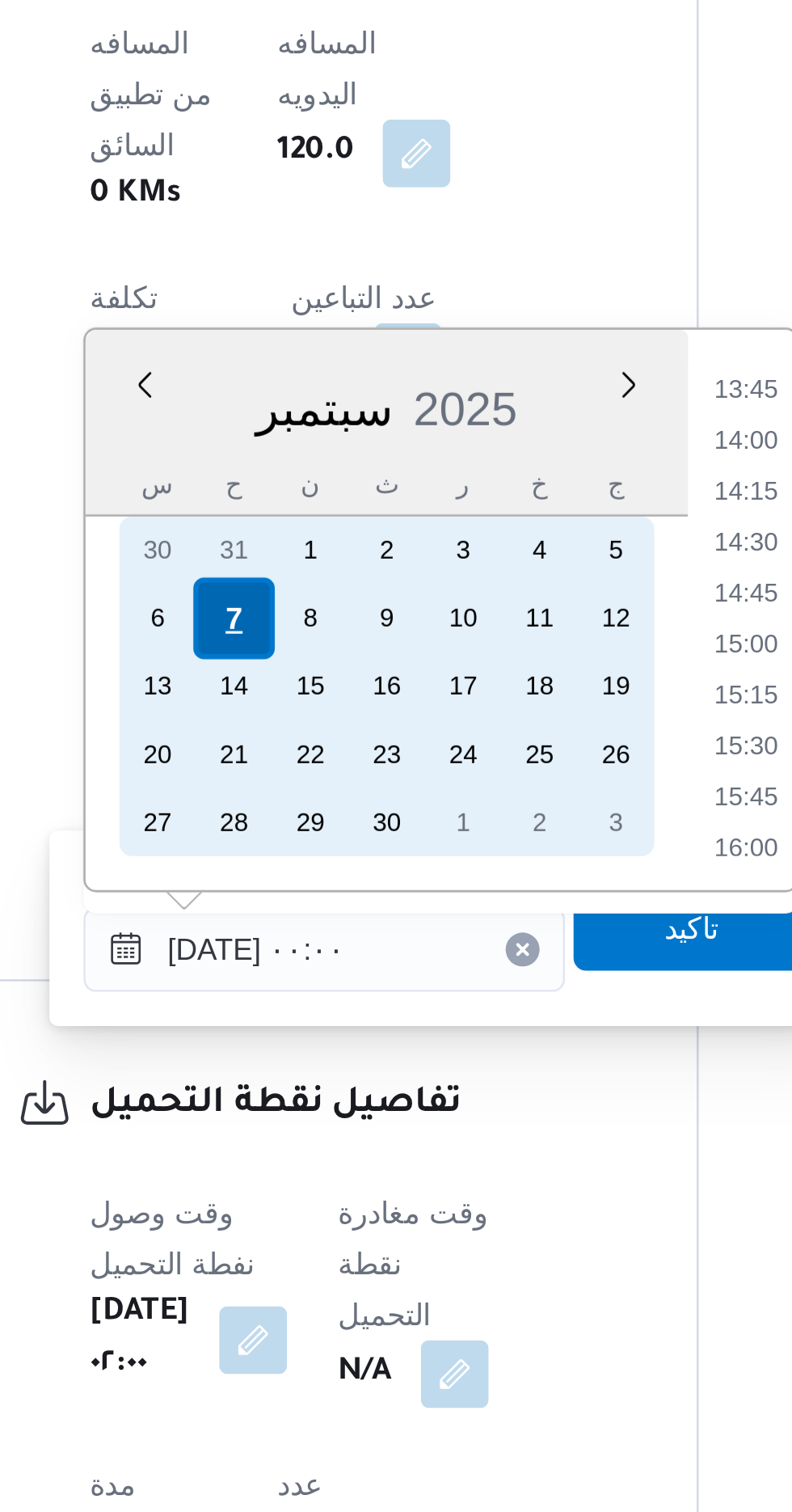
scroll to position [0, 0]
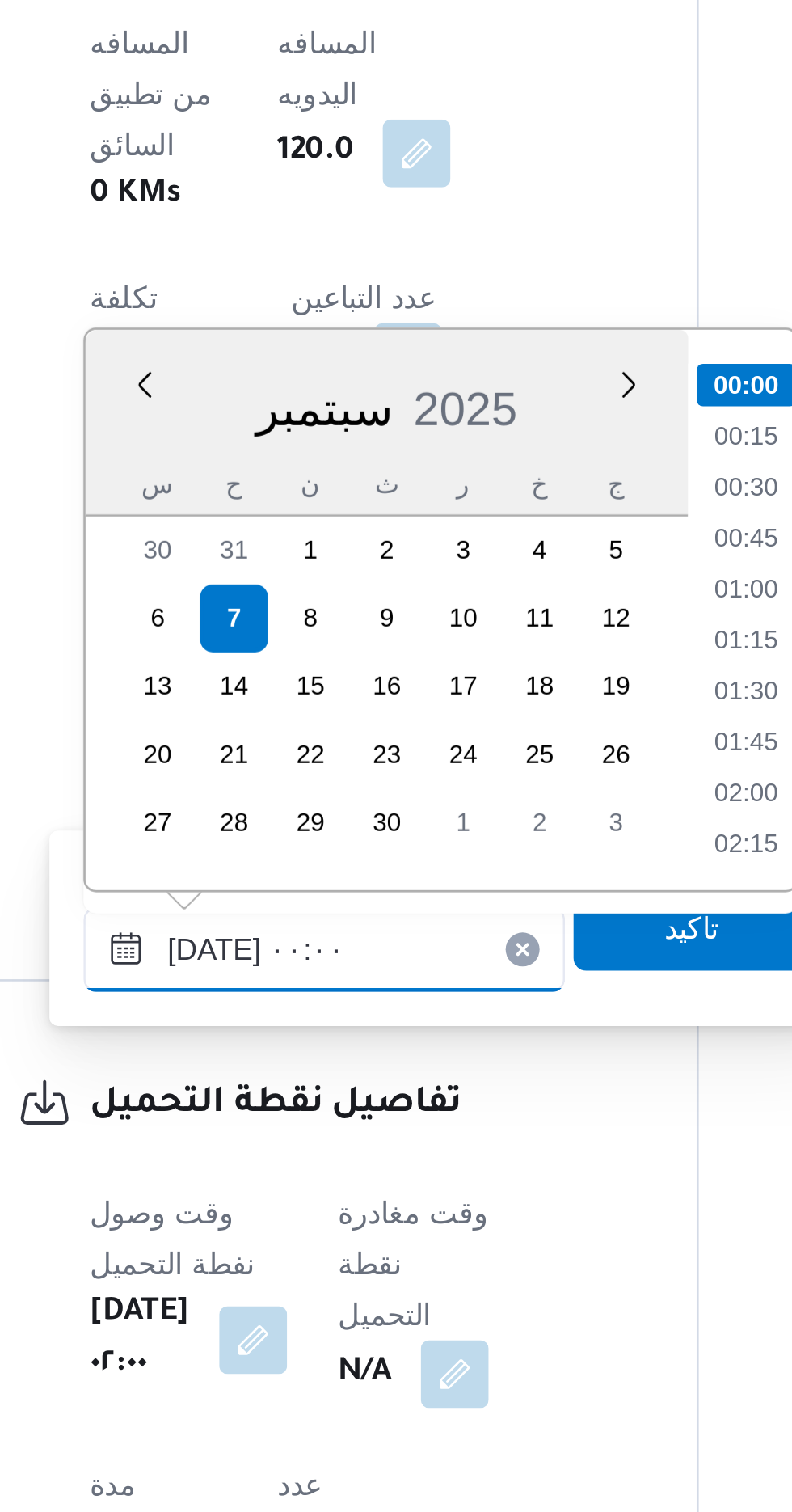
click at [284, 1301] on input "[DATE] ٠٠:٠٠" at bounding box center [362, 1297] width 183 height 32
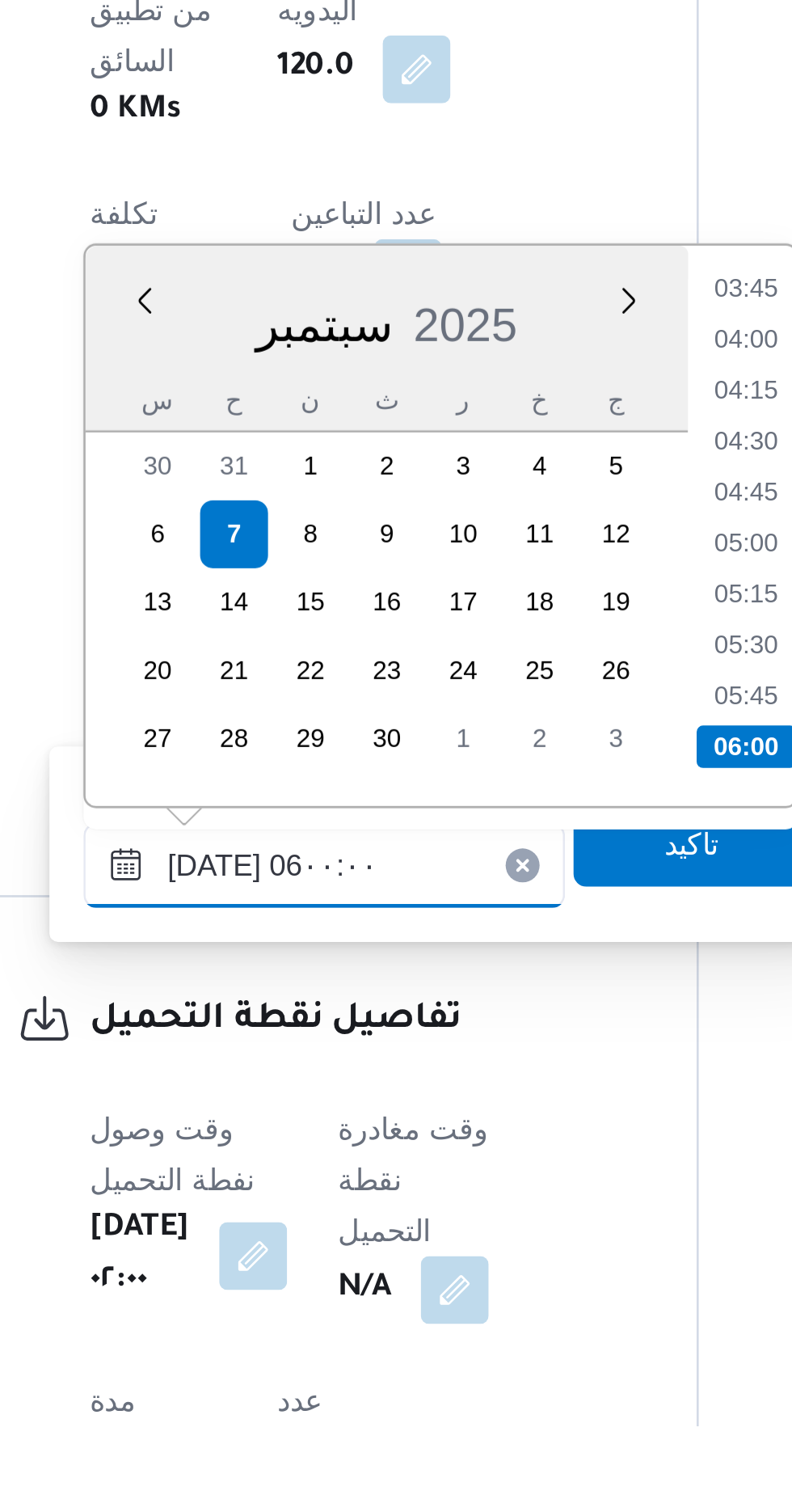
scroll to position [471, 0]
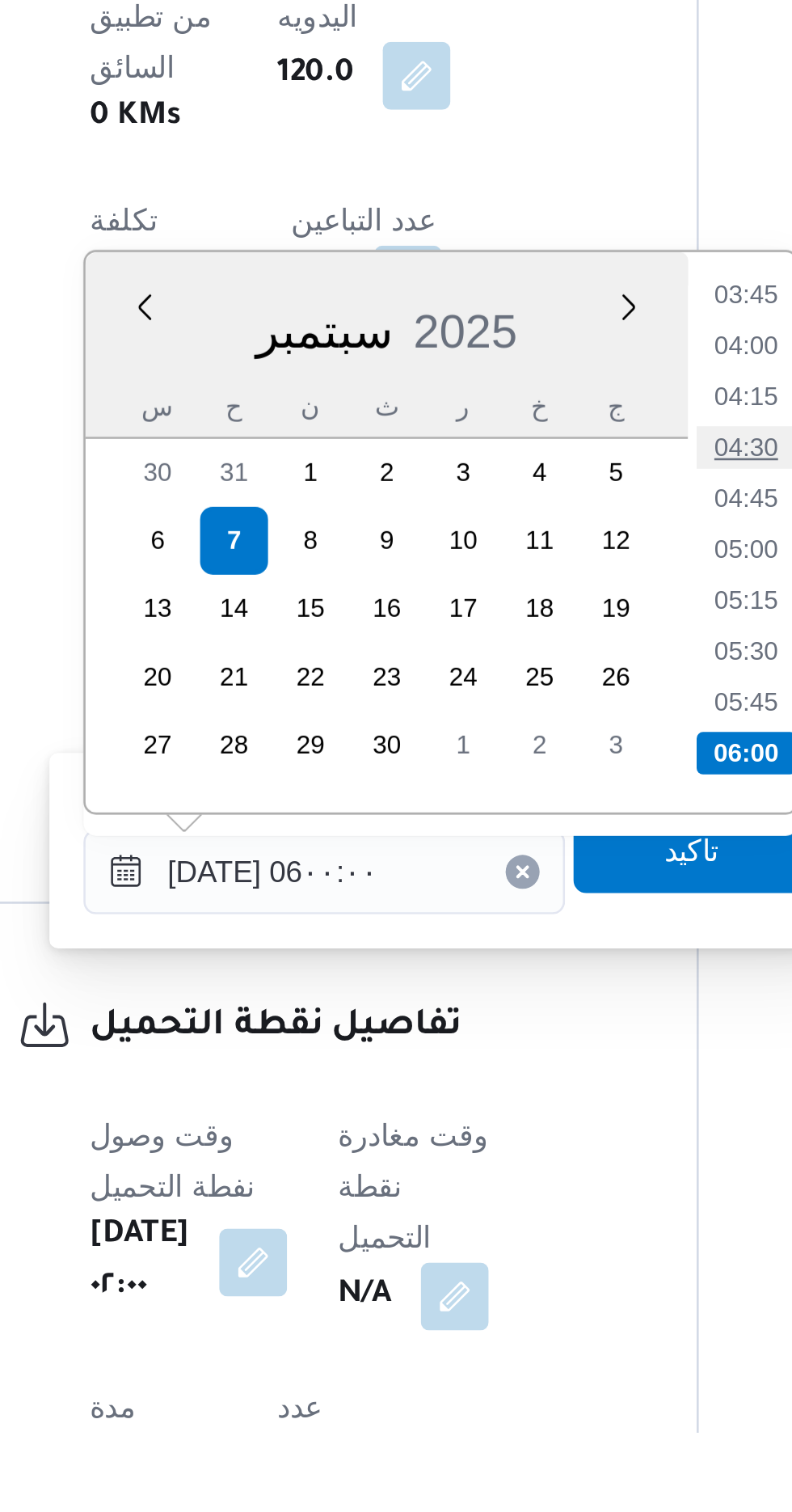
click at [518, 1135] on li "04:30" at bounding box center [523, 1136] width 37 height 16
type input "[DATE] ٠٤:٣٠"
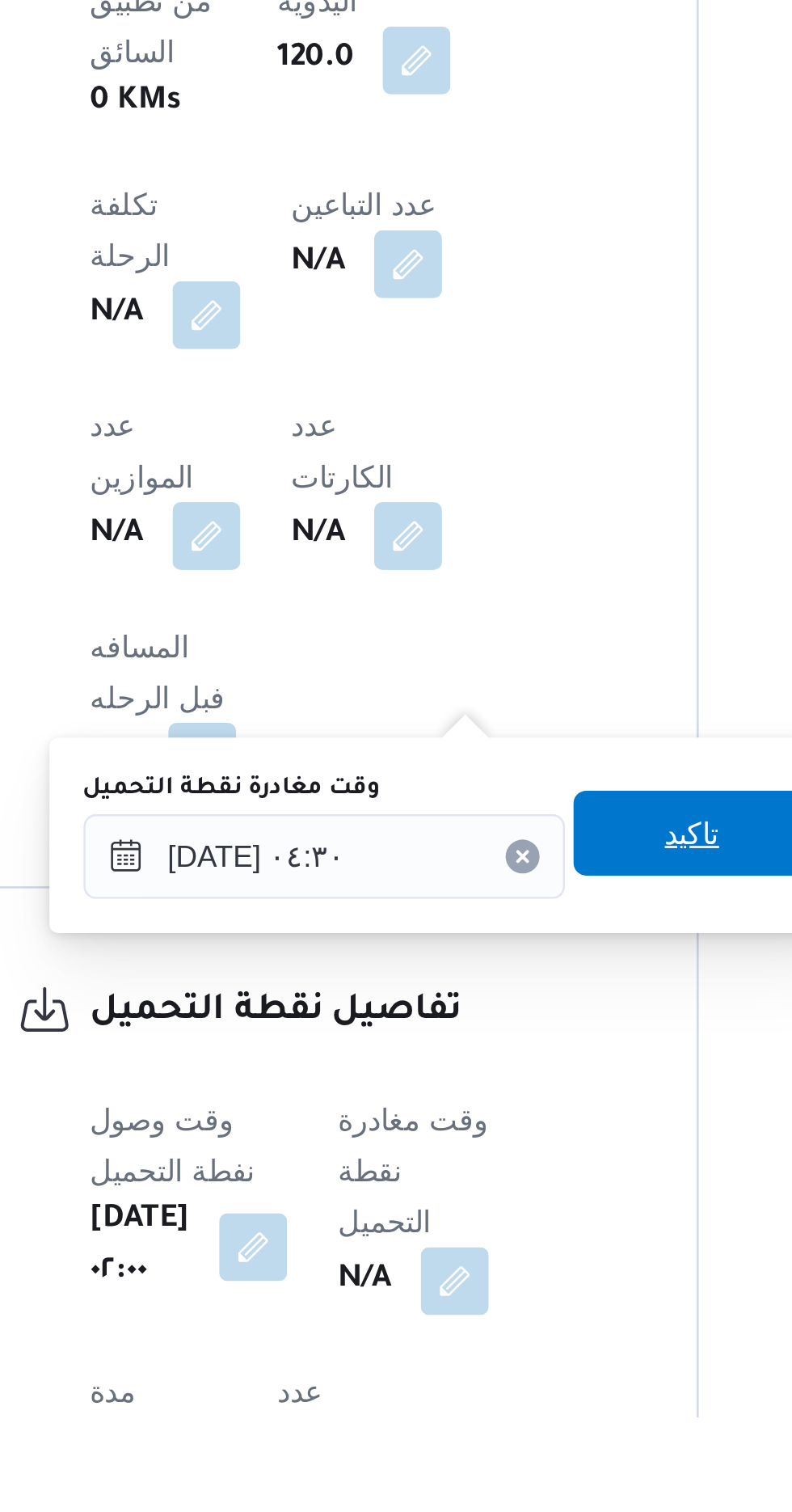
click at [504, 1284] on span "تاكيد" at bounding box center [503, 1289] width 90 height 32
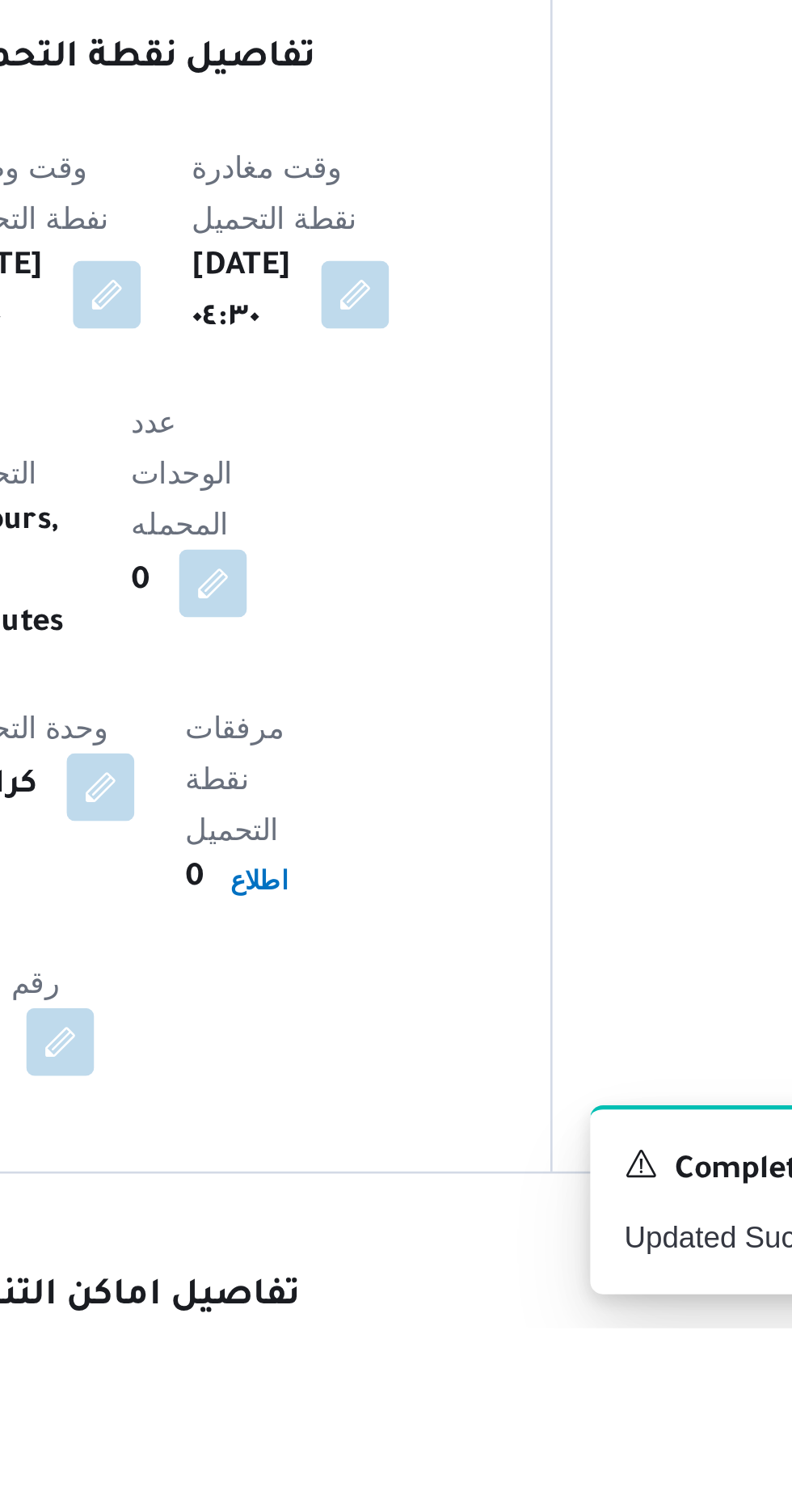
scroll to position [801, 0]
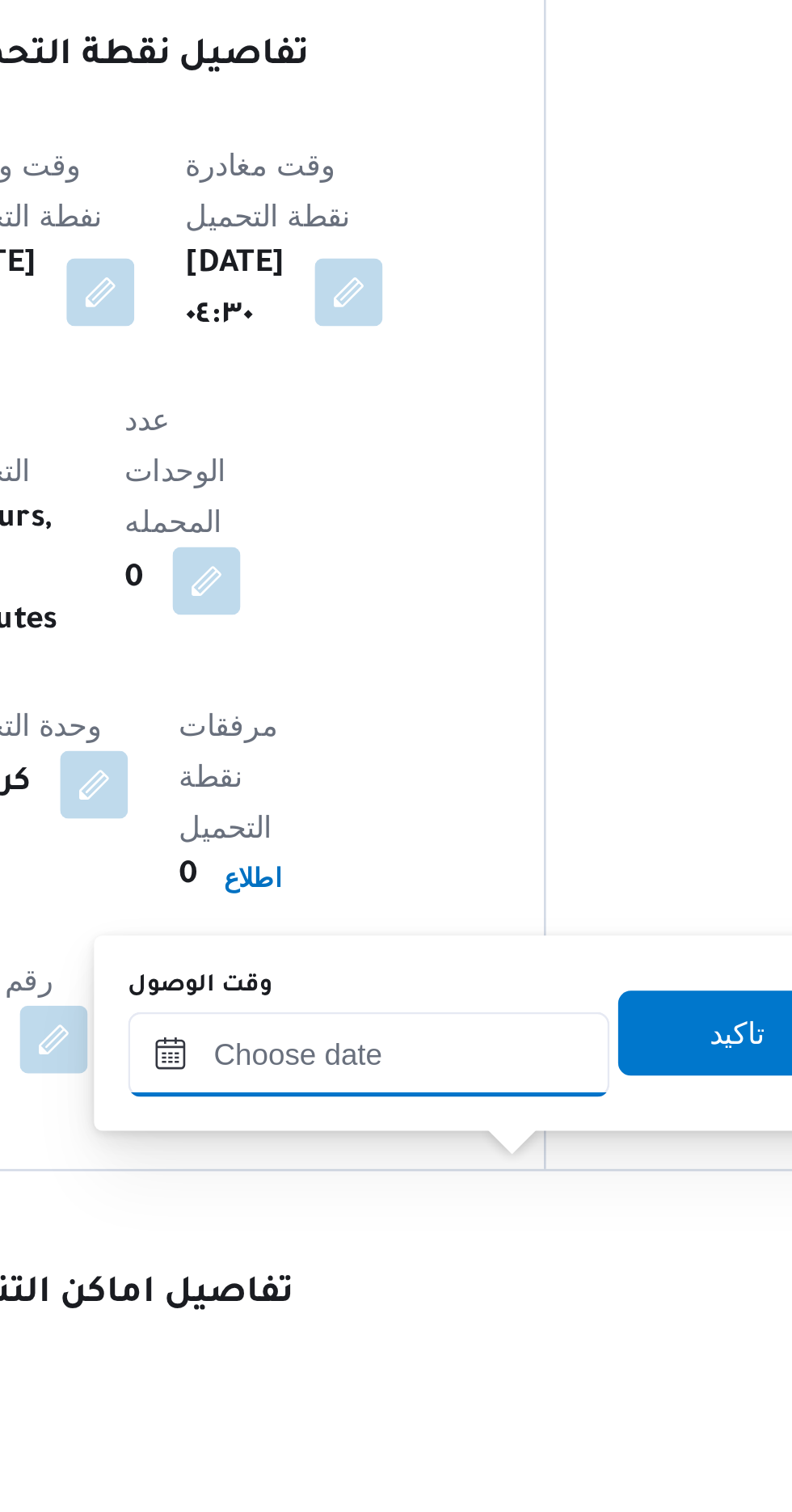
click at [420, 1407] on input "وقت الوصول" at bounding box center [438, 1407] width 183 height 32
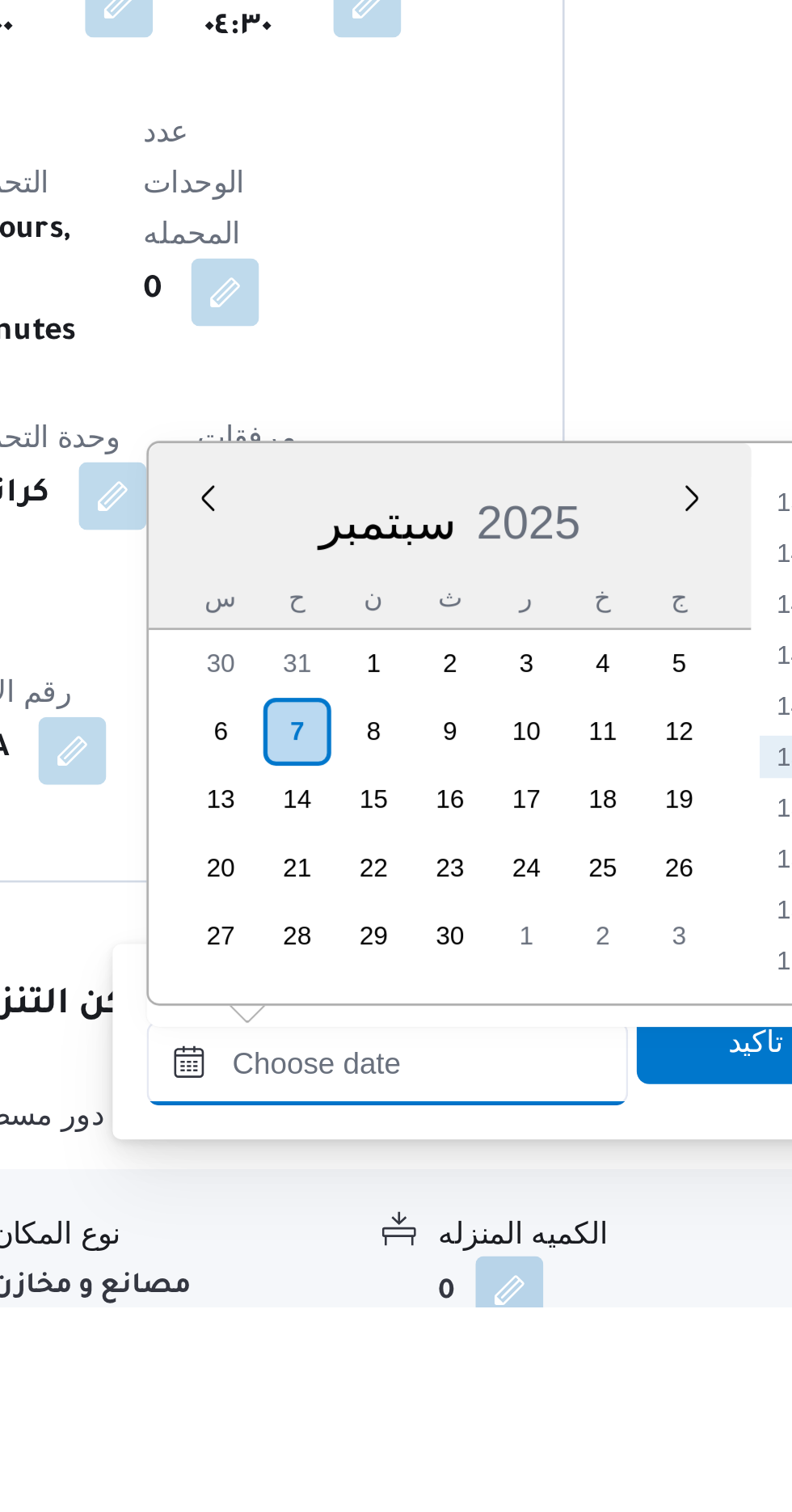
scroll to position [988, 0]
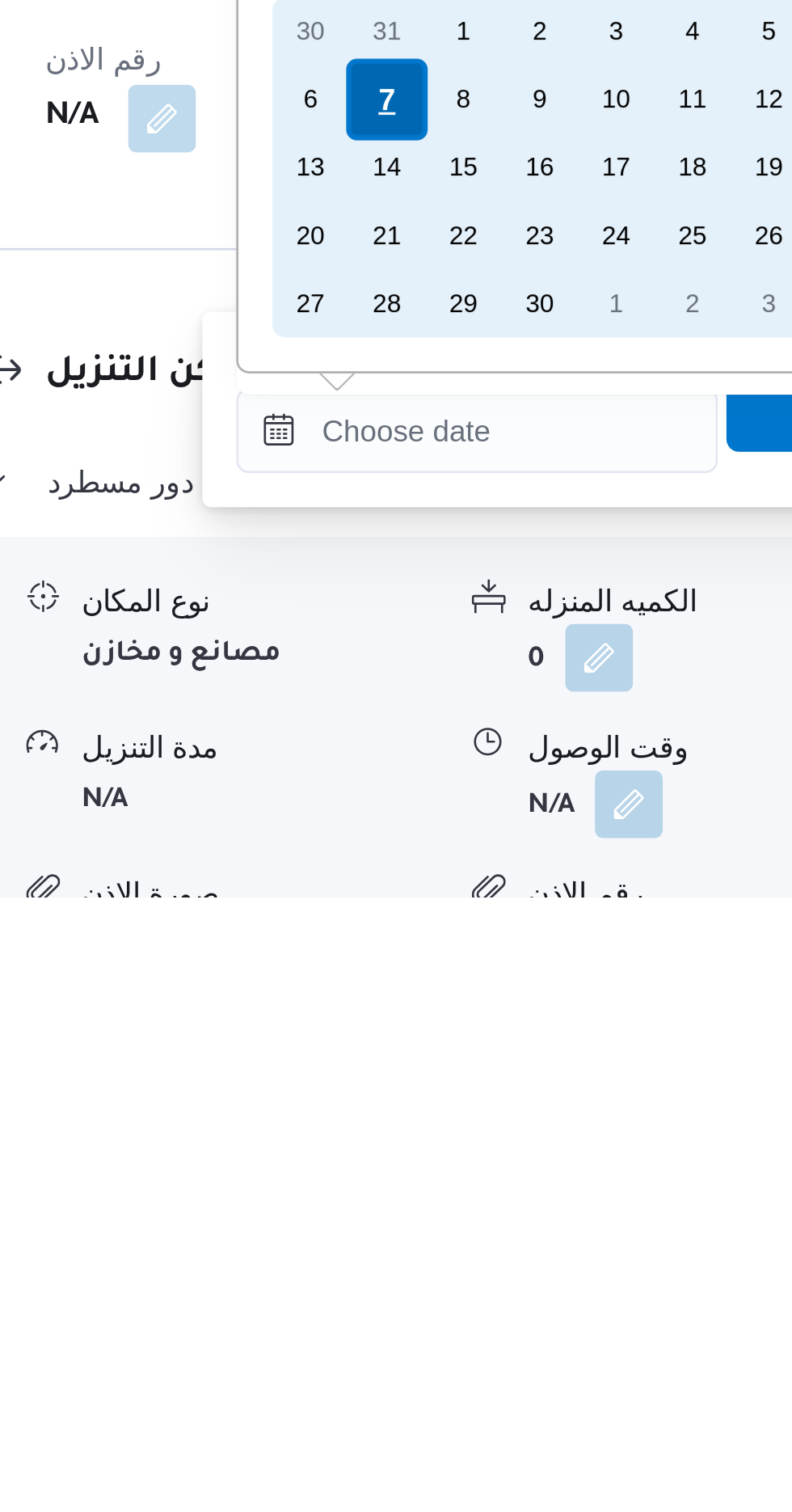
click at [399, 1205] on div "7" at bounding box center [404, 1208] width 31 height 31
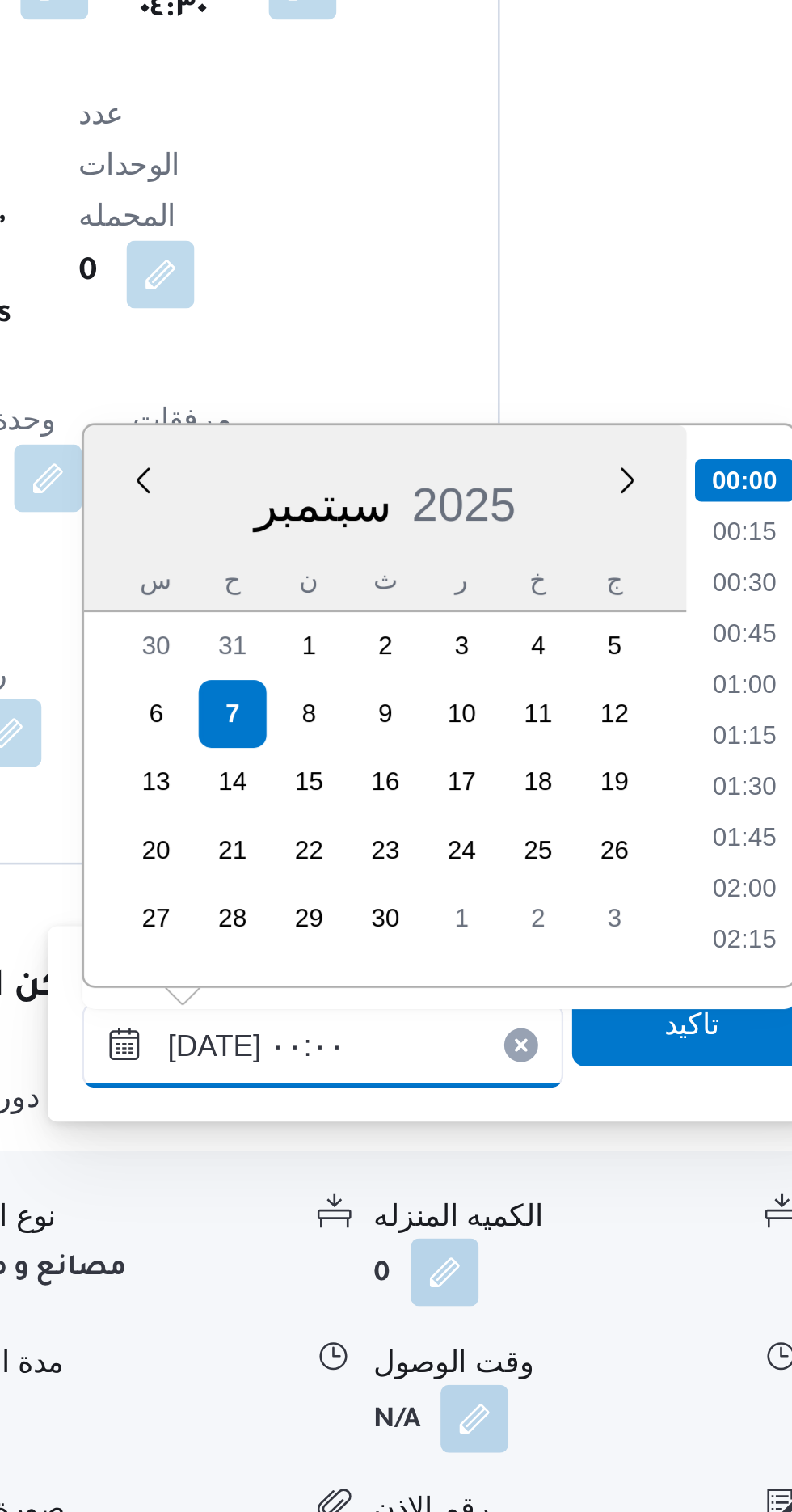
click at [357, 1337] on input "[DATE] ٠٠:٠٠" at bounding box center [438, 1334] width 183 height 32
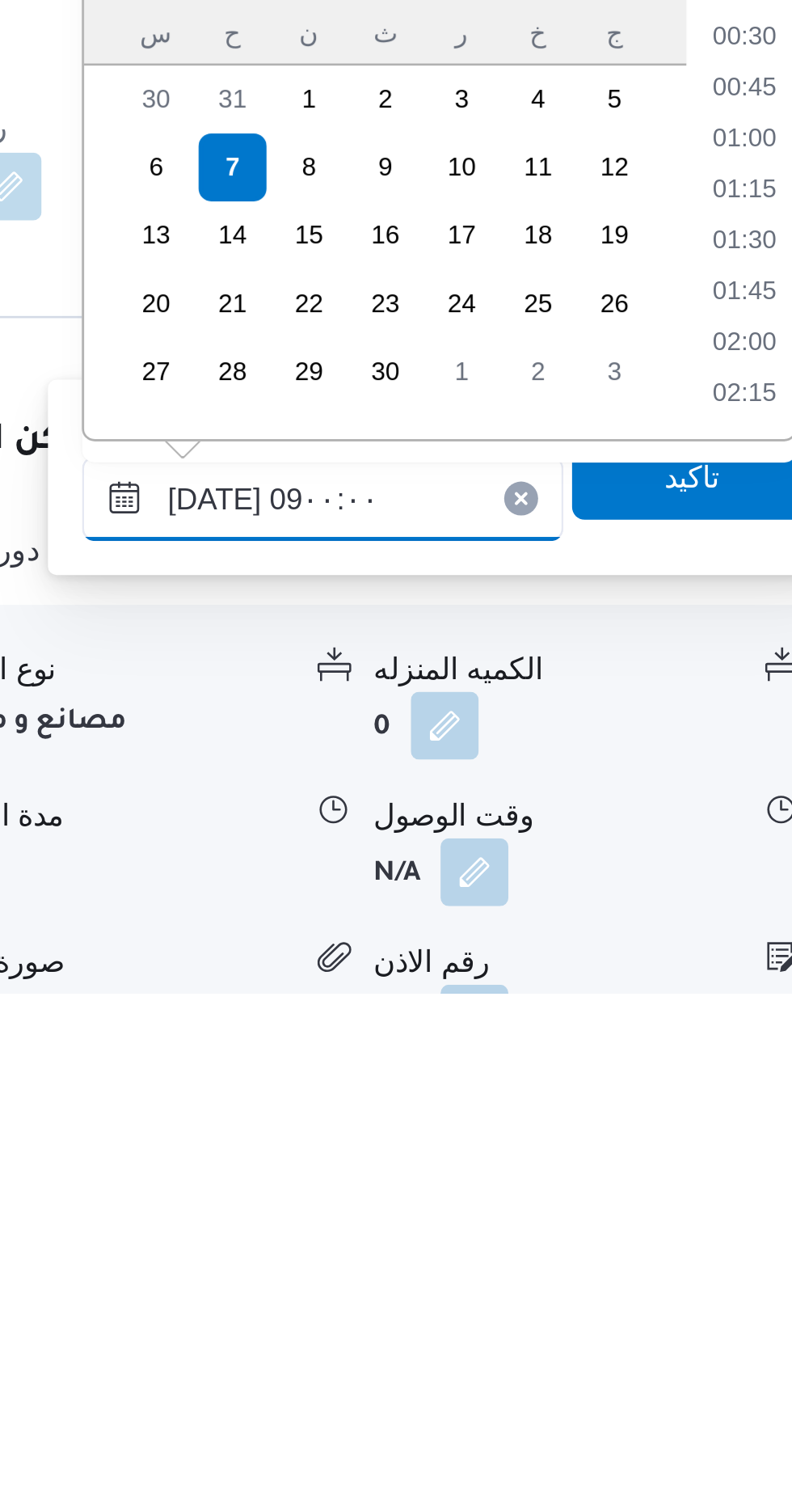
scroll to position [528, 0]
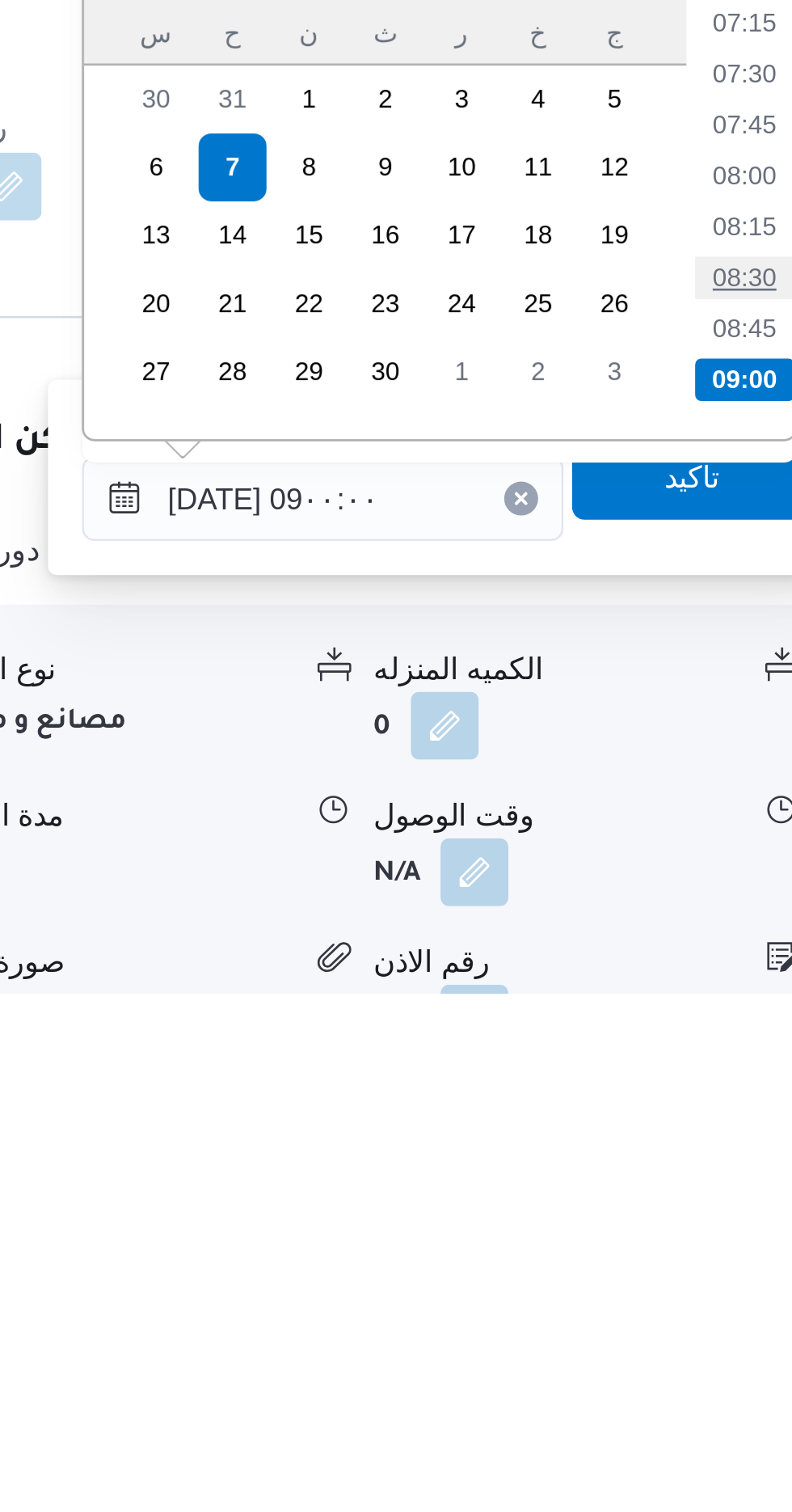
click at [599, 1241] on li "08:30" at bounding box center [600, 1238] width 37 height 16
type input "[DATE] ٠٨:٣٠"
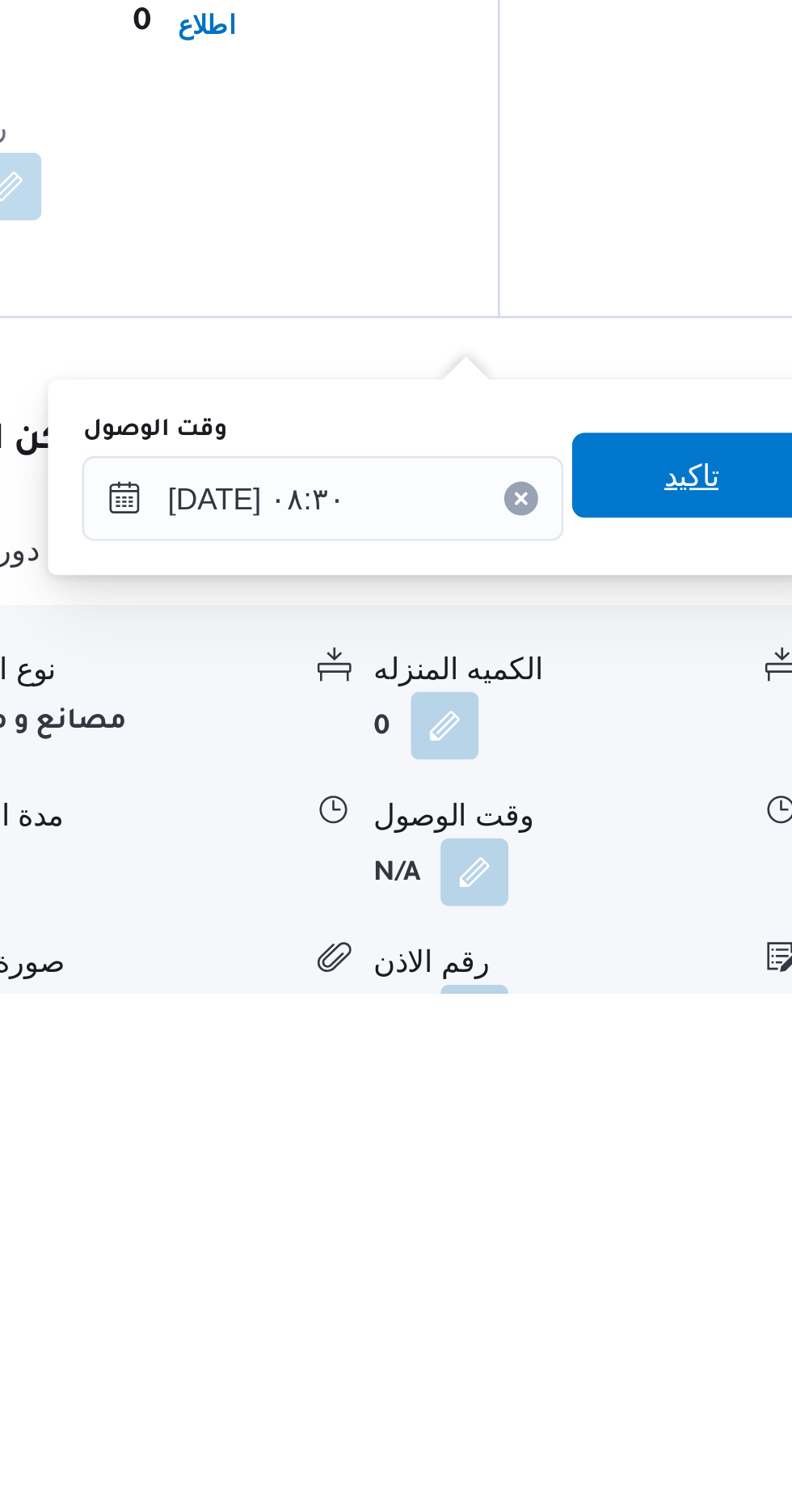
click at [589, 1318] on span "تاكيد" at bounding box center [578, 1314] width 21 height 19
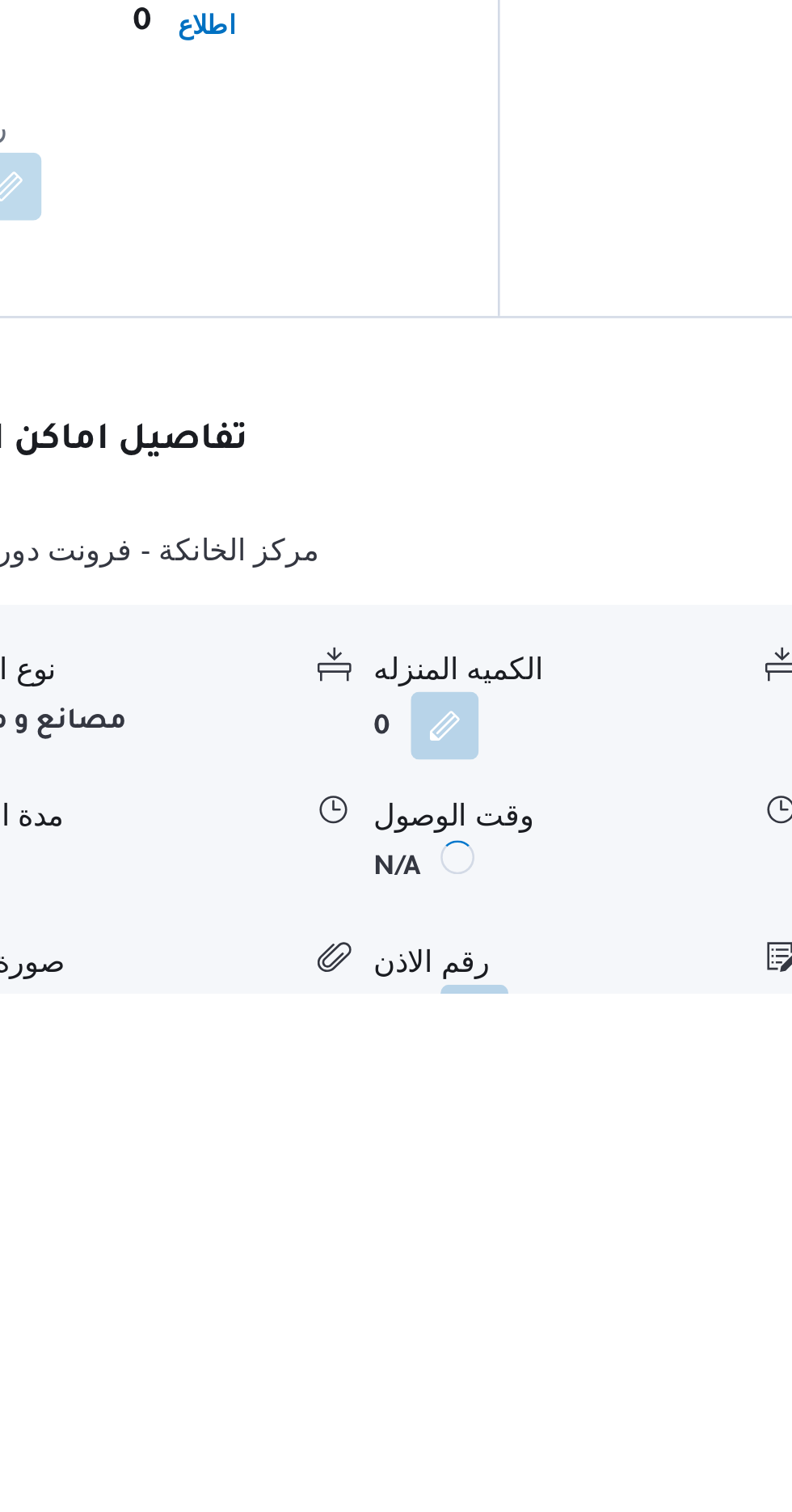
scroll to position [999, 0]
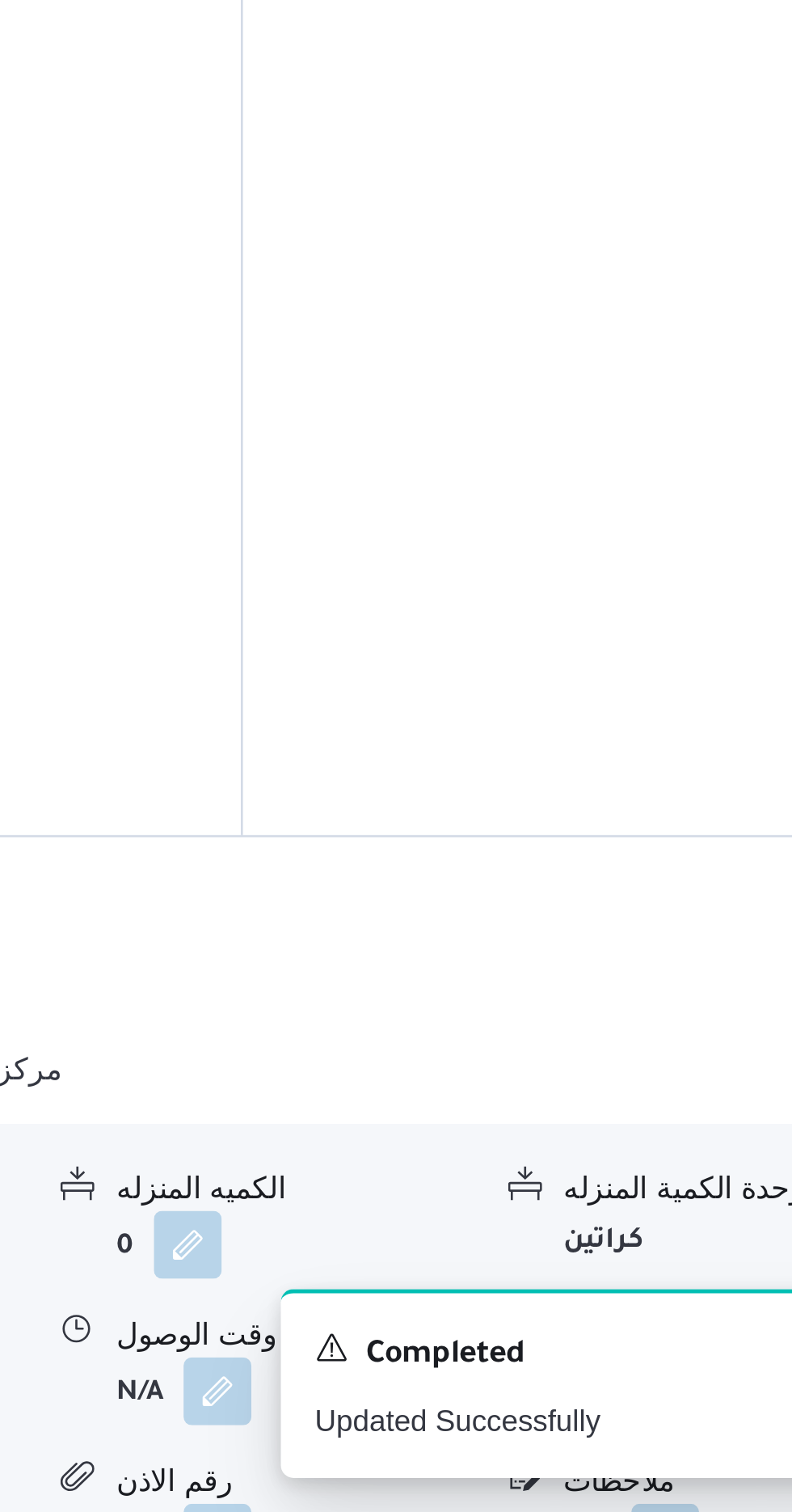
click at [669, 1452] on button "button" at bounding box center [667, 1465] width 26 height 26
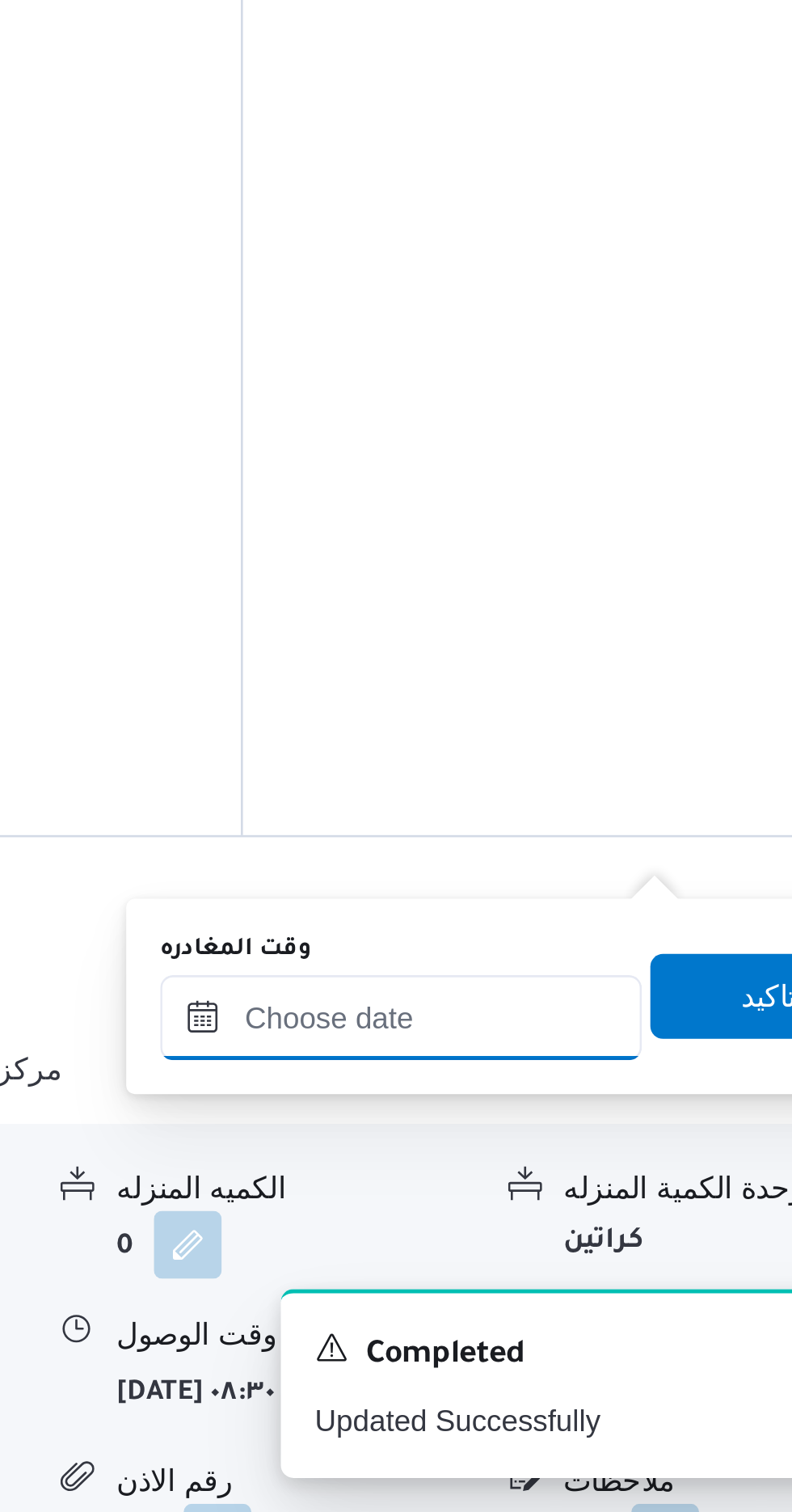
click at [611, 1317] on input "وقت المغادره" at bounding box center [566, 1323] width 183 height 32
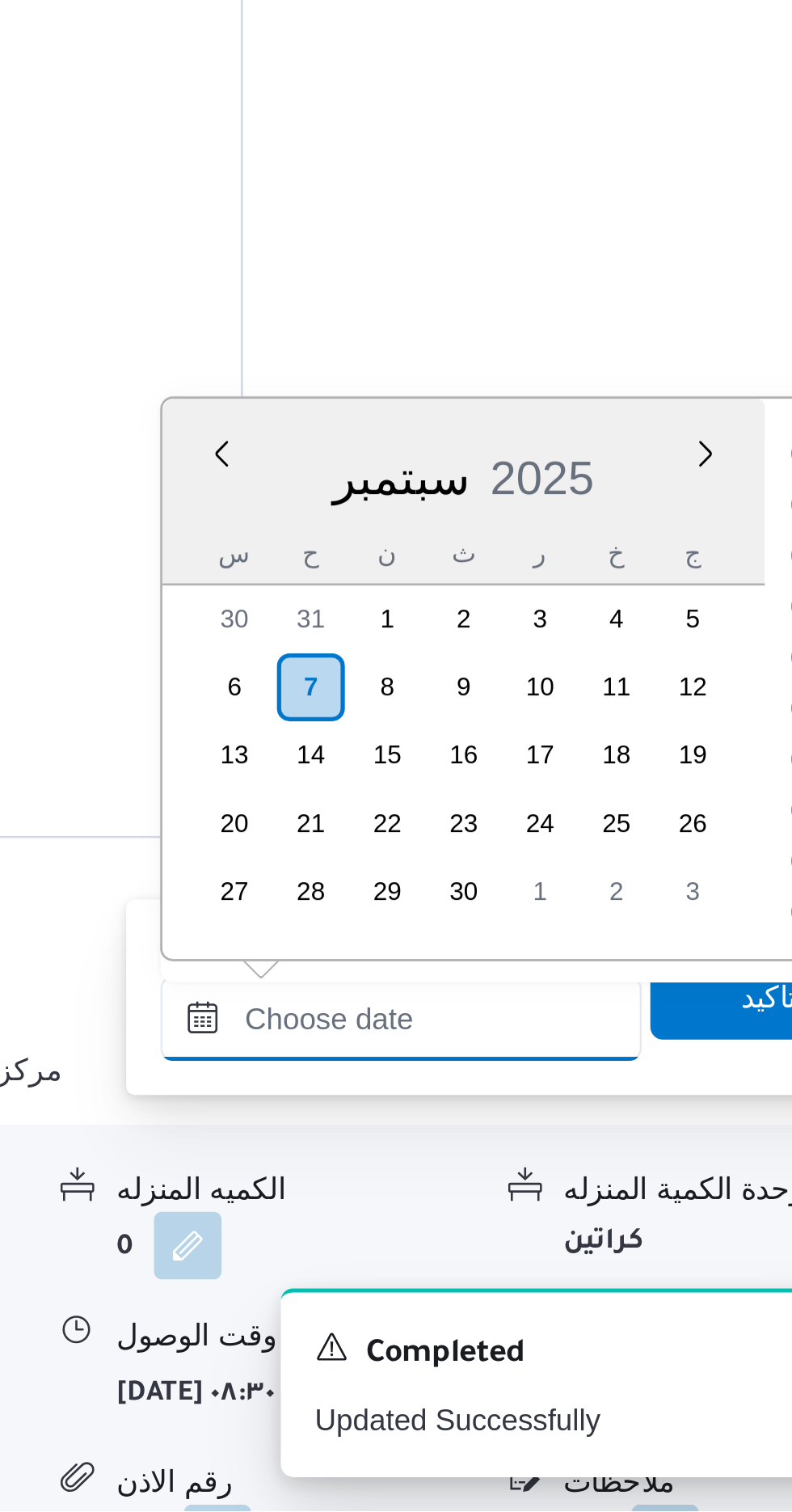
scroll to position [1066, 0]
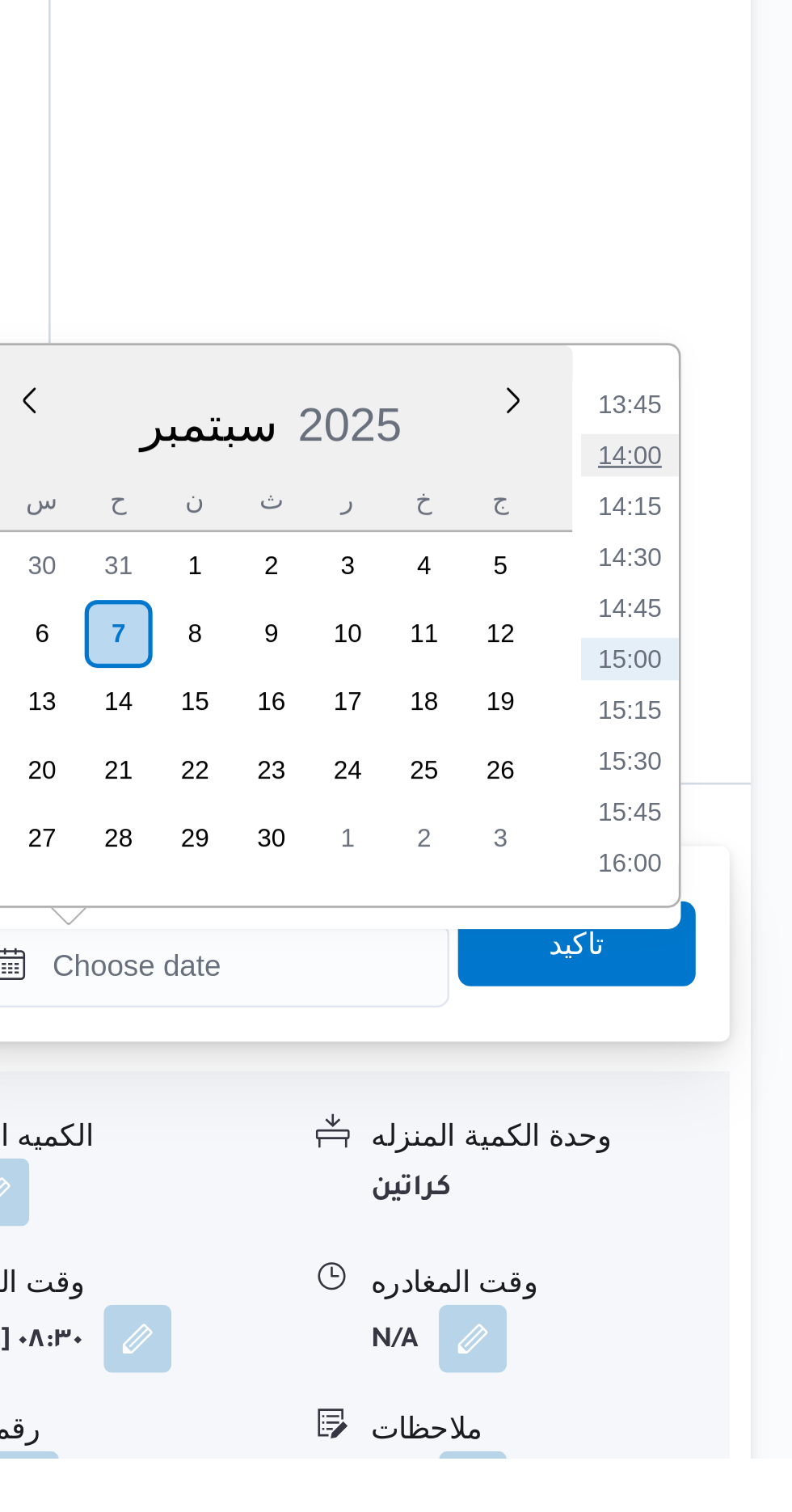
click at [726, 1126] on li "14:00" at bounding box center [726, 1130] width 37 height 16
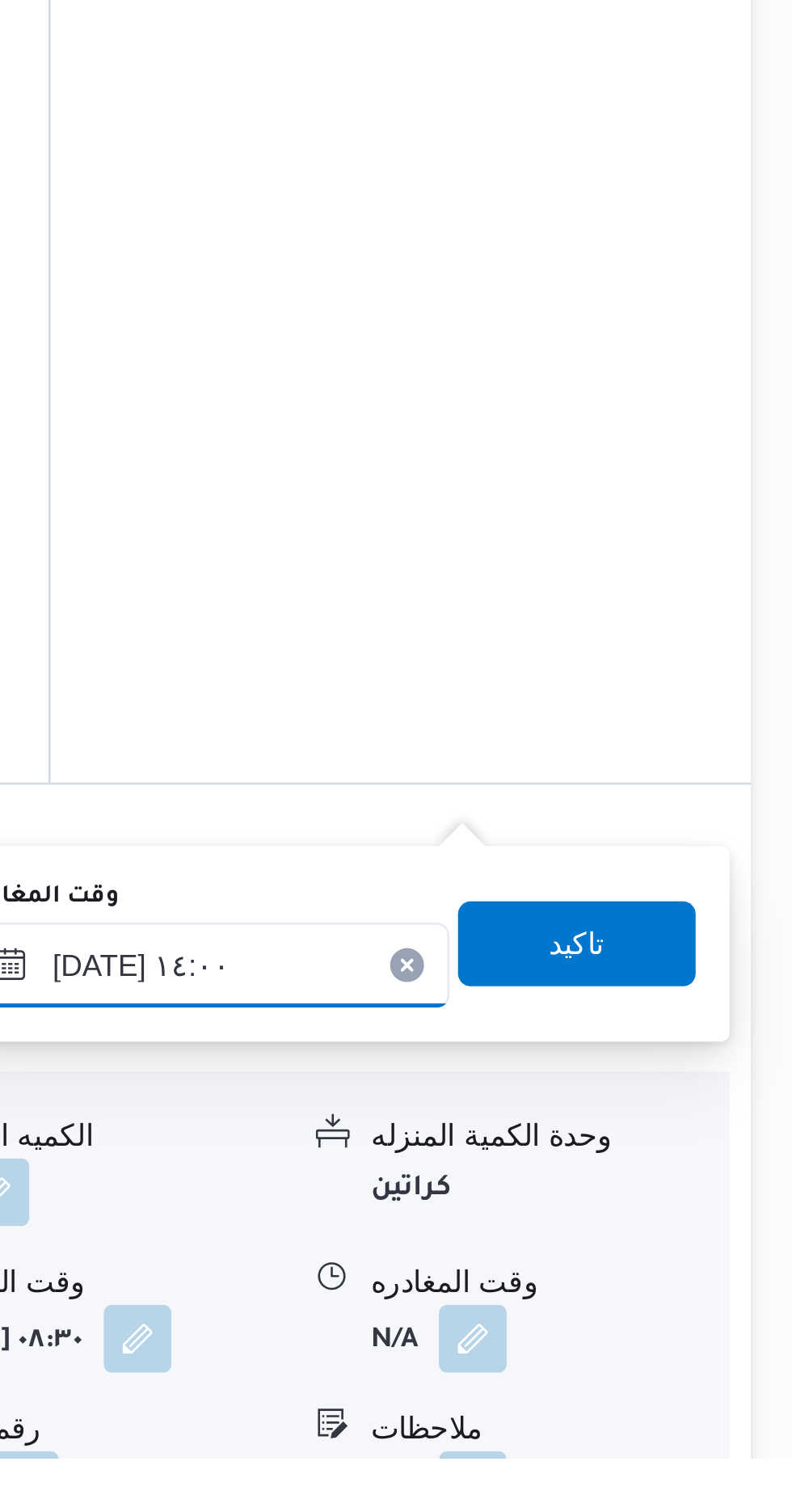
scroll to position [998, 0]
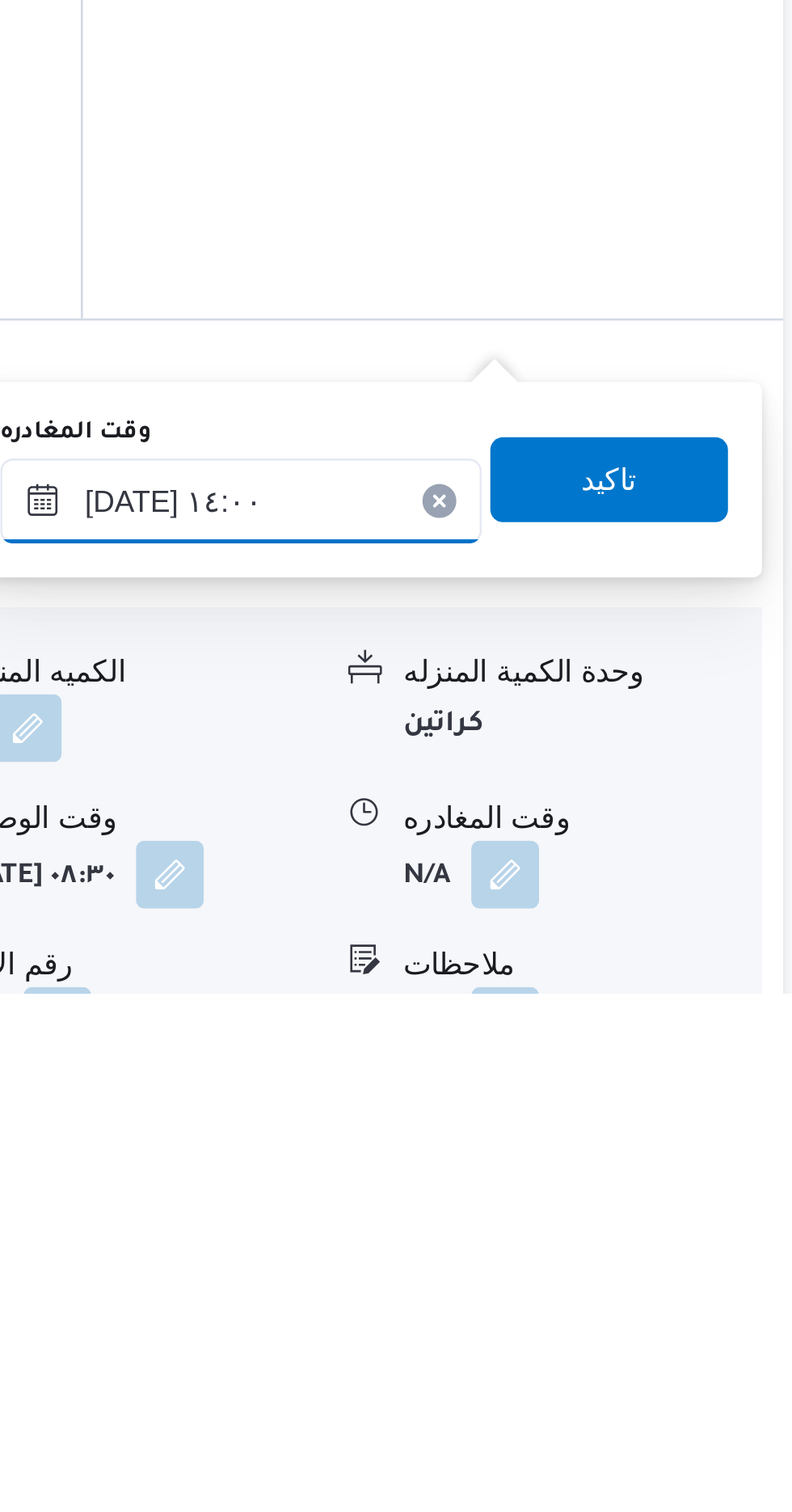
click at [617, 1321] on input "[DATE] ١٤:٠٠" at bounding box center [566, 1324] width 183 height 32
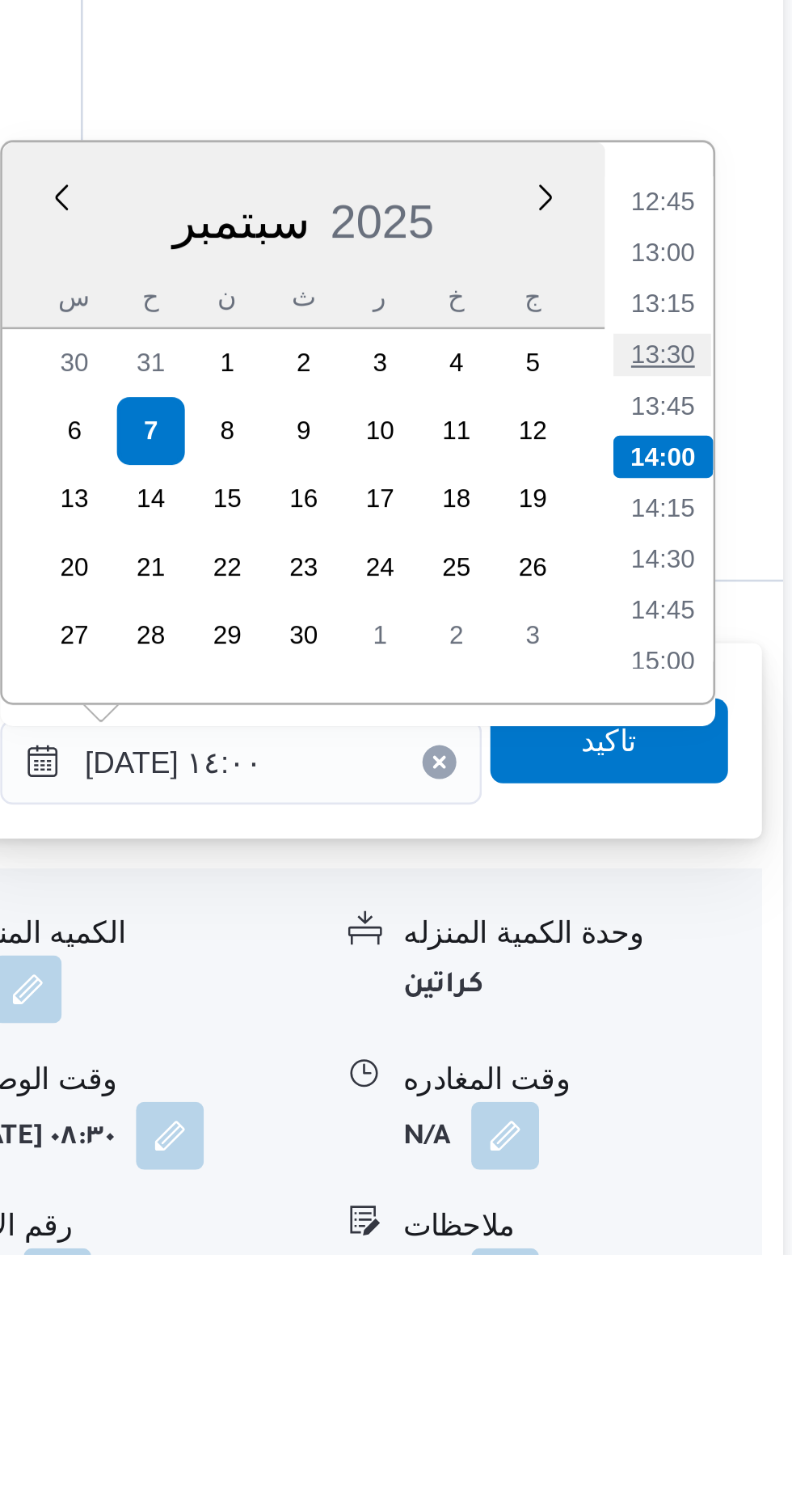
click at [723, 1164] on li "13:30" at bounding box center [726, 1169] width 37 height 16
type input "[DATE] ١٣:٣٠"
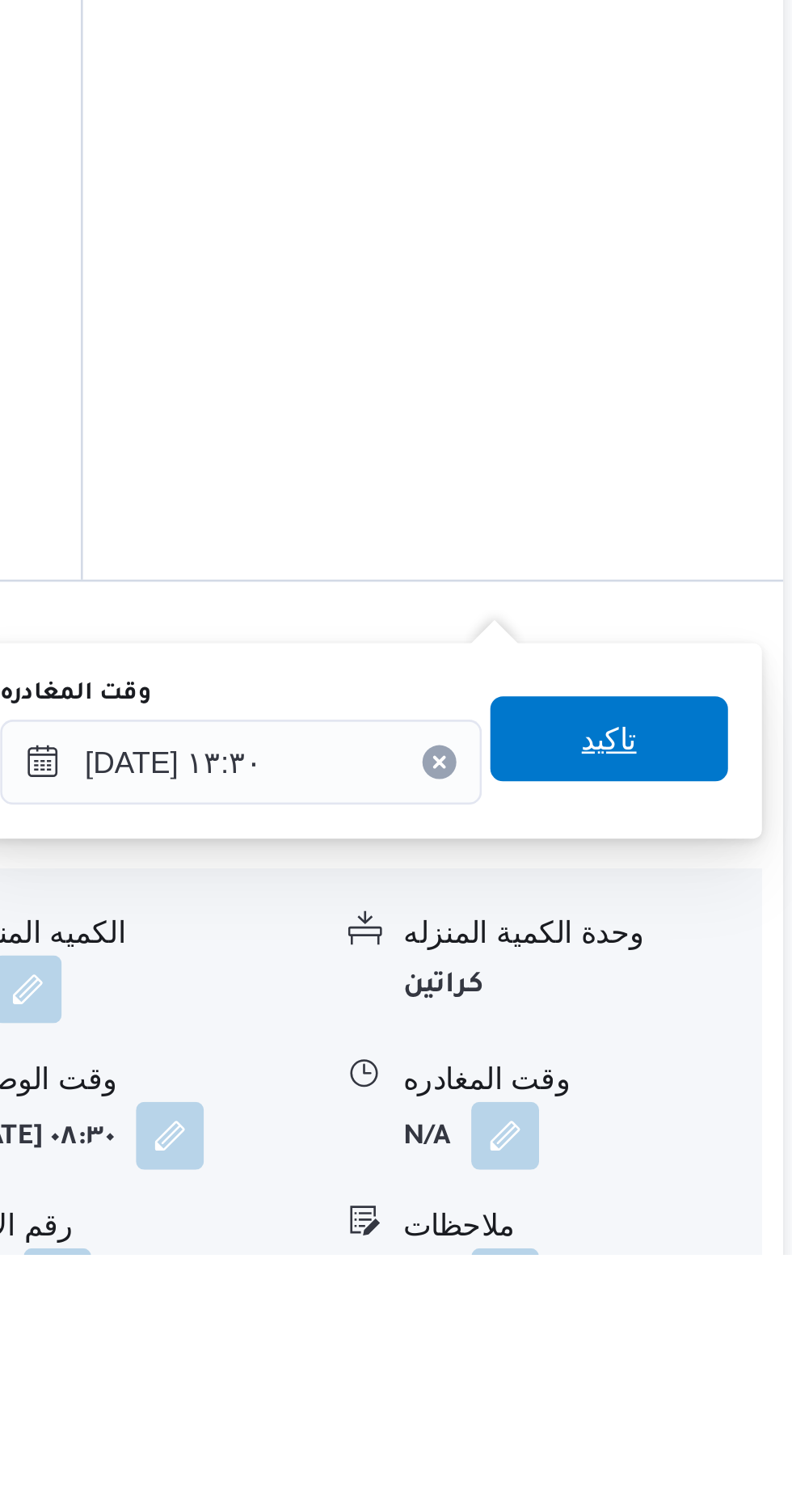
click at [717, 1310] on span "تاكيد" at bounding box center [706, 1315] width 21 height 19
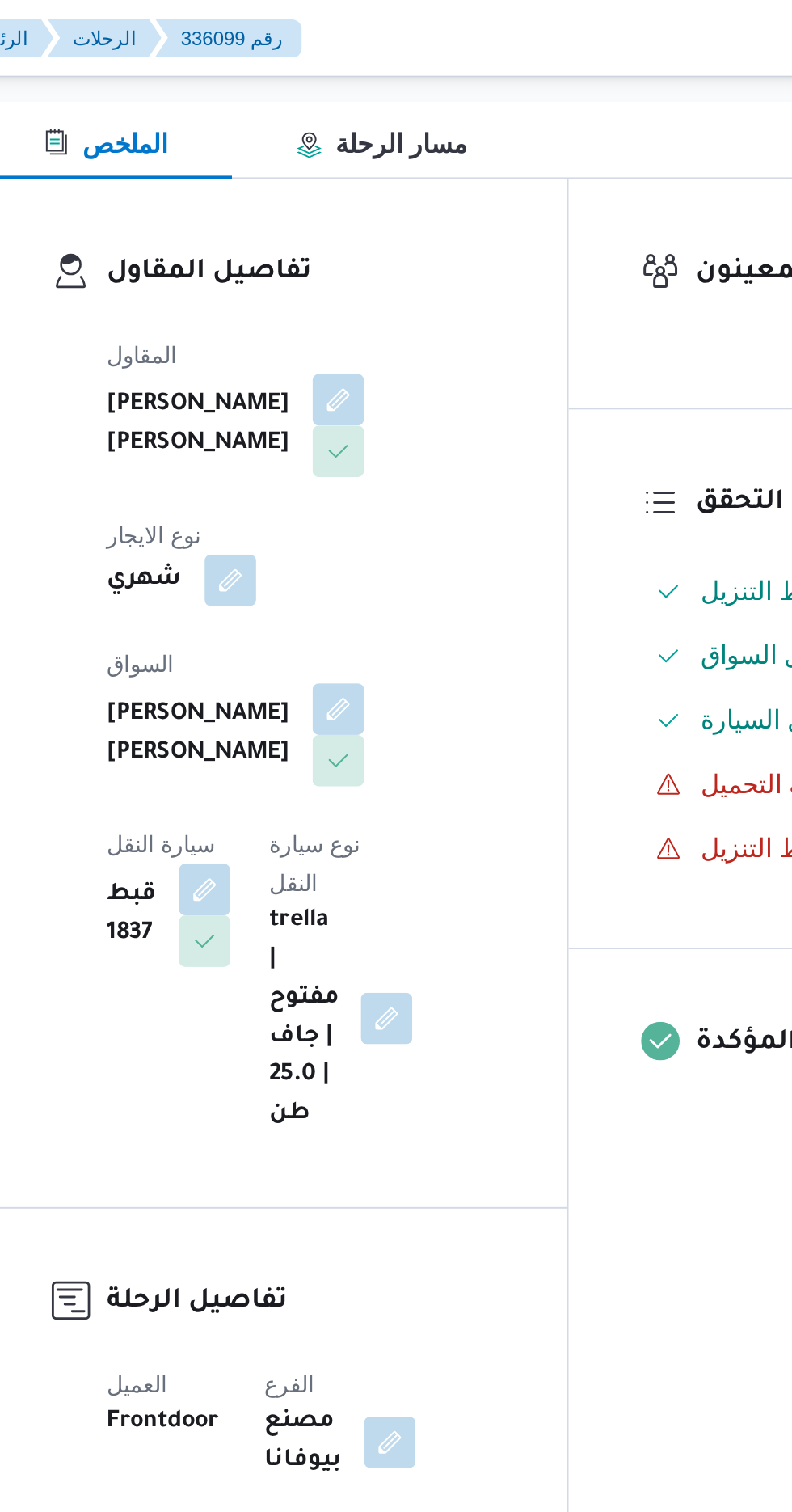
scroll to position [0, 0]
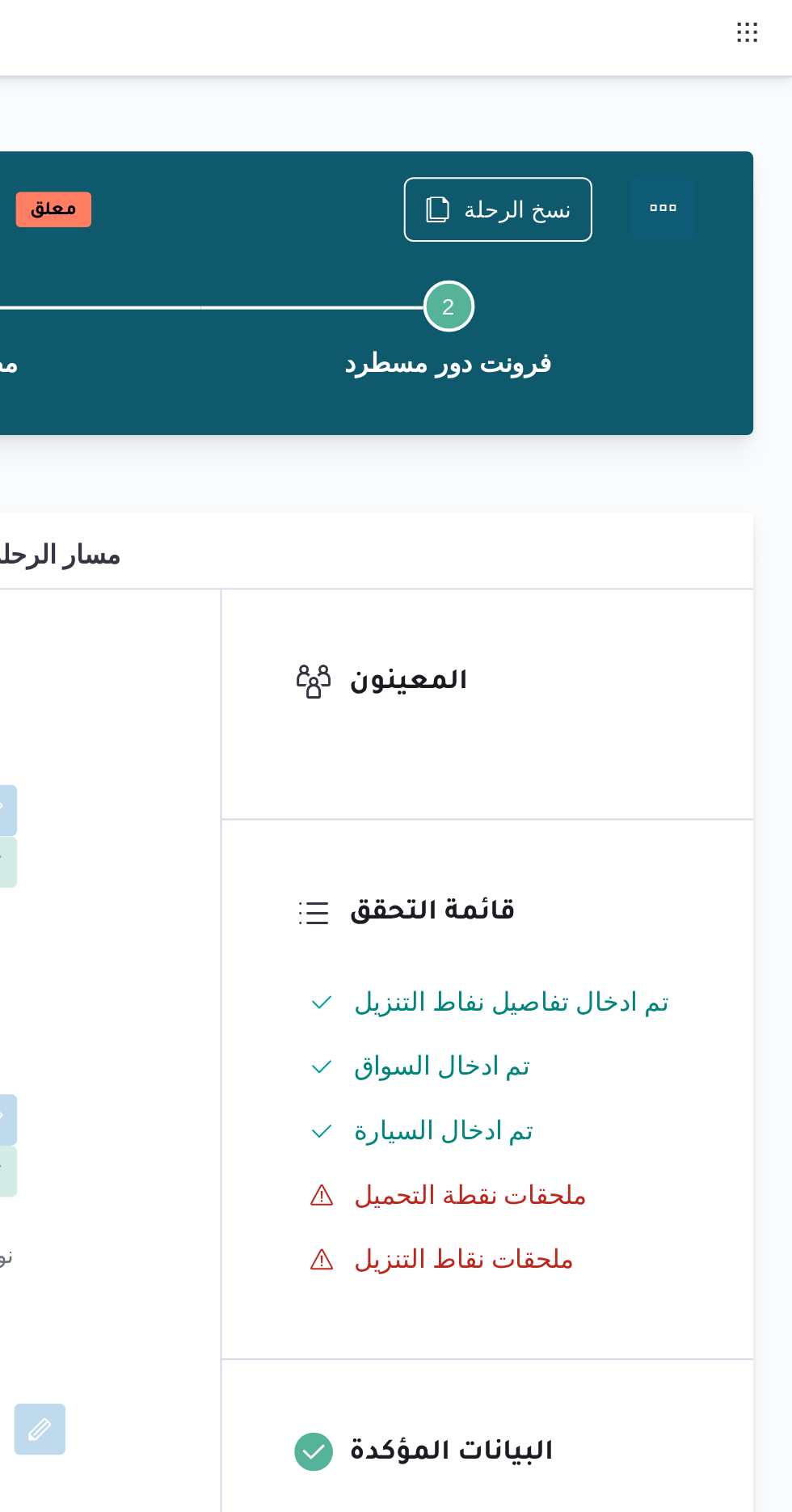
click at [732, 100] on button "Actions" at bounding box center [727, 104] width 32 height 32
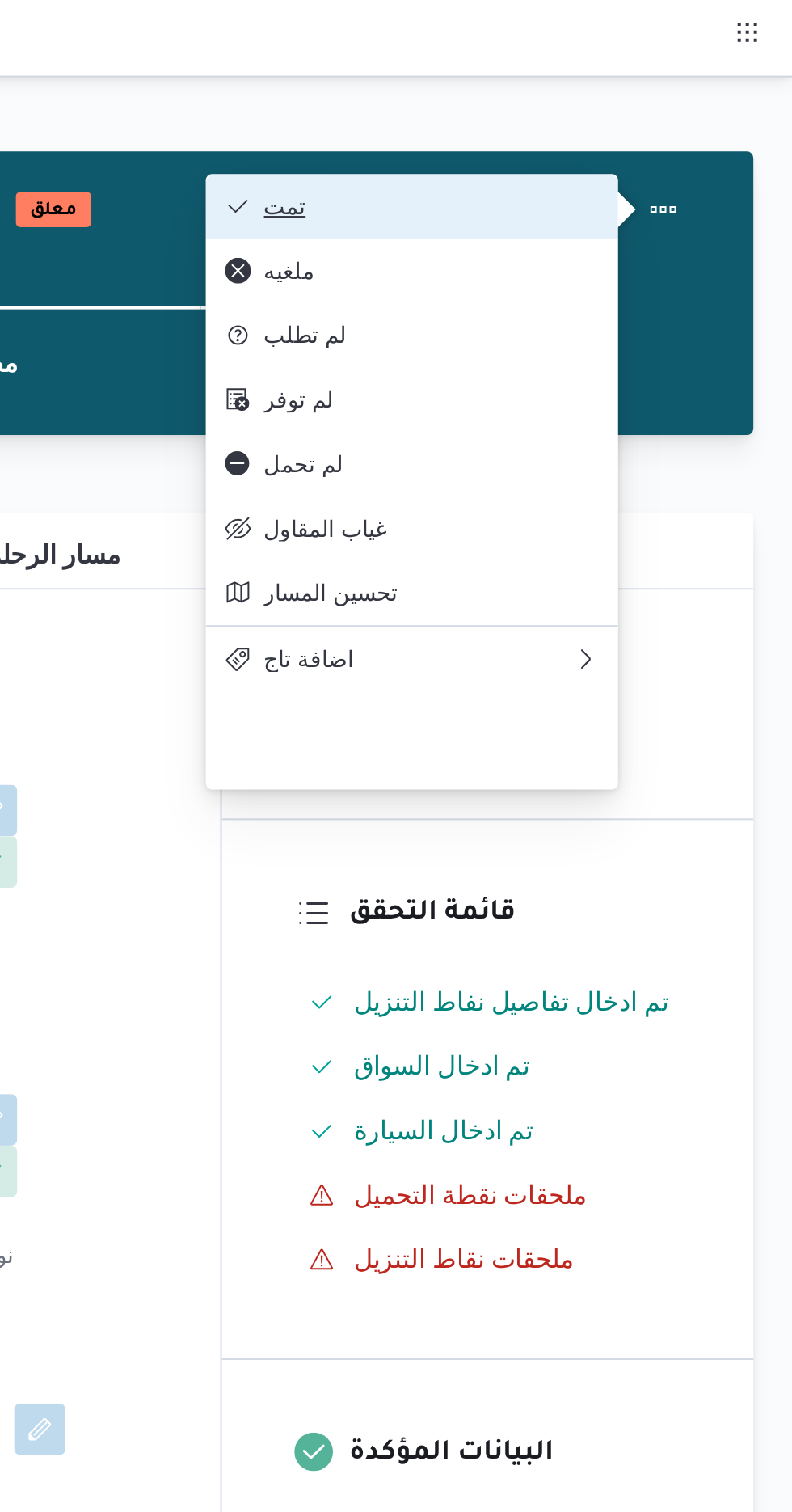
click at [683, 95] on button "تمت" at bounding box center [601, 103] width 207 height 32
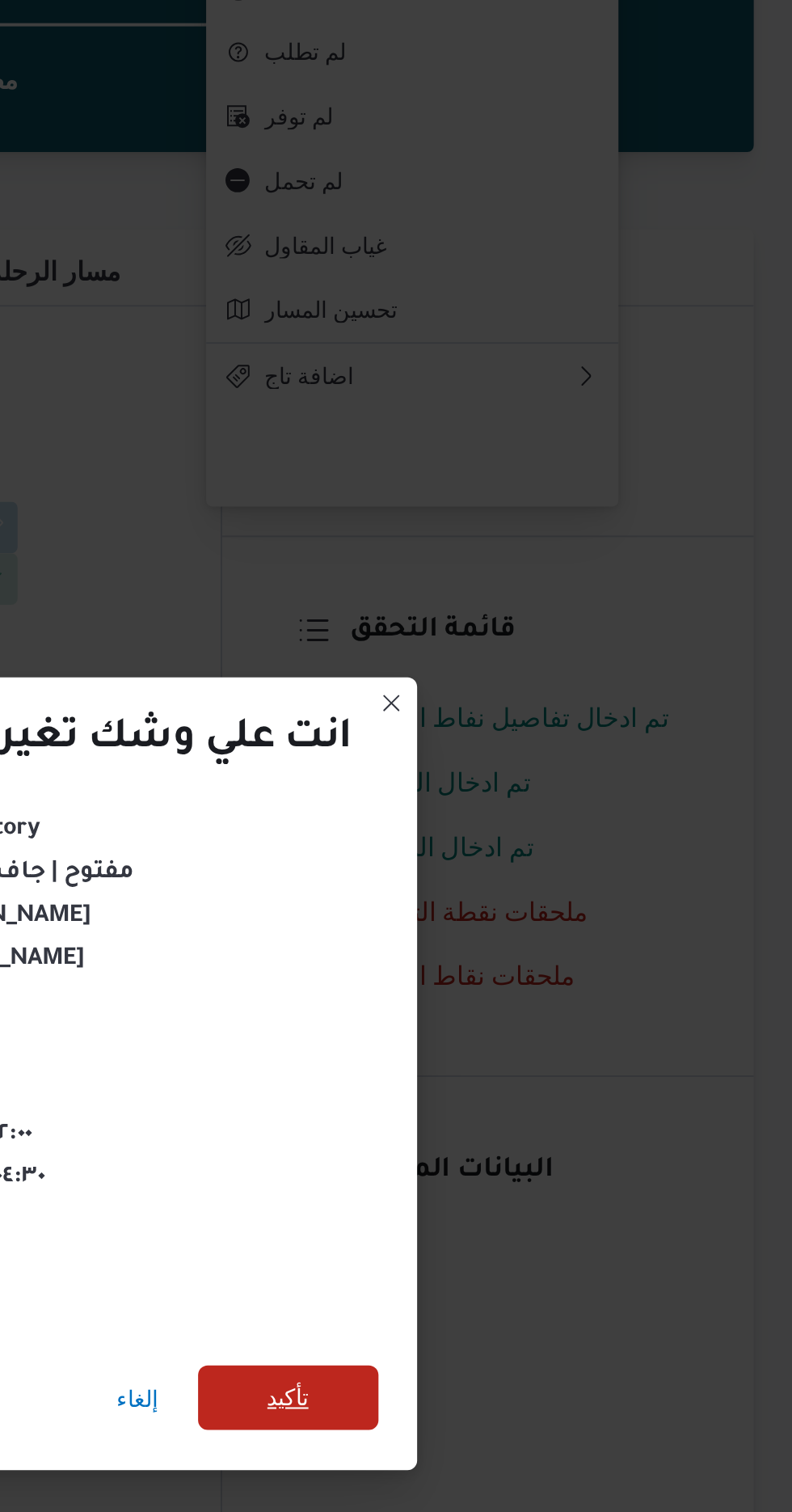
click at [562, 830] on span "تأكيد" at bounding box center [539, 843] width 90 height 32
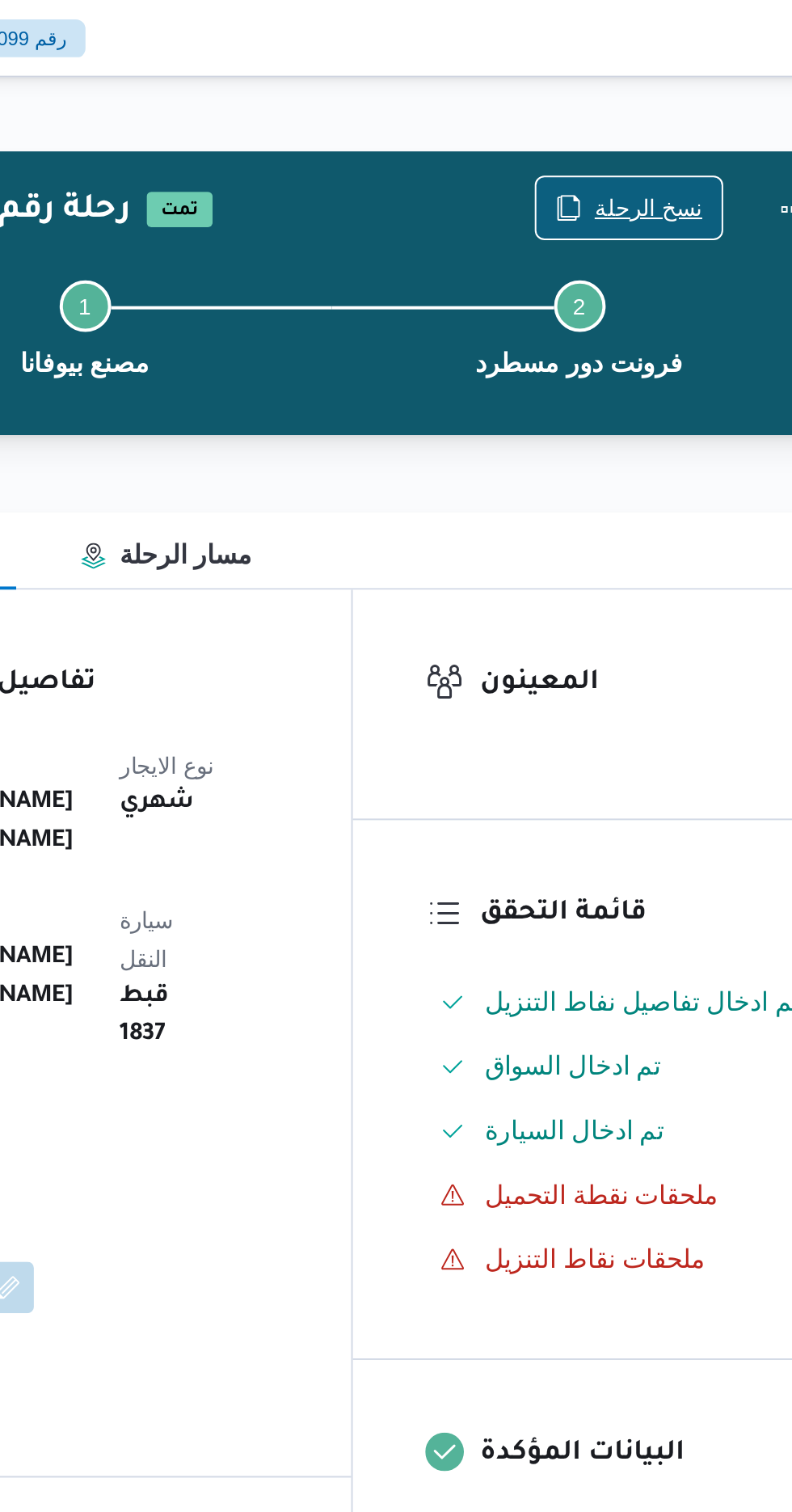
click at [632, 94] on span "نسخ الرحلة" at bounding box center [644, 104] width 93 height 31
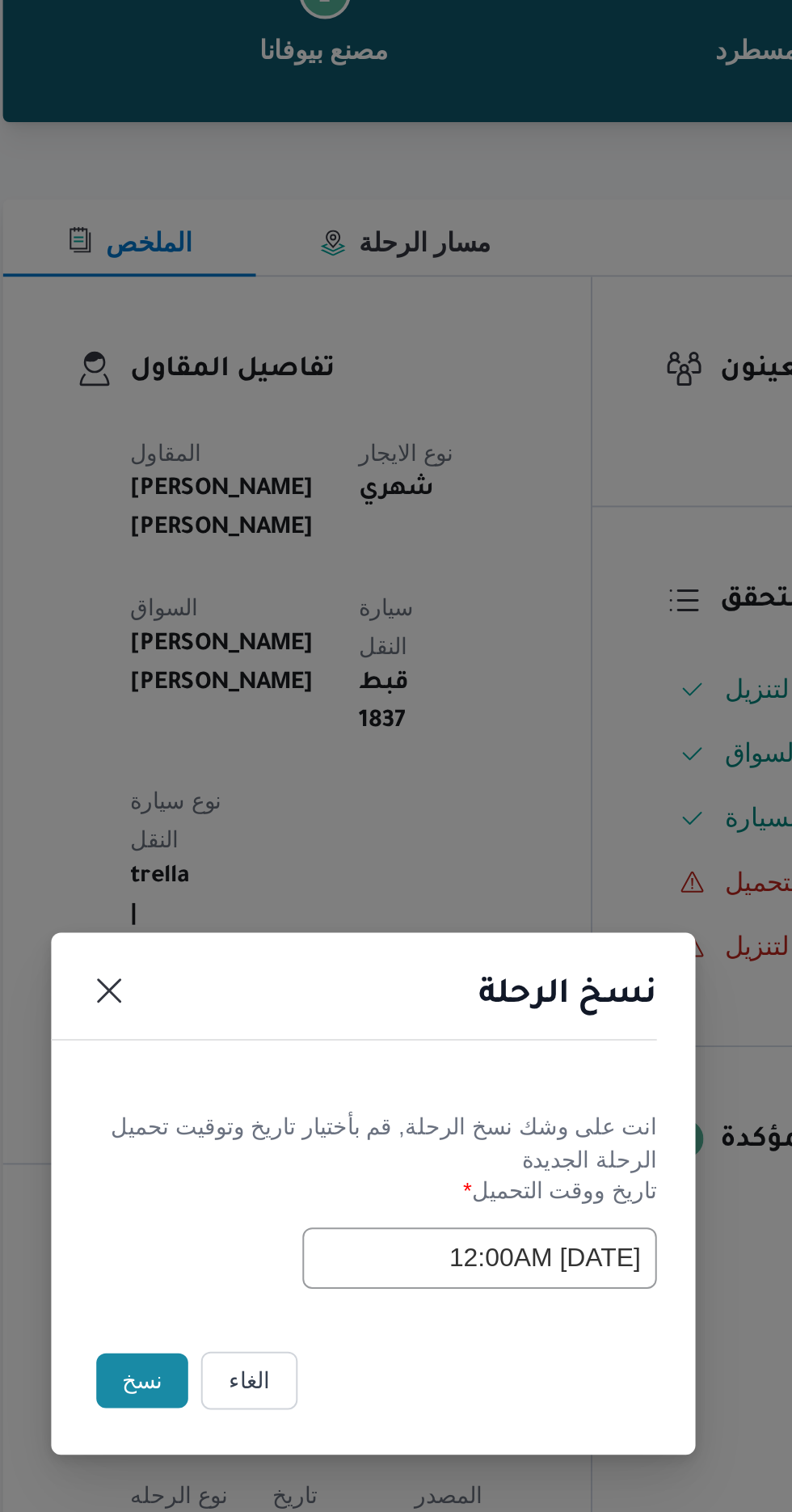
click at [269, 851] on button "نسخ" at bounding box center [280, 849] width 46 height 27
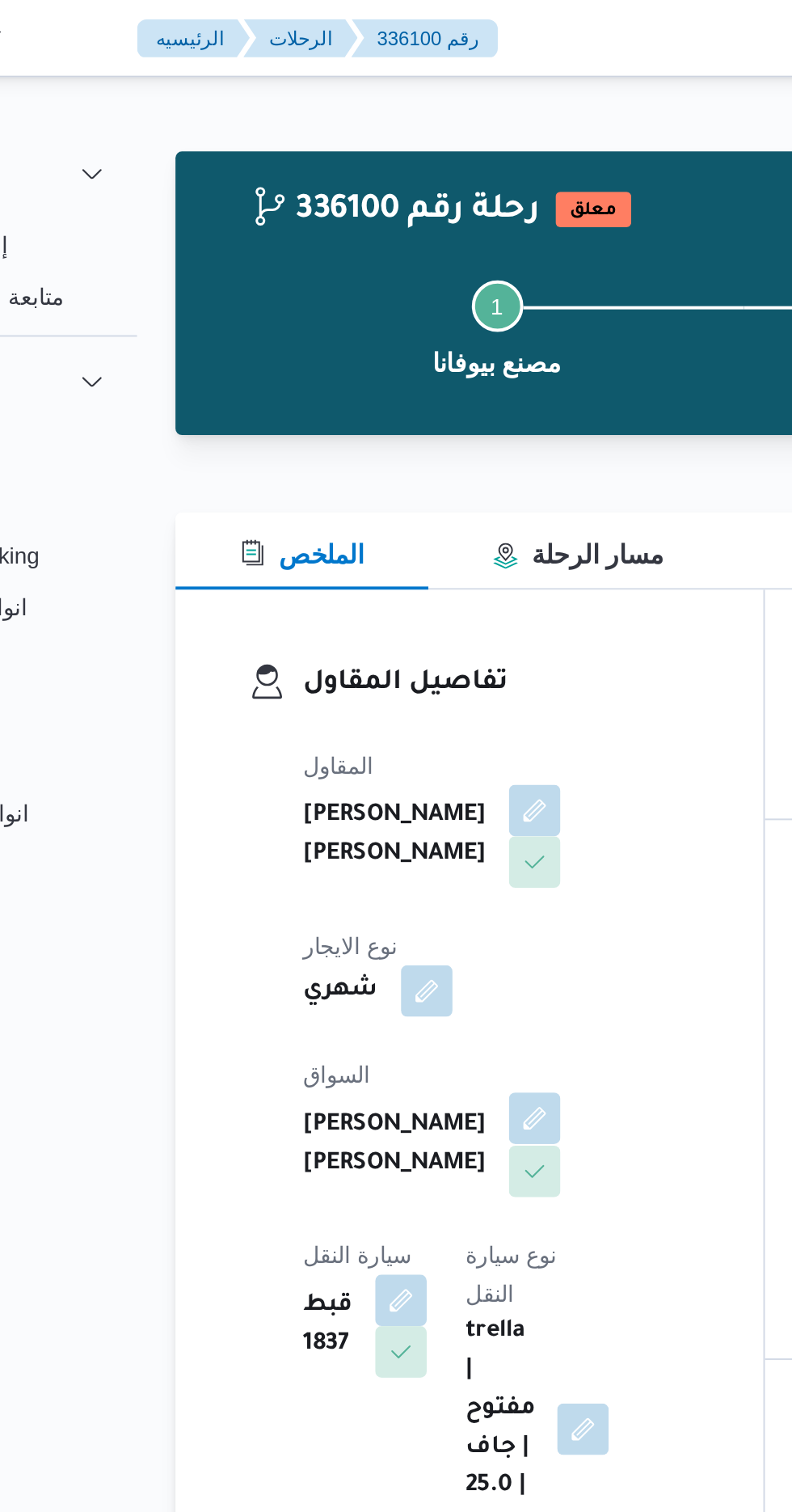
click at [377, 548] on button "button" at bounding box center [390, 561] width 26 height 26
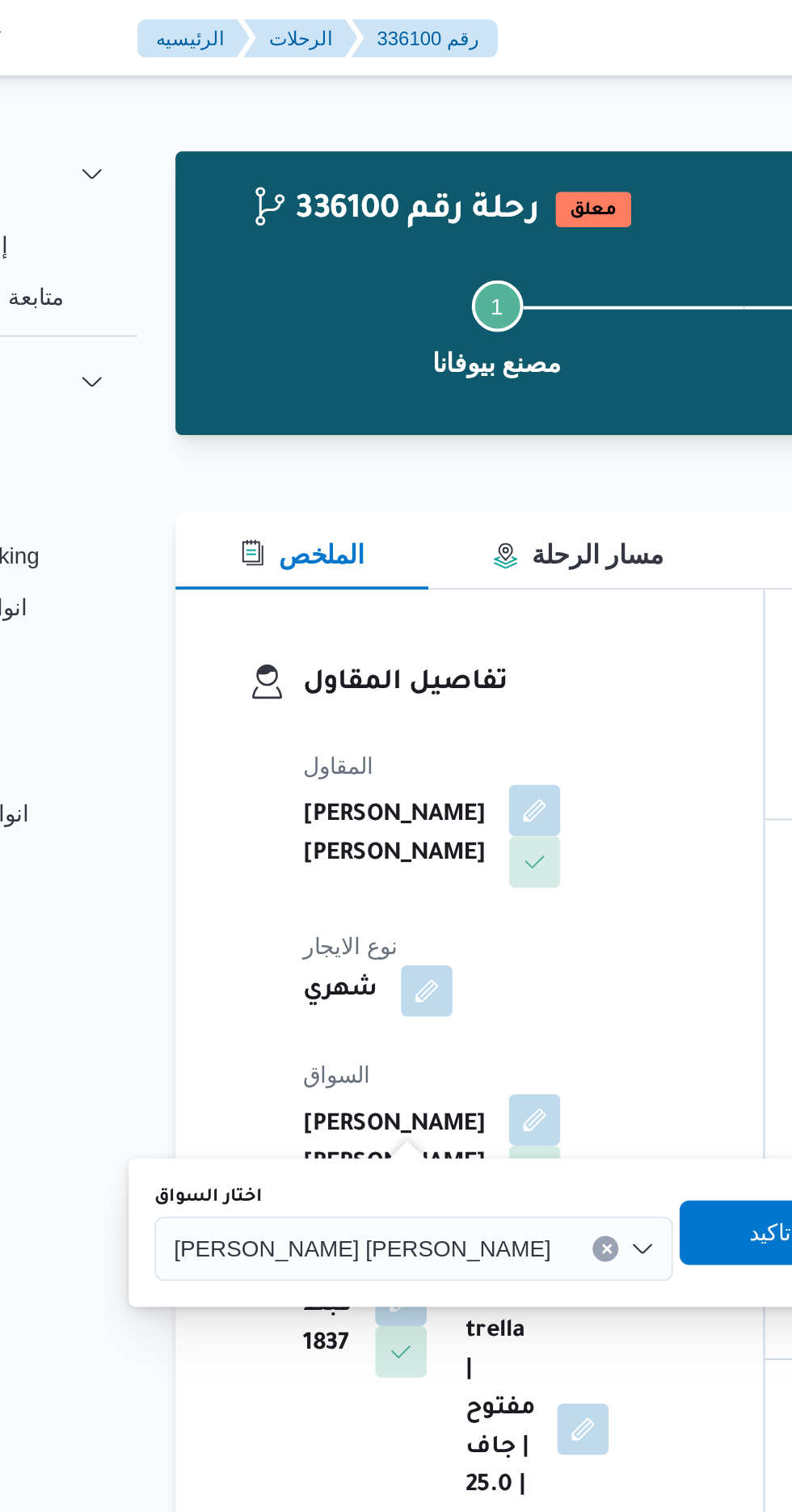
click at [406, 622] on input "اختار السواق" at bounding box center [406, 626] width 2 height 19
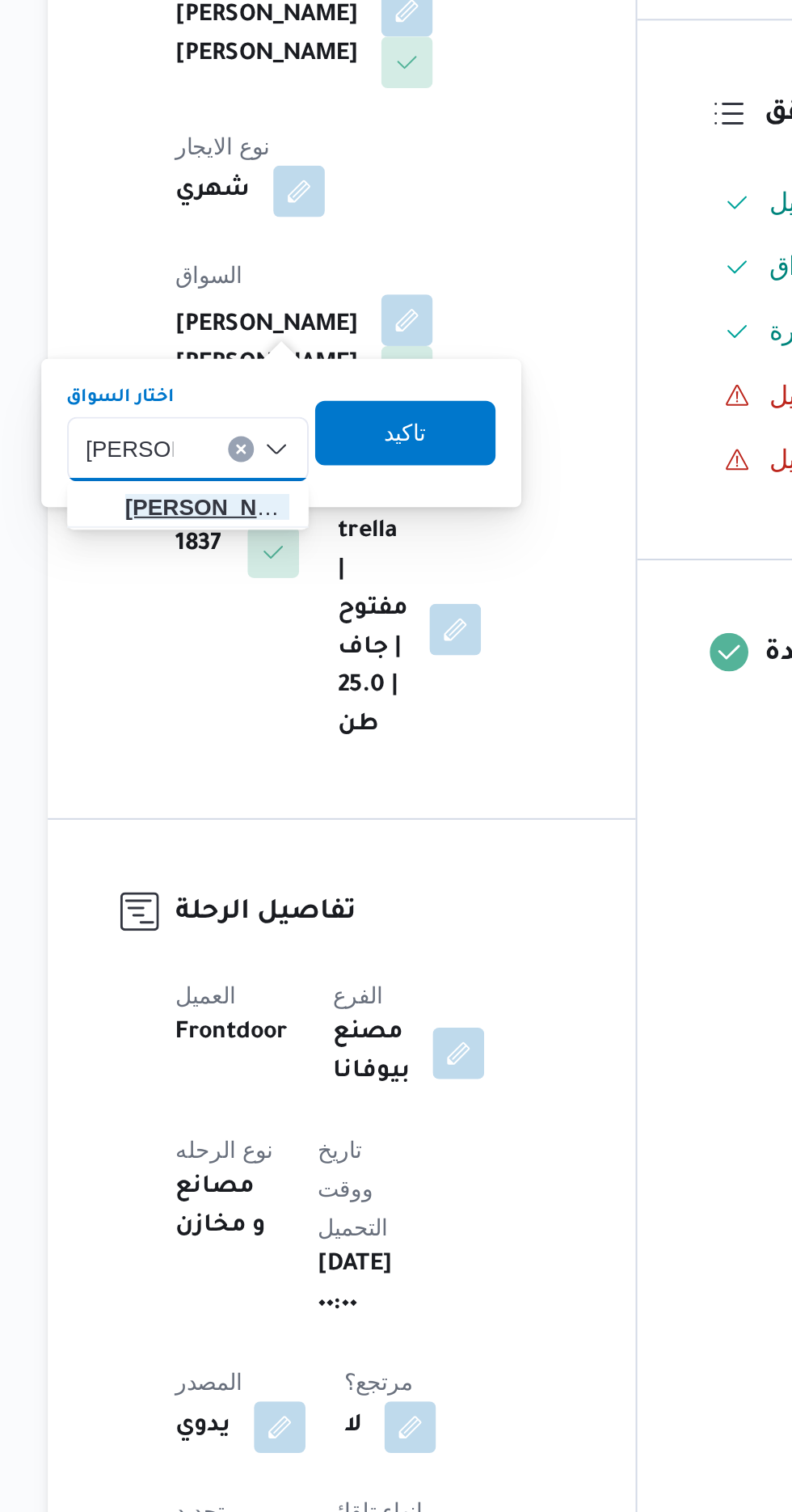
type input "[PERSON_NAME]"
click at [278, 652] on span "[PERSON_NAME] ان [PERSON_NAME]" at bounding box center [289, 655] width 82 height 19
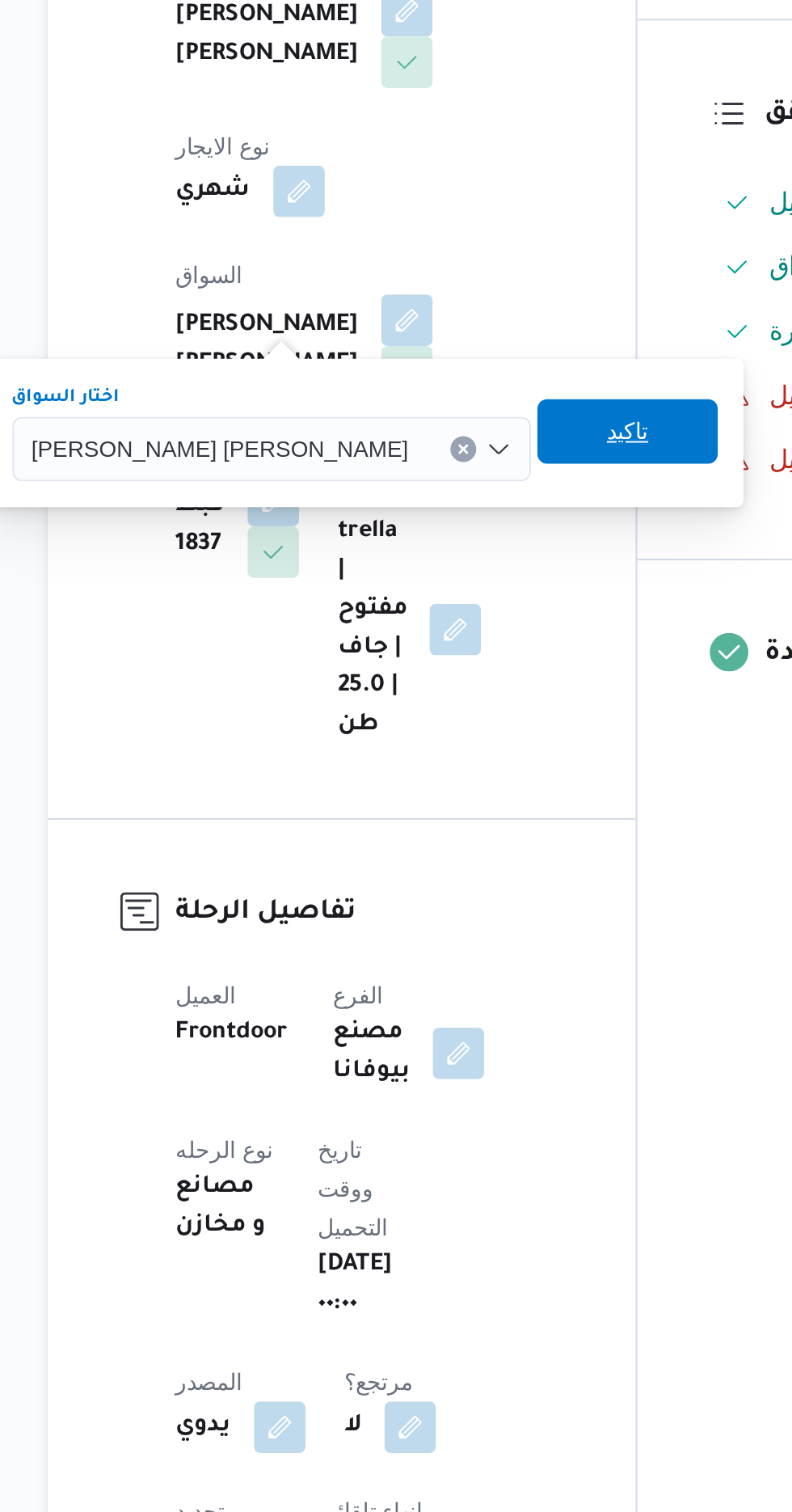
click at [491, 618] on span "تاكيد" at bounding box center [501, 617] width 21 height 19
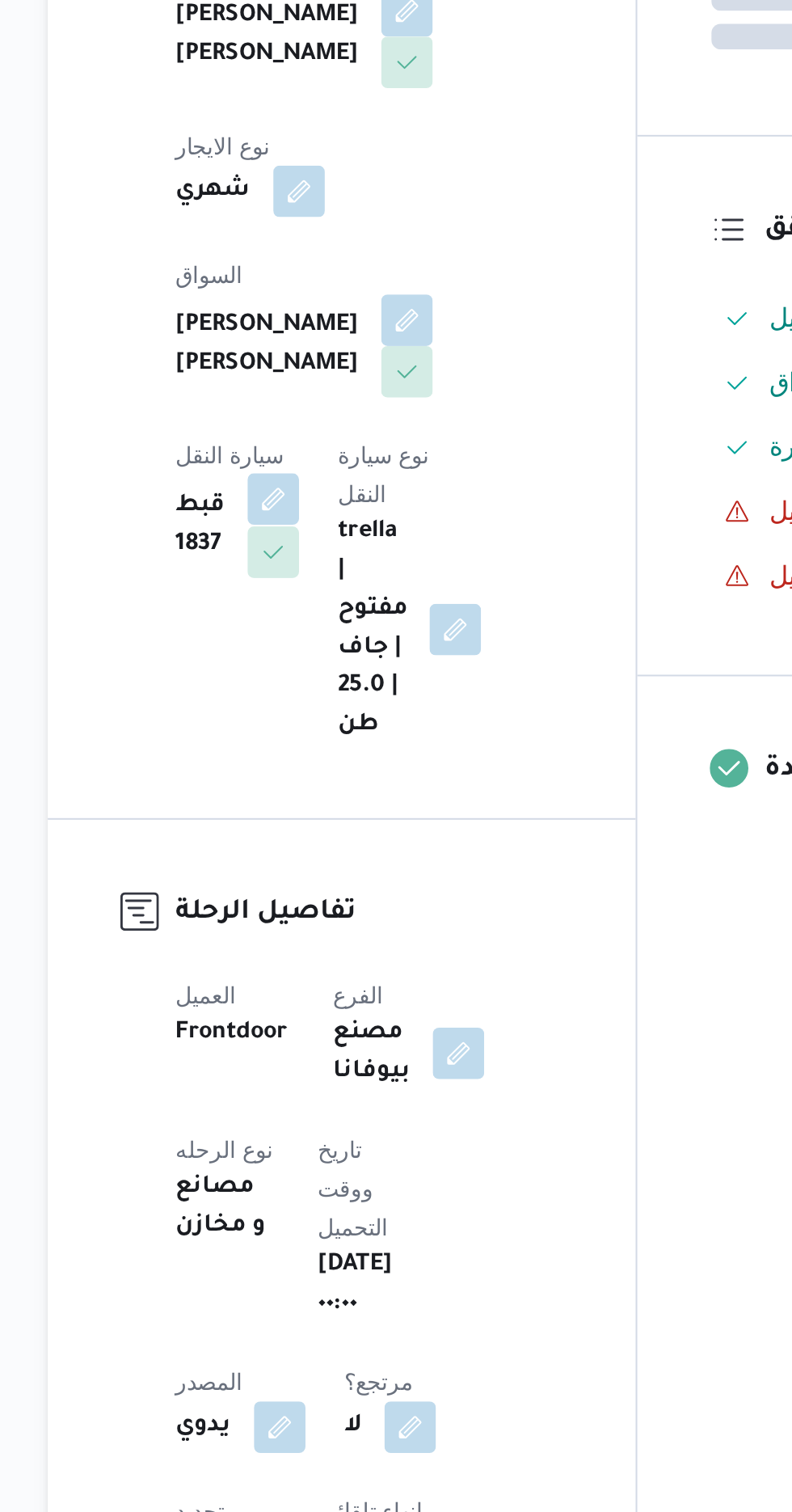
click at [336, 639] on button "button" at bounding box center [323, 651] width 26 height 26
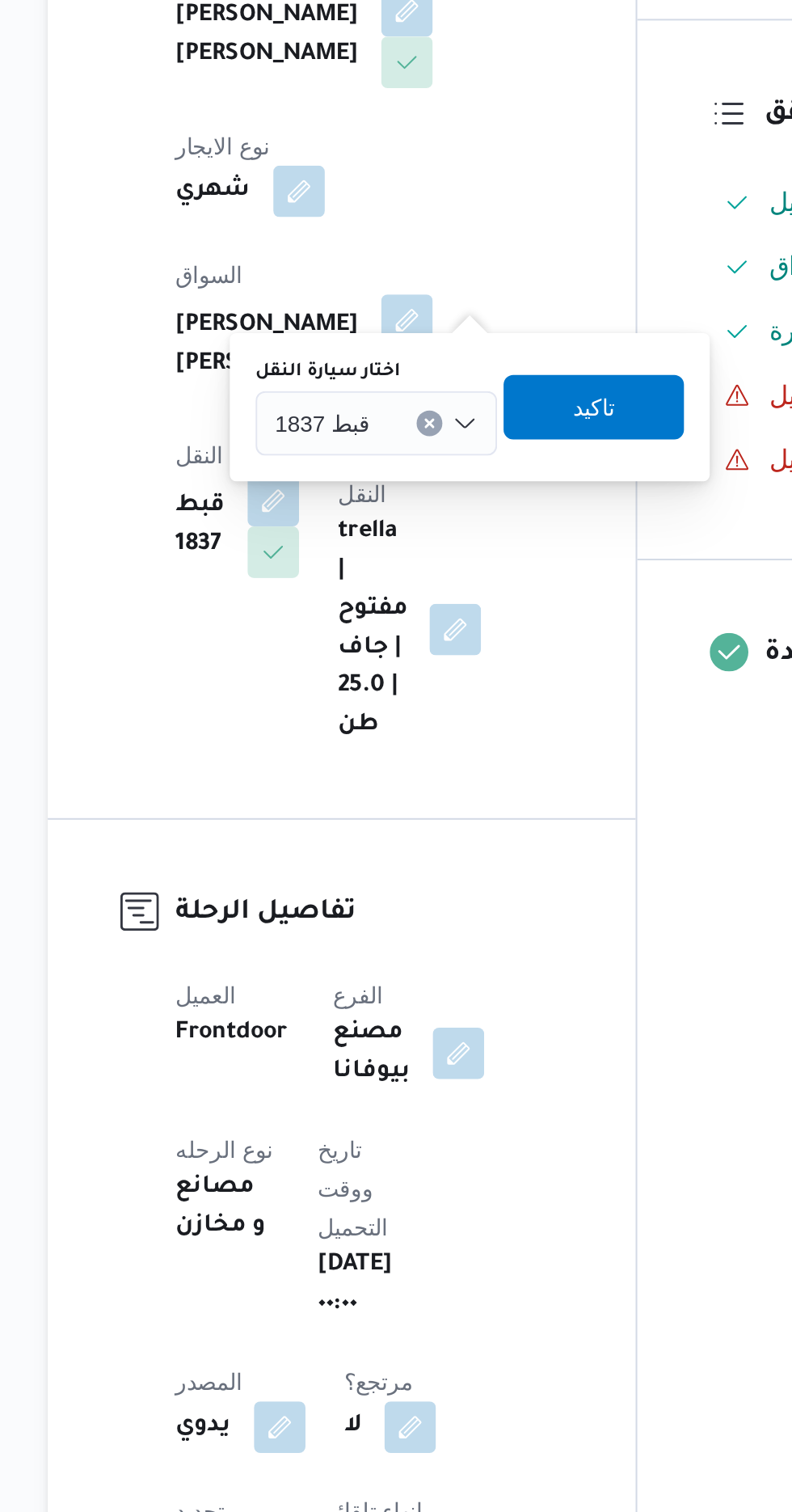
click at [356, 612] on span "قبط 1837" at bounding box center [348, 612] width 48 height 17
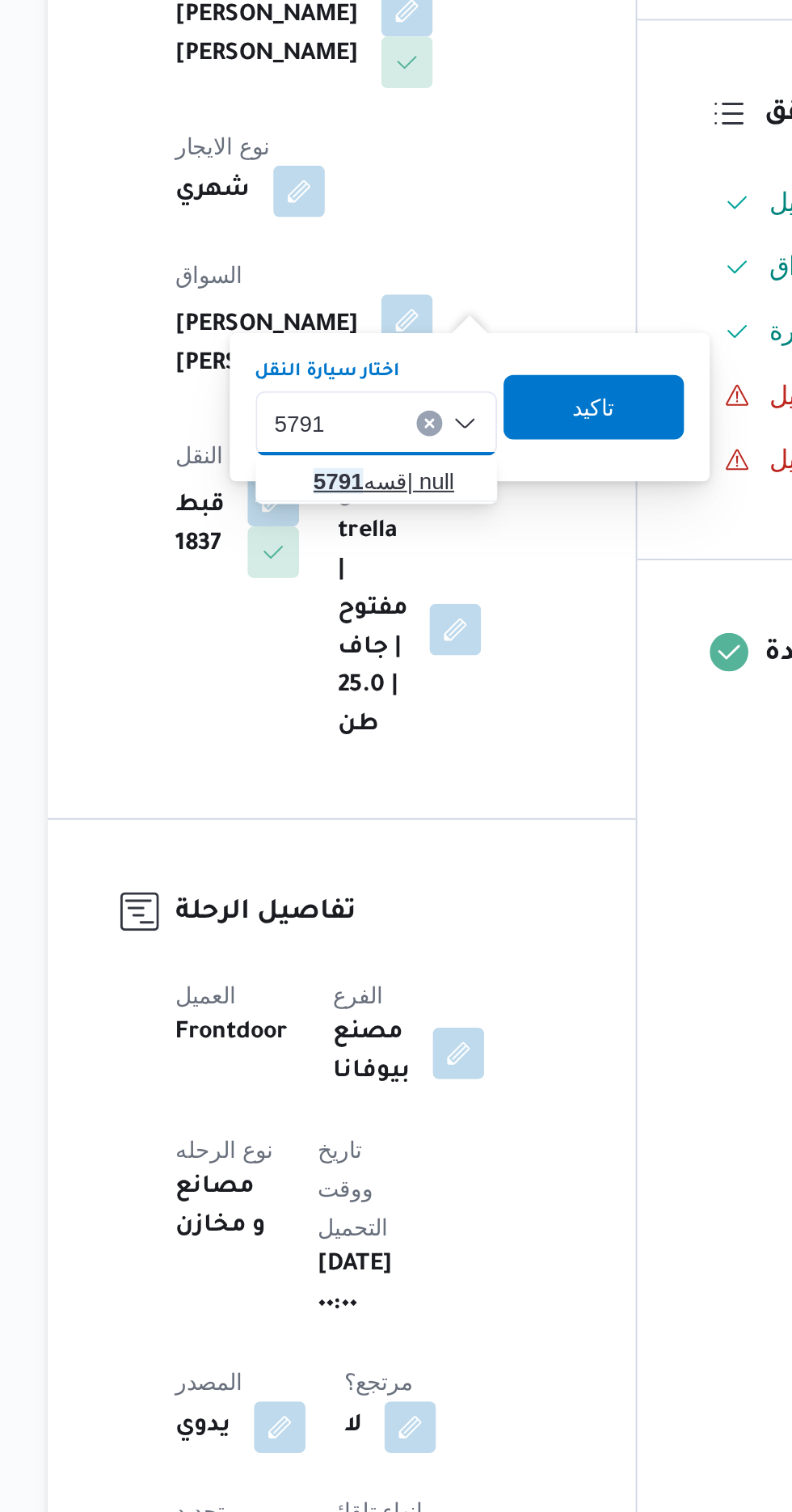
type input "5791"
click at [392, 641] on span "قسه 5791 | null" at bounding box center [384, 642] width 82 height 19
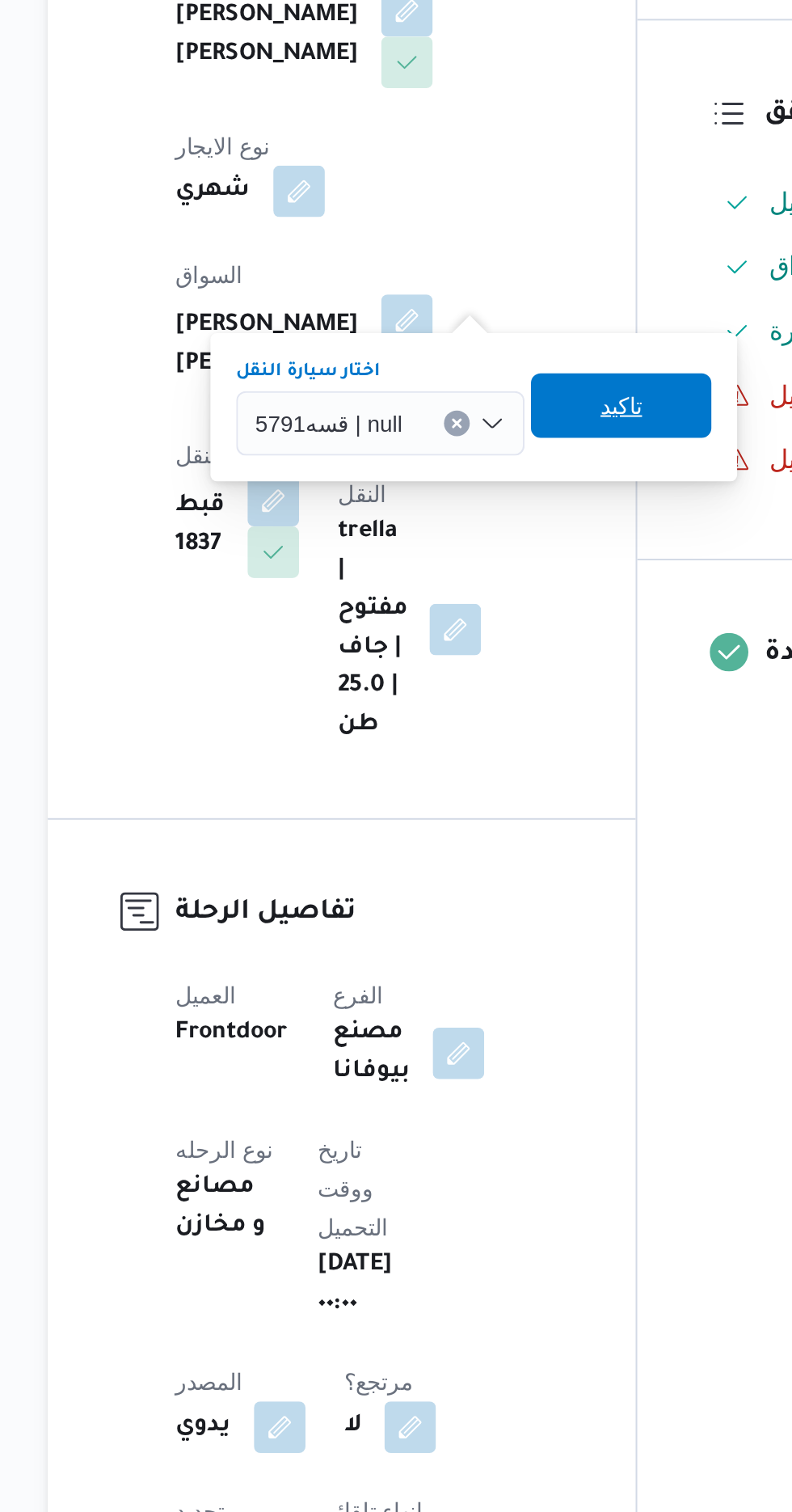
click at [499, 607] on span "تاكيد" at bounding box center [498, 604] width 21 height 19
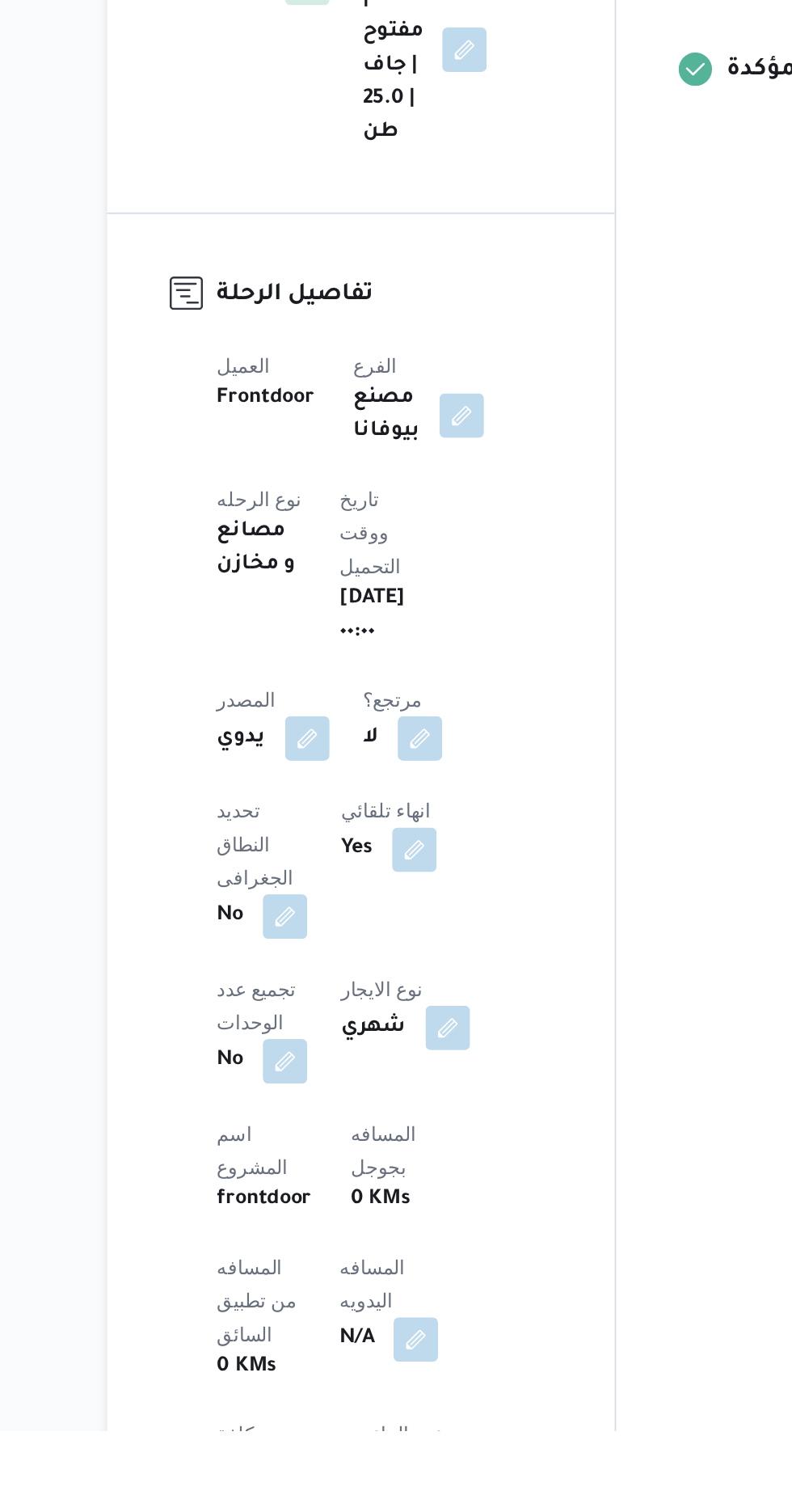
scroll to position [12, 0]
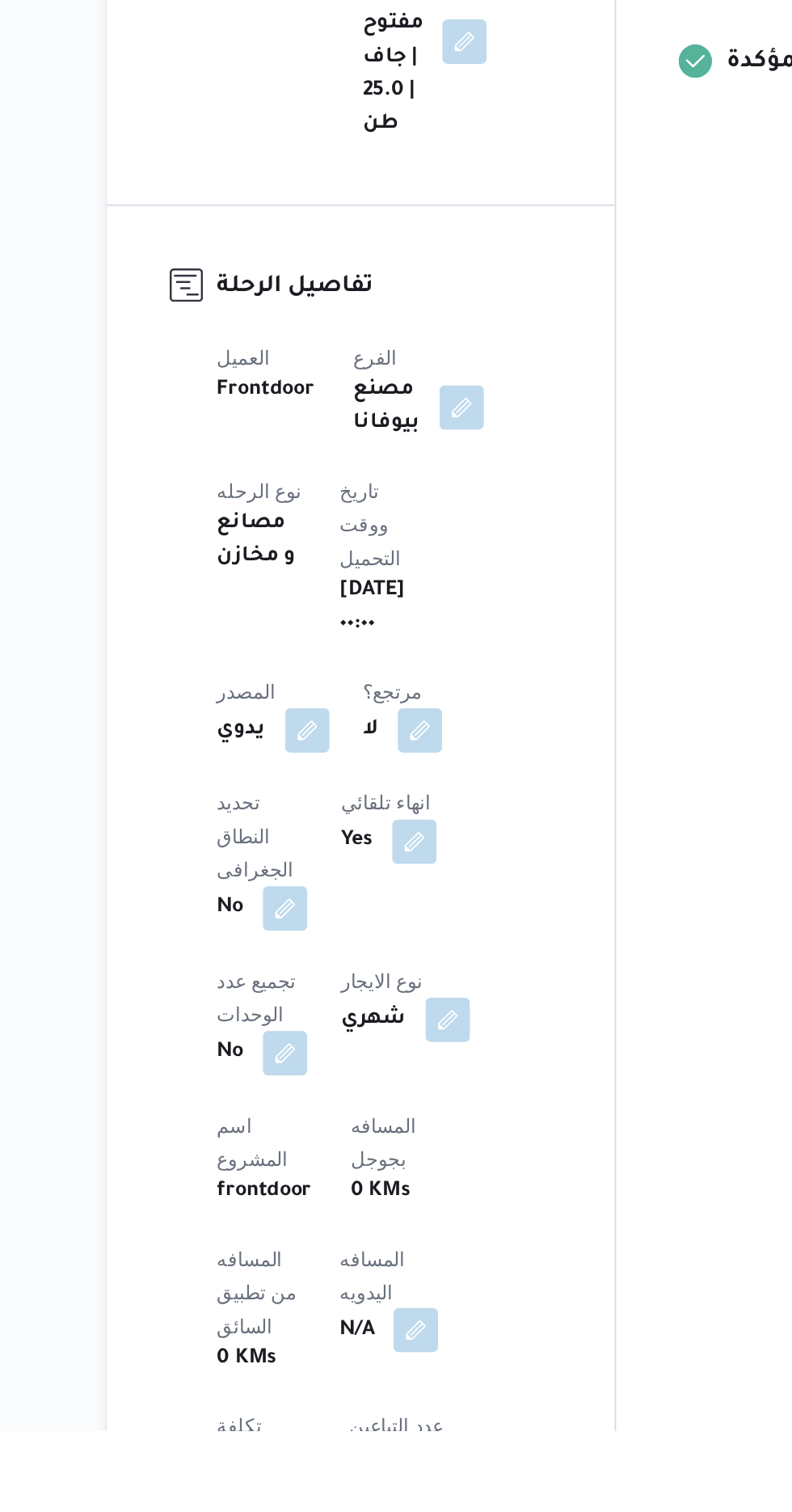
click at [377, 1441] on button "button" at bounding box center [389, 1453] width 26 height 26
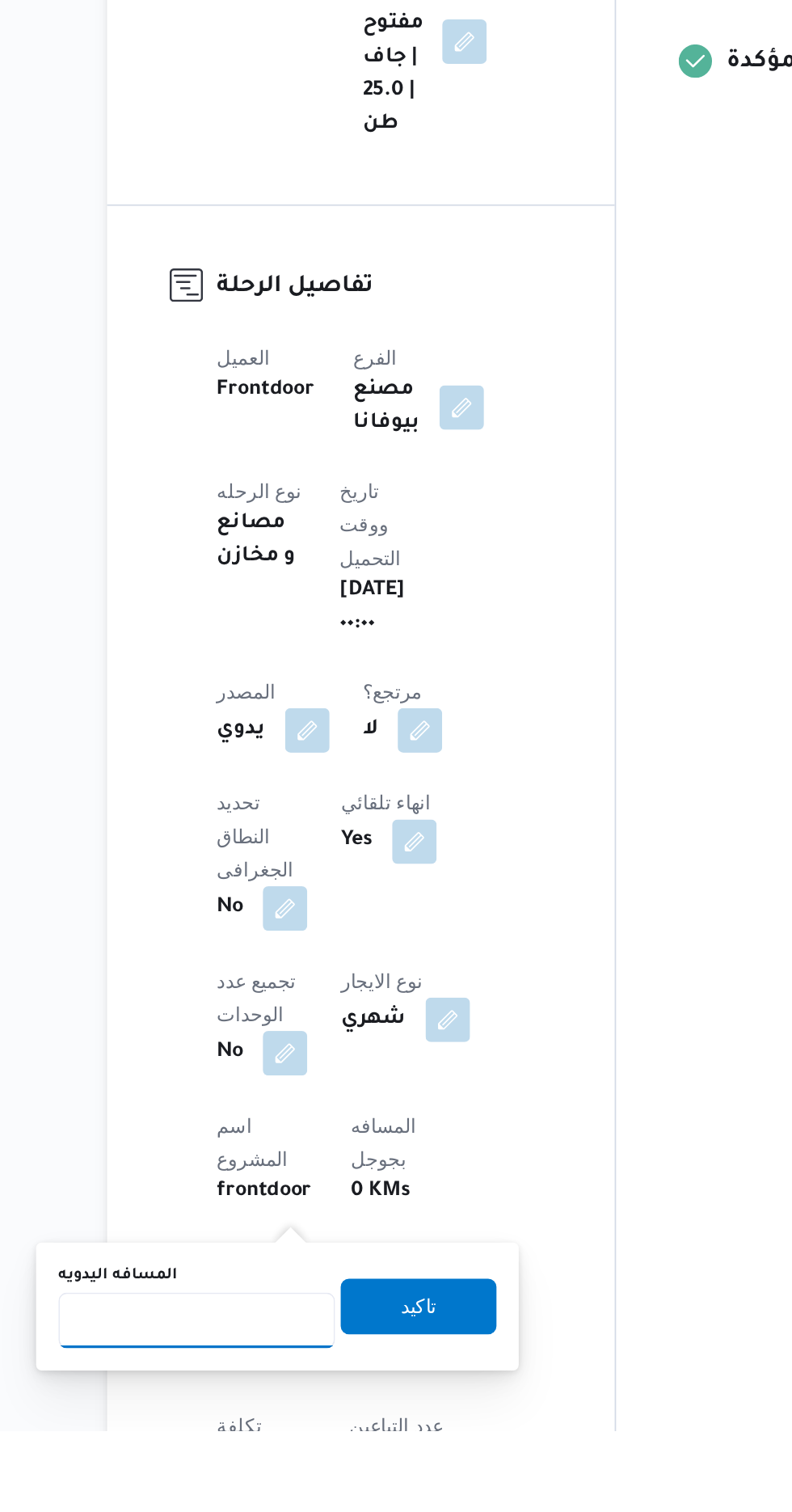
click at [277, 1453] on input "المسافه اليدويه" at bounding box center [262, 1447] width 161 height 32
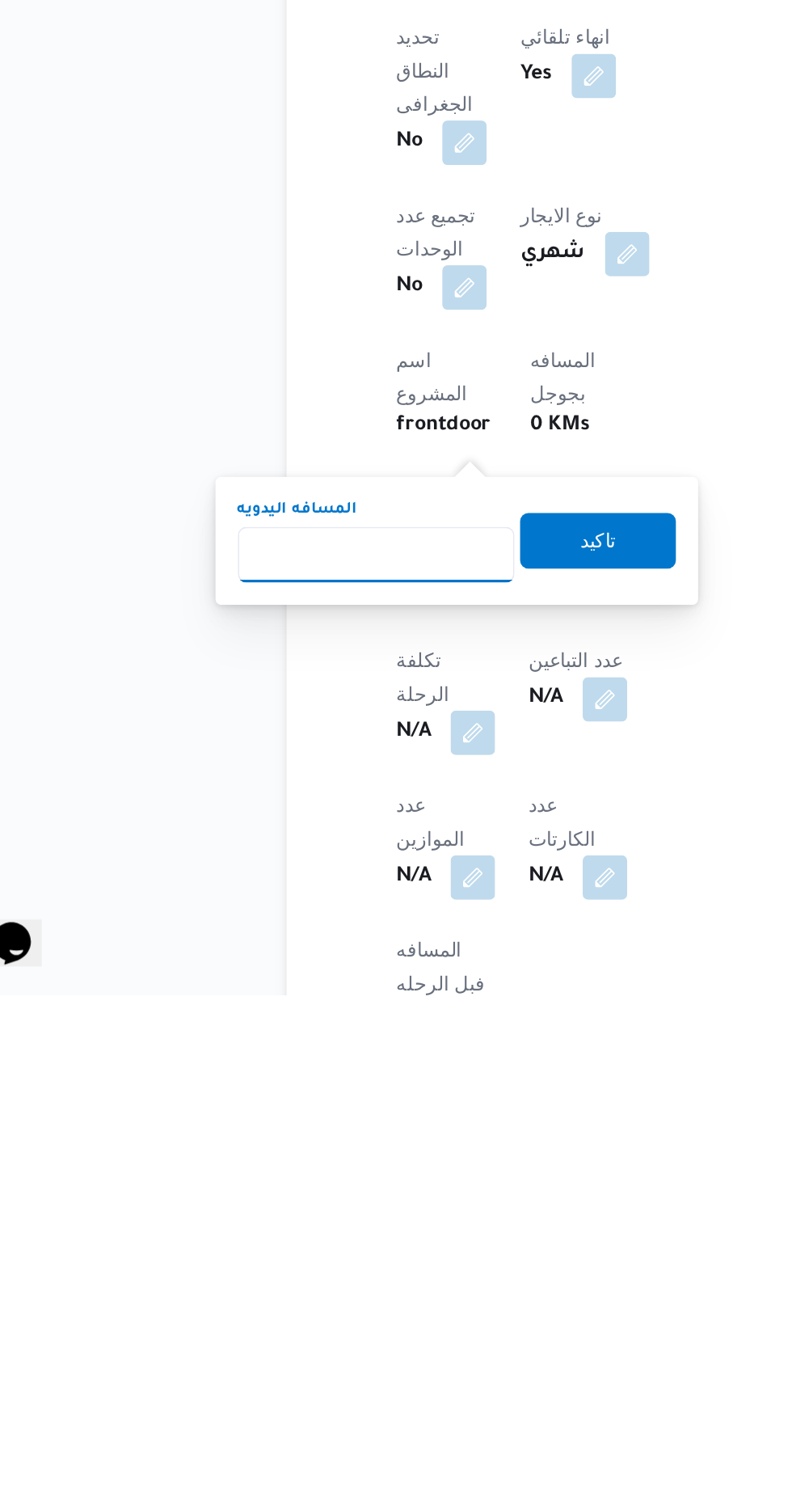
scroll to position [204, 0]
type input "120"
click at [373, 1247] on span "تاكيد" at bounding box center [391, 1247] width 90 height 32
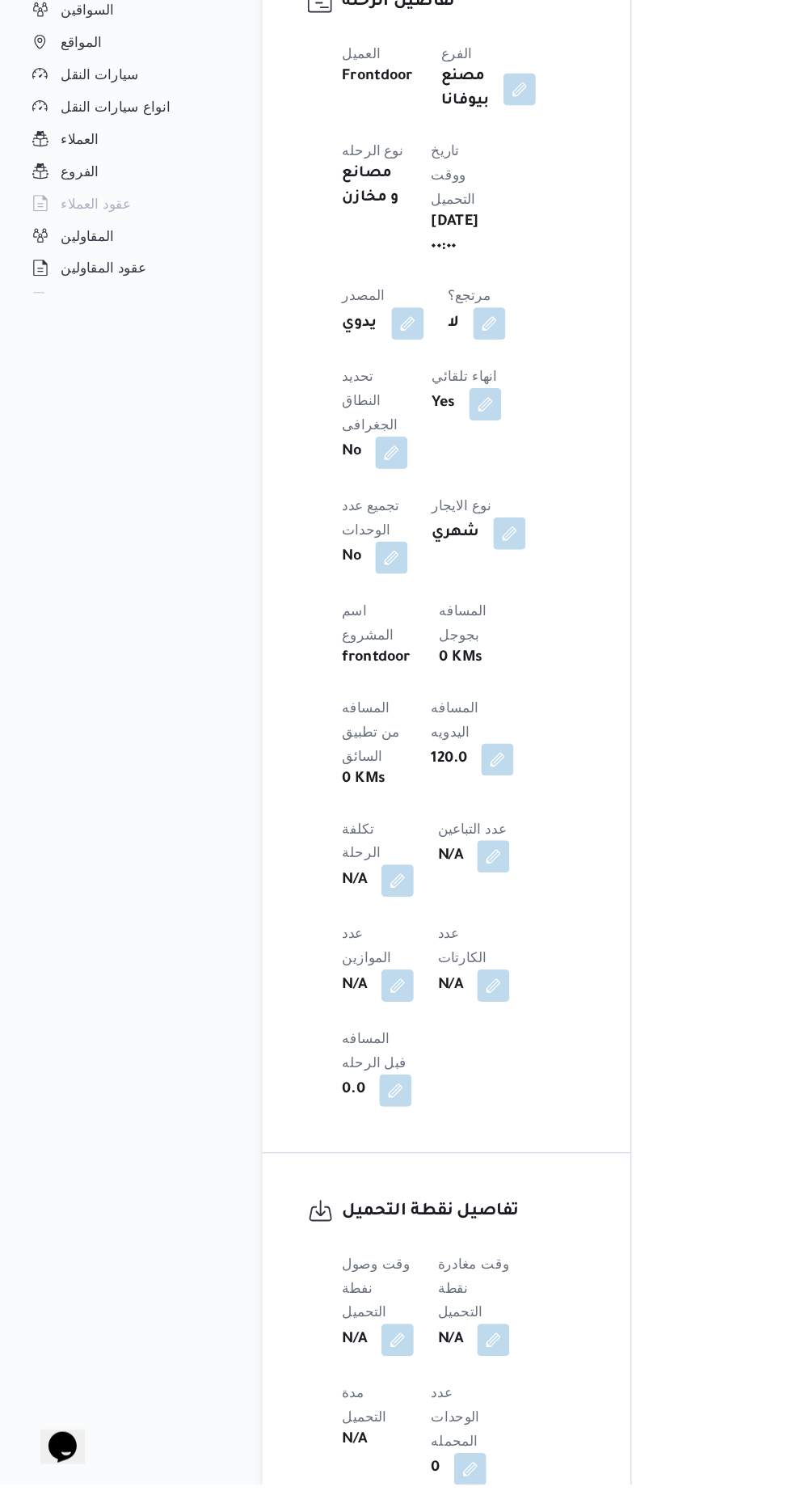
scroll to position [555, 0]
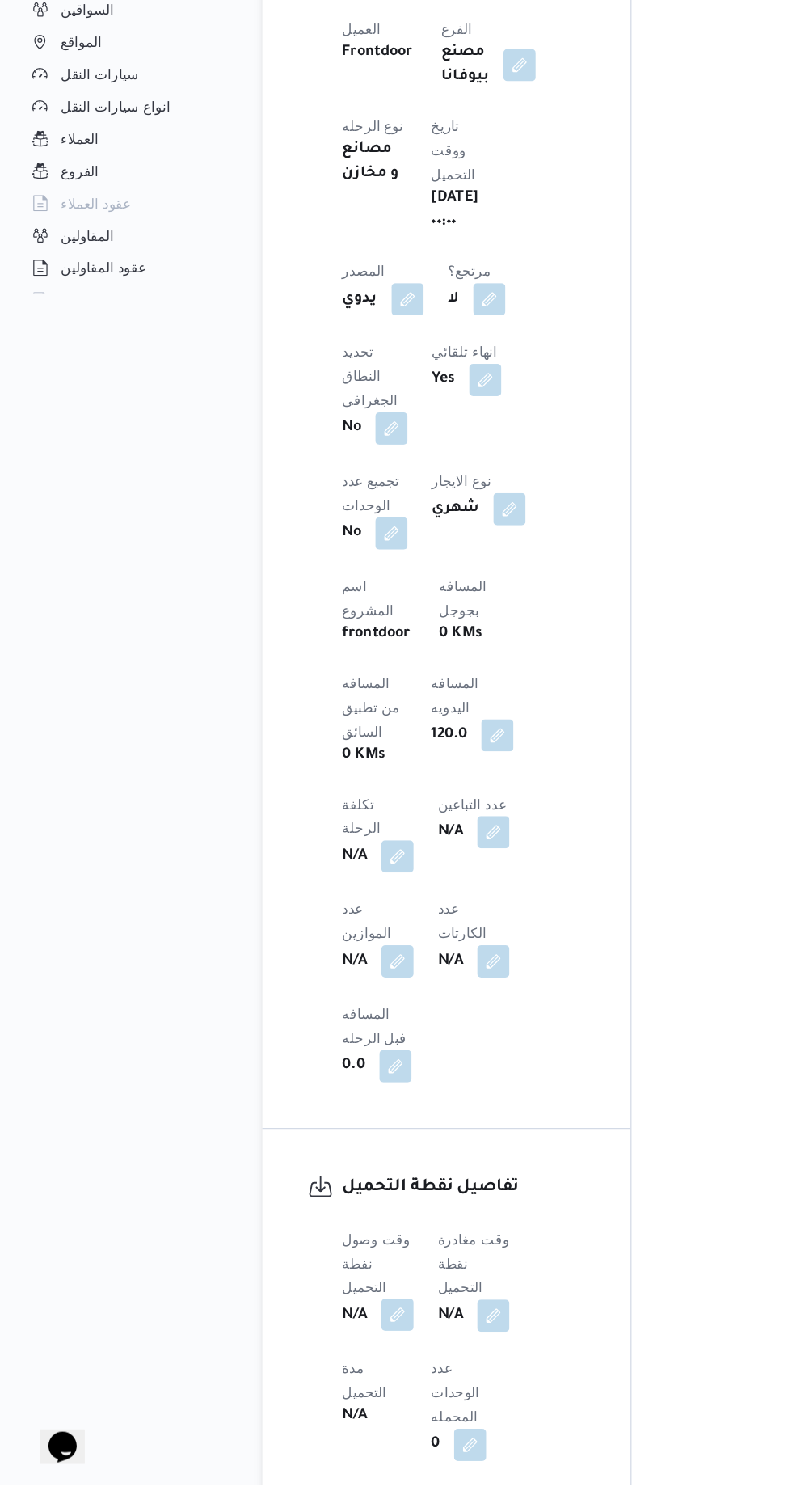
click at [310, 1363] on button "button" at bounding box center [318, 1375] width 26 height 26
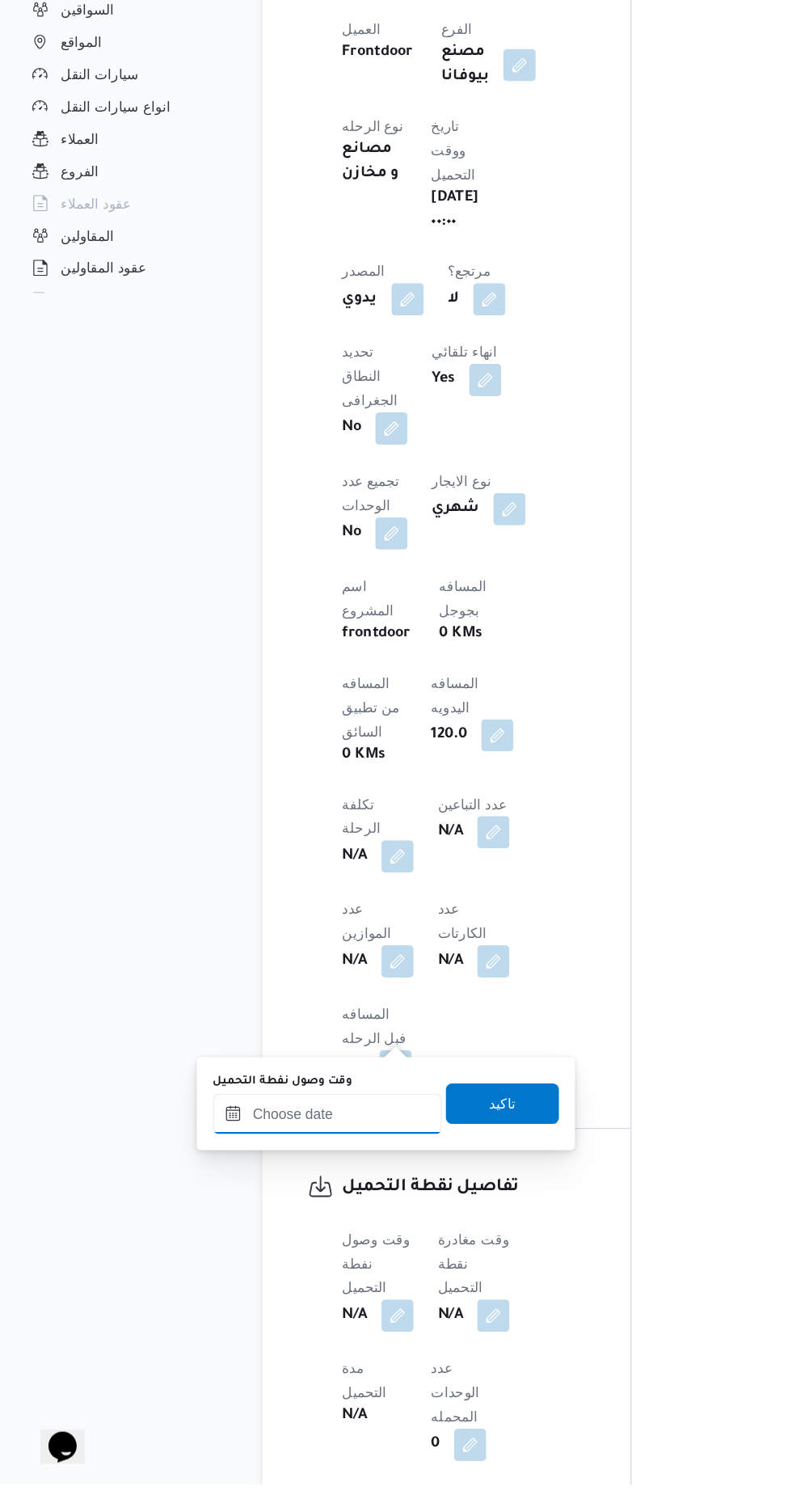
click at [234, 1213] on input "وقت وصول نفطة التحميل" at bounding box center [262, 1214] width 183 height 32
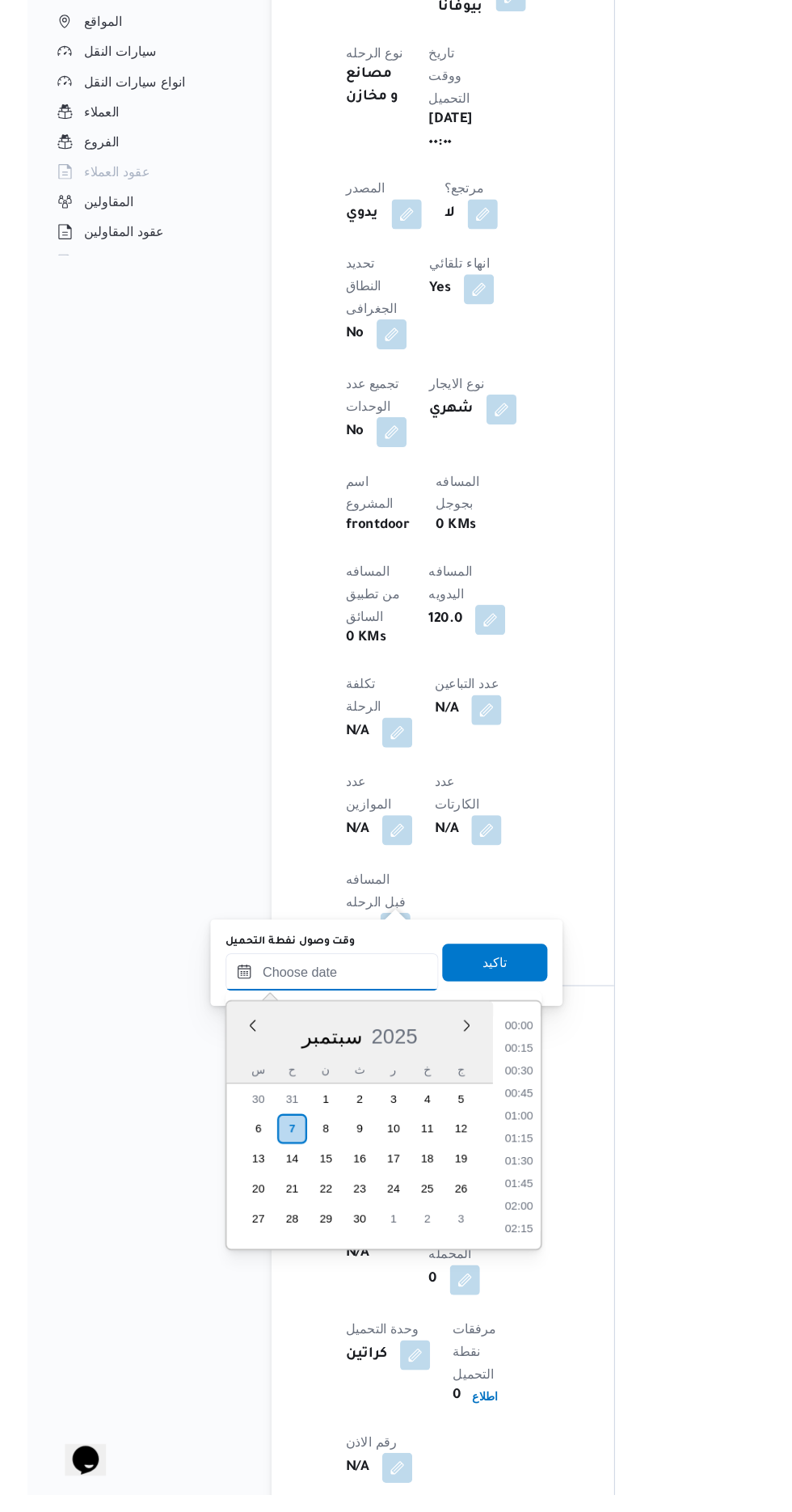
scroll to position [595, 0]
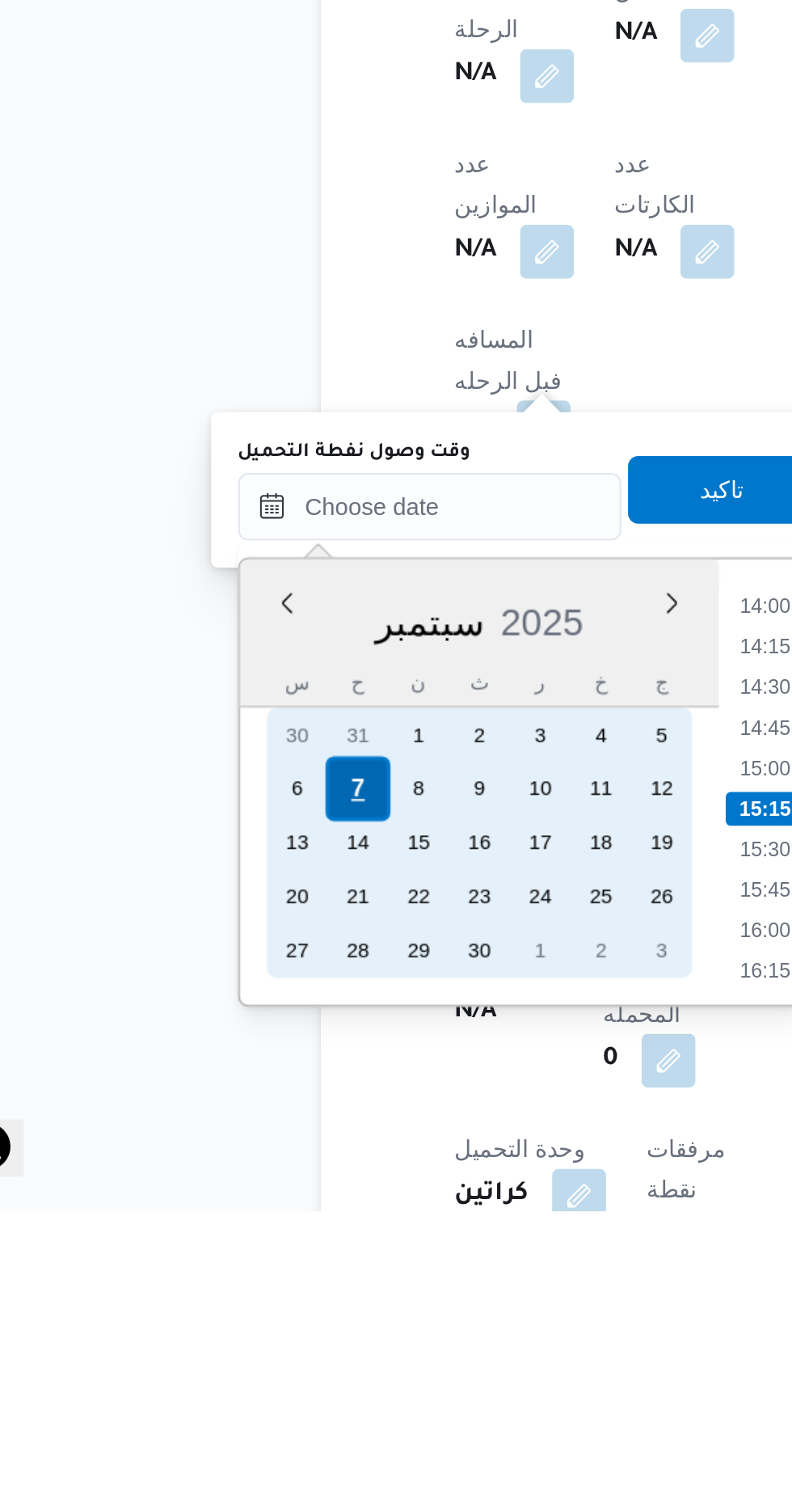
click at [229, 1304] on div "7" at bounding box center [226, 1309] width 31 height 31
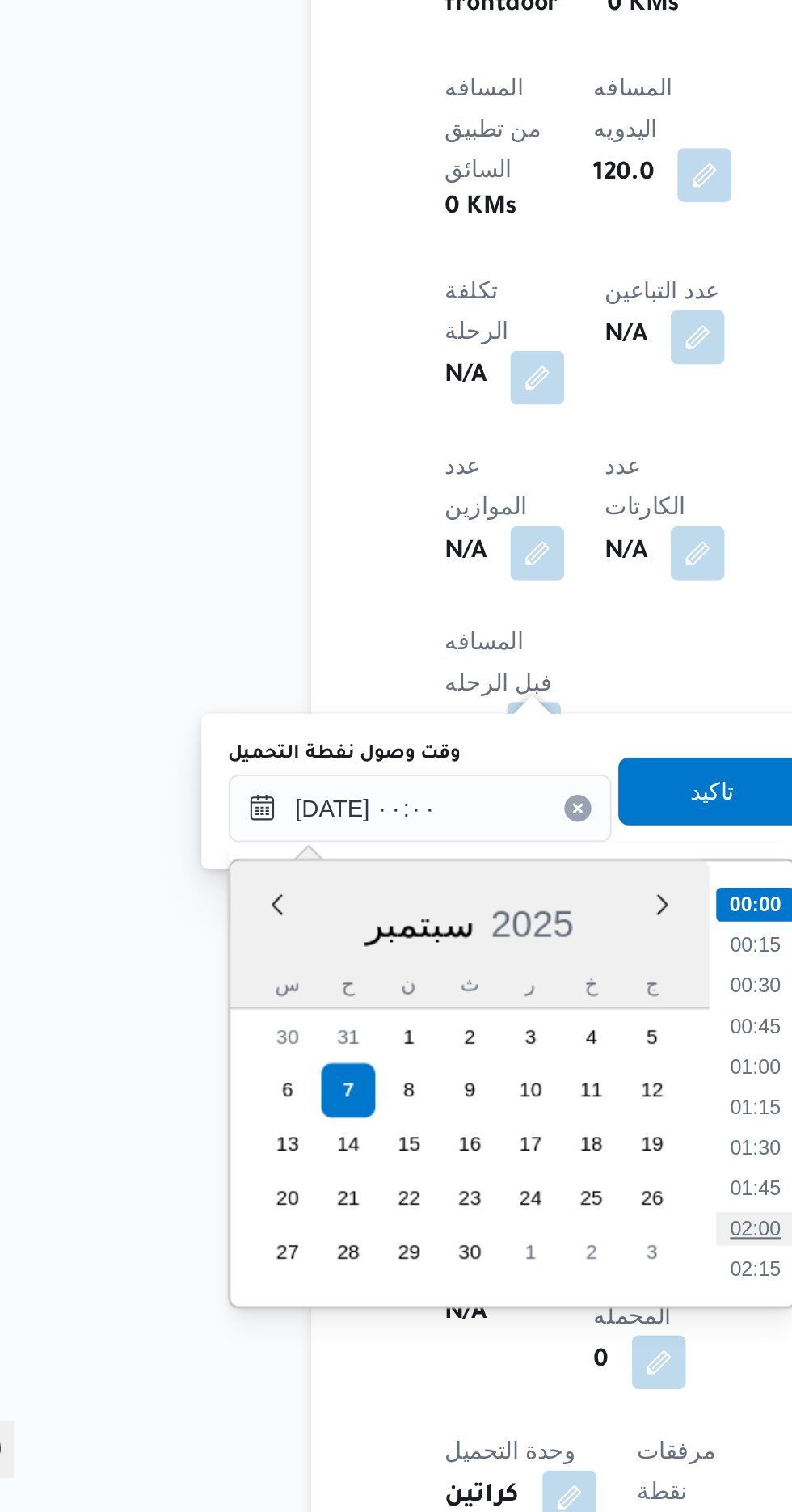
click at [432, 1372] on li "02:00" at bounding box center [422, 1375] width 37 height 16
type input "[DATE] ٠٢:٠٠"
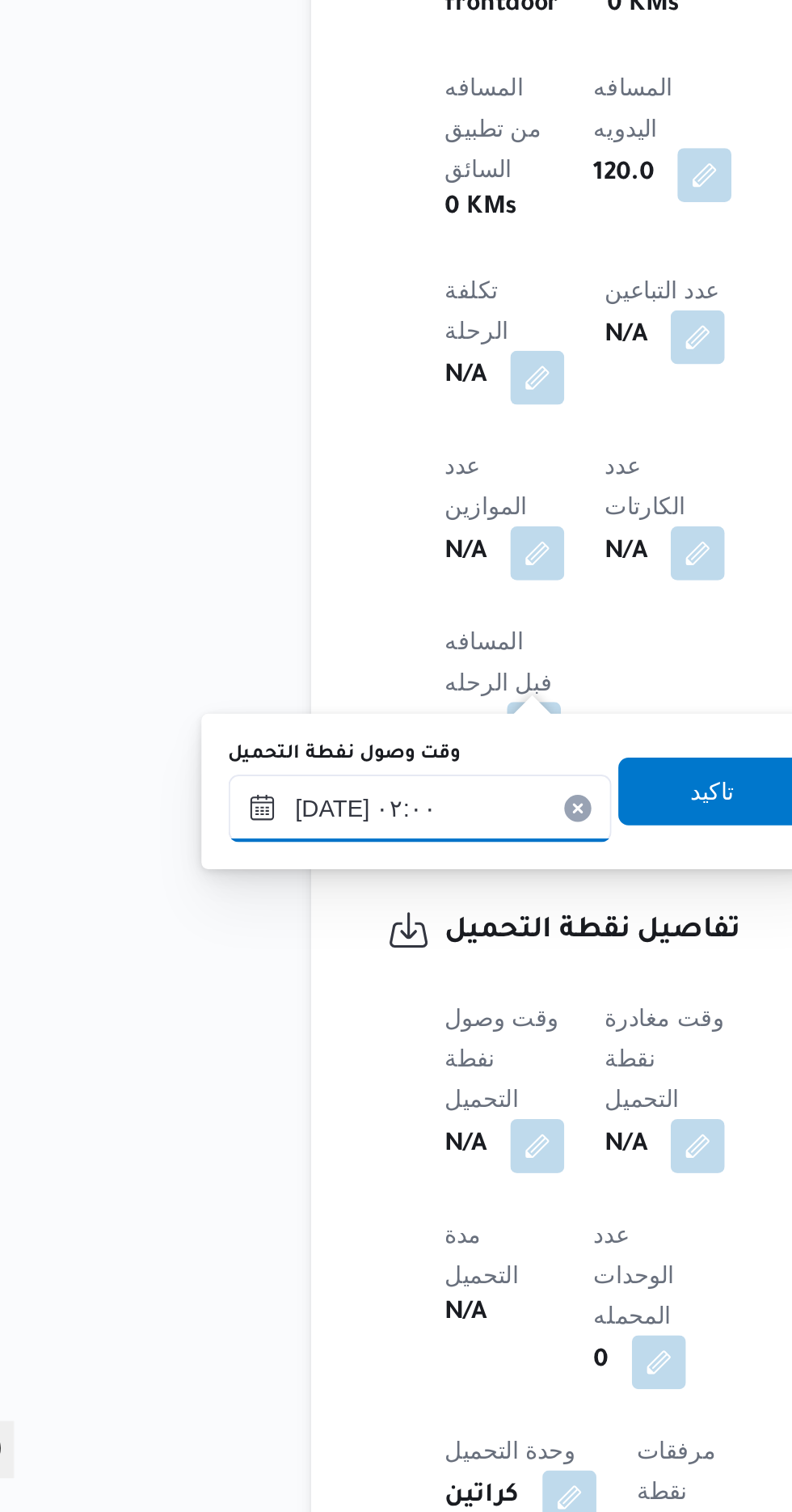
scroll to position [594, 0]
click at [407, 1174] on span "تاكيد" at bounding box center [402, 1166] width 21 height 19
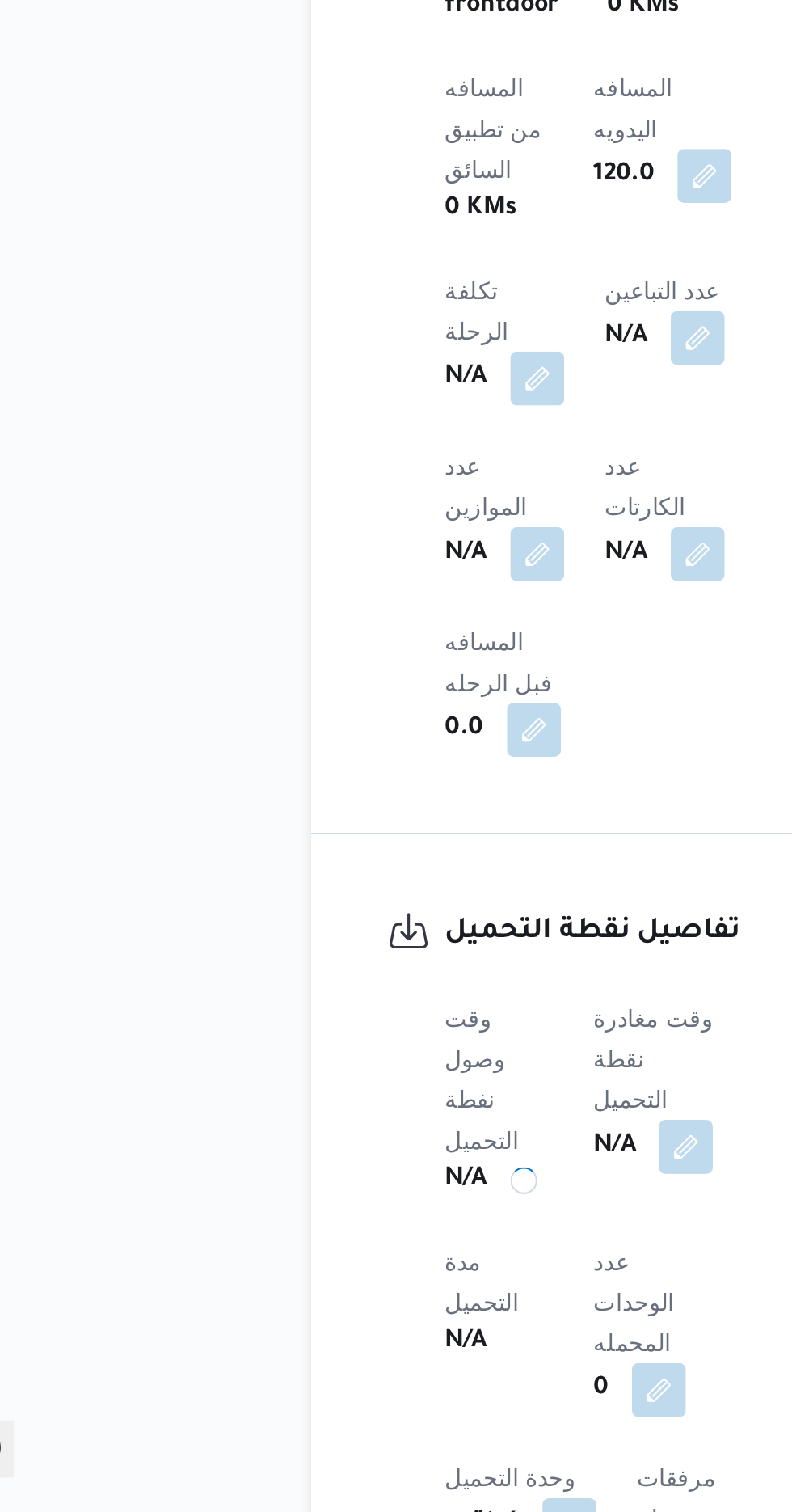
scroll to position [595, 0]
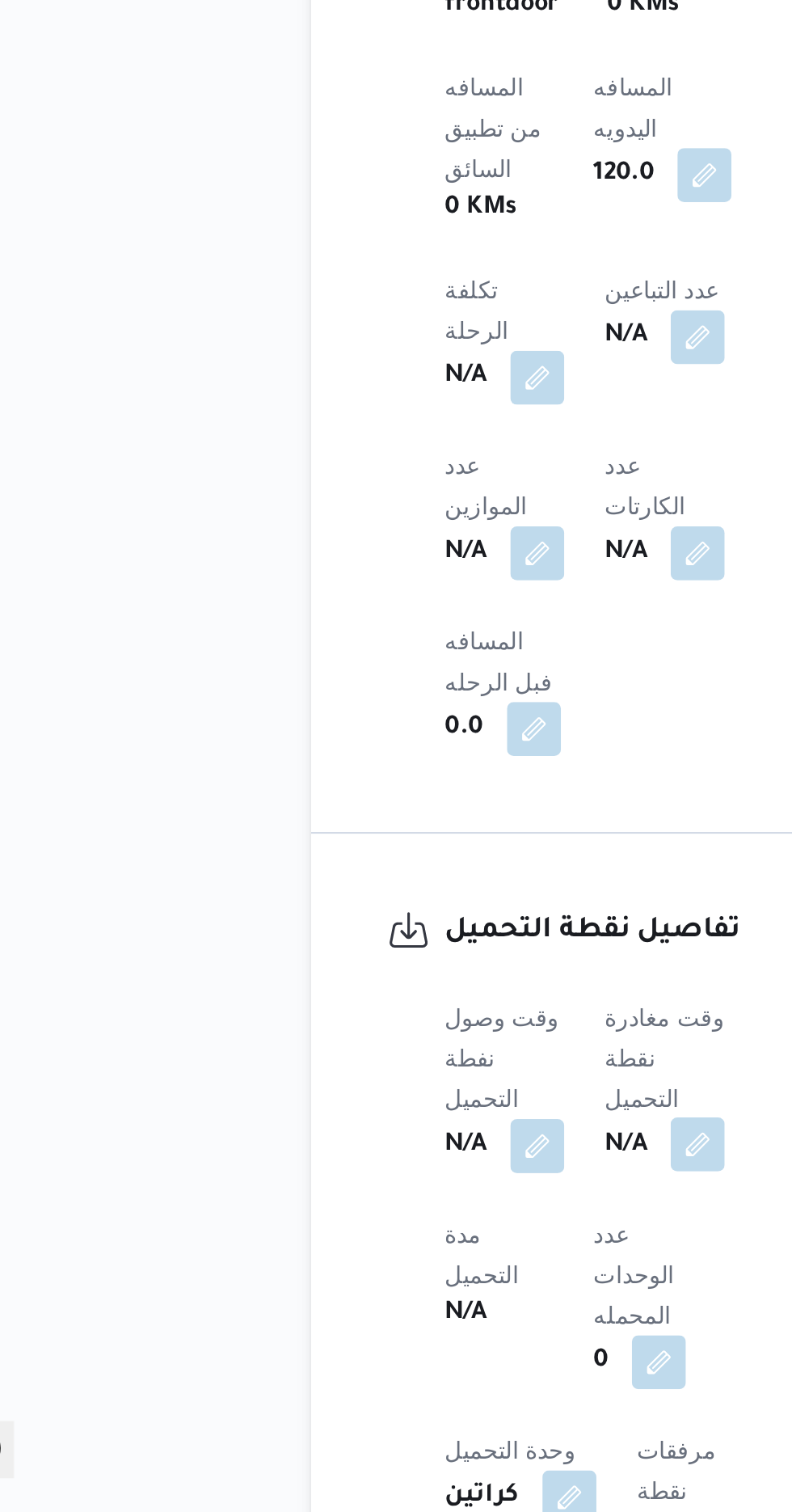
click at [391, 1323] on button "button" at bounding box center [395, 1335] width 26 height 26
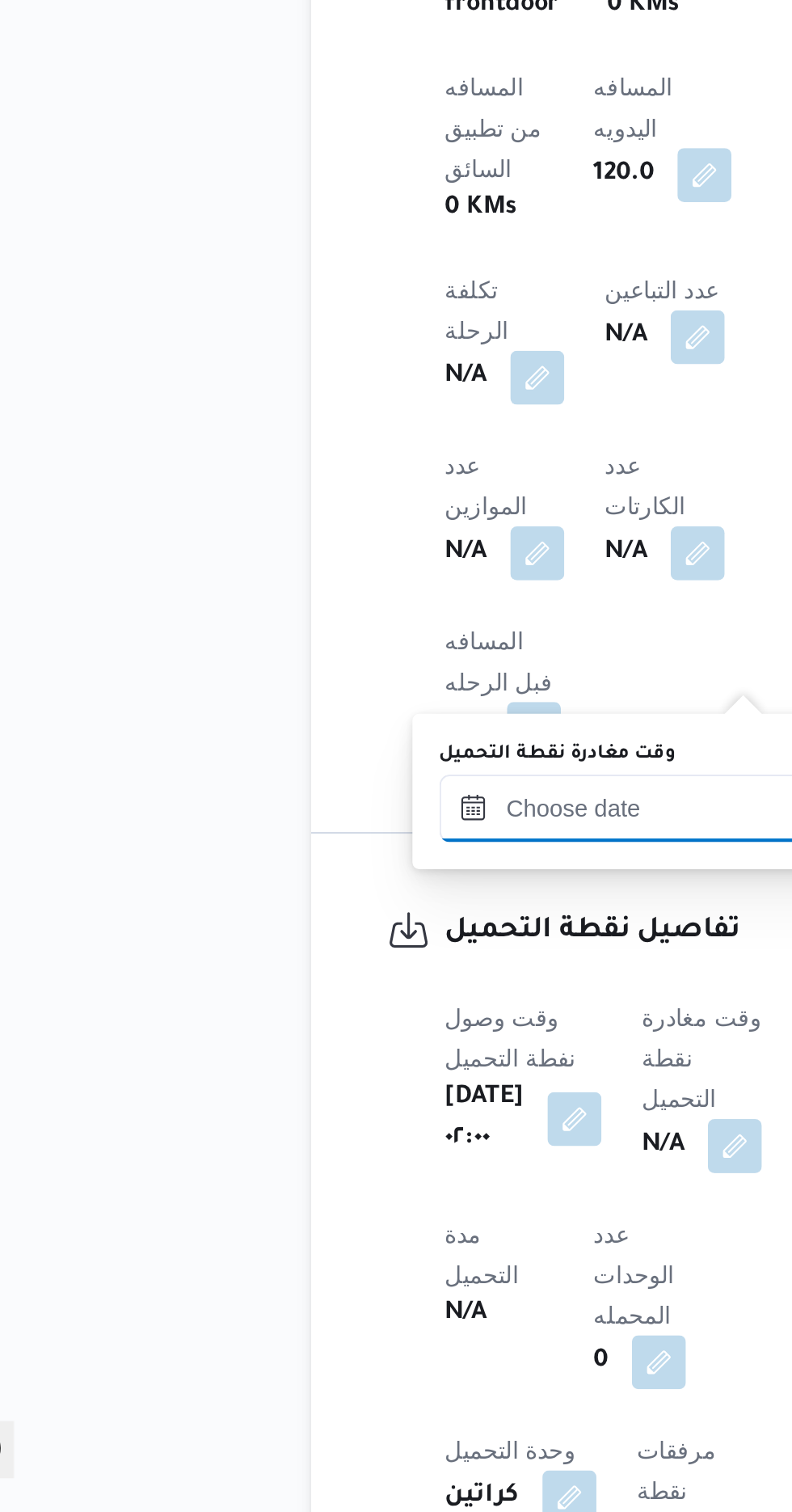
click at [336, 1173] on input "وقت مغادرة نقطة التحميل" at bounding box center [362, 1174] width 183 height 32
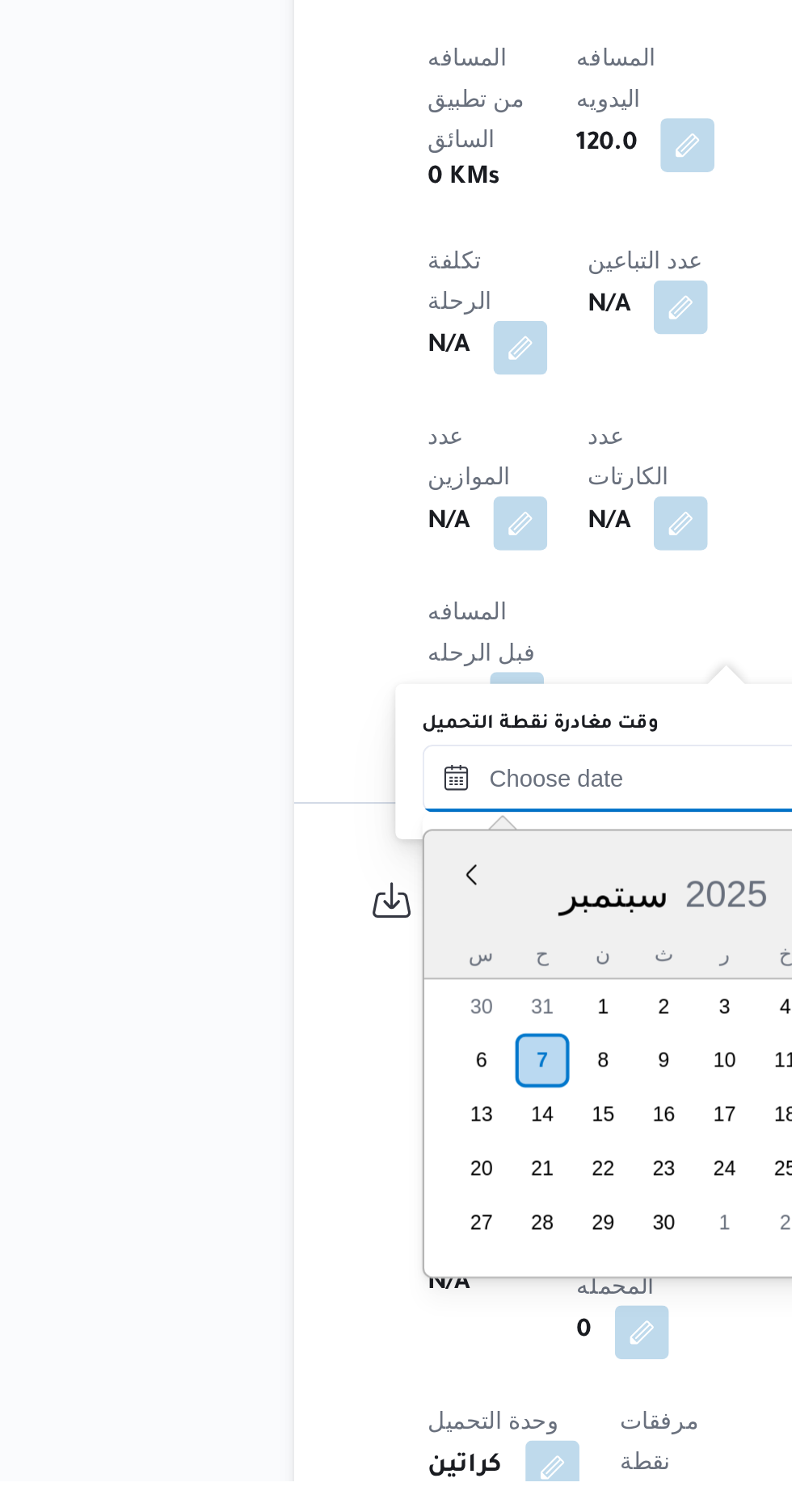
scroll to position [594, 0]
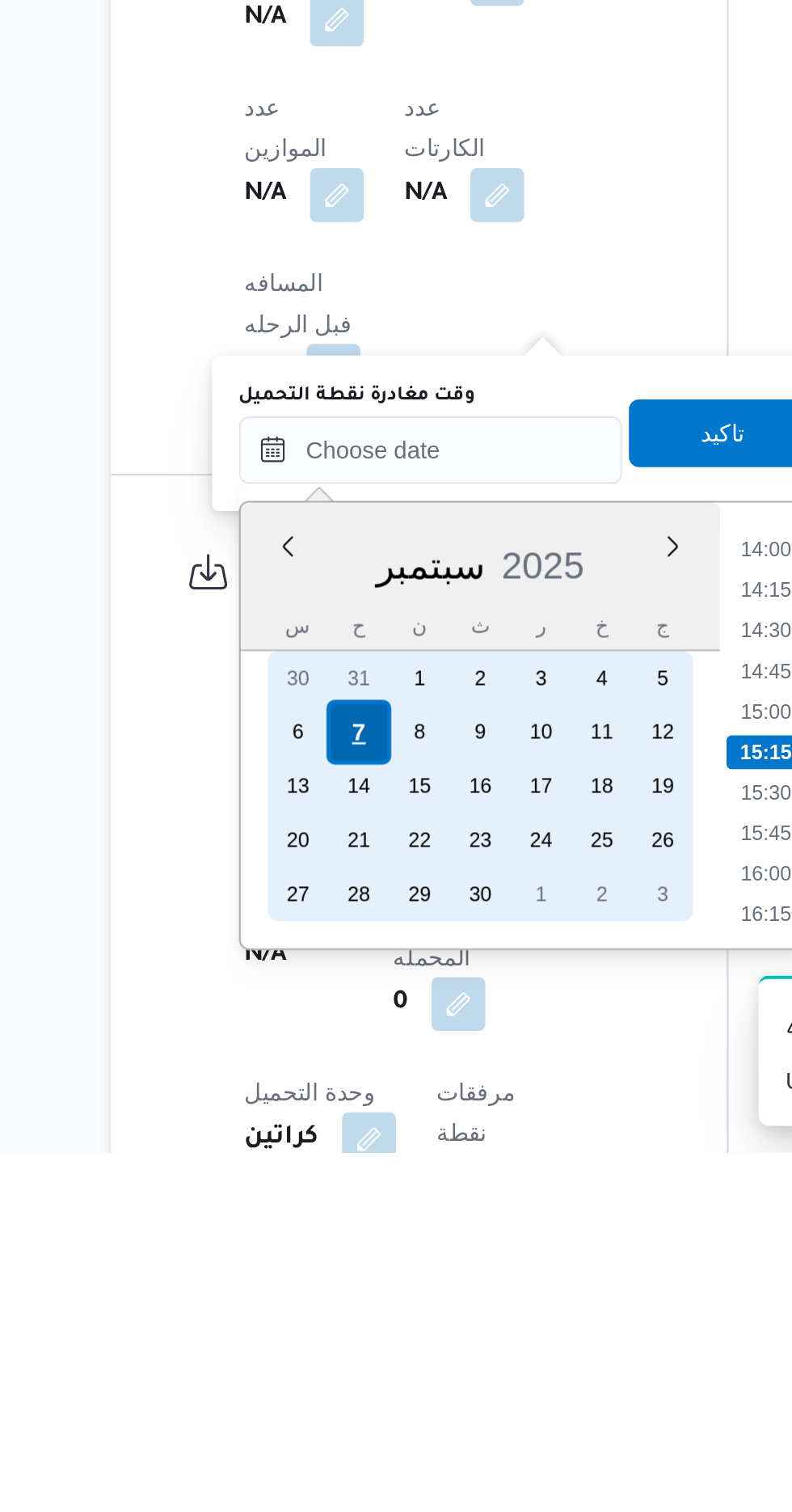
click at [328, 1307] on div "7" at bounding box center [328, 1310] width 31 height 31
type input "[DATE] ٠٠:٠٠"
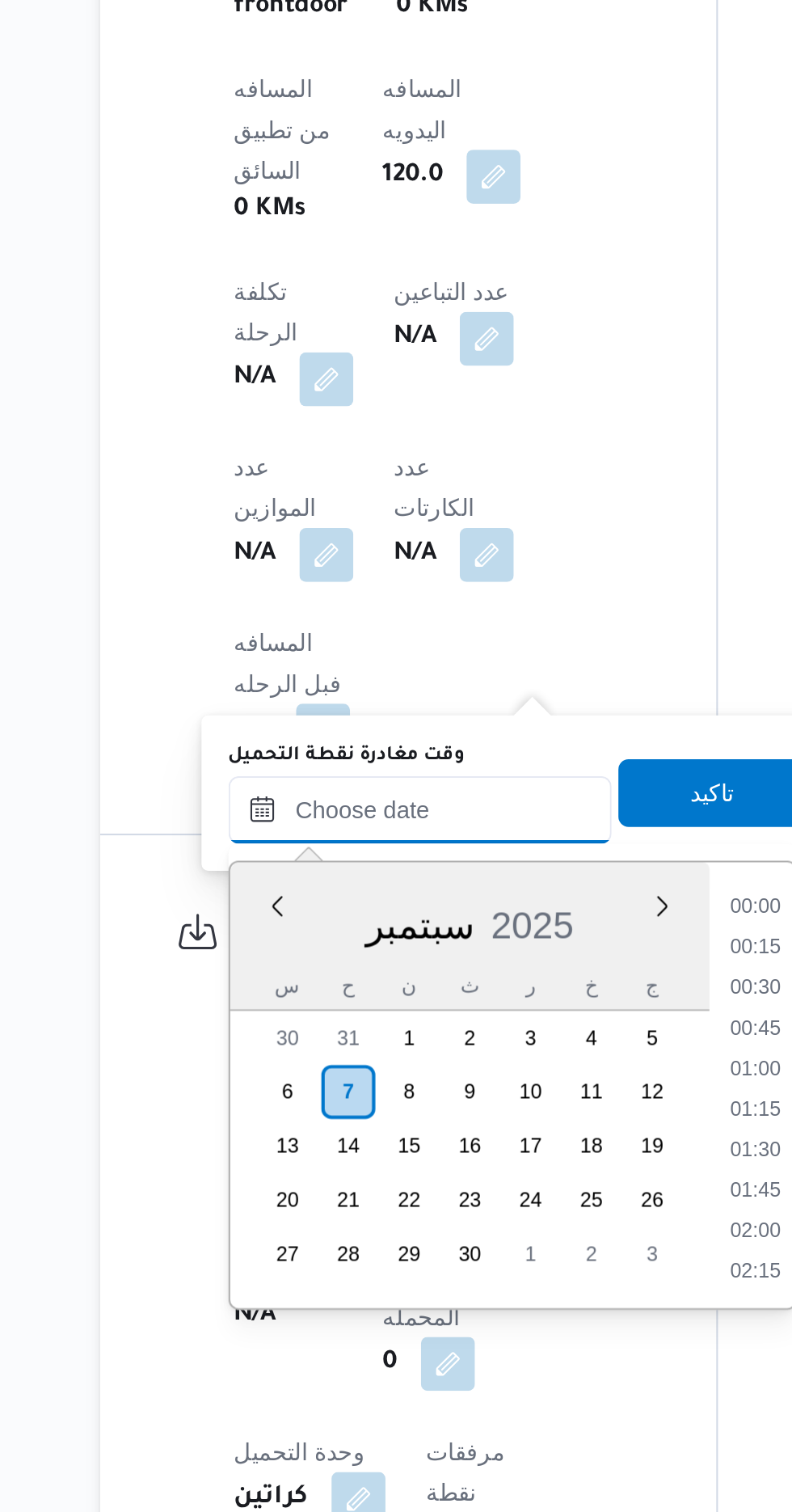
click at [282, 1179] on input "وقت مغادرة نقطة التحميل" at bounding box center [362, 1175] width 183 height 32
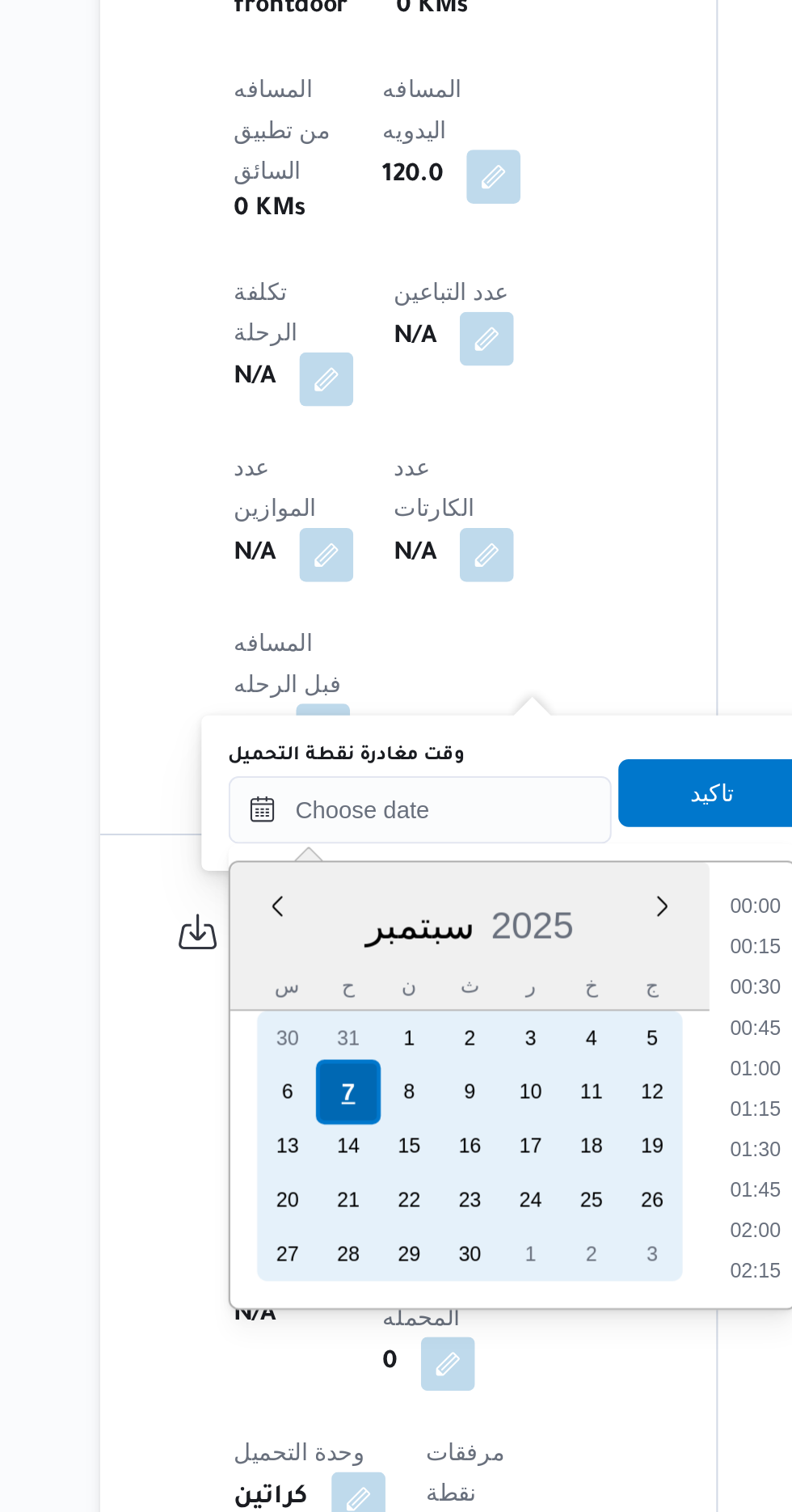
click at [328, 1309] on div "7" at bounding box center [328, 1310] width 31 height 31
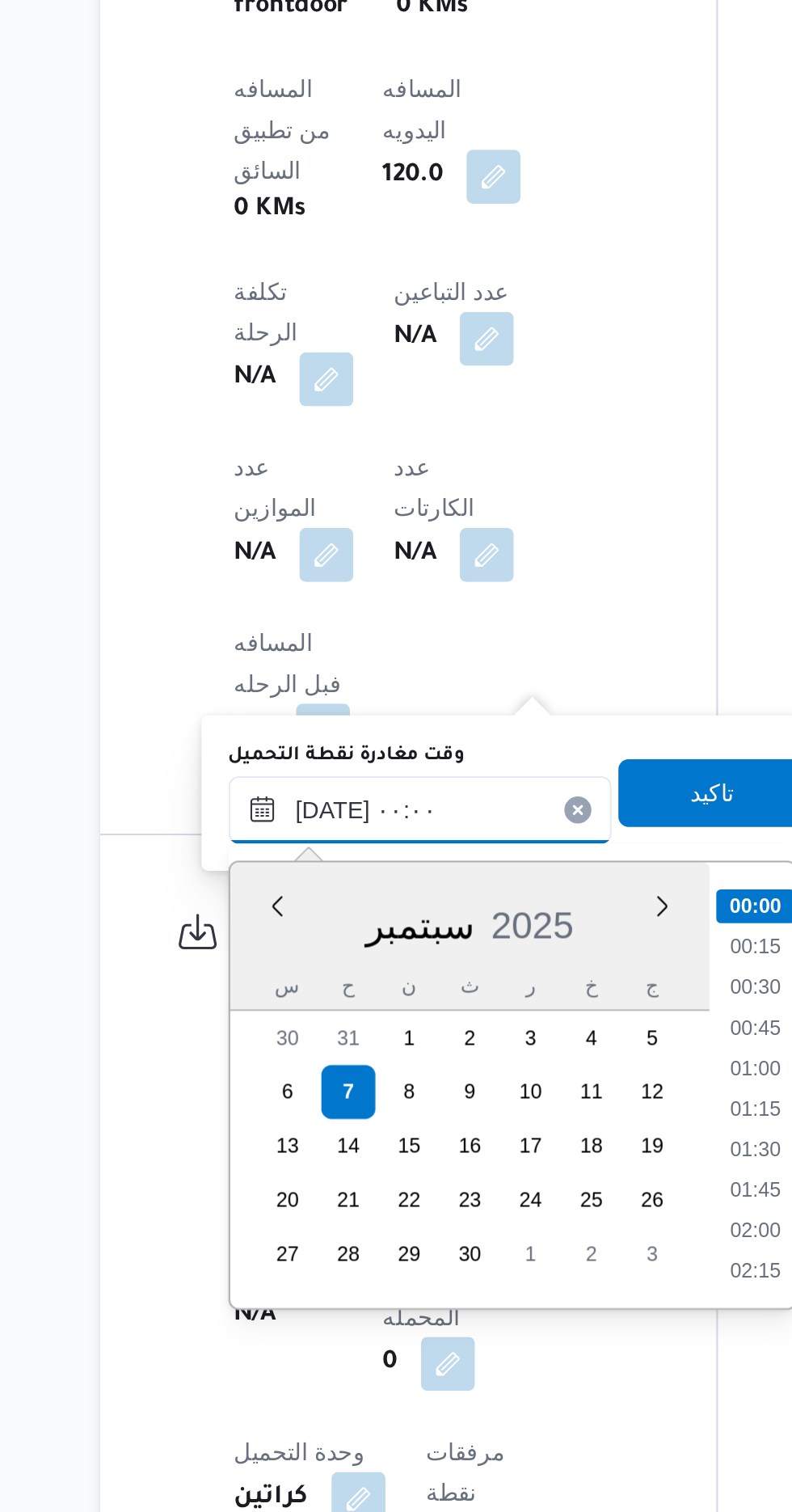
click at [282, 1185] on input "[DATE] ٠٠:٠٠" at bounding box center [362, 1175] width 183 height 32
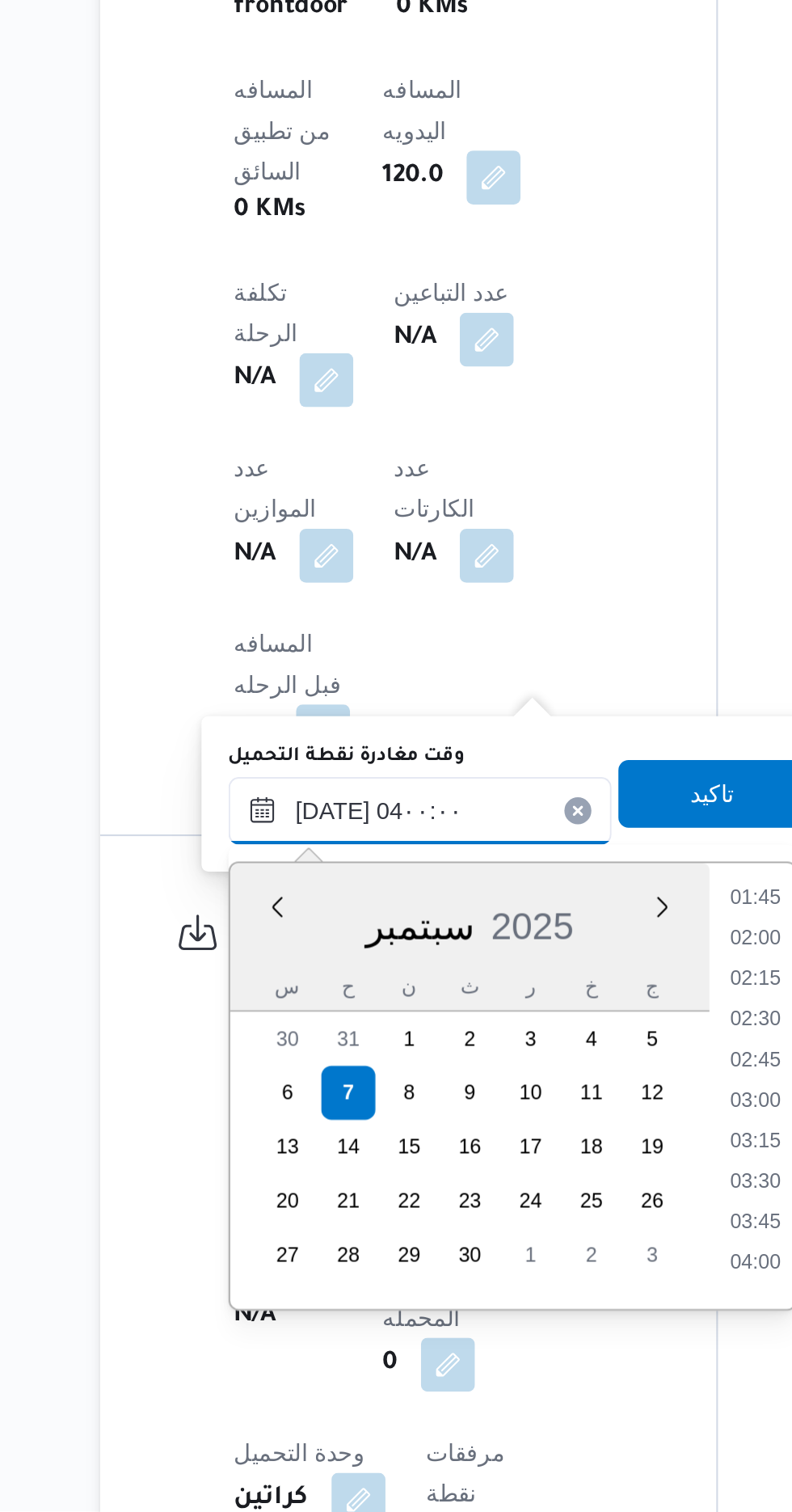
scroll to position [593, 0]
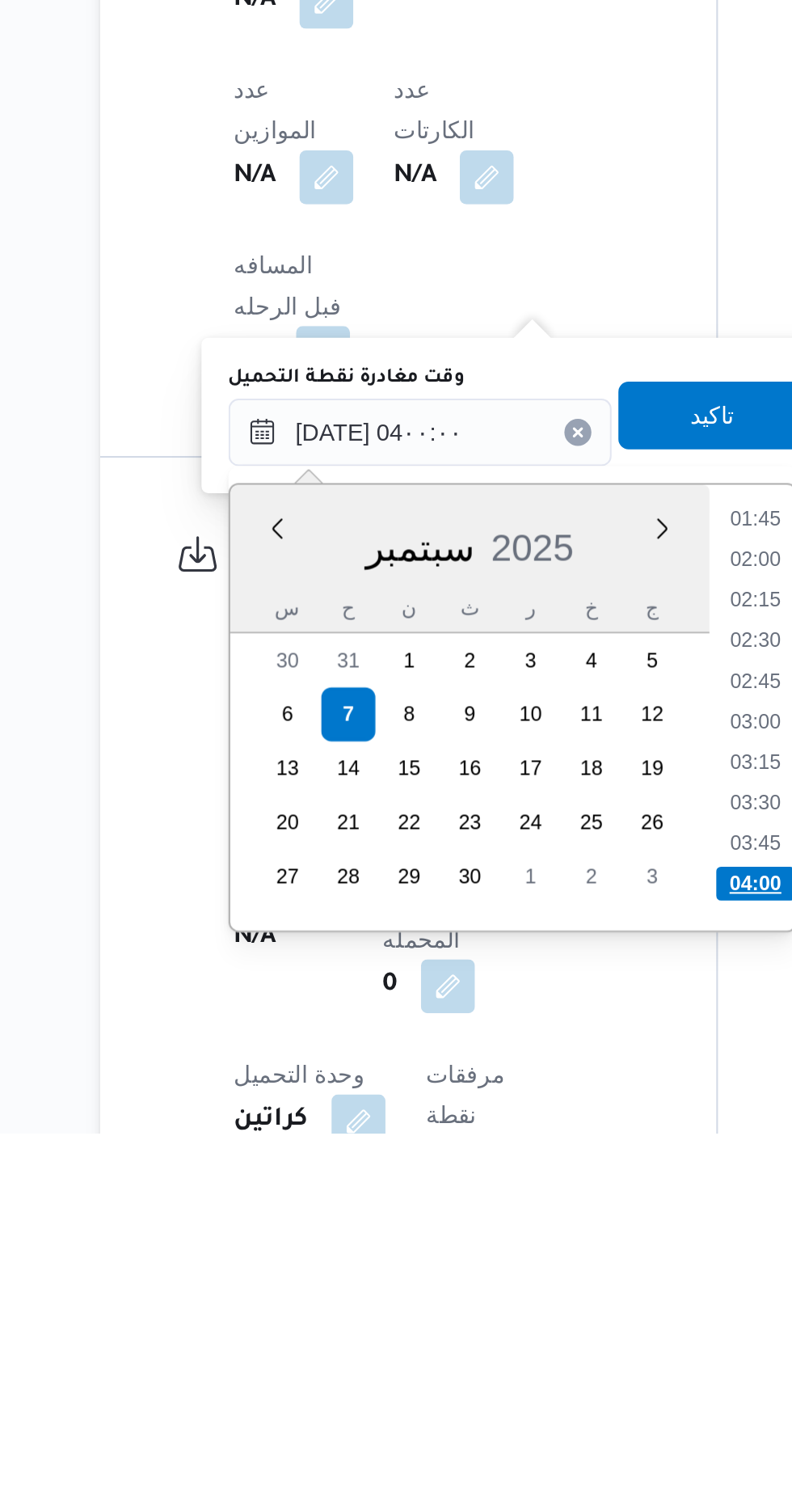
click at [526, 1389] on li "04:00" at bounding box center [524, 1392] width 38 height 16
type input "[DATE] ٠٤:٠٠"
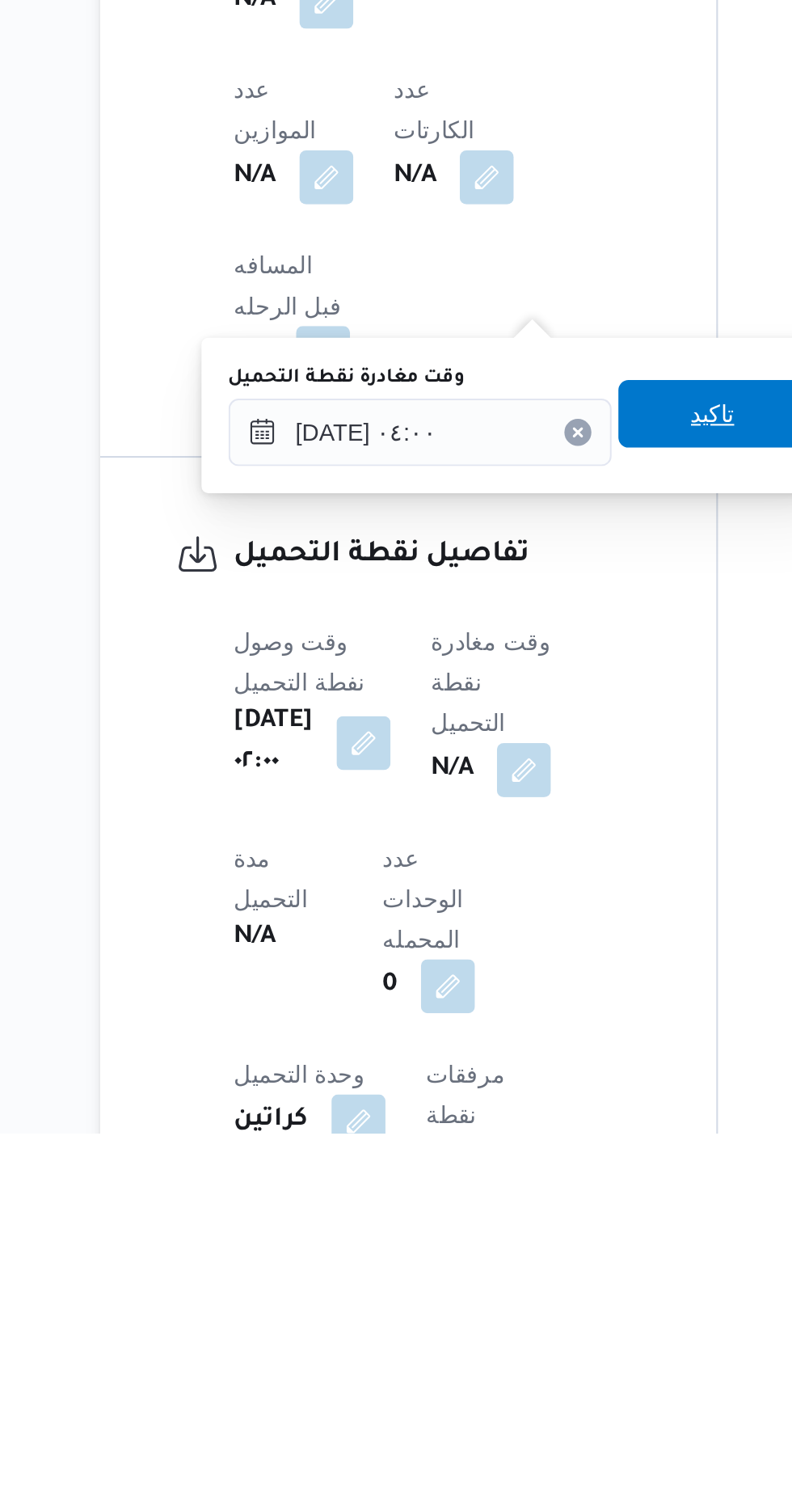
click at [510, 1169] on span "تاكيد" at bounding box center [503, 1167] width 21 height 19
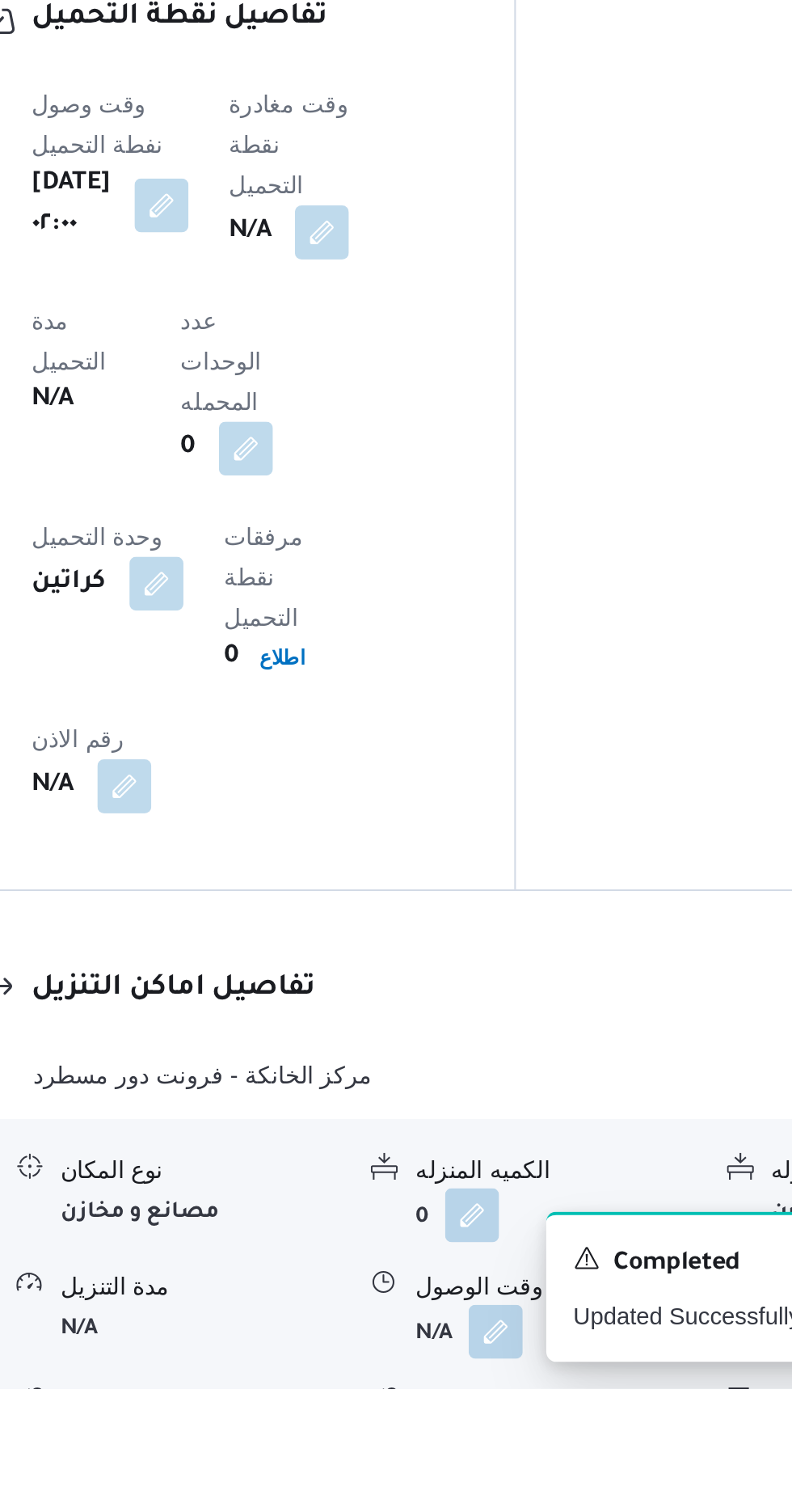
scroll to position [974, 0]
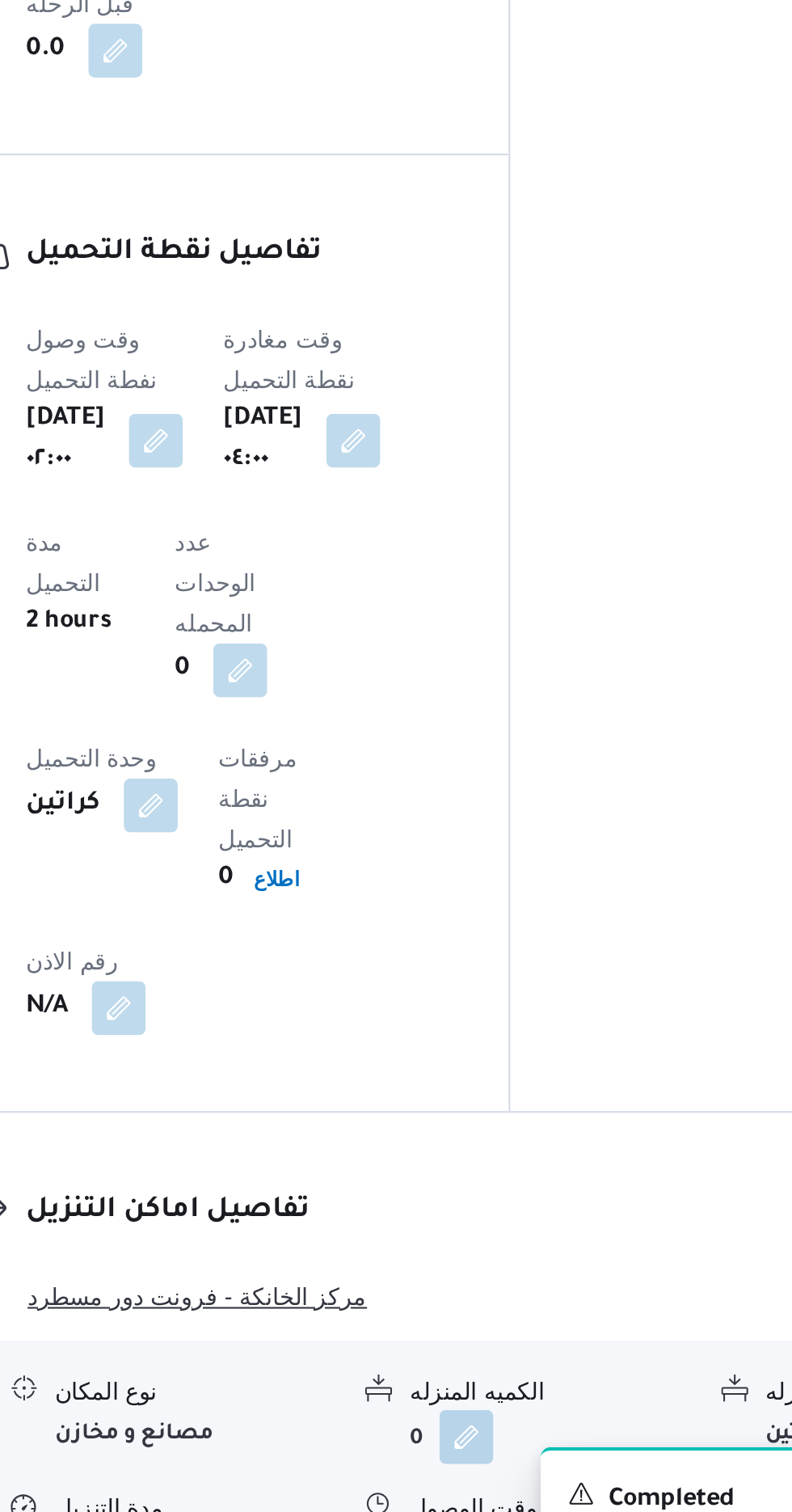
click at [504, 1345] on button "مركز الخانكة - فرونت دور مسطرد" at bounding box center [492, 1354] width 489 height 19
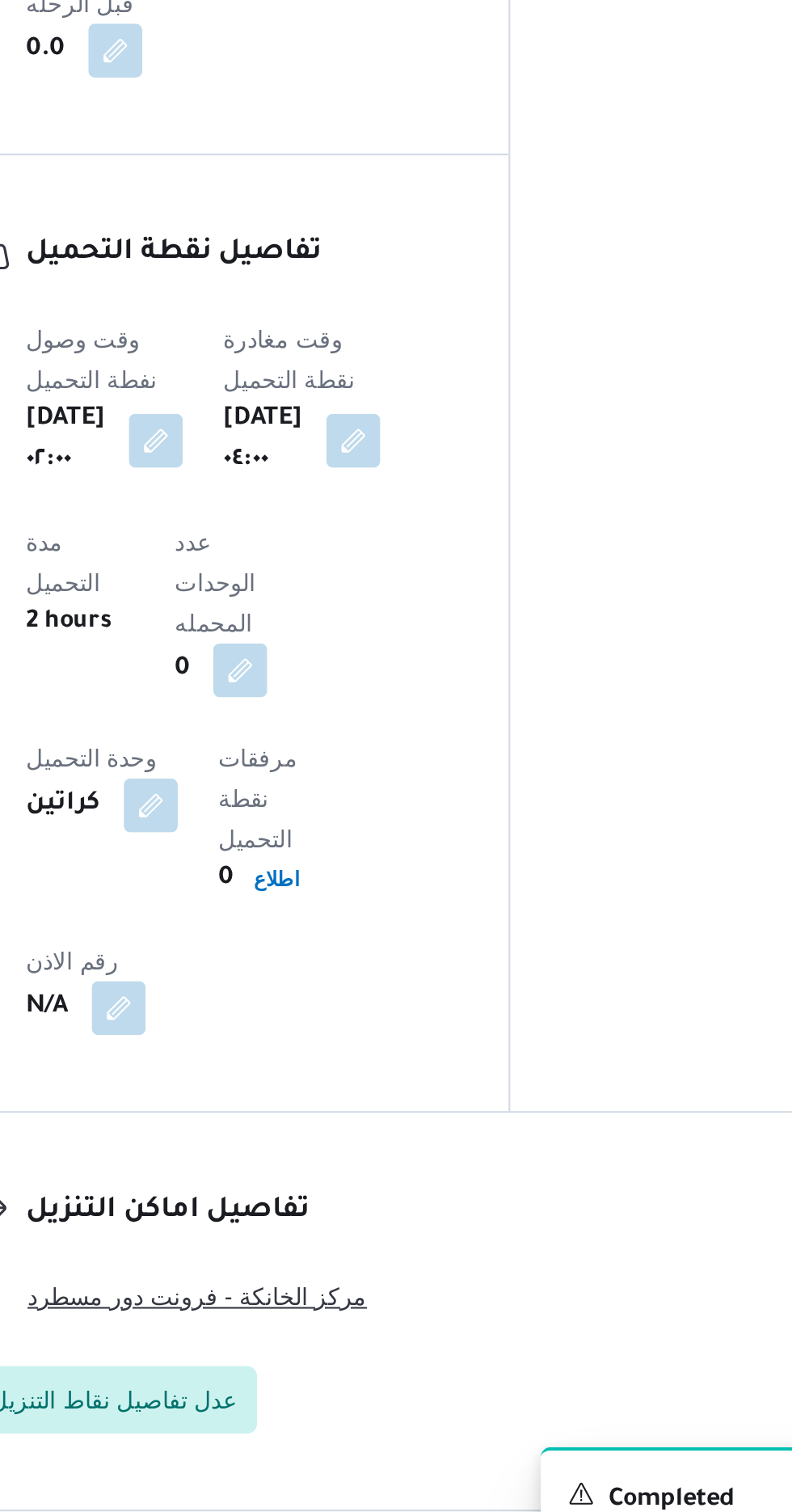
click at [494, 1345] on button "مركز الخانكة - فرونت دور مسطرد" at bounding box center [492, 1354] width 489 height 19
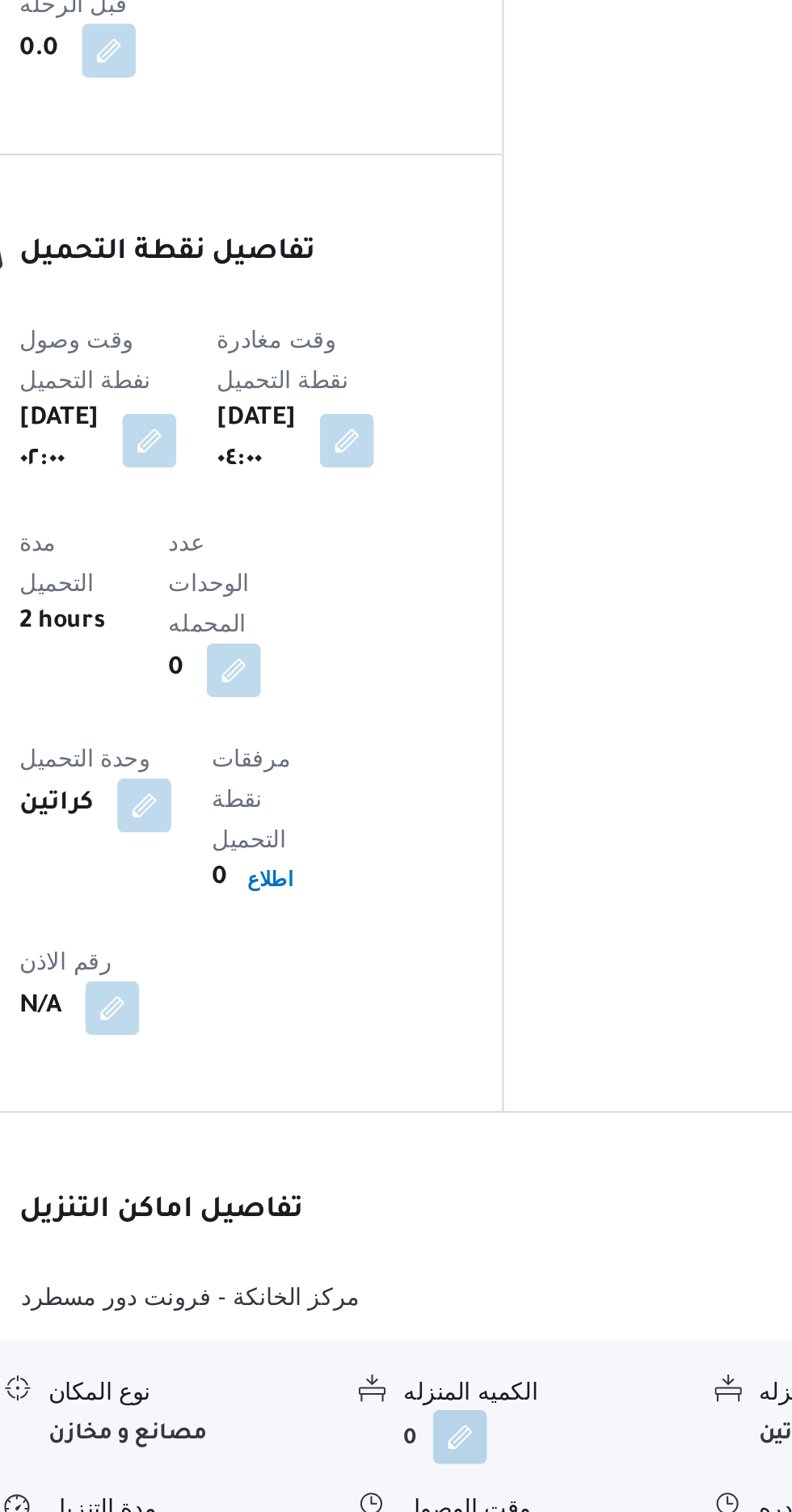
click at [507, 1464] on button "button" at bounding box center [496, 1476] width 26 height 26
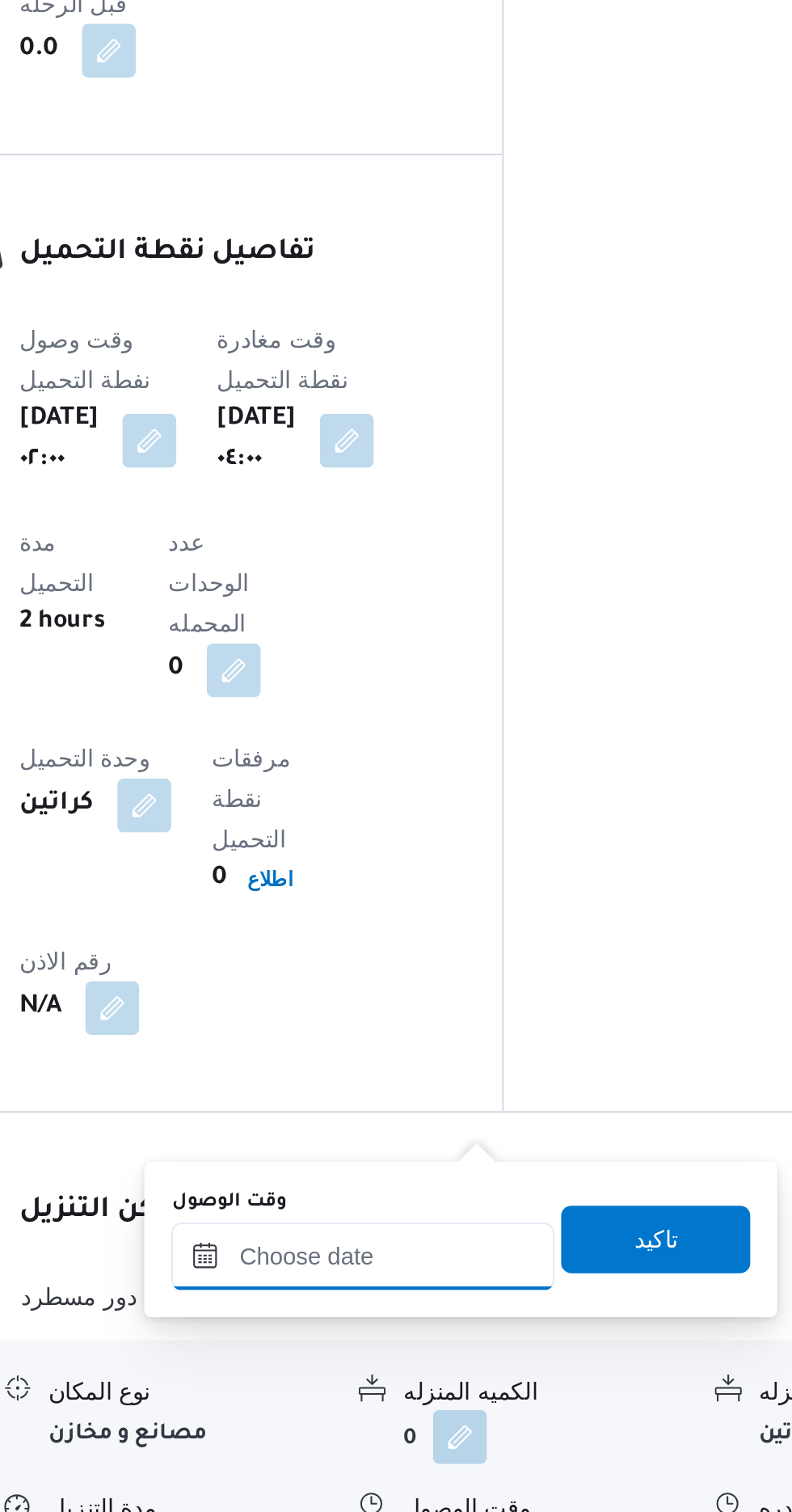
click at [483, 1321] on input "وقت الوصول" at bounding box center [438, 1335] width 183 height 32
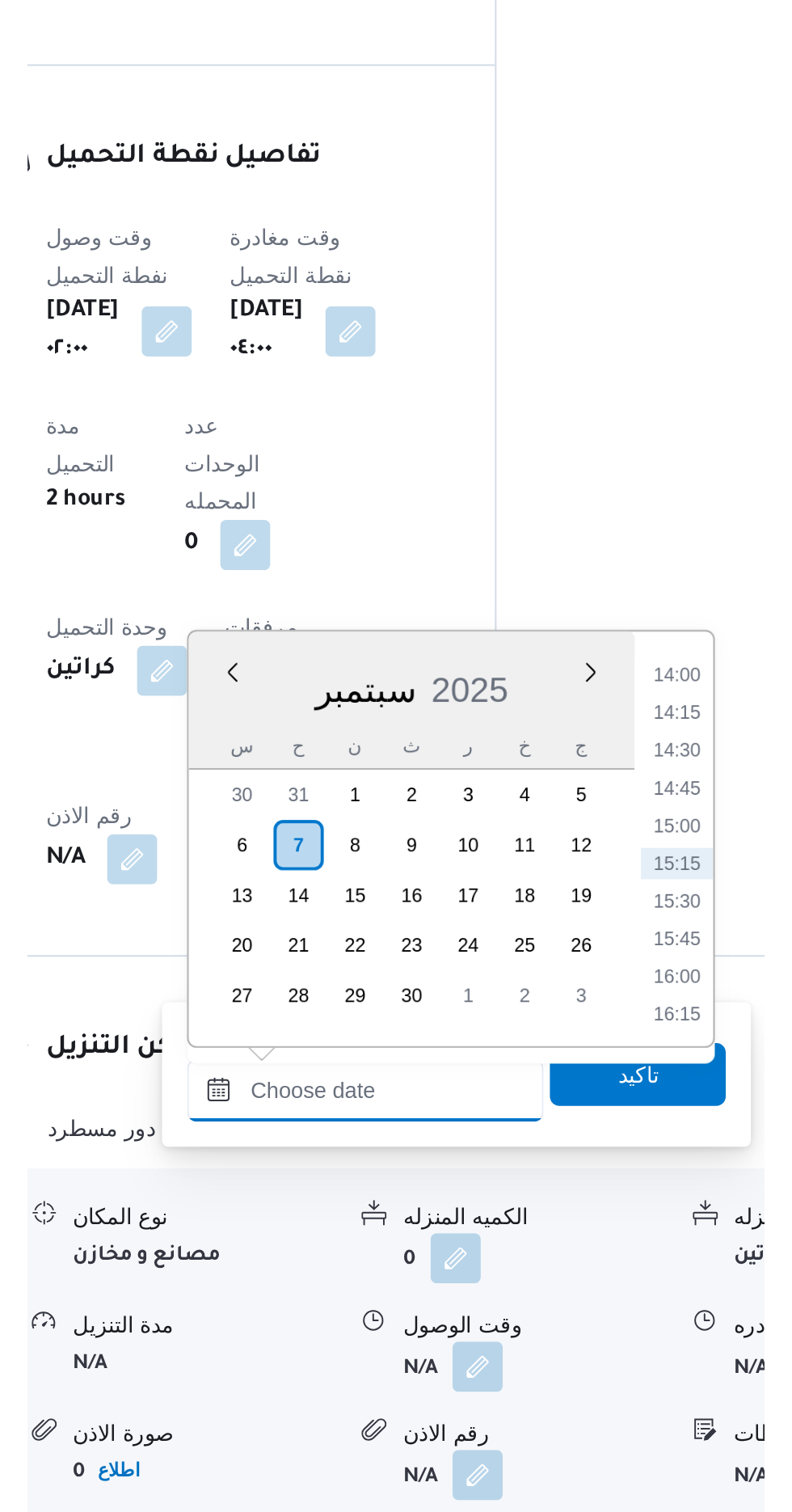
scroll to position [985, 0]
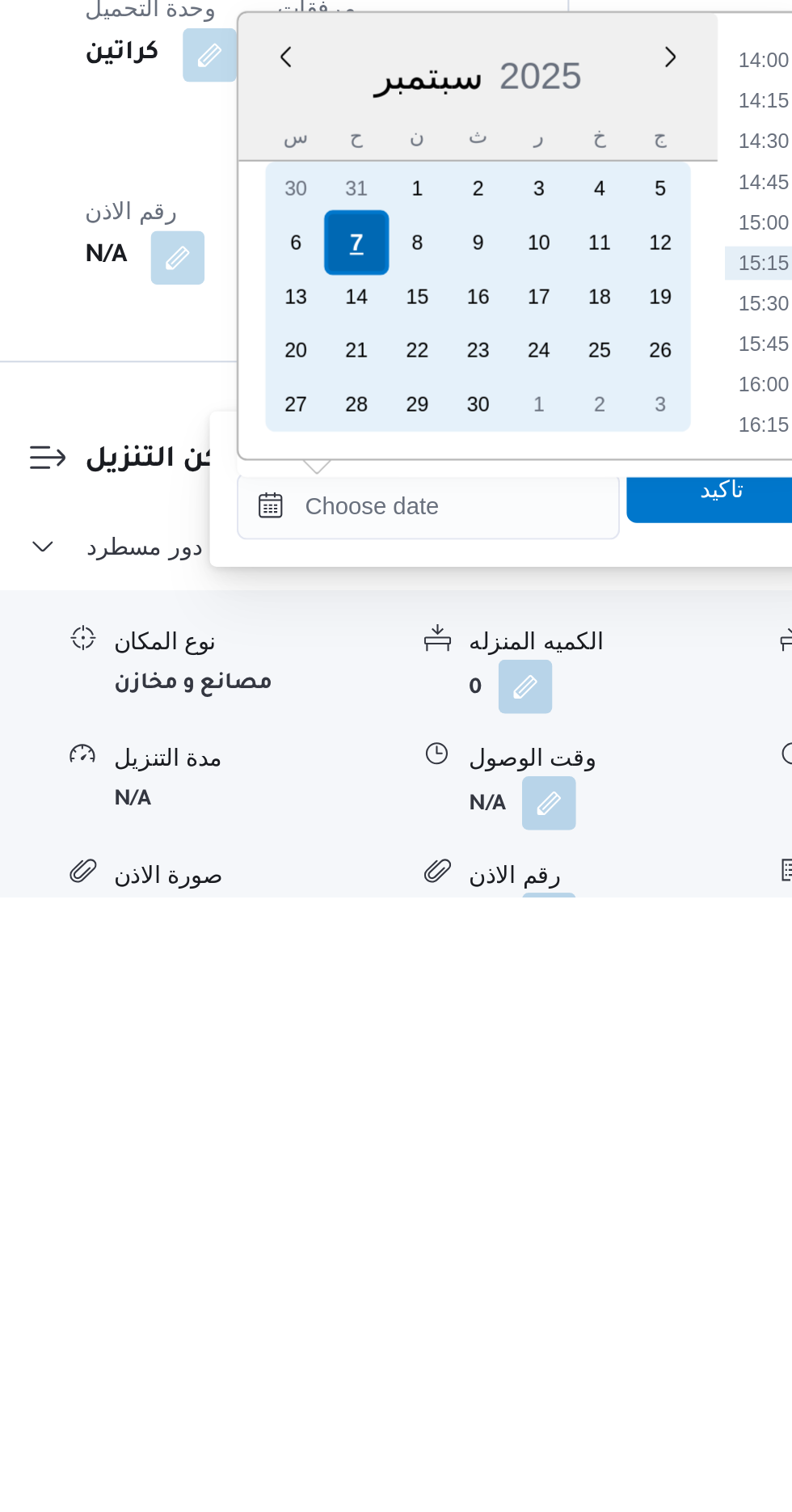
click at [404, 1197] on div "7" at bounding box center [404, 1198] width 31 height 31
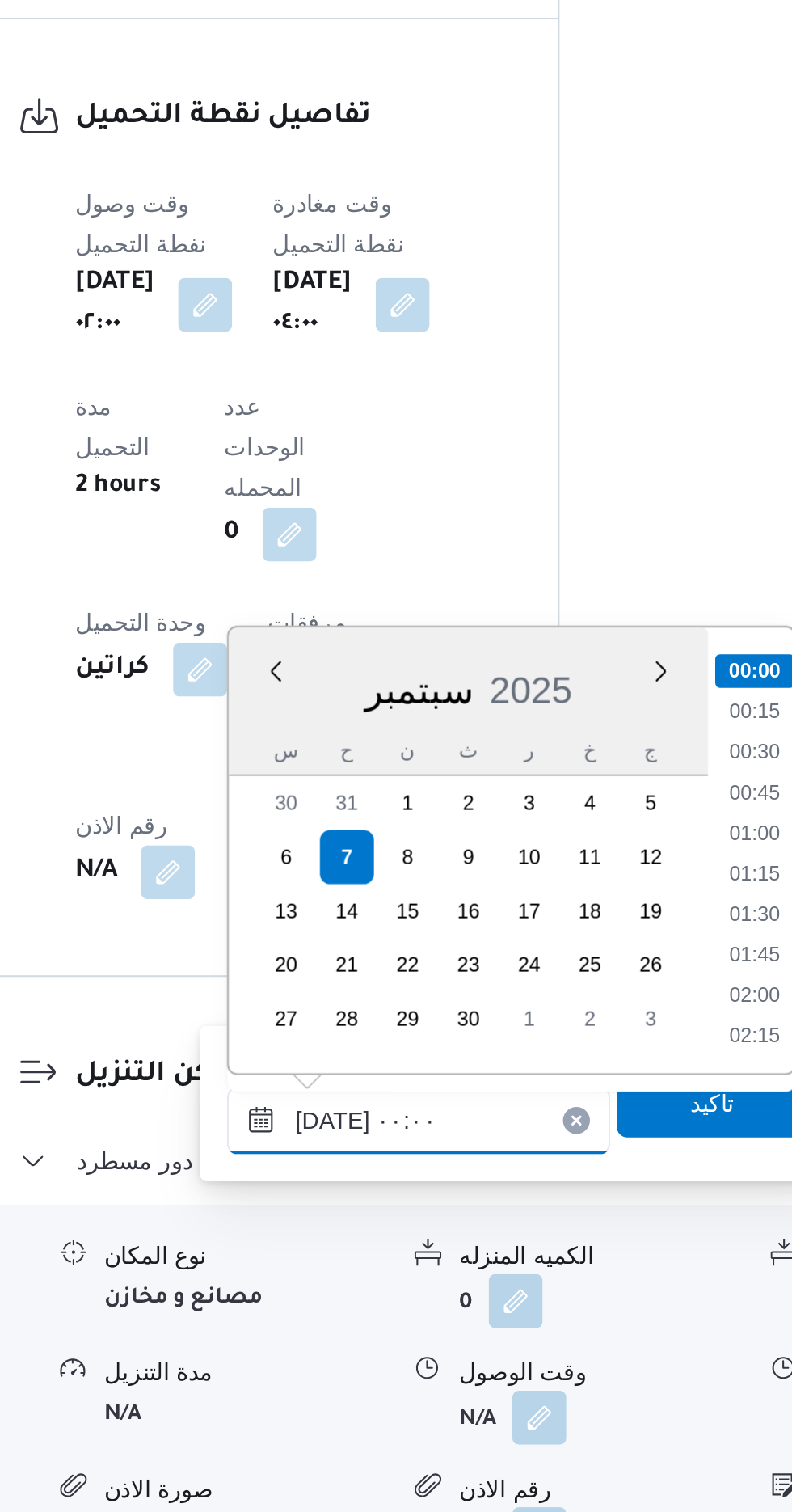
click at [358, 1336] on input "[DATE] ٠٠:٠٠" at bounding box center [438, 1324] width 183 height 32
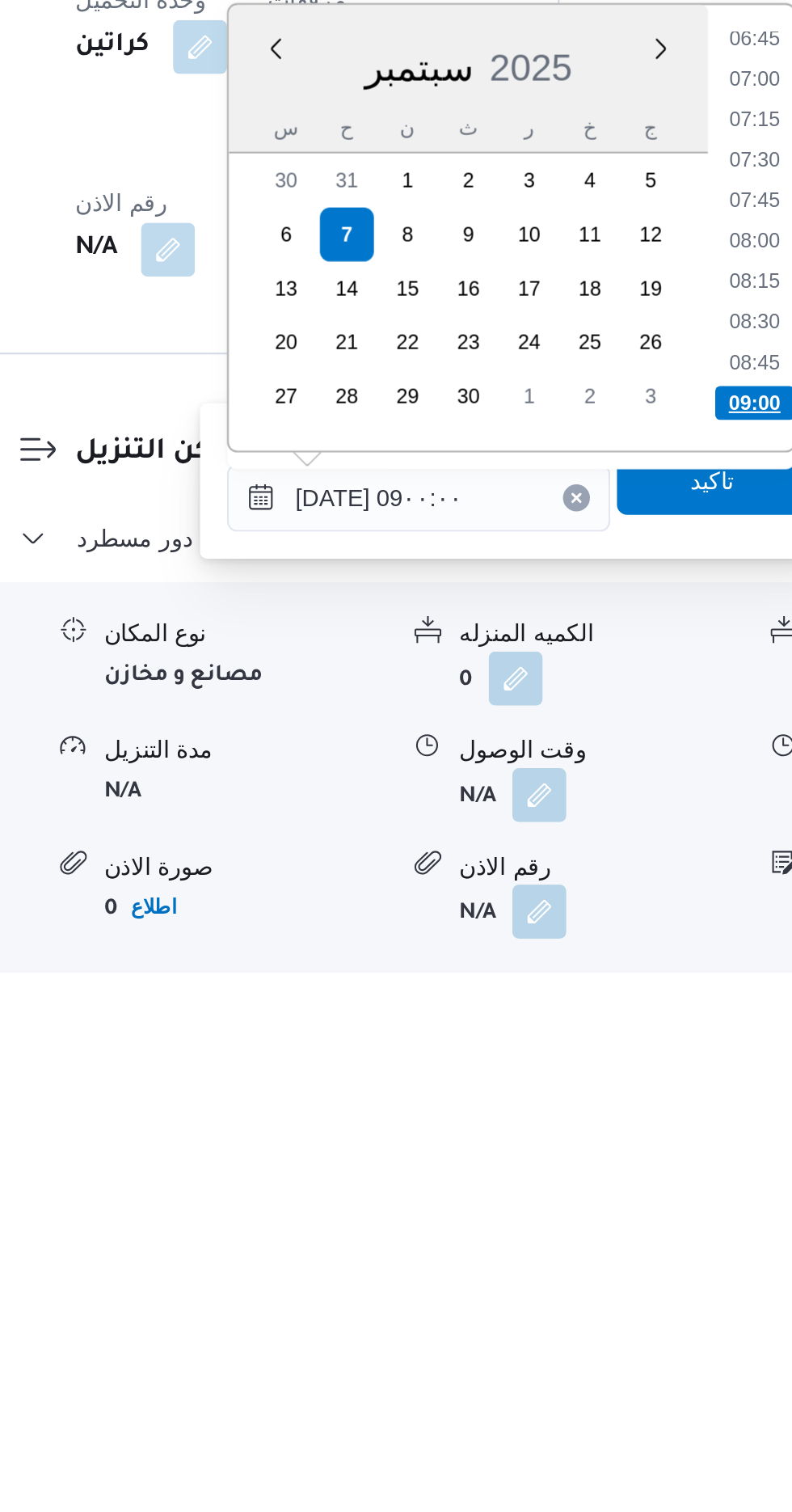
click at [602, 1228] on li "09:00" at bounding box center [600, 1228] width 38 height 16
type input "[DATE] ٠٩:٠٠"
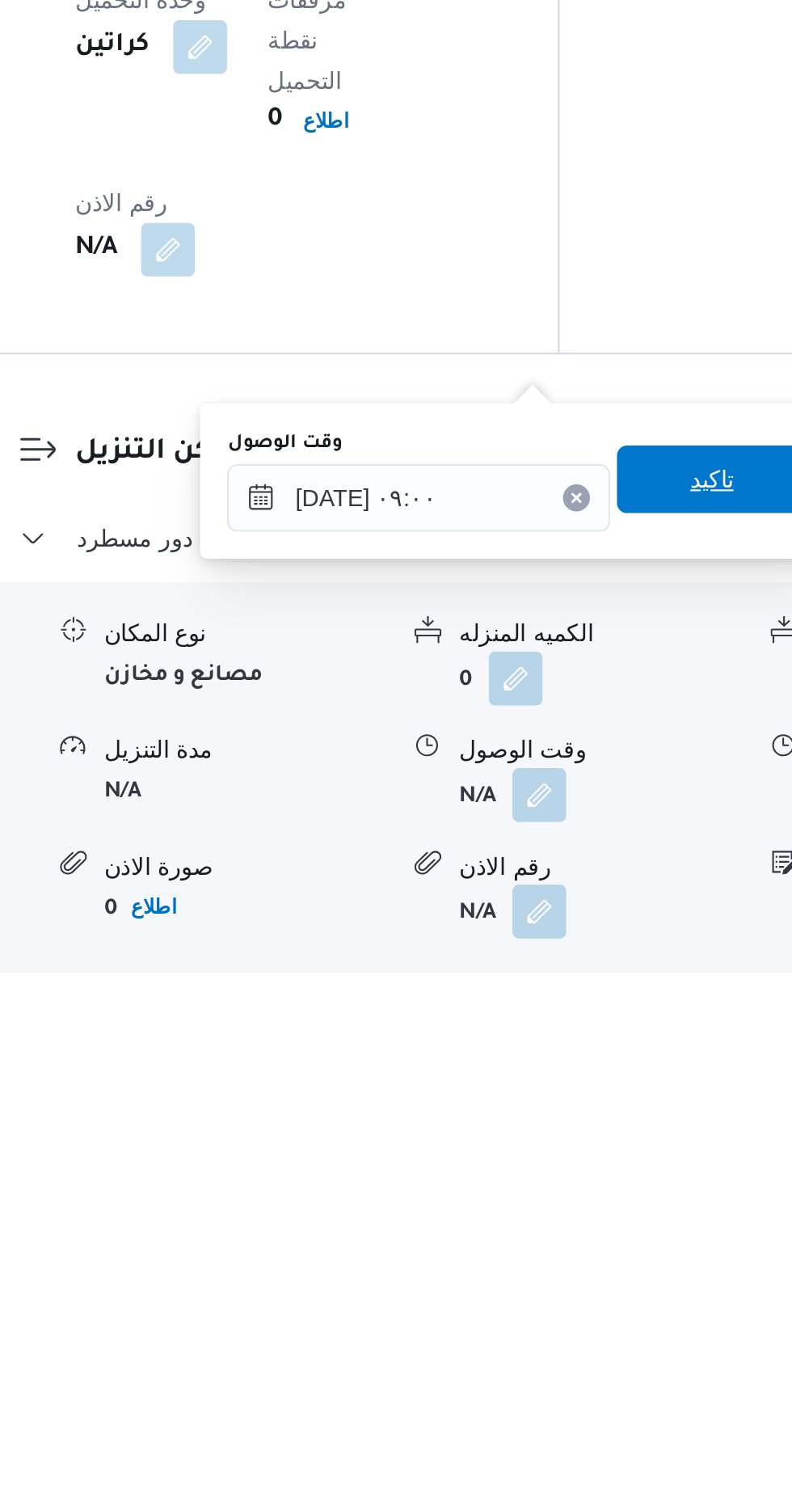
click at [584, 1268] on span "تاكيد" at bounding box center [578, 1265] width 21 height 19
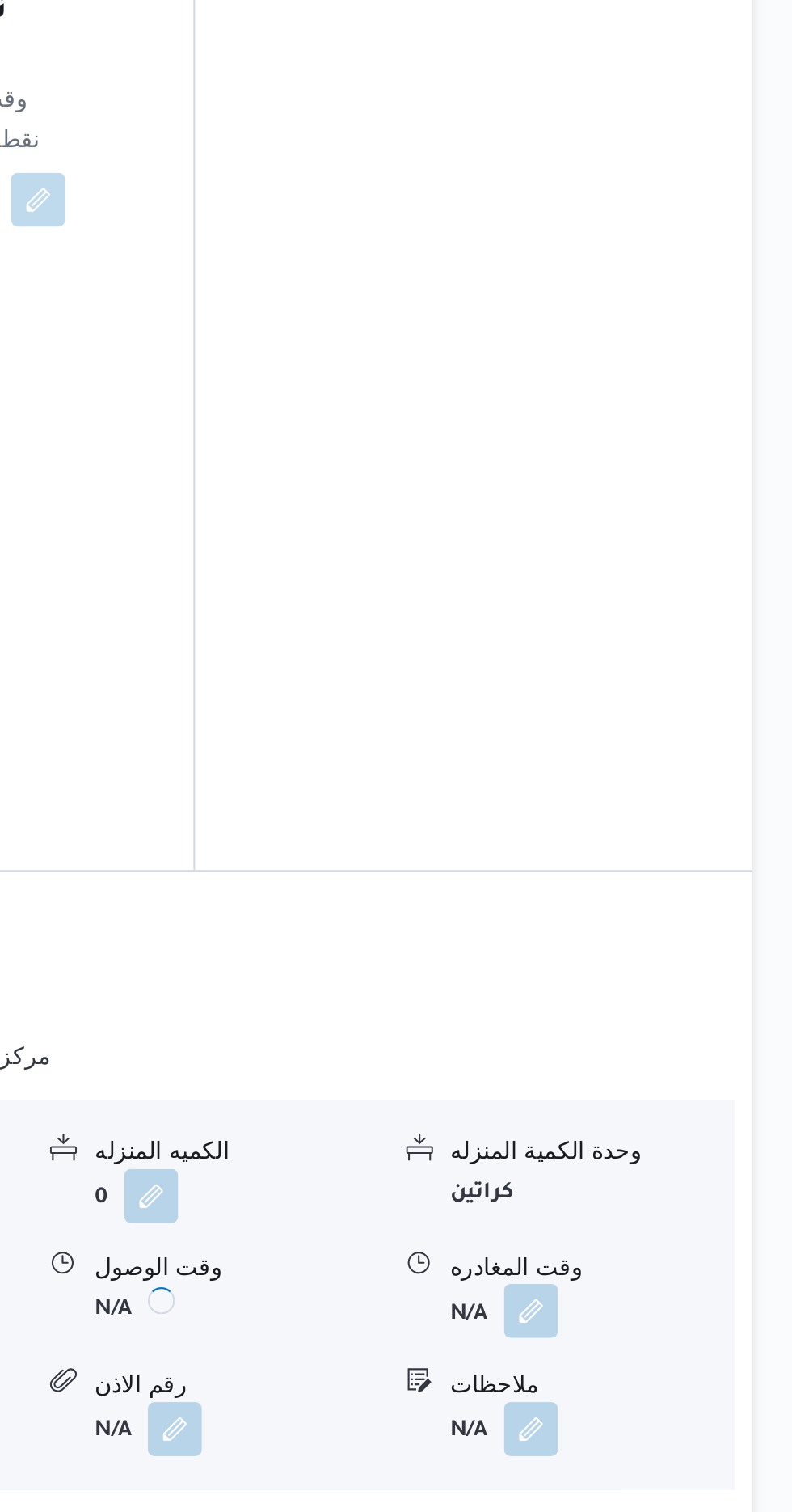
click at [677, 1403] on button "button" at bounding box center [667, 1415] width 26 height 26
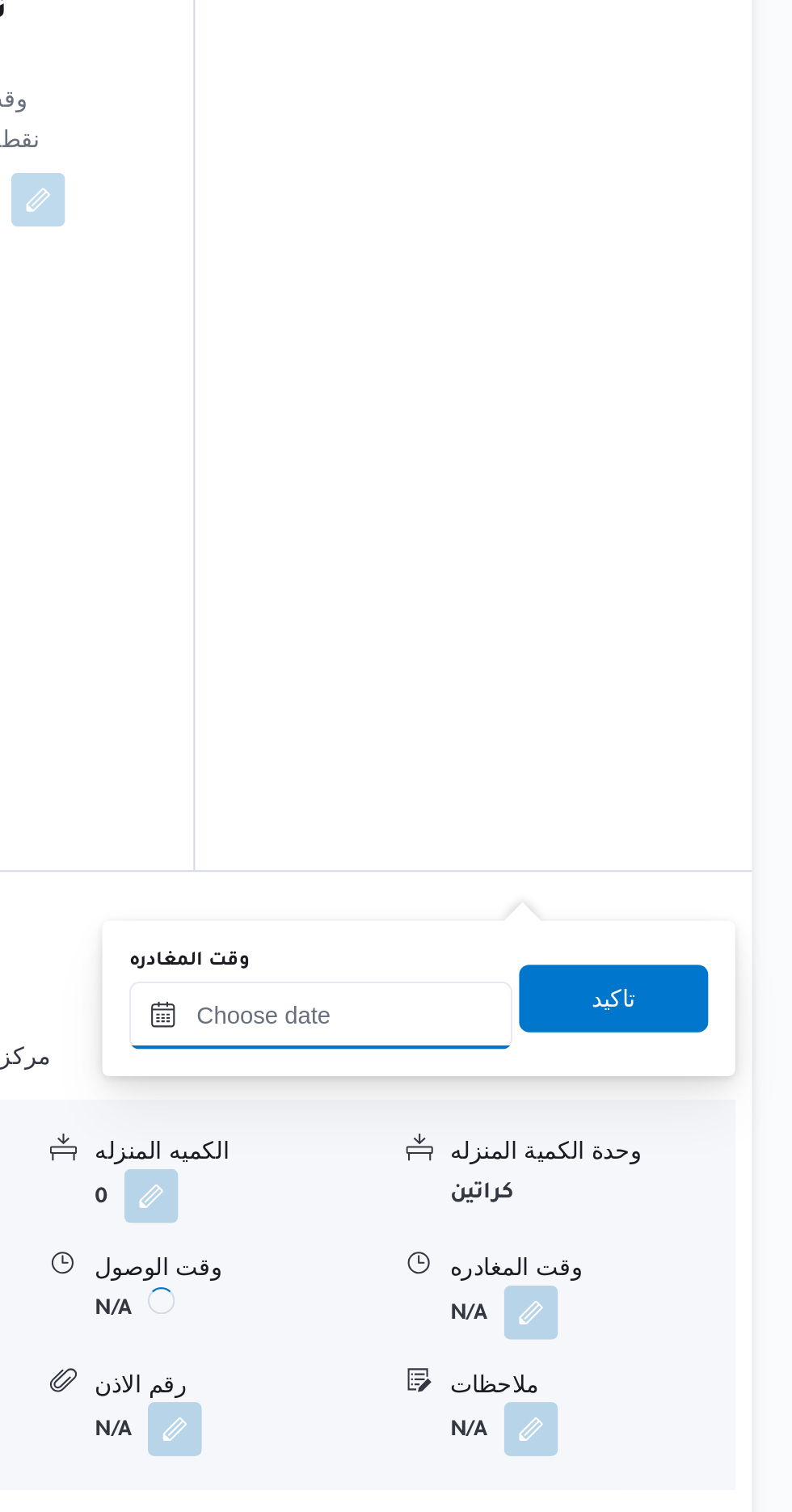
click at [633, 1268] on input "وقت المغادره" at bounding box center [566, 1274] width 183 height 32
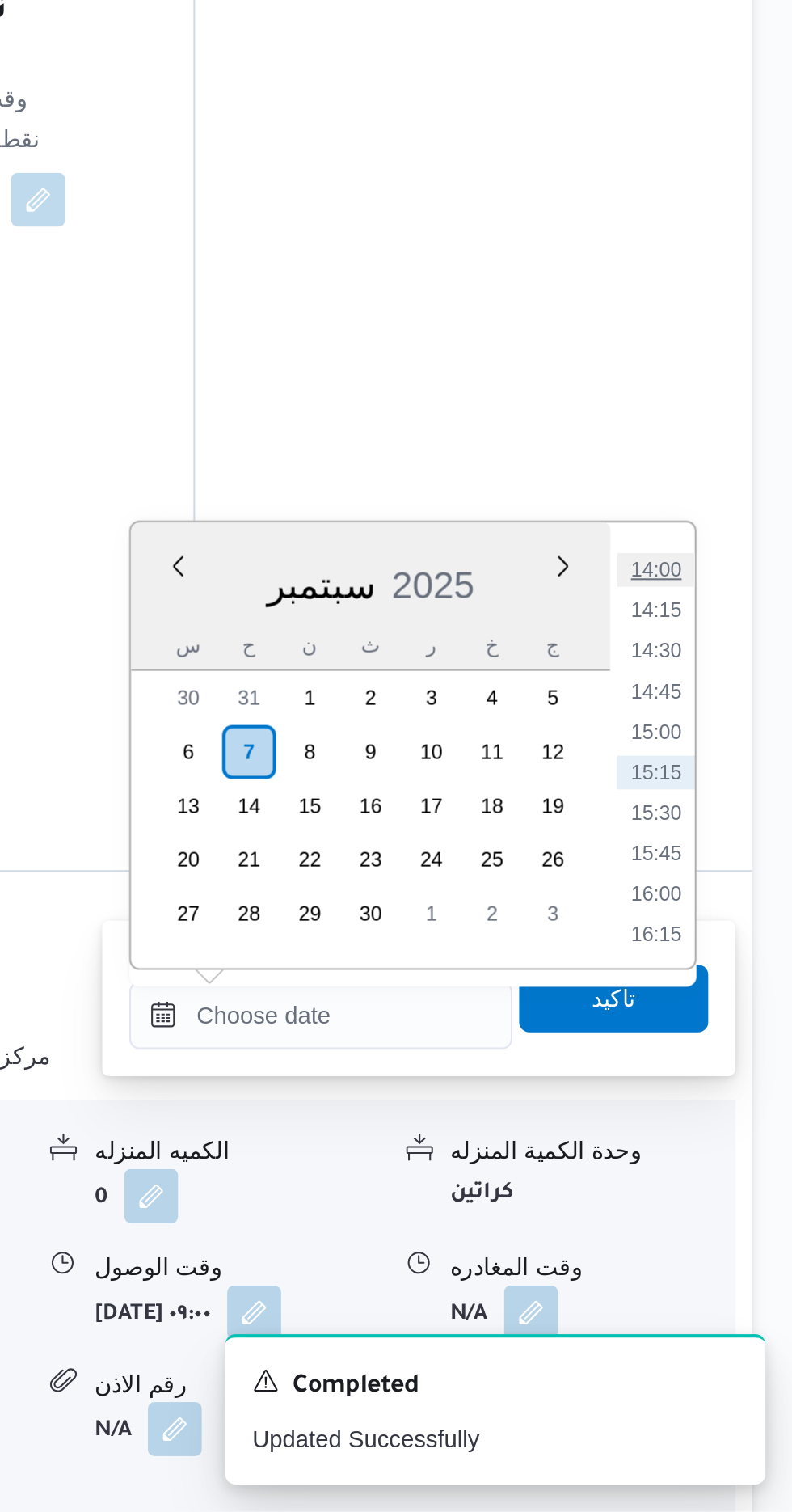
click at [726, 1057] on li "14:00" at bounding box center [726, 1060] width 37 height 16
type input "[DATE] ١٤:٠٠"
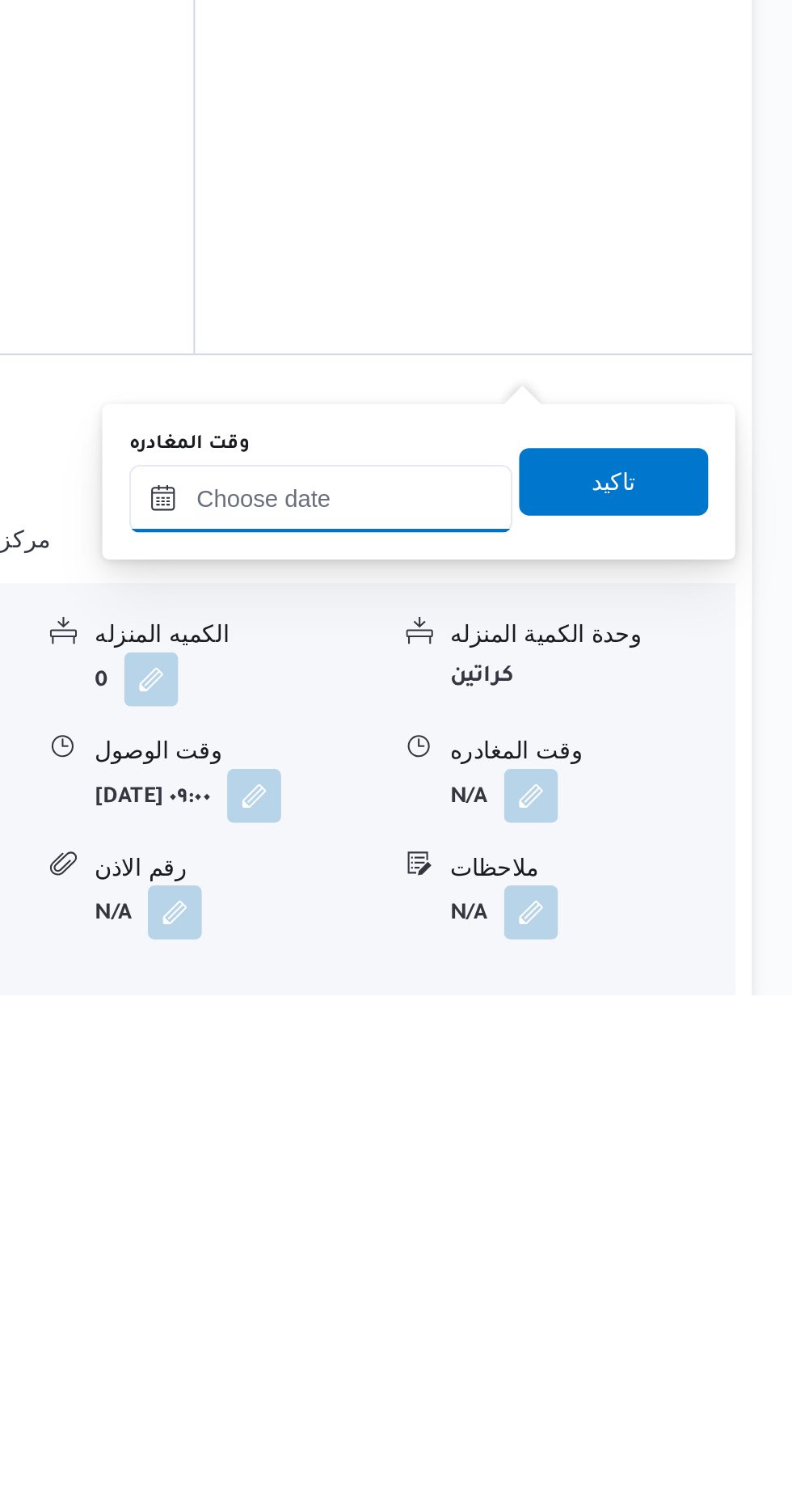
click at [604, 1271] on input "وقت المغادره" at bounding box center [566, 1274] width 183 height 32
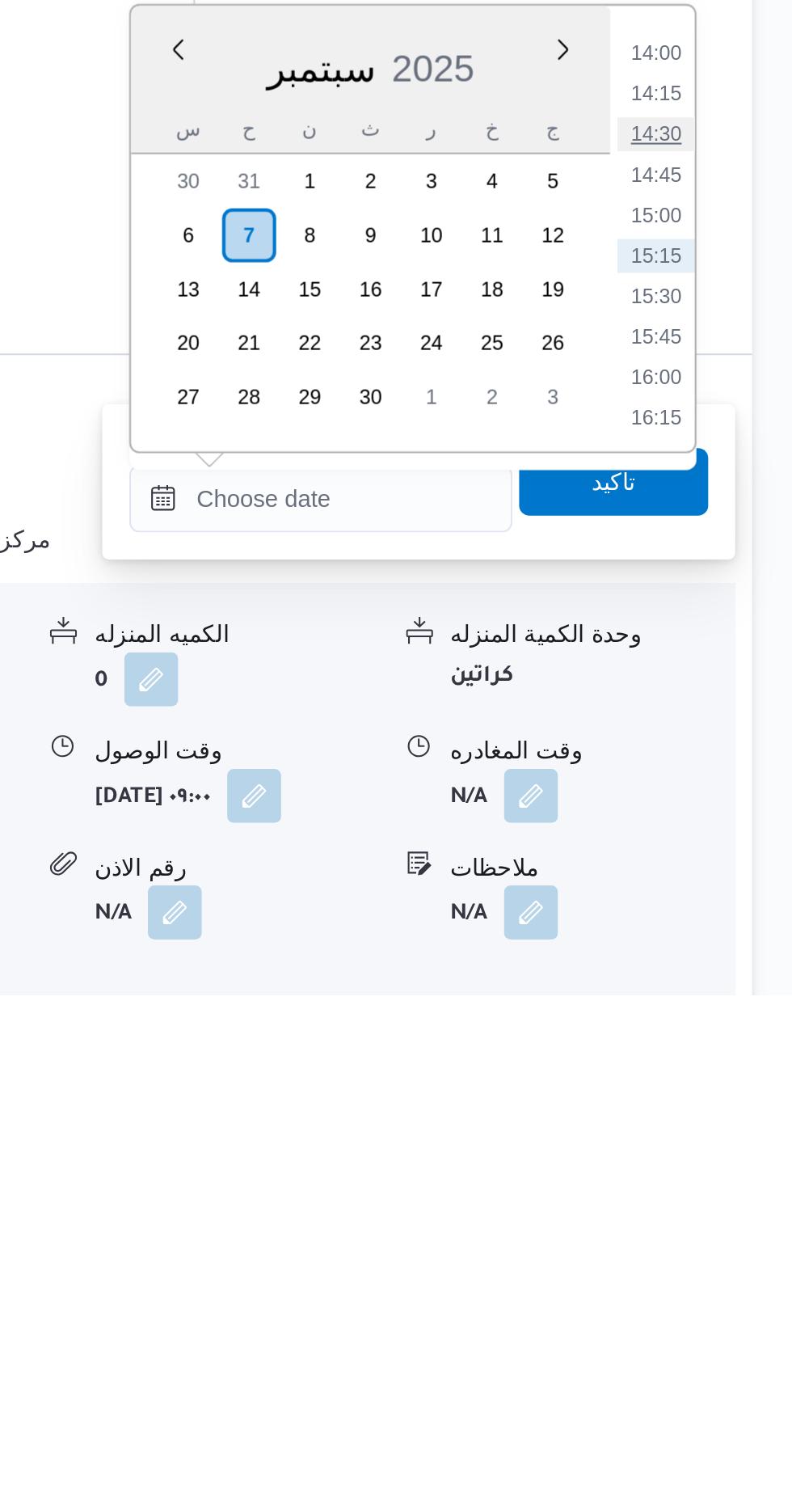
click at [729, 1097] on li "14:30" at bounding box center [726, 1099] width 37 height 16
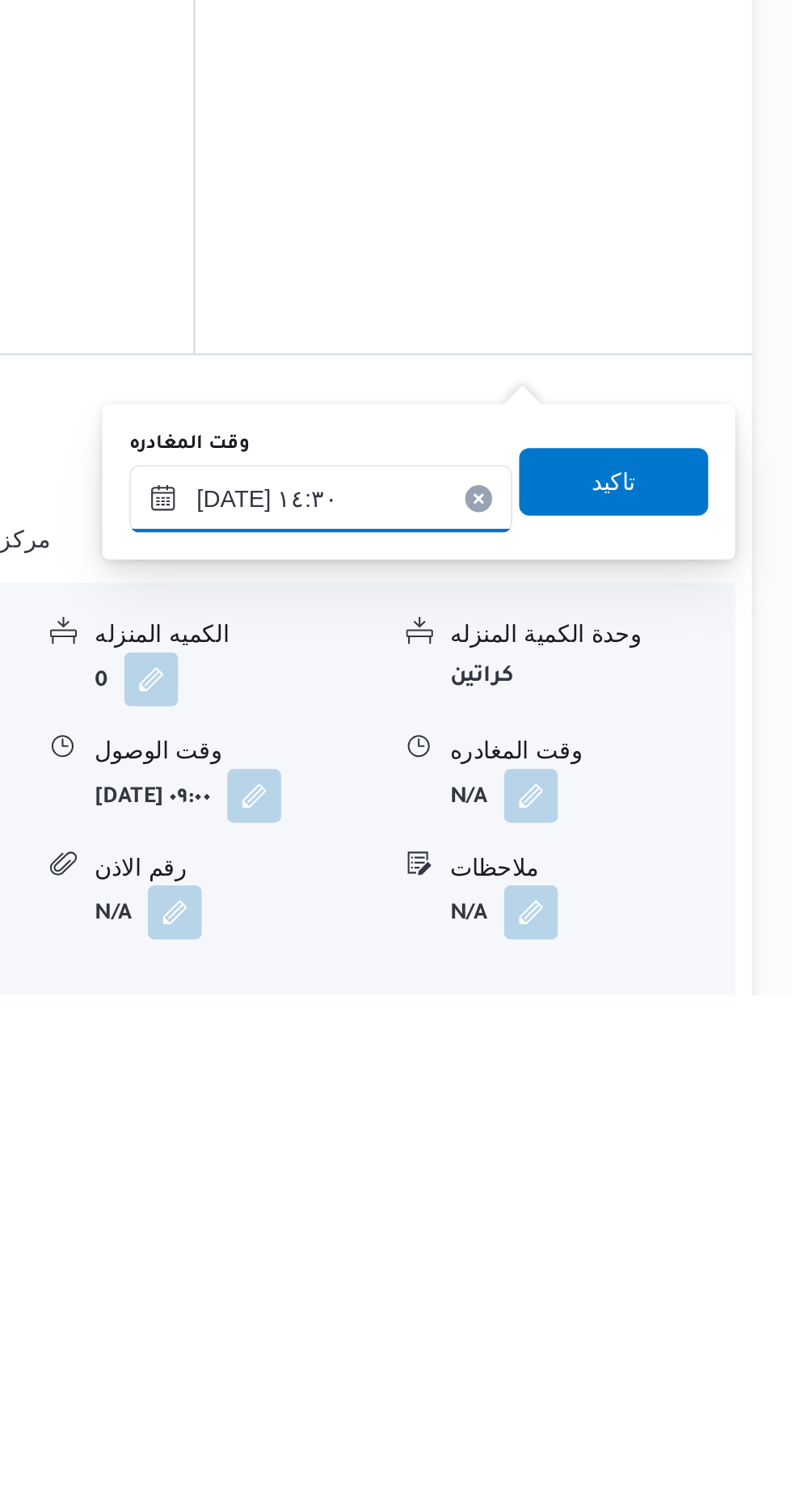
click at [629, 1268] on input "[DATE] ١٤:٣٠" at bounding box center [566, 1274] width 183 height 32
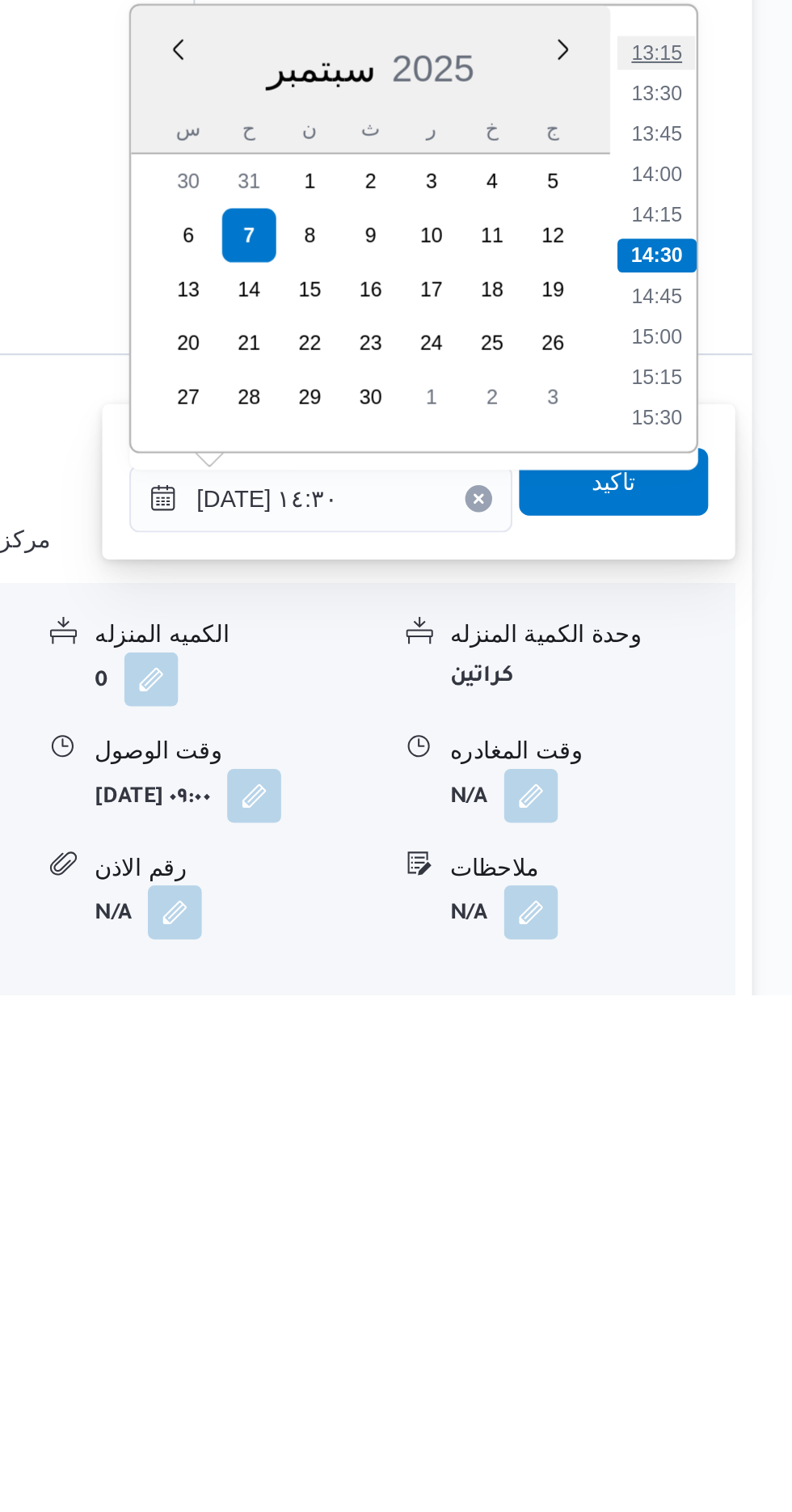
click at [728, 1060] on li "13:15" at bounding box center [726, 1060] width 37 height 16
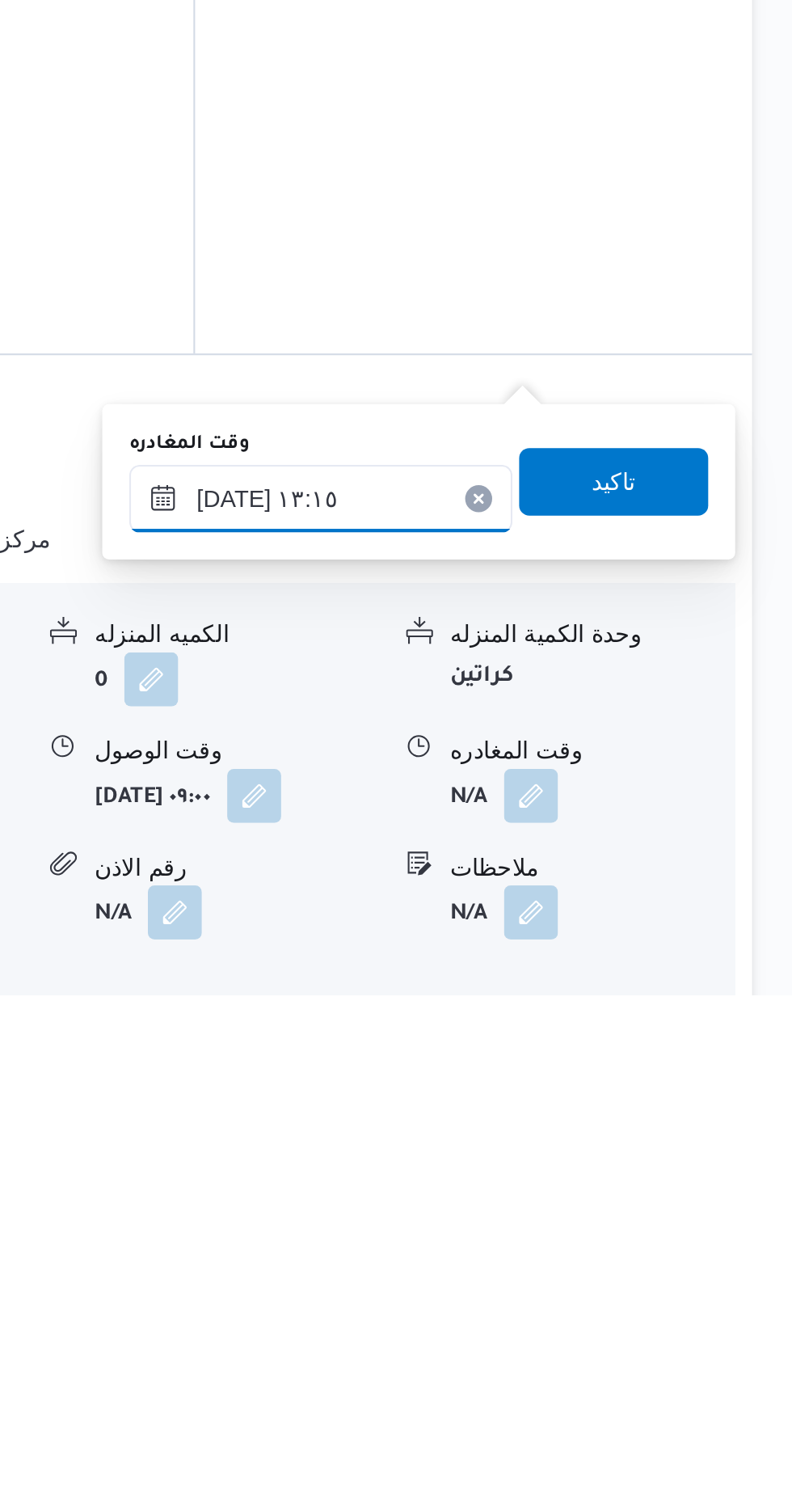
click at [615, 1267] on input "[DATE] ١٣:١٥" at bounding box center [566, 1274] width 183 height 32
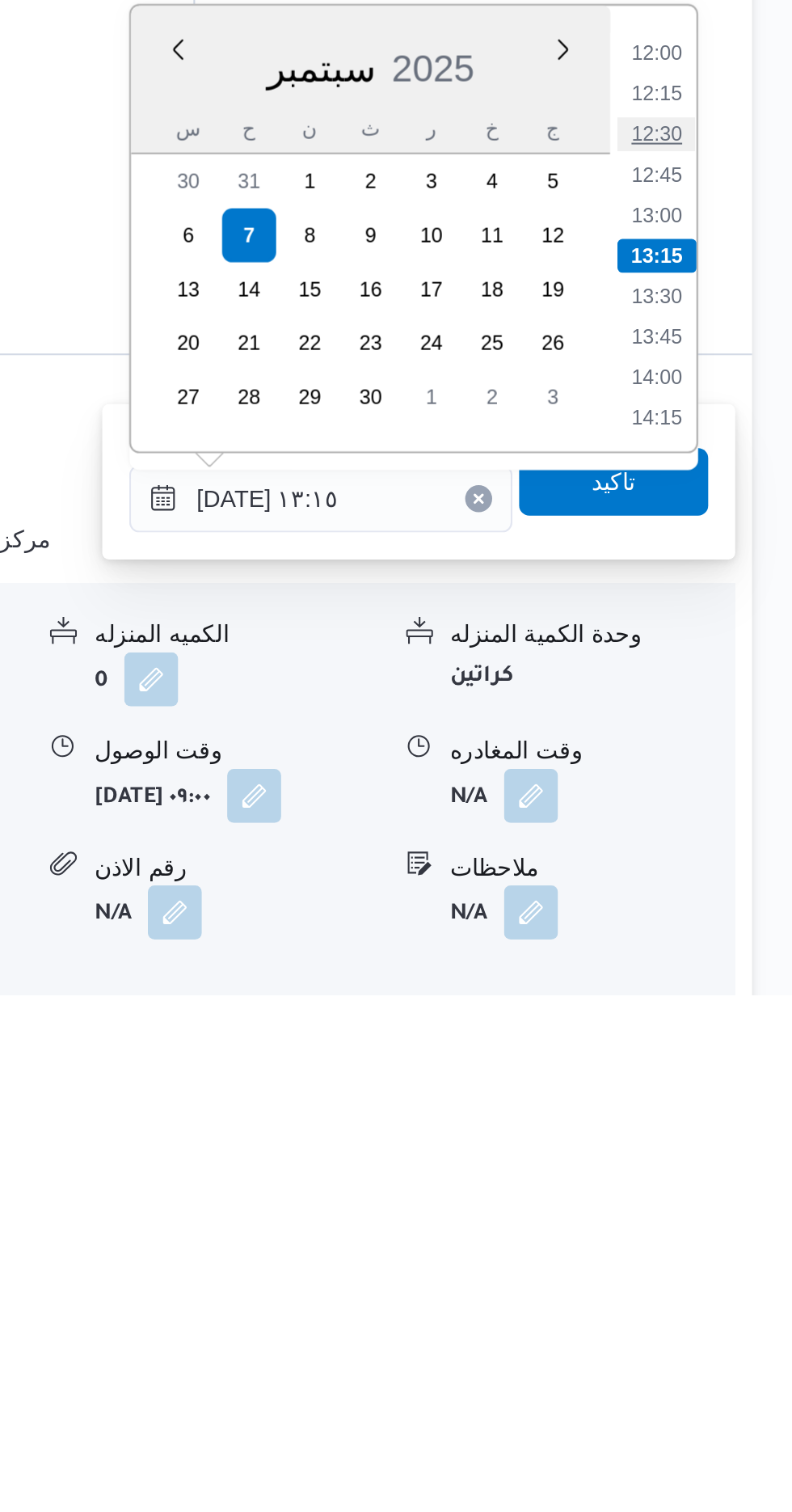
click at [726, 1097] on li "12:30" at bounding box center [726, 1099] width 37 height 16
type input "[DATE] ١٢:٣٠"
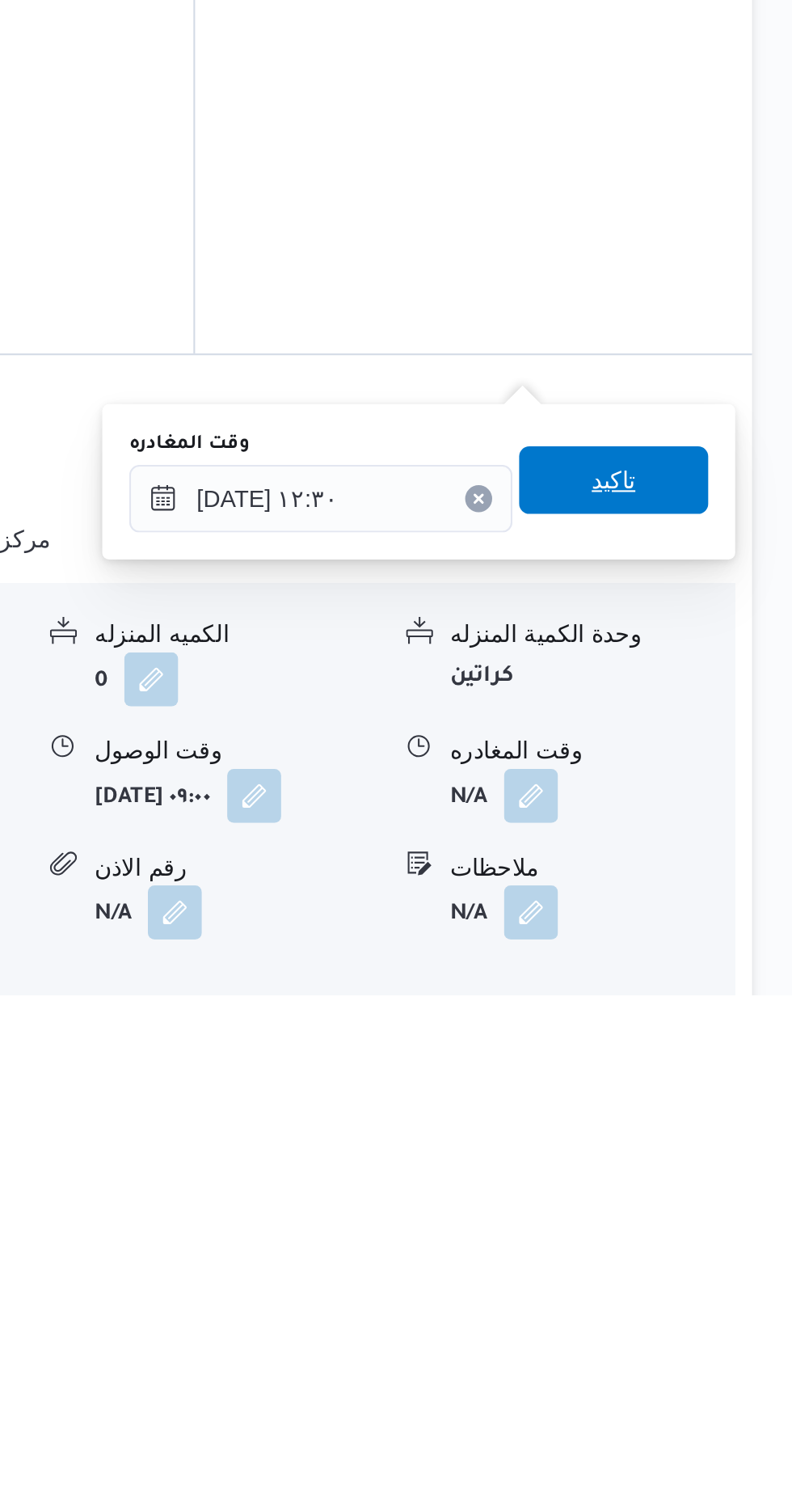
click at [717, 1266] on span "تاكيد" at bounding box center [706, 1265] width 21 height 19
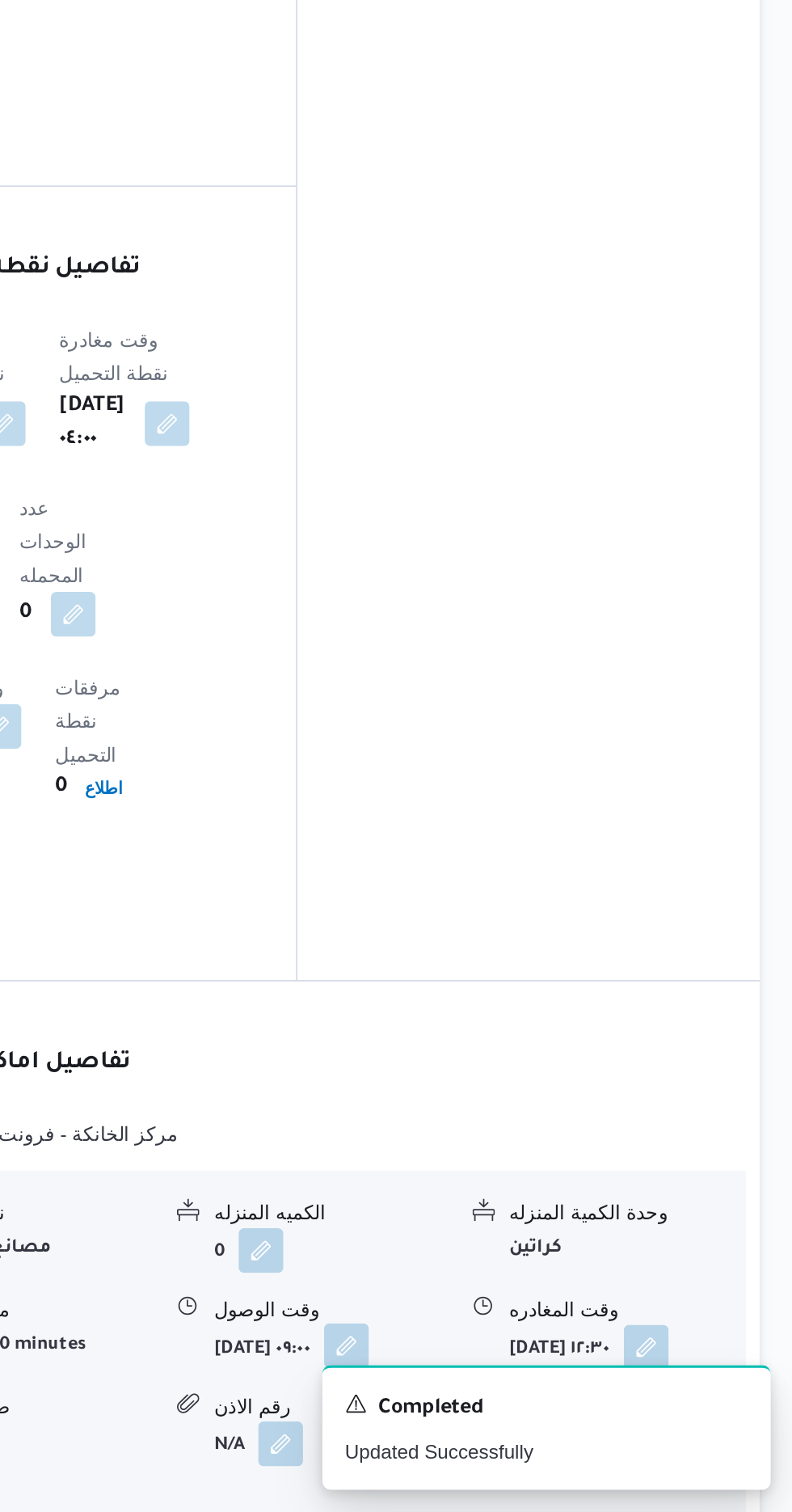
click at [522, 1403] on button "button" at bounding box center [534, 1415] width 26 height 26
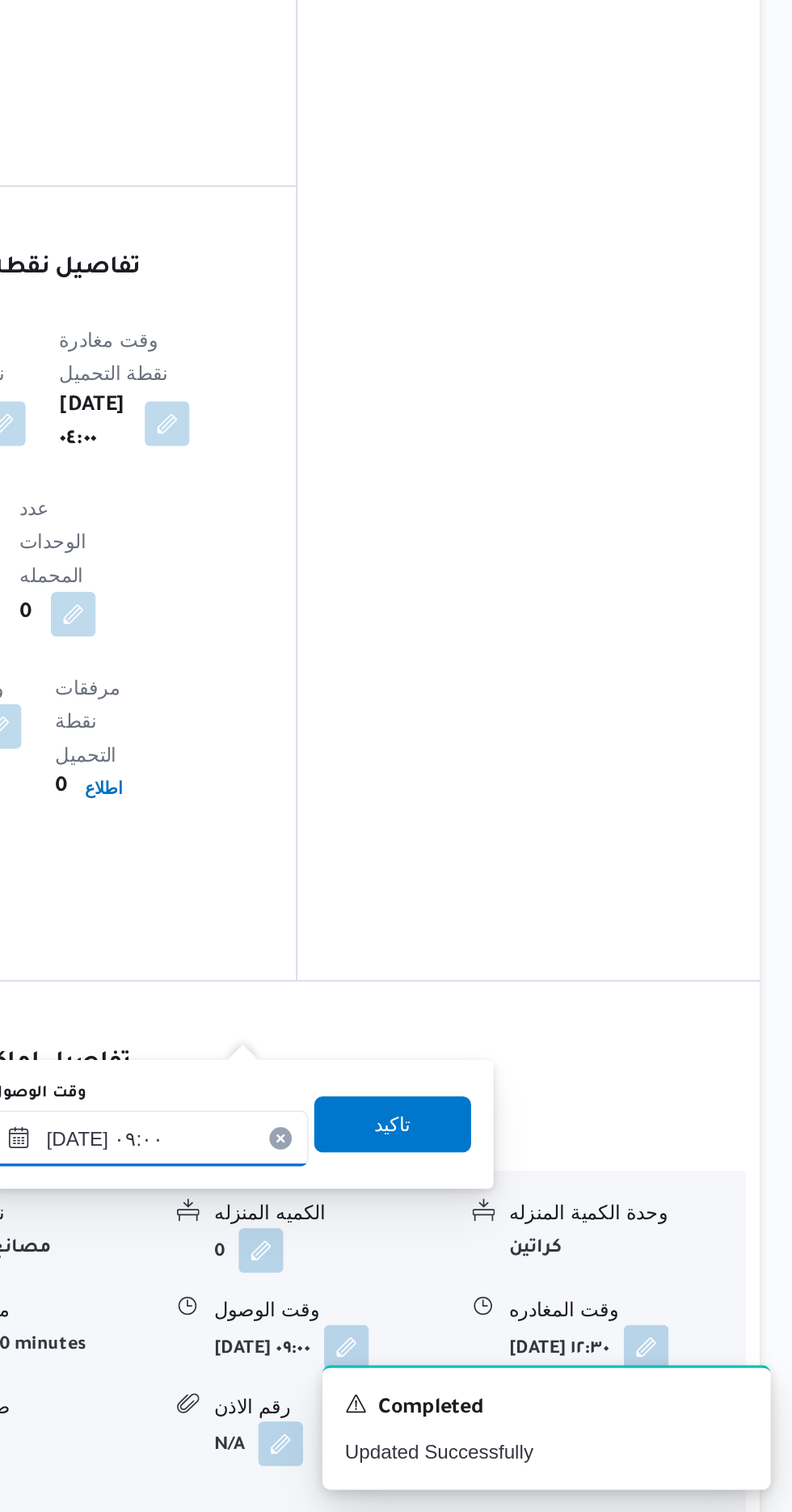
click at [438, 1291] on input "[DATE] ٠٩:٠٠" at bounding box center [420, 1296] width 183 height 32
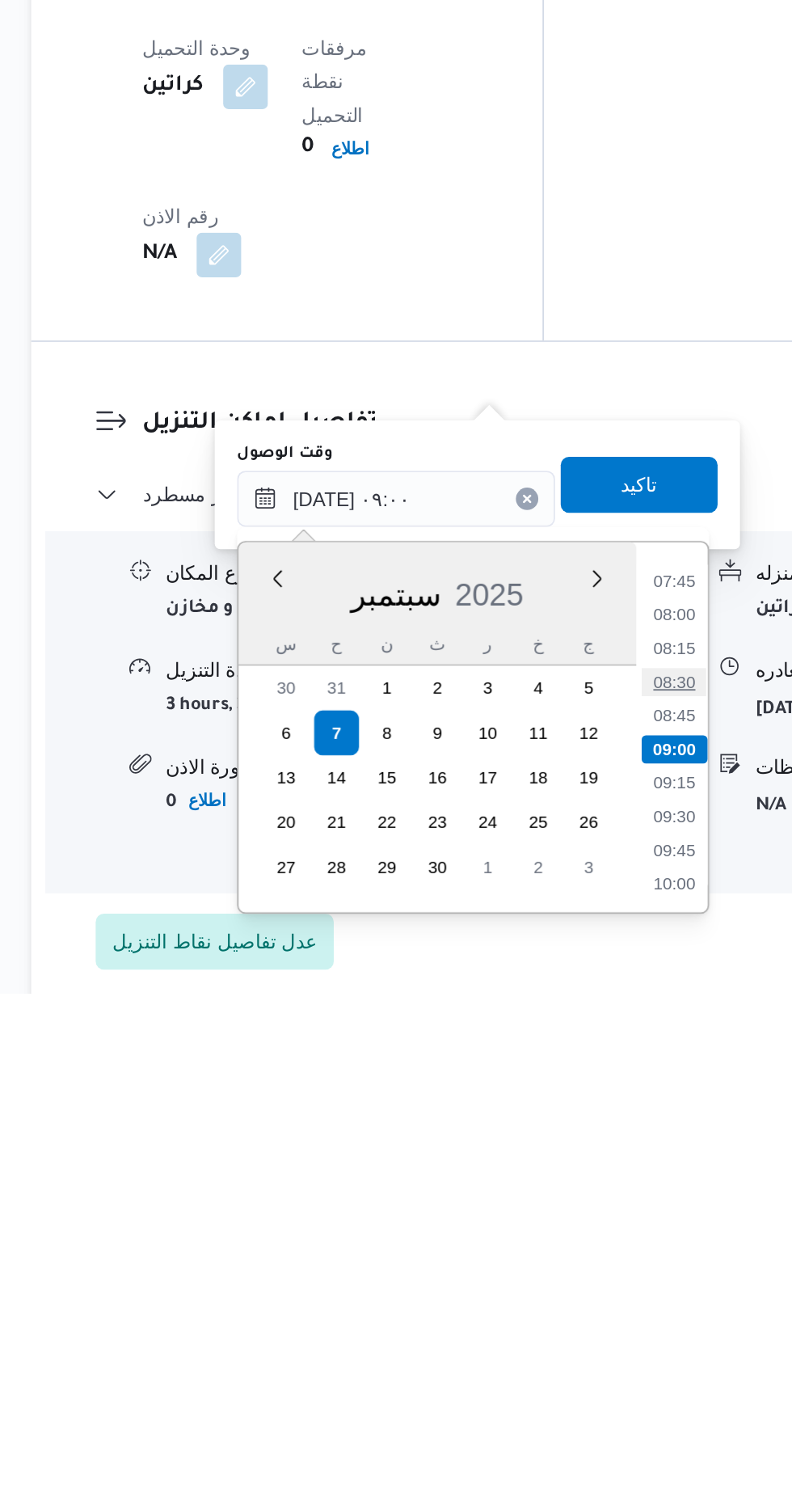
click at [580, 1330] on li "08:30" at bounding box center [581, 1332] width 37 height 16
type input "[DATE] ٠٨:٣٠"
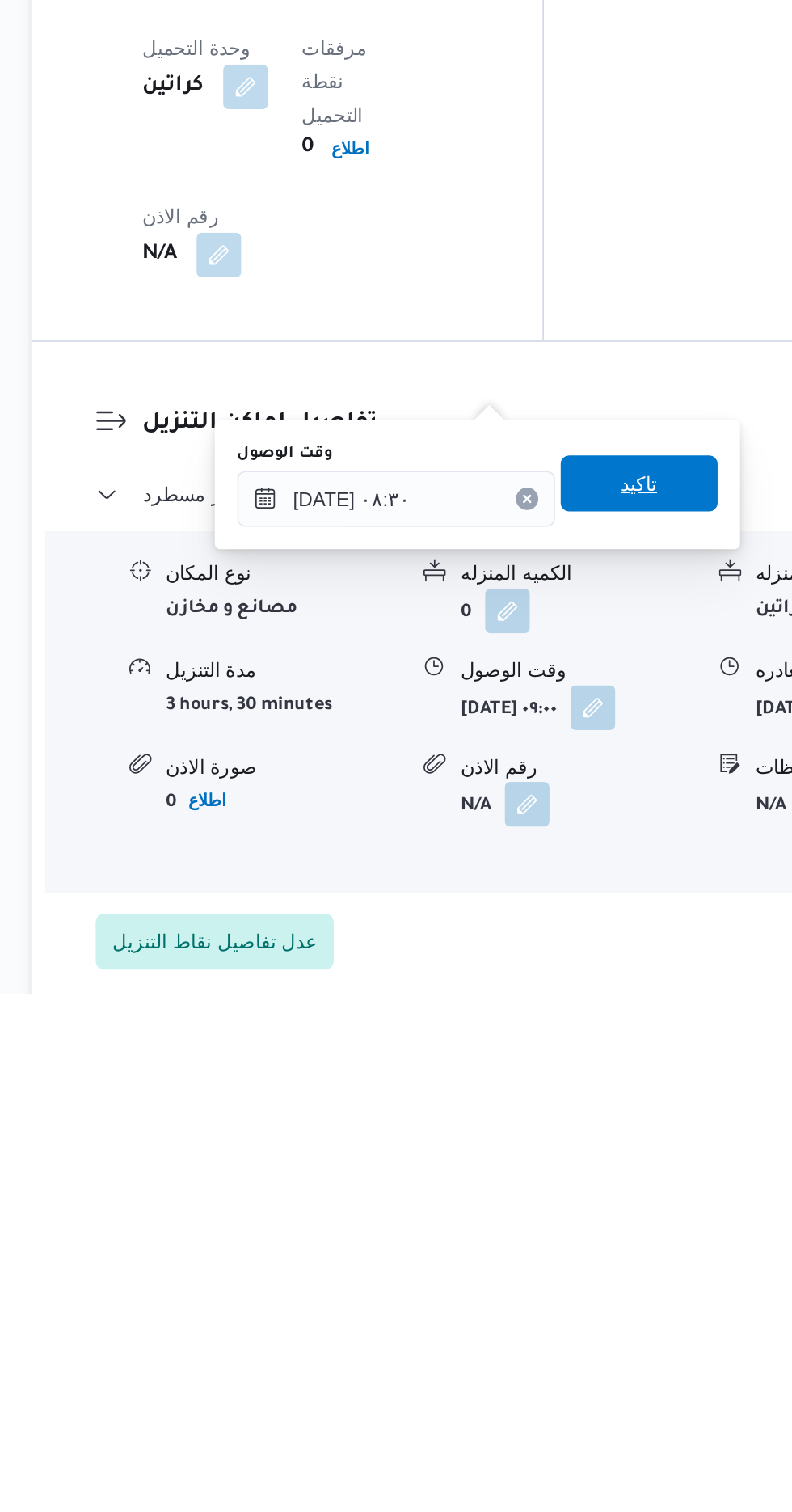
click at [571, 1213] on span "تاكيد" at bounding box center [561, 1217] width 21 height 19
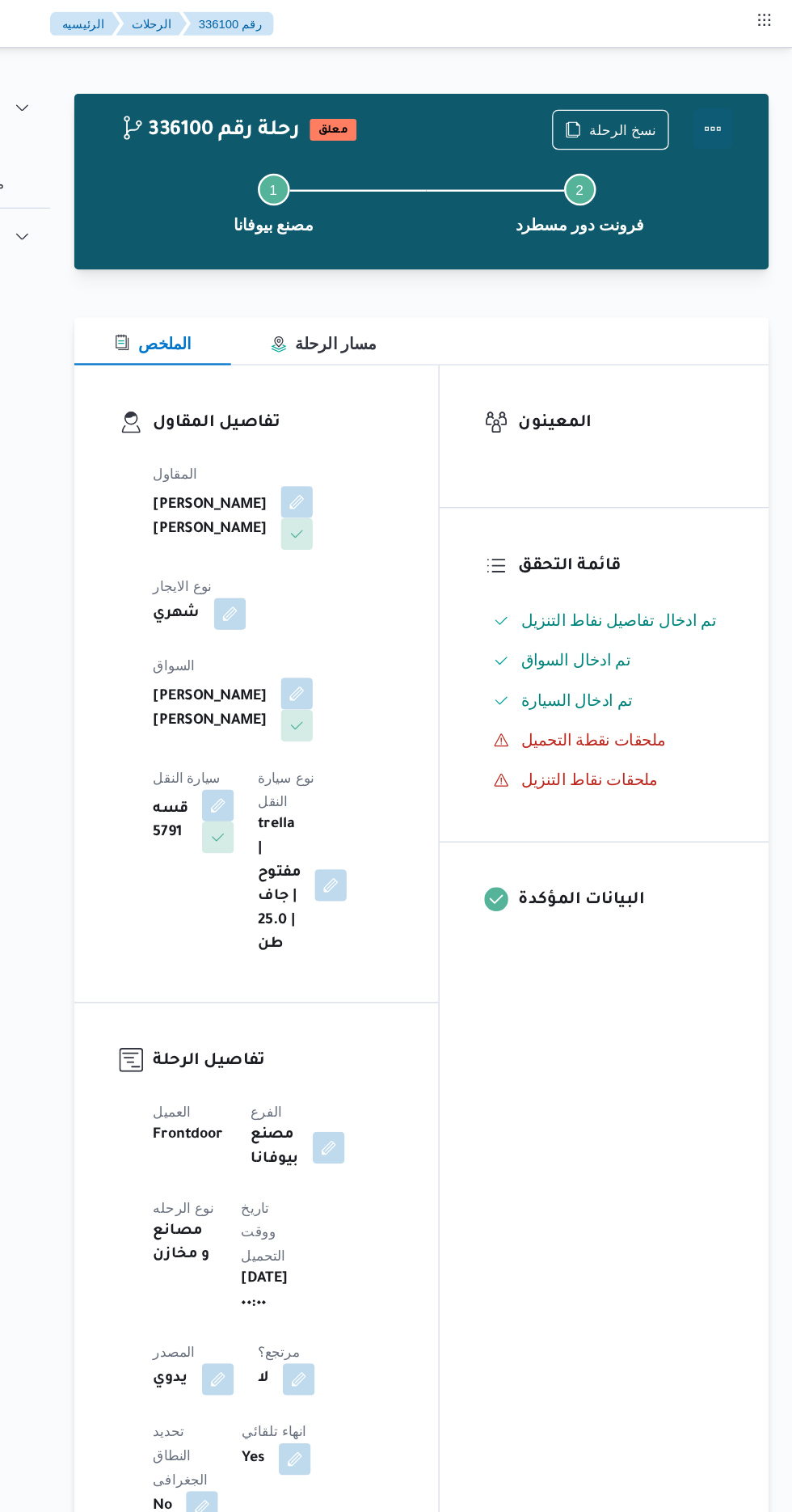
click at [737, 90] on button "Actions" at bounding box center [727, 104] width 32 height 32
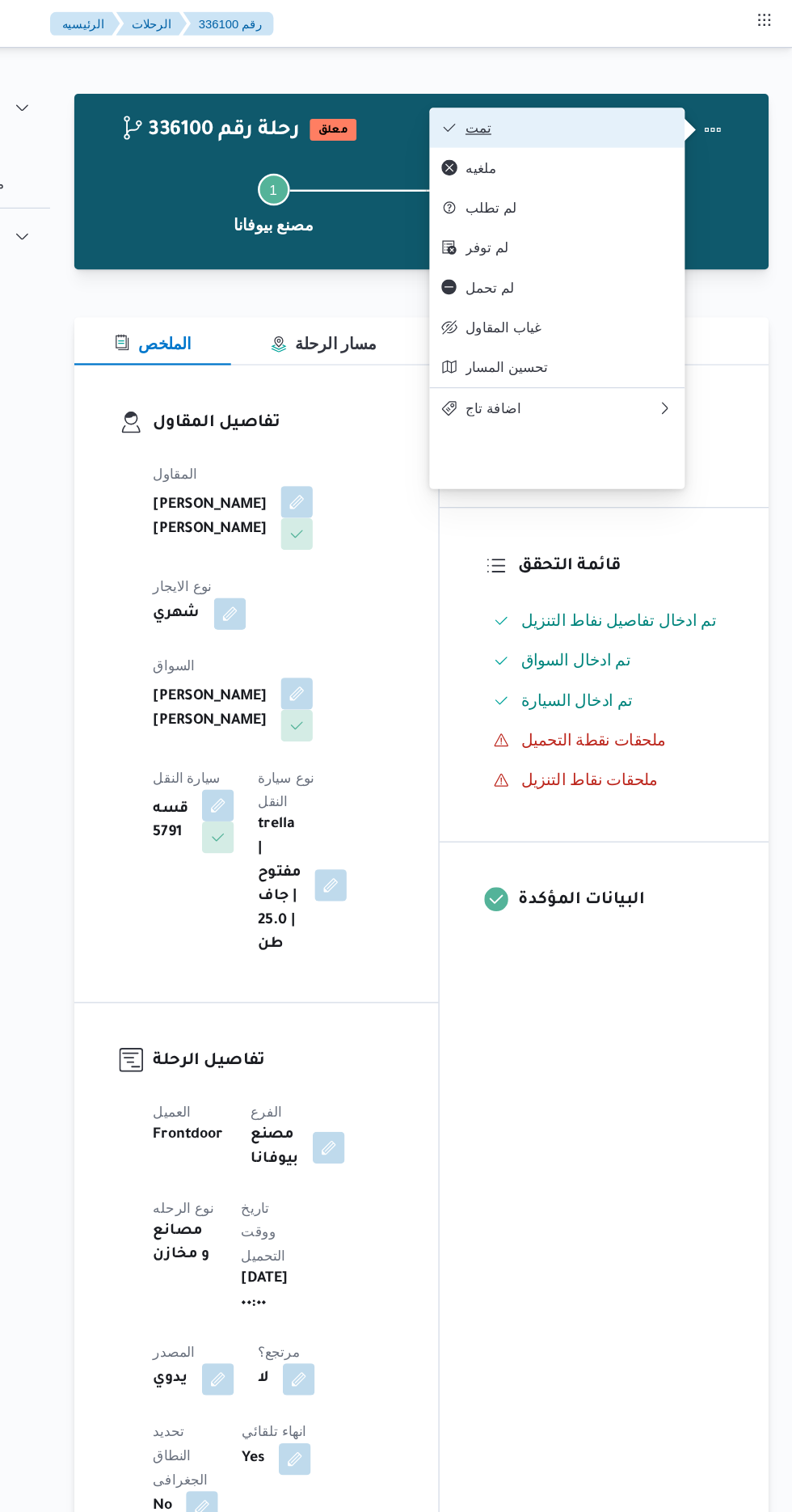
click at [691, 109] on span "تمت" at bounding box center [610, 104] width 168 height 13
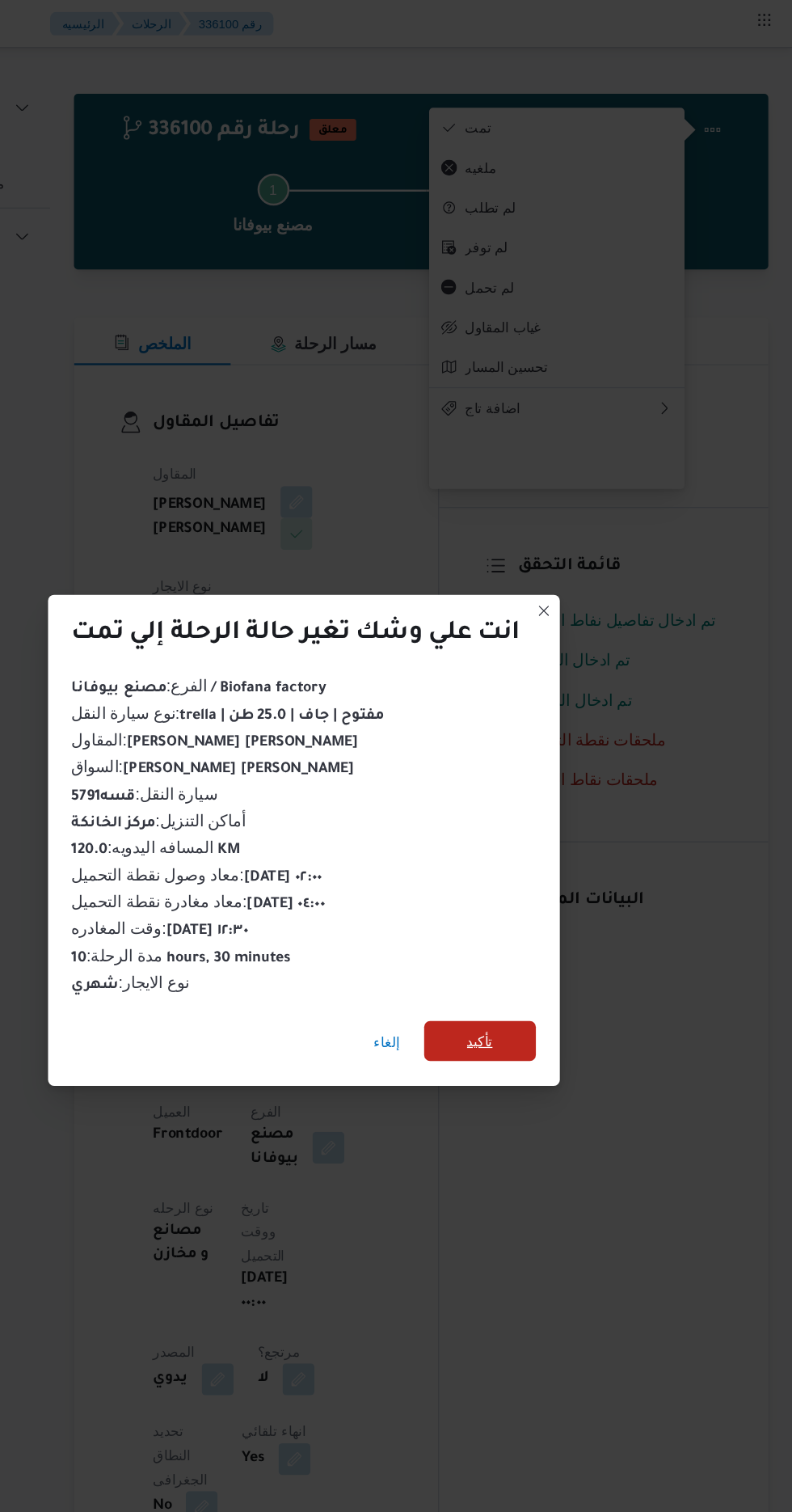
click at [544, 844] on span "تأكيد" at bounding box center [538, 843] width 21 height 19
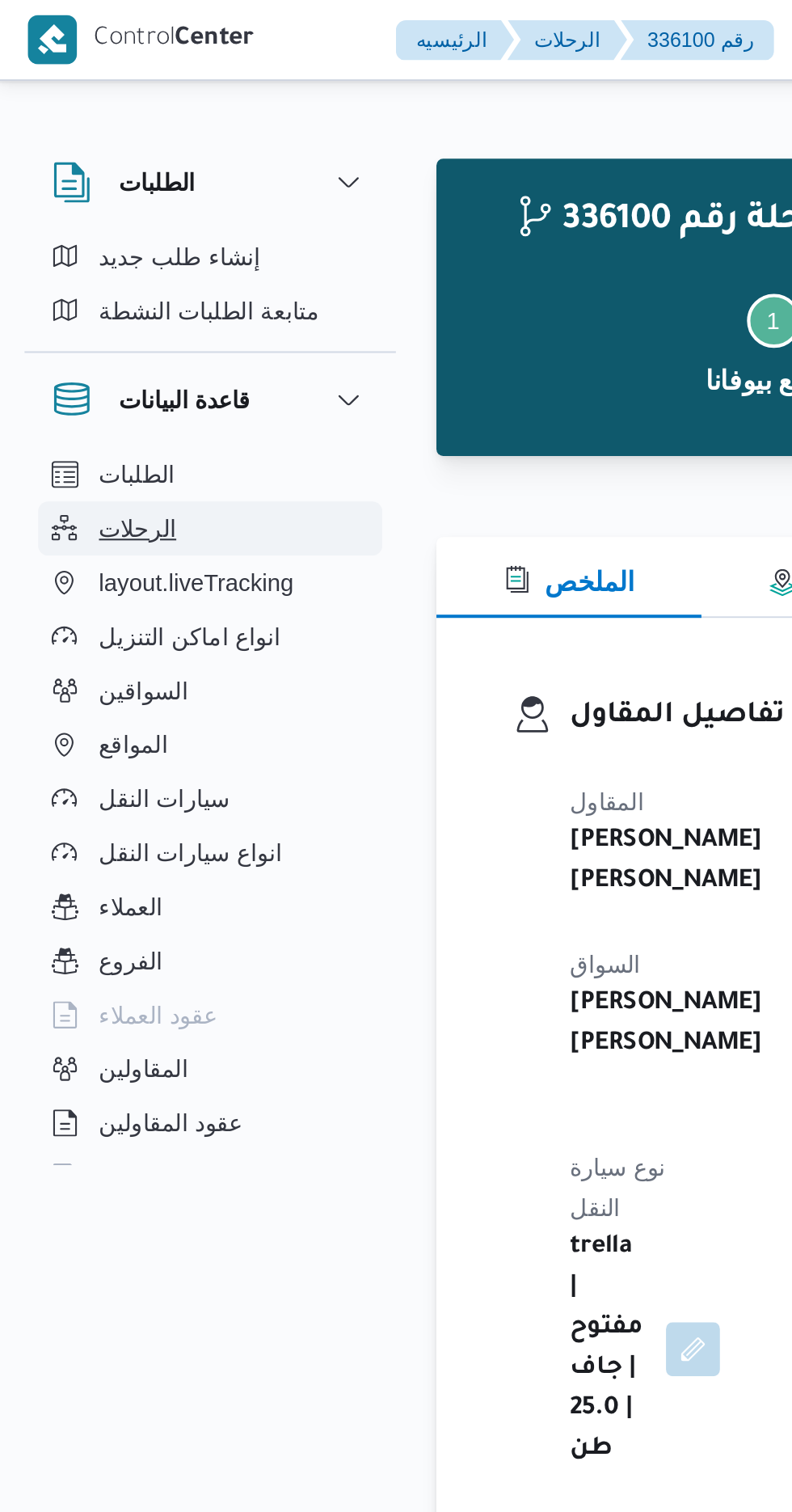
click at [75, 250] on span "الرحلات" at bounding box center [66, 252] width 37 height 19
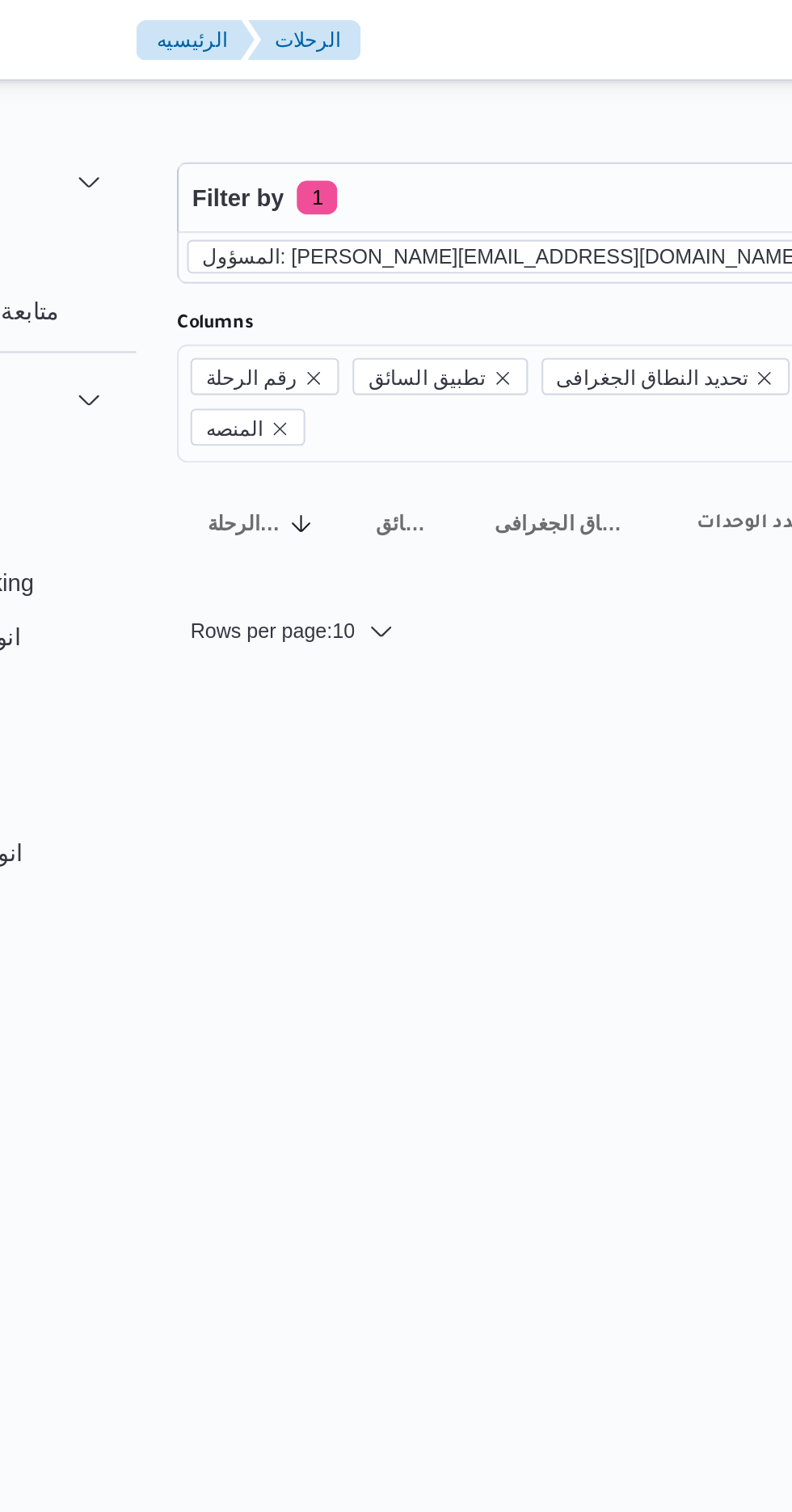
click at [513, 124] on icon "remove selected entity" at bounding box center [517, 123] width 10 height 10
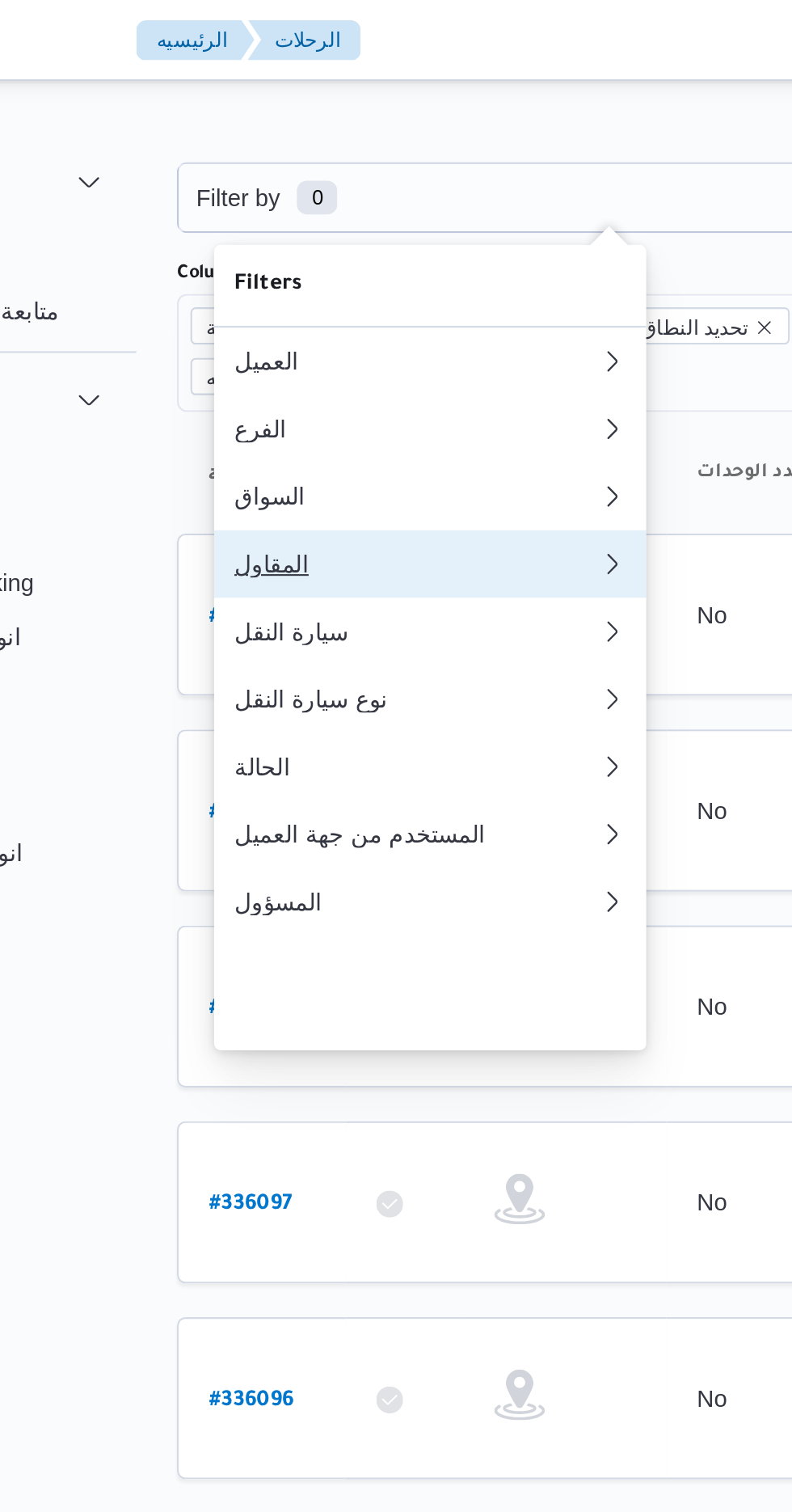
click at [351, 276] on div "المقاول" at bounding box center [325, 270] width 175 height 13
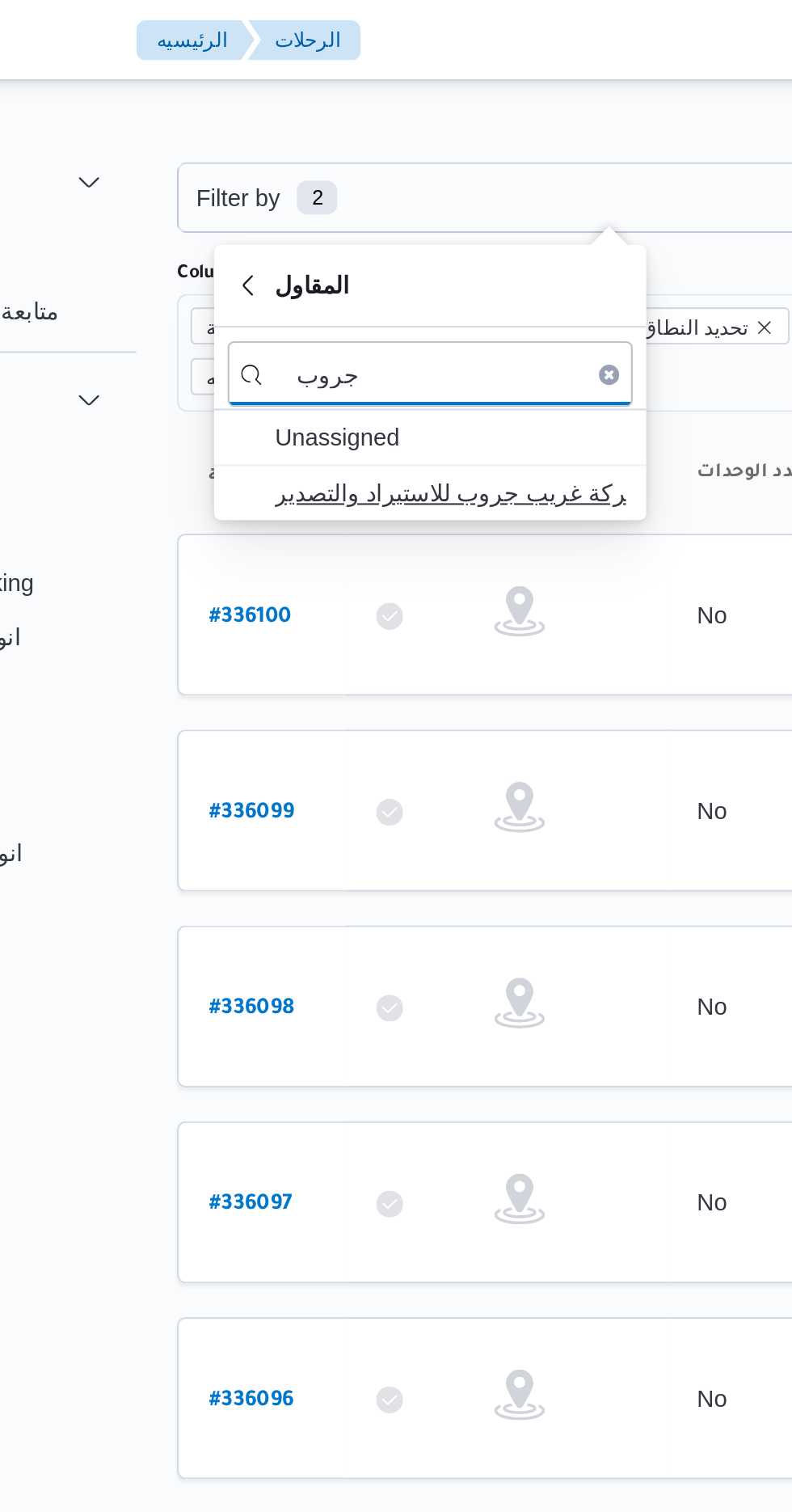
type input "جروب"
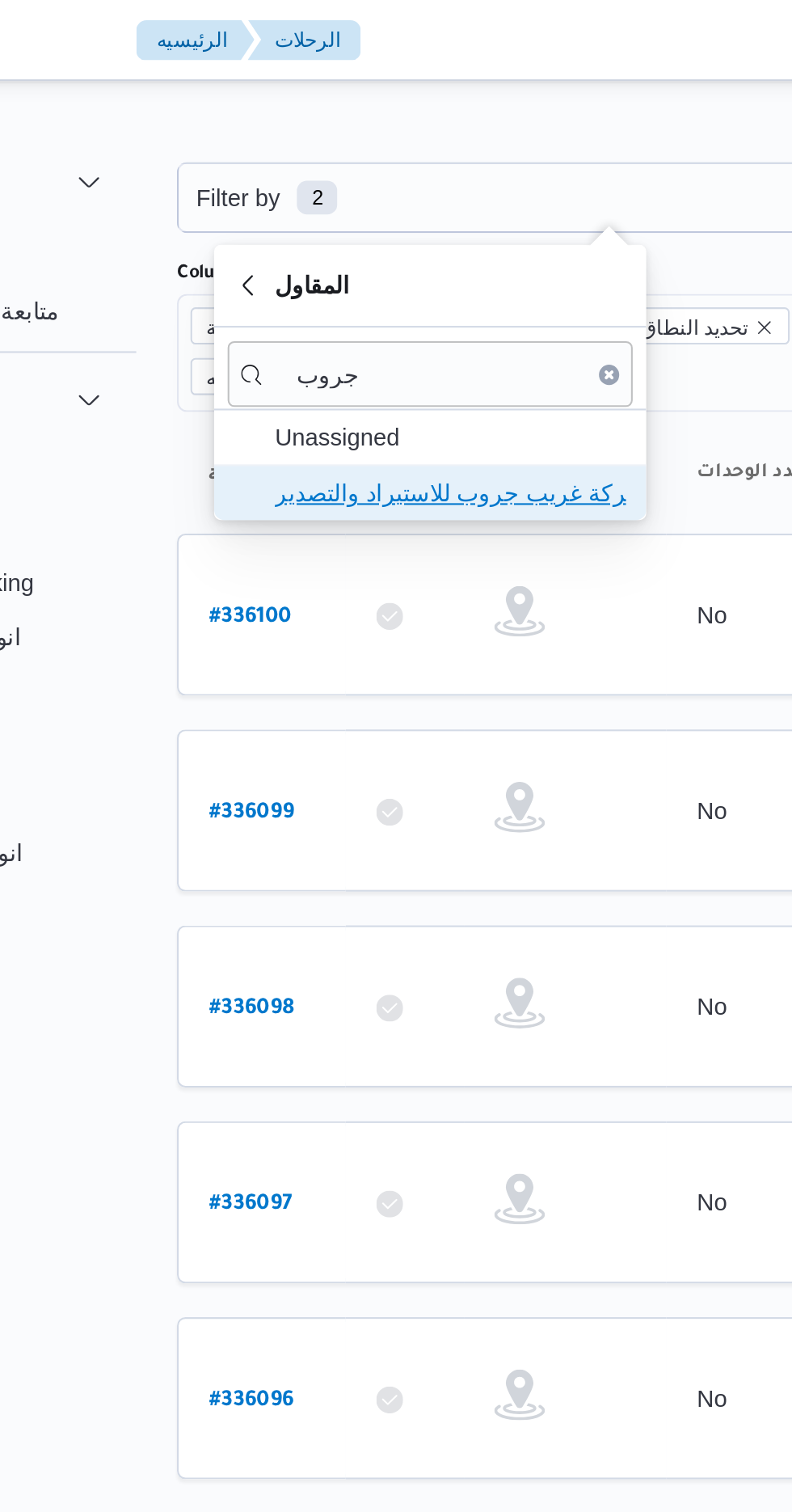
click at [385, 235] on span "شركة غريب جروب للاستيراد والتصدير" at bounding box center [341, 236] width 168 height 19
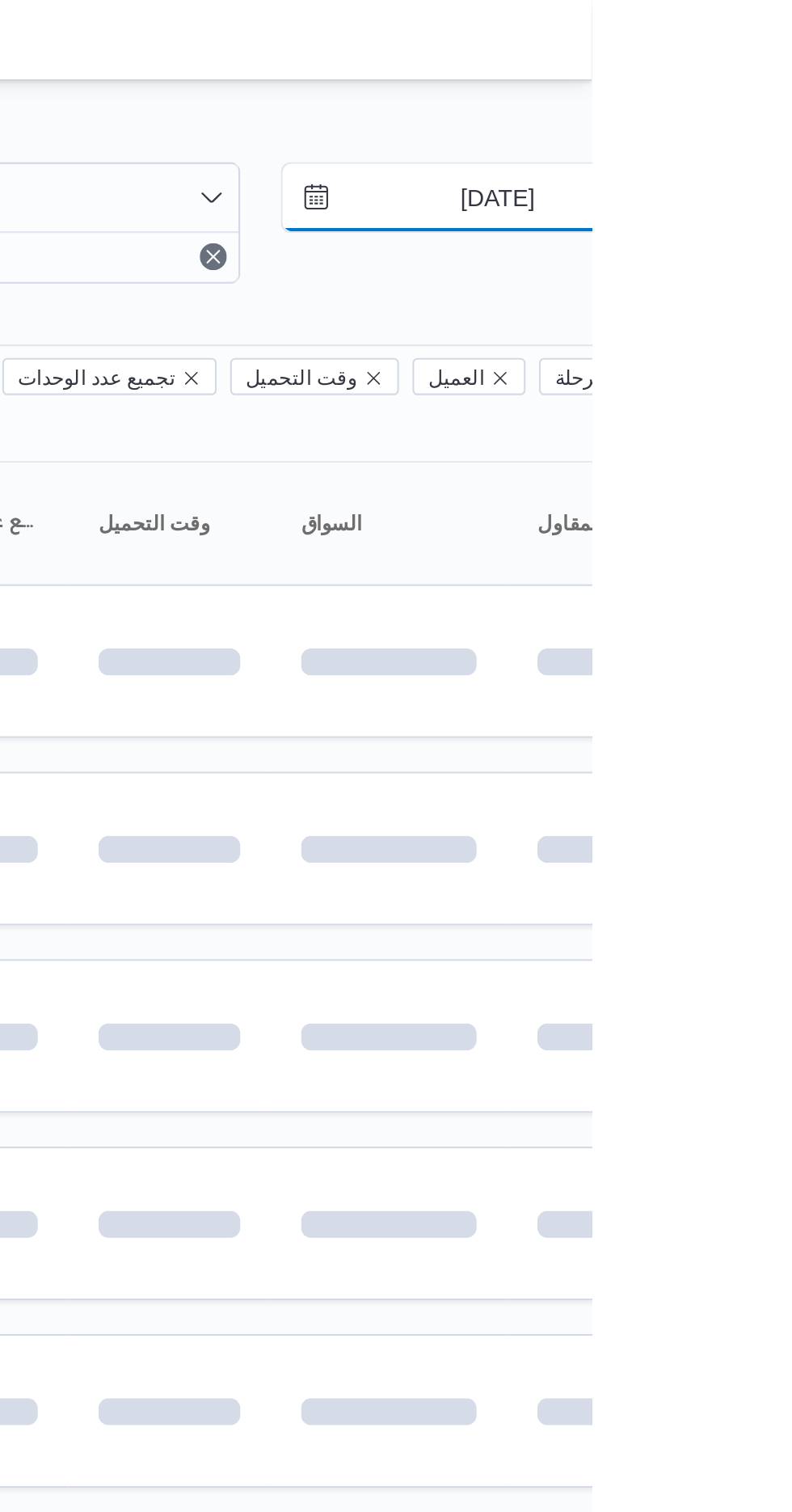
click at [746, 88] on input "[DATE]" at bounding box center [736, 95] width 183 height 32
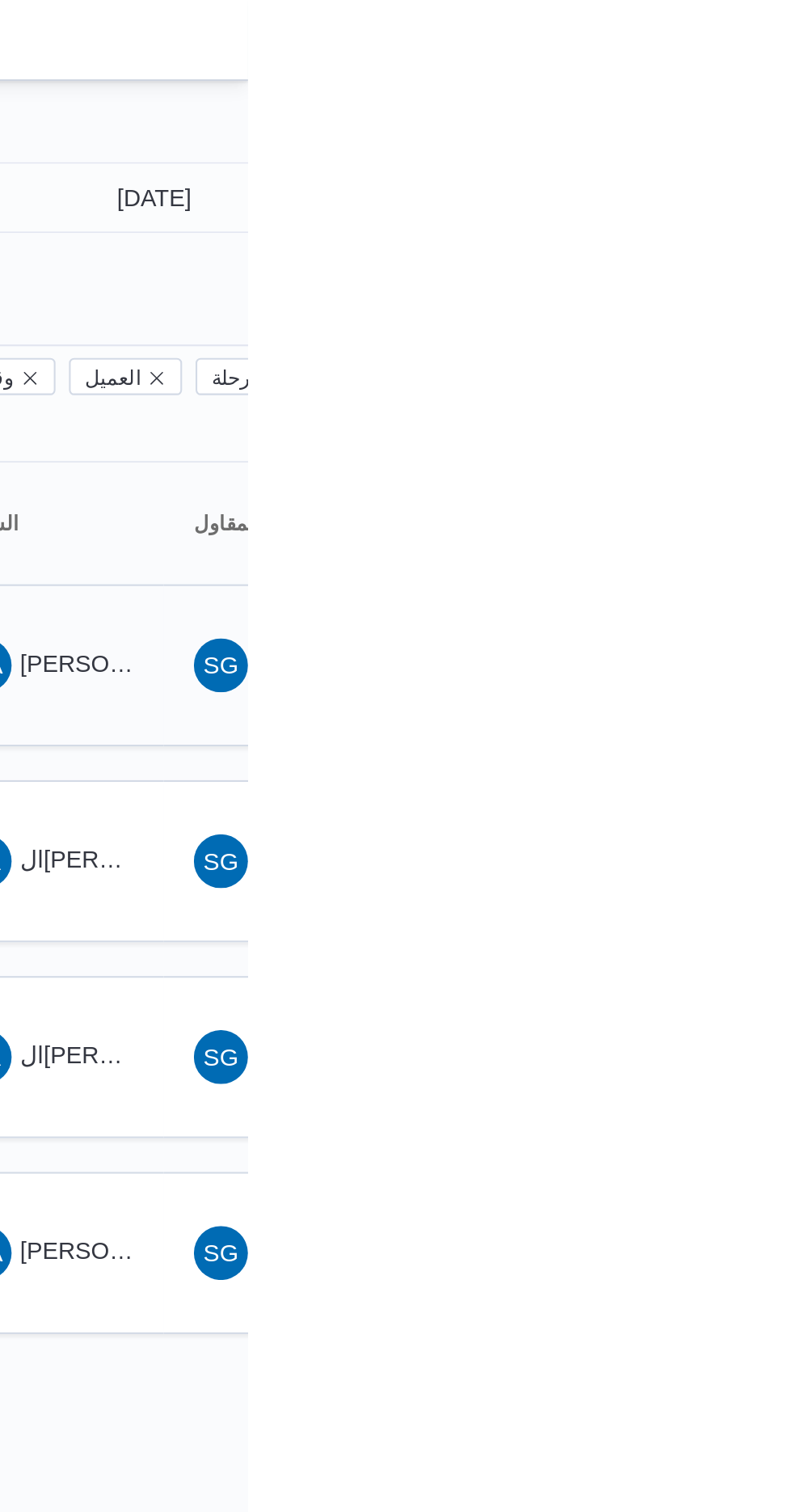
click at [712, 305] on span "MA [PERSON_NAME]" at bounding box center [695, 318] width 84 height 26
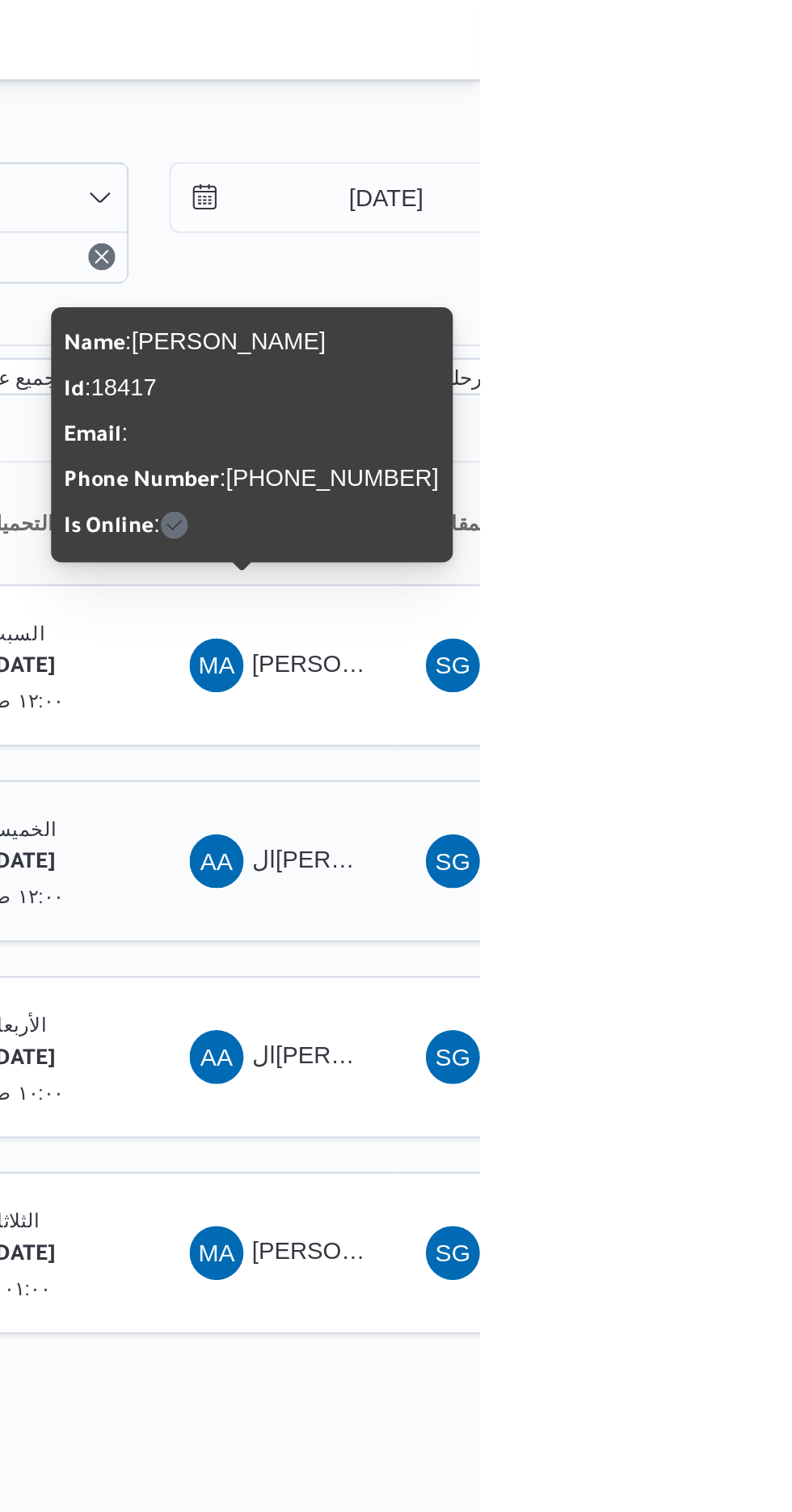
click at [707, 399] on span "AA ال[PERSON_NAME]" at bounding box center [695, 411] width 84 height 26
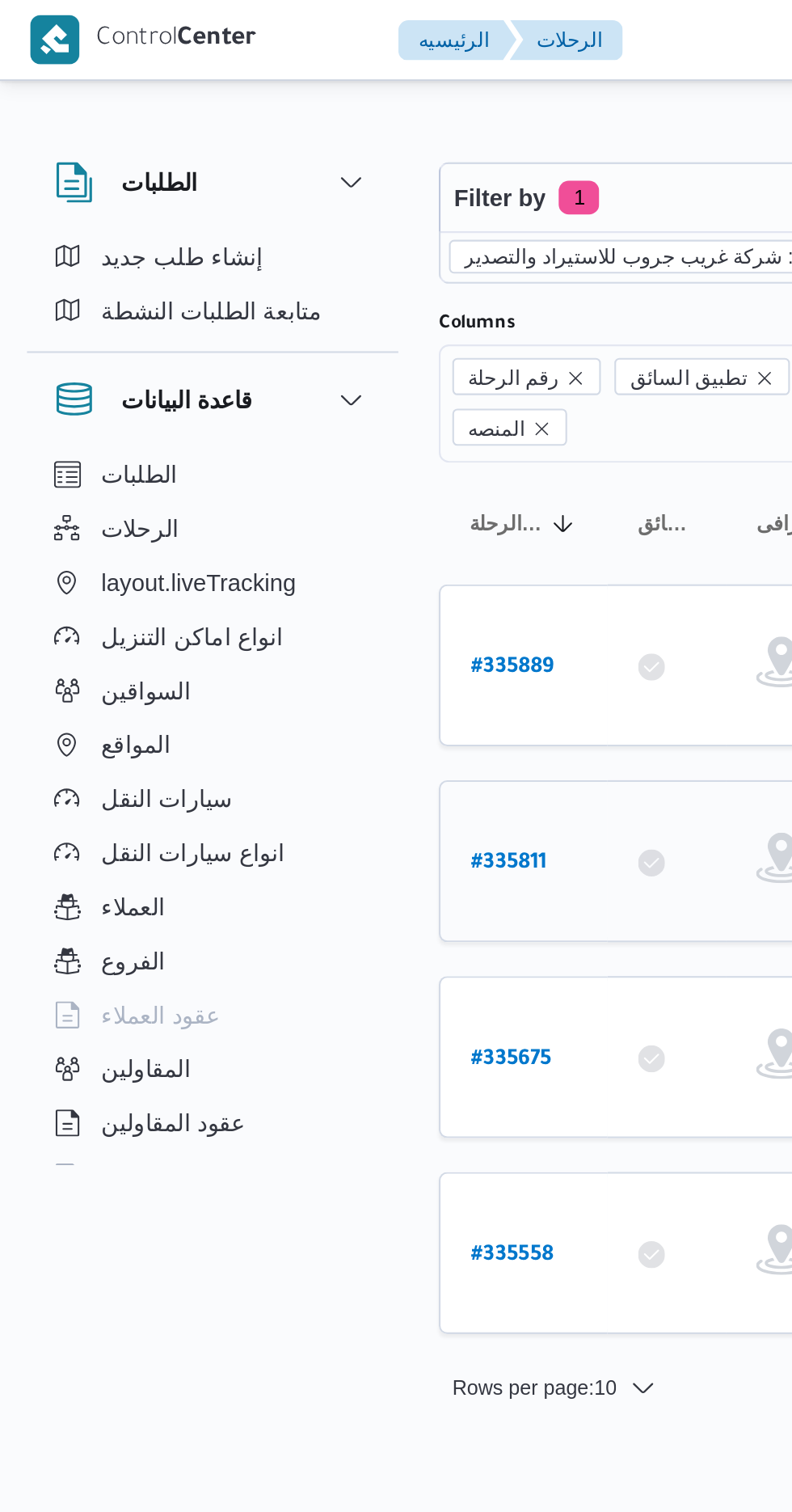
click at [260, 408] on b "# 335811" at bounding box center [244, 414] width 36 height 12
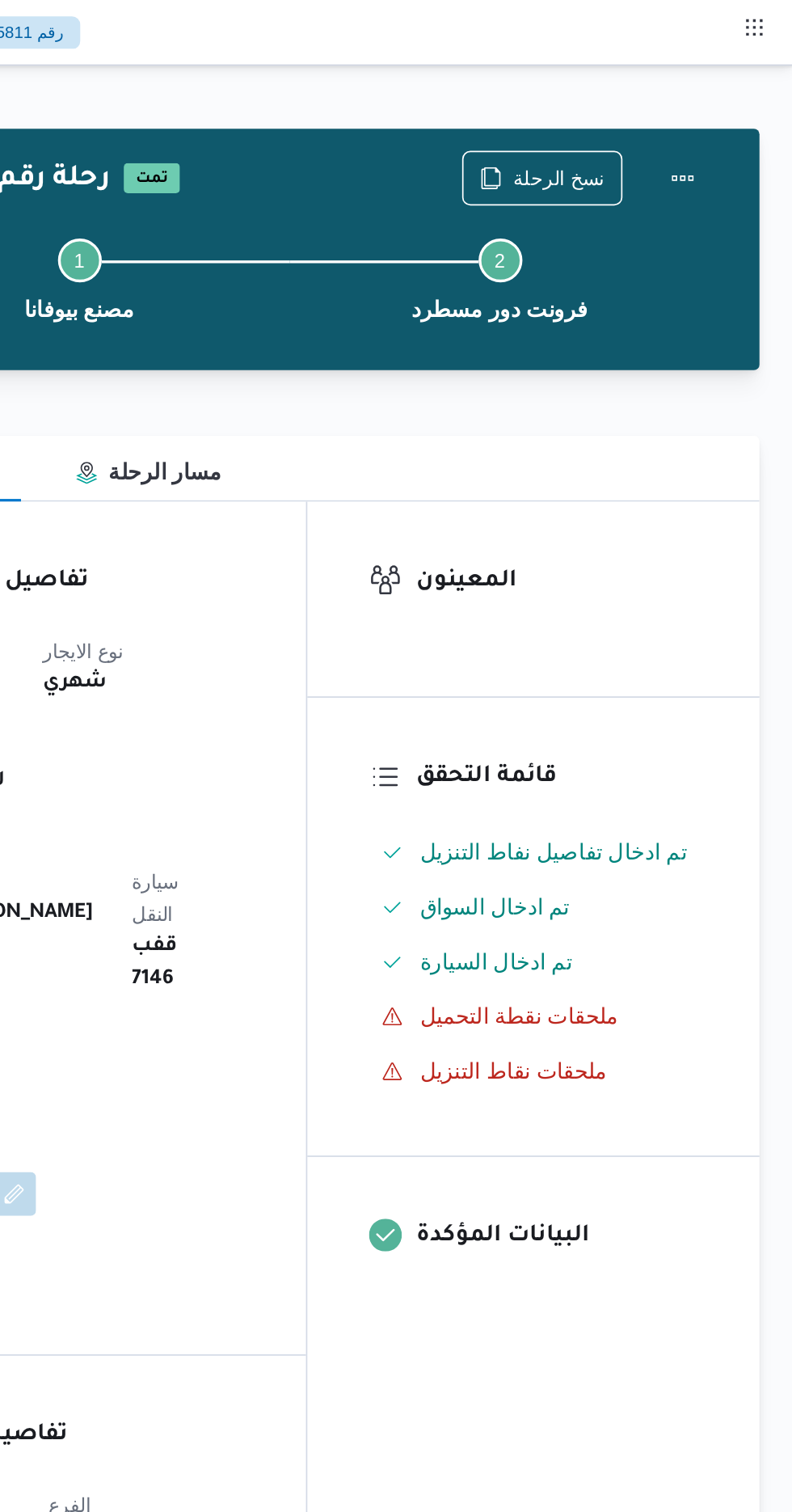
click at [653, 89] on div "نسخ الرحلة" at bounding box center [644, 105] width 95 height 32
click at [665, 100] on span "نسخ الرحلة" at bounding box center [654, 104] width 54 height 19
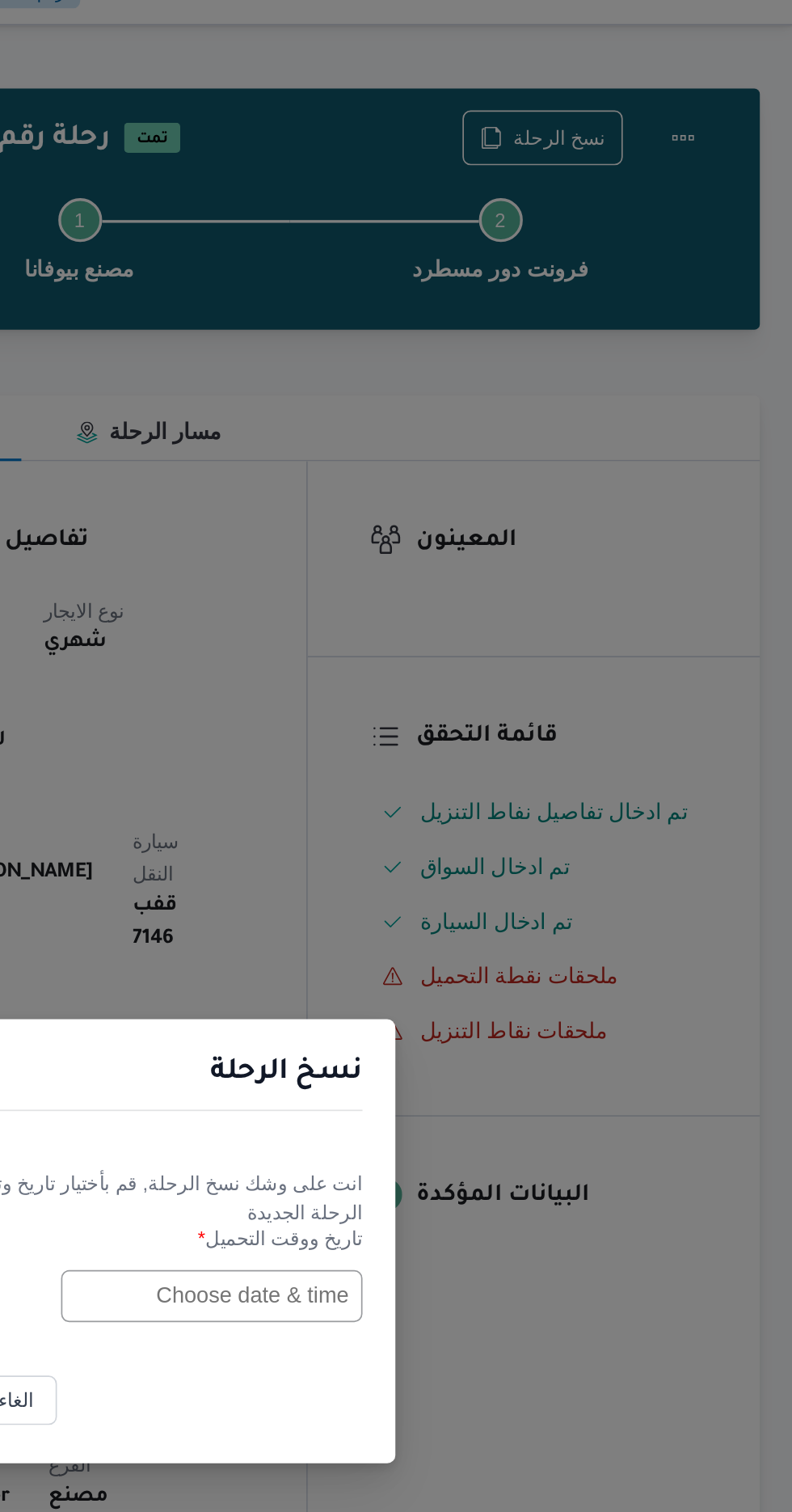
click at [440, 792] on input "text" at bounding box center [449, 788] width 177 height 31
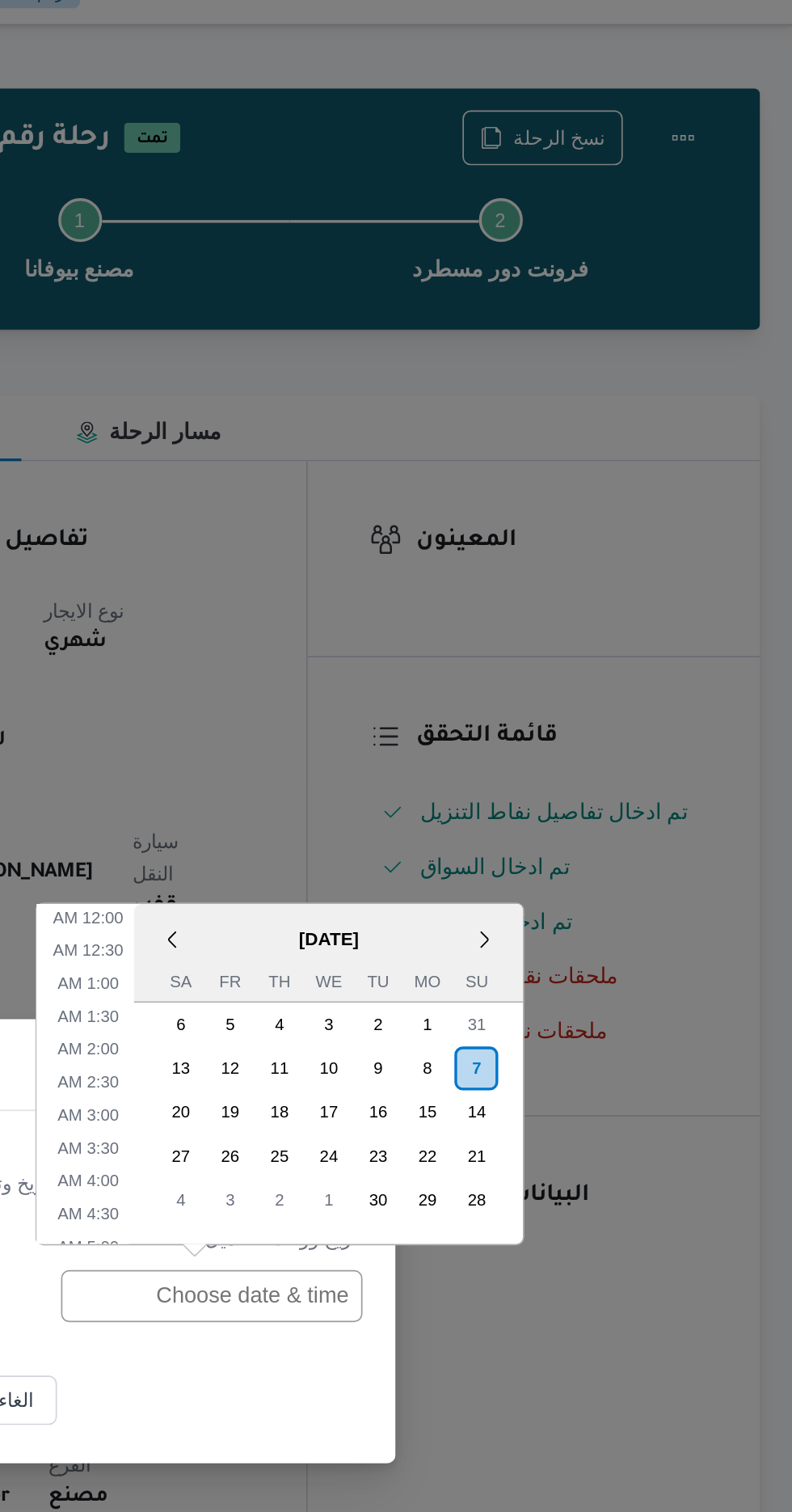
scroll to position [490, 0]
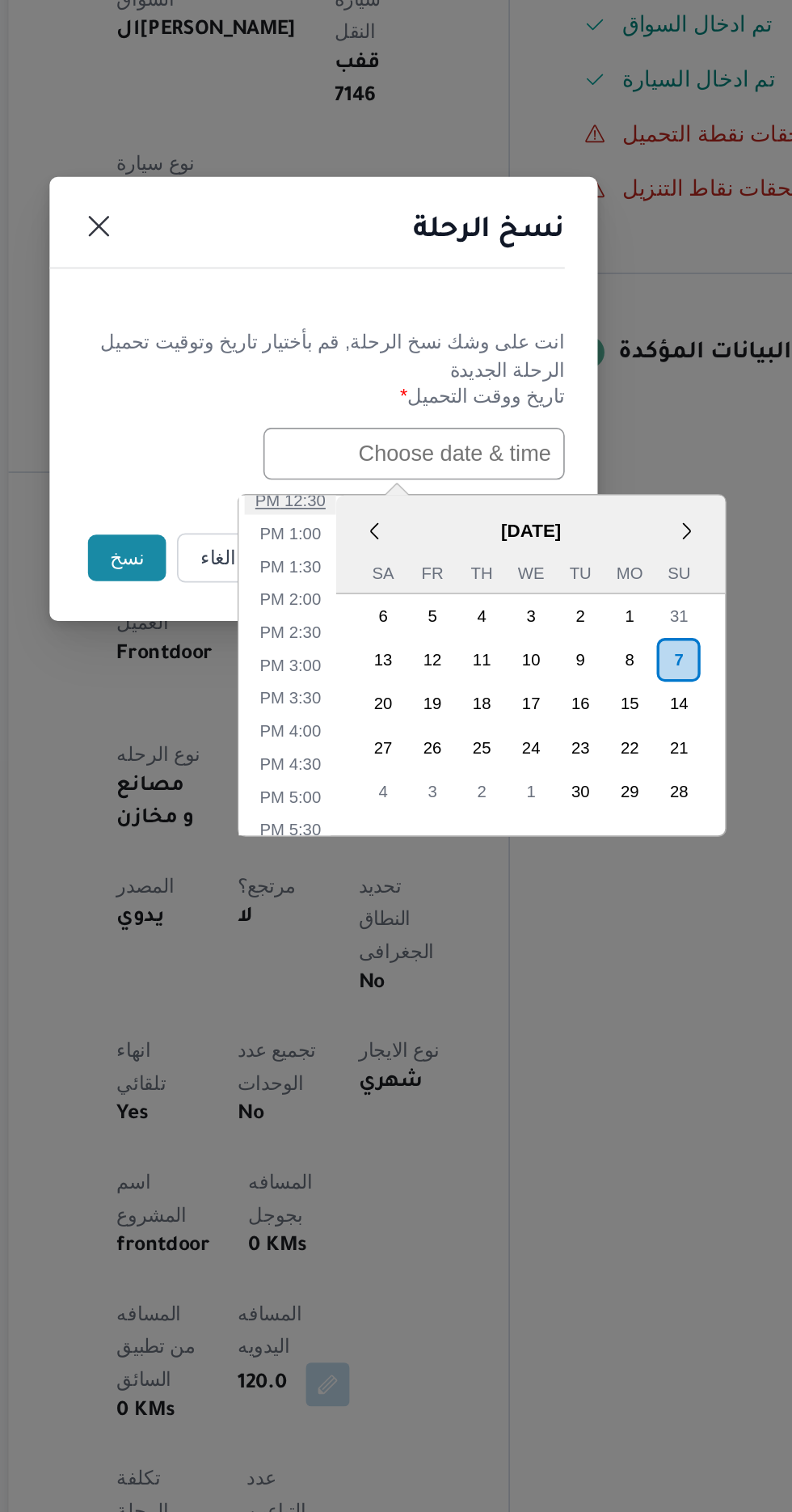
click at [386, 811] on li "12:30 PM" at bounding box center [376, 815] width 54 height 16
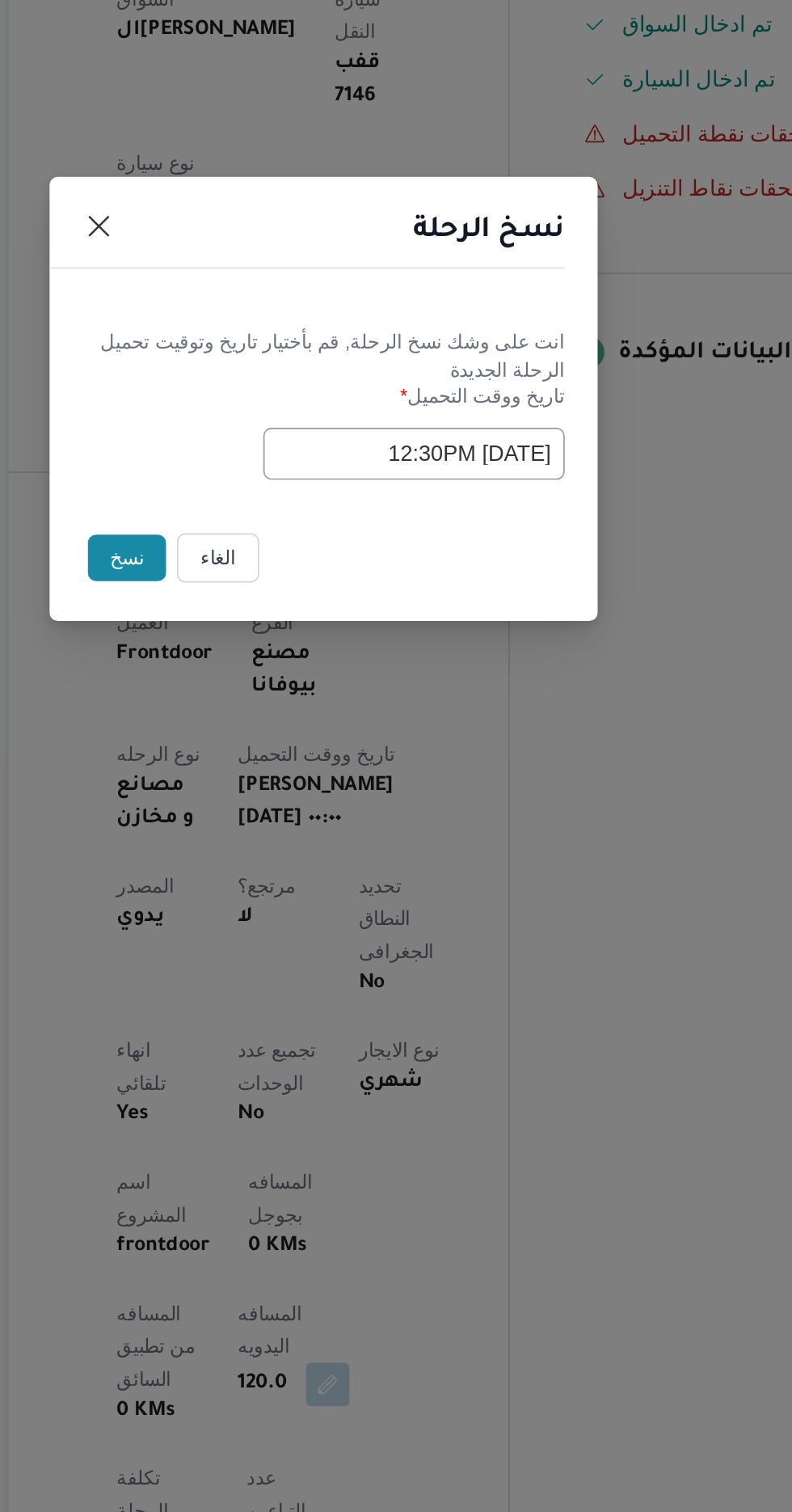
click at [475, 781] on input "[DATE] 12:30PM" at bounding box center [449, 788] width 177 height 31
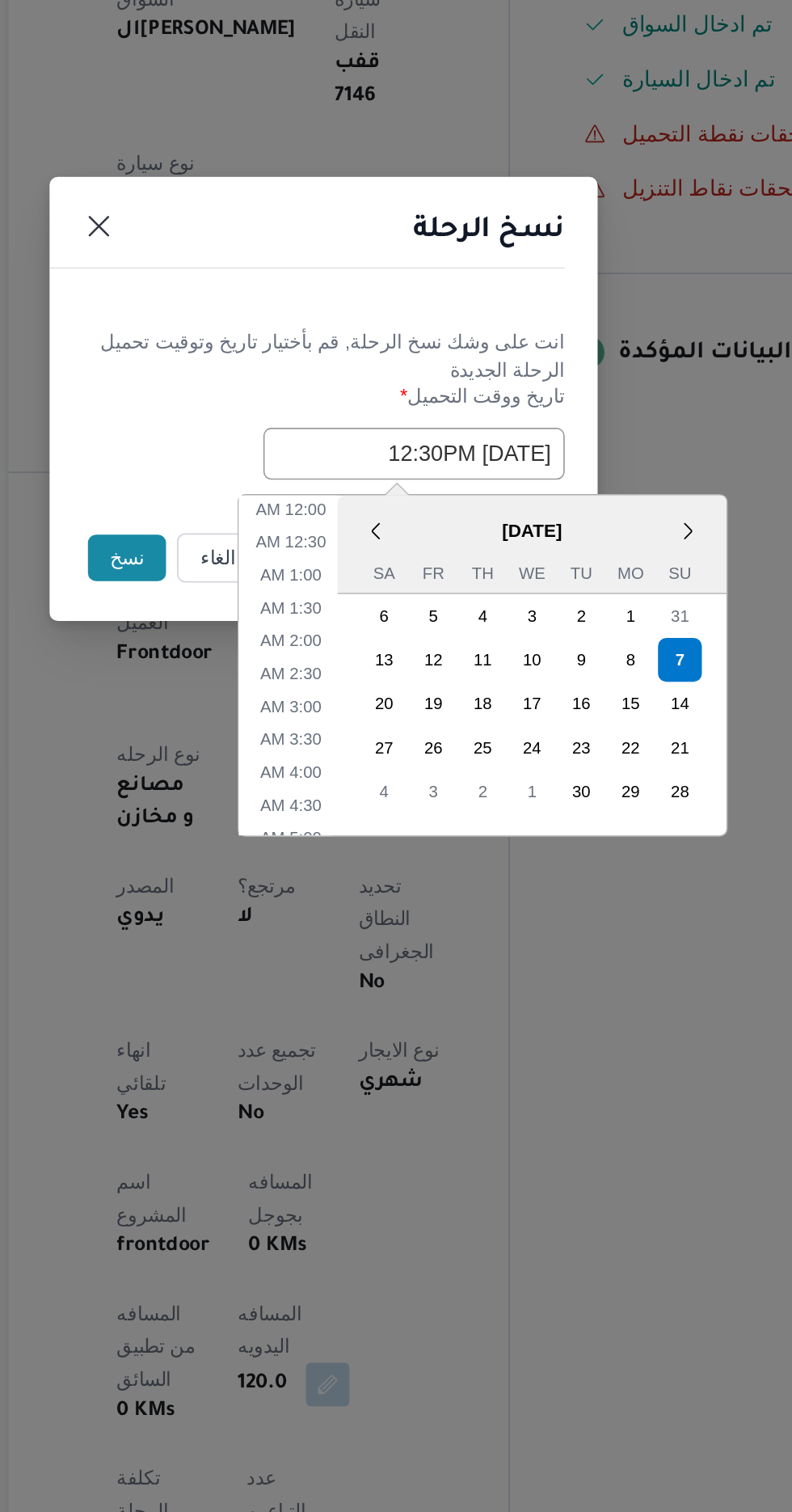
scroll to position [393, 0]
click at [387, 817] on li "10:00 AM" at bounding box center [376, 815] width 54 height 16
type input "[DATE] 10:00AM"
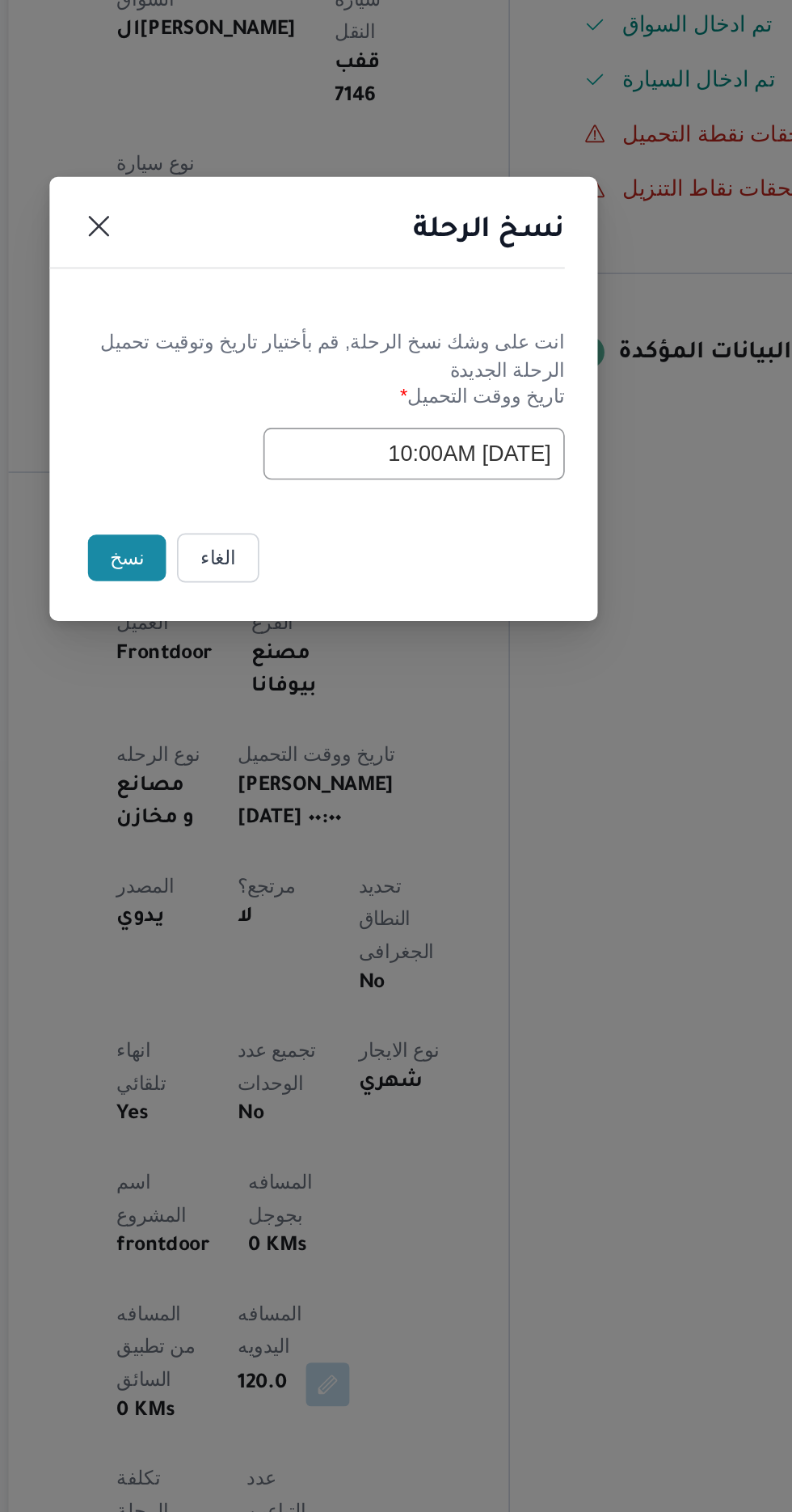
click at [276, 857] on button "نسخ" at bounding box center [280, 849] width 46 height 27
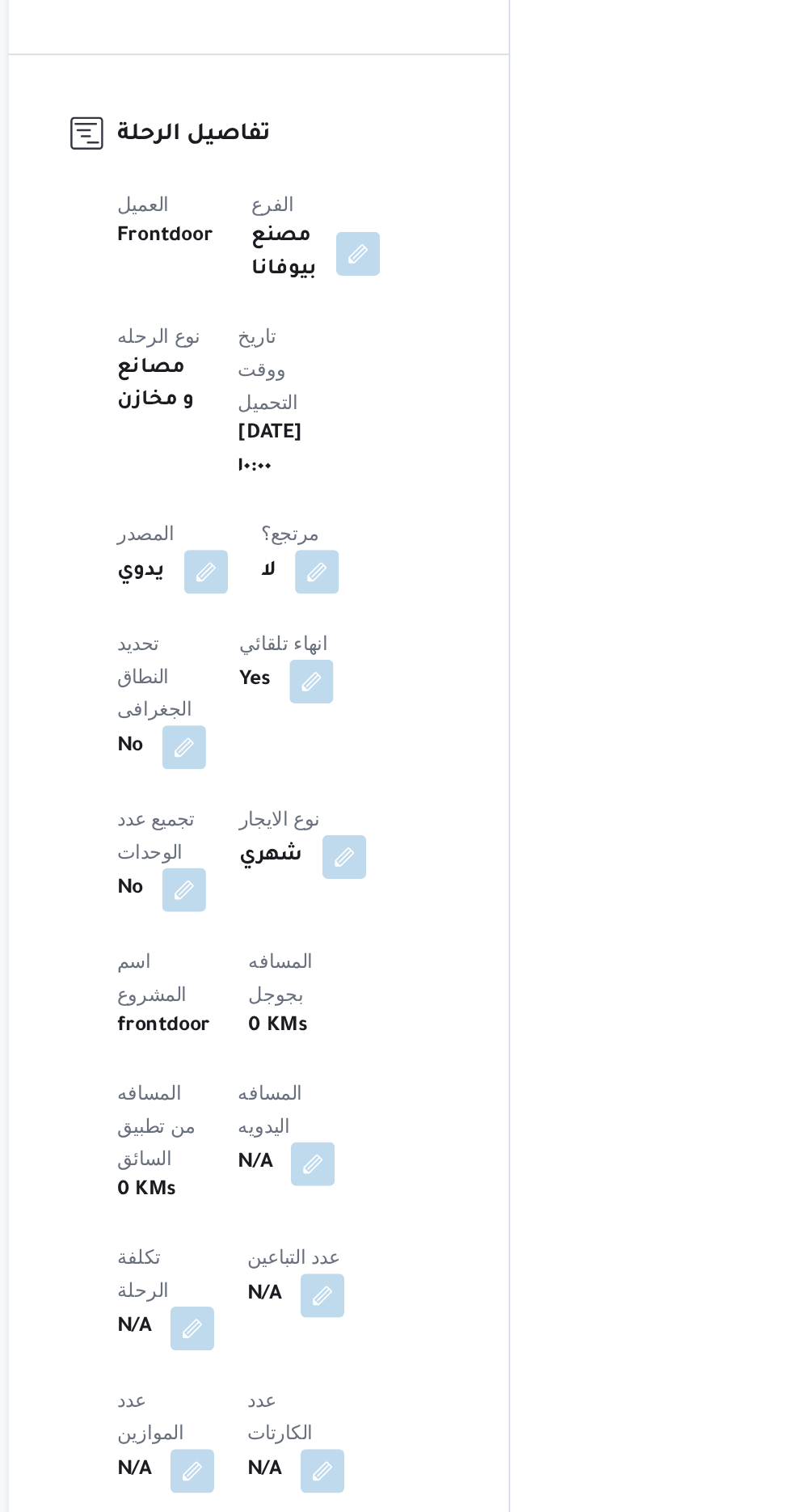
scroll to position [150, 0]
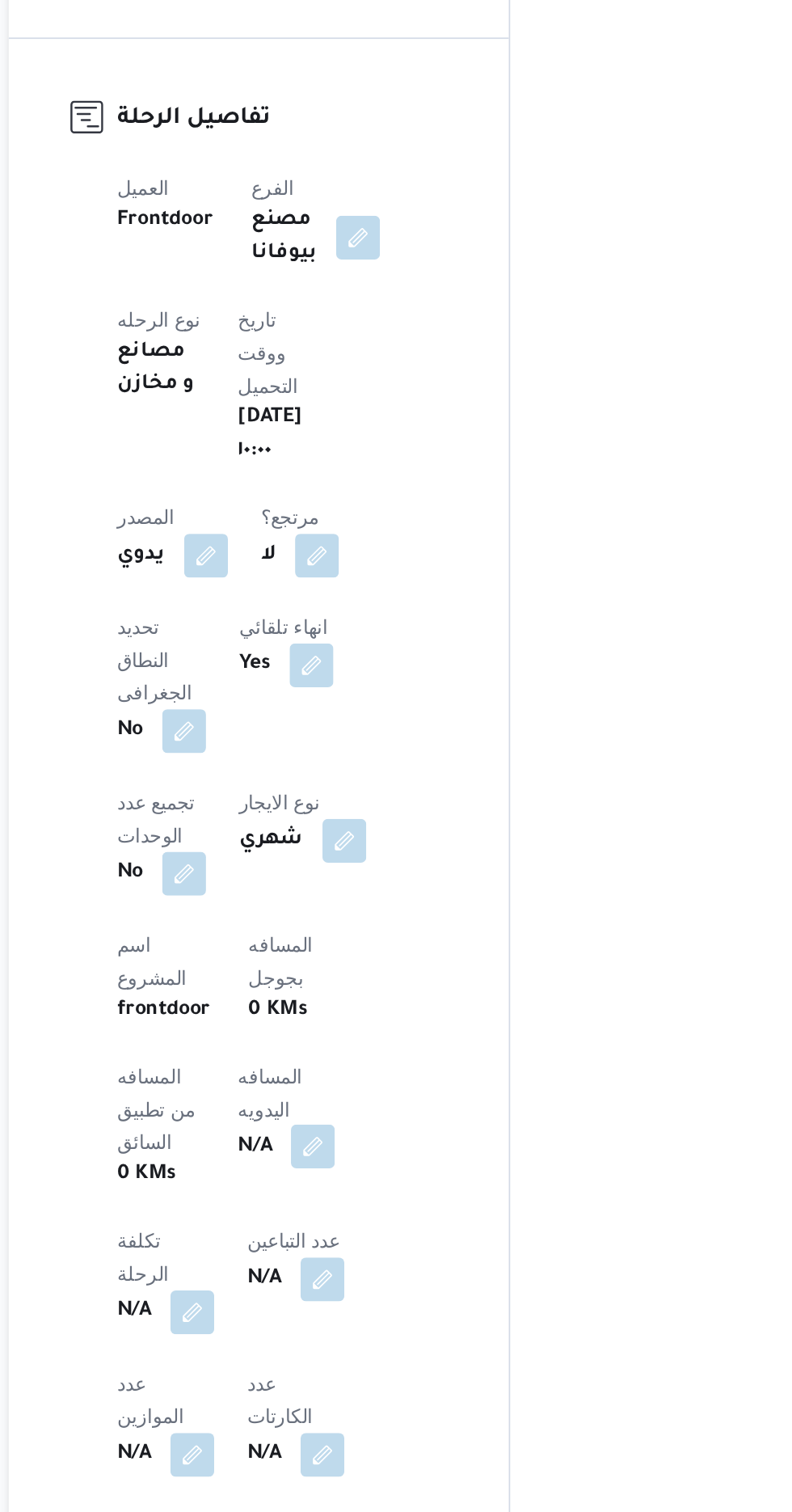
click at [377, 1283] on button "button" at bounding box center [389, 1296] width 26 height 26
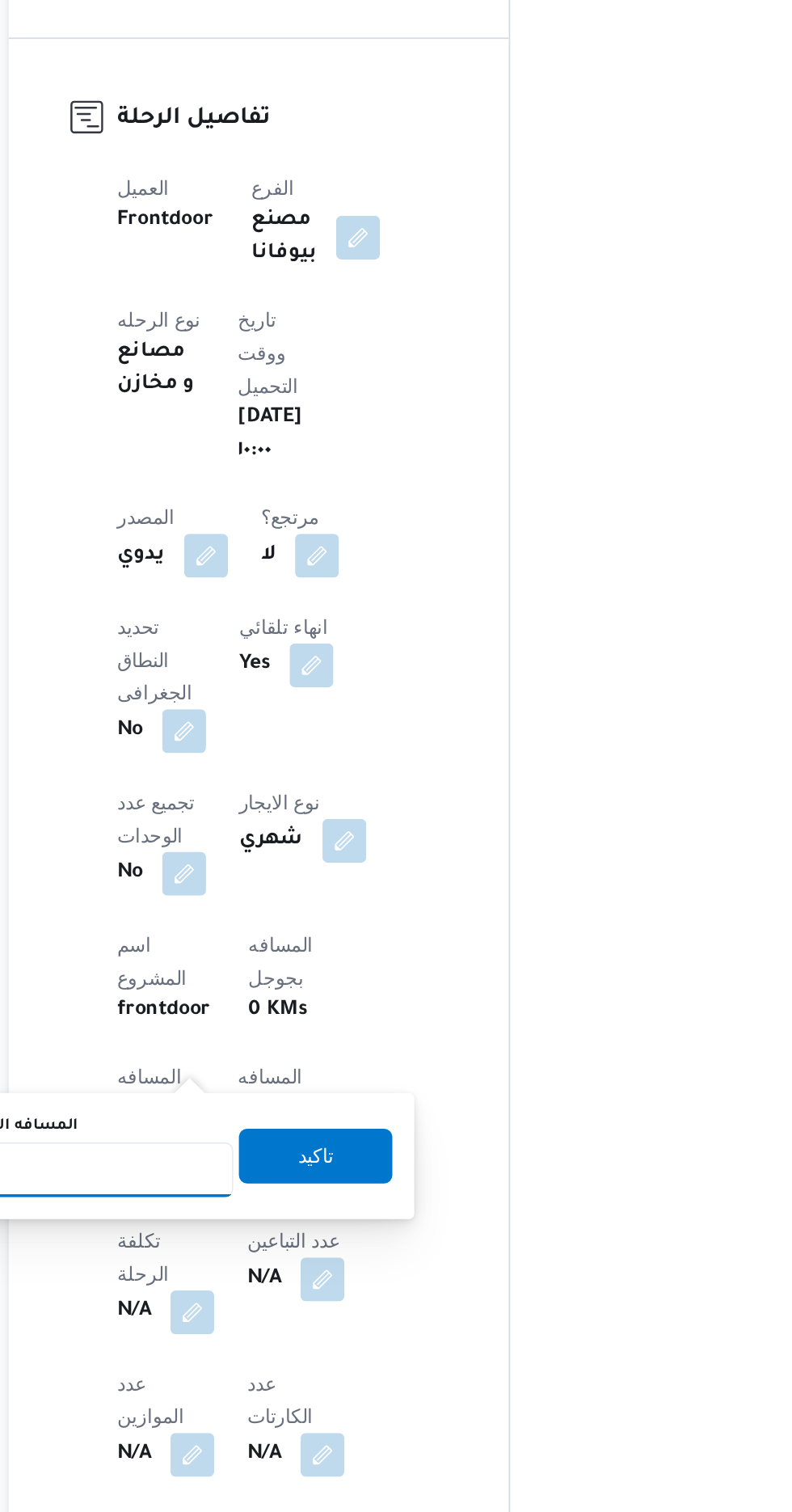
click at [297, 1310] on input "المسافه اليدويه" at bounding box center [262, 1309] width 161 height 32
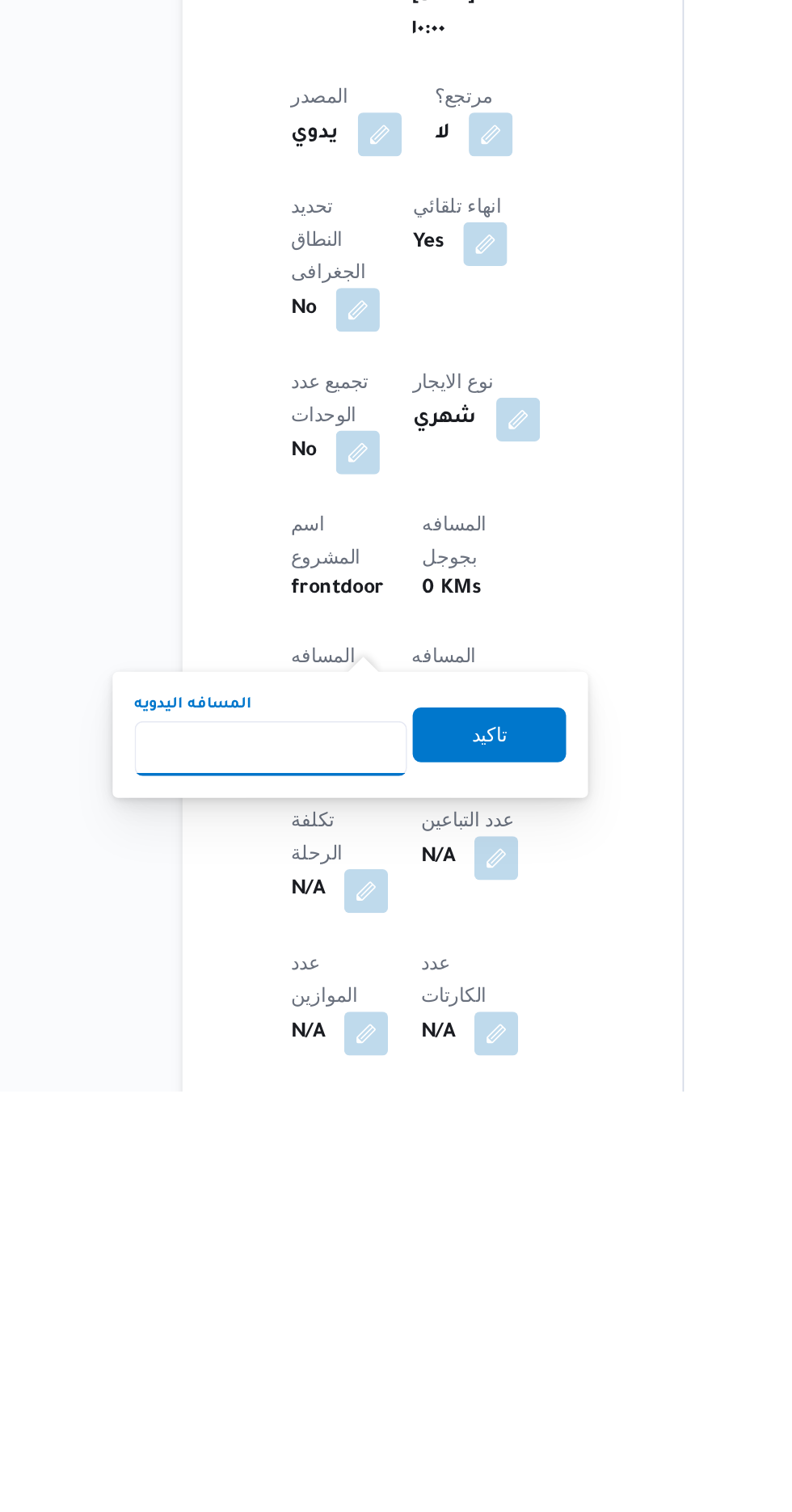
scroll to position [241, 0]
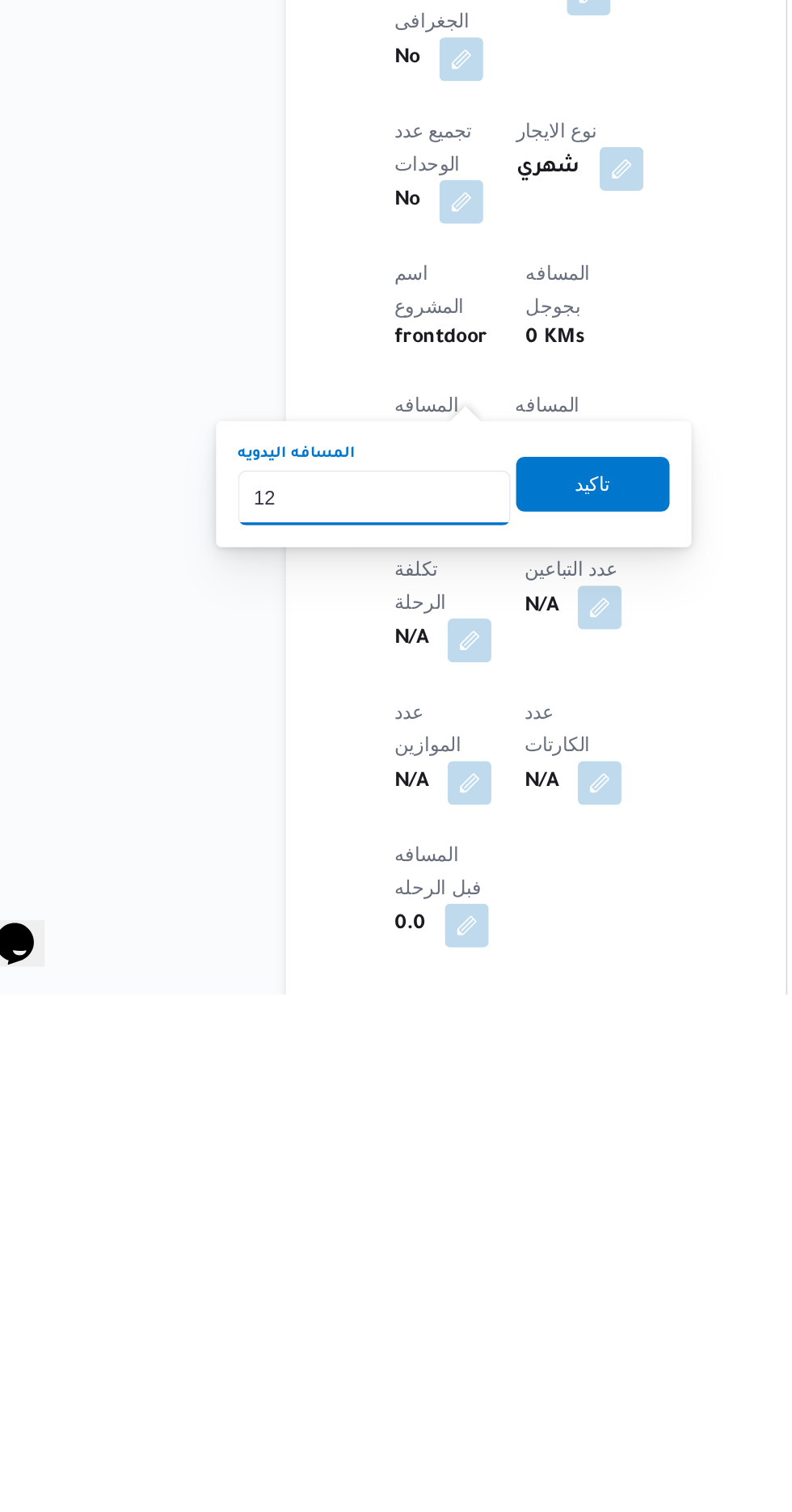
type input "120"
click at [401, 1207] on span "تاكيد" at bounding box center [391, 1209] width 21 height 19
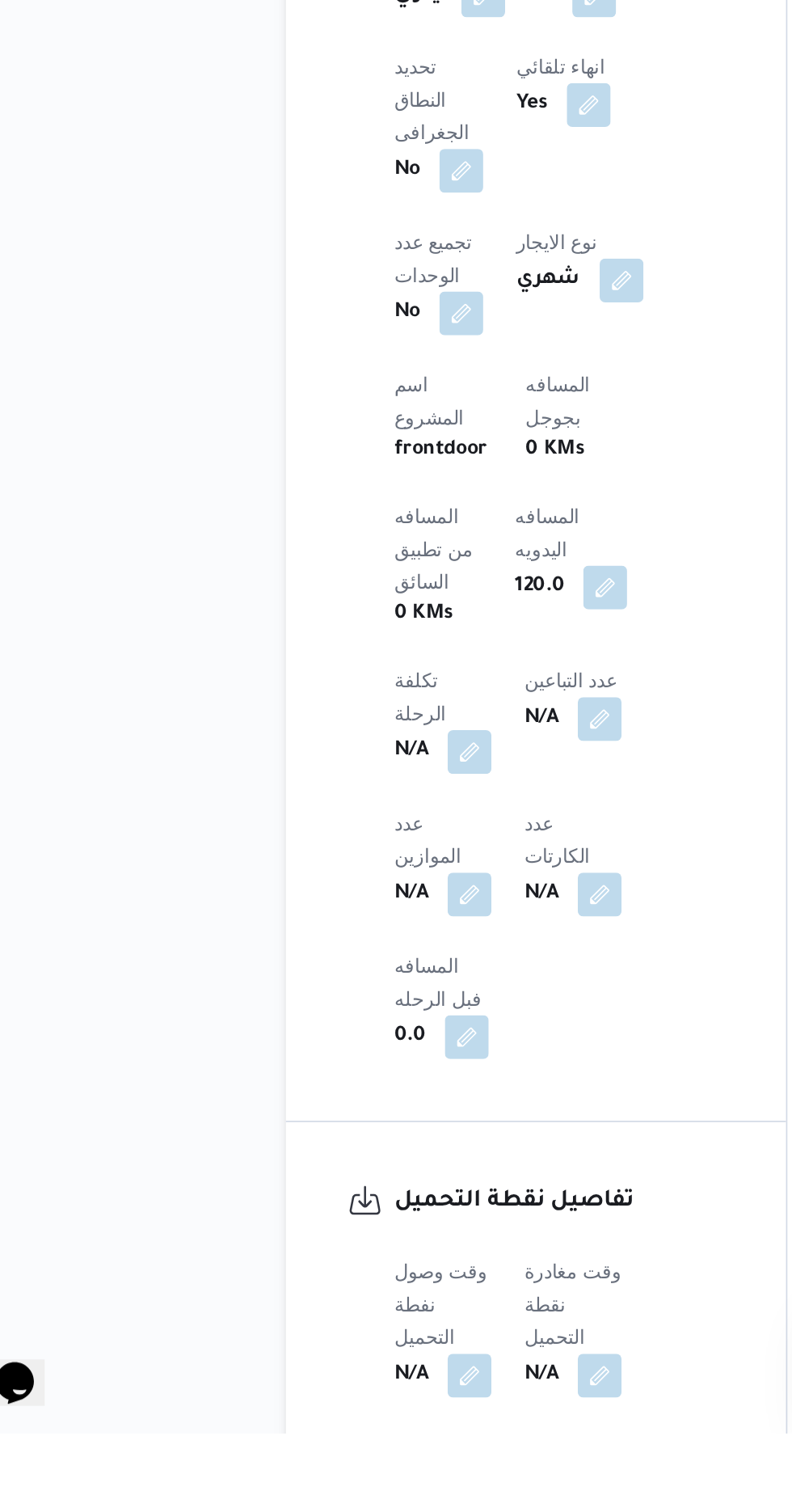
scroll to position [436, 0]
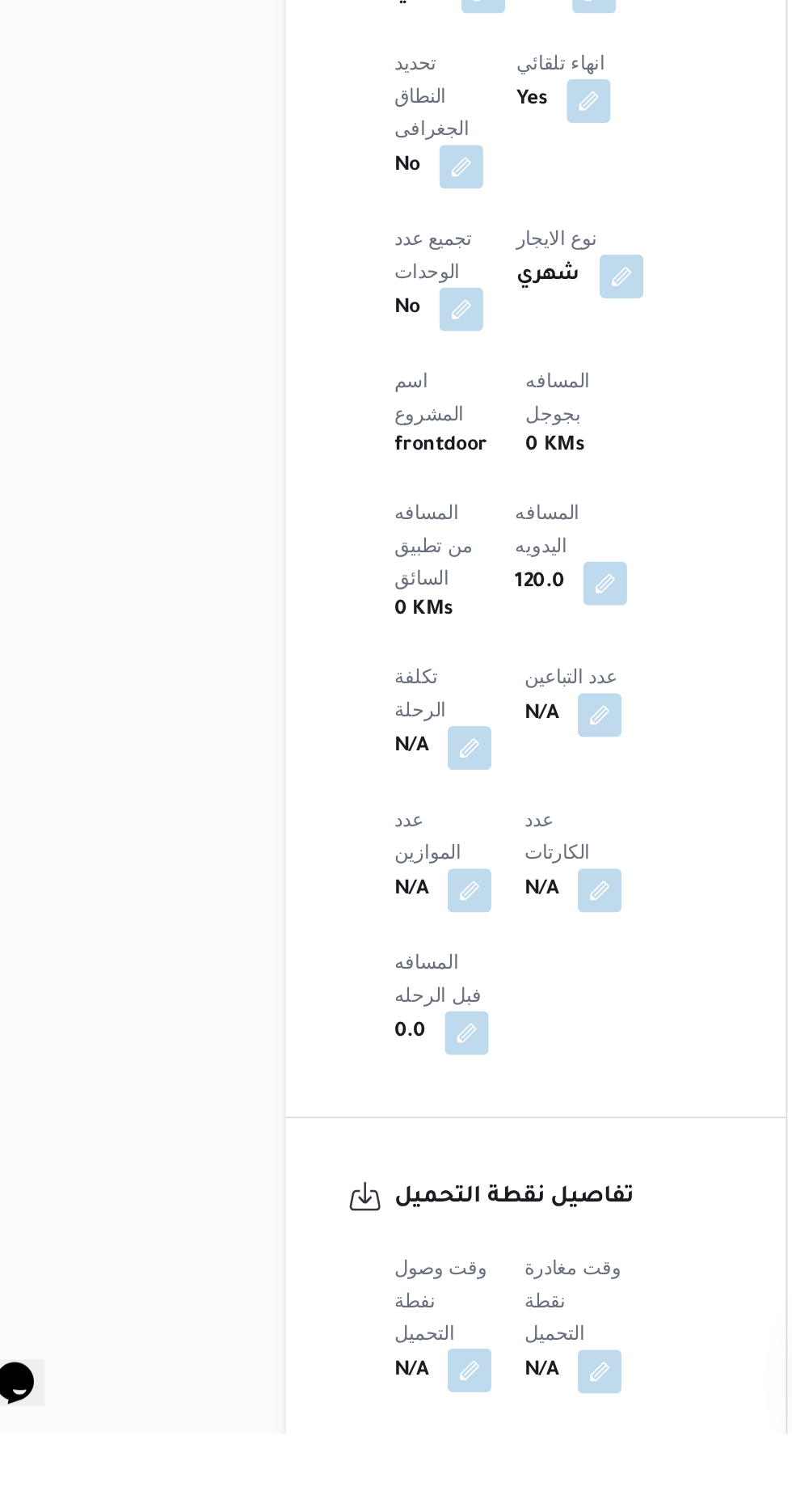
click at [321, 1461] on button "button" at bounding box center [318, 1474] width 26 height 26
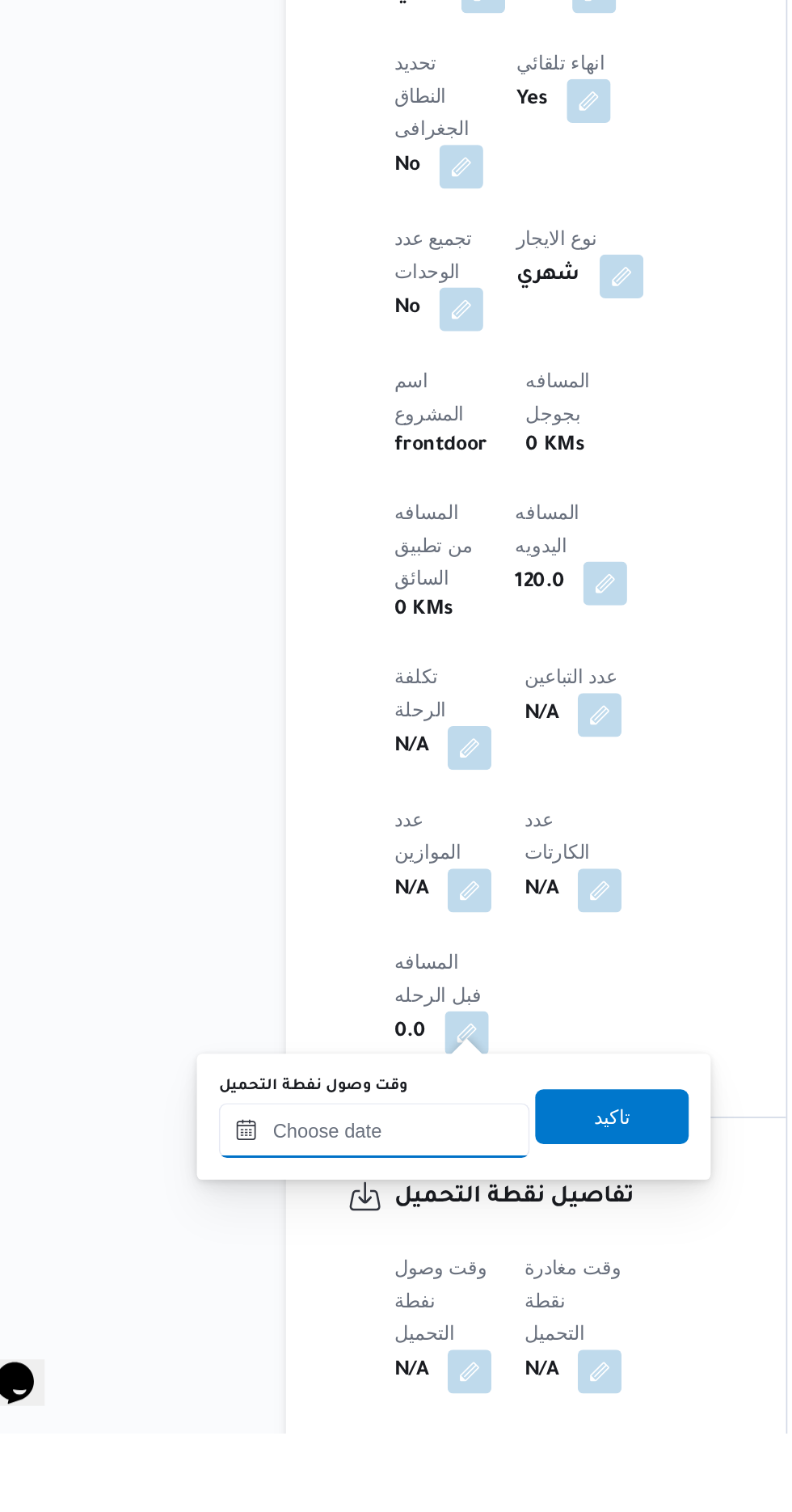
click at [253, 1331] on input "وقت وصول نفطة التحميل" at bounding box center [262, 1333] width 183 height 32
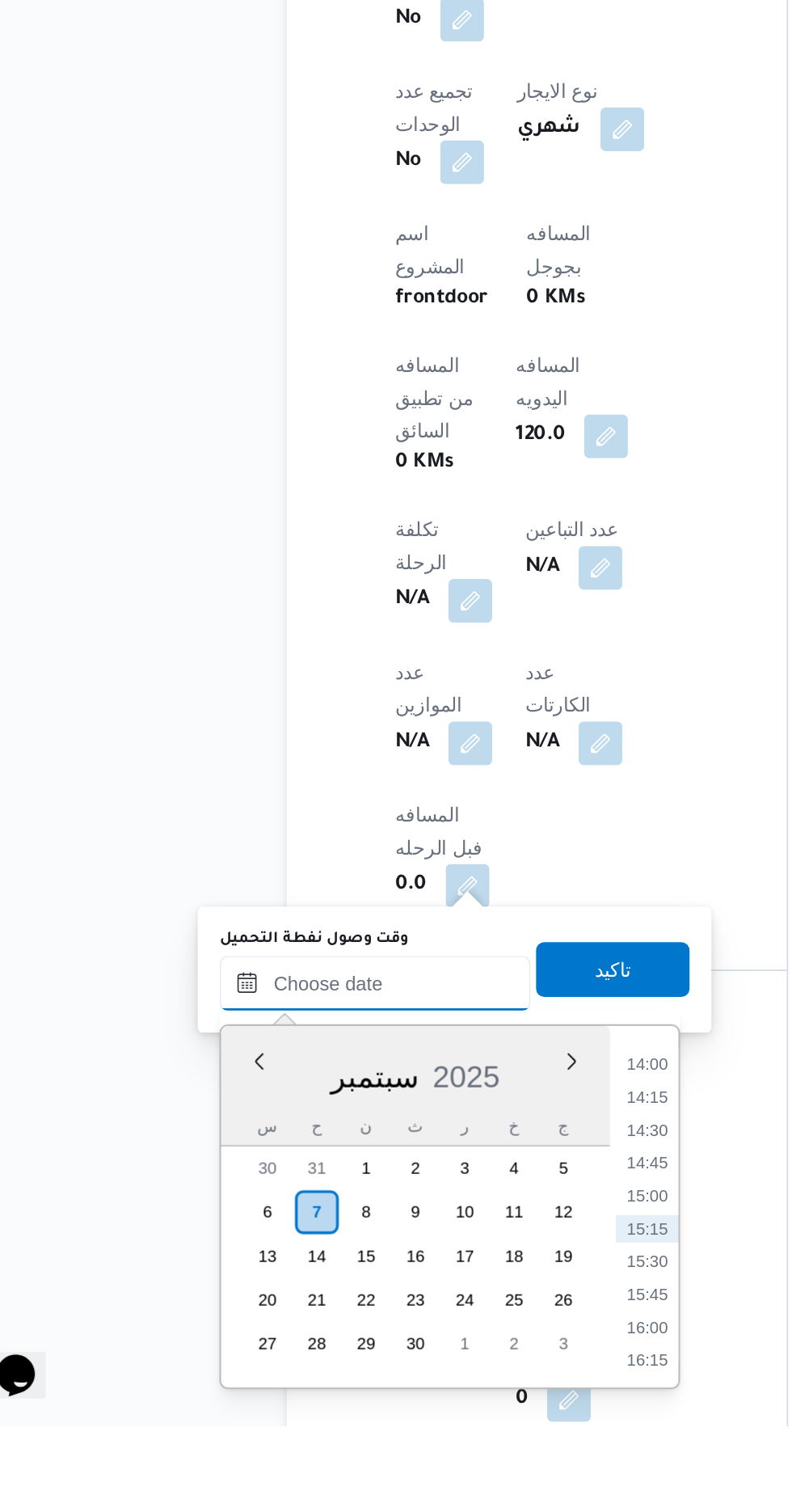
scroll to position [522, 0]
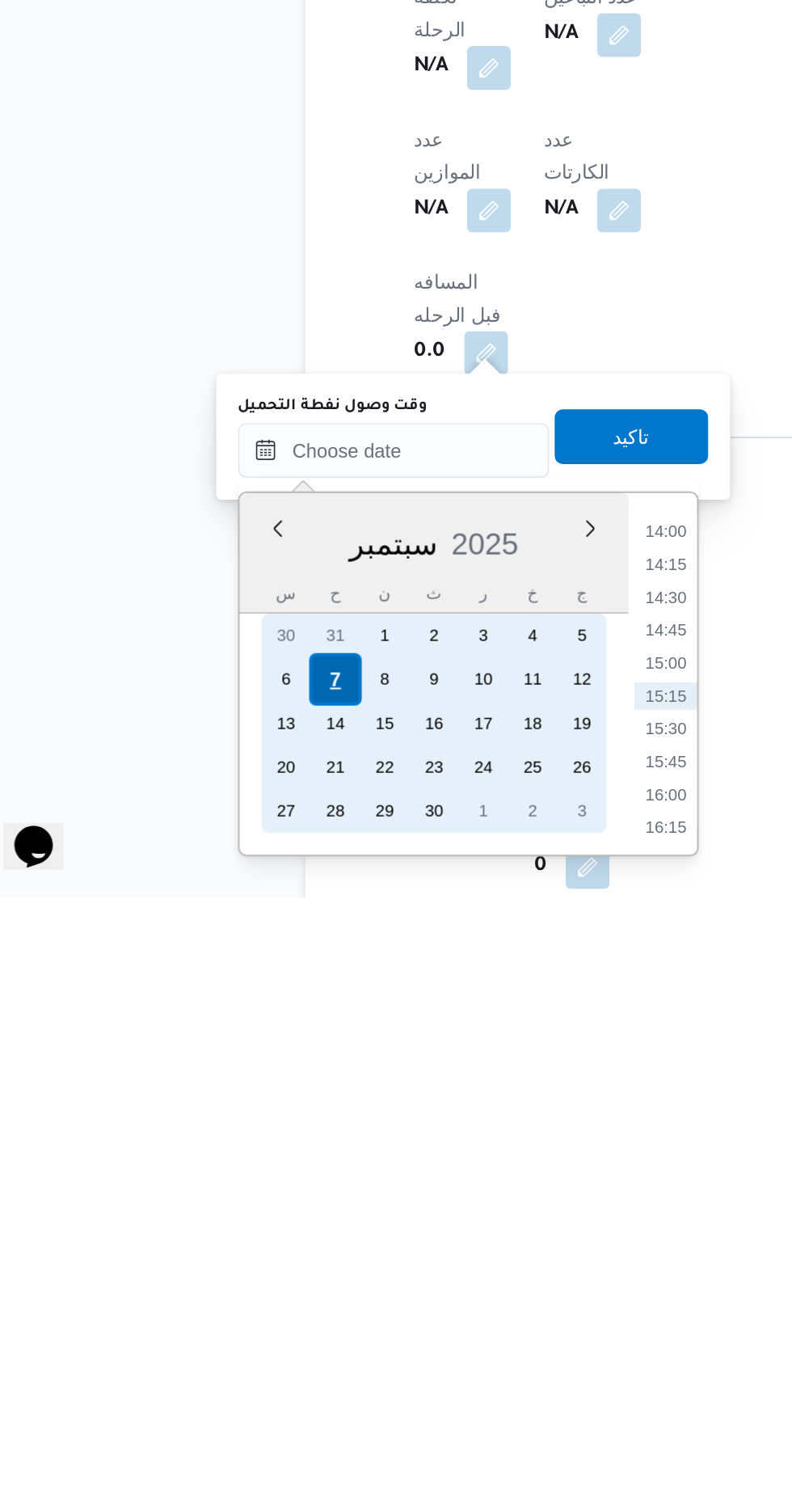
click at [221, 1393] on div "7" at bounding box center [226, 1383] width 31 height 31
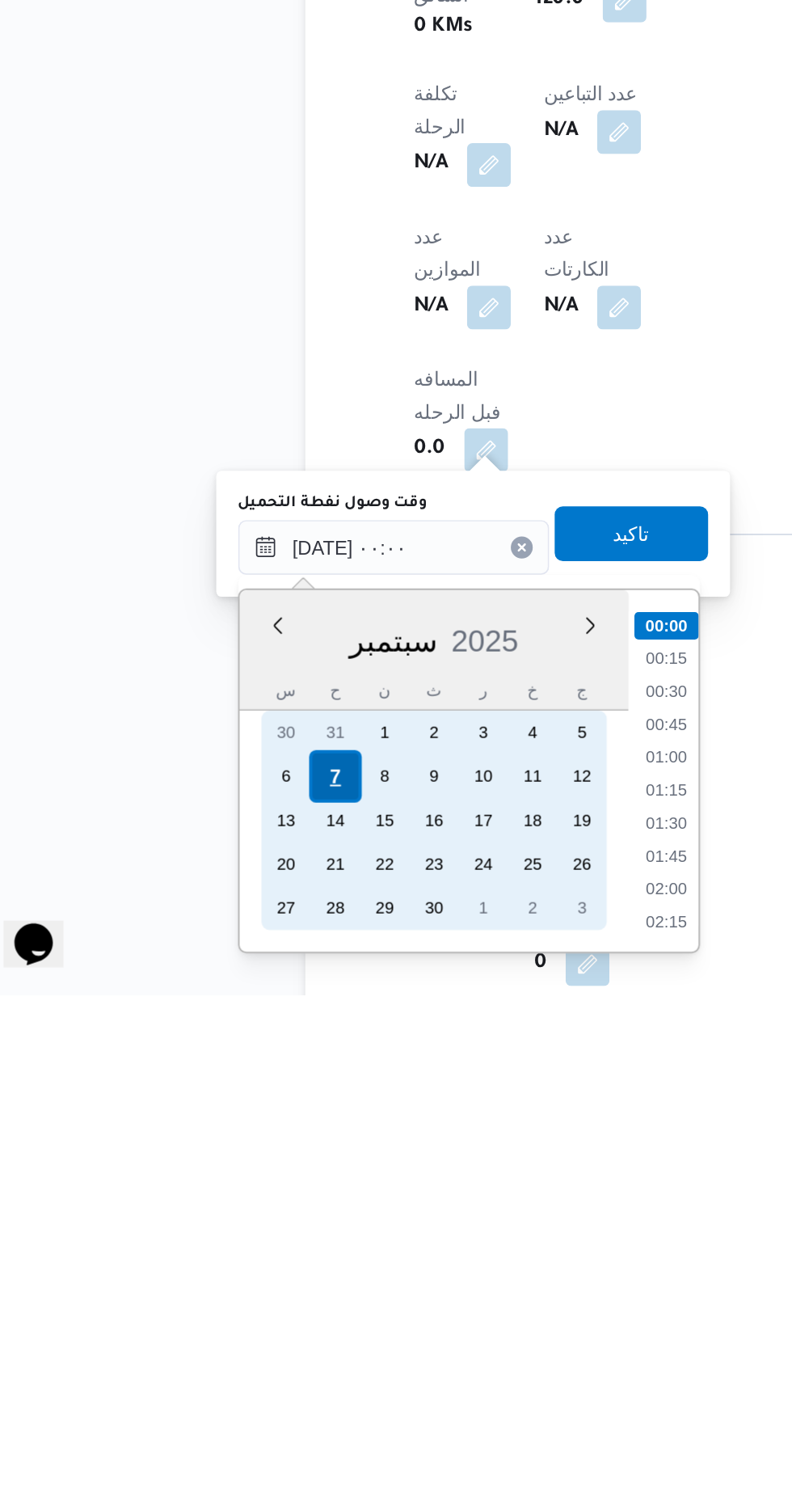
scroll to position [523, 0]
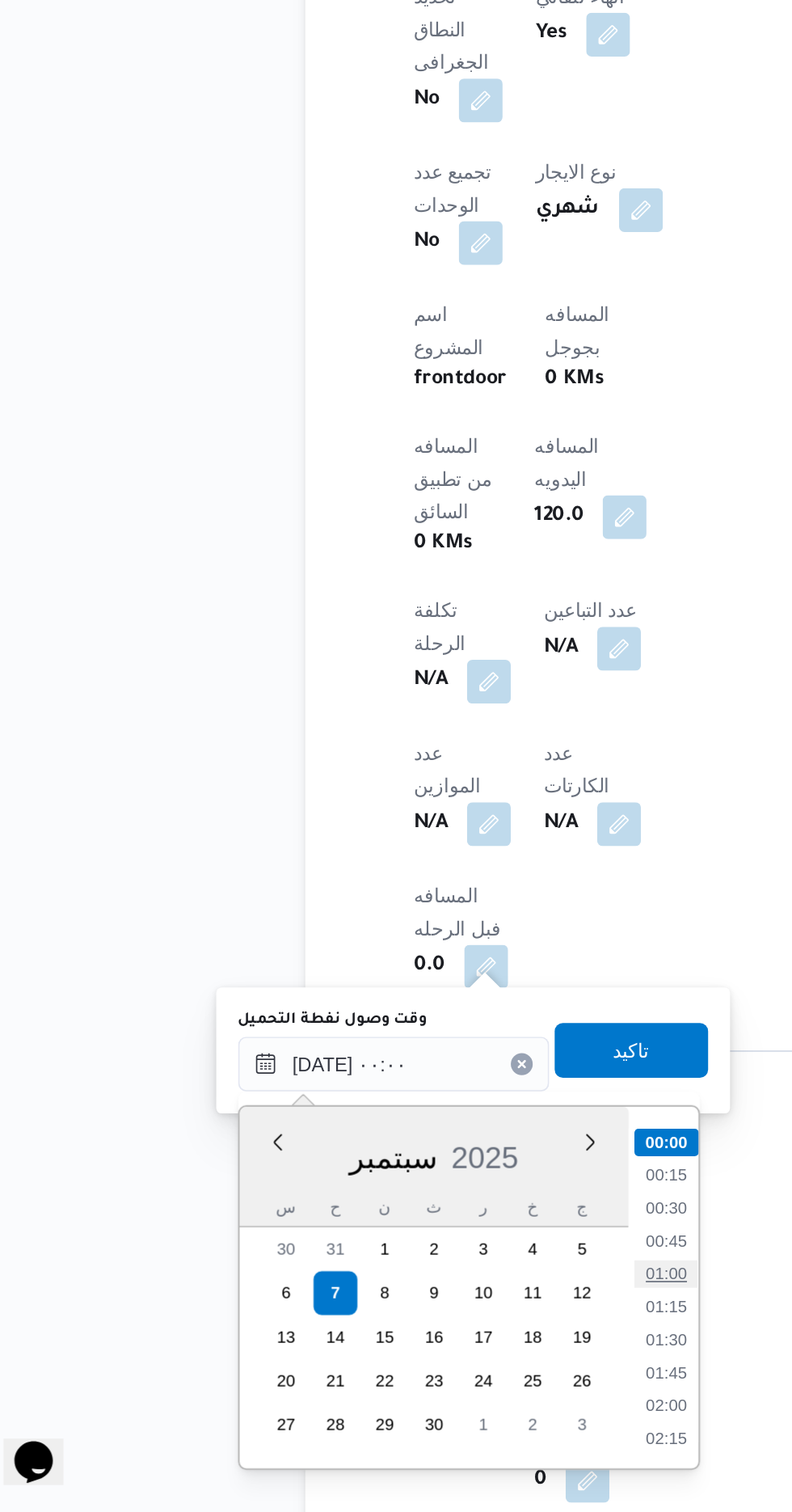
click at [415, 1369] on li "01:00" at bounding box center [422, 1370] width 37 height 16
type input "[DATE] ٠١:٠٠"
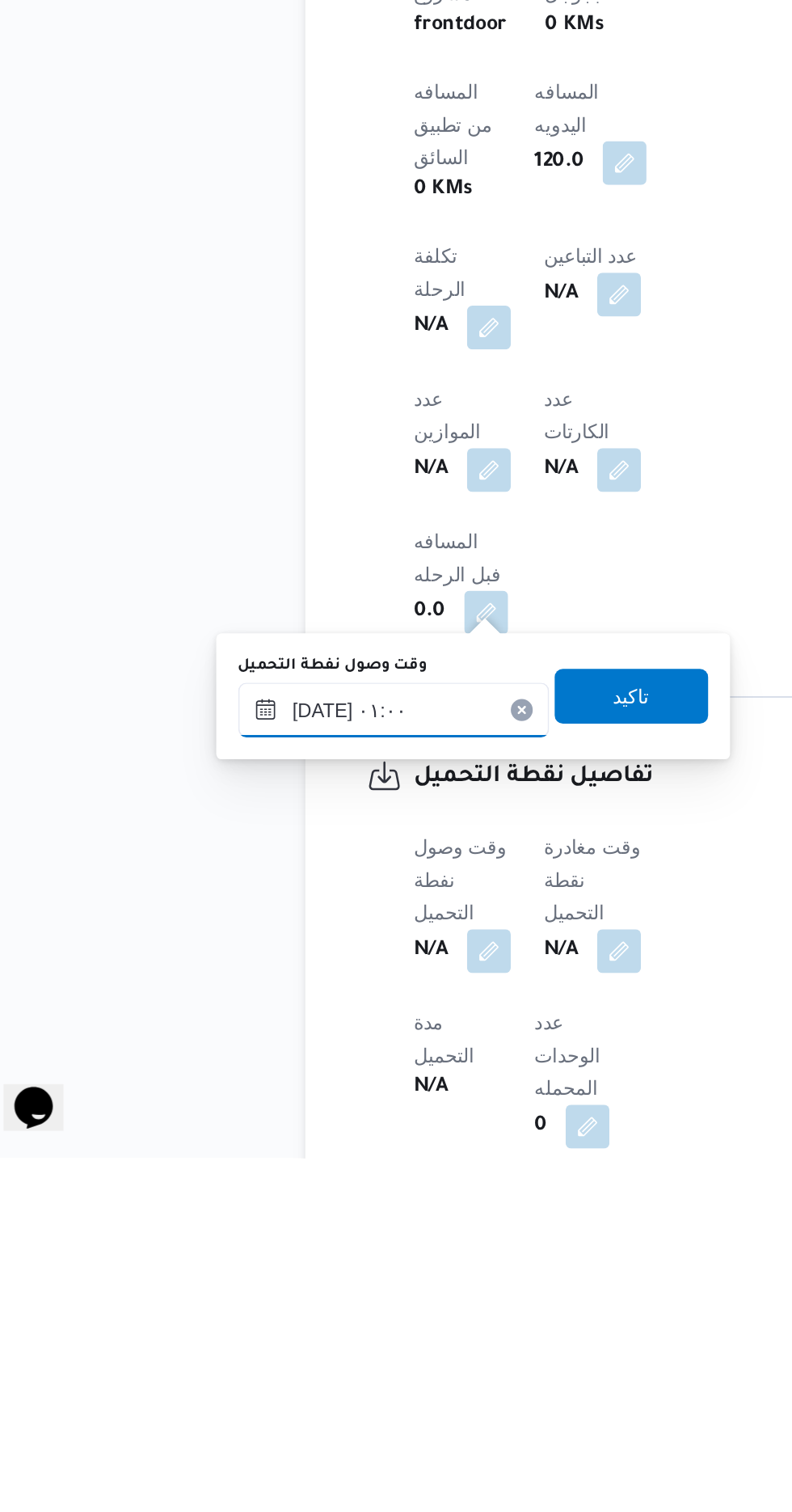
scroll to position [551, 0]
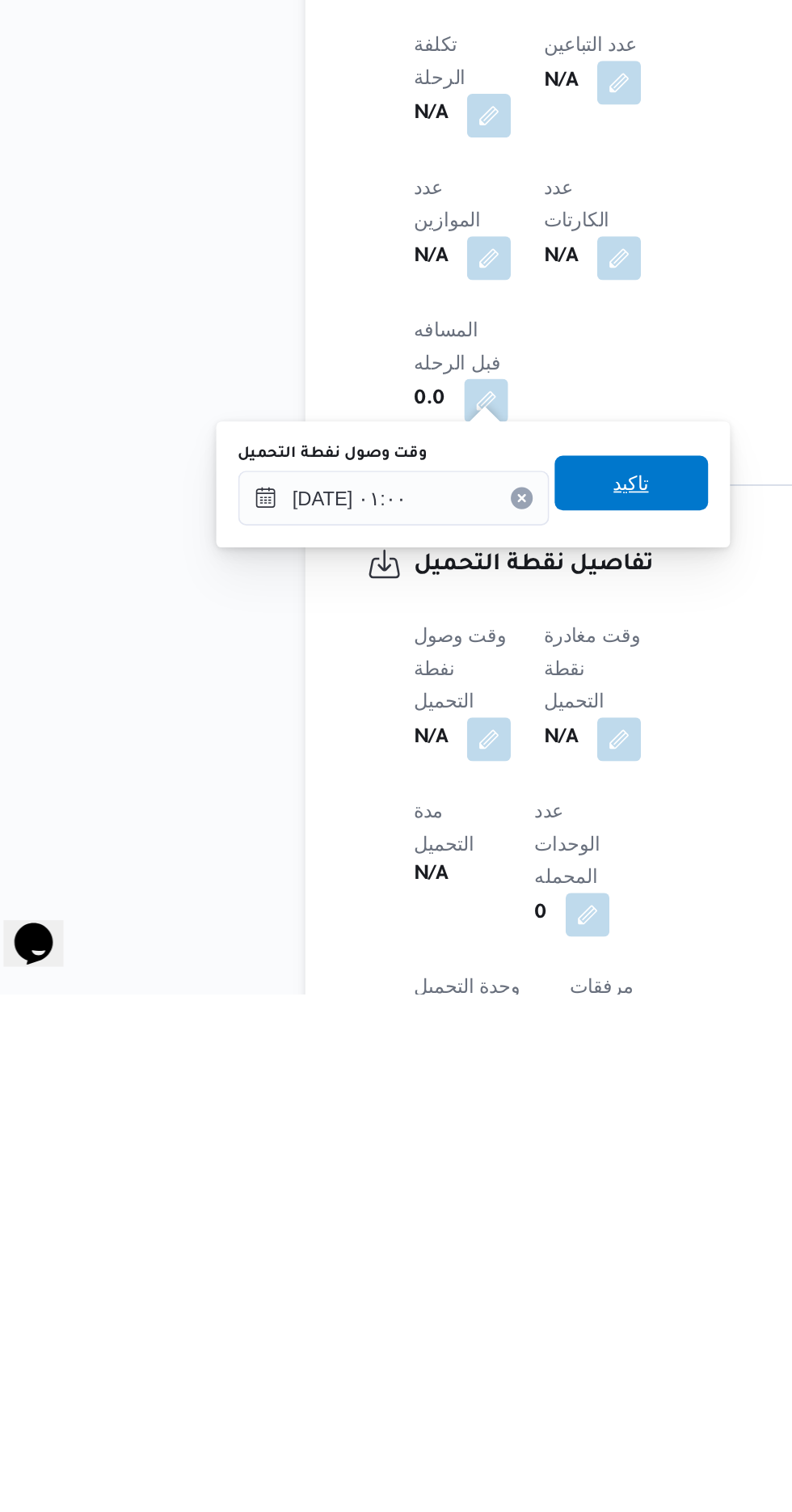
click at [415, 1223] on span "تاكيد" at bounding box center [402, 1210] width 90 height 32
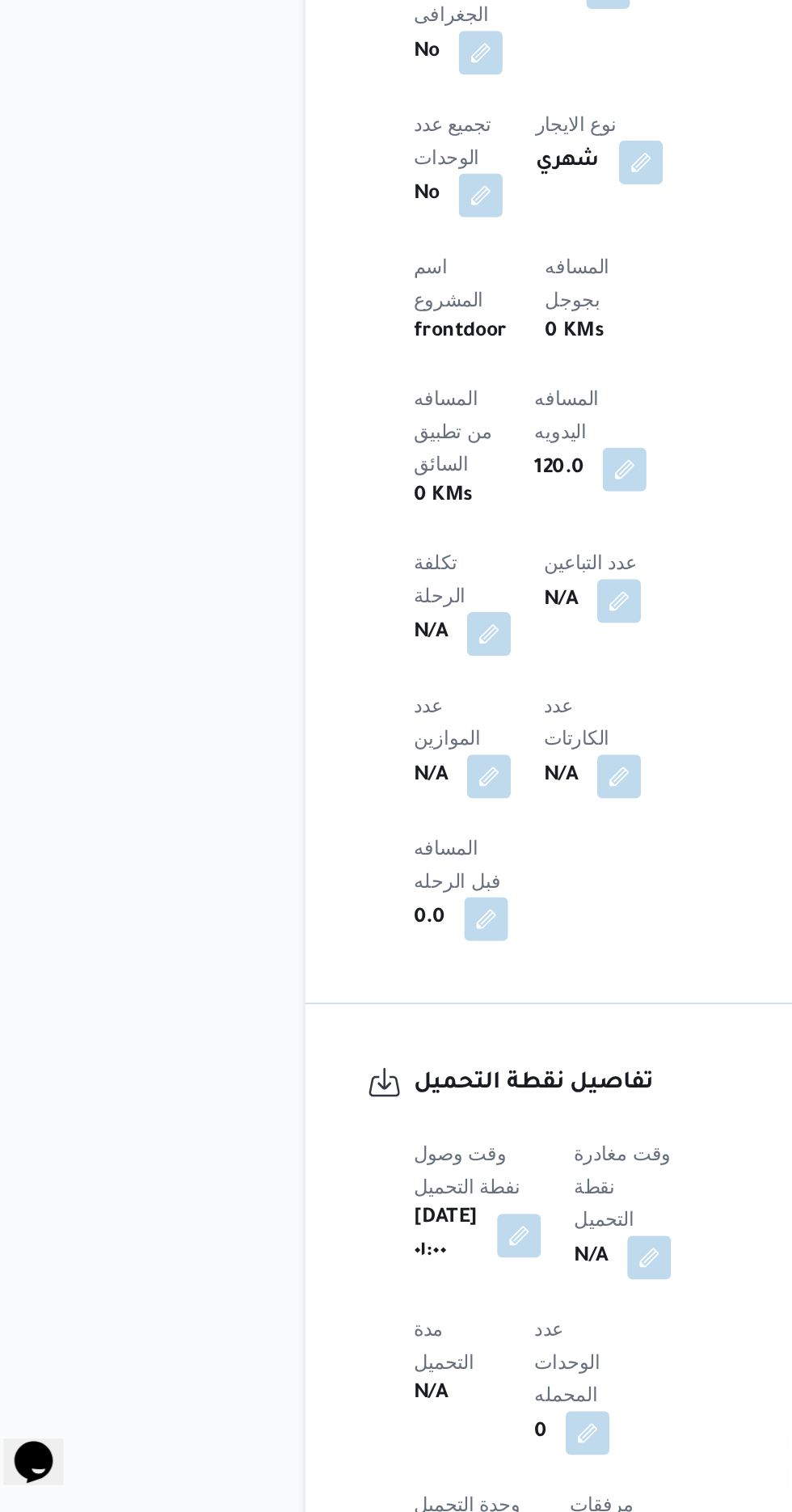
click at [389, 1352] on b "N/A" at bounding box center [378, 1361] width 20 height 19
click at [417, 1348] on button "button" at bounding box center [412, 1360] width 26 height 26
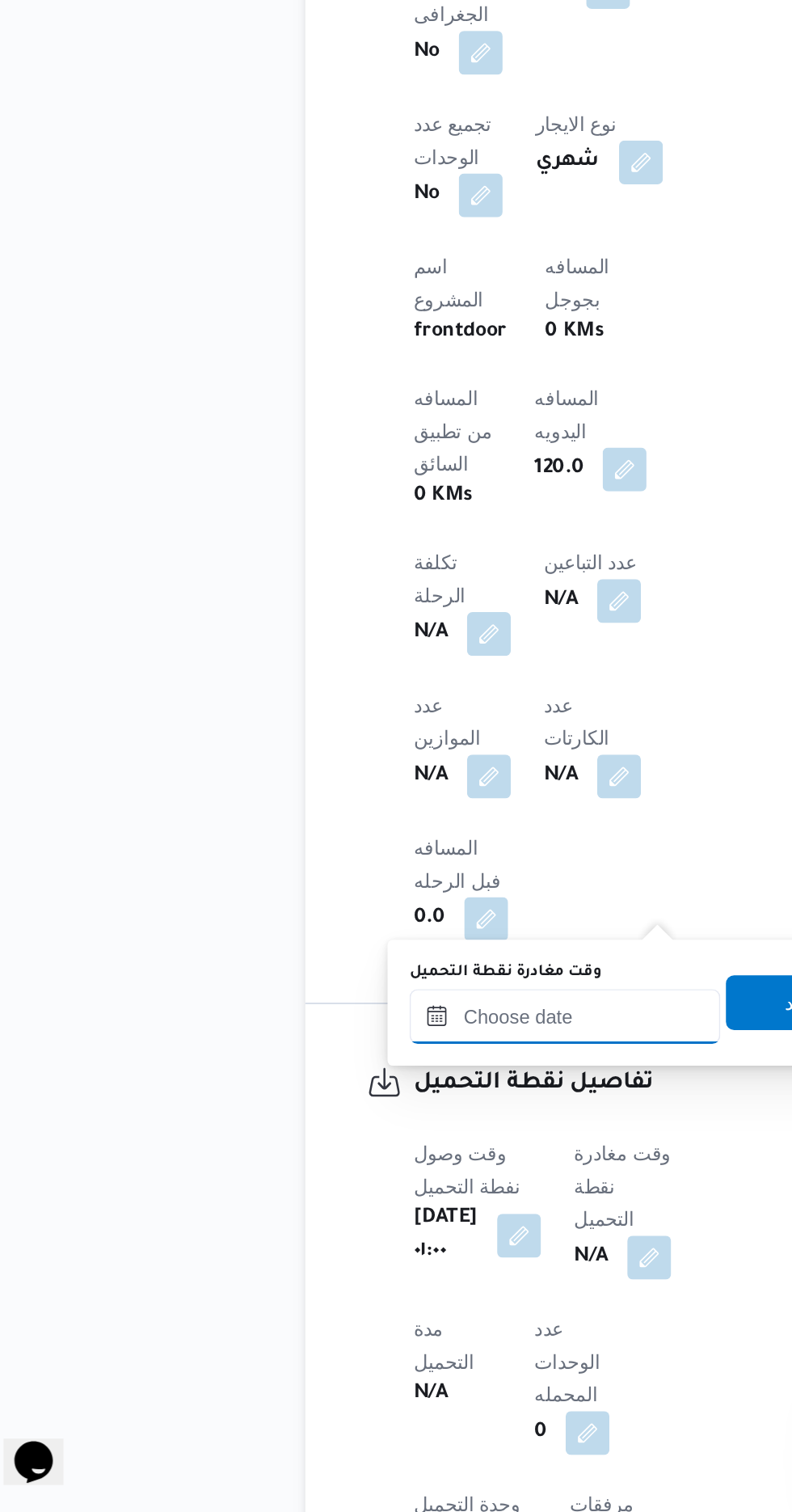
click at [309, 1217] on input "وقت مغادرة نقطة التحميل" at bounding box center [362, 1218] width 183 height 32
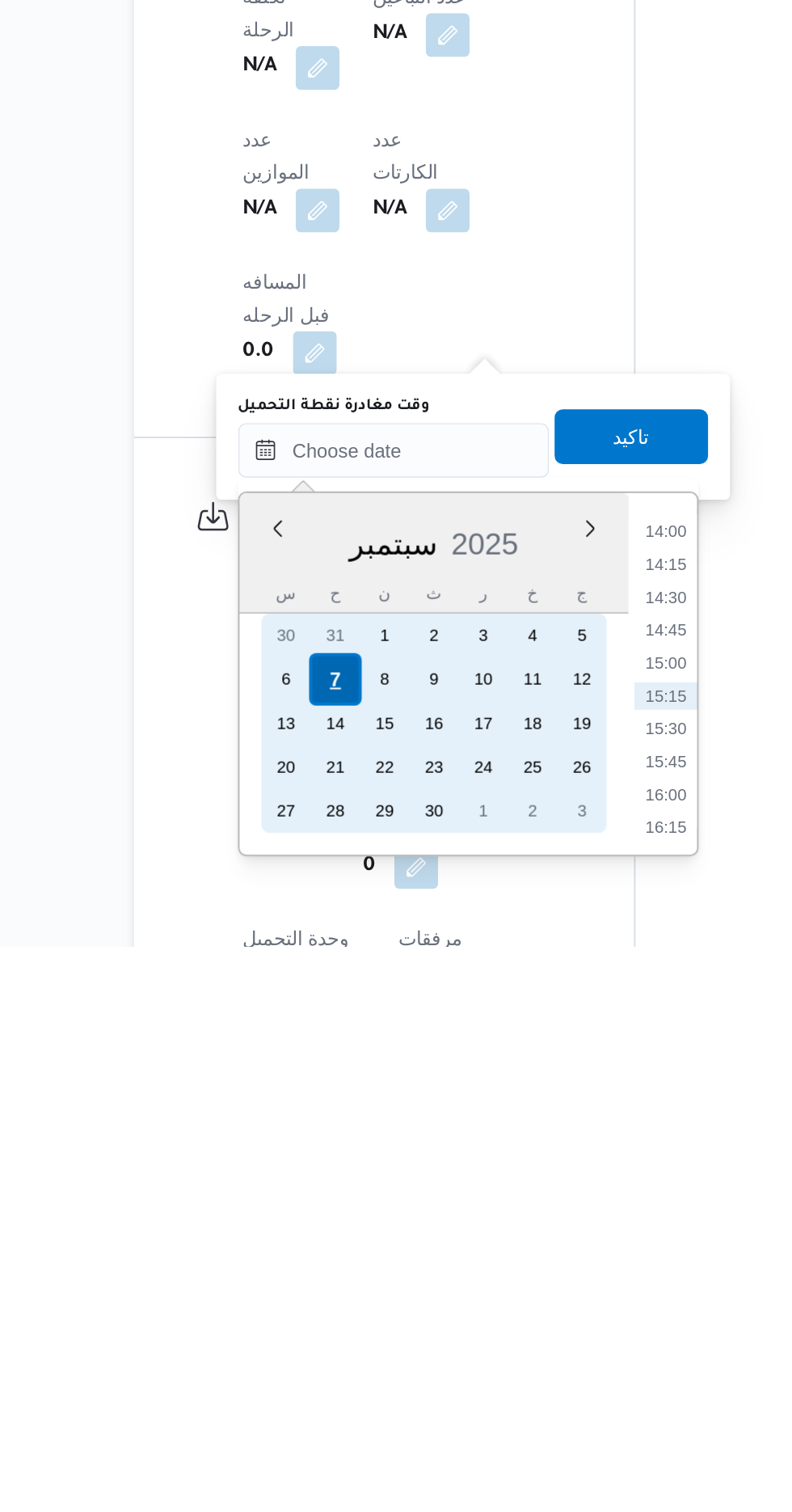
click at [328, 1350] on div "7" at bounding box center [328, 1354] width 31 height 31
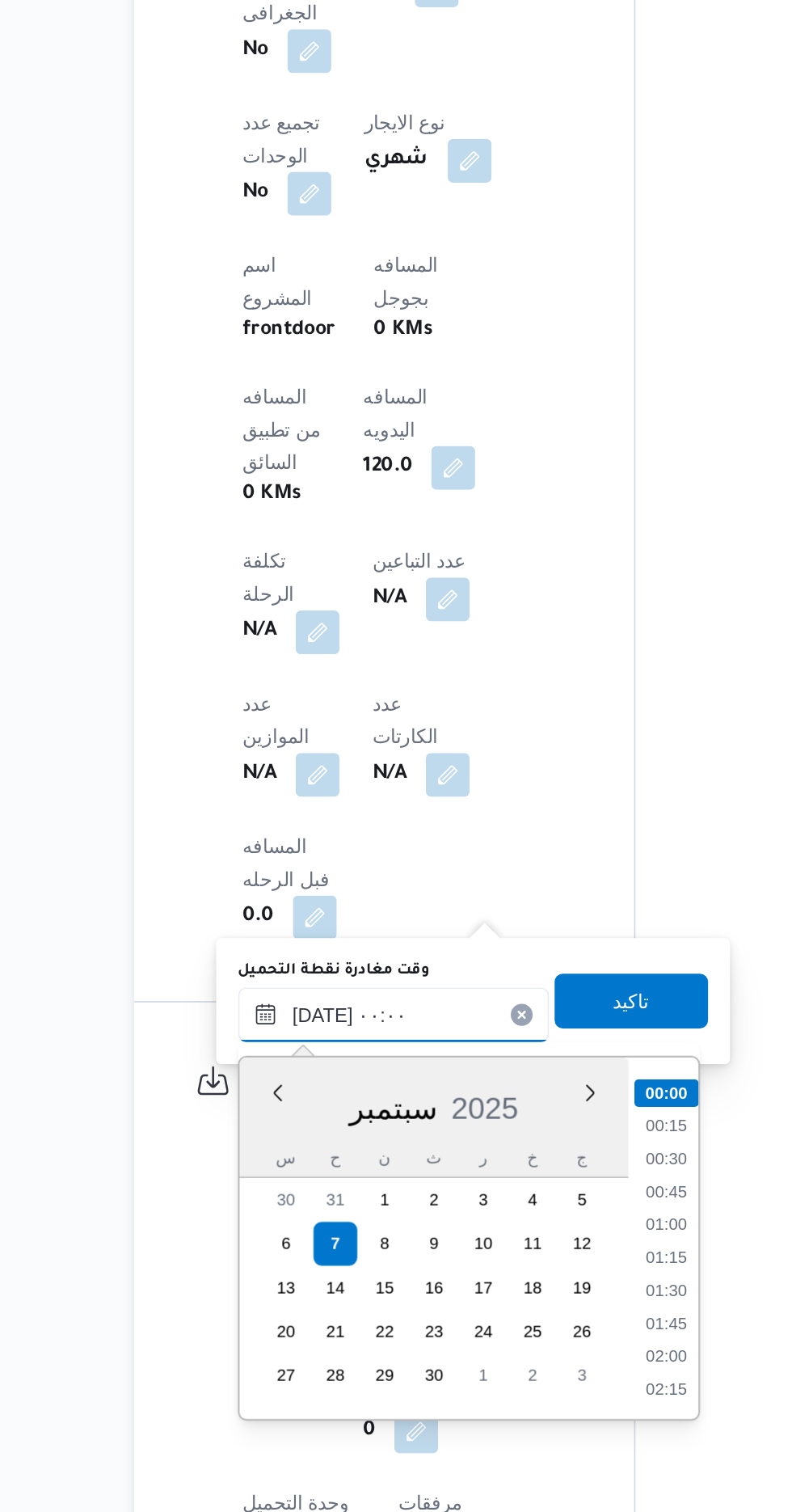
click at [276, 1221] on input "[DATE] ٠٠:٠٠" at bounding box center [362, 1218] width 183 height 32
click at [289, 1220] on input "[DATE] ٠٠:٠٠" at bounding box center [362, 1218] width 183 height 32
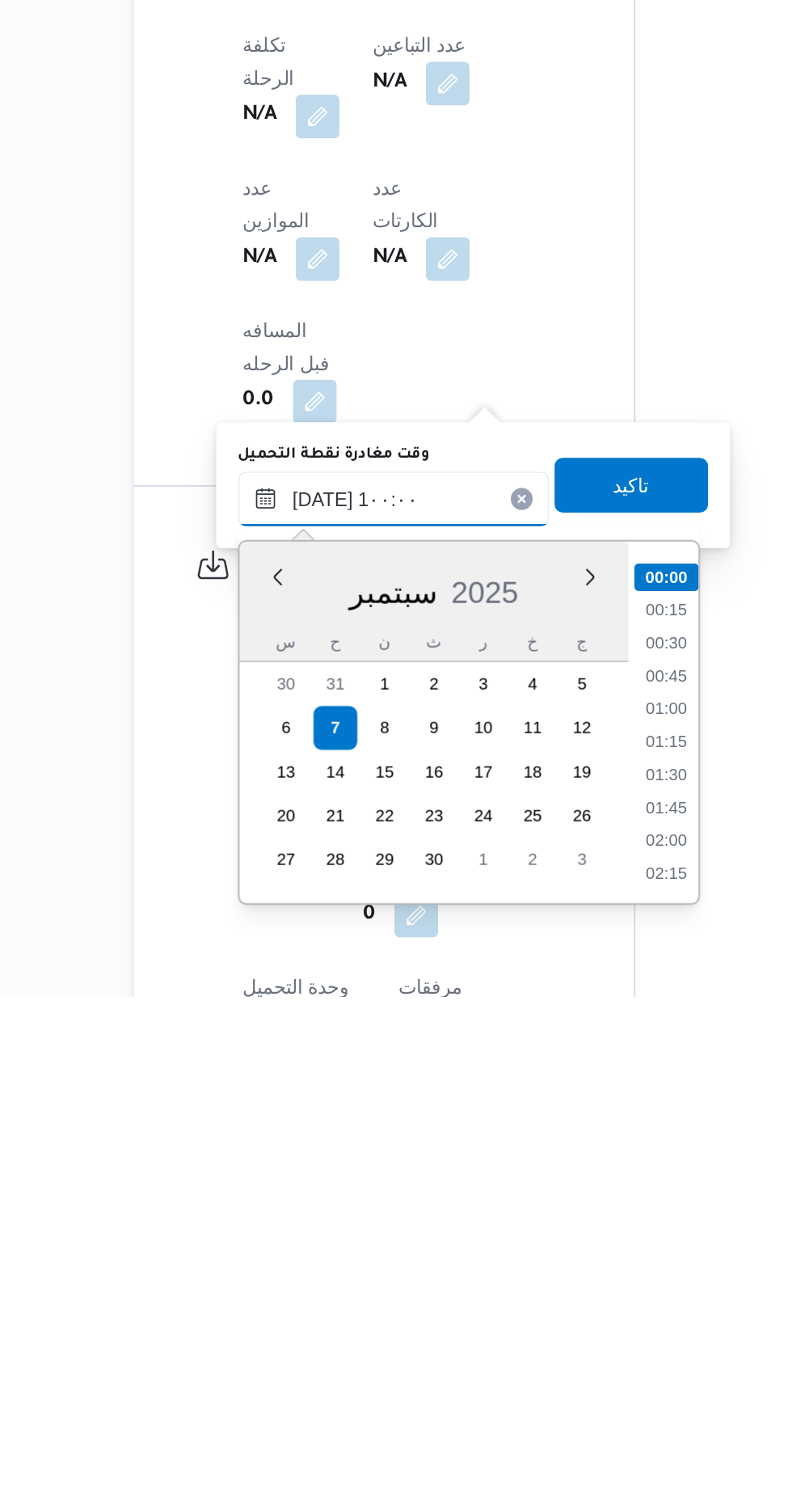
scroll to position [606, 0]
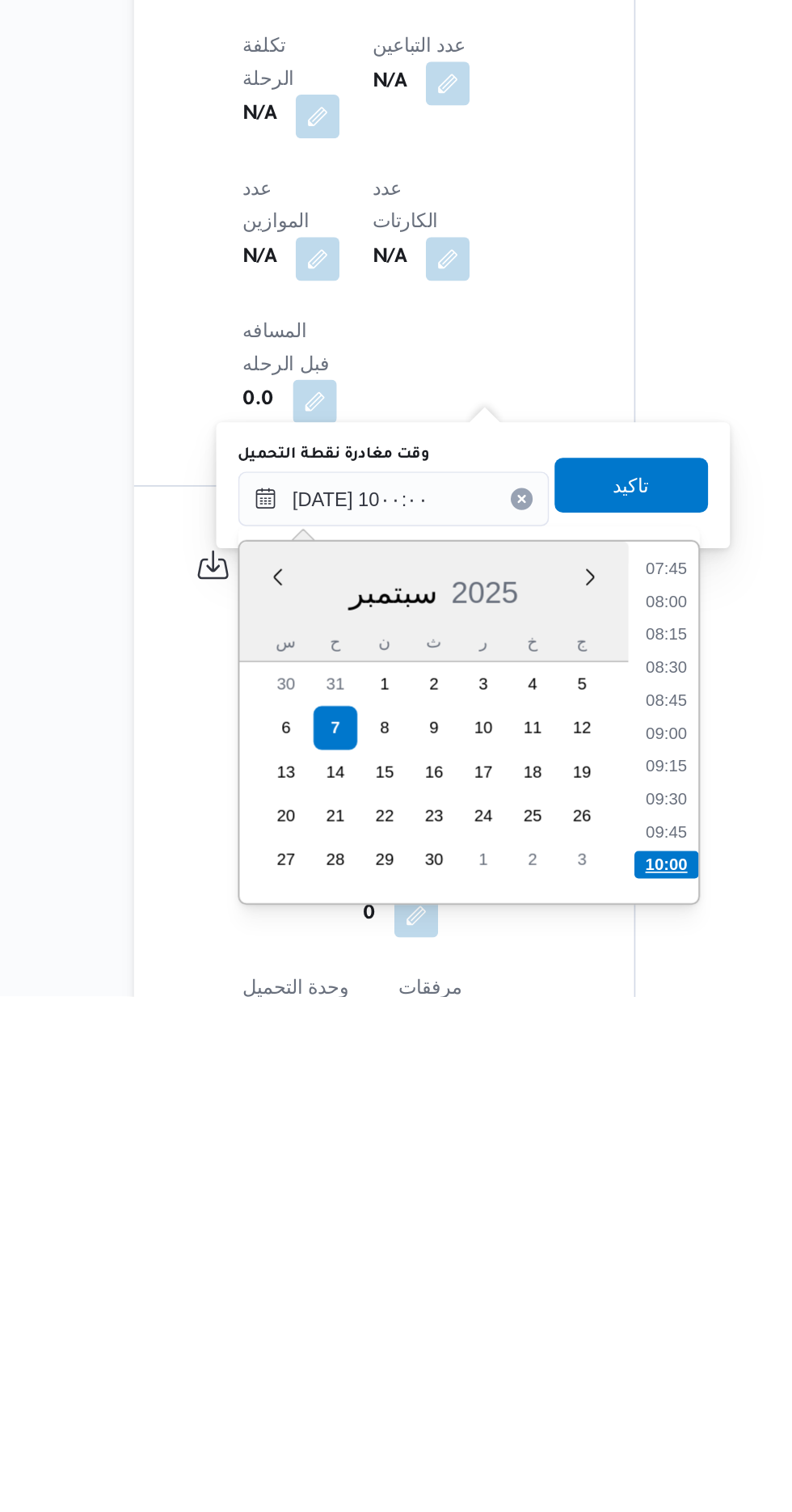
click at [528, 1430] on li "10:00" at bounding box center [524, 1433] width 38 height 16
type input "[DATE] ١٠:٠٠"
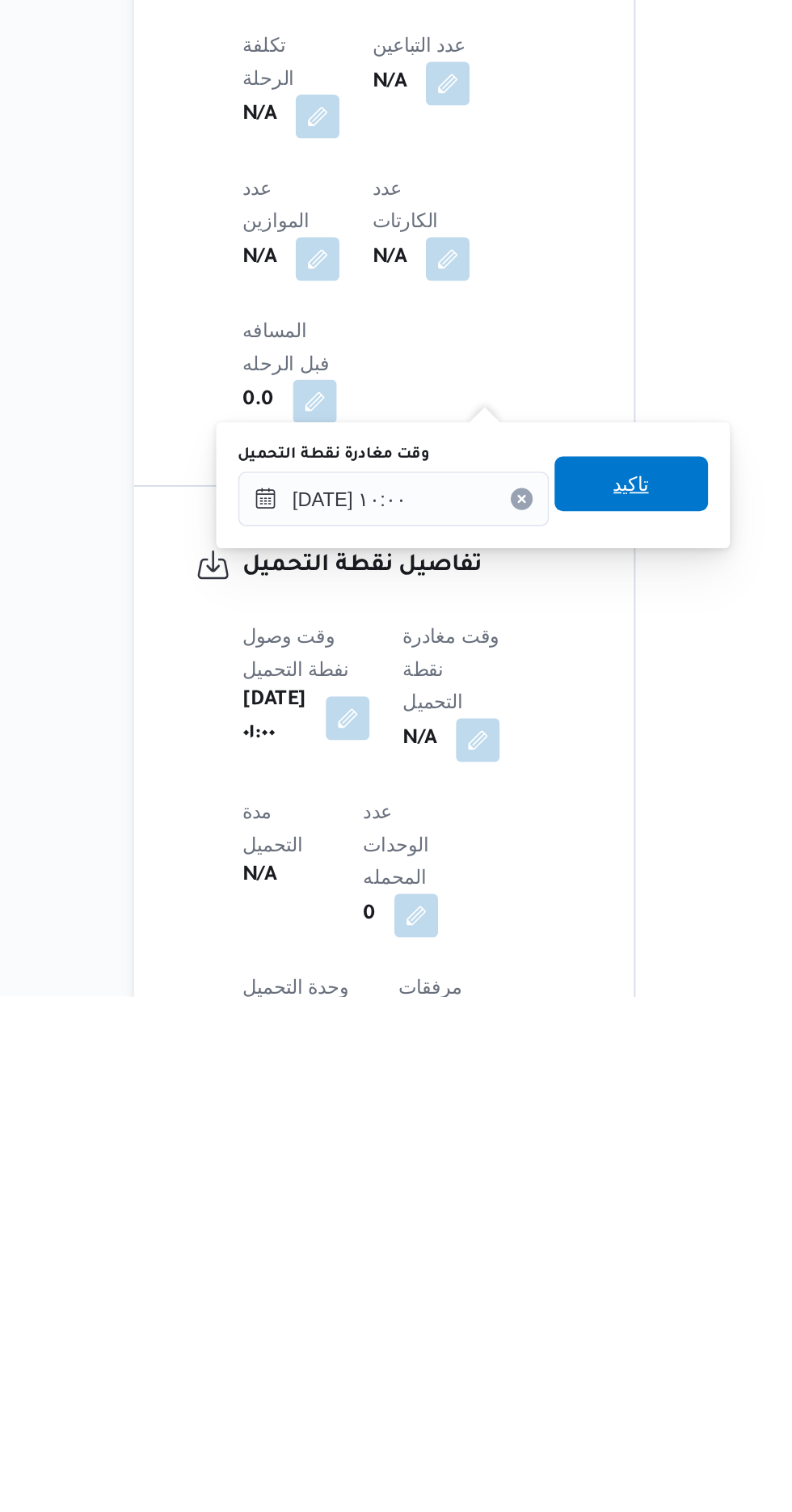
click at [514, 1208] on span "تاكيد" at bounding box center [503, 1208] width 21 height 19
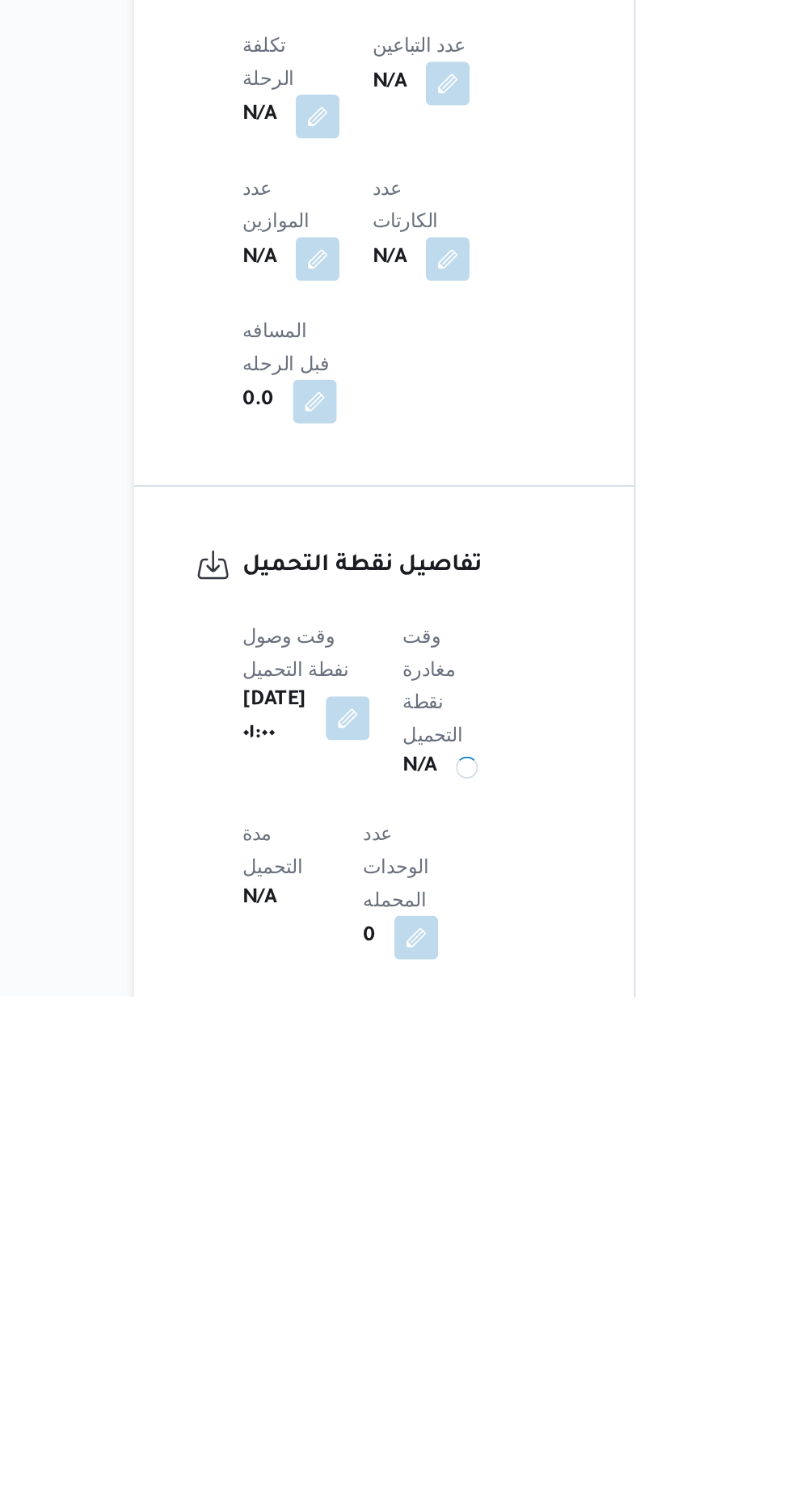
scroll to position [552, 0]
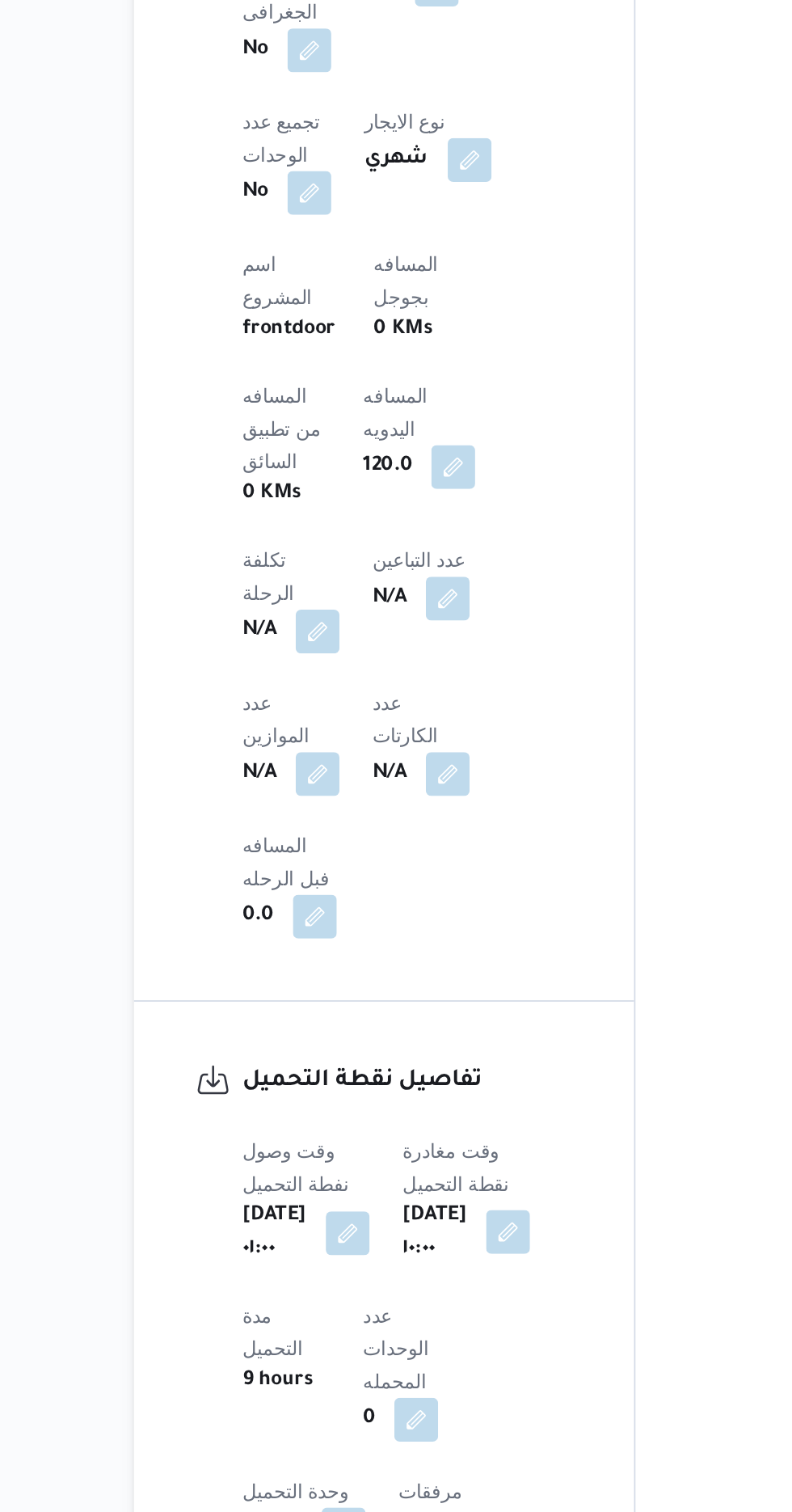
click at [444, 1333] on button "button" at bounding box center [430, 1345] width 26 height 26
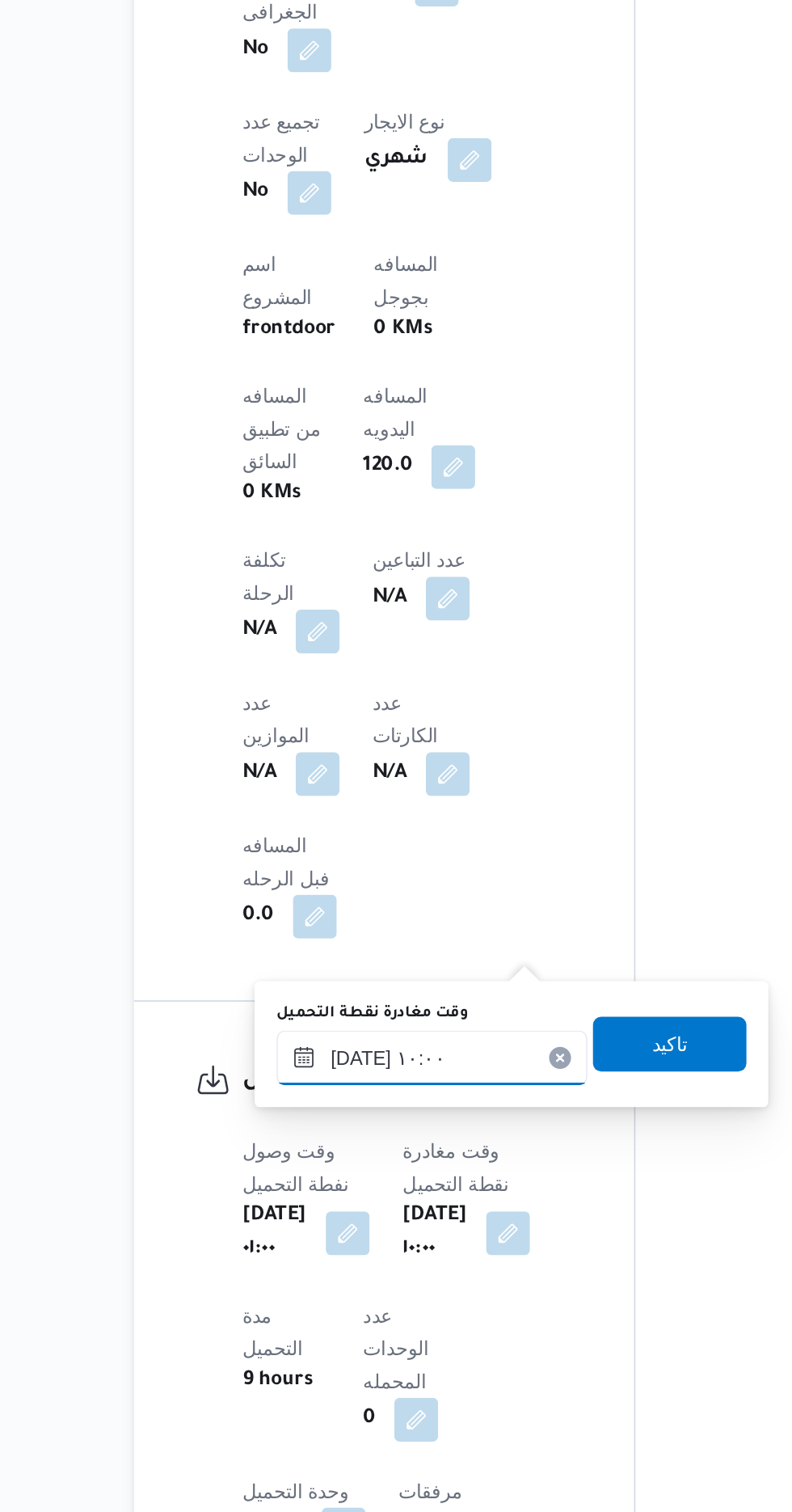
click at [405, 1250] on input "[DATE] ١٠:٠٠" at bounding box center [386, 1243] width 183 height 32
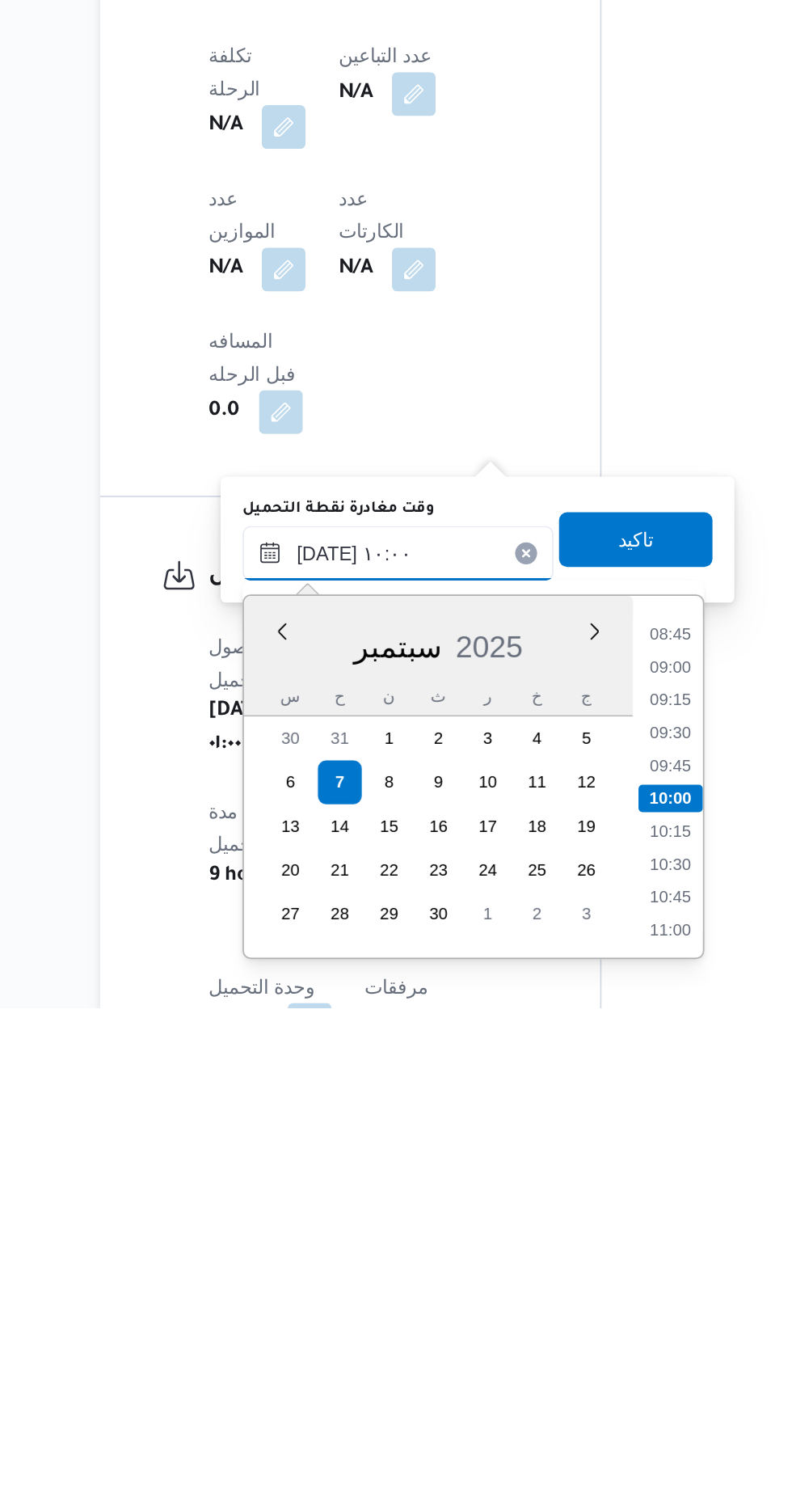
scroll to position [576, 0]
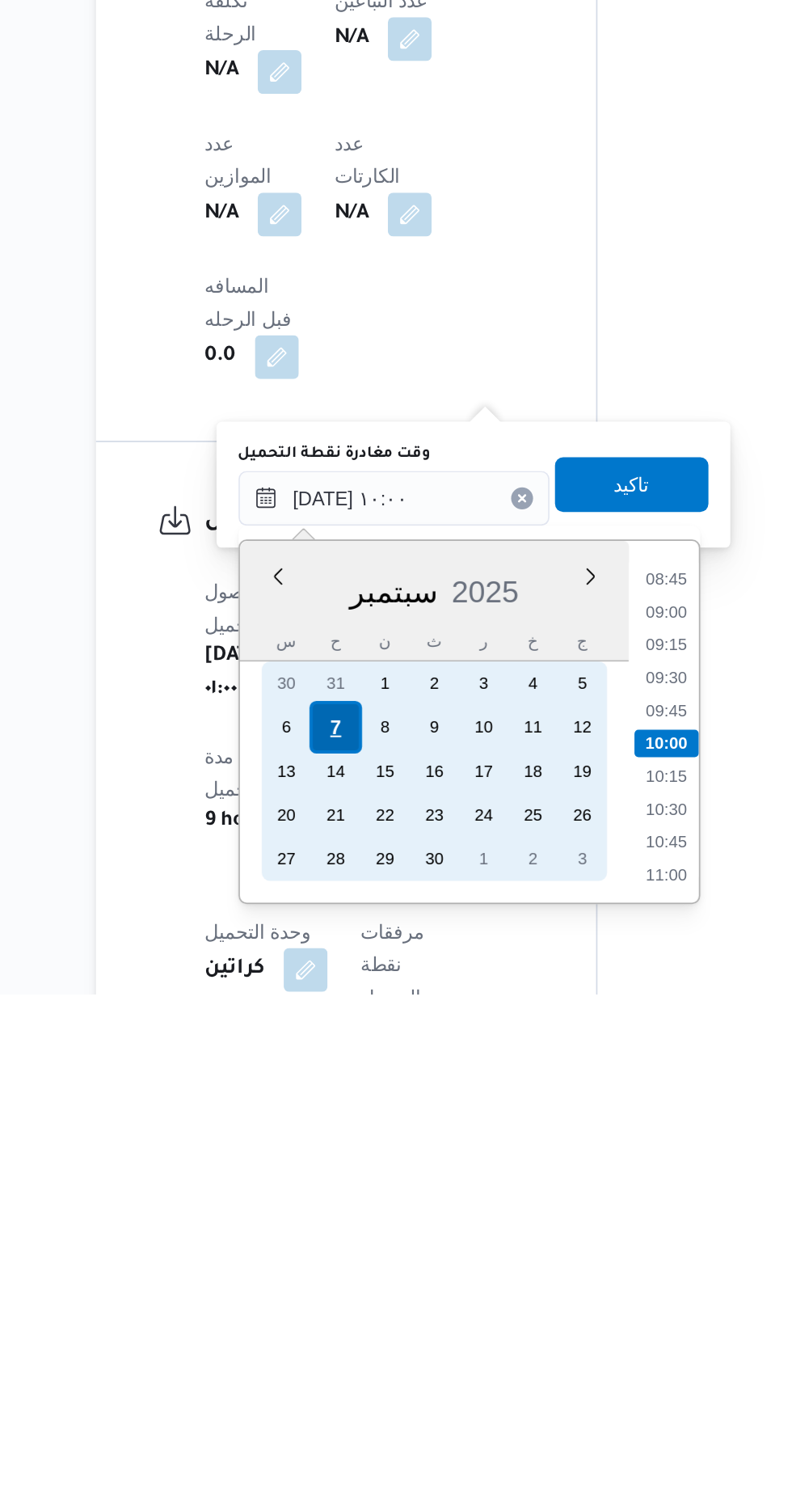
click at [351, 1354] on div "7" at bounding box center [350, 1354] width 31 height 31
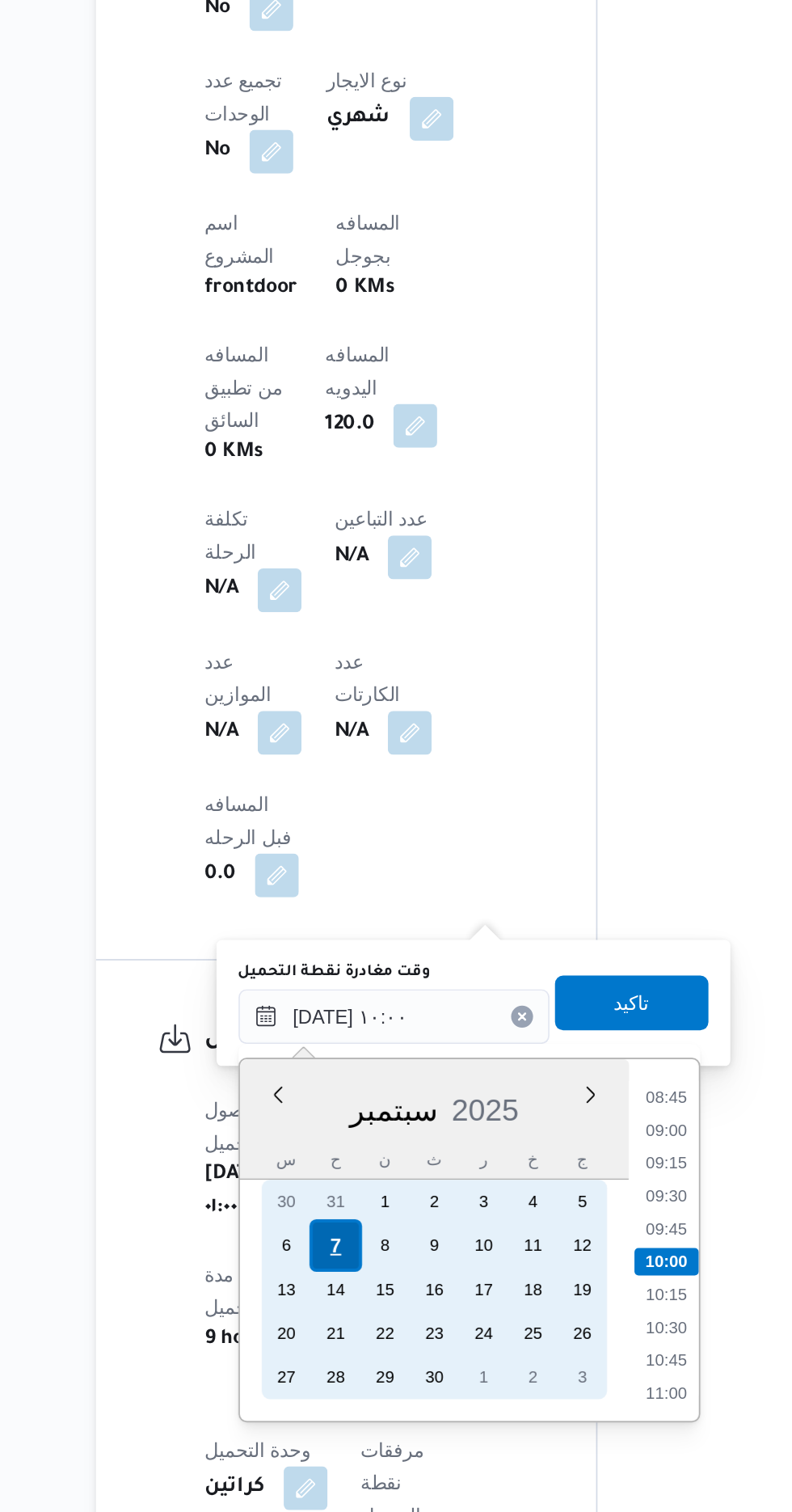
click at [351, 1352] on div "7" at bounding box center [350, 1354] width 31 height 31
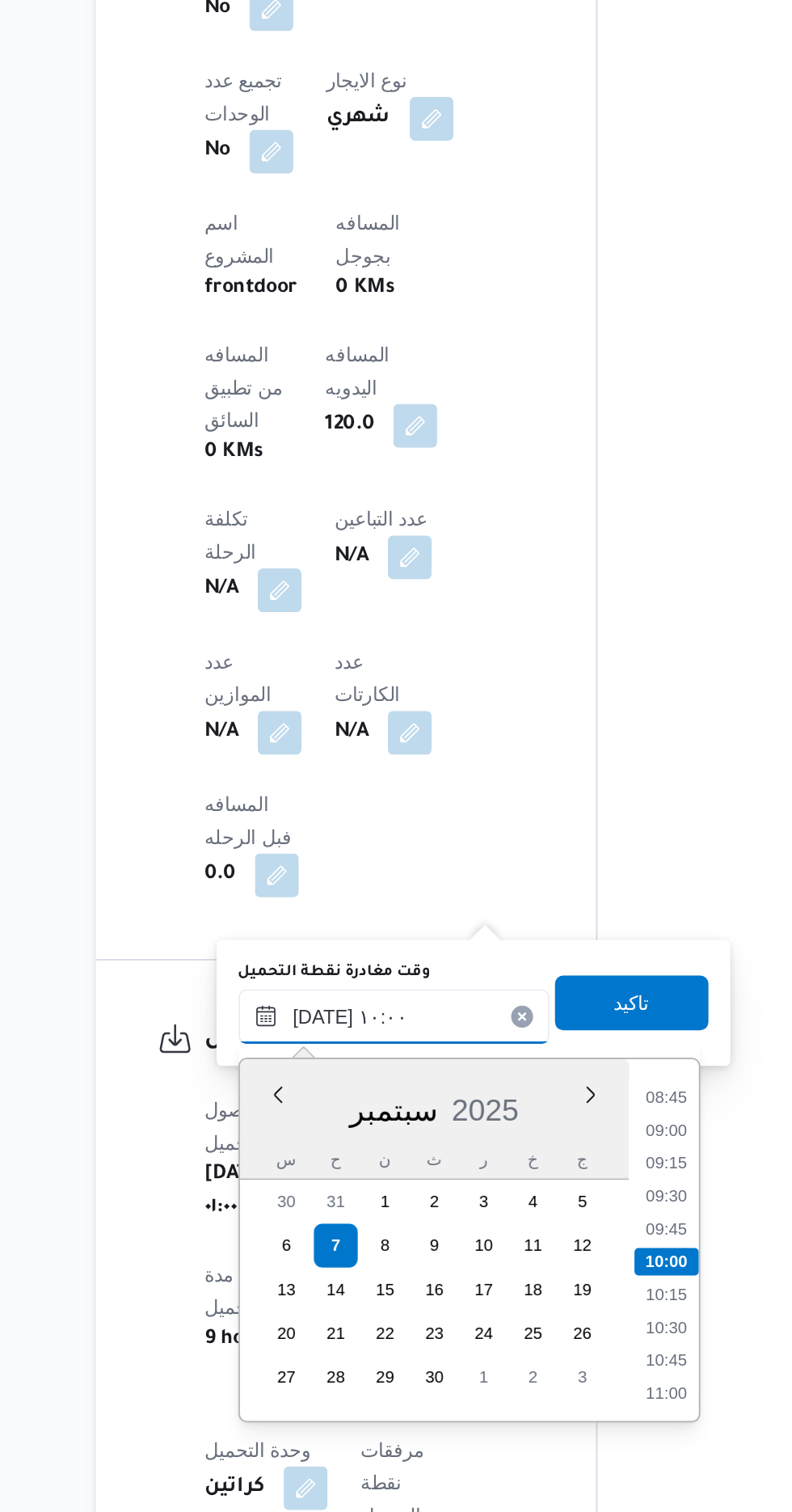
click at [303, 1223] on input "[DATE] ١٠:٠٠" at bounding box center [386, 1218] width 183 height 32
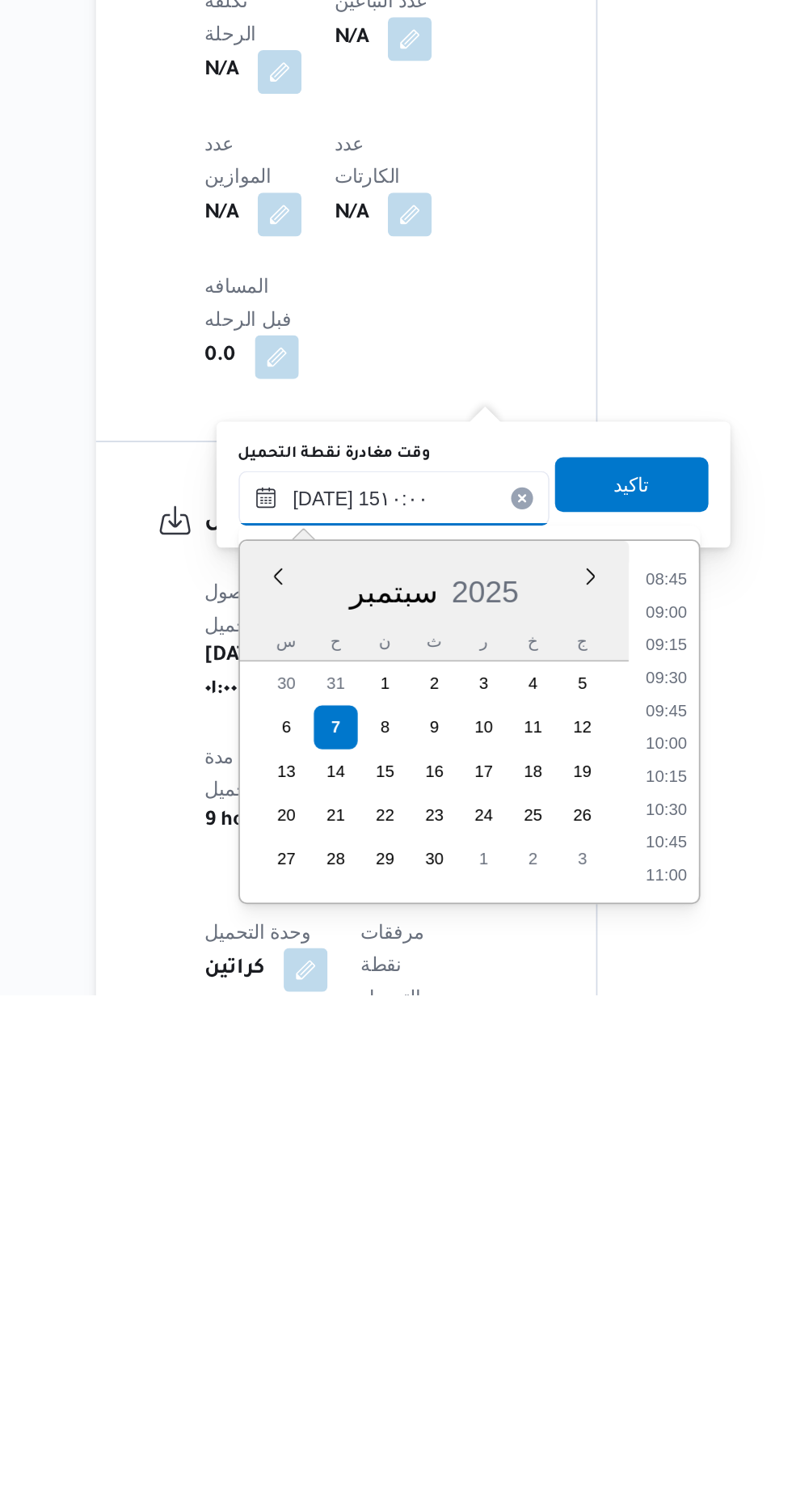
scroll to position [994, 0]
click at [542, 1427] on li "15:00" at bounding box center [547, 1434] width 38 height 16
type input "[DATE] ١٥:٠٠"
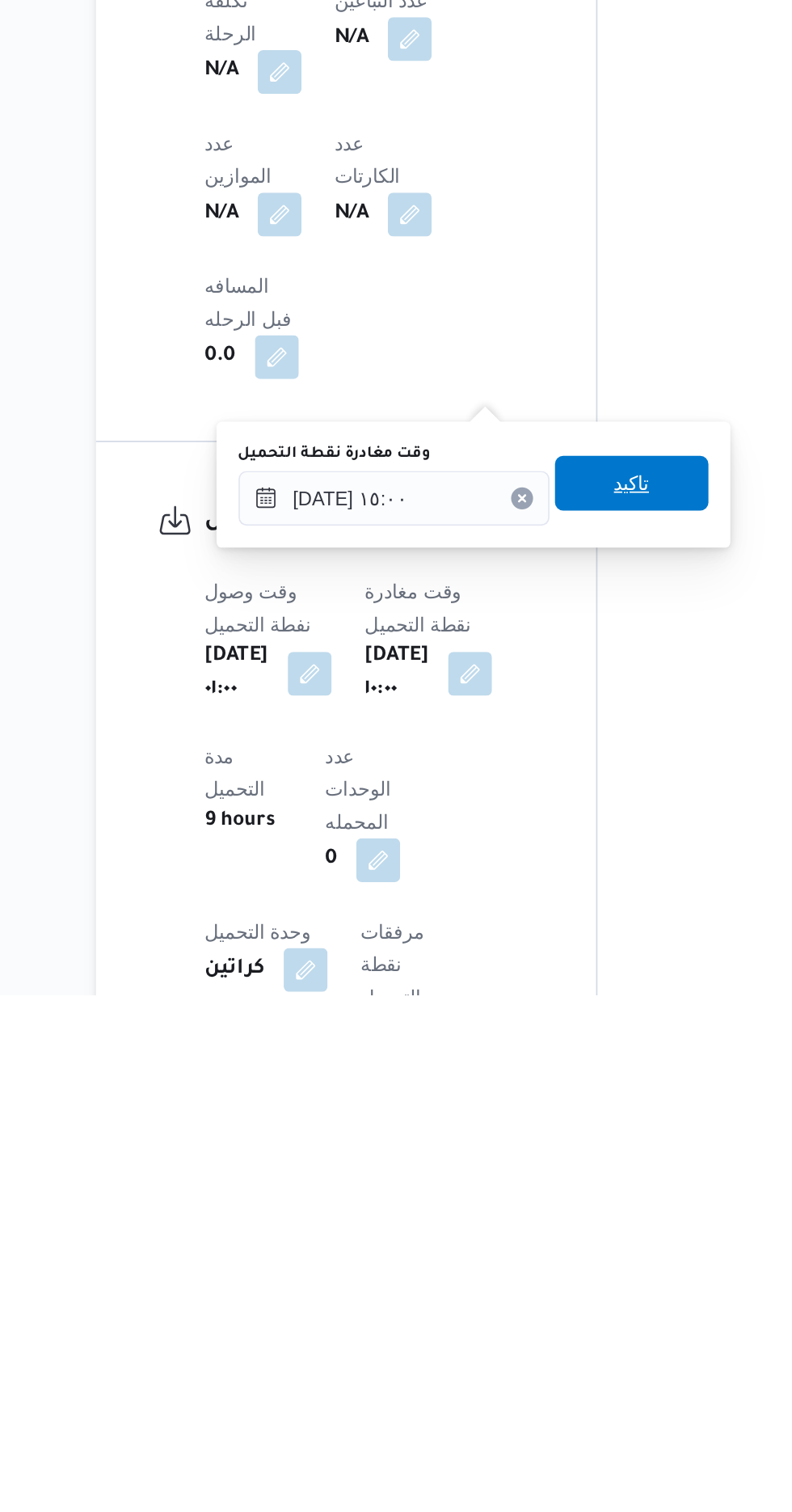
click at [553, 1218] on span "تاكيد" at bounding box center [526, 1210] width 90 height 32
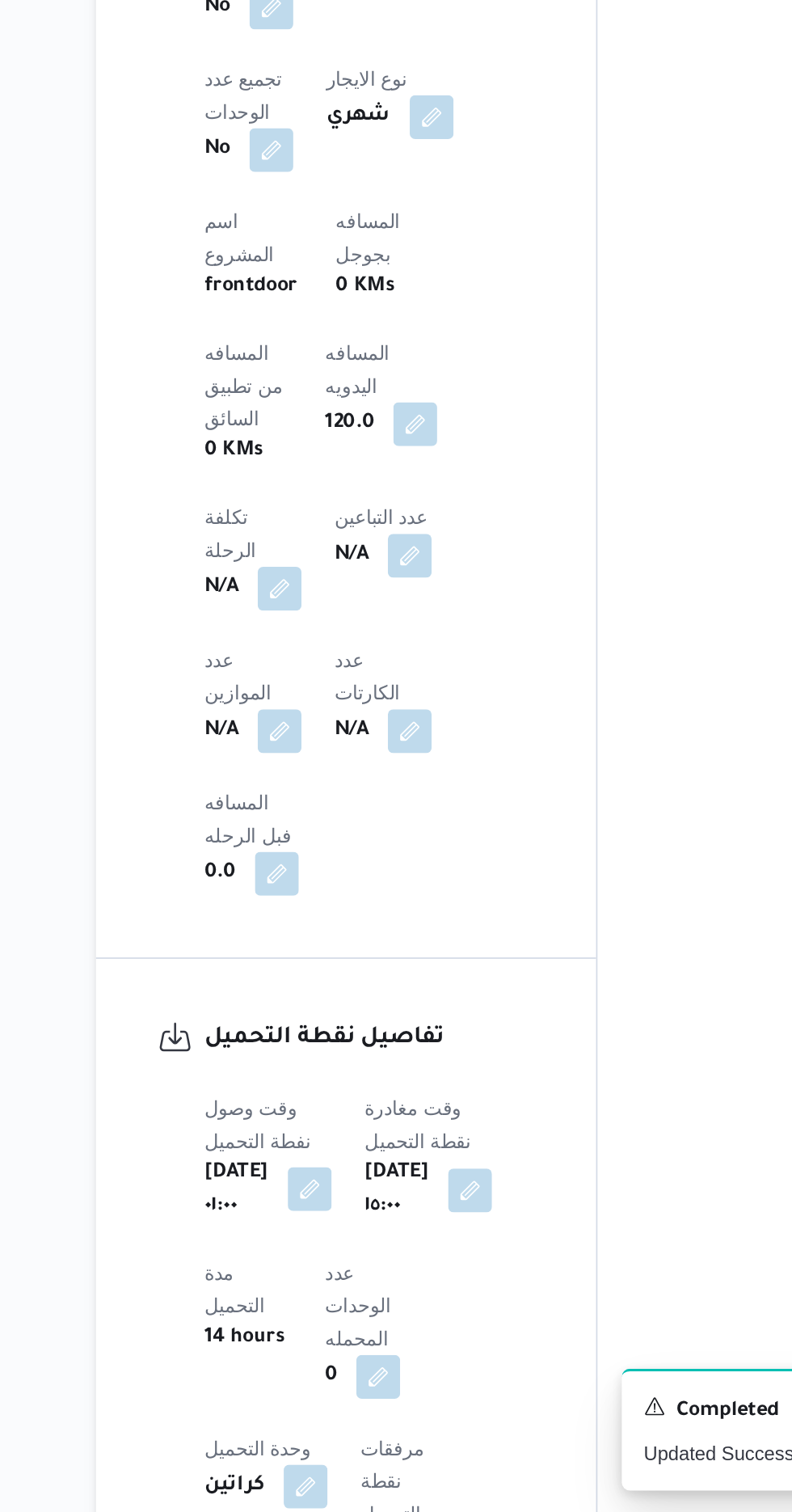
click at [343, 1308] on button "button" at bounding box center [336, 1320] width 26 height 26
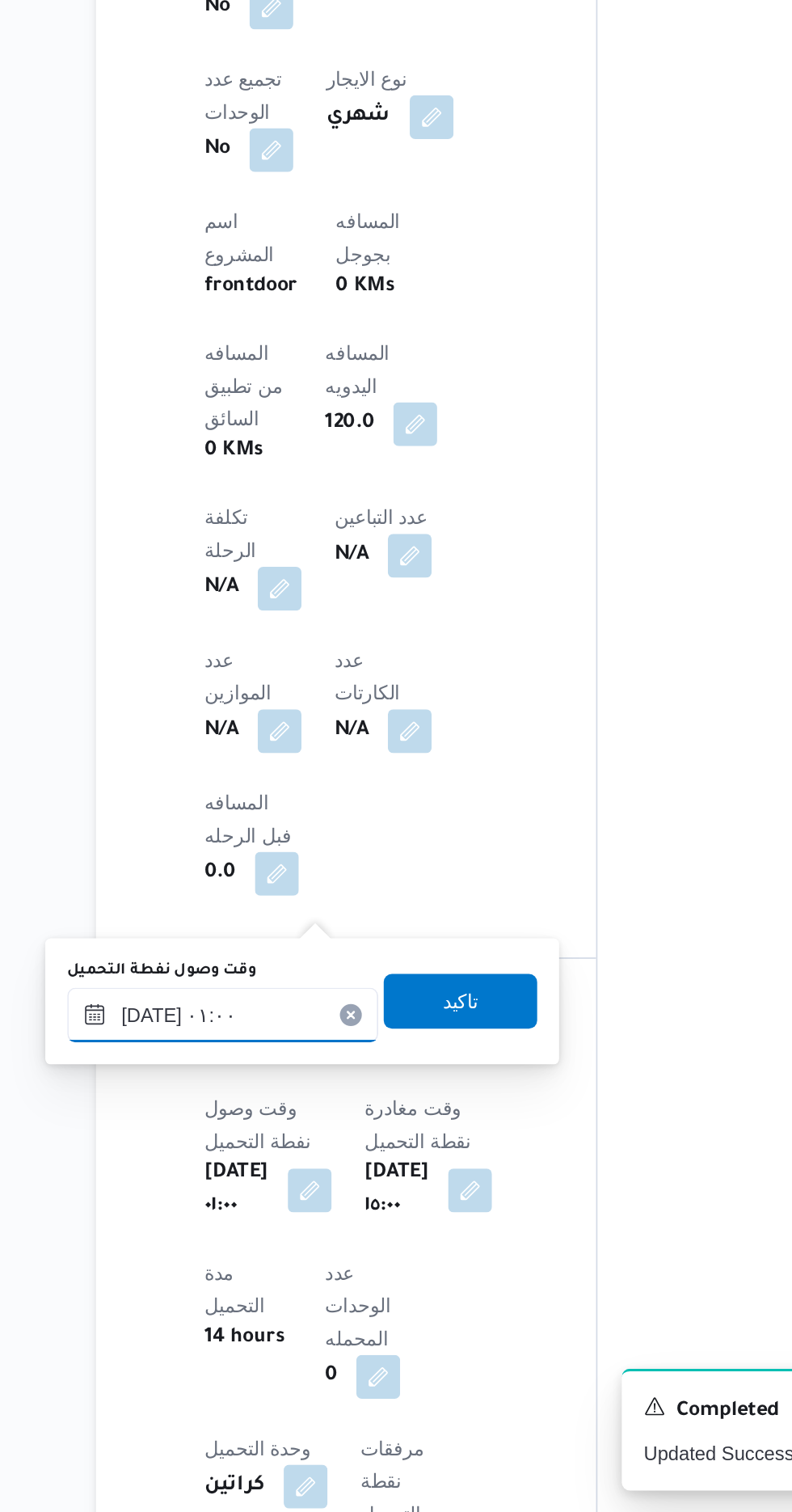
click at [289, 1218] on input "[DATE] ٠١:٠٠" at bounding box center [284, 1218] width 183 height 32
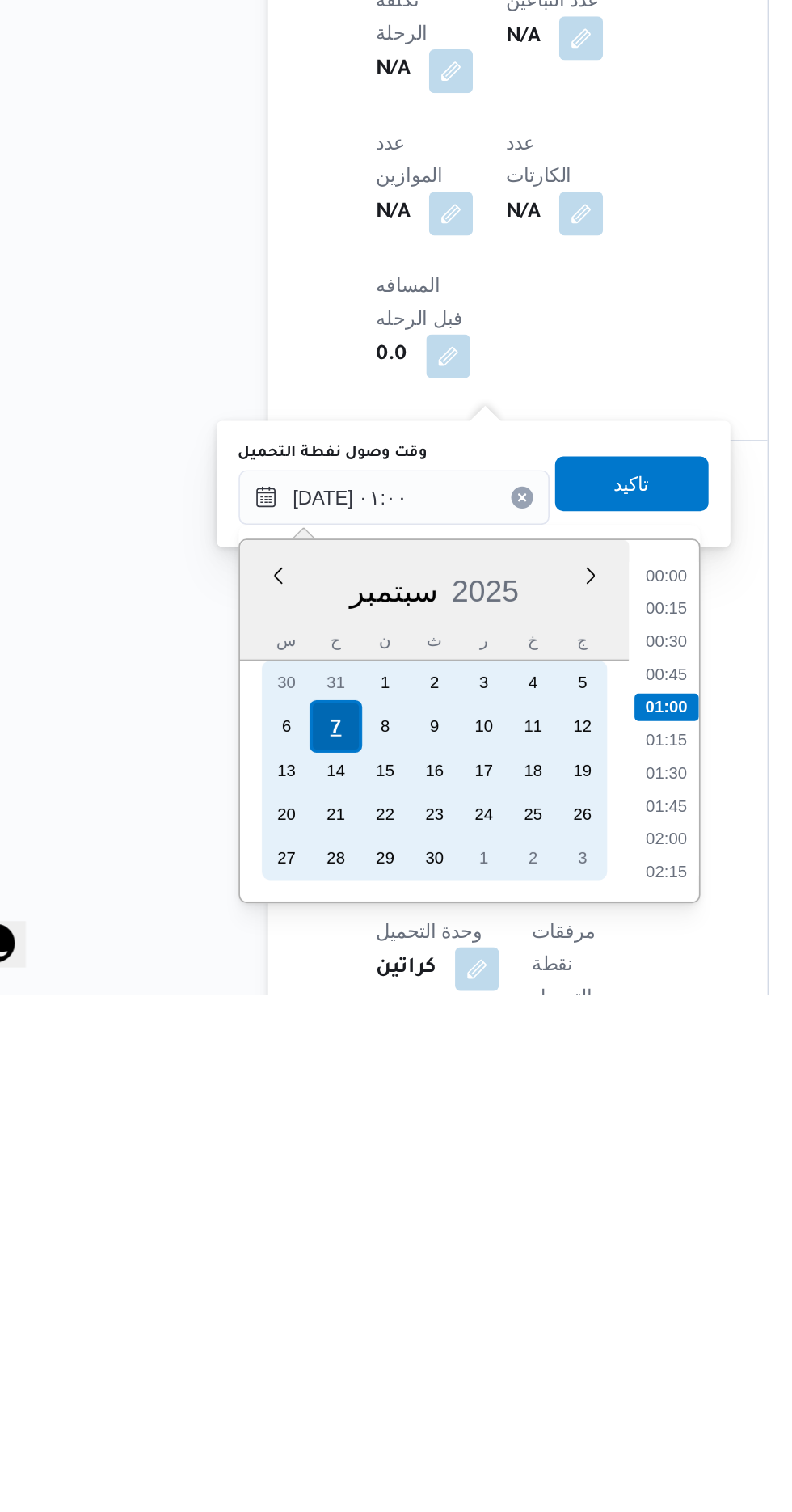
click at [250, 1352] on div "7" at bounding box center [250, 1353] width 31 height 31
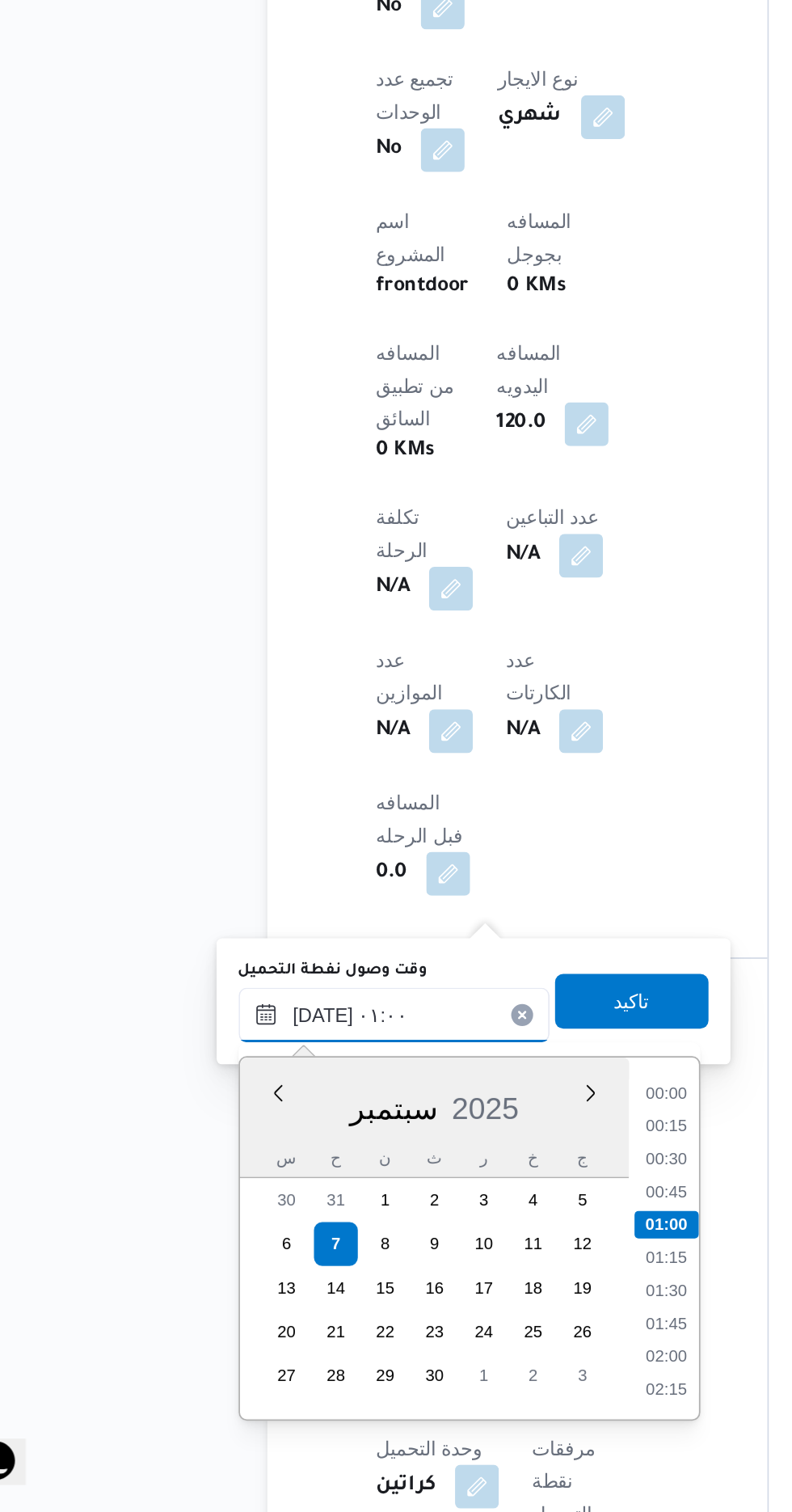
click at [205, 1224] on input "[DATE] ٠١:٠٠" at bounding box center [284, 1218] width 183 height 32
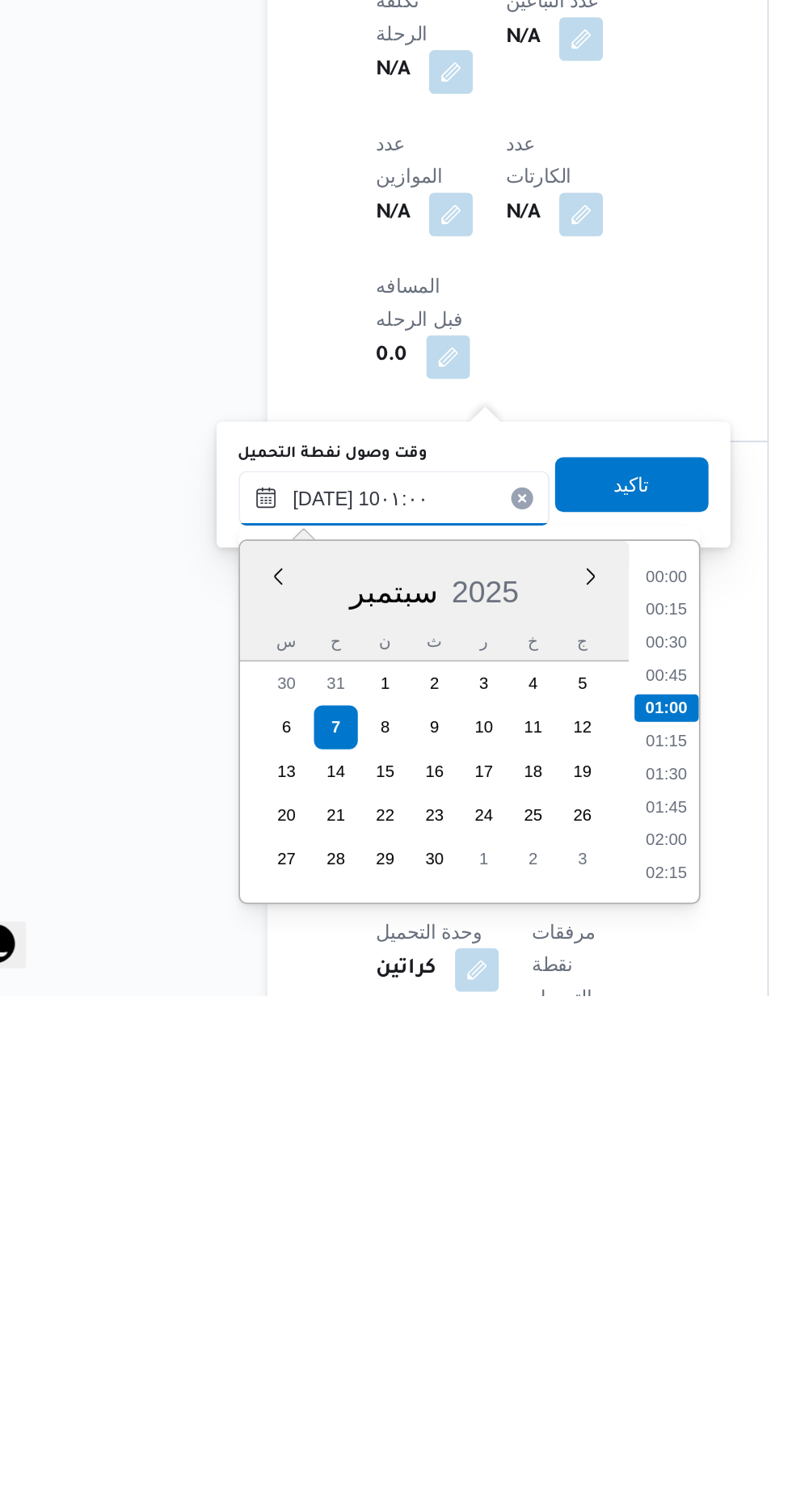
scroll to position [606, 0]
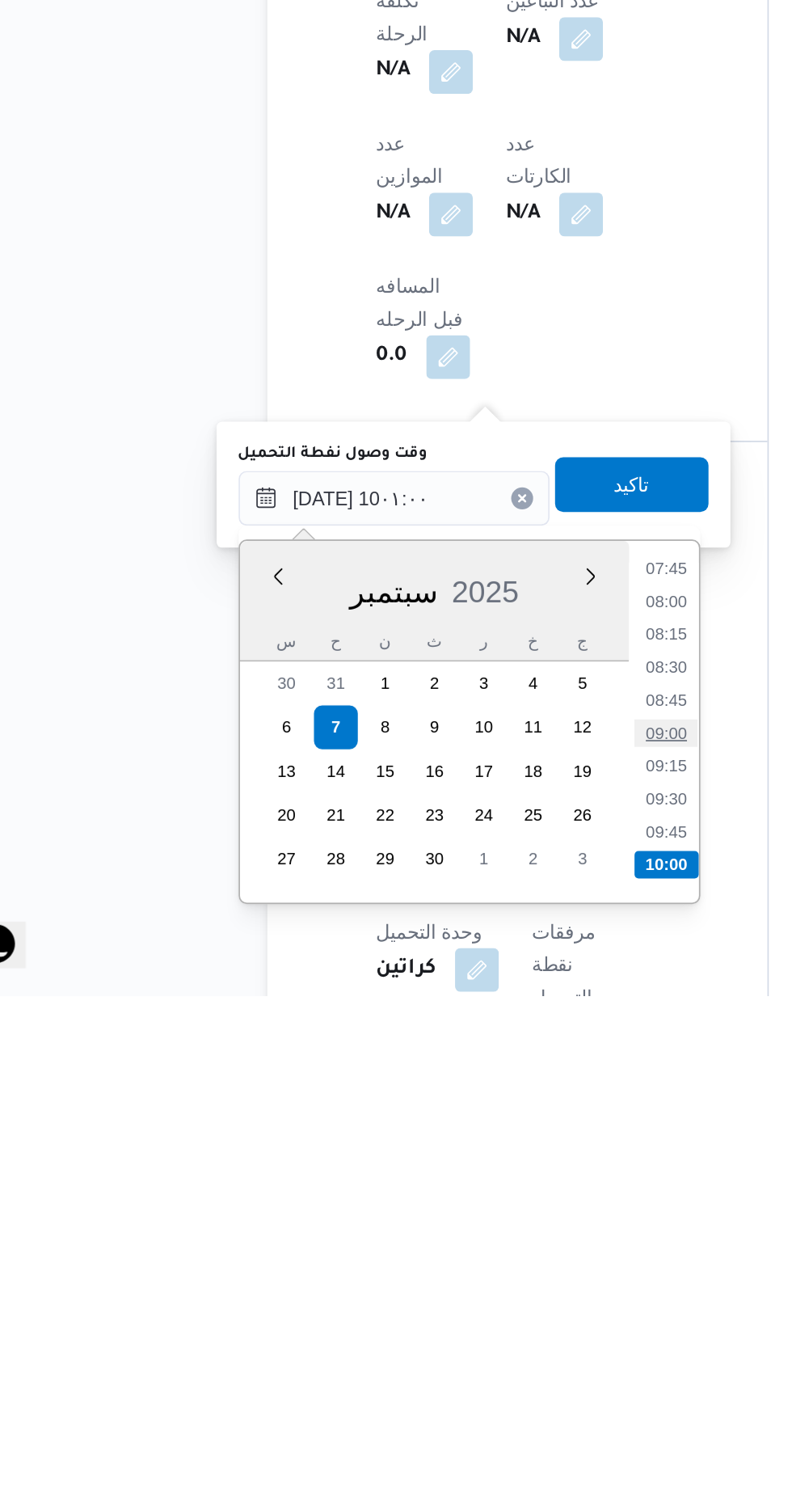
click at [441, 1355] on li "09:00" at bounding box center [445, 1356] width 37 height 16
type input "[DATE] ٠٩:٠٠"
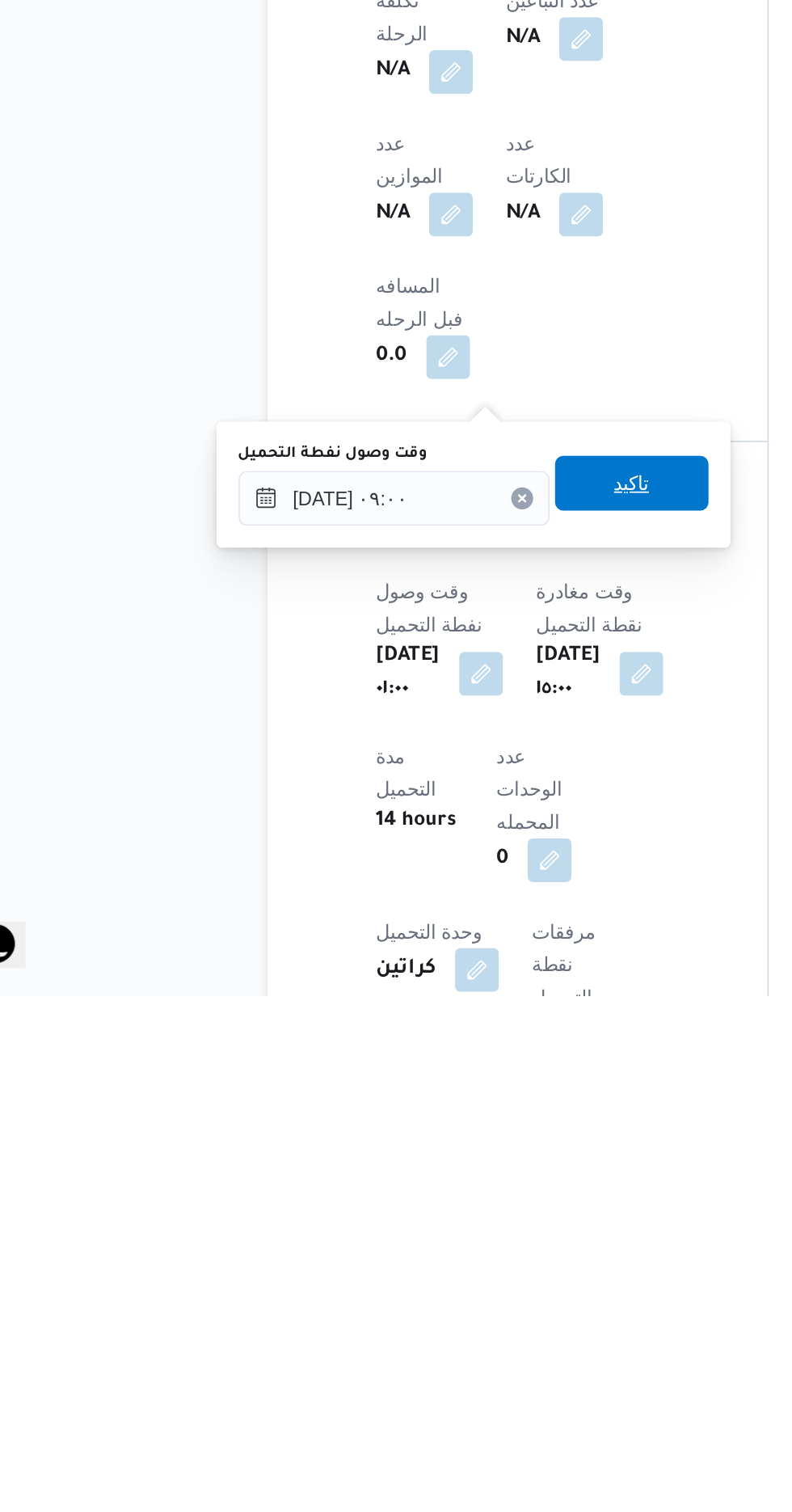
click at [435, 1214] on span "تاكيد" at bounding box center [425, 1208] width 21 height 19
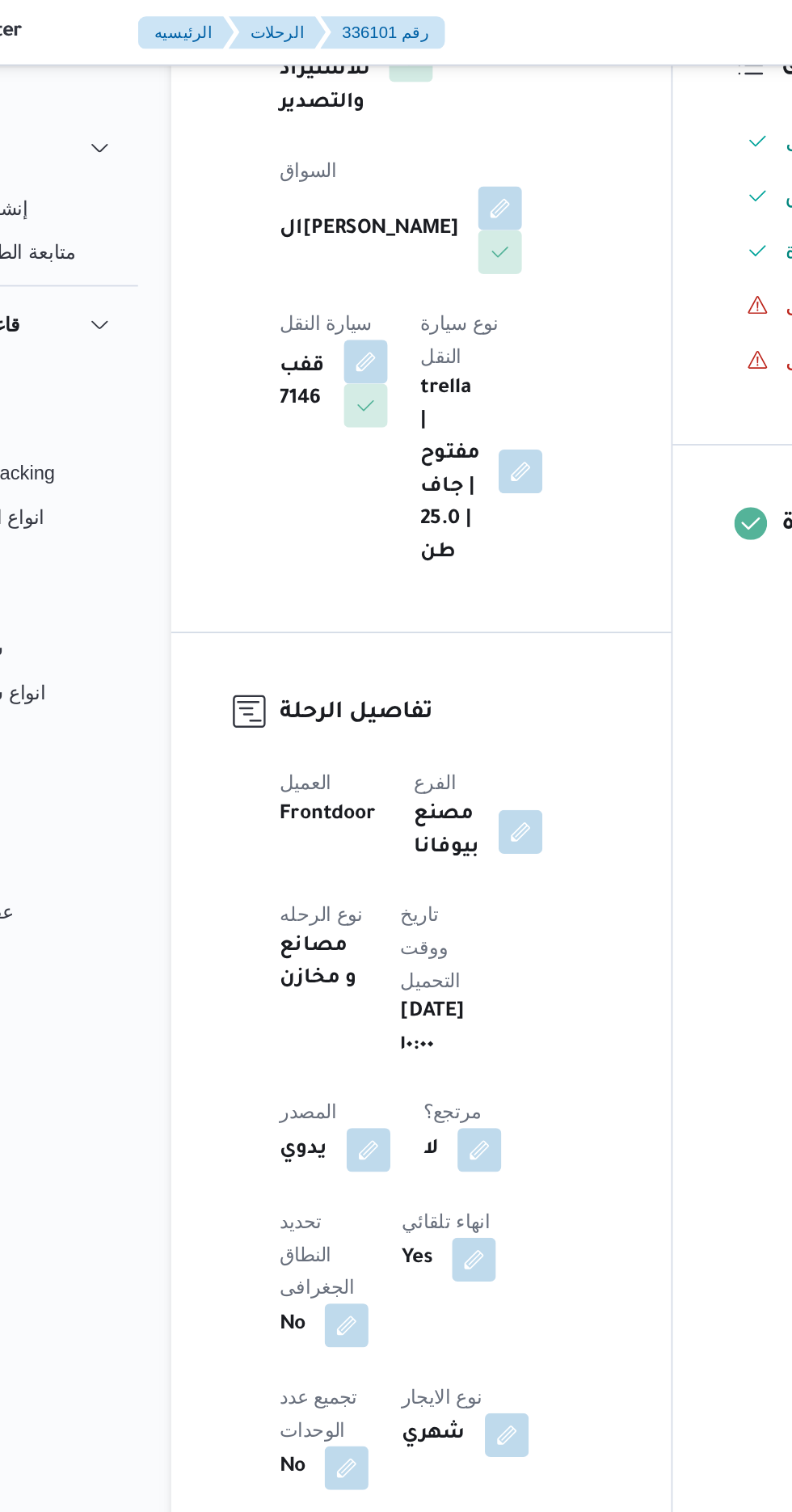
scroll to position [357, 0]
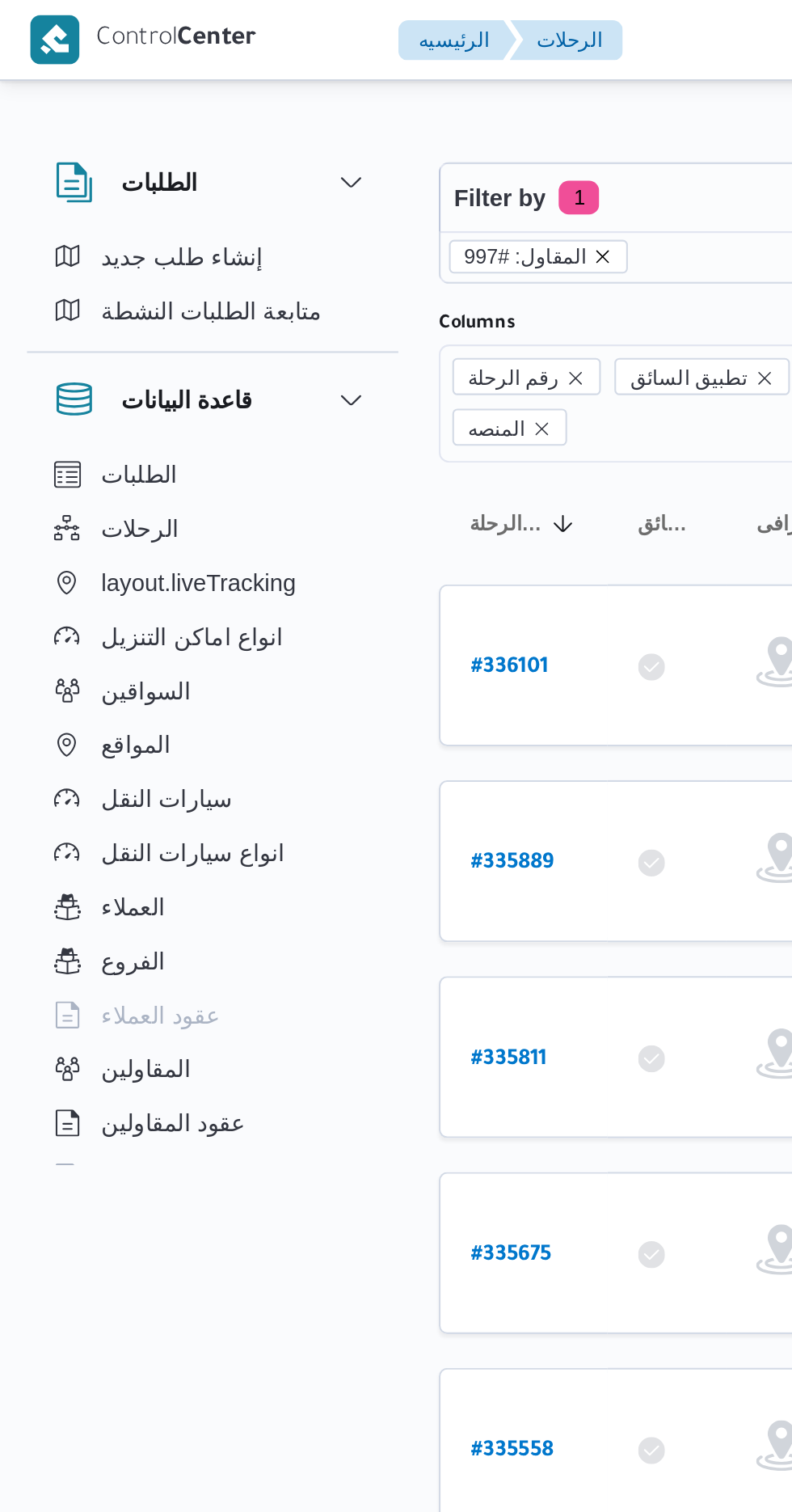
click at [284, 125] on icon "remove selected entity" at bounding box center [289, 123] width 10 height 10
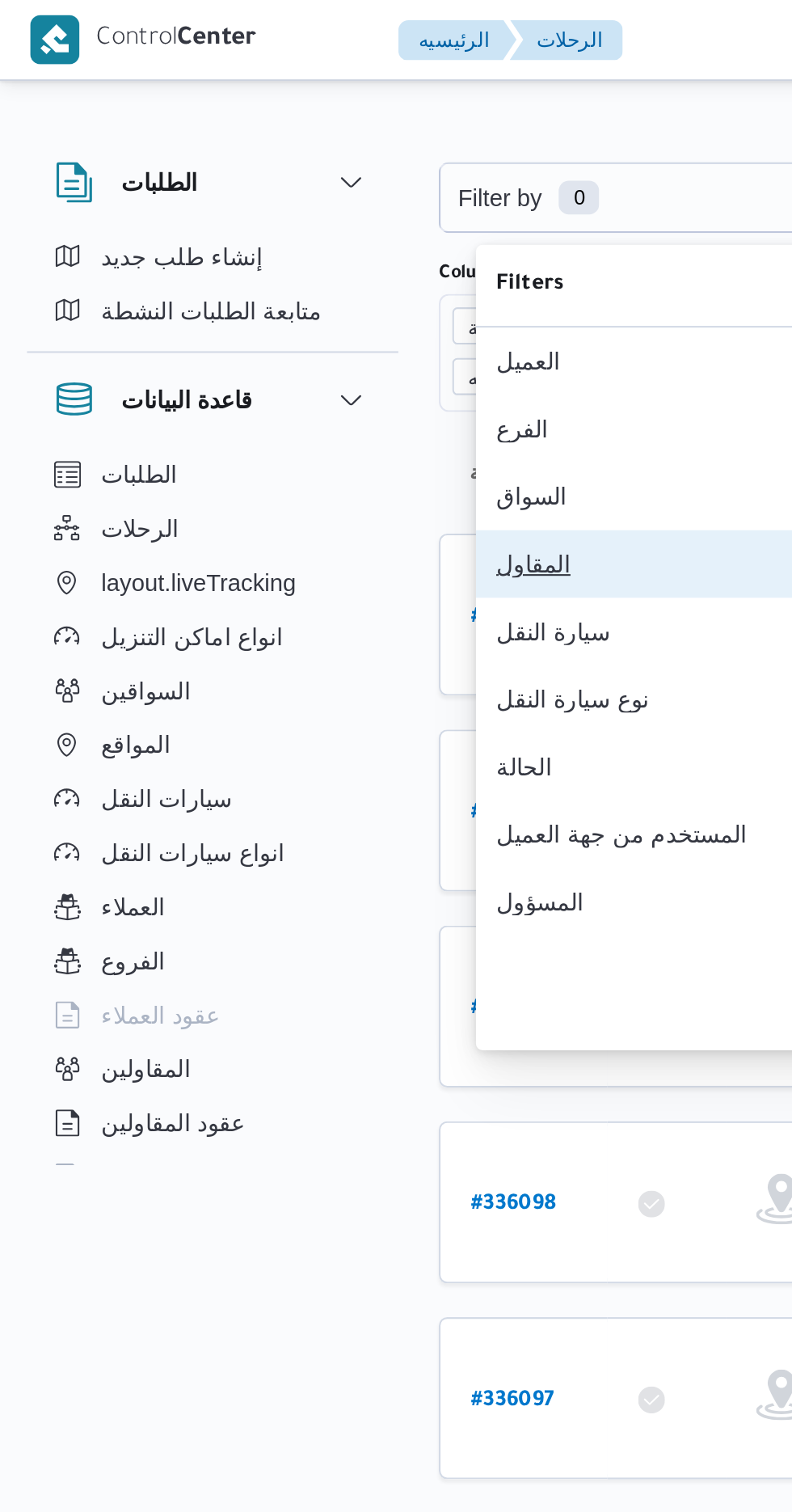
click at [276, 286] on button "المقاول 0" at bounding box center [332, 270] width 207 height 32
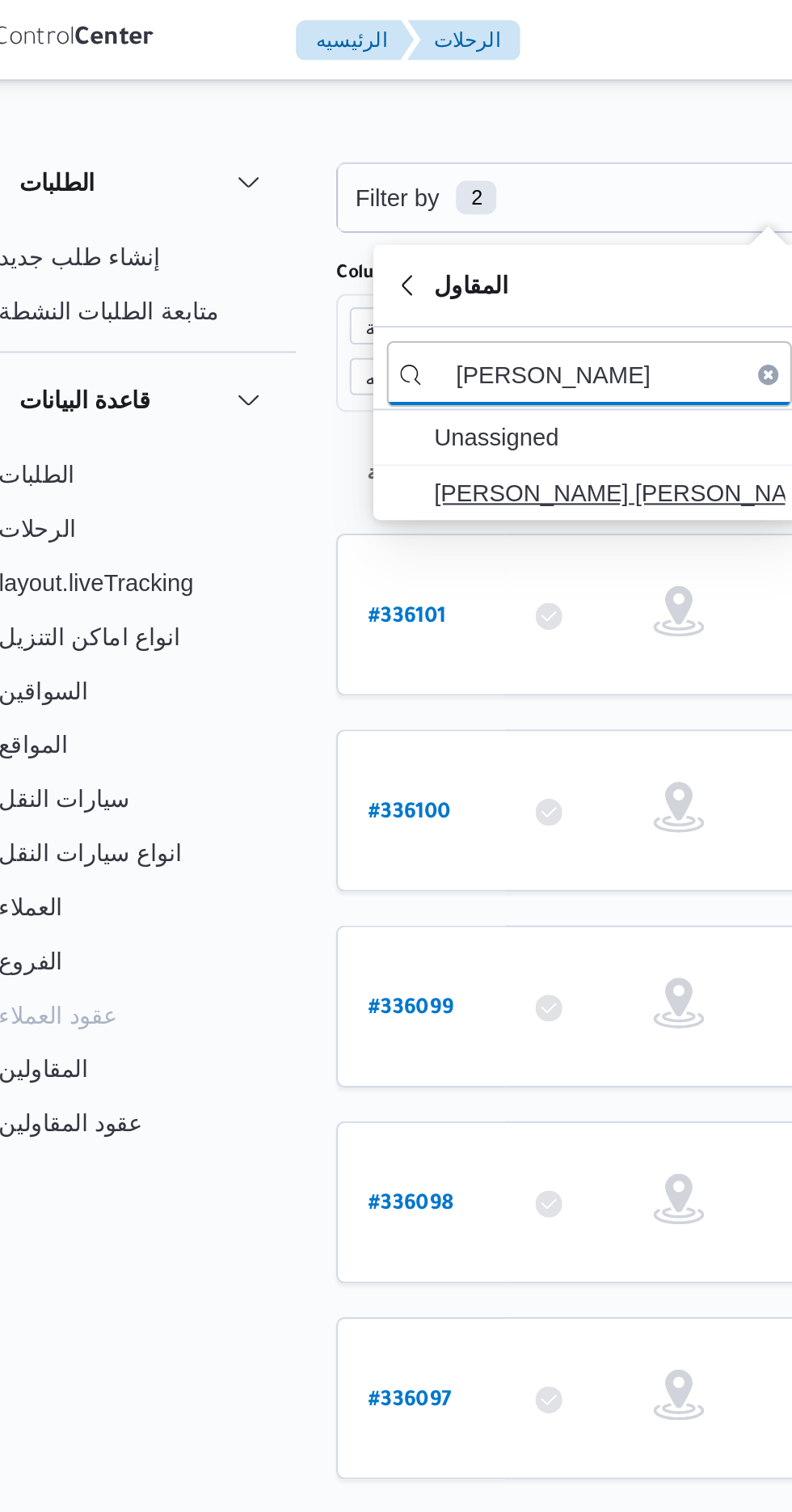
type input "[PERSON_NAME]"
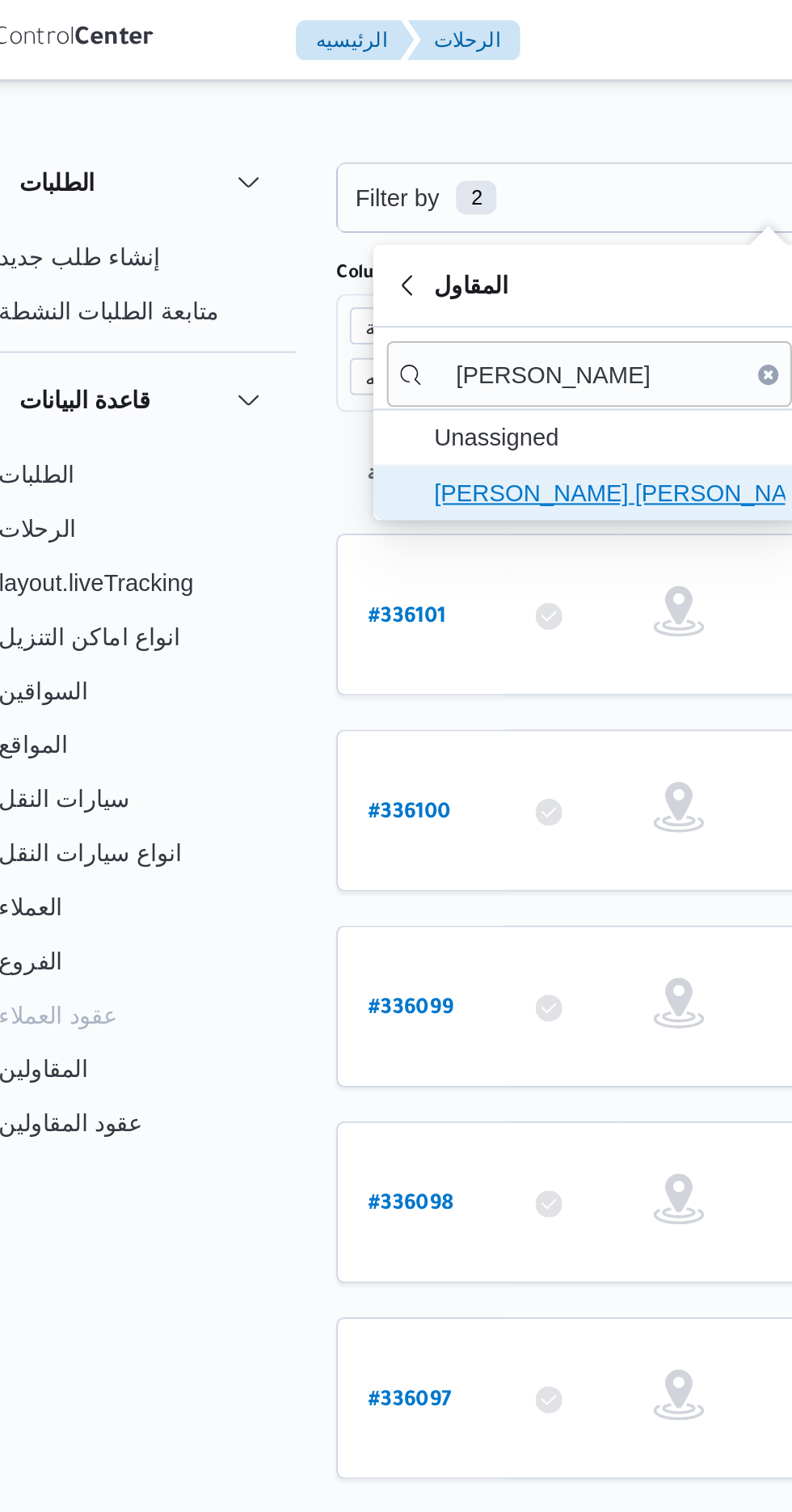
click at [344, 236] on span "[PERSON_NAME] [PERSON_NAME]" at bounding box center [341, 236] width 168 height 19
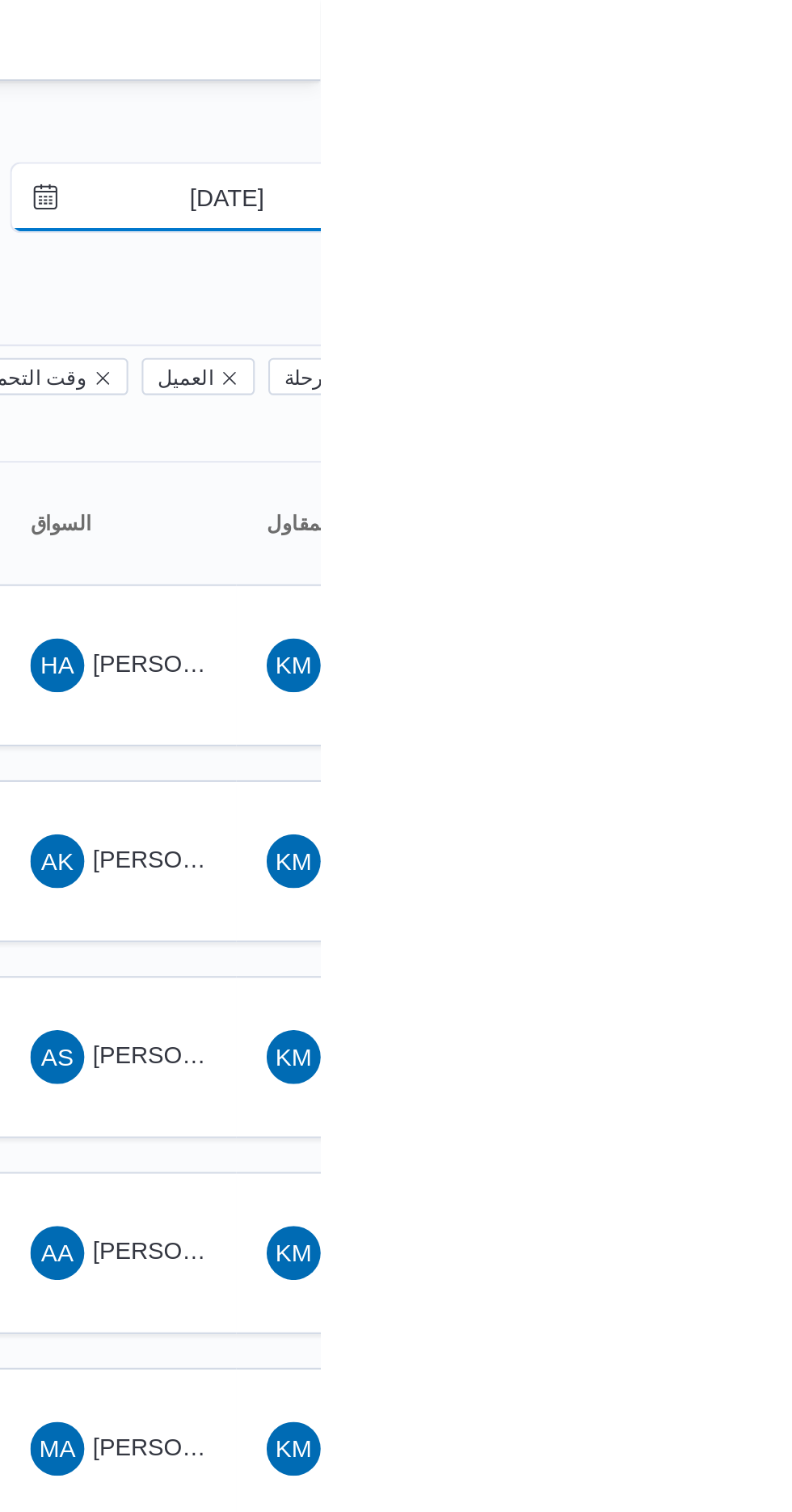
click at [744, 92] on input "[DATE]" at bounding box center [736, 95] width 183 height 32
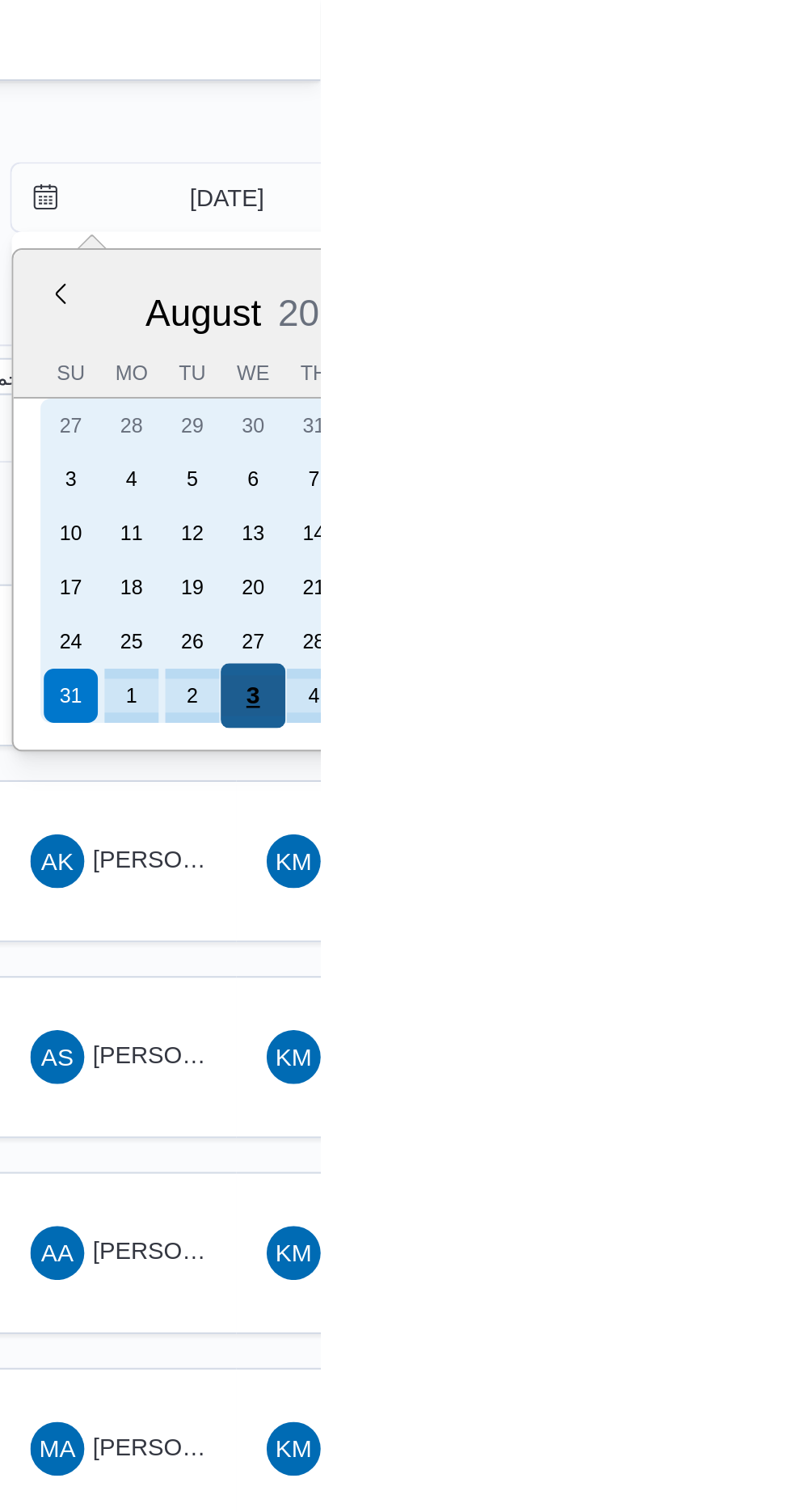
click at [762, 322] on div "3" at bounding box center [760, 333] width 31 height 31
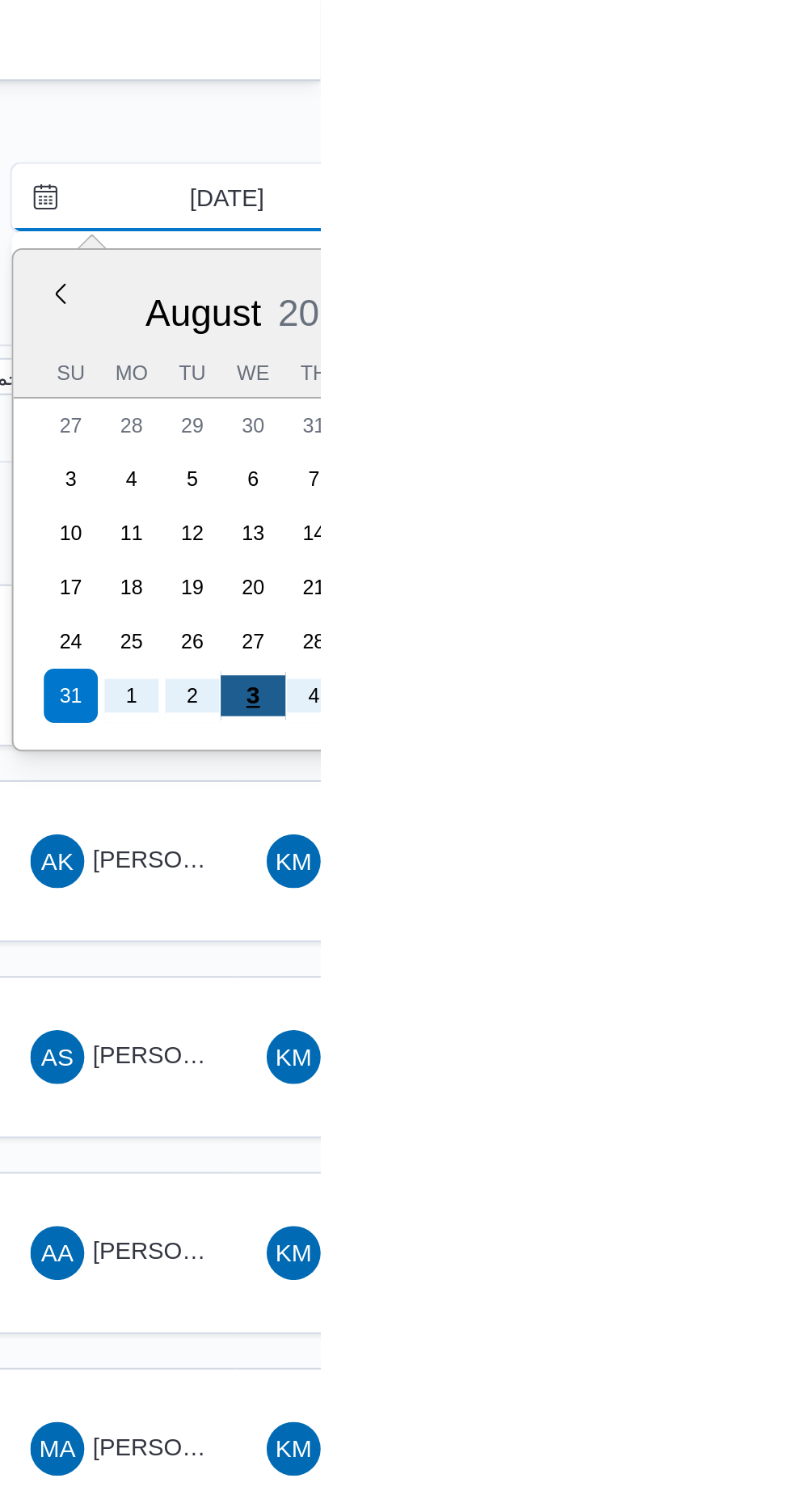
type input "[DATE]"
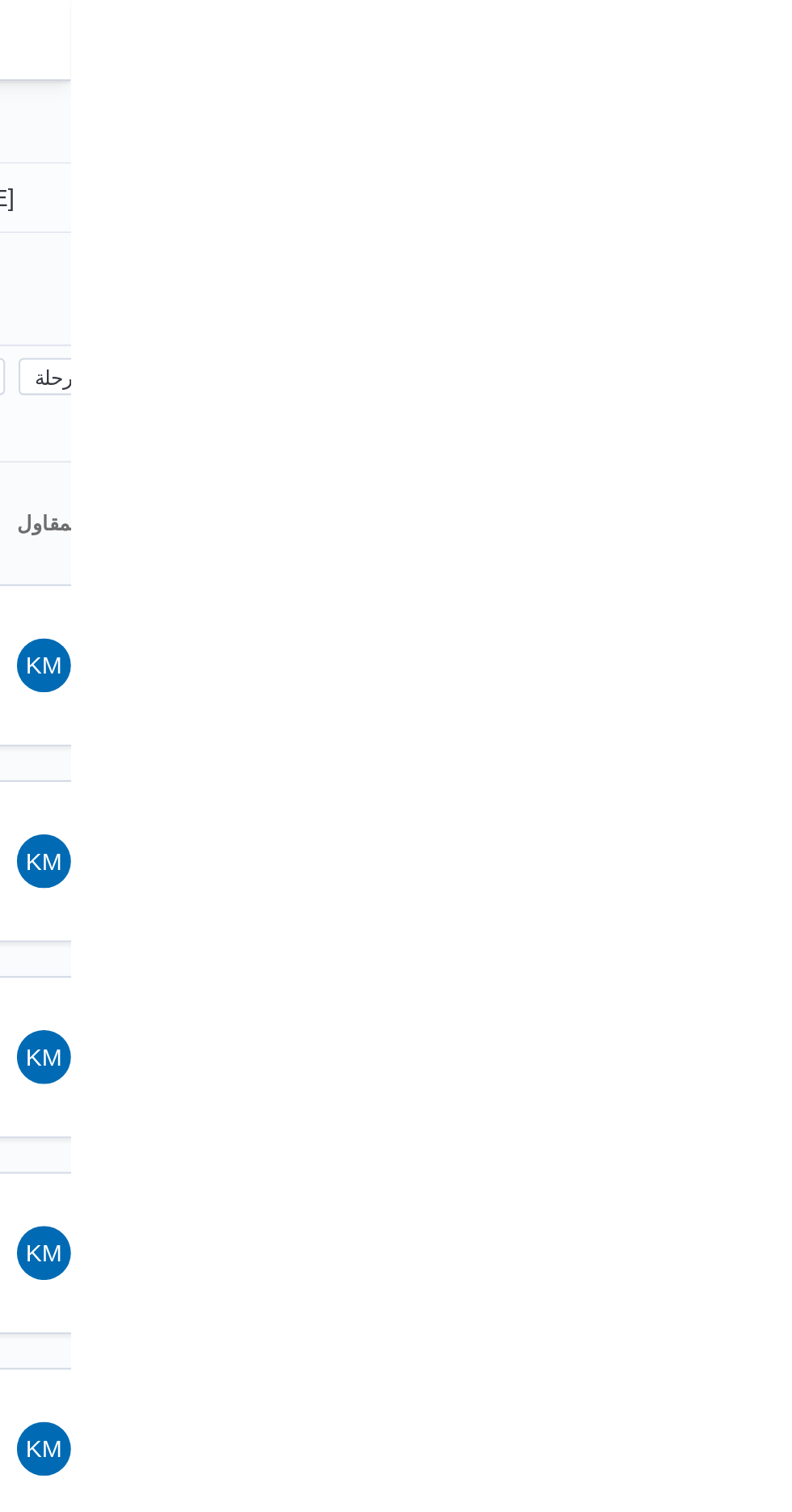
type input "[DATE]"
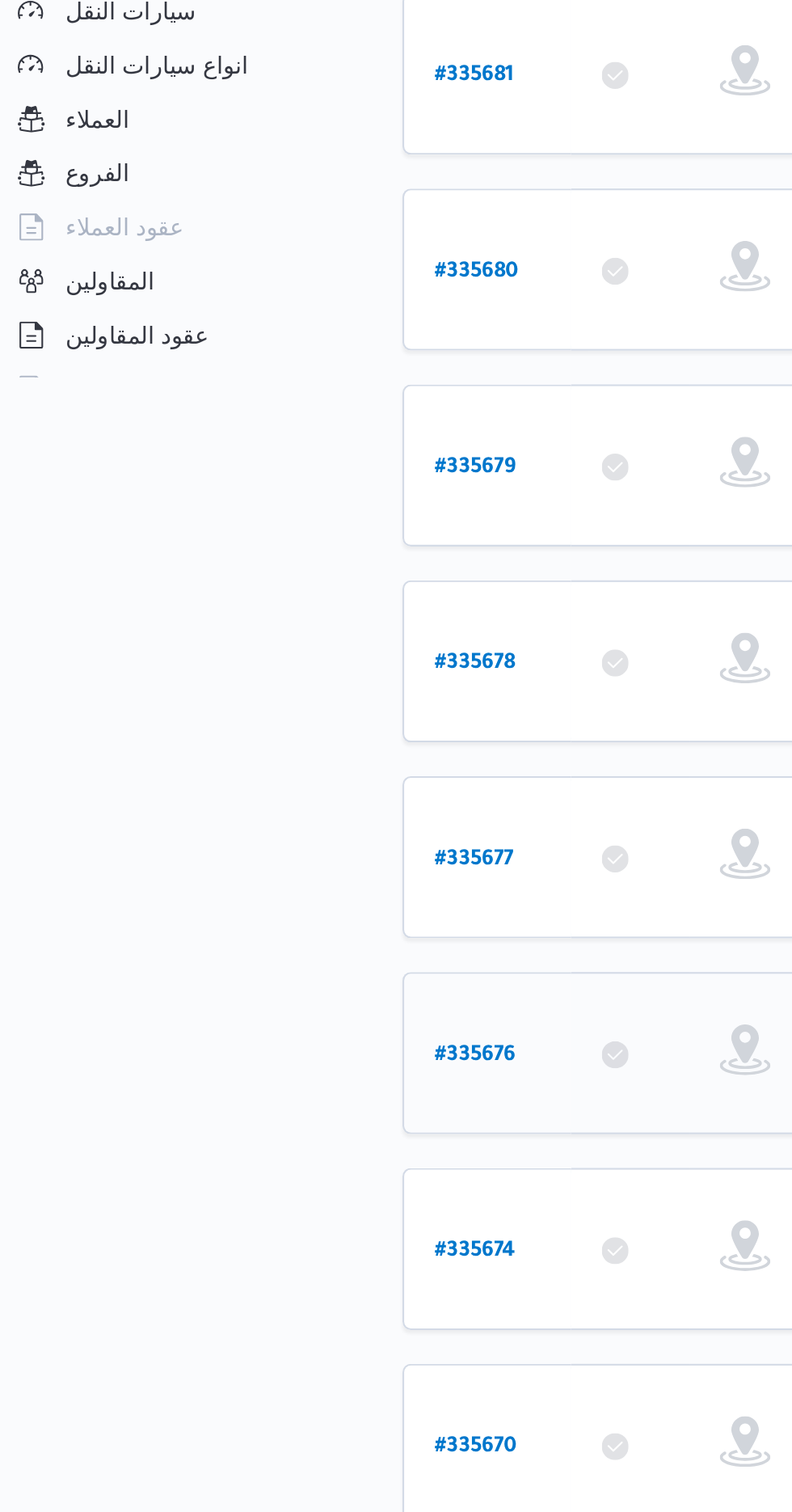
click at [237, 871] on link "# 335676" at bounding box center [245, 882] width 39 height 22
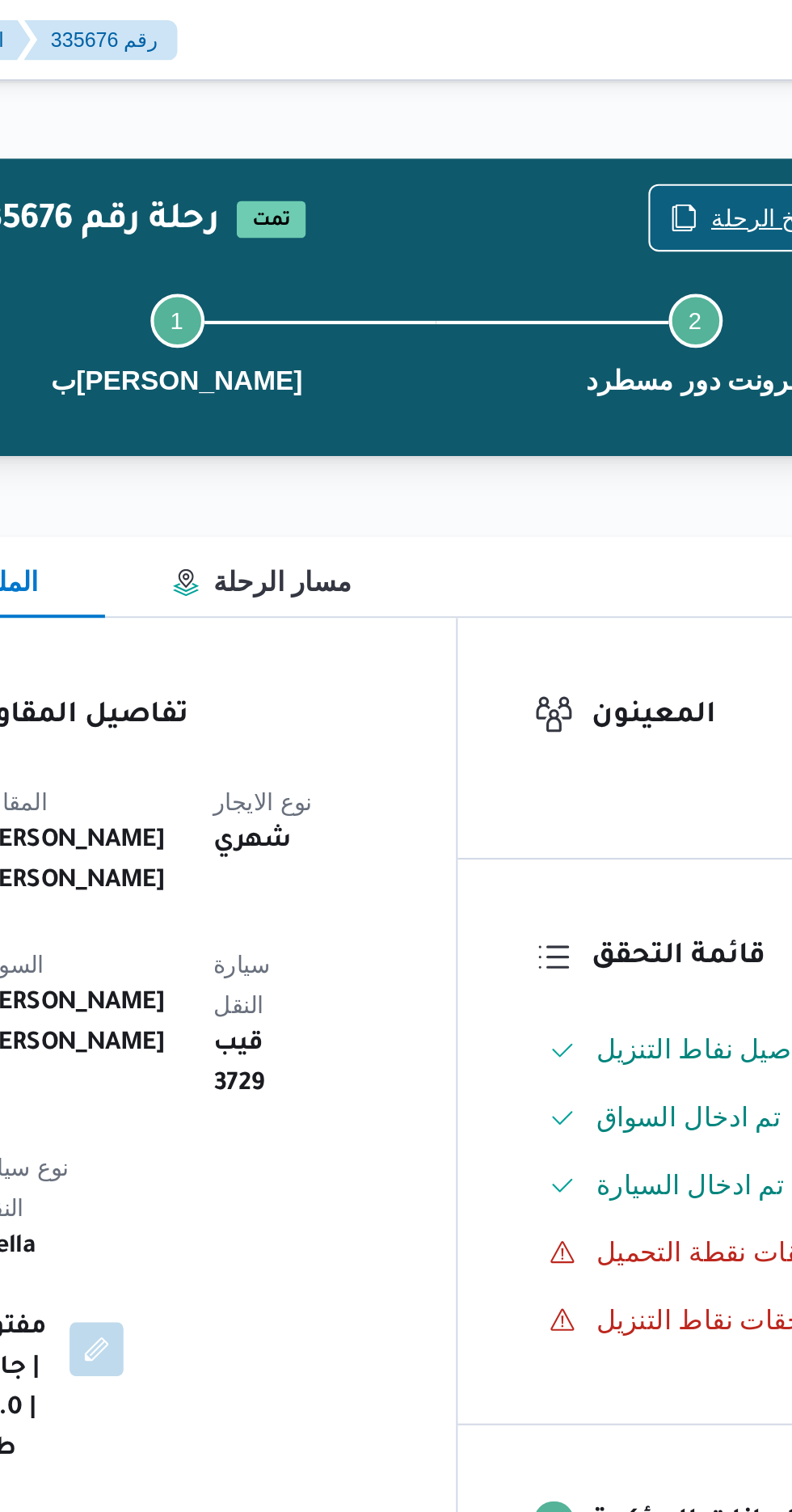
click at [617, 93] on span "نسخ الرحلة" at bounding box center [644, 104] width 93 height 31
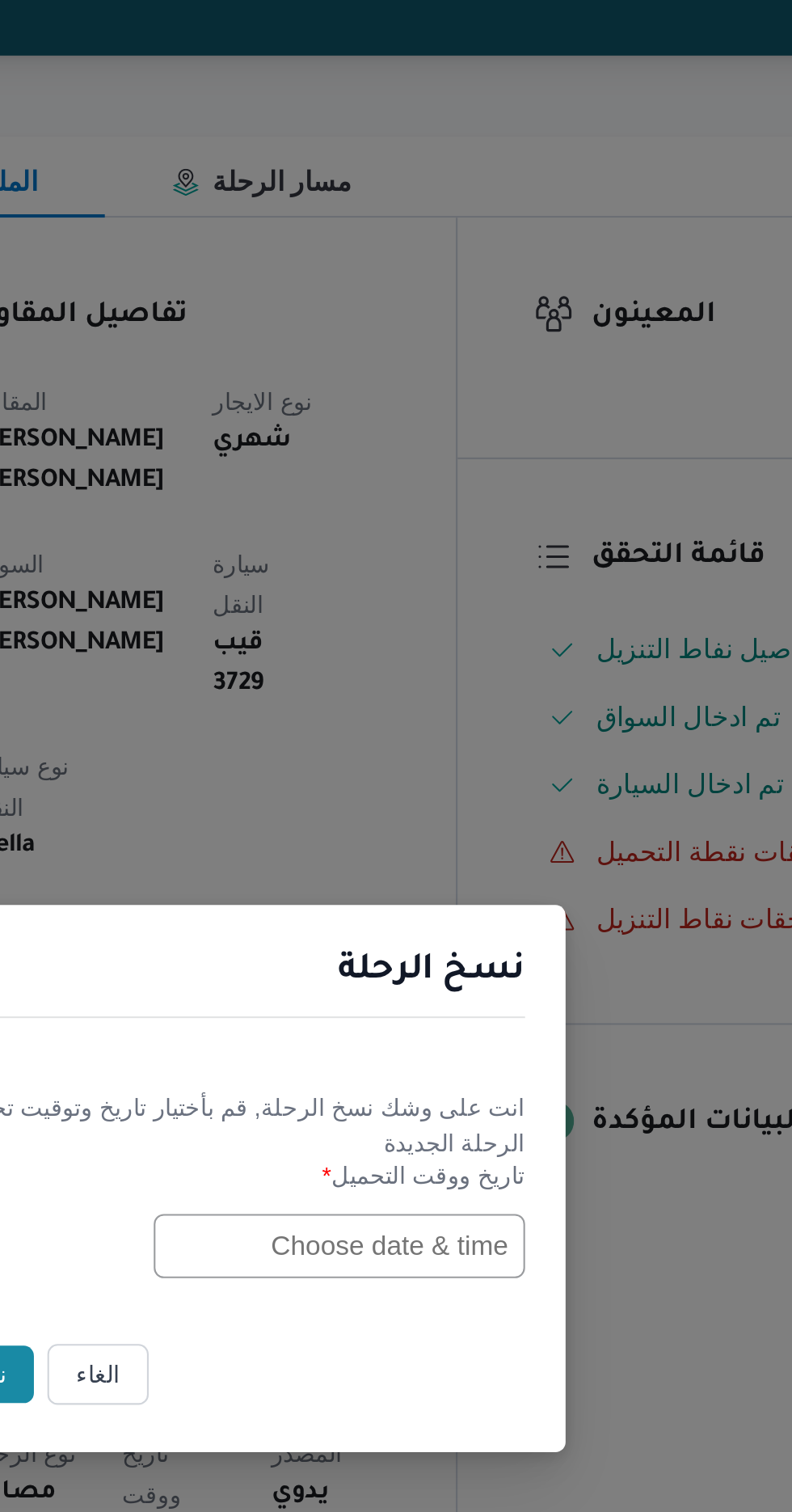
click at [402, 792] on input "text" at bounding box center [449, 788] width 177 height 31
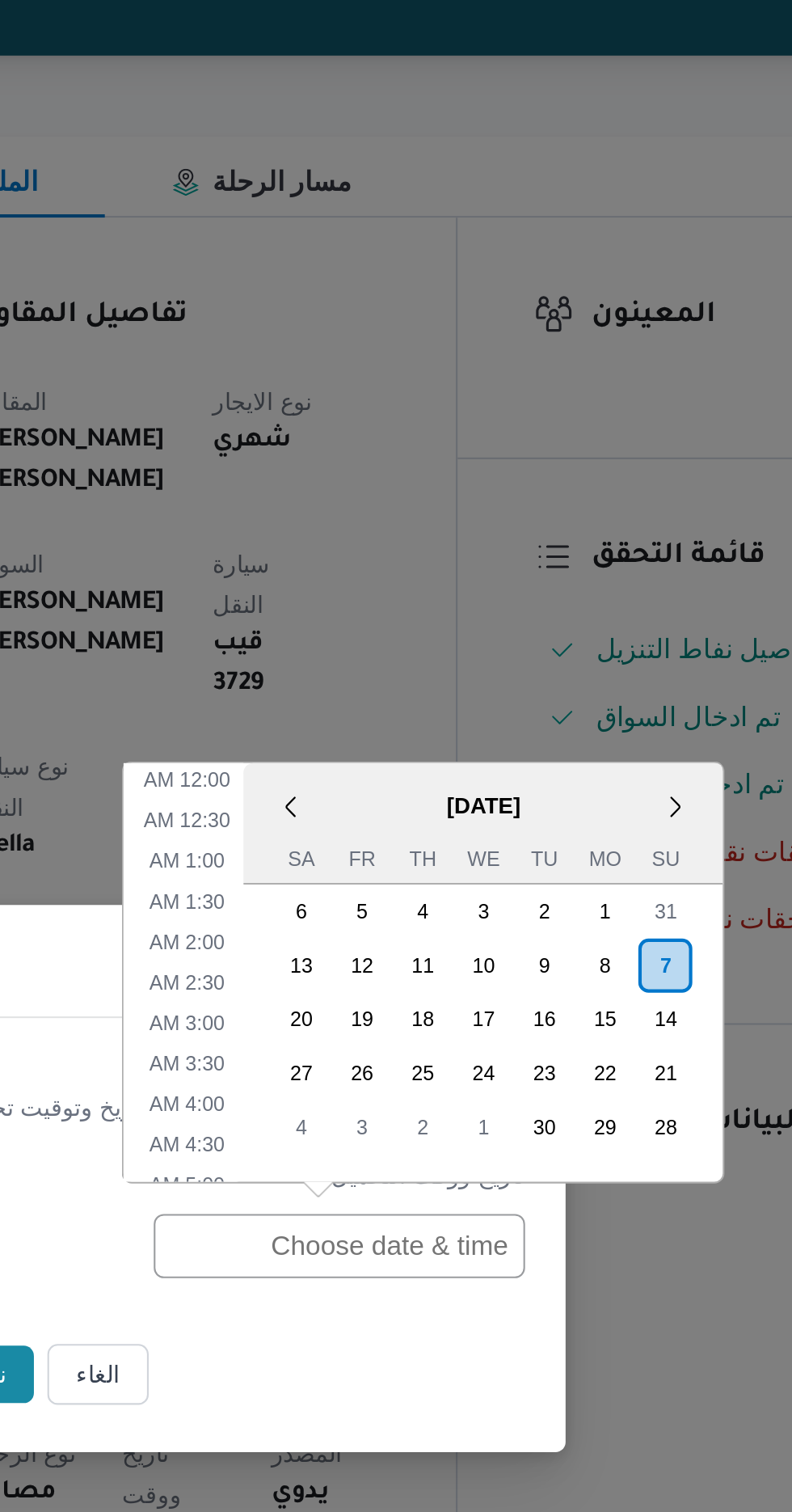
scroll to position [490, 0]
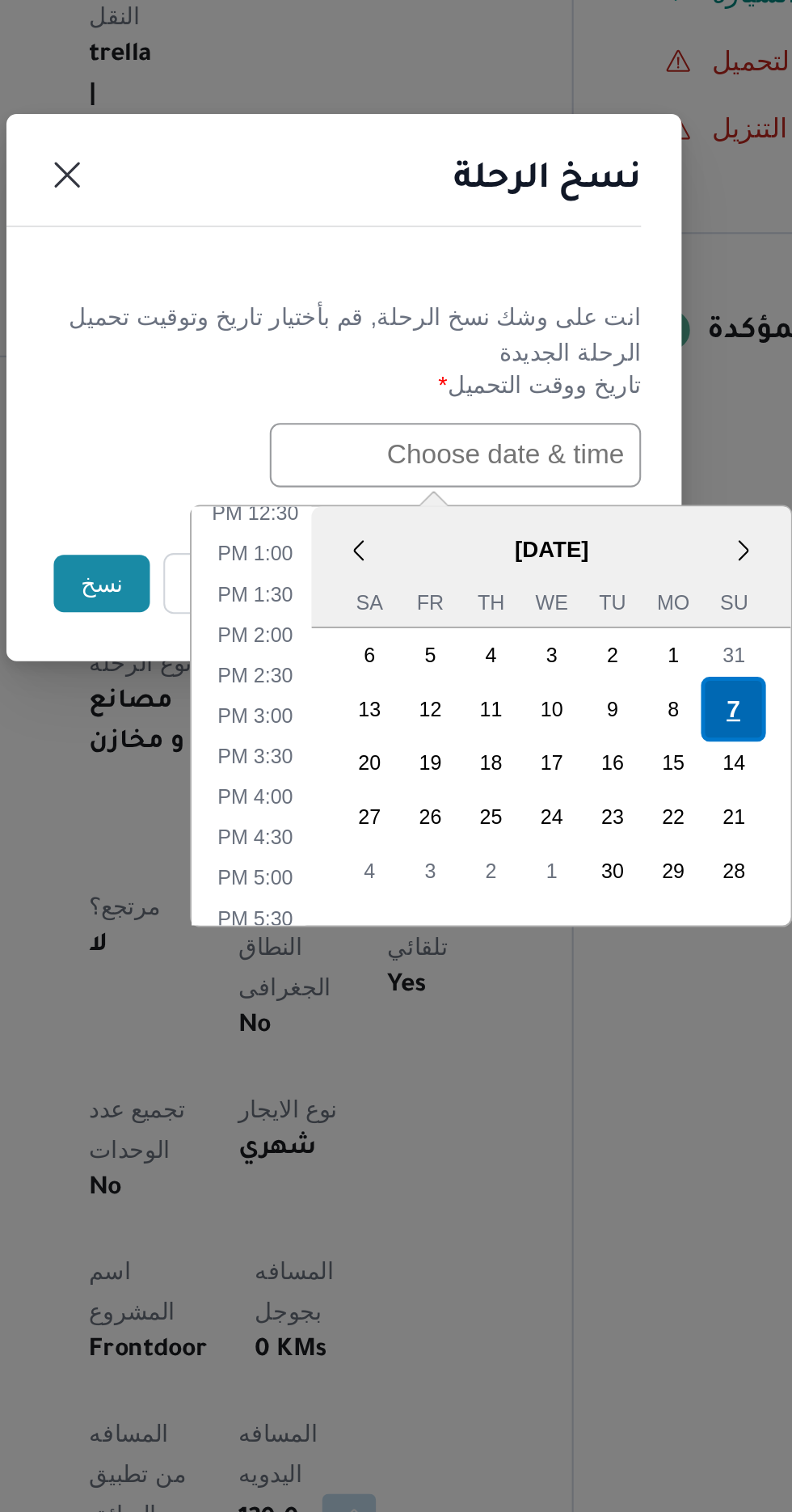
click at [590, 904] on div "7" at bounding box center [582, 909] width 31 height 31
type input "[DATE] 12:00AM"
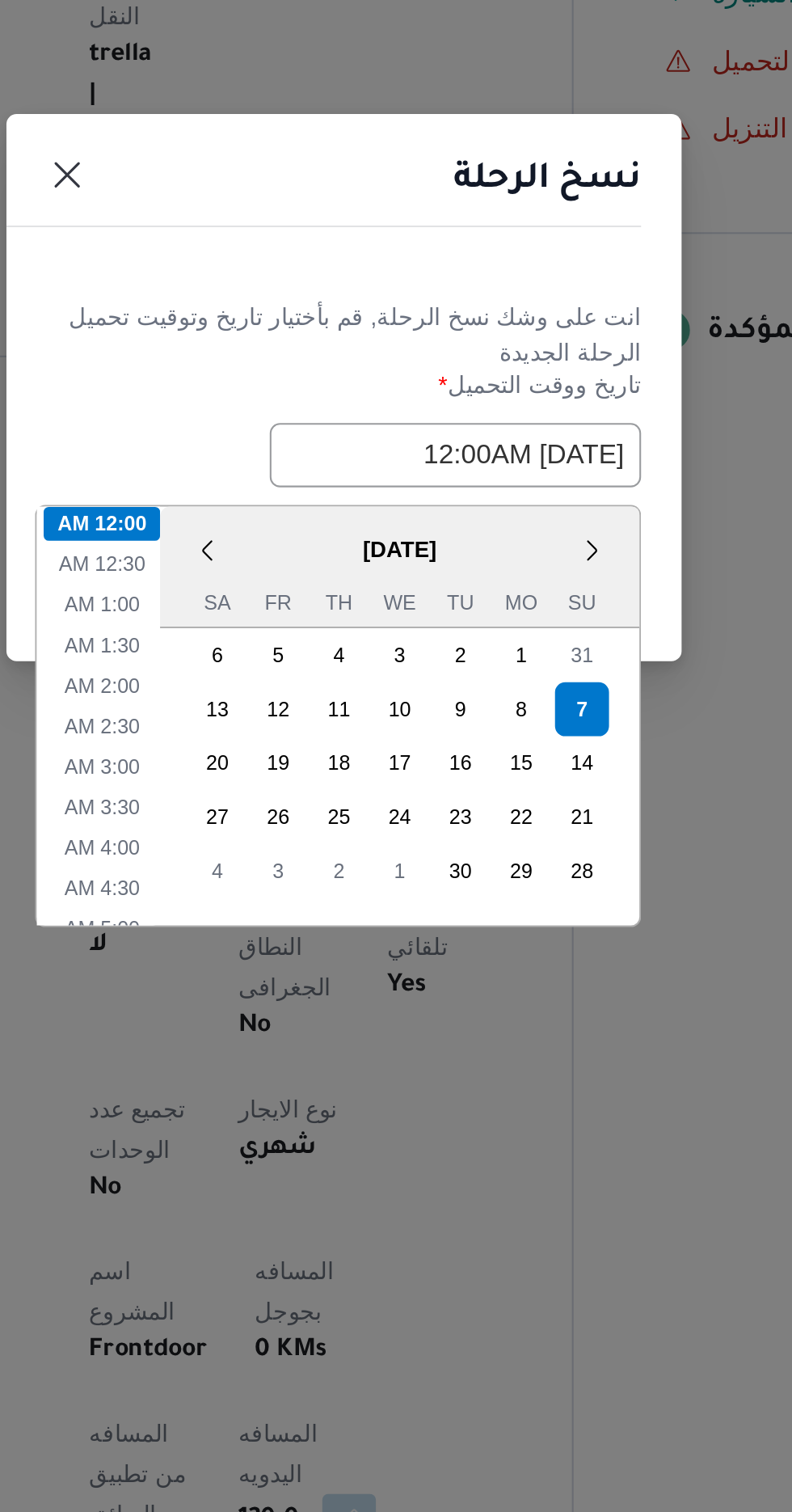
click at [437, 677] on div "نسخ الرحلة" at bounding box center [396, 661] width 323 height 74
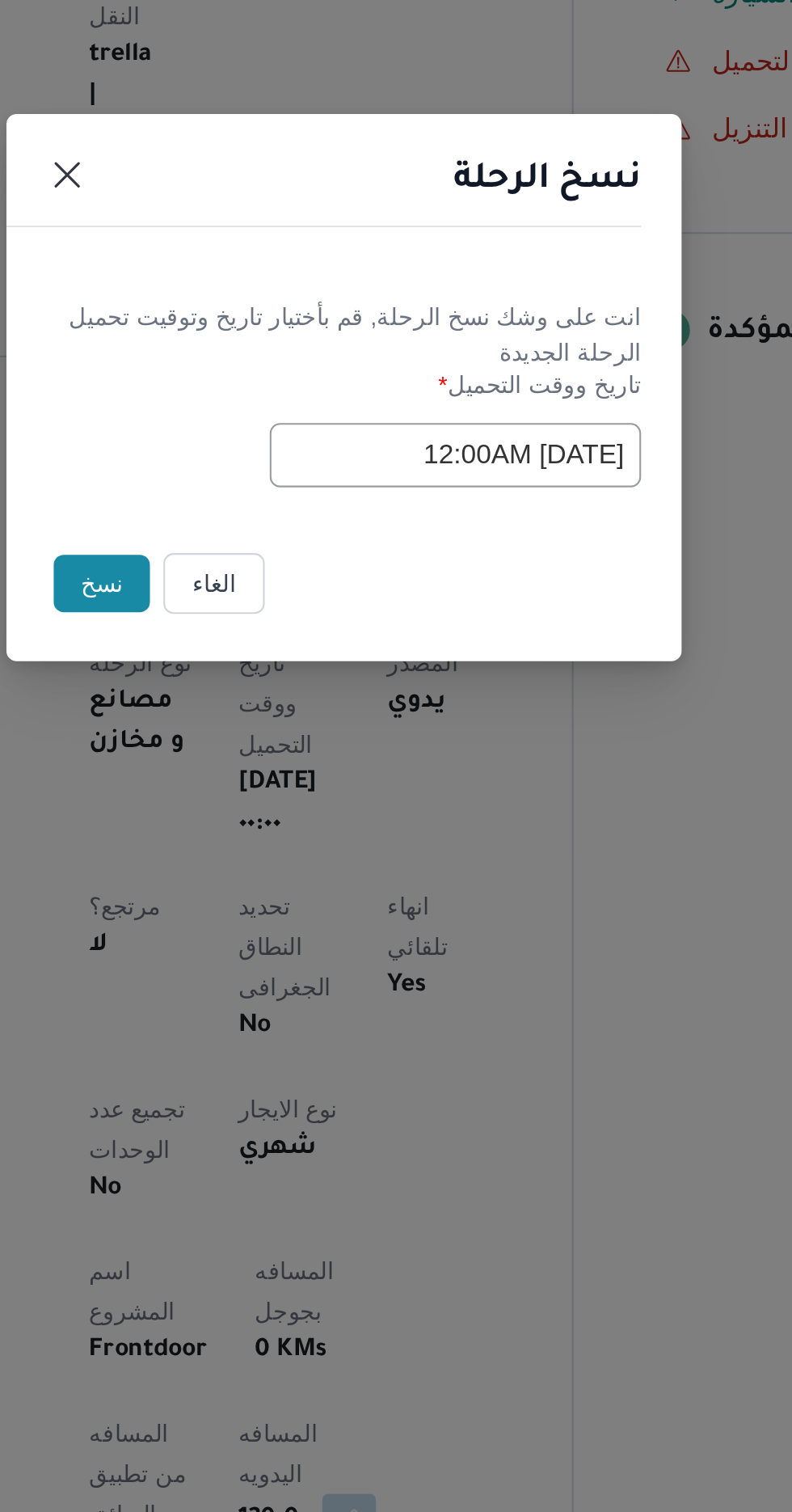
click at [265, 853] on button "نسخ" at bounding box center [280, 849] width 46 height 27
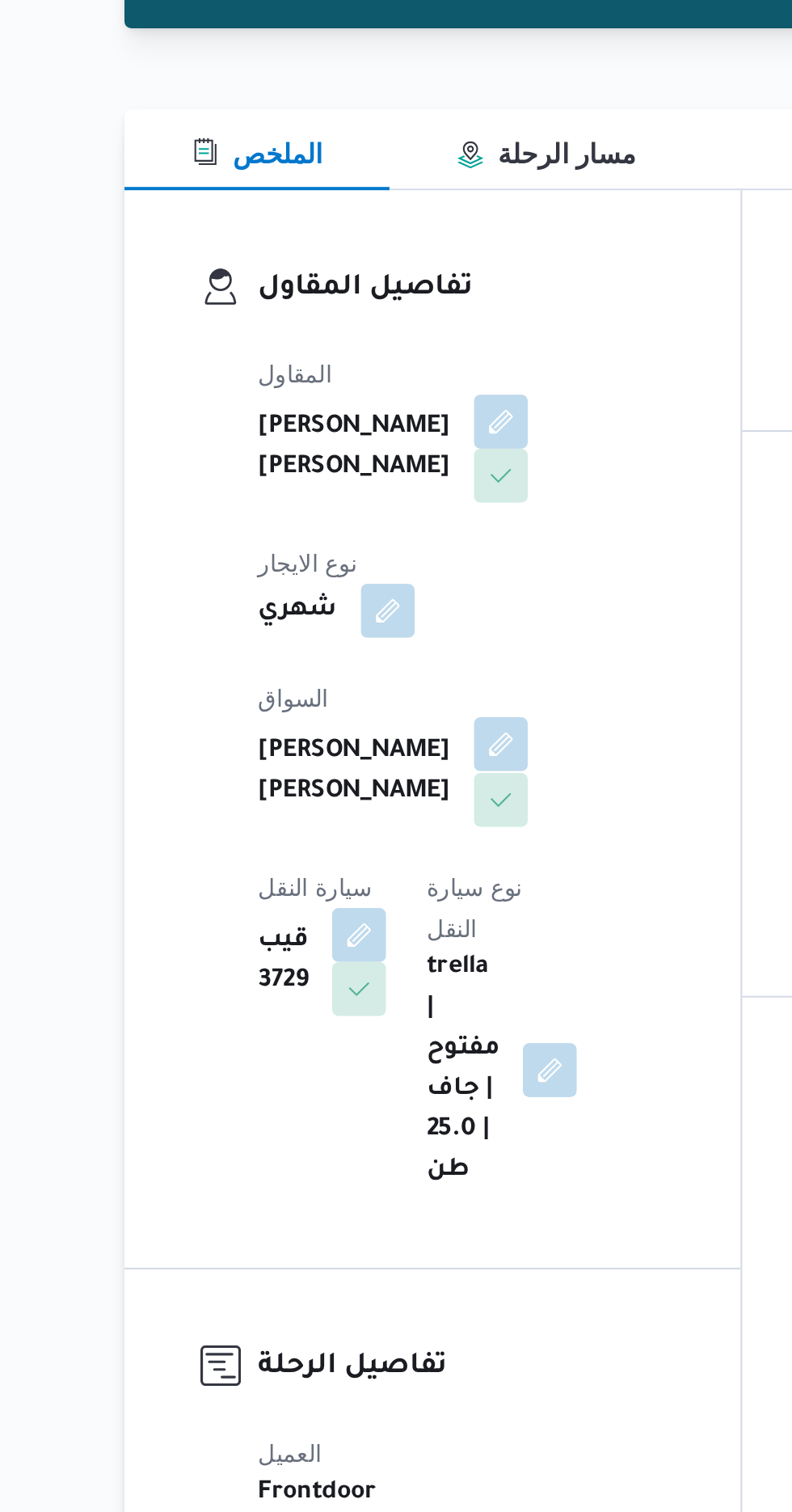
click at [377, 566] on button "button" at bounding box center [390, 561] width 26 height 26
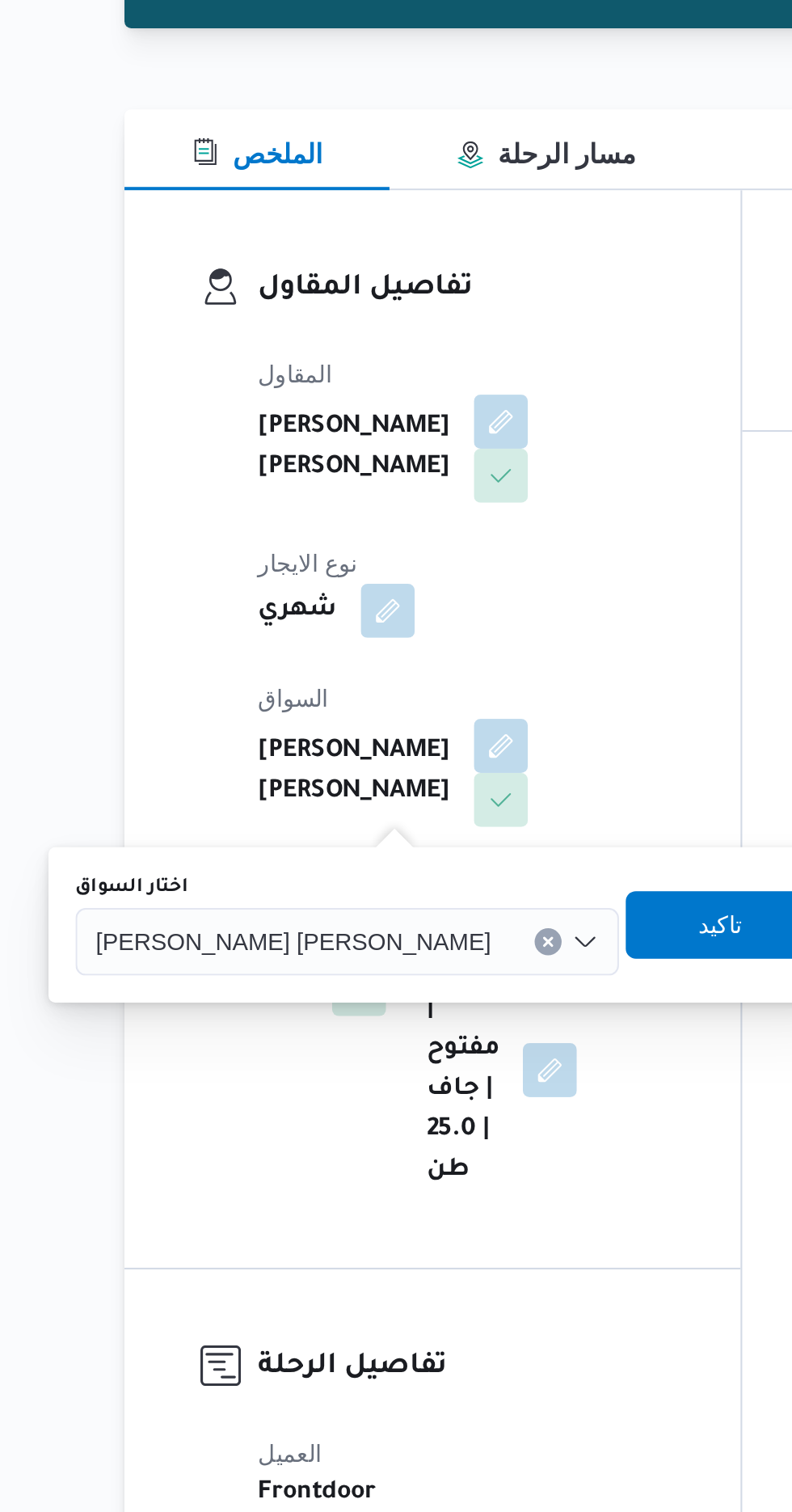
click at [306, 644] on div "[PERSON_NAME] [PERSON_NAME]" at bounding box center [317, 655] width 260 height 32
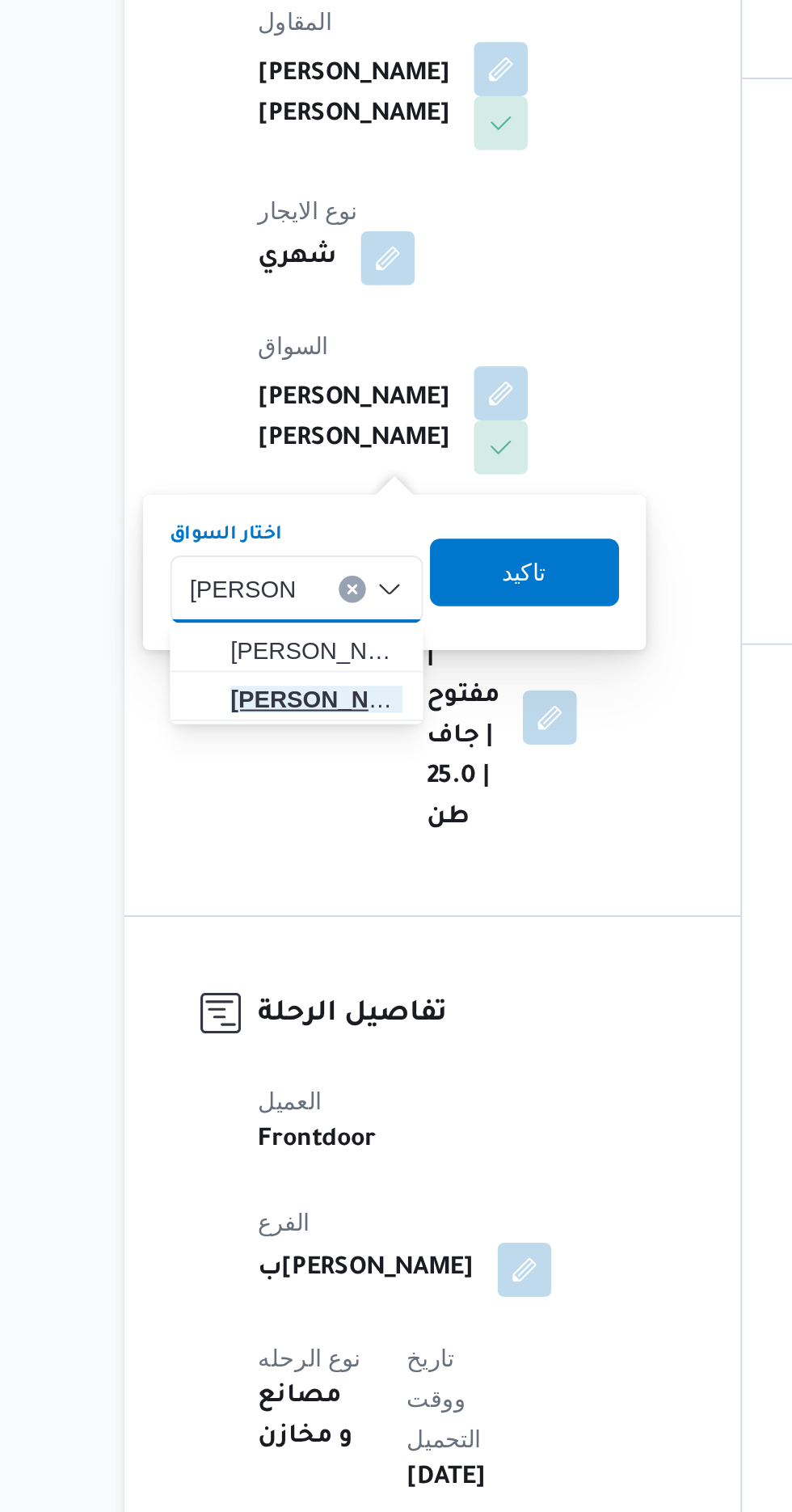
type input "[PERSON_NAME]"
click at [321, 706] on span "[PERSON_NAME] [PERSON_NAME]" at bounding box center [302, 707] width 82 height 19
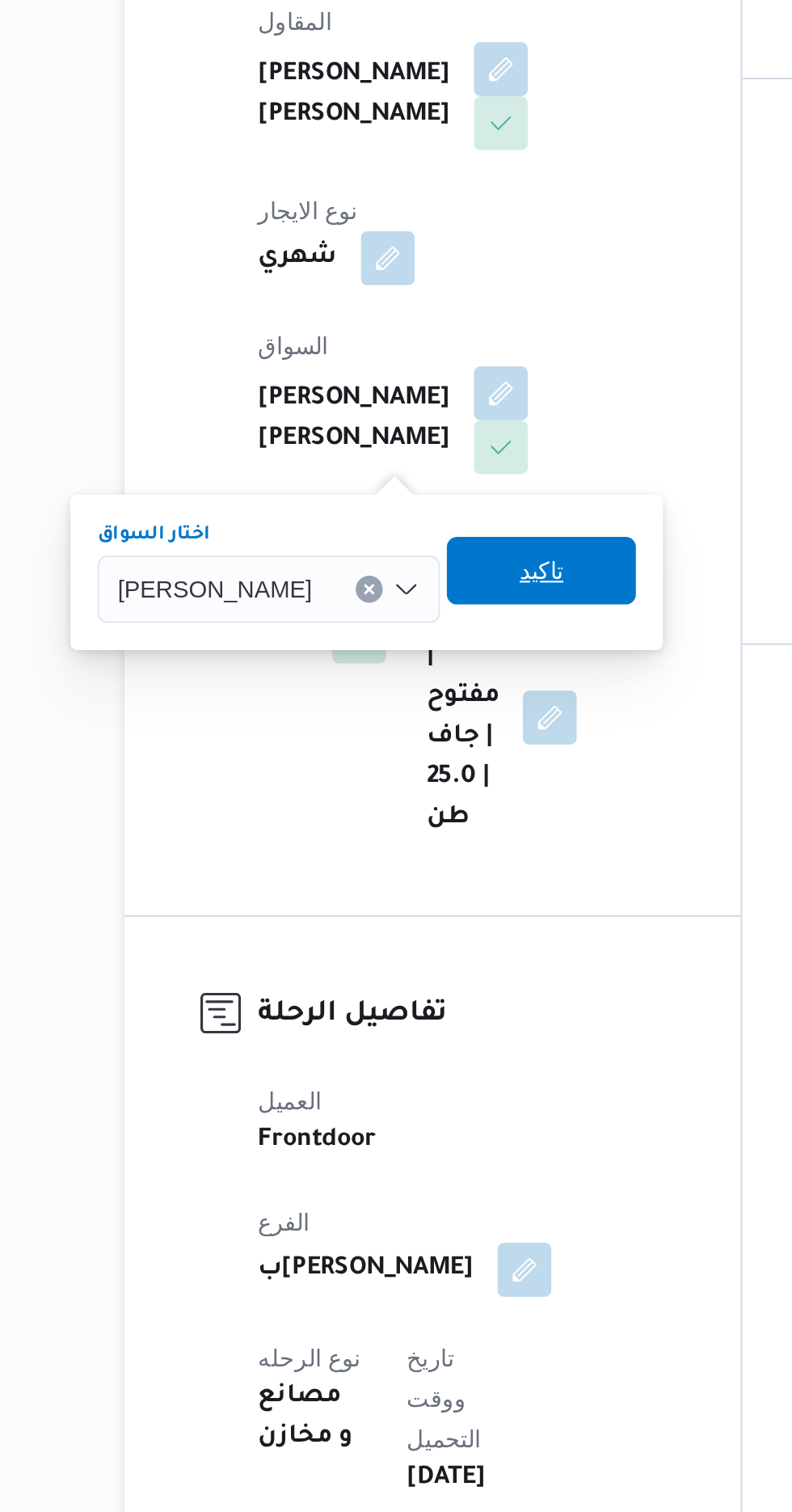
click at [451, 647] on span "تاكيد" at bounding box center [410, 646] width 90 height 32
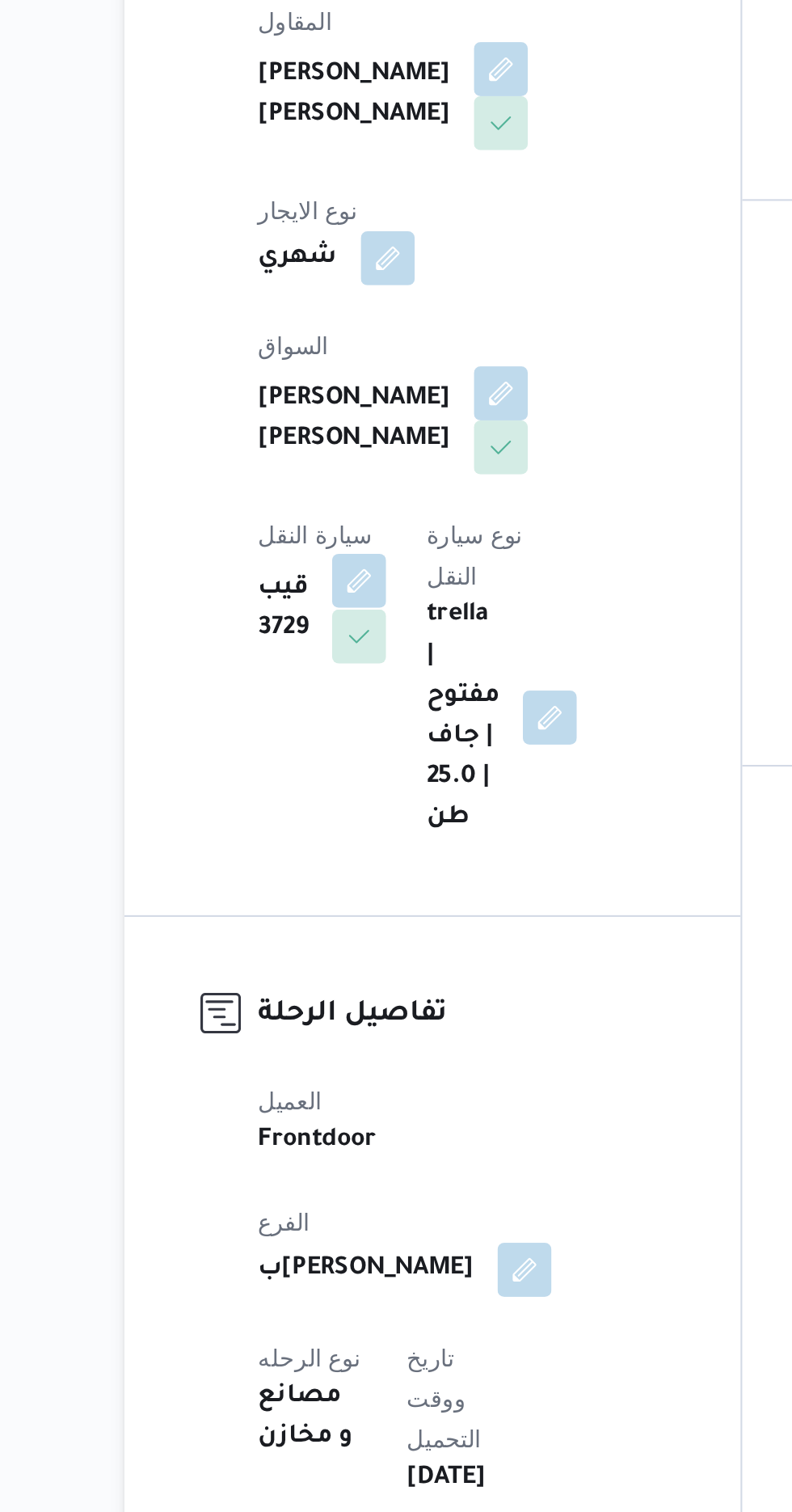
click at [335, 639] on button "button" at bounding box center [322, 651] width 26 height 26
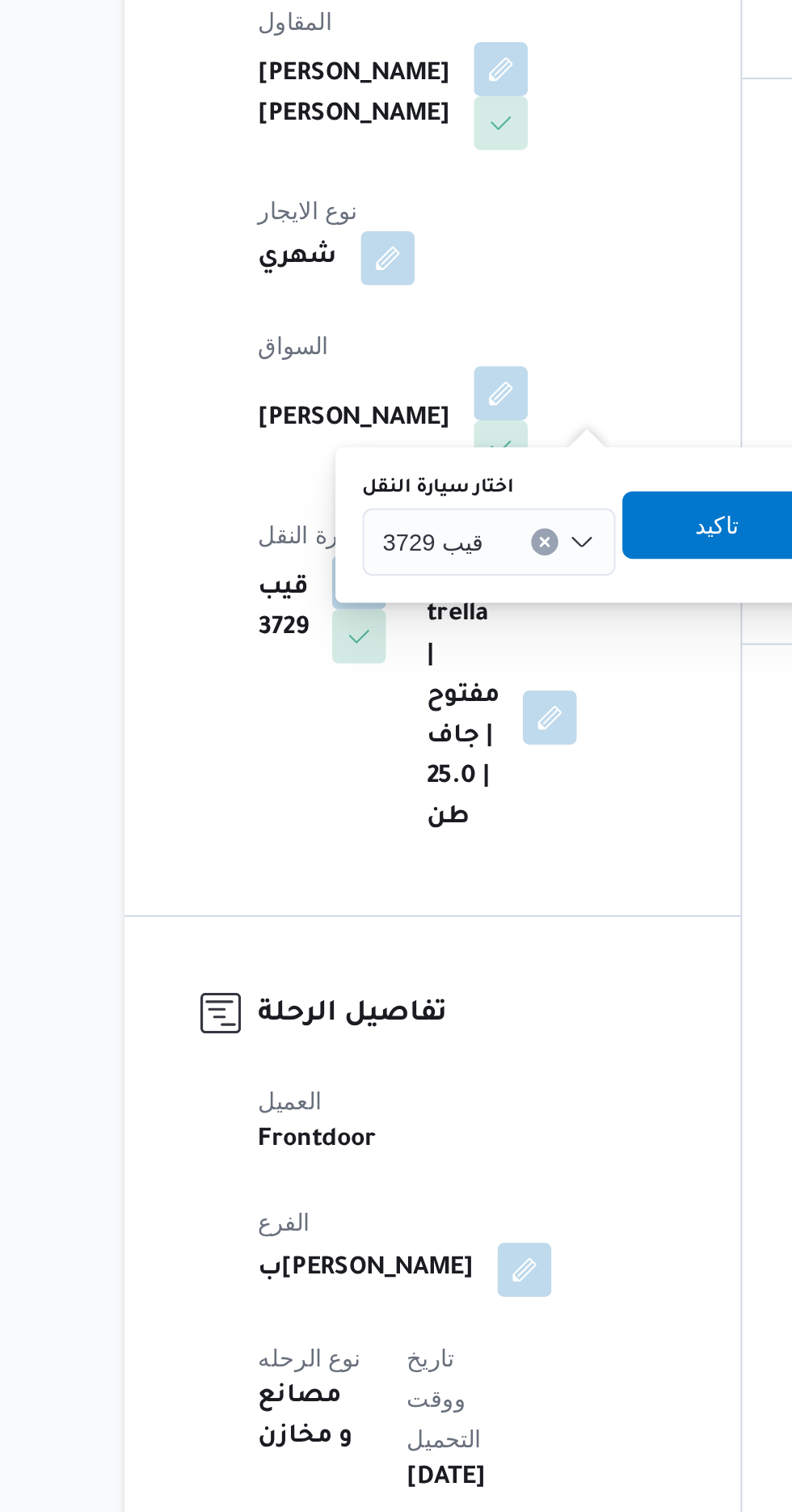
click at [376, 627] on span "قيب 3729" at bounding box center [358, 631] width 48 height 17
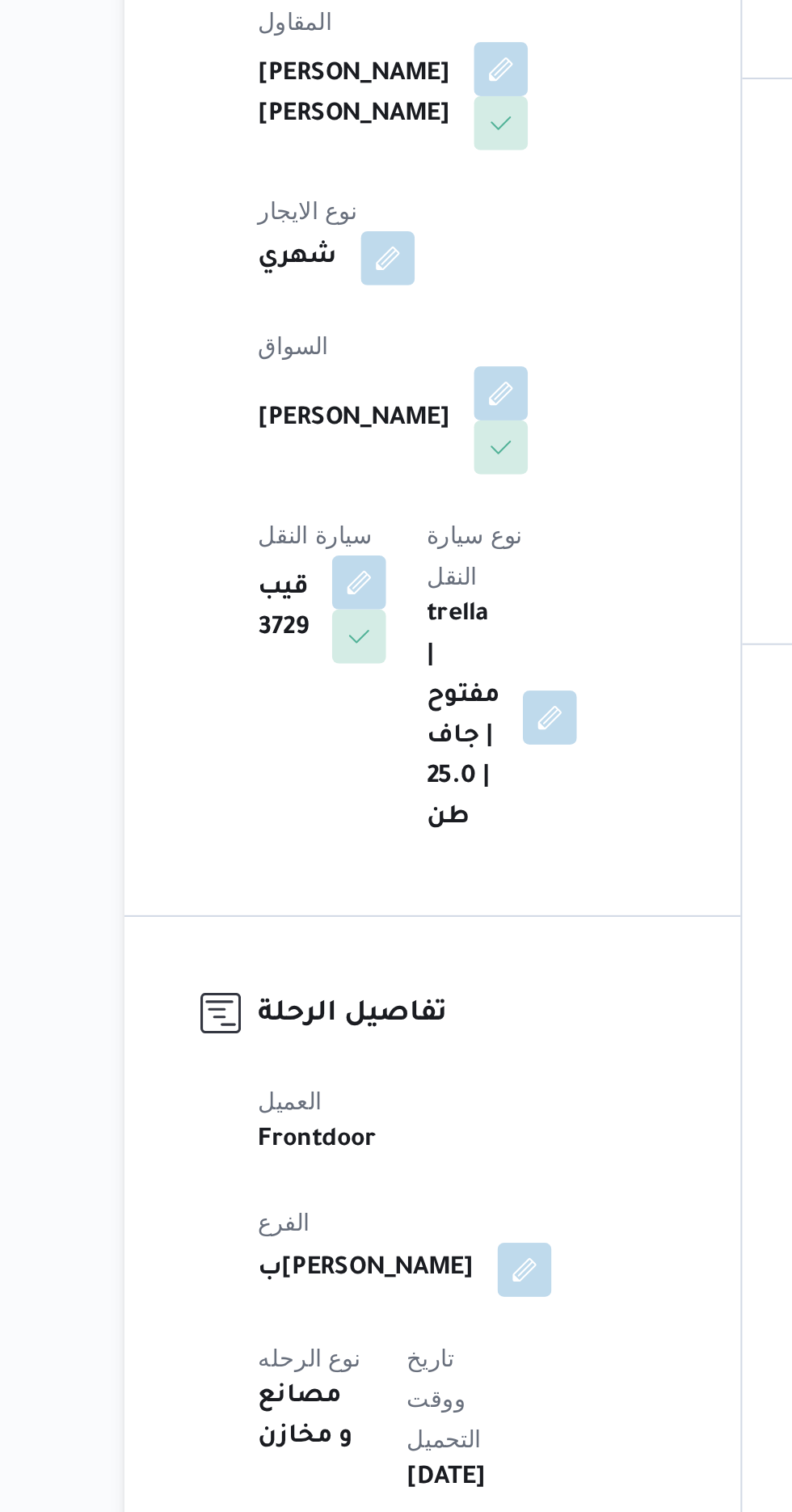
click at [210, 725] on div "تفاصيل المقاول المقاول [PERSON_NAME] [PERSON_NAME] نوع الايجار شهري السواق [PER…" at bounding box center [357, 554] width 295 height 516
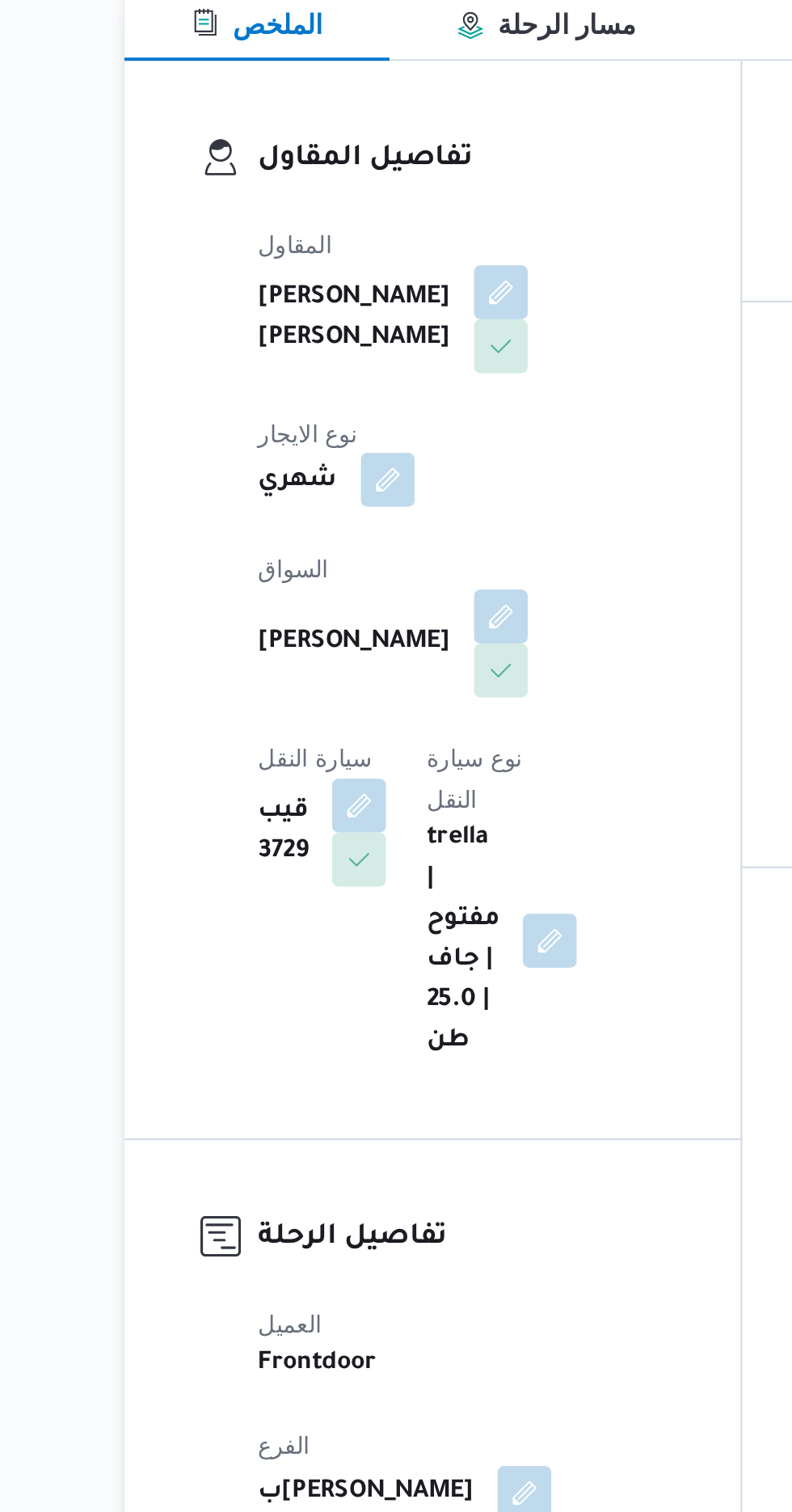
click at [349, 484] on button "button" at bounding box center [336, 496] width 26 height 26
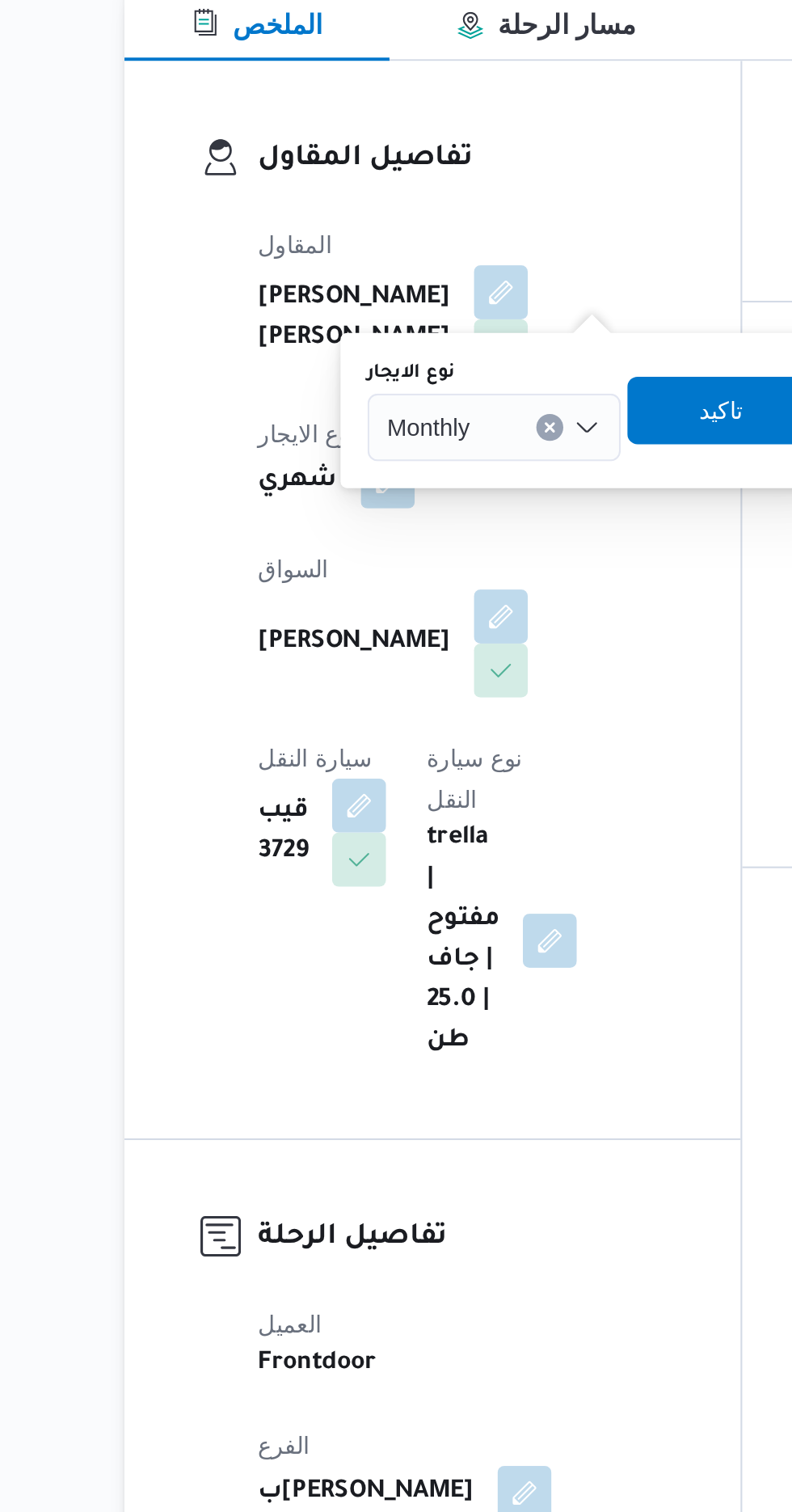
click at [383, 470] on input "نوع الايجار" at bounding box center [383, 471] width 2 height 19
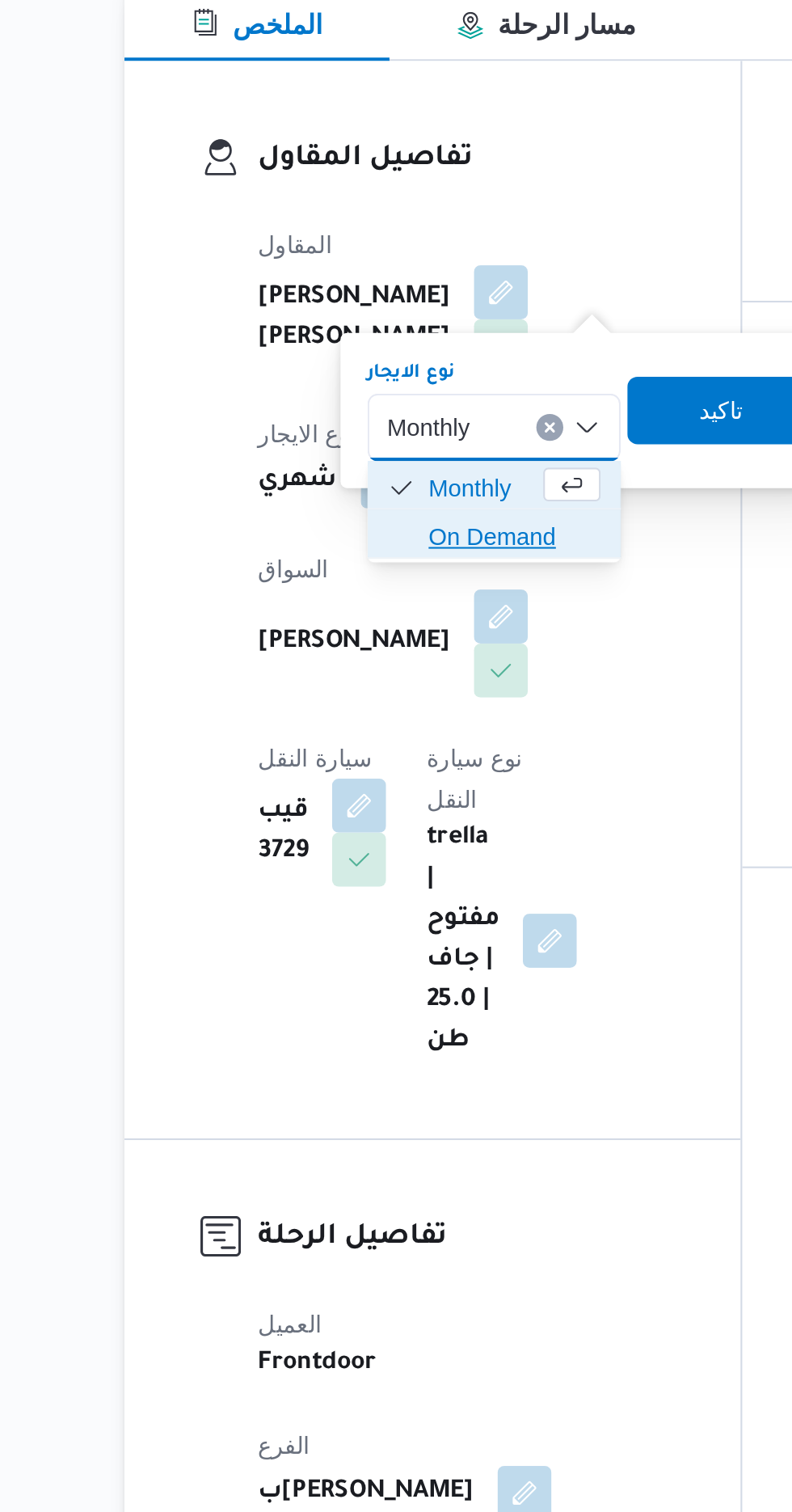
click at [398, 518] on span "On Demand" at bounding box center [396, 523] width 82 height 19
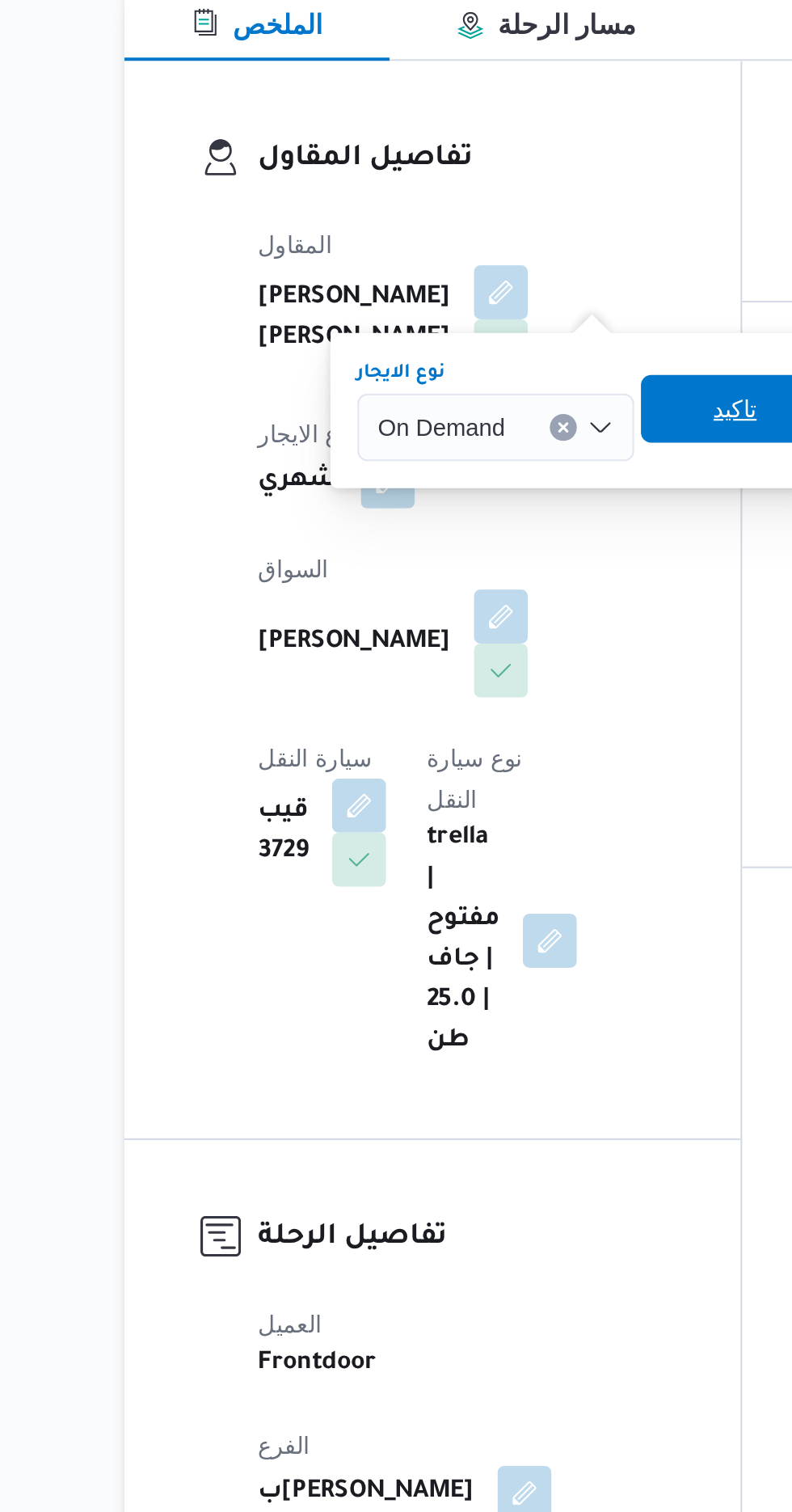
click at [493, 463] on span "تاكيد" at bounding box center [503, 462] width 21 height 19
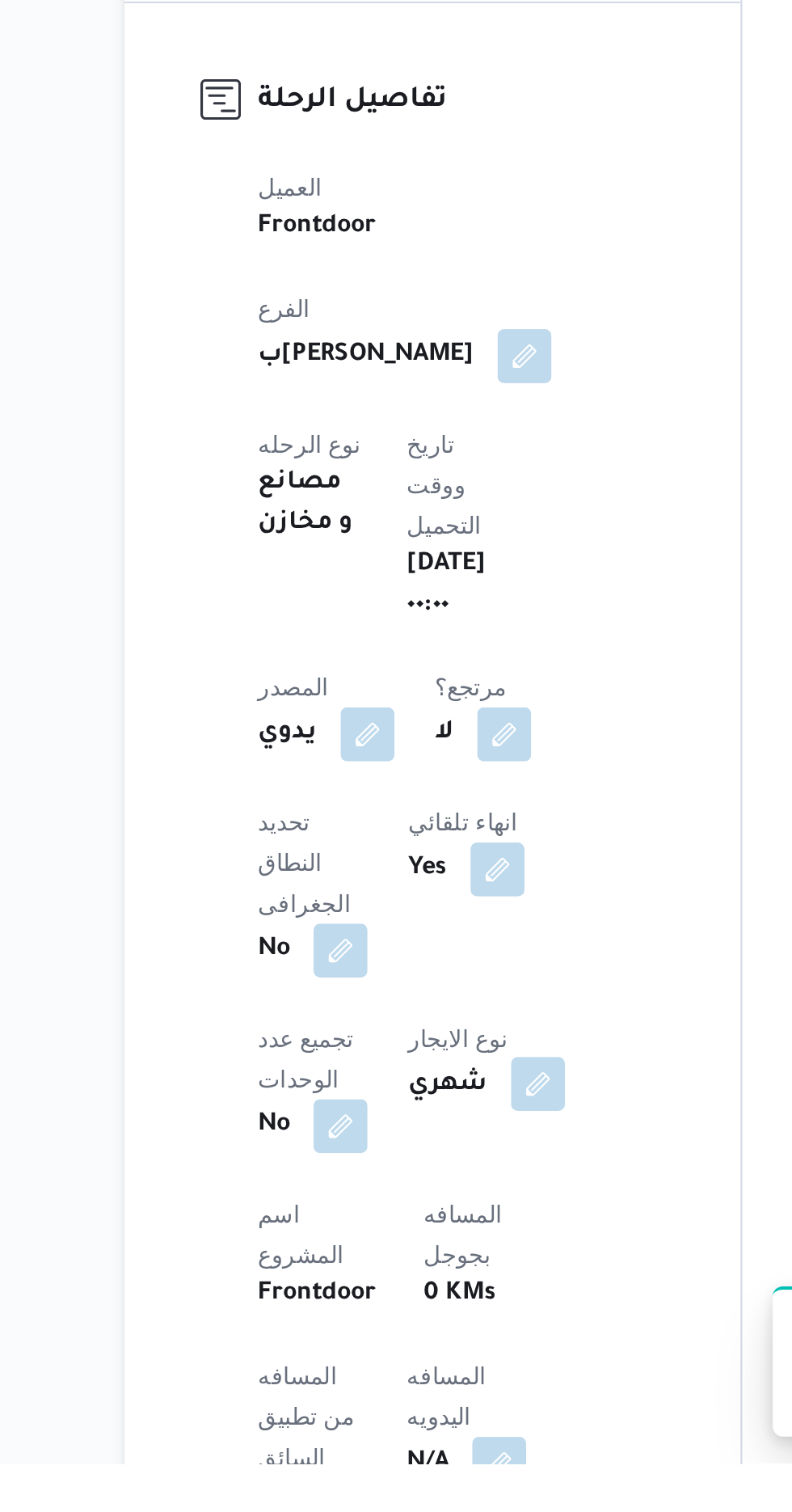
click at [396, 1317] on button "button" at bounding box center [408, 1330] width 26 height 26
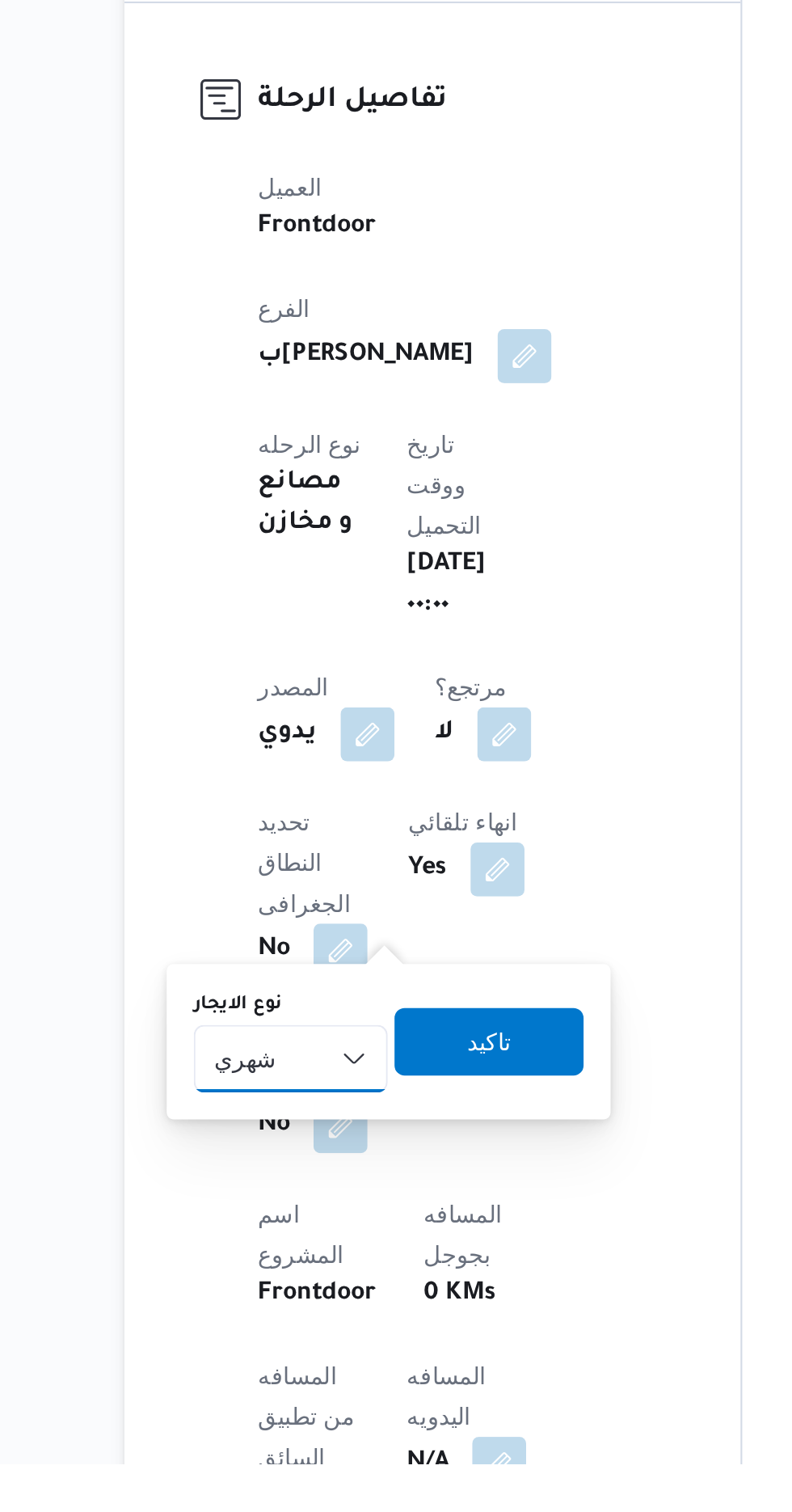
click at [304, 1313] on select "شهري بالنقله إيجار يومي" at bounding box center [289, 1317] width 93 height 32
select select "on_demand"
click at [243, 1301] on select "شهري بالنقله إيجار يومي" at bounding box center [289, 1317] width 93 height 32
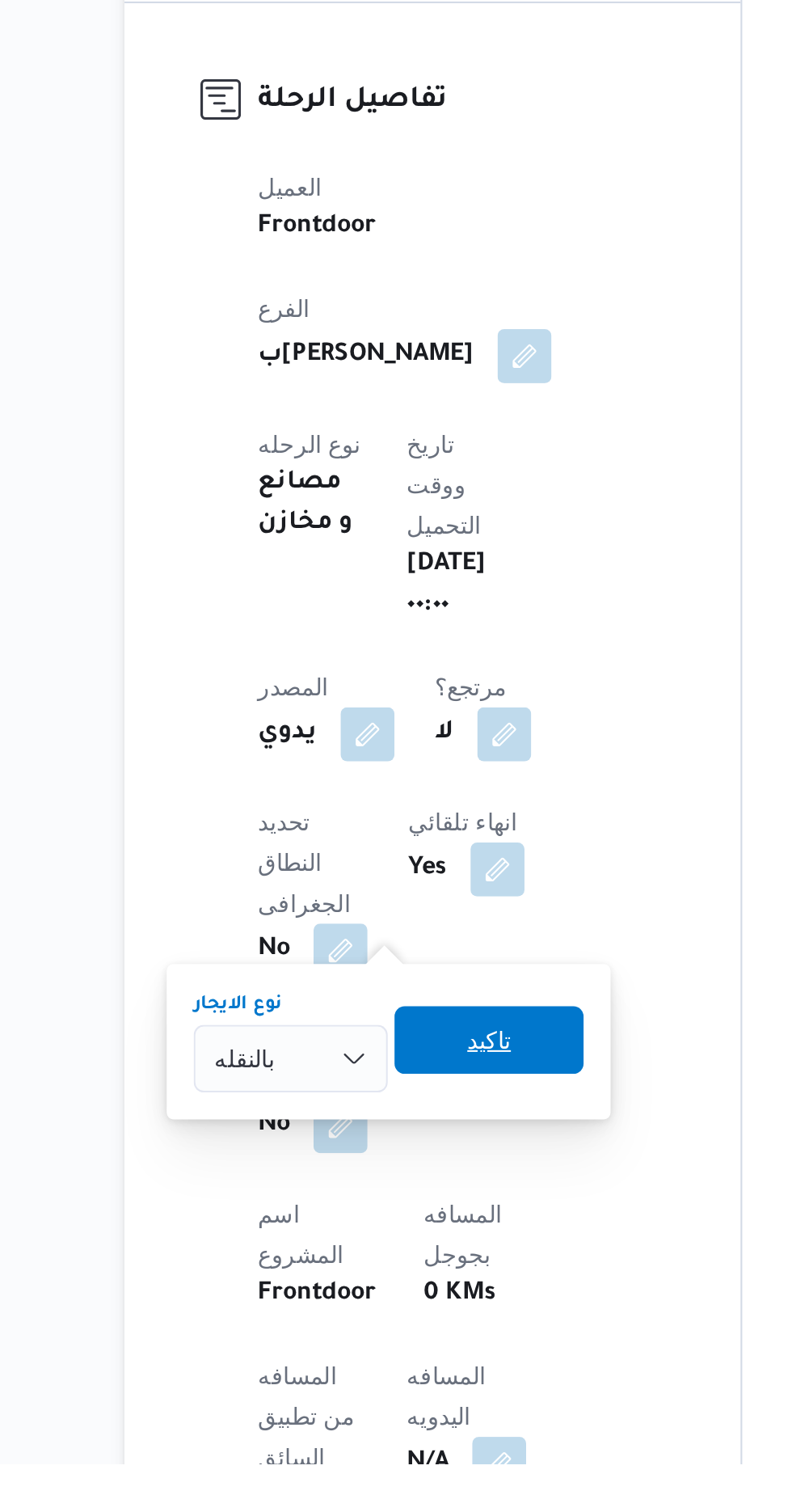
click at [389, 1313] on span "تاكيد" at bounding box center [384, 1308] width 21 height 19
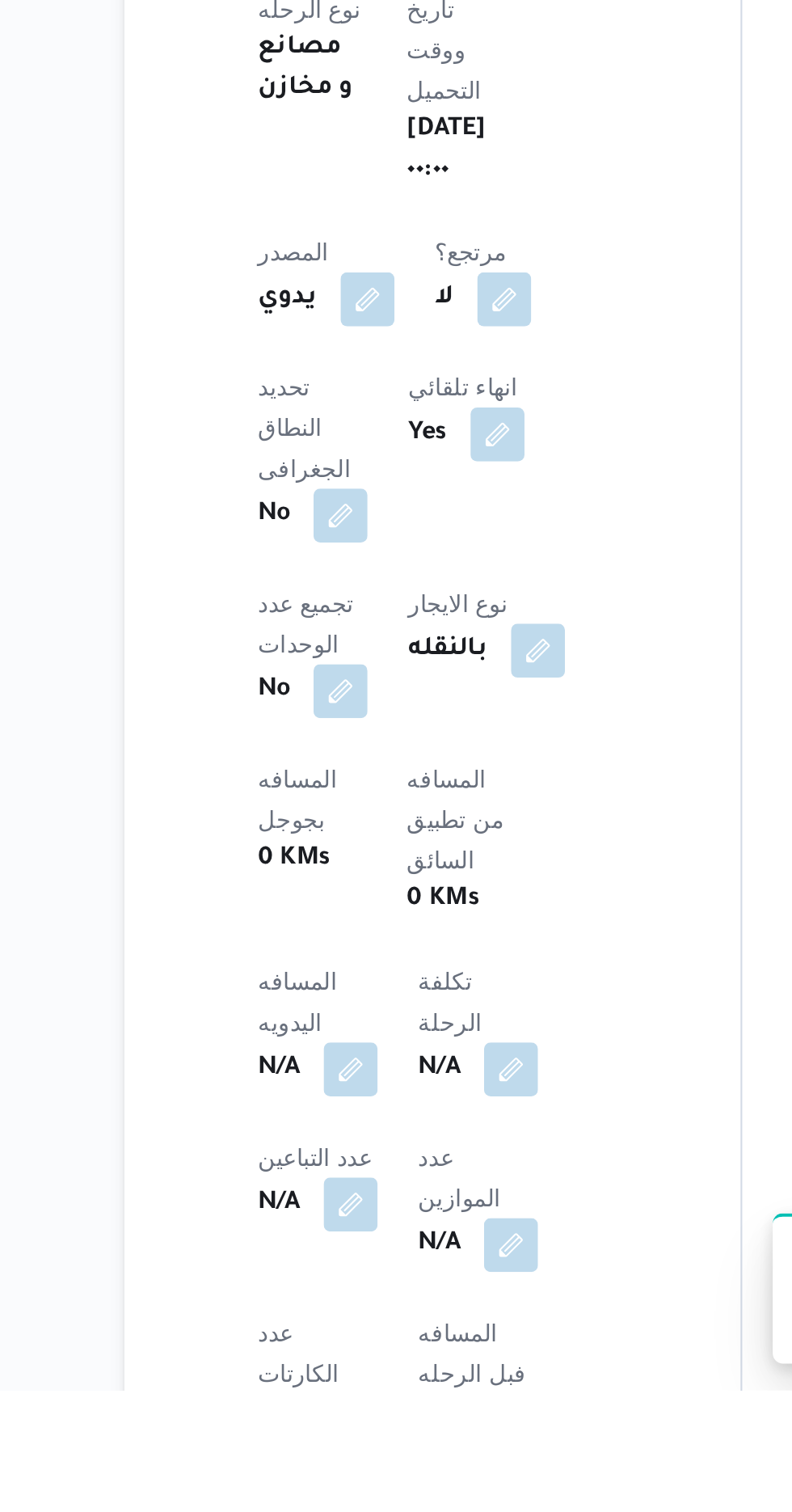
scroll to position [173, 0]
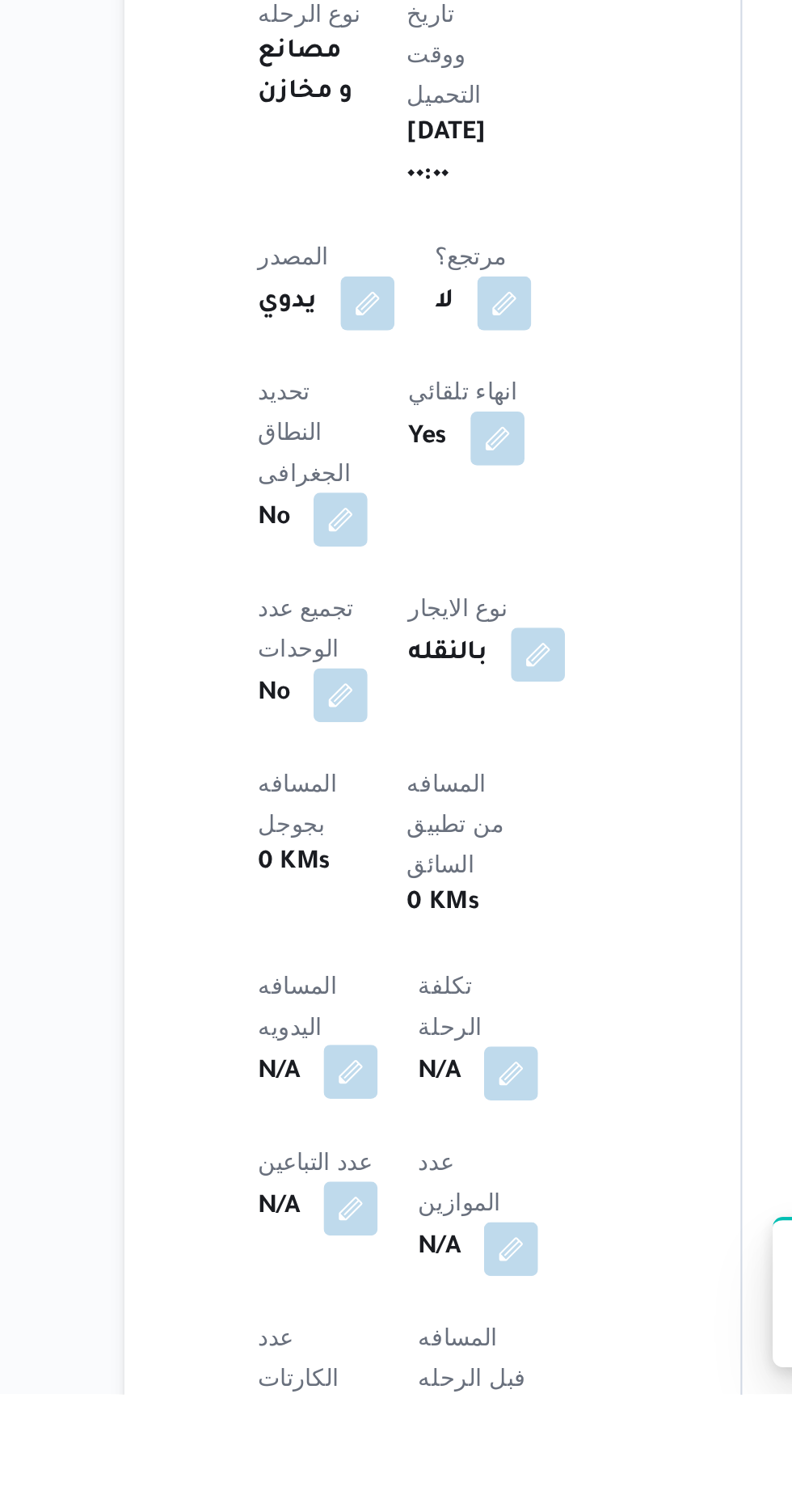
click at [332, 1344] on button "button" at bounding box center [318, 1357] width 26 height 26
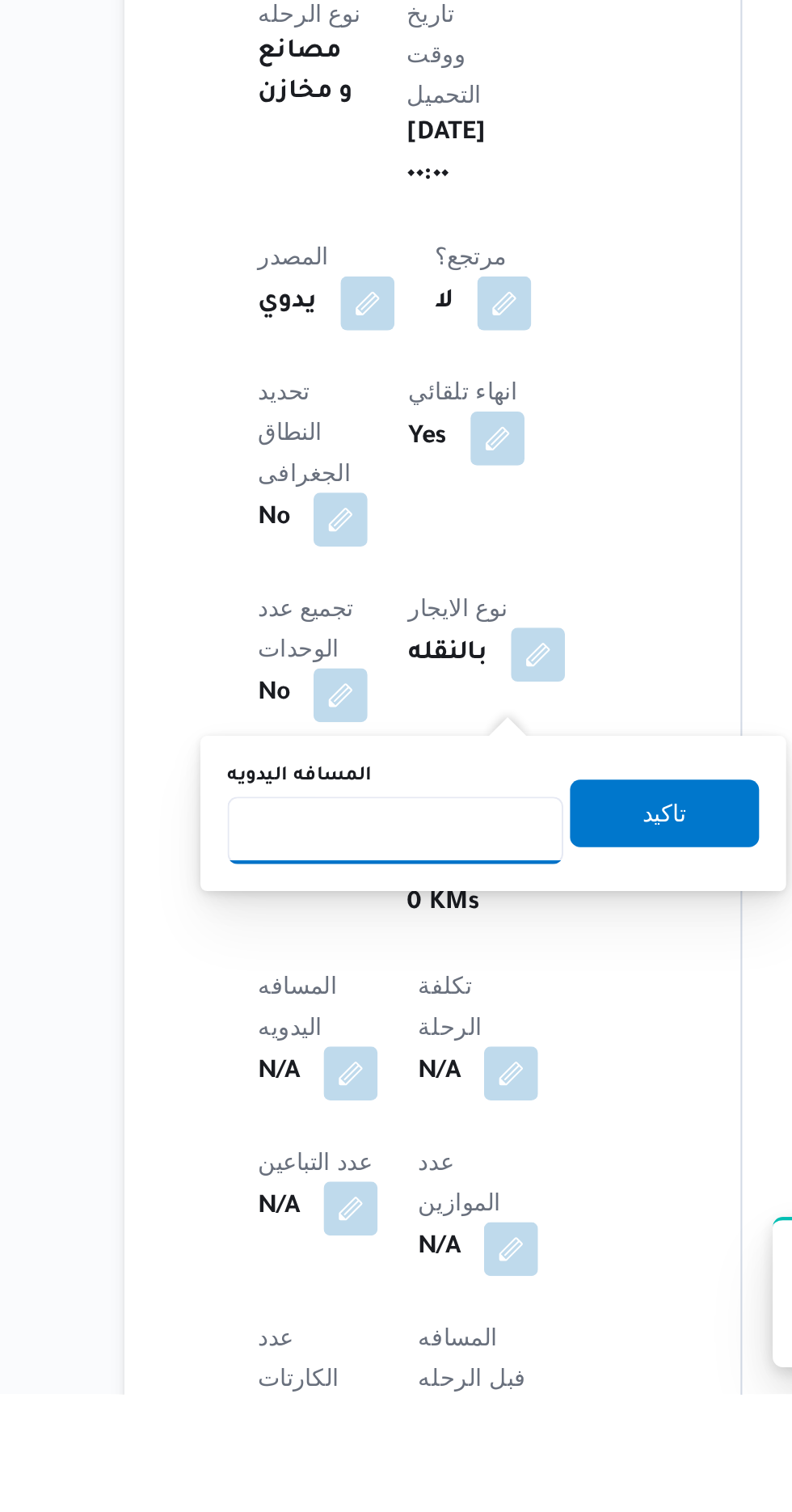
click at [363, 1242] on input "المسافه اليدويه" at bounding box center [340, 1242] width 161 height 32
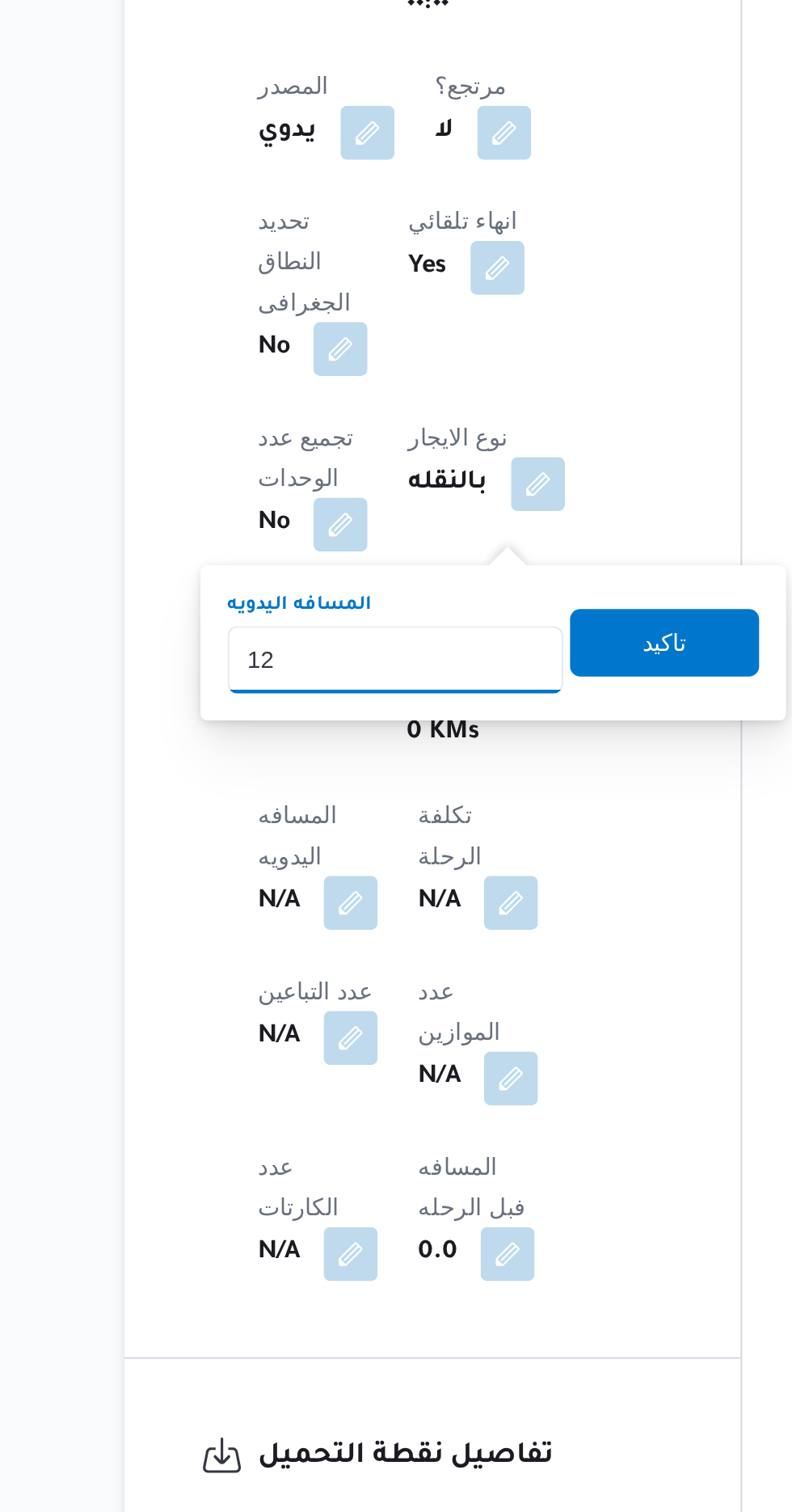
type input "1"
type input "70"
click at [479, 1100] on span "تاكيد" at bounding box center [469, 1094] width 21 height 19
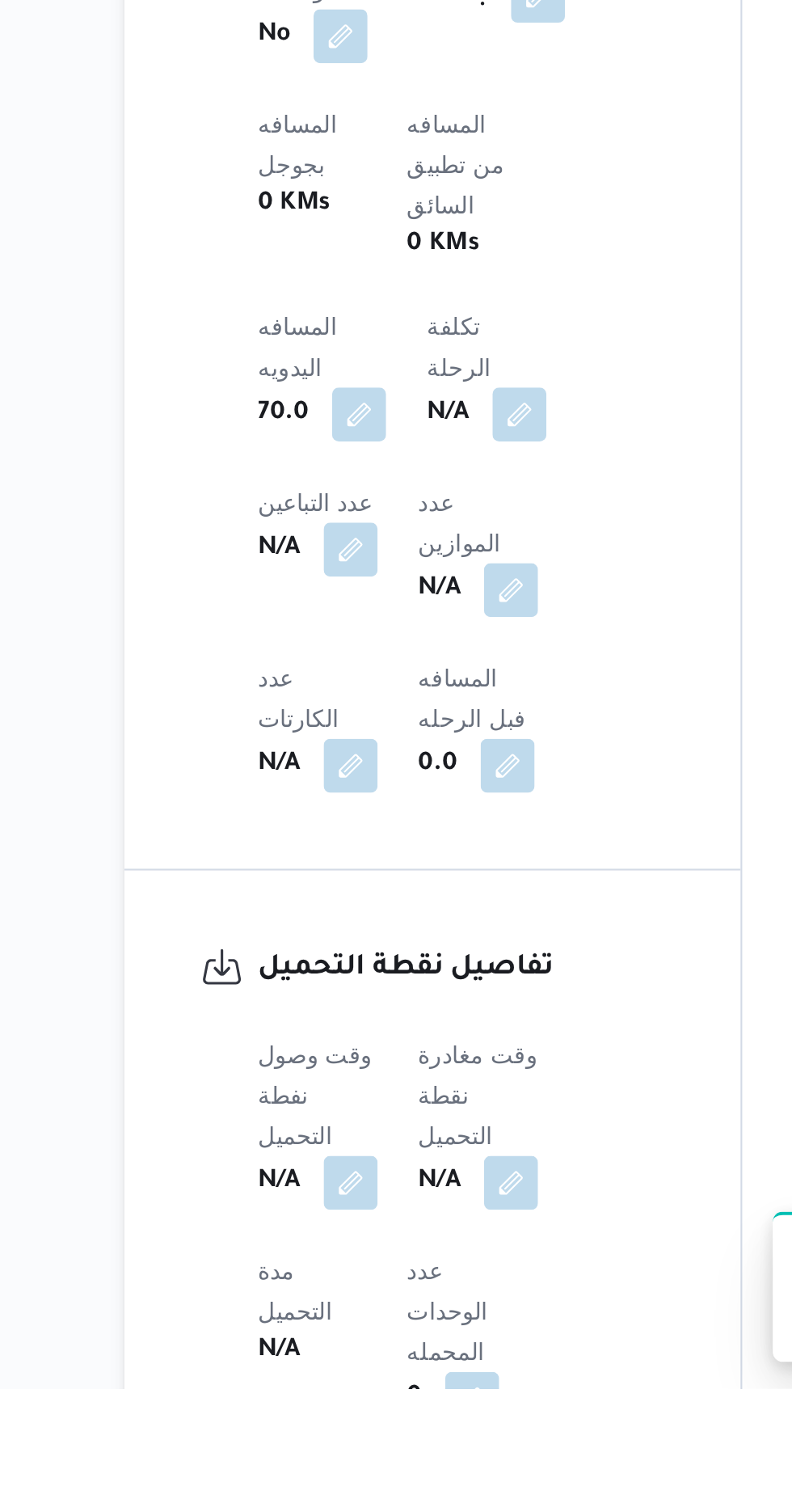
scroll to position [532, 0]
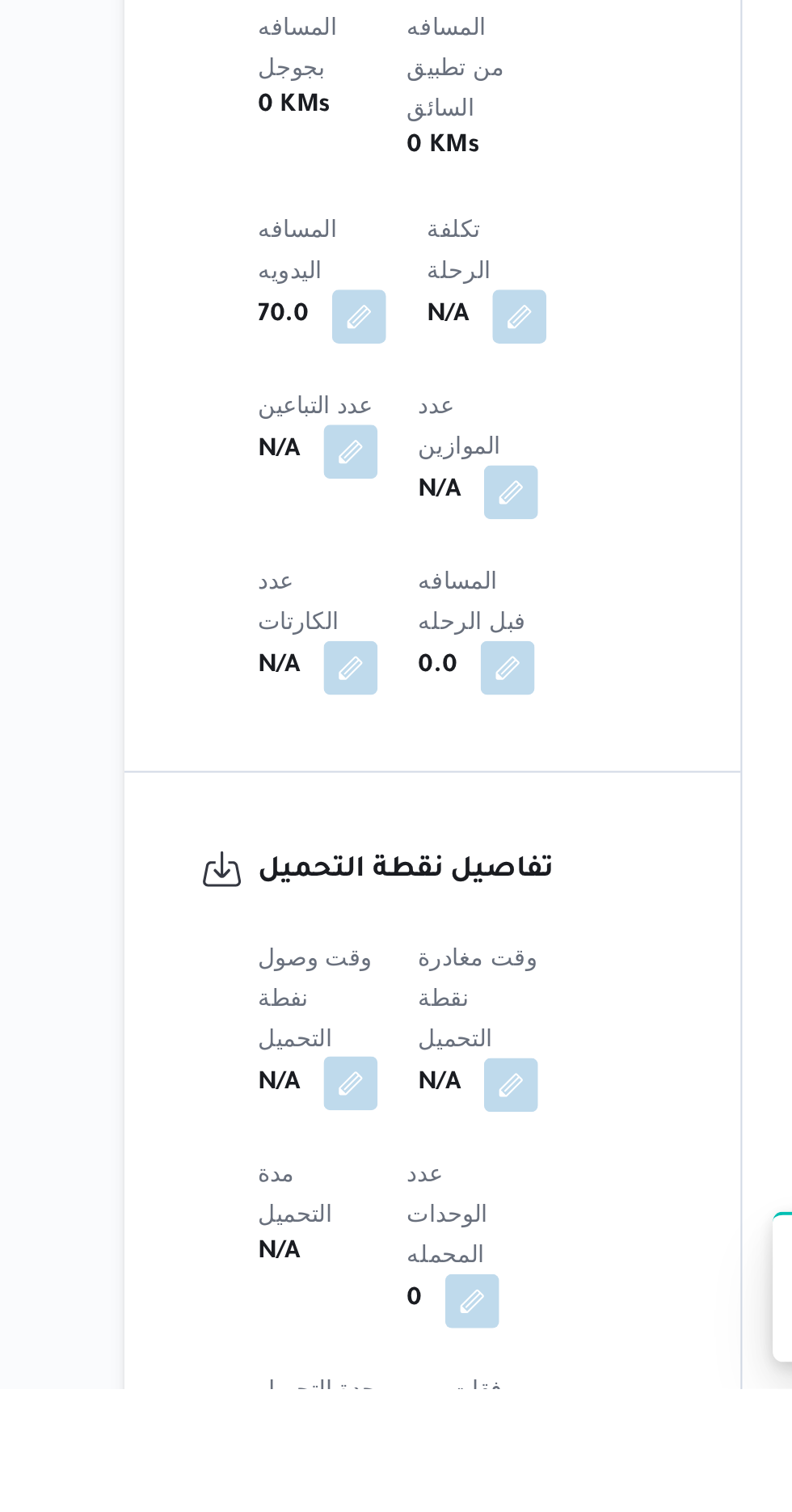
click at [329, 1353] on button "button" at bounding box center [318, 1365] width 26 height 26
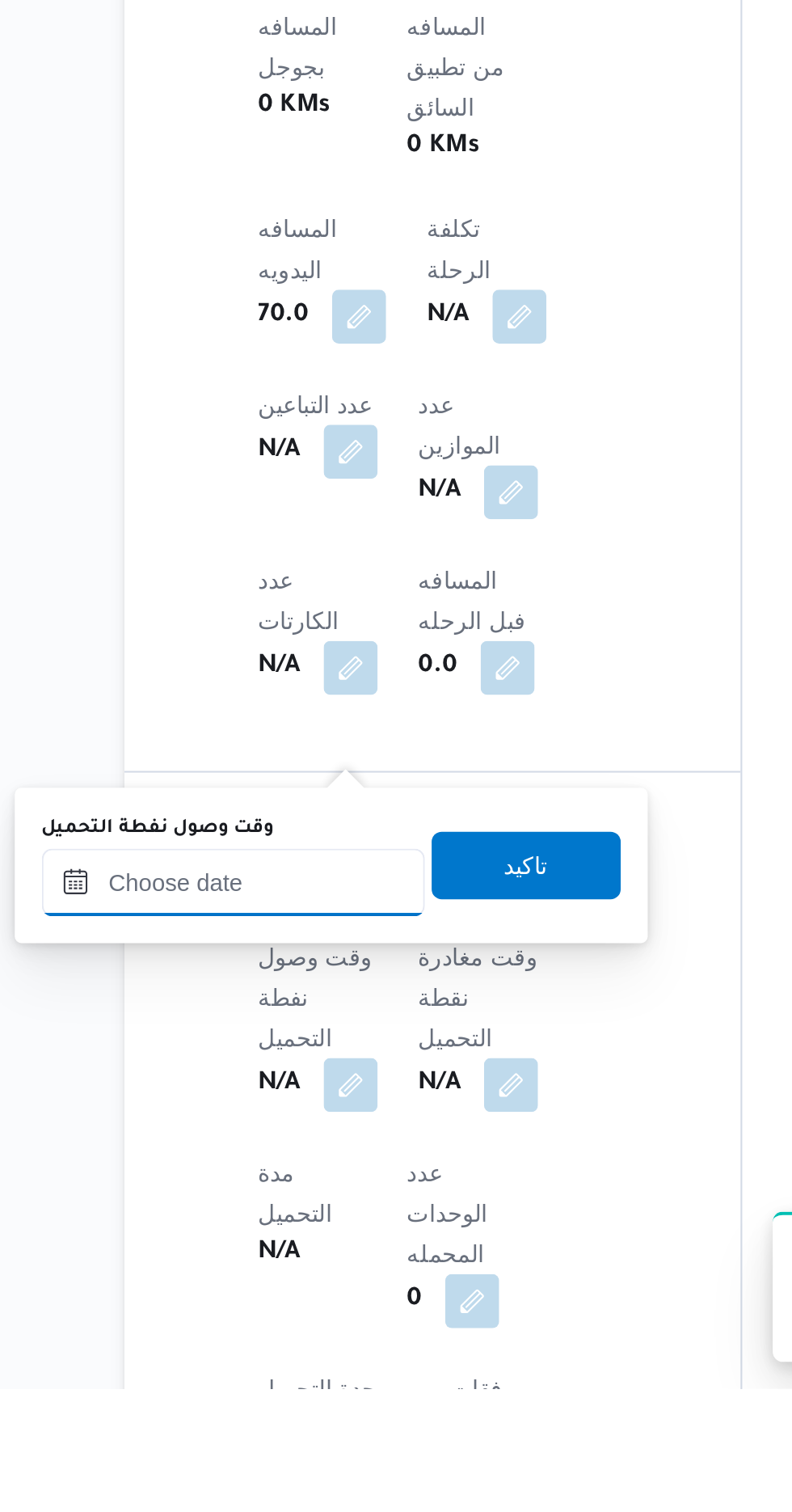
click at [310, 1264] on input "وقت وصول نفطة التحميل" at bounding box center [262, 1269] width 183 height 32
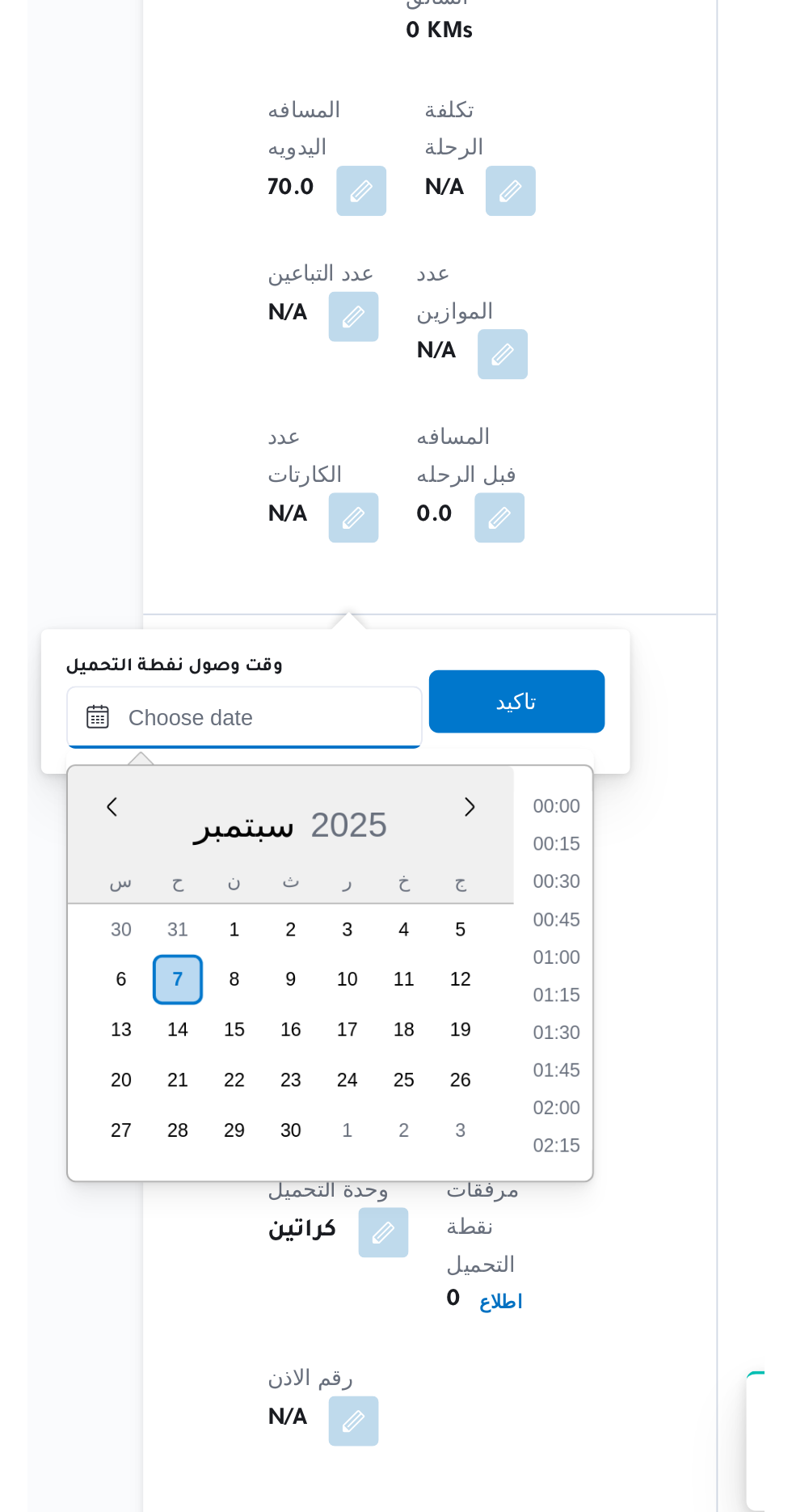
scroll to position [1085, 0]
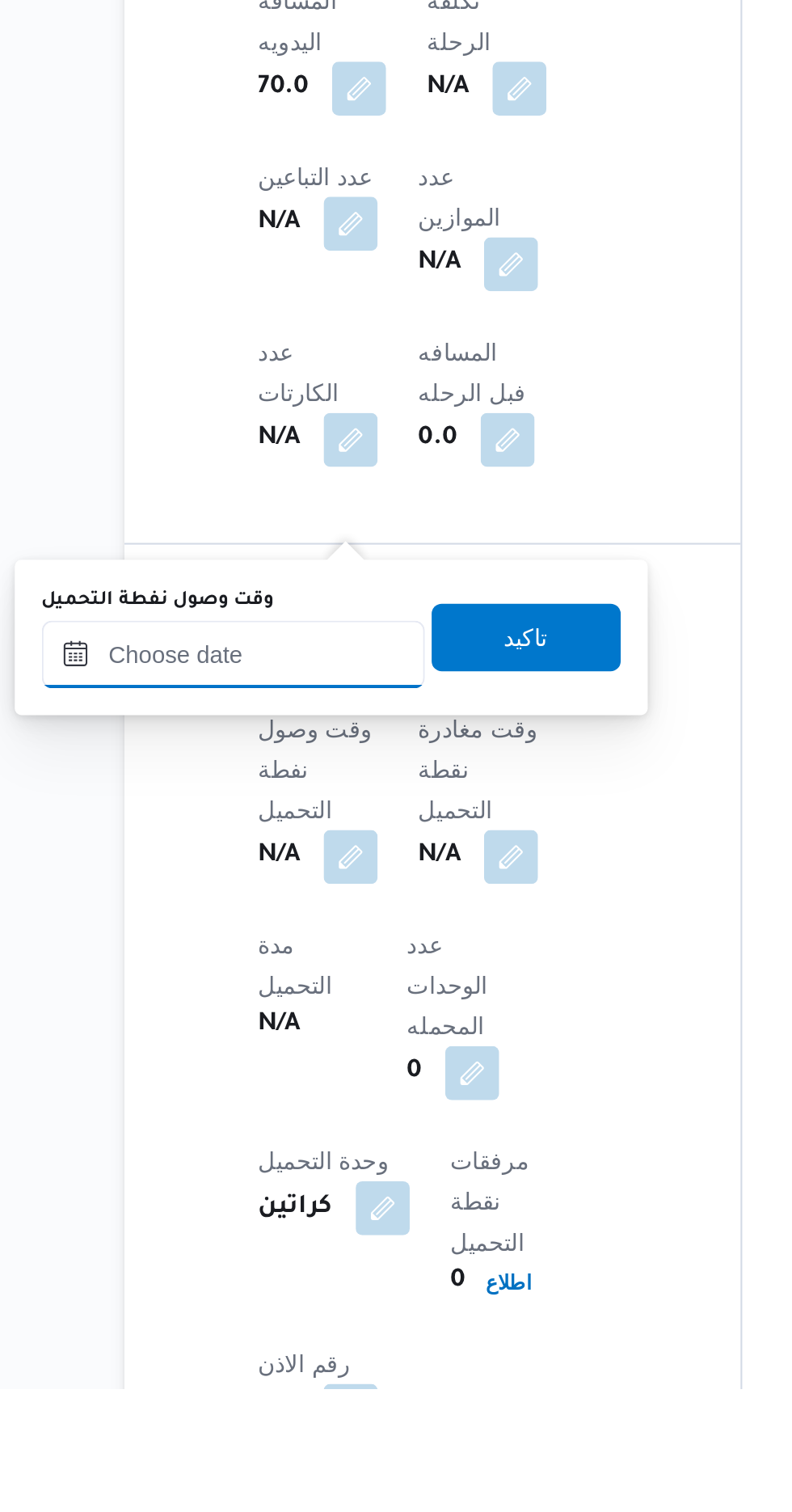
click at [307, 1157] on input "وقت وصول نفطة التحميل" at bounding box center [262, 1160] width 183 height 32
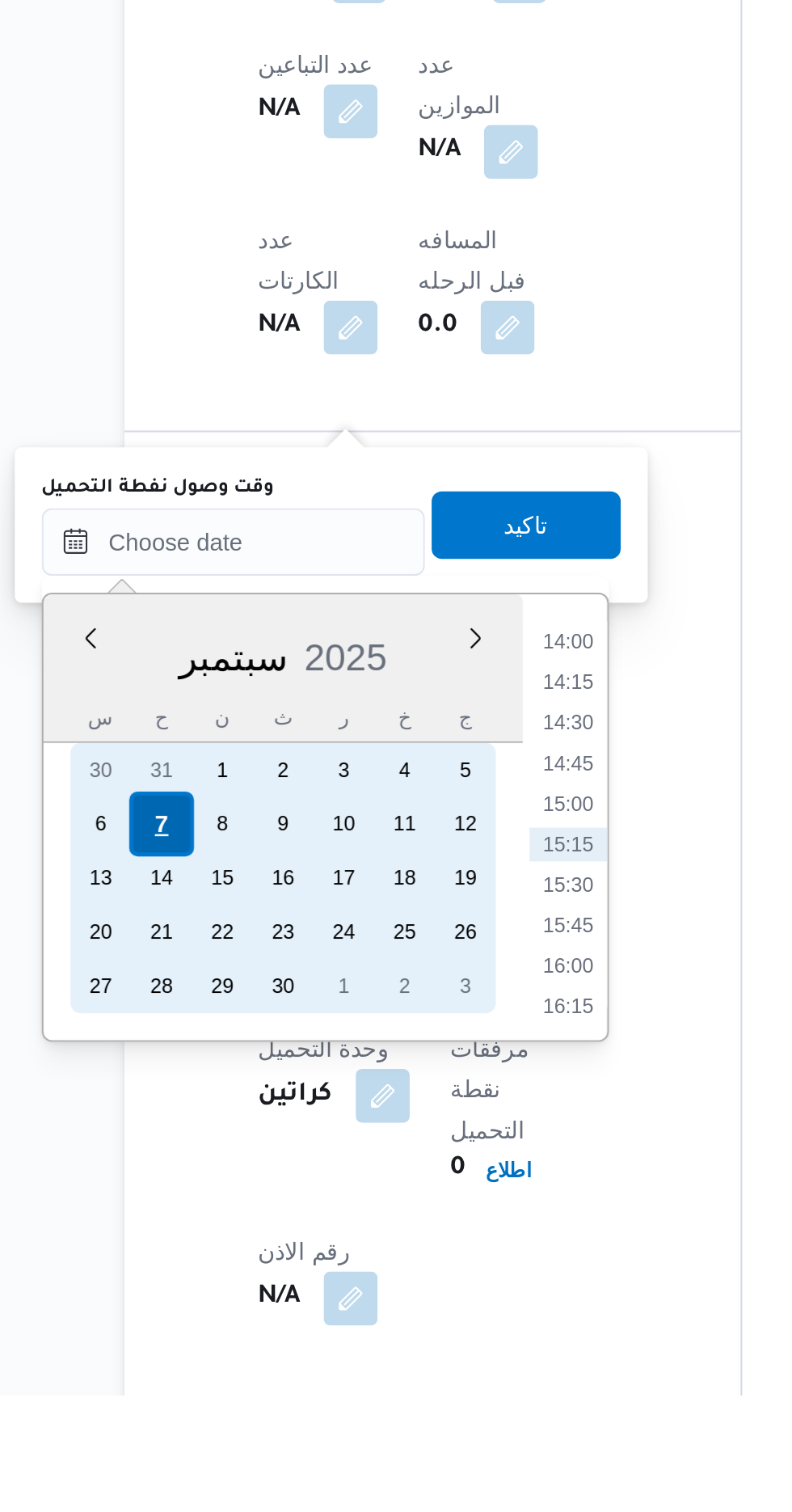
click at [227, 1236] on div "7" at bounding box center [226, 1238] width 31 height 31
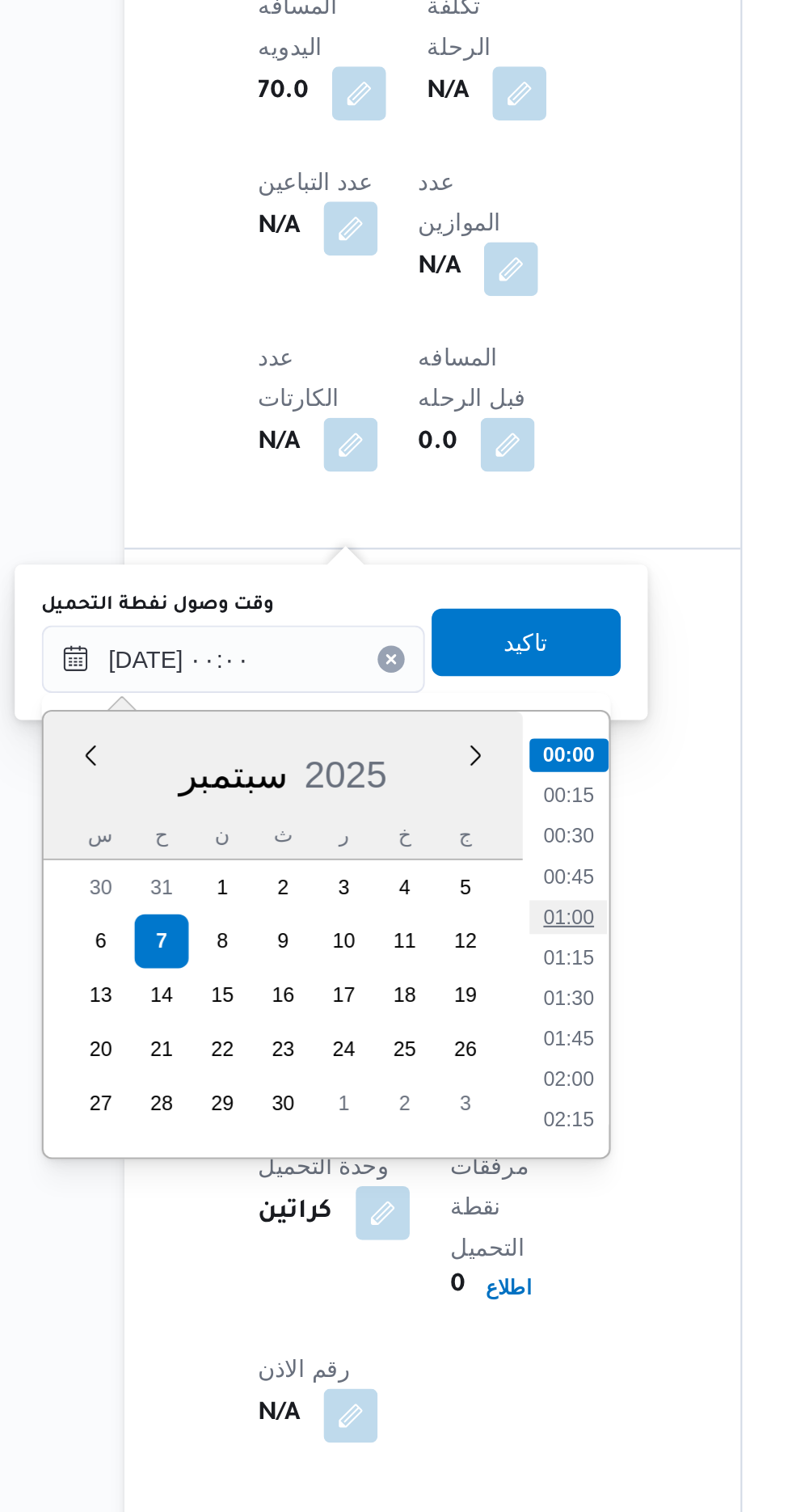
click at [430, 1222] on li "01:00" at bounding box center [422, 1227] width 37 height 16
type input "[DATE] ٠١:٠٠"
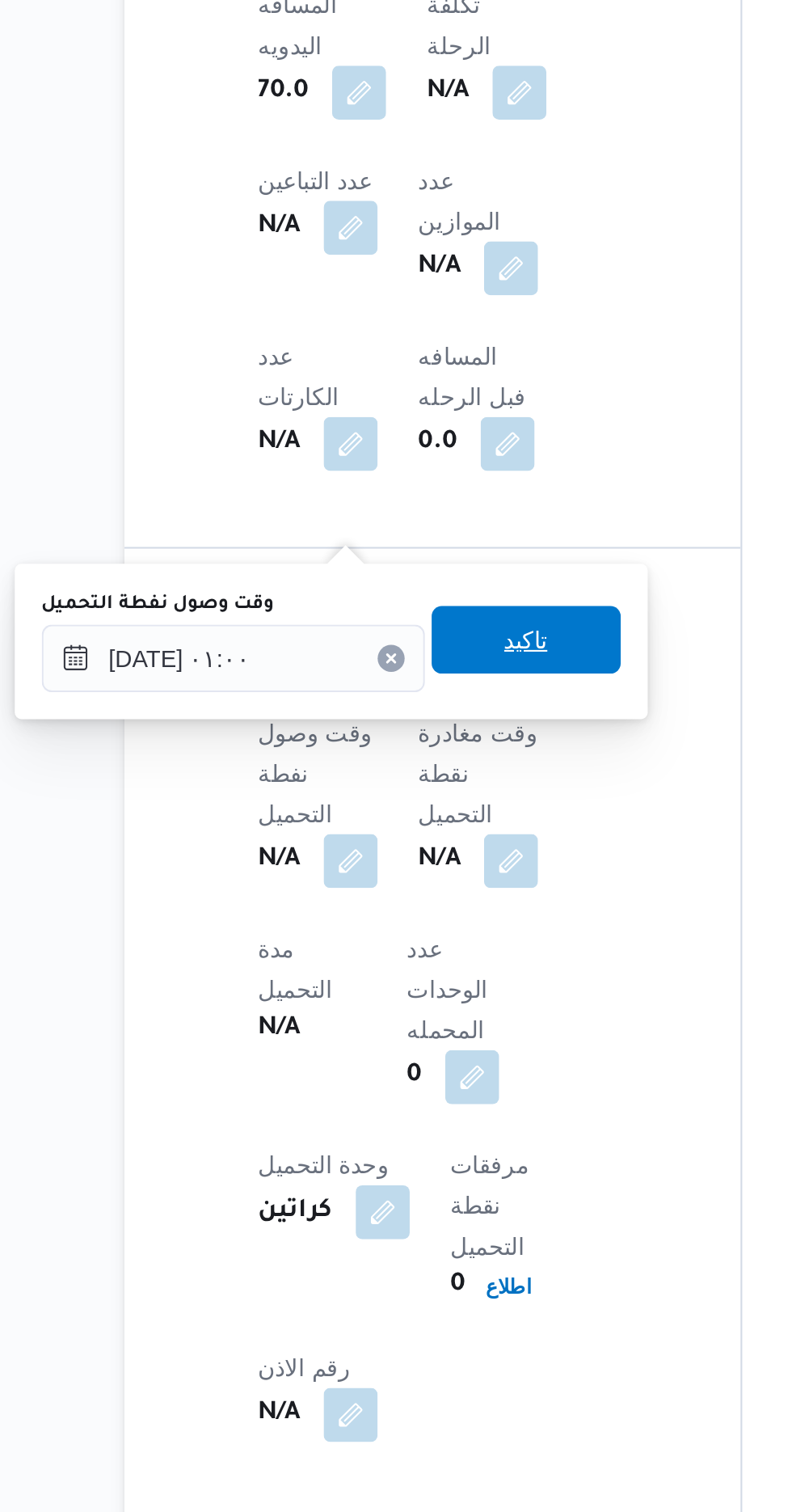
click at [431, 1098] on span "تاكيد" at bounding box center [402, 1094] width 90 height 32
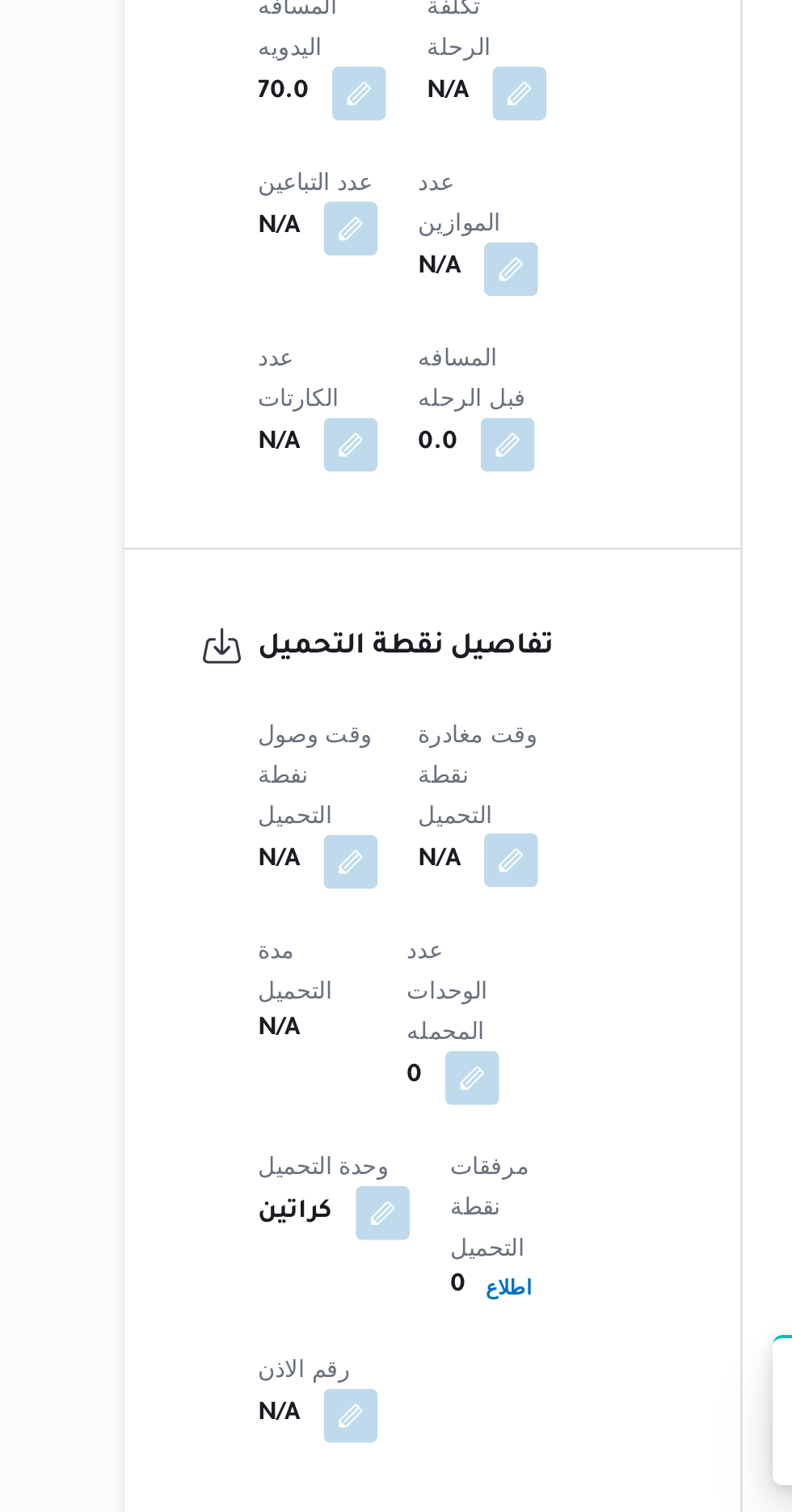
click at [402, 1187] on button "button" at bounding box center [395, 1199] width 26 height 26
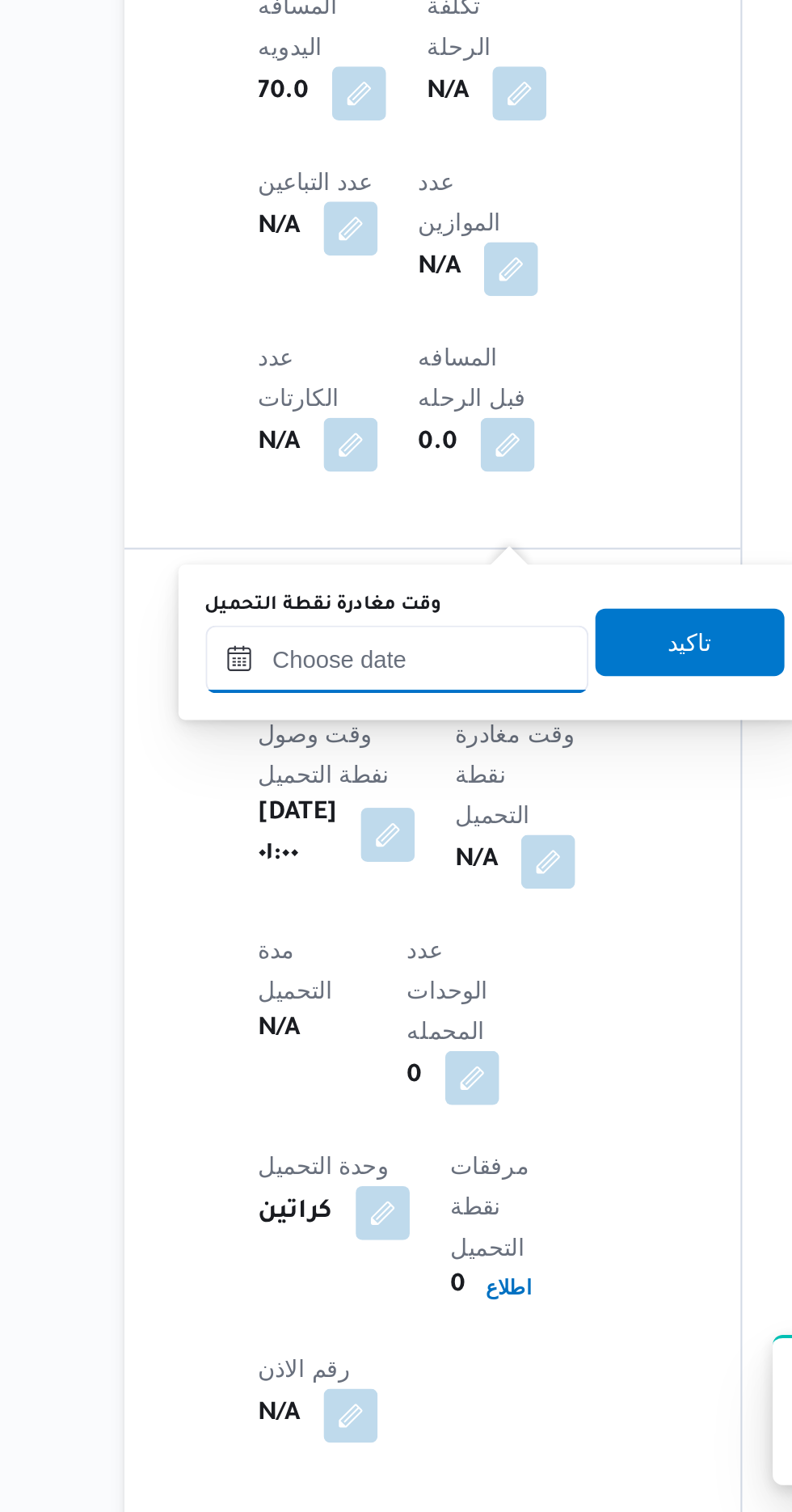
click at [362, 1101] on input "وقت مغادرة نقطة التحميل" at bounding box center [340, 1103] width 183 height 32
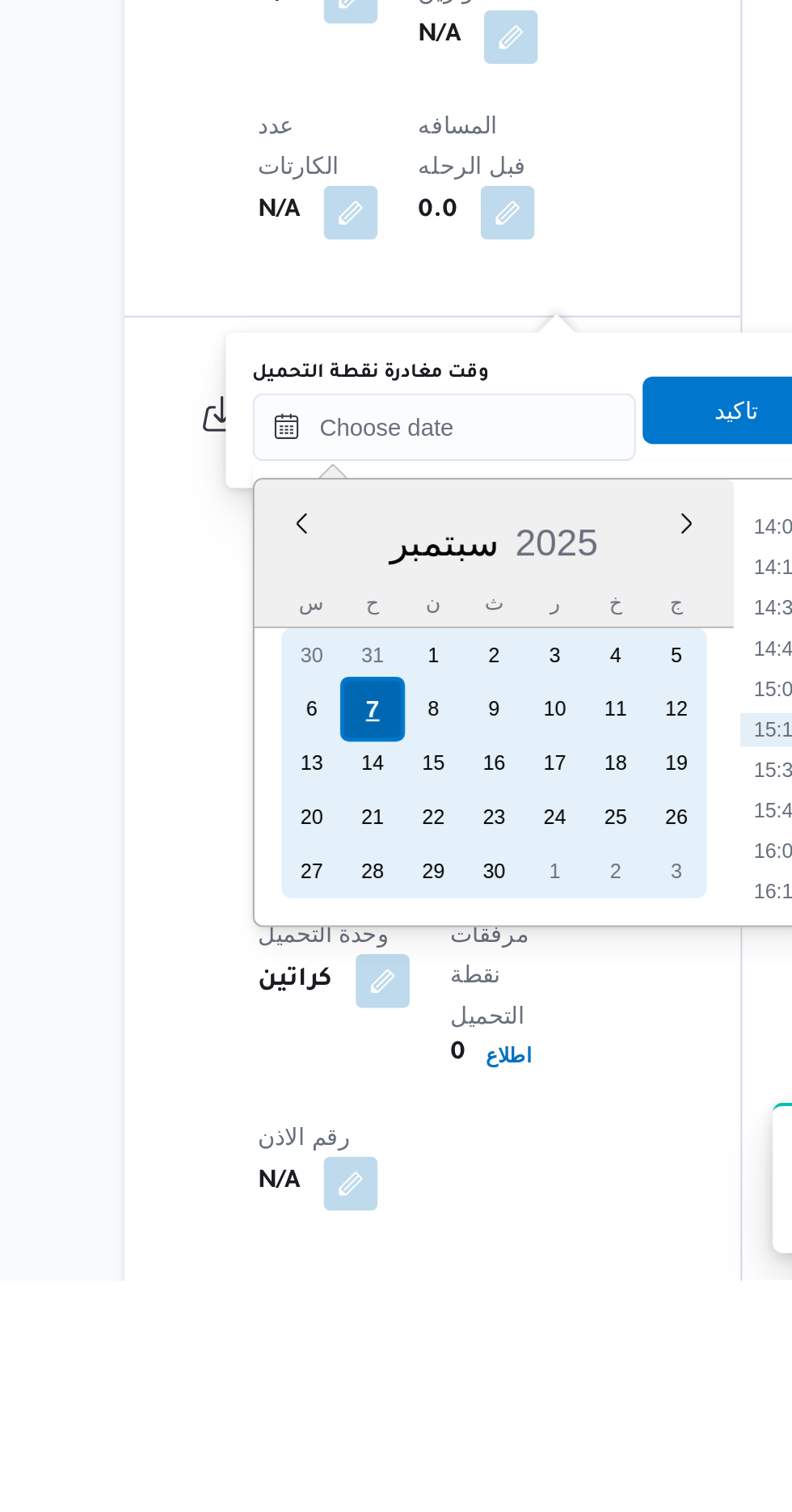
click at [328, 1237] on div "7" at bounding box center [328, 1238] width 31 height 31
type input "[DATE] ٠٠:٠٠"
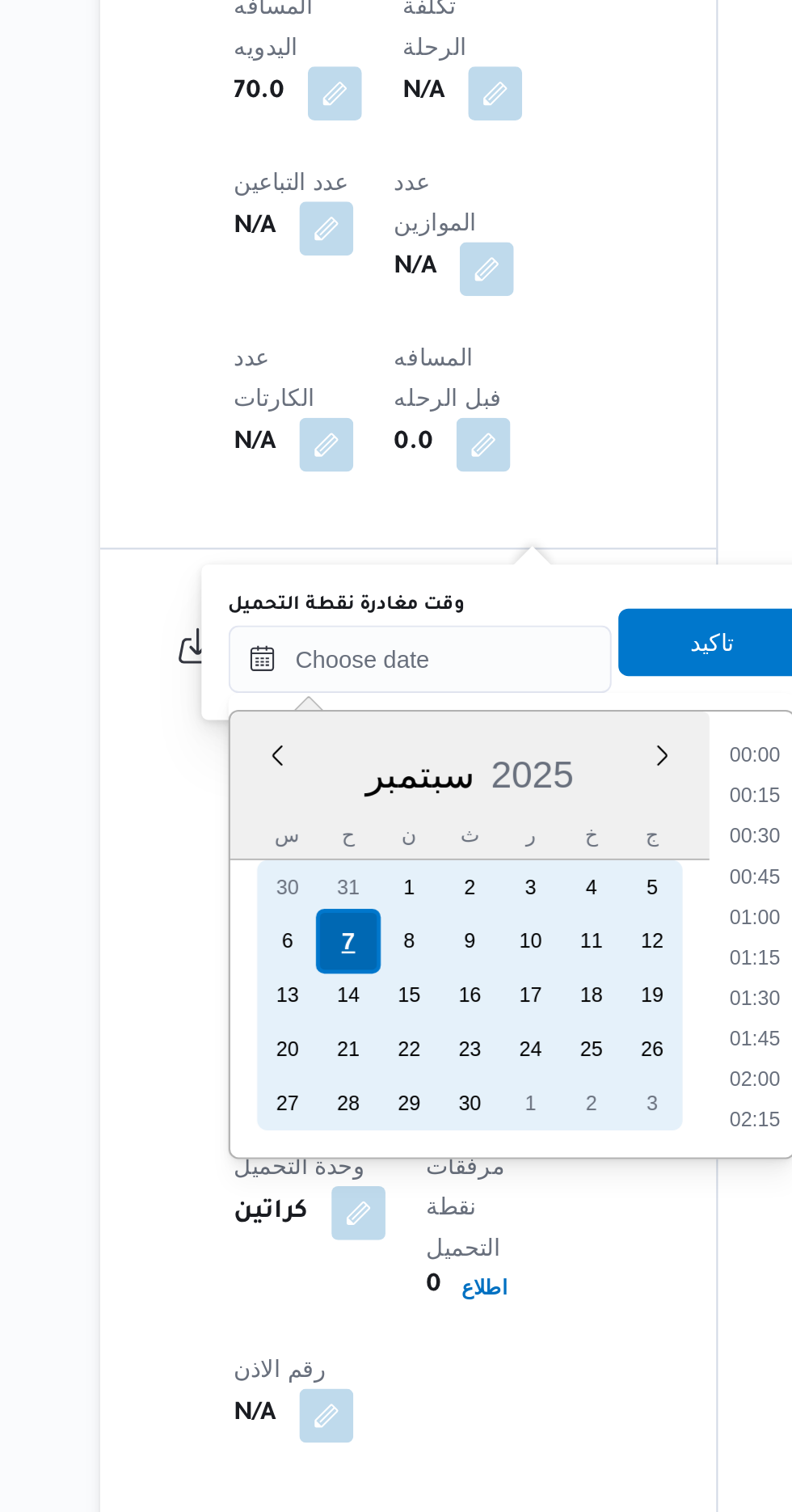
click at [328, 1238] on div "7" at bounding box center [328, 1238] width 31 height 31
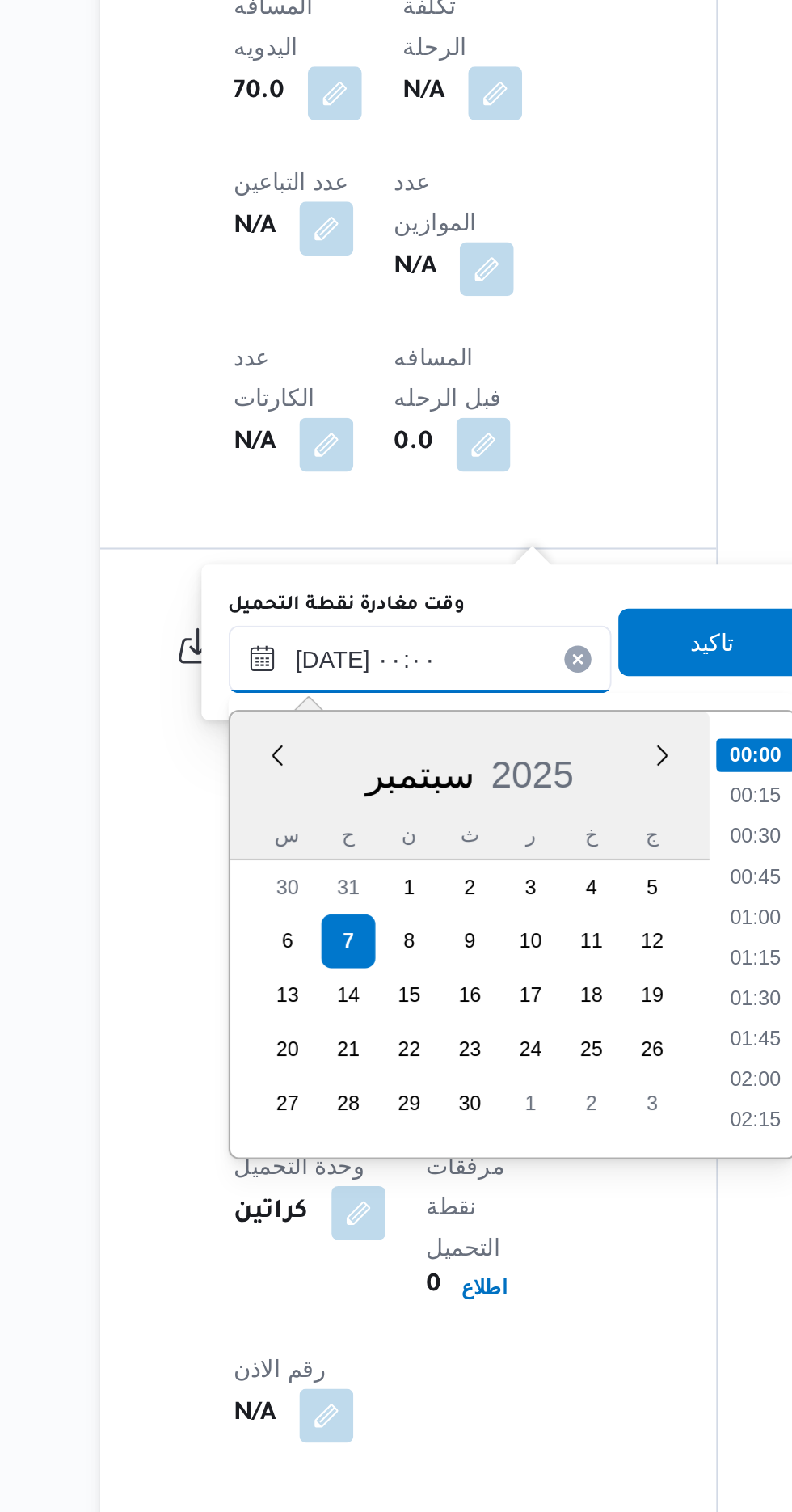
click at [304, 1101] on input "[DATE] ٠٠:٠٠" at bounding box center [362, 1103] width 183 height 32
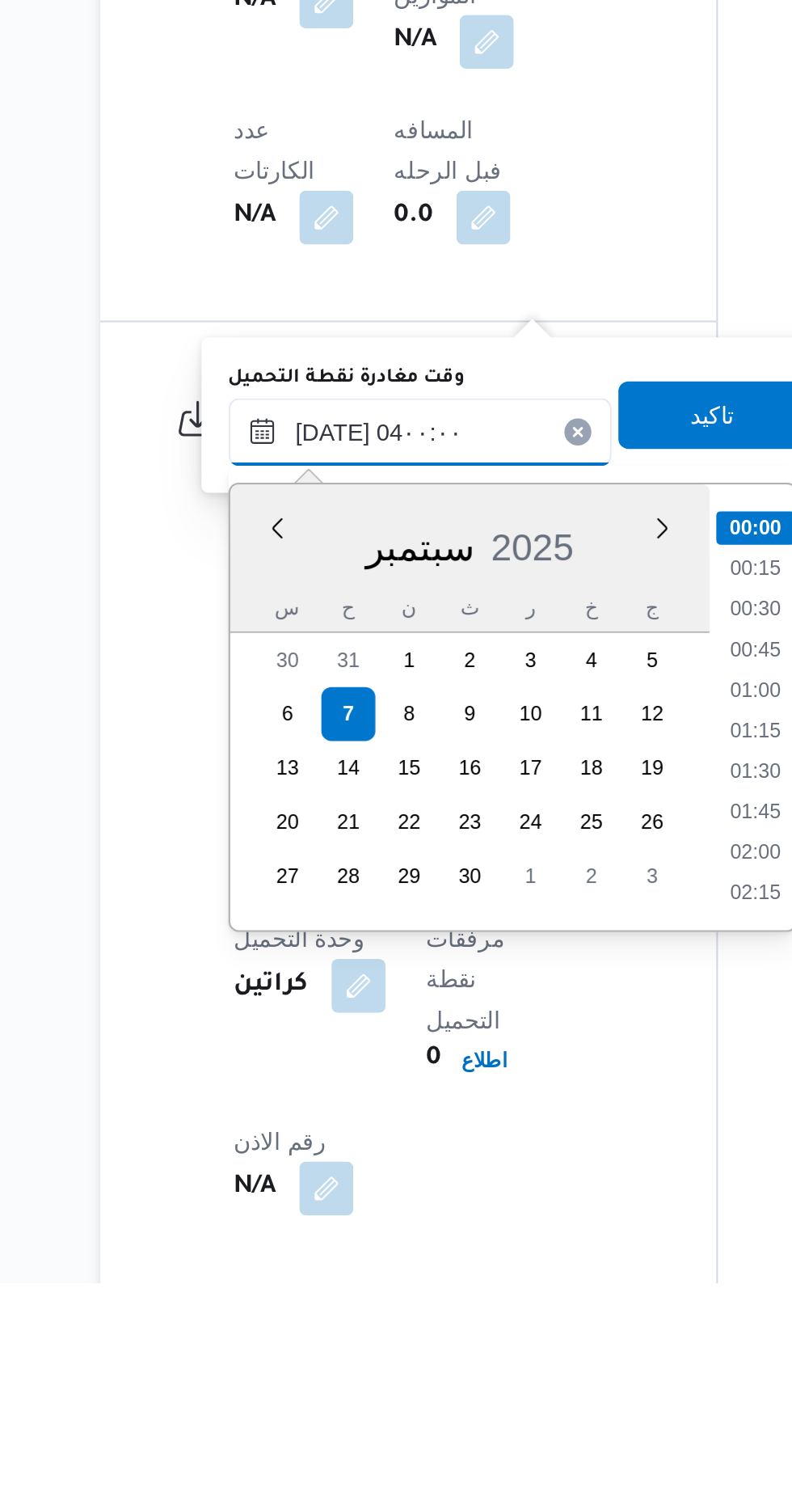
scroll to position [141, 0]
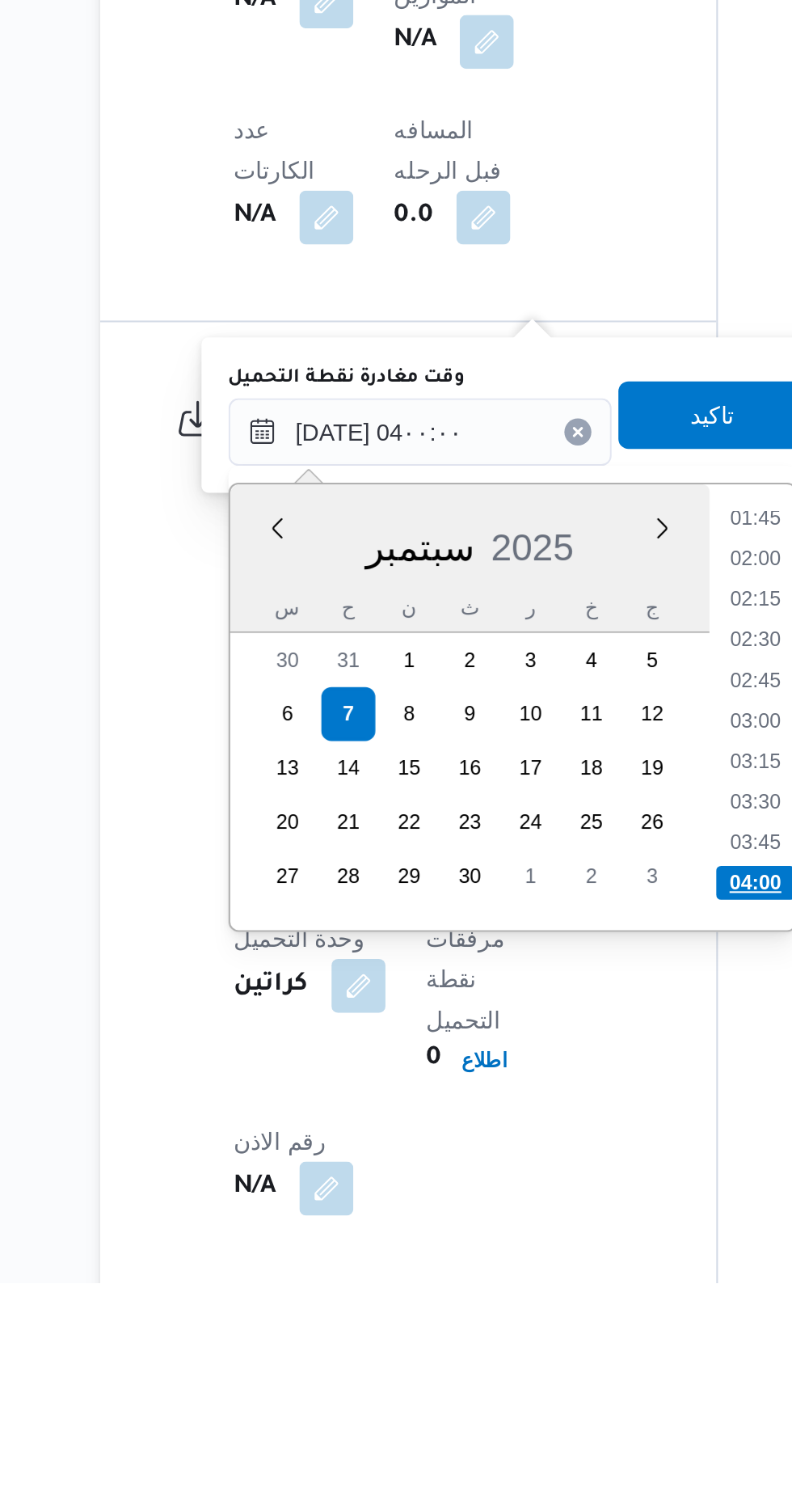
click at [518, 1314] on li "04:00" at bounding box center [524, 1320] width 38 height 16
type input "[DATE] ٠٤:٠٠"
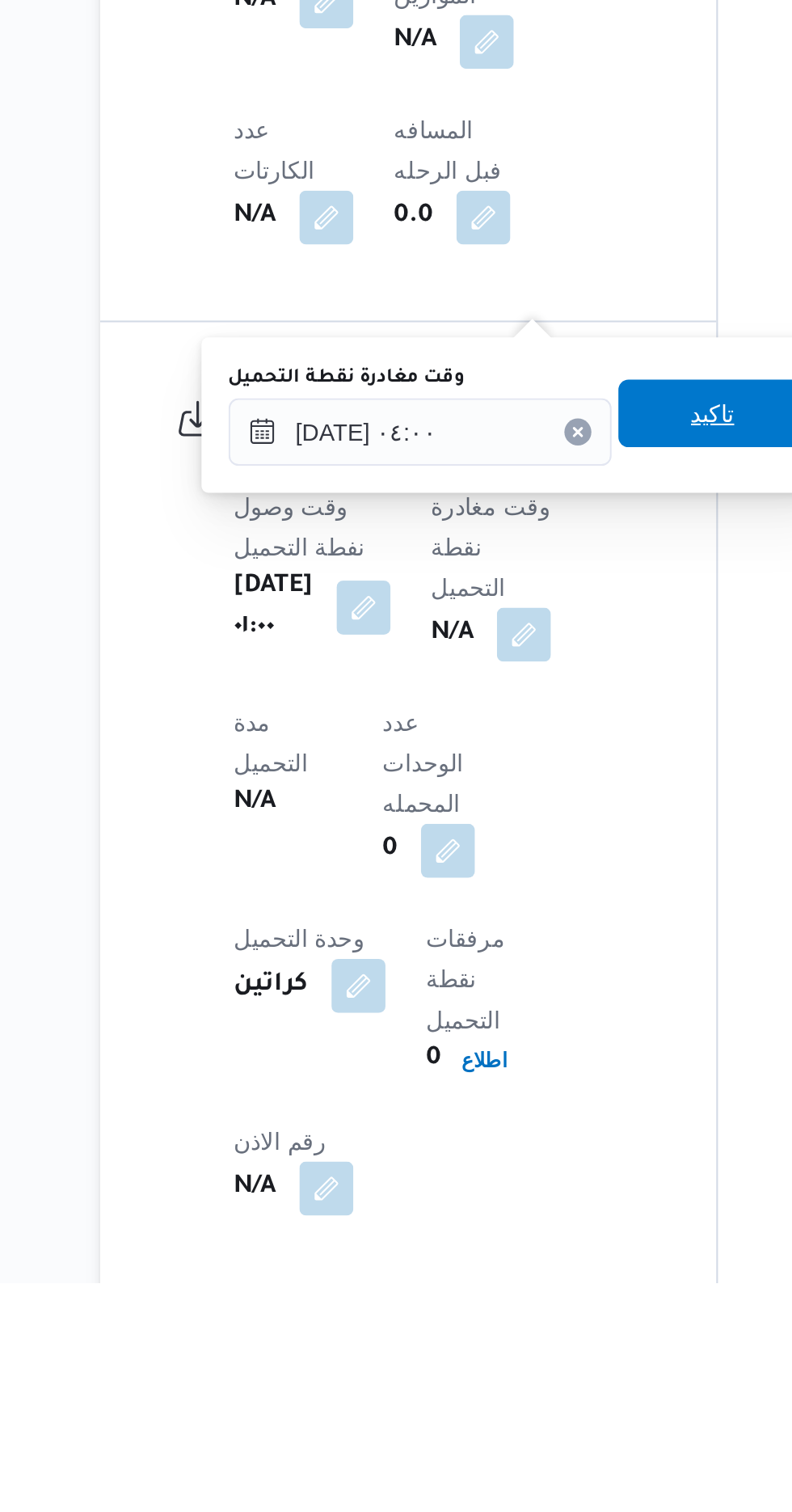
click at [509, 1103] on span "تاكيد" at bounding box center [503, 1095] width 21 height 19
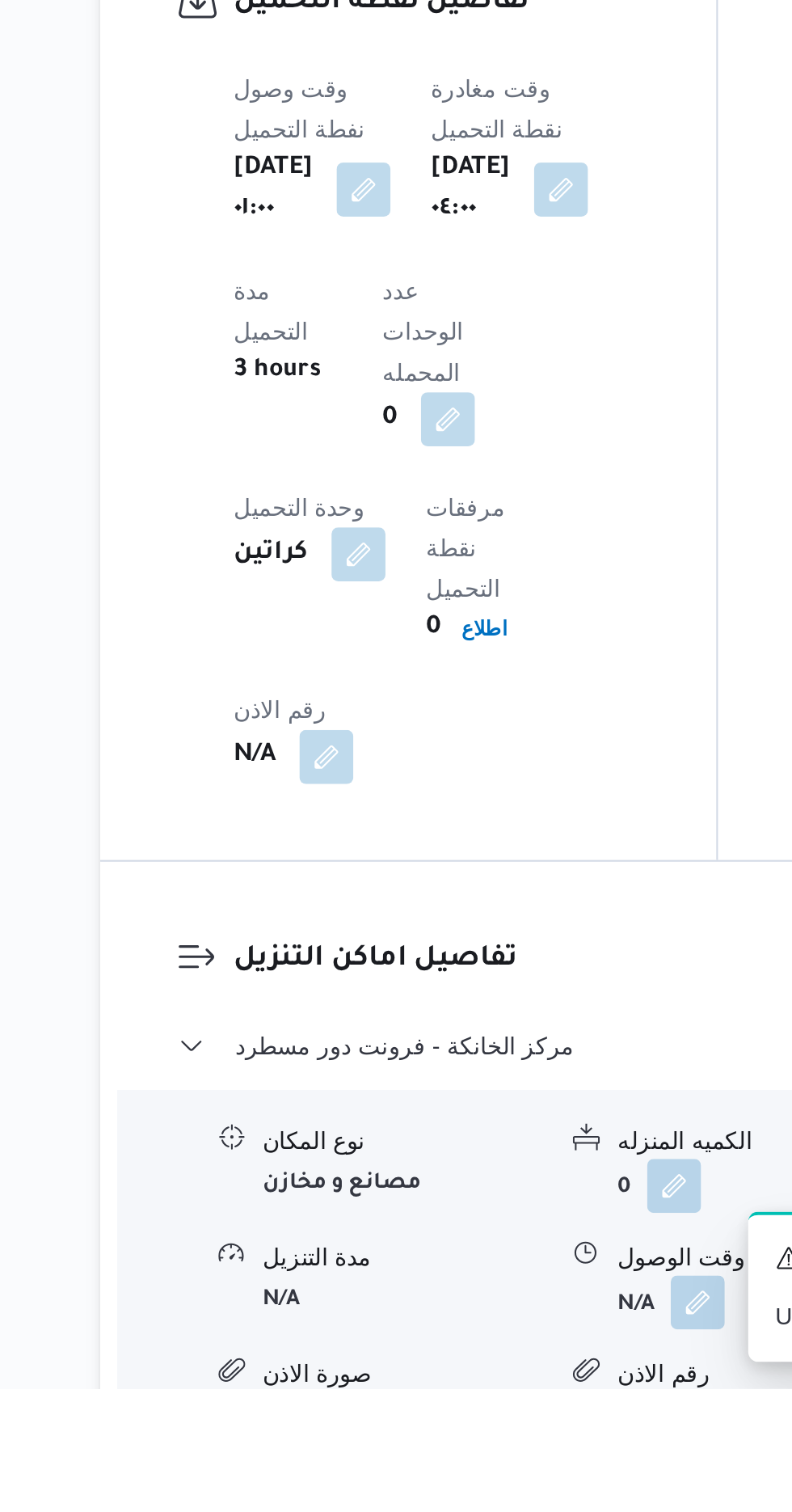
scroll to position [1005, 0]
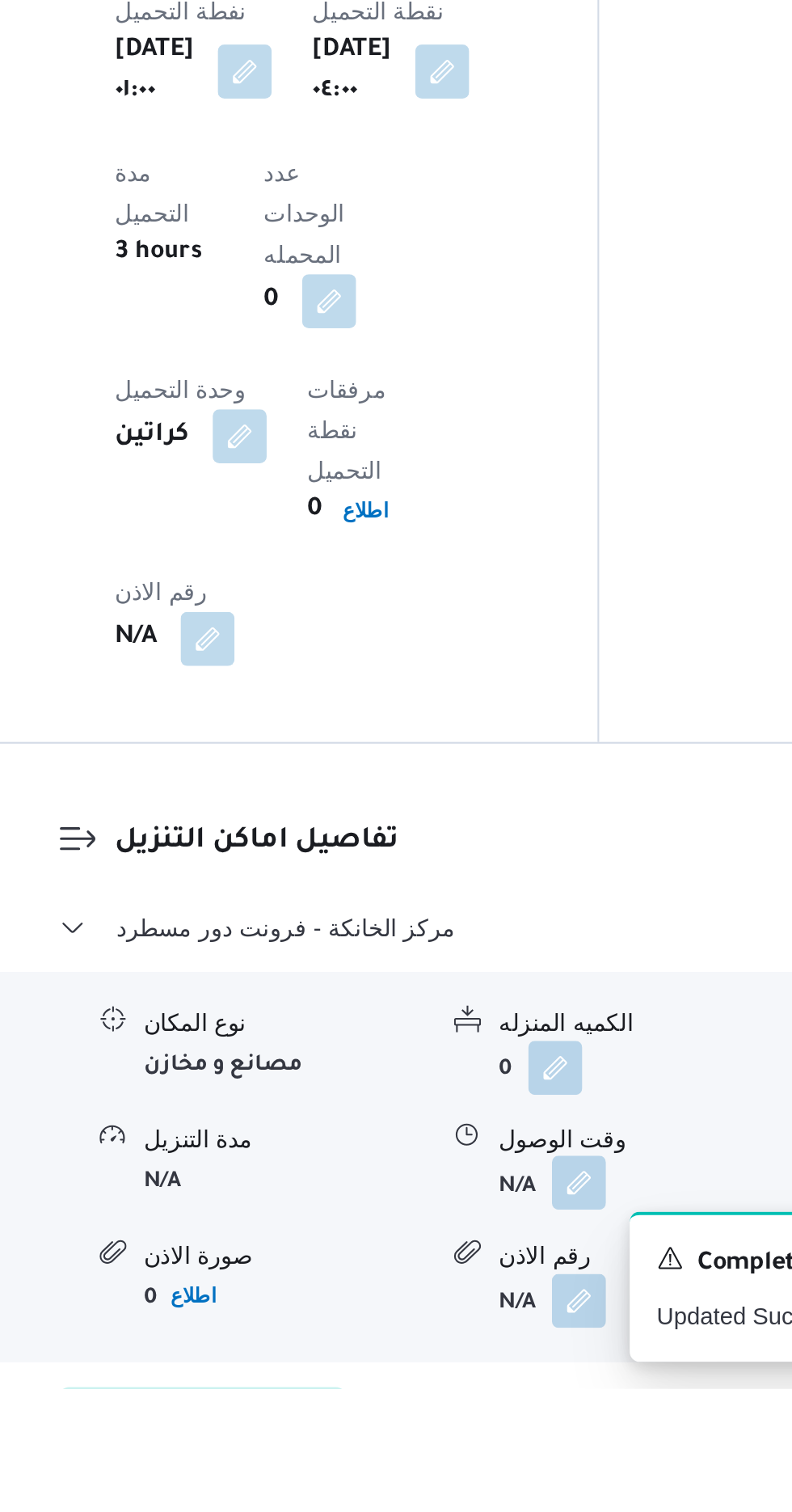
click at [503, 1400] on button "button" at bounding box center [496, 1412] width 26 height 26
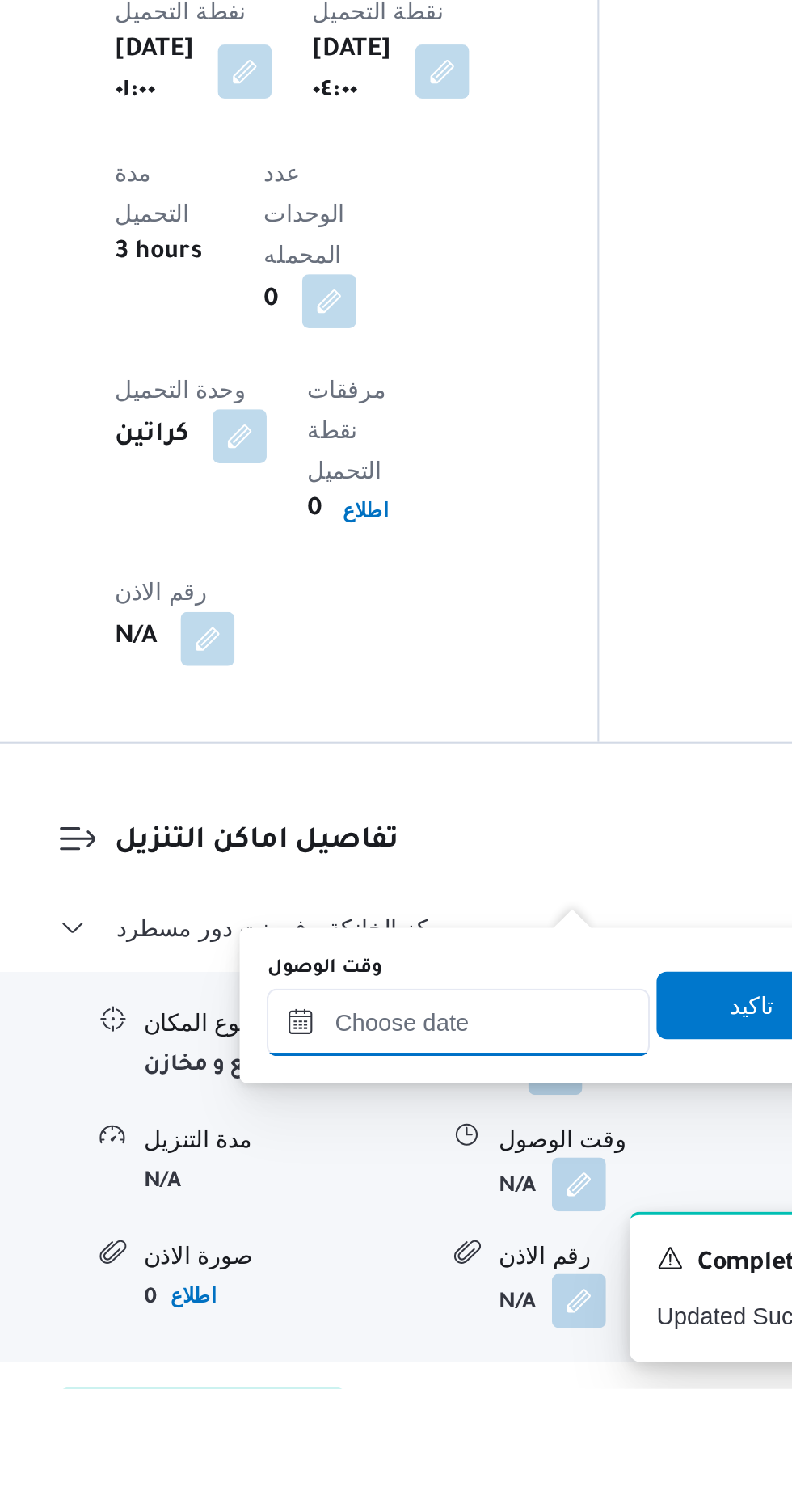
click at [450, 1322] on input "وقت الوصول" at bounding box center [438, 1336] width 183 height 32
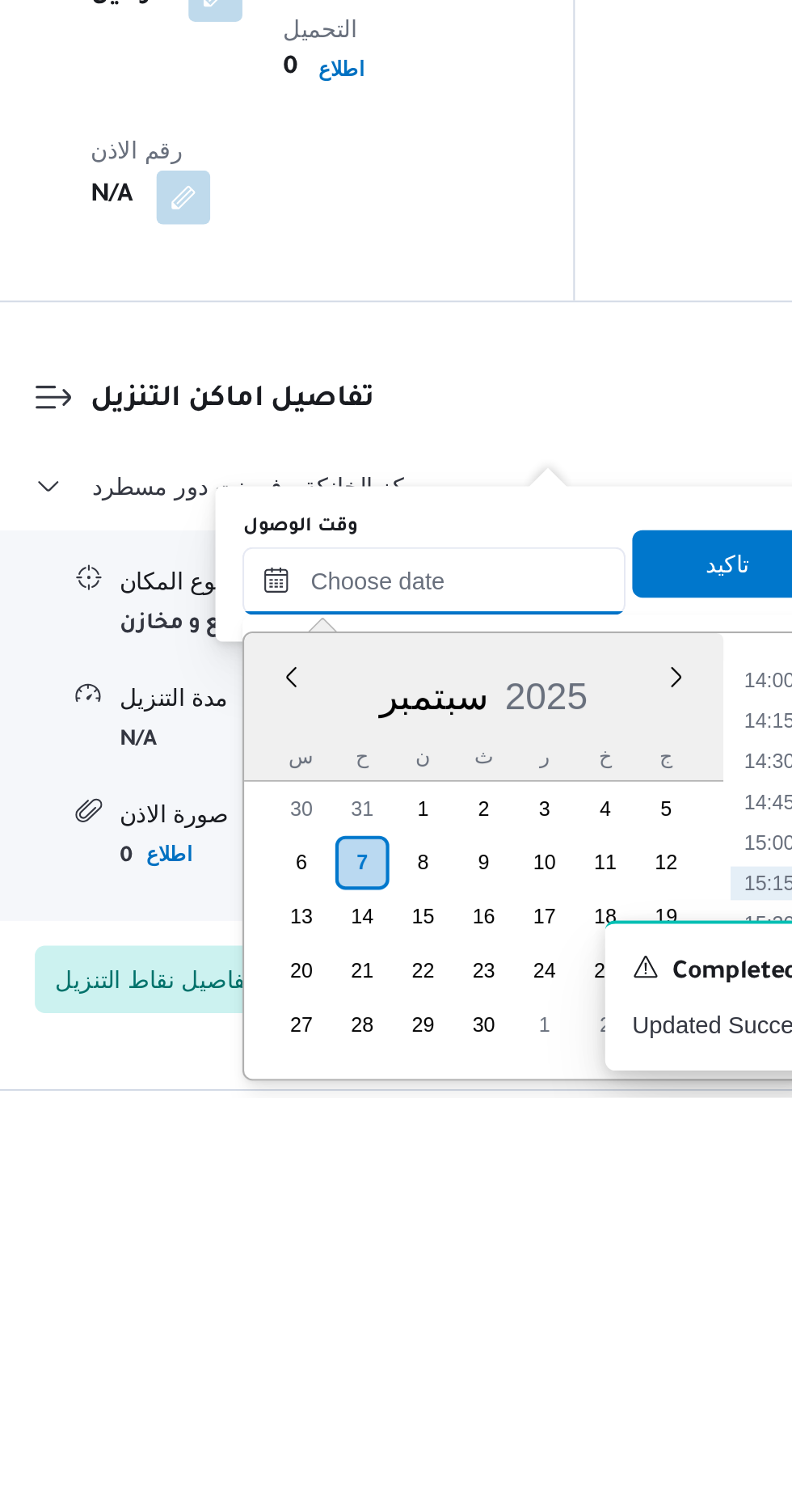
scroll to position [1077, 0]
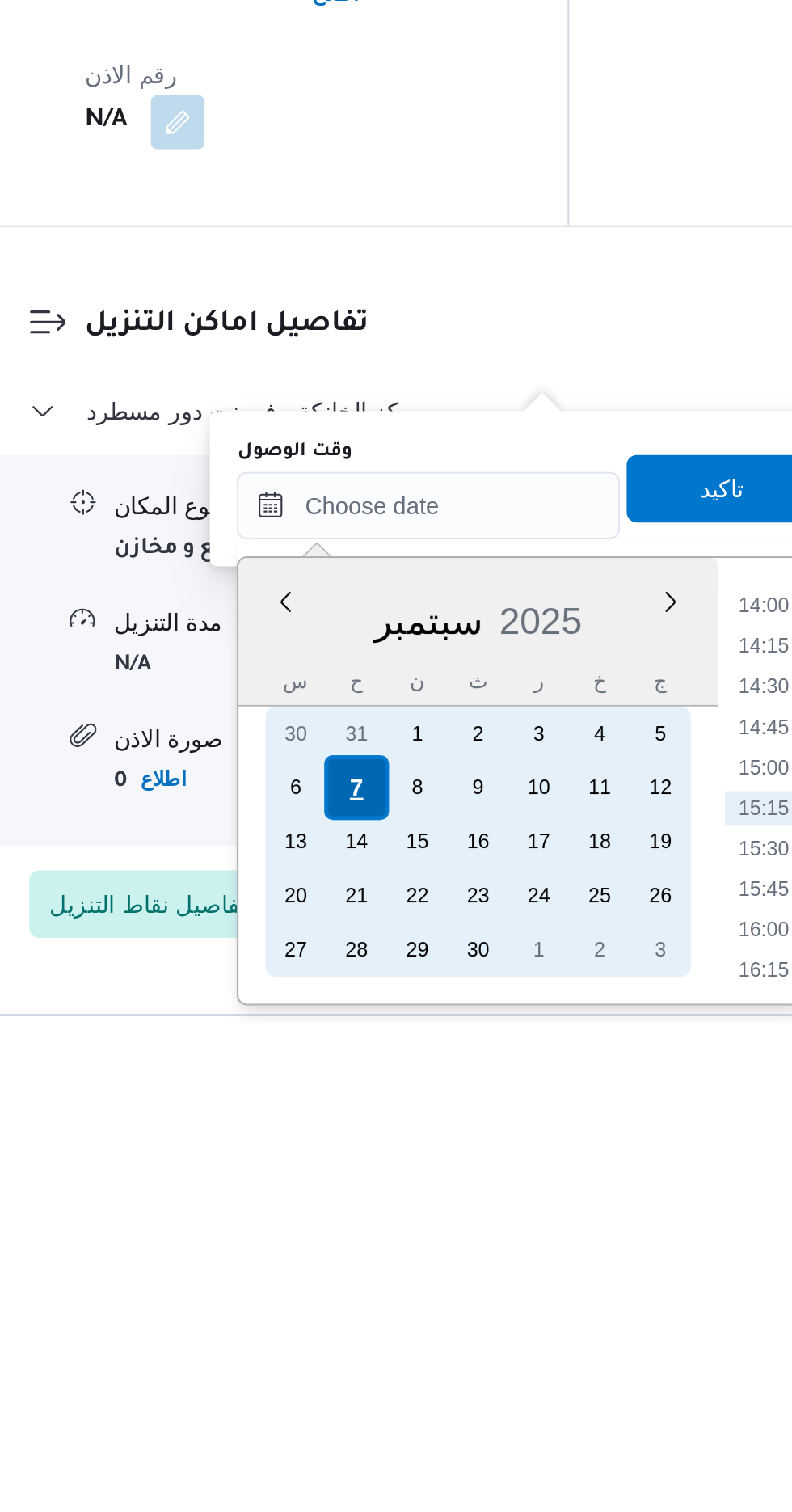
click at [406, 1390] on div "7" at bounding box center [404, 1399] width 31 height 31
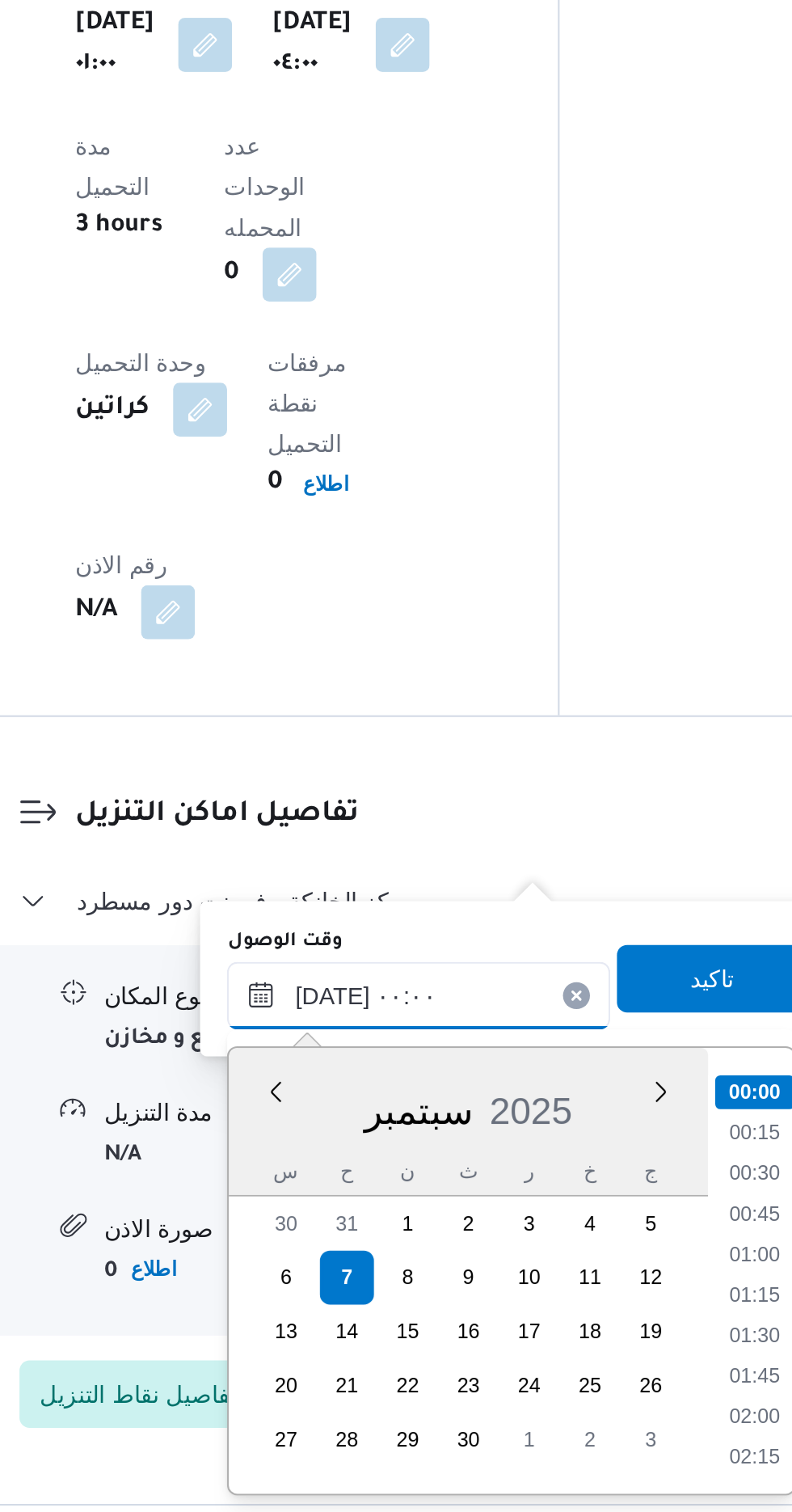
click at [356, 1264] on input "[DATE] ٠٠:٠٠" at bounding box center [438, 1264] width 183 height 32
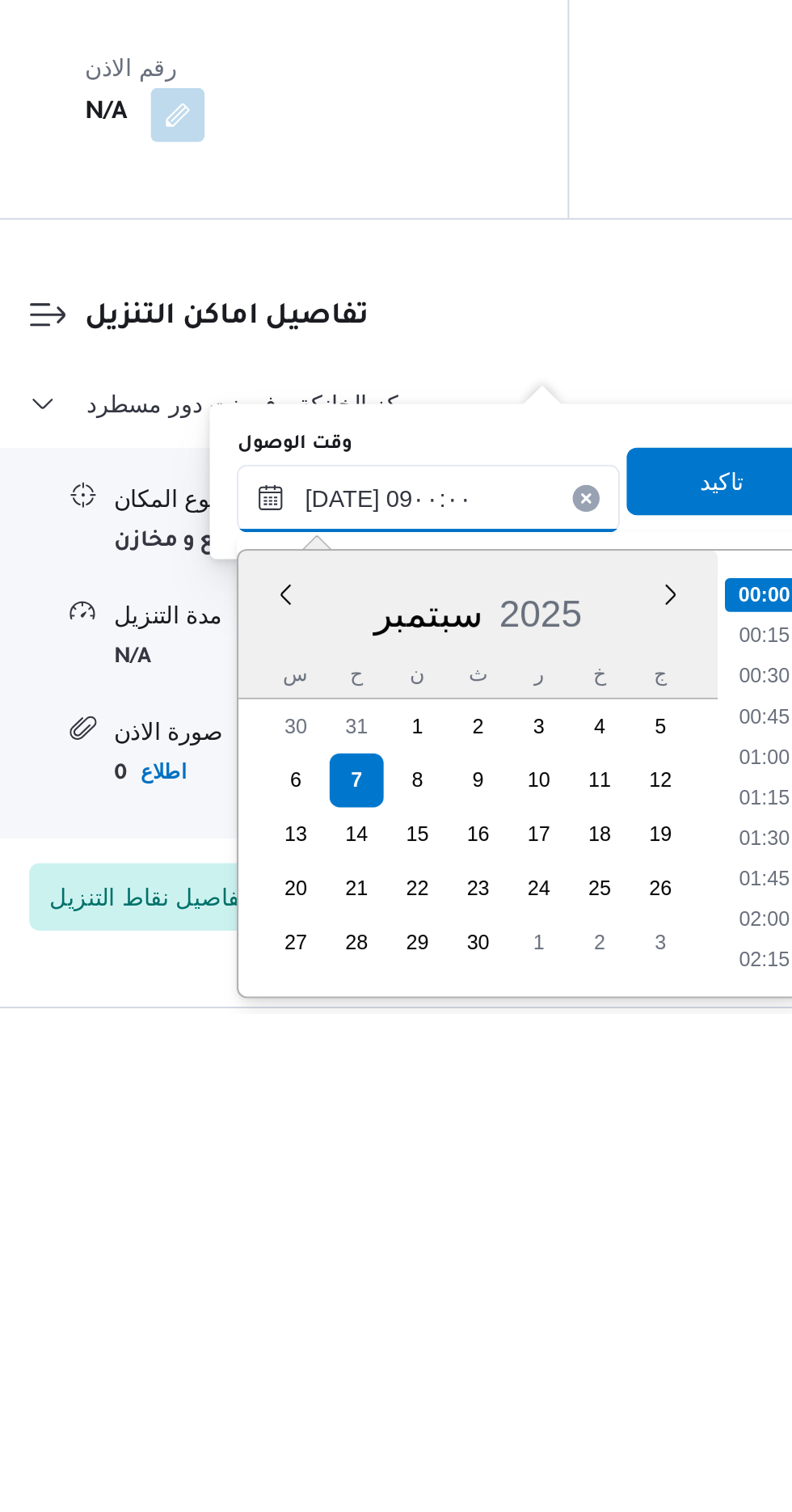
scroll to position [528, 0]
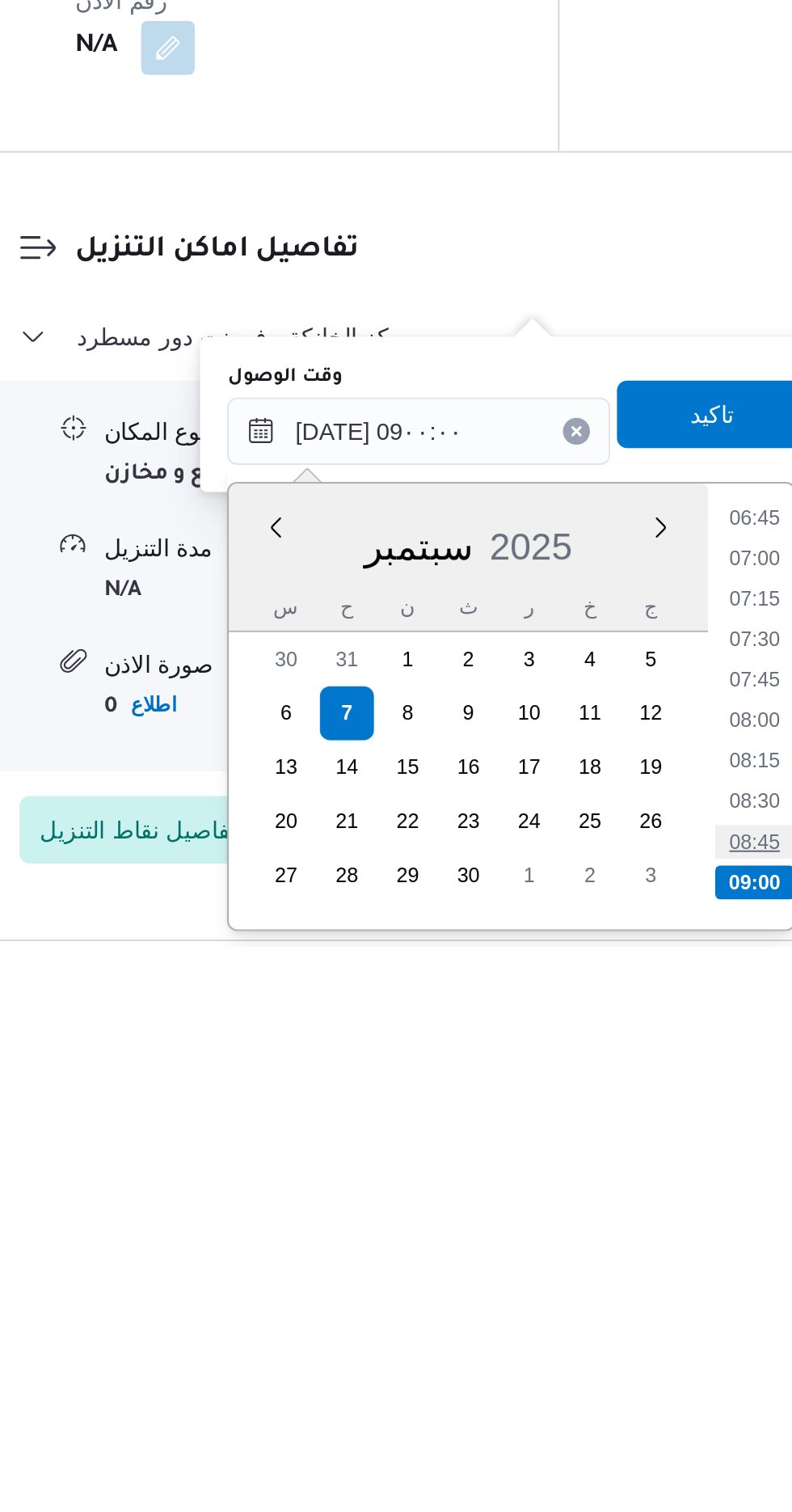
click at [605, 1463] on li "08:45" at bounding box center [600, 1461] width 37 height 16
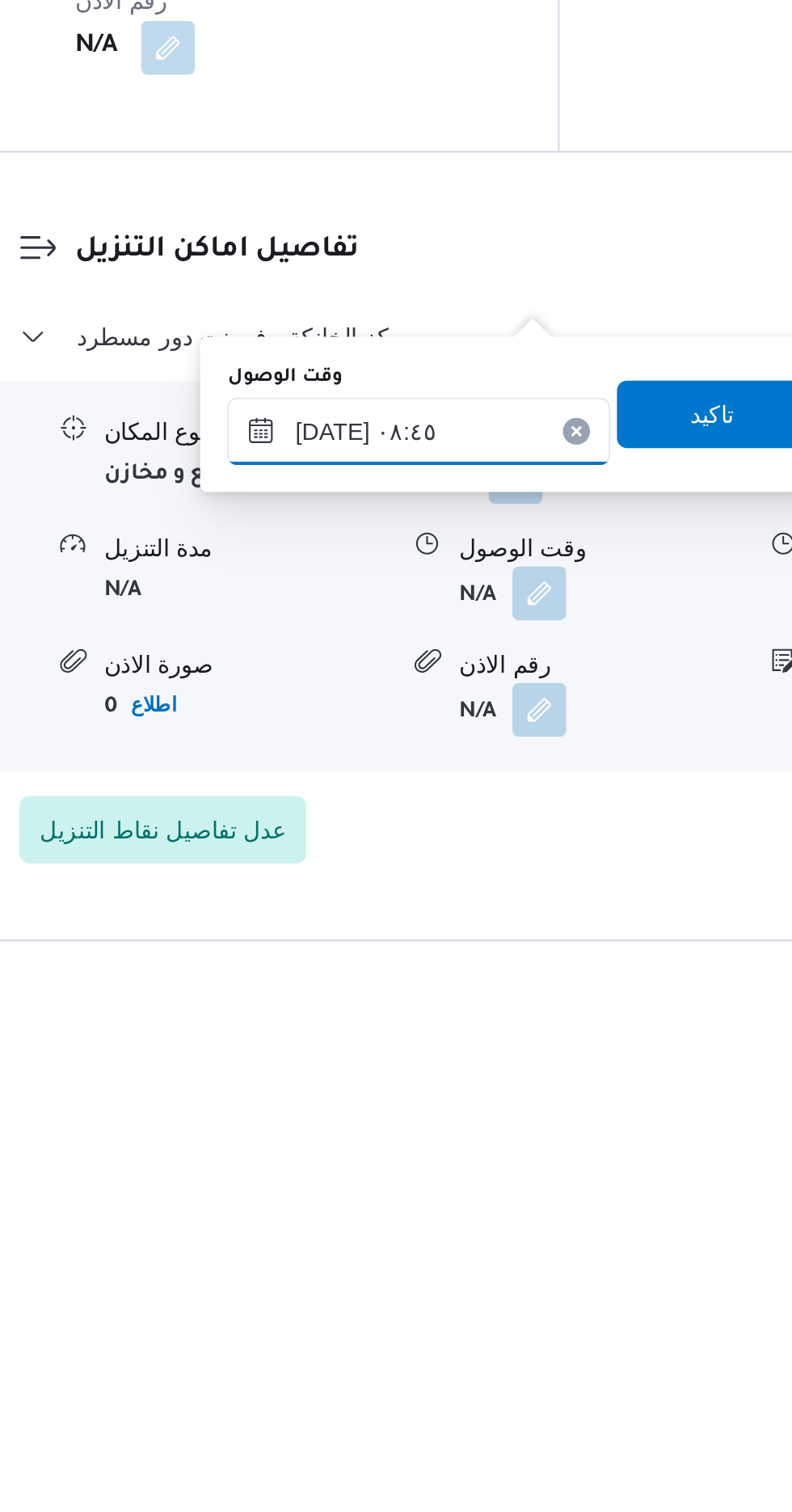
scroll to position [1077, 0]
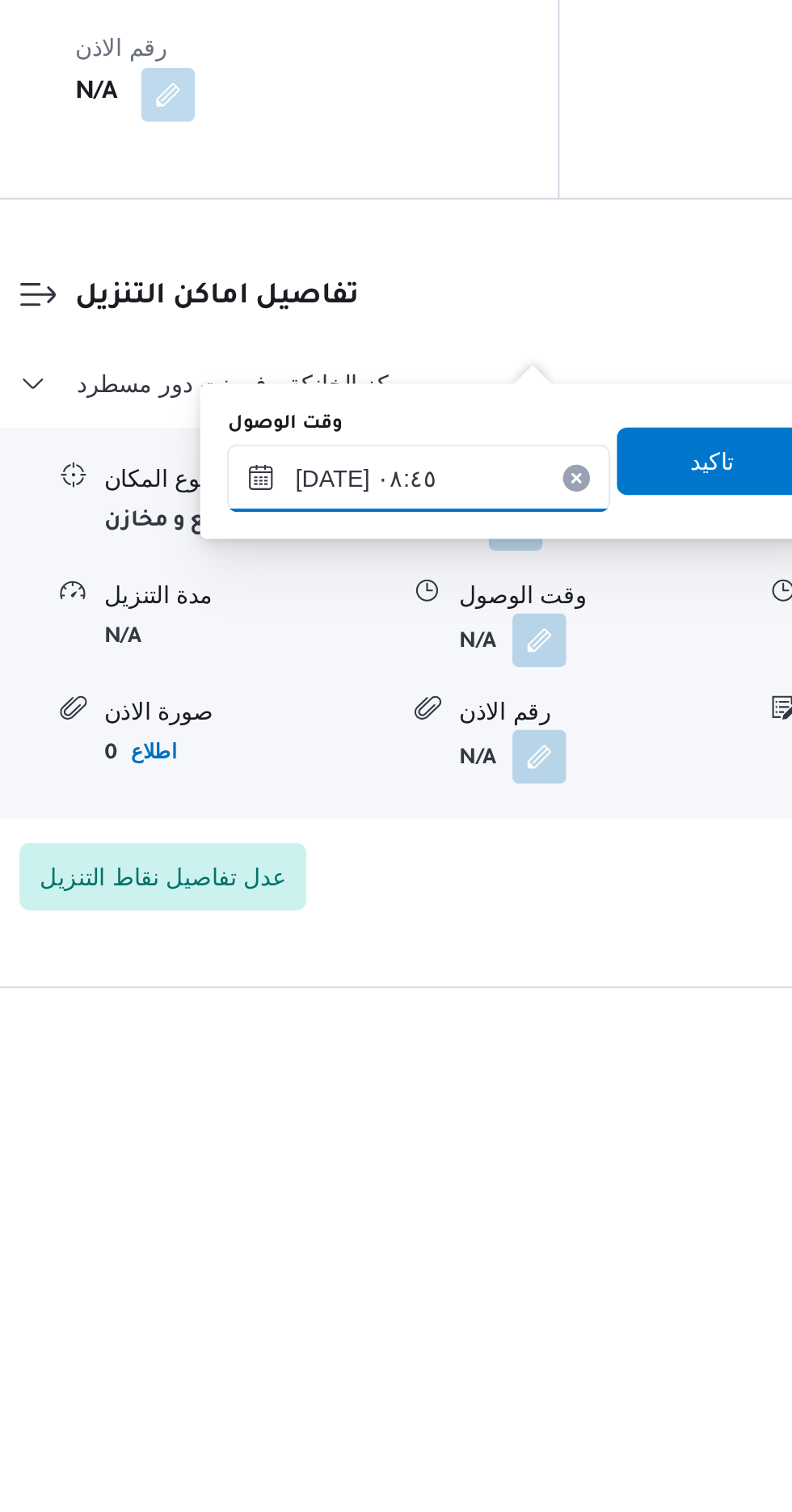
click at [479, 1263] on input "[DATE] ٠٨:٤٥" at bounding box center [438, 1264] width 183 height 32
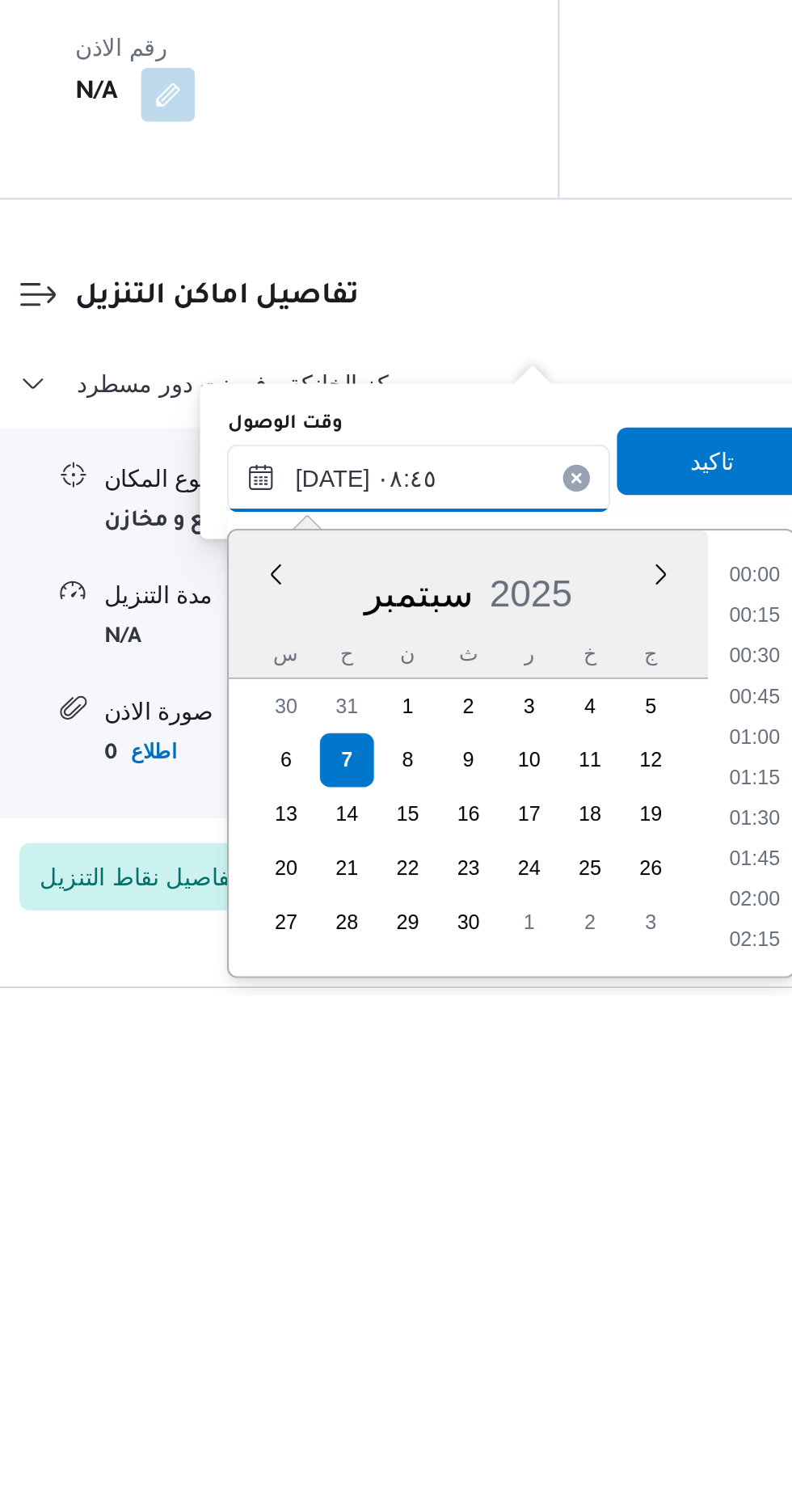
scroll to position [581, 0]
click at [599, 1426] on li "09:00" at bounding box center [600, 1428] width 37 height 16
type input "[DATE] ٠٩:٠٠"
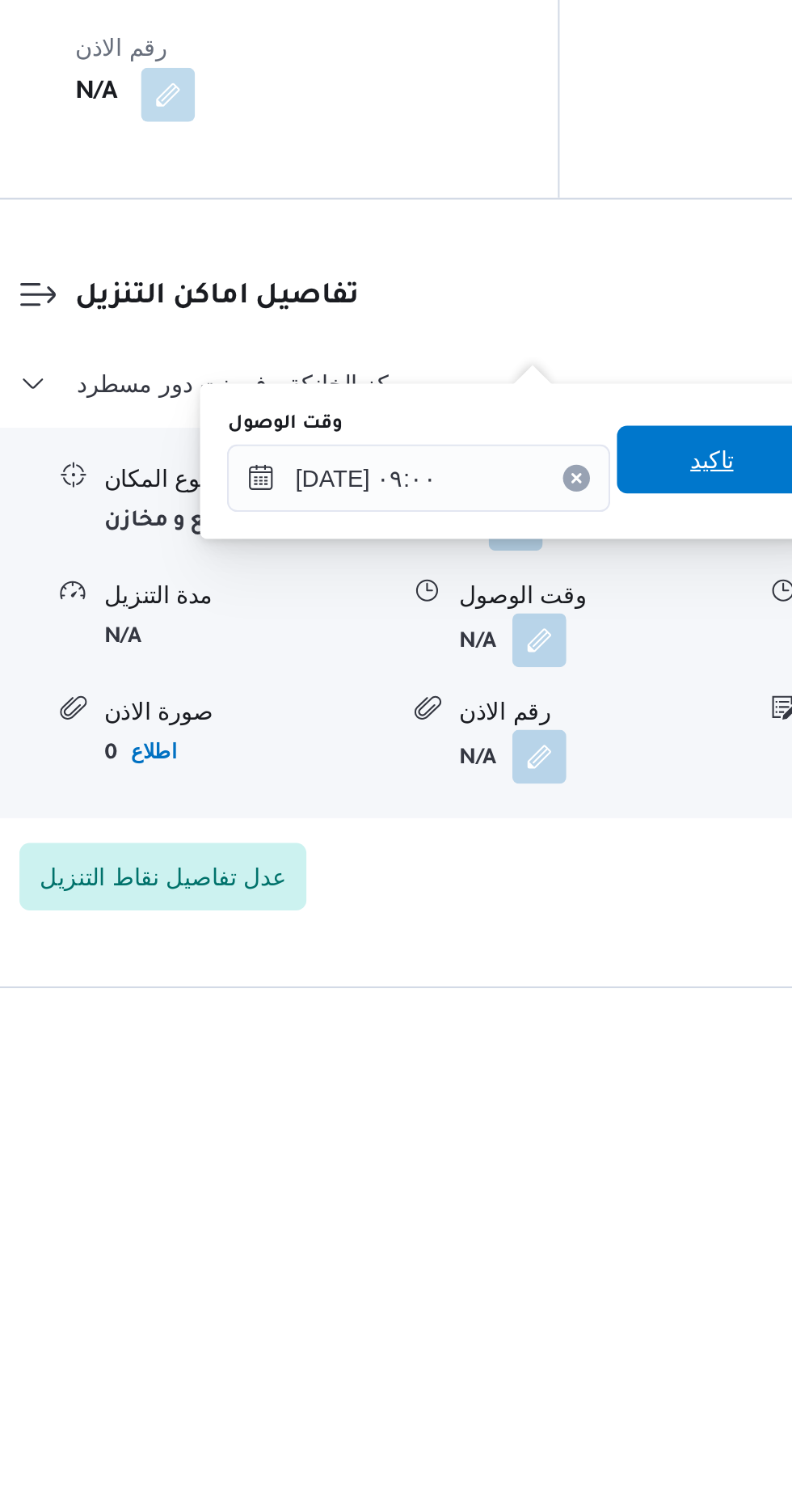
click at [585, 1263] on span "تاكيد" at bounding box center [578, 1255] width 21 height 19
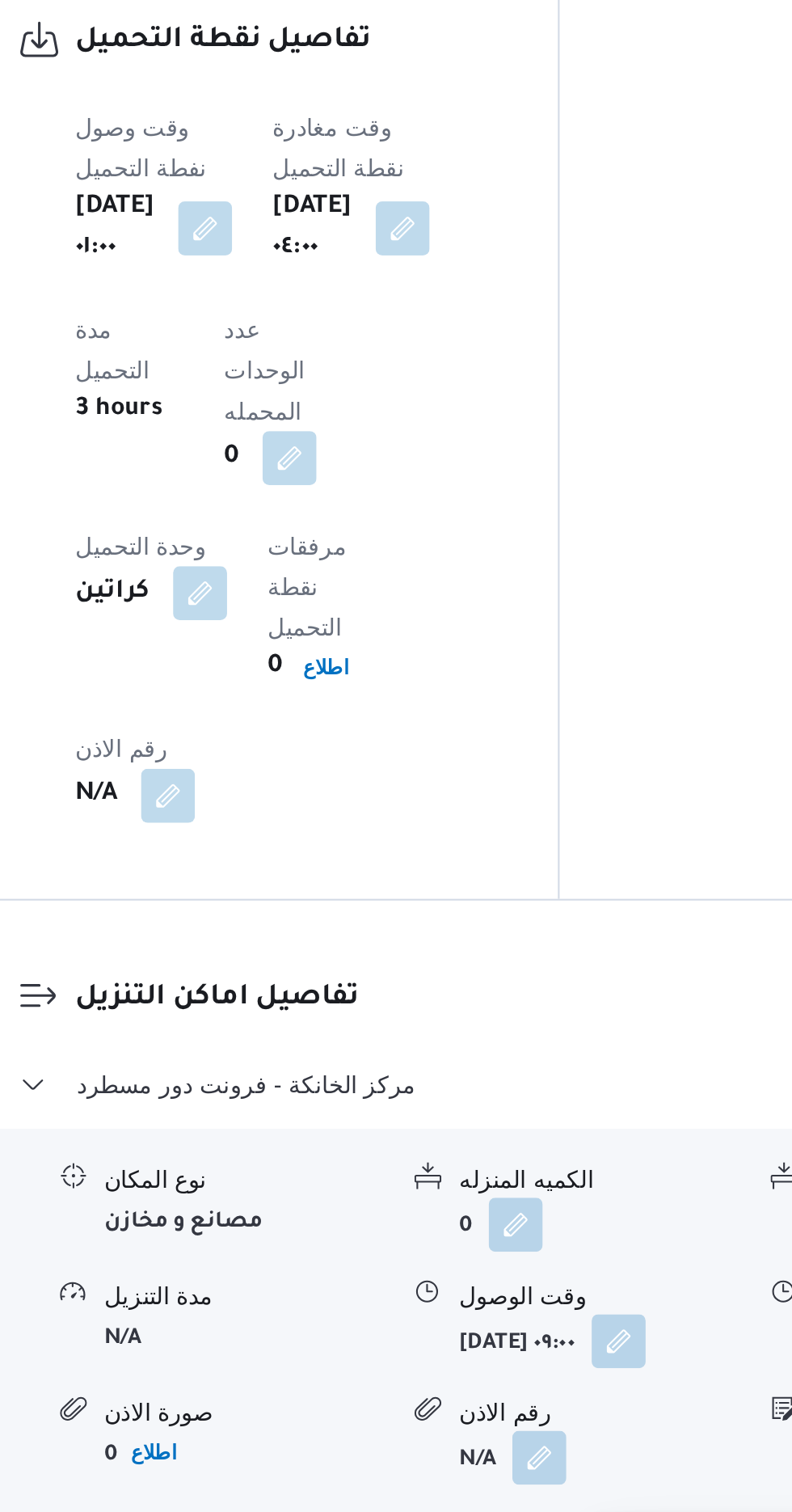
scroll to position [1076, 0]
click at [522, 1329] on button "button" at bounding box center [534, 1341] width 26 height 26
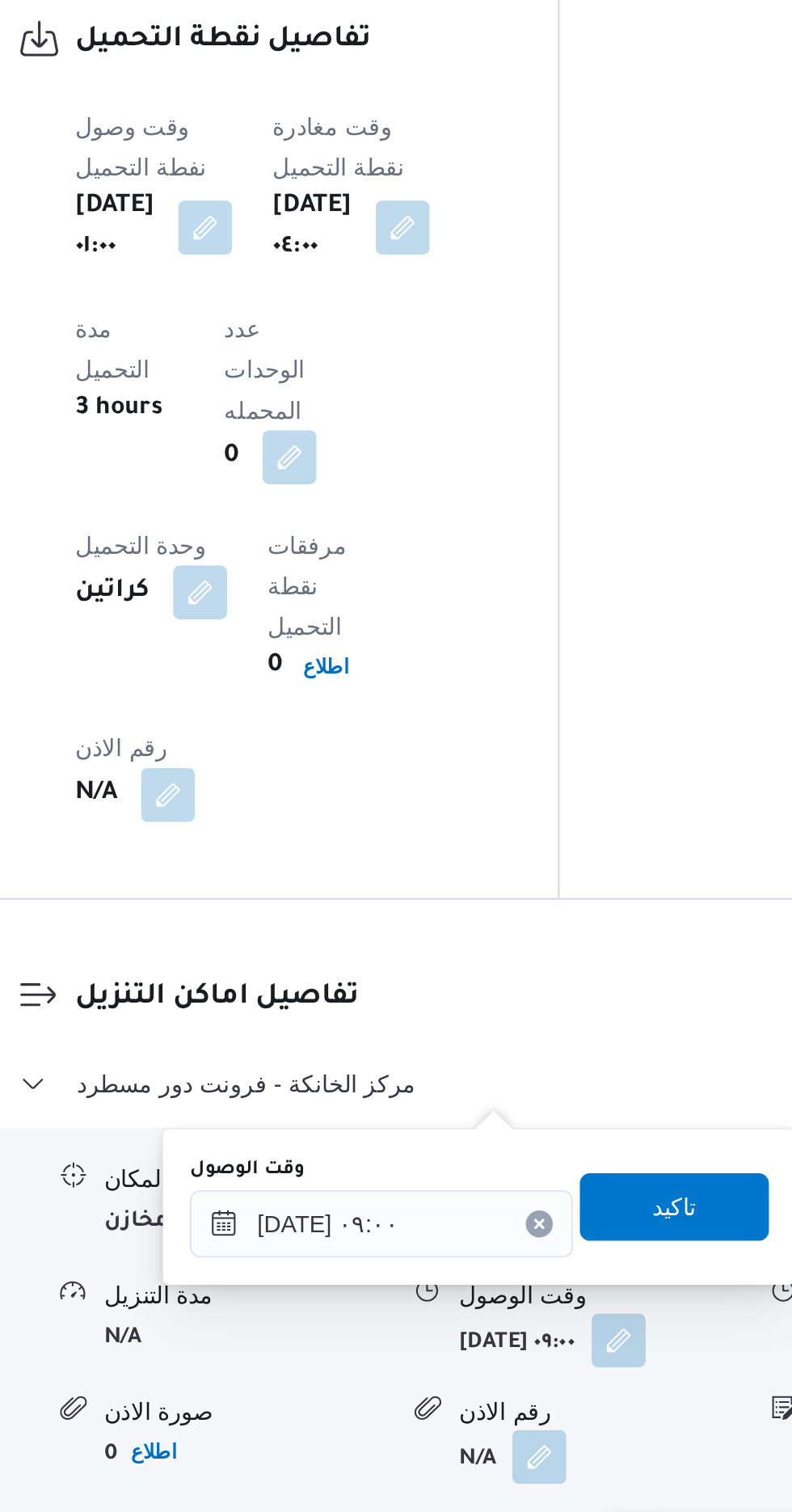
click at [428, 1255] on div "وقت الوصول" at bounding box center [420, 1262] width 183 height 13
click at [458, 1272] on input "[DATE] ٠٩:٠٠" at bounding box center [420, 1286] width 183 height 32
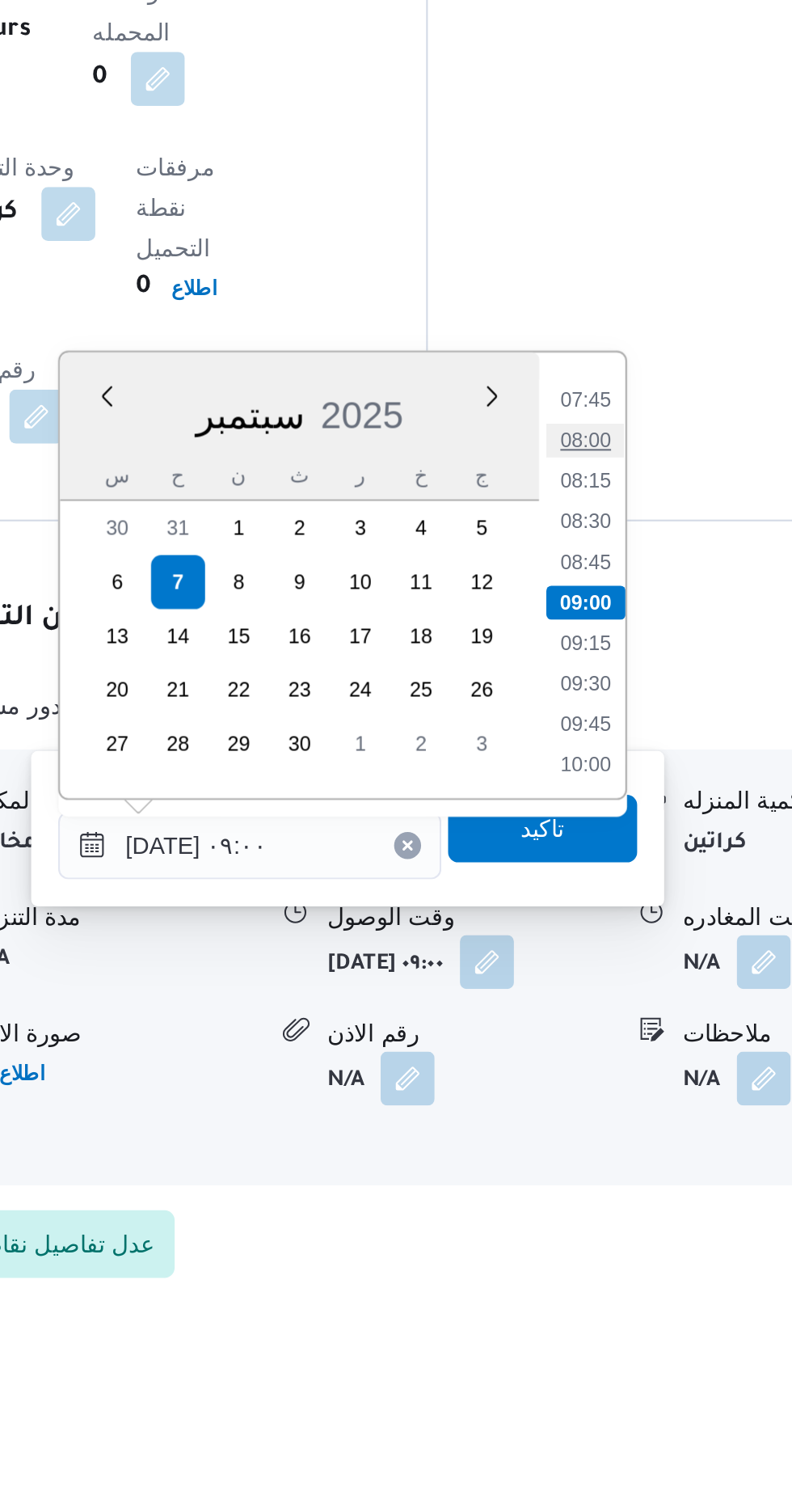
click at [581, 1088] on li "08:00" at bounding box center [581, 1092] width 37 height 16
type input "[DATE] ٠٨:٠٠"
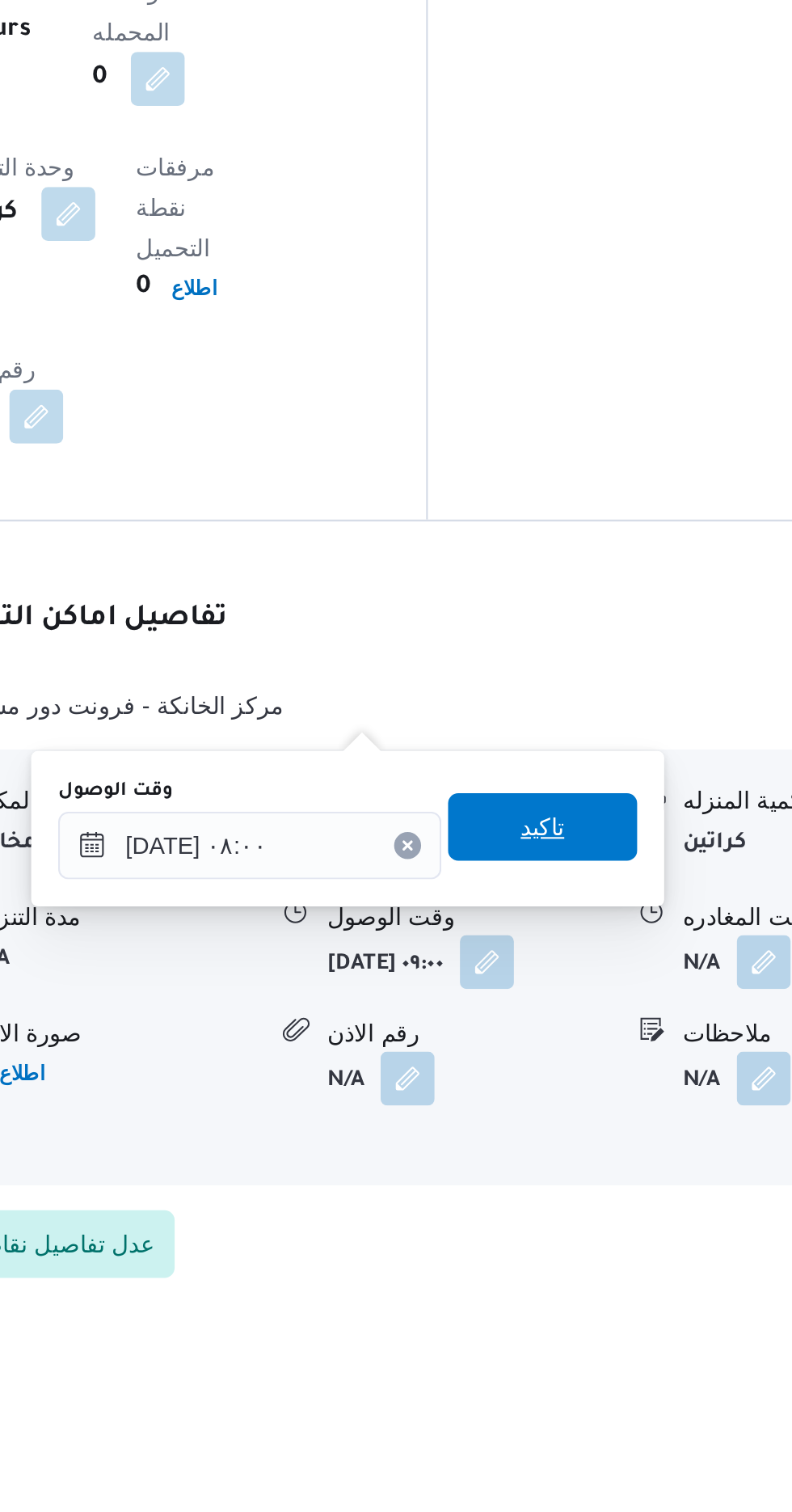
click at [571, 1273] on span "تاكيد" at bounding box center [561, 1277] width 21 height 19
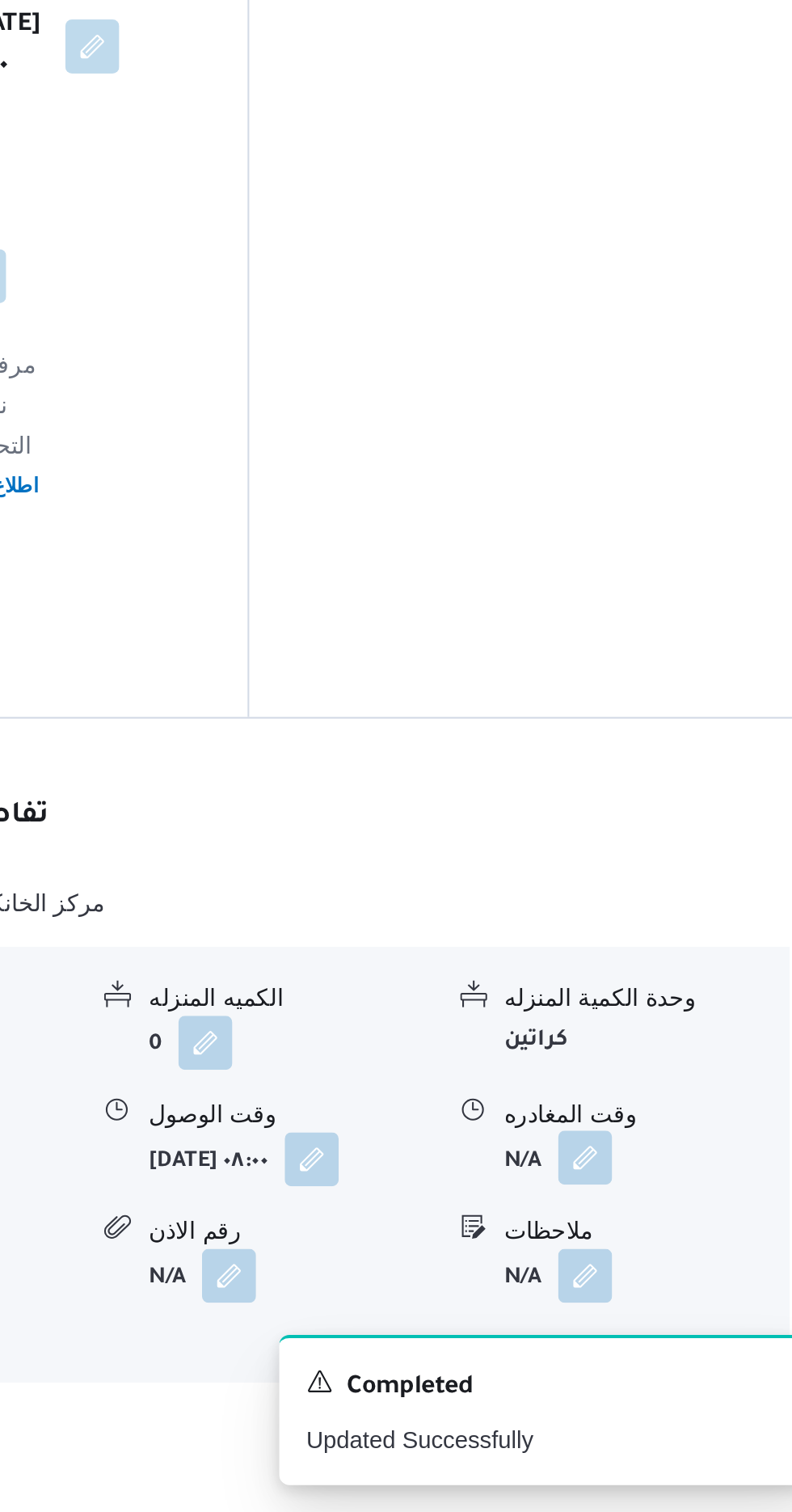
click at [673, 1329] on button "button" at bounding box center [667, 1341] width 26 height 26
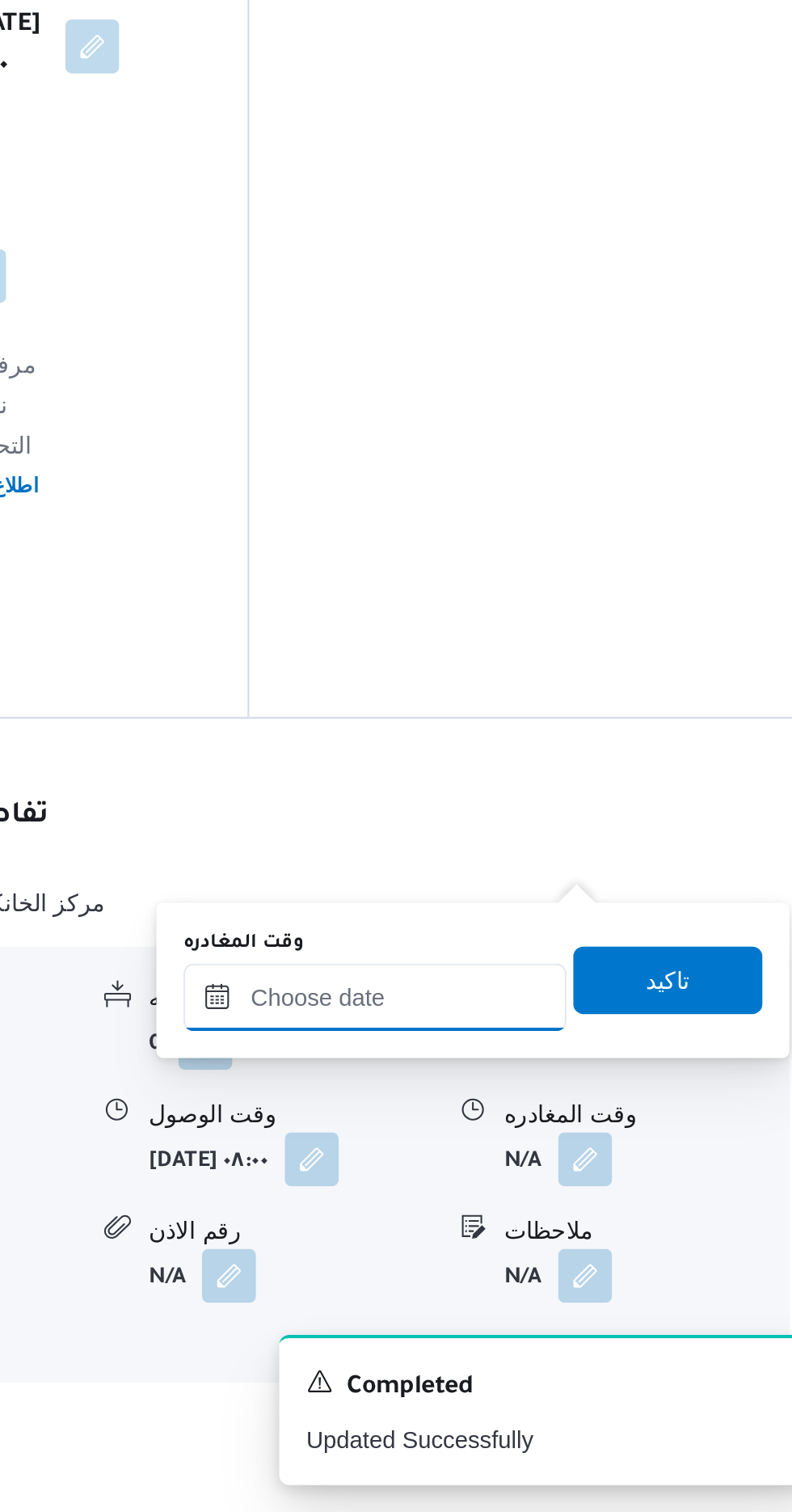
click at [590, 1260] on input "وقت المغادره" at bounding box center [566, 1265] width 183 height 32
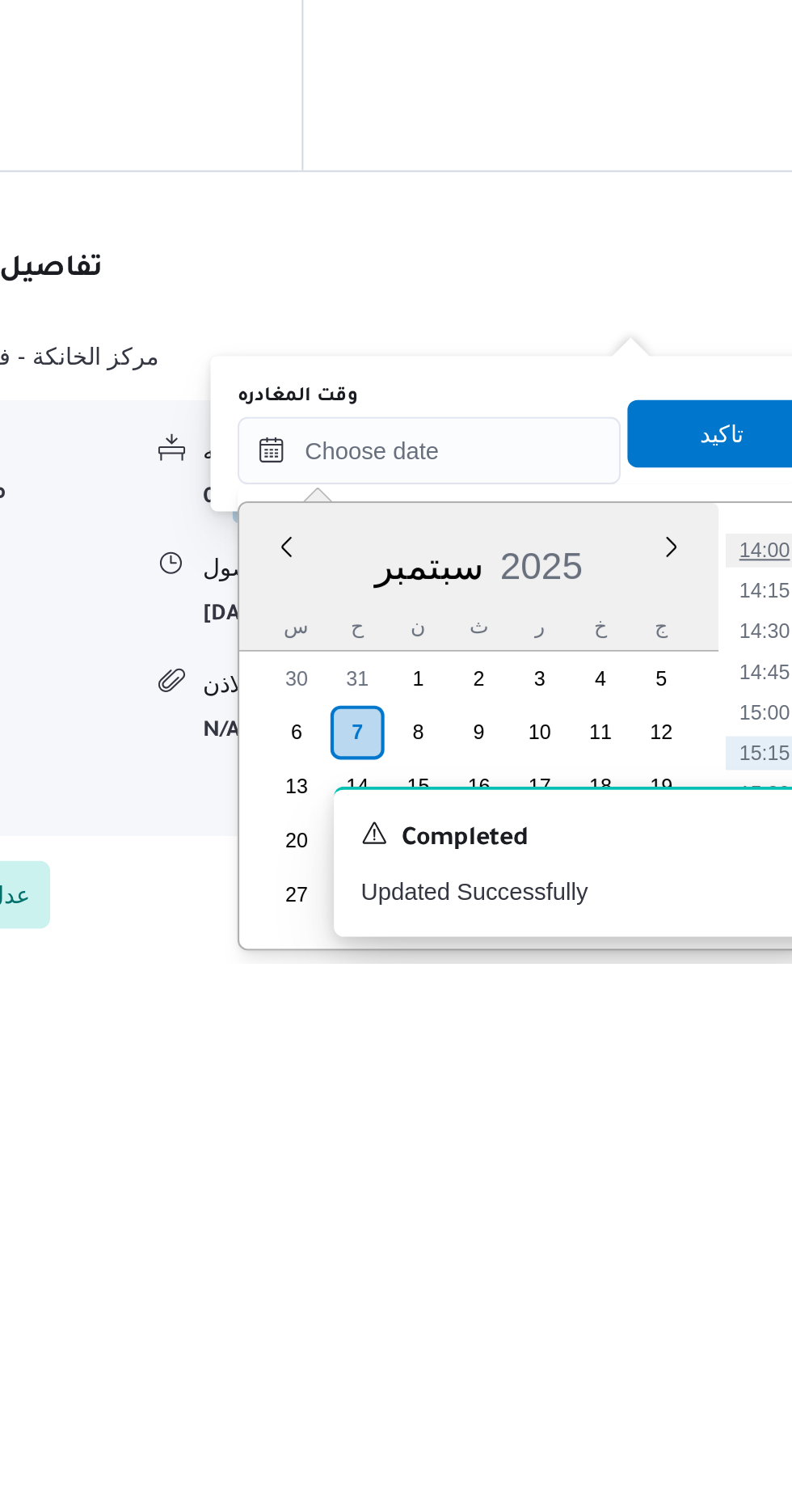
click at [726, 1310] on li "14:00" at bounding box center [726, 1313] width 37 height 16
type input "[DATE] ١٤:٠٠"
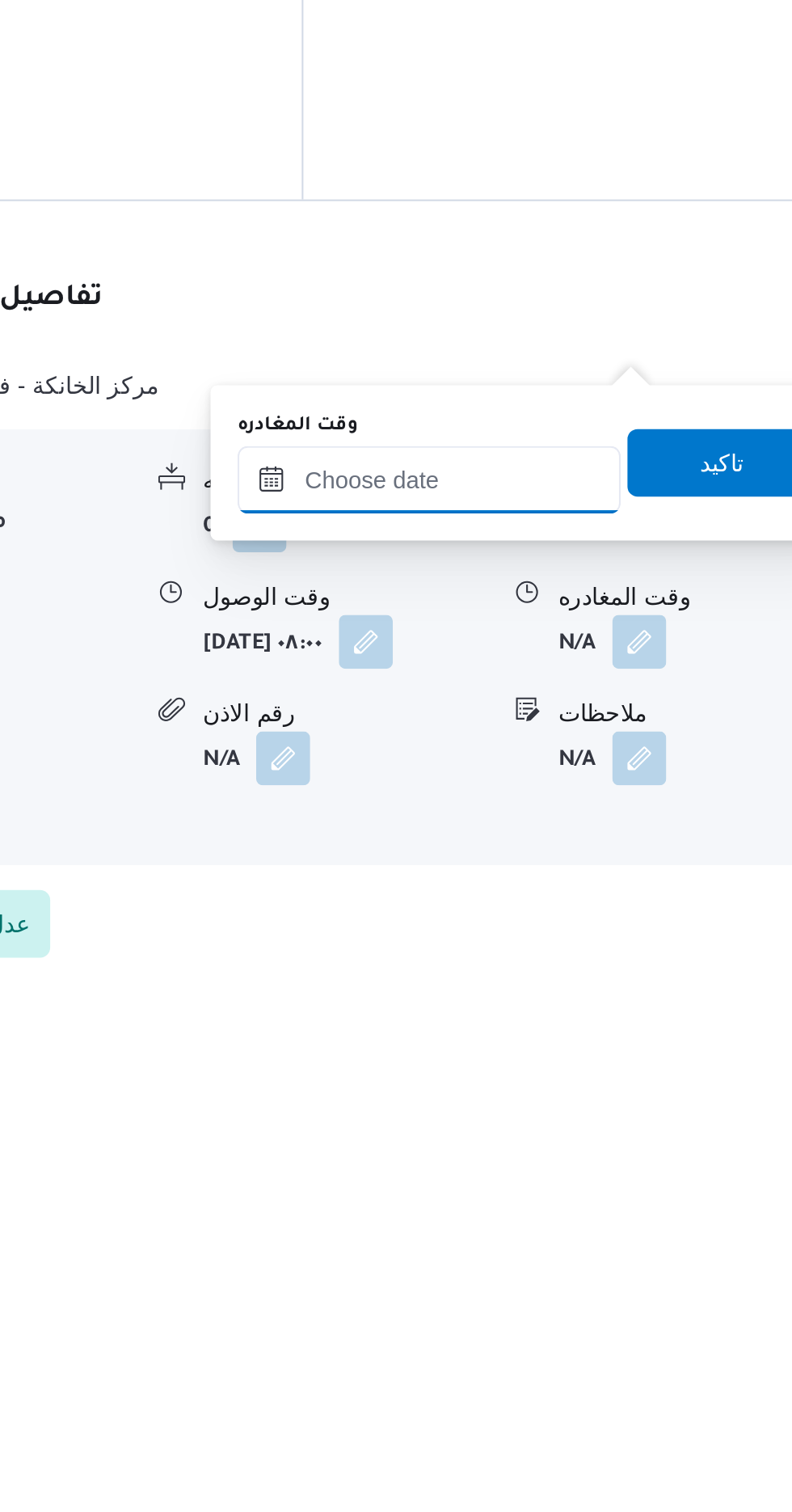
click at [611, 1261] on input "وقت المغادره" at bounding box center [566, 1265] width 183 height 32
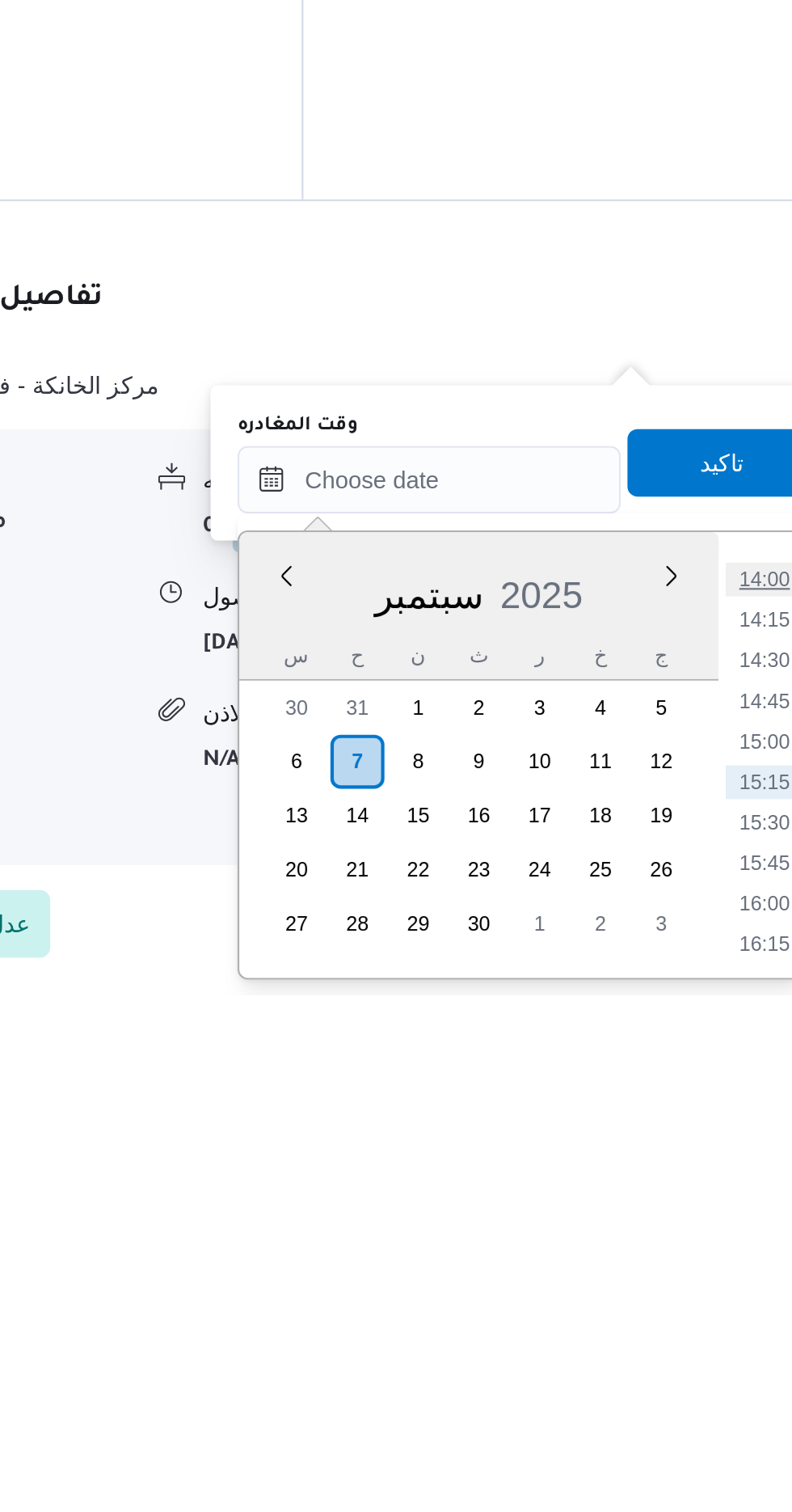
click at [727, 1316] on li "14:00" at bounding box center [726, 1312] width 37 height 16
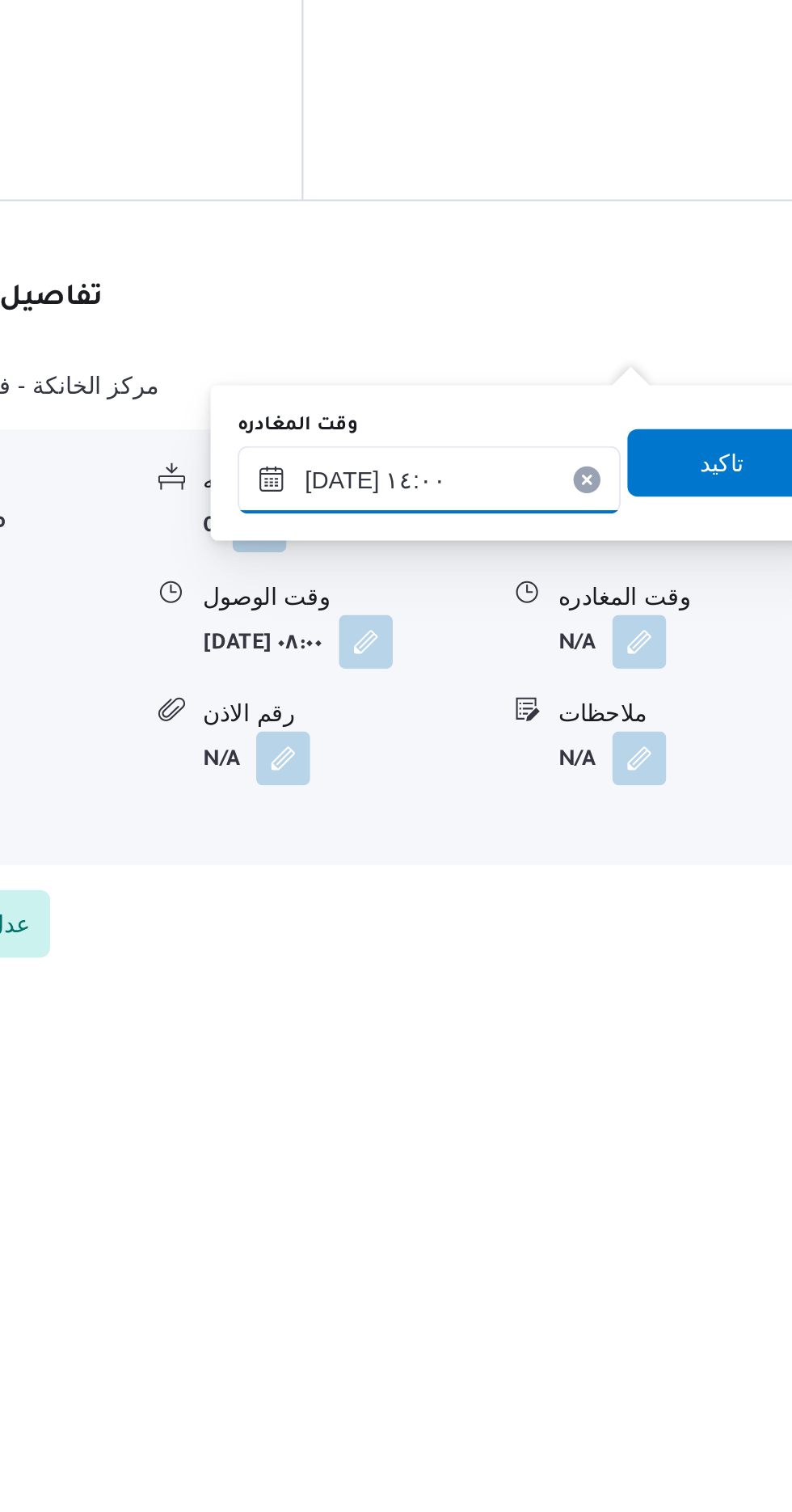
click at [622, 1261] on input "[DATE] ١٤:٠٠" at bounding box center [566, 1265] width 183 height 32
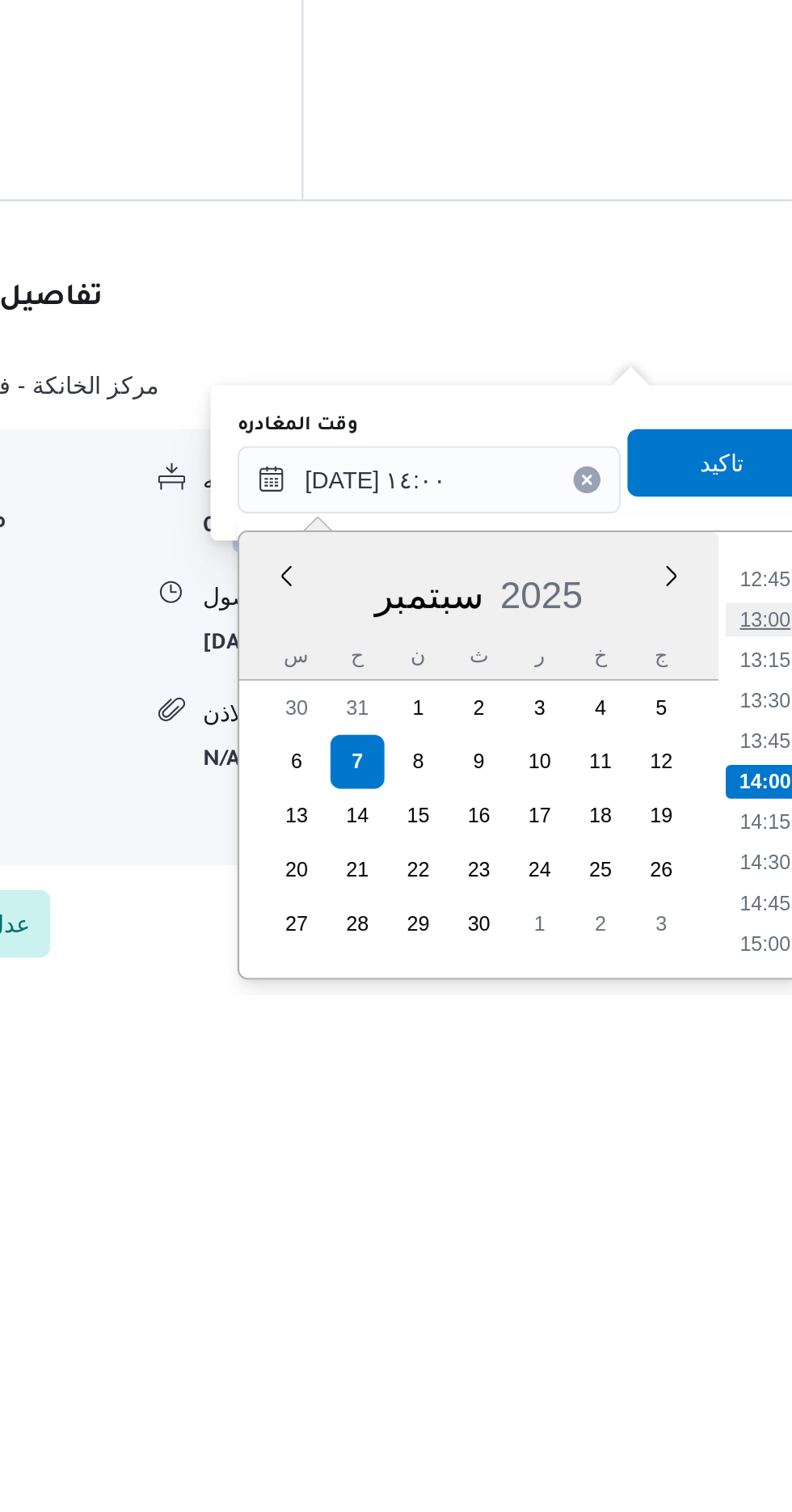
click at [728, 1329] on li "13:00" at bounding box center [726, 1332] width 37 height 16
type input "[DATE] ١٣:٠٠"
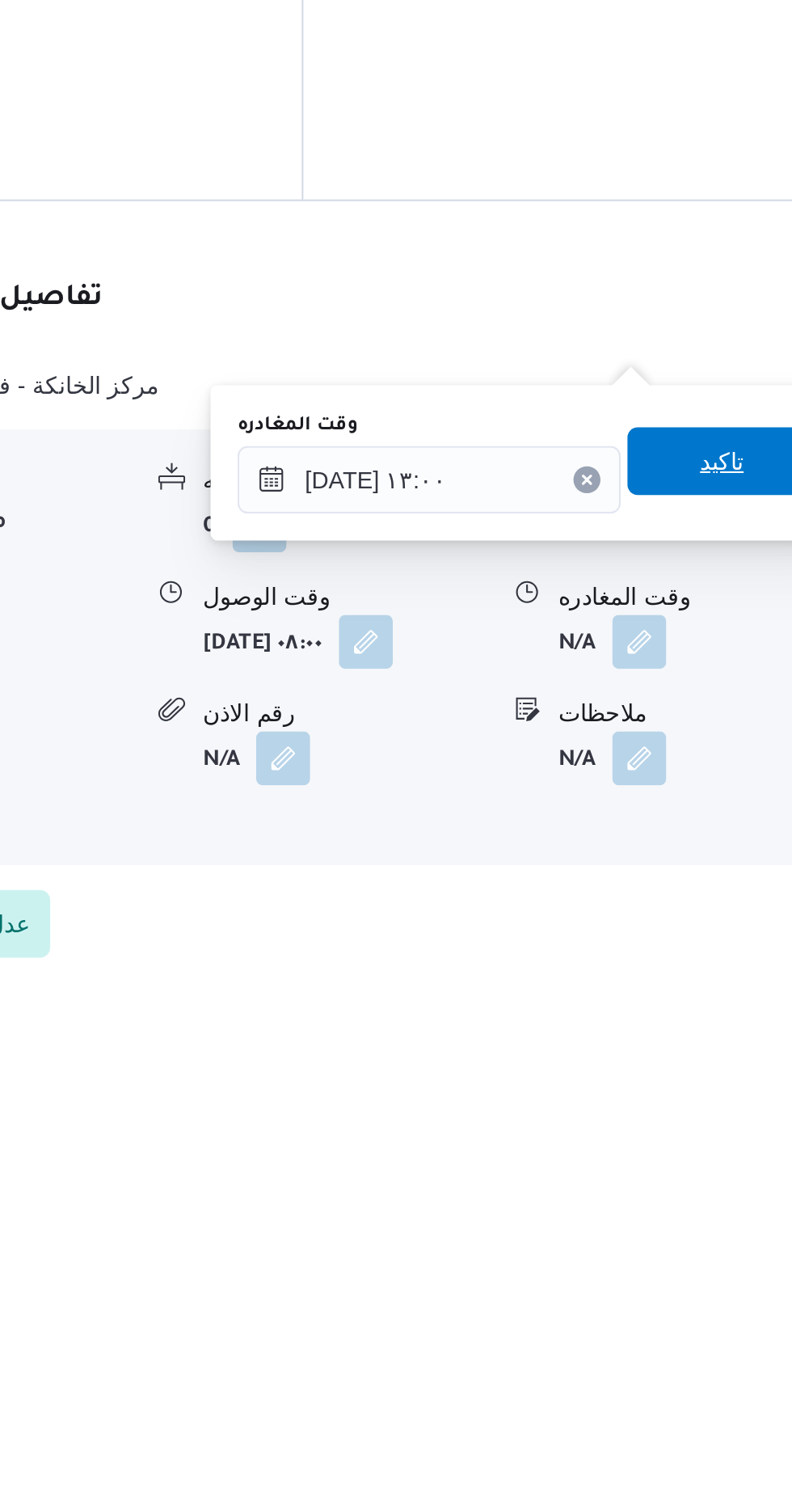
click at [702, 1248] on span "تاكيد" at bounding box center [706, 1256] width 90 height 32
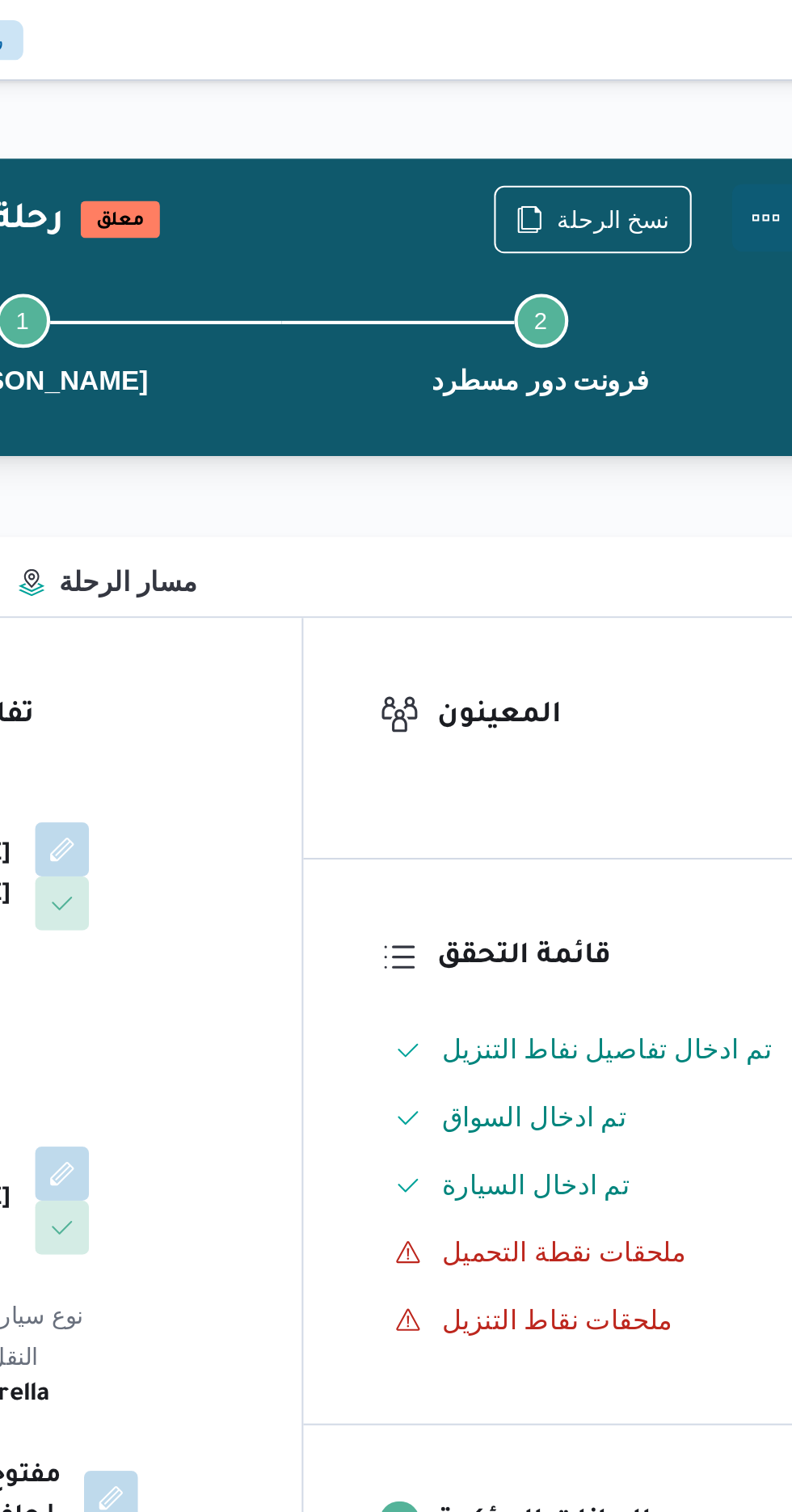
click at [731, 110] on button "Actions" at bounding box center [727, 104] width 32 height 32
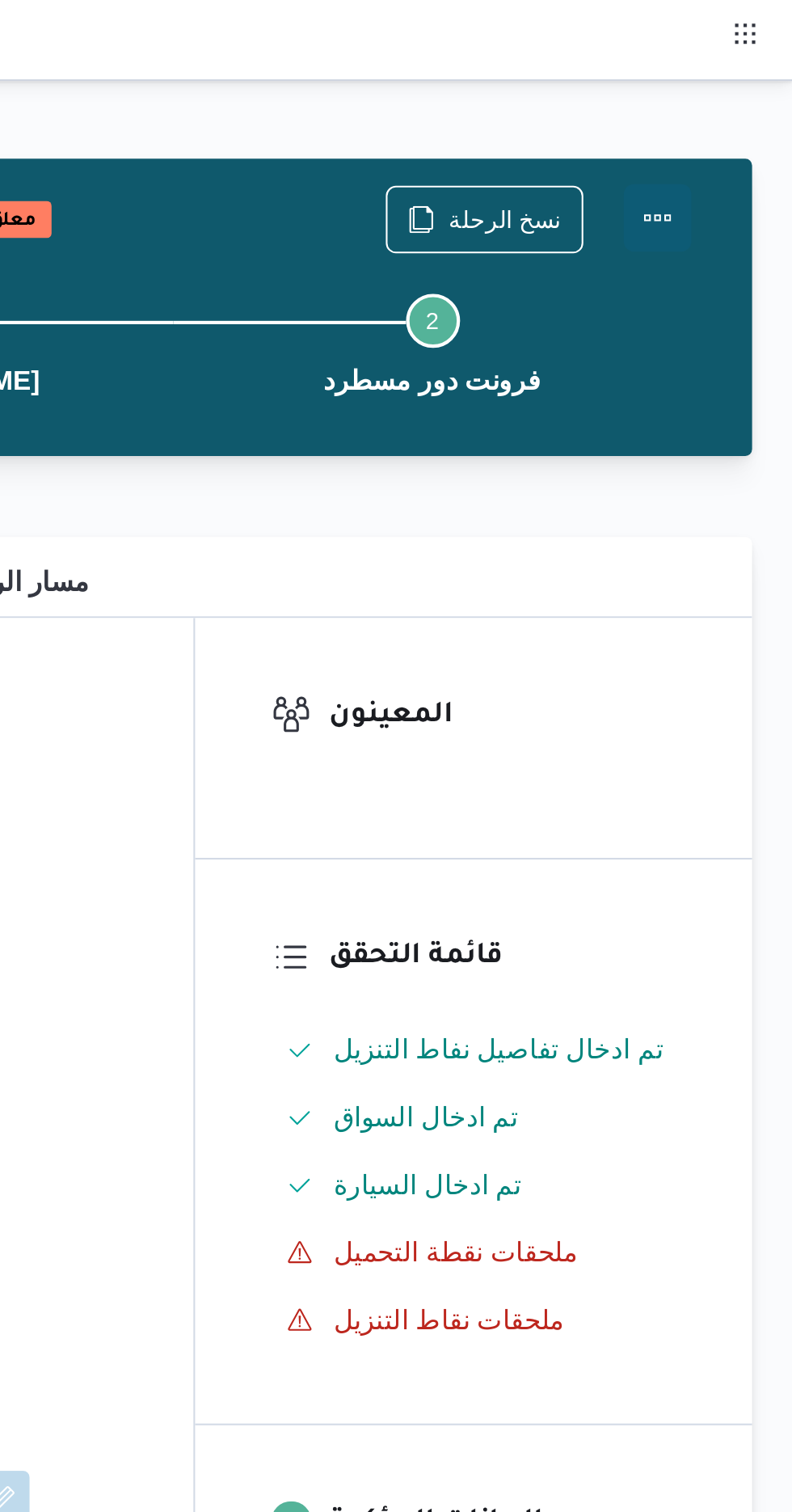
click at [731, 105] on button "Actions" at bounding box center [727, 104] width 32 height 32
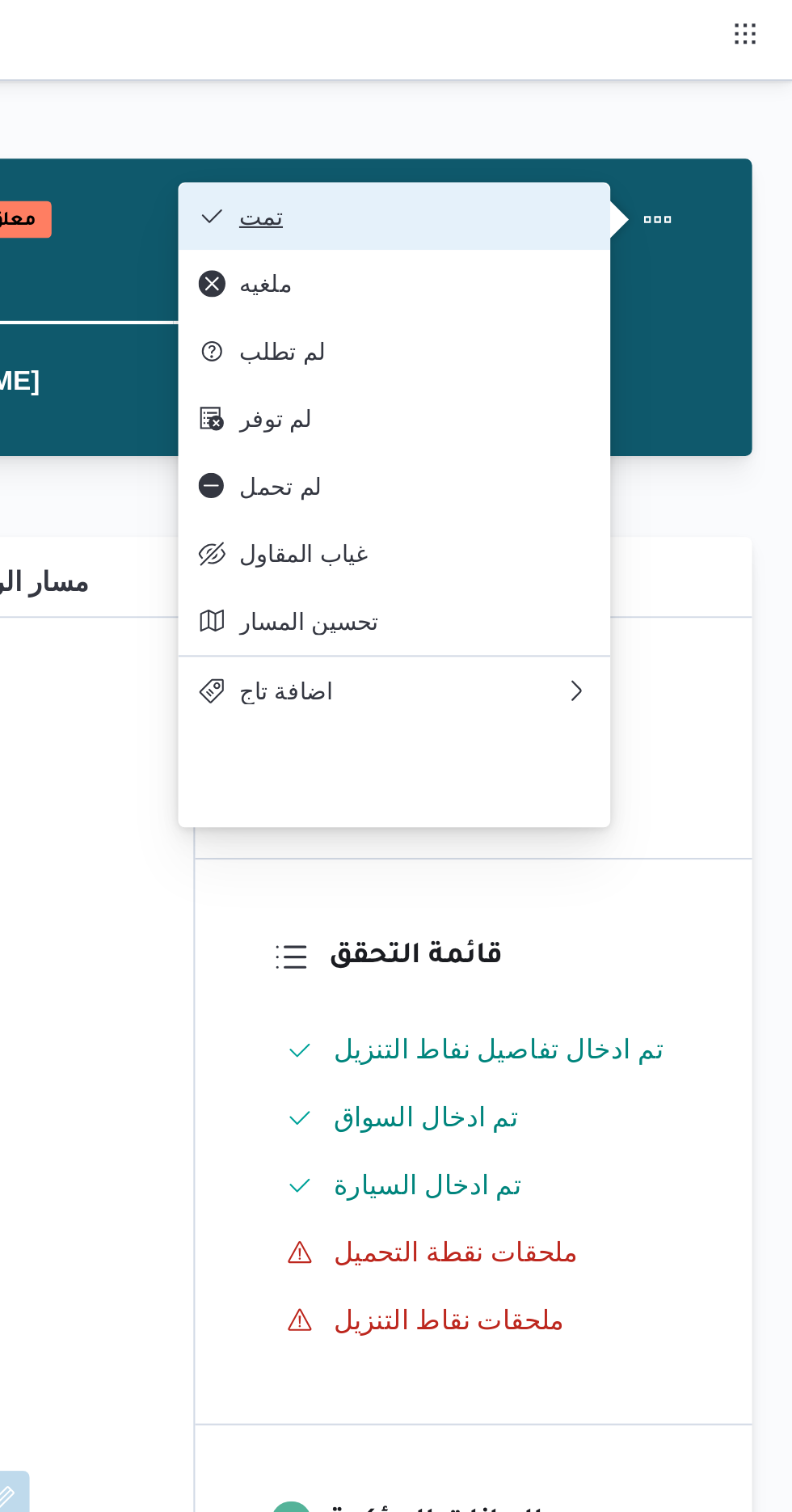
click at [697, 108] on button "تمت" at bounding box center [601, 103] width 207 height 32
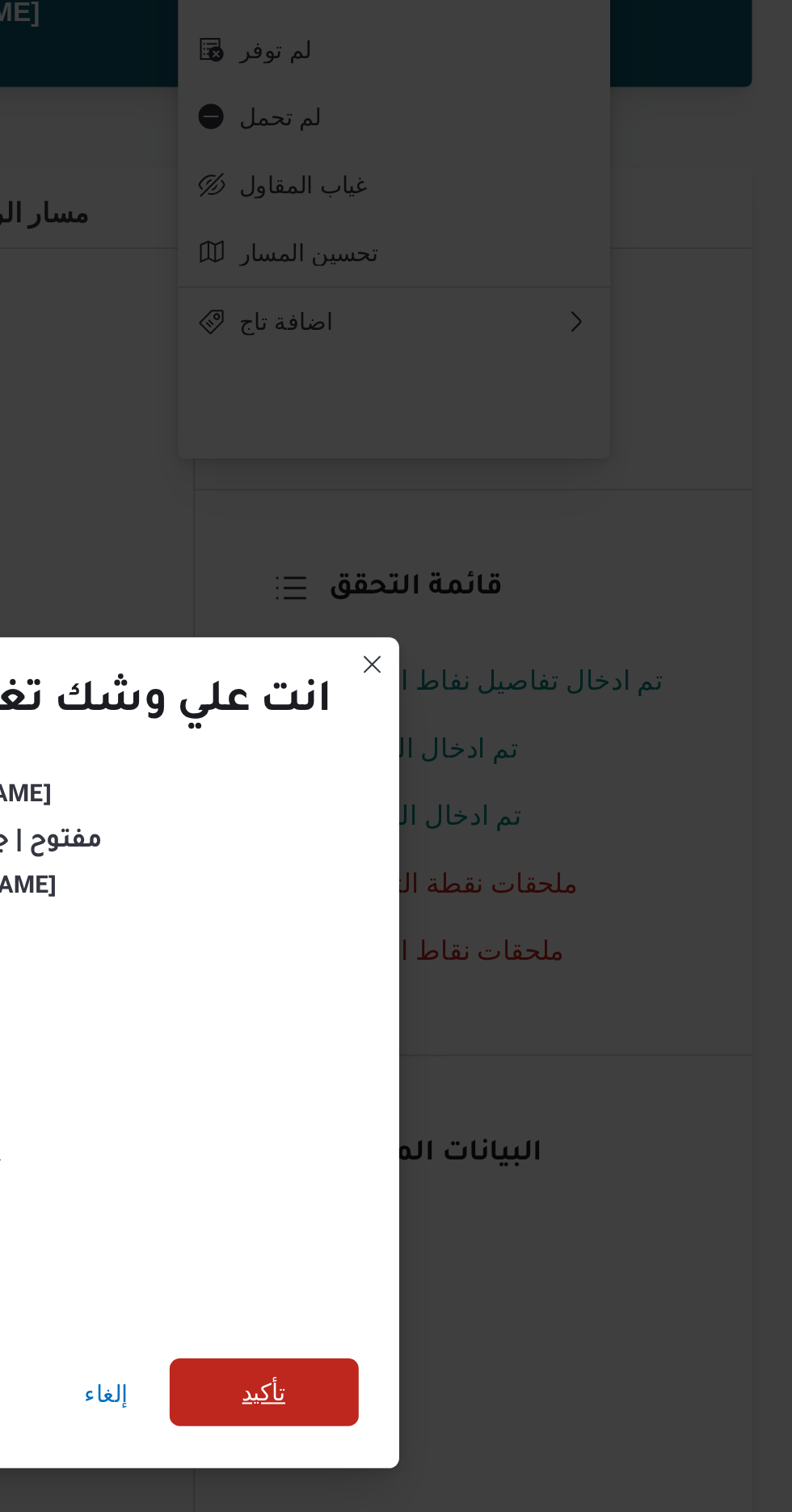
click at [560, 844] on span "تأكيد" at bounding box center [539, 843] width 90 height 32
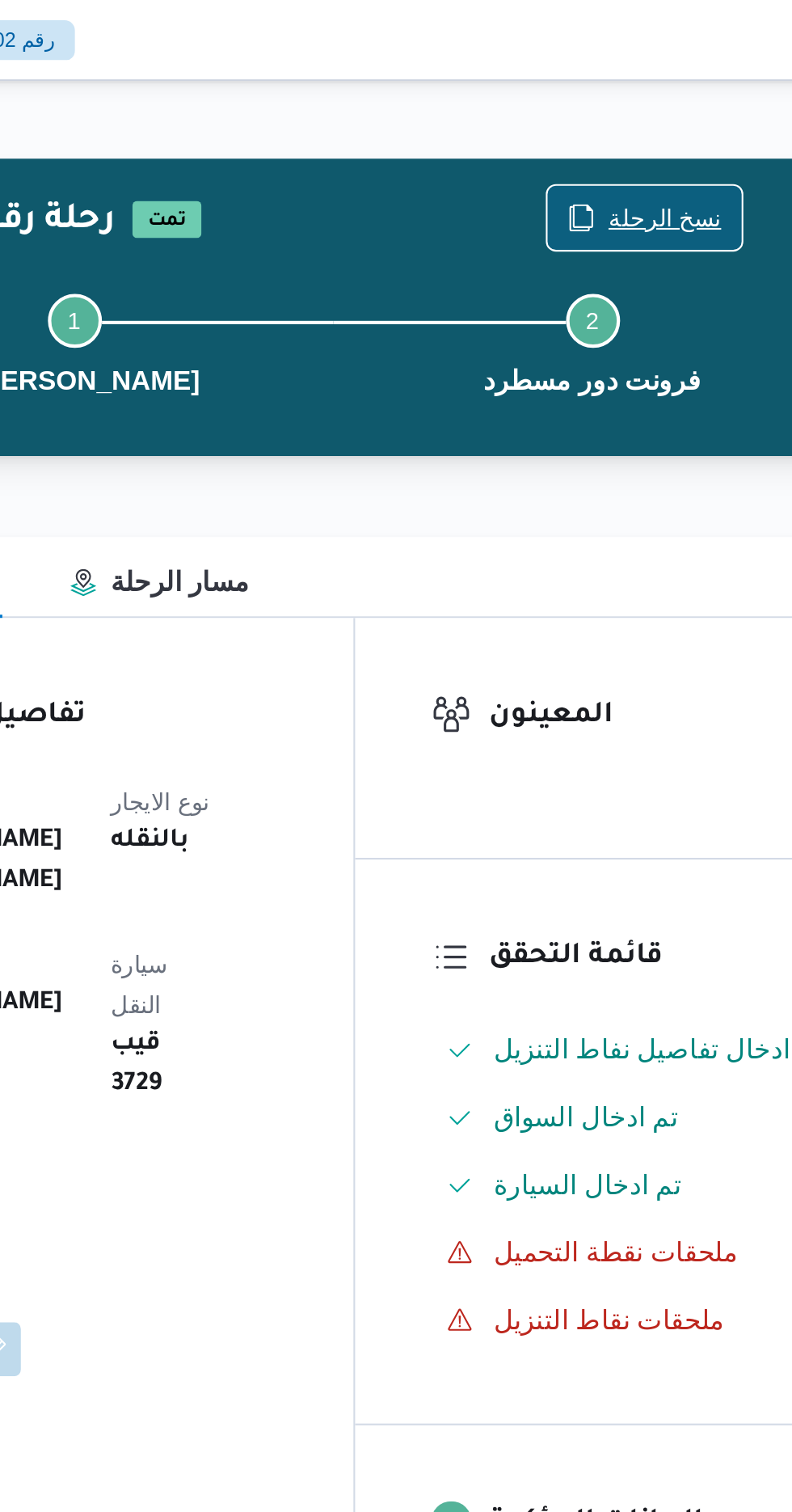
click at [656, 95] on span "نسخ الرحلة" at bounding box center [654, 104] width 54 height 19
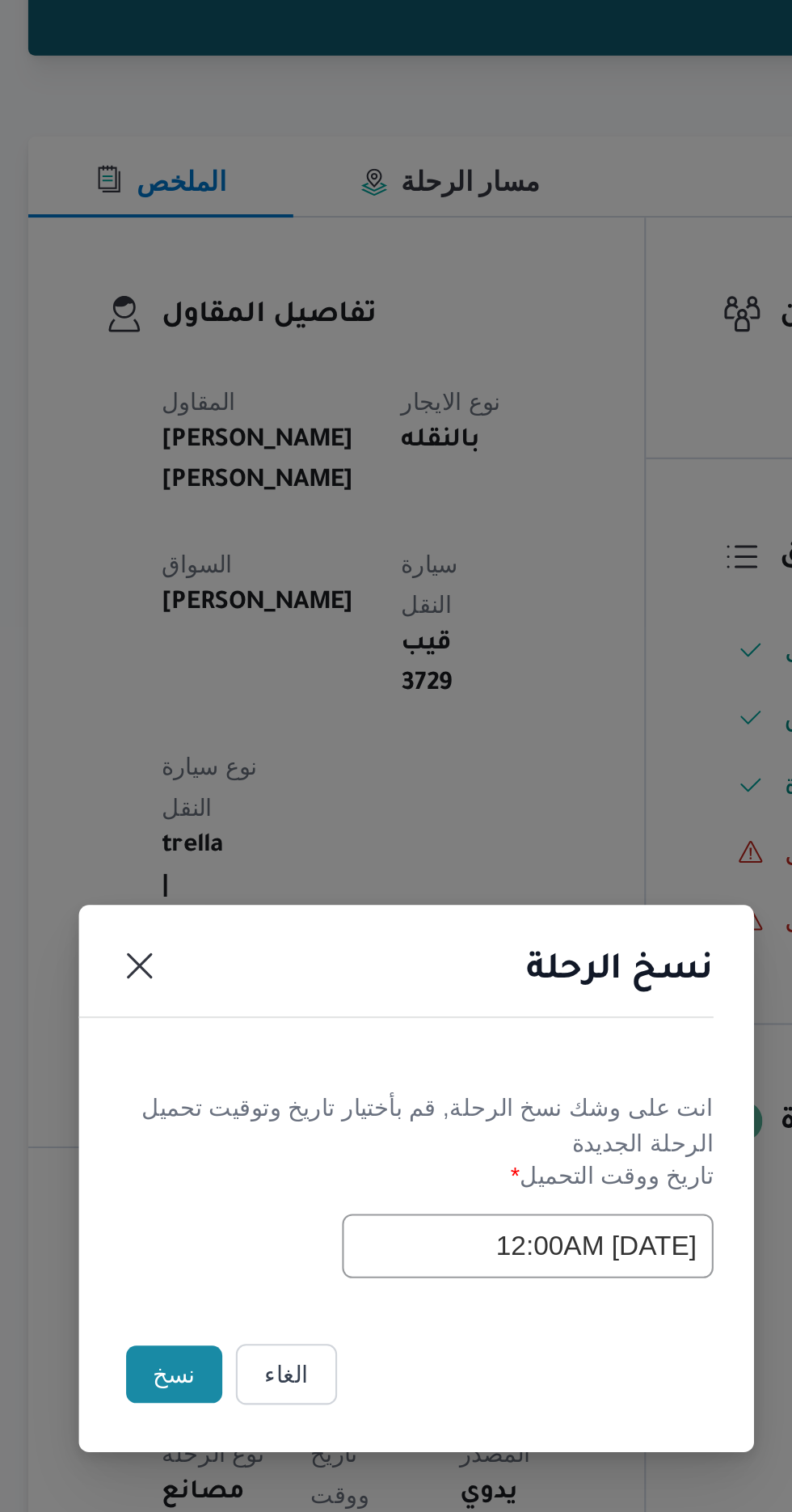
click at [271, 862] on button "نسخ" at bounding box center [280, 849] width 46 height 27
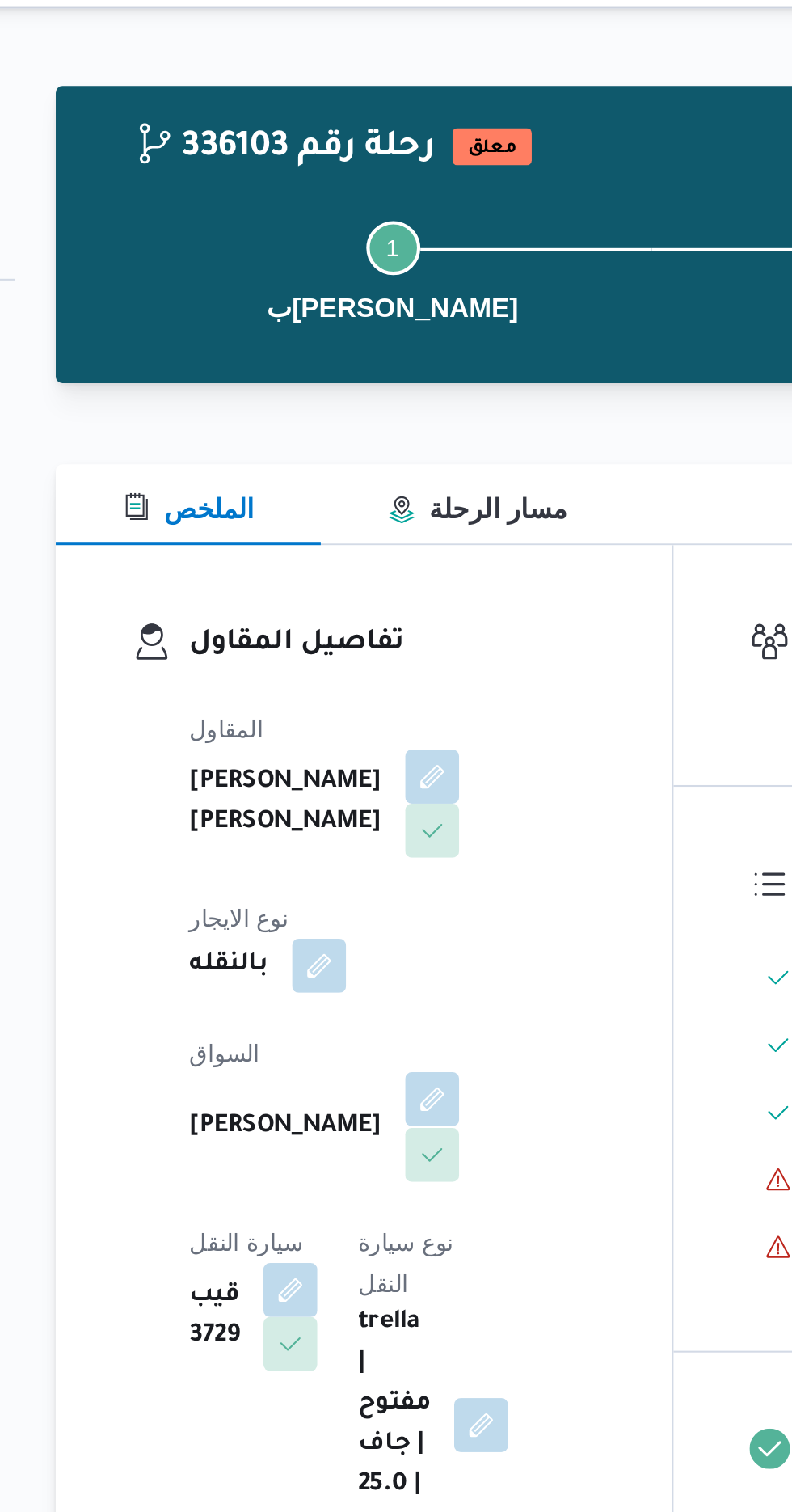
click at [377, 555] on button "button" at bounding box center [390, 561] width 26 height 26
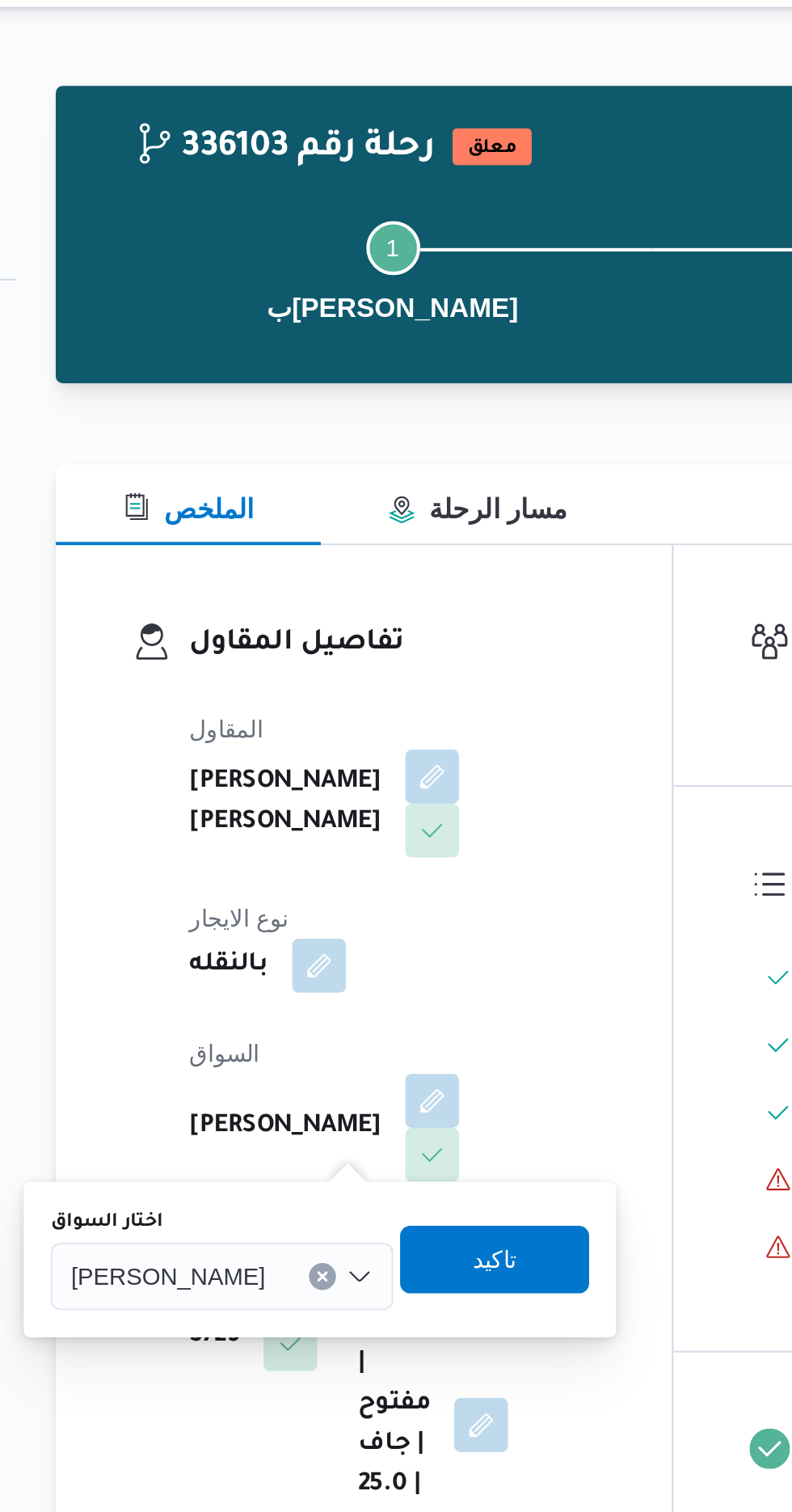
click at [301, 637] on span "[PERSON_NAME]" at bounding box center [264, 644] width 93 height 17
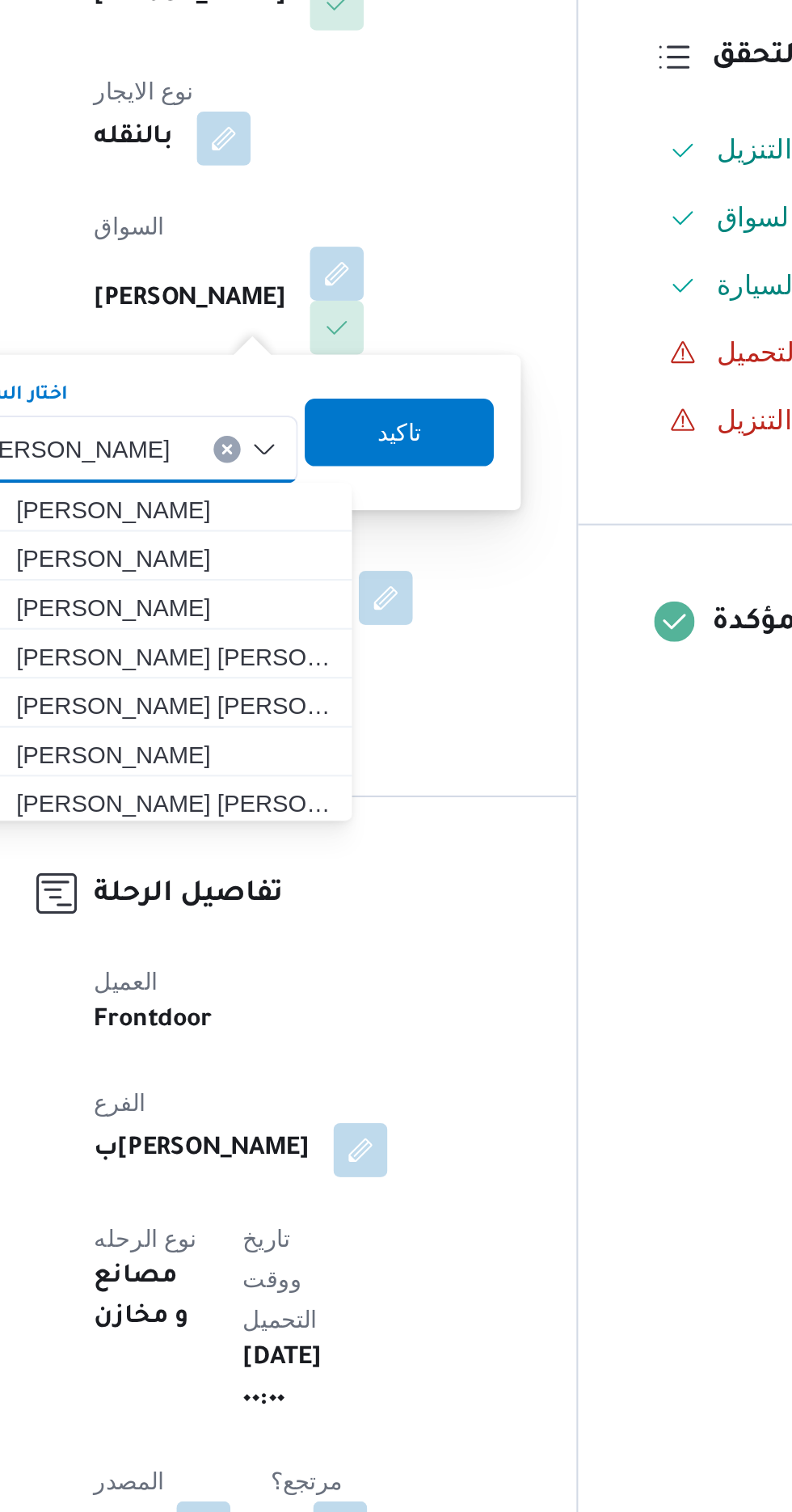
type input "ا"
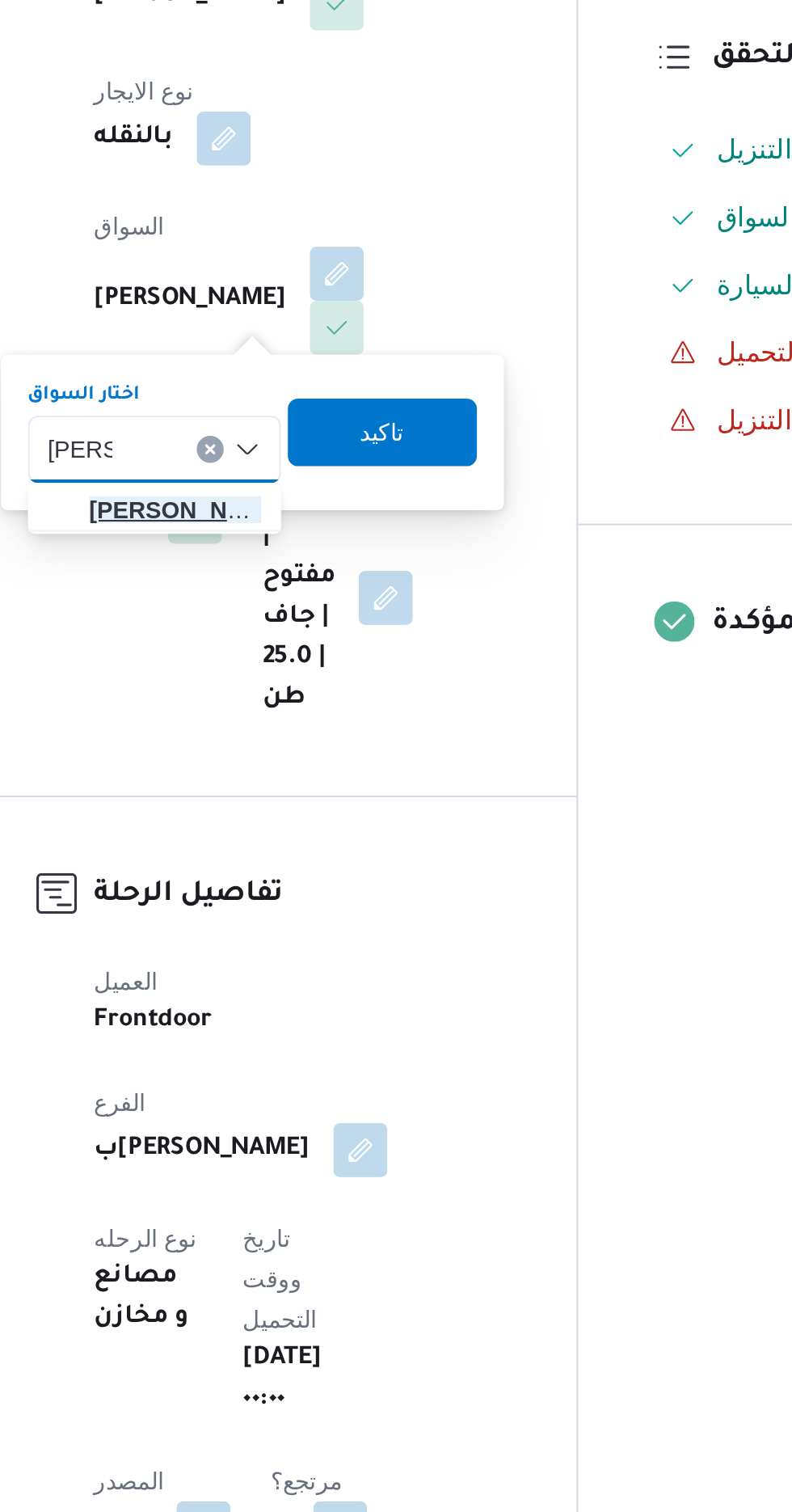
type input "[PERSON_NAME]"
click at [328, 668] on span "[PERSON_NAME] يم [PERSON_NAME]" at bounding box center [312, 674] width 82 height 19
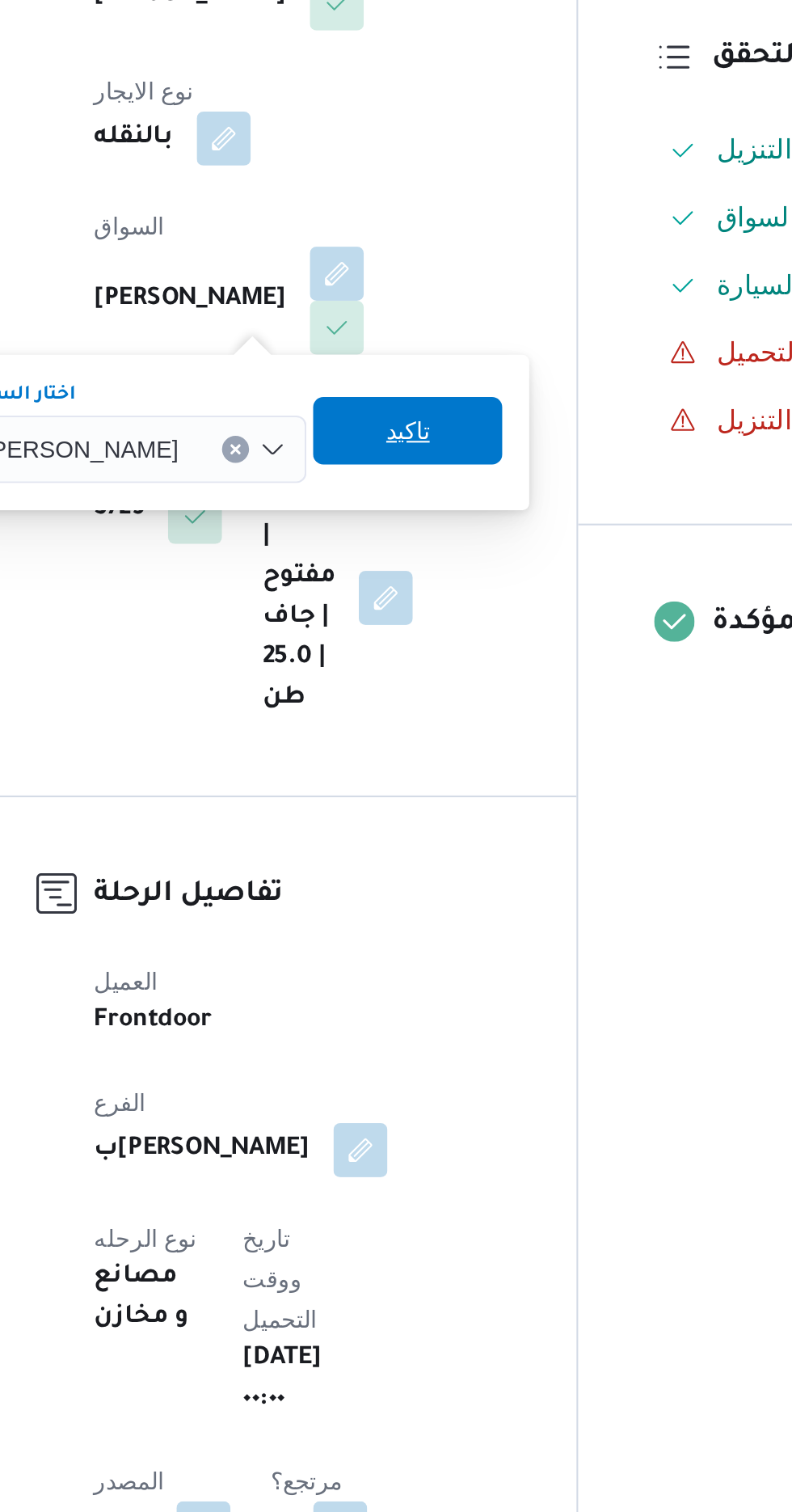
click at [435, 635] on span "تاكيد" at bounding box center [424, 636] width 21 height 19
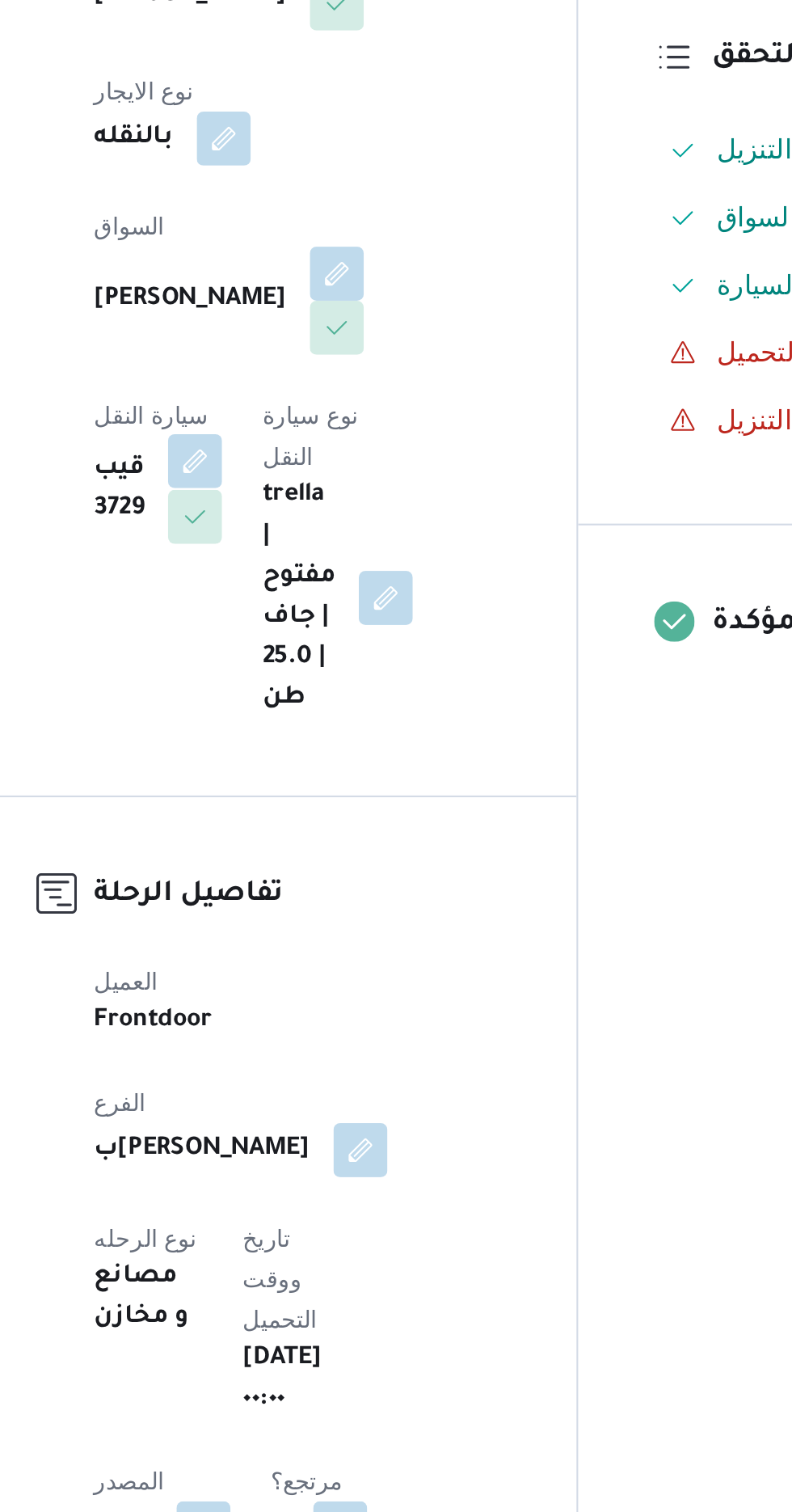
click at [335, 639] on button "button" at bounding box center [322, 651] width 26 height 26
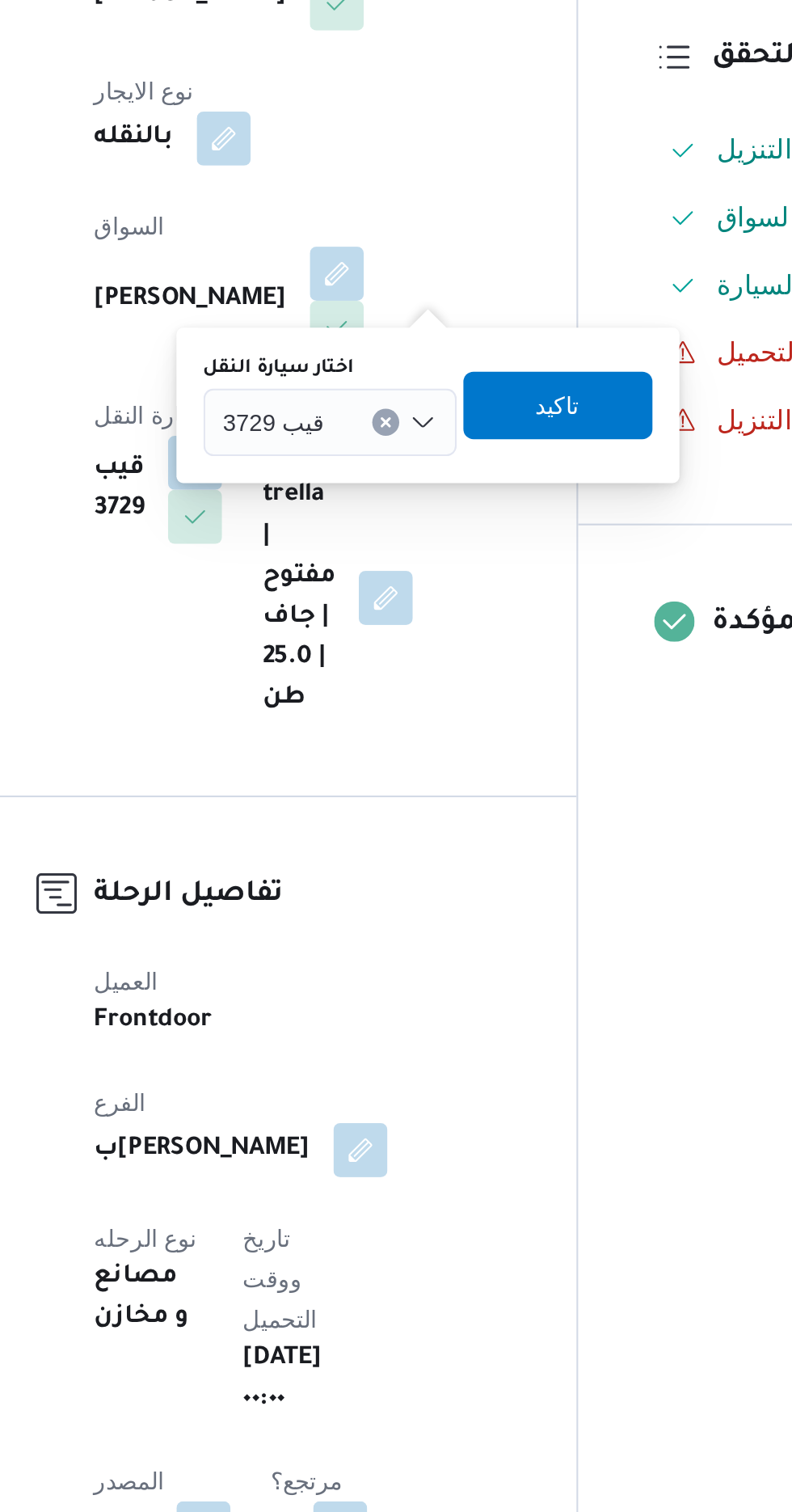
click at [391, 630] on input "اختار سيارة النقل" at bounding box center [392, 632] width 2 height 19
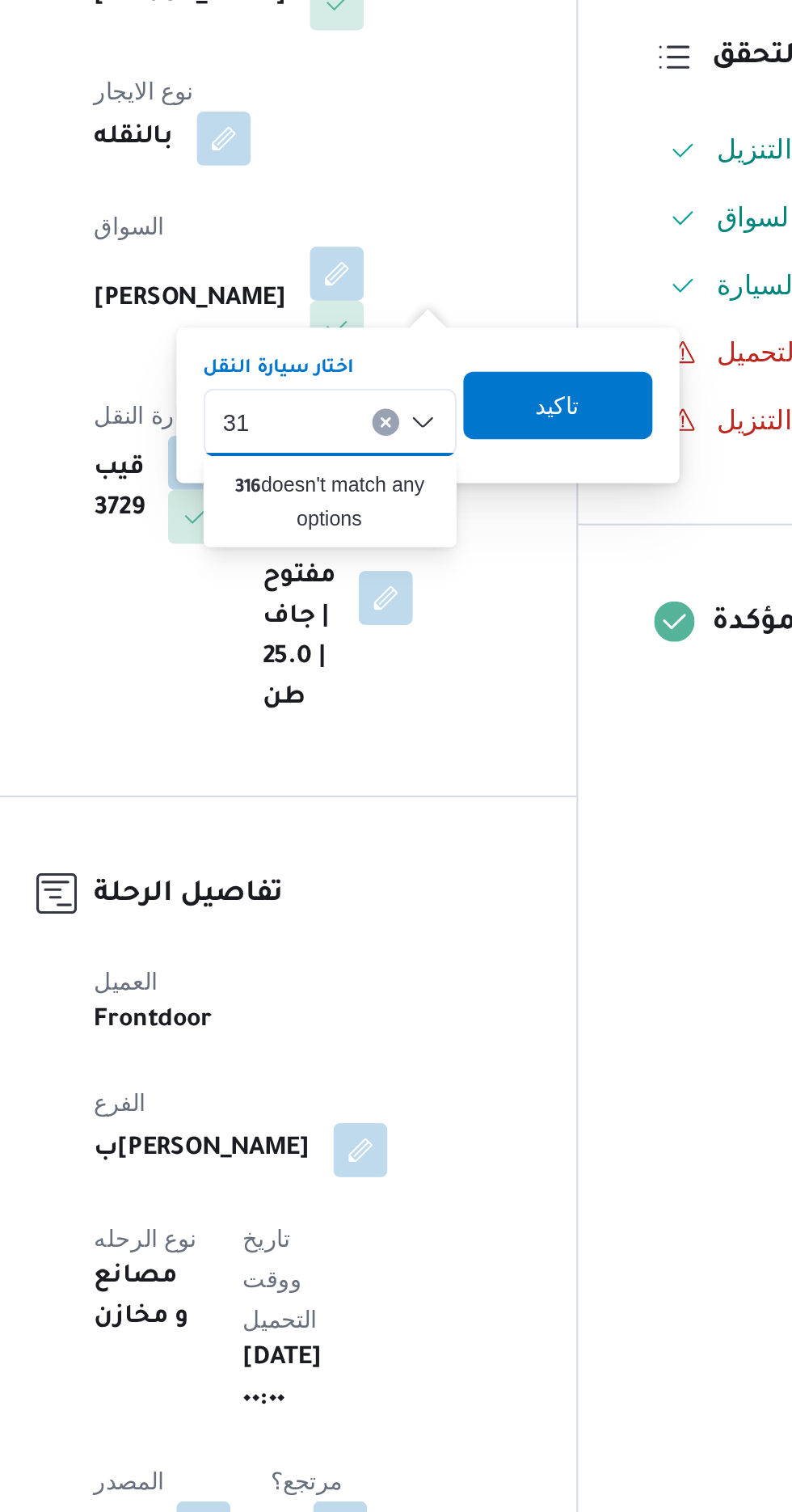
type input "3"
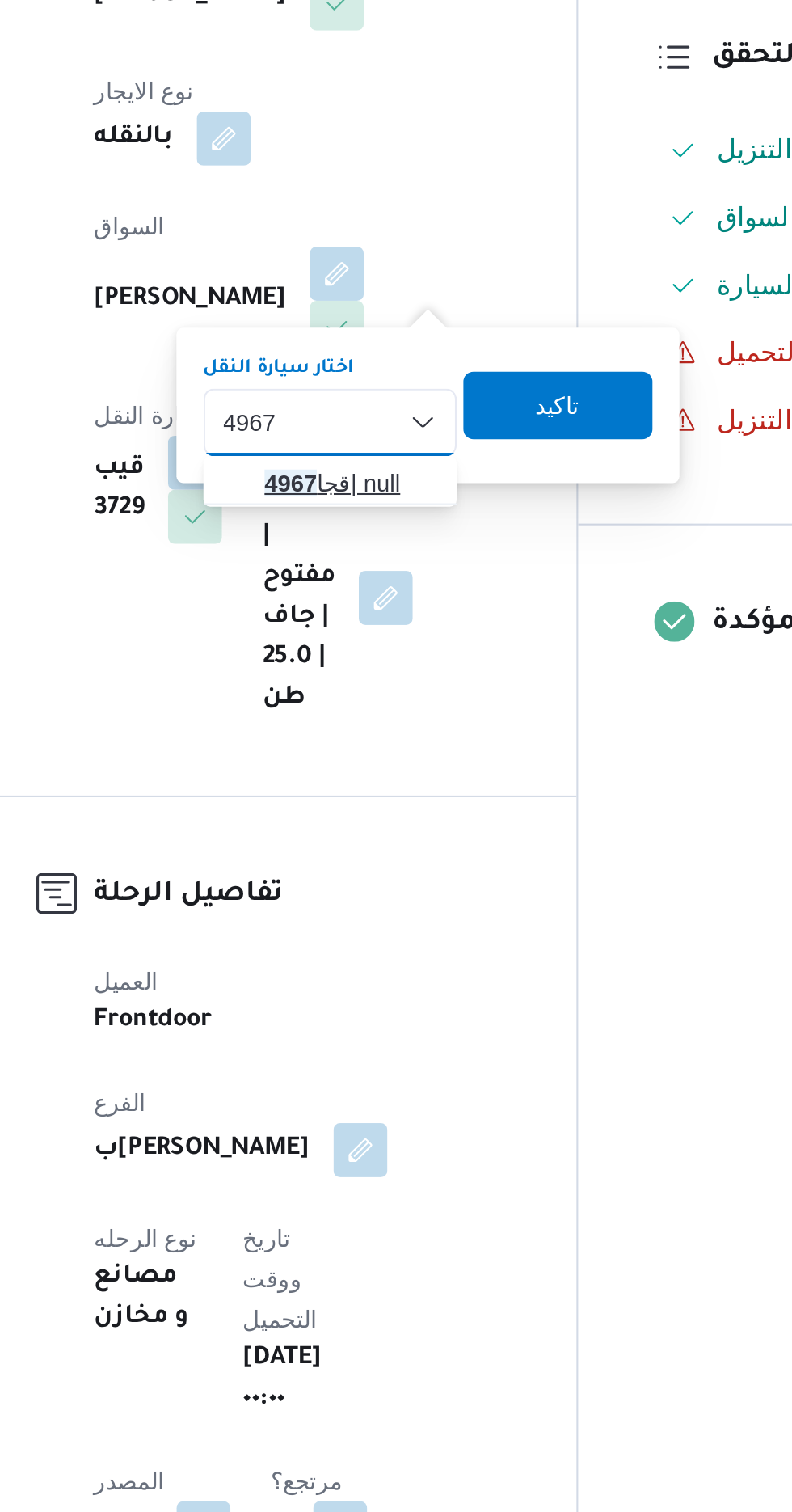
type input "4967"
click at [398, 659] on span "قجا 4967 | null" at bounding box center [396, 662] width 82 height 19
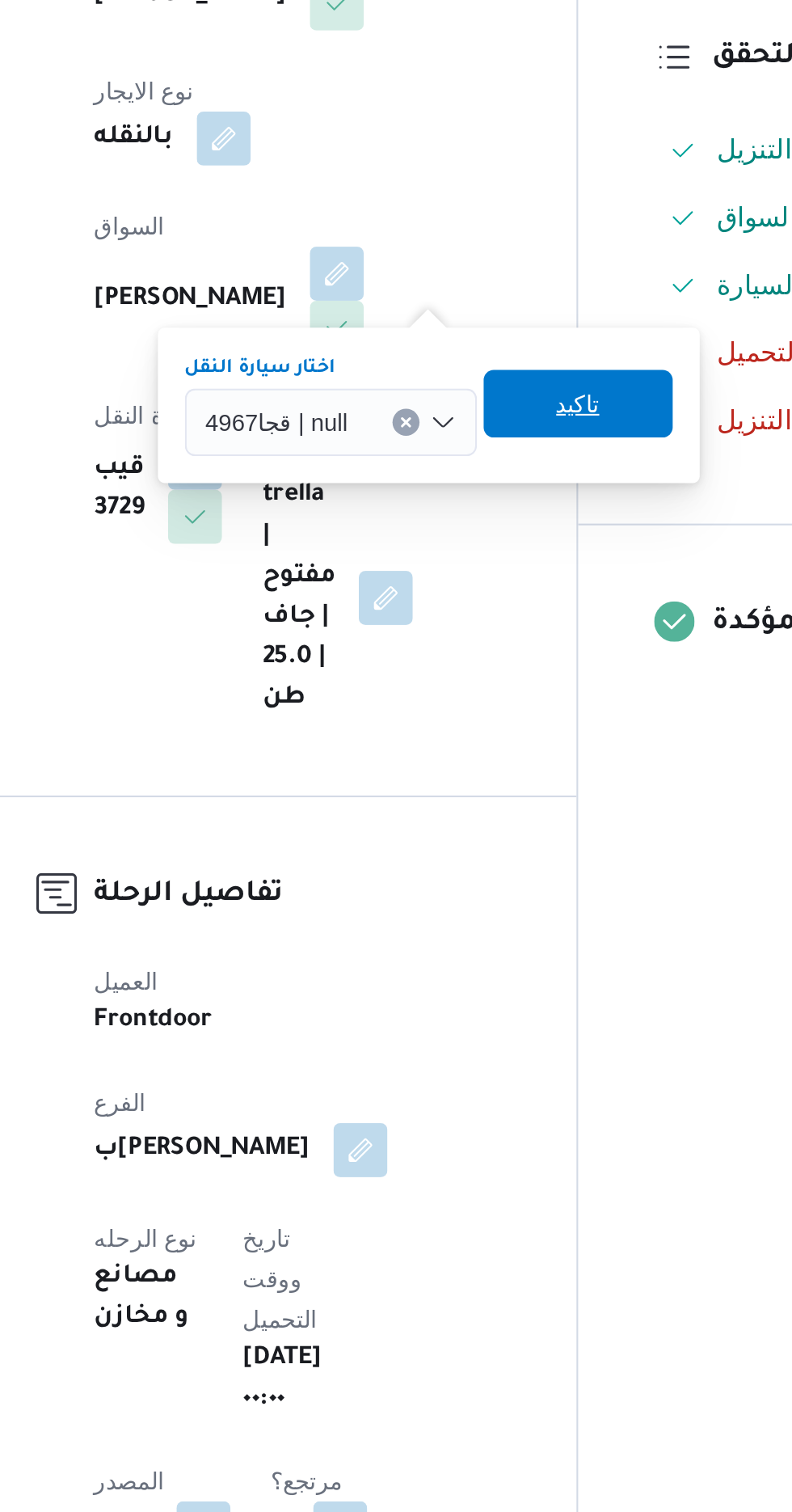
click at [513, 623] on span "تاكيد" at bounding box center [505, 624] width 21 height 19
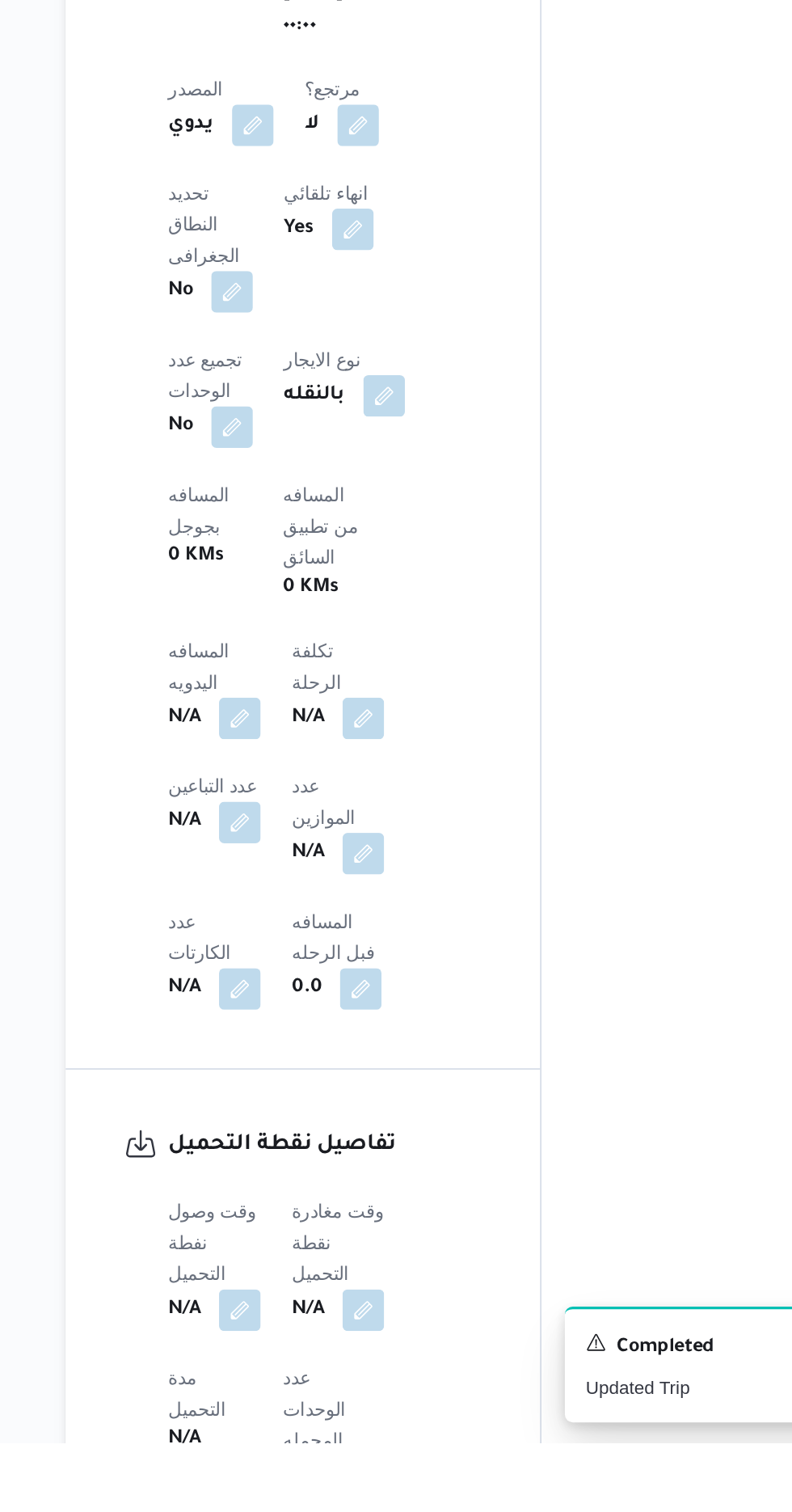
scroll to position [470, 0]
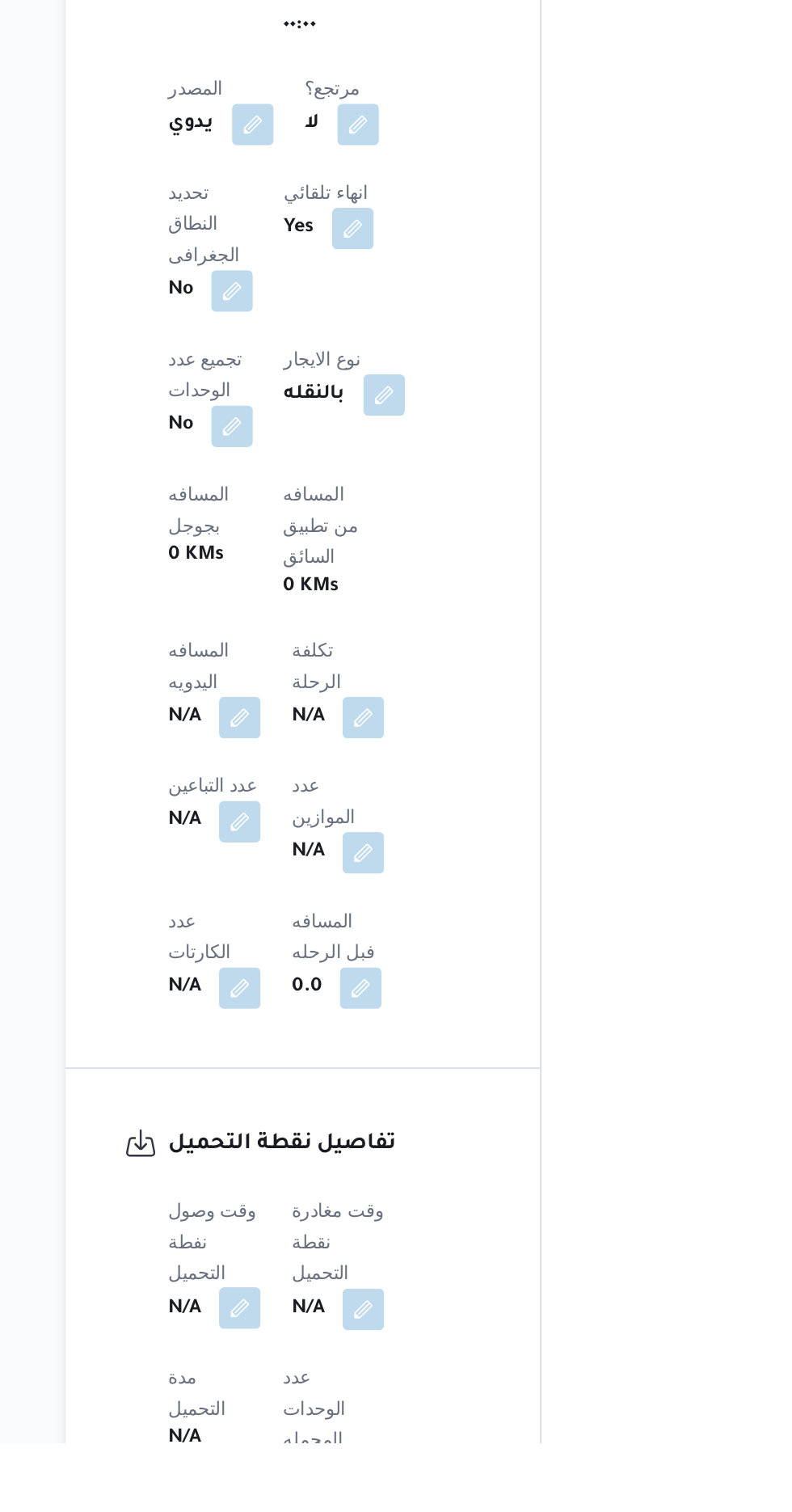
click at [308, 1415] on button "button" at bounding box center [318, 1427] width 26 height 26
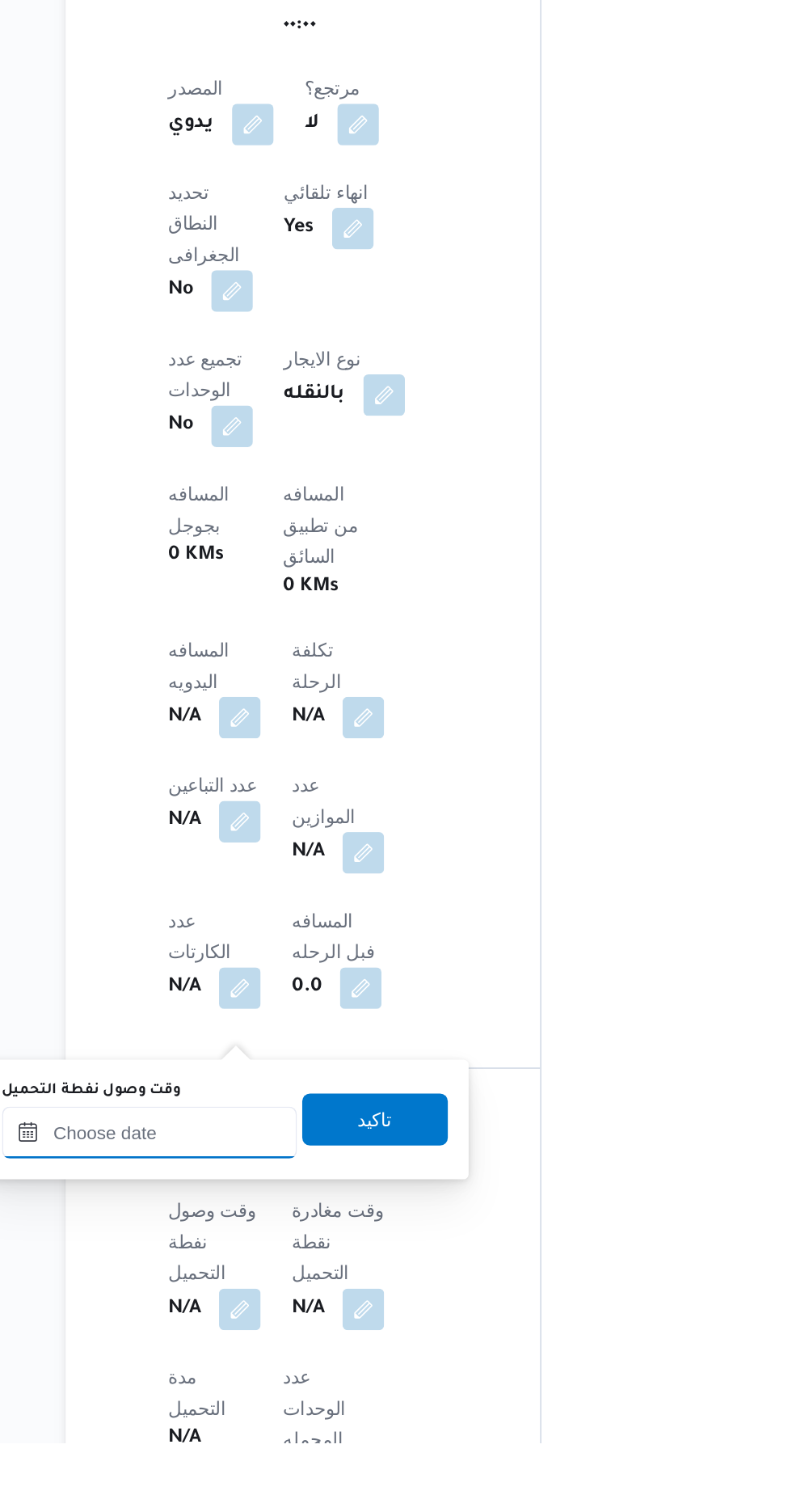
click at [285, 1320] on input "وقت وصول نفطة التحميل" at bounding box center [262, 1318] width 183 height 32
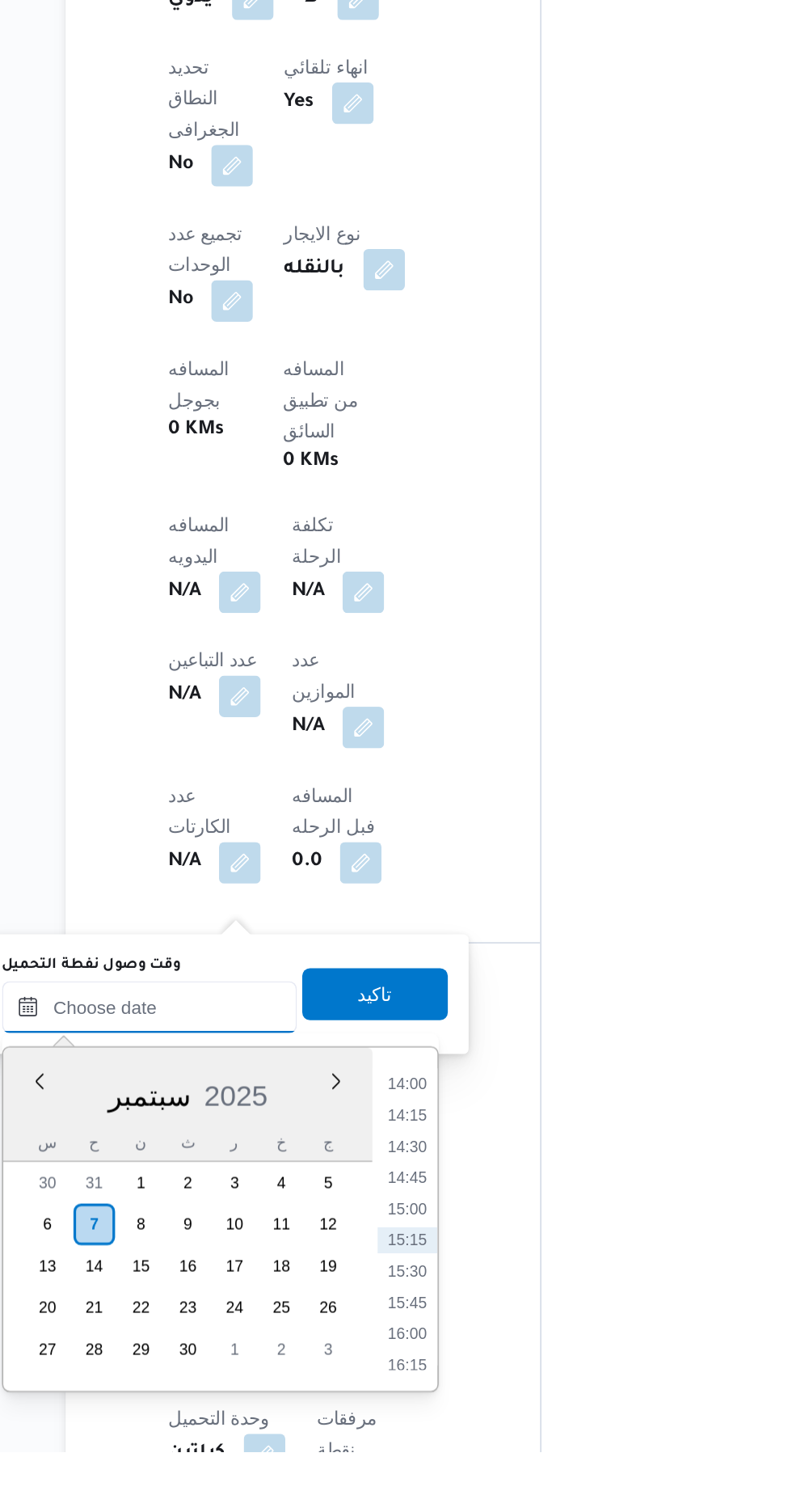
scroll to position [554, 0]
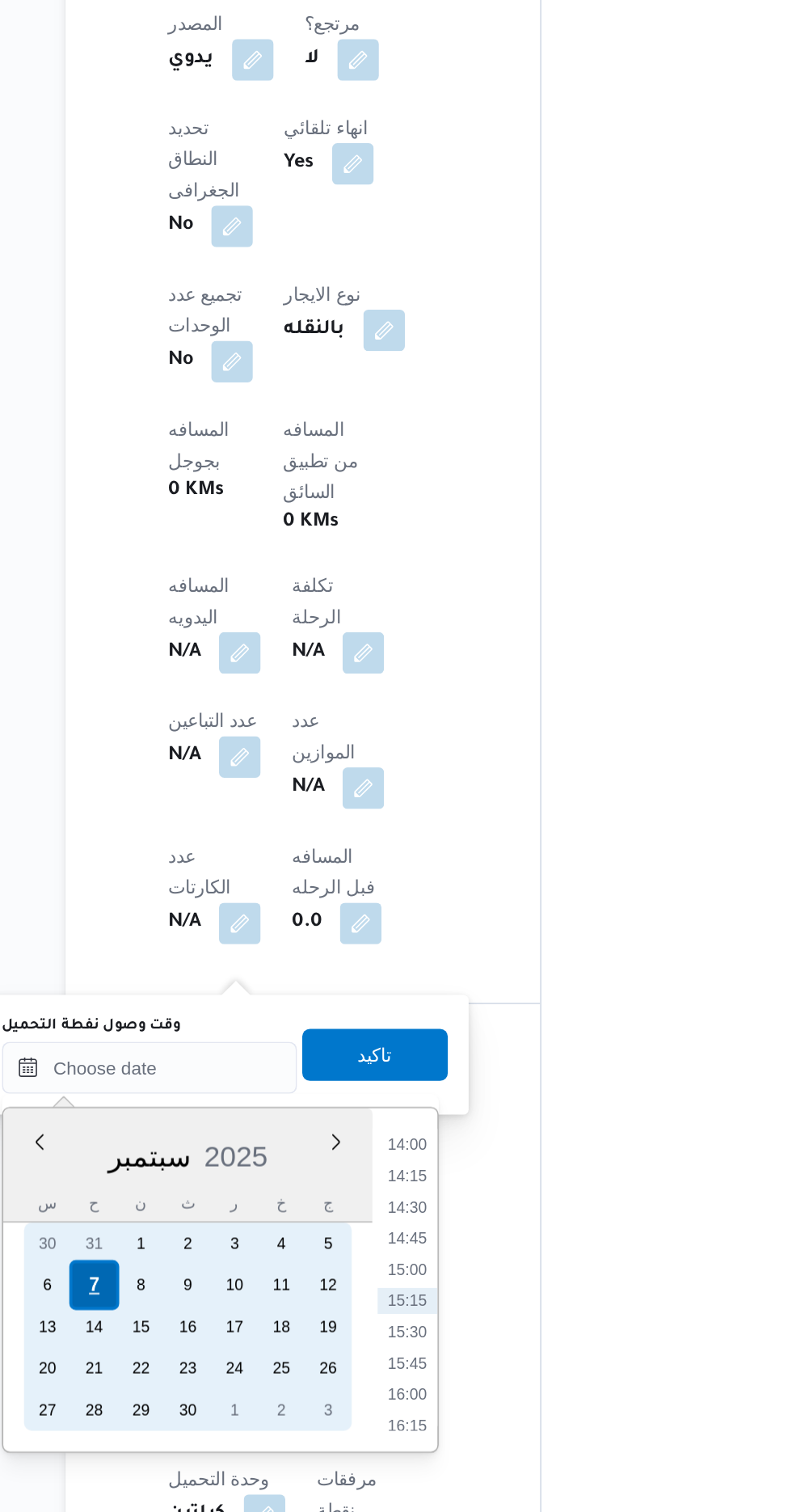
click at [230, 1373] on div "7" at bounding box center [226, 1370] width 31 height 31
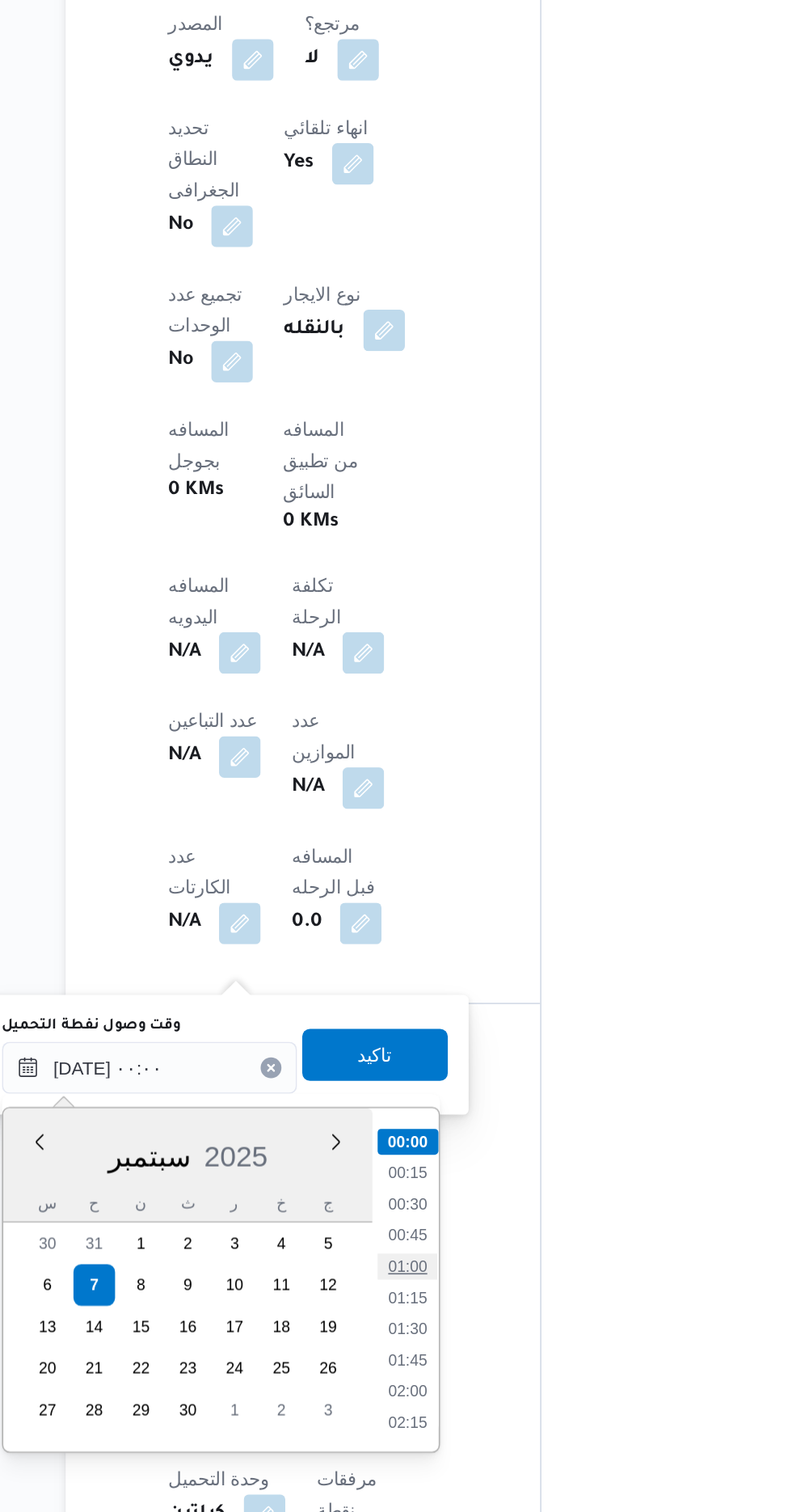
click at [431, 1355] on li "01:00" at bounding box center [422, 1359] width 37 height 16
type input "[DATE] ٠١:٠٠"
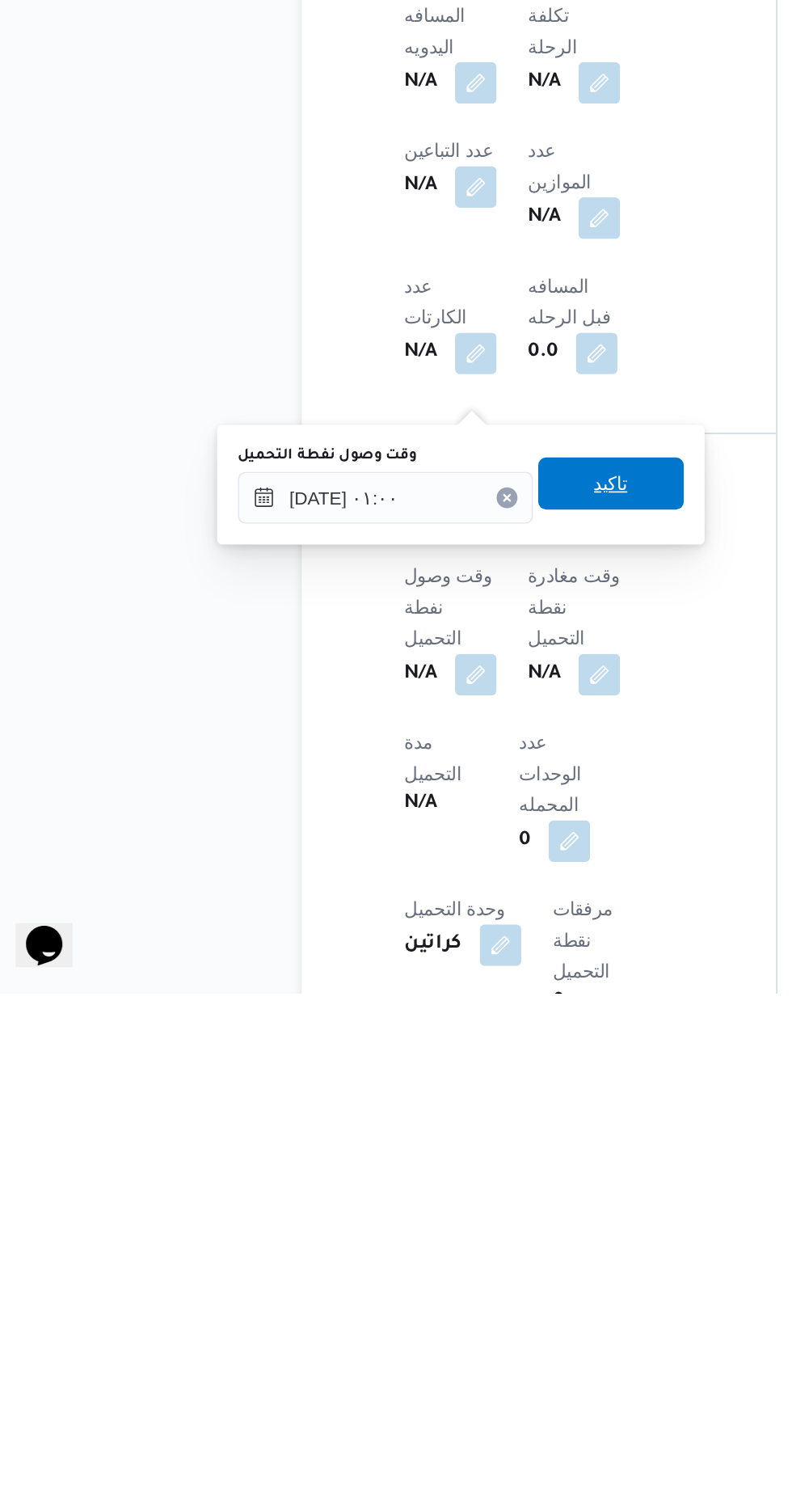
click at [430, 1197] on span "تاكيد" at bounding box center [402, 1194] width 90 height 32
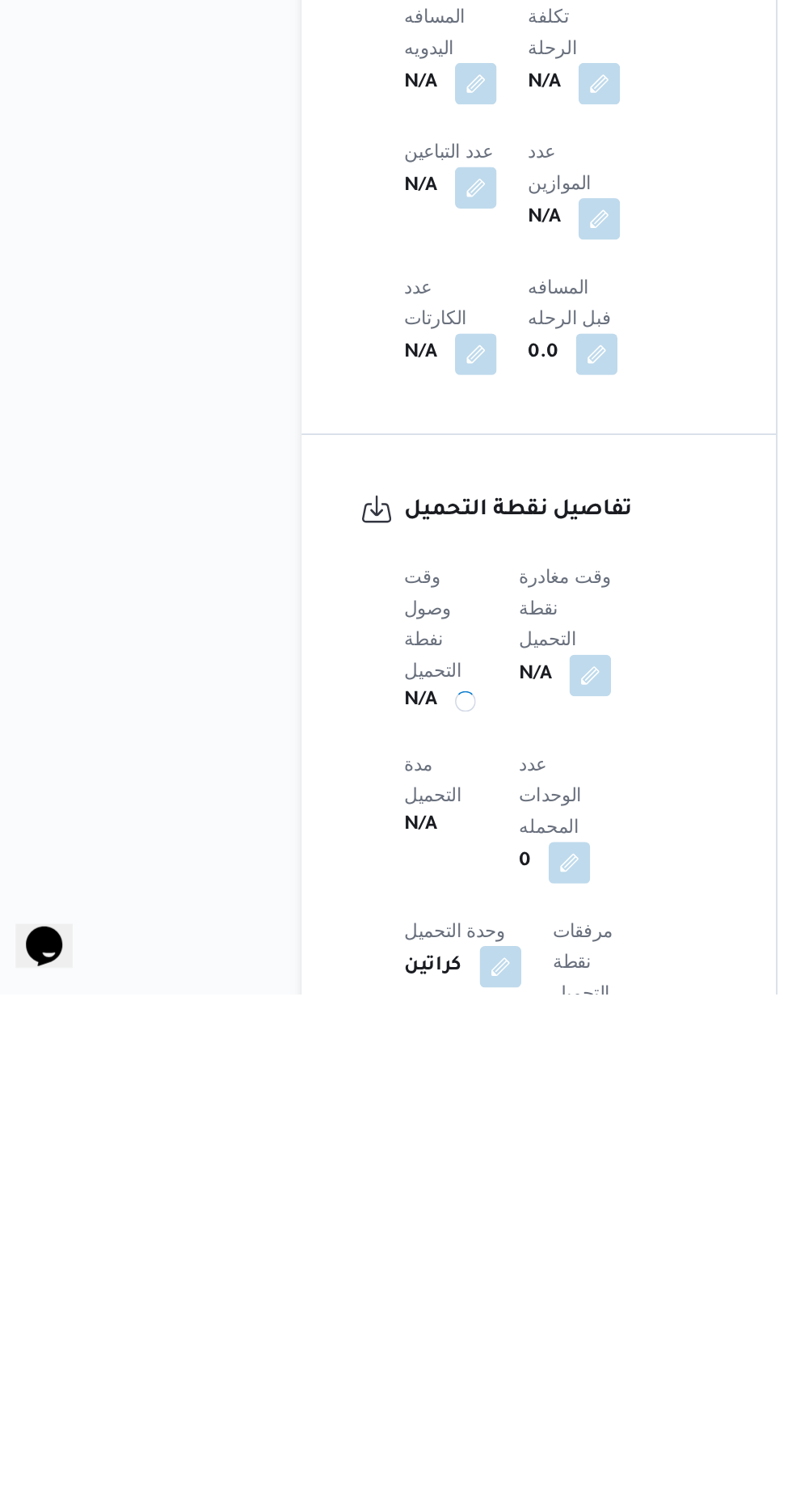
scroll to position [586, 0]
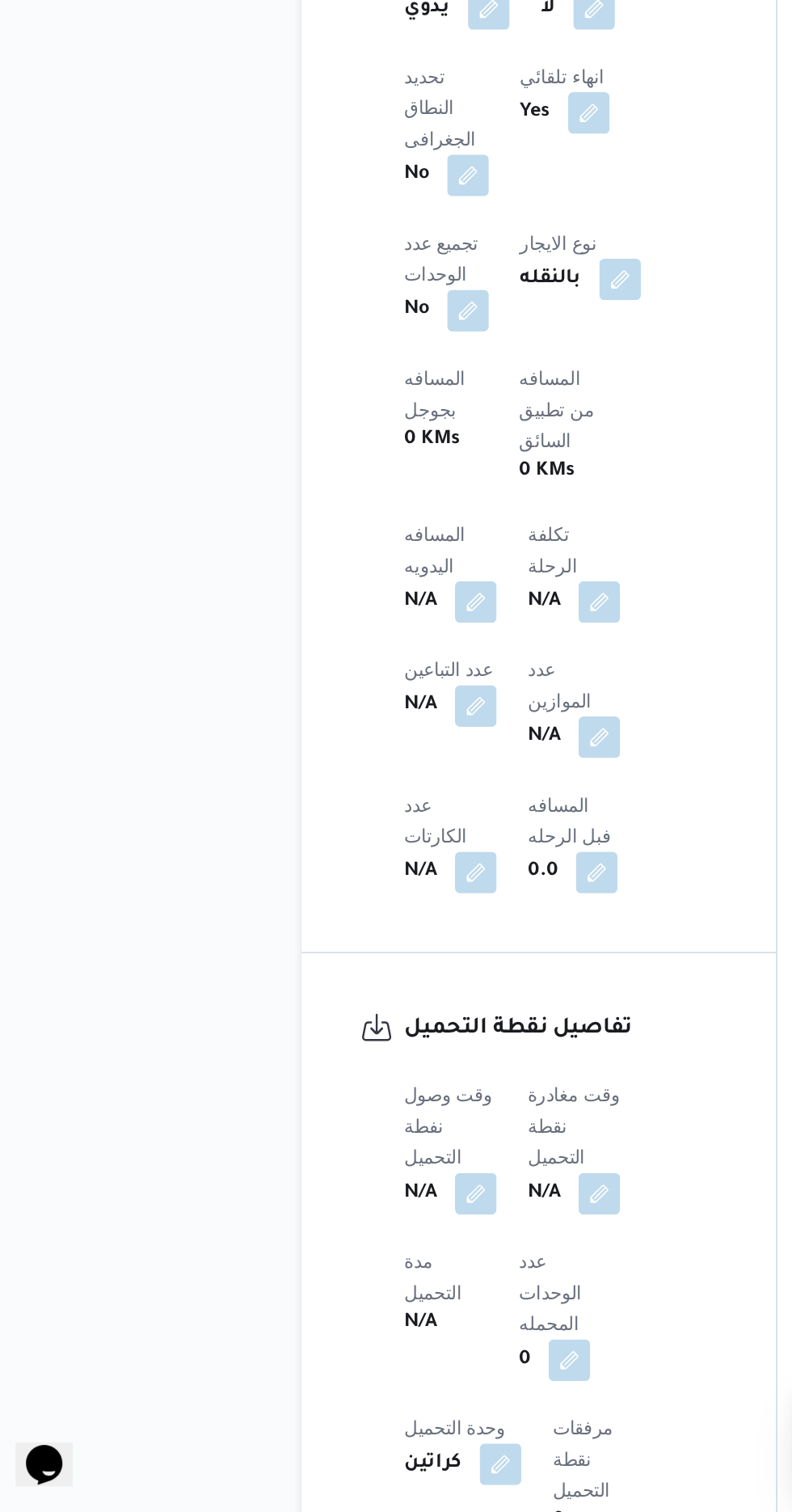
click at [371, 1304] on b "N/A" at bounding box center [361, 1313] width 20 height 19
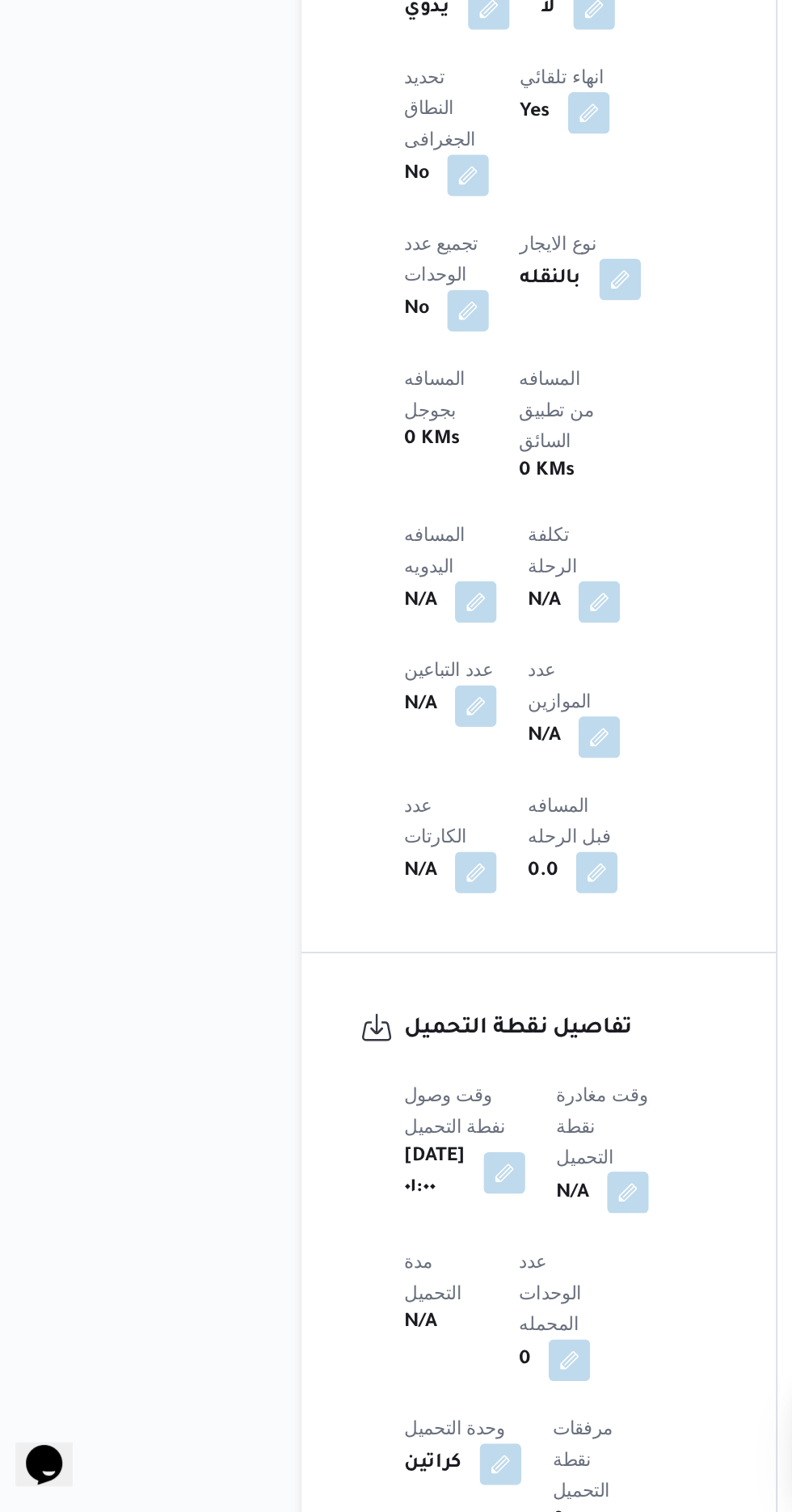
click at [426, 1300] on button "button" at bounding box center [412, 1312] width 26 height 26
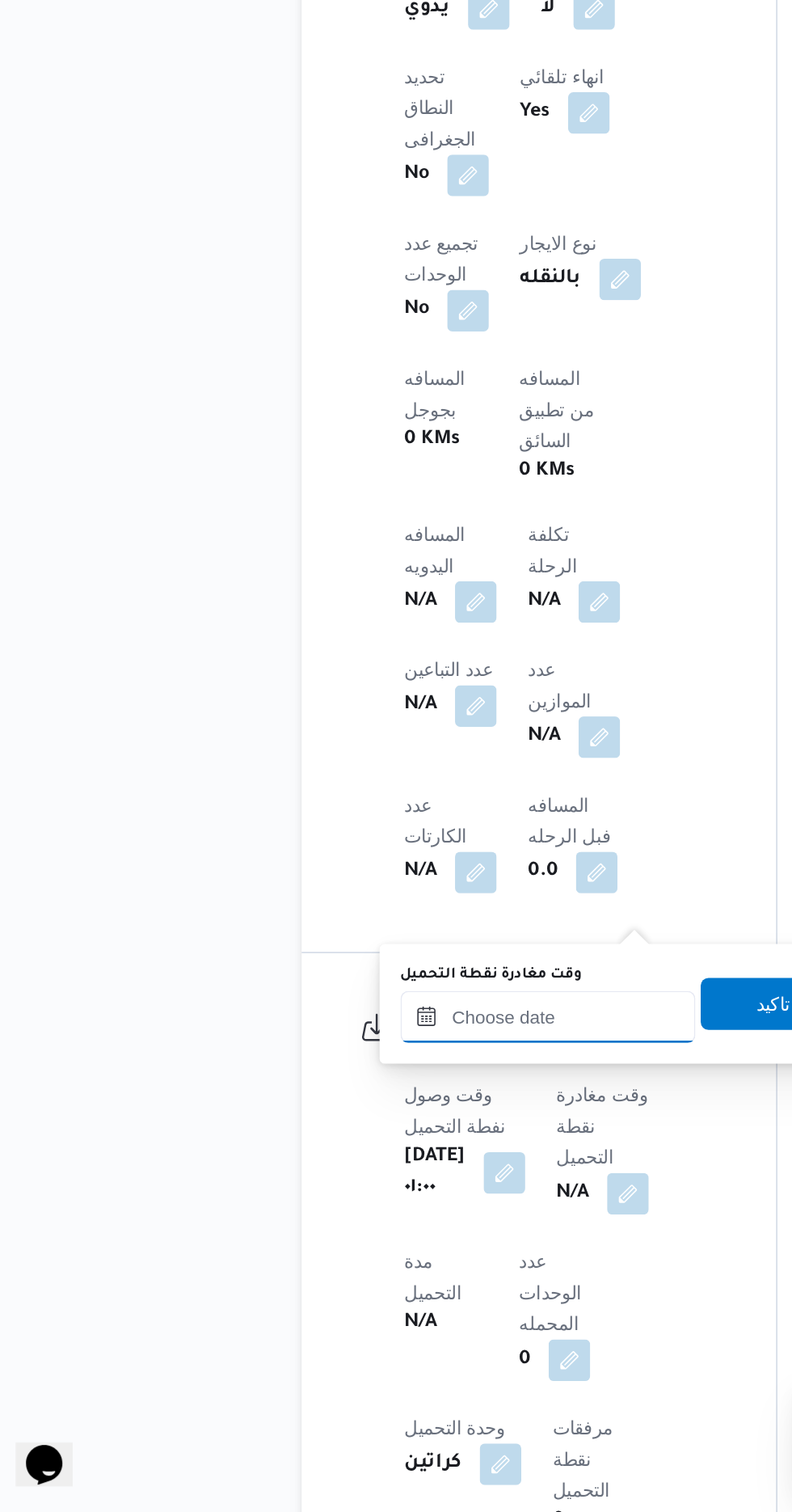
click at [396, 1203] on input "وقت مغادرة نقطة التحميل" at bounding box center [362, 1203] width 183 height 32
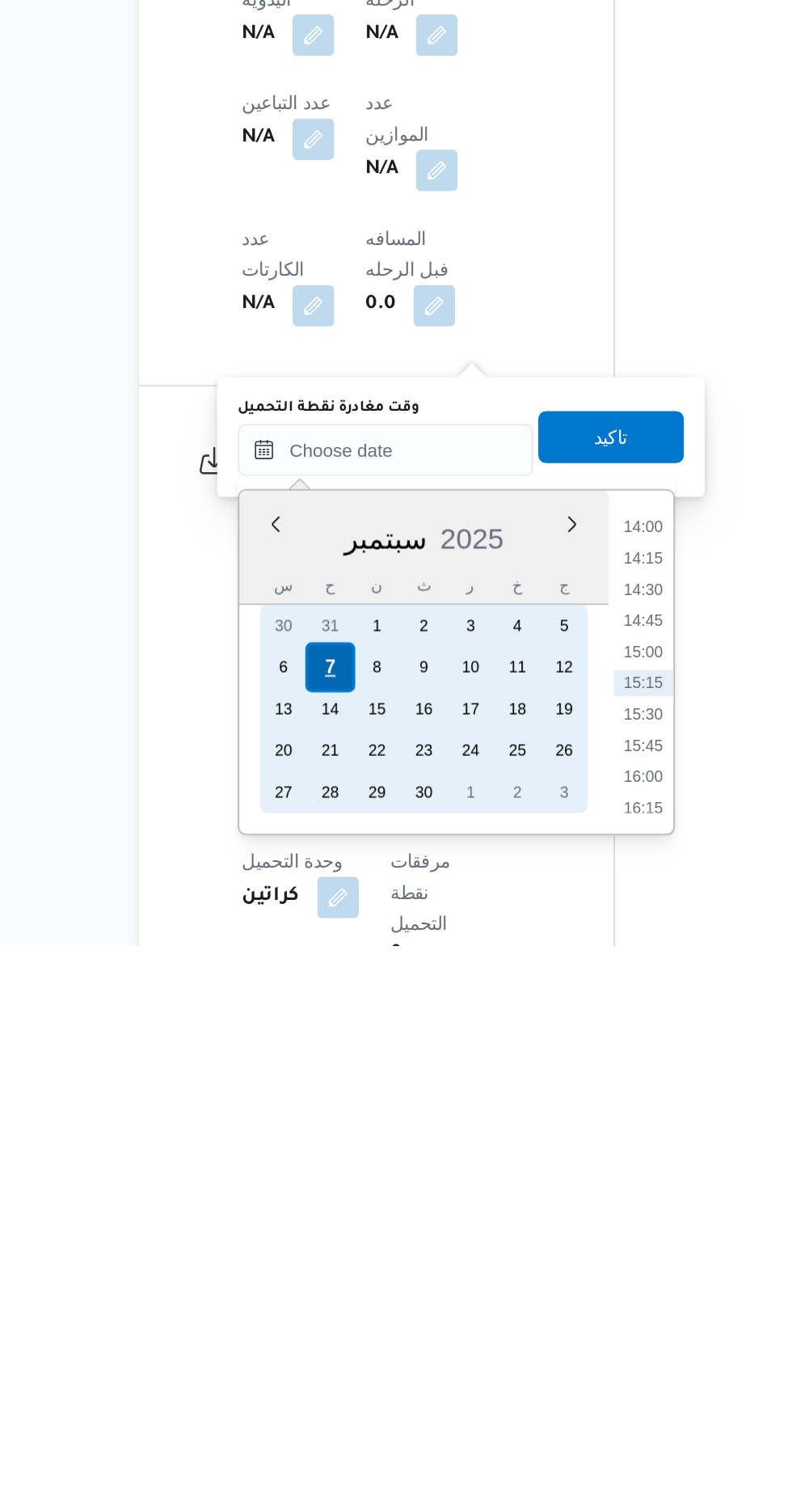
click at [328, 1336] on div "7" at bounding box center [328, 1339] width 31 height 31
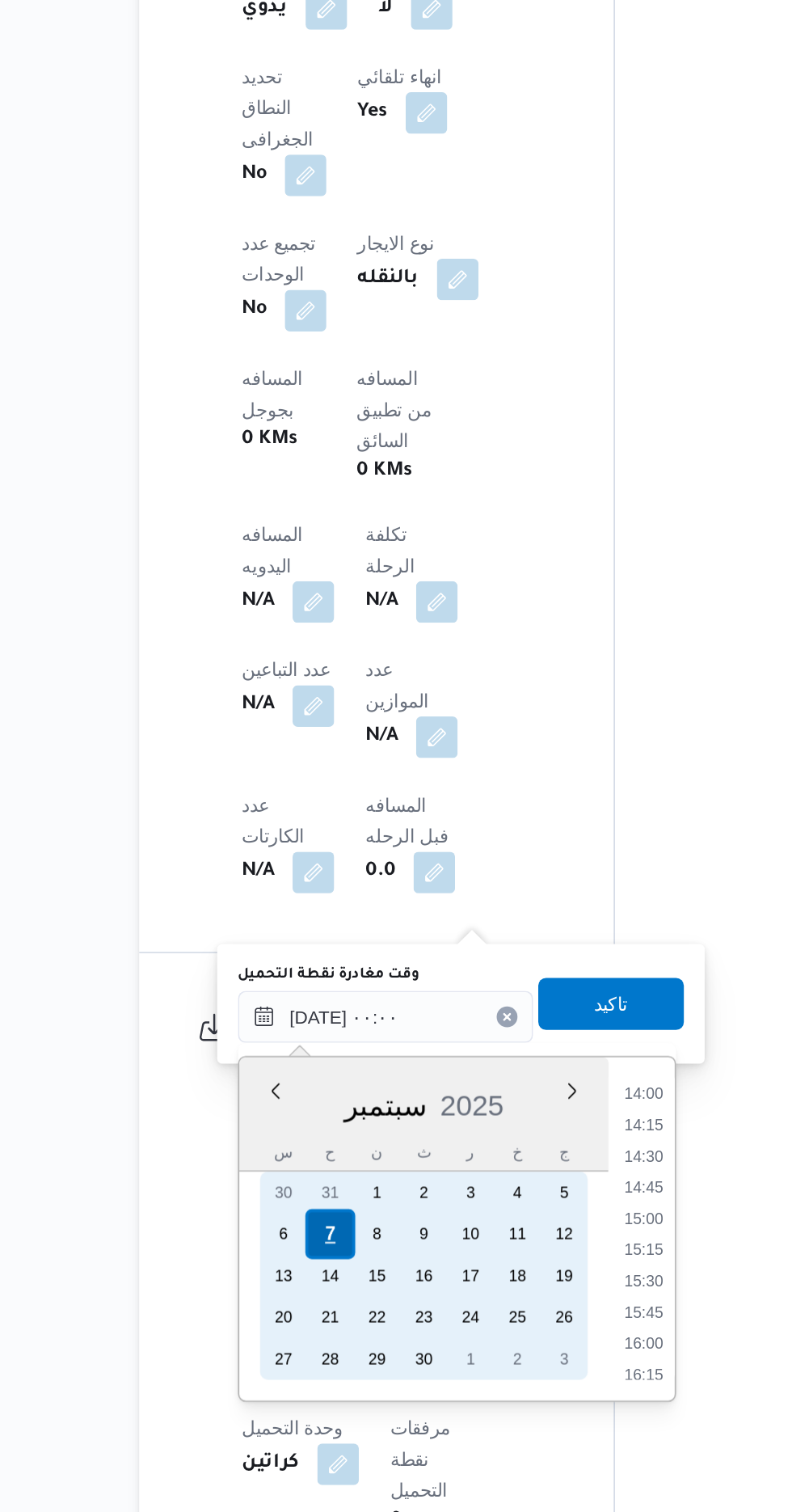
scroll to position [0, 0]
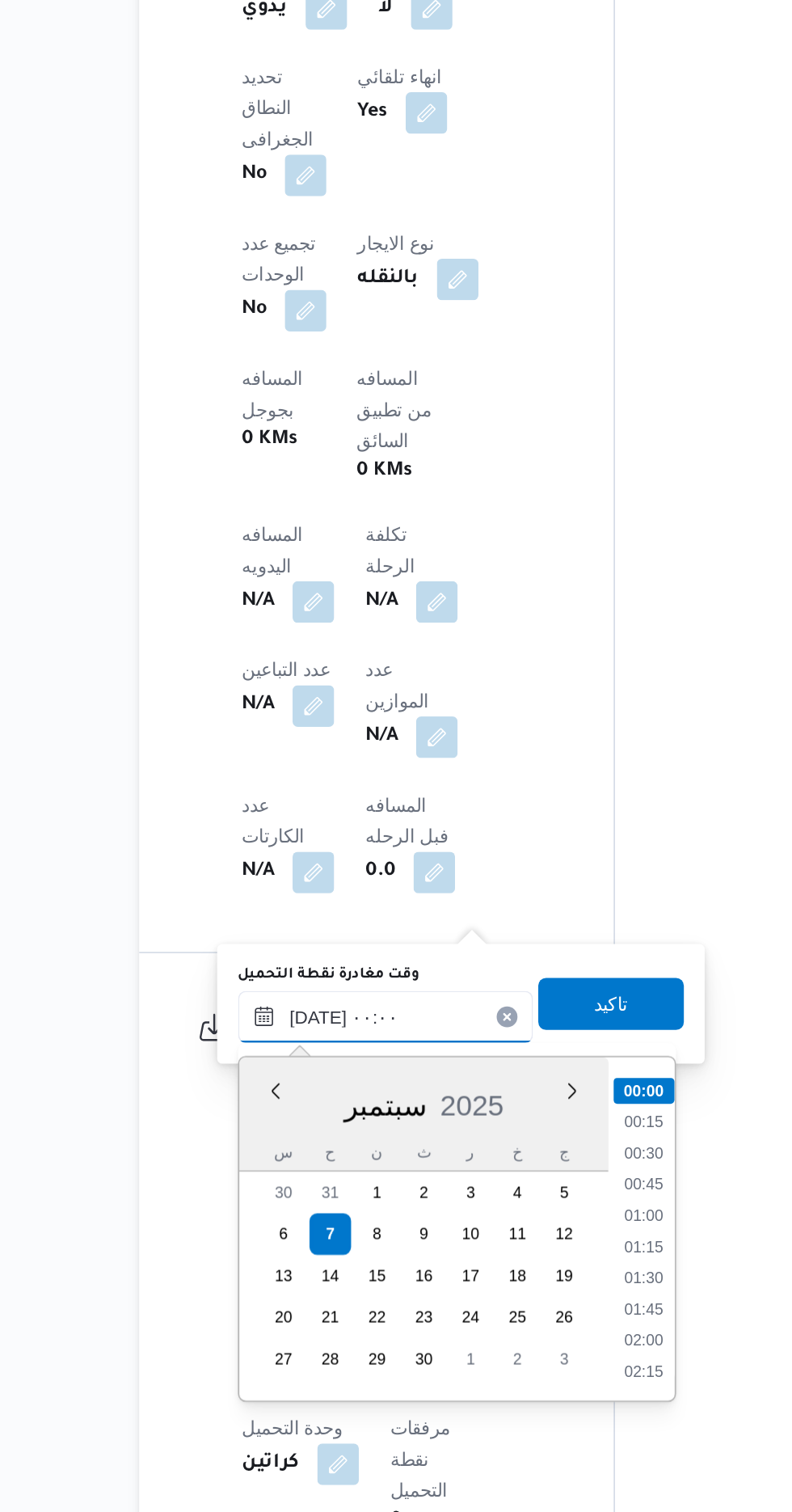
click at [284, 1199] on input "[DATE] ٠٠:٠٠" at bounding box center [362, 1203] width 183 height 32
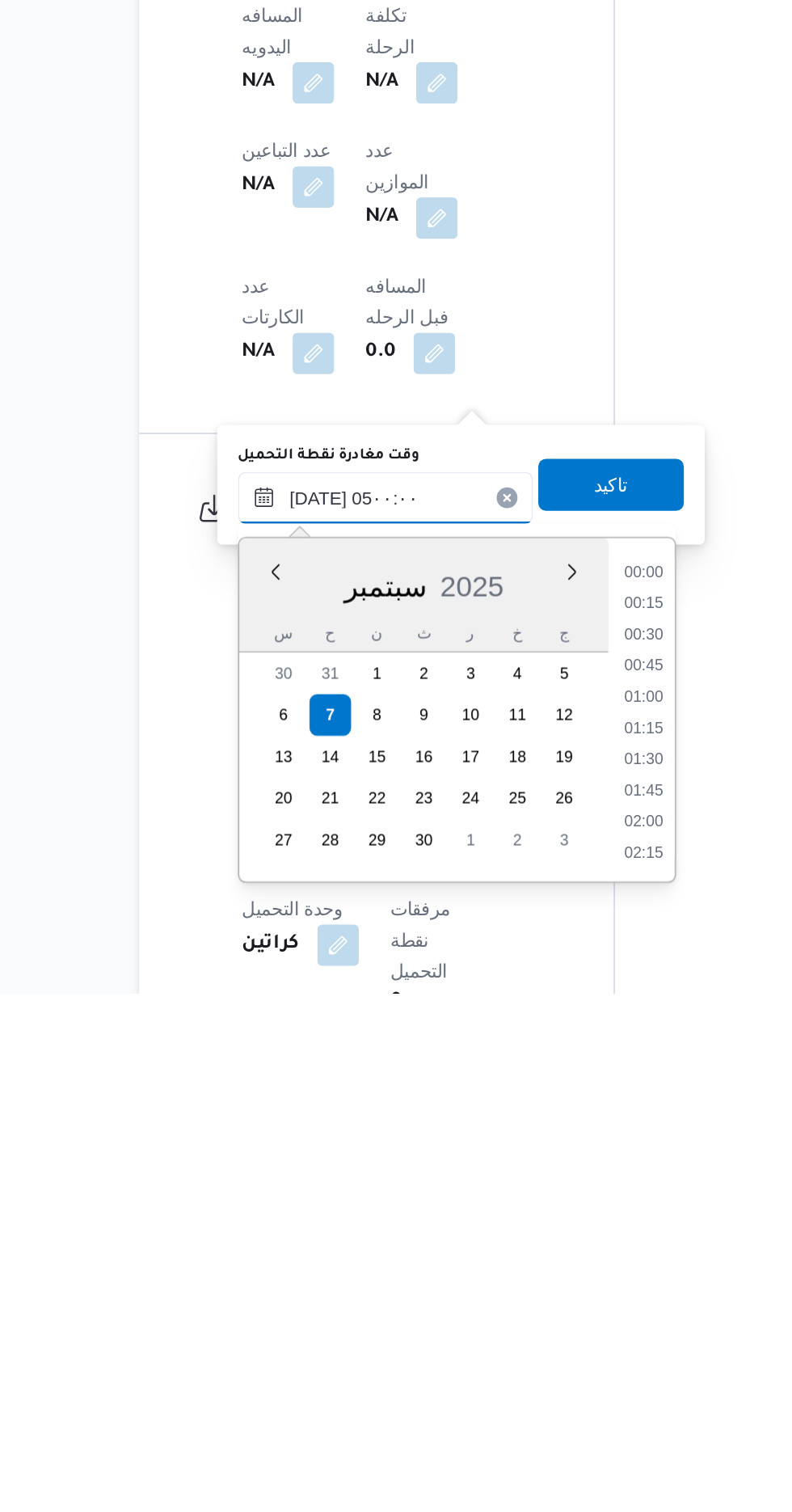
scroll to position [218, 0]
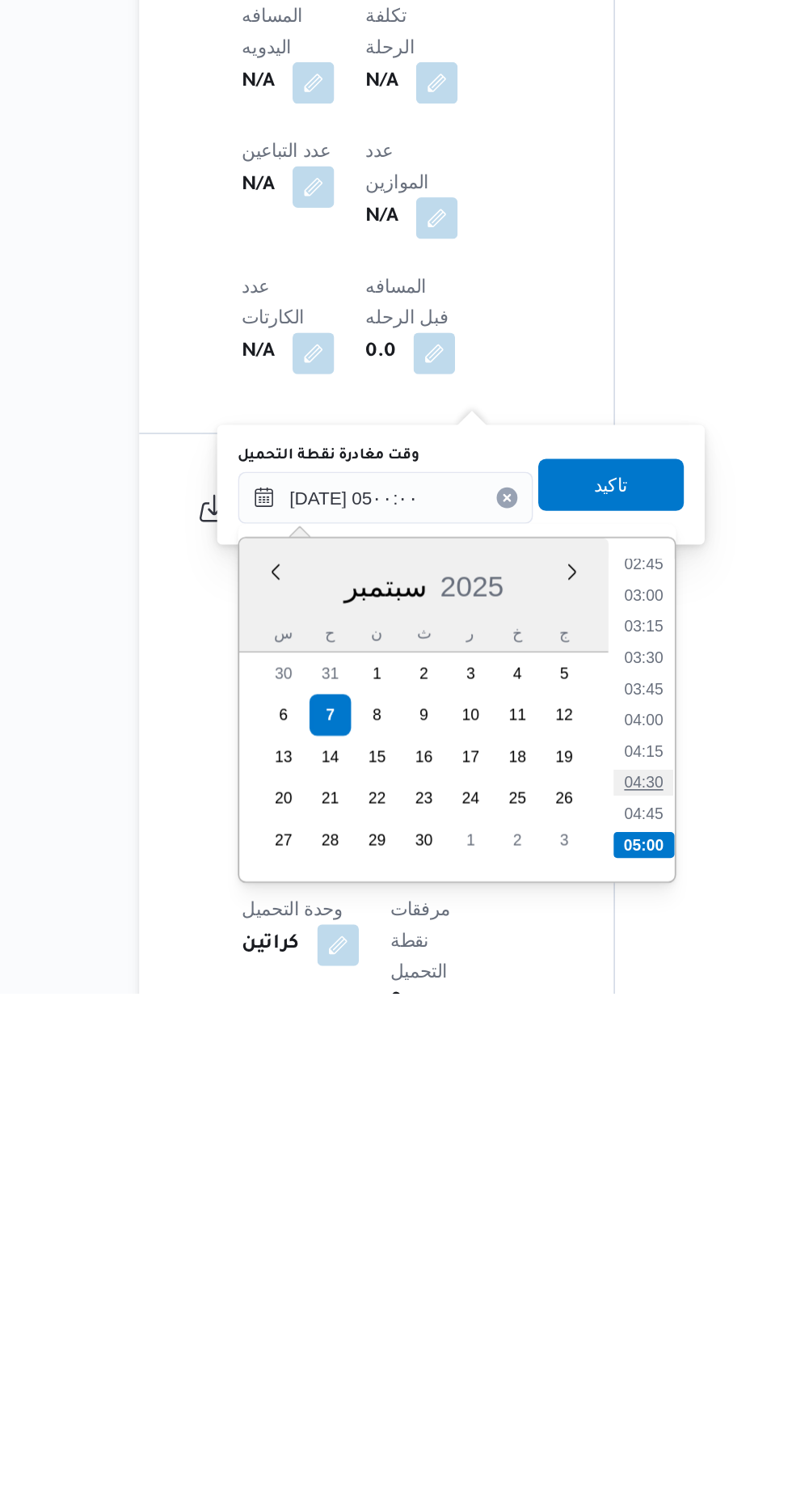
click at [524, 1383] on li "04:30" at bounding box center [523, 1380] width 37 height 16
type input "[DATE] ٠٤:٣٠"
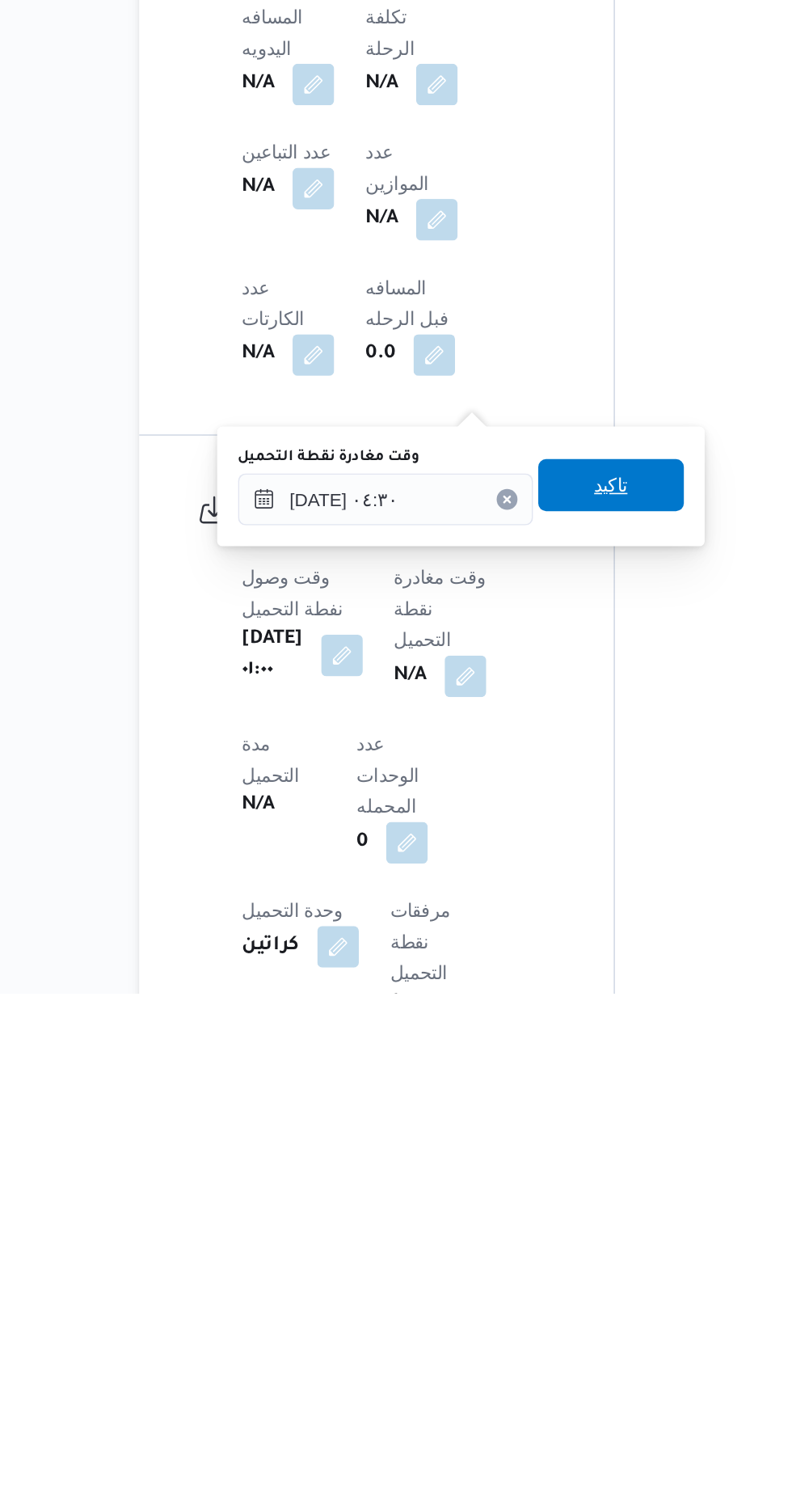
click at [524, 1210] on span "تاكيد" at bounding box center [503, 1195] width 90 height 32
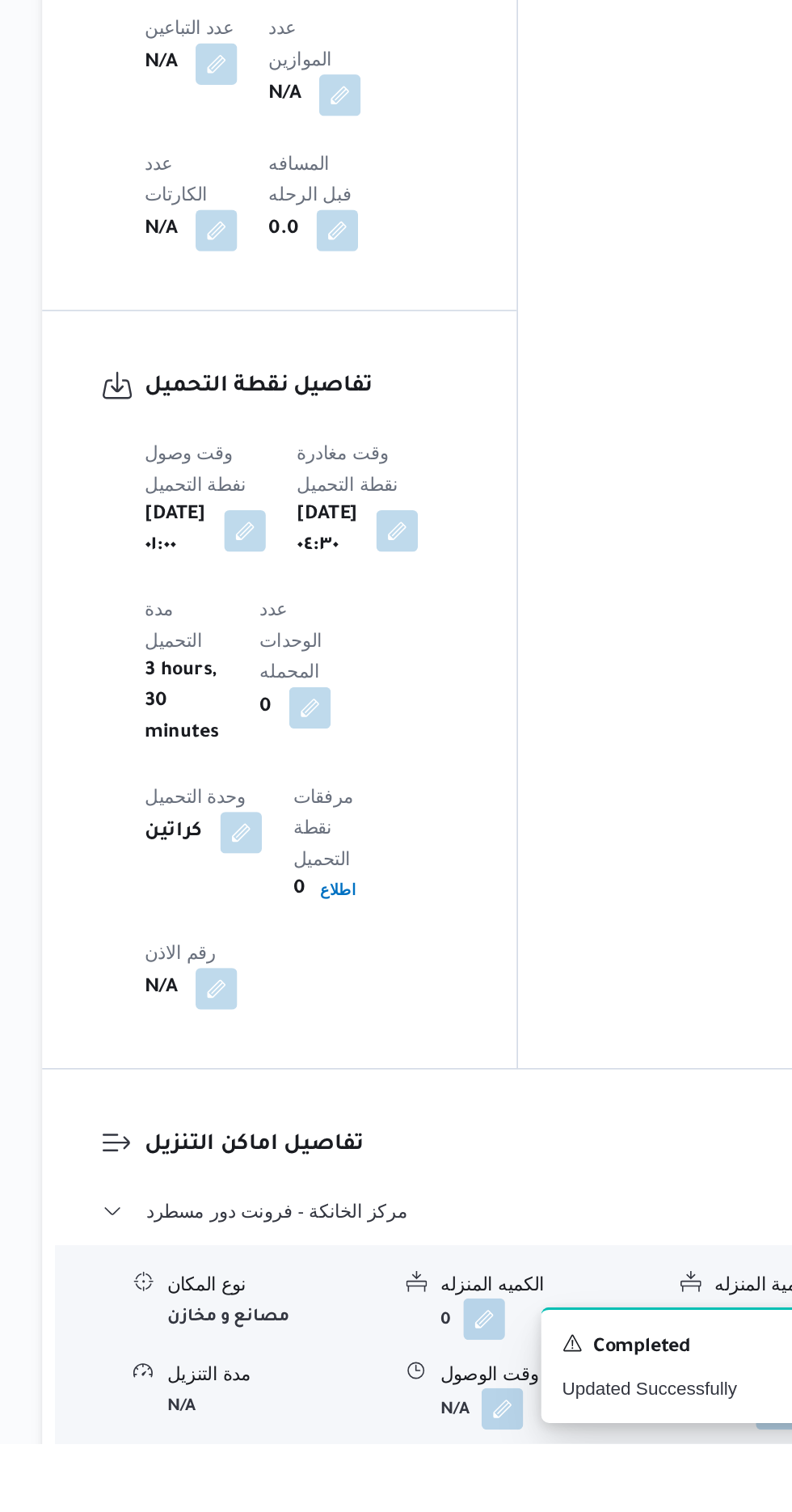
scroll to position [941, 0]
click at [494, 1477] on button "button" at bounding box center [496, 1490] width 26 height 26
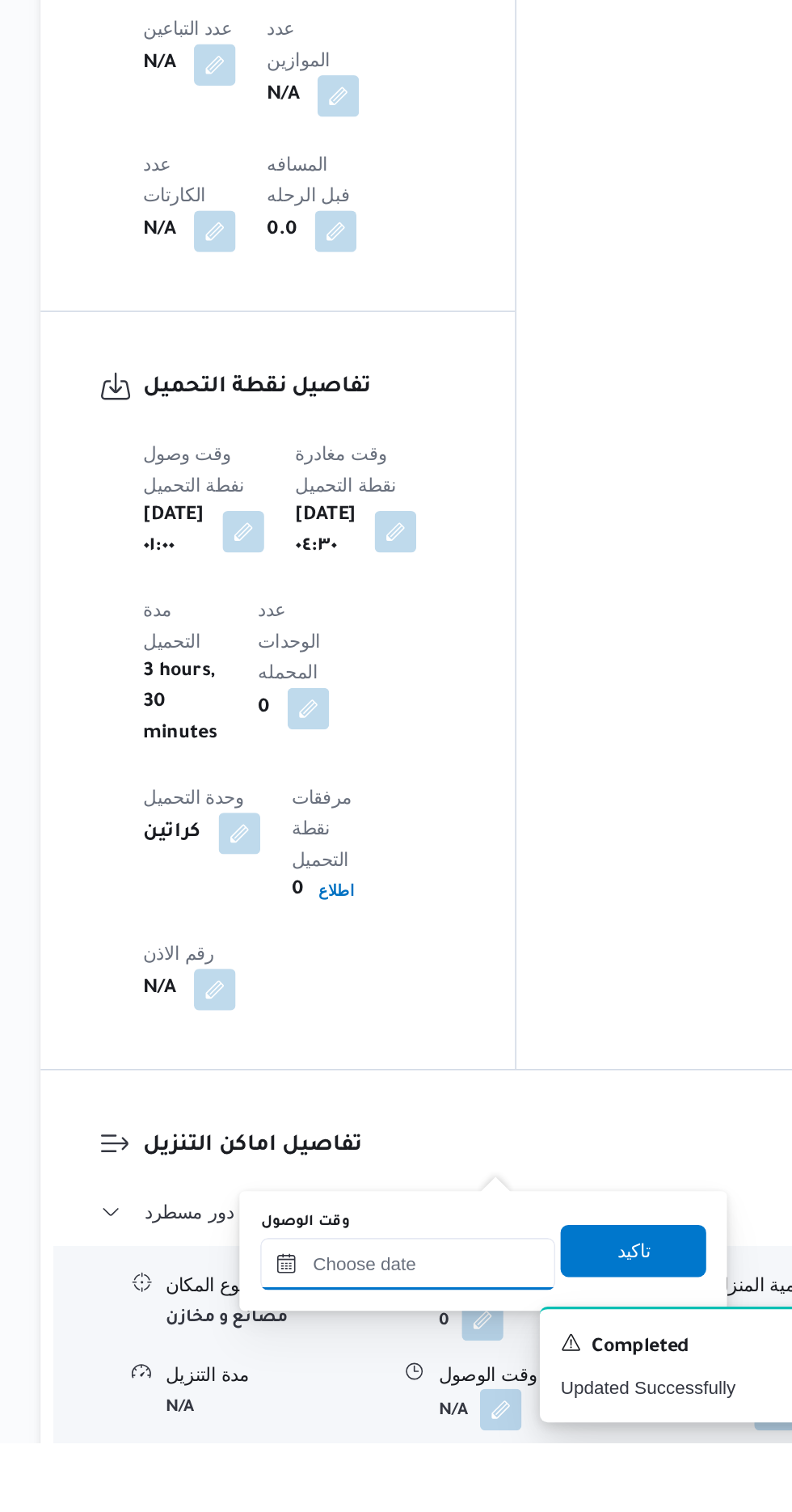
click at [458, 1396] on input "وقت الوصول" at bounding box center [438, 1400] width 183 height 32
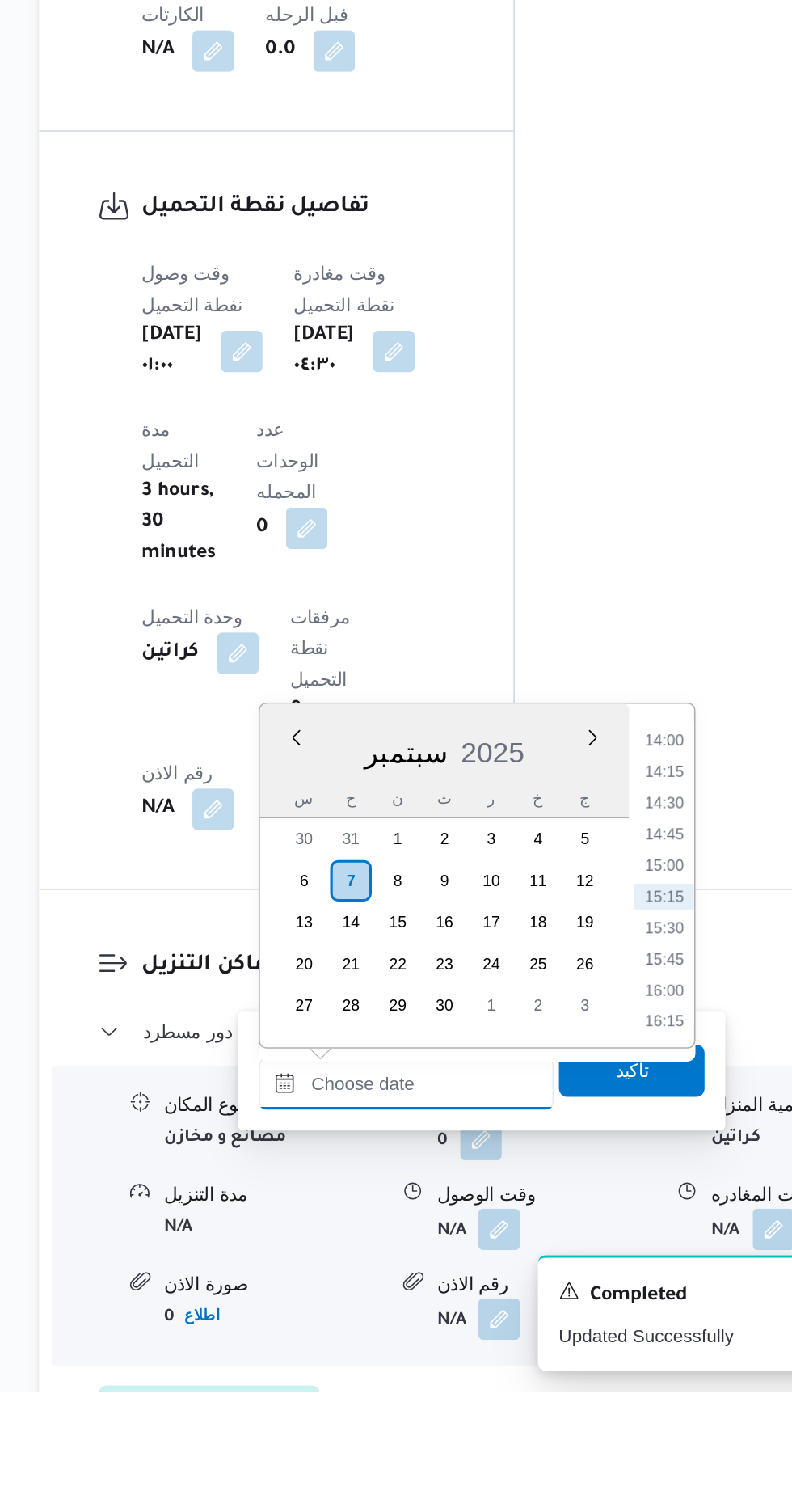
scroll to position [1107, 0]
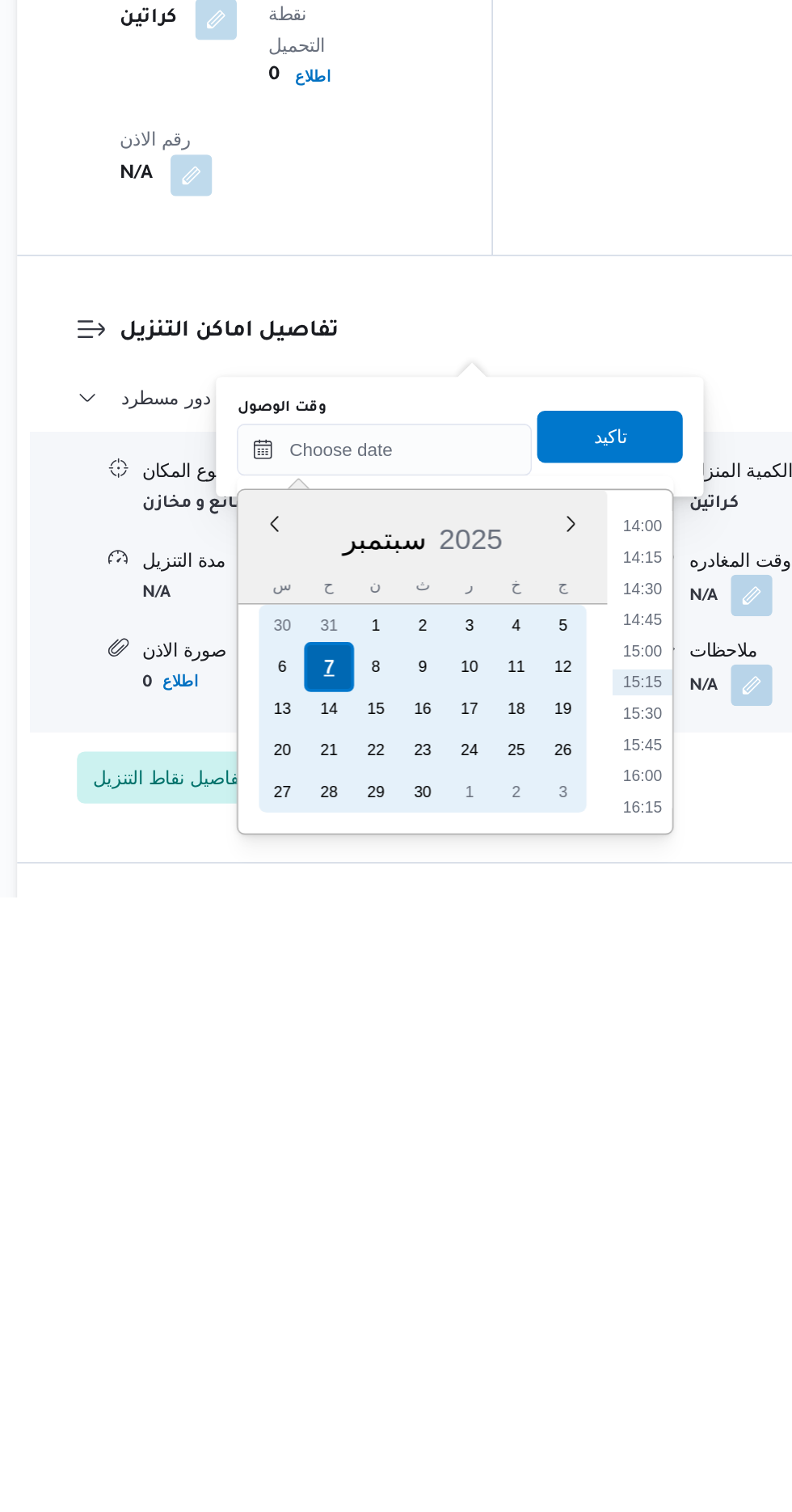
click at [404, 1366] on div "7" at bounding box center [404, 1369] width 31 height 31
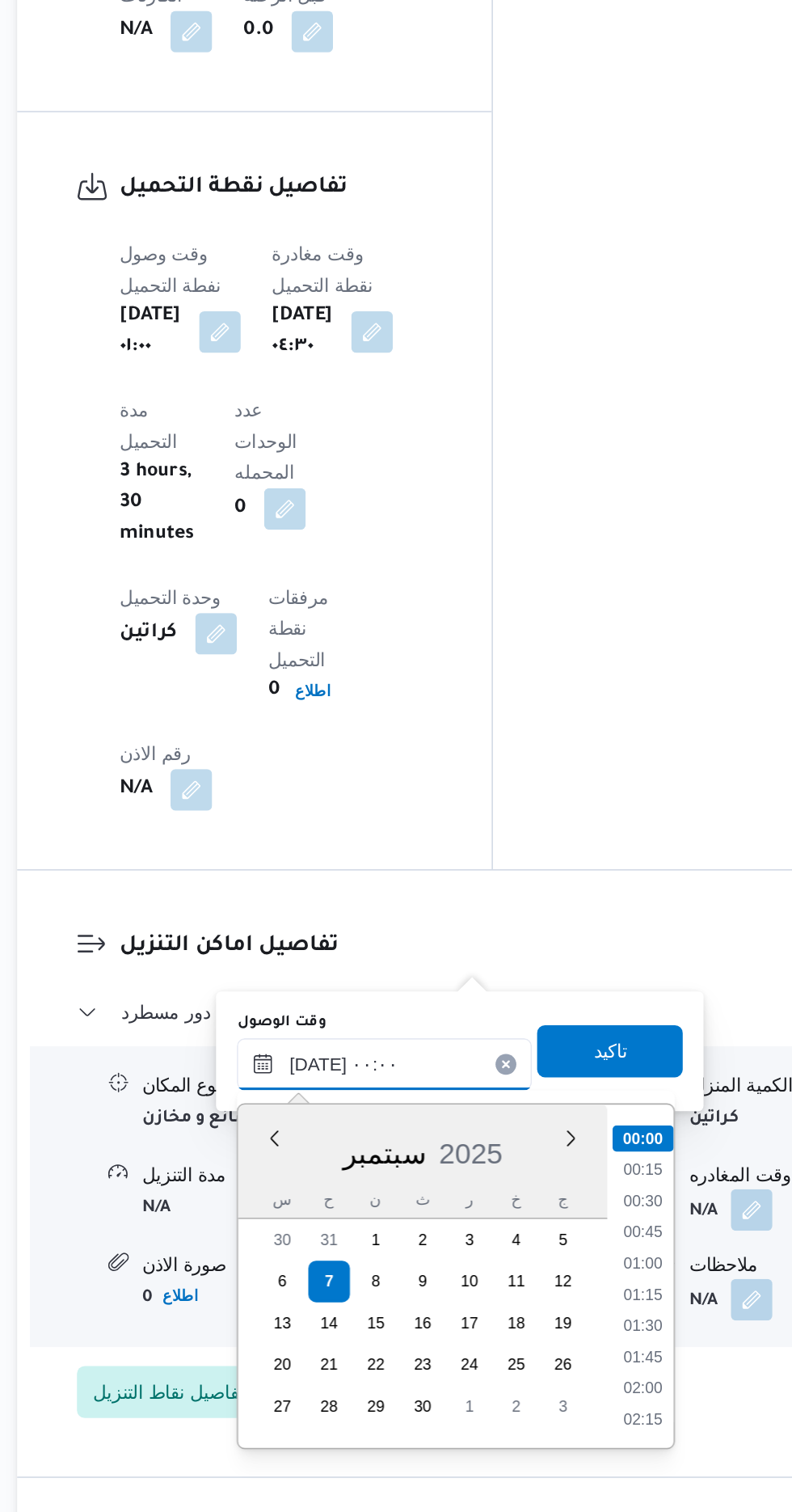
click at [349, 1232] on input "[DATE] ٠٠:٠٠" at bounding box center [438, 1232] width 183 height 32
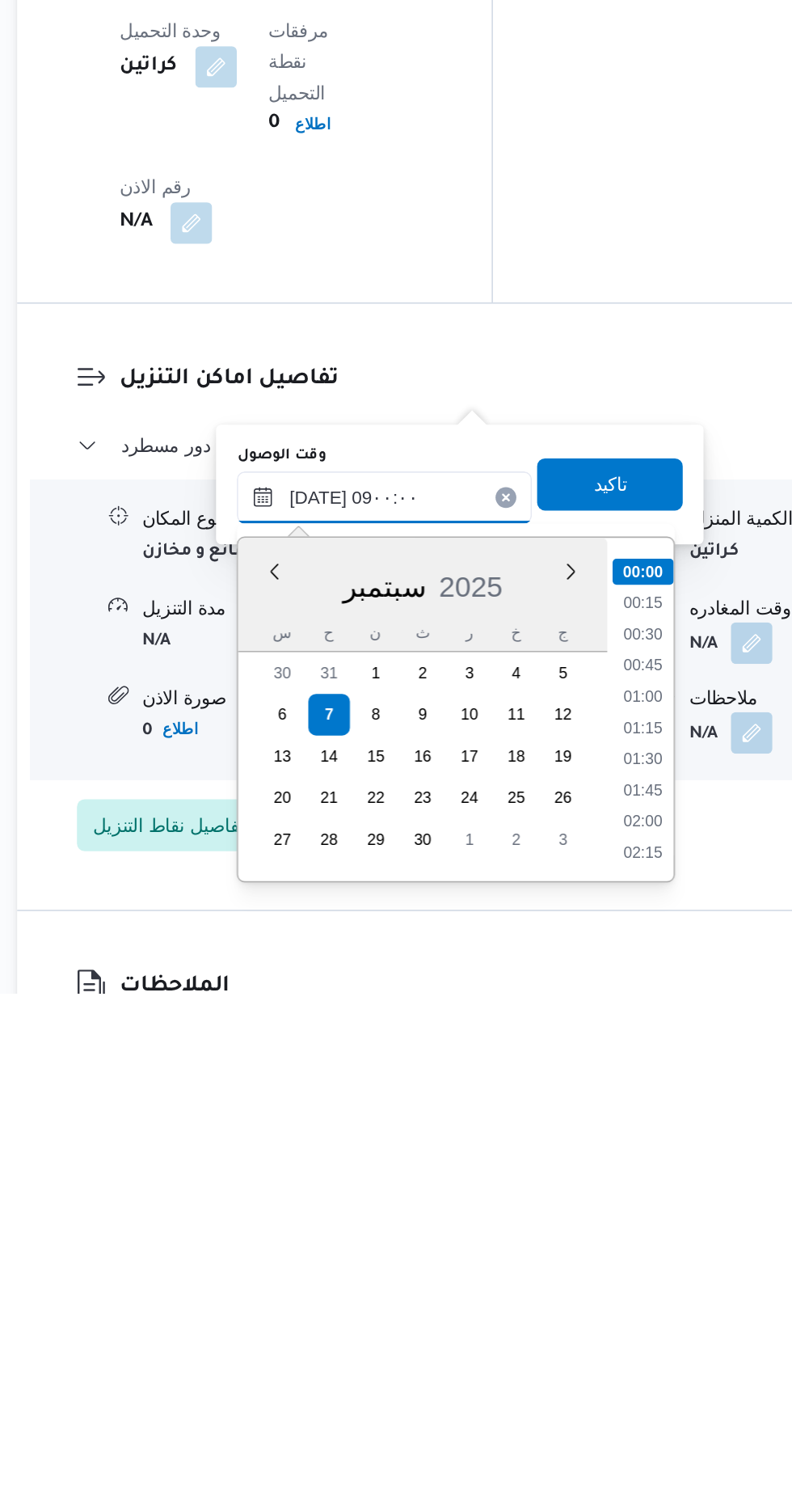
scroll to position [528, 0]
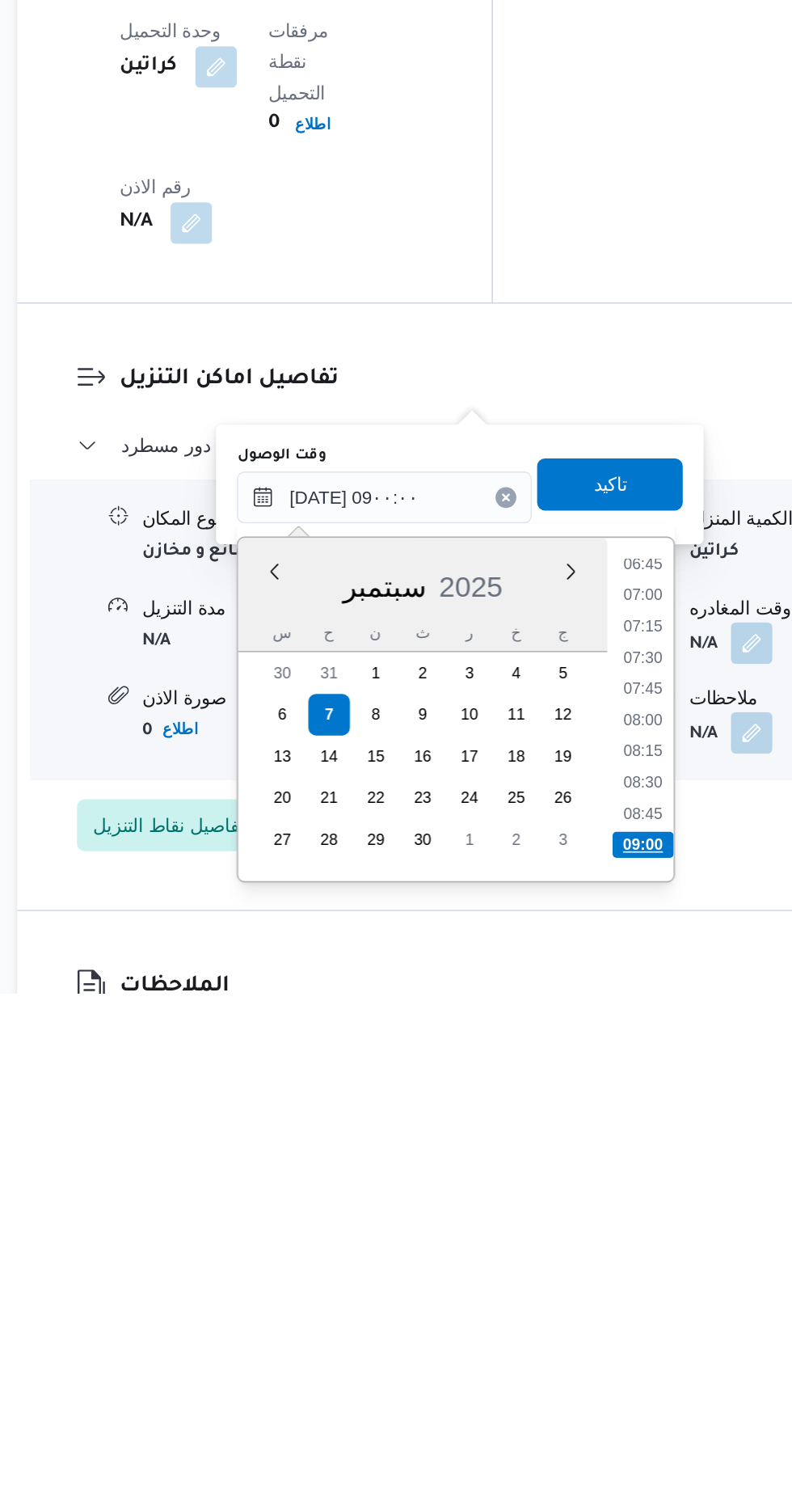
click at [602, 1414] on li "09:00" at bounding box center [600, 1419] width 38 height 16
type input "[DATE] ٠٩:٠٠"
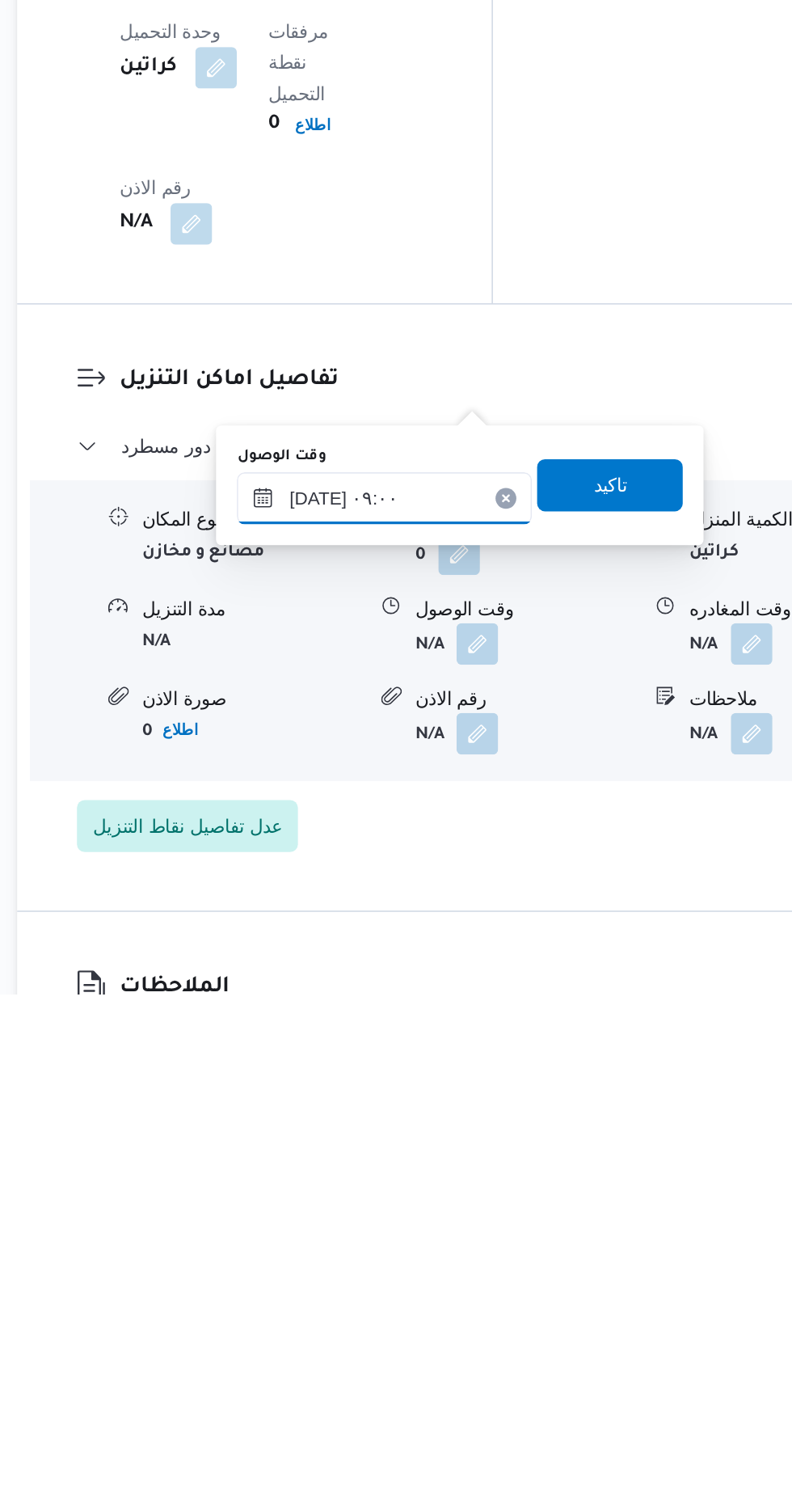
scroll to position [1136, 0]
click at [590, 1198] on span "تاكيد" at bounding box center [578, 1195] width 21 height 19
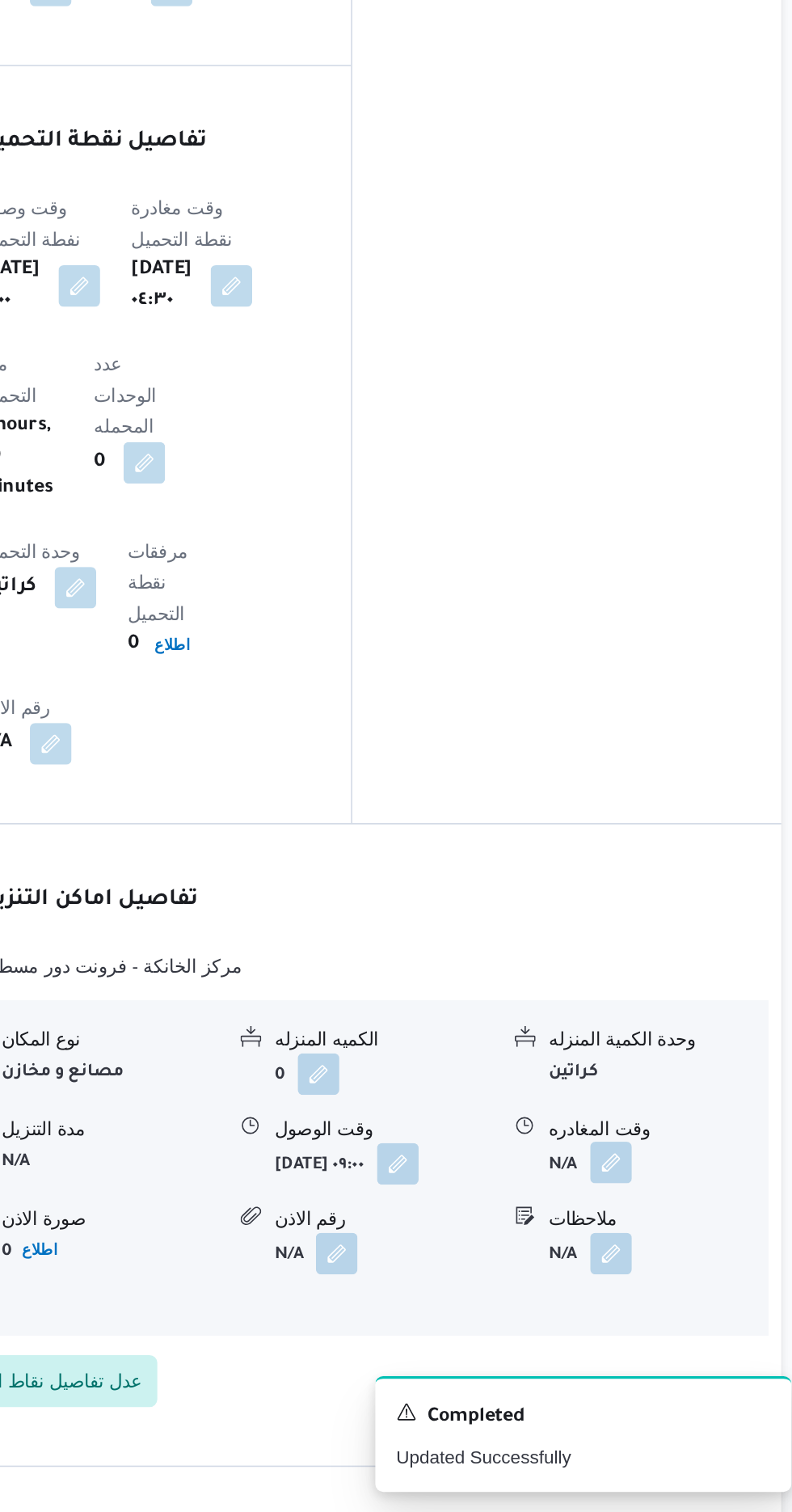
click at [666, 1281] on button "button" at bounding box center [667, 1294] width 26 height 26
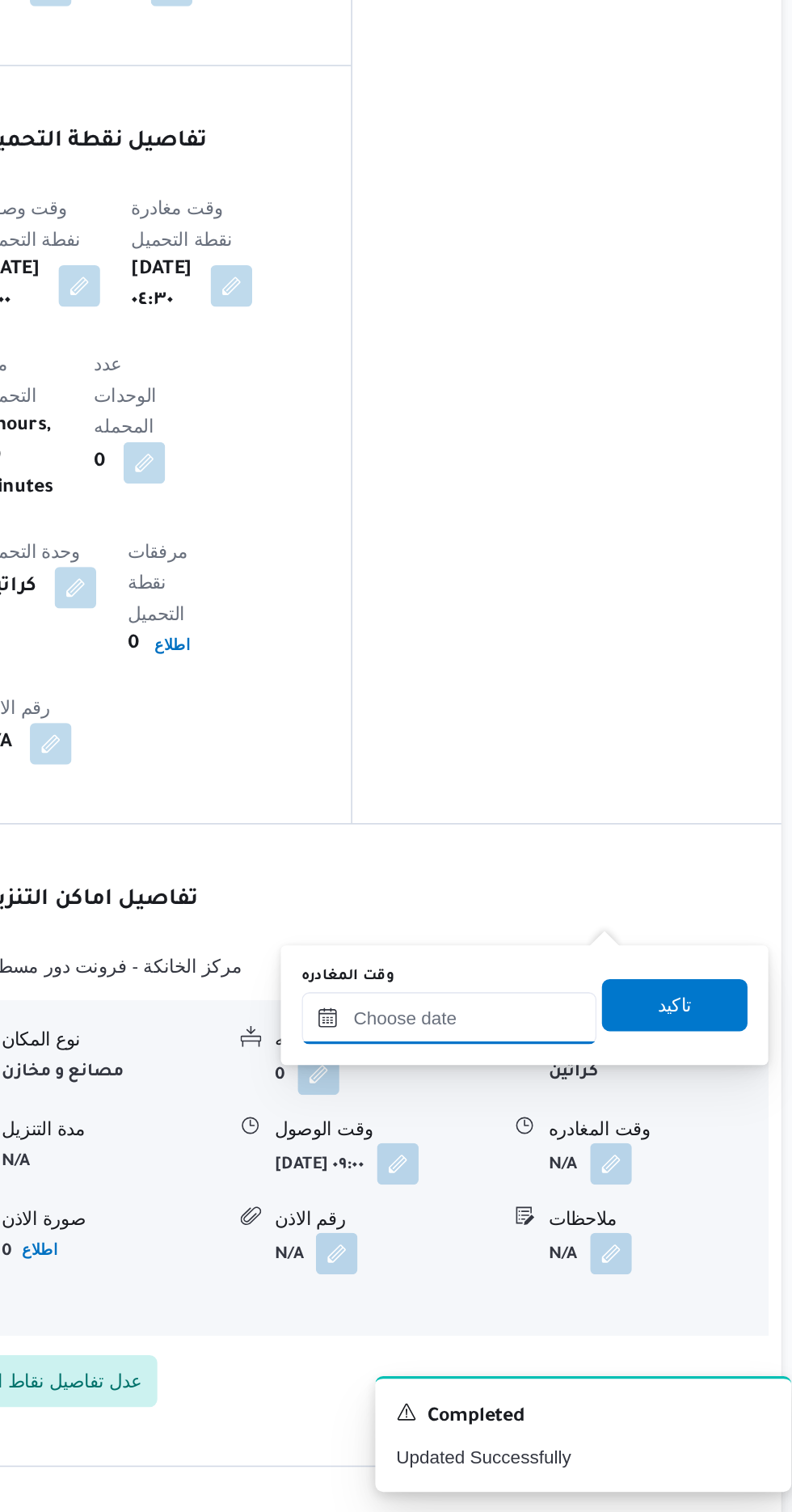
click at [566, 1203] on input "وقت المغادره" at bounding box center [566, 1204] width 183 height 32
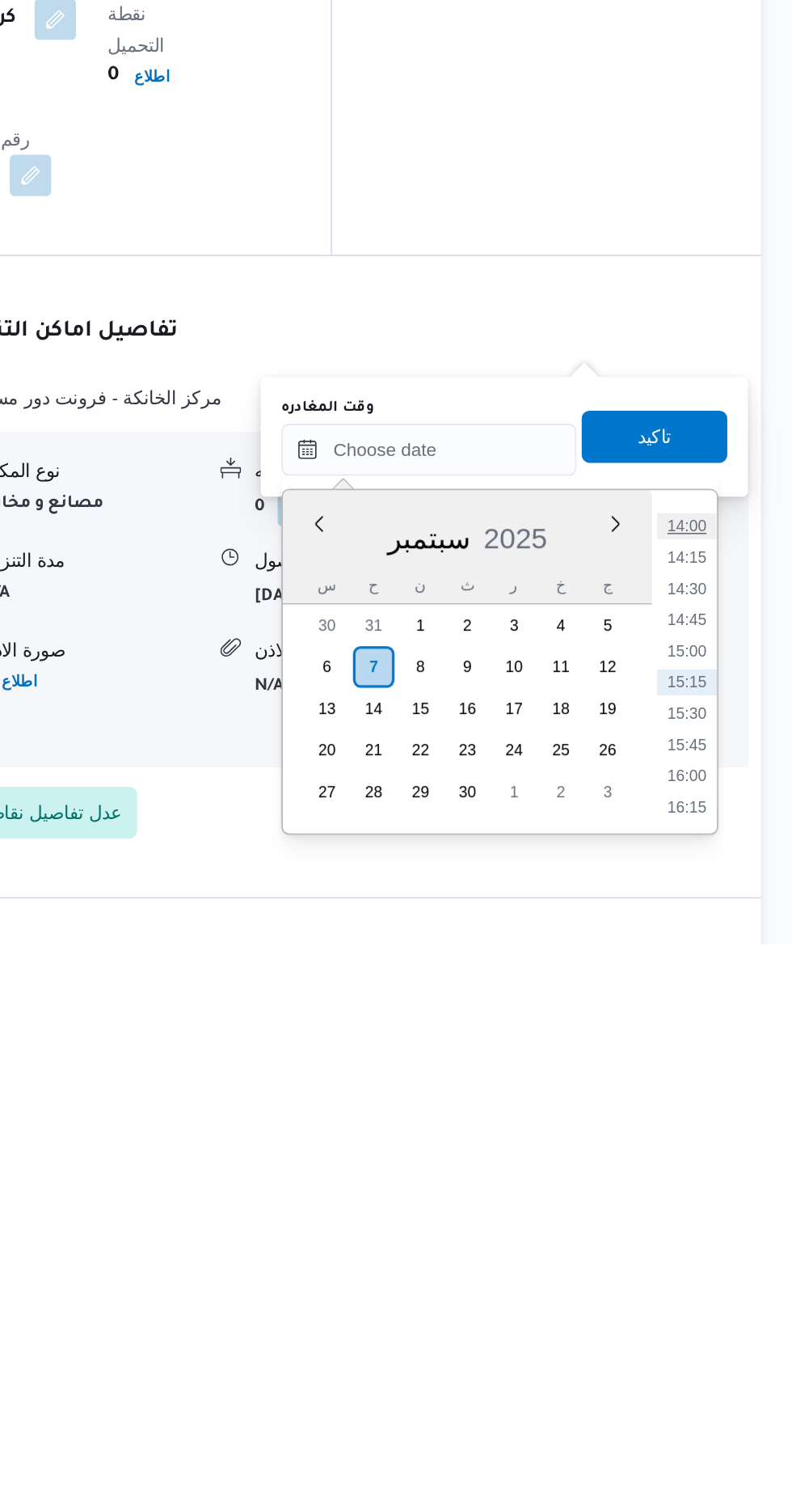
click at [726, 1250] on li "14:00" at bounding box center [726, 1252] width 37 height 16
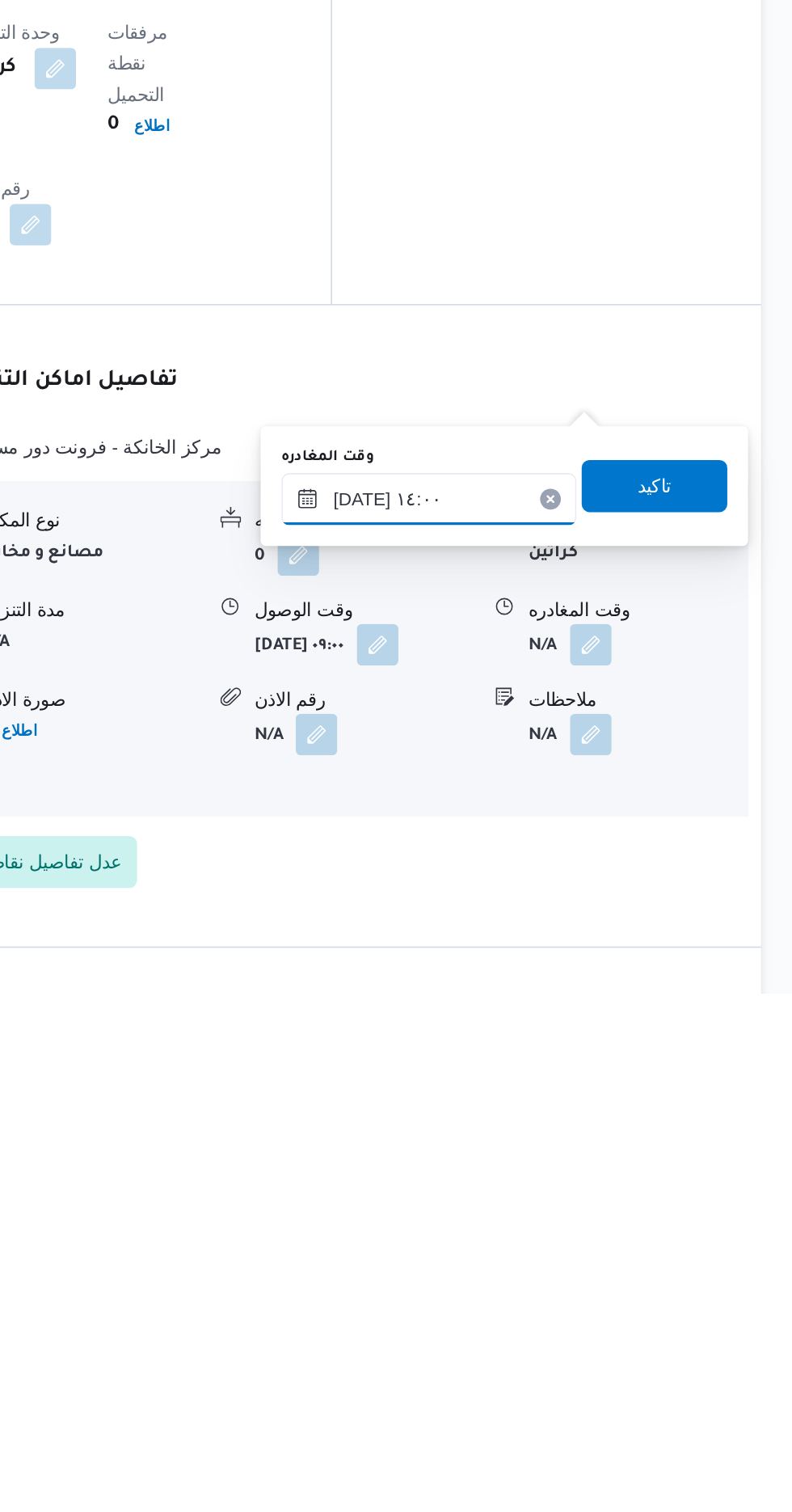
click at [597, 1199] on input "[DATE] ١٤:٠٠" at bounding box center [566, 1204] width 183 height 32
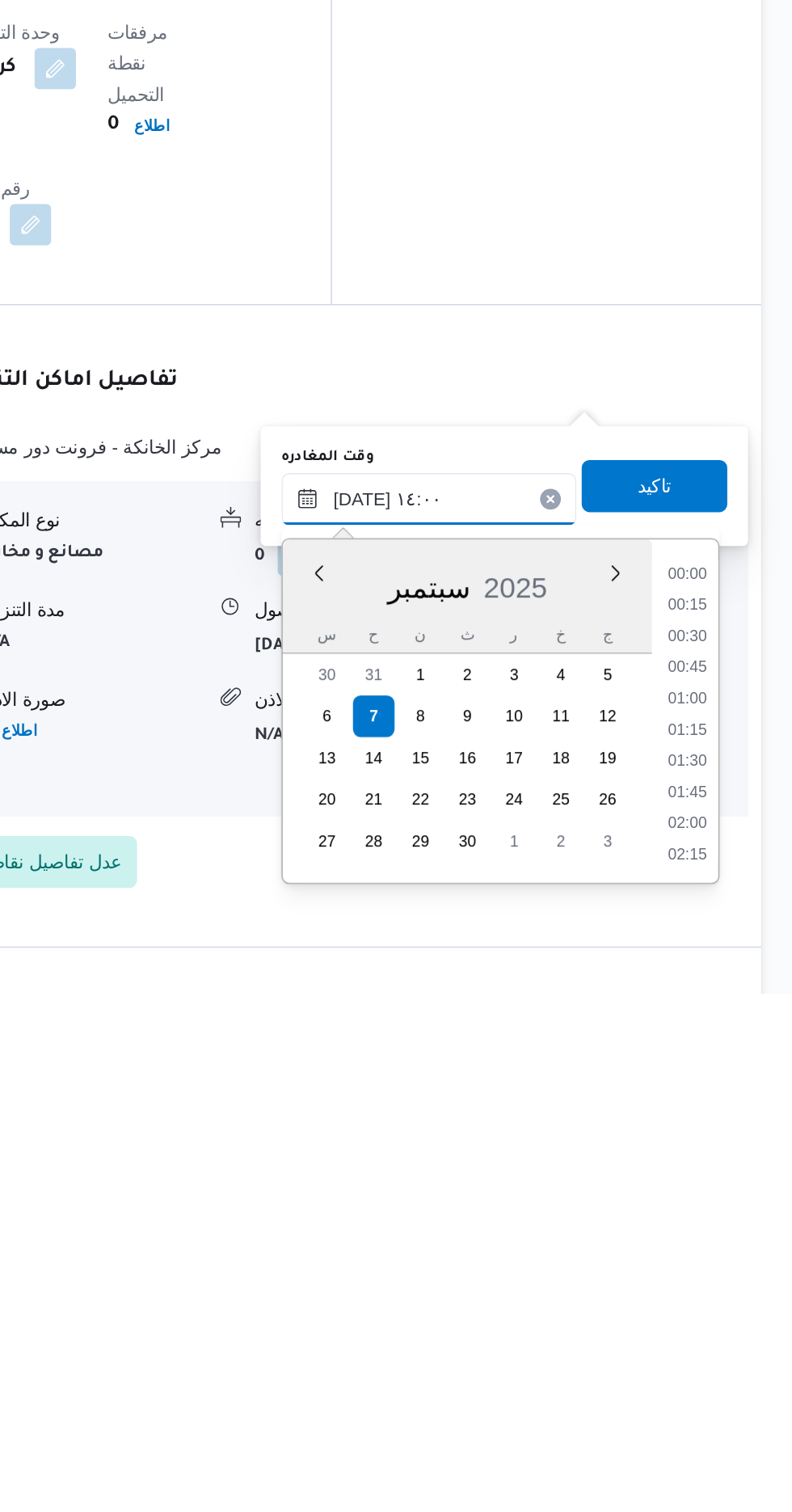
scroll to position [988, 0]
click at [726, 1307] on li "13:30" at bounding box center [726, 1310] width 37 height 16
type input "[DATE] ١٣:٣٠"
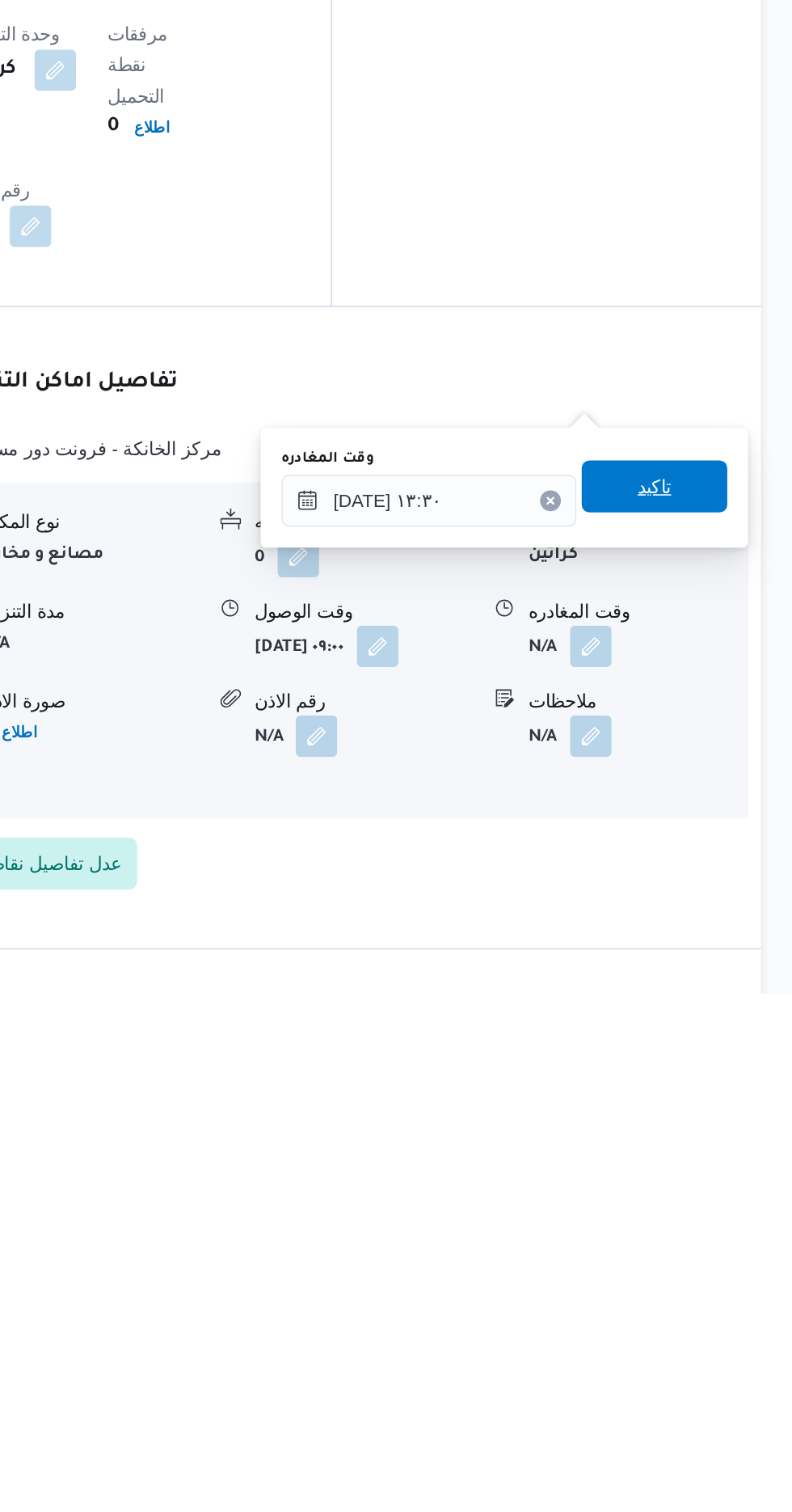
click at [717, 1198] on span "تاكيد" at bounding box center [706, 1196] width 21 height 19
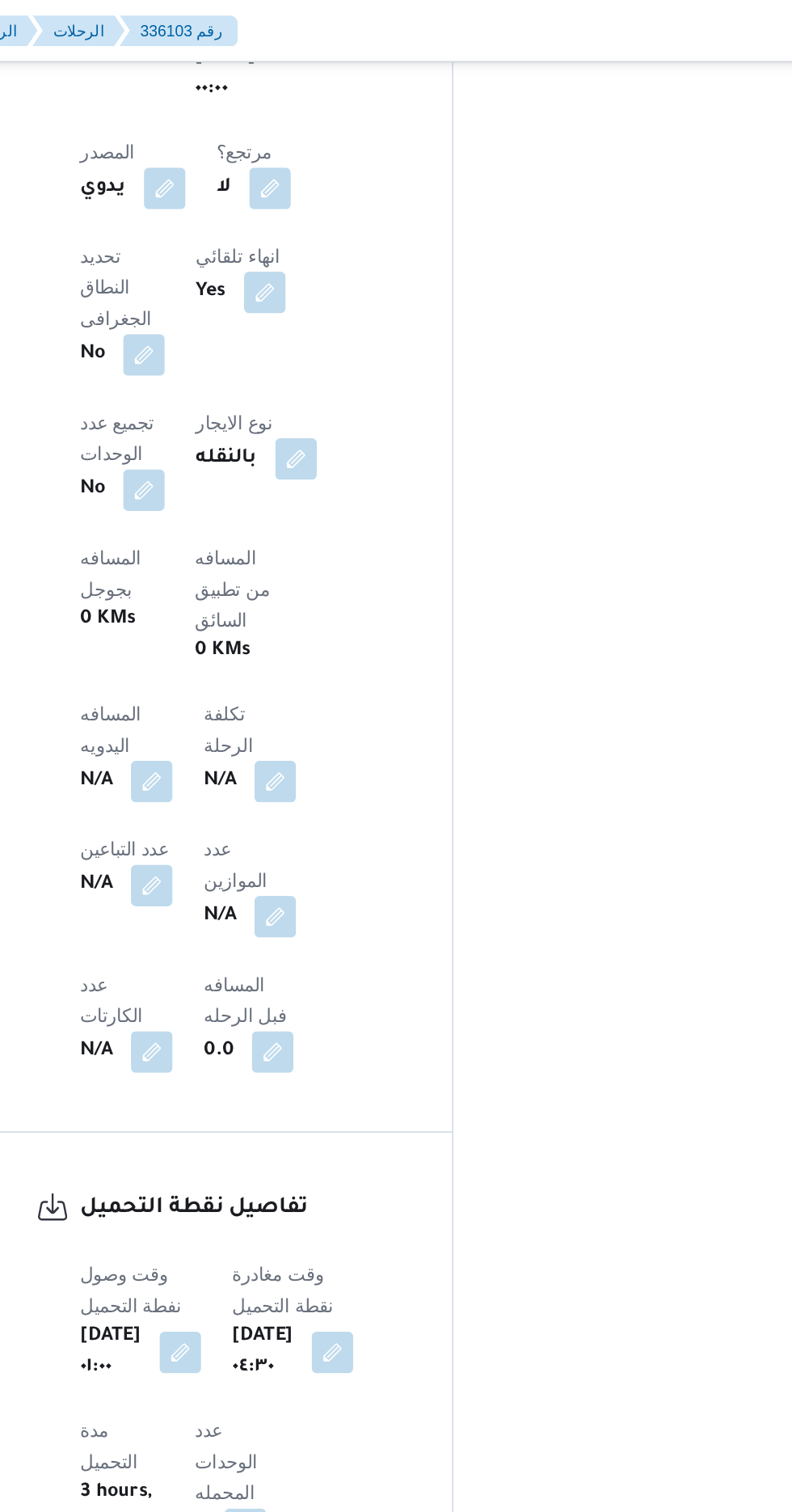
scroll to position [1045, 0]
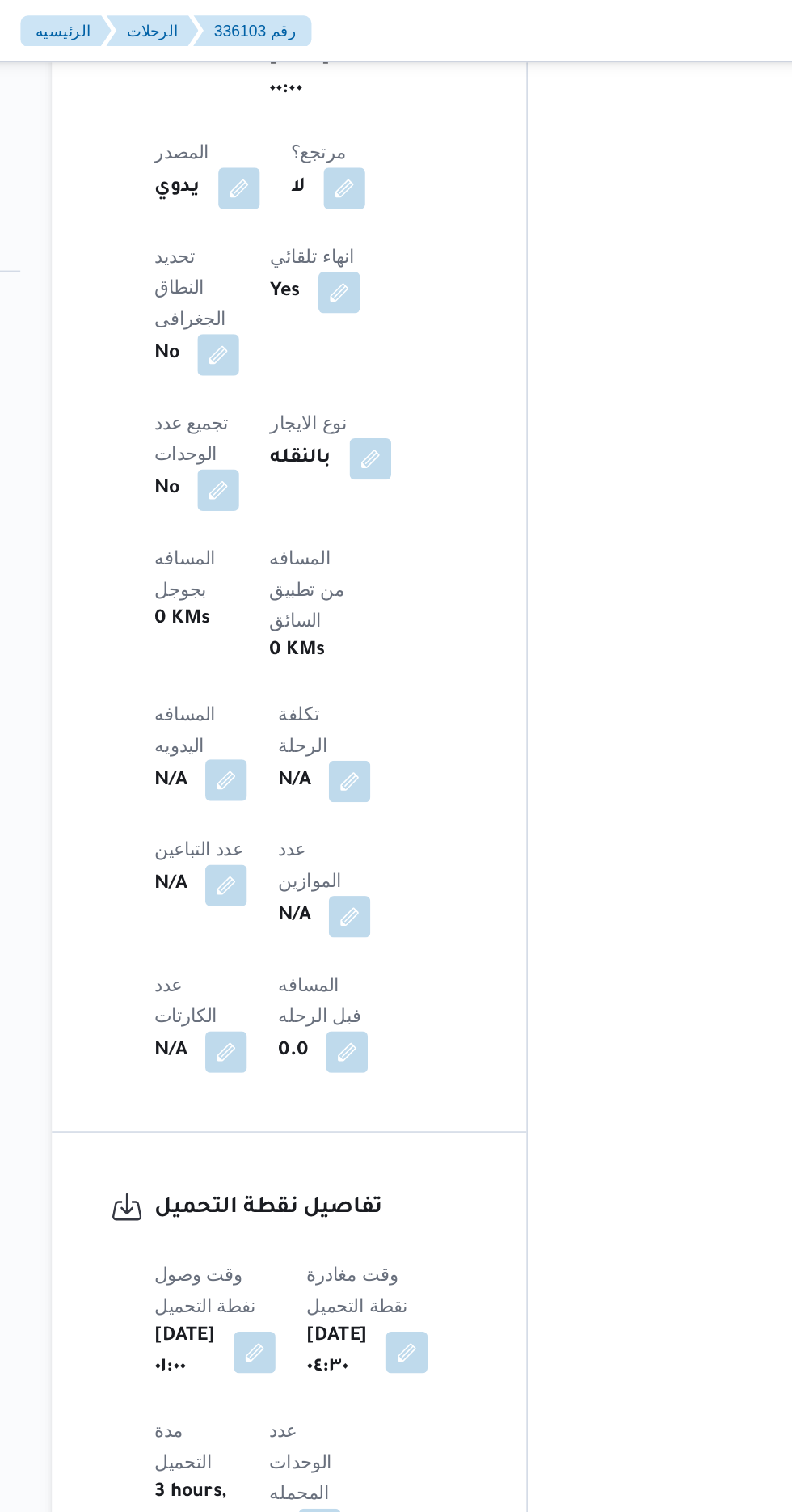
click at [332, 472] on button "button" at bounding box center [318, 484] width 26 height 26
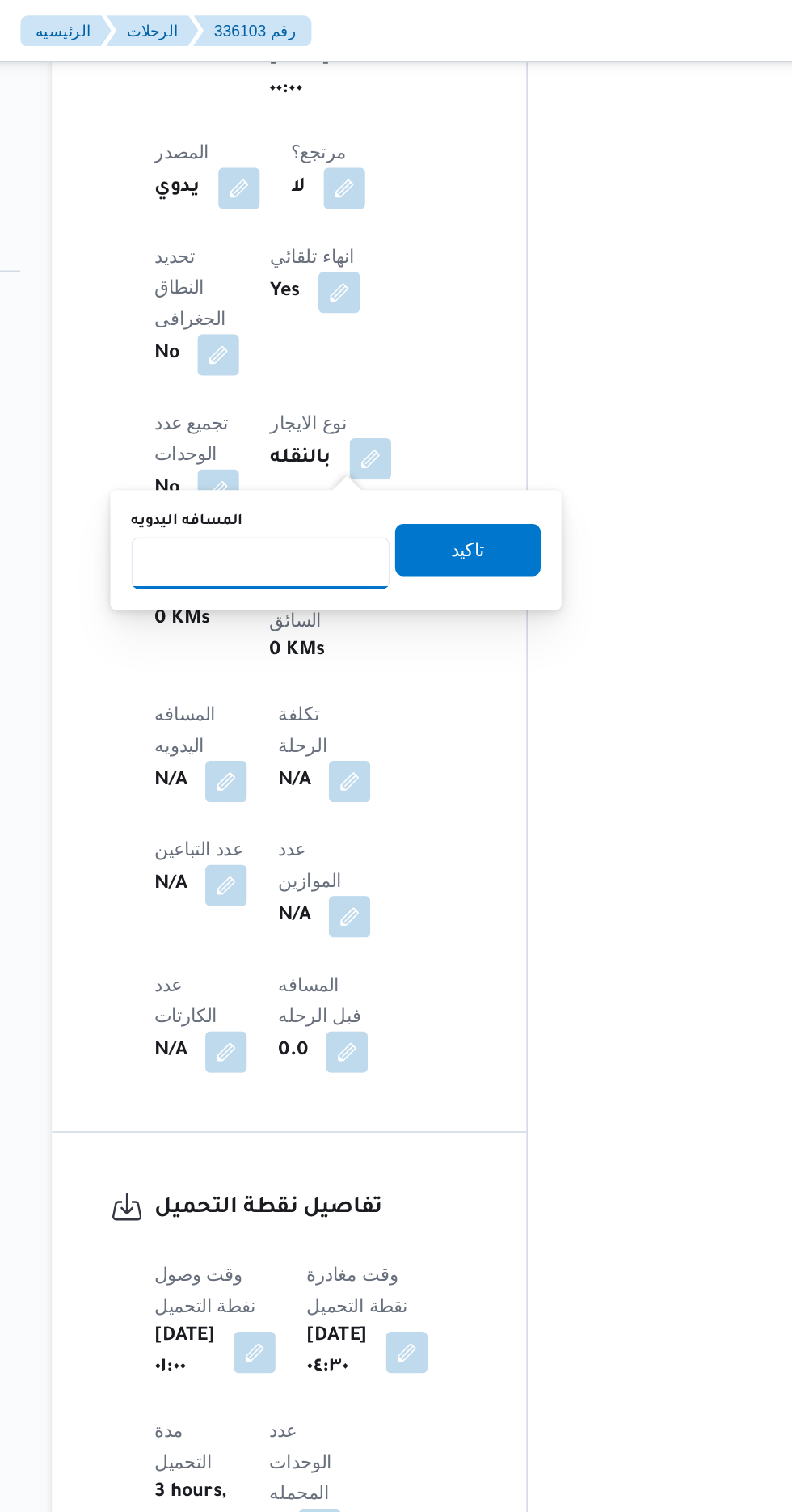
click at [361, 350] on input "المسافه اليدويه" at bounding box center [340, 350] width 161 height 32
type input "70"
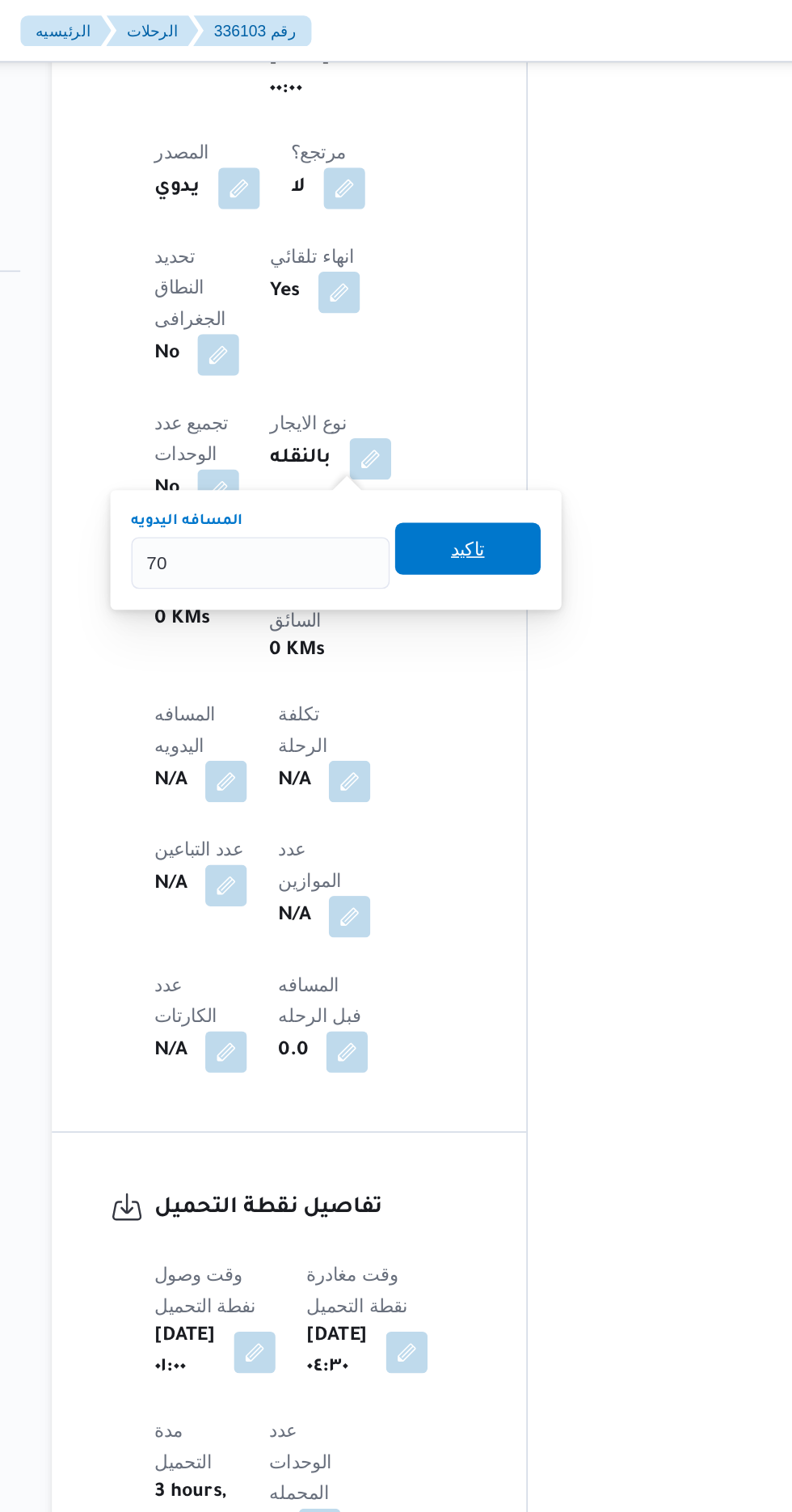
click at [500, 339] on span "تاكيد" at bounding box center [469, 341] width 90 height 32
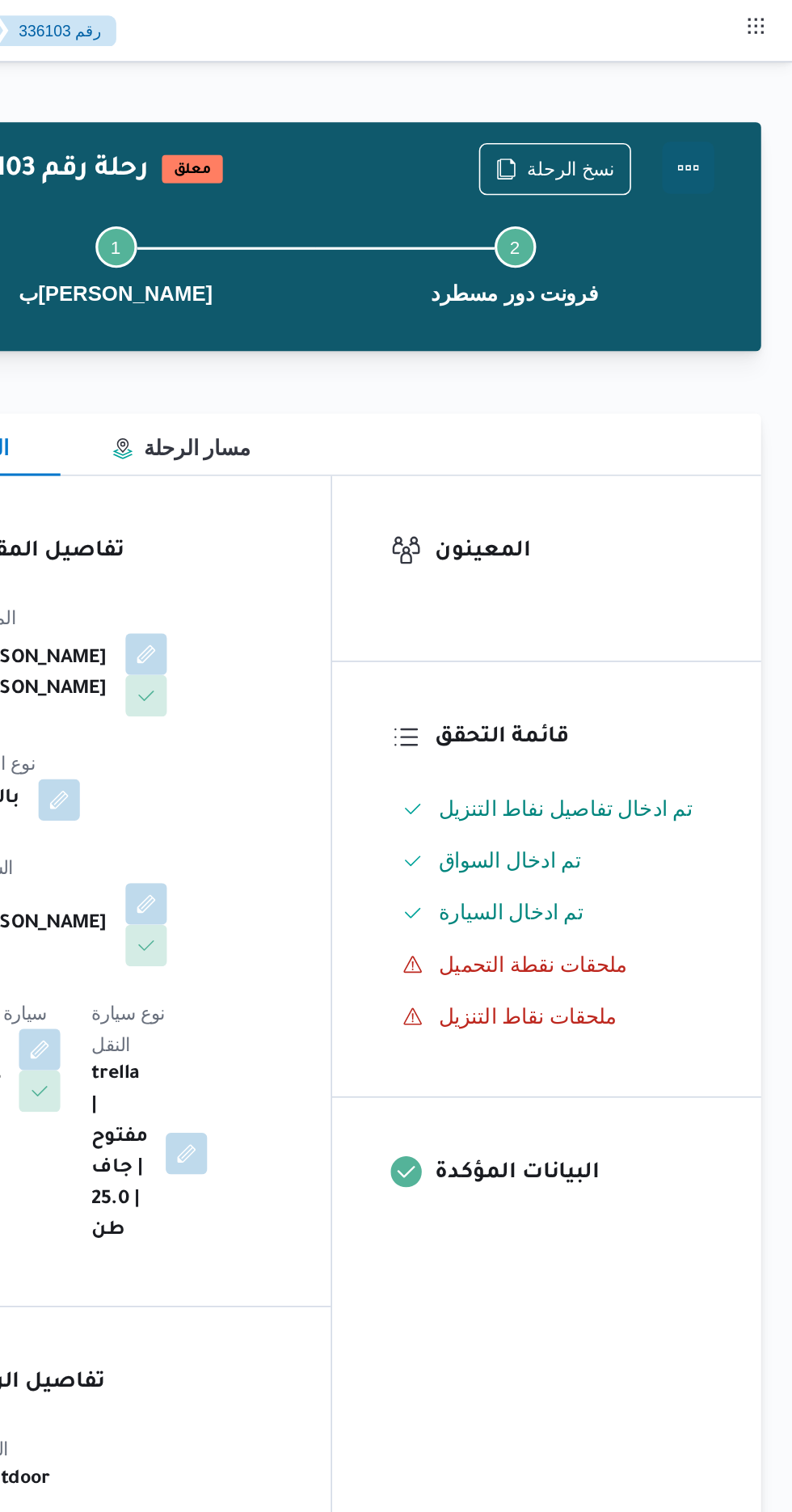
click at [728, 112] on button "Actions" at bounding box center [727, 104] width 32 height 32
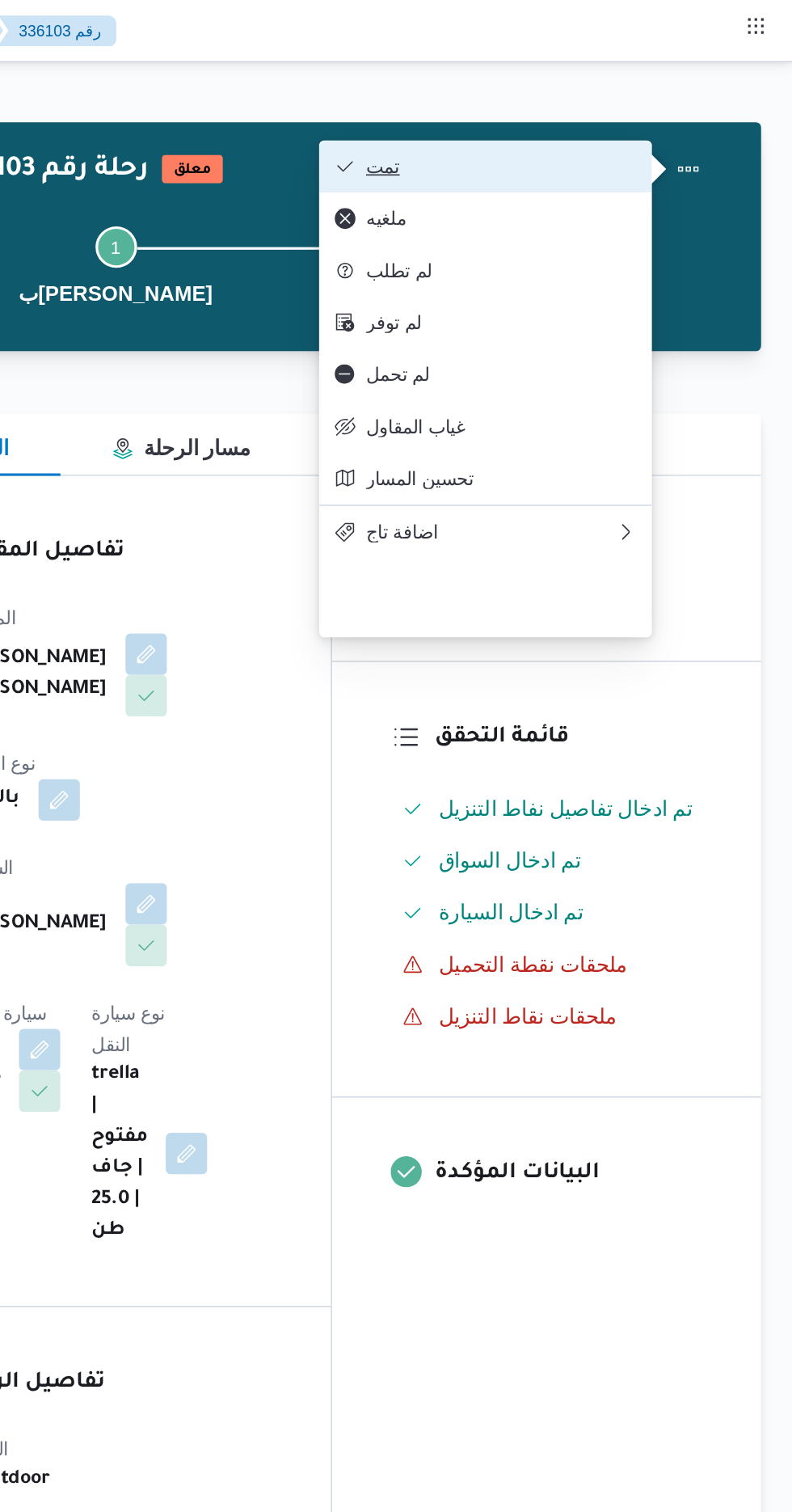
click at [667, 93] on button "تمت" at bounding box center [601, 103] width 207 height 32
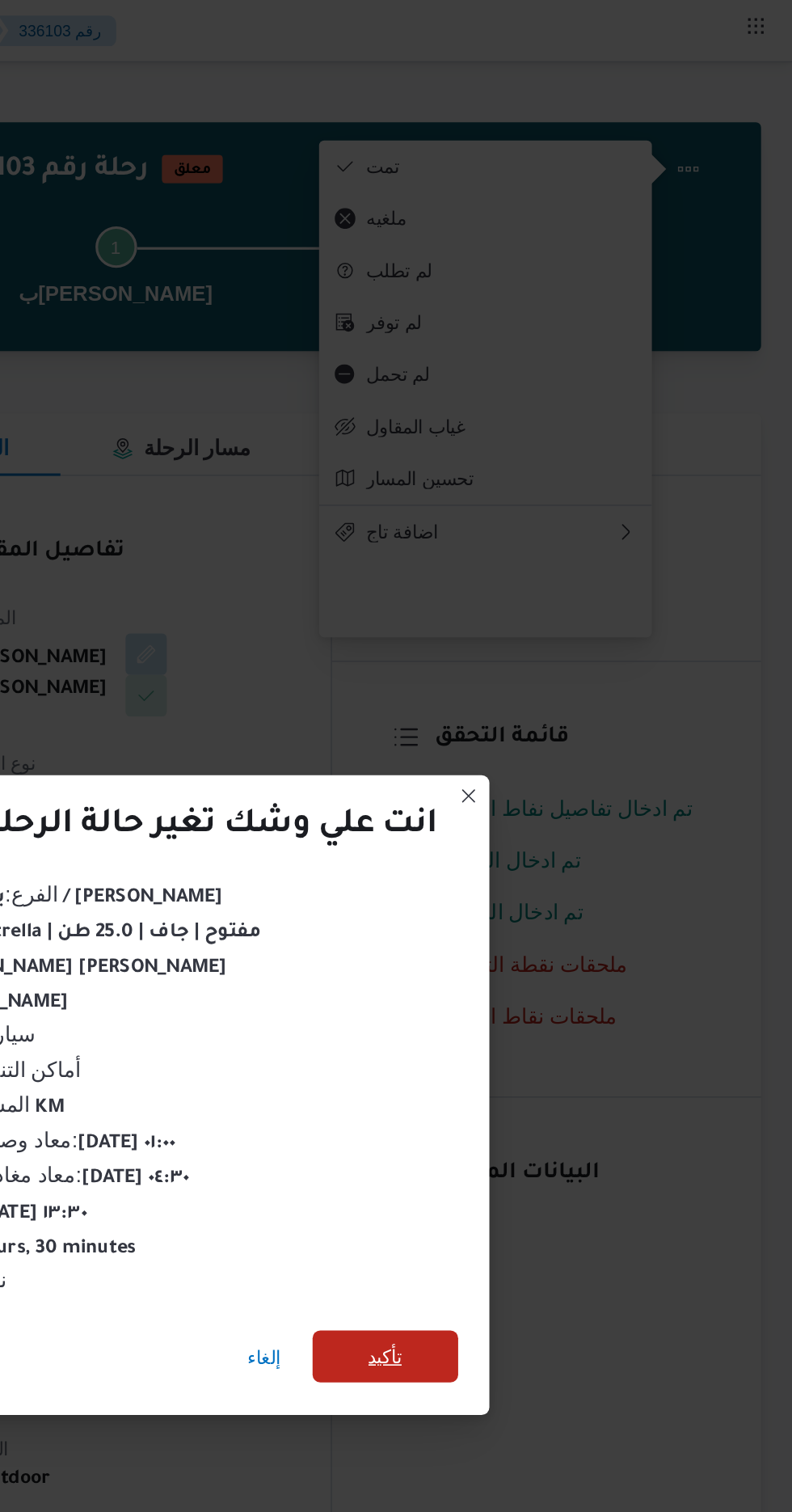
click at [535, 847] on span "تأكيد" at bounding box center [538, 843] width 21 height 19
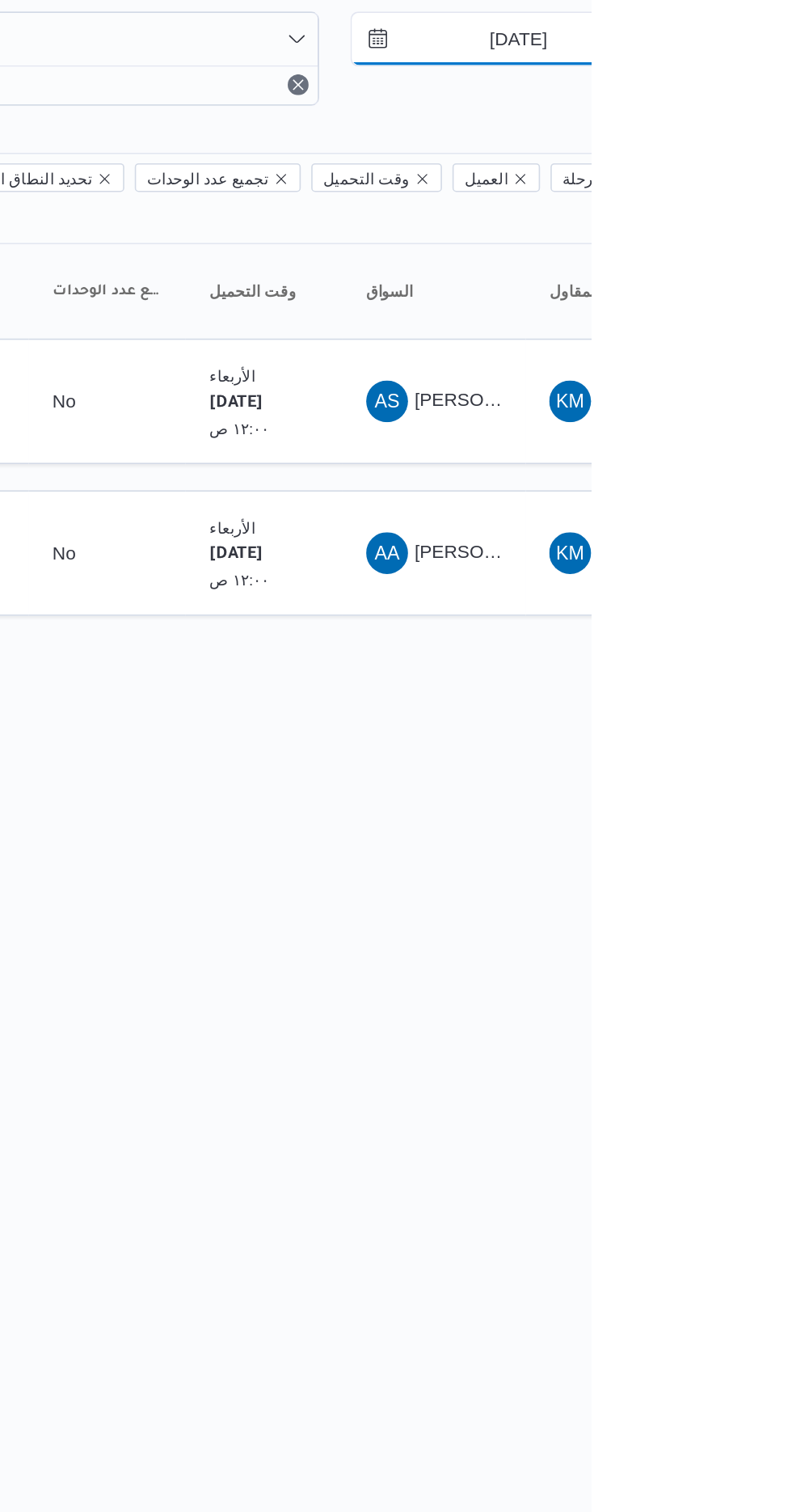
click at [747, 90] on input "[DATE]" at bounding box center [736, 95] width 183 height 32
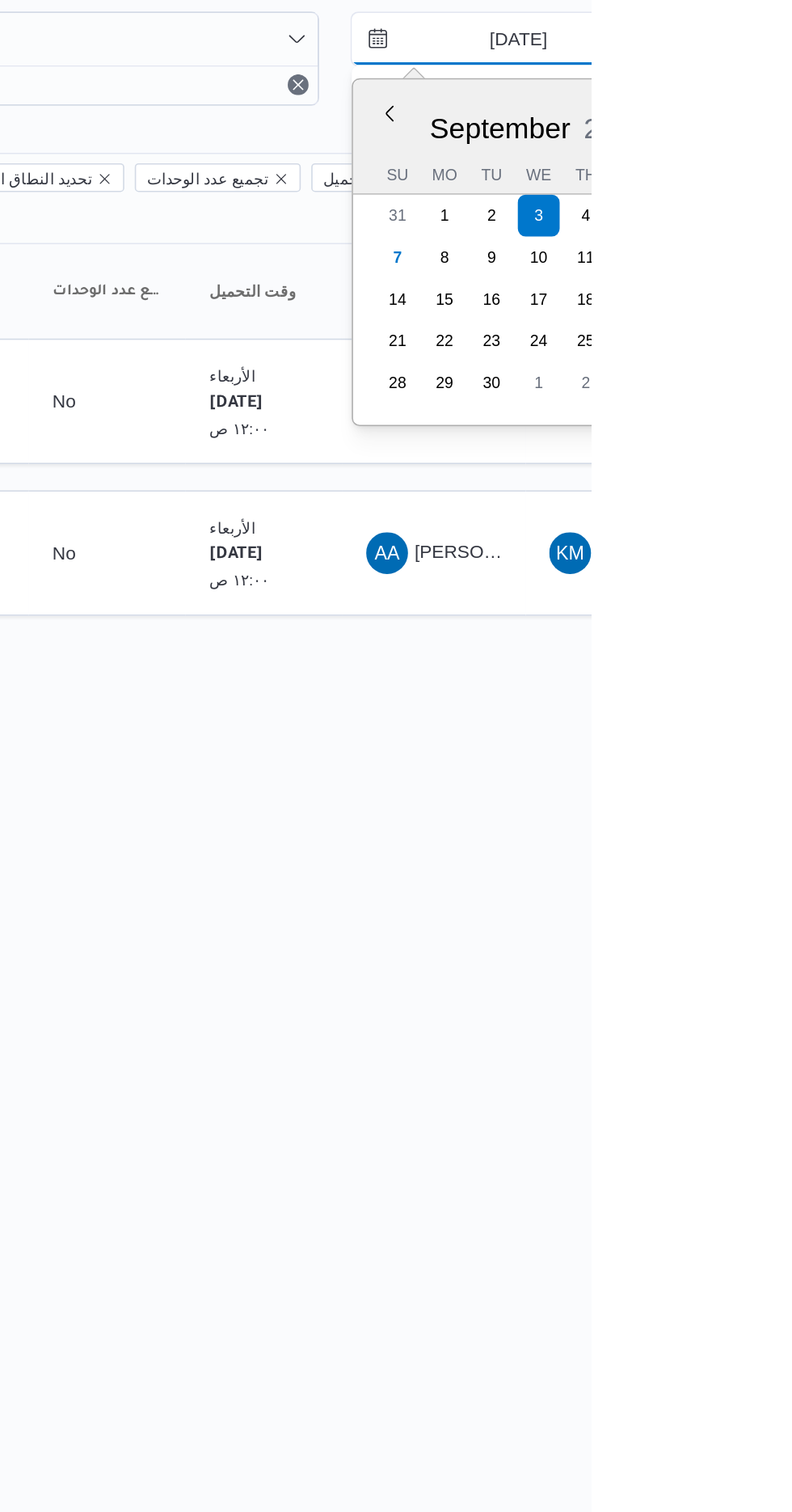
type input "[DATE]"
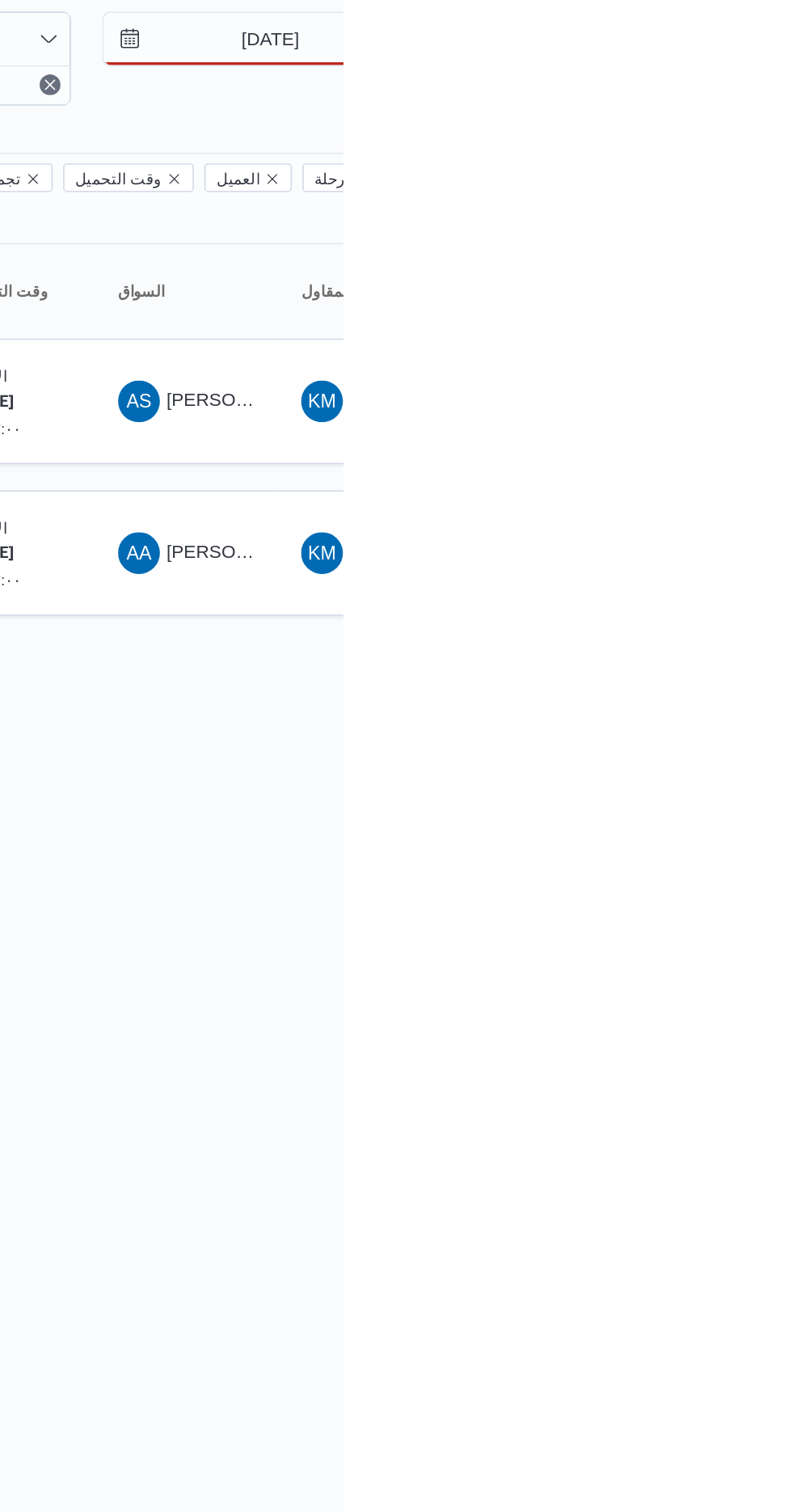
type input "[DATE]"
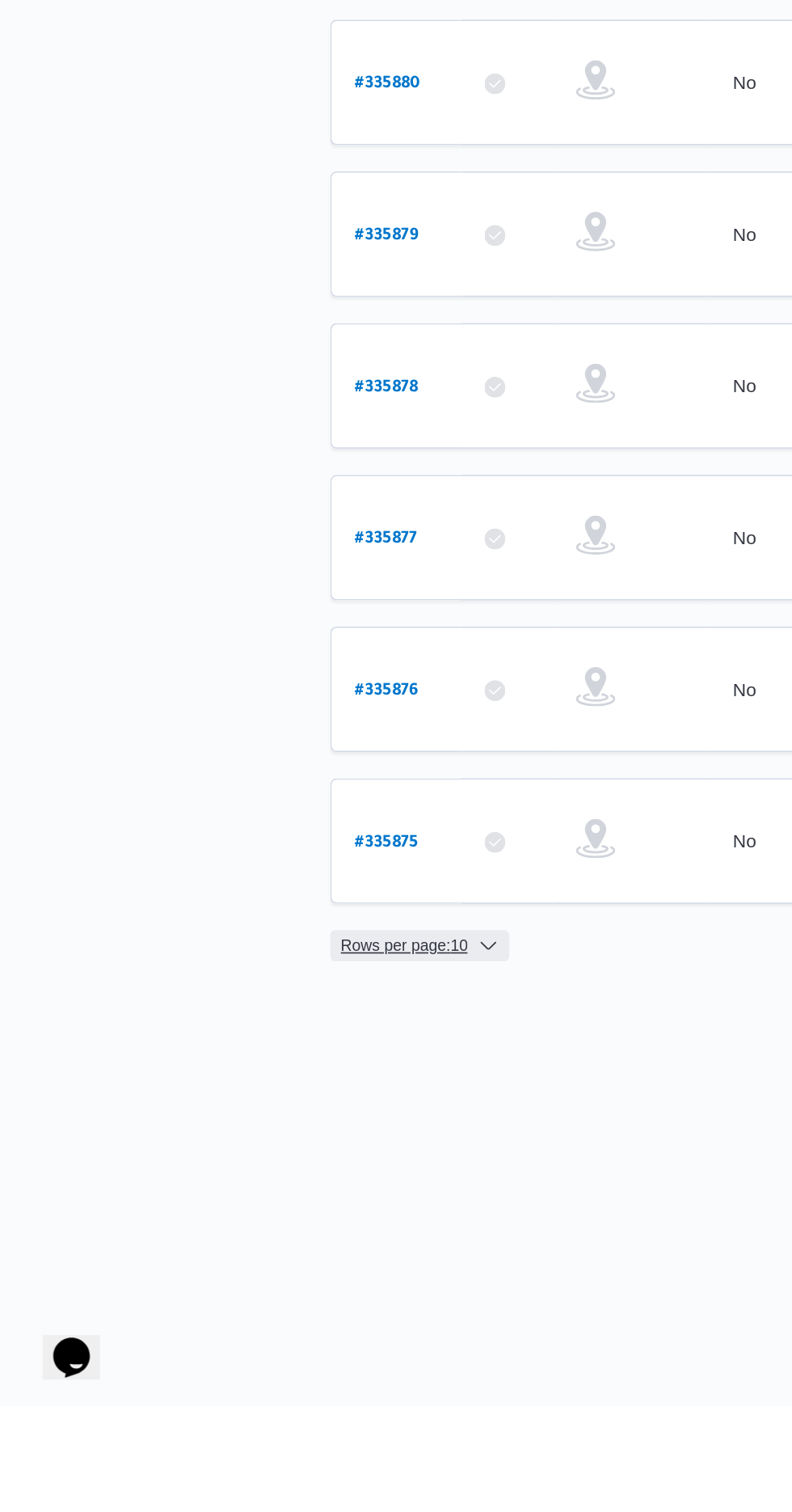
click at [294, 1218] on span "Rows per page : 10" at bounding box center [255, 1227] width 79 height 19
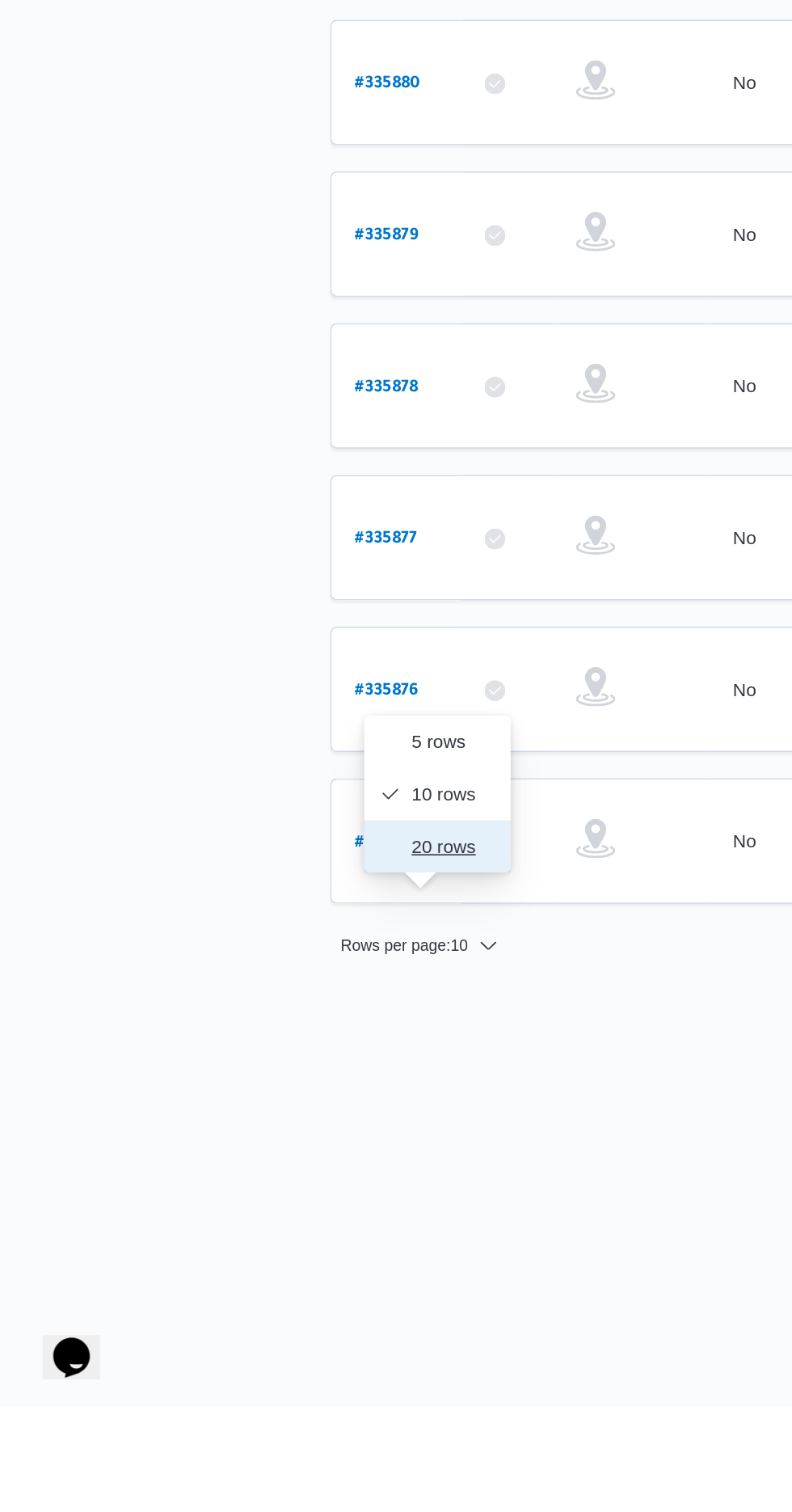
click at [298, 1155] on button "20 rows" at bounding box center [276, 1165] width 90 height 32
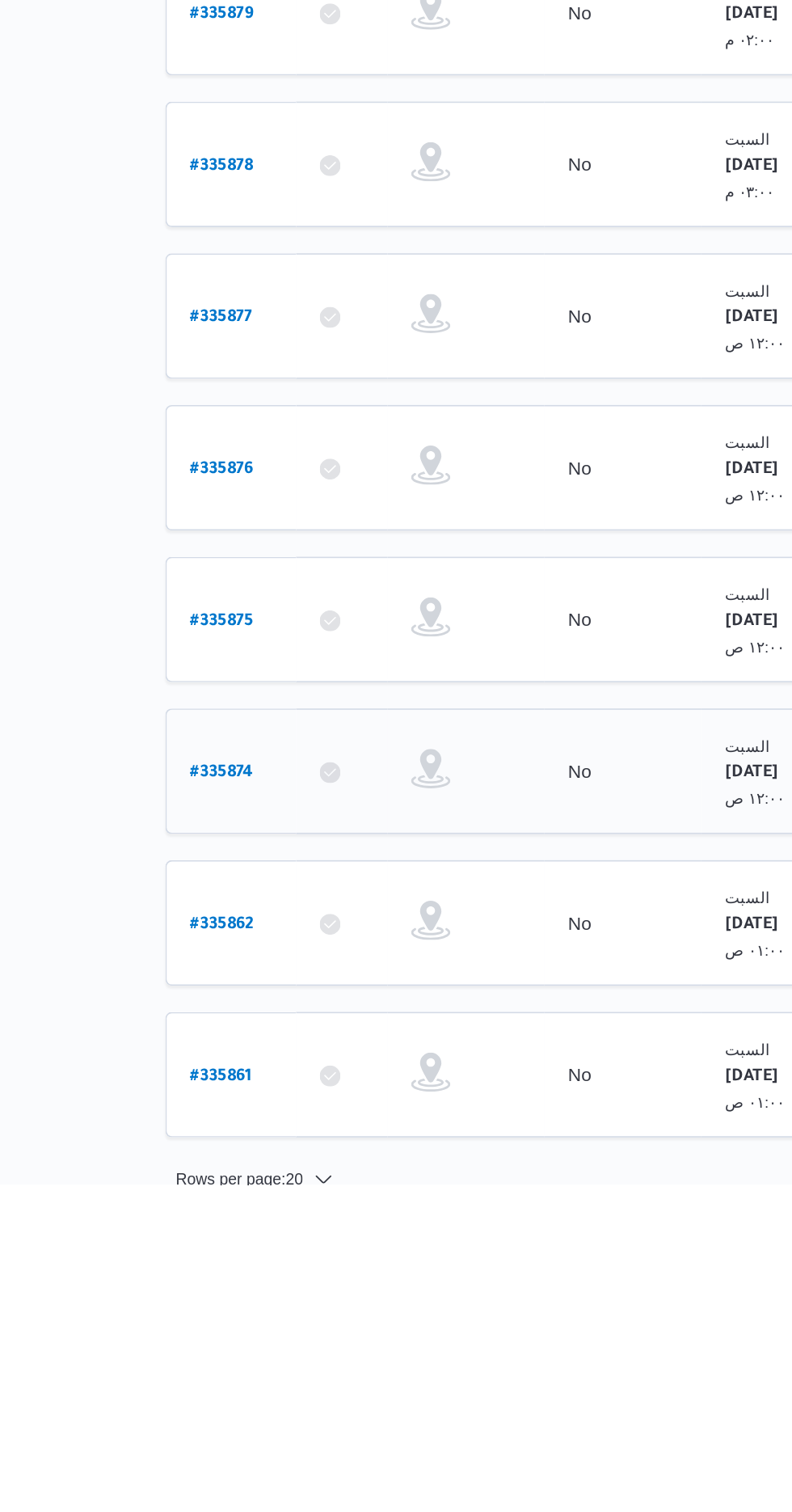
click at [276, 1239] on div "# 335874" at bounding box center [250, 1257] width 64 height 35
click at [255, 1246] on link "# 335874" at bounding box center [245, 1257] width 39 height 22
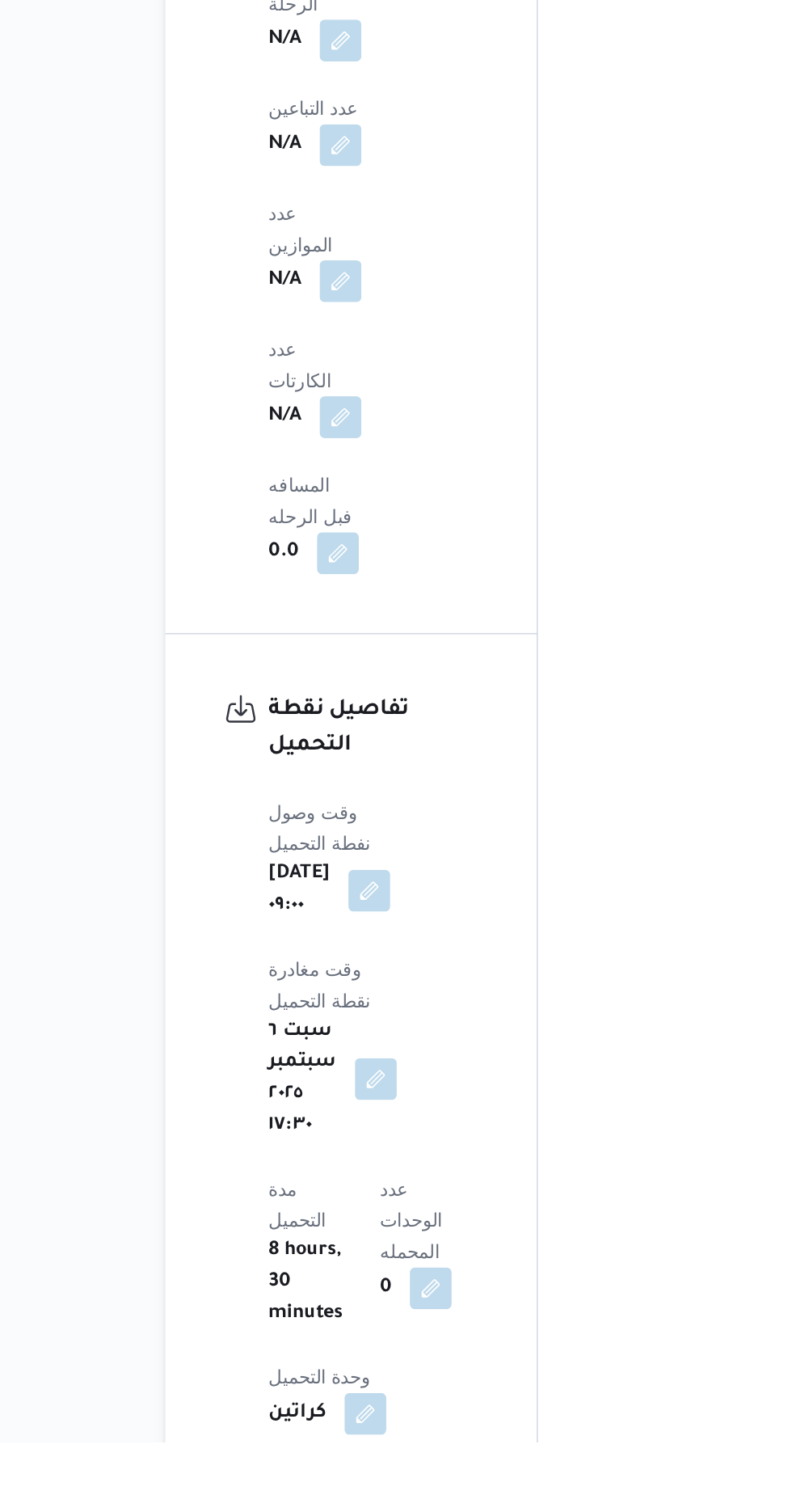
scroll to position [1210, 0]
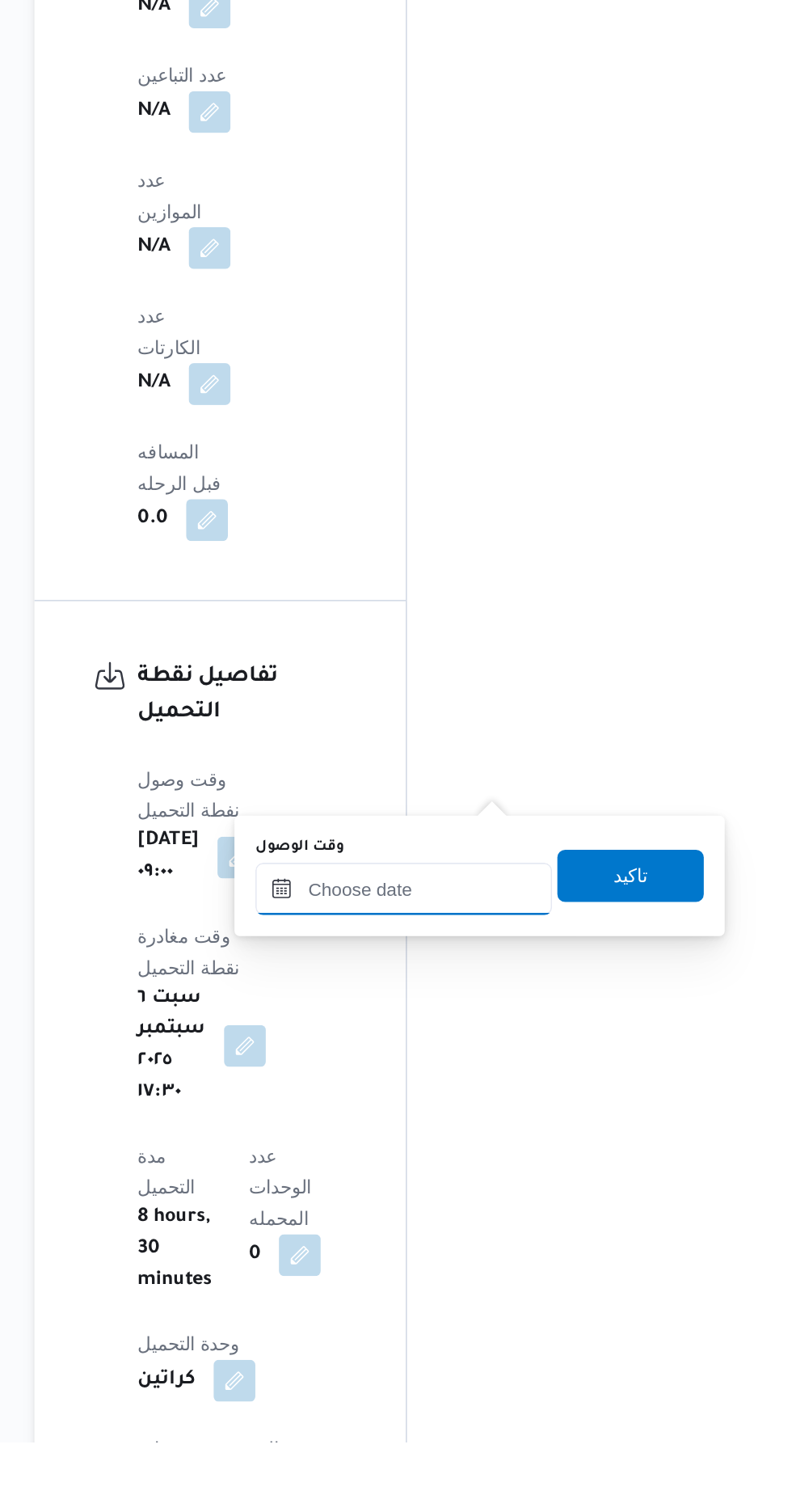
click at [469, 1170] on input "وقت الوصول" at bounding box center [438, 1169] width 183 height 32
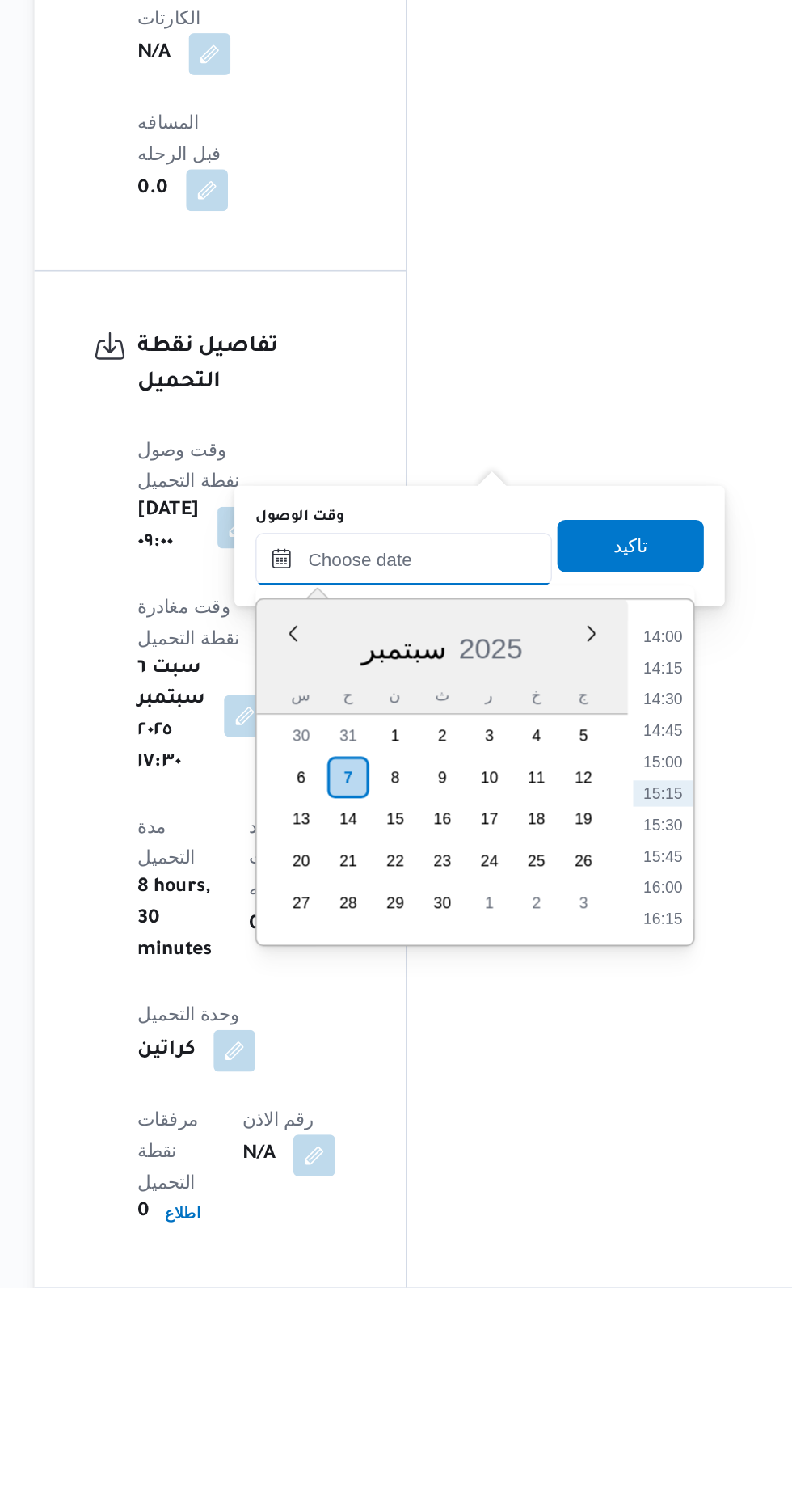
scroll to position [1319, 0]
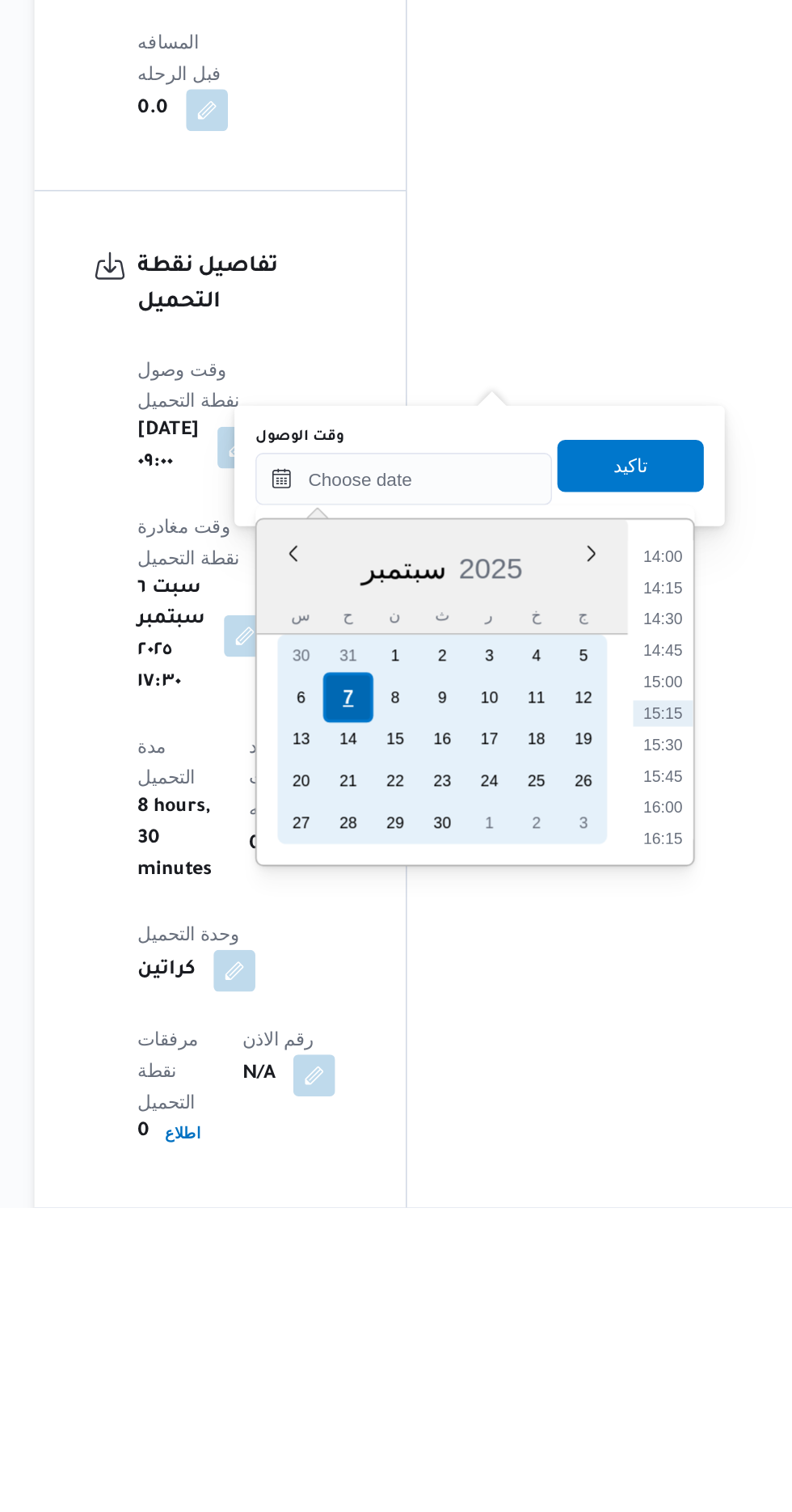
click at [404, 1194] on div "7" at bounding box center [404, 1196] width 31 height 31
type input "[DATE] ٠٠:٠٠"
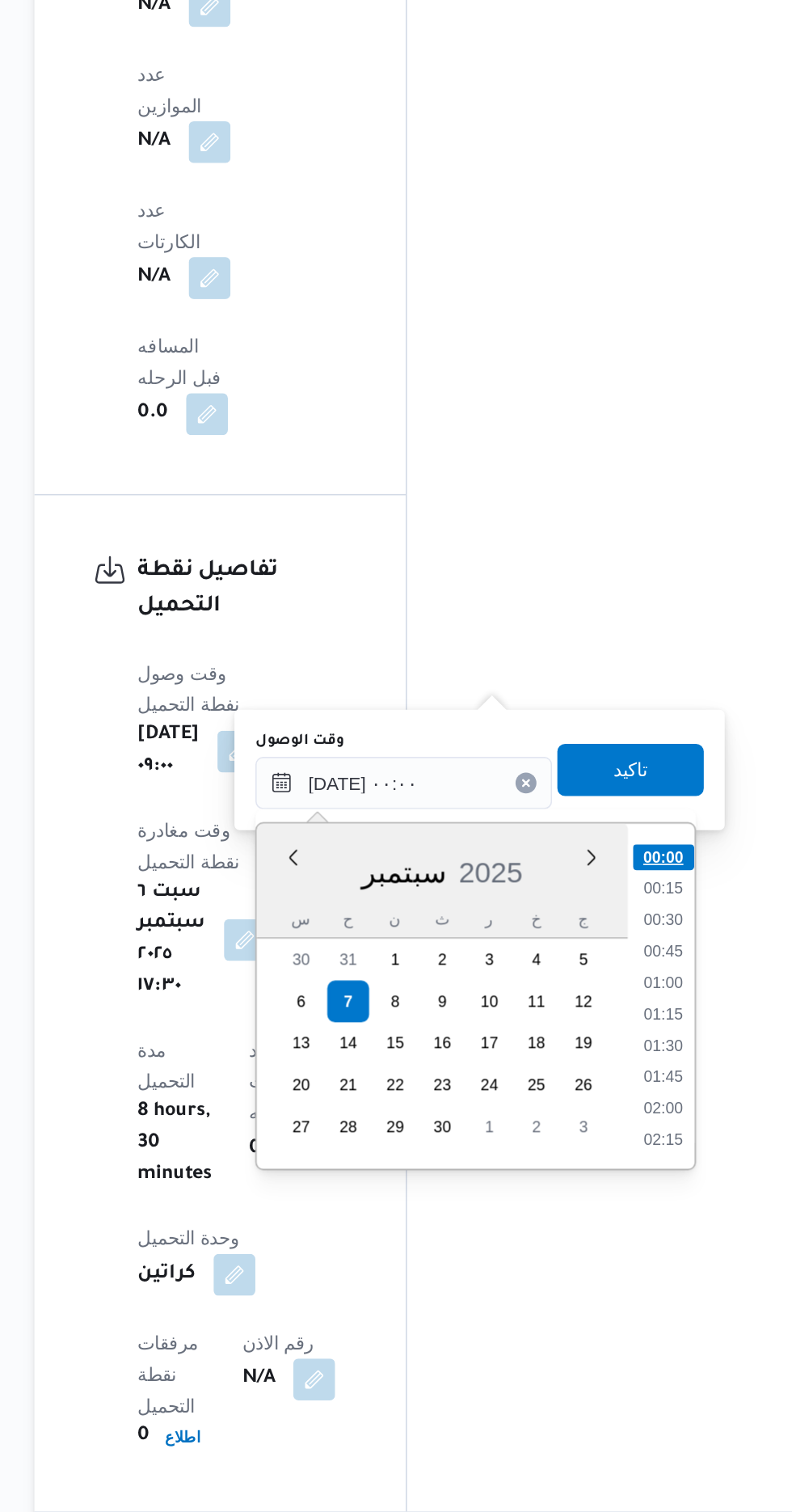
click at [600, 1107] on li "00:00" at bounding box center [600, 1107] width 38 height 16
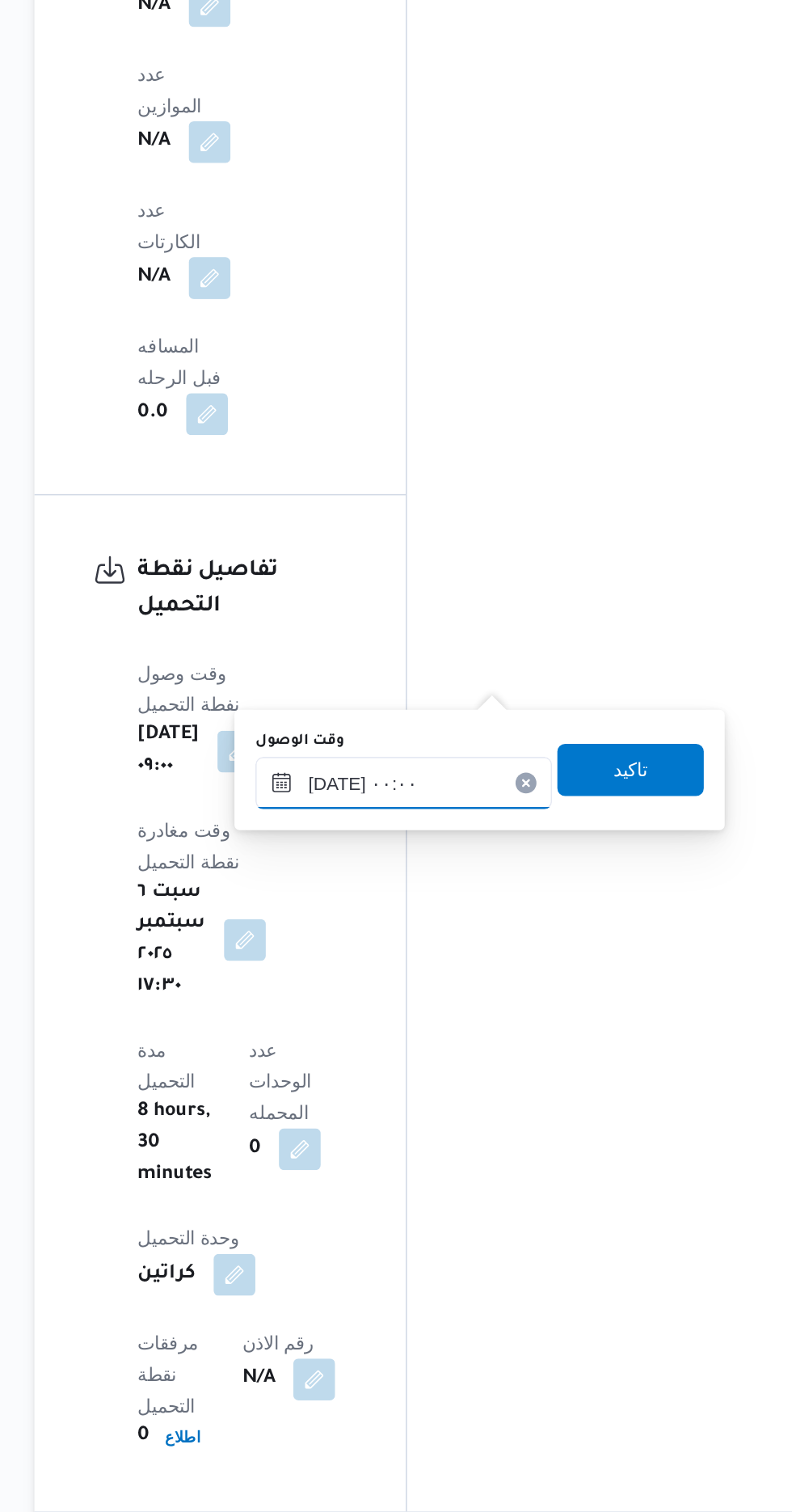
scroll to position [1318, 0]
click at [605, 1043] on span "تاكيد" at bounding box center [578, 1053] width 90 height 32
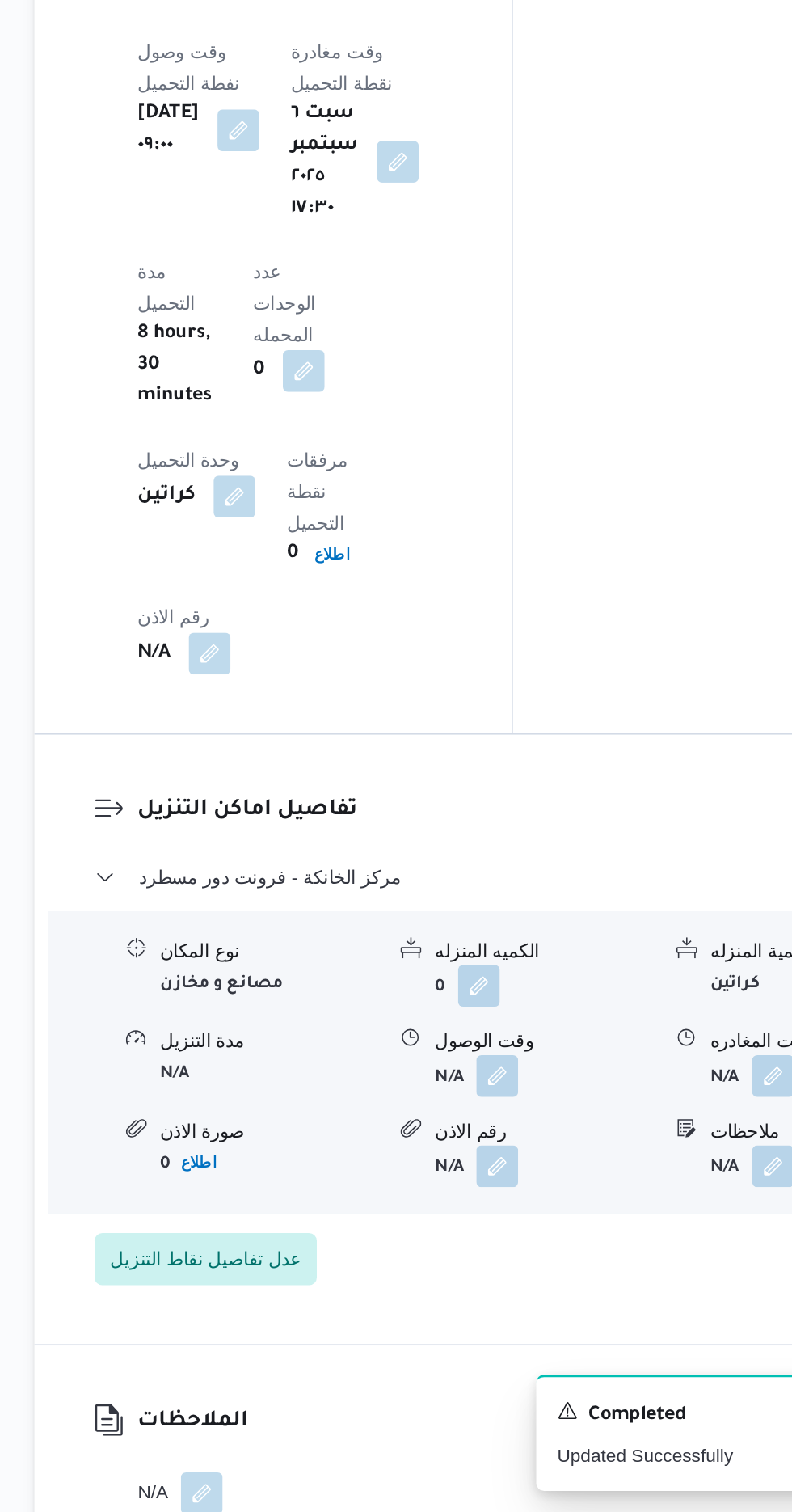
scroll to position [1319, 0]
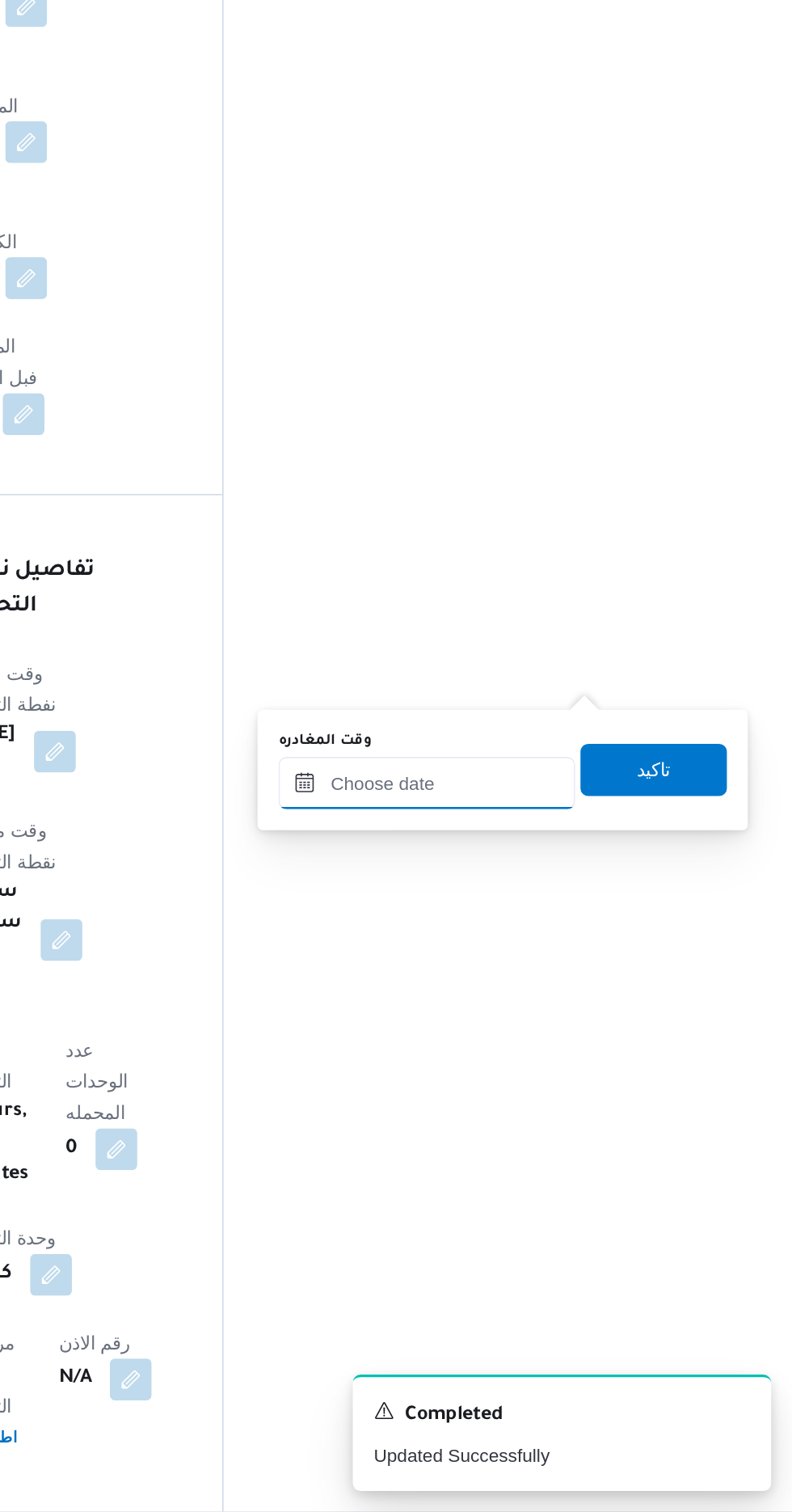
click at [600, 1063] on input "وقت المغادره" at bounding box center [566, 1061] width 183 height 32
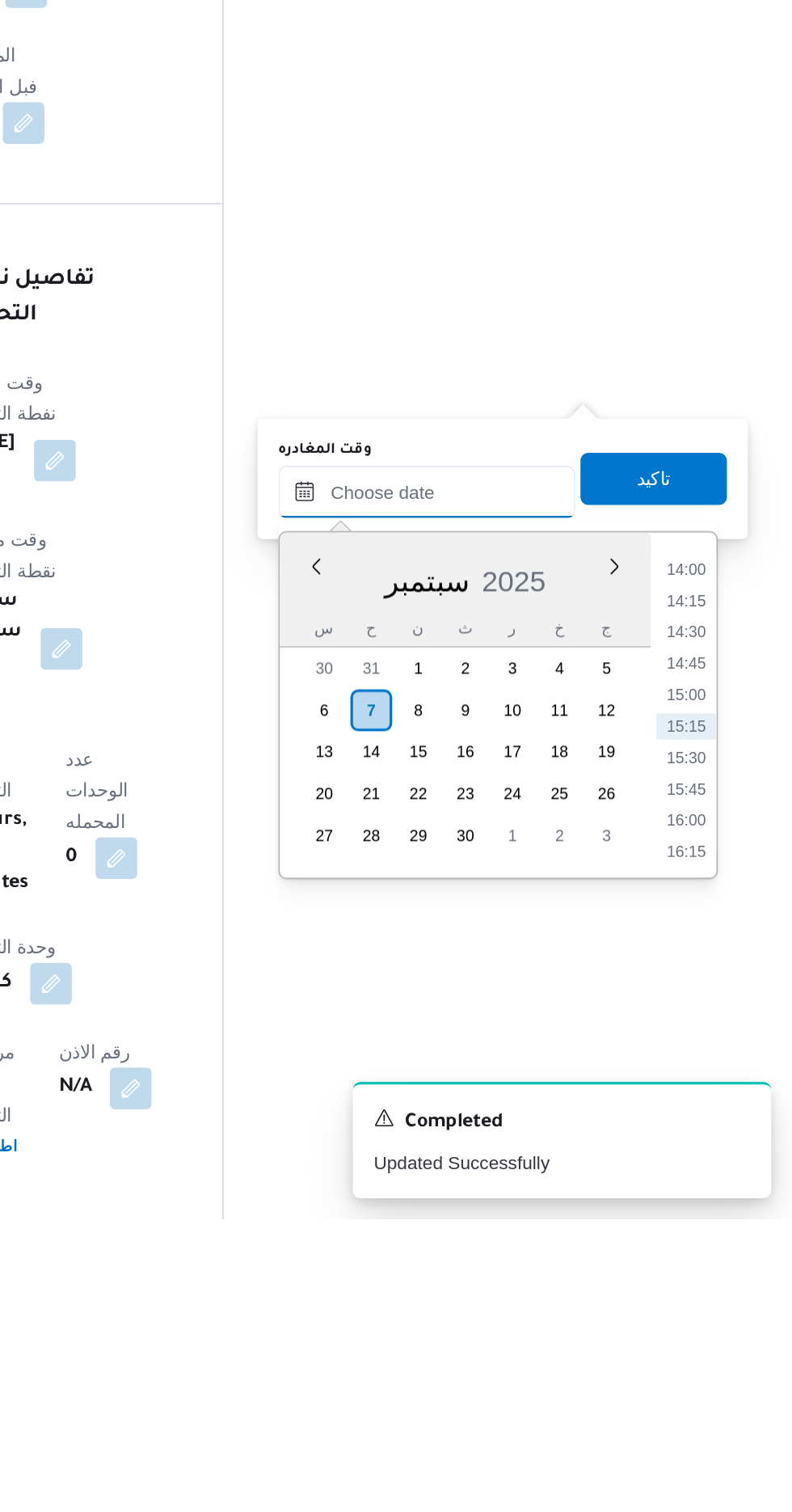
scroll to position [1318, 0]
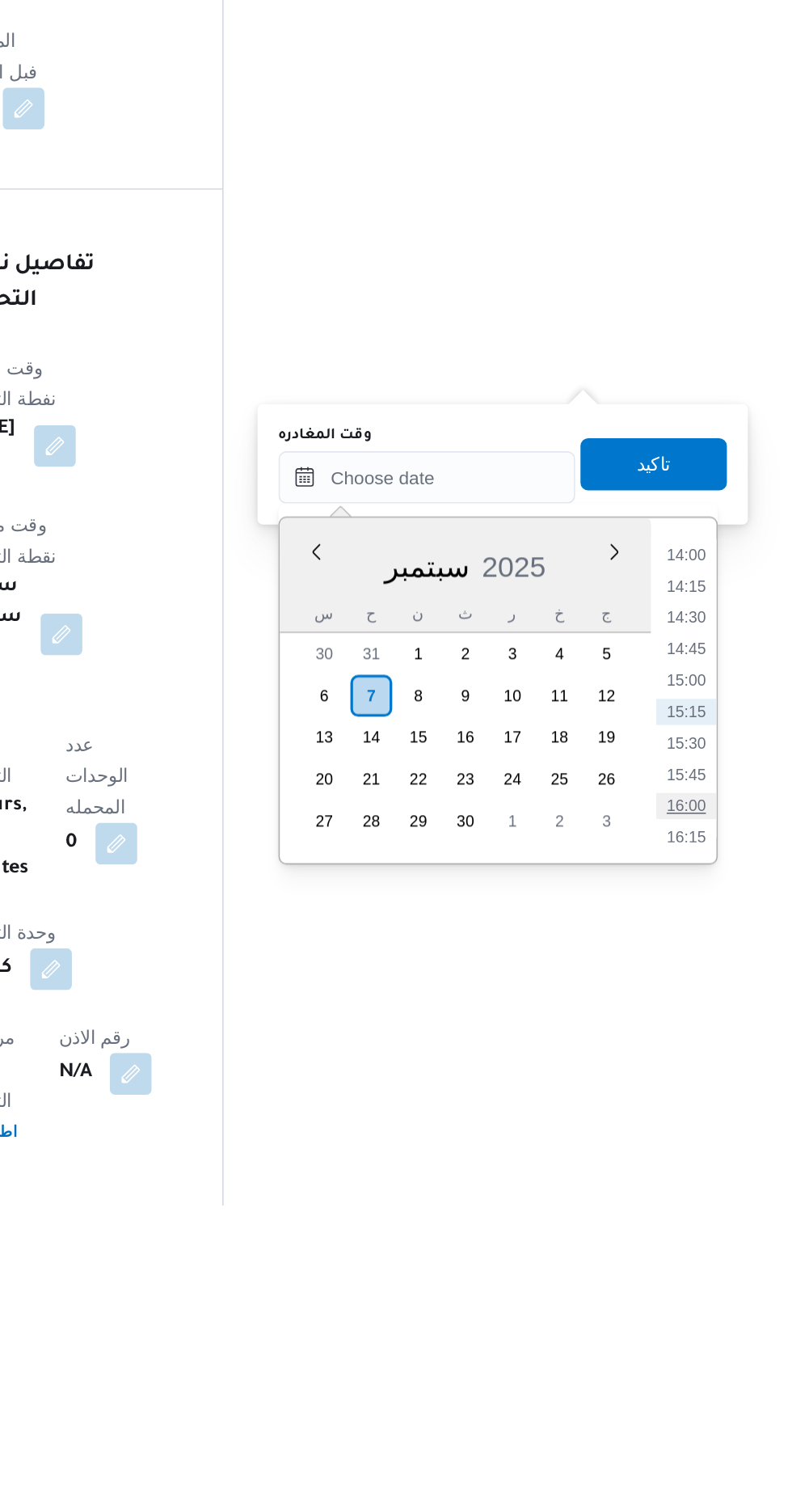
click at [725, 1262] on li "16:00" at bounding box center [726, 1265] width 37 height 16
type input "[DATE] ١٦:٠٠"
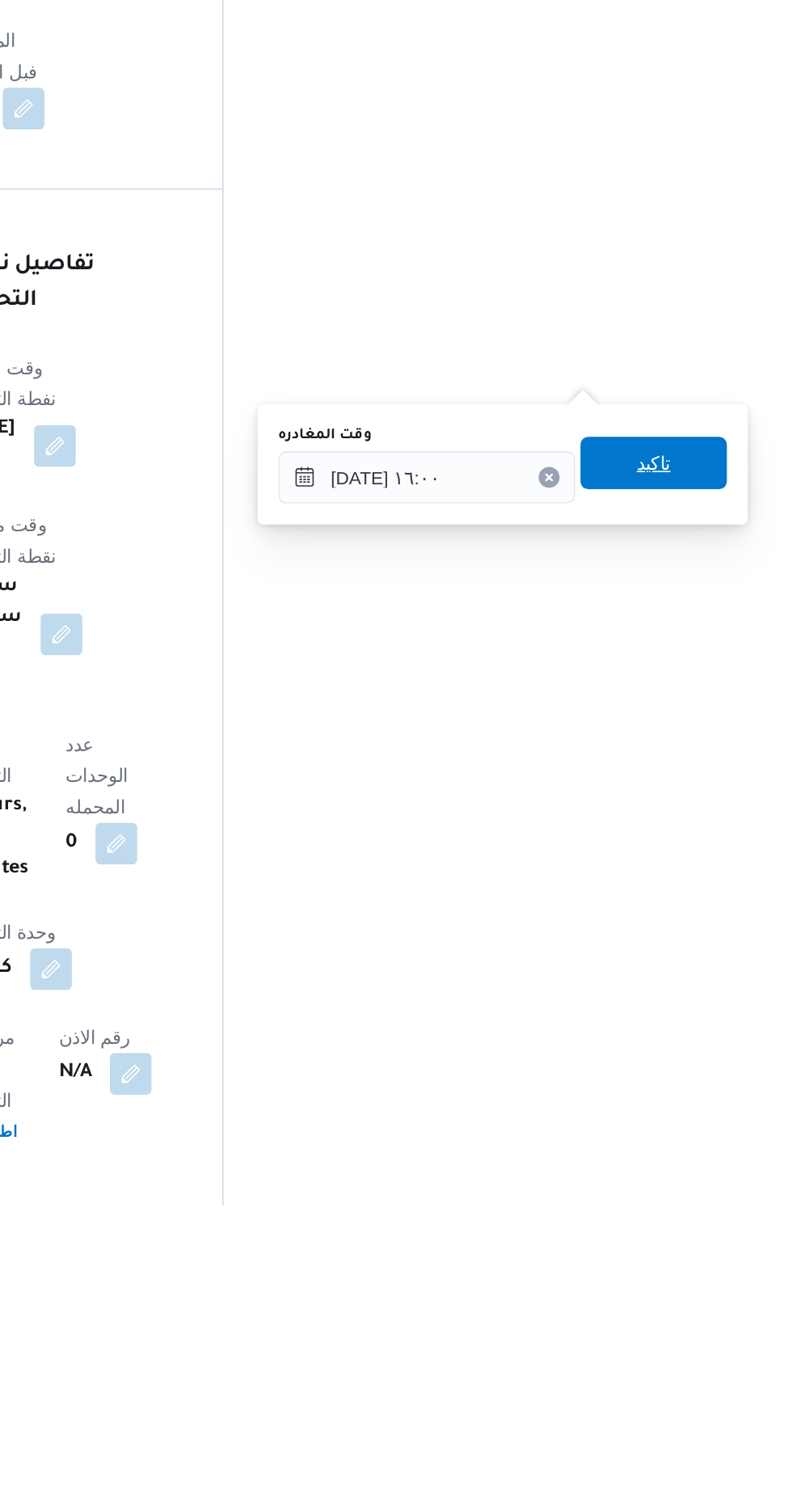
click at [717, 1057] on span "تاكيد" at bounding box center [706, 1053] width 21 height 19
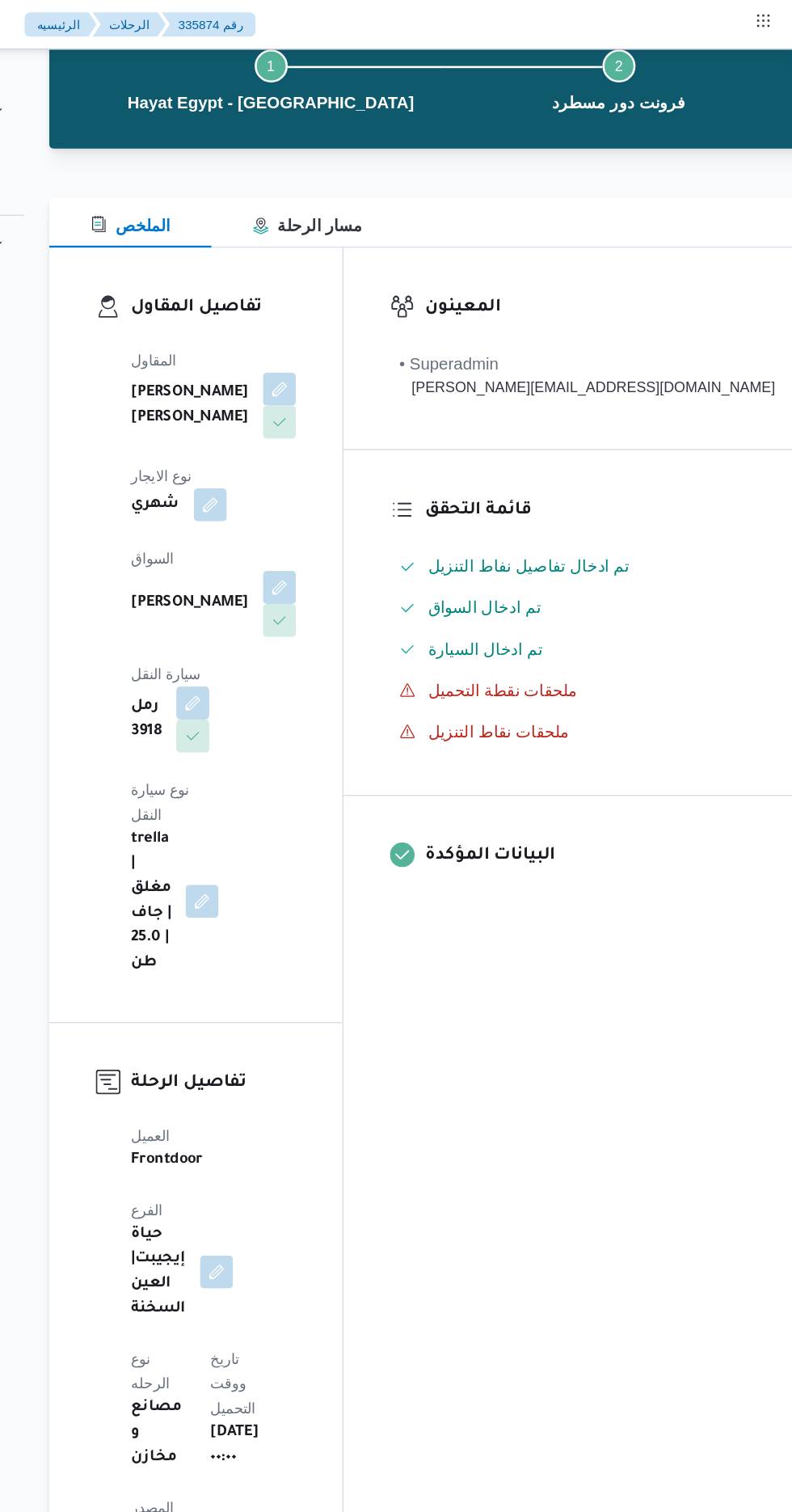
scroll to position [0, 0]
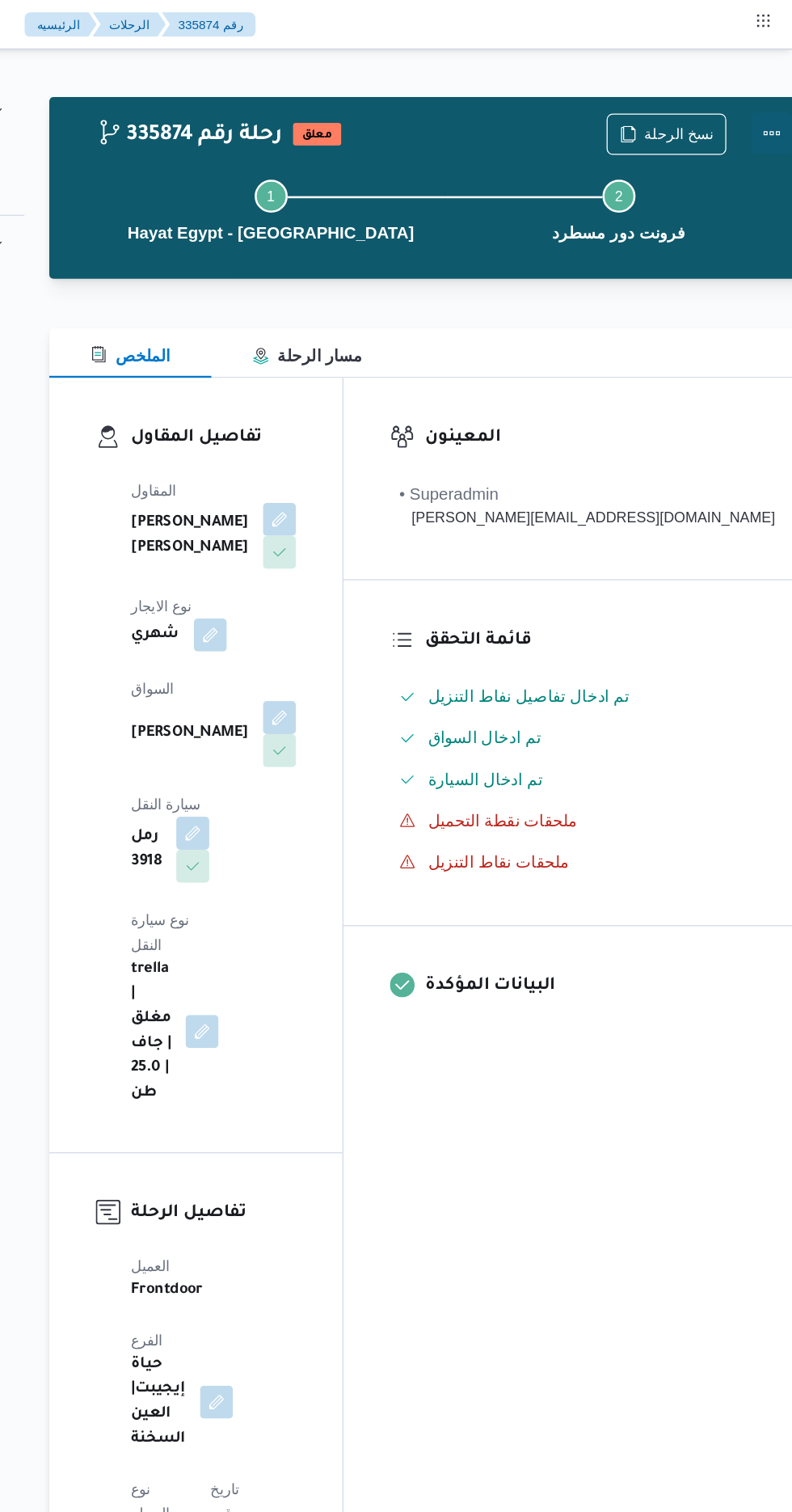
click at [760, 99] on button "Actions" at bounding box center [775, 104] width 32 height 32
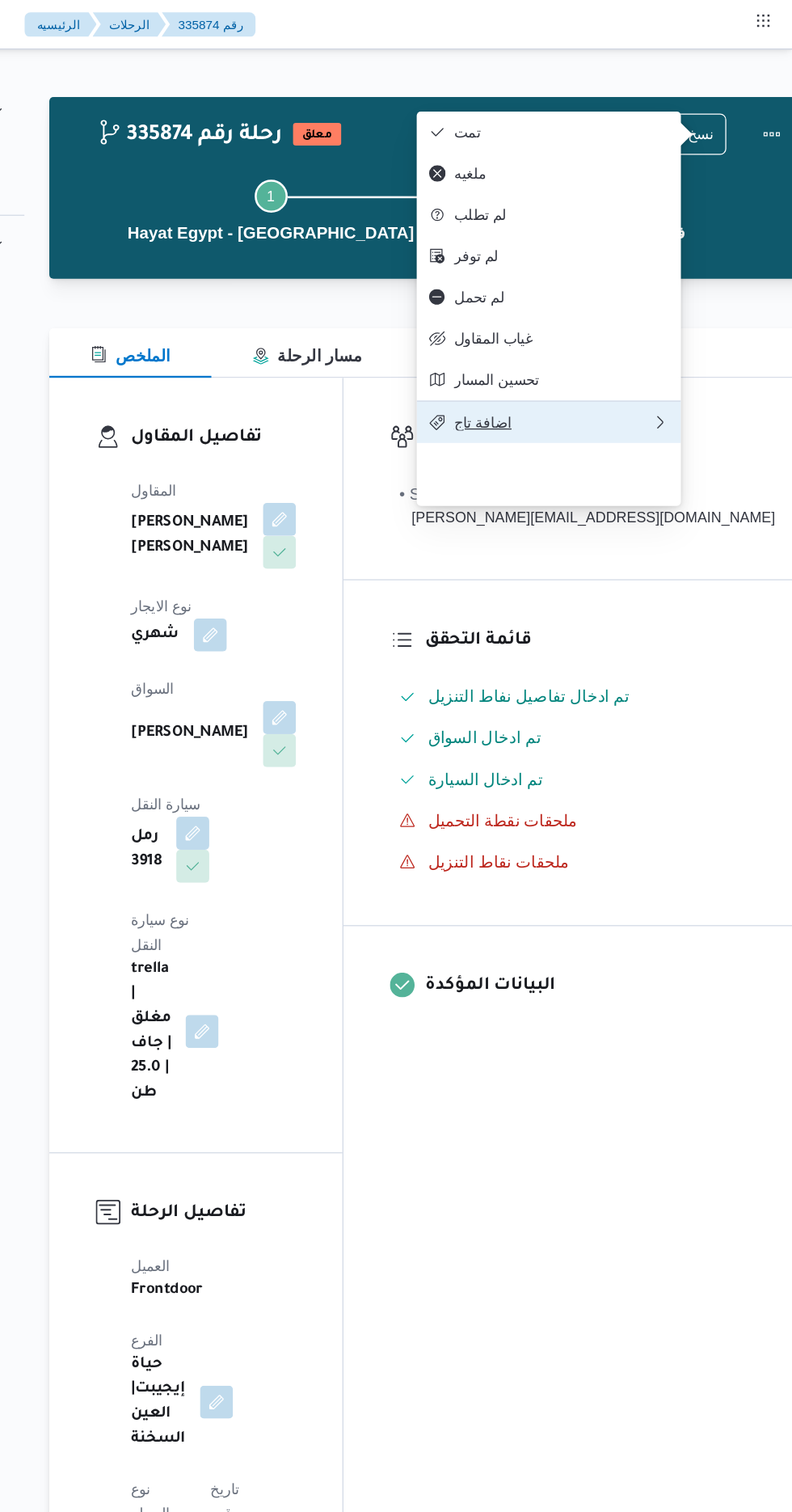
click at [626, 337] on span "اضافة تاج" at bounding box center [604, 331] width 155 height 13
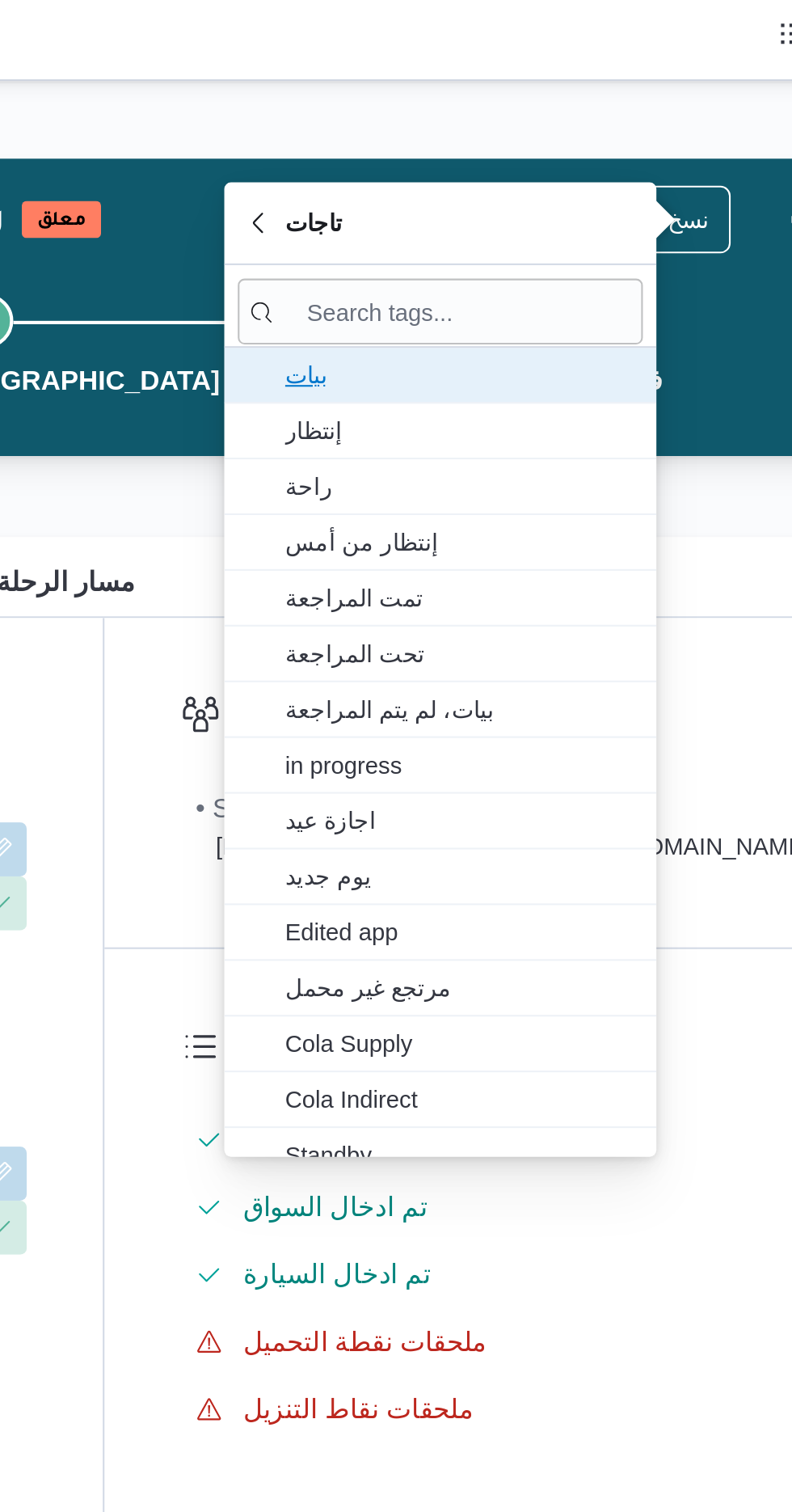
click at [634, 177] on span "بيات" at bounding box center [610, 179] width 168 height 19
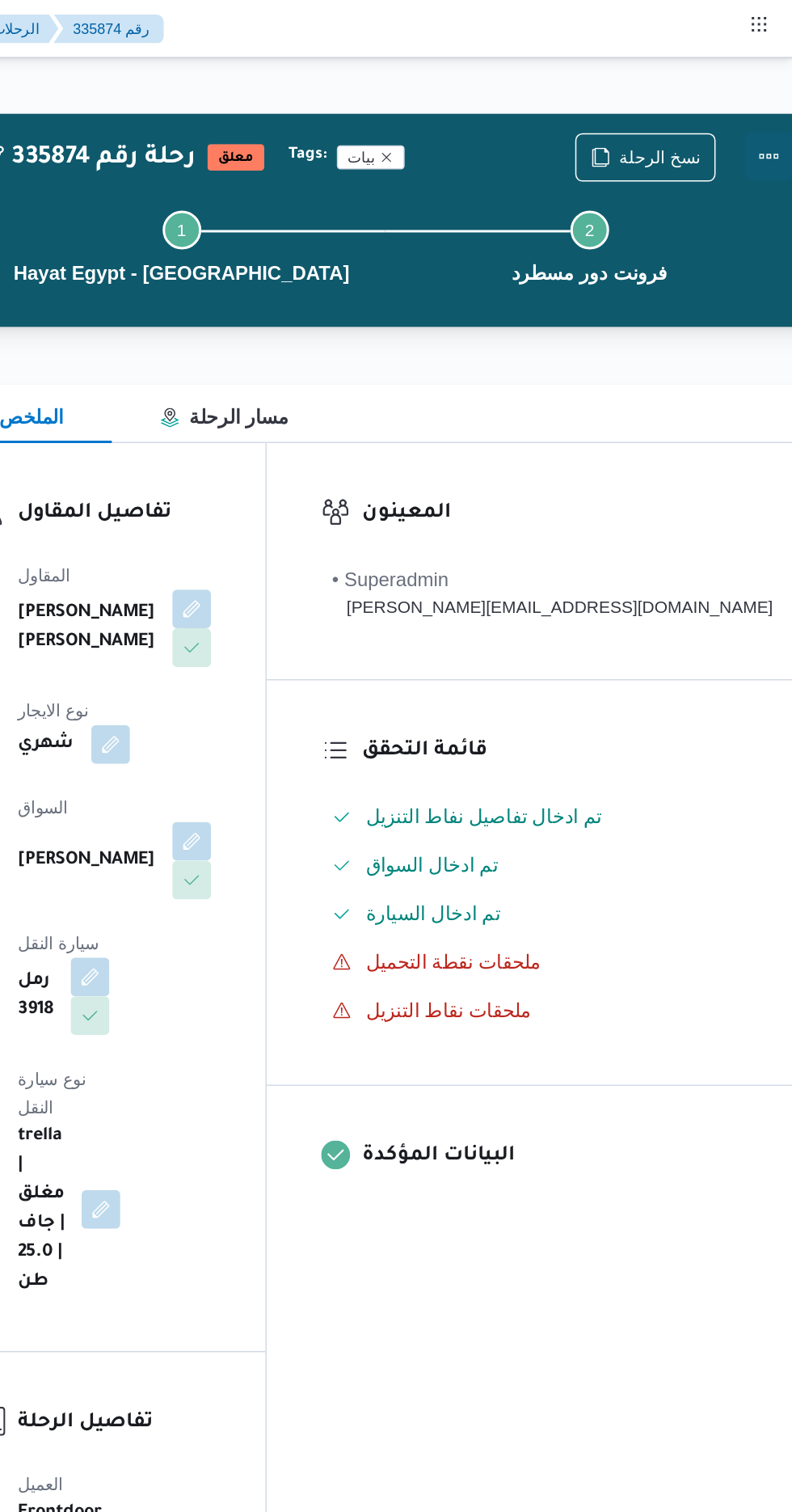
click at [760, 111] on button "Actions" at bounding box center [775, 104] width 32 height 32
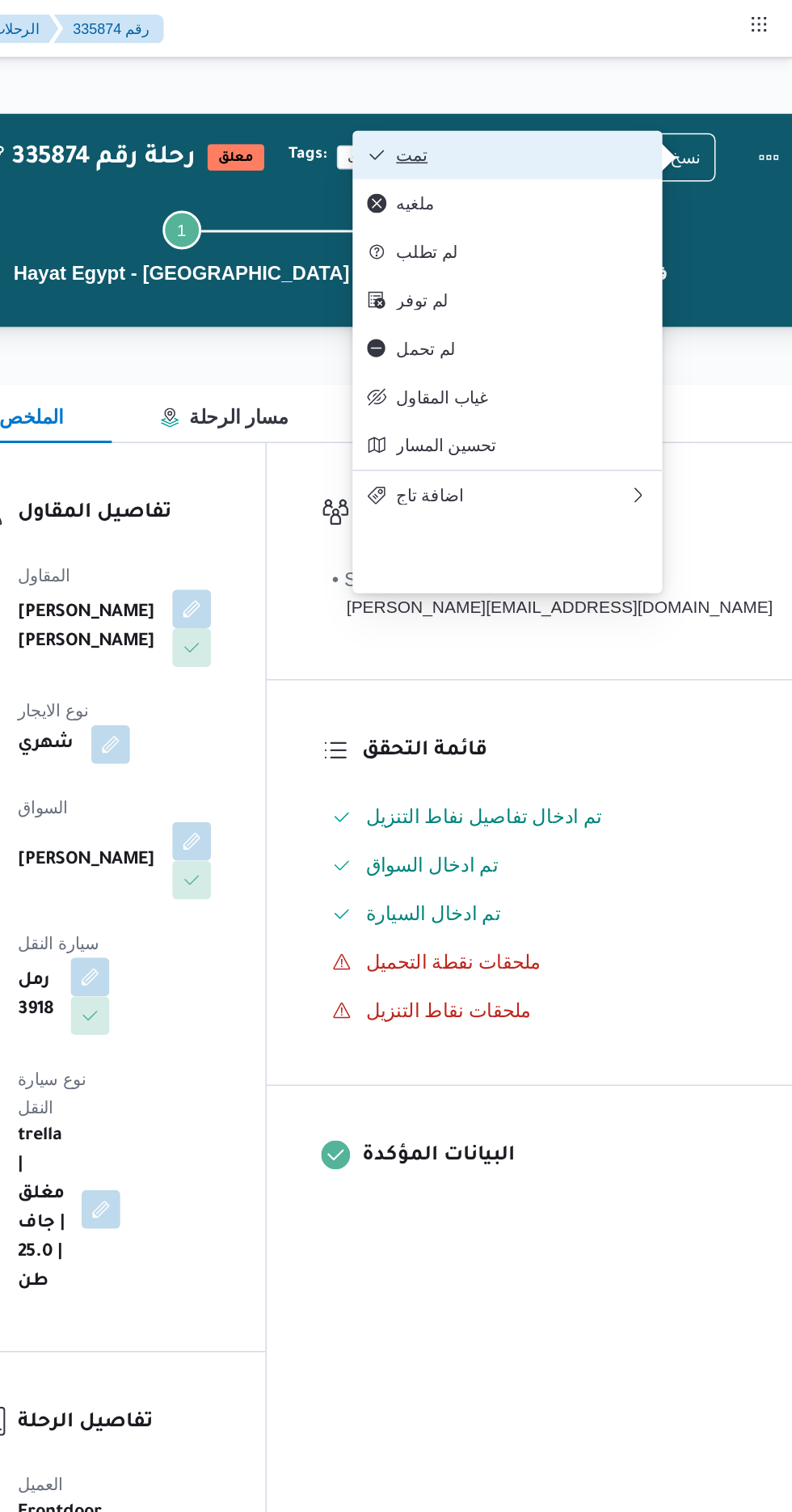
click at [659, 93] on button "تمت" at bounding box center [601, 103] width 207 height 32
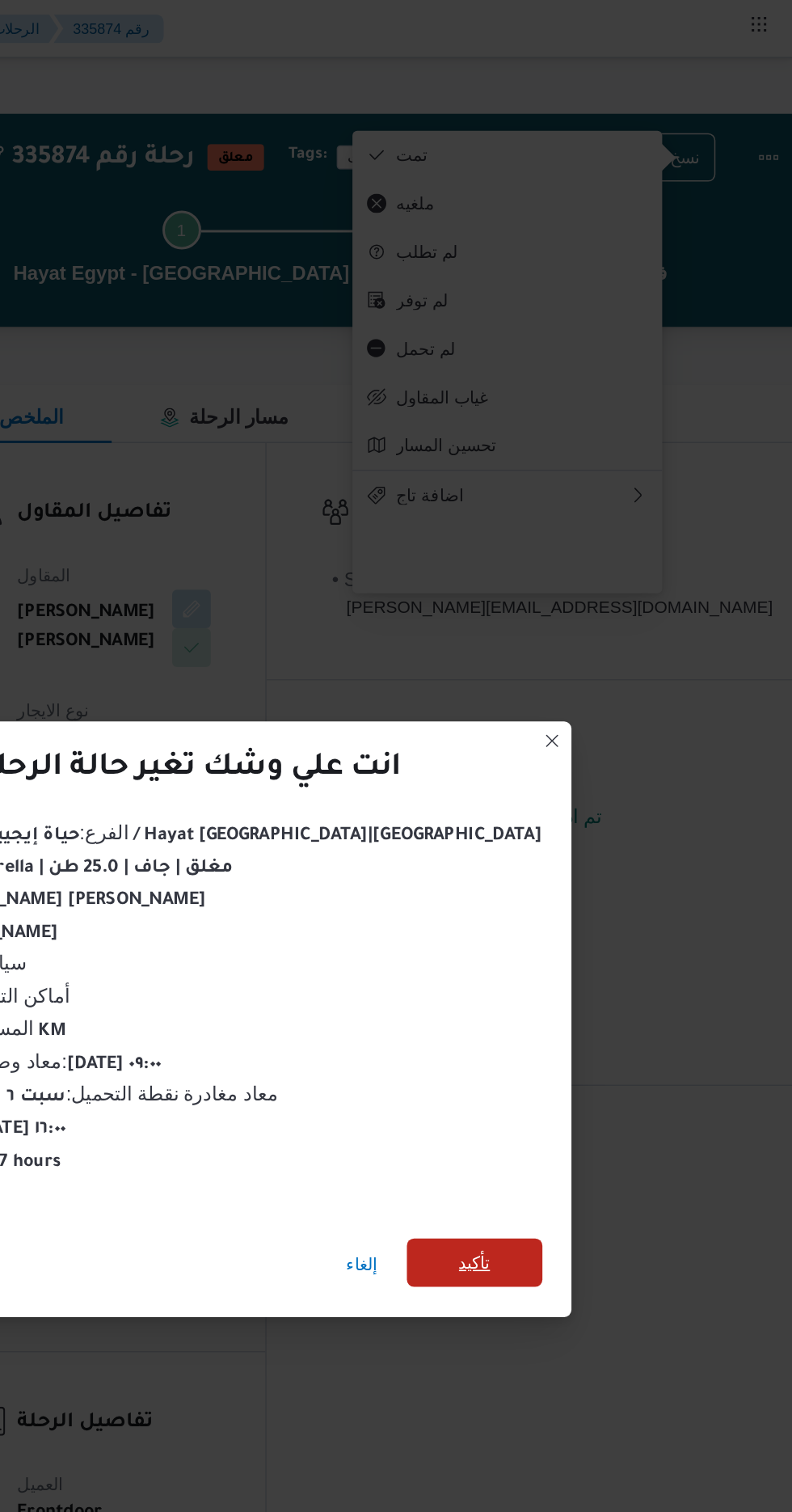
click at [569, 839] on span "تأكيد" at bounding box center [579, 843] width 21 height 19
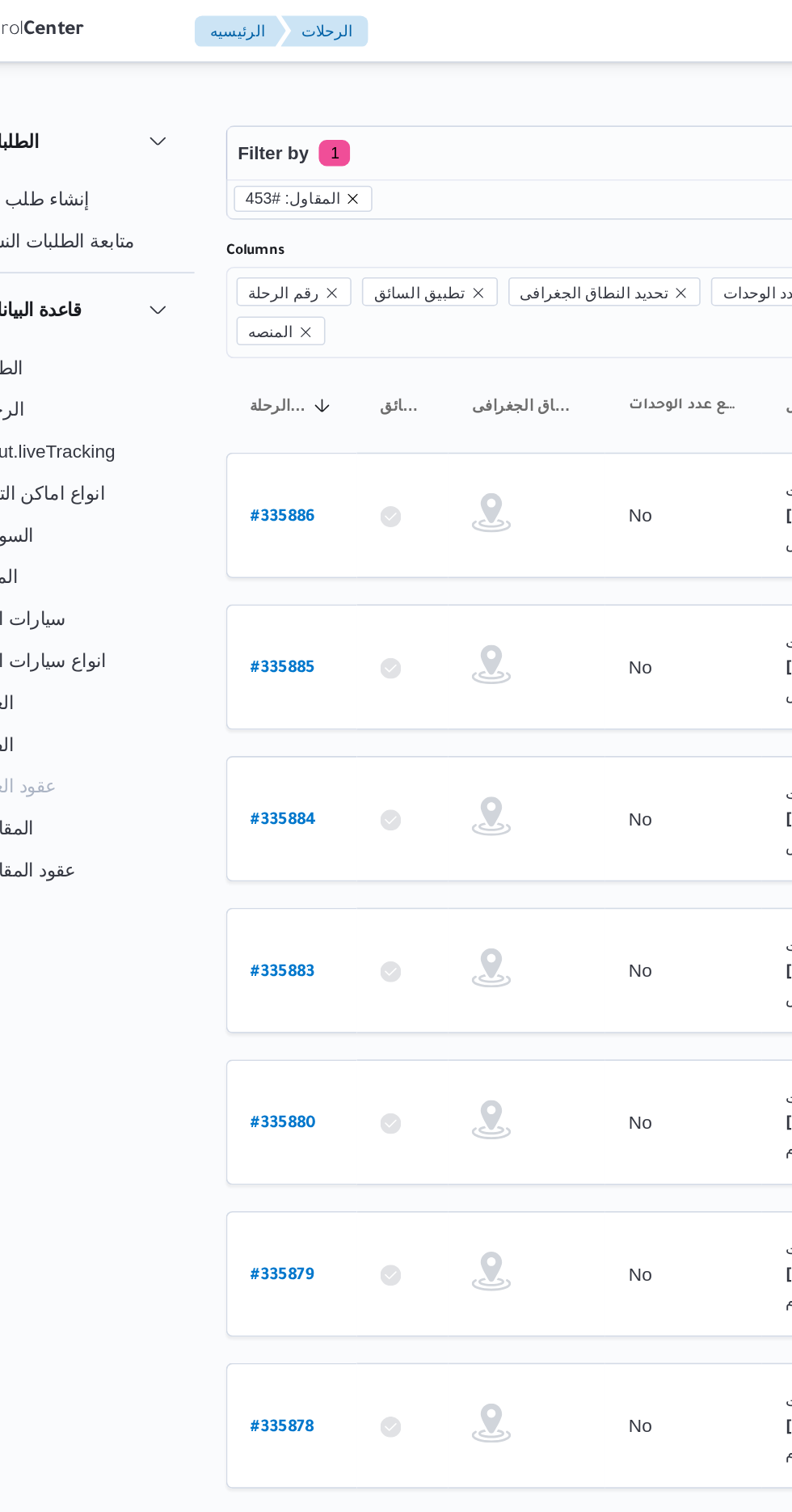
click at [286, 122] on icon "remove selected entity" at bounding box center [289, 123] width 7 height 7
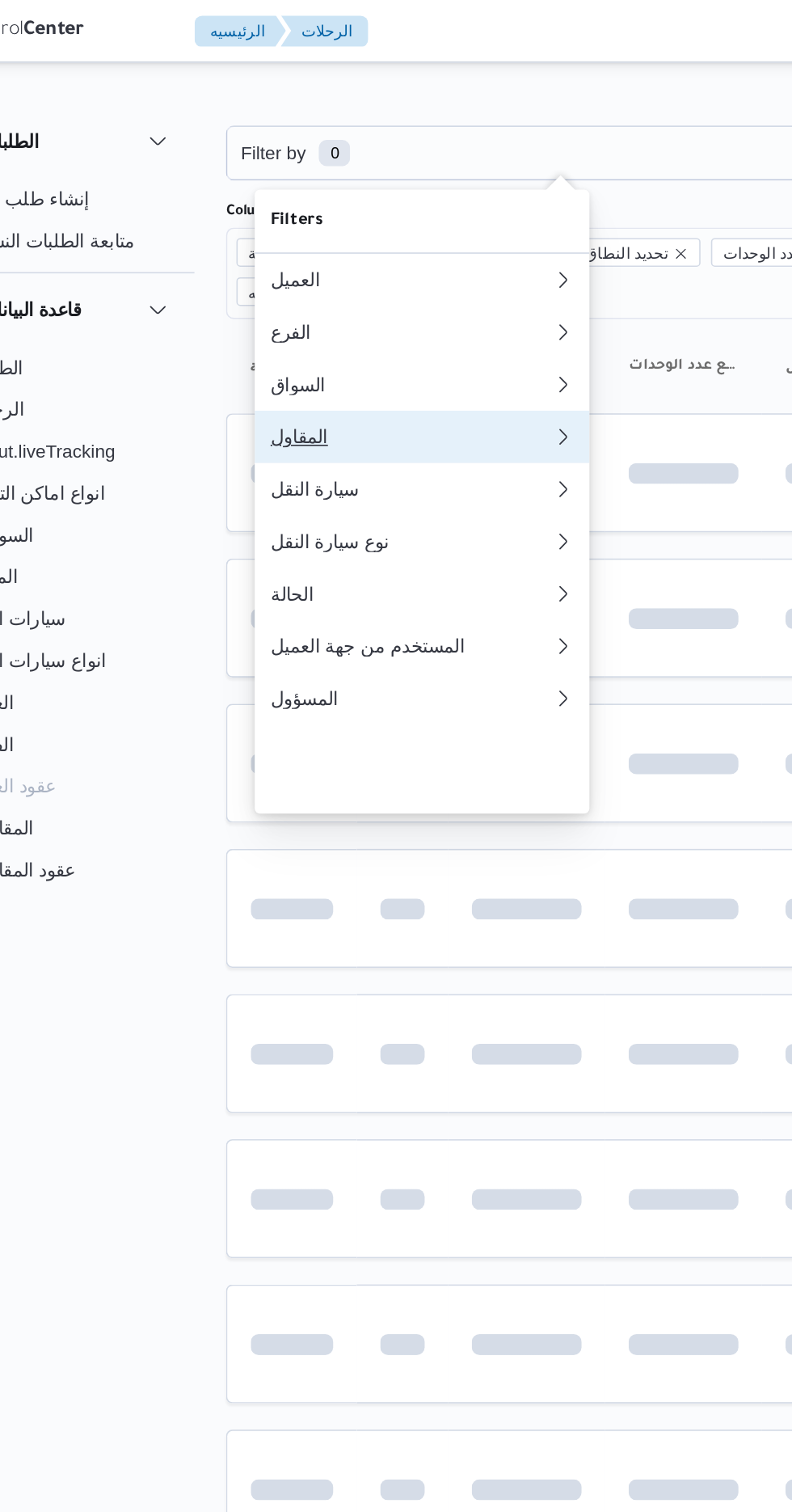
click at [328, 280] on button "المقاول 0" at bounding box center [332, 270] width 207 height 32
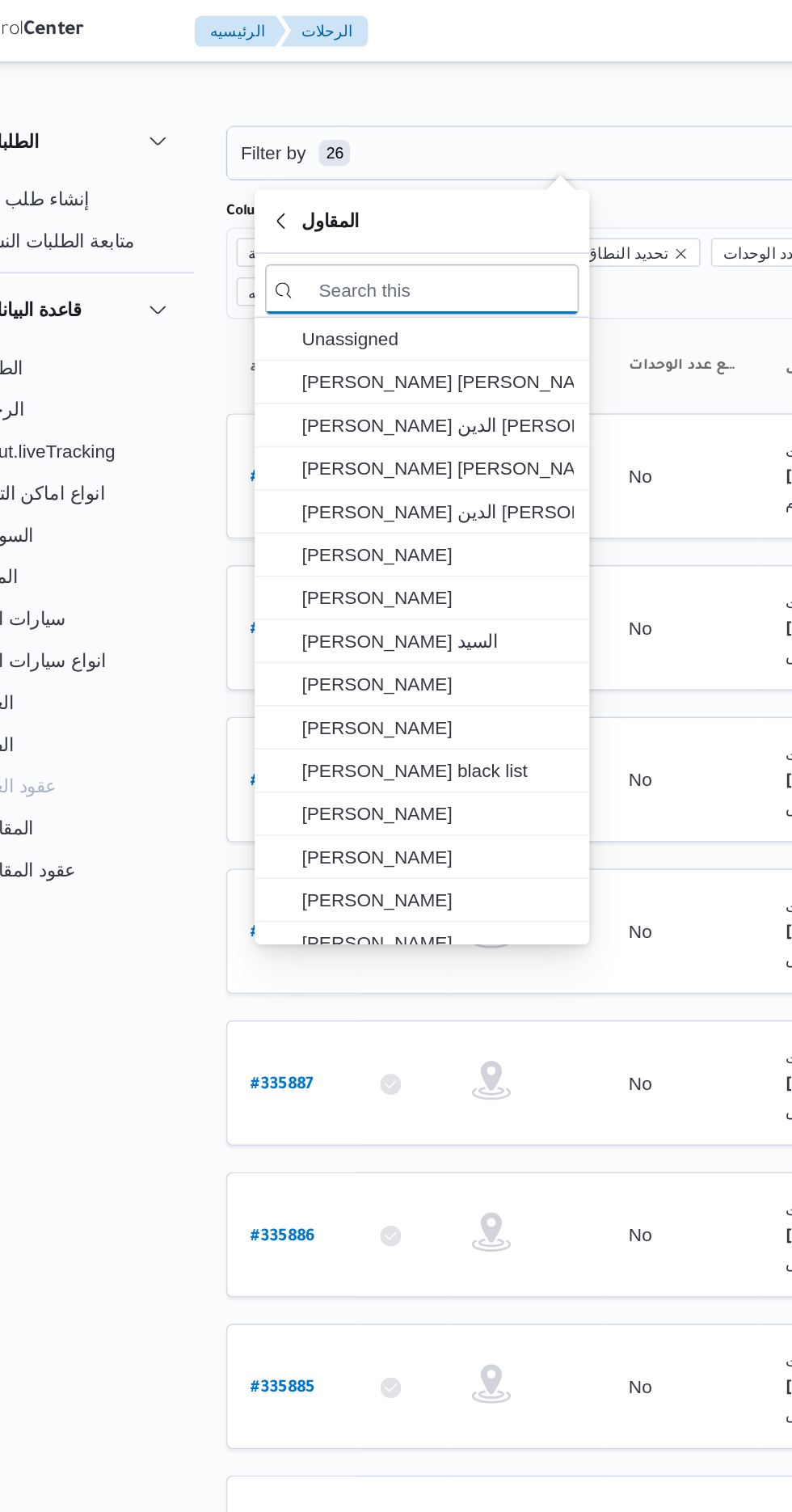
type input "ا"
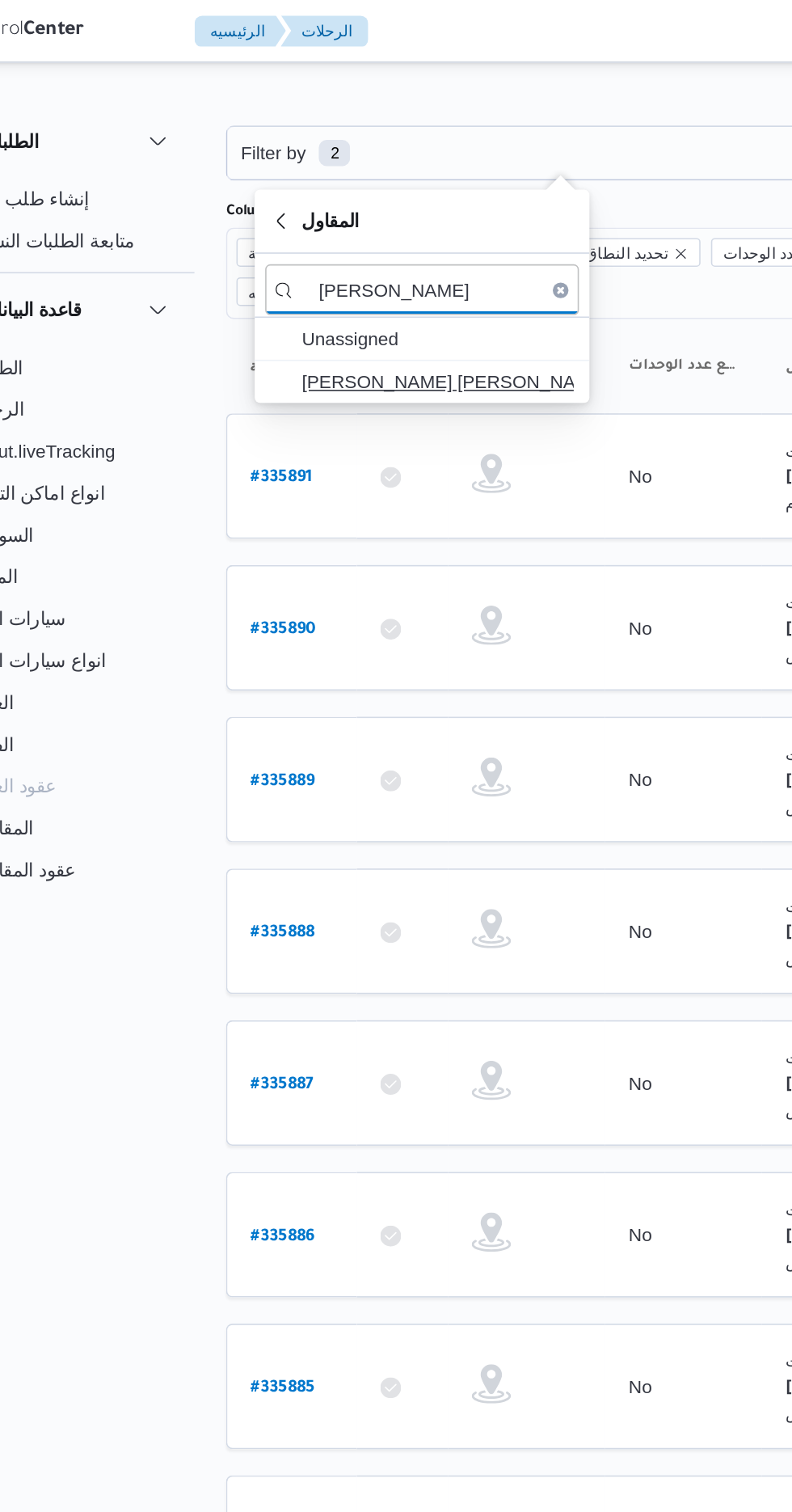
type input "[PERSON_NAME]"
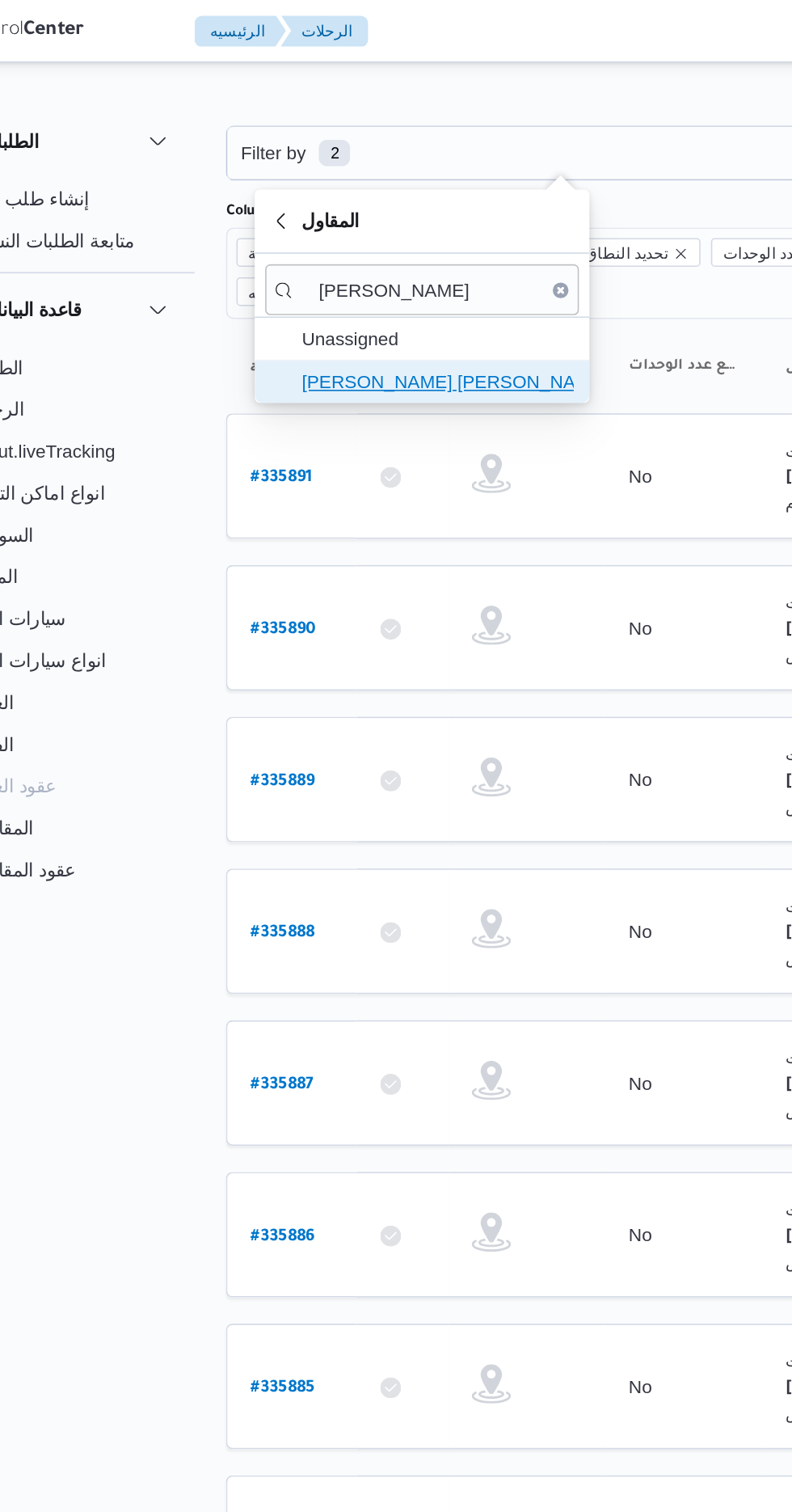
click at [367, 238] on span "[PERSON_NAME] [PERSON_NAME]" at bounding box center [341, 236] width 168 height 19
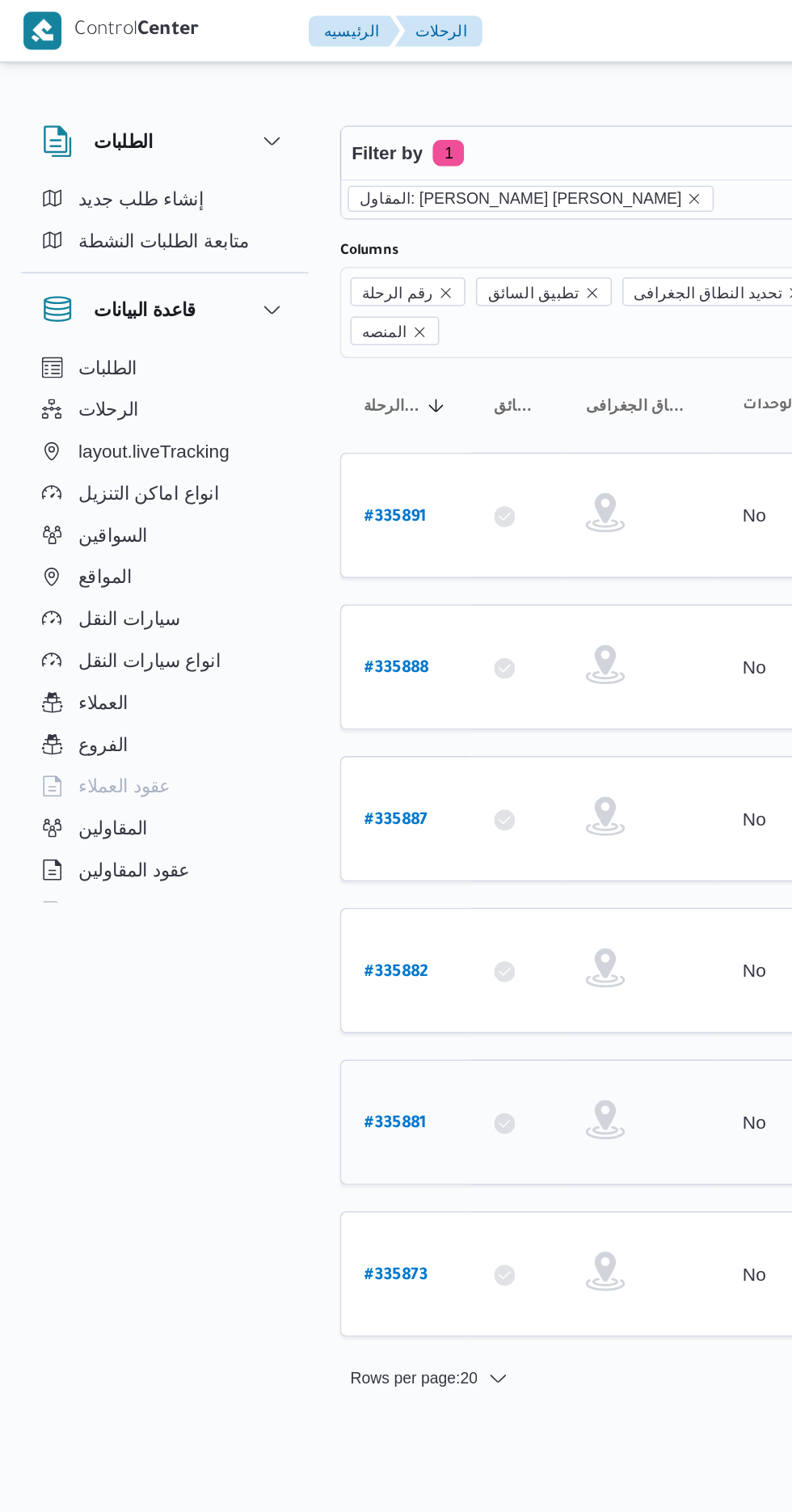
click at [242, 689] on b "# 335881" at bounding box center [245, 695] width 38 height 12
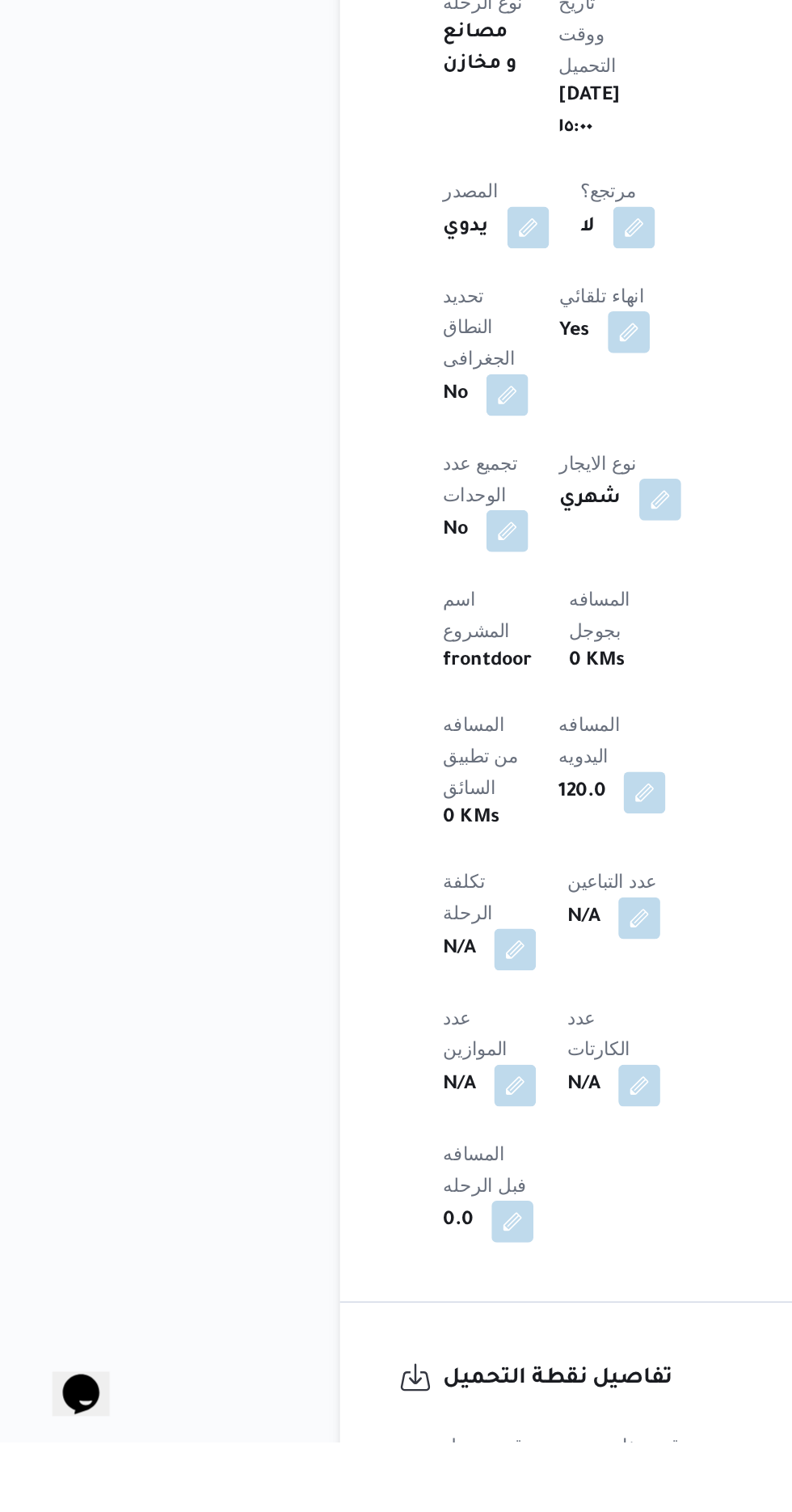
scroll to position [441, 0]
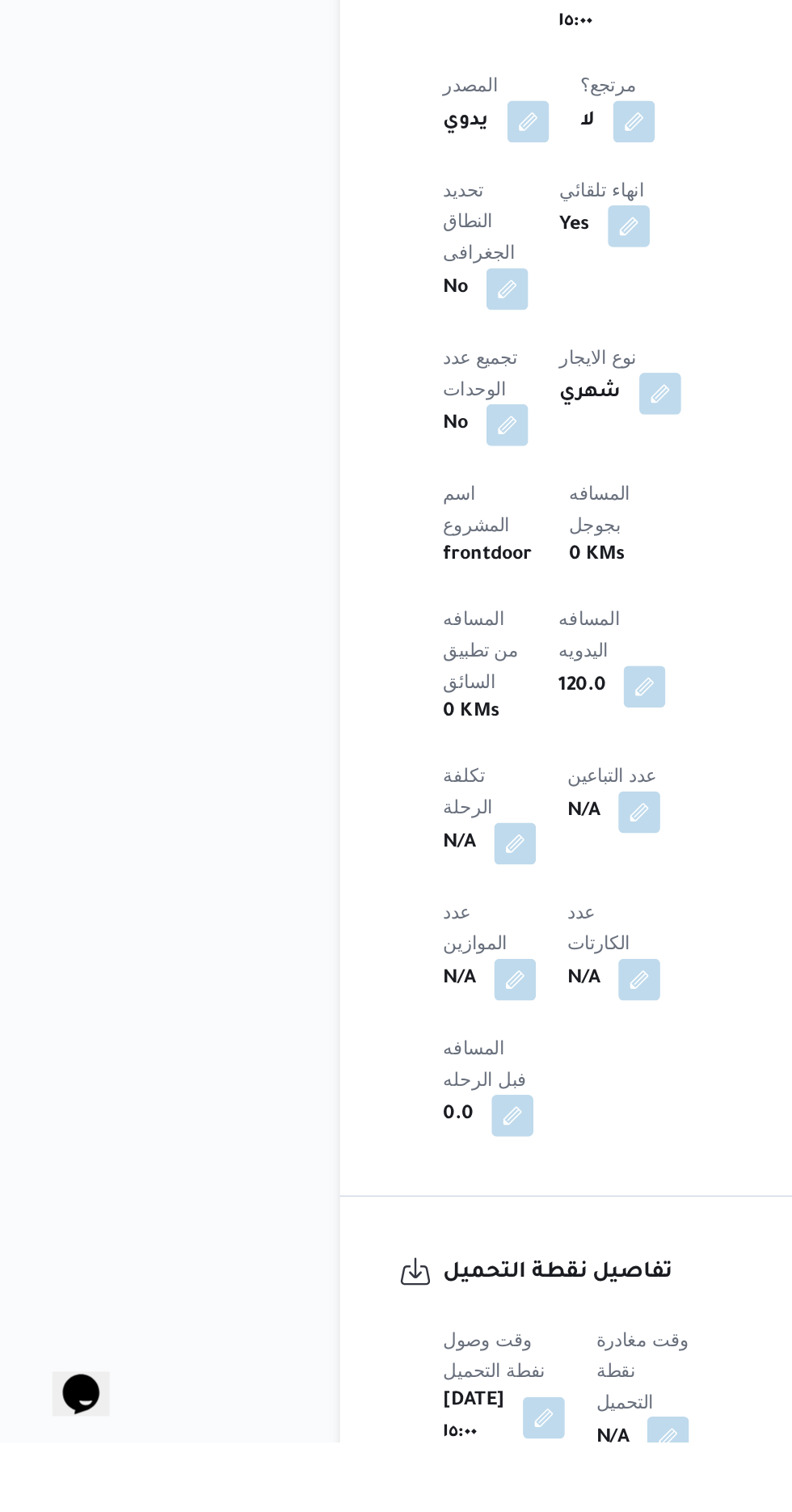
click at [422, 1495] on button "button" at bounding box center [412, 1508] width 26 height 26
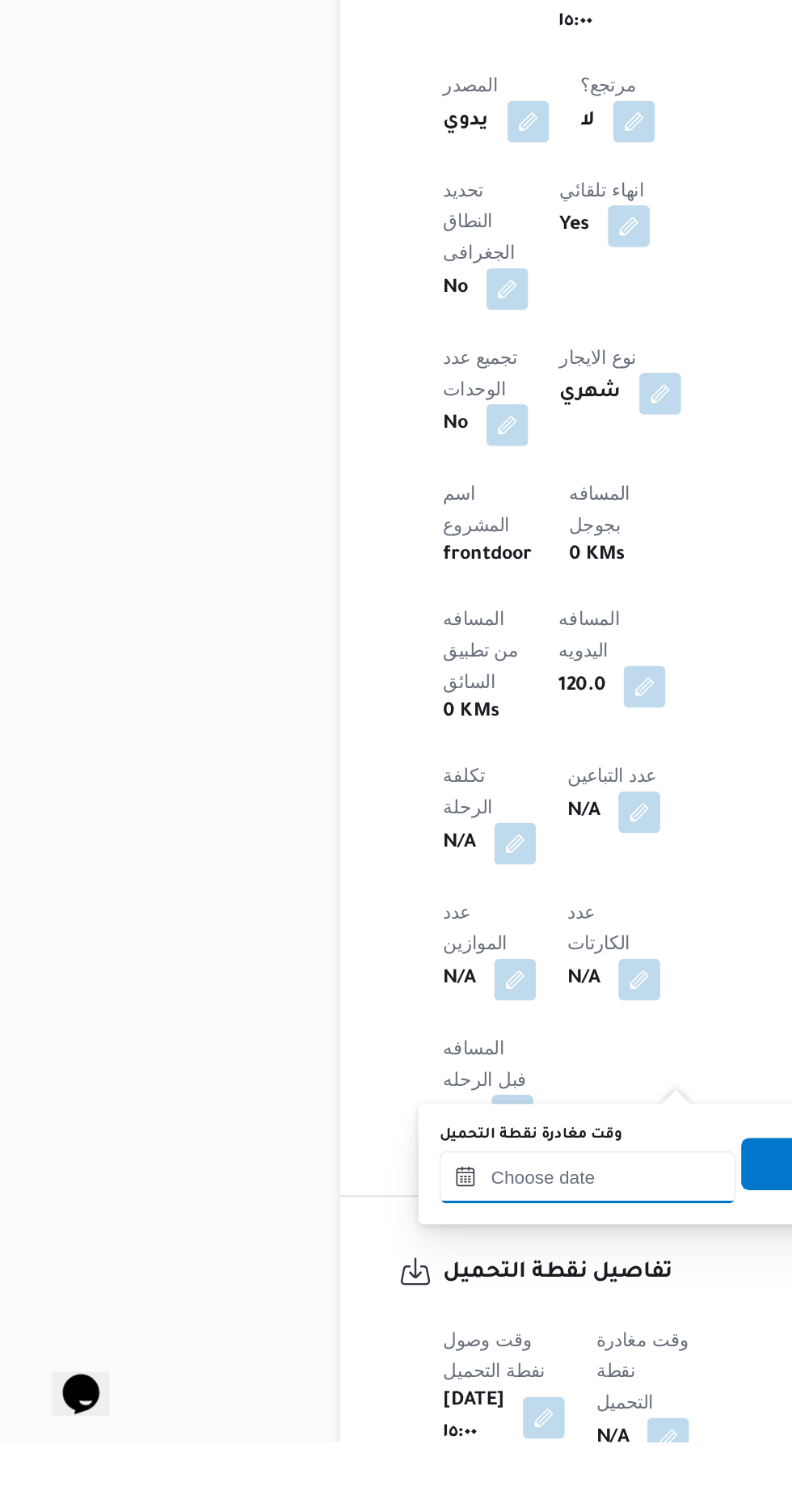
click at [343, 1351] on input "وقت مغادرة نقطة التحميل" at bounding box center [362, 1347] width 183 height 32
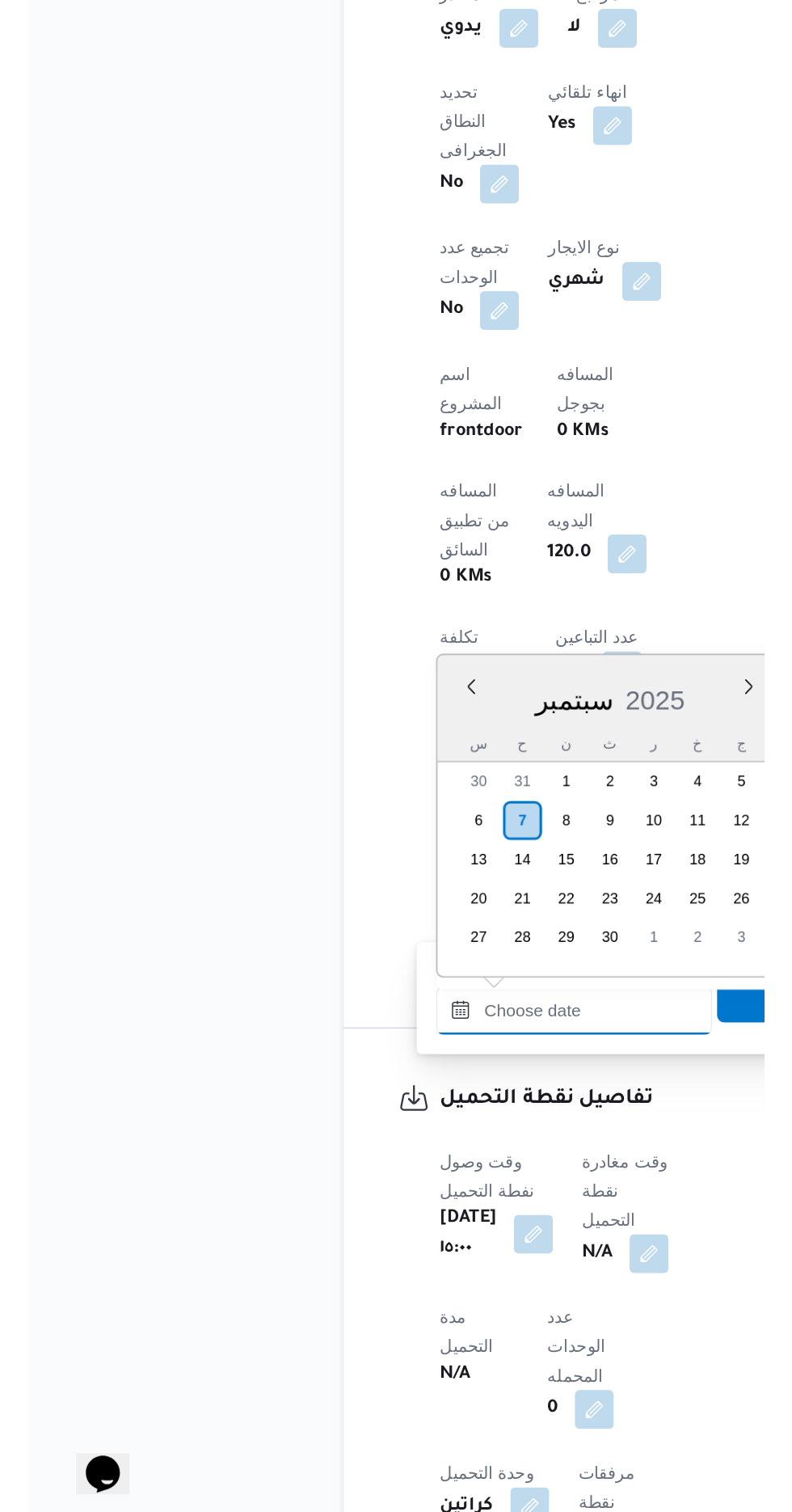
scroll to position [519, 0]
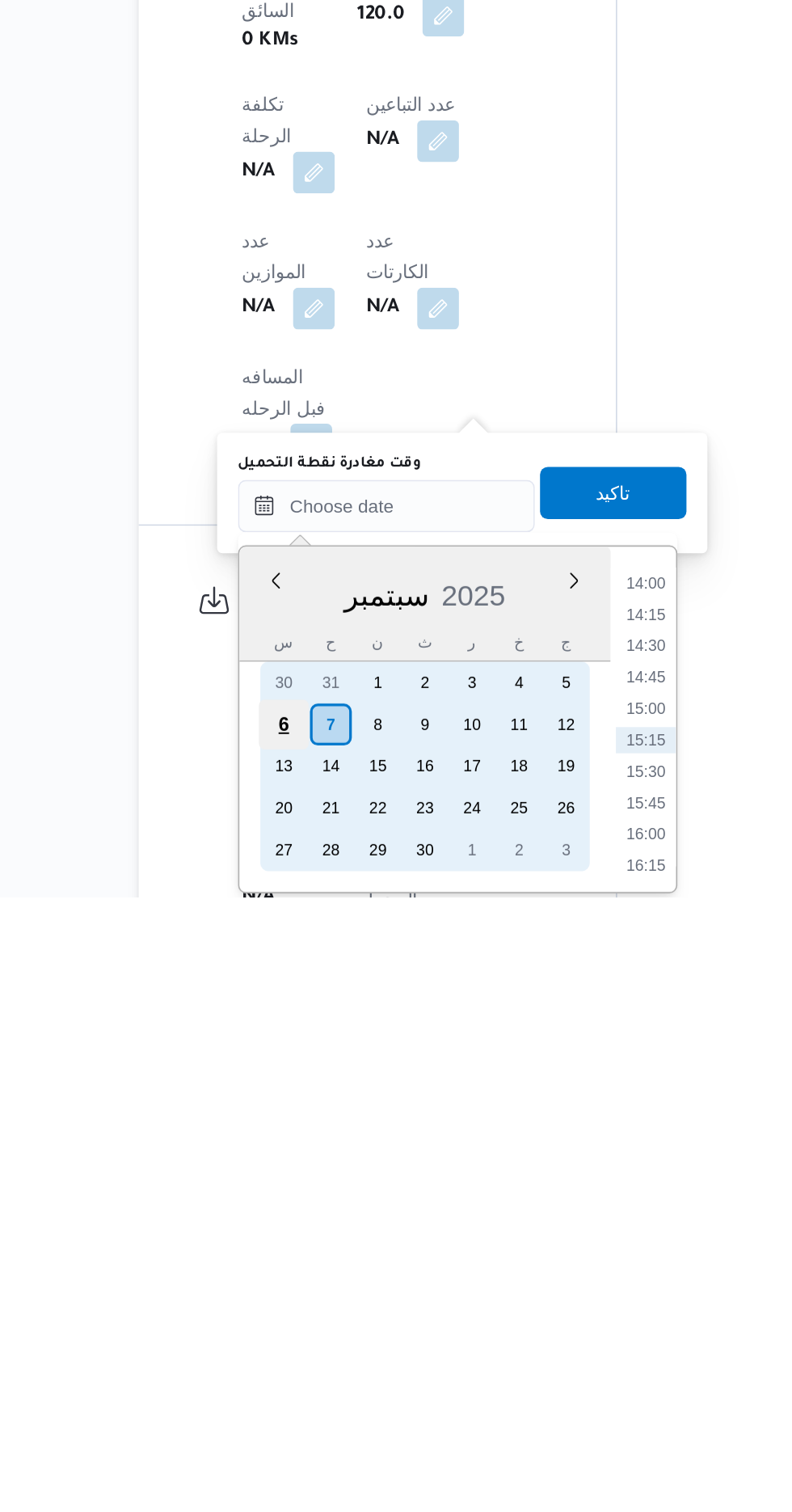
click at [299, 1403] on div "6" at bounding box center [299, 1404] width 31 height 31
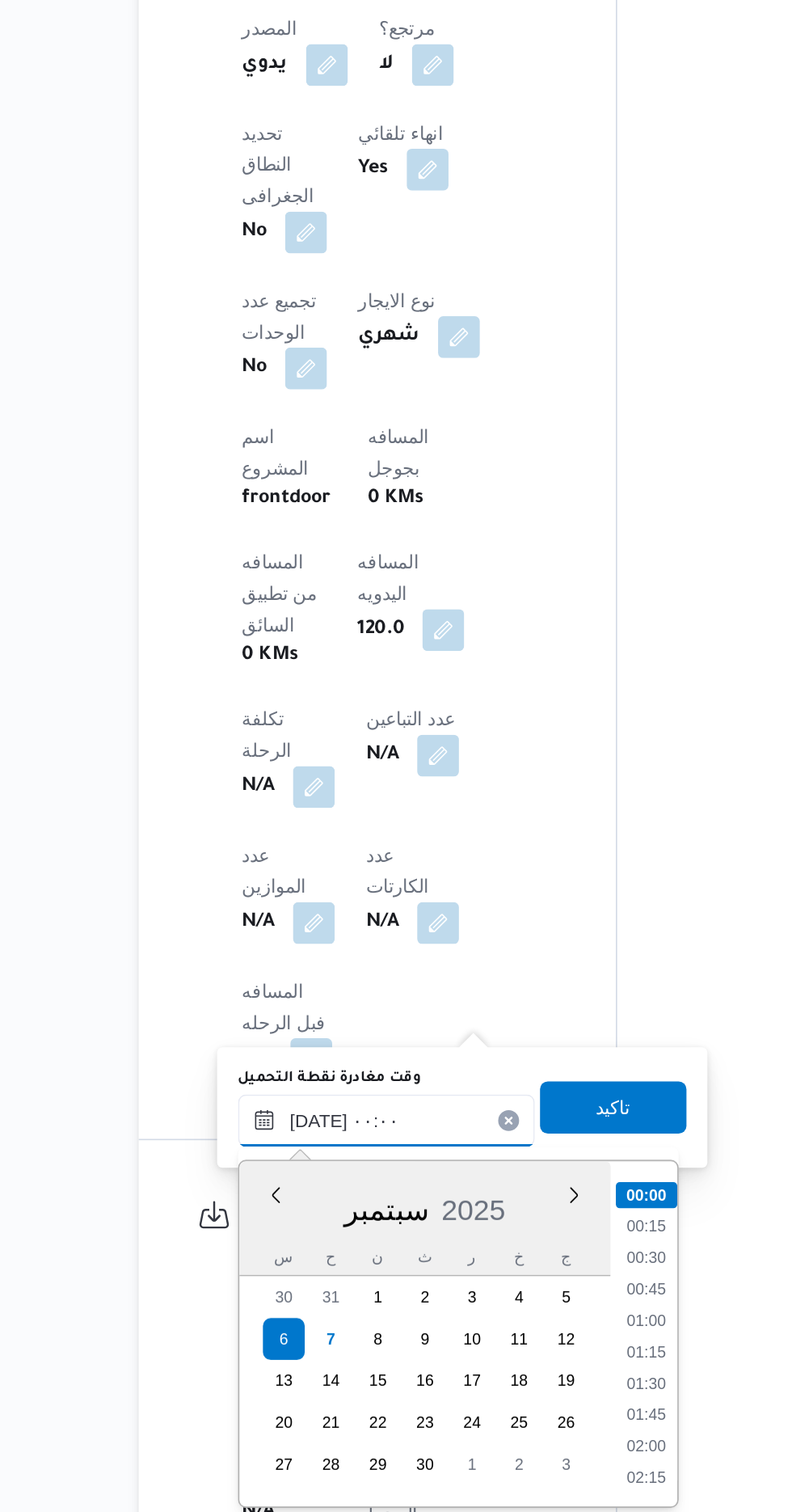
click at [283, 1274] on input "[DATE] ٠٠:٠٠" at bounding box center [362, 1270] width 183 height 32
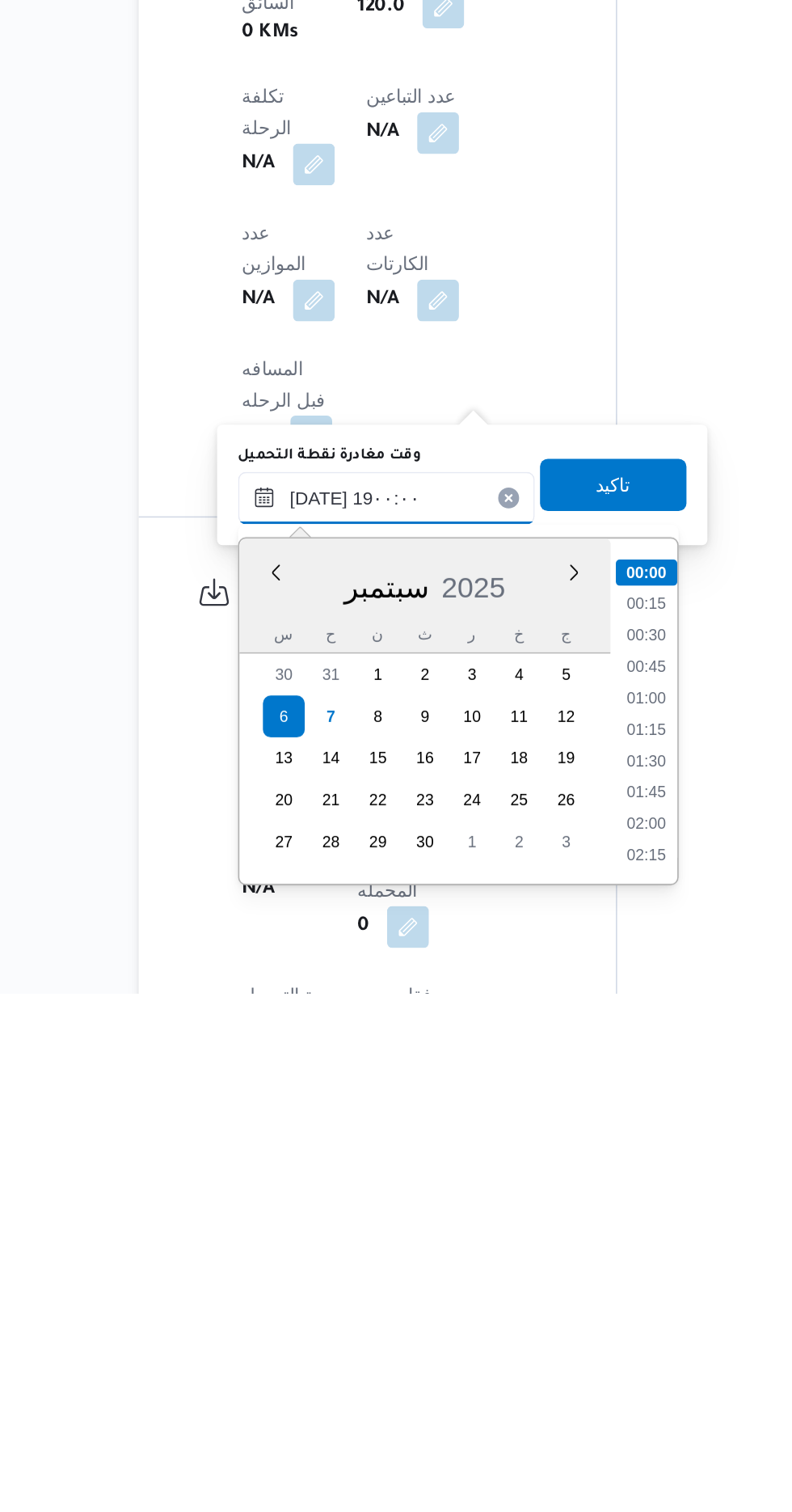
scroll to position [1305, 0]
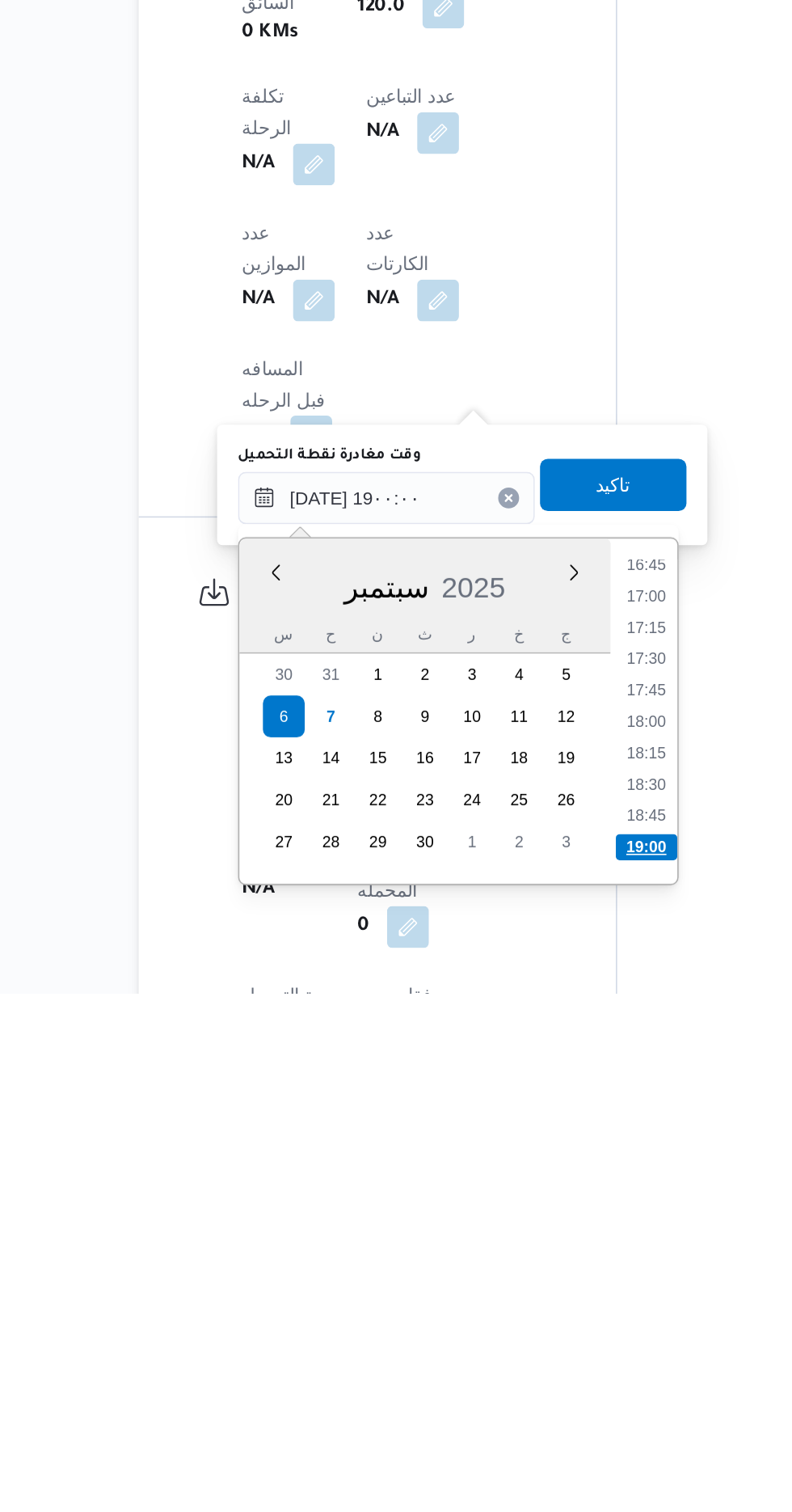
click at [527, 1419] on li "19:00" at bounding box center [524, 1421] width 38 height 16
type input "[DATE] ١٩:٠٠"
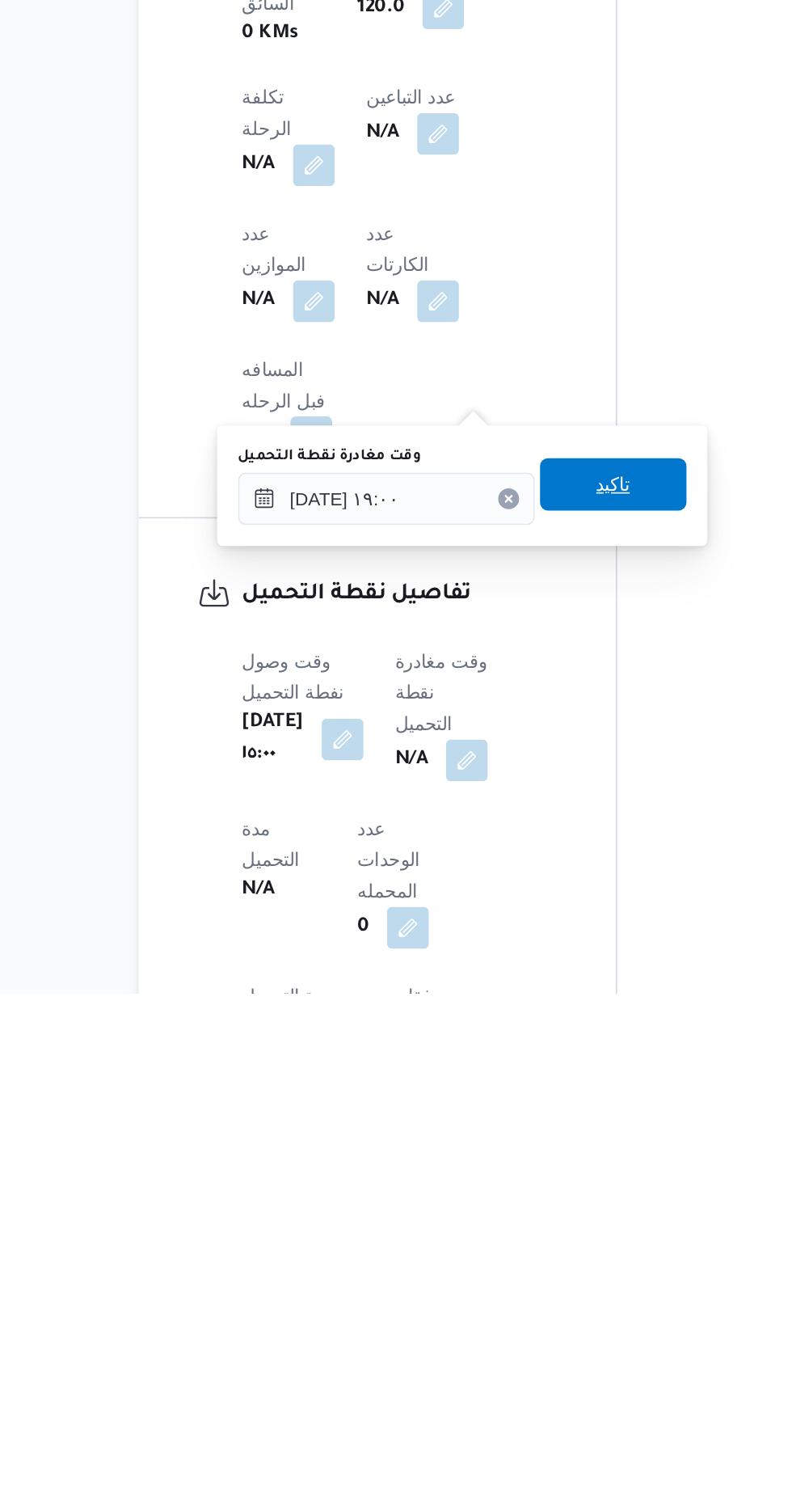
click at [529, 1199] on span "تاكيد" at bounding box center [503, 1197] width 90 height 32
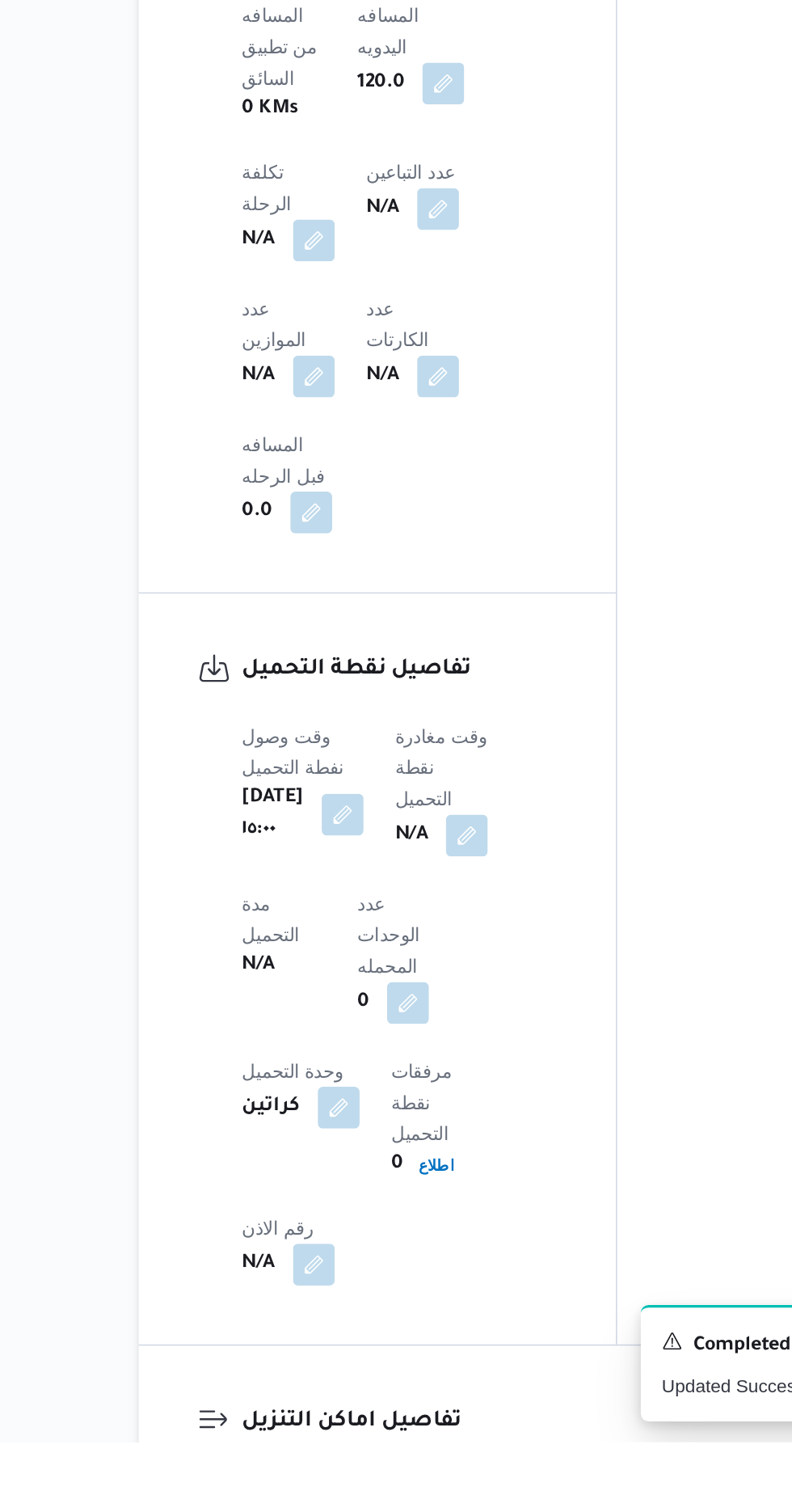
scroll to position [819, 0]
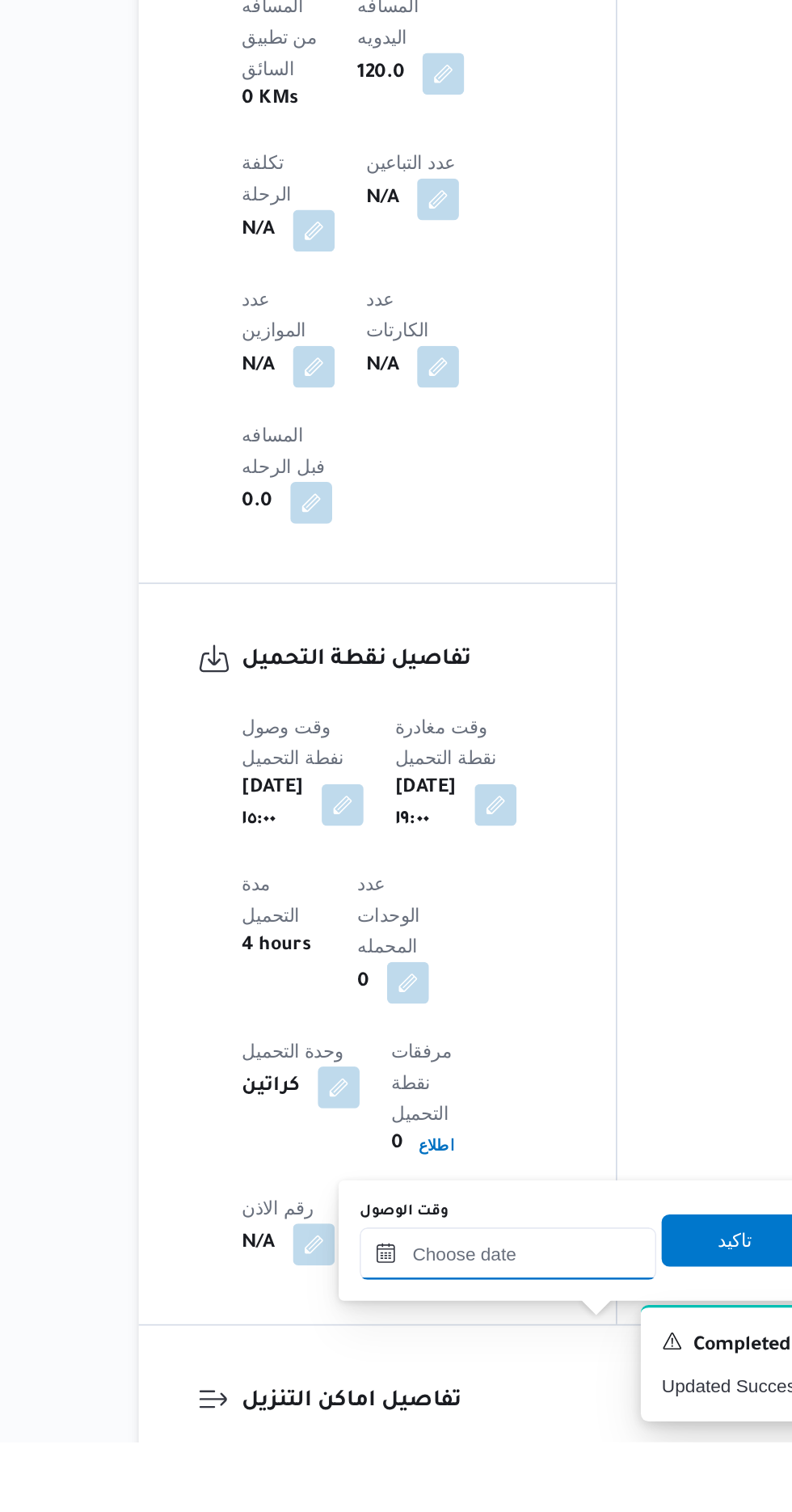
click at [454, 1392] on input "وقت الوصول" at bounding box center [438, 1395] width 183 height 32
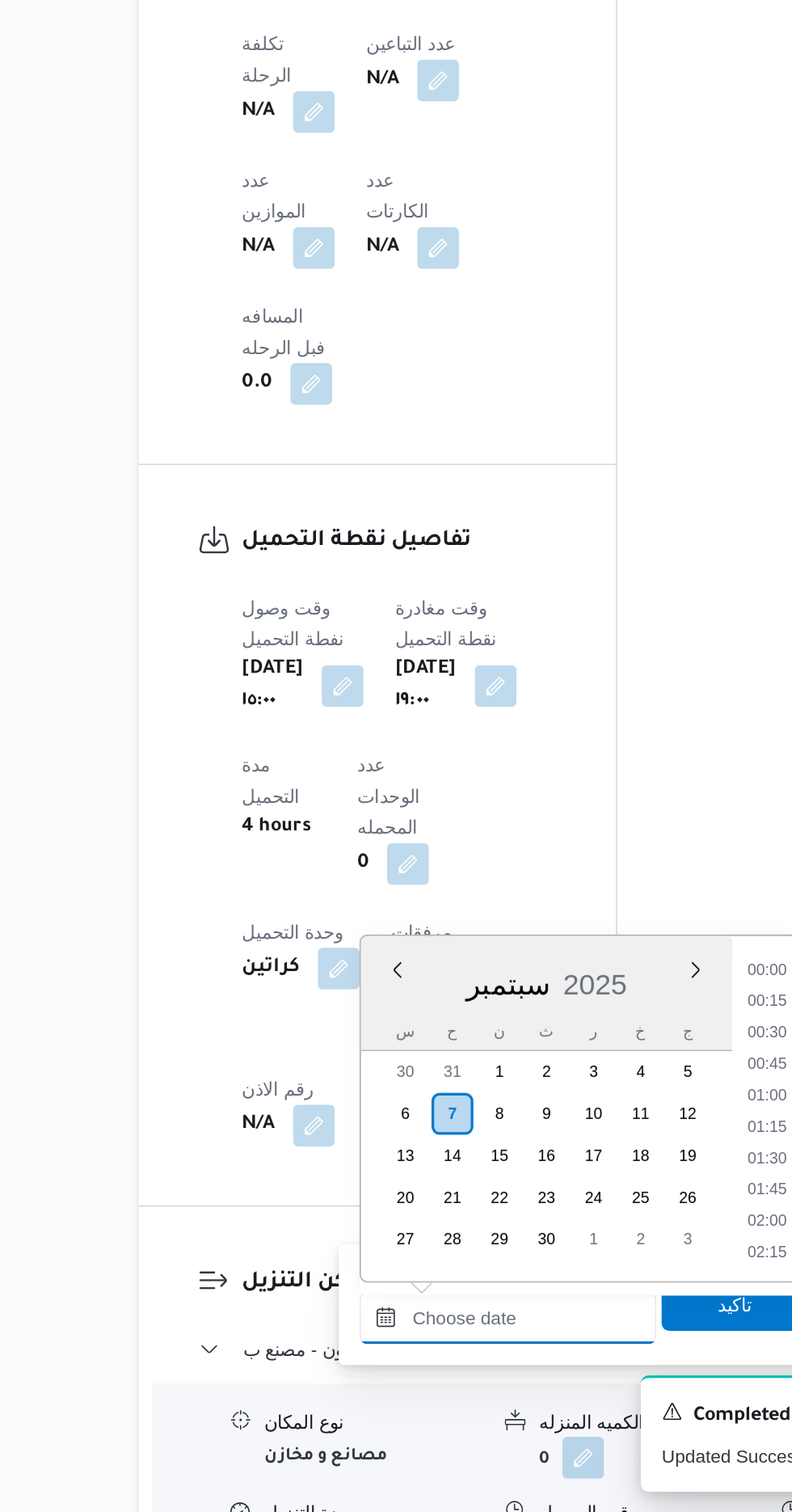
scroll to position [1085, 0]
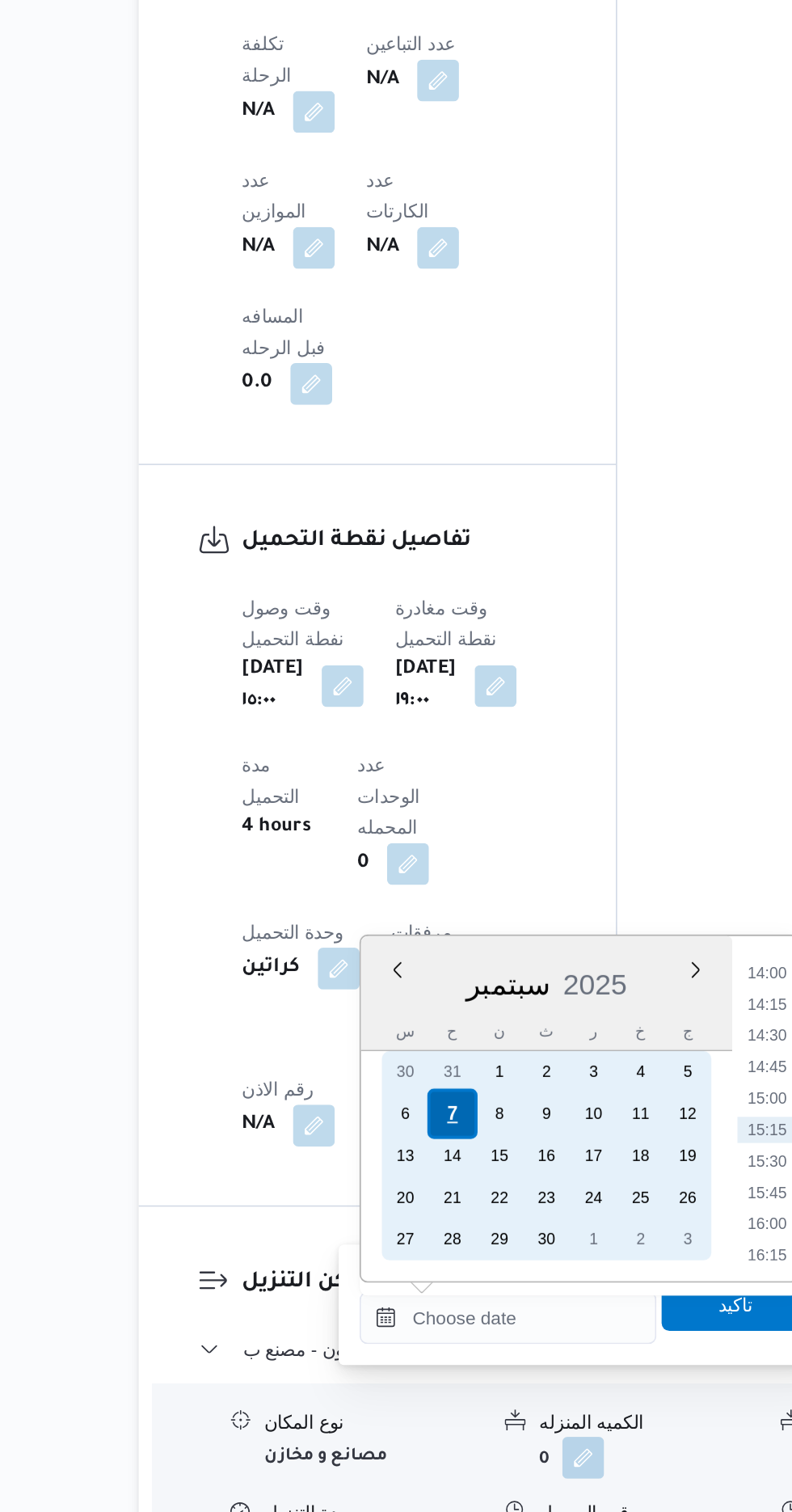
click at [404, 1259] on div "7" at bounding box center [404, 1265] width 31 height 31
type input "[DATE] ٠٠:٠٠"
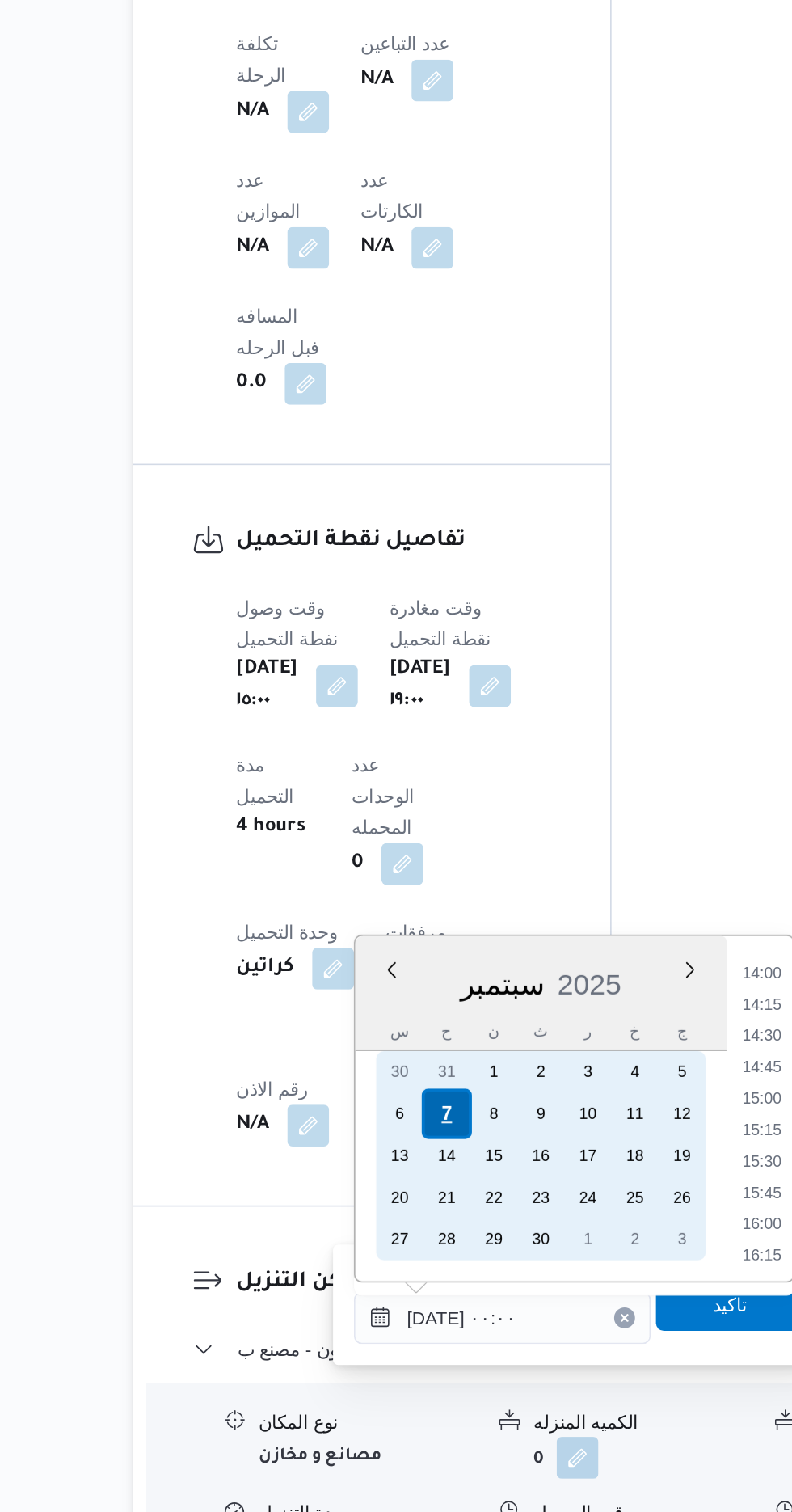
scroll to position [0, 0]
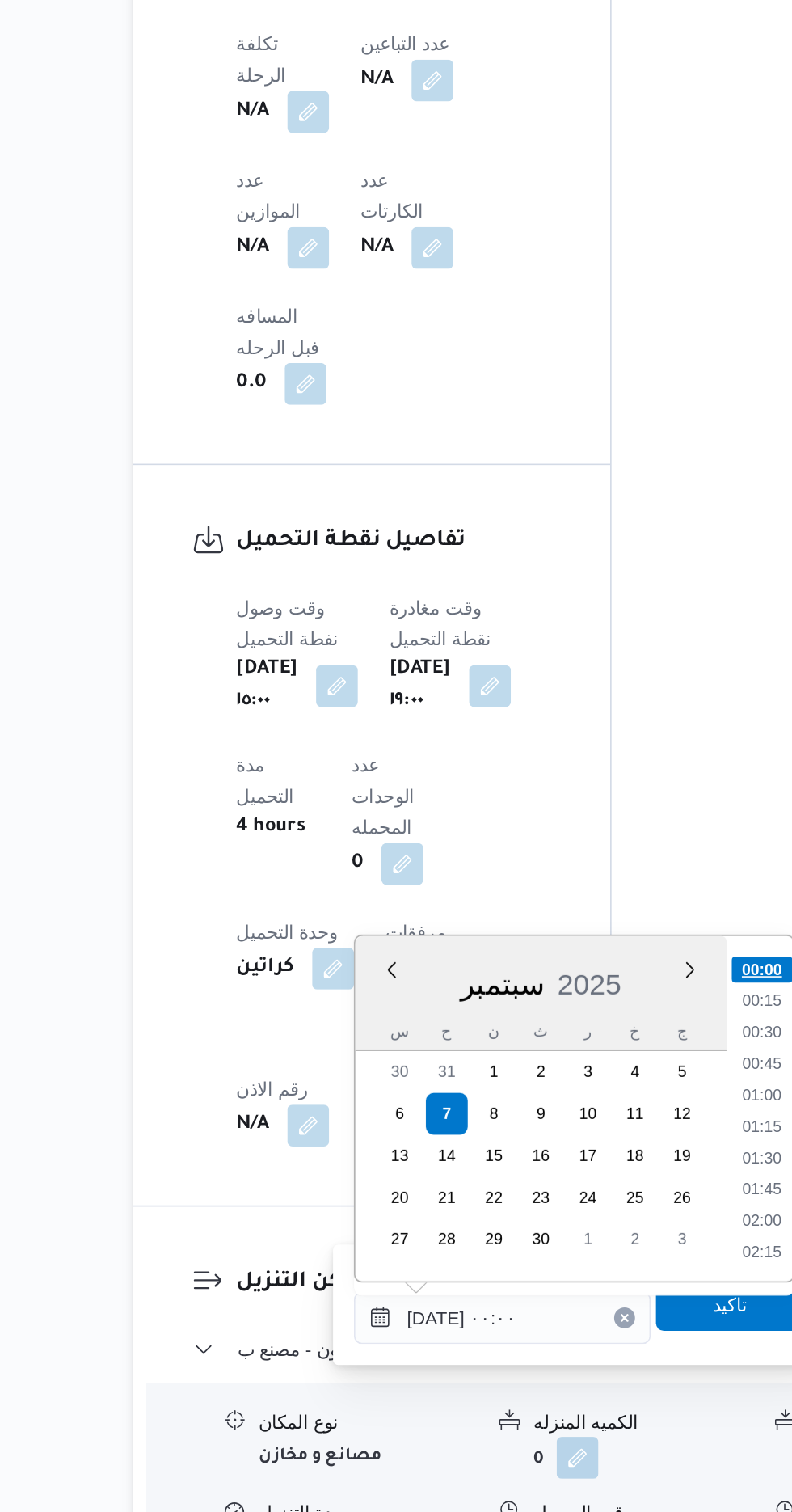
click at [605, 1173] on li "00:00" at bounding box center [600, 1175] width 38 height 16
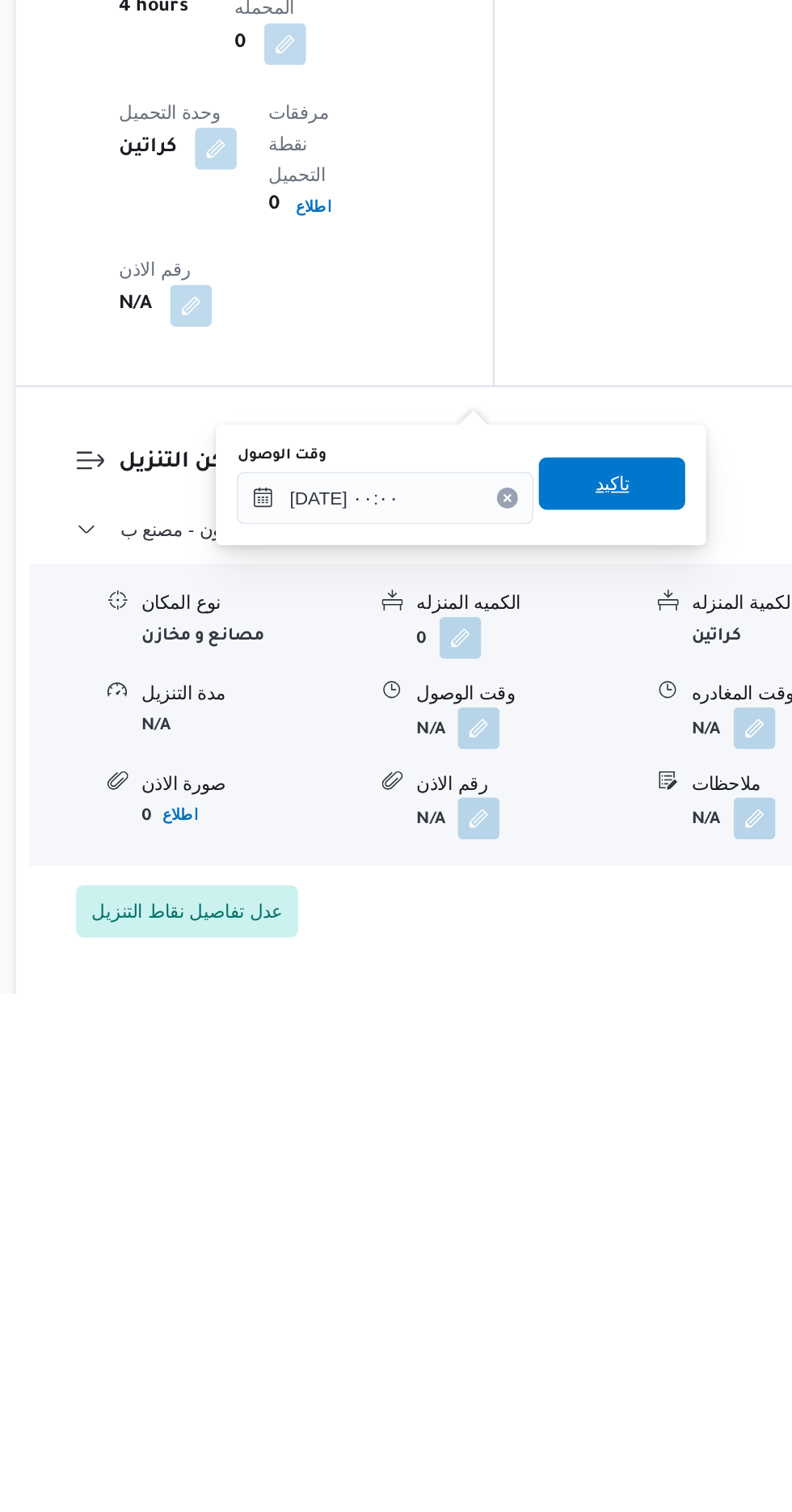
click at [590, 1197] on span "تاكيد" at bounding box center [578, 1196] width 21 height 19
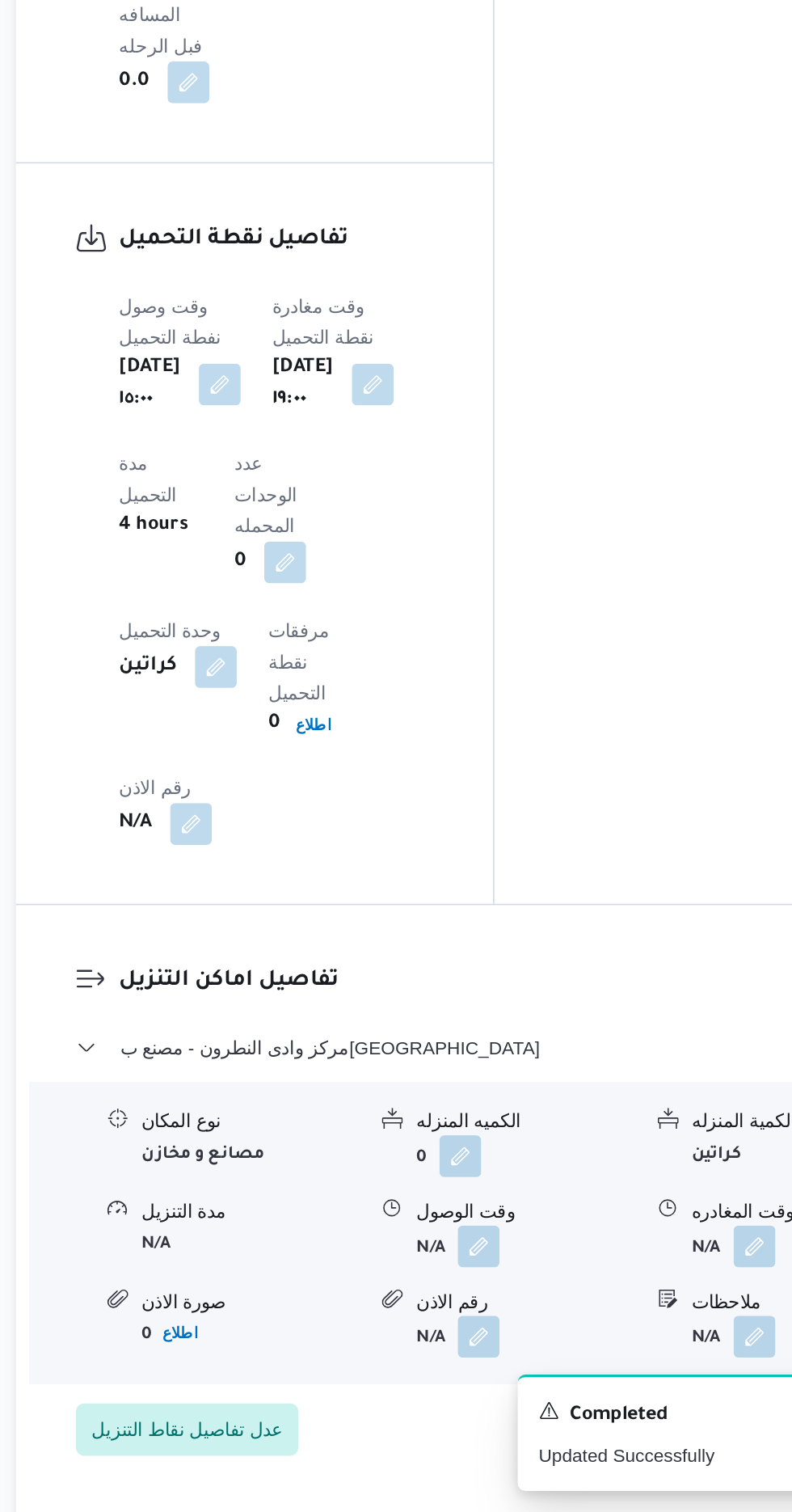
scroll to position [1123, 0]
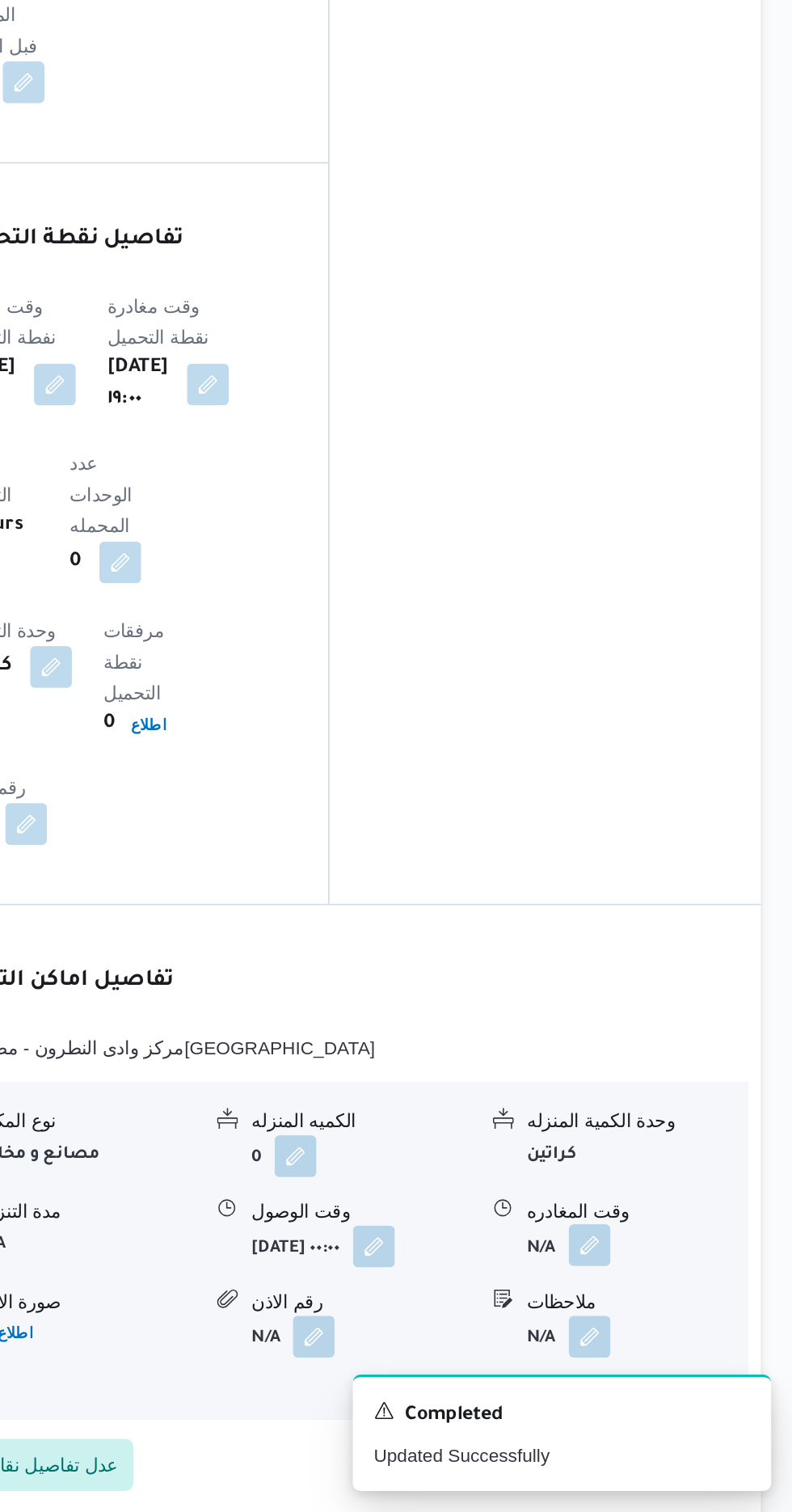
click at [676, 1334] on button "button" at bounding box center [667, 1346] width 26 height 26
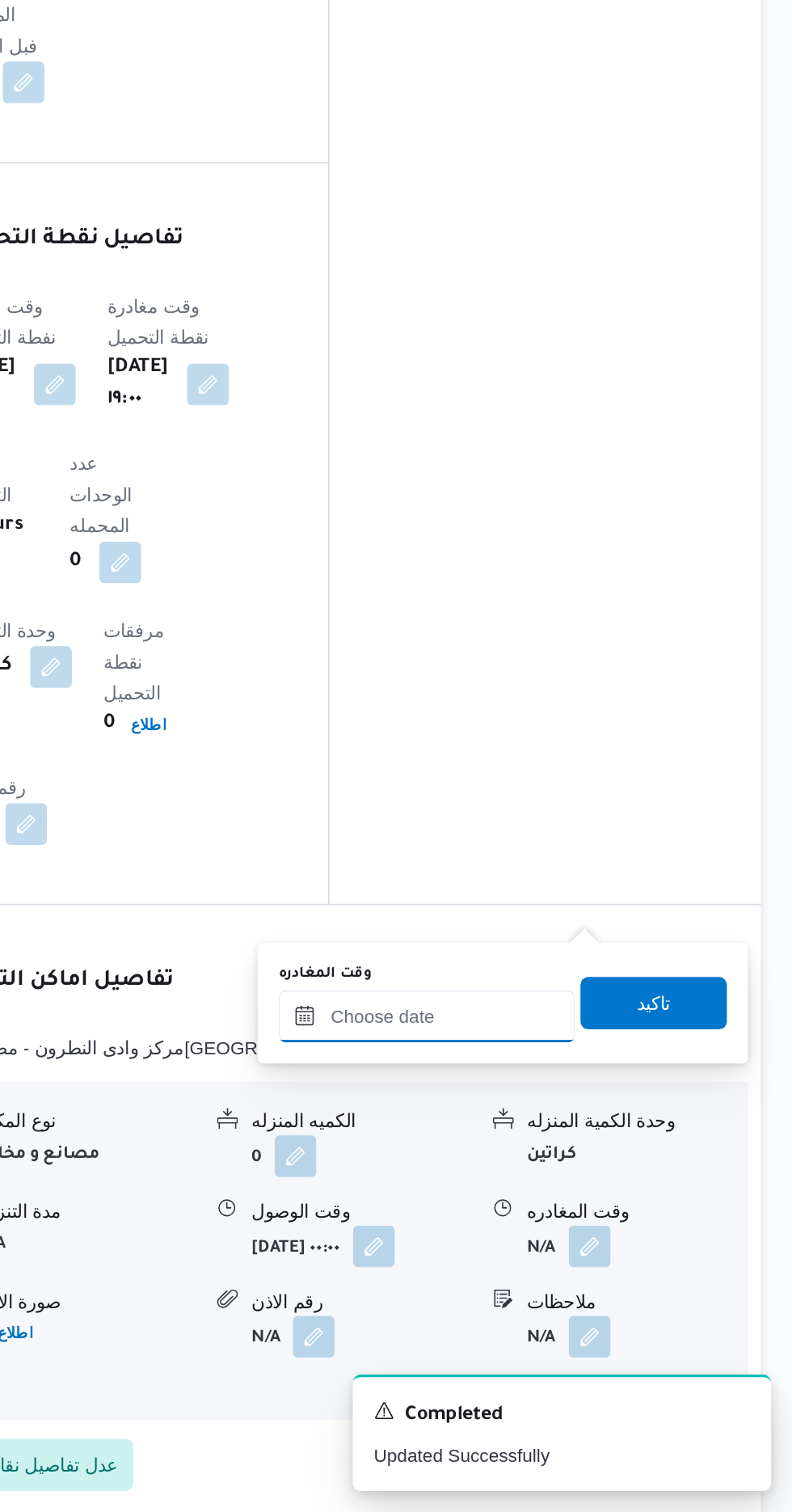
click at [581, 1198] on input "وقت المغادره" at bounding box center [566, 1205] width 183 height 32
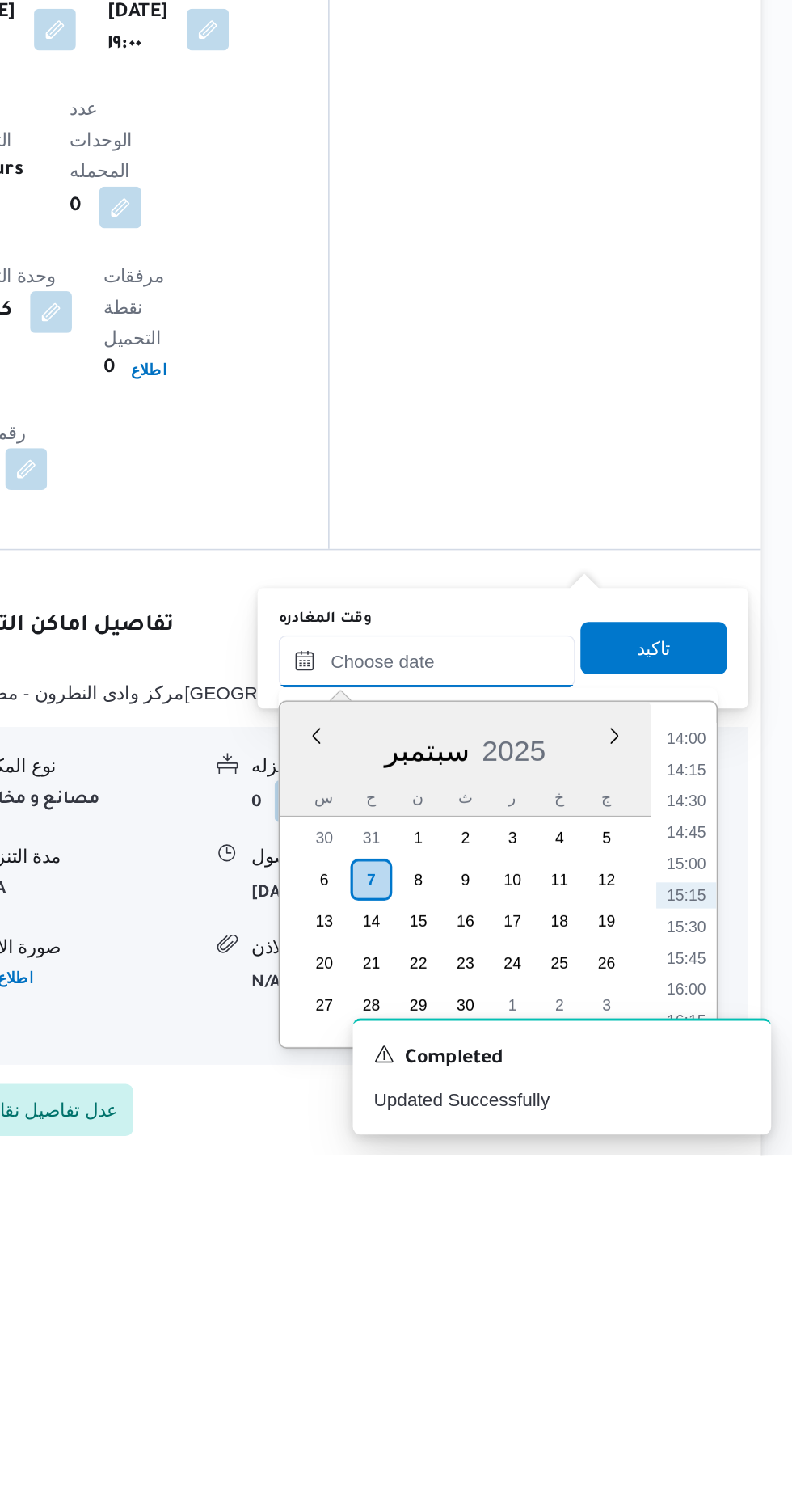
scroll to position [1122, 0]
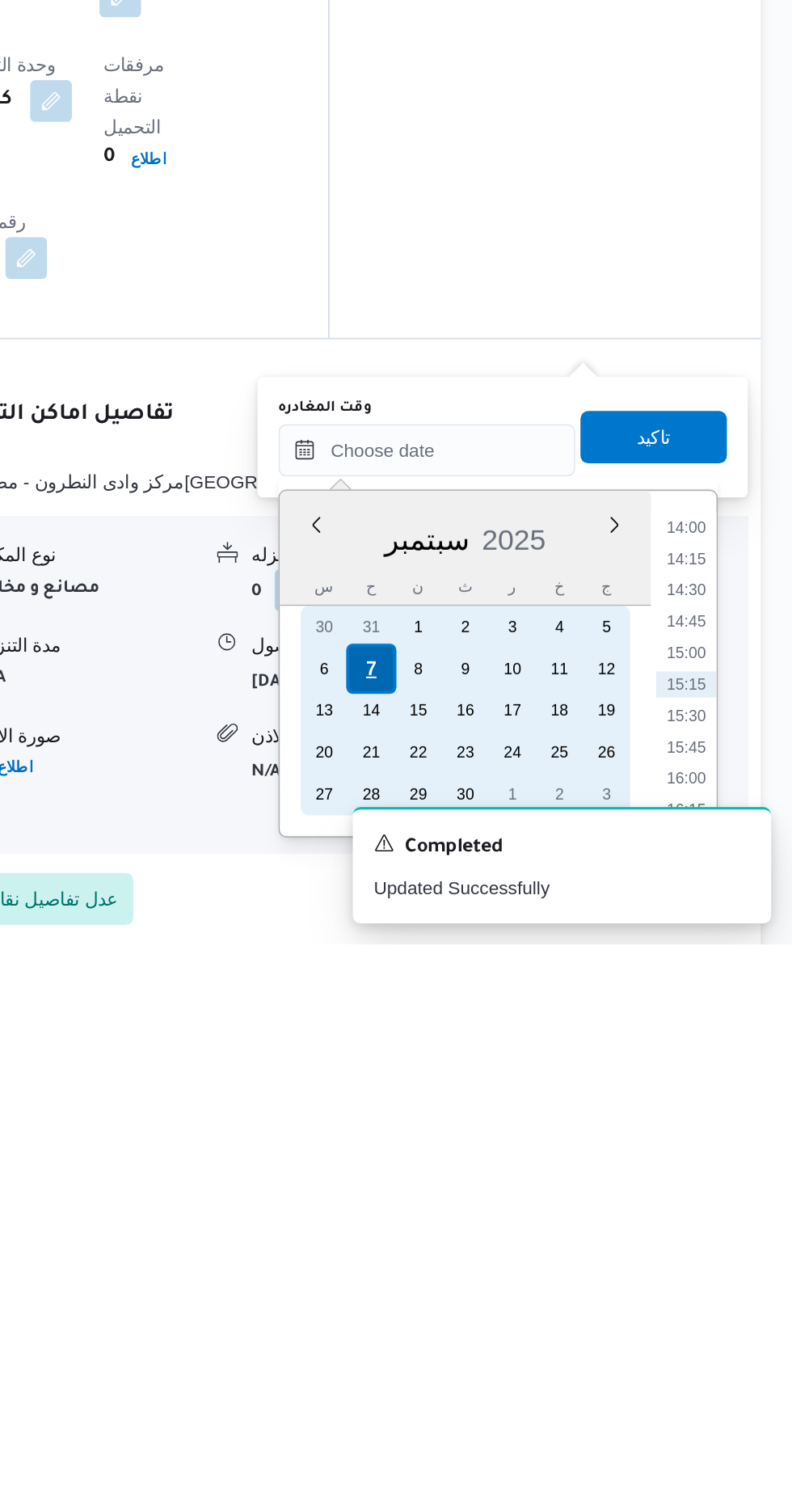
click at [531, 1339] on div "7" at bounding box center [532, 1340] width 31 height 31
type input "[DATE] ٠٠:٠٠"
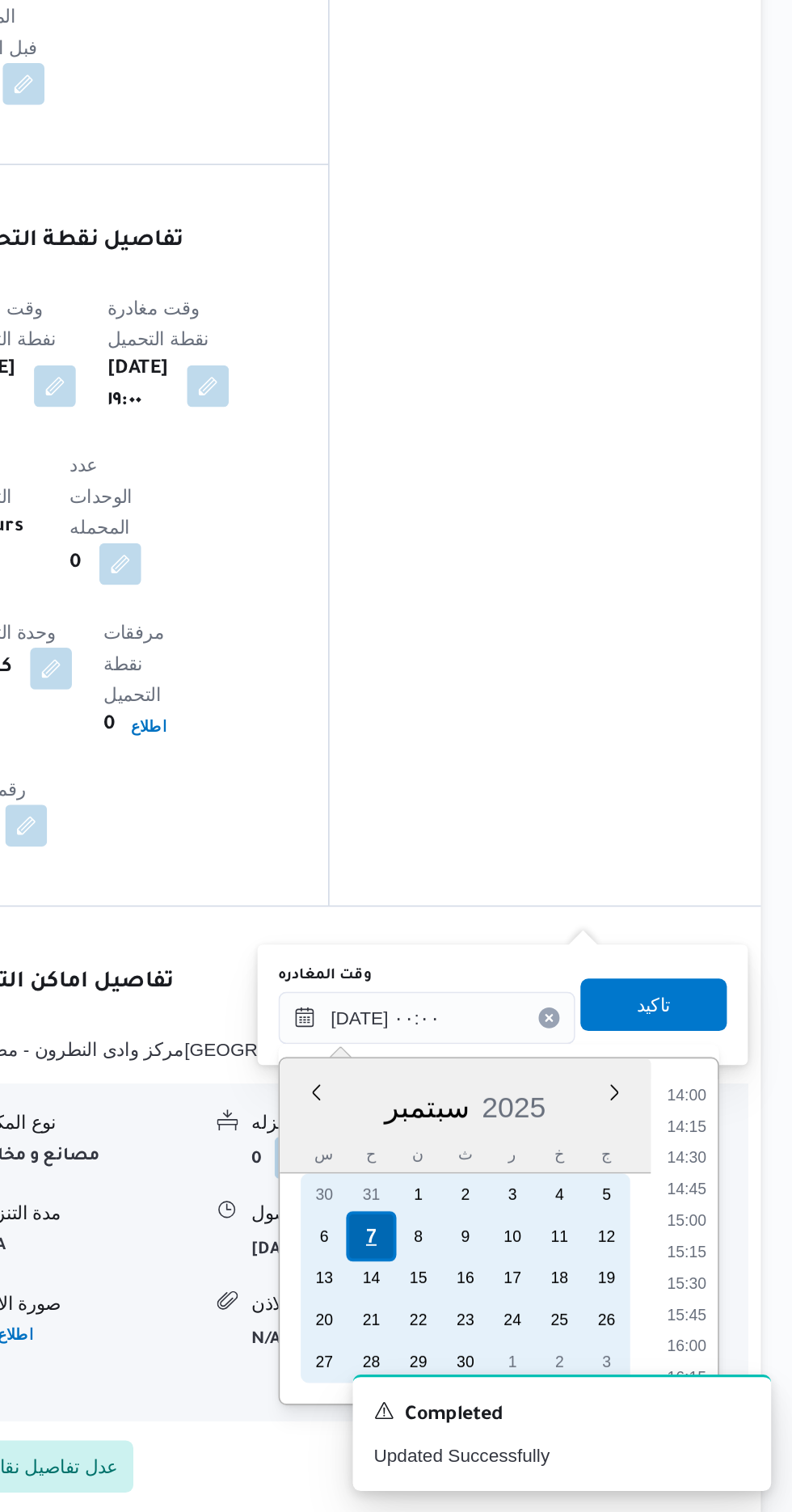
scroll to position [0, 0]
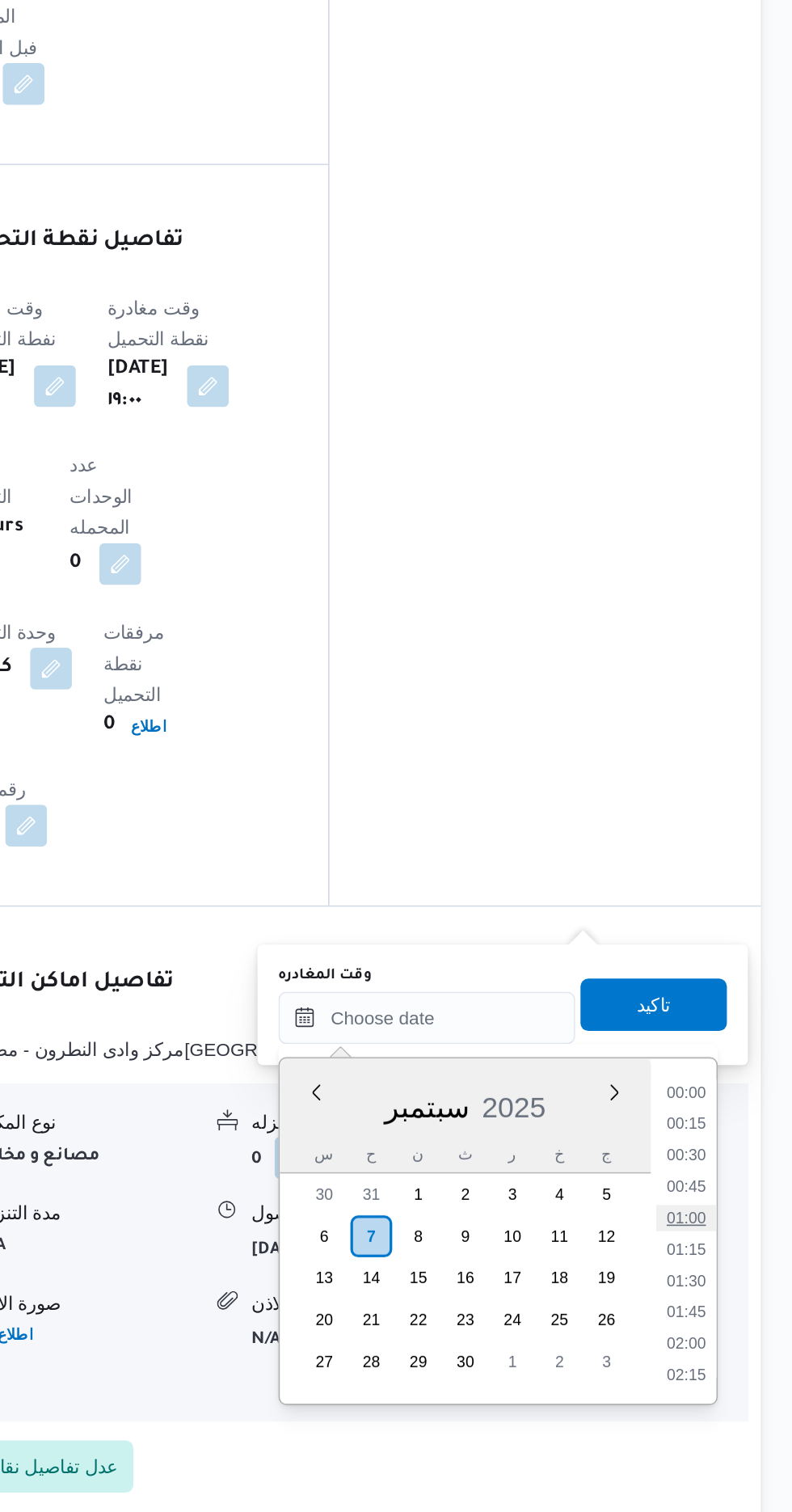
click at [726, 1330] on li "01:00" at bounding box center [726, 1330] width 37 height 16
type input "[DATE] ٠١:٠٠"
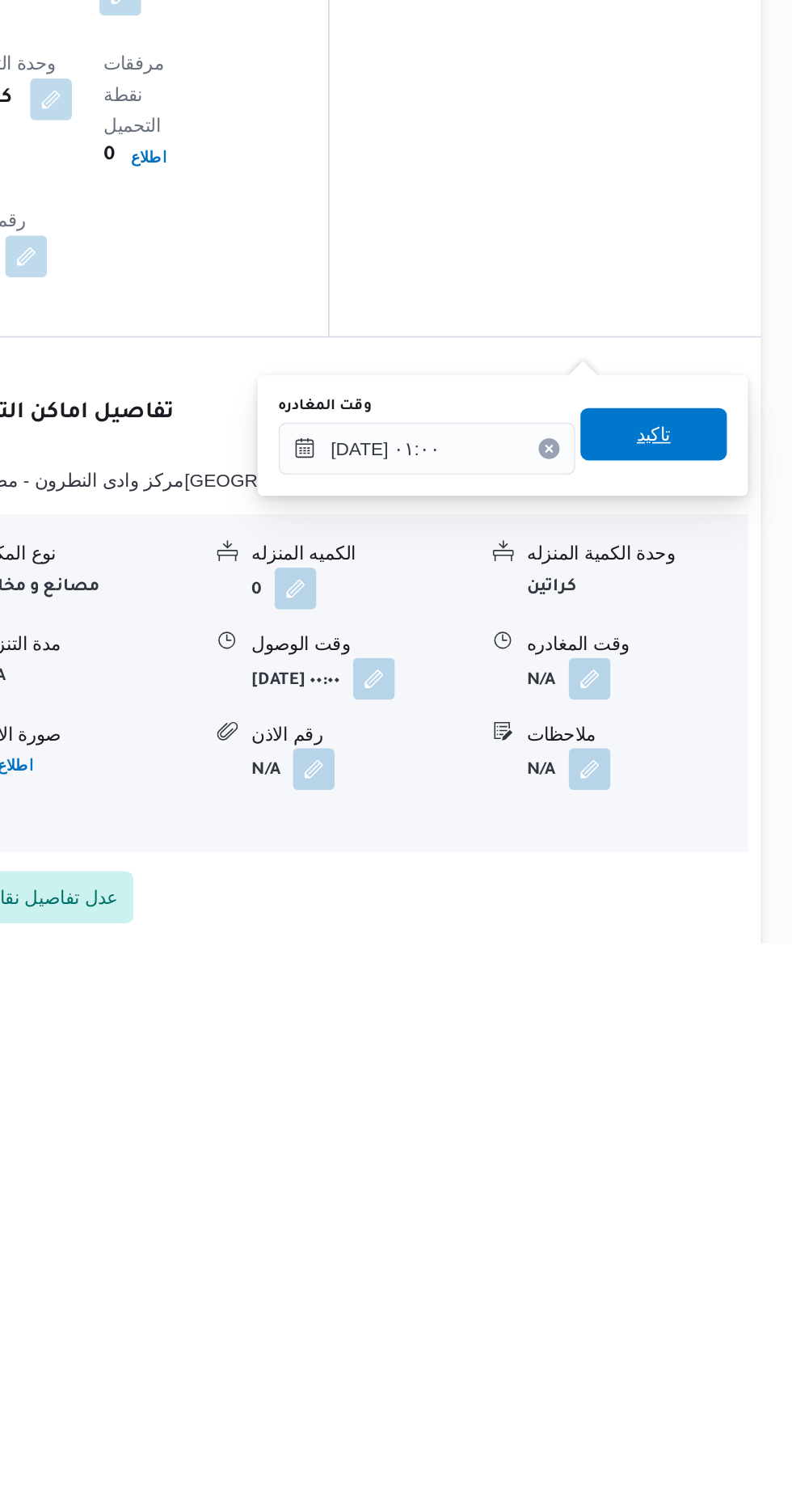
click at [717, 1203] on span "تاكيد" at bounding box center [706, 1197] width 21 height 19
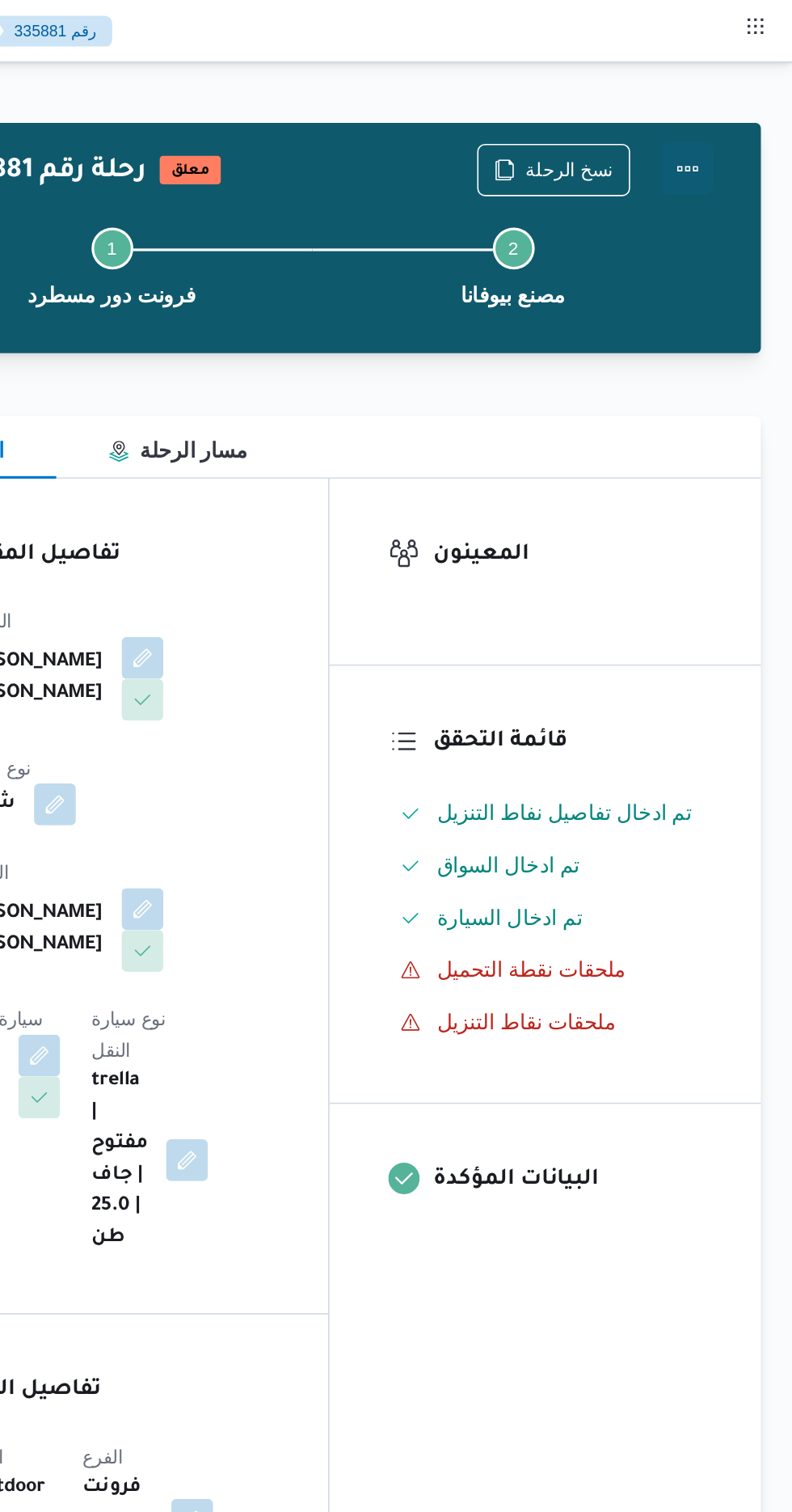
click at [742, 100] on button "Actions" at bounding box center [727, 104] width 32 height 32
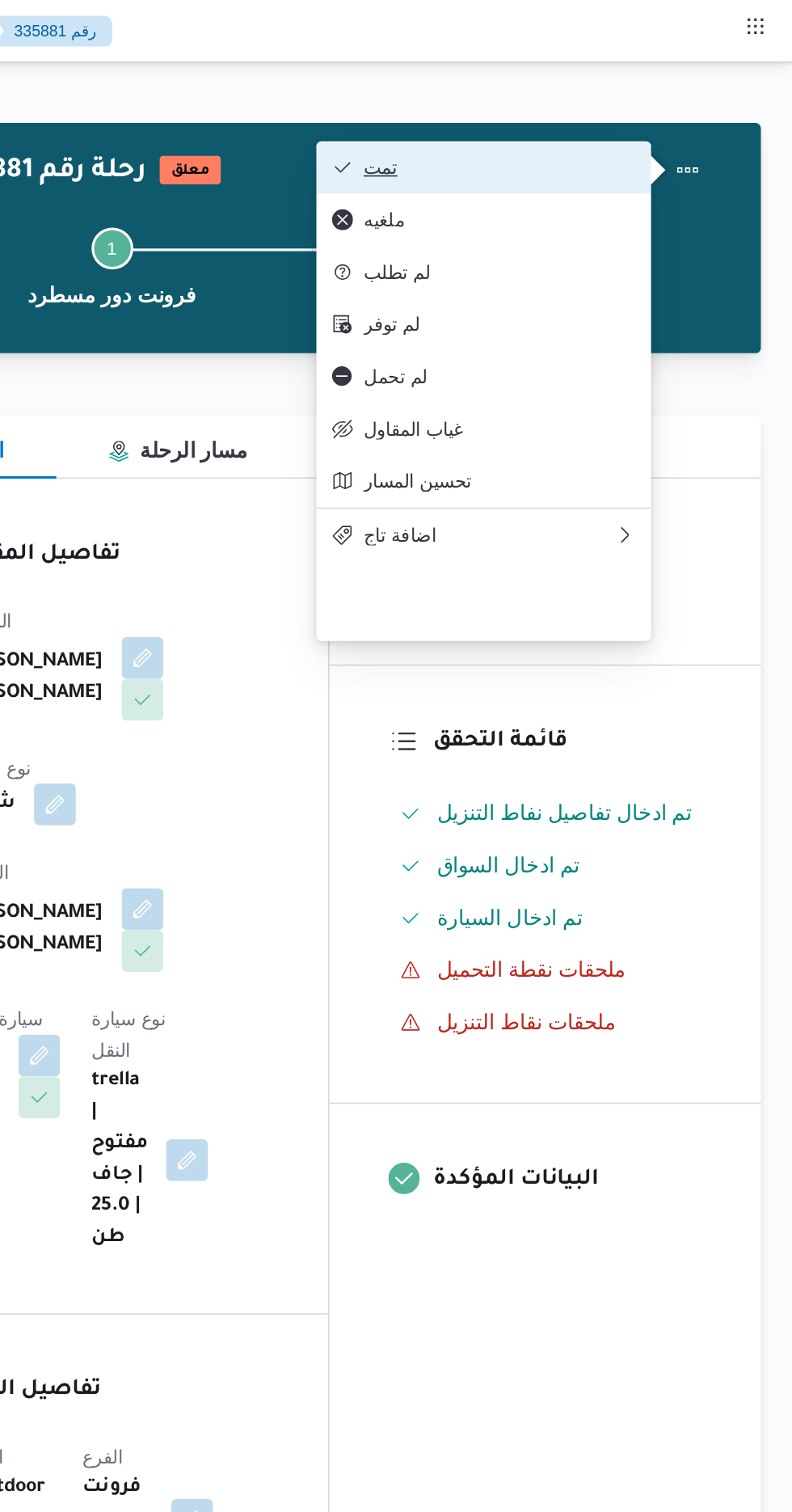
click at [682, 97] on span "تمت" at bounding box center [610, 104] width 168 height 13
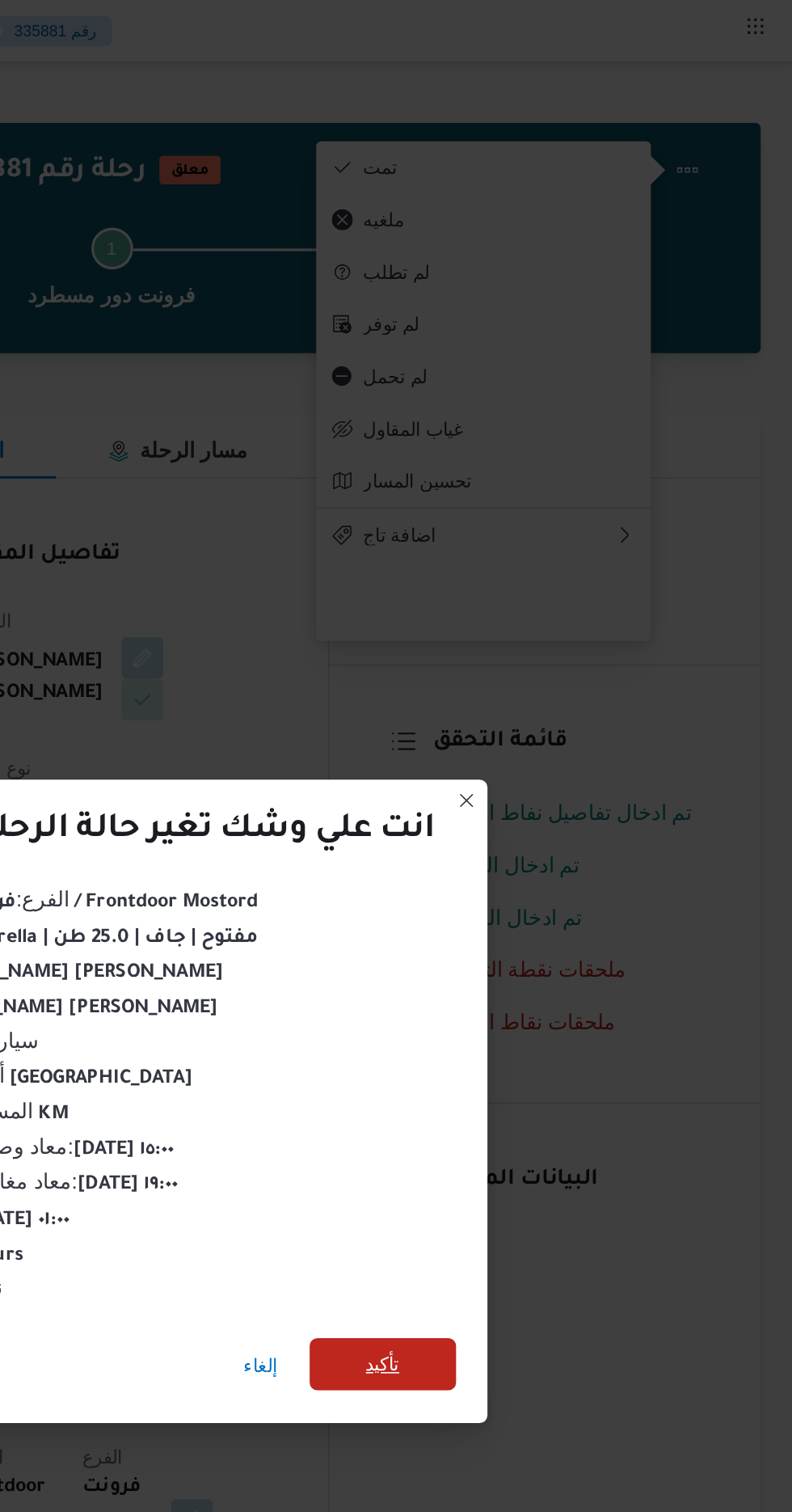
click at [548, 829] on span "تأكيد" at bounding box center [539, 843] width 90 height 32
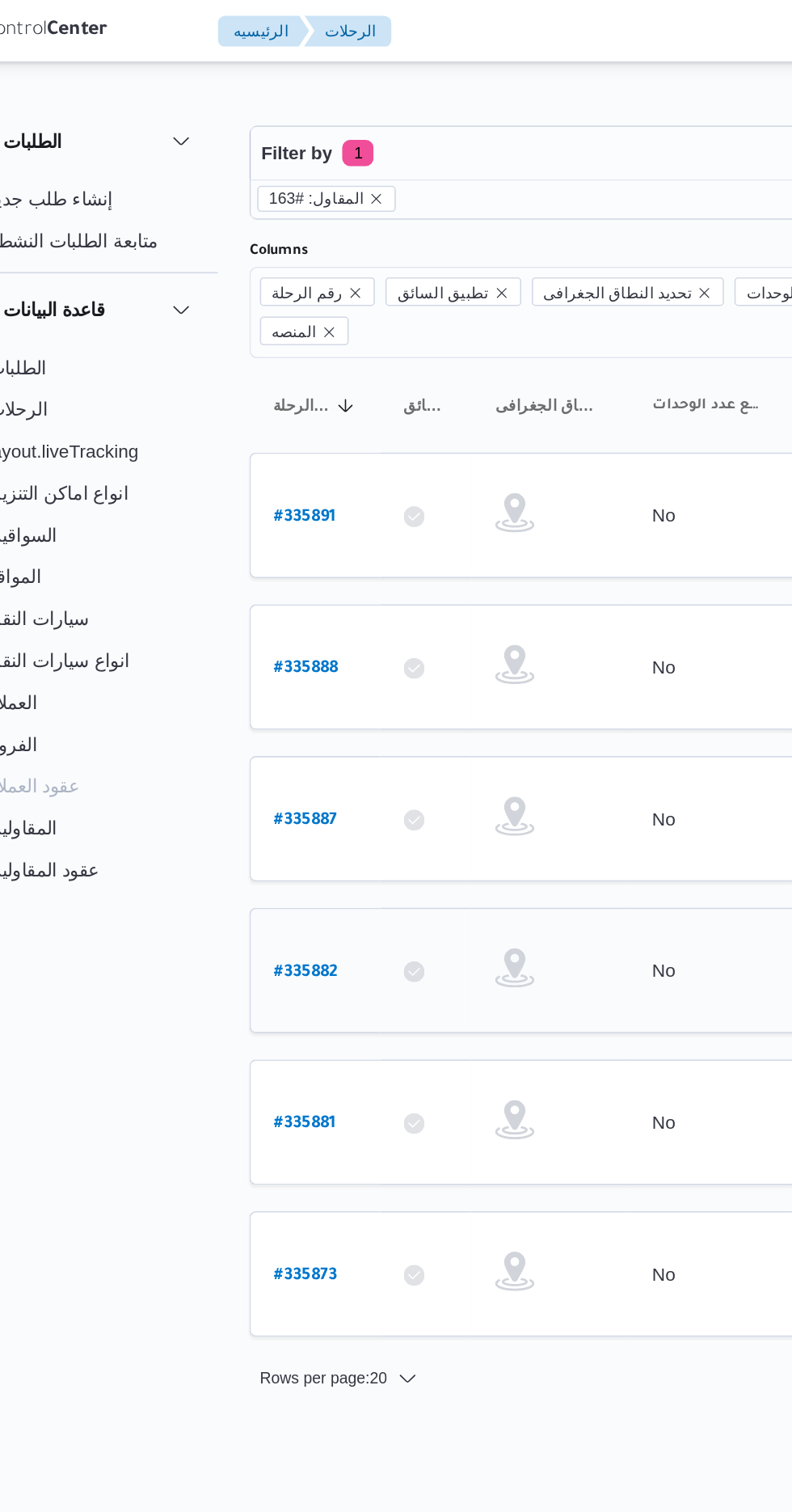
click at [227, 596] on b "# 335882" at bounding box center [245, 601] width 40 height 12
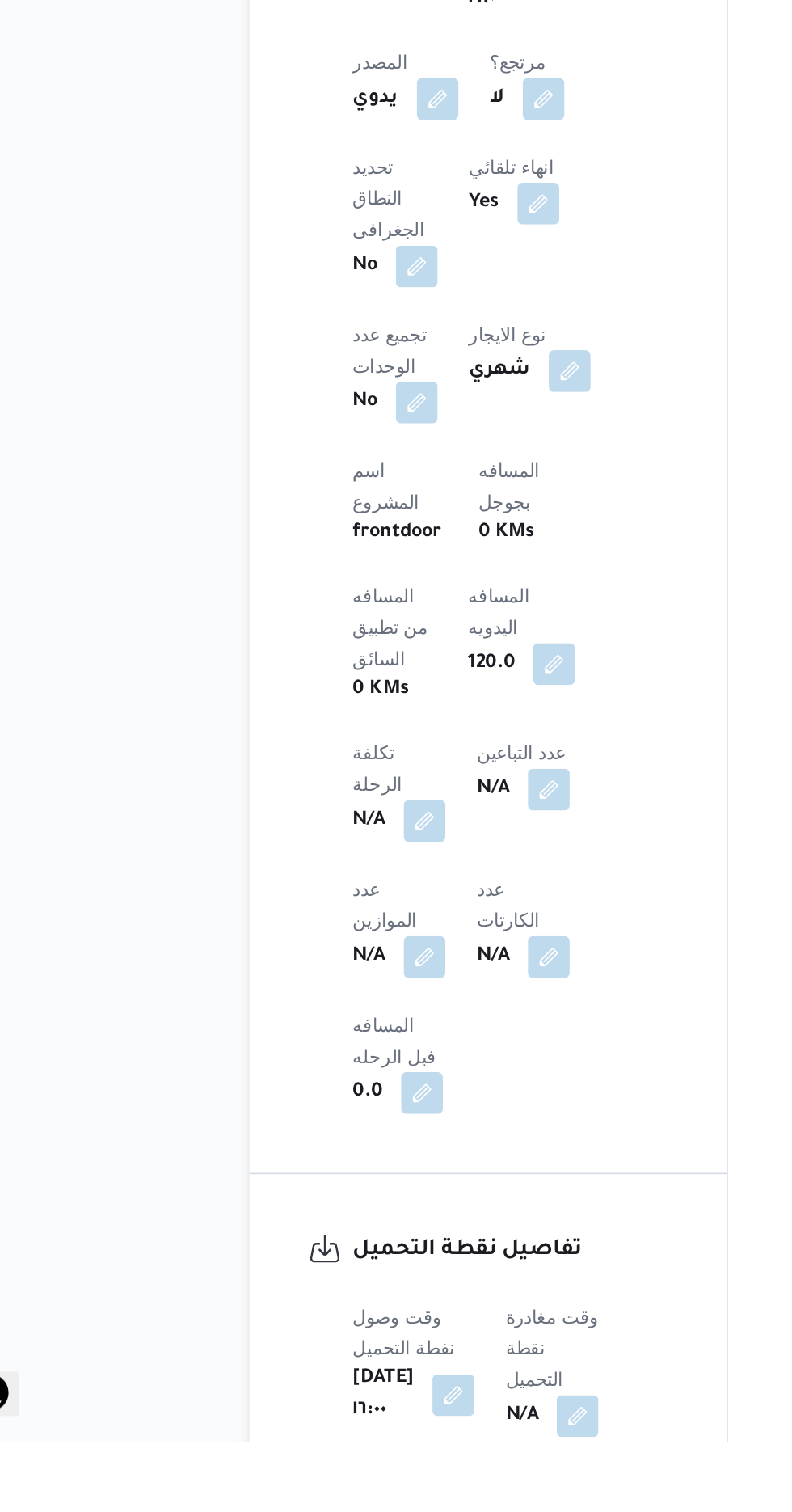
scroll to position [455, 0]
click at [426, 1482] on button "button" at bounding box center [412, 1495] width 26 height 26
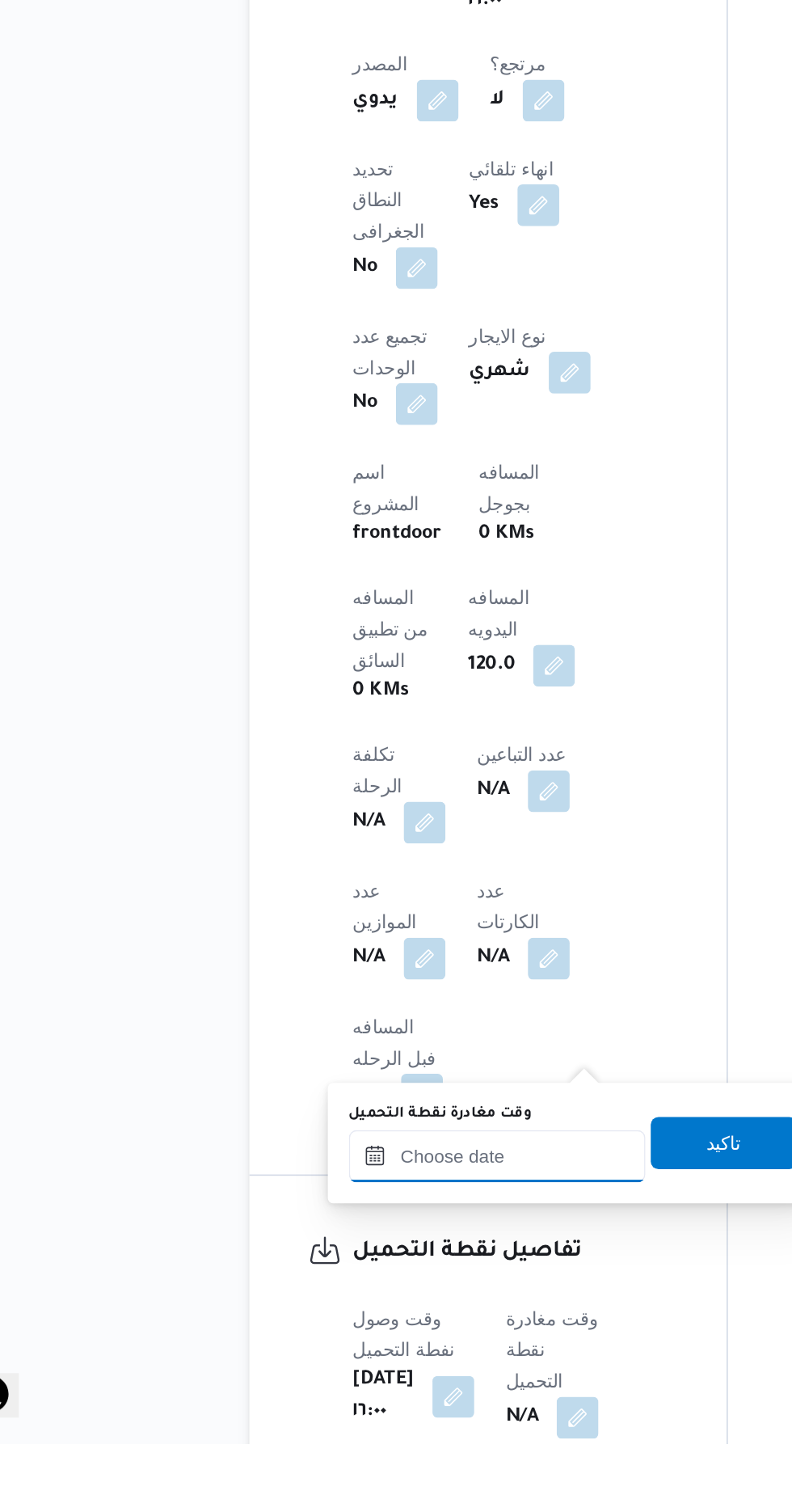
click at [329, 1332] on input "وقت مغادرة نقطة التحميل" at bounding box center [362, 1334] width 183 height 32
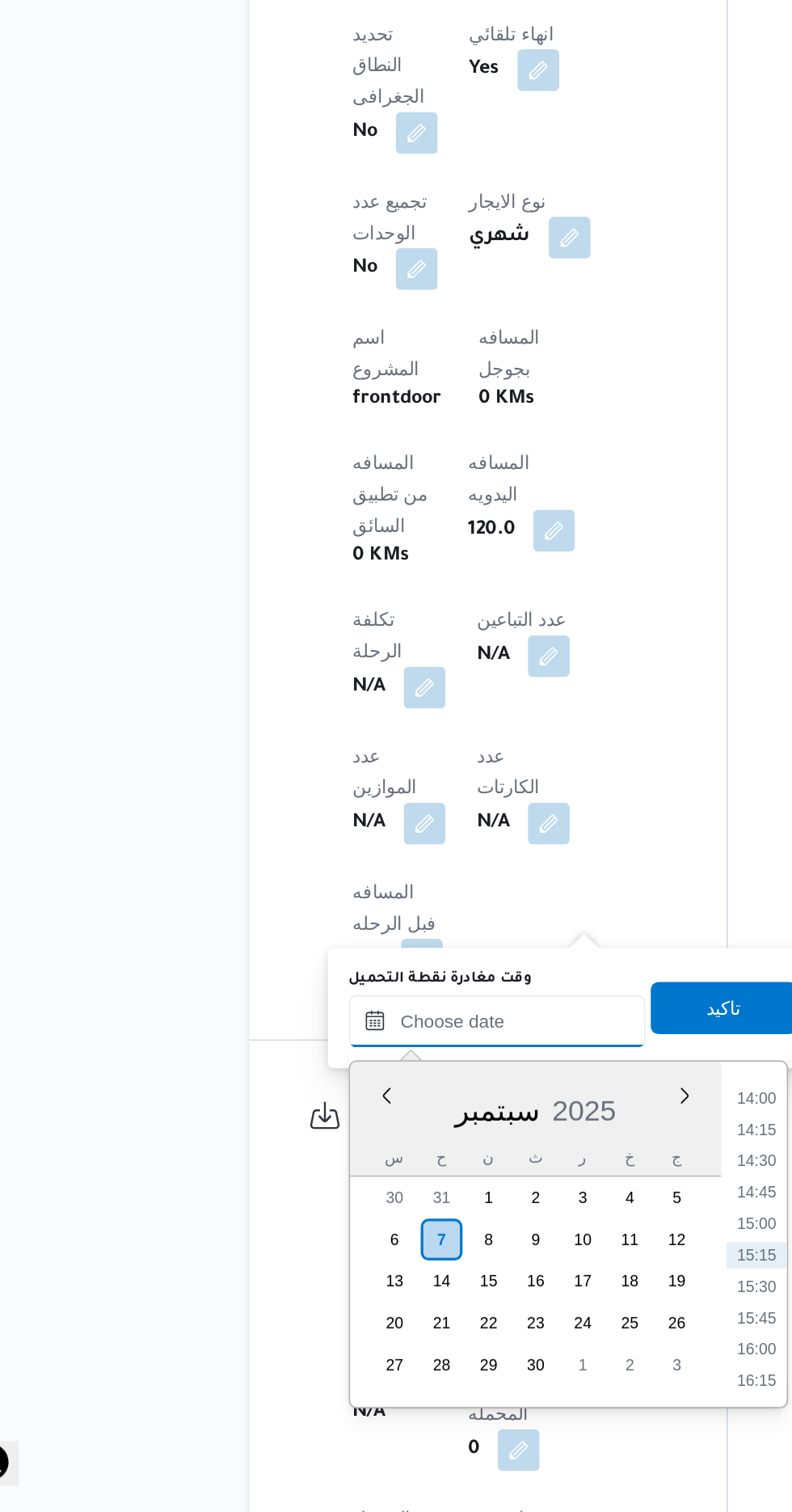
scroll to position [581, 0]
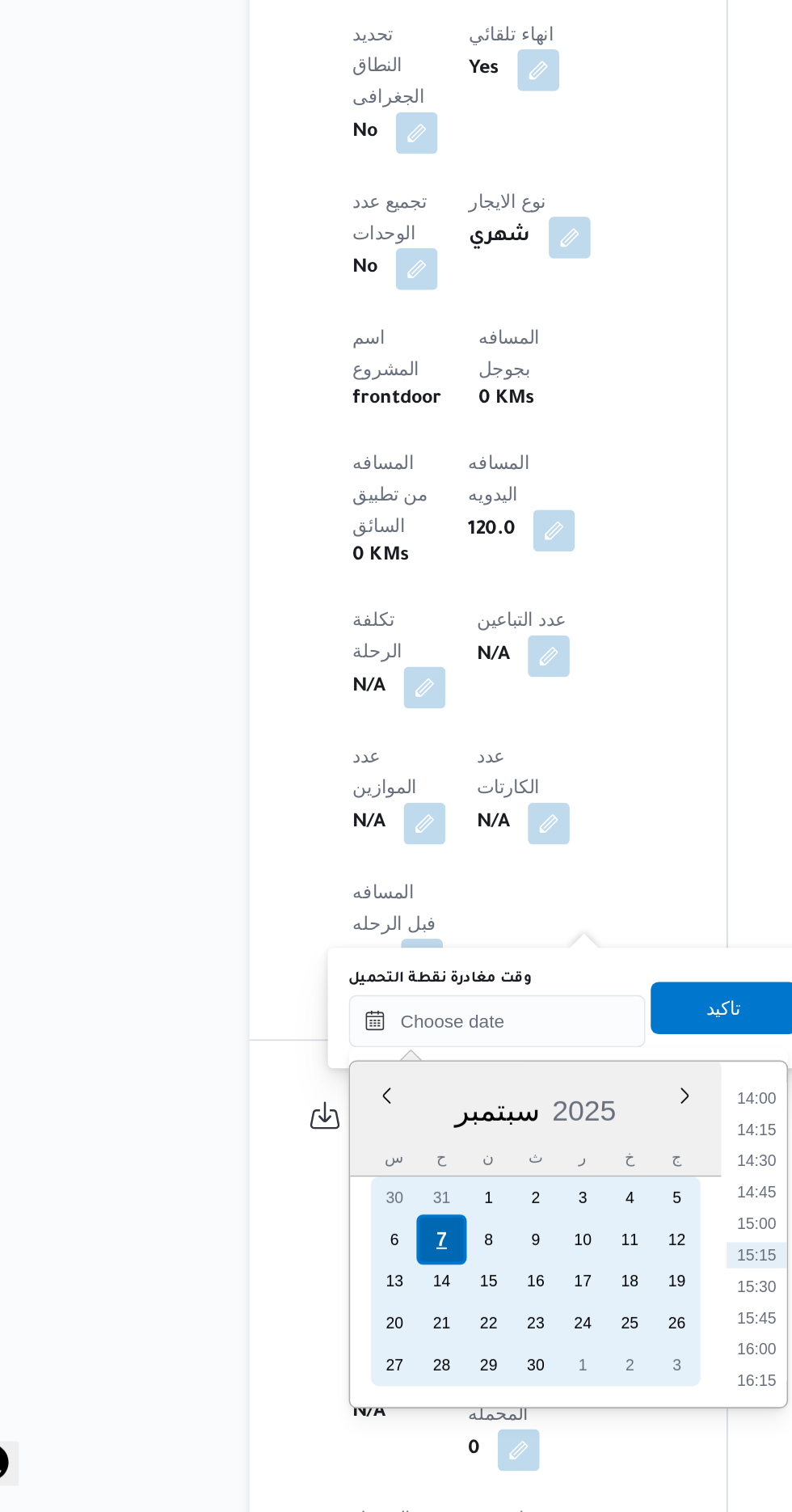
click at [328, 1346] on div "7" at bounding box center [328, 1343] width 31 height 31
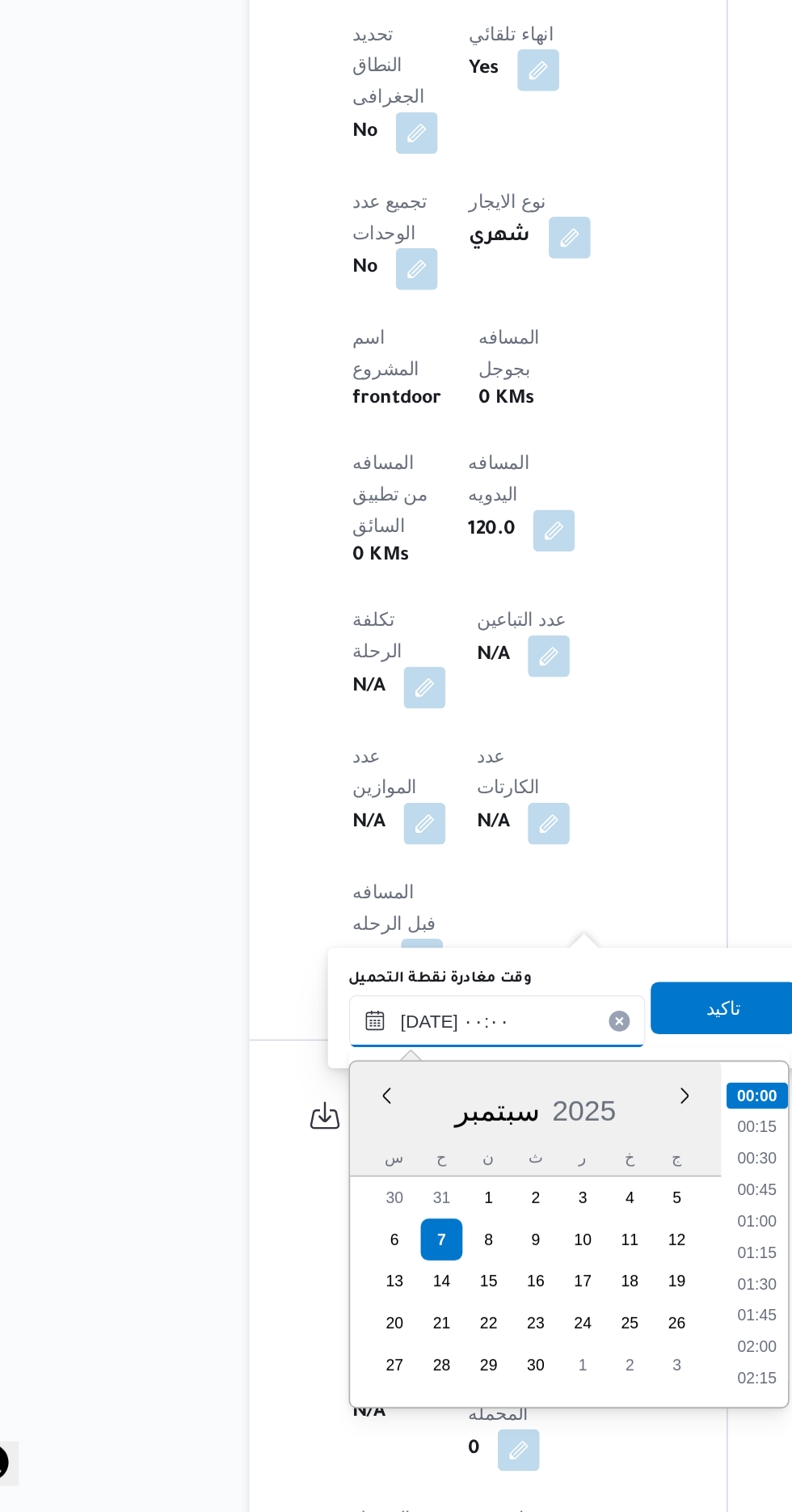
click at [272, 1212] on input "[DATE] ٠٠:٠٠" at bounding box center [362, 1208] width 183 height 32
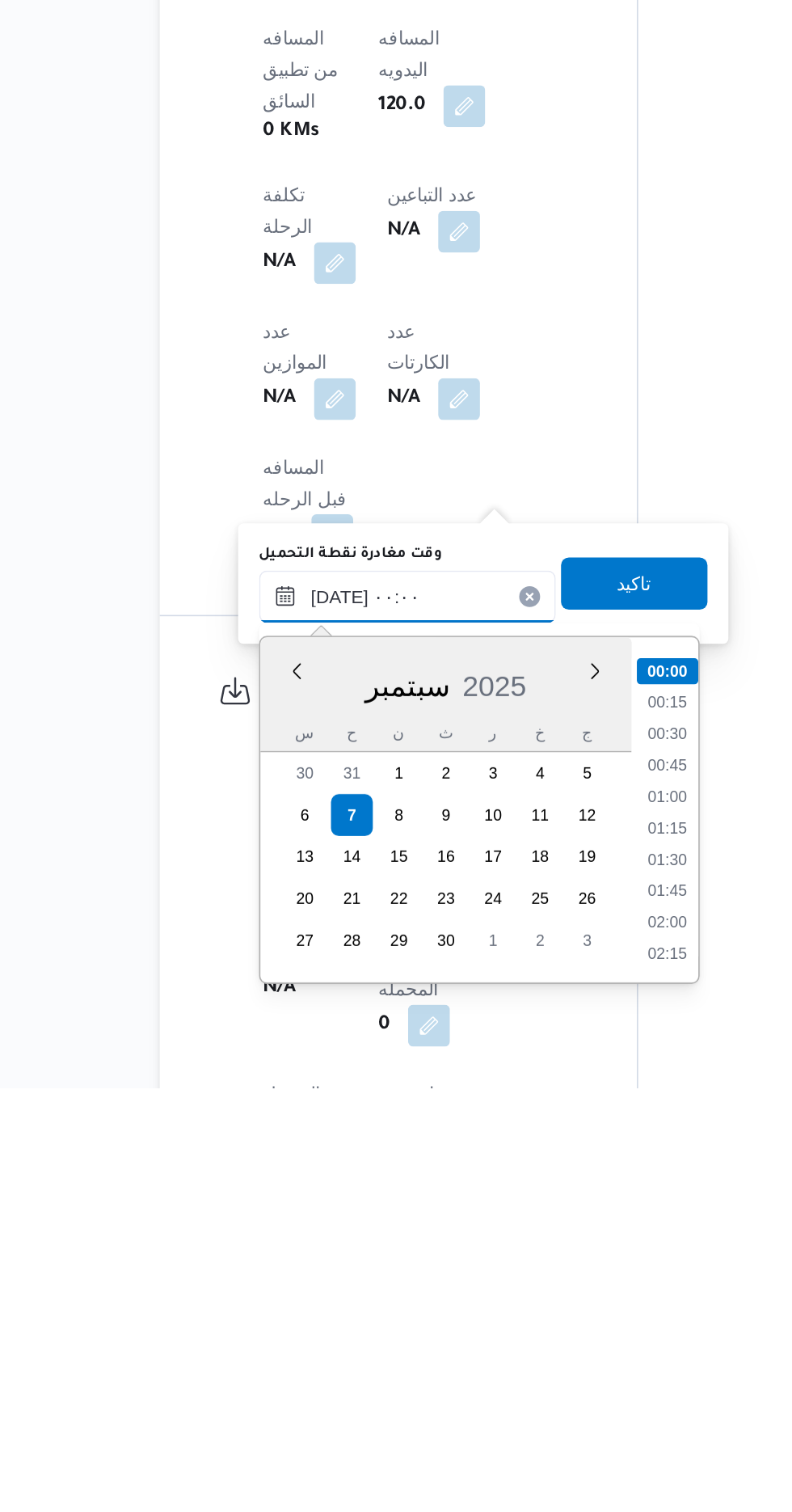
scroll to position [583, 0]
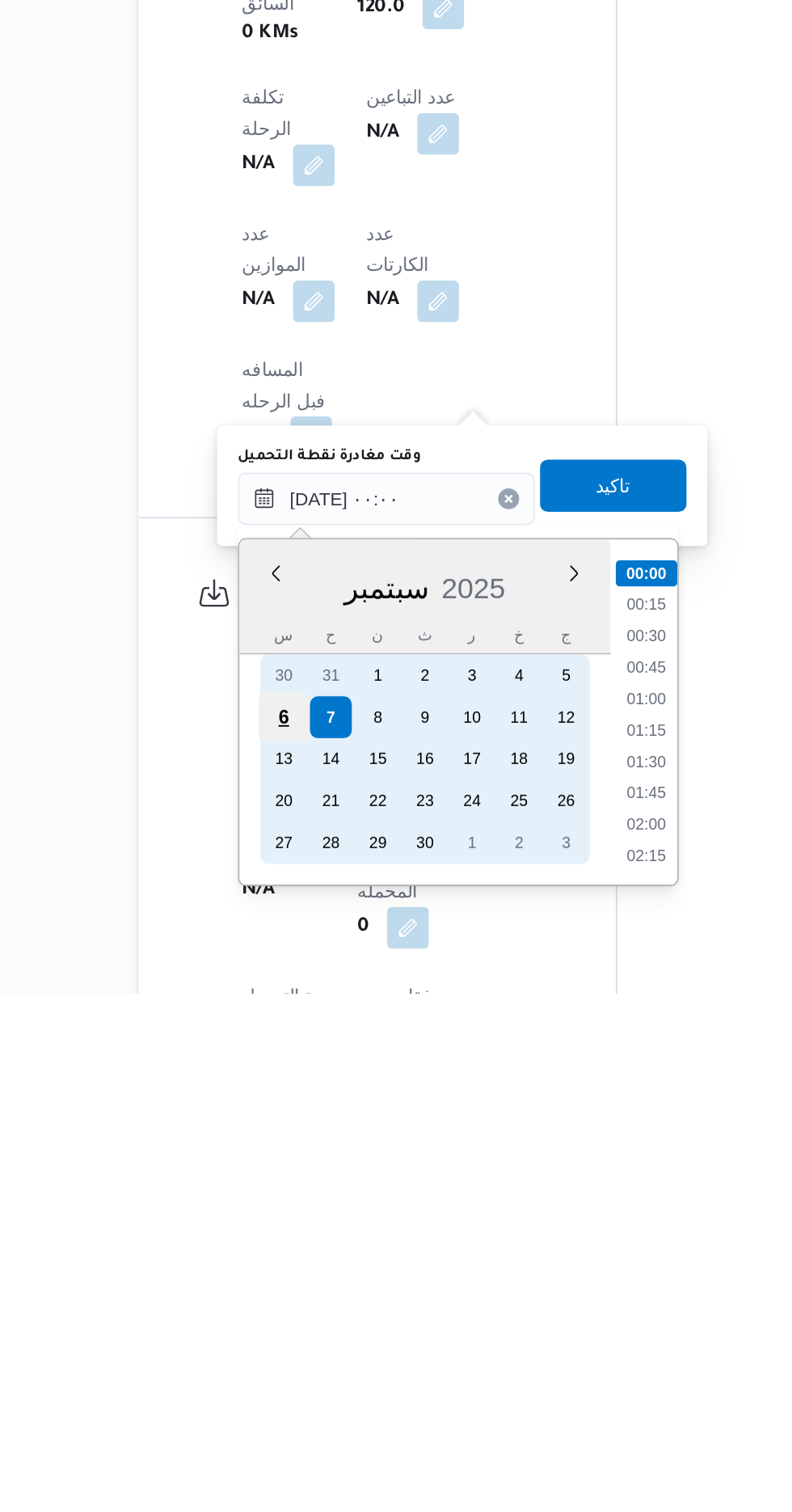
click at [299, 1339] on div "6" at bounding box center [299, 1340] width 31 height 31
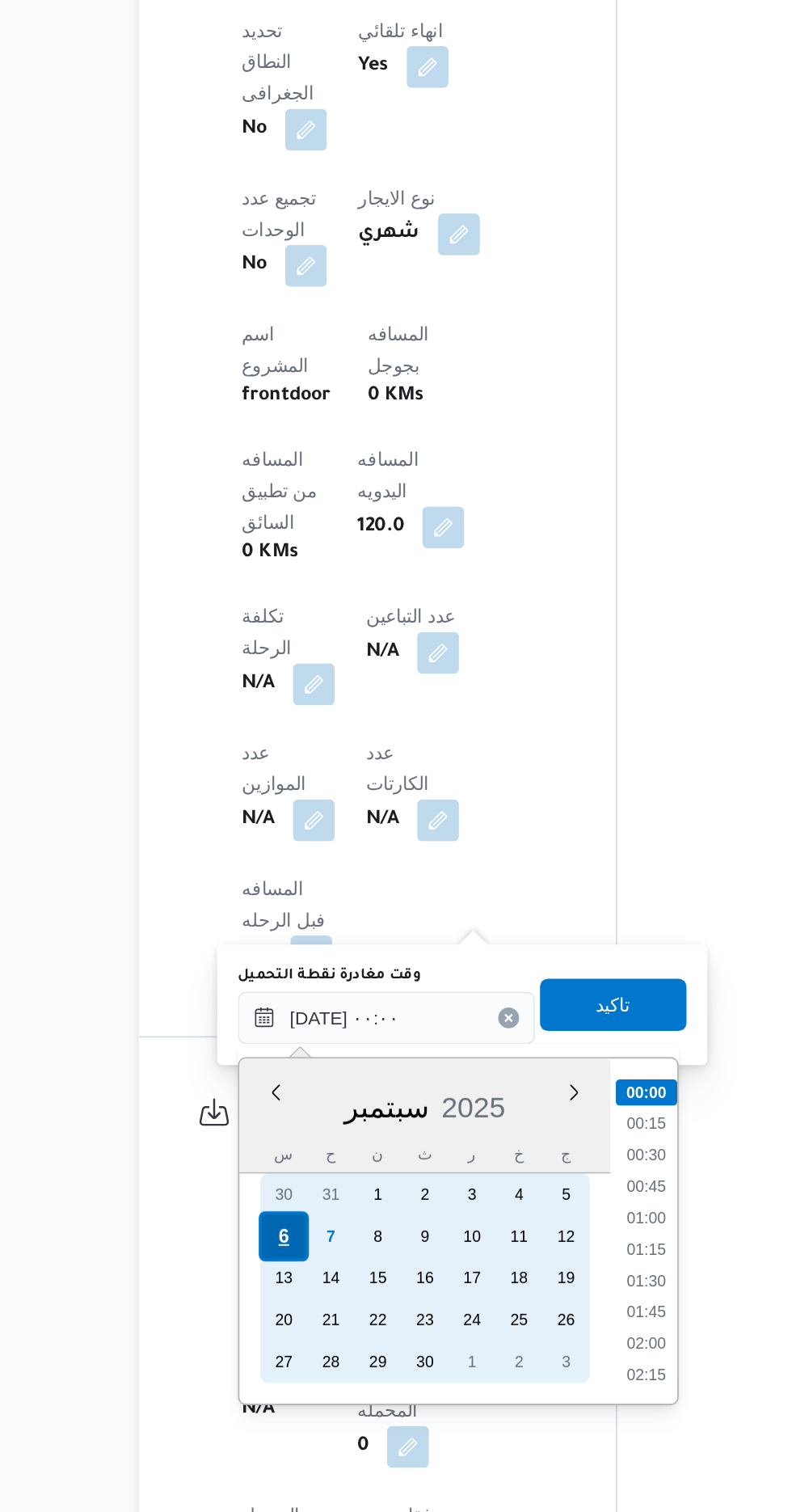
click at [299, 1339] on div "6" at bounding box center [299, 1340] width 31 height 31
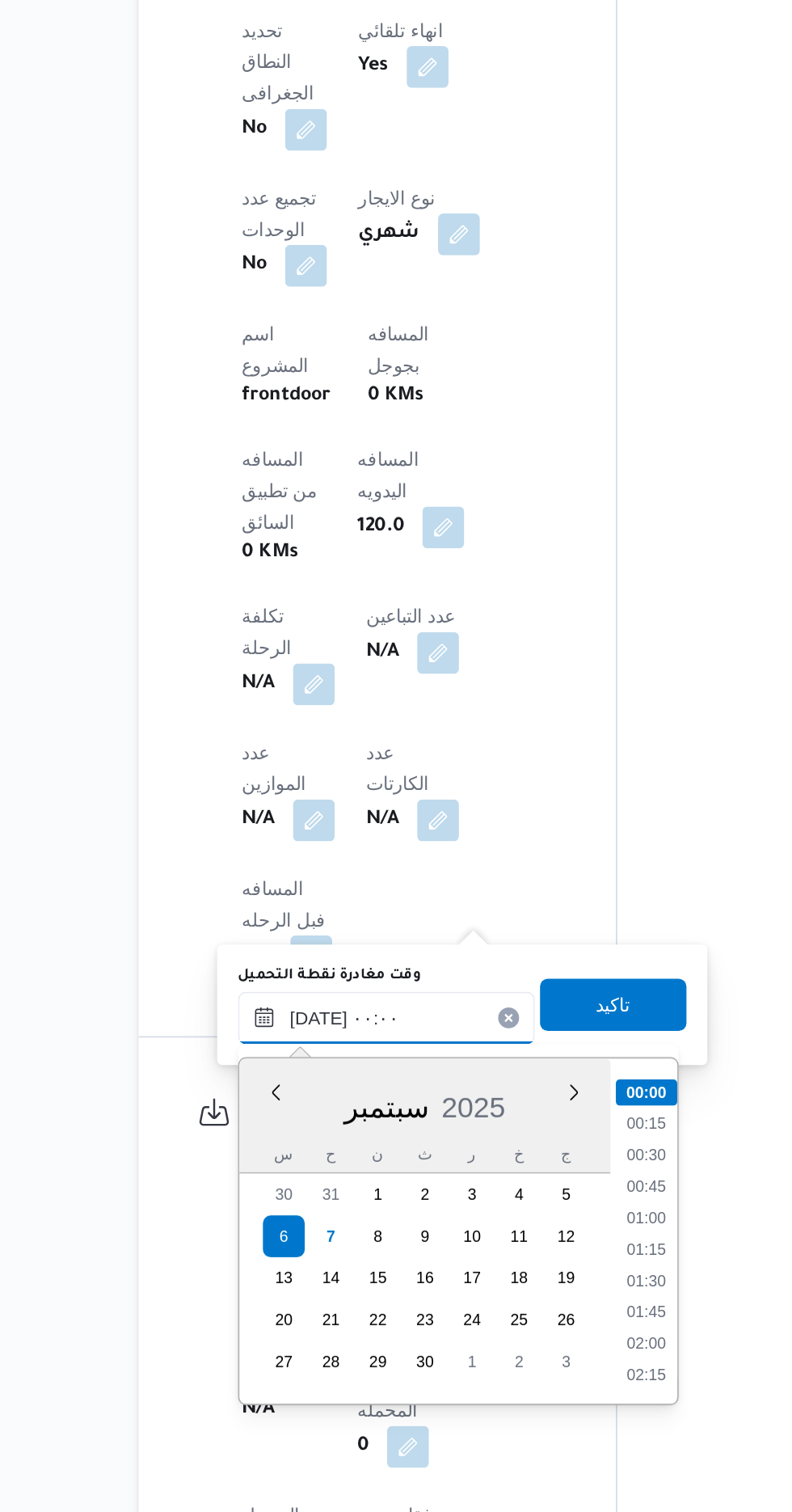
click at [276, 1209] on input "[DATE] ٠٠:٠٠" at bounding box center [362, 1206] width 183 height 32
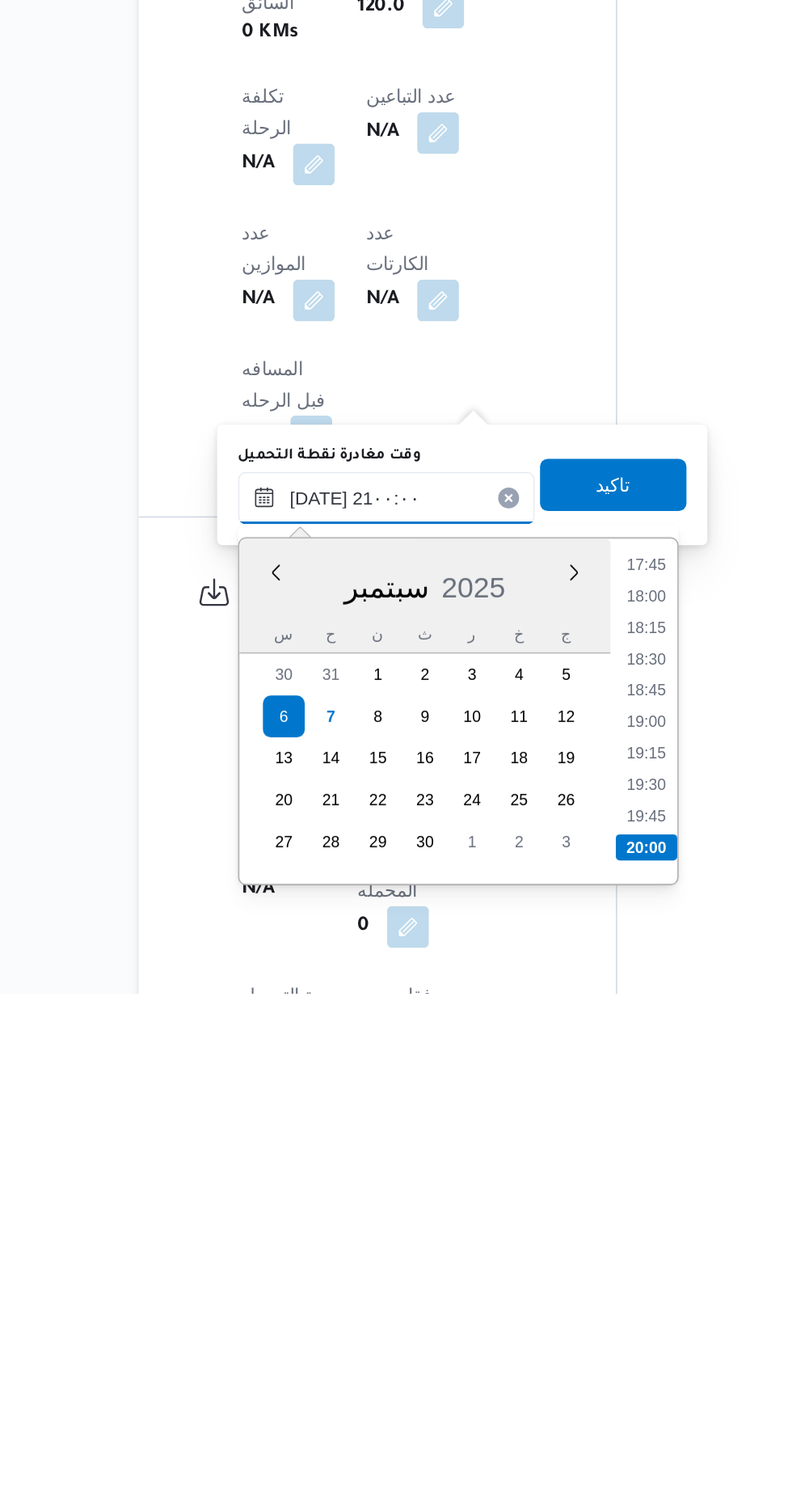
scroll to position [1460, 0]
click at [516, 1421] on li "21:00" at bounding box center [524, 1421] width 38 height 16
type input "[DATE] ٢١:٠٠"
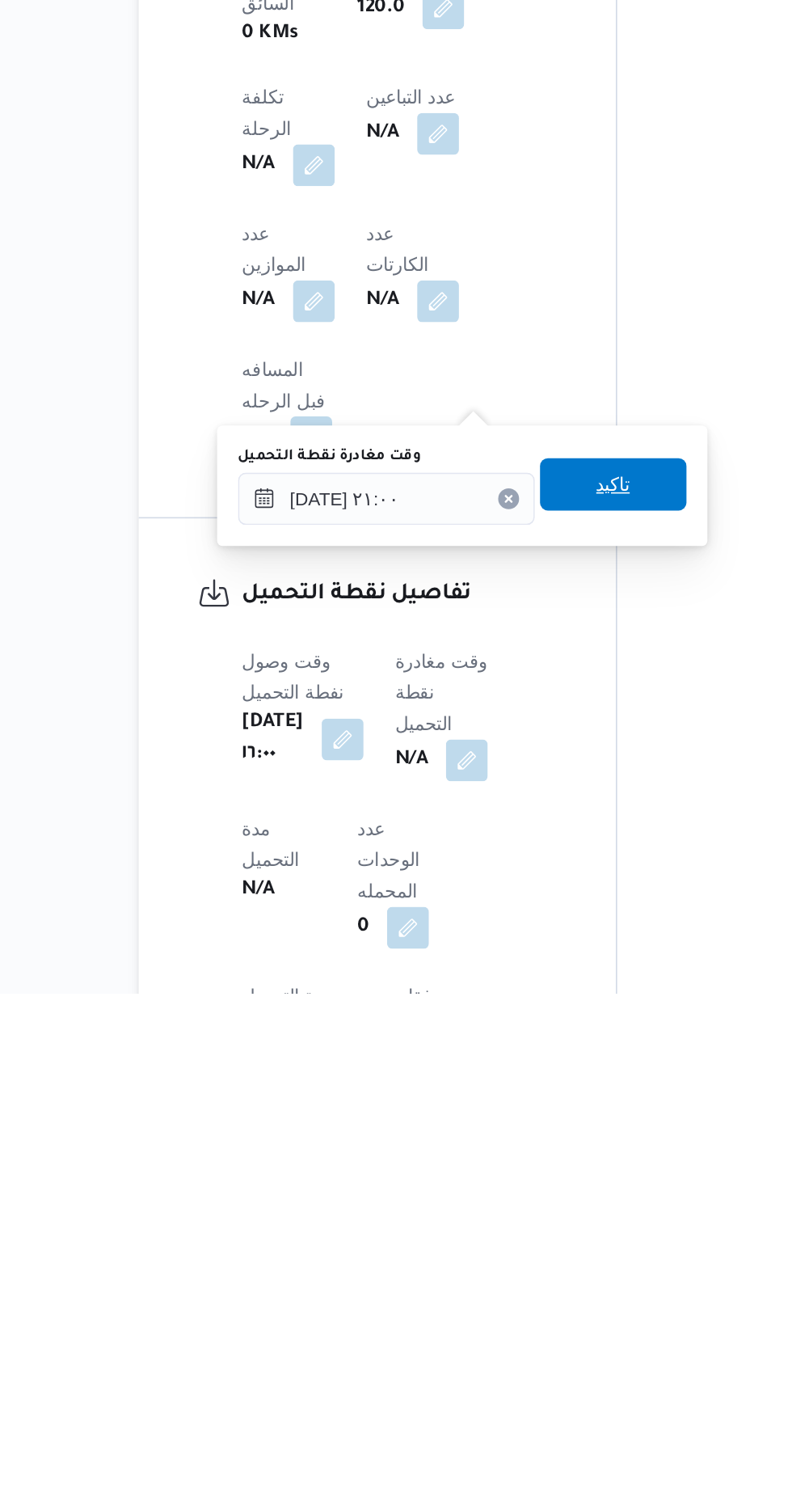
click at [514, 1191] on span "تاكيد" at bounding box center [503, 1197] width 21 height 19
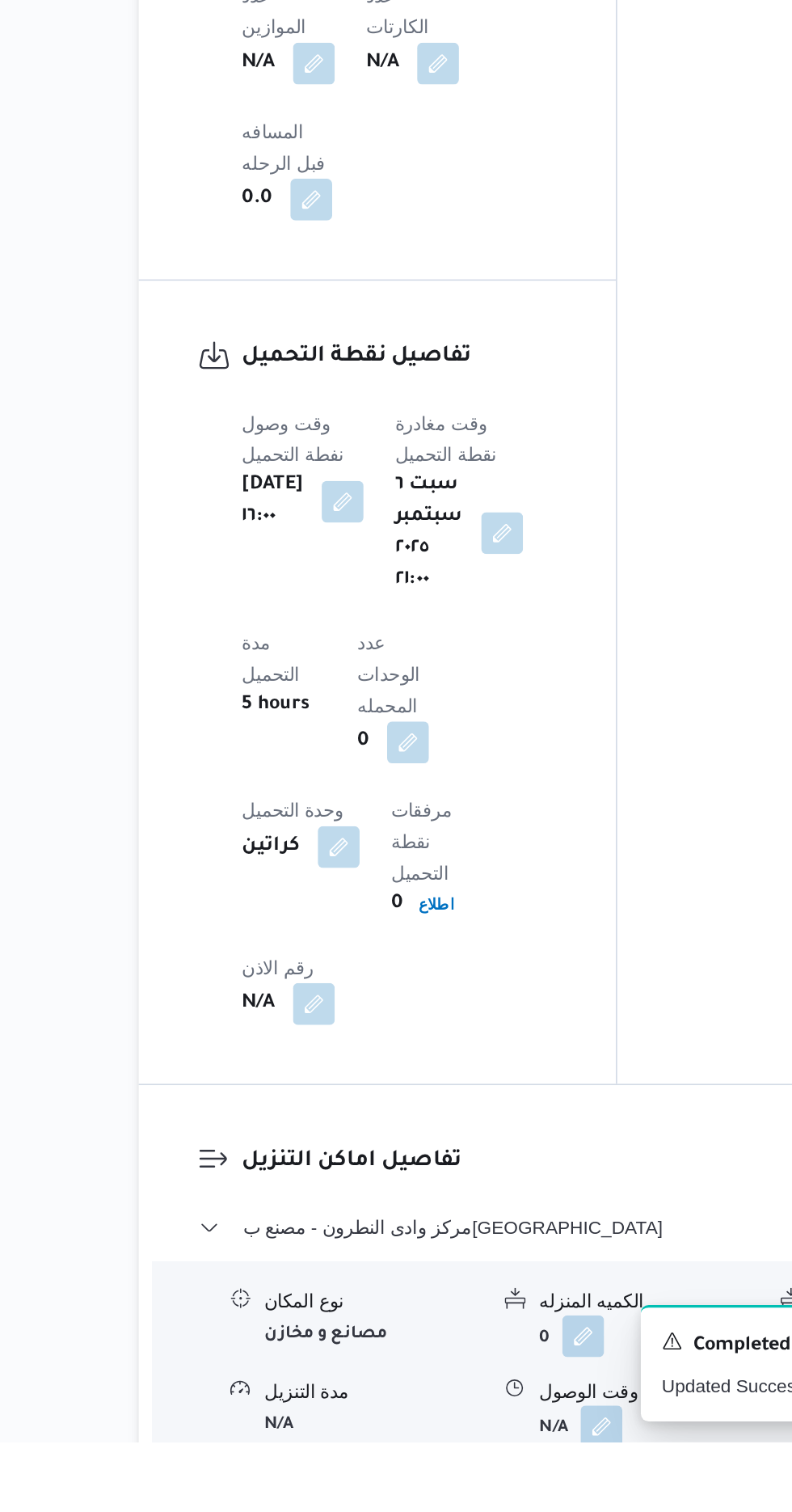
scroll to position [1011, 0]
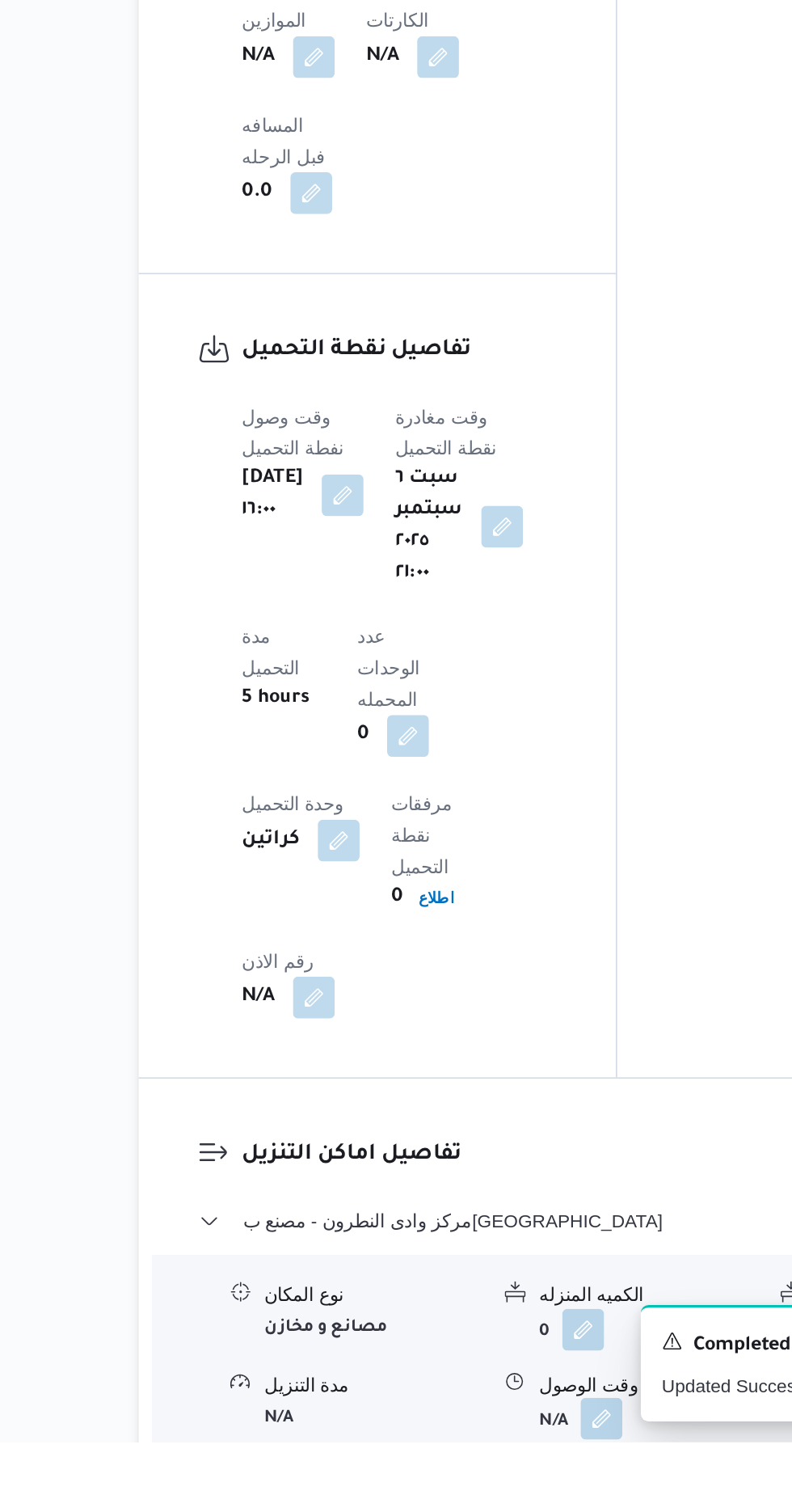
click at [499, 1485] on button "button" at bounding box center [496, 1497] width 26 height 26
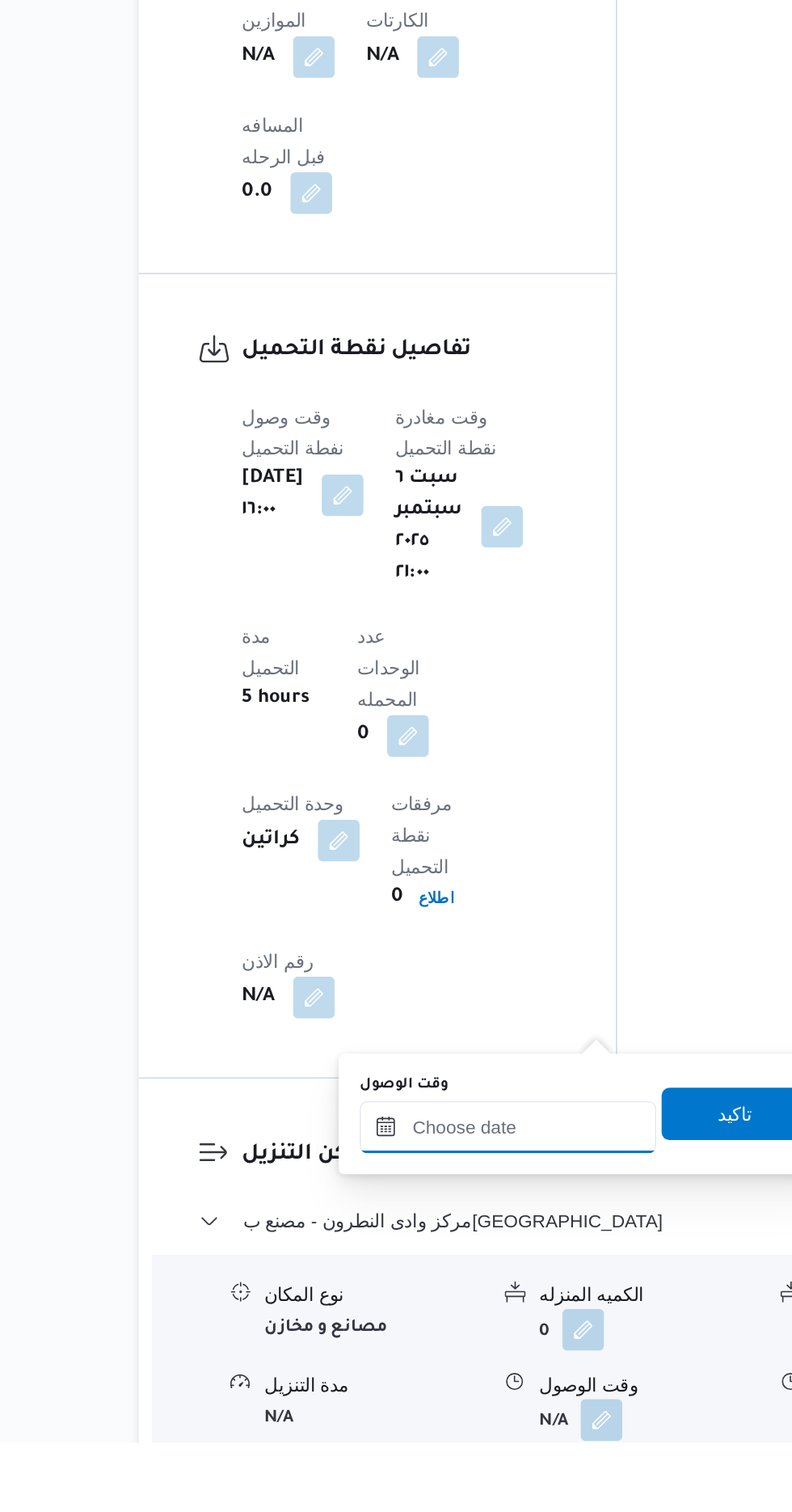
click at [470, 1316] on input "وقت الوصول" at bounding box center [438, 1316] width 183 height 32
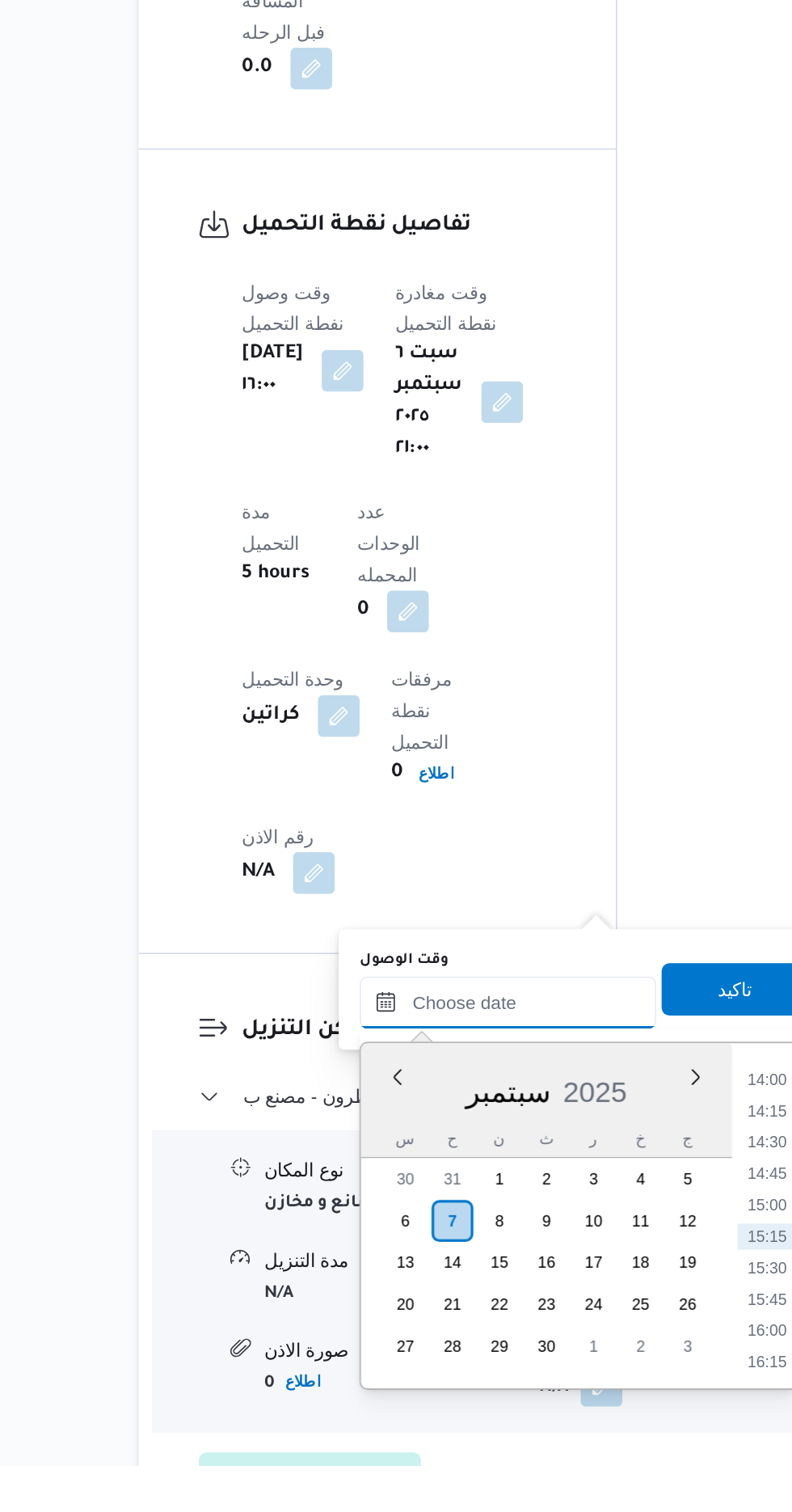
scroll to position [1102, 0]
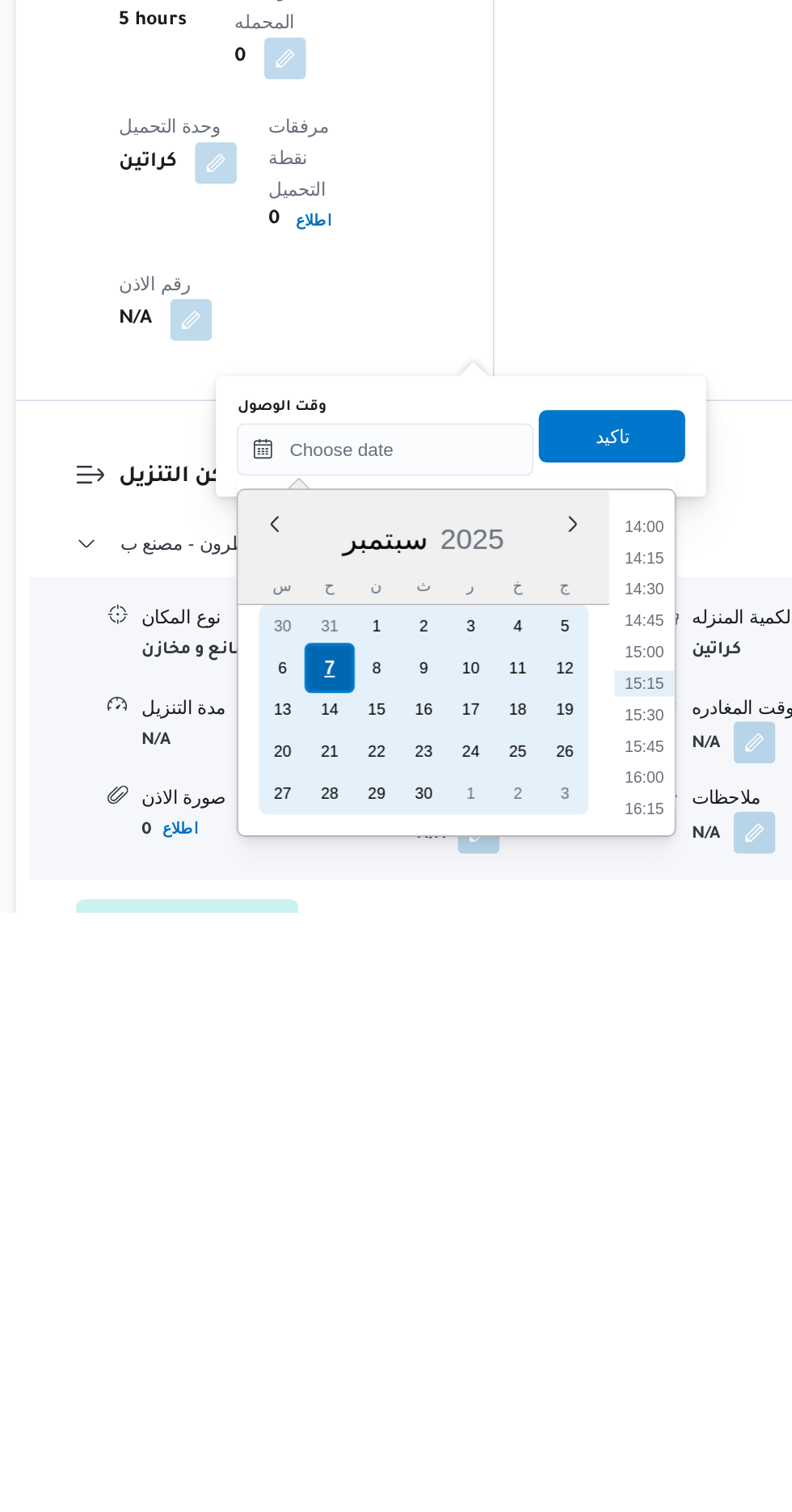
click at [406, 1357] on div "7" at bounding box center [404, 1360] width 31 height 31
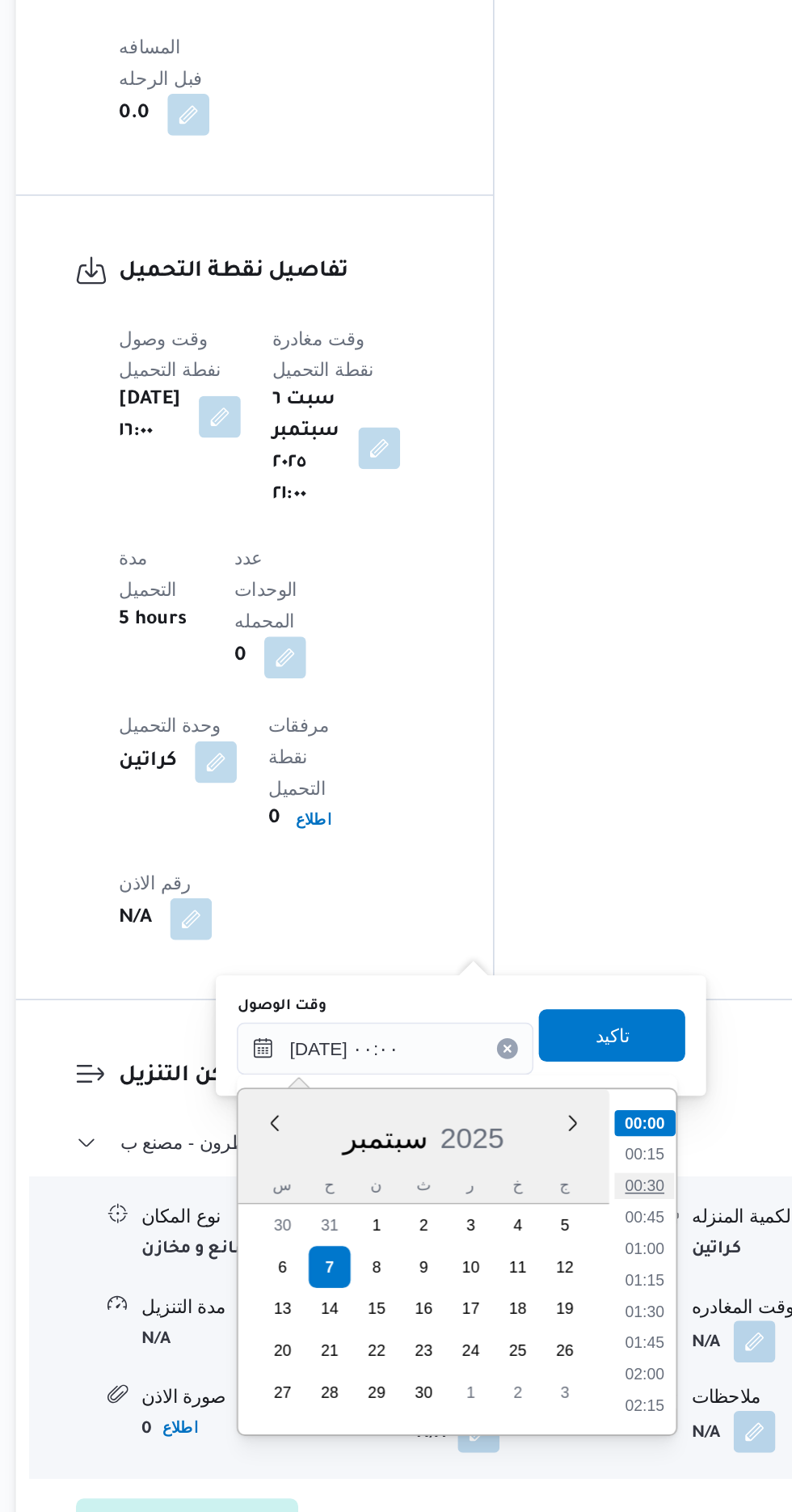
click at [599, 1310] on li "00:30" at bounding box center [600, 1310] width 37 height 16
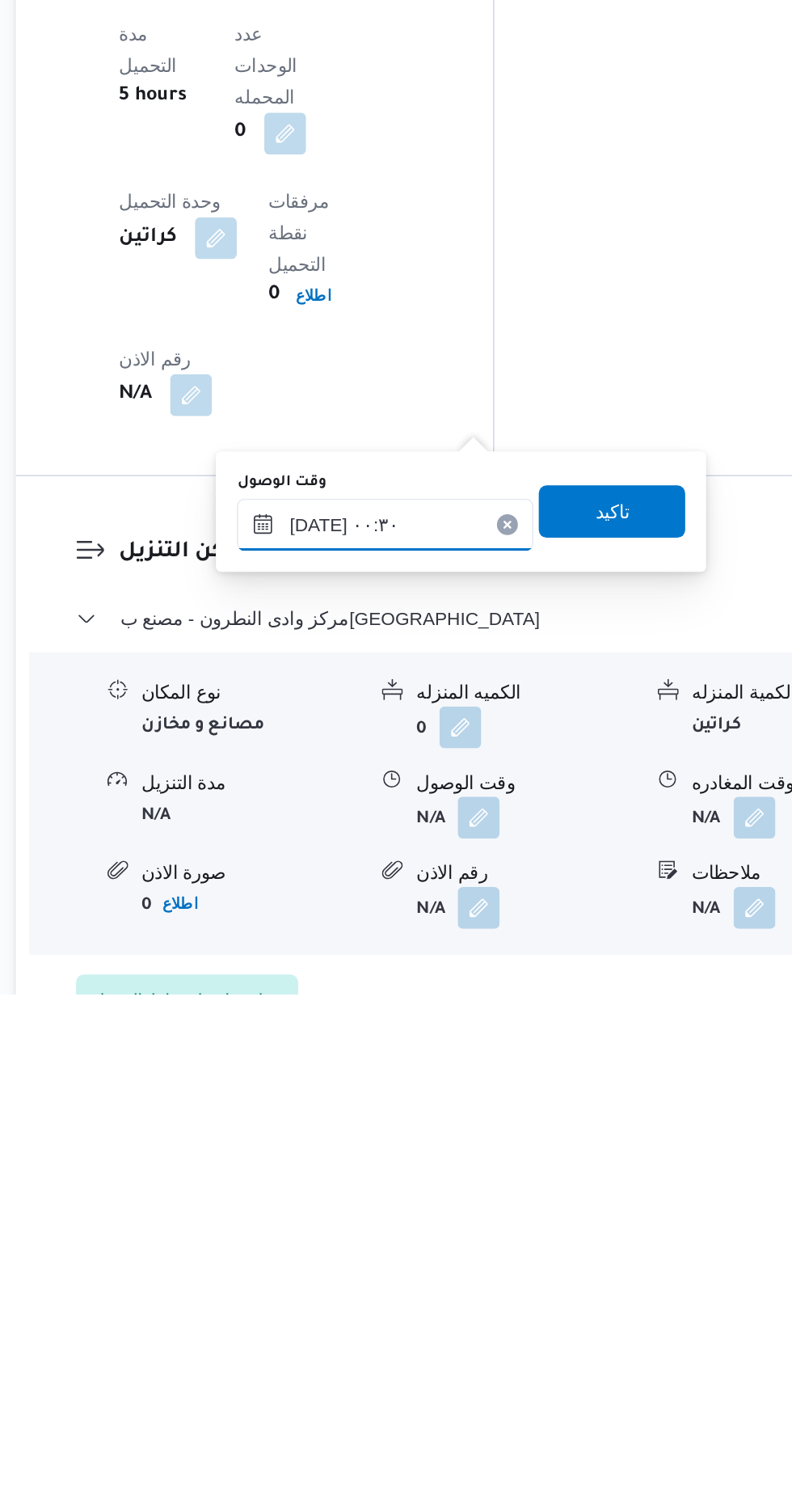
scroll to position [1123, 0]
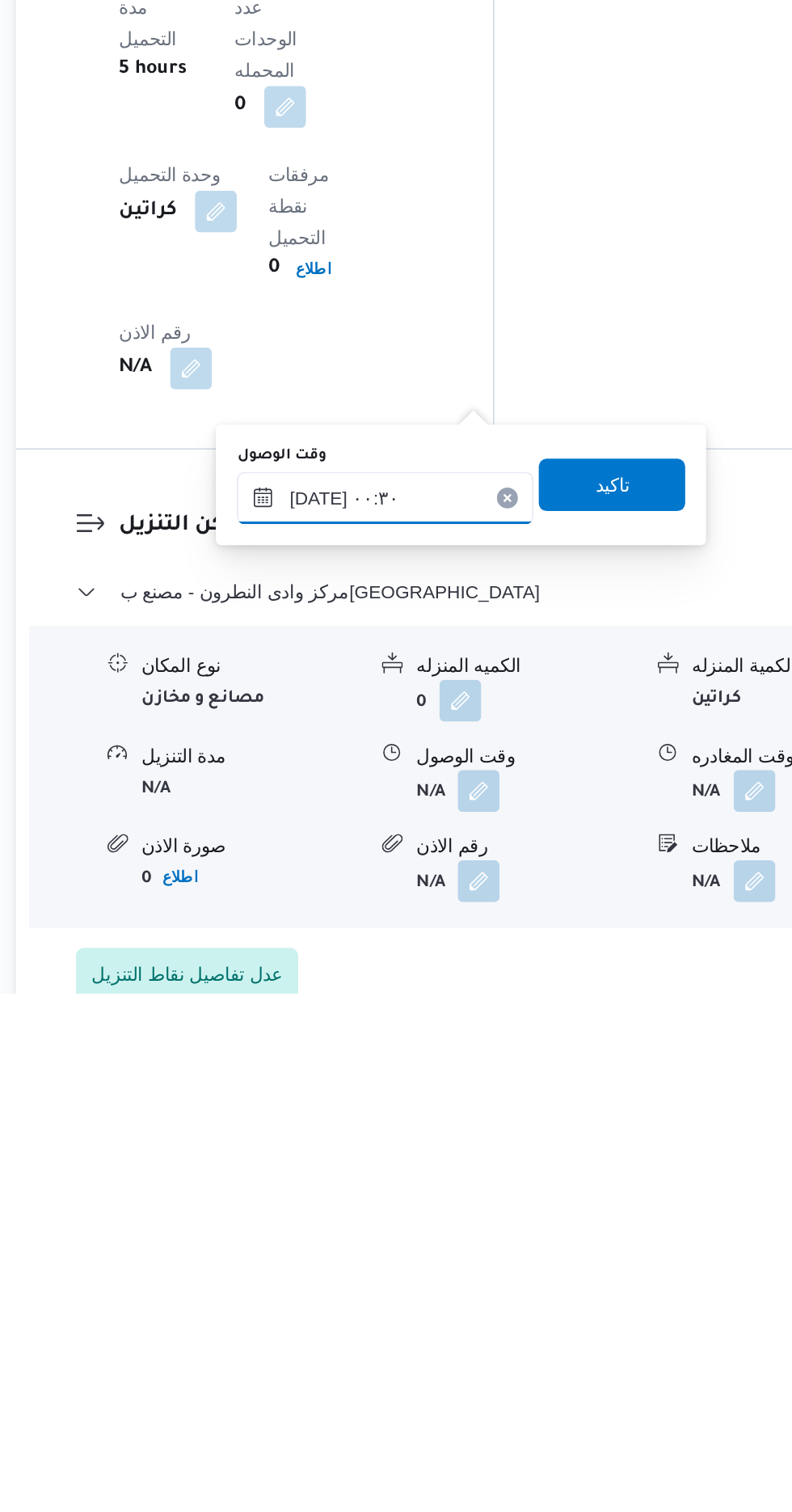
click at [472, 1200] on input "[DATE] ٠٠:٣٠" at bounding box center [438, 1205] width 183 height 32
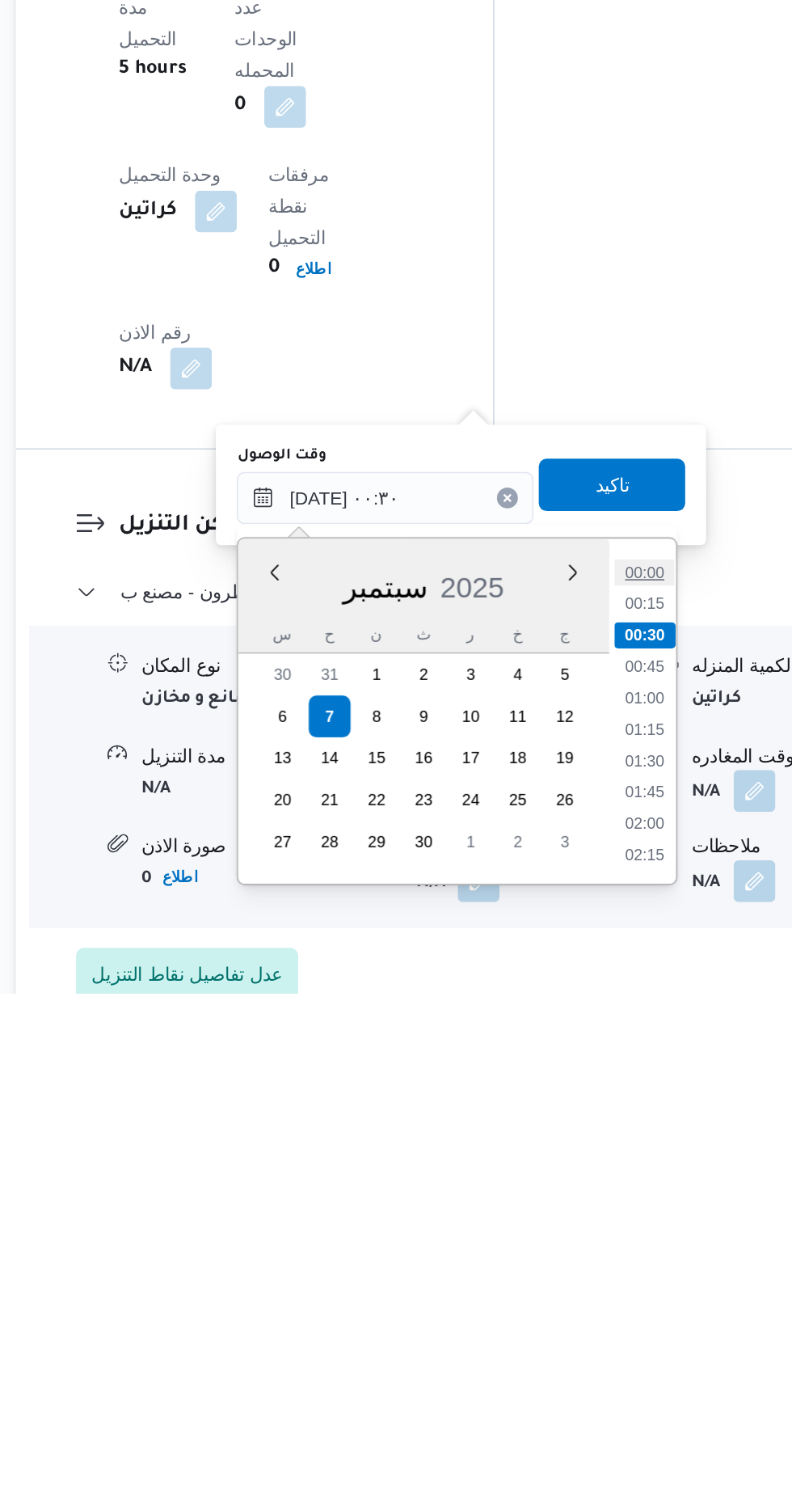
click at [599, 1249] on li "00:00" at bounding box center [600, 1251] width 37 height 16
type input "[DATE] ٠٠:٠٠"
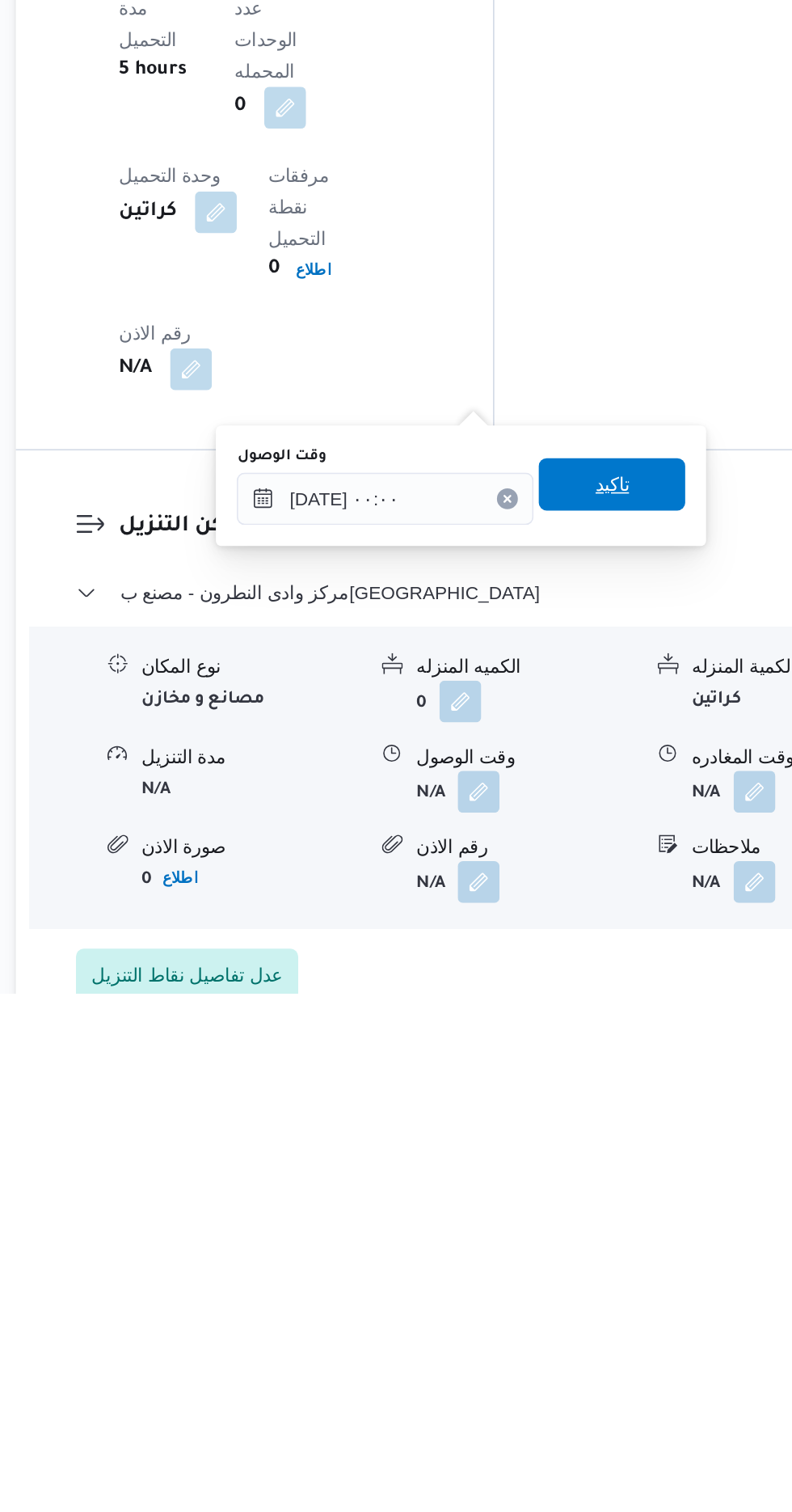
click at [605, 1192] on span "تاكيد" at bounding box center [578, 1197] width 90 height 32
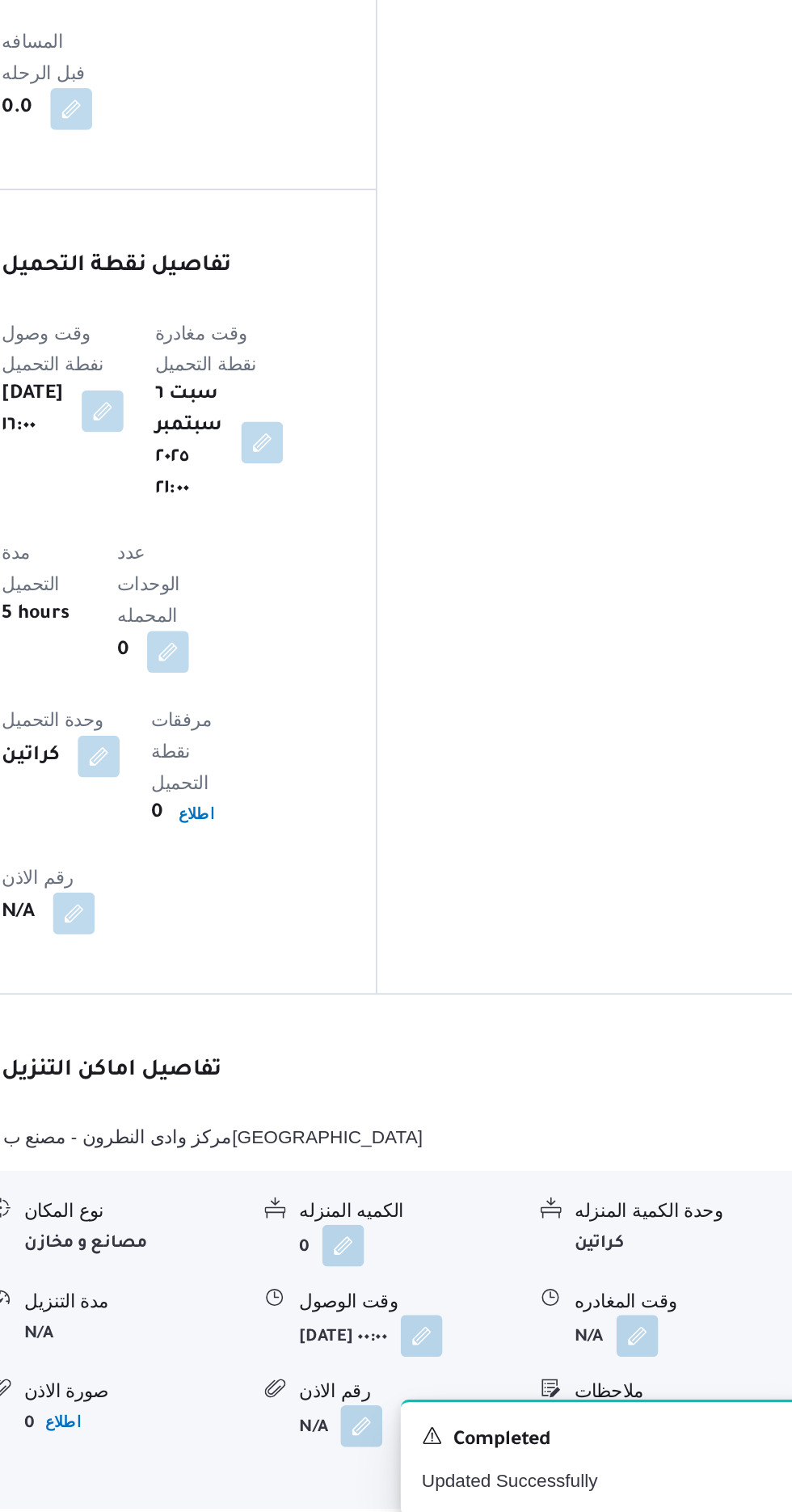
scroll to position [1122, 0]
click at [673, 1373] on button "button" at bounding box center [667, 1386] width 26 height 26
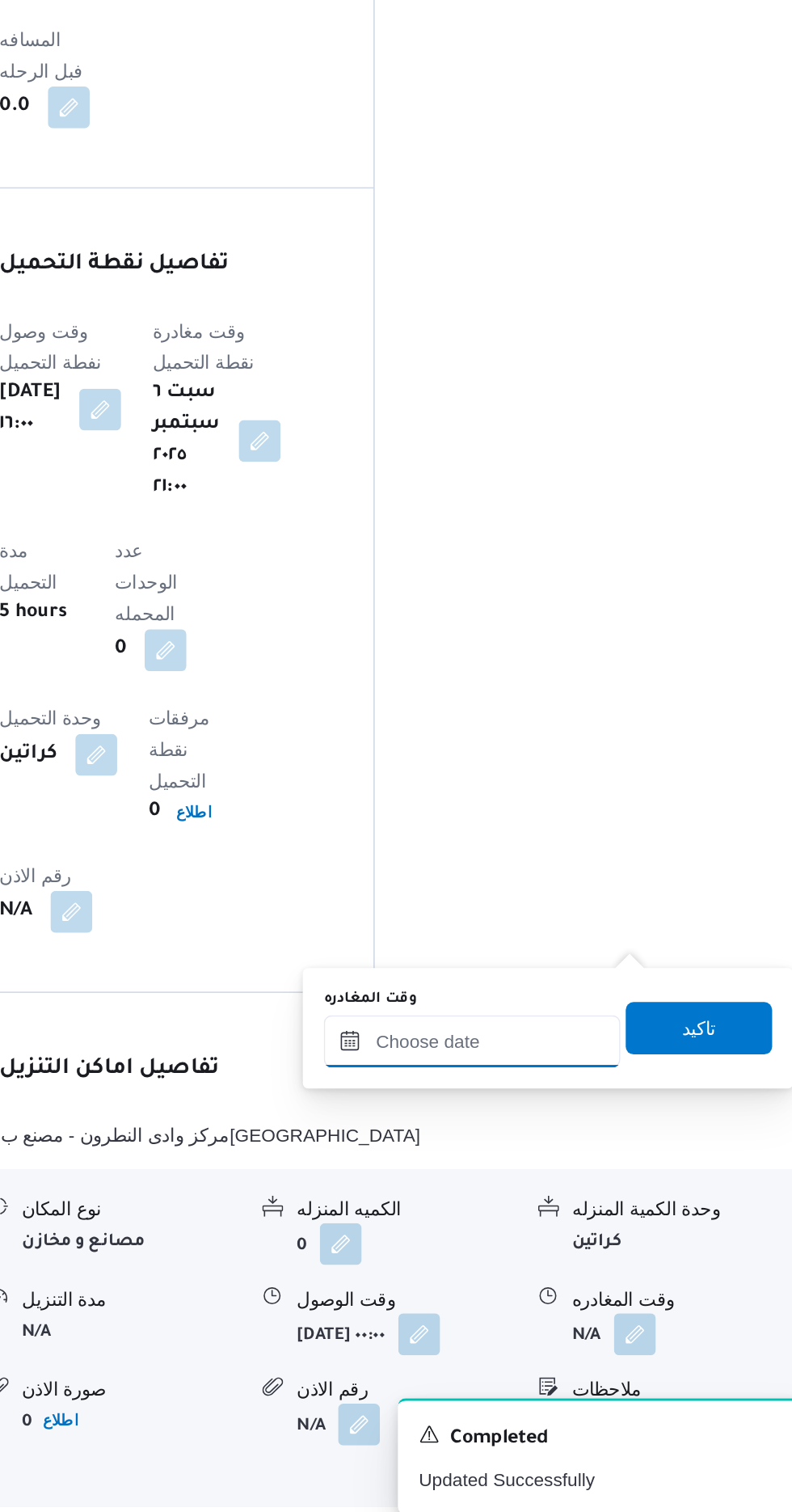
click at [585, 1208] on input "وقت المغادره" at bounding box center [566, 1206] width 183 height 32
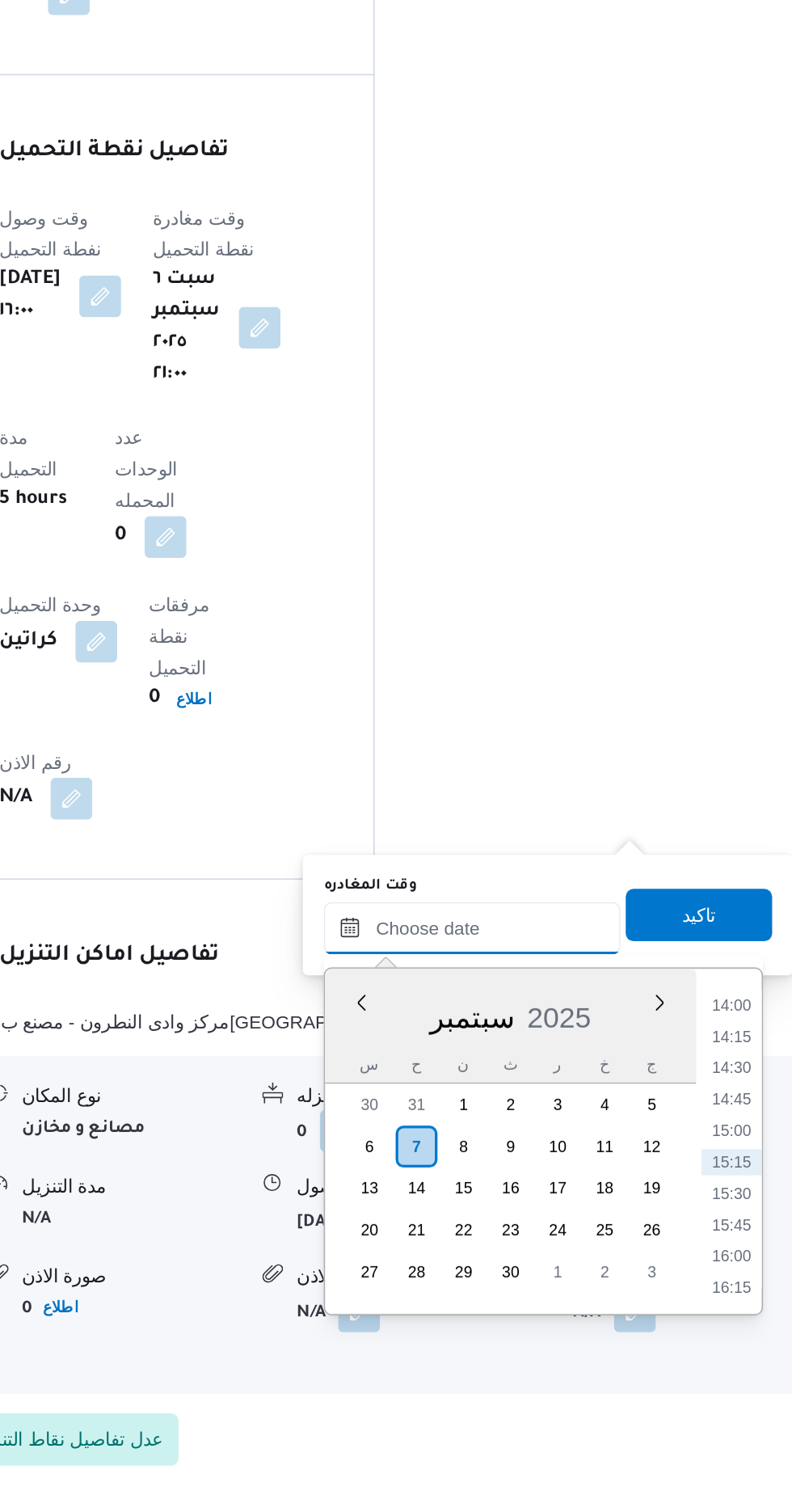
scroll to position [1178, 0]
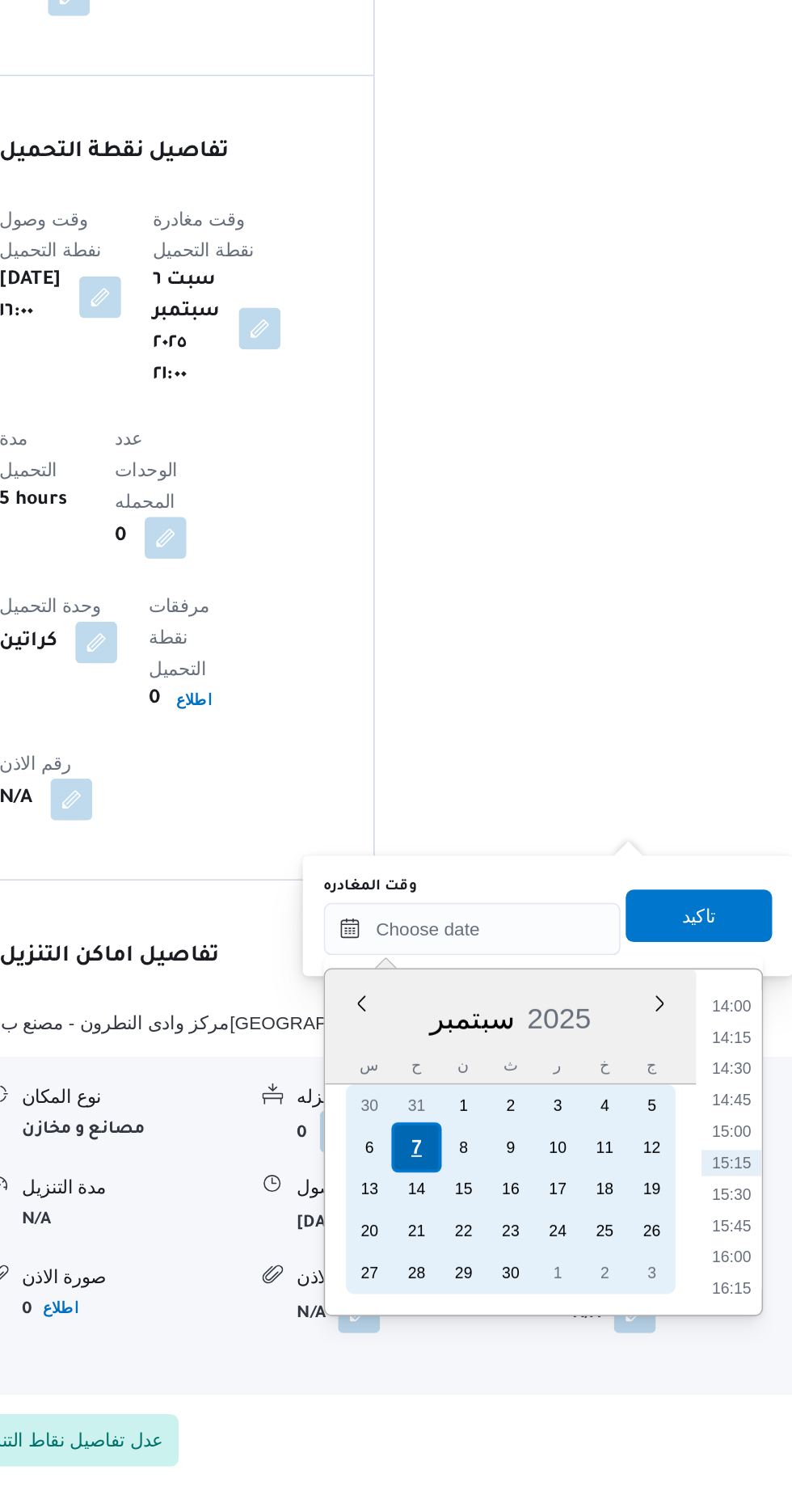
click at [531, 1284] on div "7" at bounding box center [532, 1285] width 31 height 31
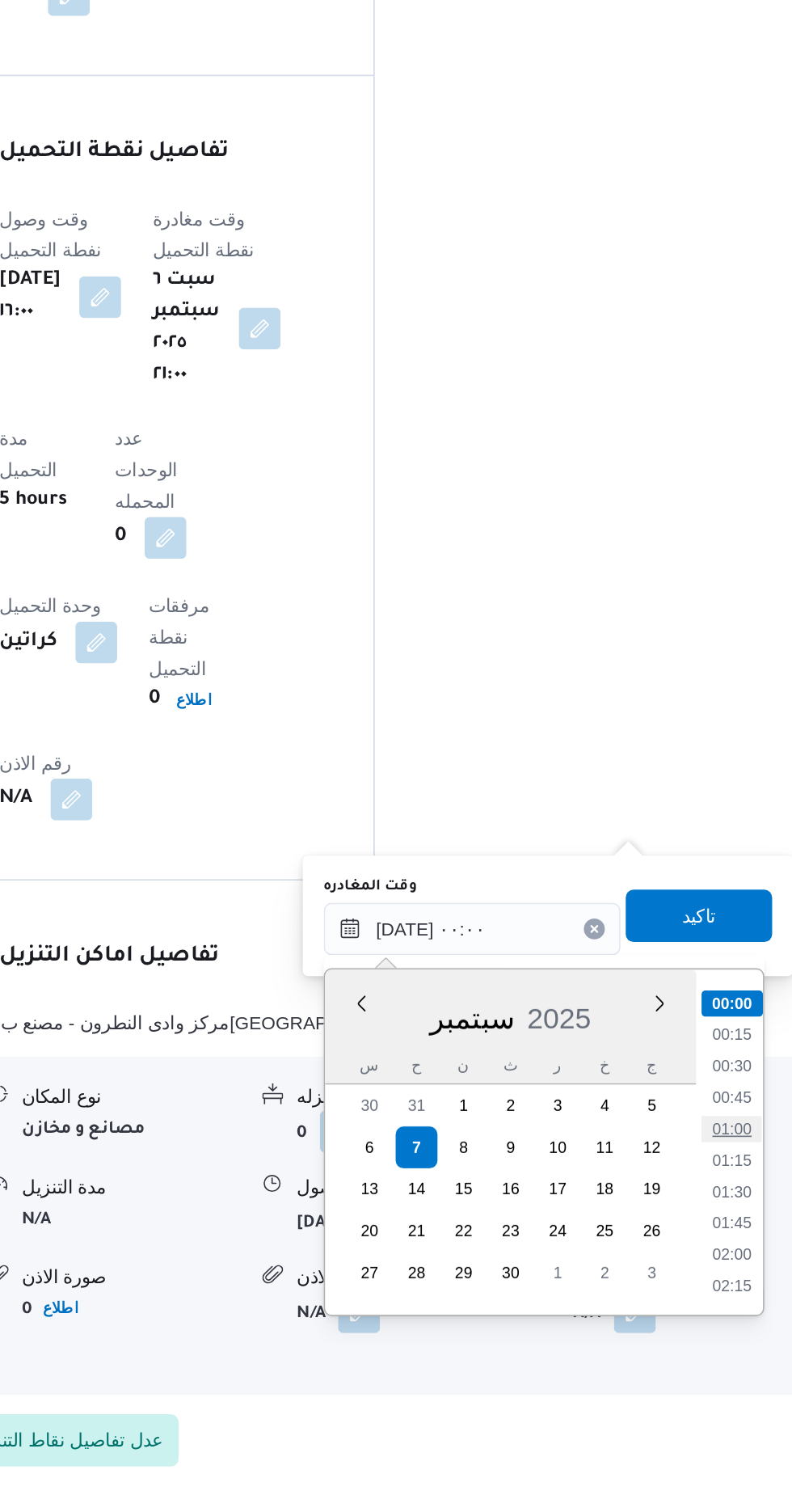
click at [738, 1275] on li "01:00" at bounding box center [726, 1273] width 37 height 16
type input "[DATE] ٠١:٠٠"
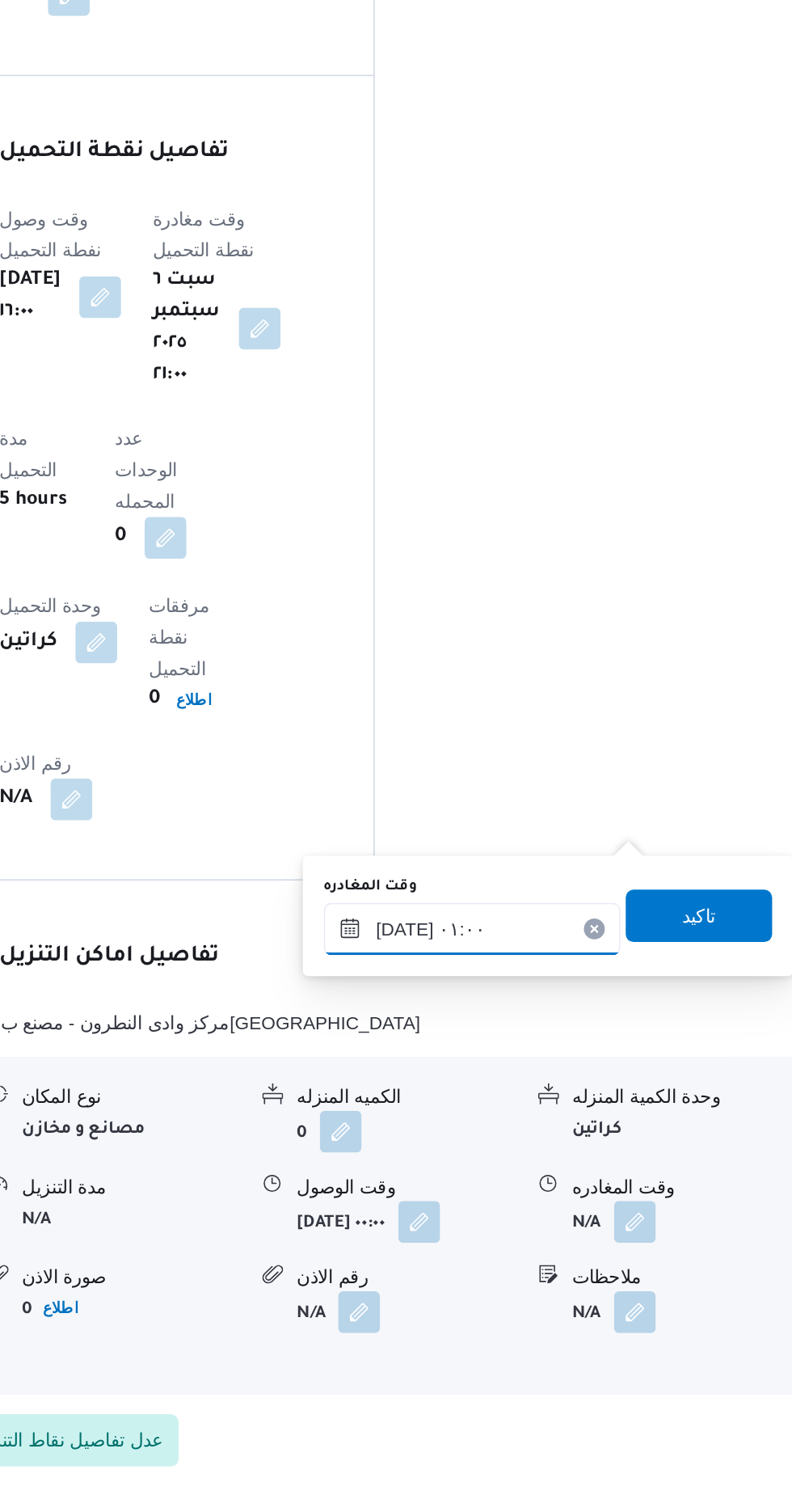
scroll to position [1178, 0]
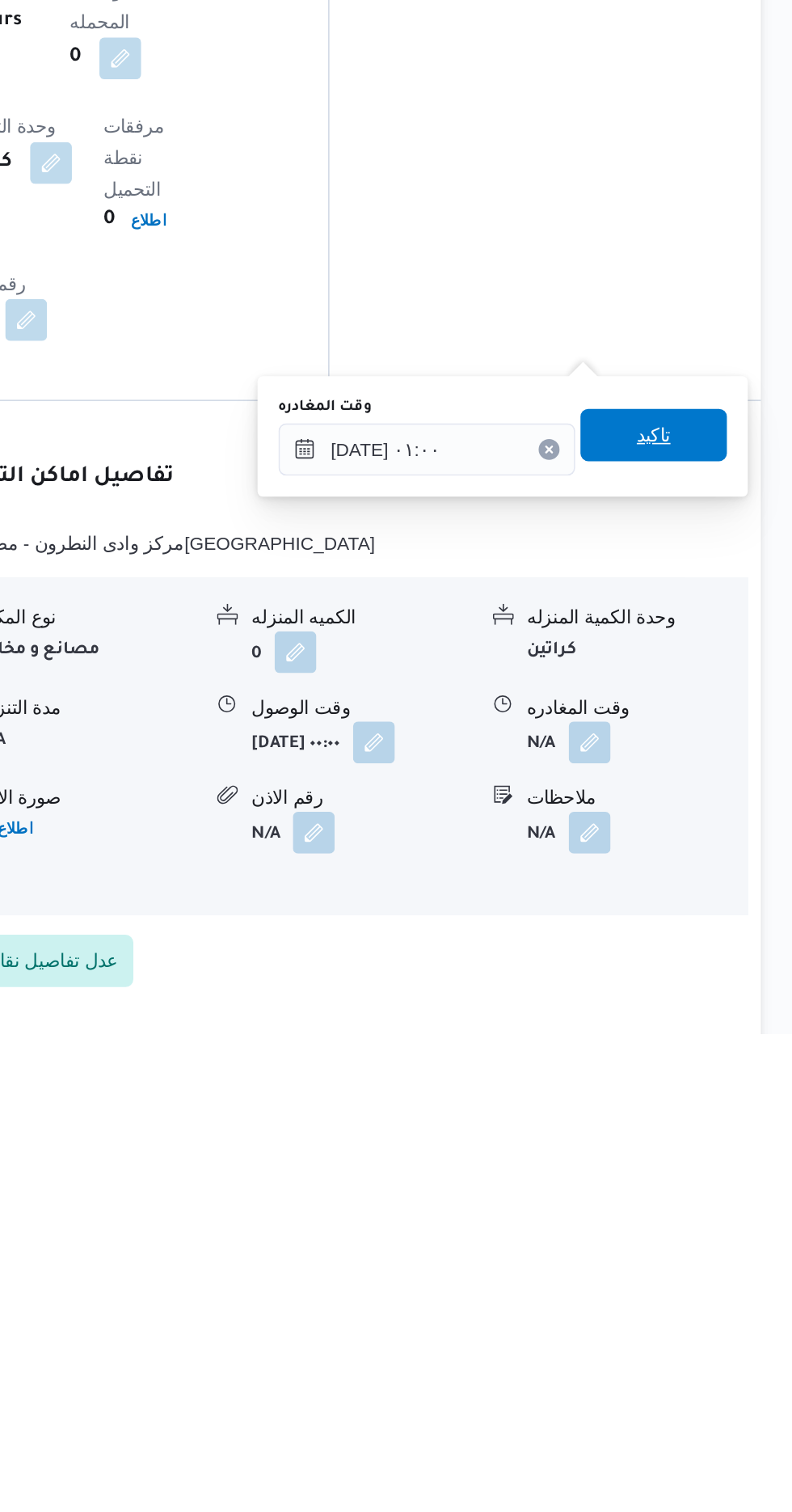
click at [708, 1137] on span "تاكيد" at bounding box center [706, 1141] width 90 height 32
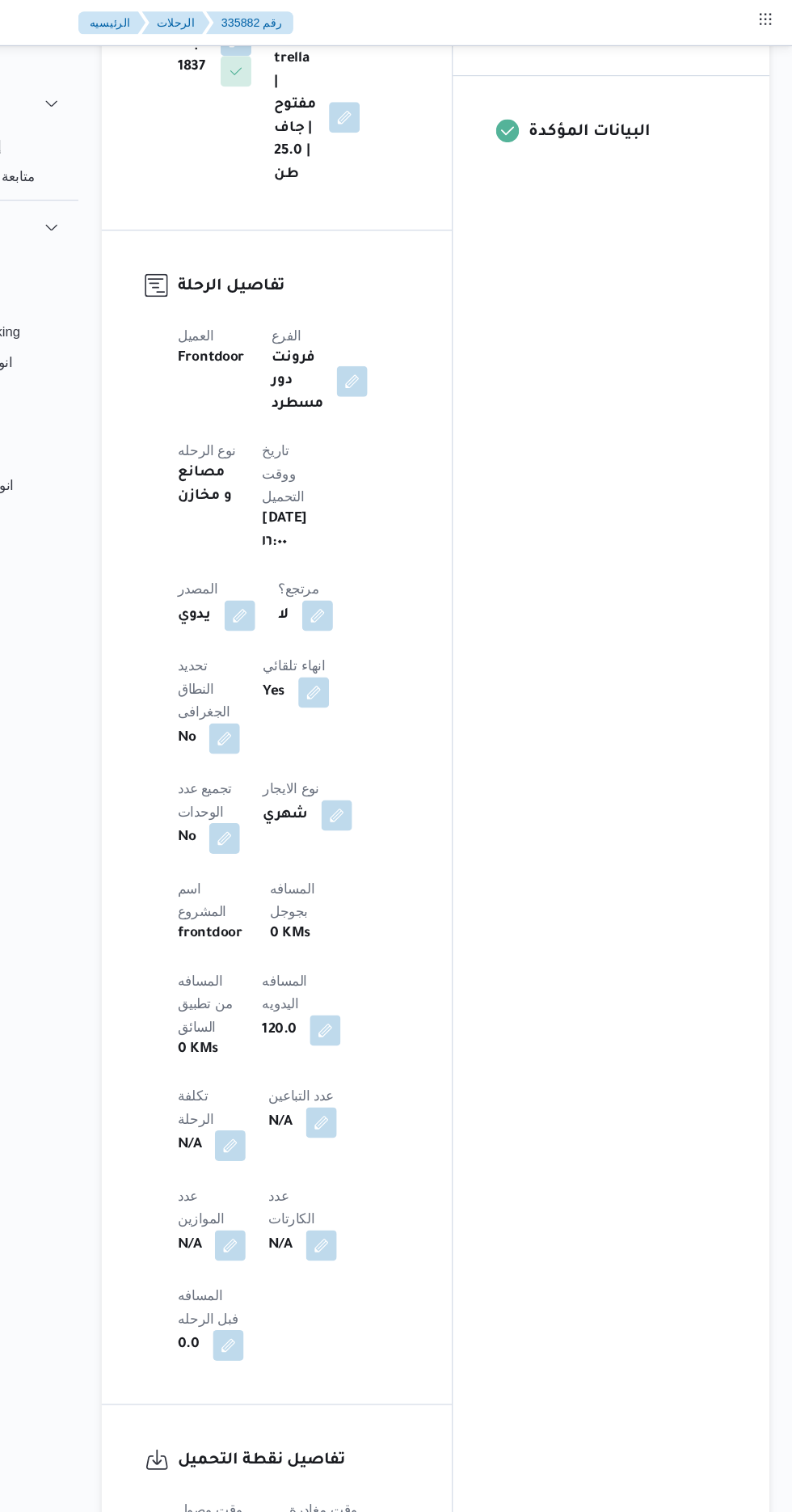
scroll to position [77, 0]
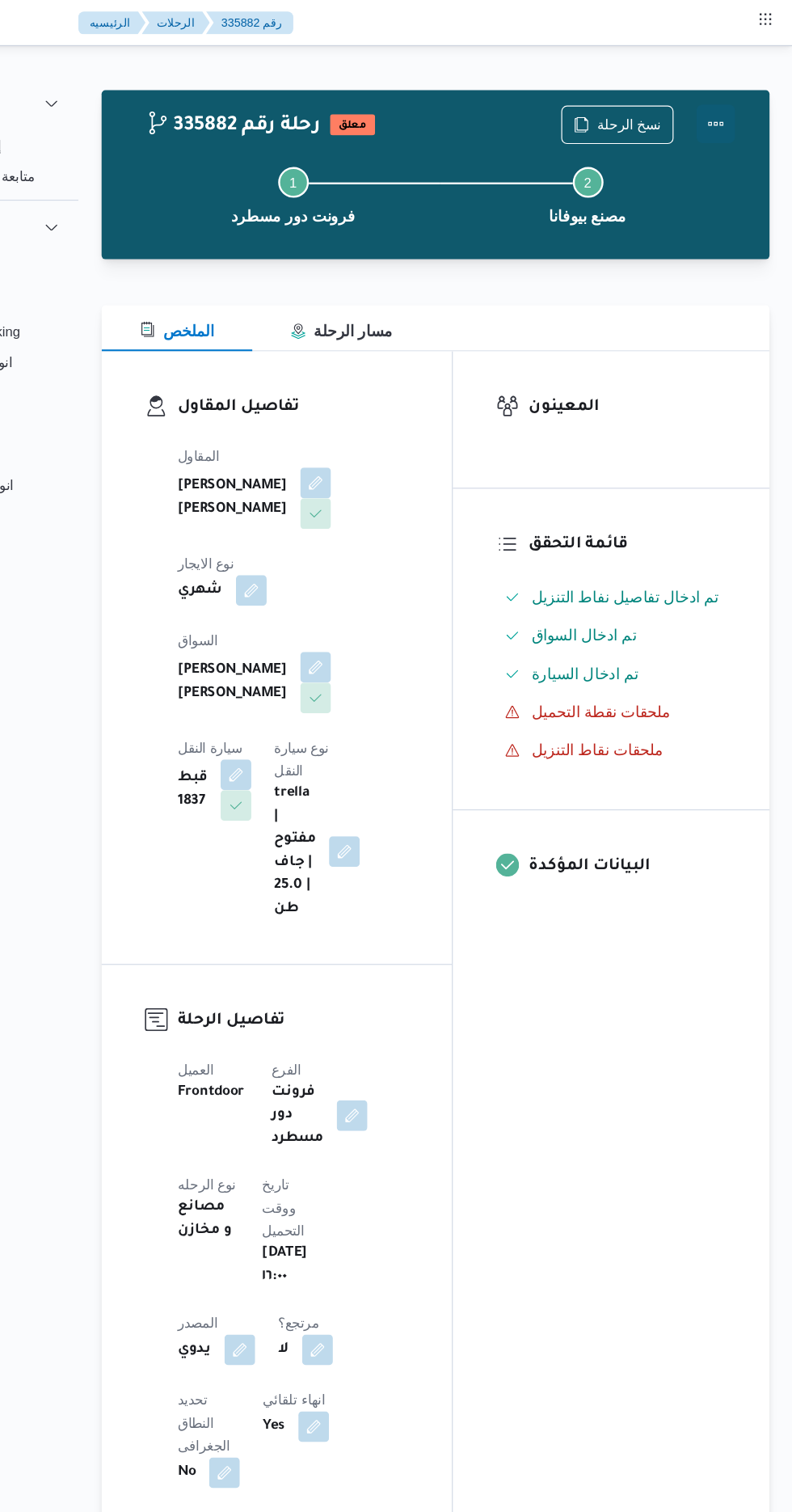
click at [742, 99] on button "Actions" at bounding box center [727, 104] width 32 height 32
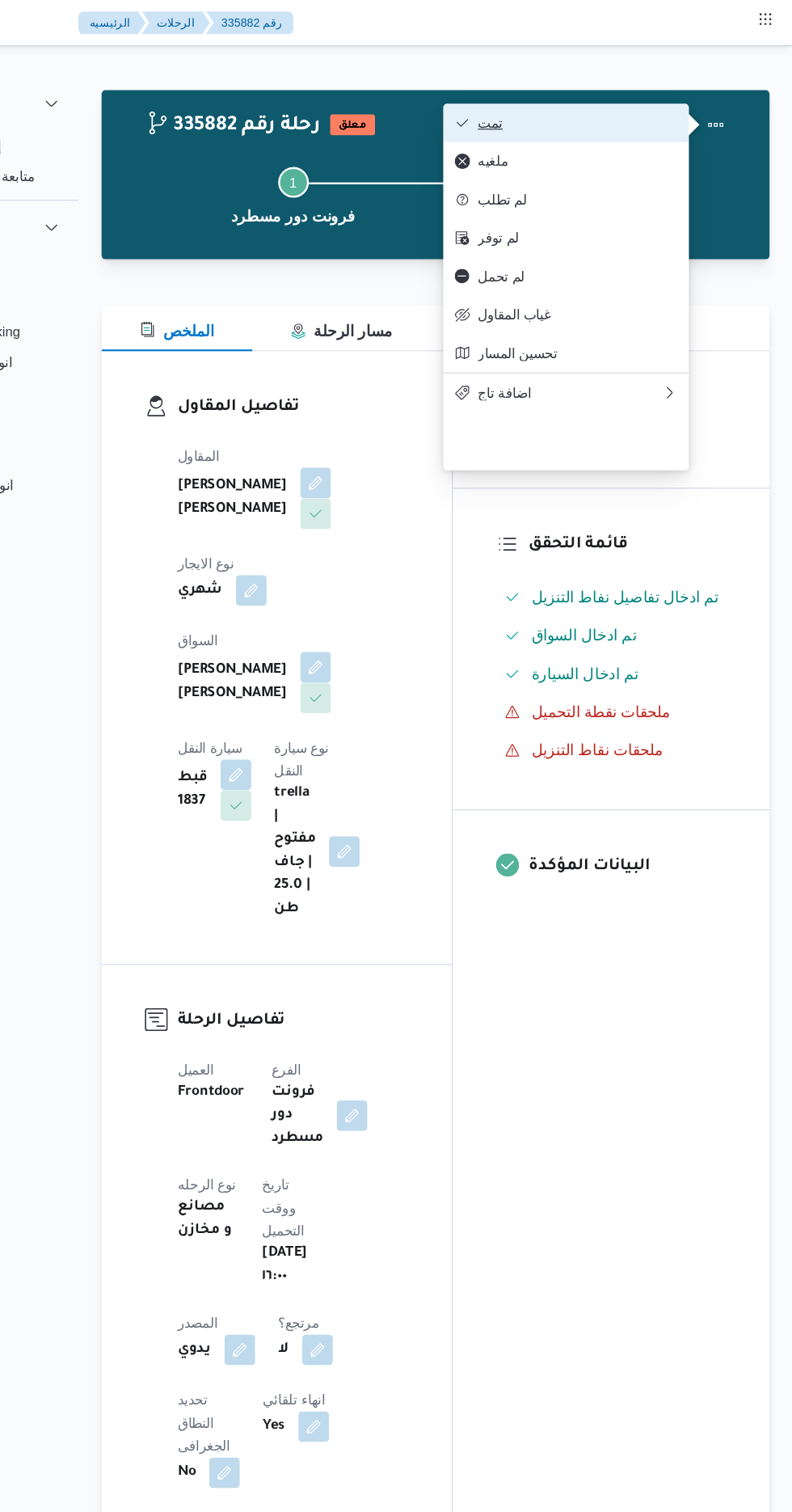
click at [668, 109] on span "تمت" at bounding box center [610, 104] width 168 height 13
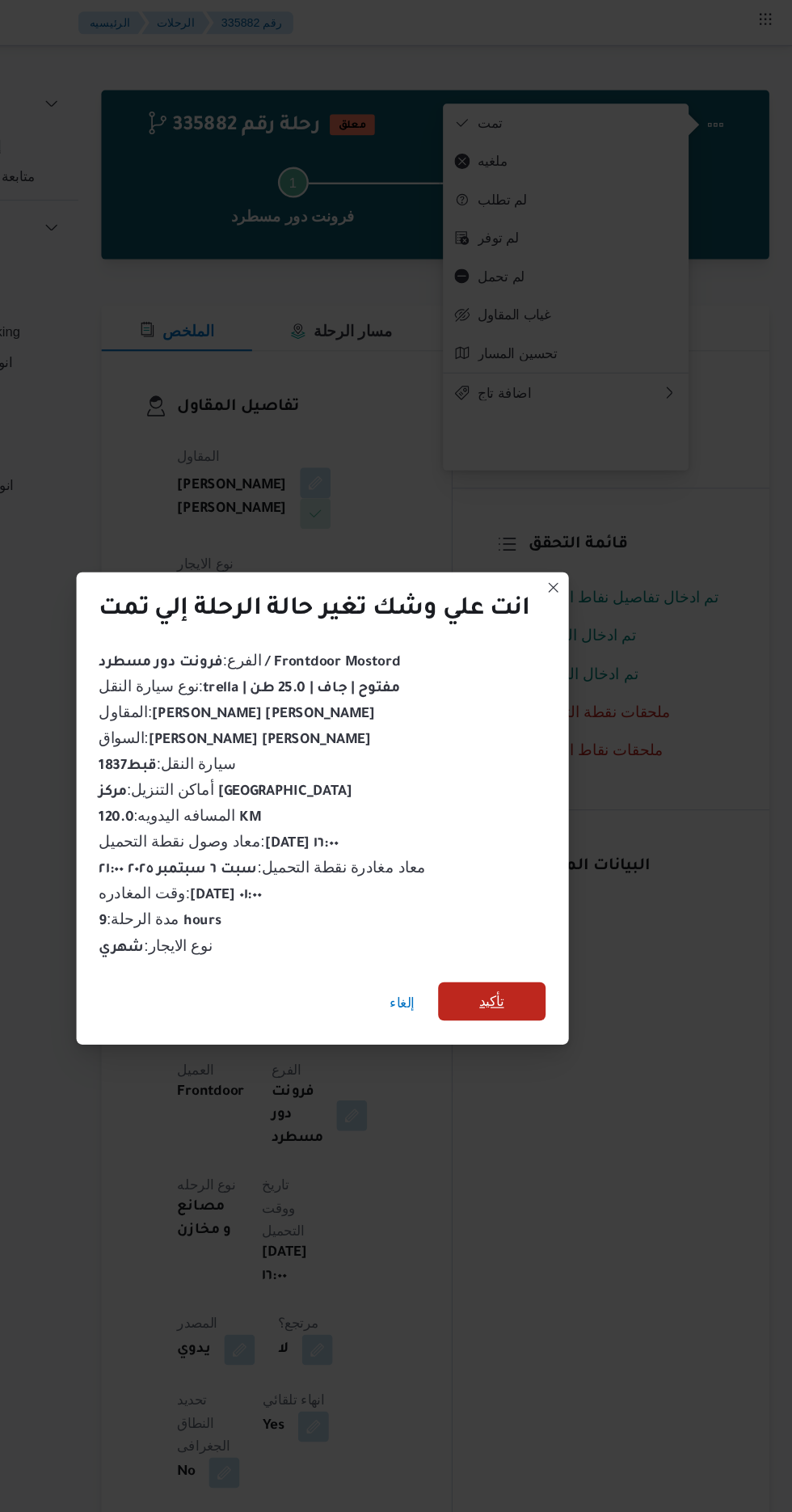
click at [557, 846] on span "تأكيد" at bounding box center [539, 843] width 90 height 32
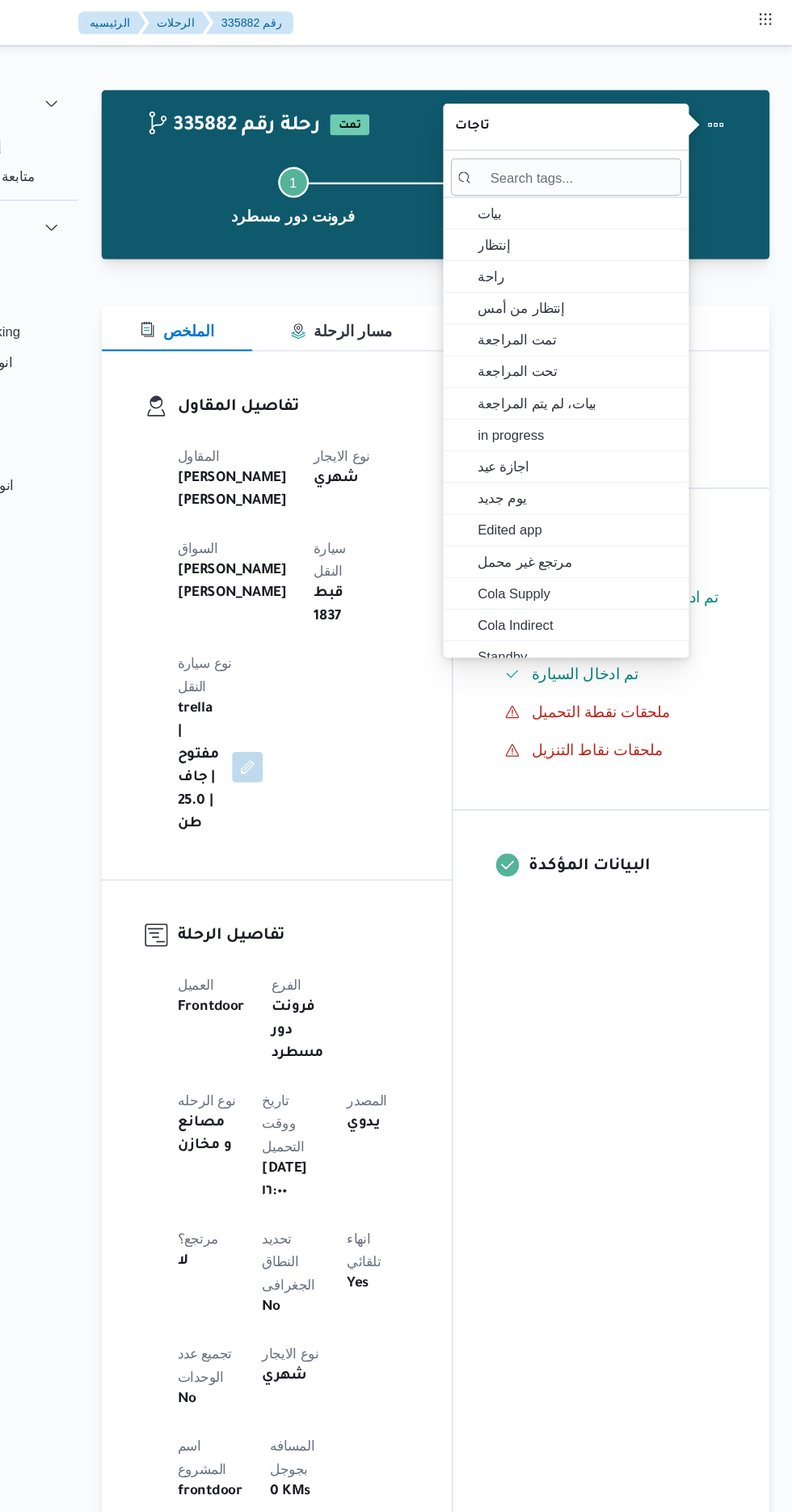
scroll to position [0, 0]
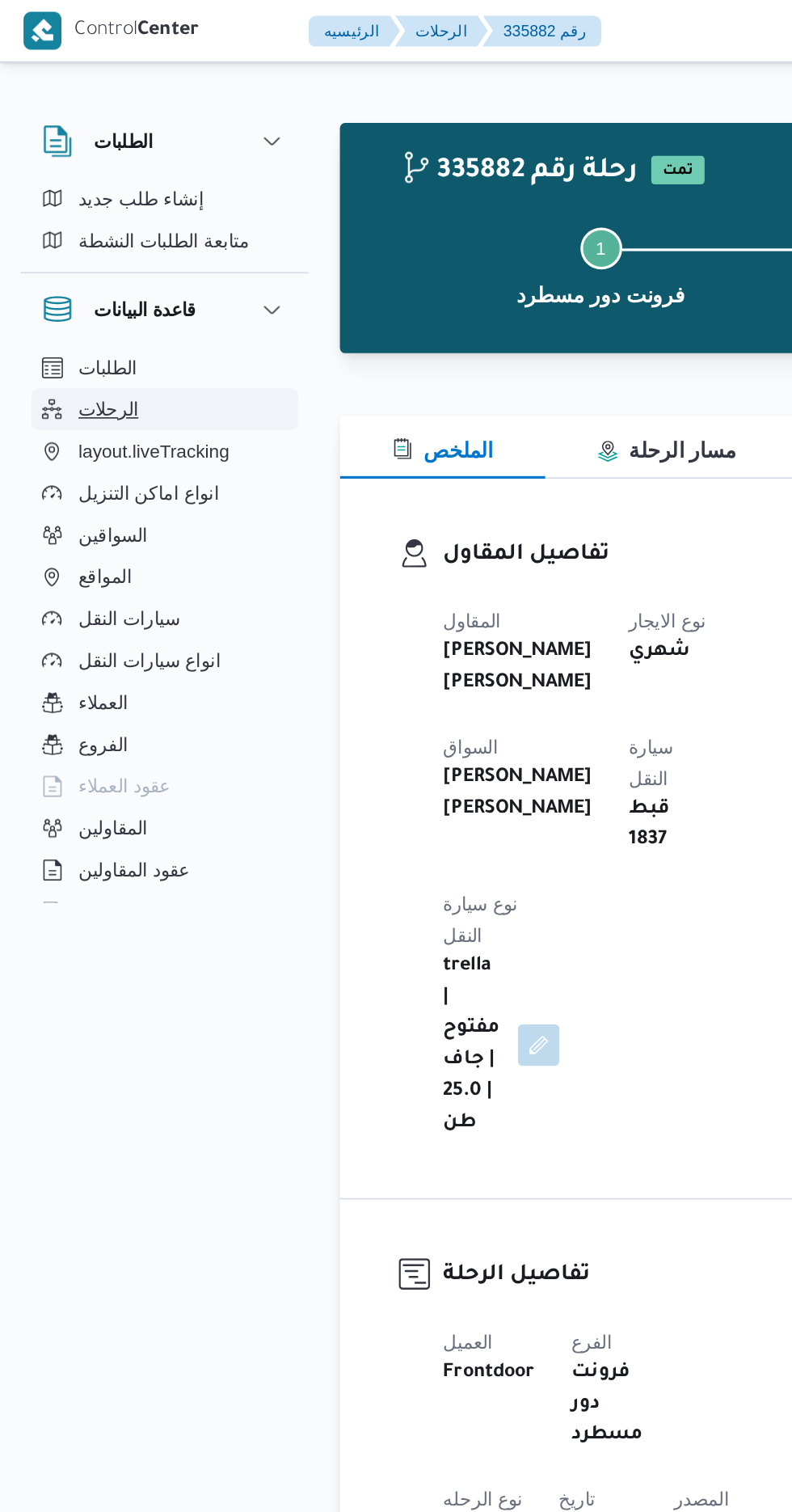
click at [98, 257] on button "الرحلات" at bounding box center [101, 252] width 165 height 26
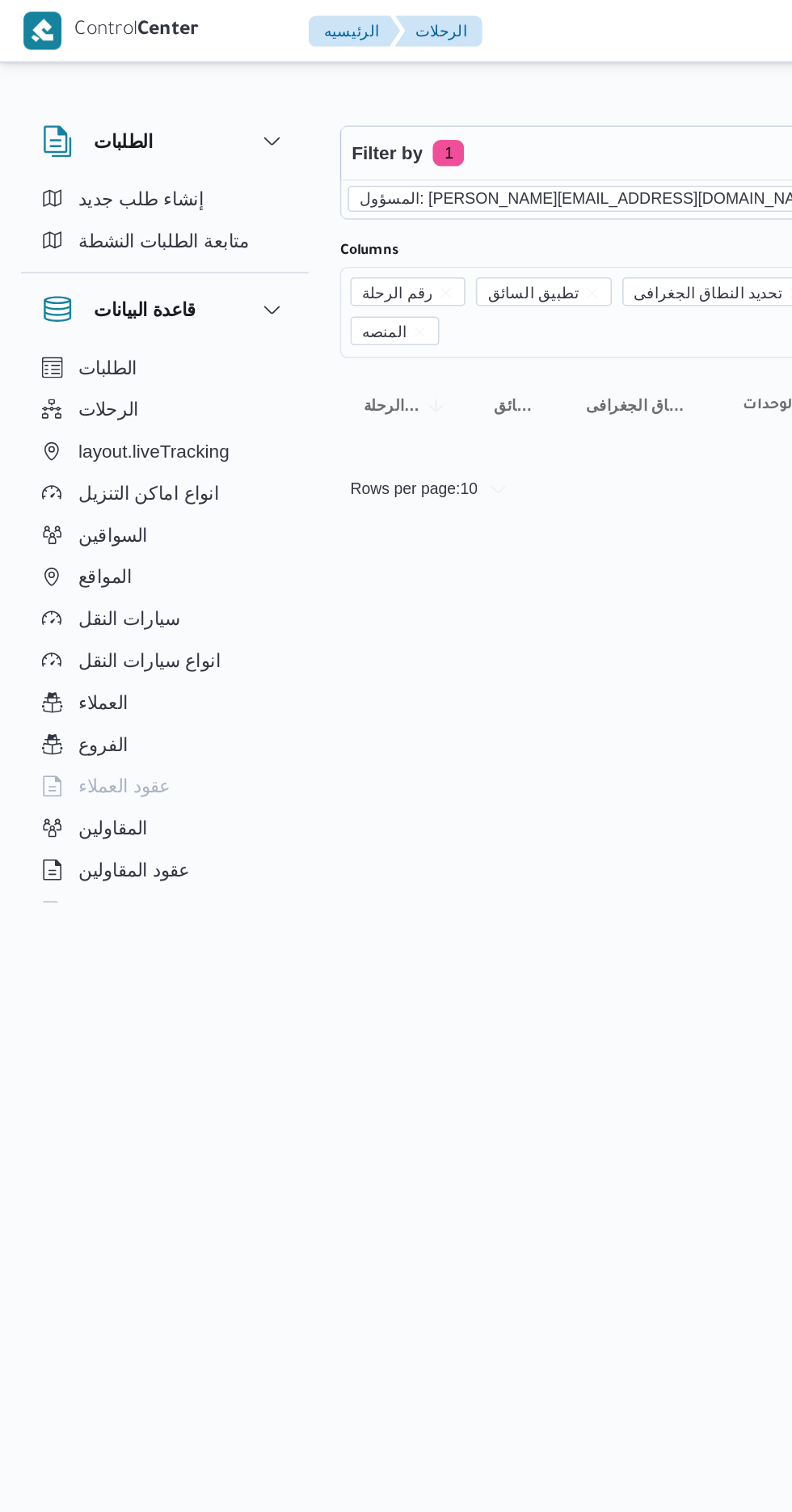
click at [403, 124] on div "المسؤول: [PERSON_NAME][EMAIL_ADDRESS][DOMAIN_NAME]" at bounding box center [416, 123] width 412 height 24
click at [514, 122] on icon "remove selected entity" at bounding box center [517, 123] width 7 height 7
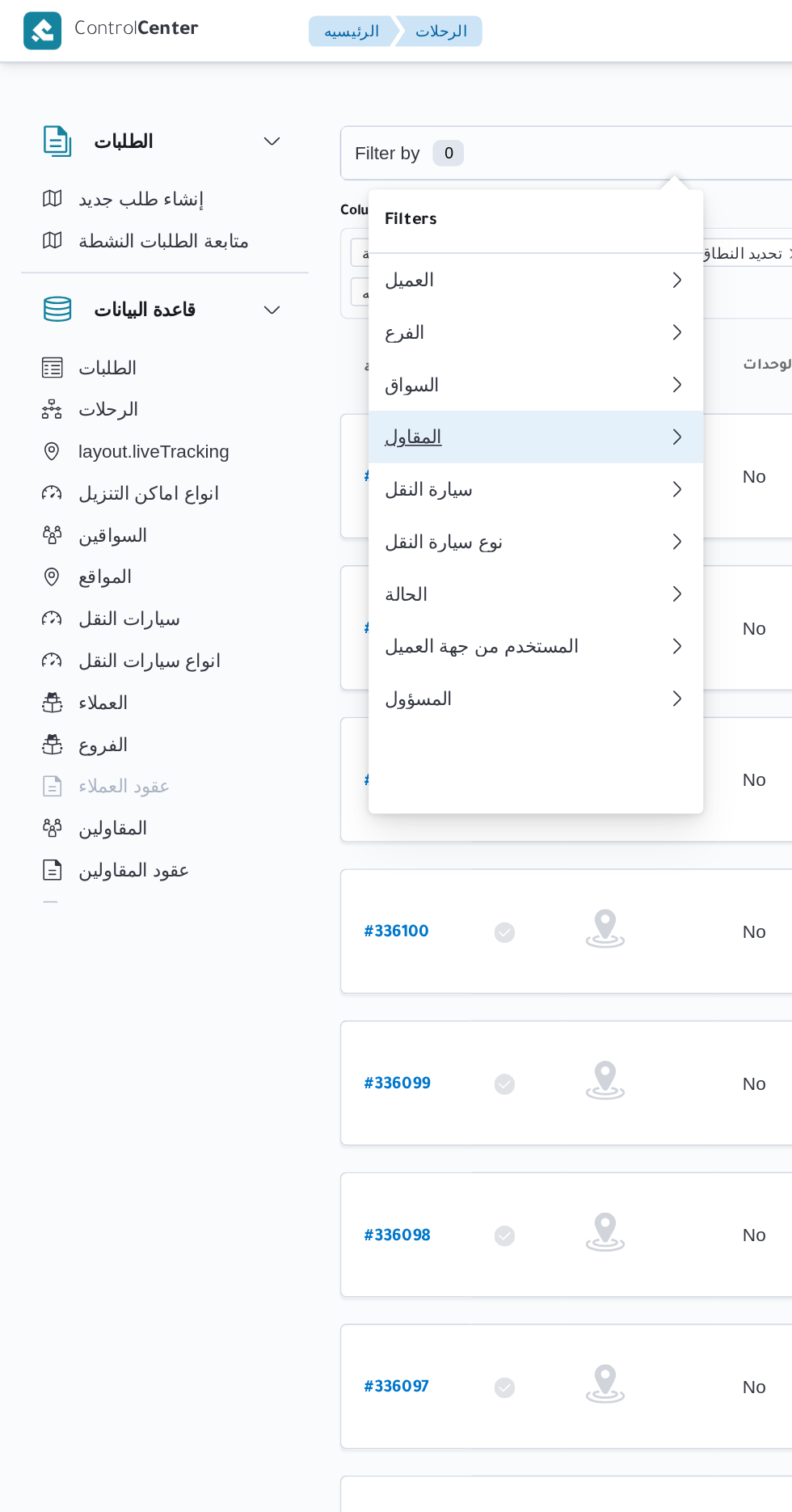
click at [327, 280] on button "المقاول" at bounding box center [332, 270] width 207 height 32
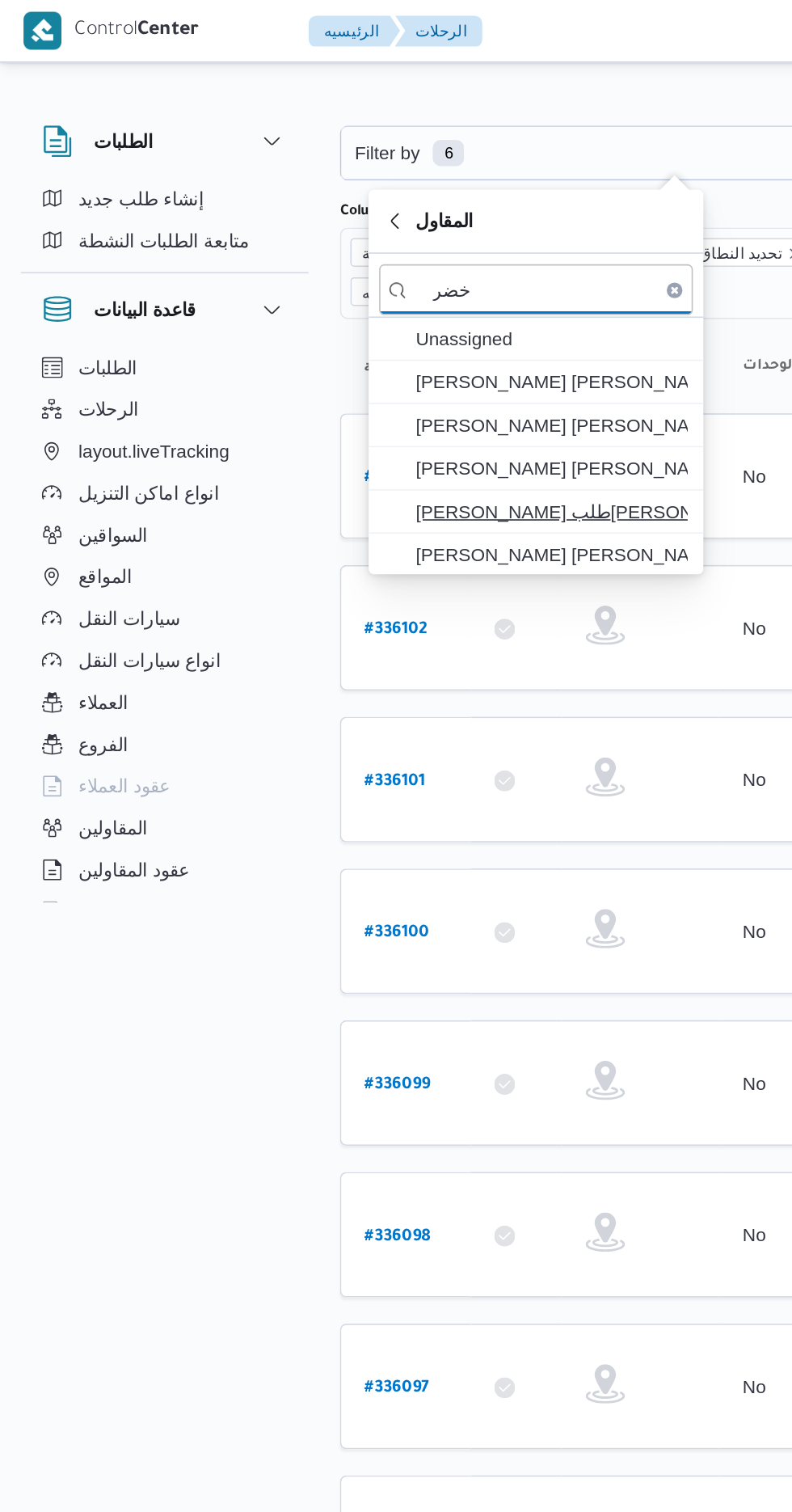
type input "خضر"
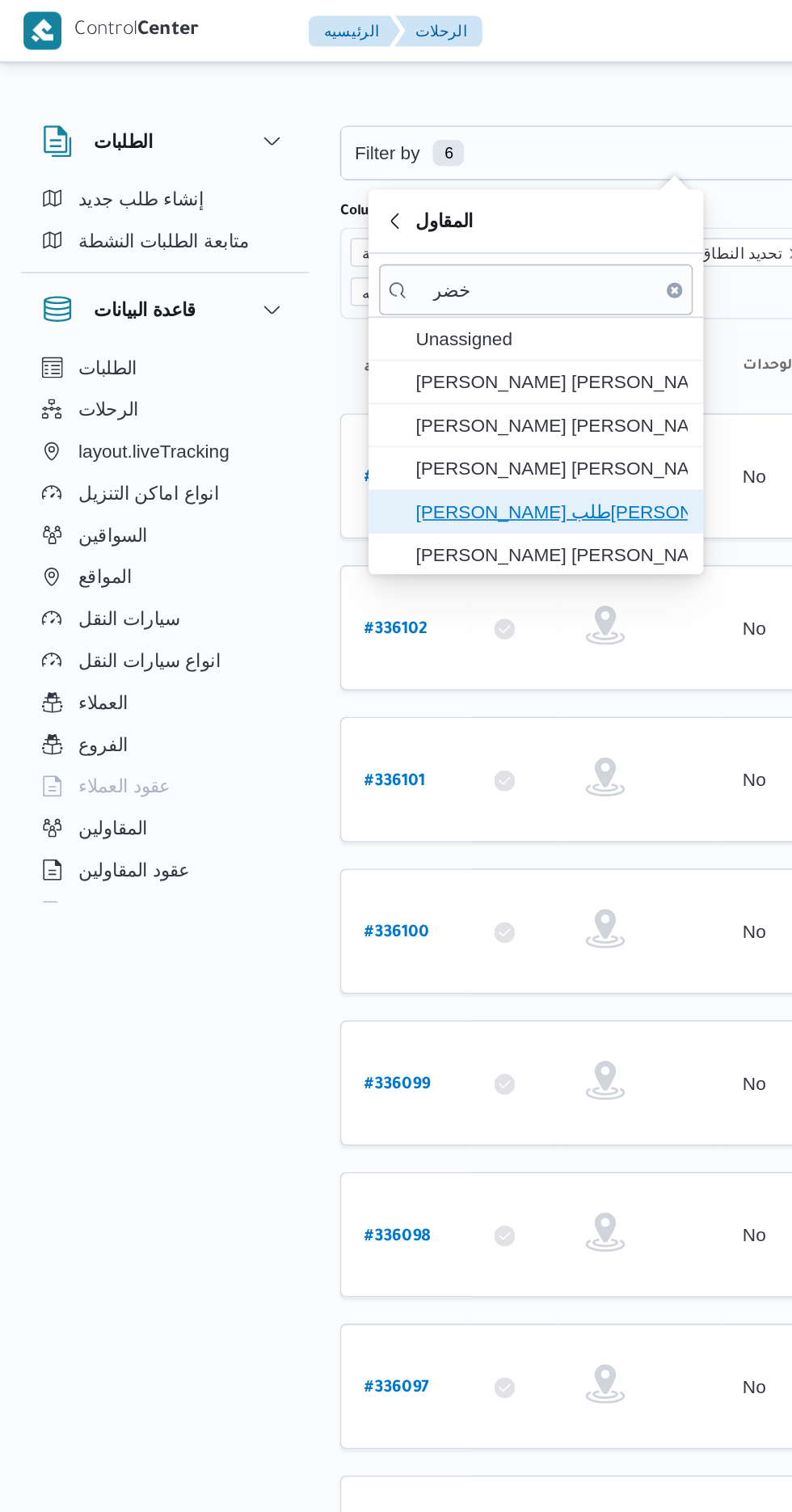
click at [368, 309] on span "خضر محمد طلبه حامد" at bounding box center [341, 315] width 168 height 19
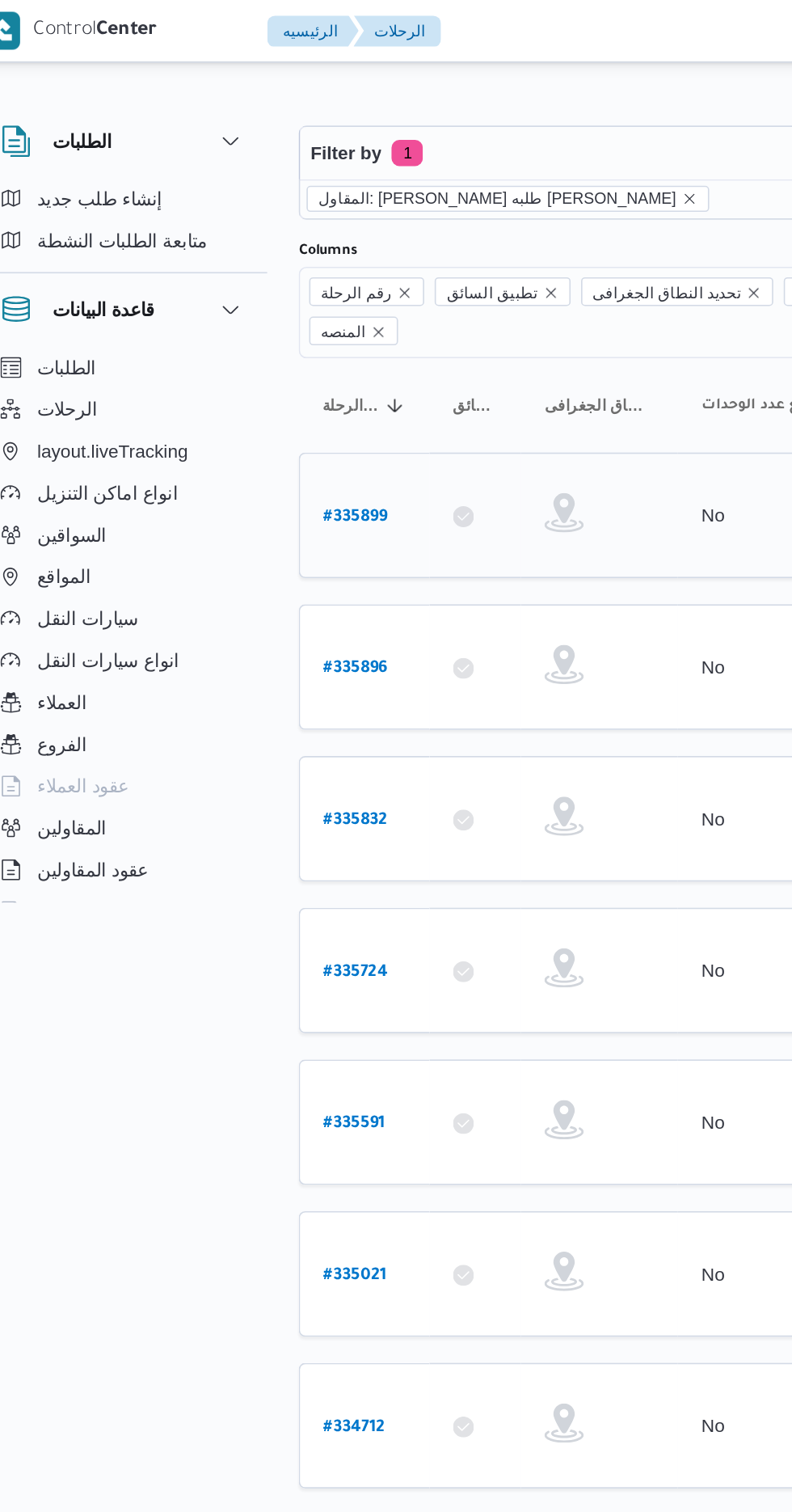
click at [236, 314] on b "# 335899" at bounding box center [245, 320] width 40 height 12
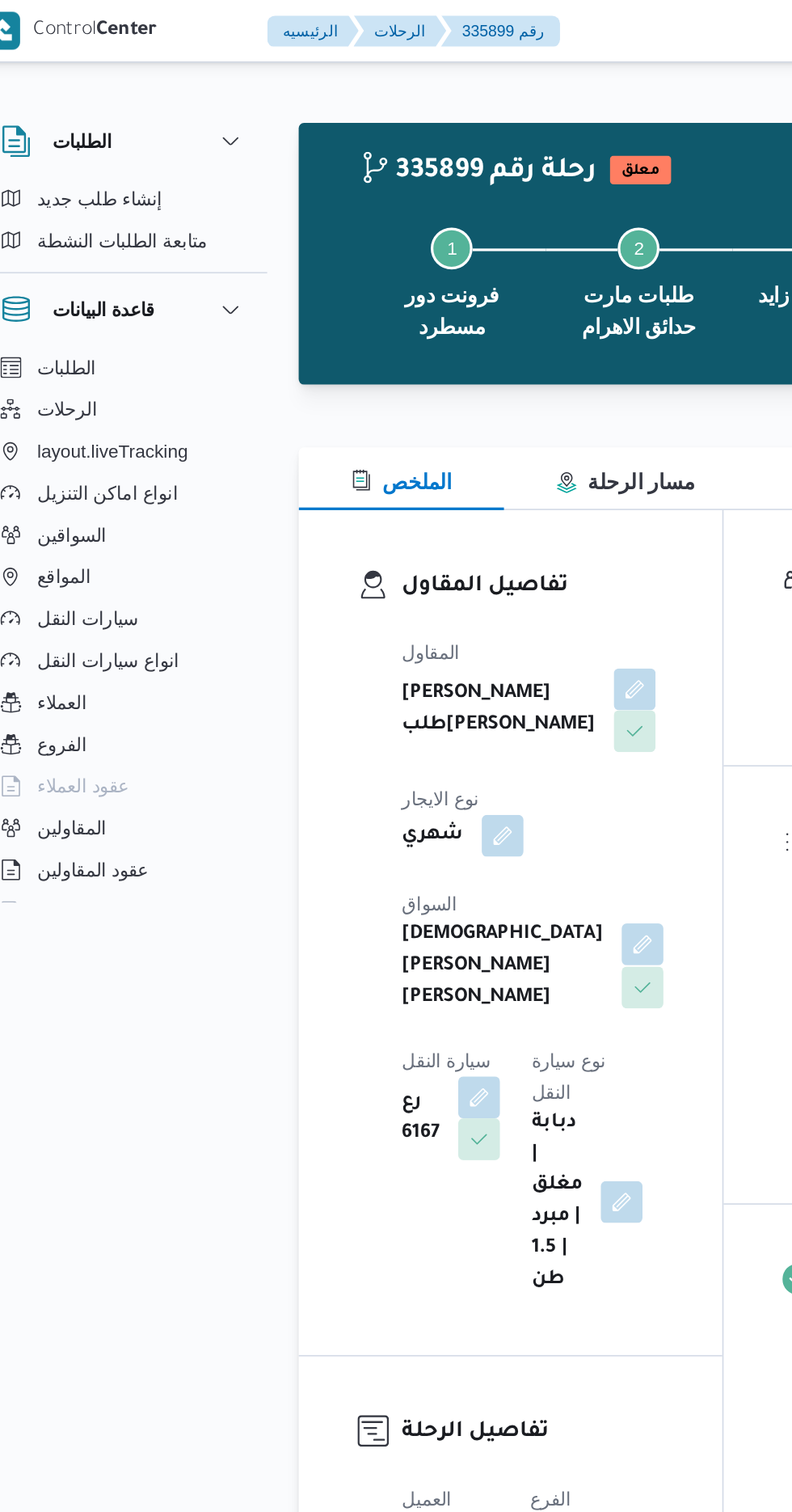
click at [410, 571] on button "button" at bounding box center [422, 583] width 26 height 26
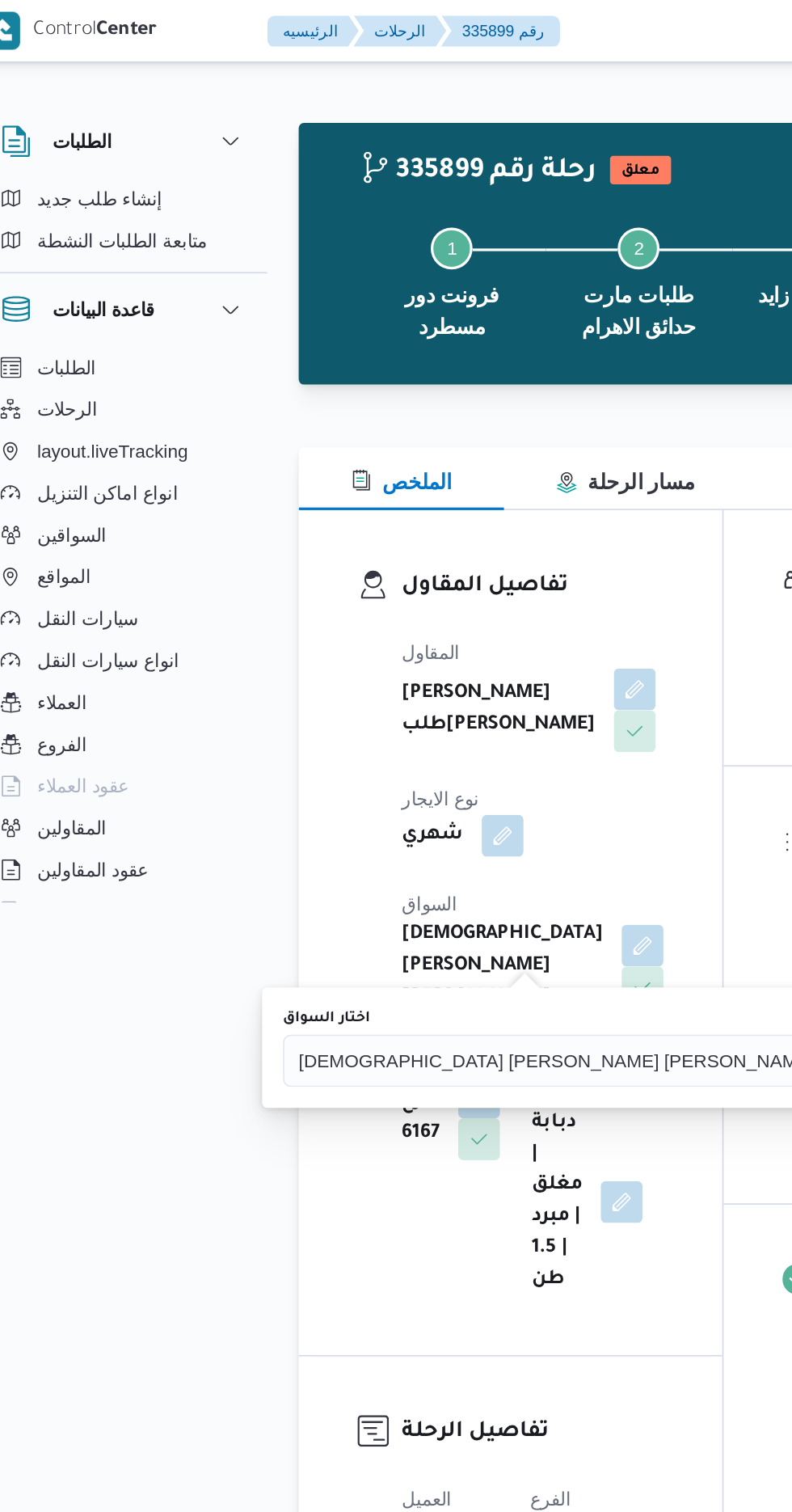
click at [278, 665] on div "اسلام محمد اسماعيل عيد سليمان" at bounding box center [396, 655] width 391 height 32
